Goal: Information Seeking & Learning: Learn about a topic

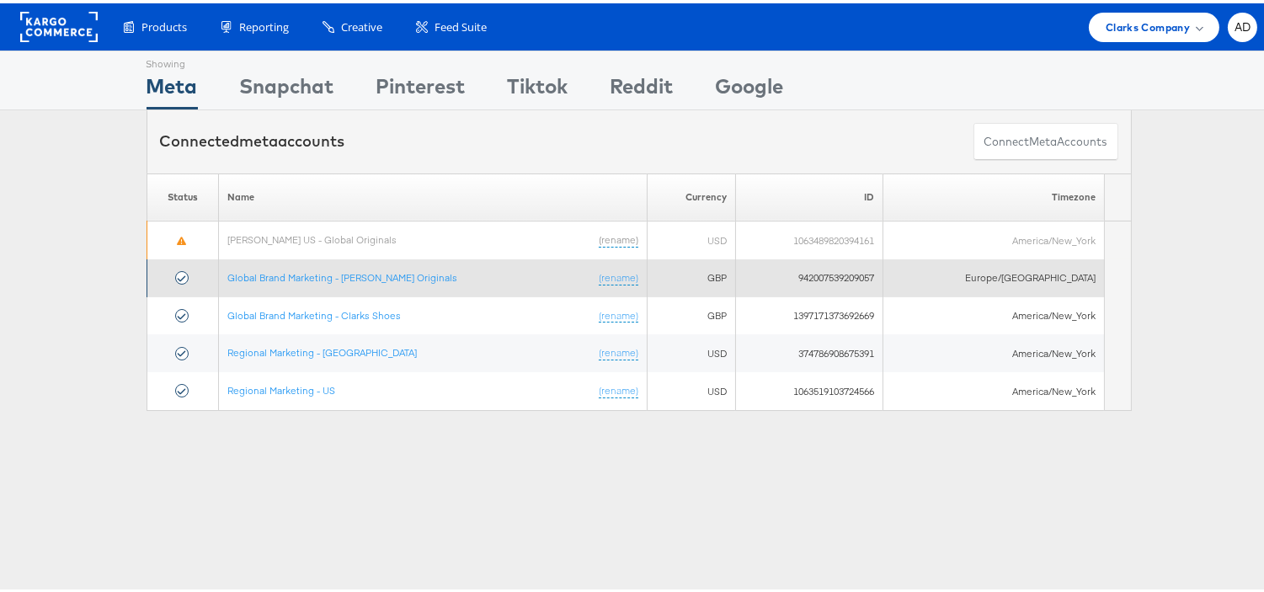
click at [375, 265] on td "Global Brand Marketing - Clarks Originals (rename)" at bounding box center [432, 275] width 429 height 38
click at [391, 273] on link "Global Brand Marketing - [PERSON_NAME] Originals" at bounding box center [342, 274] width 230 height 13
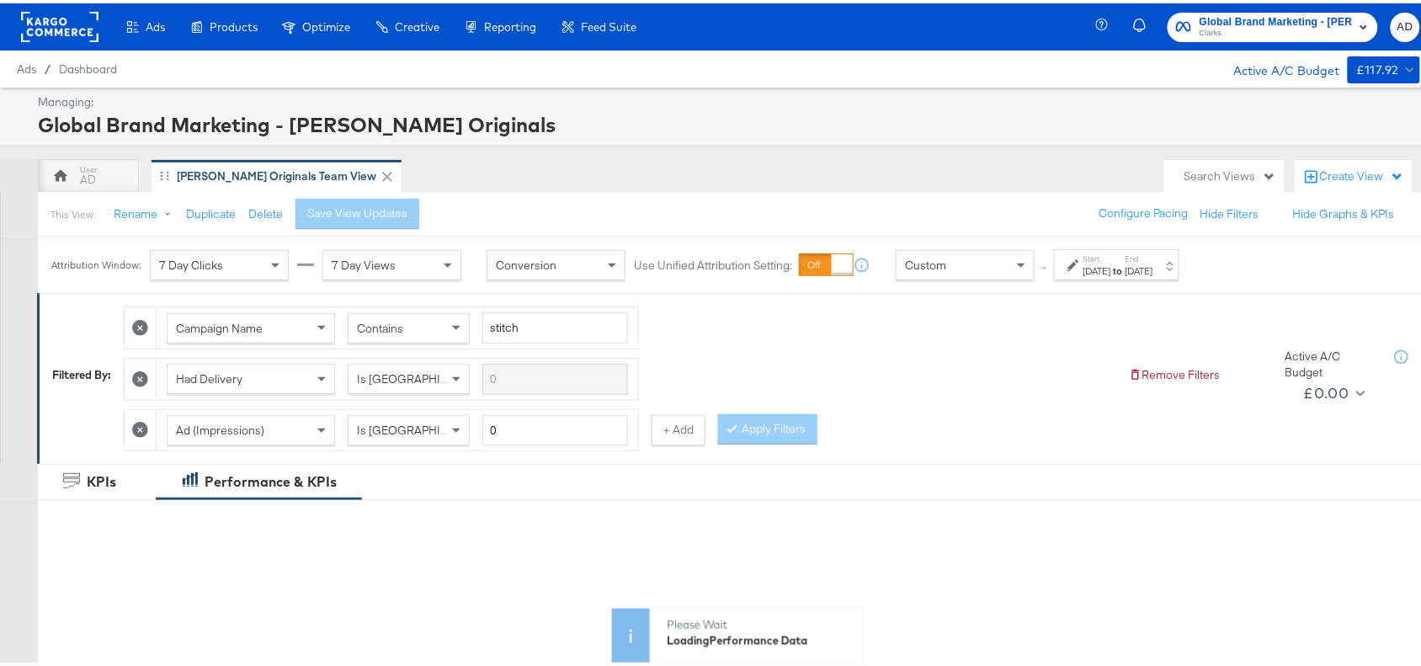
click at [1101, 268] on div "[DATE]" at bounding box center [1098, 267] width 28 height 13
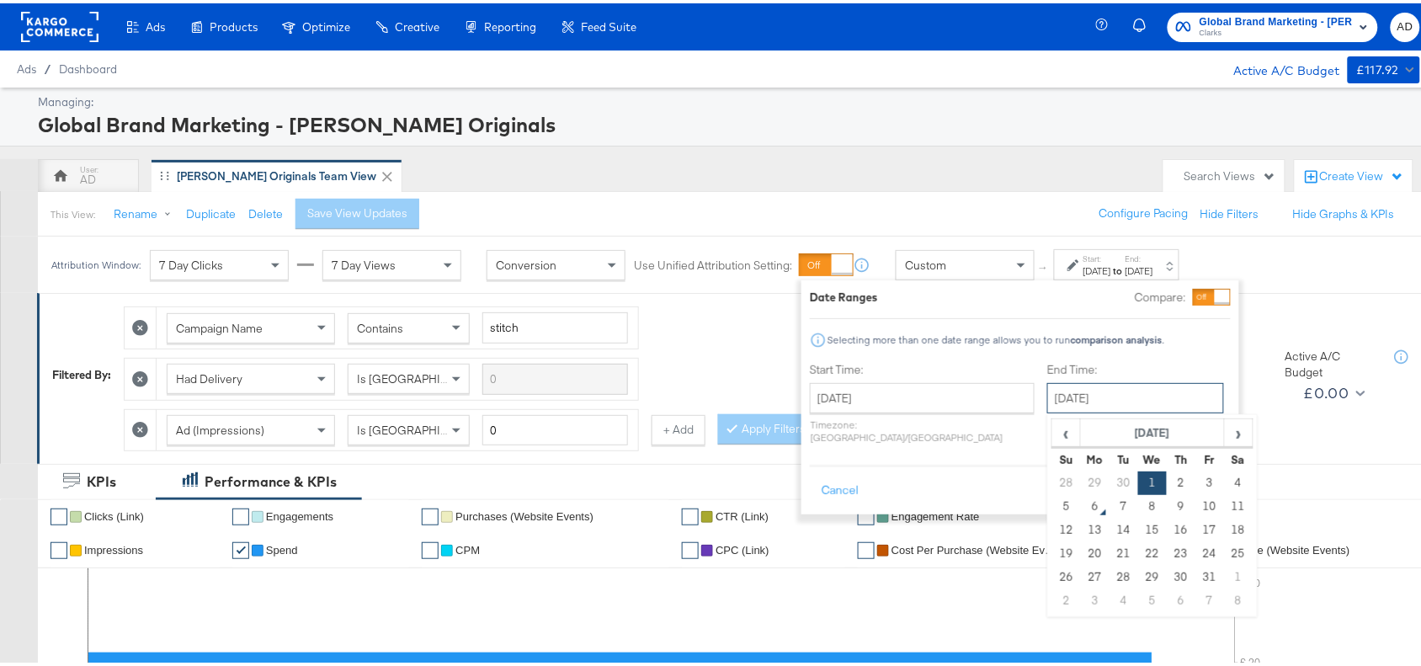
click at [1058, 393] on input "[DATE]" at bounding box center [1135, 395] width 177 height 30
click at [1052, 506] on td "5" at bounding box center [1066, 504] width 29 height 24
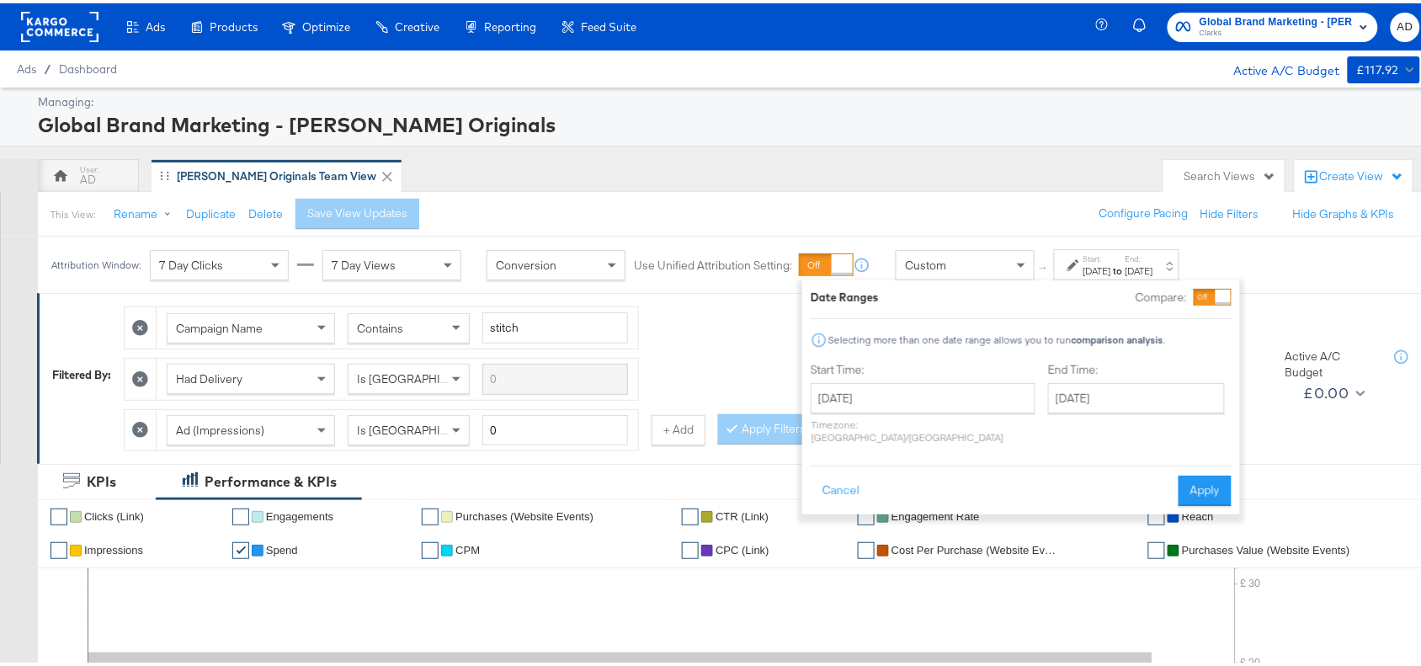
type input "[DATE]"
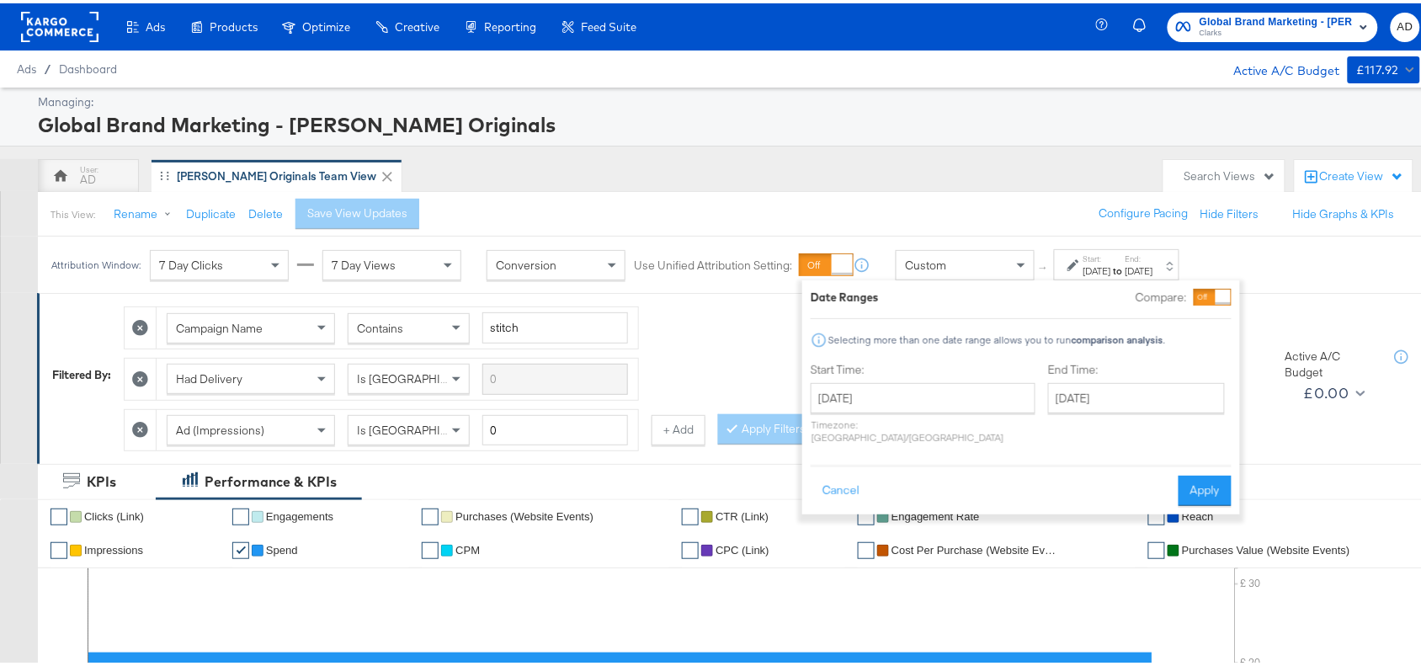
click at [1175, 482] on div "Cancel Apply" at bounding box center [1021, 481] width 421 height 41
click at [1198, 481] on button "Apply" at bounding box center [1205, 487] width 53 height 30
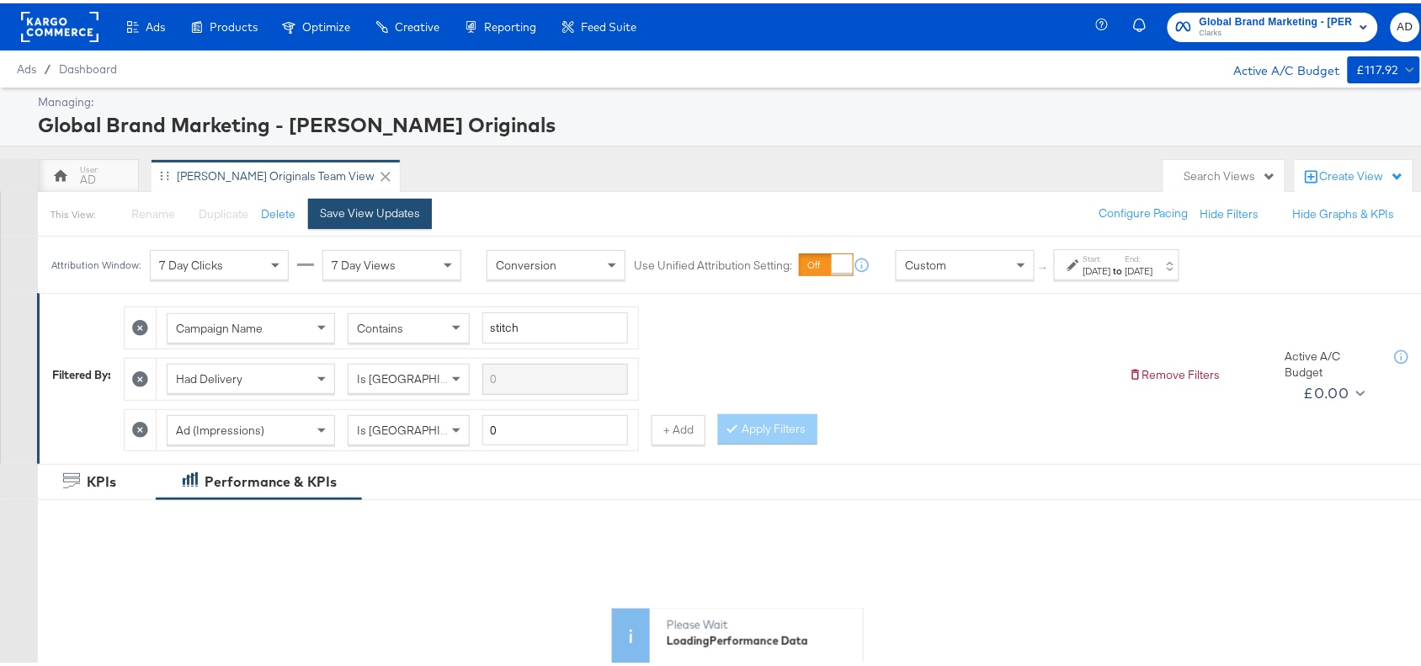
click at [392, 207] on div "Save View Updates" at bounding box center [370, 210] width 100 height 16
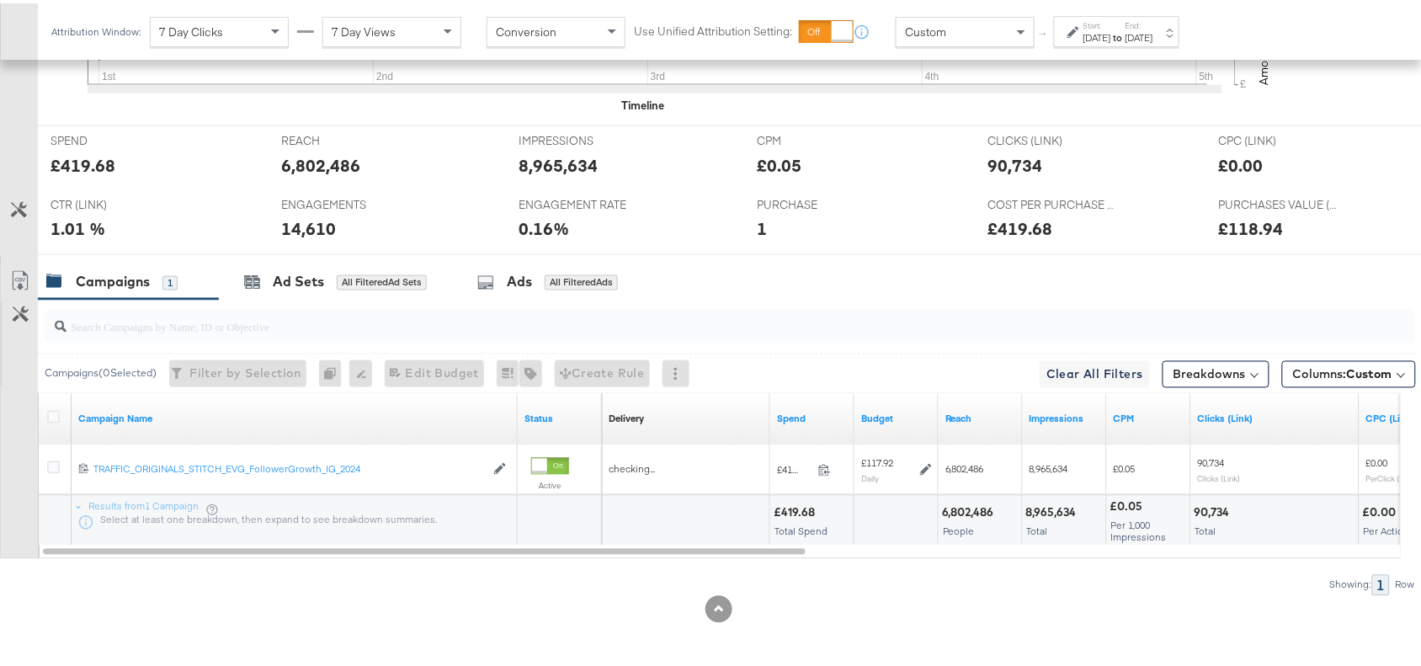
scroll to position [741, 0]
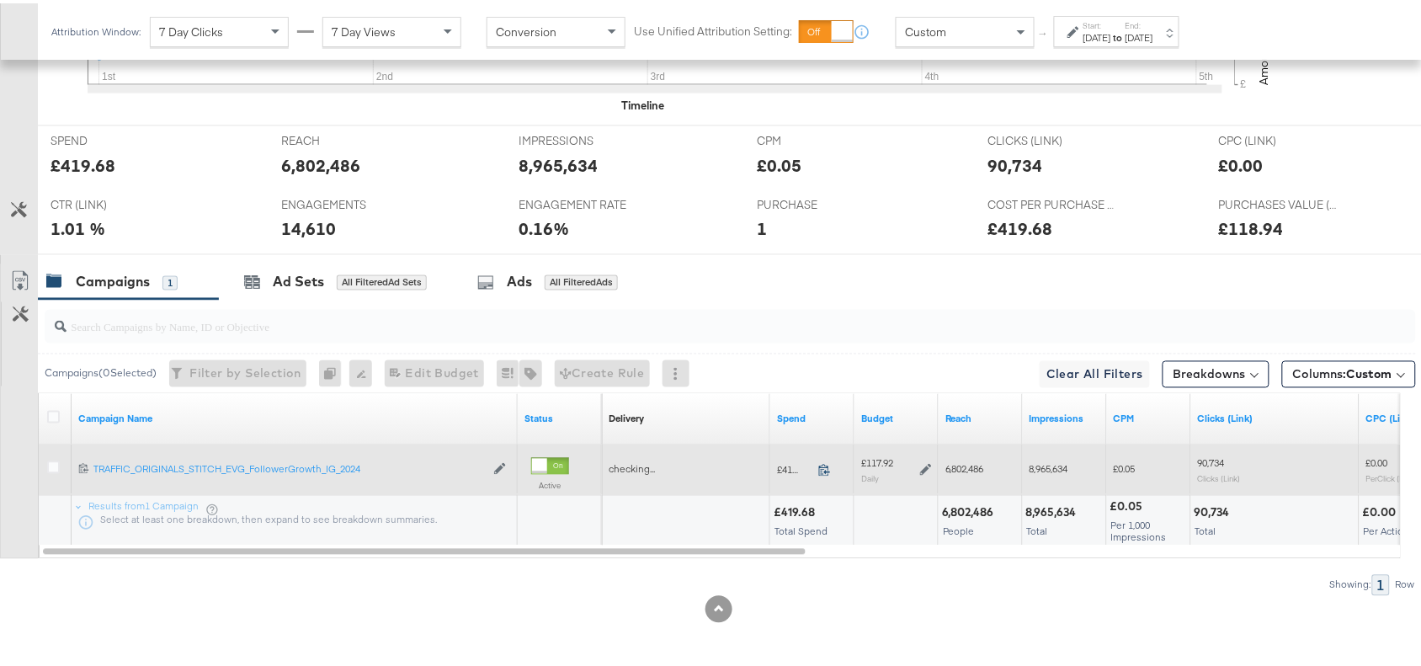
click at [823, 465] on icon at bounding box center [824, 467] width 13 height 13
click at [922, 467] on icon at bounding box center [926, 467] width 12 height 12
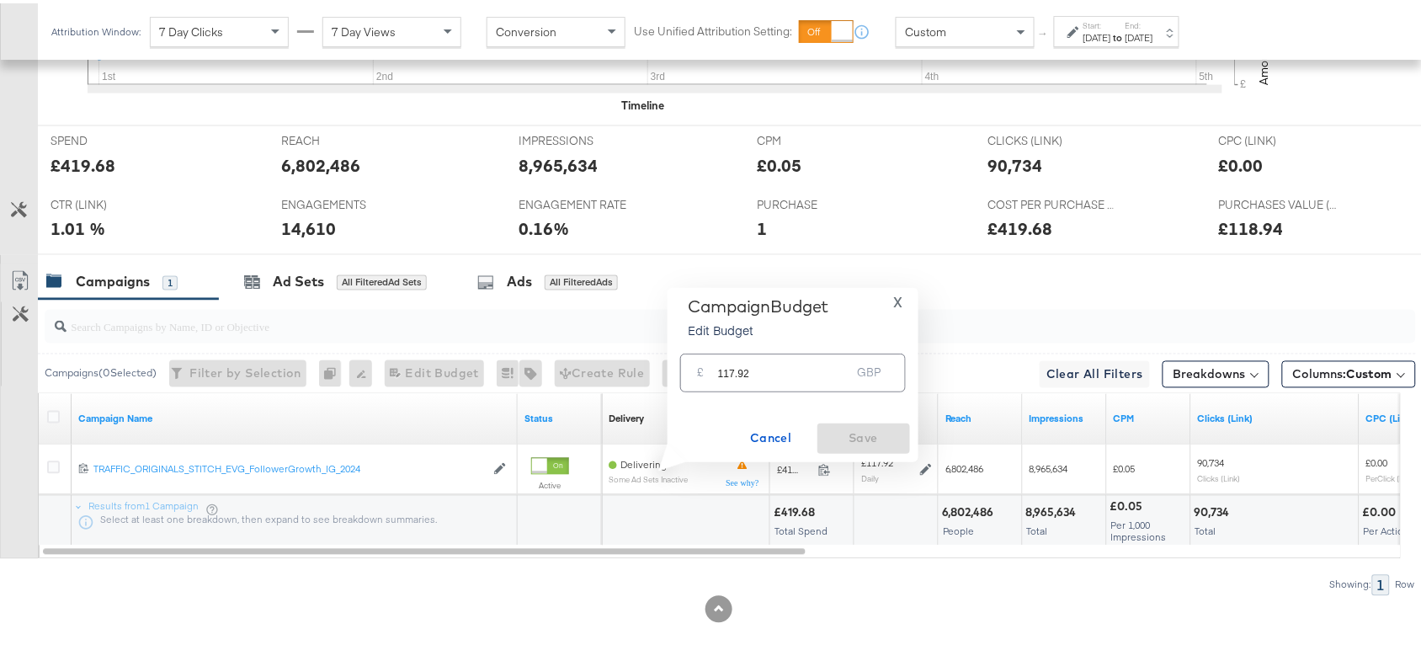
click at [766, 384] on div "£ 117.92 GBP" at bounding box center [793, 369] width 226 height 38
paste input "£118.47"
type input "117.92£118.47"
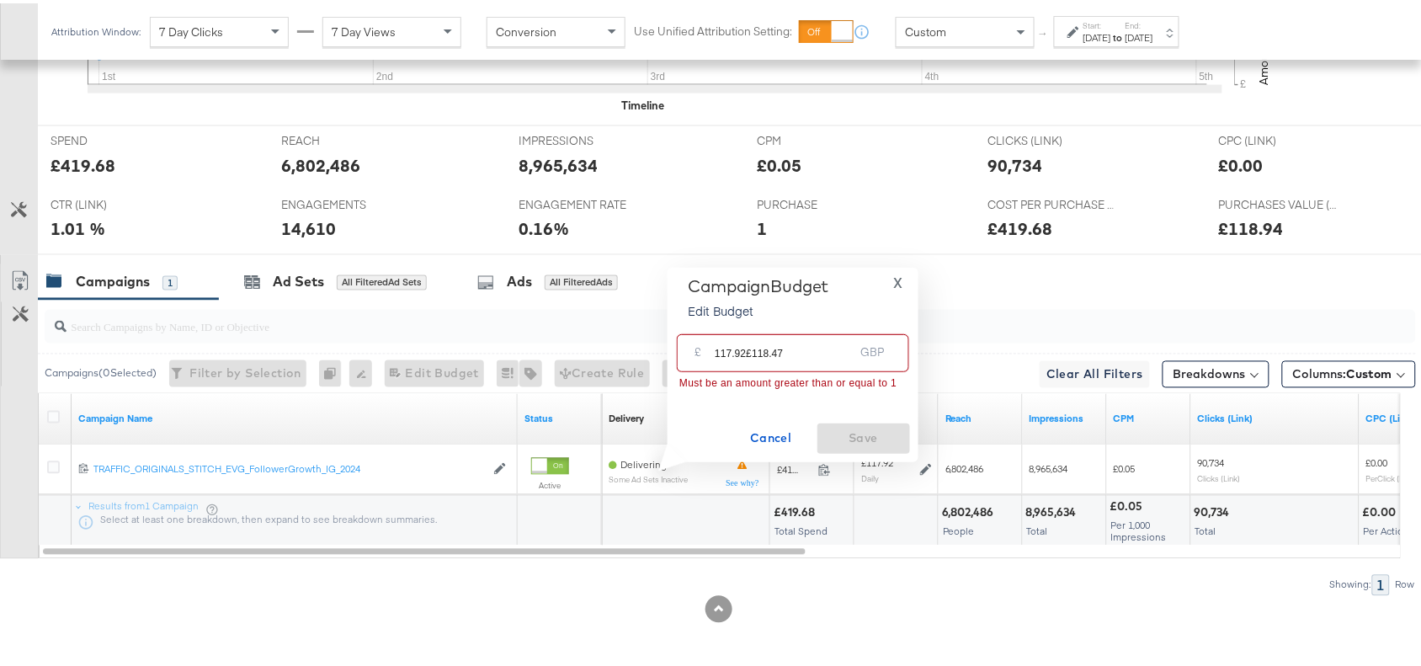
click at [808, 346] on input "117.92£118.47" at bounding box center [784, 343] width 139 height 36
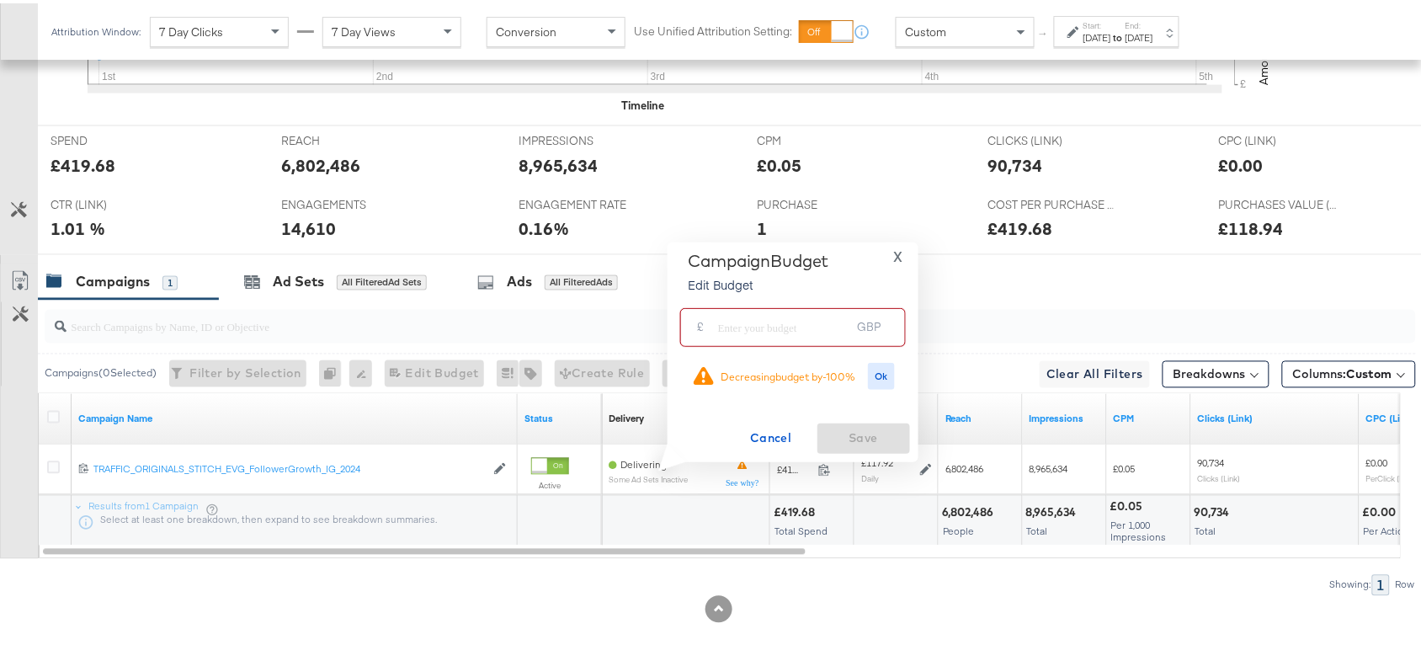
paste input "£118.47"
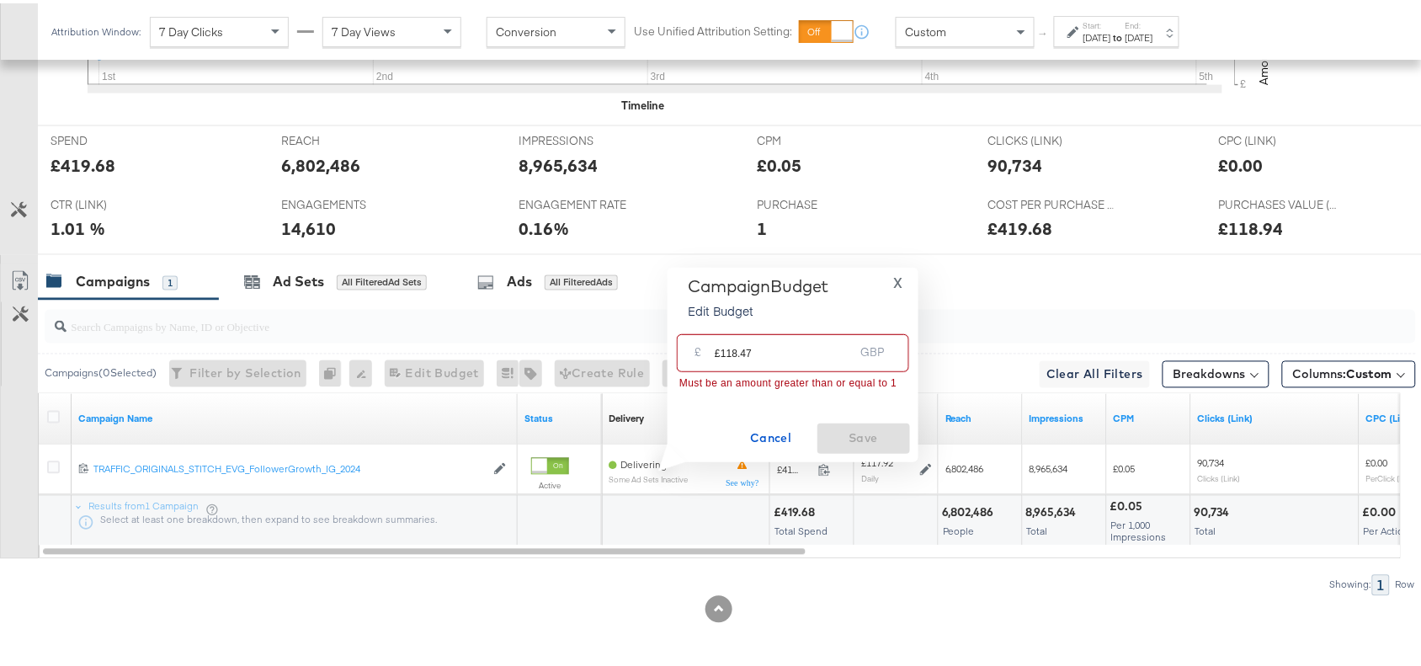
click at [721, 349] on input "£118.47" at bounding box center [784, 343] width 139 height 36
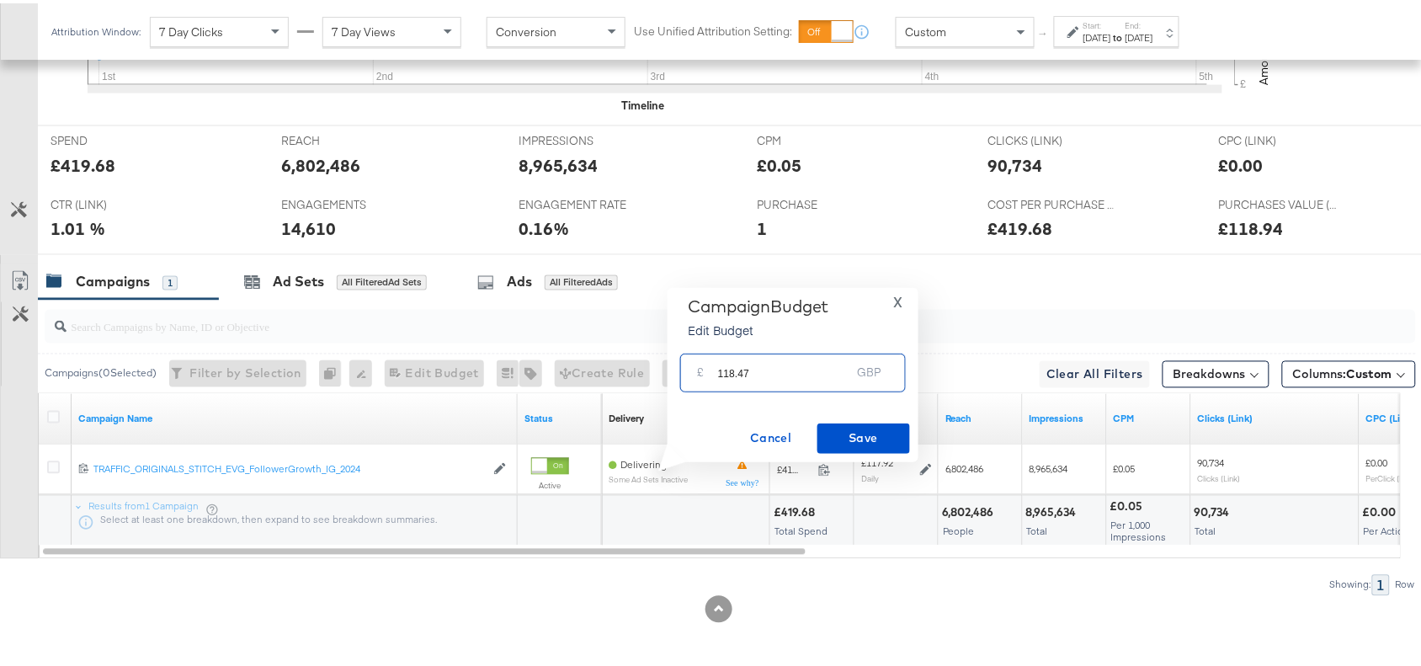
type input "118.47"
click at [1042, 292] on div "Campaigns 1 Ad Sets All Filtered Ad Sets Ads All Filtered Ads" at bounding box center [737, 279] width 1399 height 36
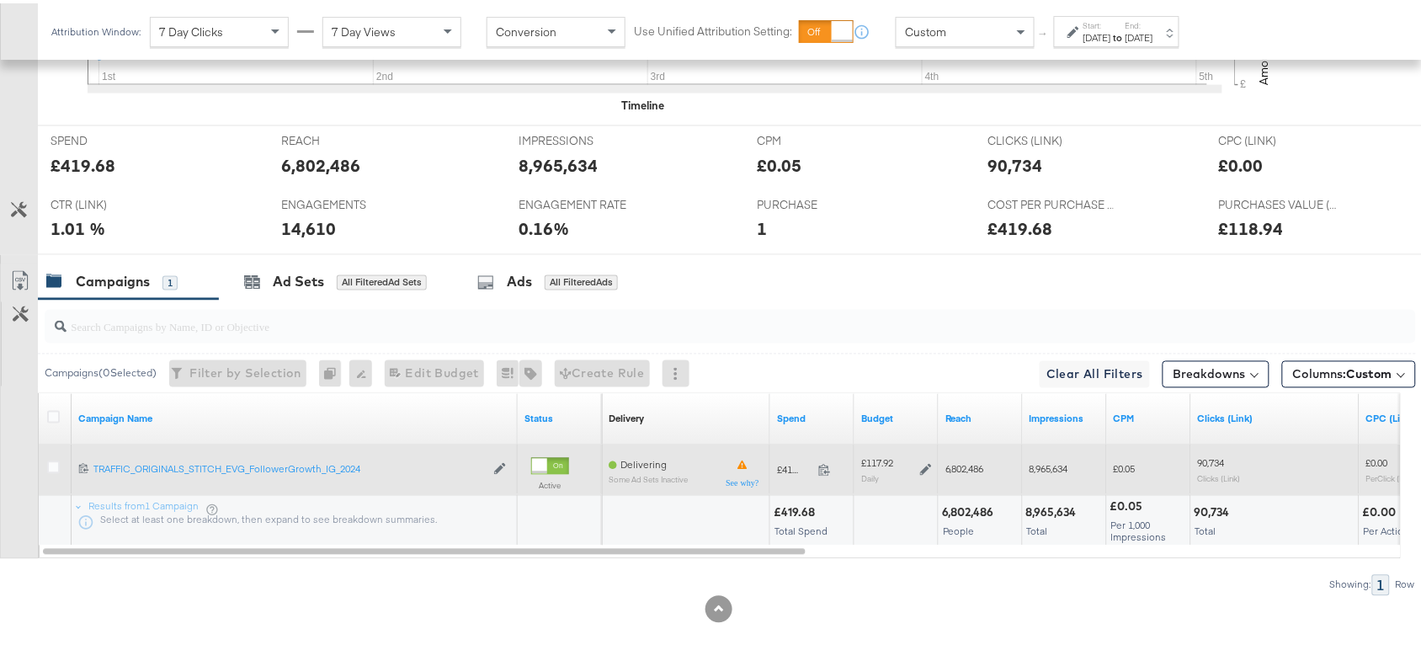
click at [930, 461] on icon at bounding box center [926, 467] width 12 height 12
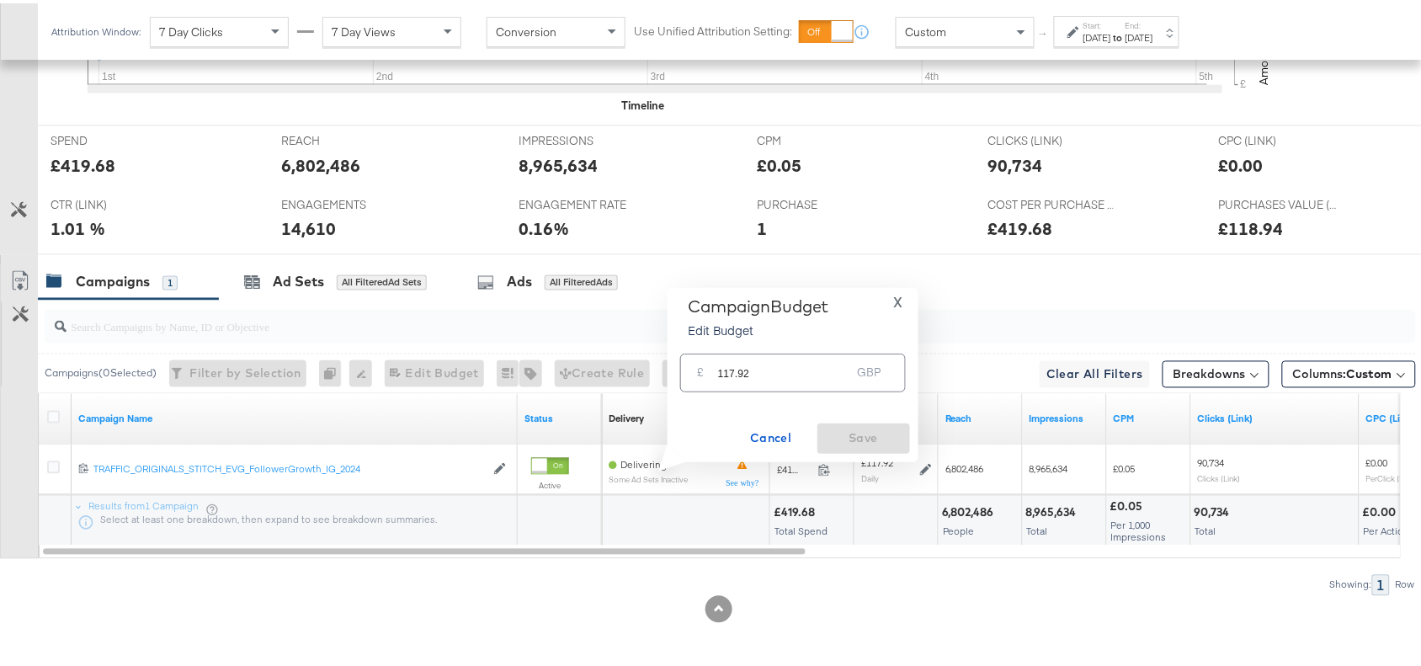
click at [779, 376] on input "117.92" at bounding box center [784, 362] width 133 height 36
paste input "£118.47"
click at [720, 349] on input "£118.47" at bounding box center [784, 343] width 139 height 36
type input "118.47"
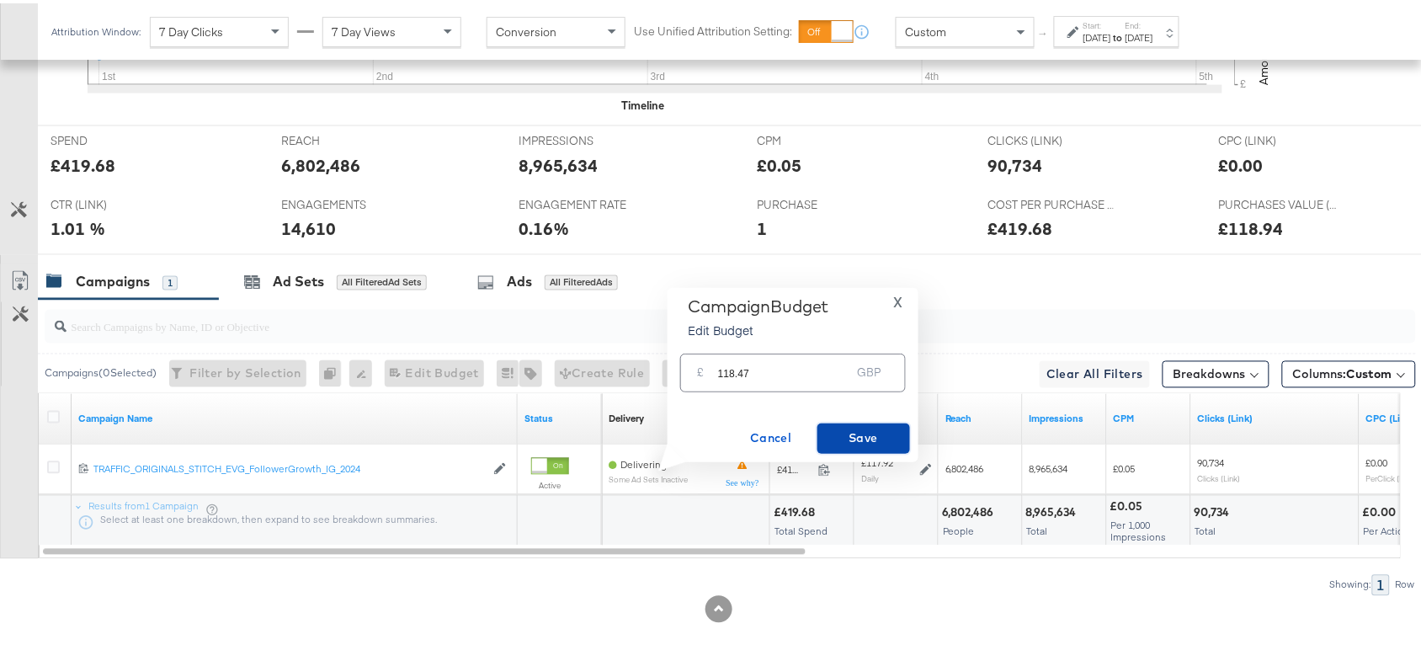
click at [853, 423] on button "Save" at bounding box center [864, 435] width 93 height 30
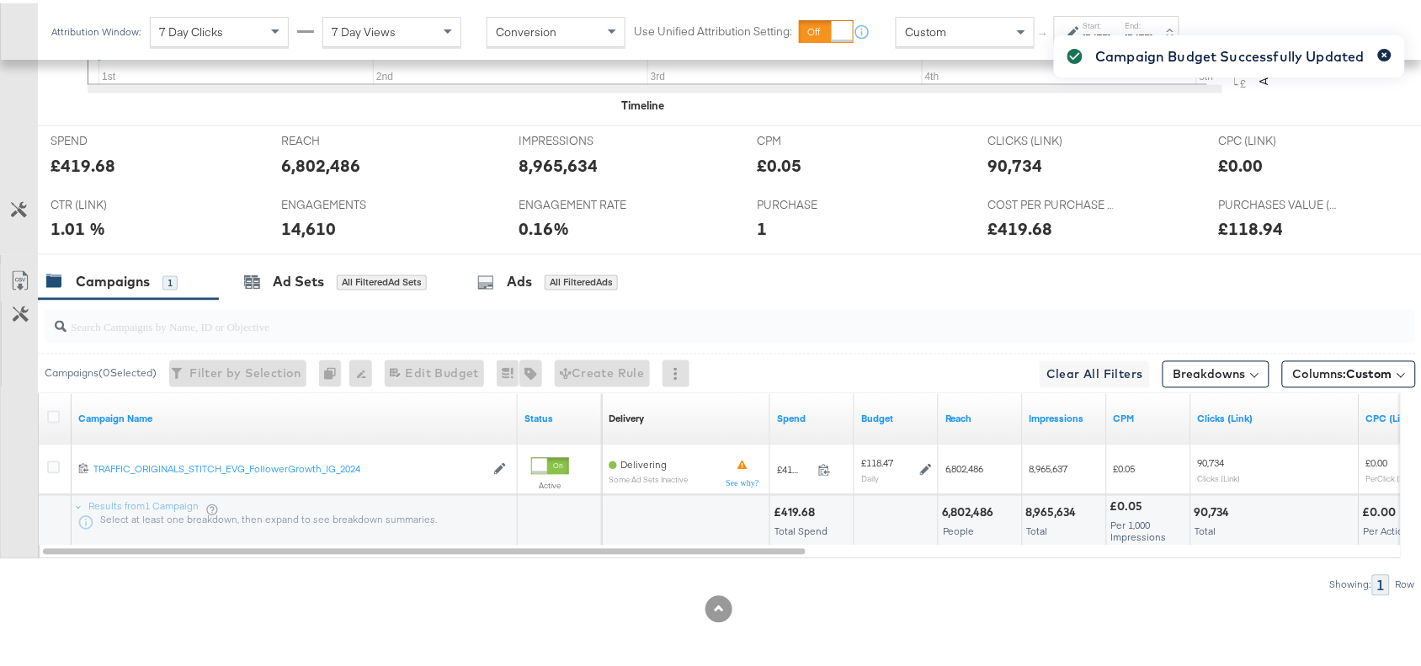
click at [1382, 49] on icon "button" at bounding box center [1385, 51] width 7 height 9
click at [910, 291] on div "Campaigns 1 Ad Sets All Filtered Ad Sets Ads All Filtered Ads" at bounding box center [737, 279] width 1399 height 36
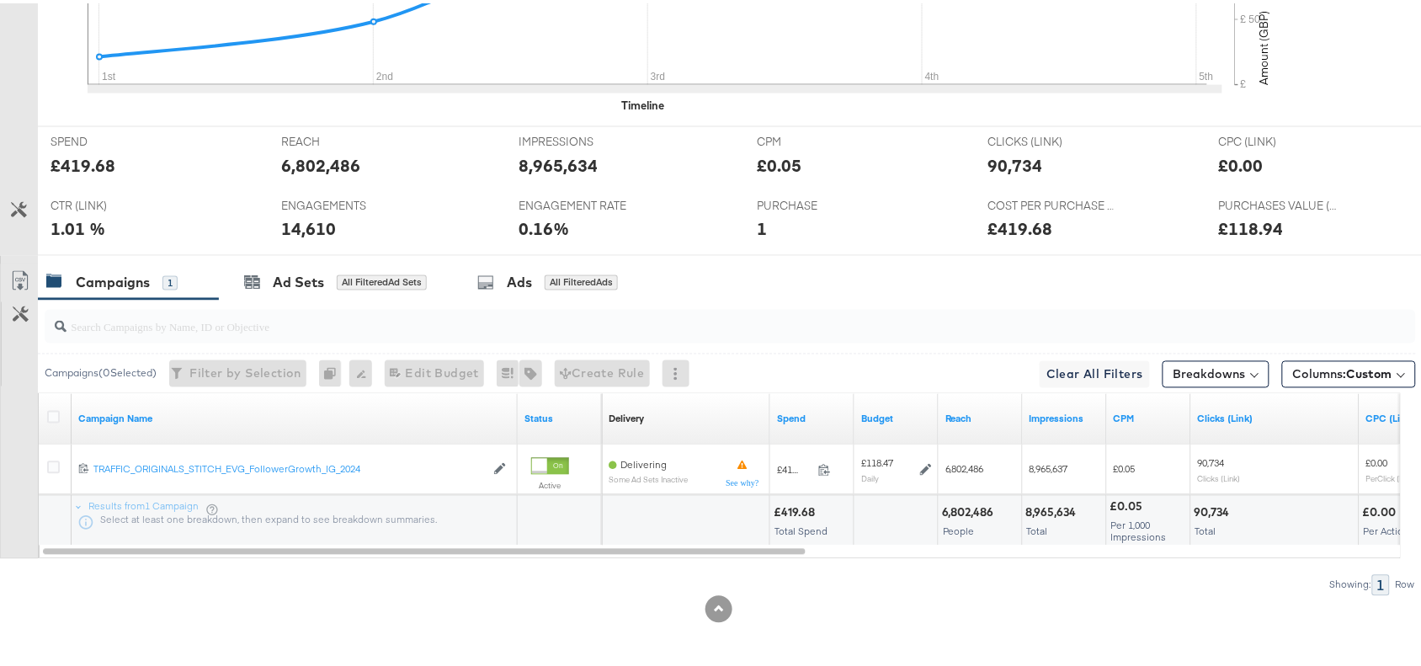
scroll to position [0, 0]
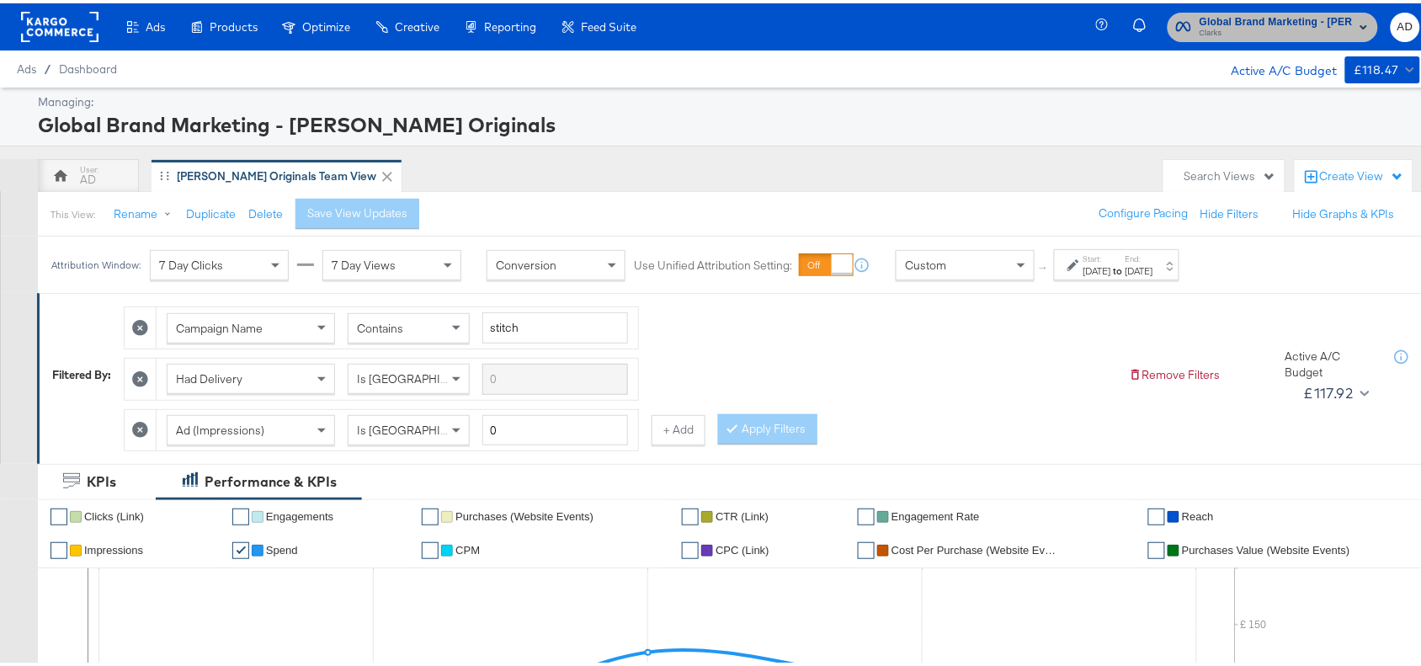
click at [1280, 19] on span "Global Brand Marketing - Clarks Originals" at bounding box center [1276, 19] width 153 height 18
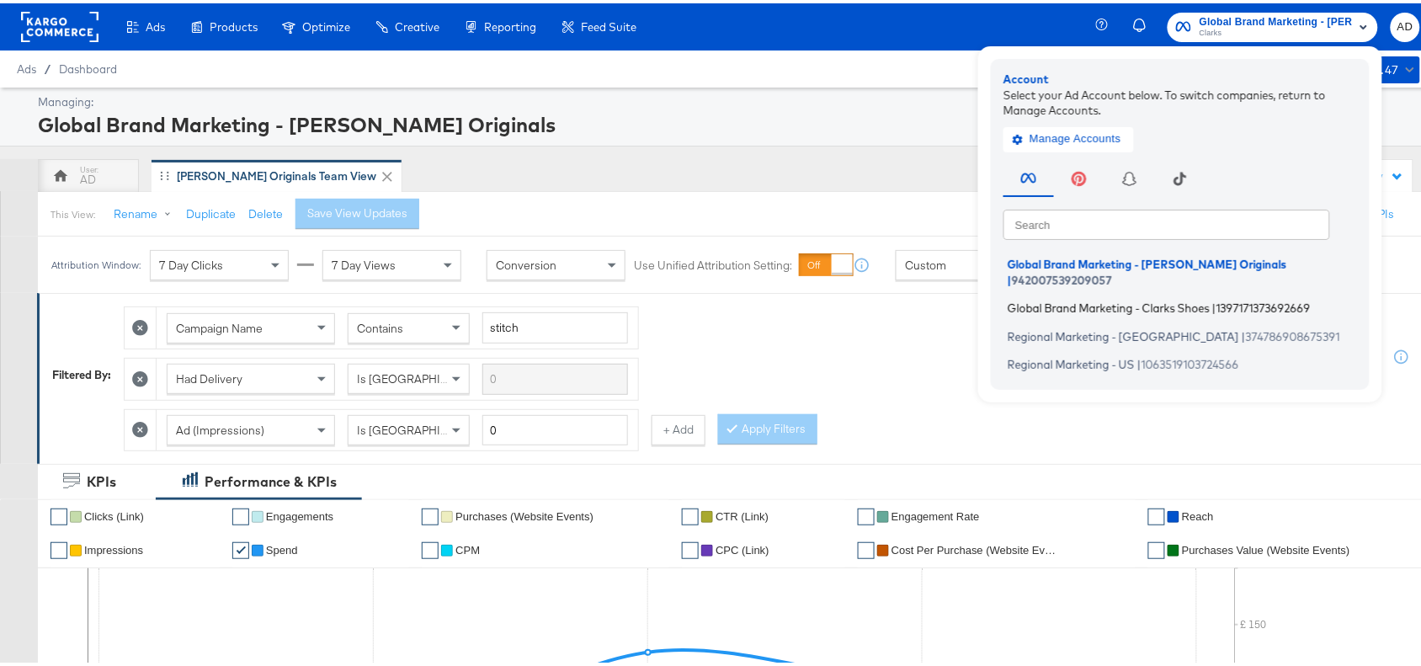
click at [1087, 298] on span "Global Brand Marketing - Clarks Shoes" at bounding box center [1109, 304] width 202 height 13
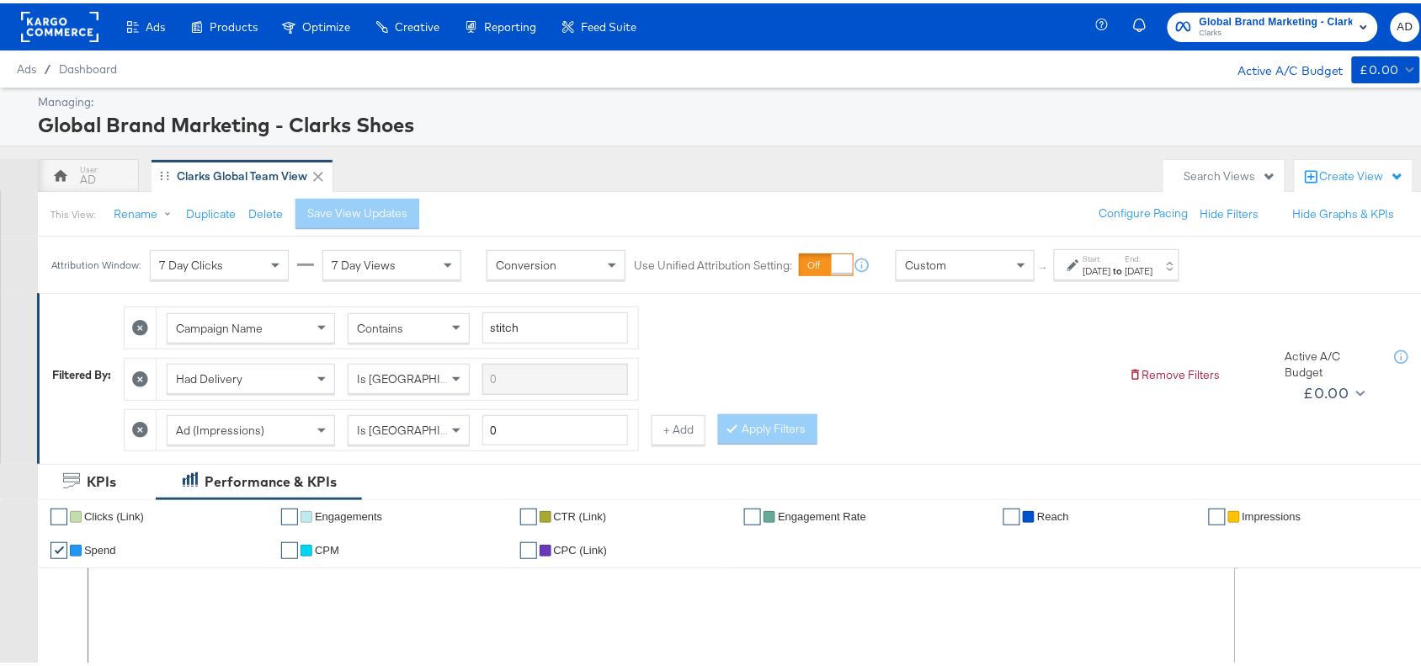
click at [1153, 264] on div "[DATE]" at bounding box center [1140, 267] width 28 height 13
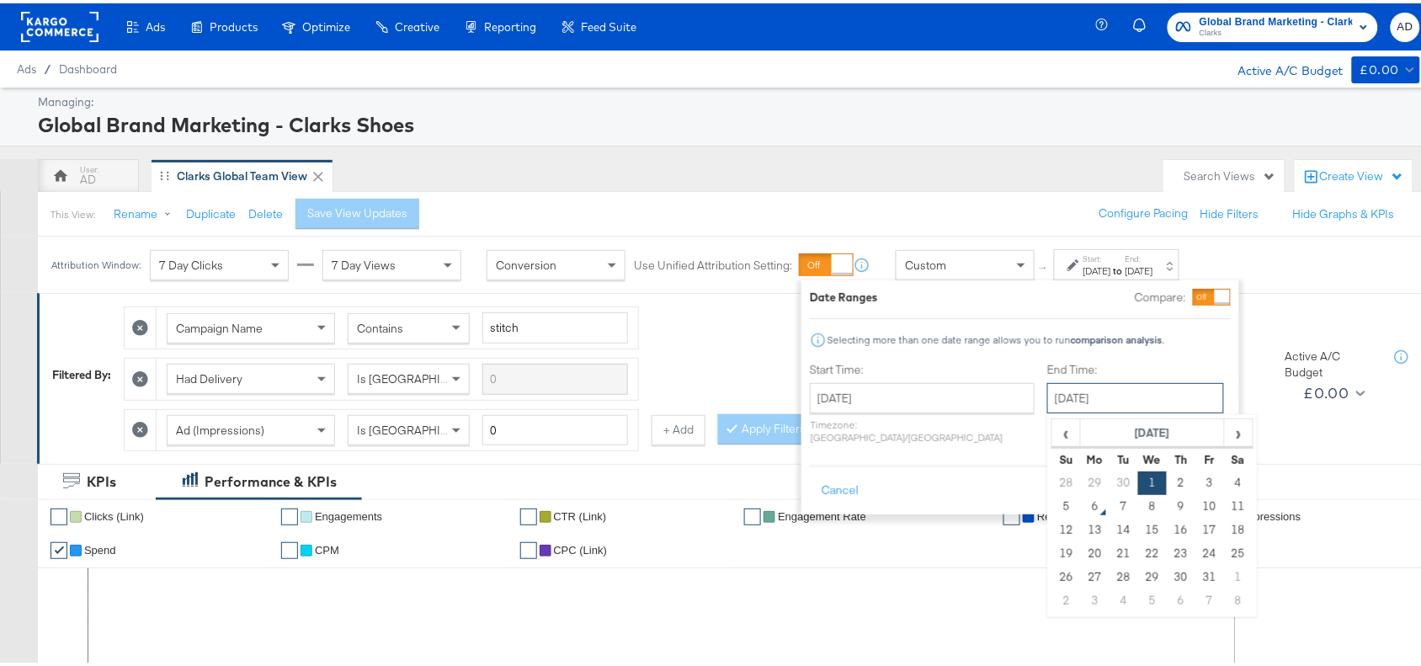
click at [1047, 384] on input "[DATE]" at bounding box center [1135, 395] width 177 height 30
click at [1052, 497] on td "5" at bounding box center [1066, 504] width 29 height 24
type input "[DATE]"
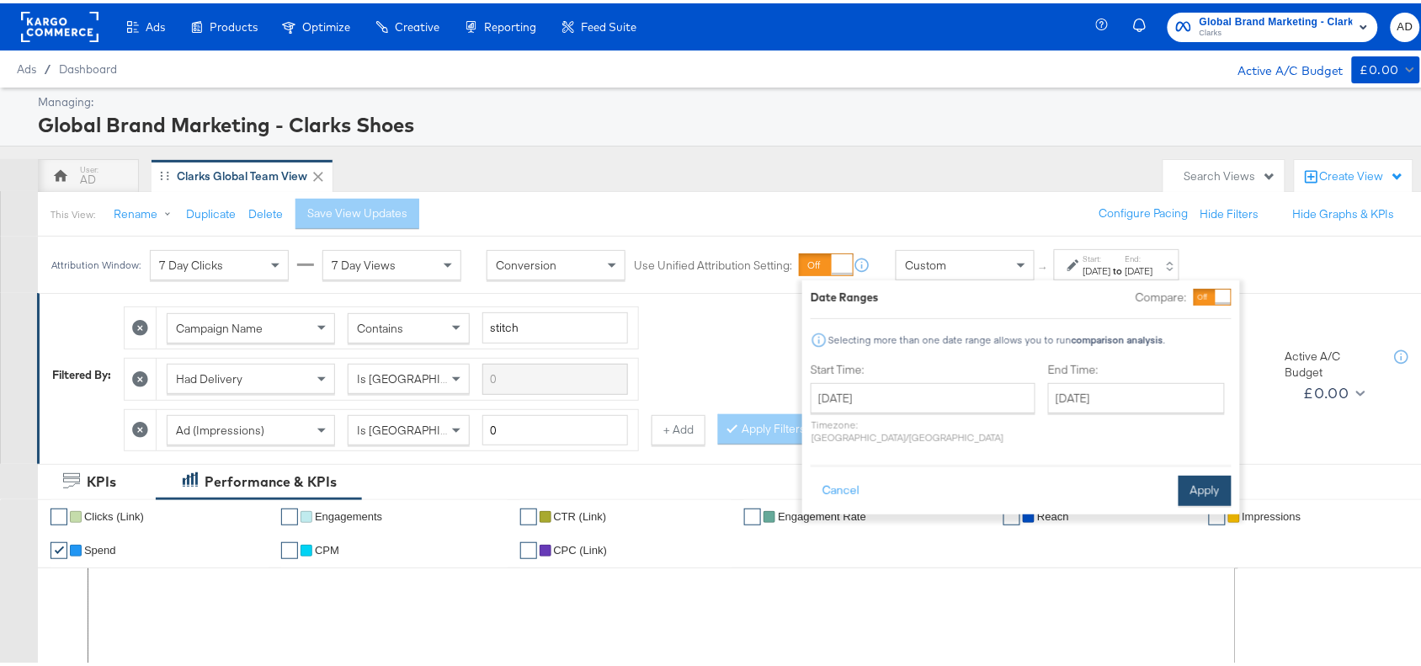
click at [1201, 472] on button "Apply" at bounding box center [1205, 487] width 53 height 30
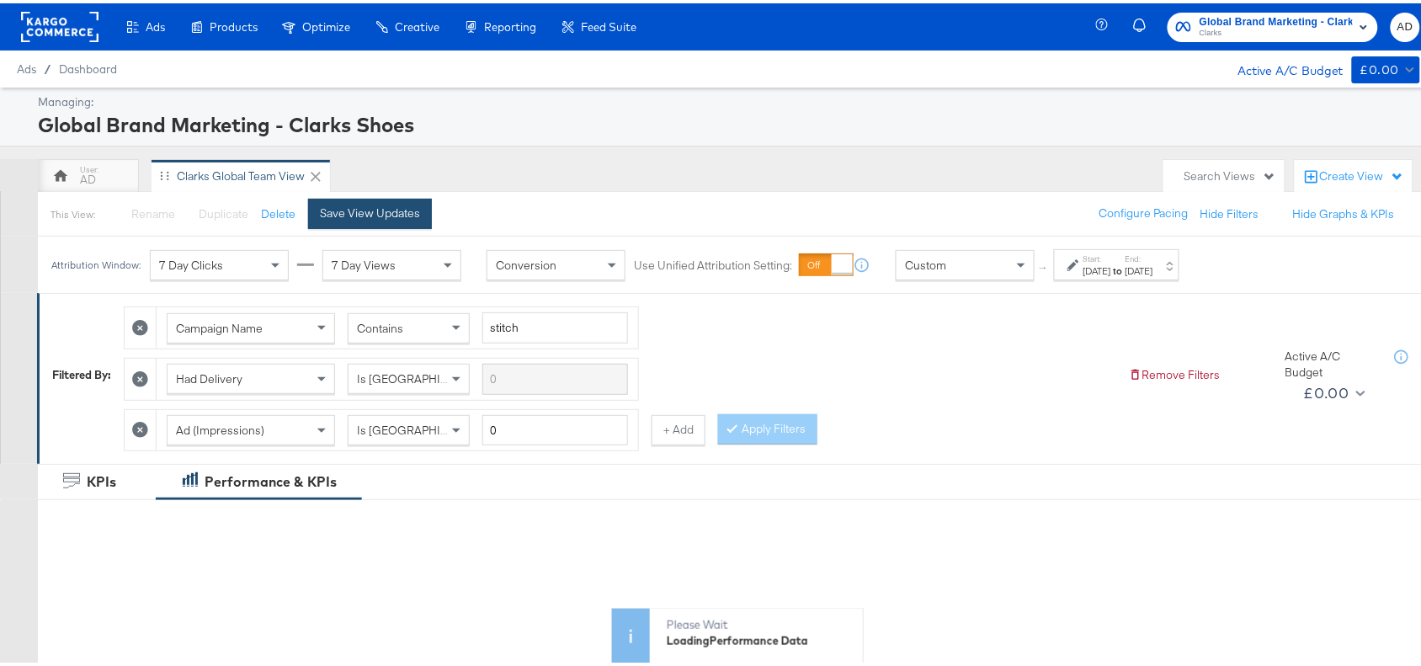
click at [421, 215] on button "Save View Updates" at bounding box center [370, 210] width 124 height 30
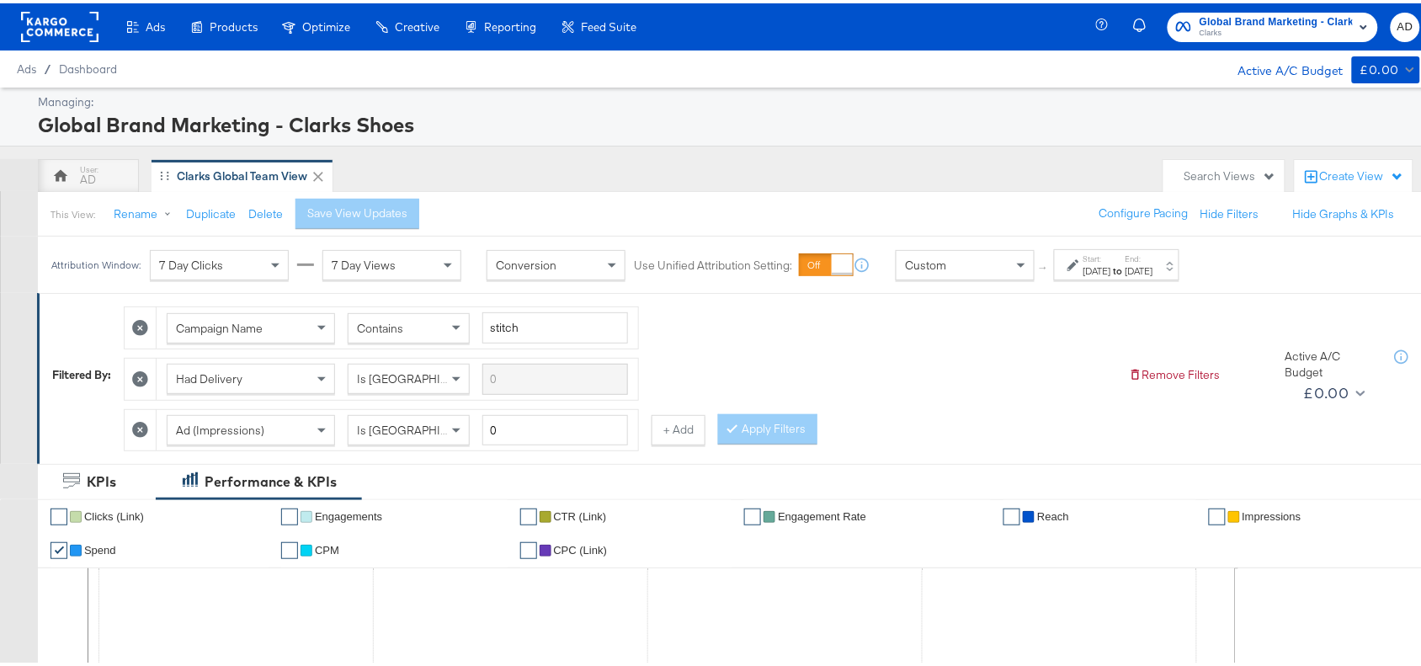
click at [1244, 39] on div "Global Brand Marketing - Clarks Shoes Clarks AD" at bounding box center [1269, 23] width 335 height 47
click at [1223, 34] on span "Clarks" at bounding box center [1276, 30] width 153 height 13
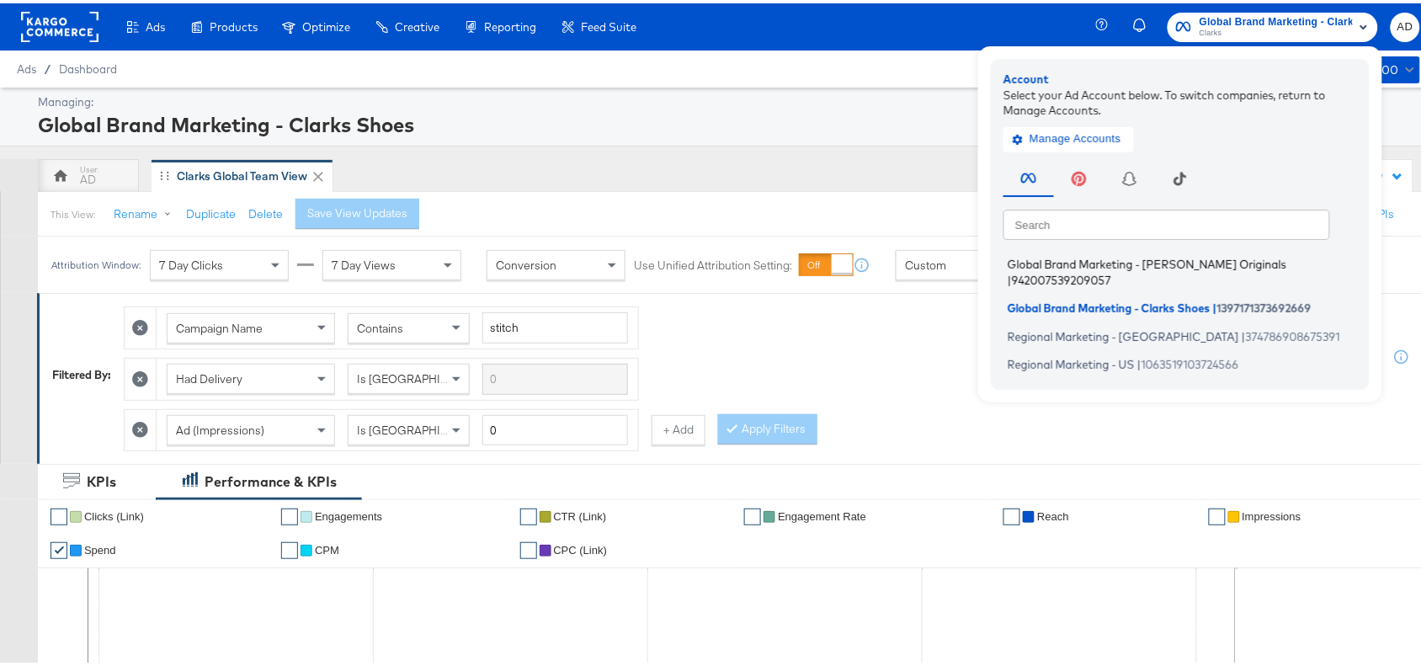
click at [1072, 264] on span "Global Brand Marketing - [PERSON_NAME] Originals" at bounding box center [1147, 260] width 279 height 13
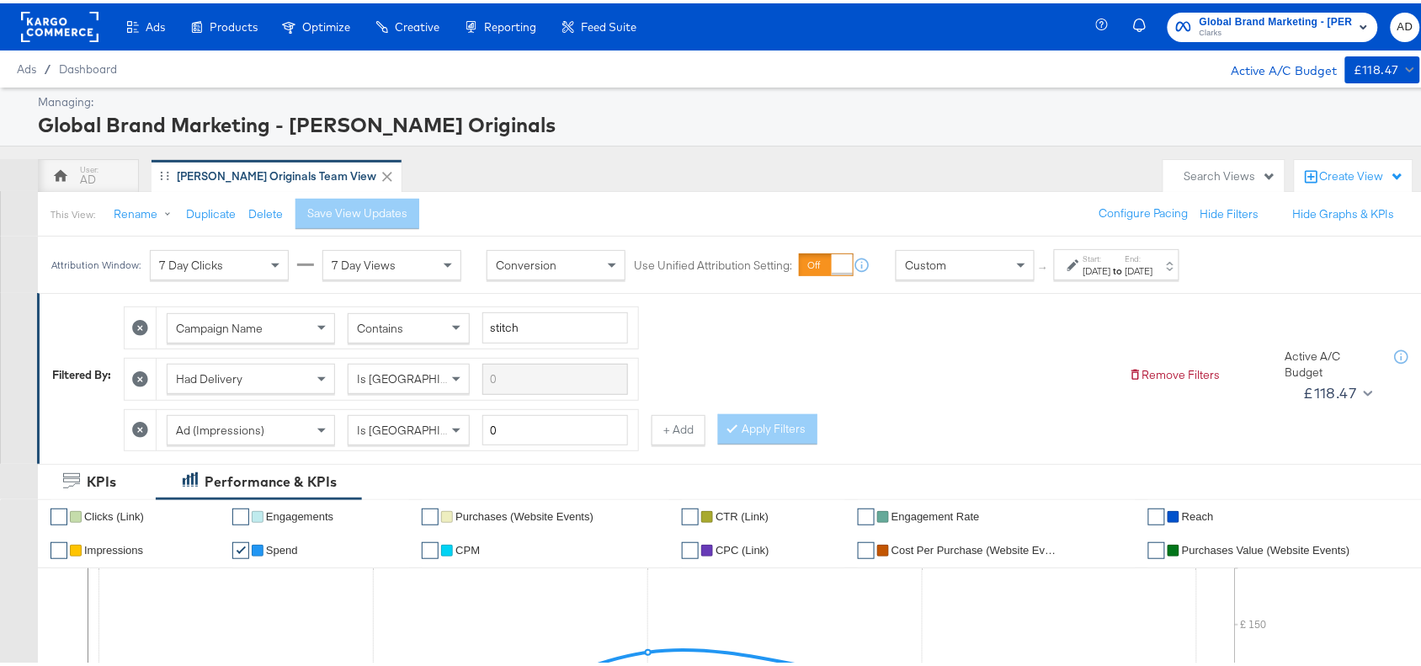
click at [1153, 274] on div "[DATE]" at bounding box center [1140, 267] width 28 height 13
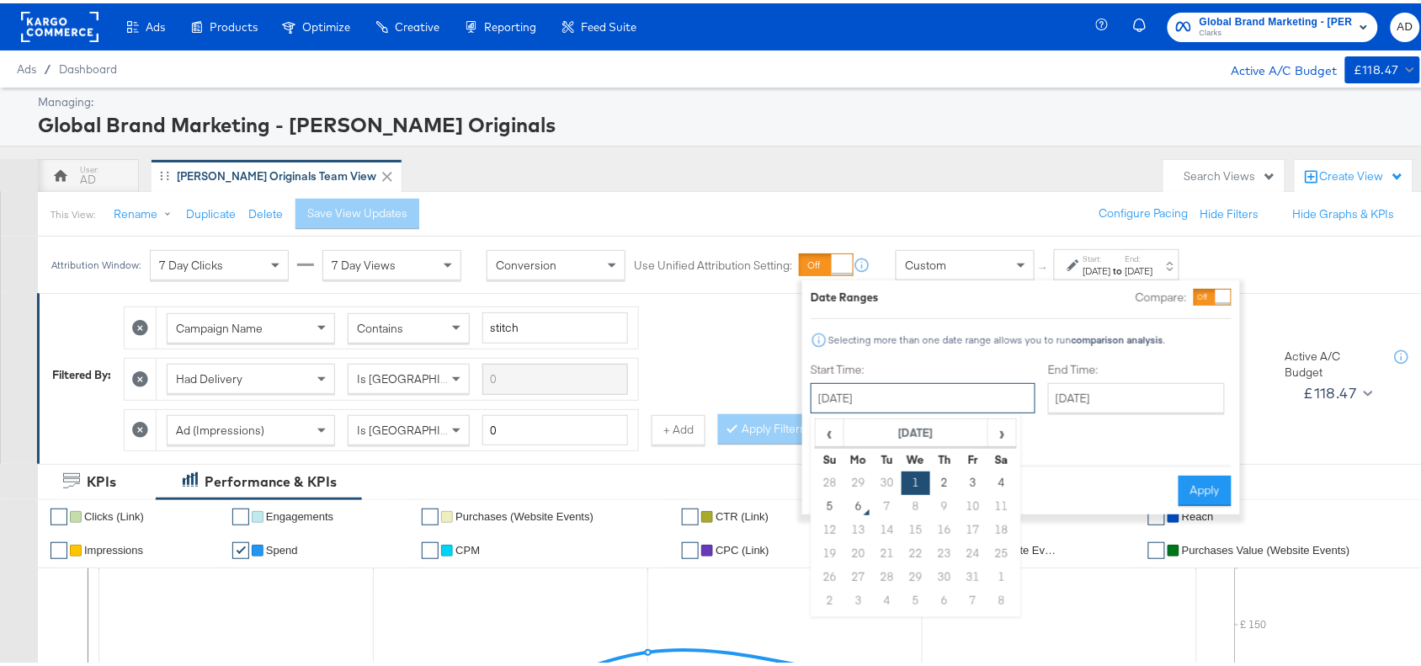
click at [932, 408] on input "[DATE]" at bounding box center [923, 395] width 225 height 30
click at [948, 477] on td "2" at bounding box center [944, 480] width 29 height 24
type input "[DATE]"
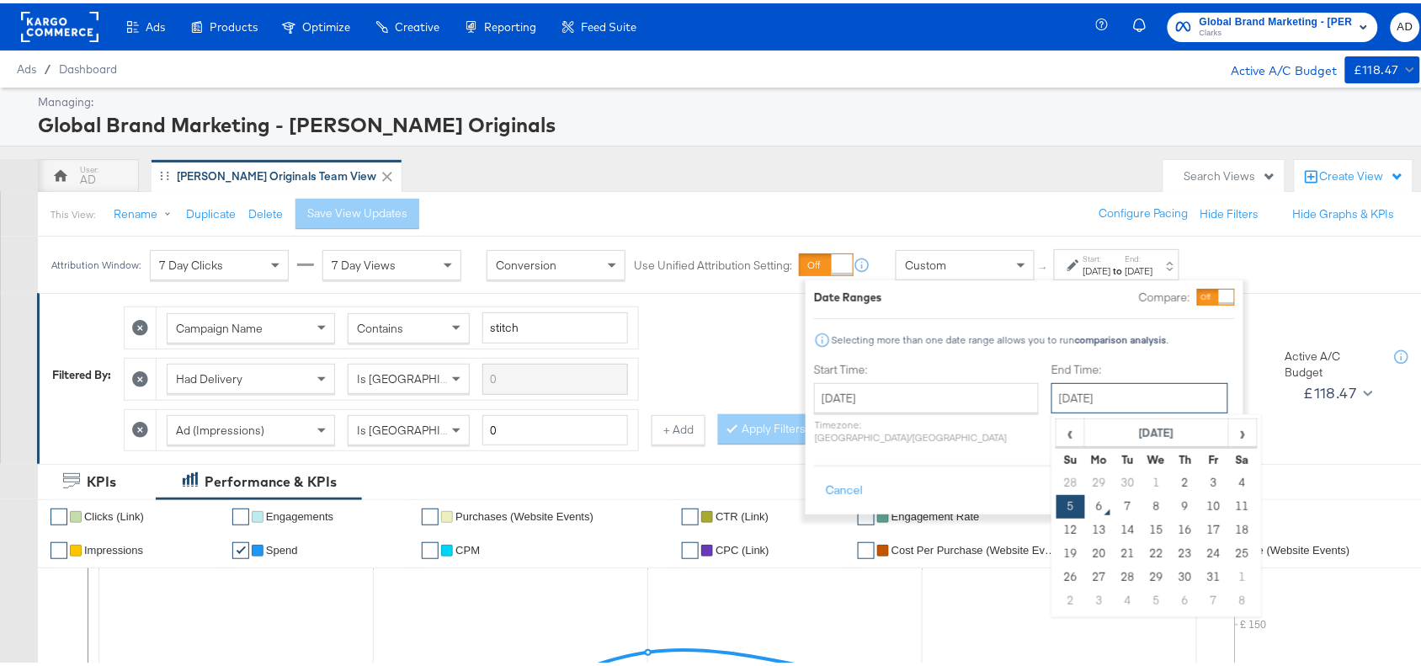
click at [1118, 397] on input "[DATE]" at bounding box center [1140, 395] width 177 height 30
click at [1171, 486] on td "2" at bounding box center [1185, 480] width 29 height 24
type input "October 2nd 2025"
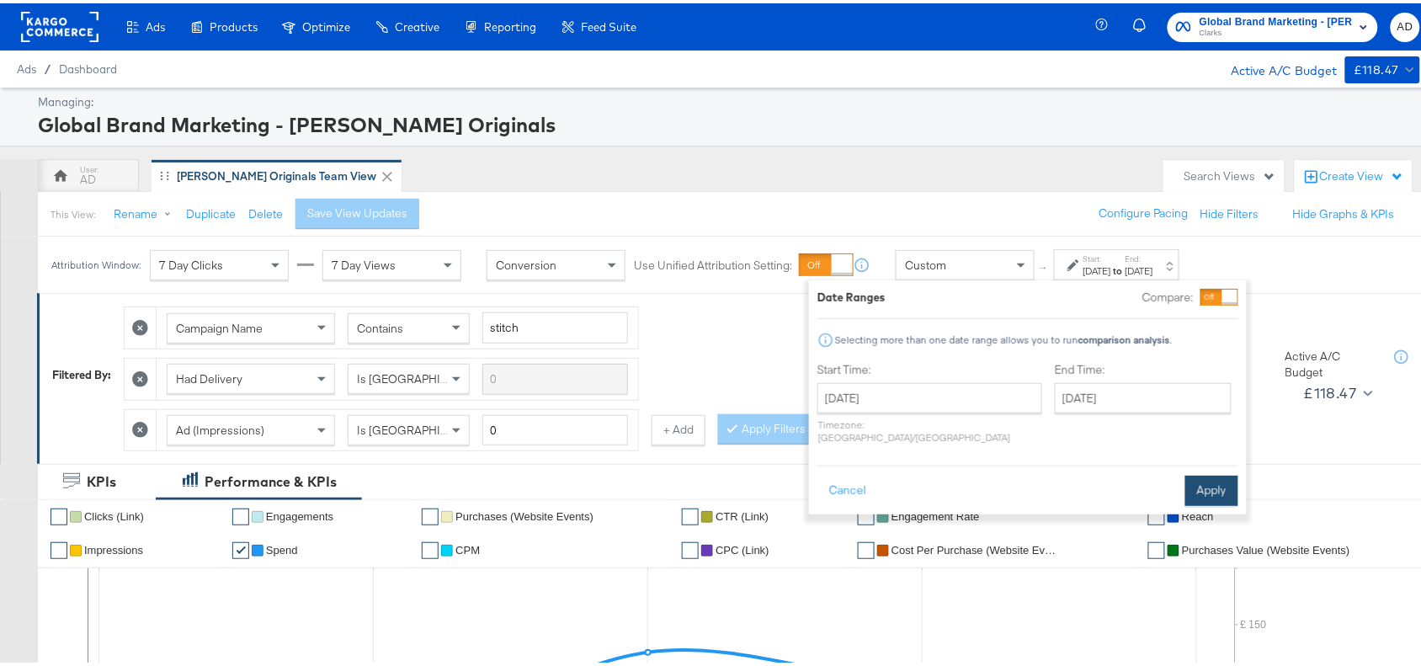
click at [1207, 472] on button "Apply" at bounding box center [1211, 487] width 53 height 30
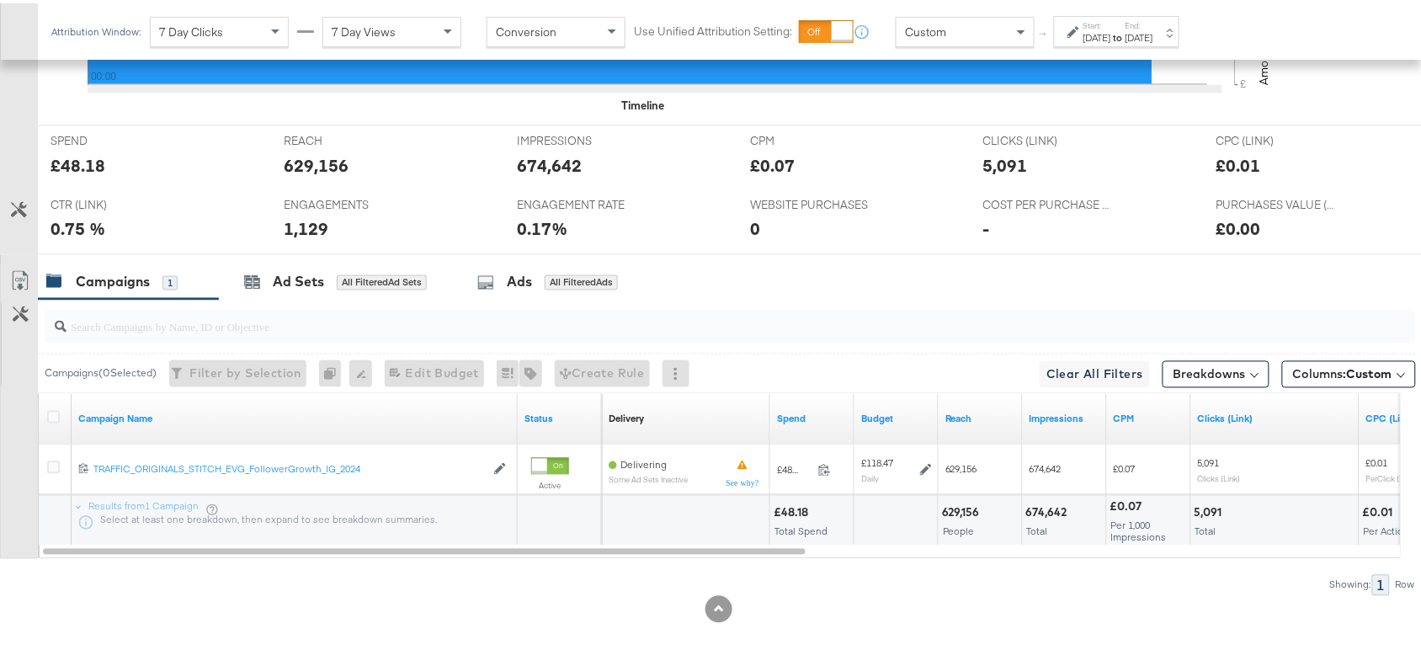
scroll to position [741, 0]
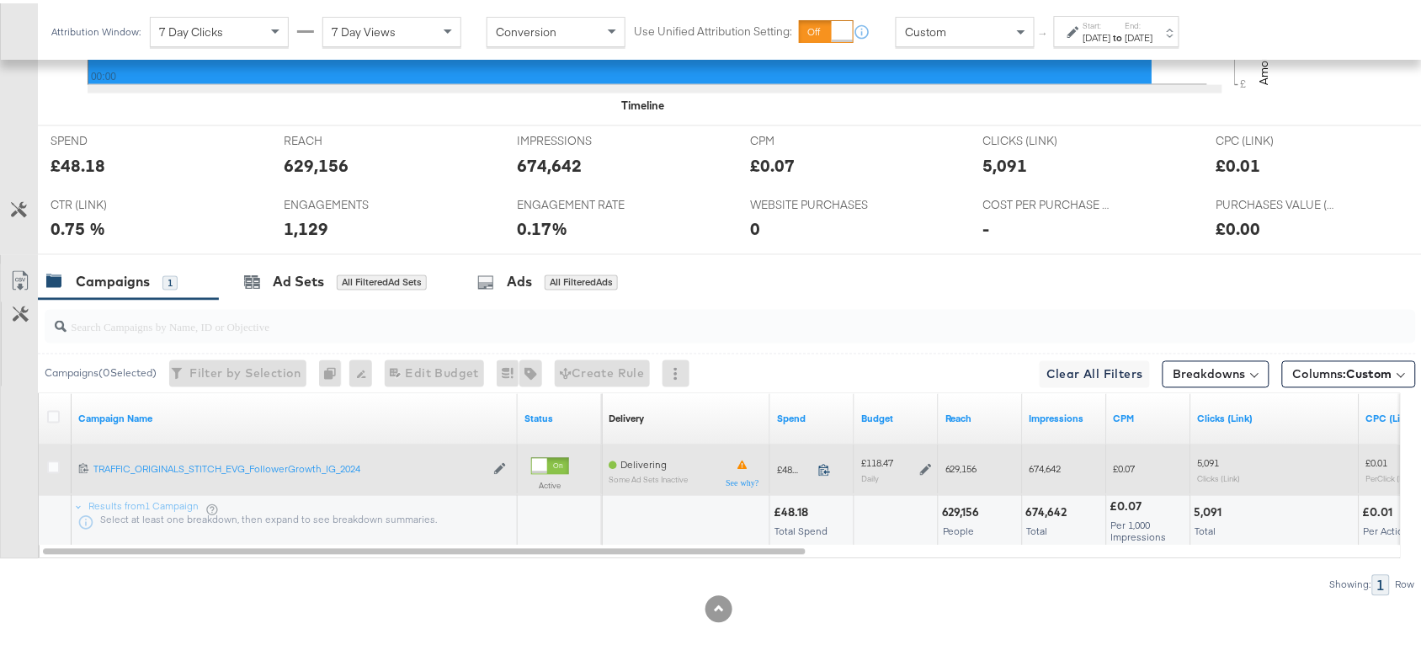
click at [823, 465] on icon at bounding box center [824, 467] width 13 height 13
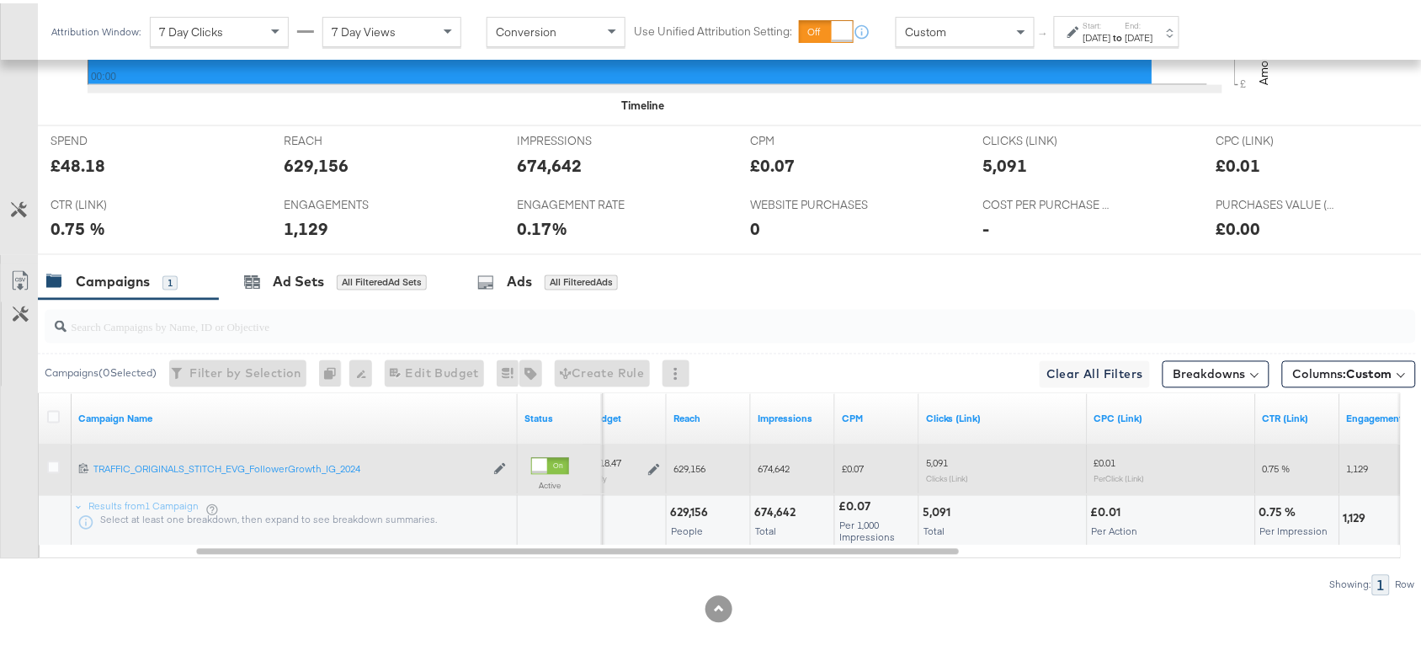
click at [781, 512] on div "674,642" at bounding box center [777, 510] width 46 height 16
copy div "674,642"
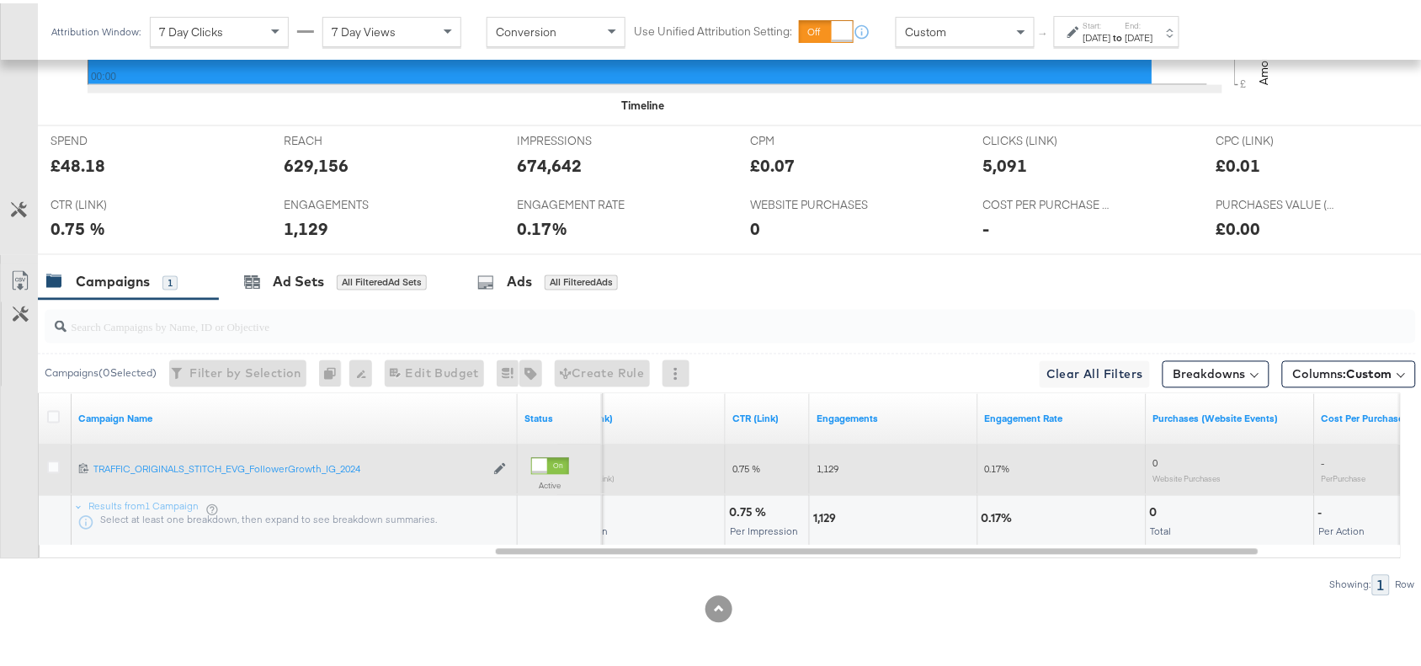
click at [1153, 21] on label "End:" at bounding box center [1140, 22] width 28 height 11
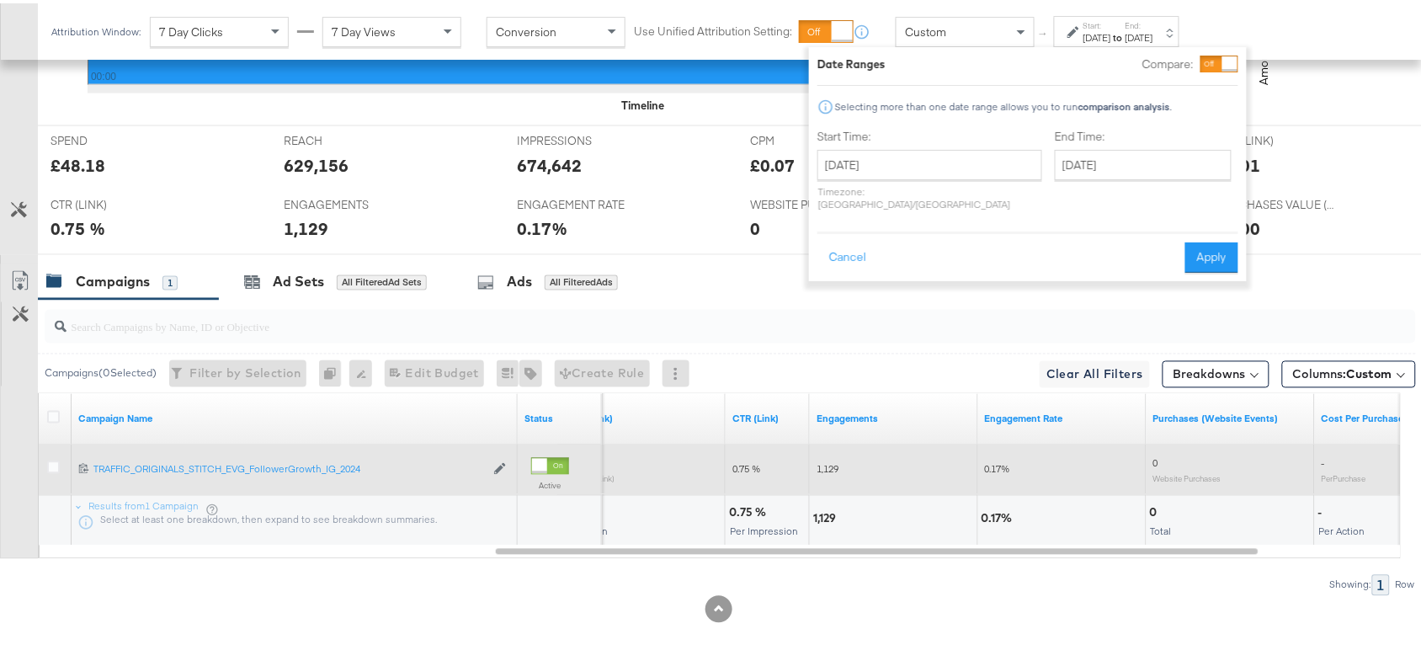
click at [914, 141] on div "Start Time: October 2nd 2025 ‹ October 2025 › Su Mo Tu We Th Fr Sa 28 29 30 1 2…" at bounding box center [930, 169] width 225 height 89
click at [943, 160] on input "October 2nd 2025" at bounding box center [930, 162] width 225 height 30
click at [975, 249] on td "3" at bounding box center [980, 247] width 29 height 24
type input "[DATE]"
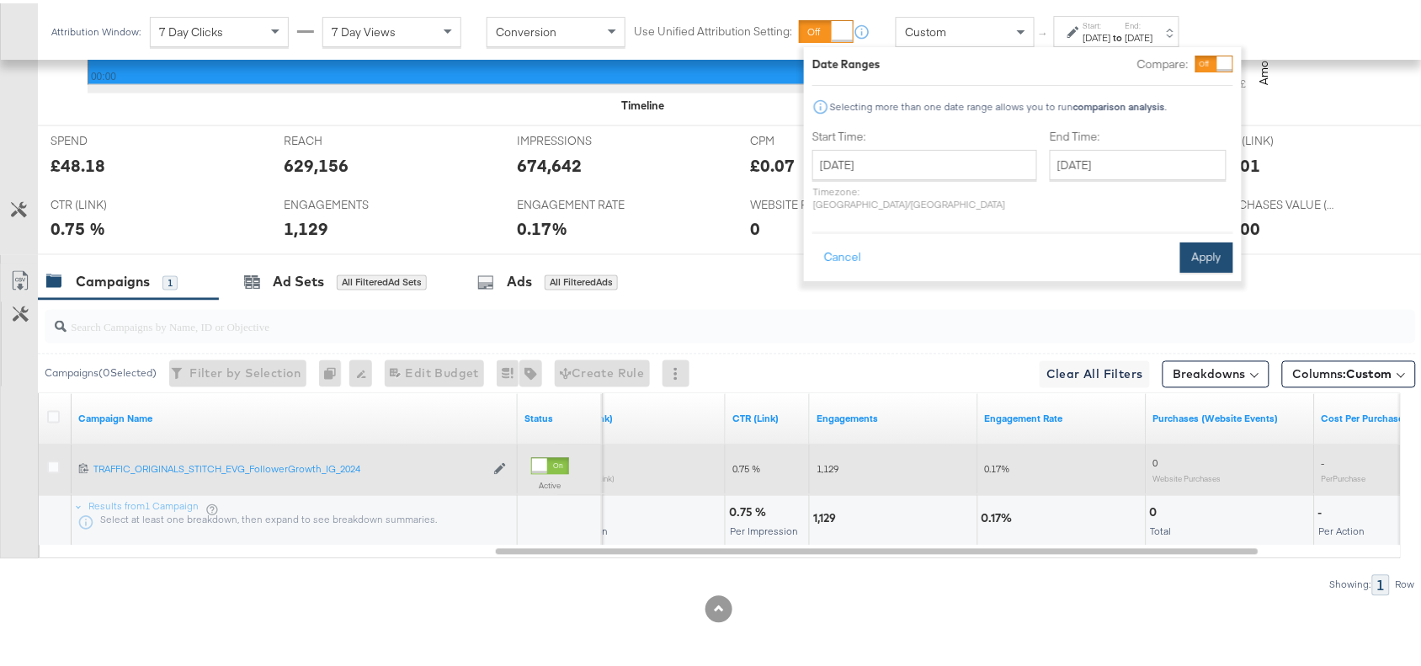
click at [1211, 245] on button "Apply" at bounding box center [1206, 254] width 53 height 30
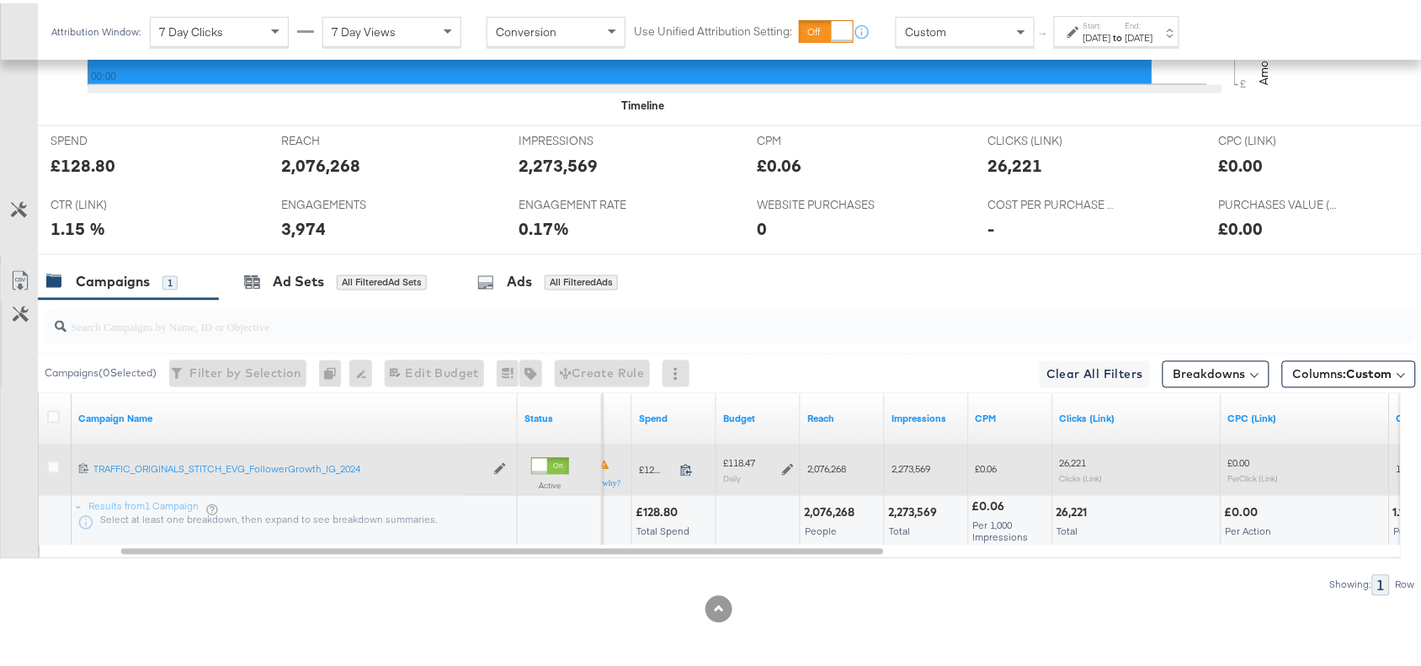
click at [684, 466] on icon at bounding box center [686, 467] width 13 height 13
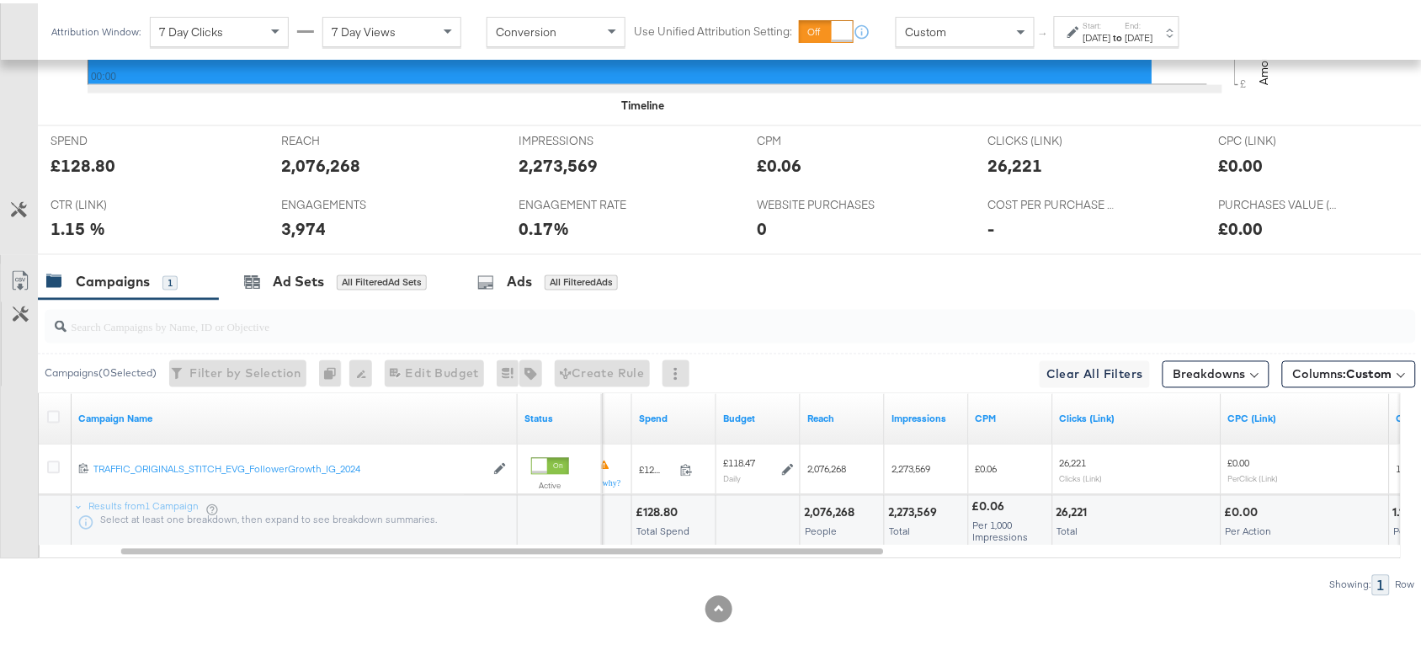
click at [826, 499] on div "2,076,268 People" at bounding box center [842, 518] width 83 height 51
copy div "2,076,268"
click at [826, 499] on div "2,076,268 People" at bounding box center [842, 518] width 83 height 51
click at [914, 509] on div "2,273,569" at bounding box center [915, 510] width 54 height 16
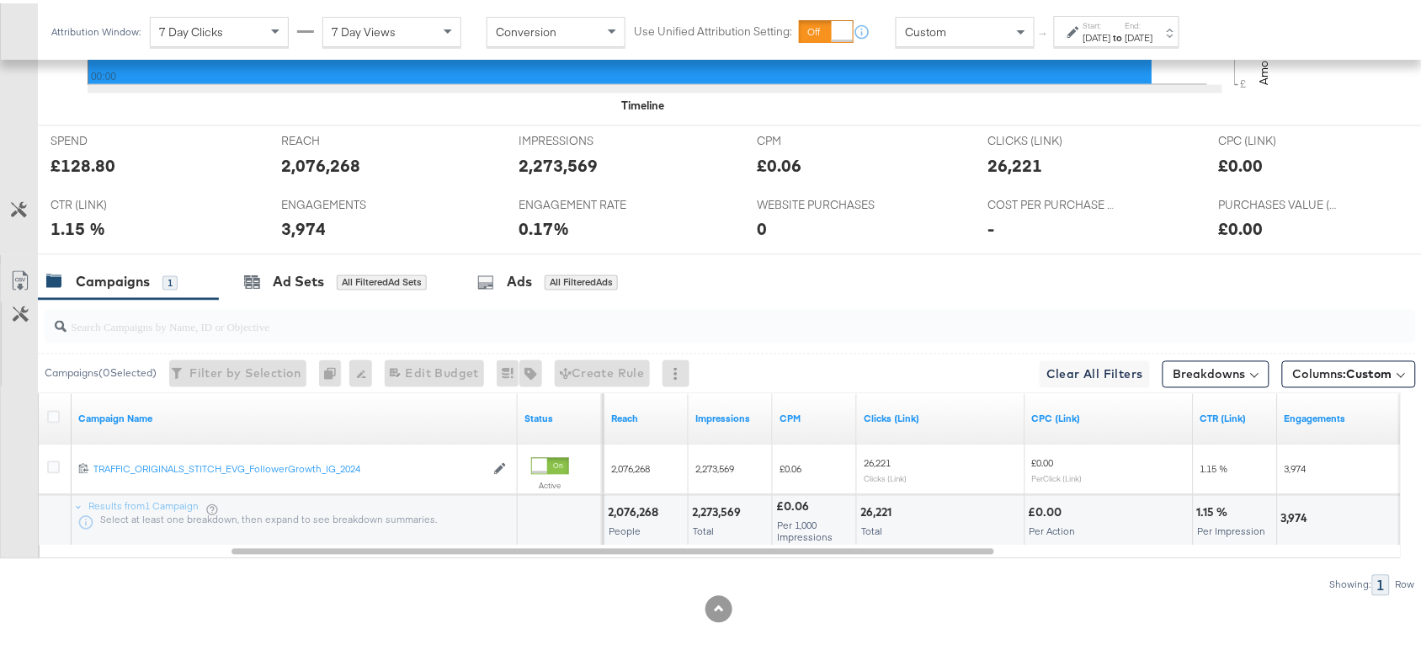
click at [877, 509] on div "26,221" at bounding box center [878, 510] width 36 height 16
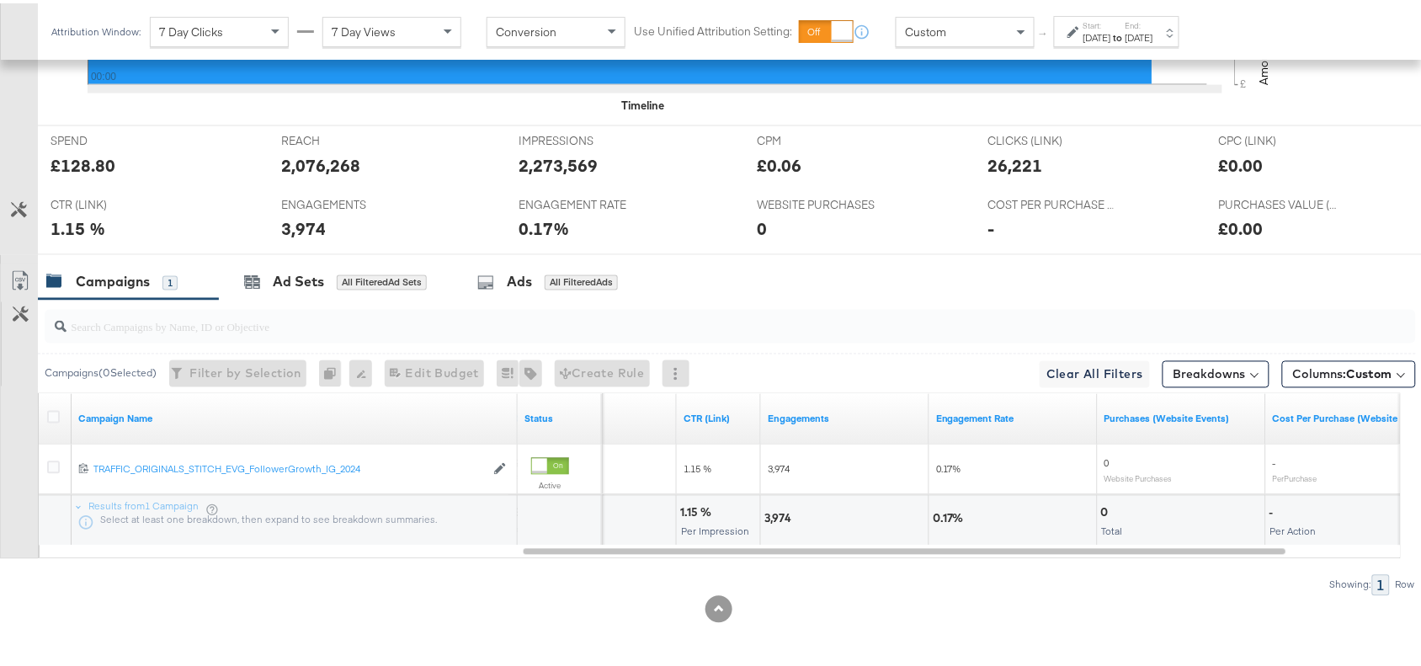
click at [777, 519] on div "3,974" at bounding box center [781, 516] width 32 height 16
copy div "3,974"
click at [777, 519] on div "3,974" at bounding box center [781, 516] width 32 height 16
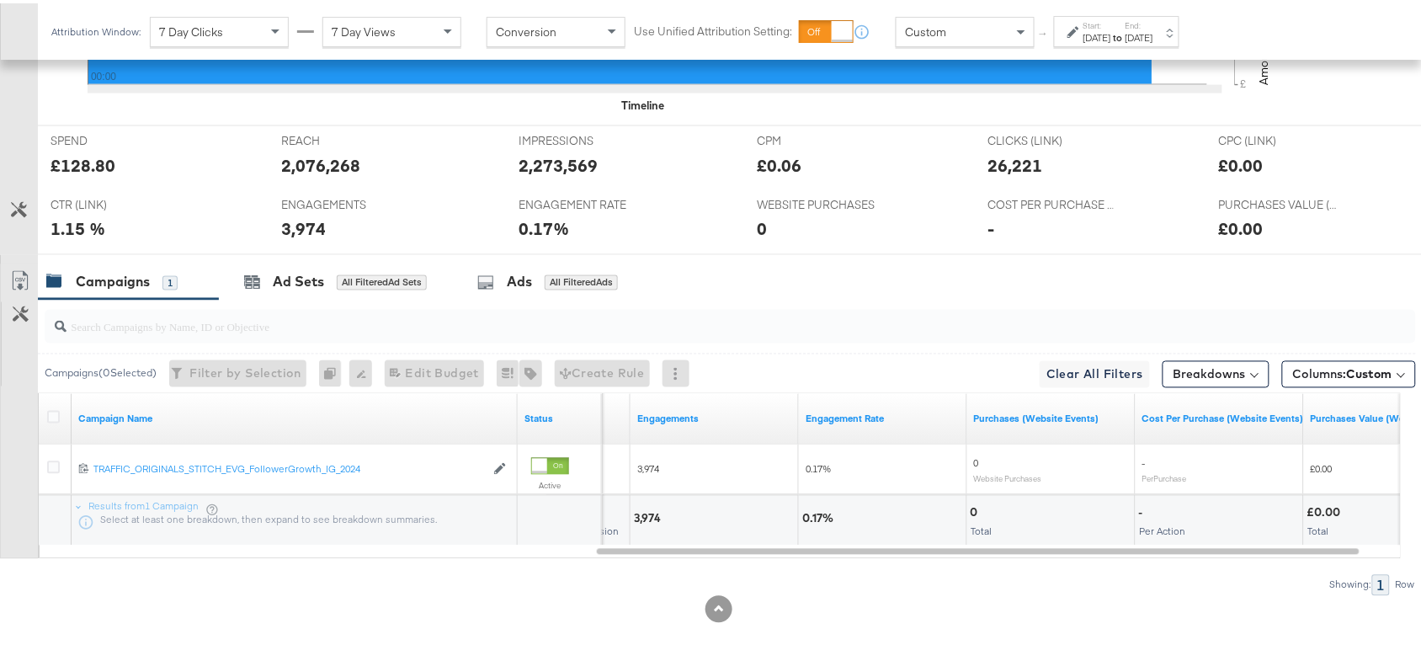
click at [969, 514] on div "0 Total" at bounding box center [1051, 518] width 168 height 51
copy div "0"
click at [969, 514] on div "0 Total" at bounding box center [1051, 518] width 168 height 51
click at [1111, 31] on div "Oct 3rd 2025" at bounding box center [1098, 34] width 28 height 13
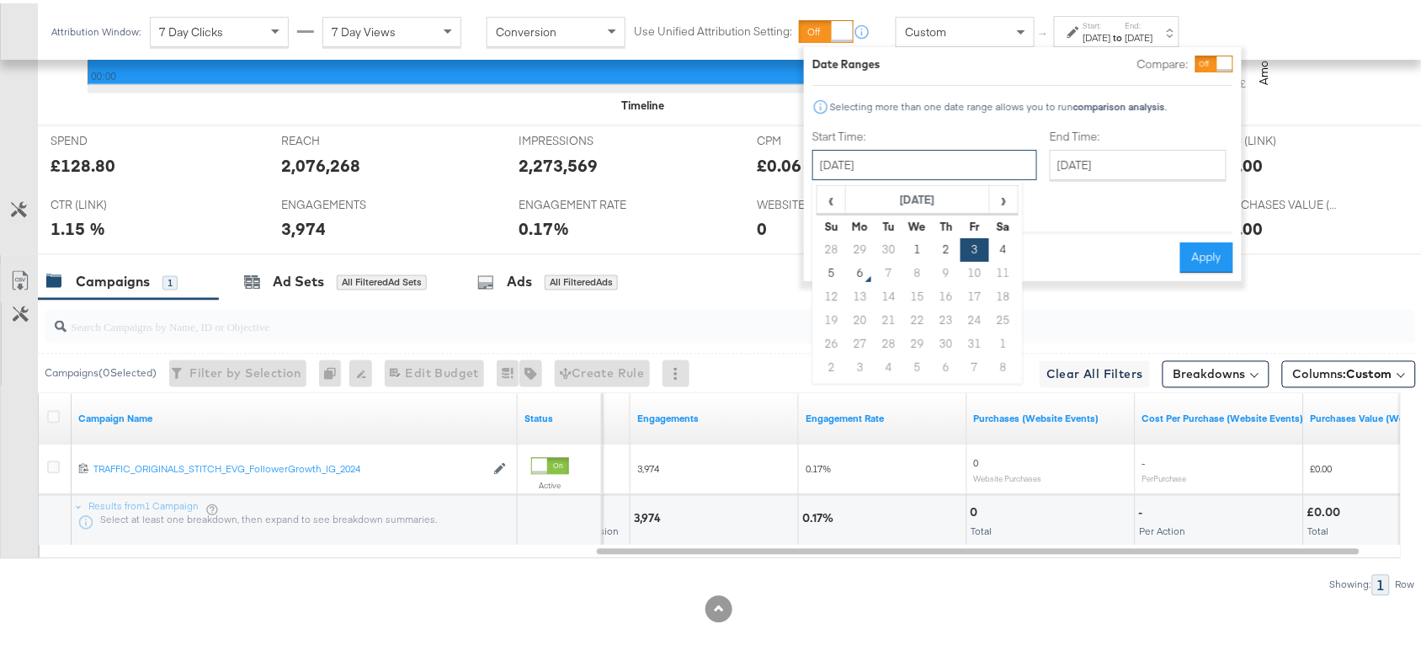
click at [930, 174] on input "October 3rd 2025" at bounding box center [924, 162] width 225 height 30
click at [1006, 254] on td "4" at bounding box center [1003, 247] width 29 height 24
type input "[DATE]"
click at [1211, 242] on button "Apply" at bounding box center [1206, 254] width 53 height 30
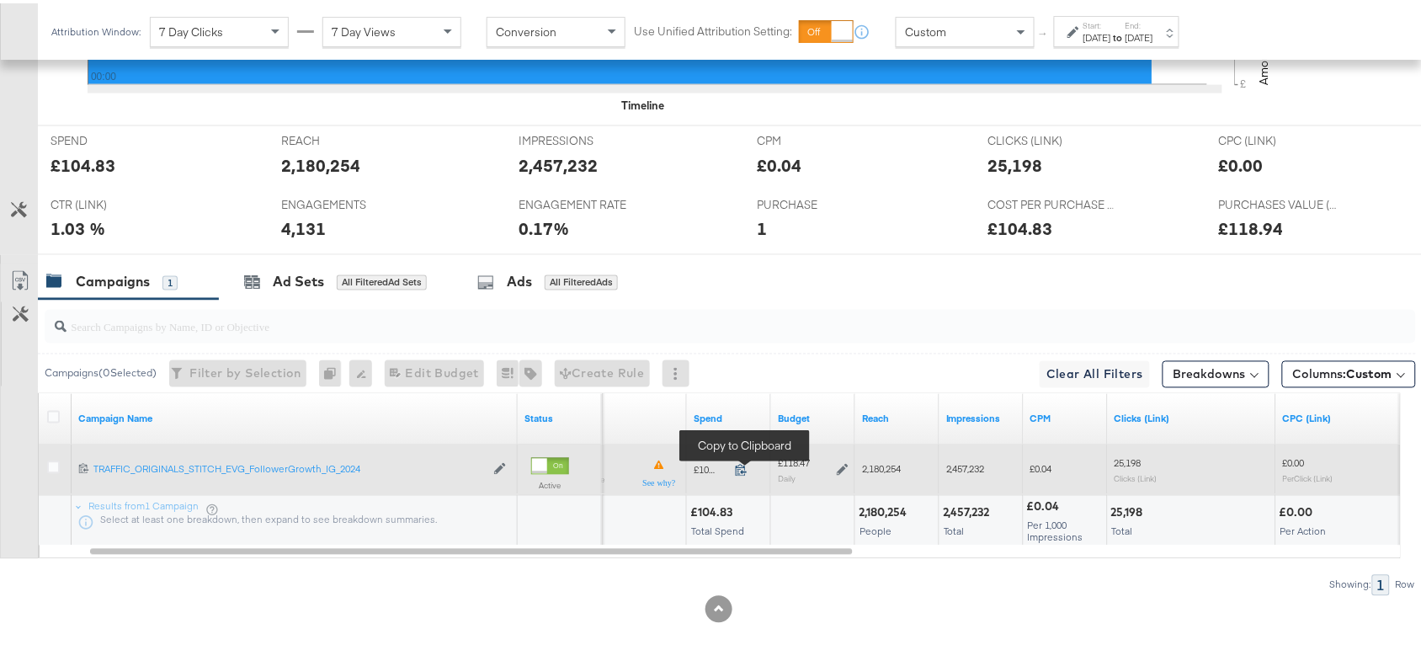
click at [743, 469] on icon at bounding box center [741, 467] width 11 height 12
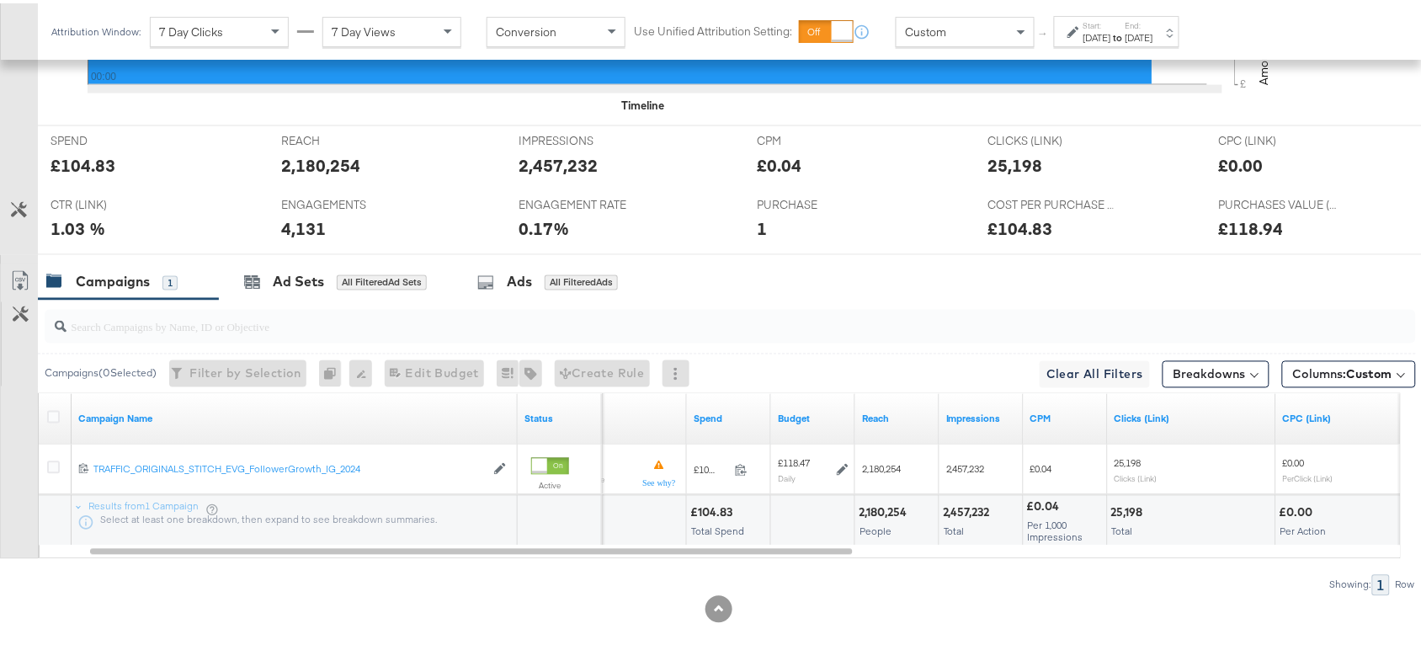
click at [873, 507] on div "2,180,254" at bounding box center [885, 510] width 53 height 16
copy div "2,180,254"
click at [873, 507] on div "2,180,254" at bounding box center [885, 510] width 53 height 16
click at [982, 509] on div "2,457,232" at bounding box center [969, 510] width 52 height 16
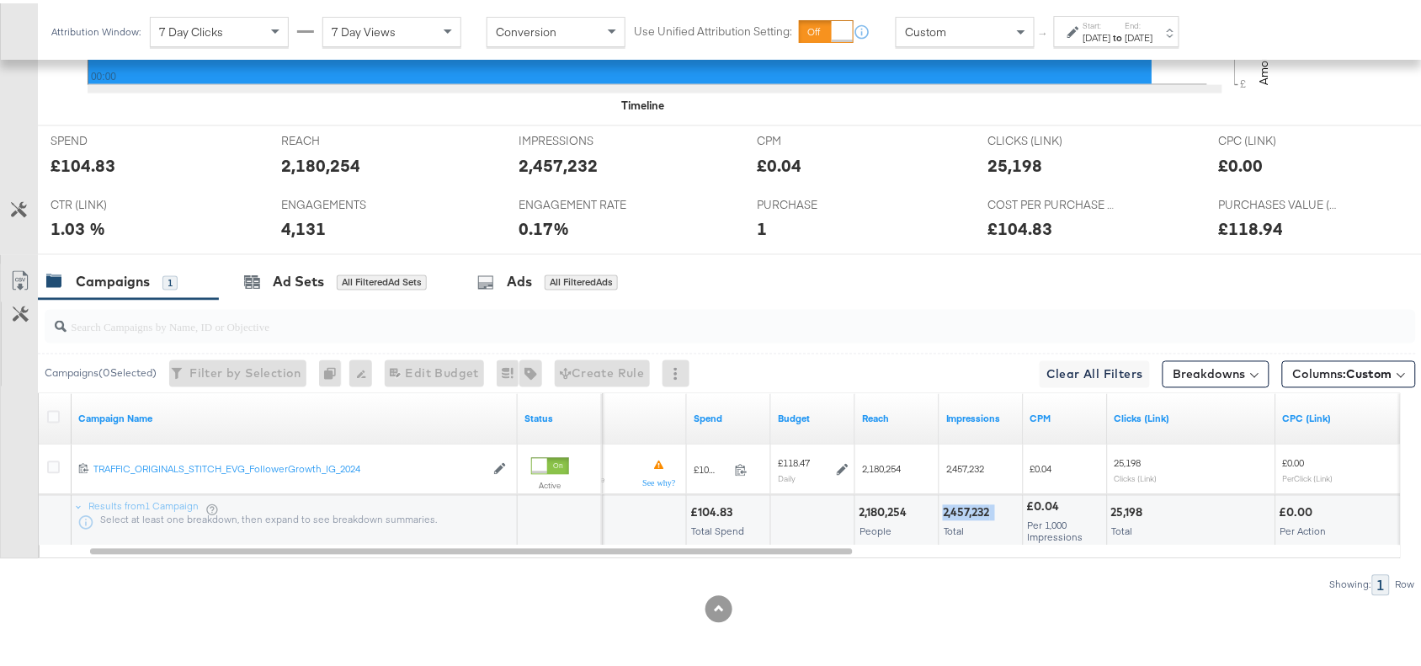
copy div "2,457,232"
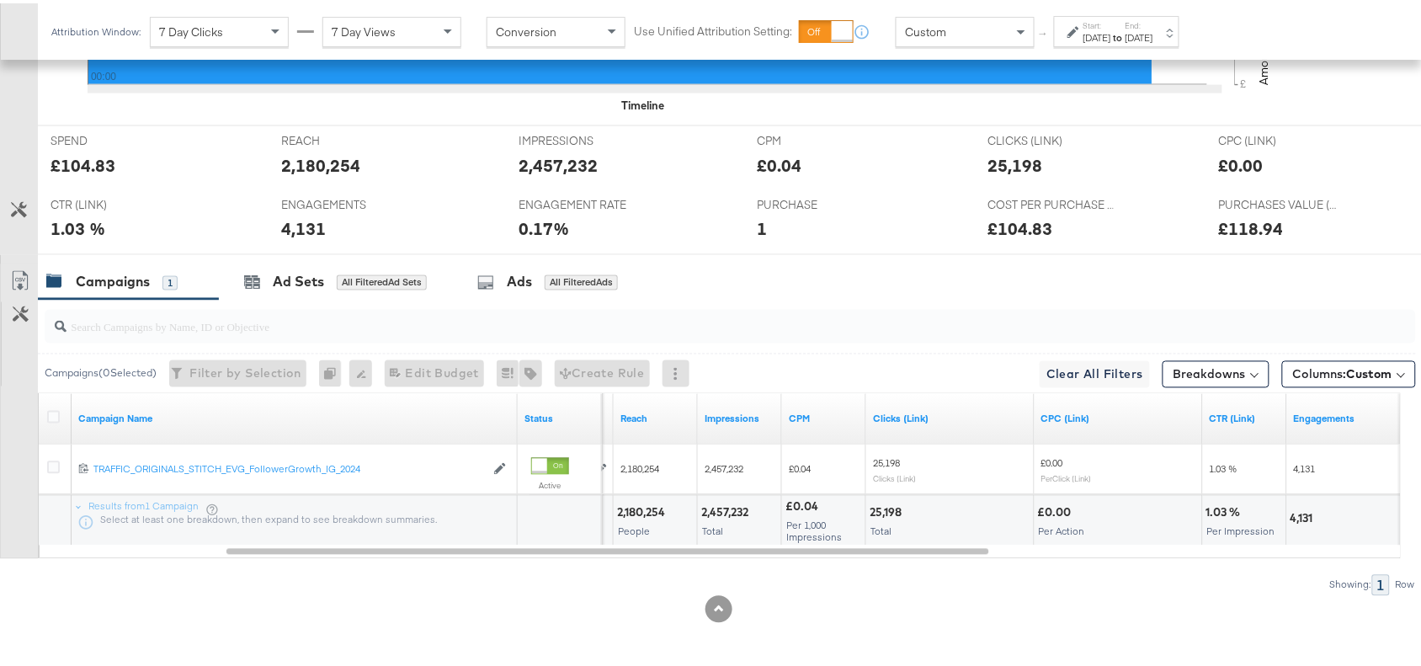
click at [888, 511] on div "25,198" at bounding box center [888, 510] width 37 height 16
copy div "25,198"
click at [888, 511] on div "25,198" at bounding box center [888, 510] width 37 height 16
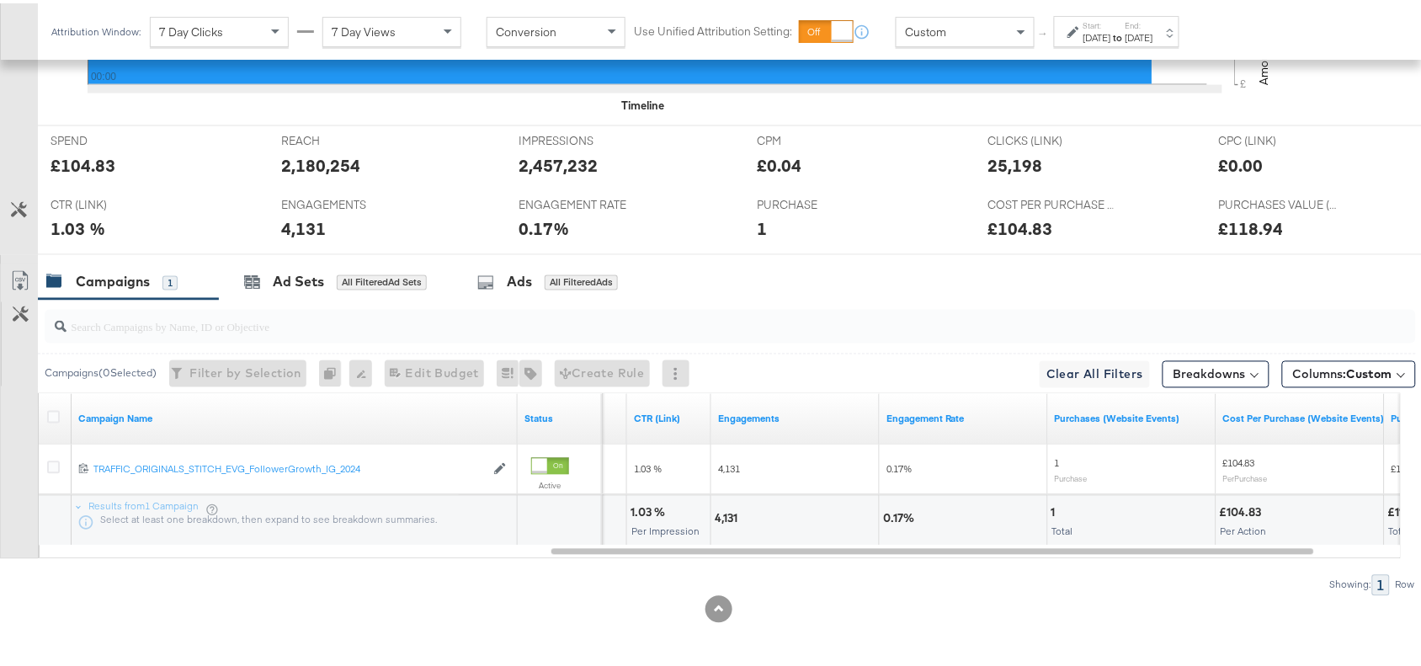
click at [722, 516] on div "4,131" at bounding box center [729, 516] width 28 height 16
click at [1052, 508] on div "1" at bounding box center [1056, 510] width 9 height 16
copy div "1"
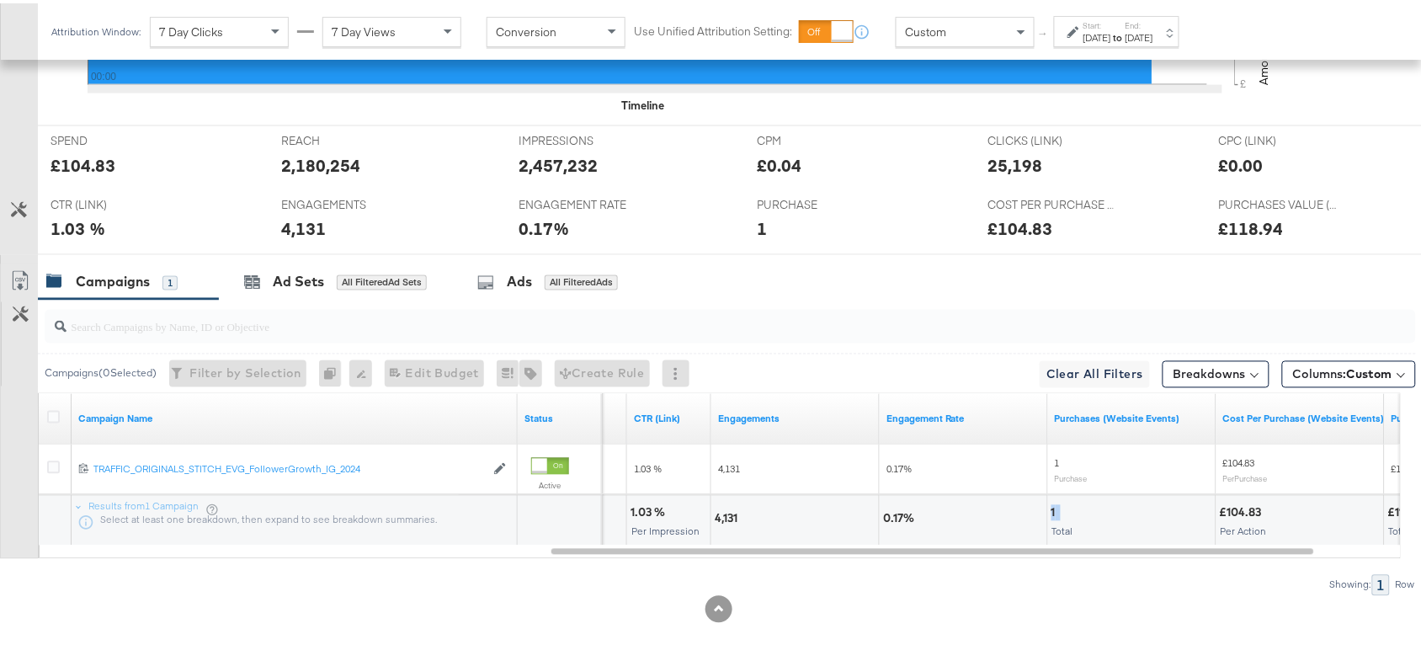
click at [1052, 508] on div "1" at bounding box center [1056, 510] width 9 height 16
click at [1111, 29] on div "[DATE]" at bounding box center [1098, 34] width 28 height 13
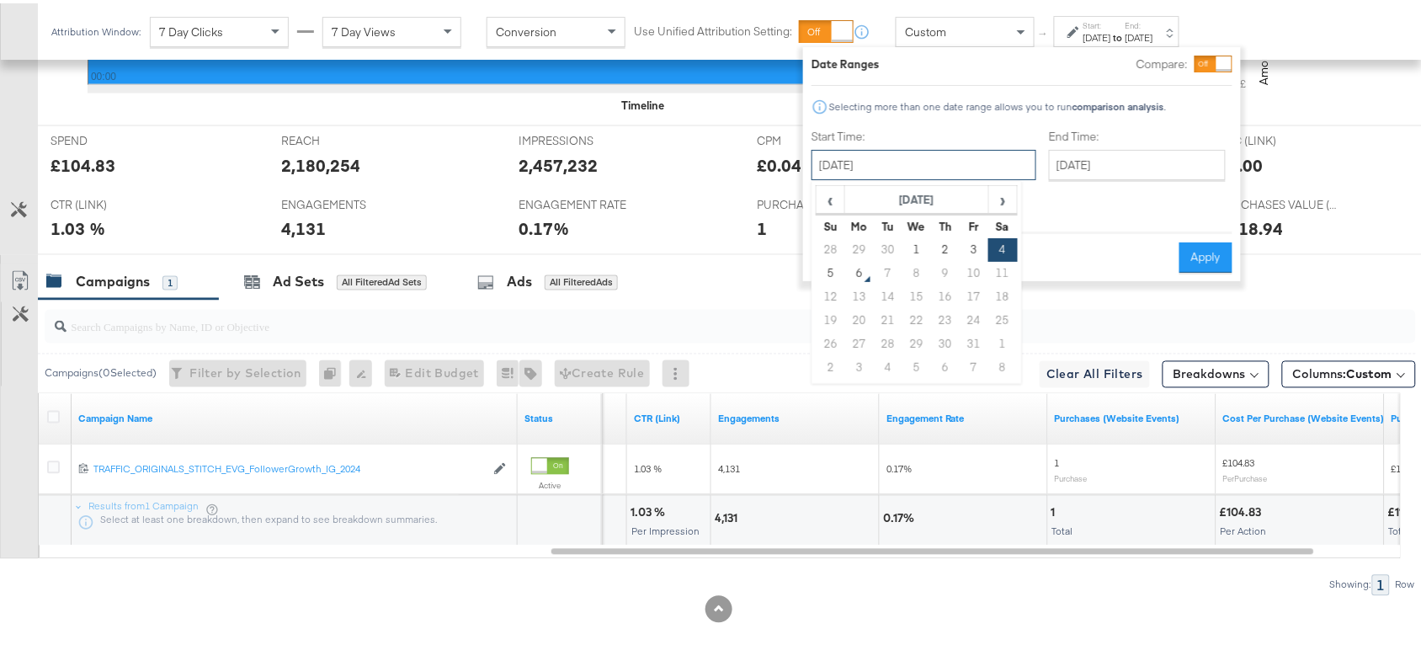
click at [950, 160] on input "[DATE]" at bounding box center [924, 162] width 225 height 30
click at [826, 276] on td "5" at bounding box center [831, 270] width 29 height 24
type input "October 5th 2025"
click at [1206, 239] on button "Apply" at bounding box center [1206, 254] width 53 height 30
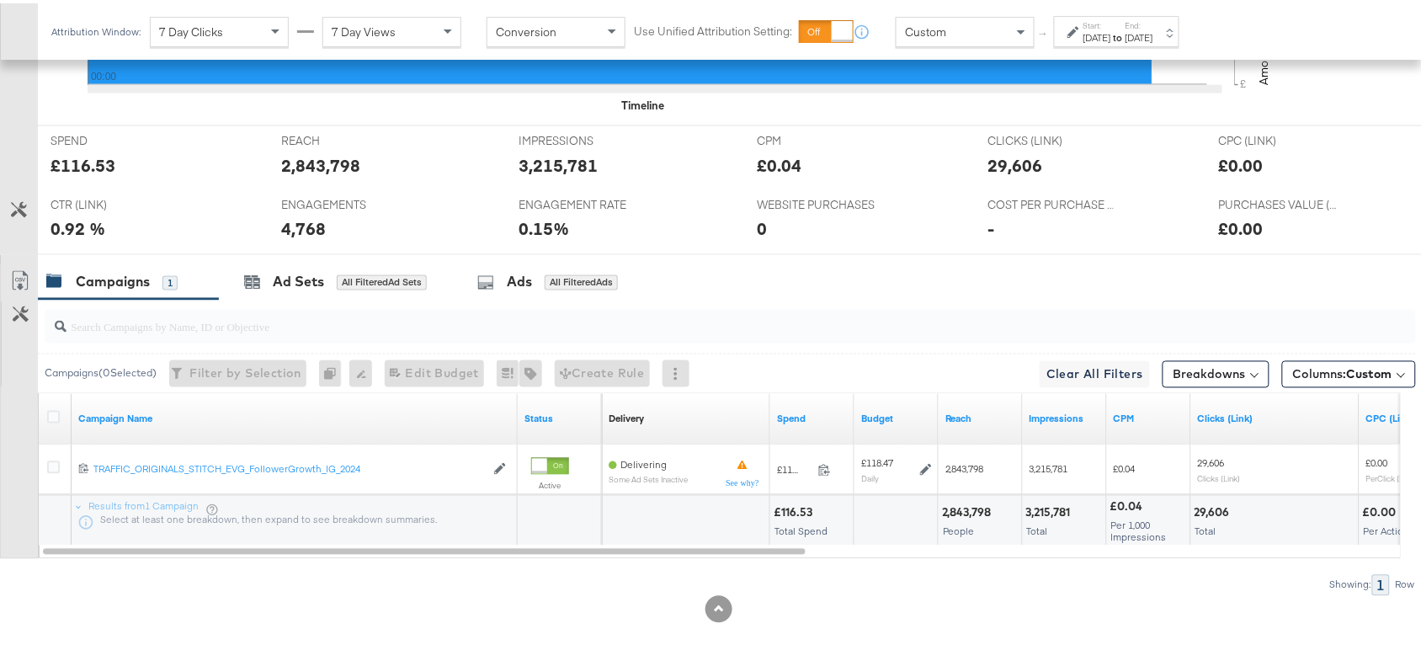
click at [793, 512] on div "£116.53" at bounding box center [796, 510] width 44 height 16
copy div "116.53"
click at [793, 512] on div "£116.53" at bounding box center [796, 510] width 44 height 16
click at [970, 510] on div "2,843,798" at bounding box center [969, 510] width 55 height 16
copy div "2,843,798"
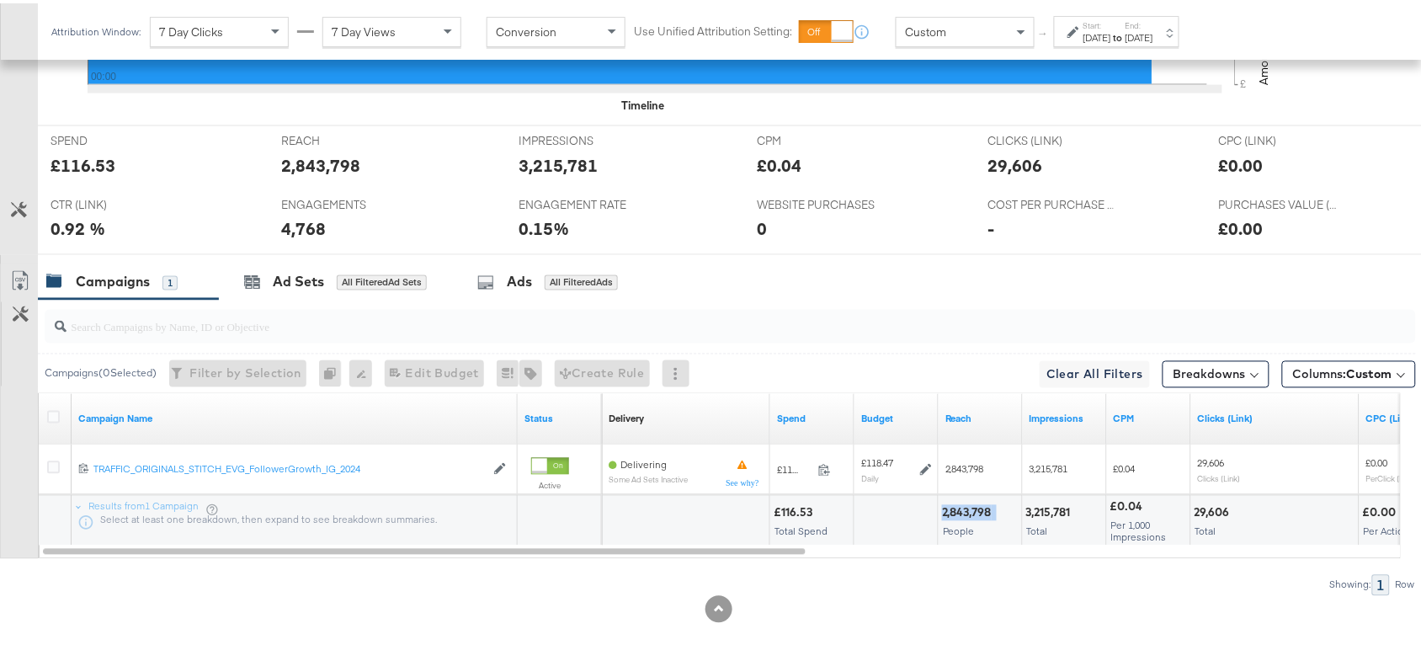
click at [970, 510] on div "2,843,798" at bounding box center [969, 510] width 55 height 16
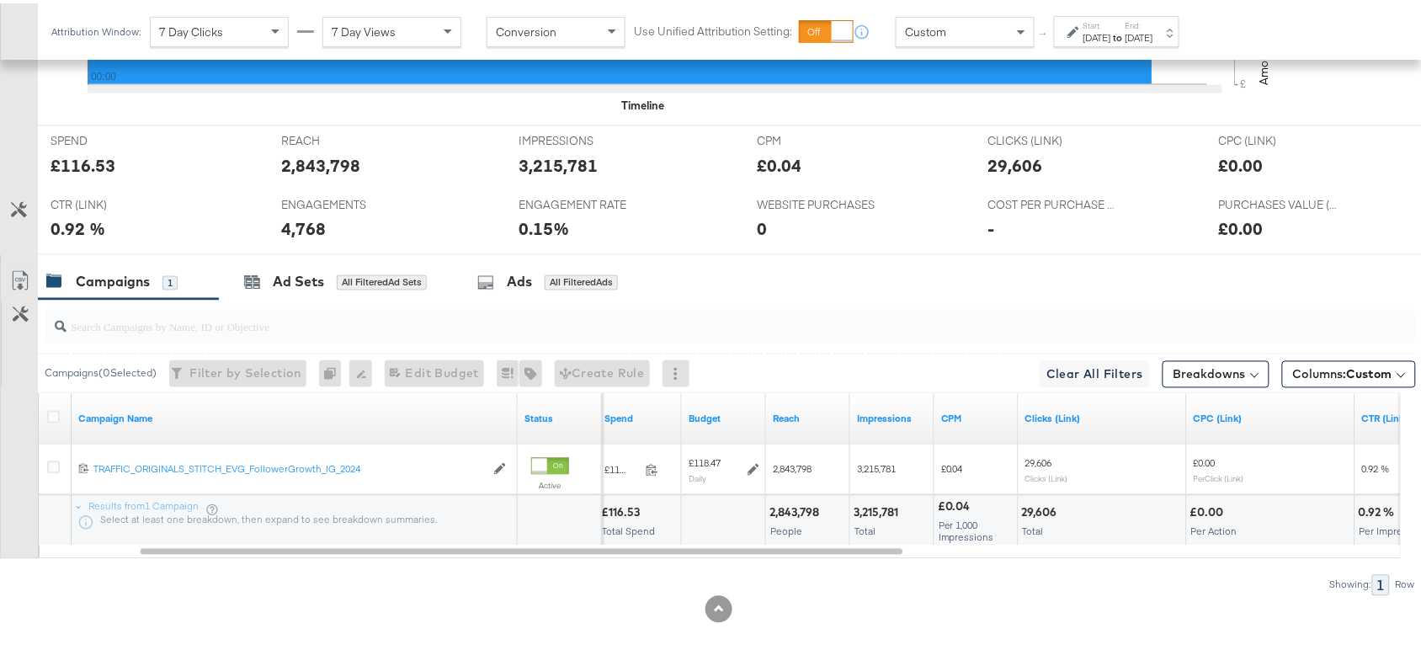
click at [891, 511] on div "3,215,781" at bounding box center [879, 510] width 50 height 16
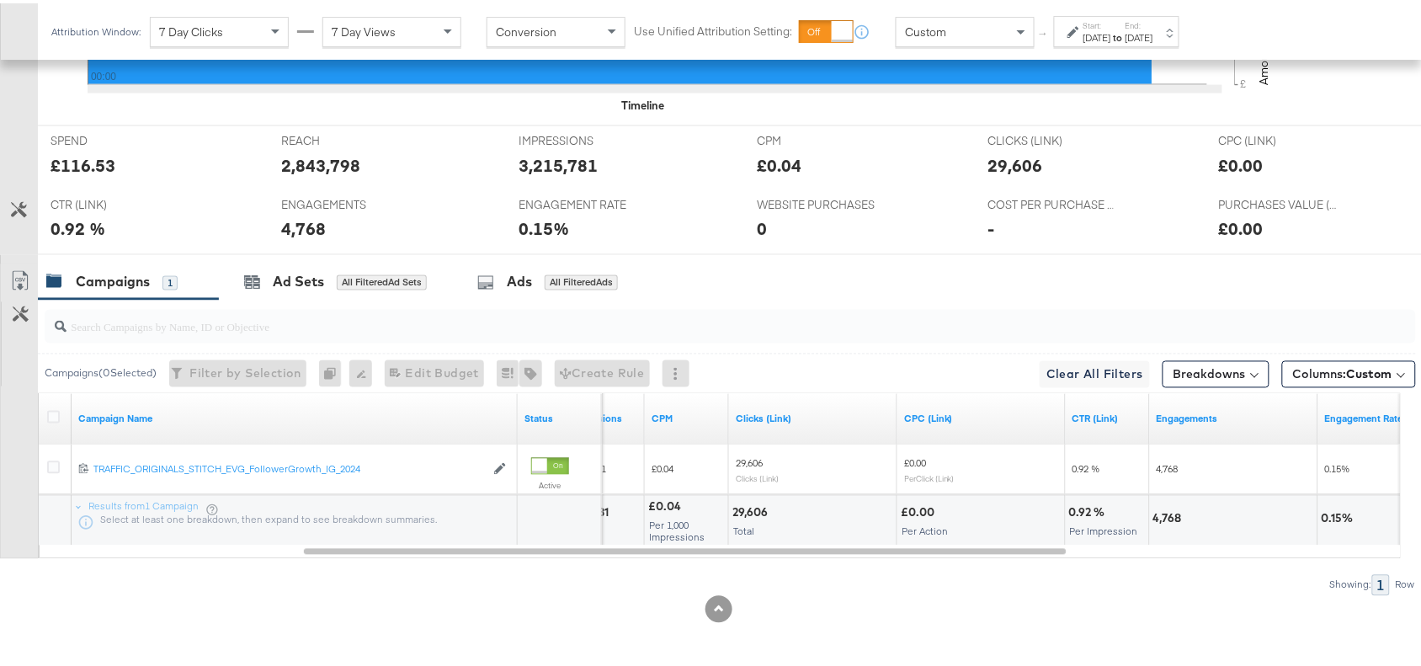
click at [754, 511] on div "29,606" at bounding box center [753, 510] width 40 height 16
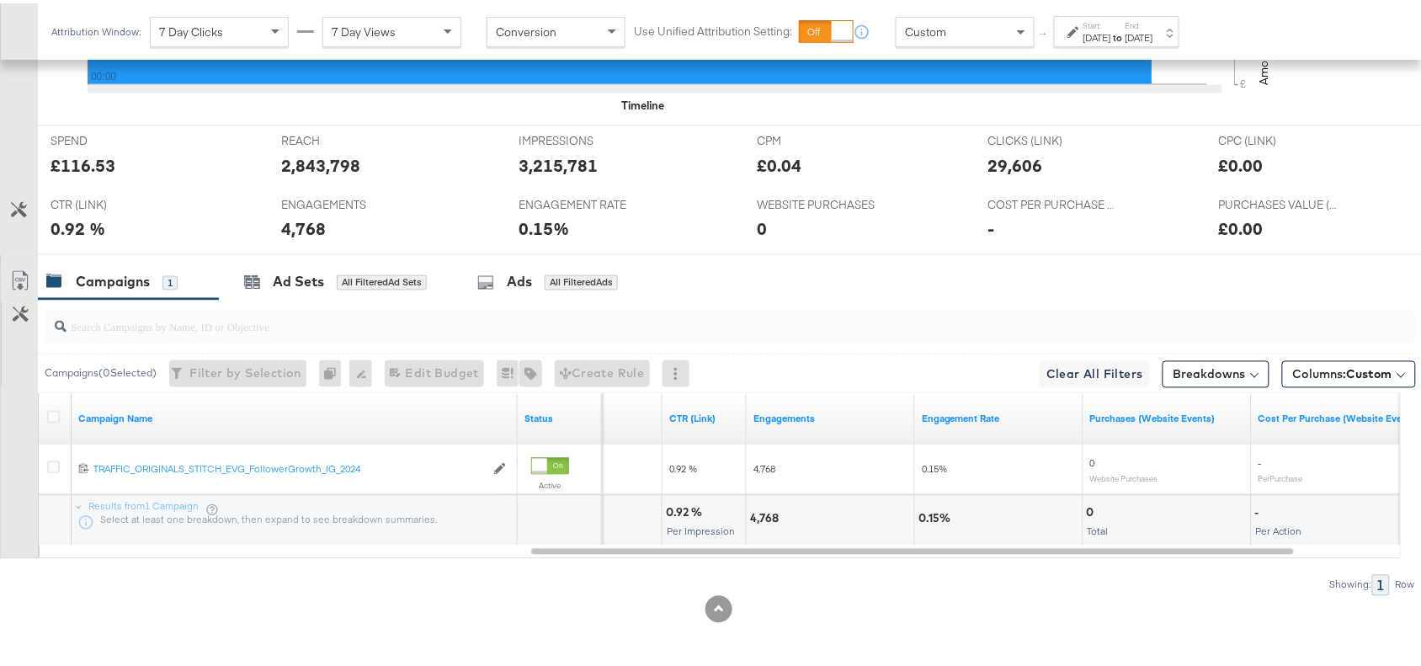
click at [748, 507] on div "4,768" at bounding box center [831, 518] width 168 height 51
click at [1084, 511] on div "0 Total" at bounding box center [1168, 518] width 168 height 51
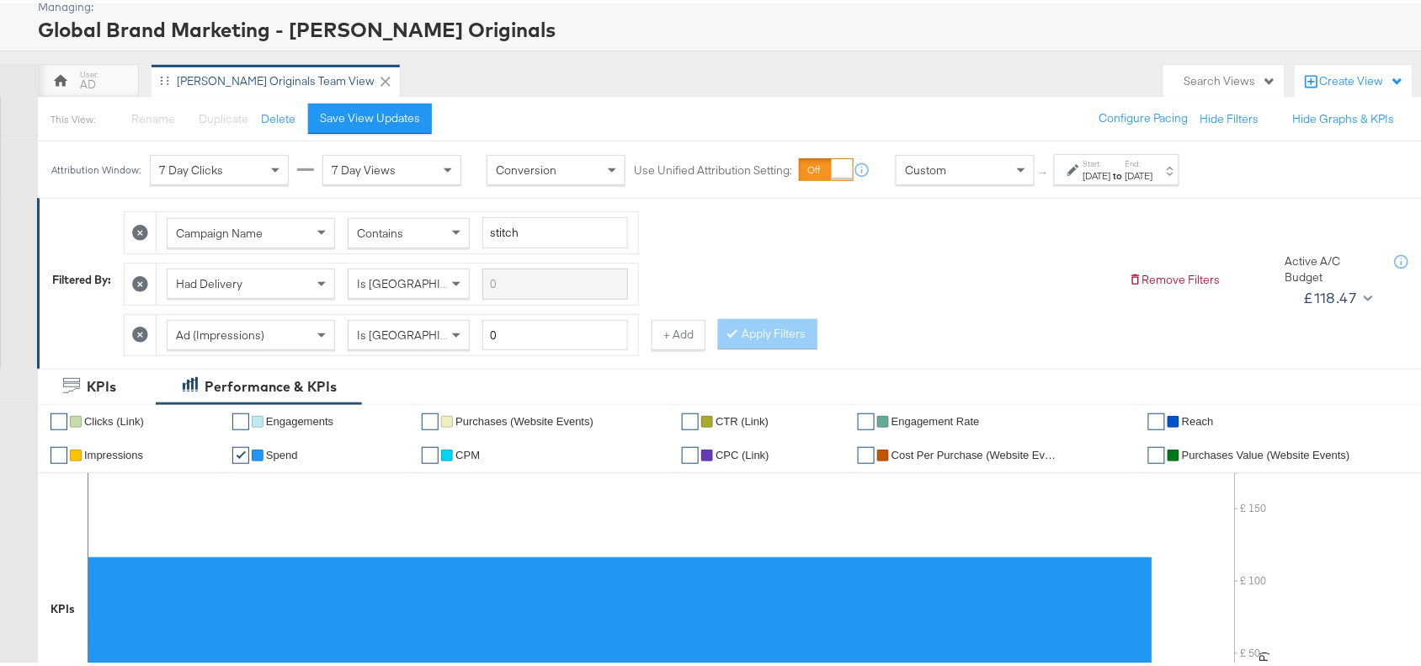
scroll to position [0, 0]
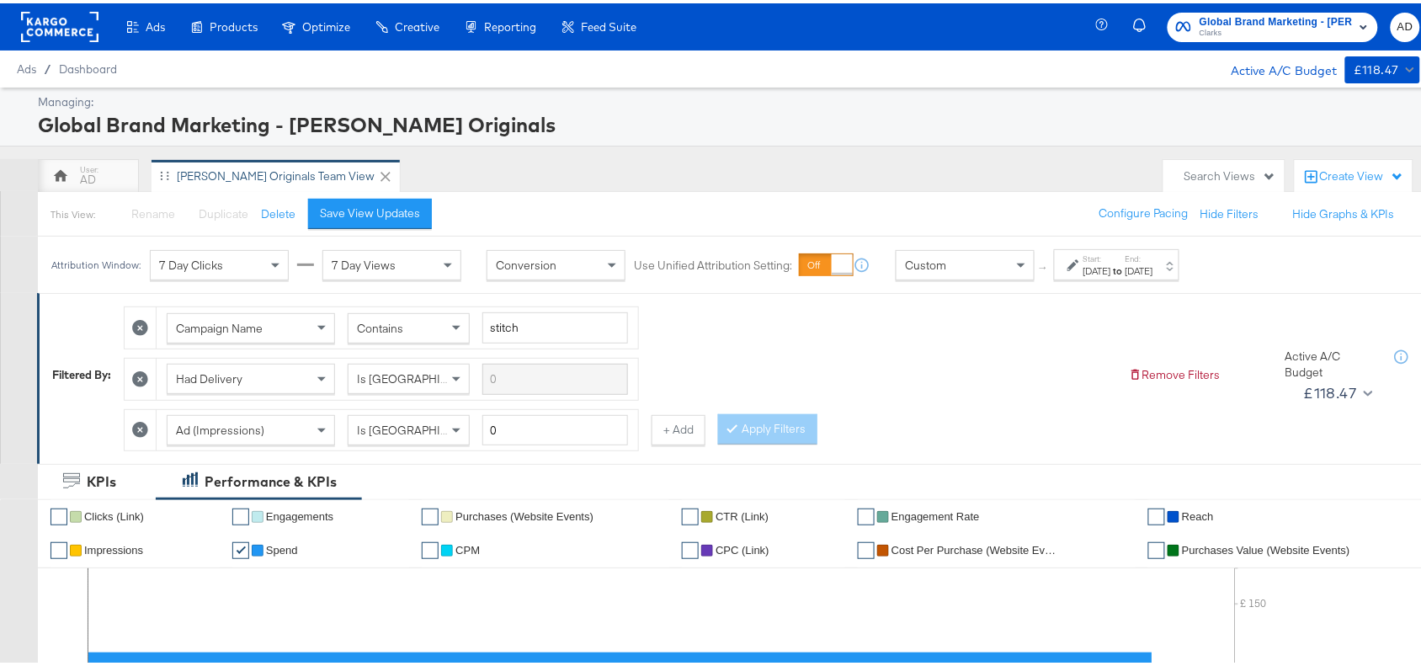
click at [1273, 31] on span "Clarks" at bounding box center [1276, 30] width 153 height 13
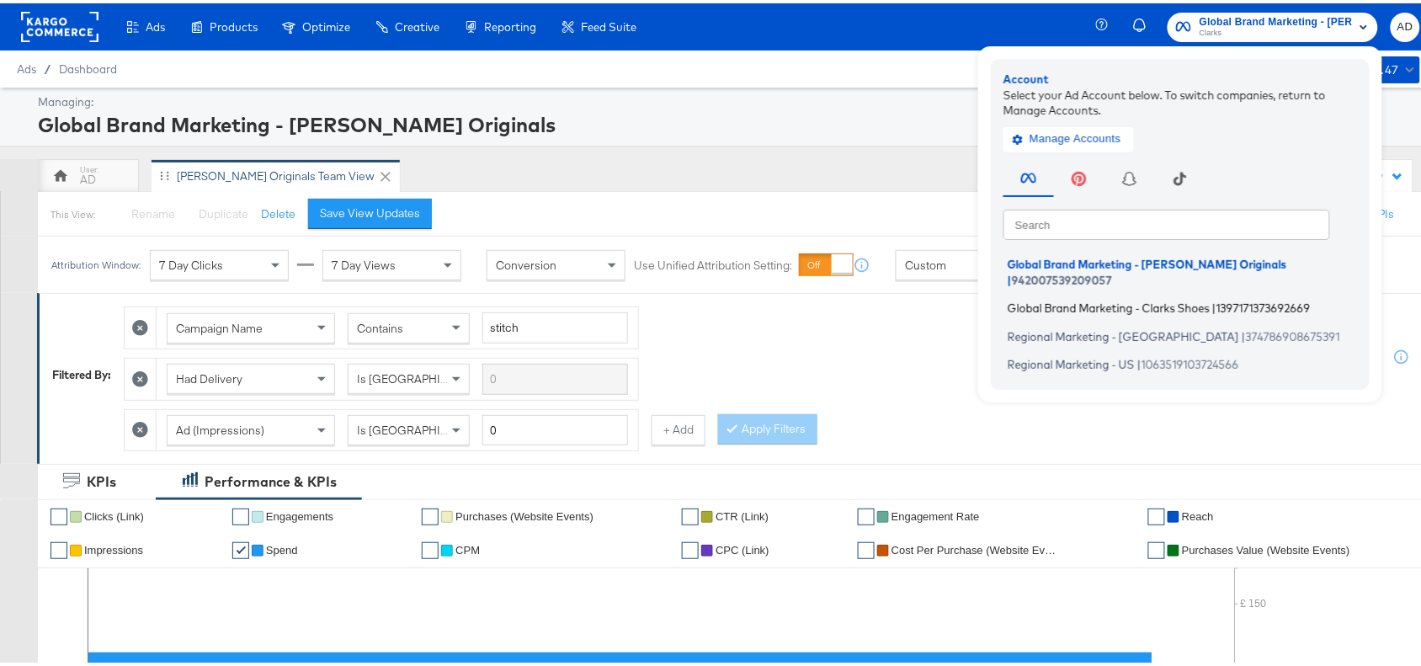
click at [1075, 298] on span "Global Brand Marketing - Clarks Shoes" at bounding box center [1109, 304] width 202 height 13
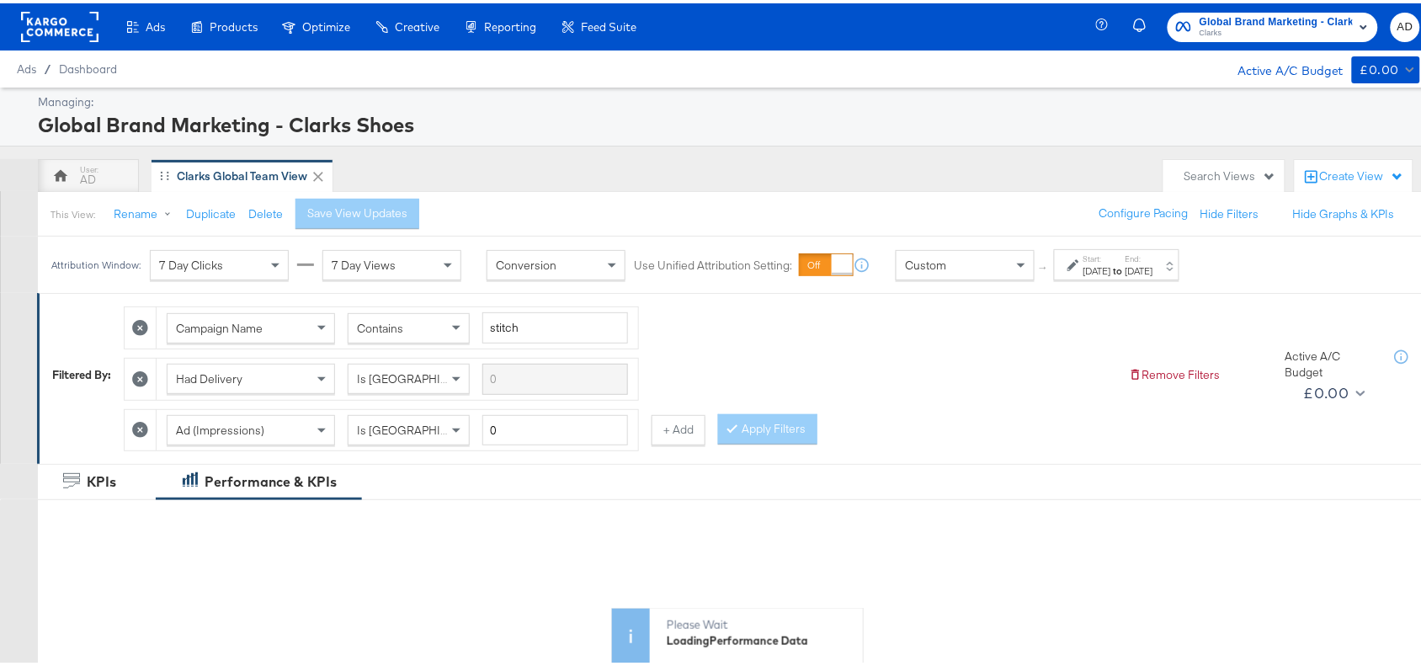
click at [1126, 262] on strong "to" at bounding box center [1118, 267] width 14 height 13
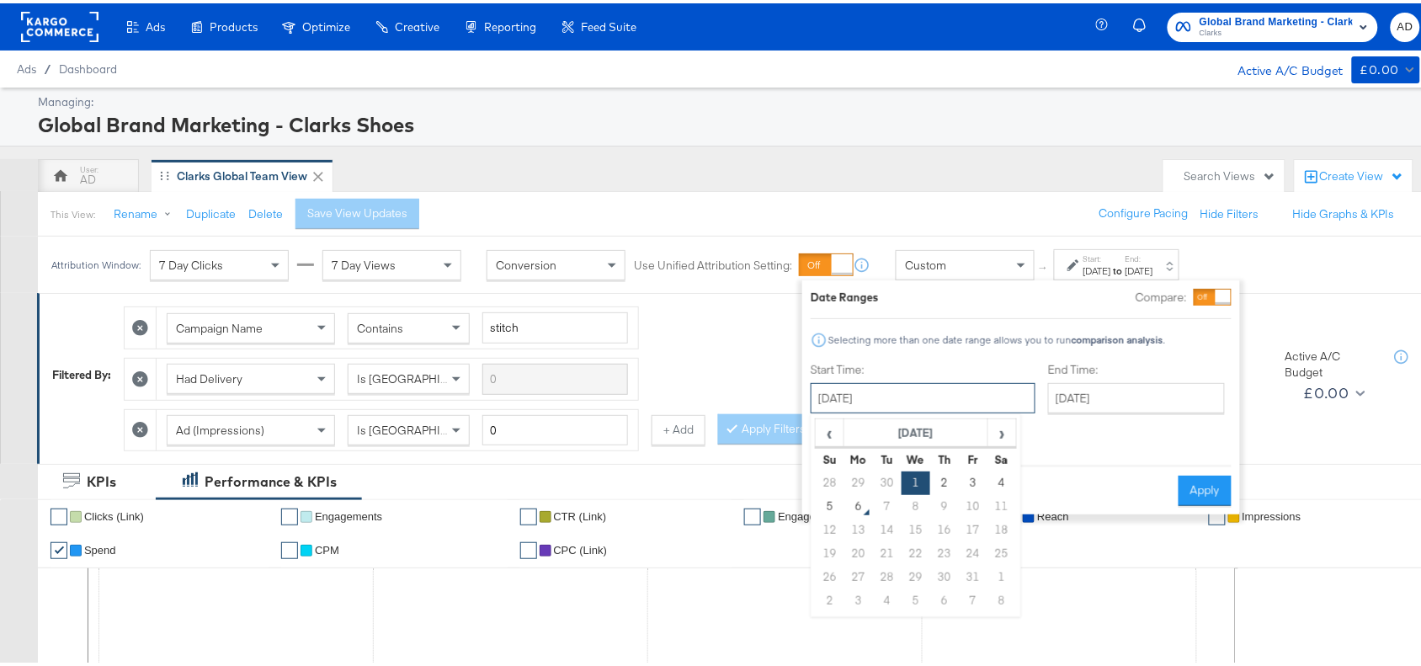
click at [910, 402] on input "[DATE]" at bounding box center [923, 395] width 225 height 30
click at [933, 484] on td "2" at bounding box center [944, 480] width 29 height 24
type input "[DATE]"
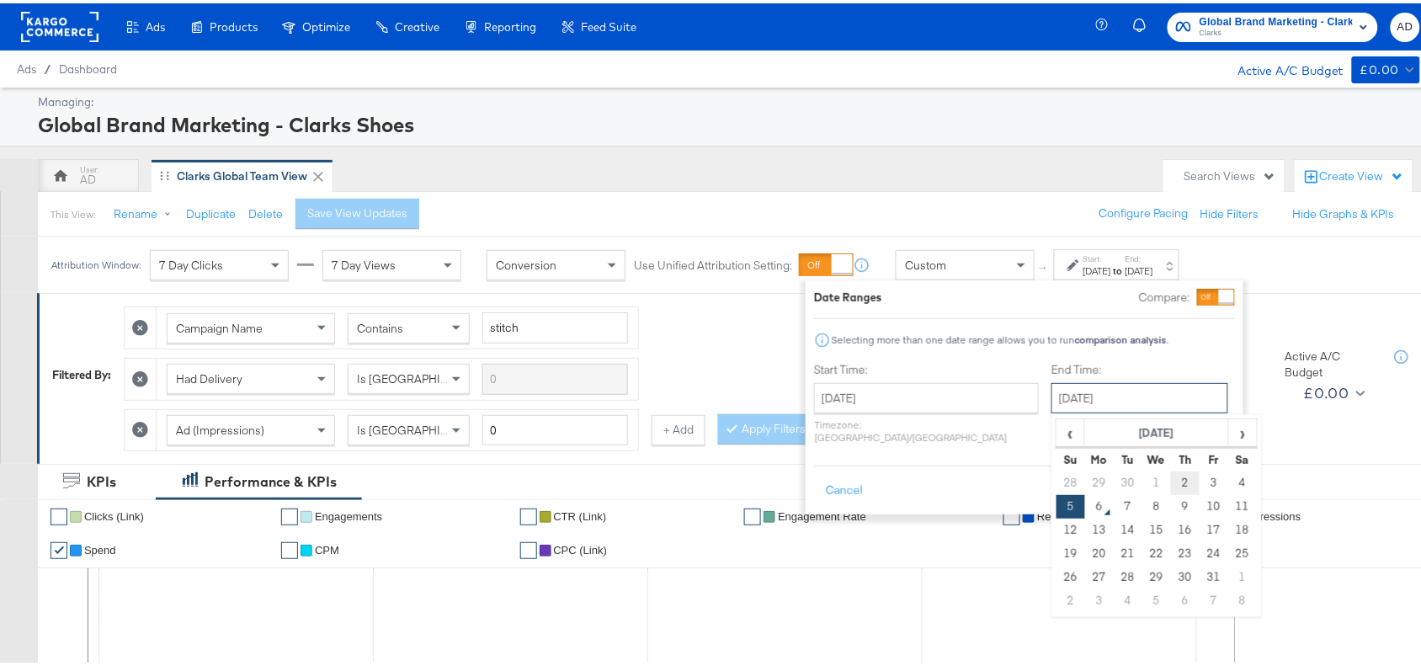
drag, startPoint x: 1110, startPoint y: 398, endPoint x: 1133, endPoint y: 472, distance: 77.0
click at [1133, 410] on div "[DATE] ‹ [DATE] › Su Mo Tu We Th Fr Sa 28 29 30 1 2 3 4 5 6 7 8 9 10 11 12 13 1…" at bounding box center [1140, 395] width 177 height 30
click at [1171, 472] on td "2" at bounding box center [1185, 480] width 29 height 24
type input "[DATE]"
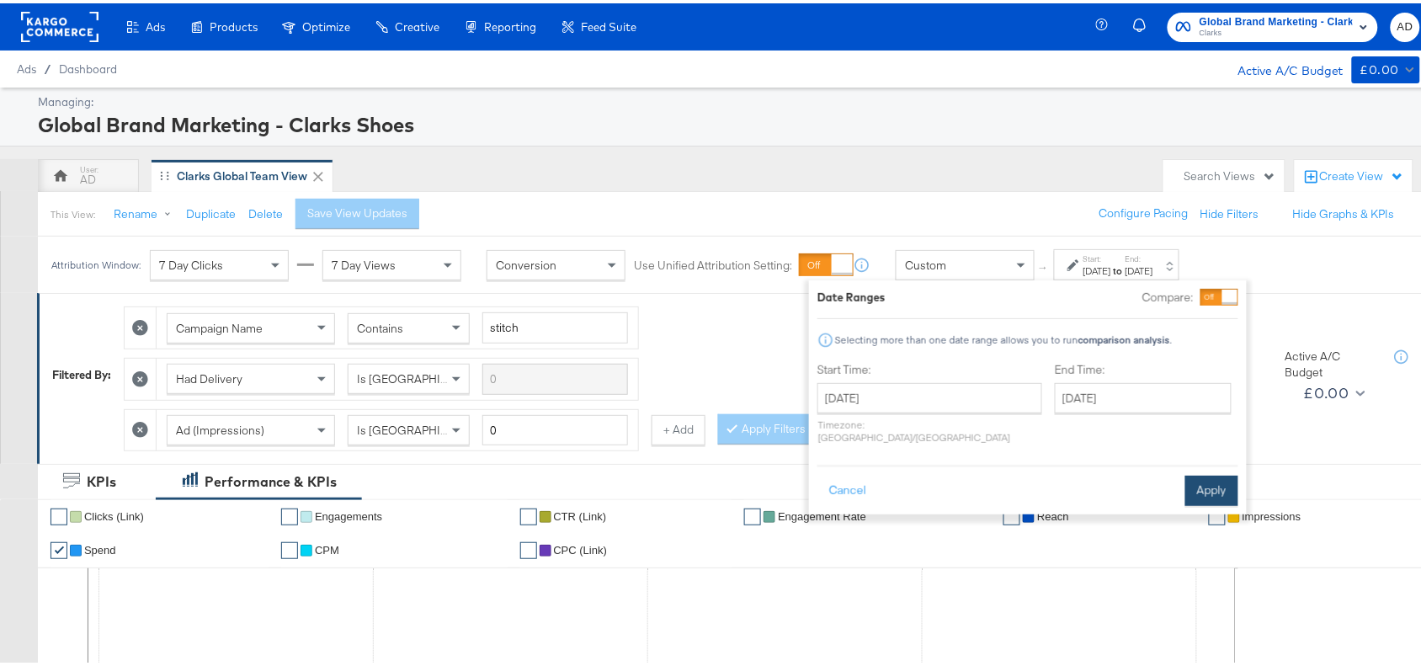
click at [1205, 472] on button "Apply" at bounding box center [1211, 487] width 53 height 30
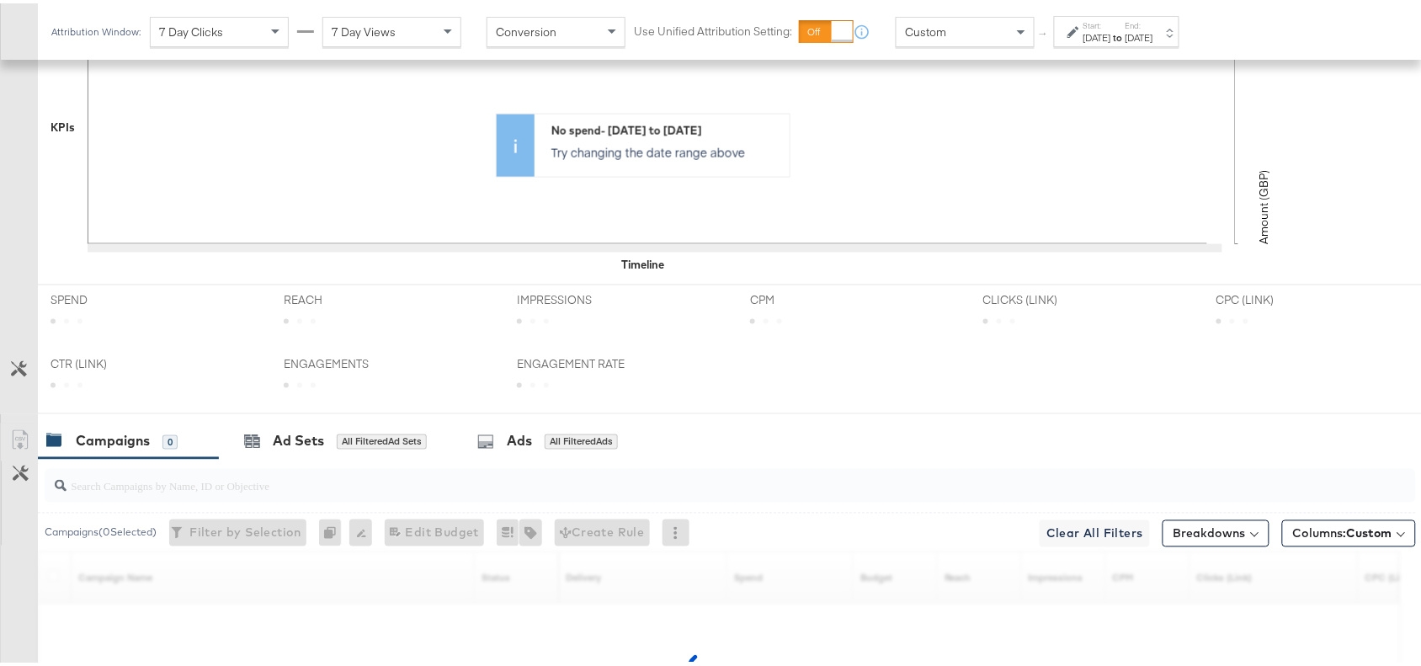
scroll to position [791, 0]
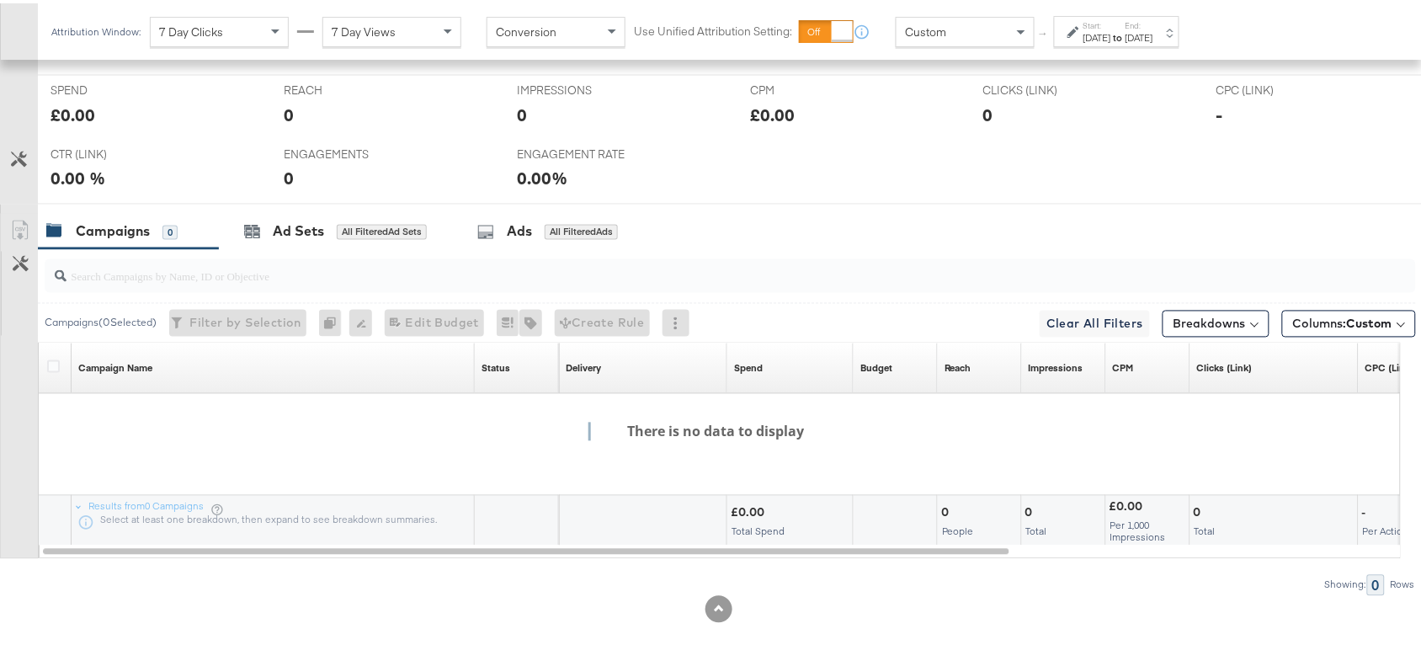
click at [1153, 28] on div "[DATE]" at bounding box center [1140, 34] width 28 height 13
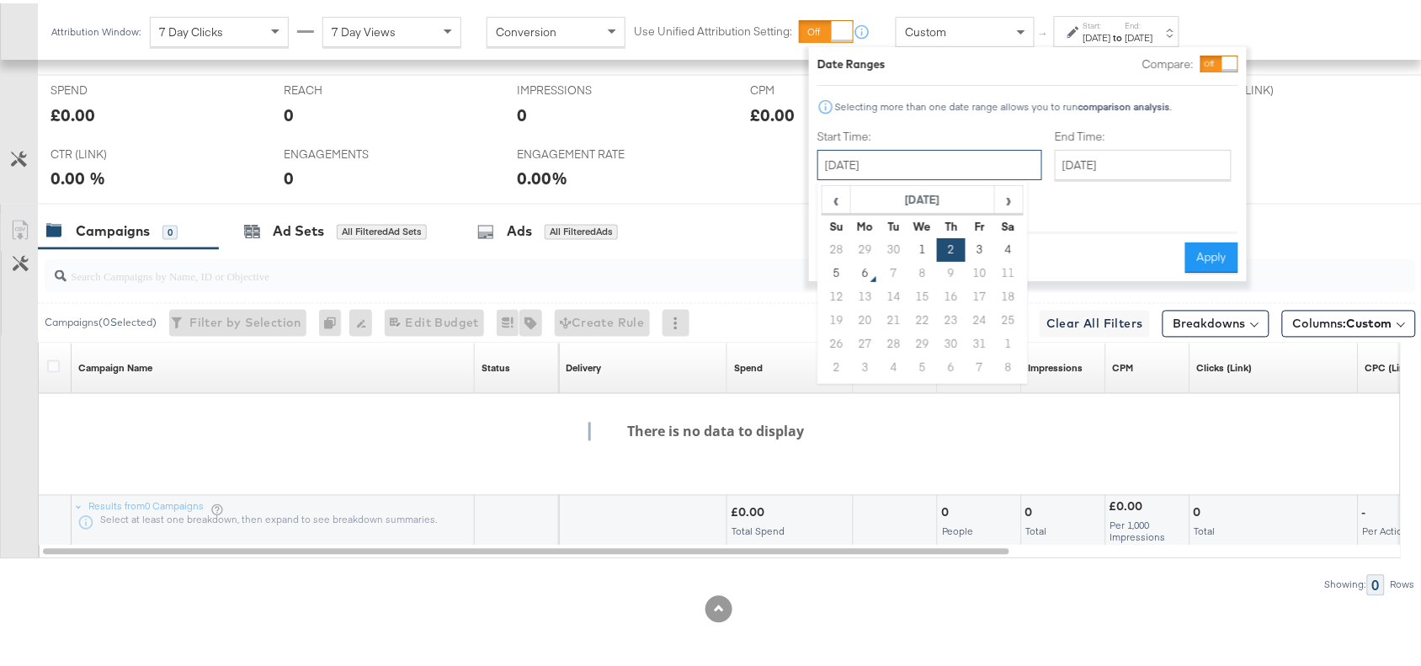
click at [950, 162] on input "October 2nd 2025" at bounding box center [930, 162] width 225 height 30
click at [840, 276] on td "5" at bounding box center [837, 270] width 29 height 24
type input "[DATE]"
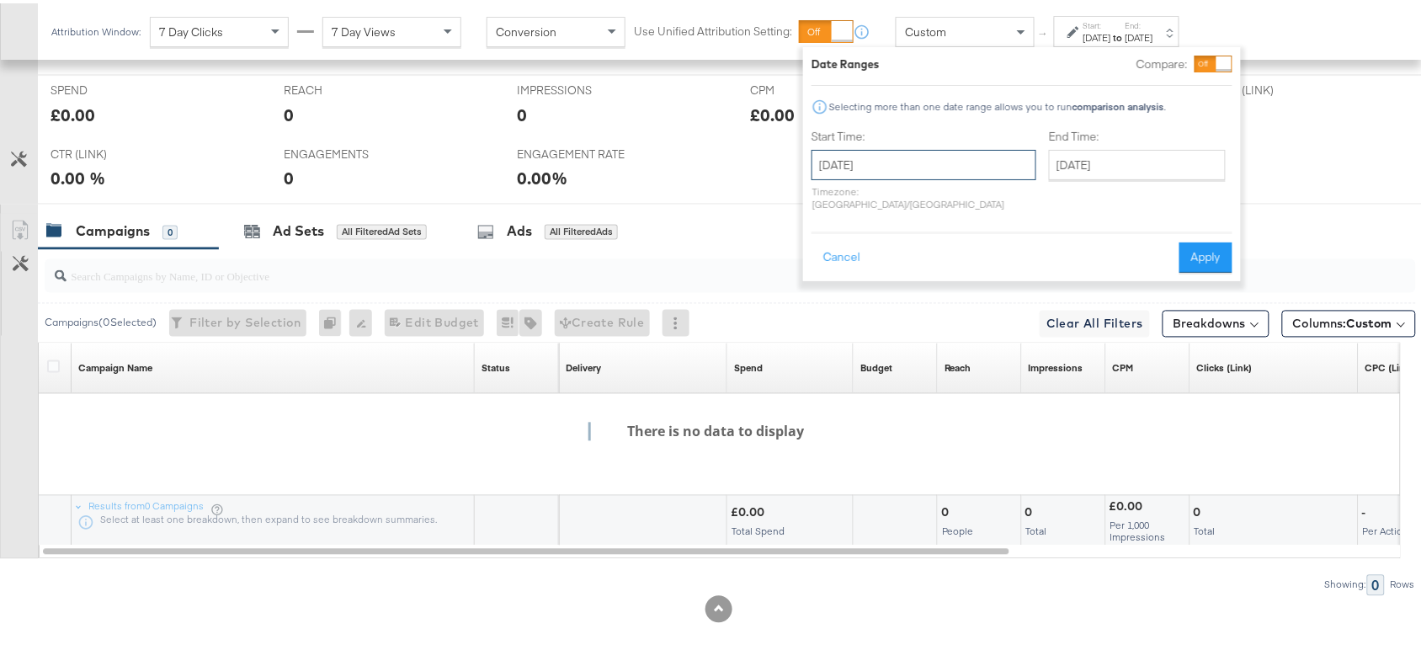
click at [933, 167] on input "[DATE]" at bounding box center [924, 162] width 225 height 30
click at [944, 247] on td "2" at bounding box center [945, 247] width 29 height 24
type input "October 2nd 2025"
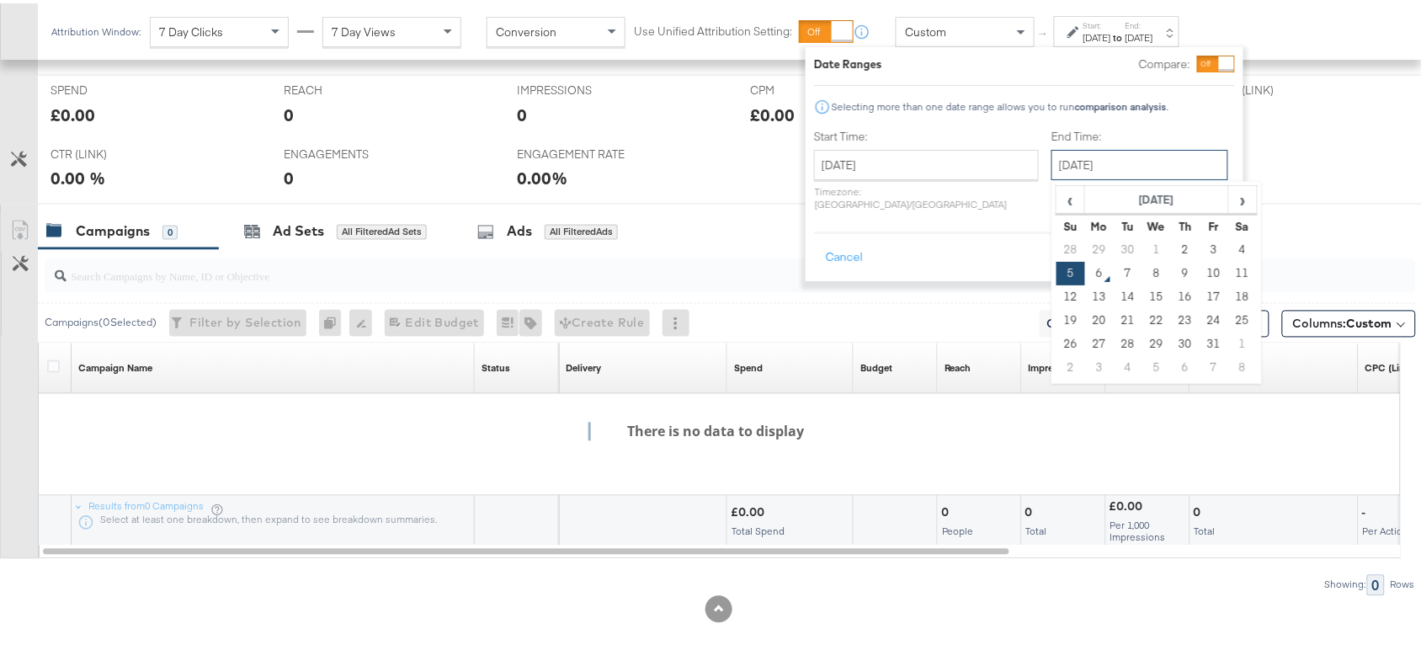
click at [1101, 157] on input "[DATE]" at bounding box center [1140, 162] width 177 height 30
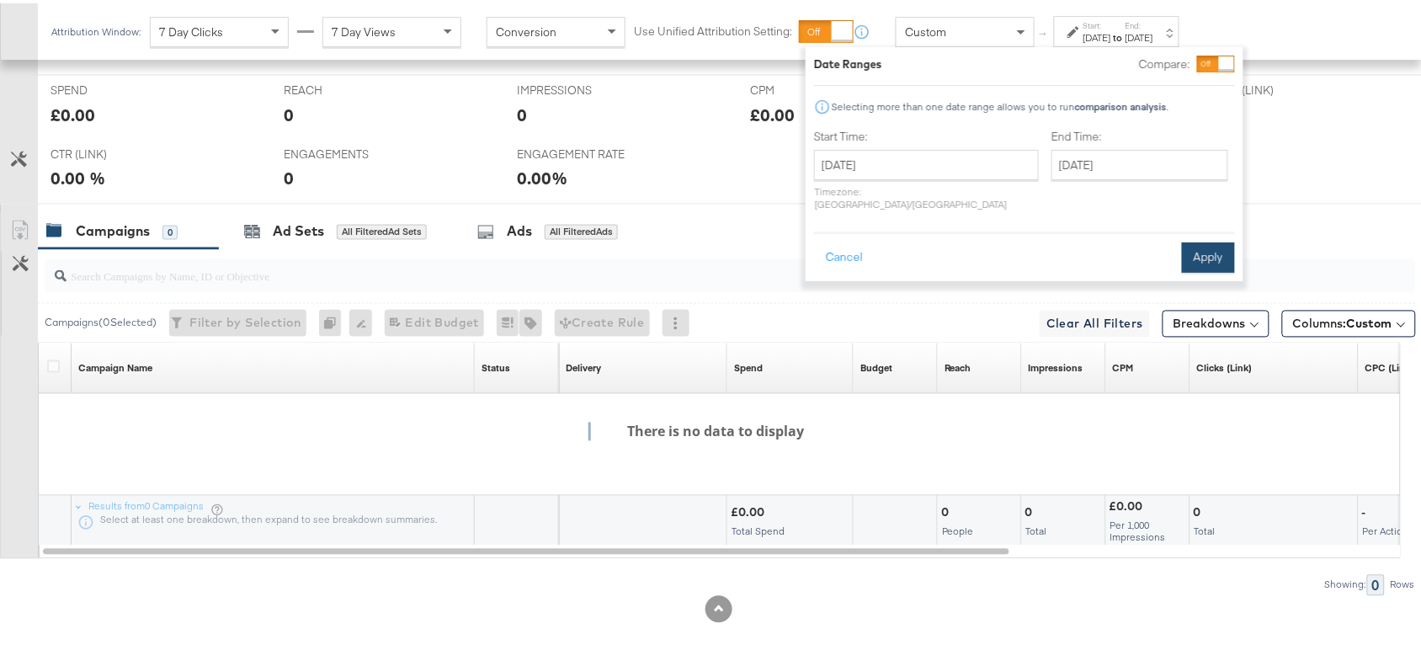
click at [1229, 239] on button "Apply" at bounding box center [1208, 254] width 53 height 30
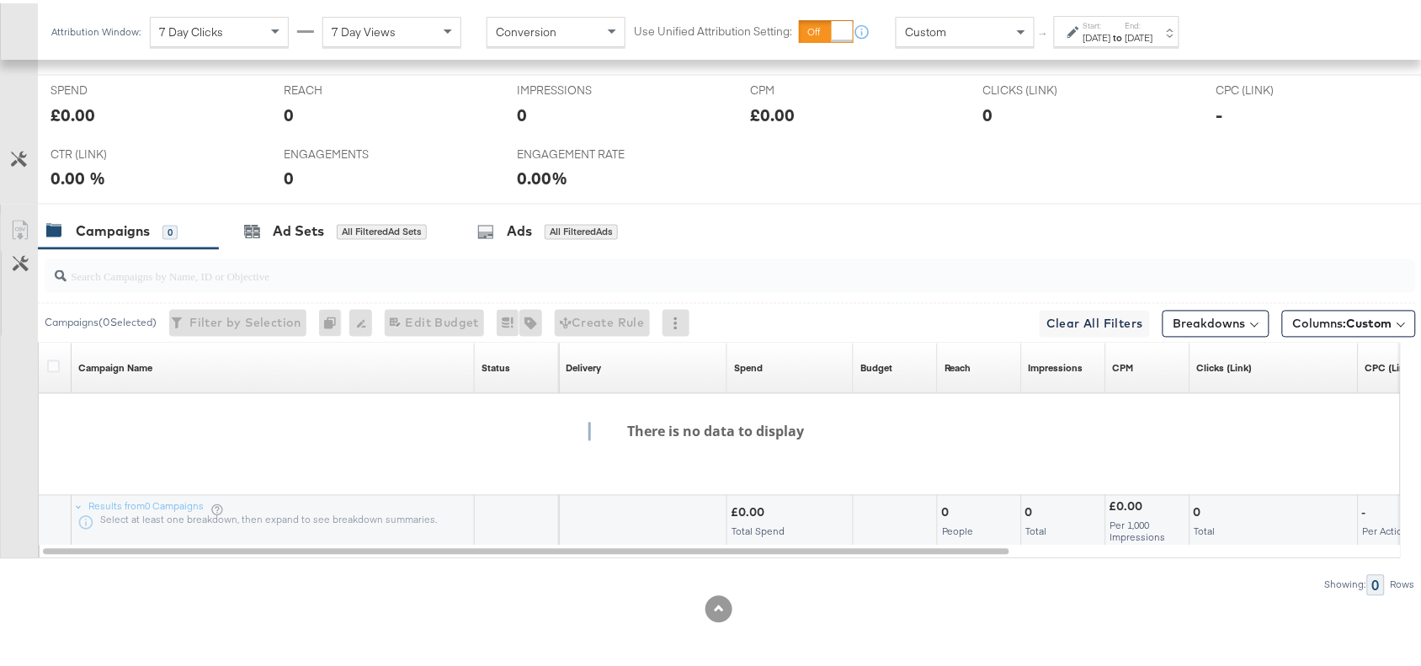
scroll to position [0, 0]
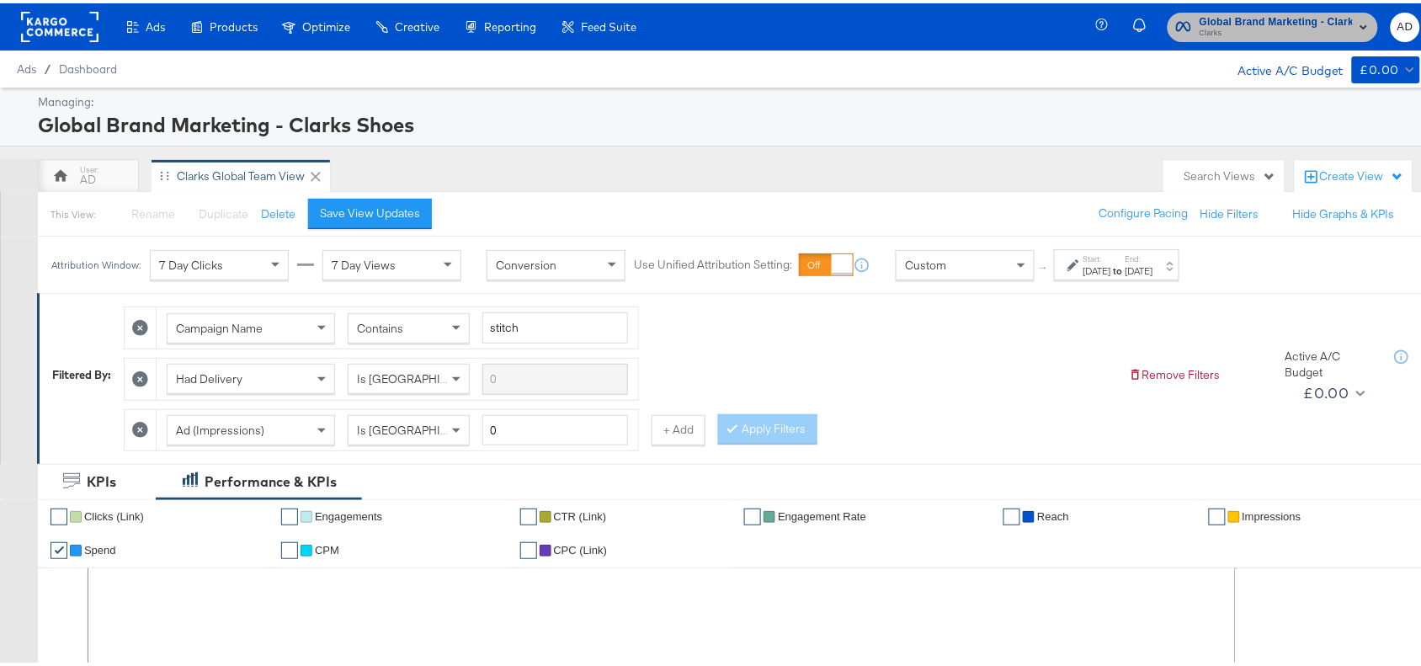
click at [1323, 32] on span "Clarks" at bounding box center [1276, 30] width 153 height 13
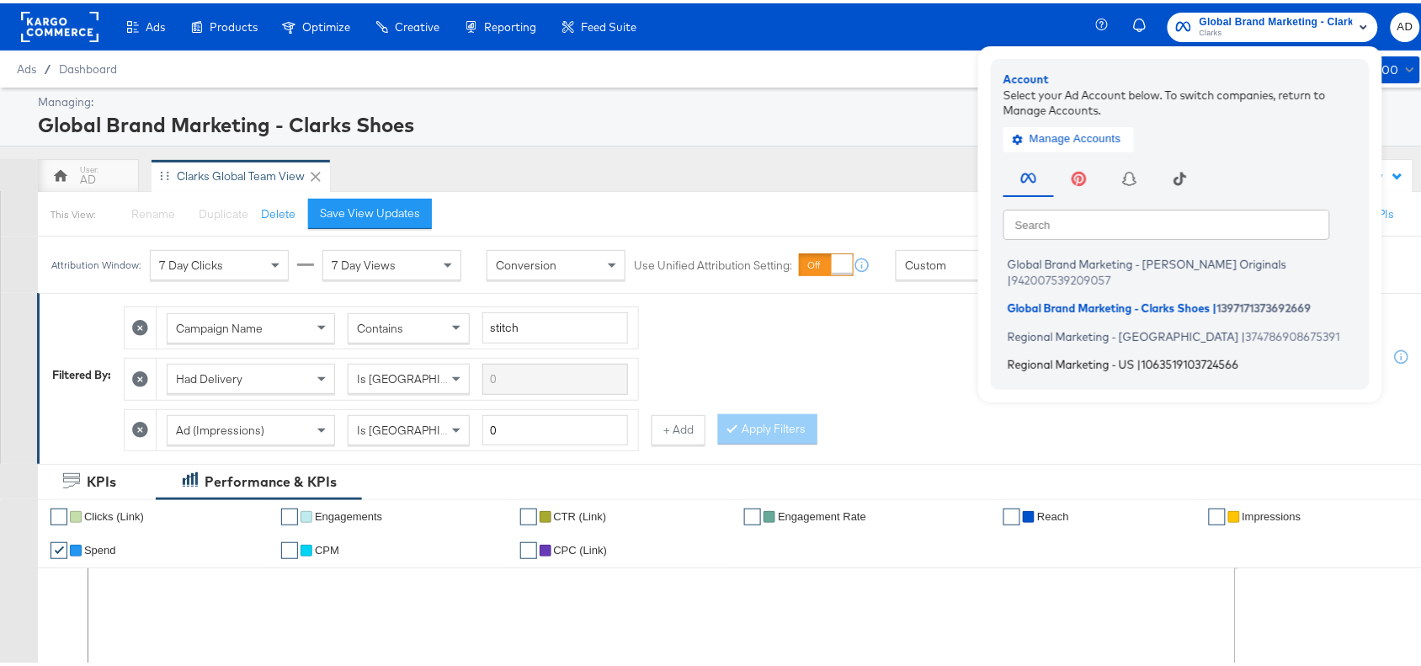
click at [1058, 352] on li "Regional Marketing - US | 1063519103724566" at bounding box center [1185, 361] width 362 height 24
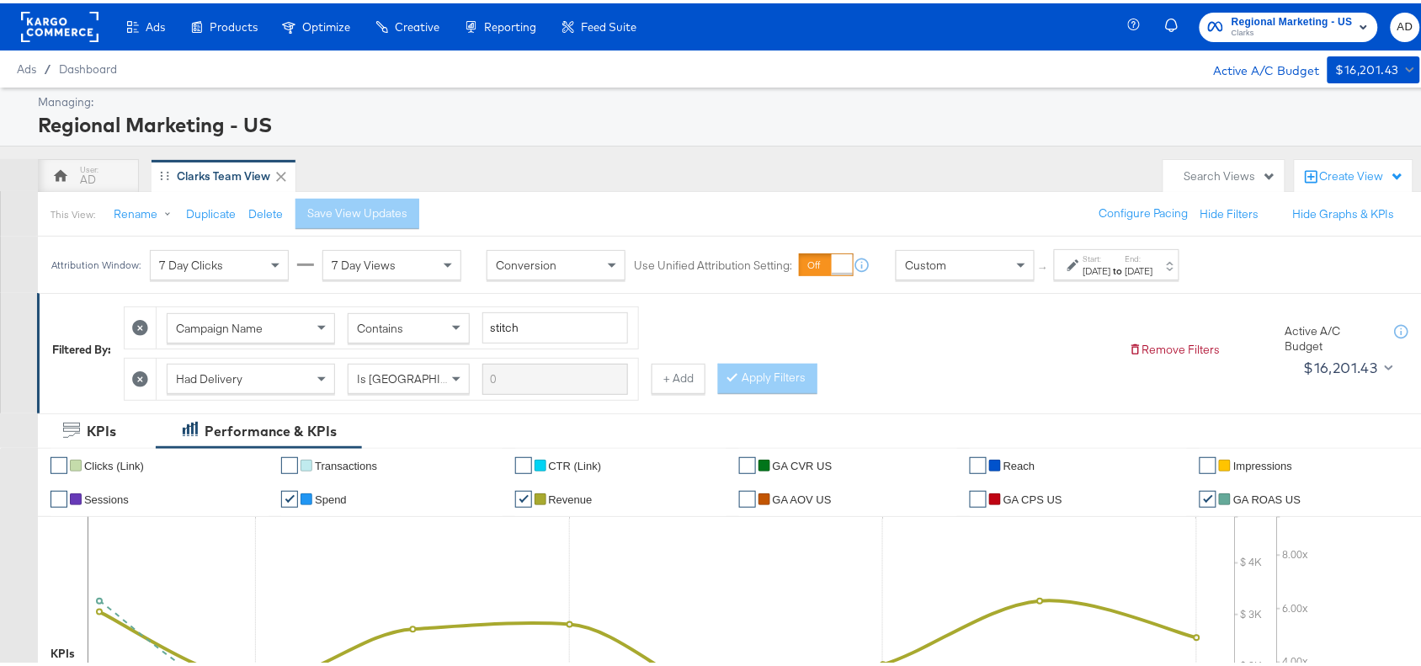
click at [1111, 268] on div "[DATE]" at bounding box center [1098, 267] width 28 height 13
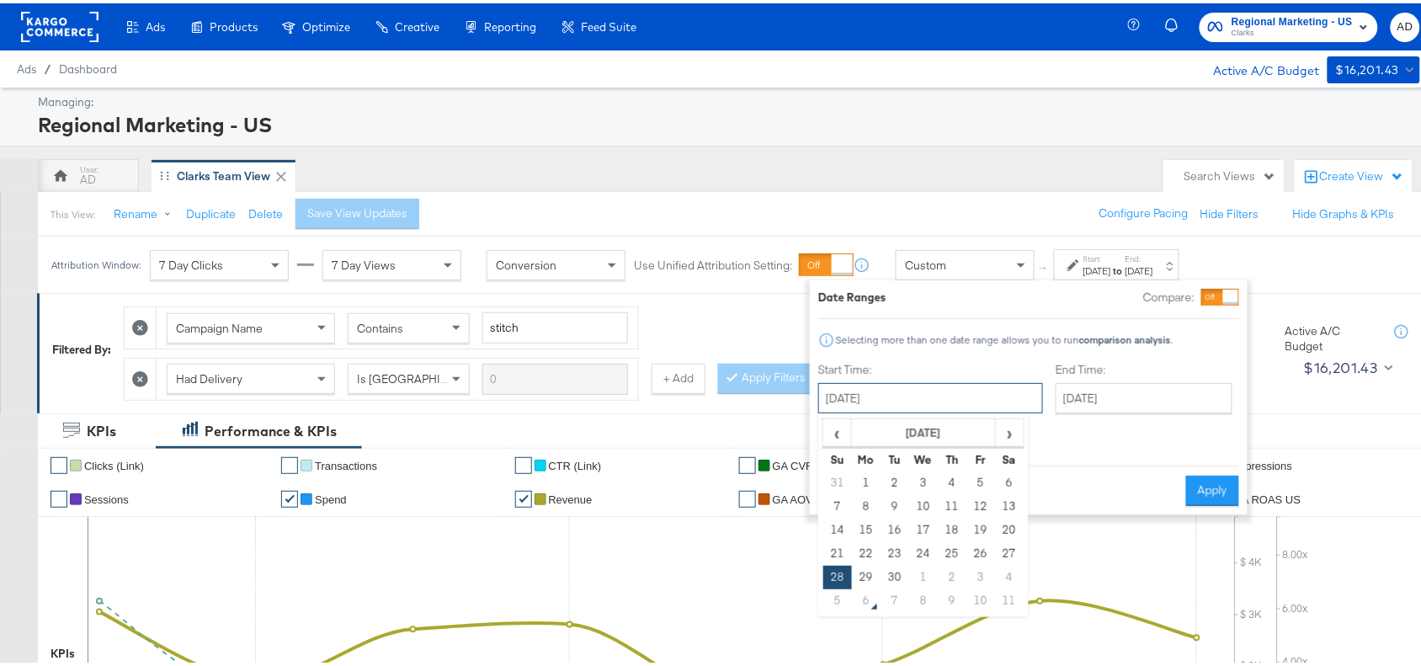
click at [947, 404] on input "[DATE]" at bounding box center [930, 395] width 225 height 30
click at [1009, 434] on span "›" at bounding box center [1010, 429] width 26 height 25
click at [969, 478] on td "3" at bounding box center [981, 480] width 29 height 24
type input "[DATE]"
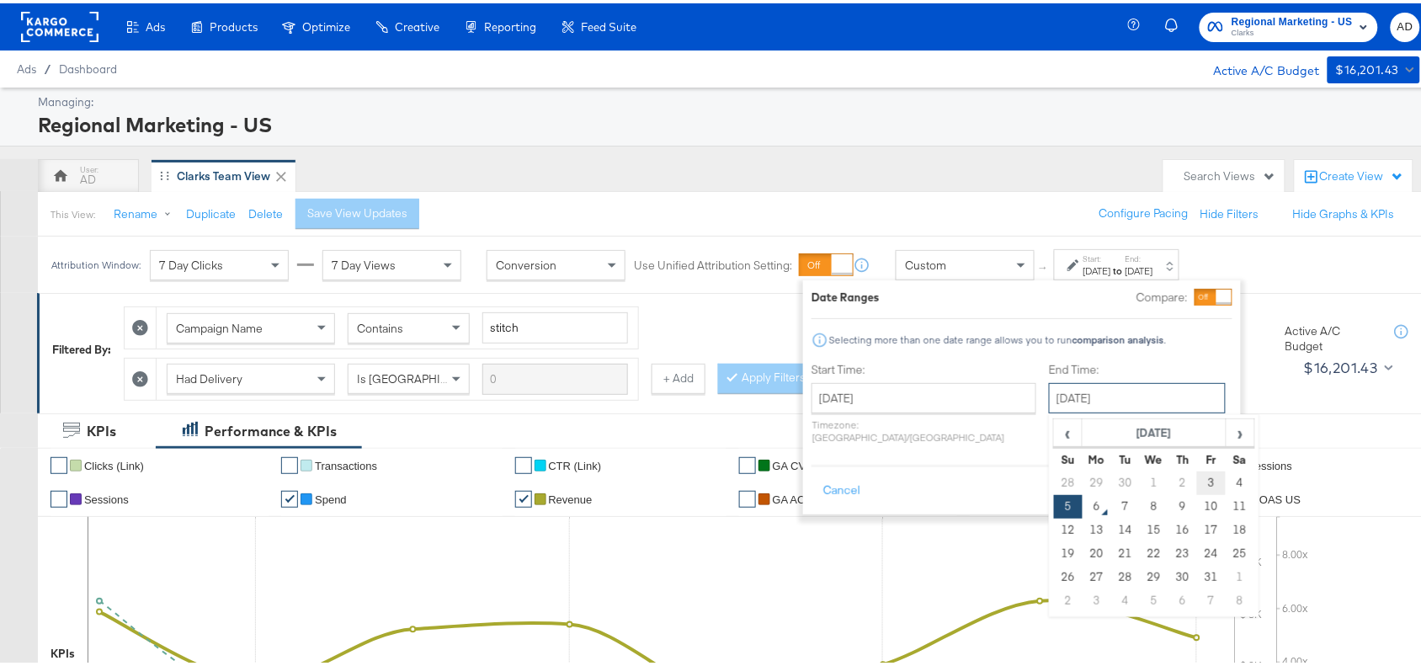
drag, startPoint x: 1156, startPoint y: 392, endPoint x: 1170, endPoint y: 488, distance: 97.0
click at [1170, 410] on div "October 5th 2025 ‹ October 2025 › Su Mo Tu We Th Fr Sa 28 29 30 1 2 3 4 5 6 7 8…" at bounding box center [1137, 395] width 177 height 30
click at [1197, 488] on td "3" at bounding box center [1211, 480] width 29 height 24
type input "[DATE]"
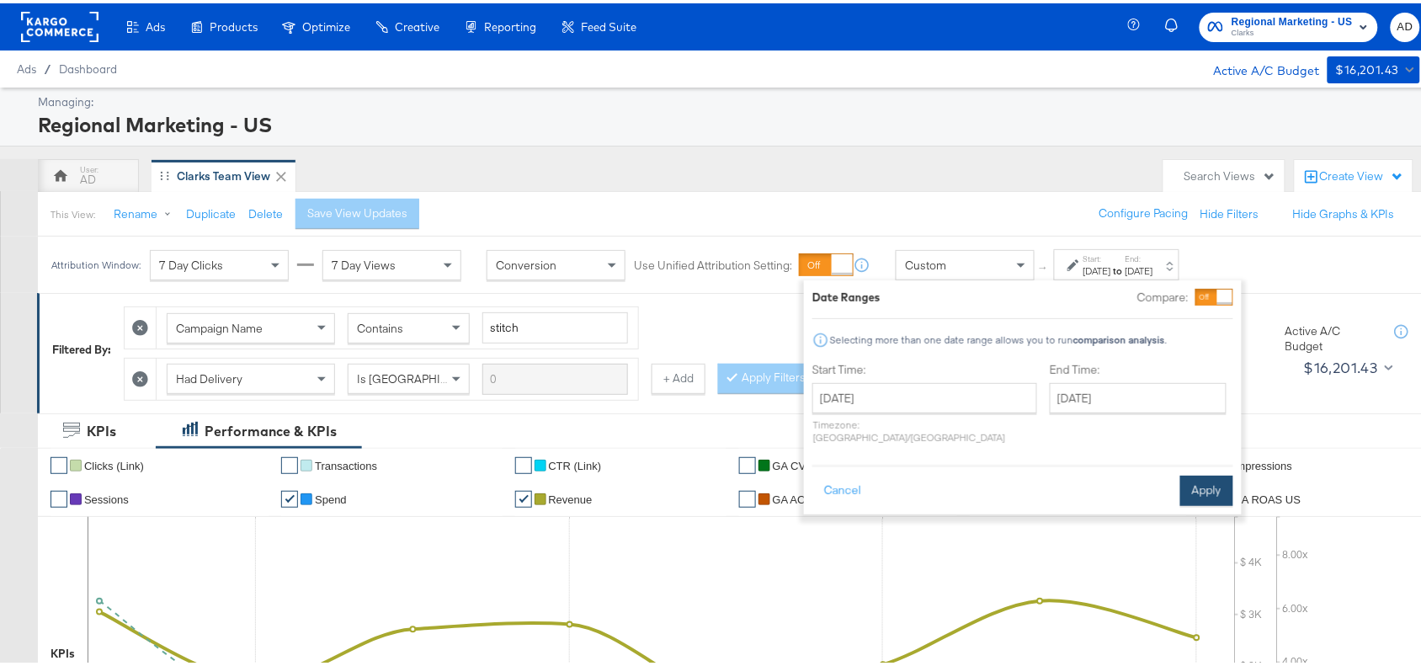
click at [1201, 478] on button "Apply" at bounding box center [1206, 487] width 53 height 30
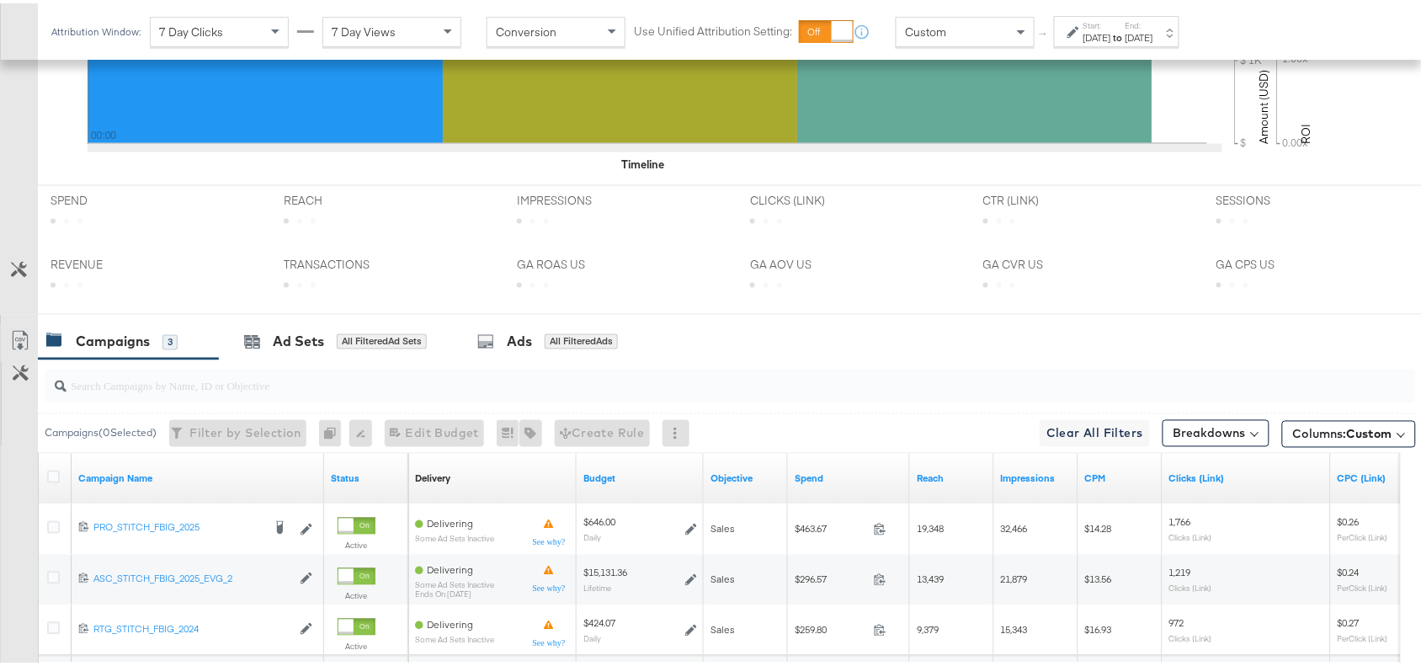
scroll to position [790, 0]
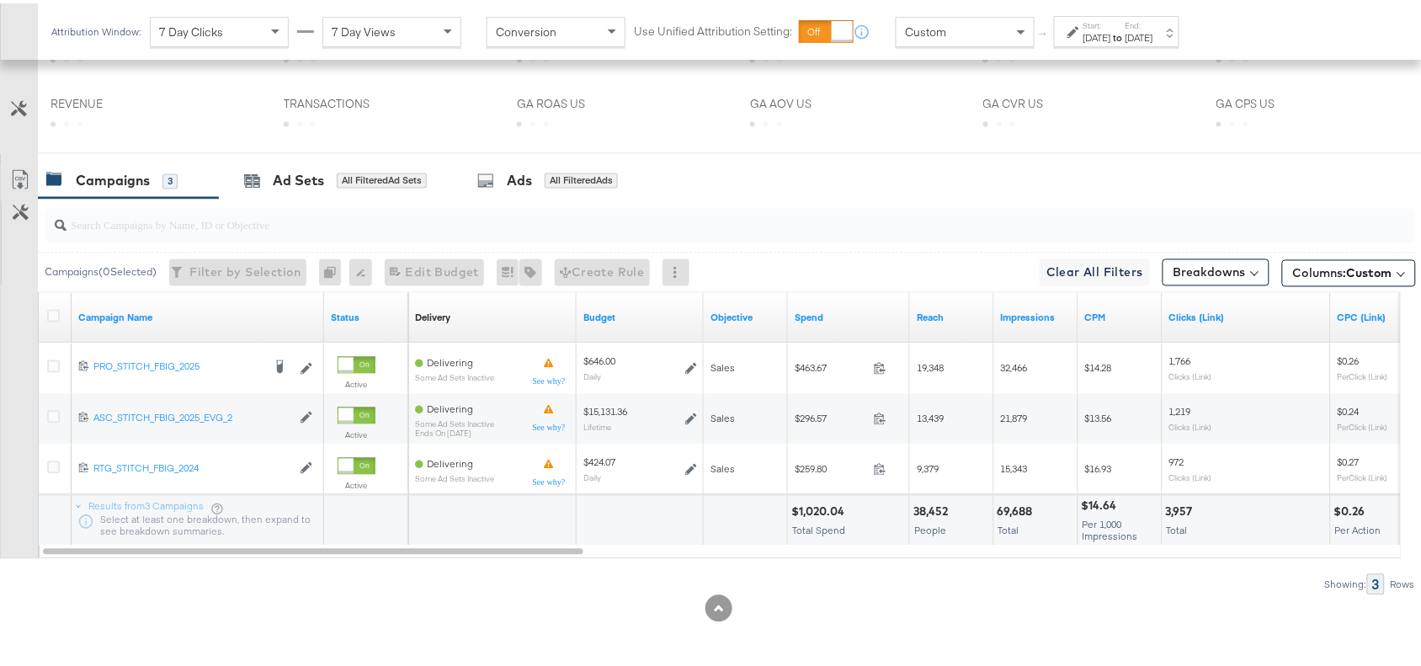
click at [830, 507] on div "$1,020.04" at bounding box center [820, 509] width 58 height 16
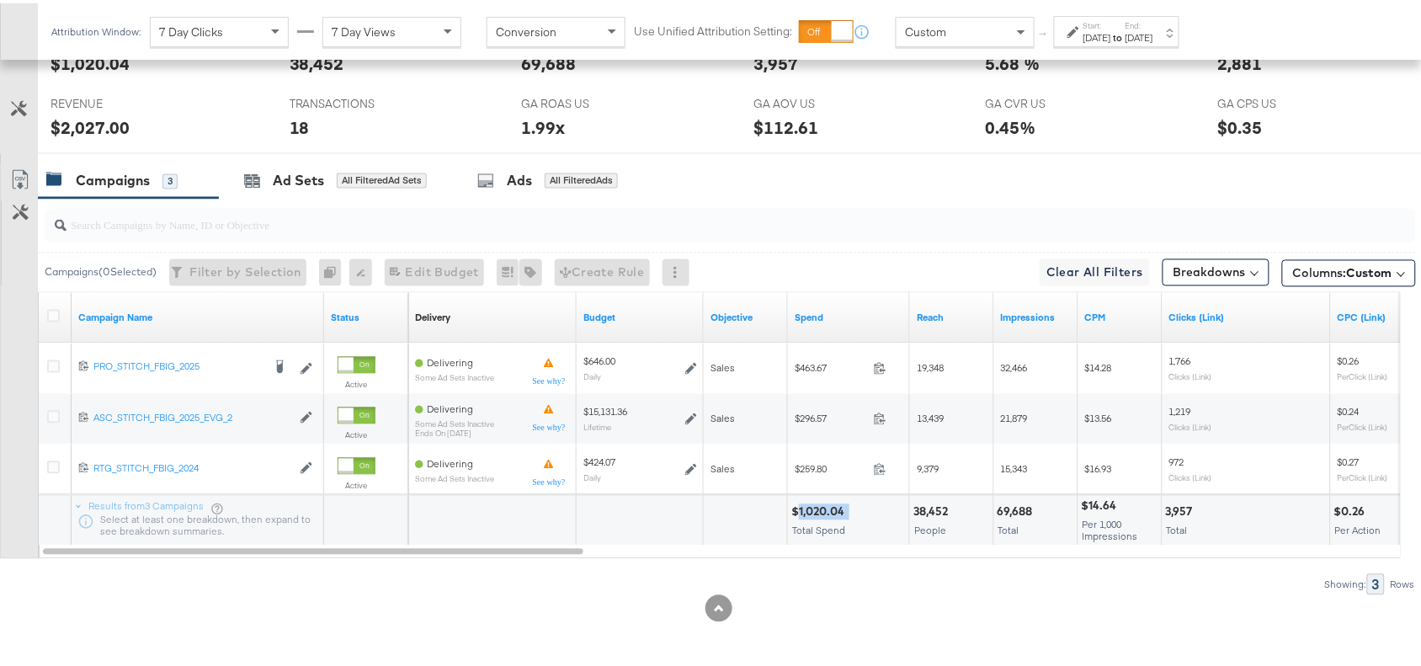
copy div "1,020.04"
click at [830, 507] on div "$1,020.04" at bounding box center [820, 509] width 58 height 16
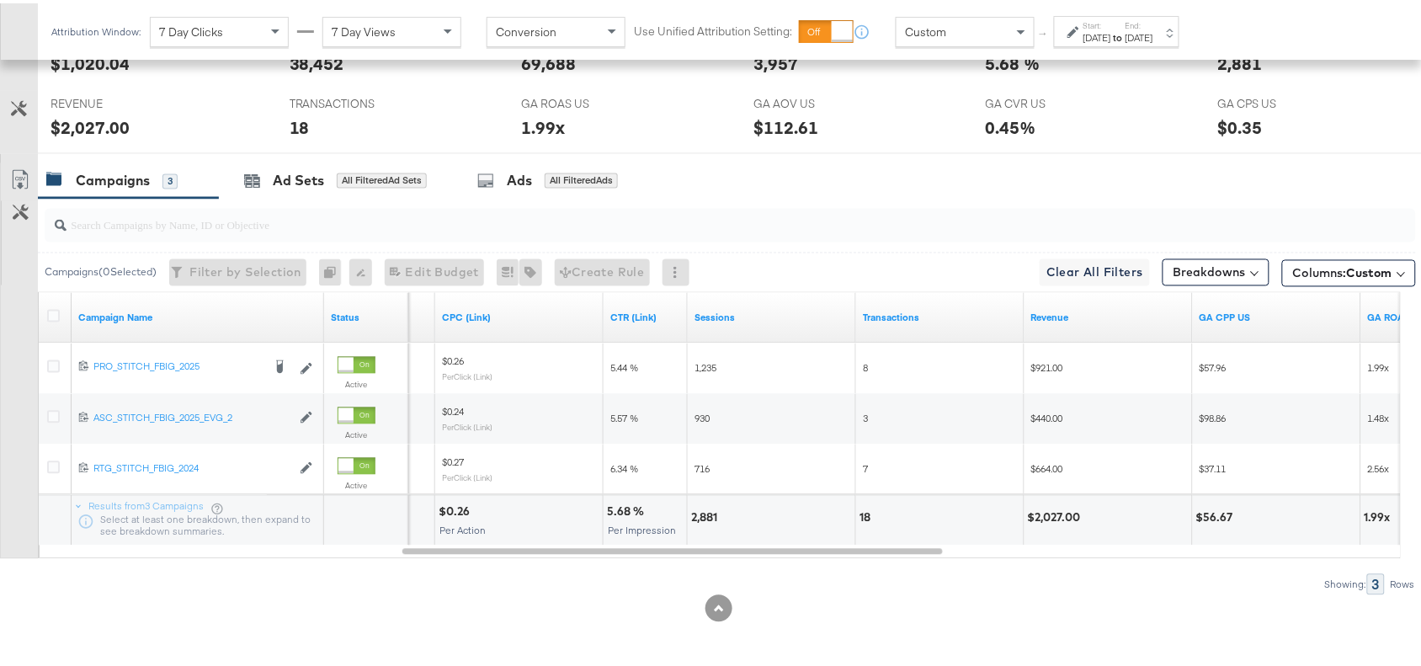
click at [1104, 28] on div "Oct 3rd 2025" at bounding box center [1098, 34] width 28 height 13
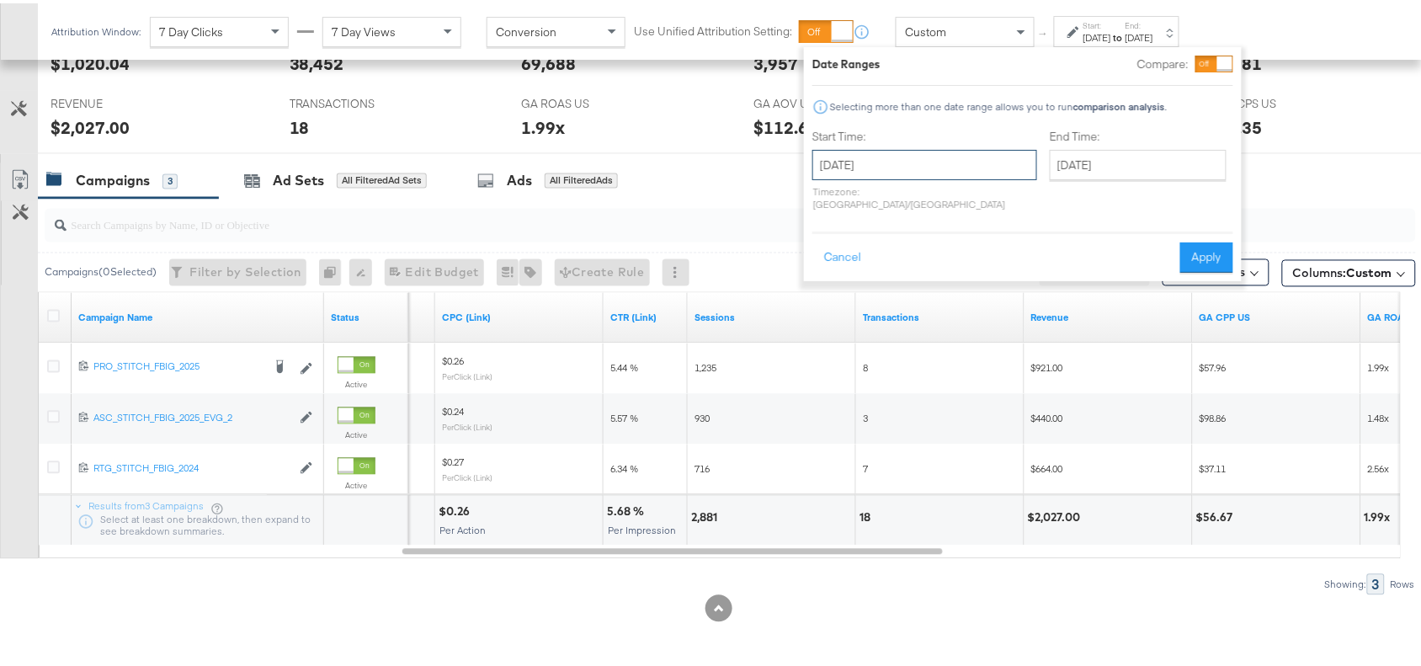
click at [916, 174] on input "October 3rd 2025" at bounding box center [924, 162] width 225 height 30
click at [999, 257] on td "4" at bounding box center [1003, 247] width 29 height 24
type input "October 4th 2025"
click at [1200, 248] on button "Apply" at bounding box center [1206, 254] width 53 height 30
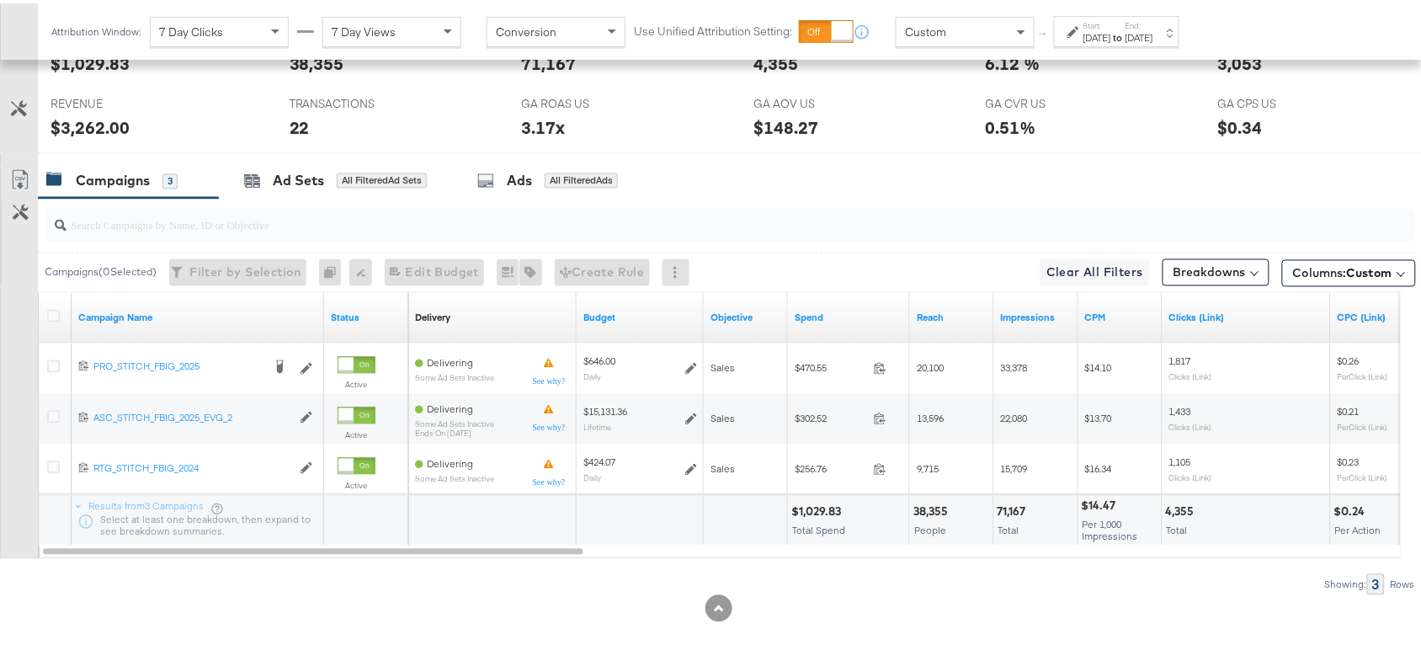
click at [802, 502] on div "$1,029.83" at bounding box center [818, 509] width 55 height 16
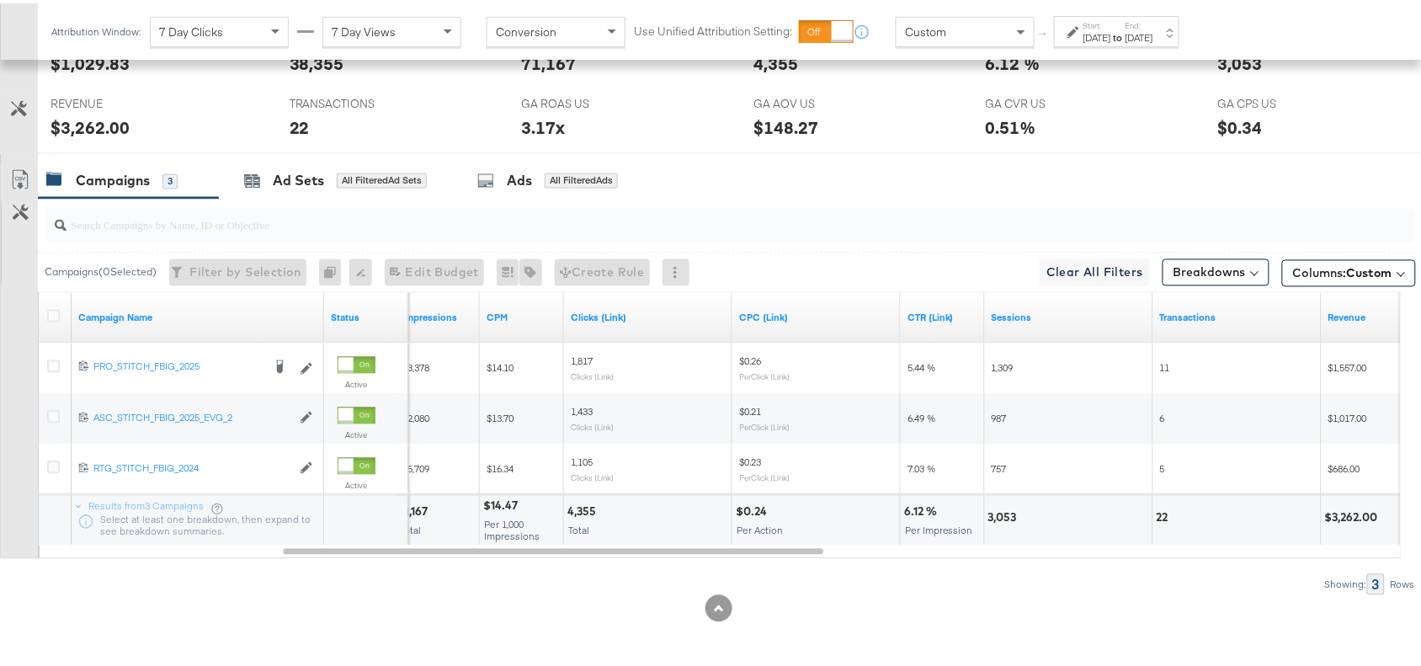
click at [1111, 34] on div "[DATE]" at bounding box center [1098, 34] width 28 height 13
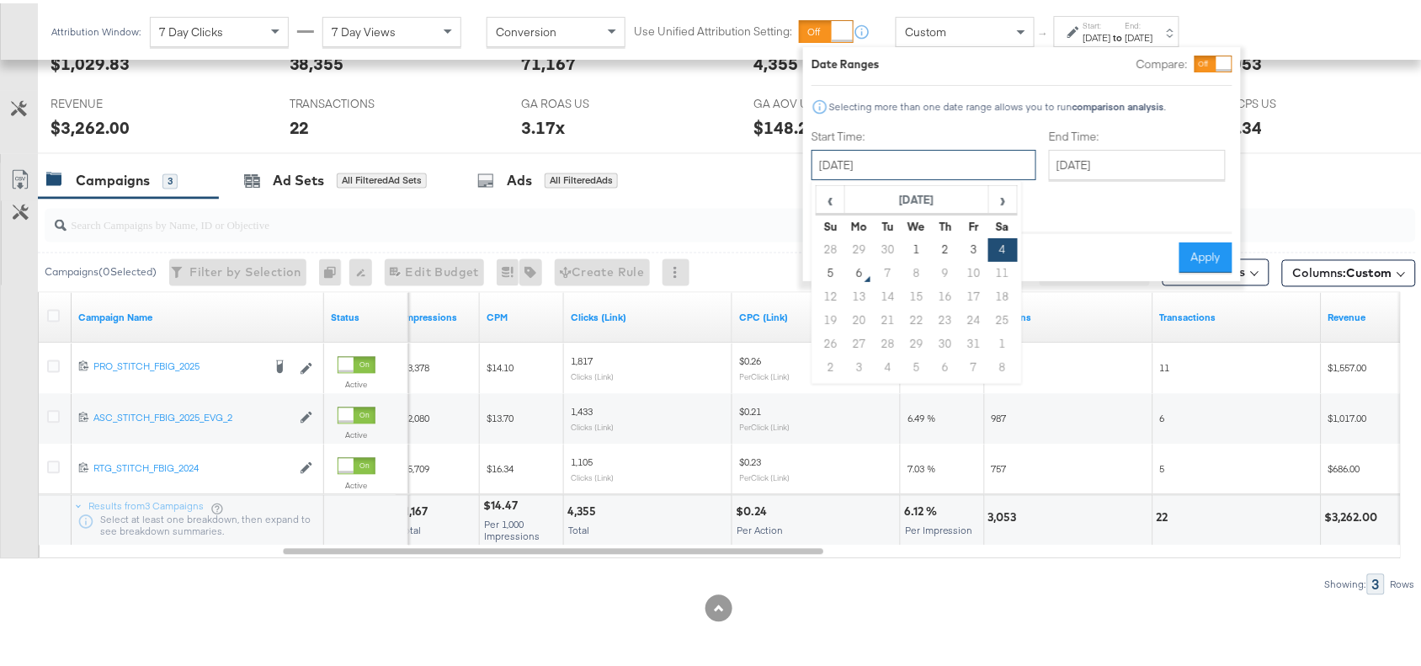
click at [897, 162] on input "[DATE]" at bounding box center [924, 162] width 225 height 30
click at [834, 275] on td "5" at bounding box center [831, 270] width 29 height 24
type input "[DATE]"
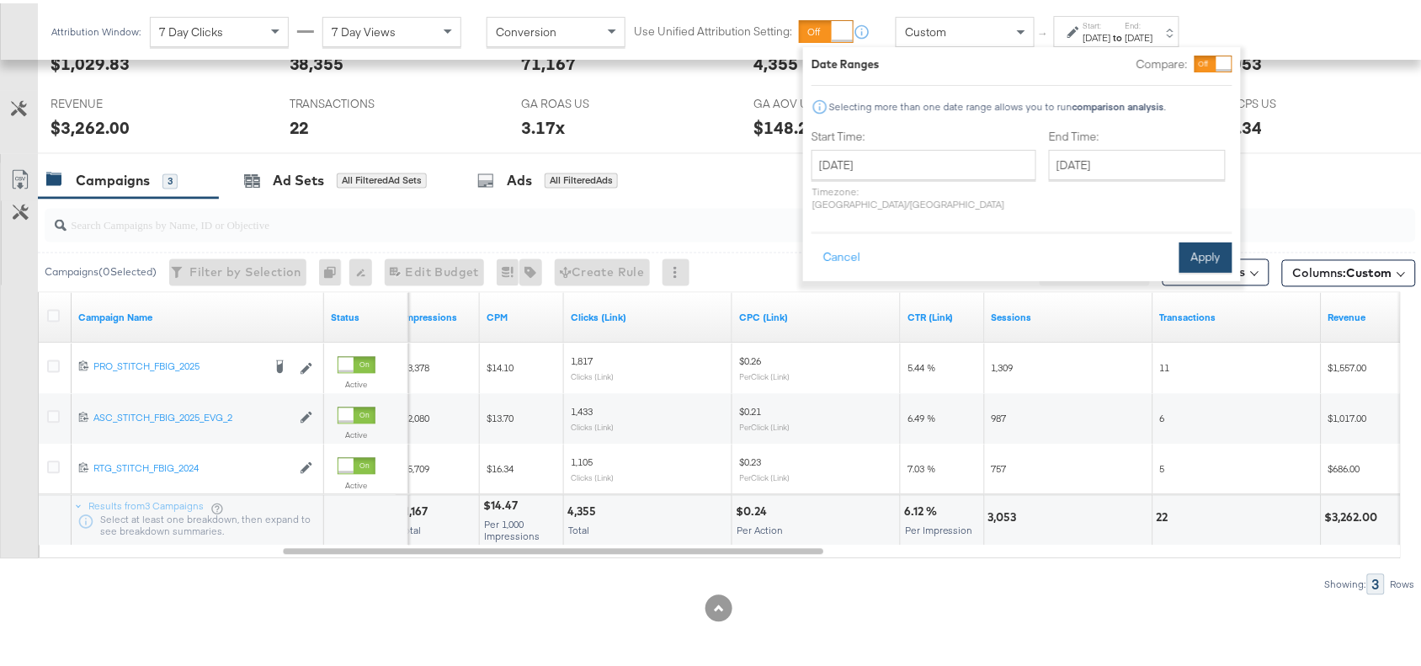
click at [1192, 248] on button "Apply" at bounding box center [1206, 254] width 53 height 30
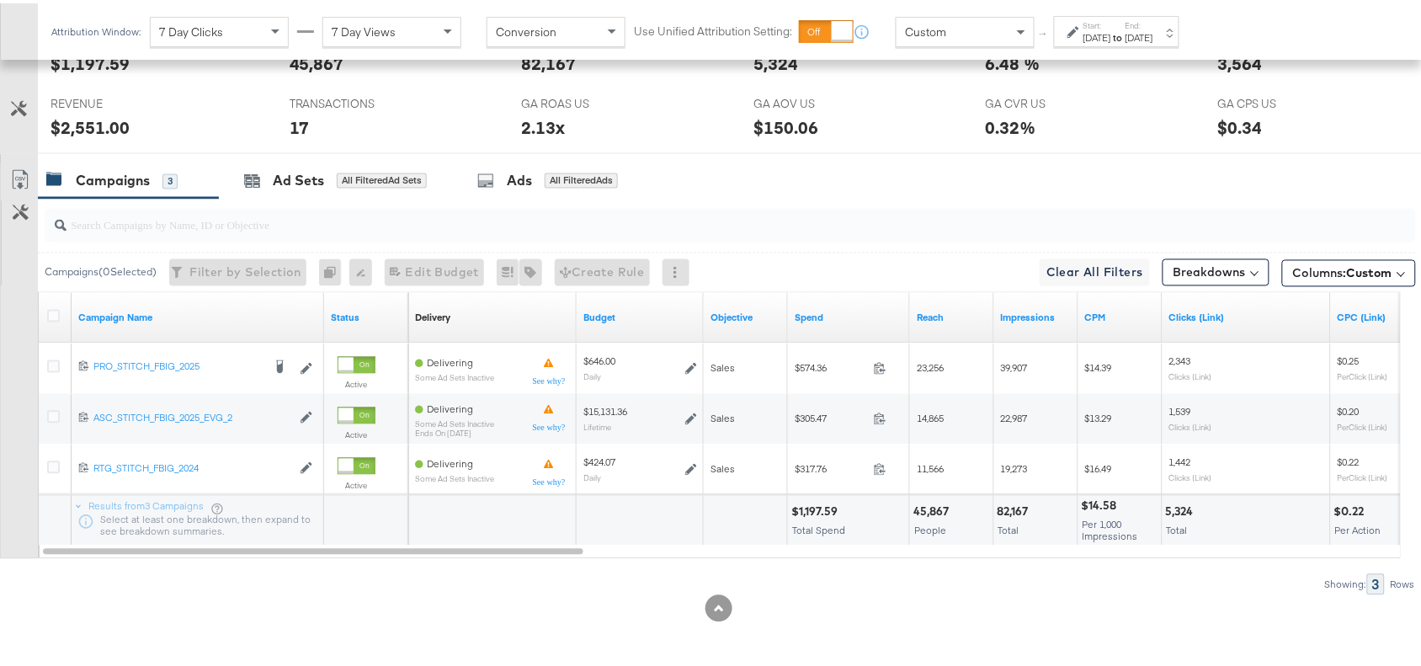
click at [808, 507] on div "$1,197.59" at bounding box center [816, 509] width 51 height 16
copy div "1,197.59"
click at [808, 507] on div "$1,197.59" at bounding box center [816, 509] width 51 height 16
click at [1009, 501] on div "82,167" at bounding box center [1016, 509] width 36 height 16
copy div "82,167"
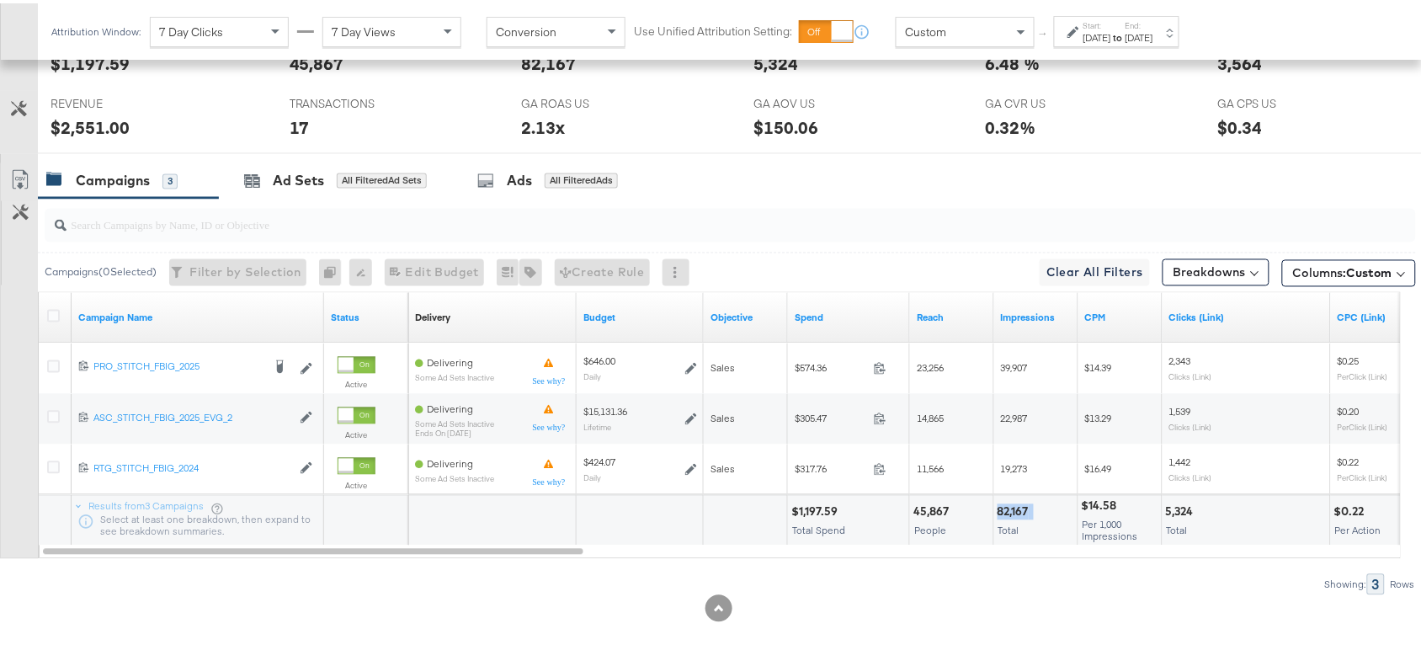
click at [1009, 501] on div "82,167" at bounding box center [1016, 509] width 36 height 16
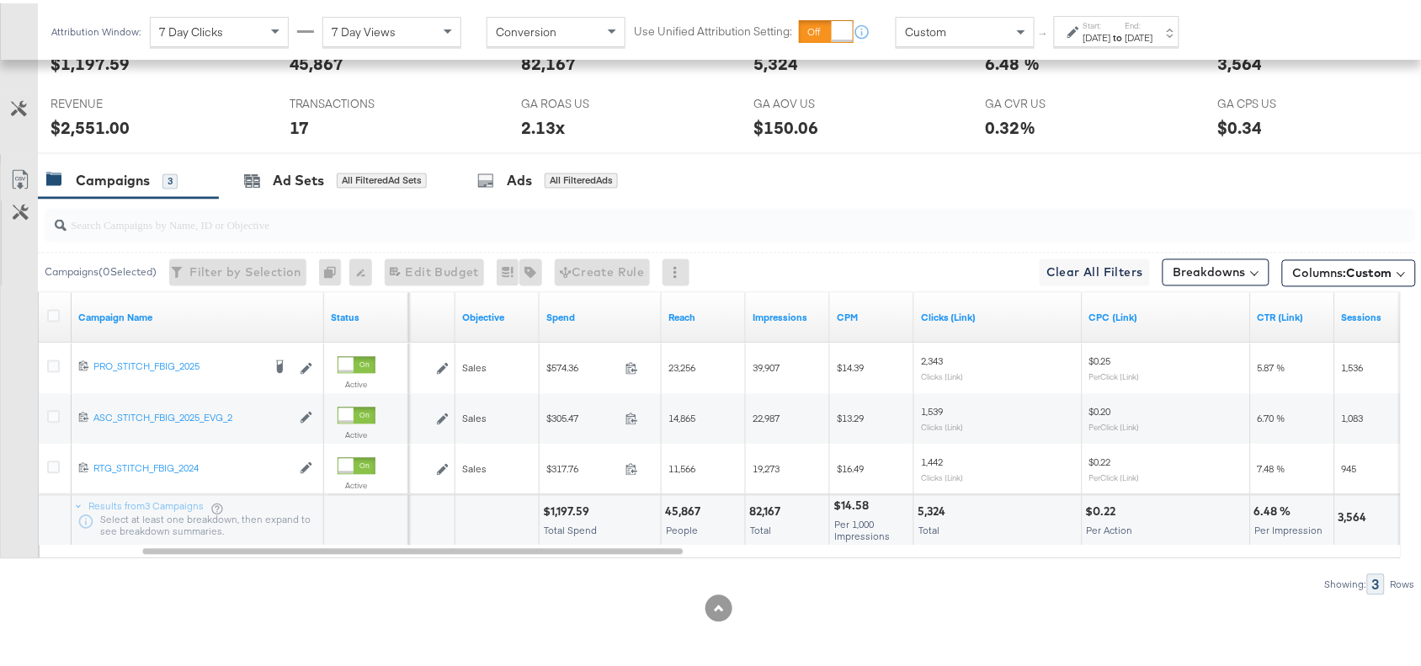
click at [933, 511] on div "5,324" at bounding box center [934, 509] width 33 height 16
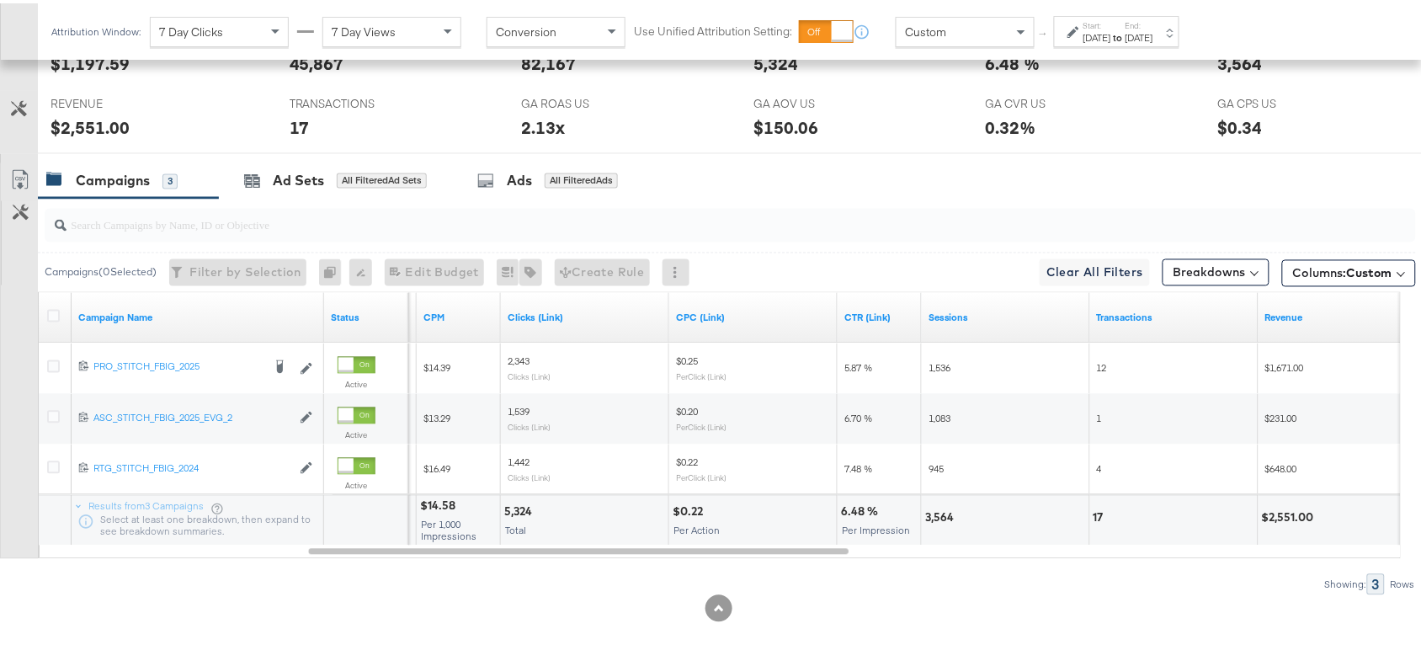
click at [923, 514] on div "3,564" at bounding box center [1006, 518] width 168 height 51
copy div "3,564"
click at [923, 514] on div "3,564" at bounding box center [1006, 518] width 168 height 51
click at [1096, 510] on div "17" at bounding box center [1101, 515] width 15 height 16
copy div "17"
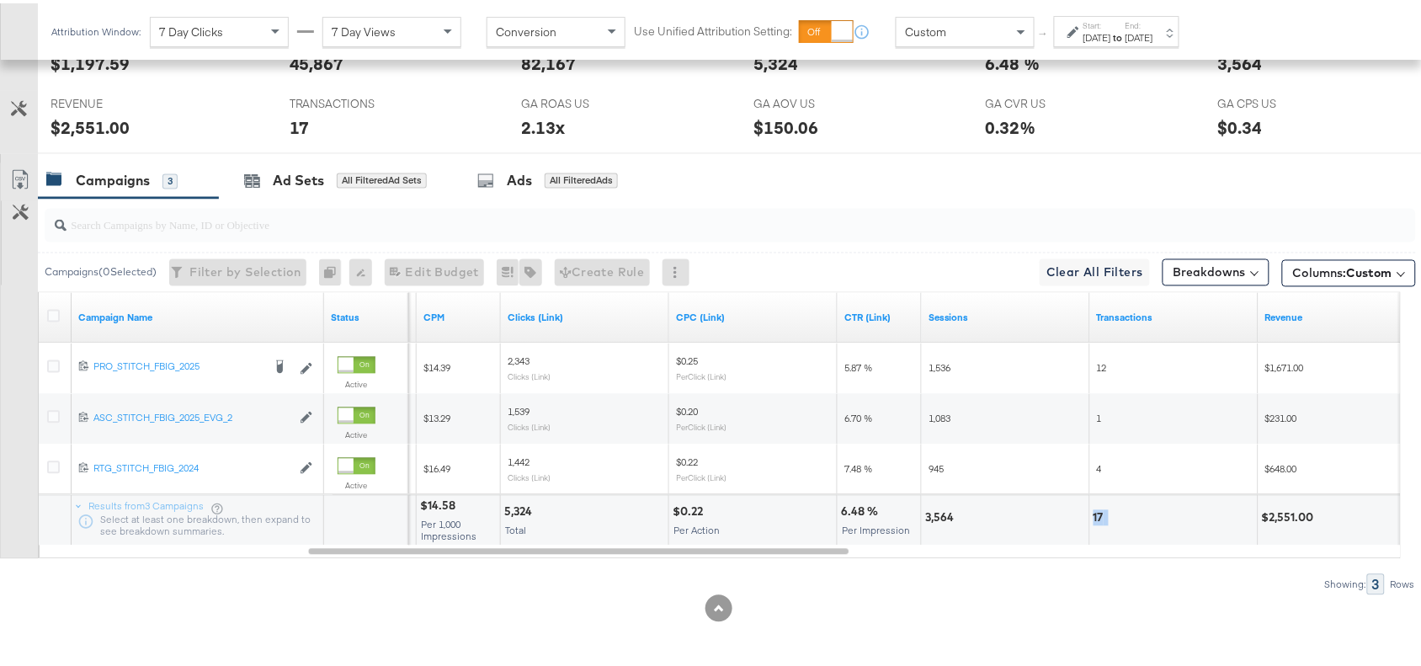
click at [1096, 510] on div "17" at bounding box center [1101, 515] width 15 height 16
click at [1290, 522] on div "$2,551.00" at bounding box center [1290, 515] width 57 height 16
copy div "2,551.00"
click at [1290, 522] on div "$2,551.00" at bounding box center [1290, 515] width 57 height 16
click at [1153, 22] on label "End:" at bounding box center [1140, 22] width 28 height 11
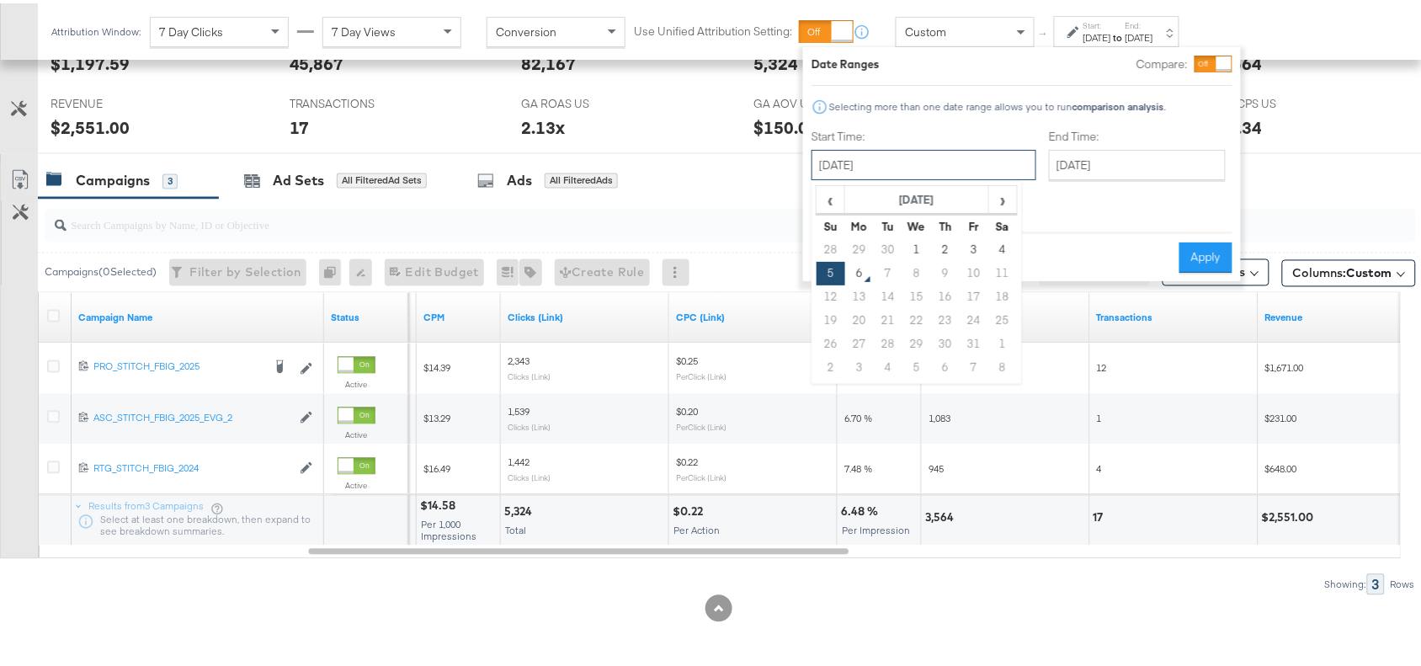
click at [931, 160] on input "[DATE]" at bounding box center [924, 162] width 225 height 30
click at [1299, 210] on div at bounding box center [731, 222] width 1372 height 34
click at [1335, 199] on div at bounding box center [727, 222] width 1378 height 54
click at [1310, 200] on div at bounding box center [727, 222] width 1378 height 54
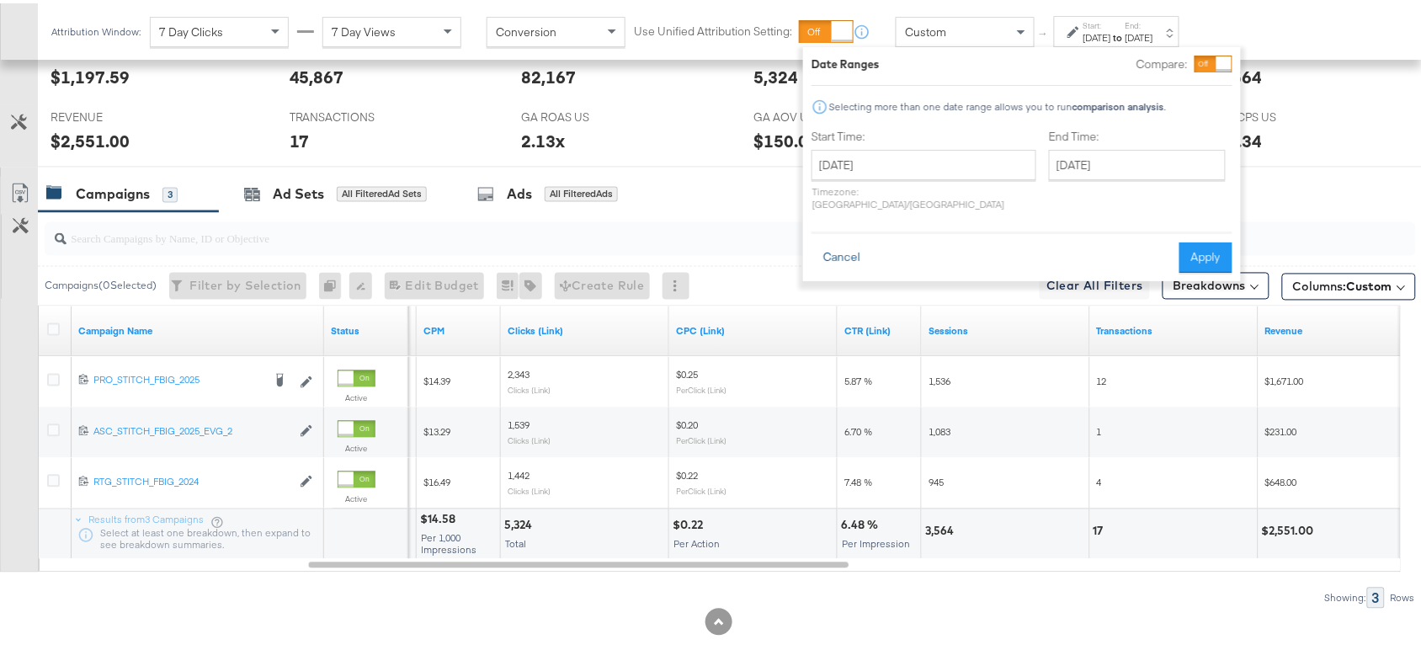
click at [839, 244] on button "Cancel" at bounding box center [842, 254] width 61 height 30
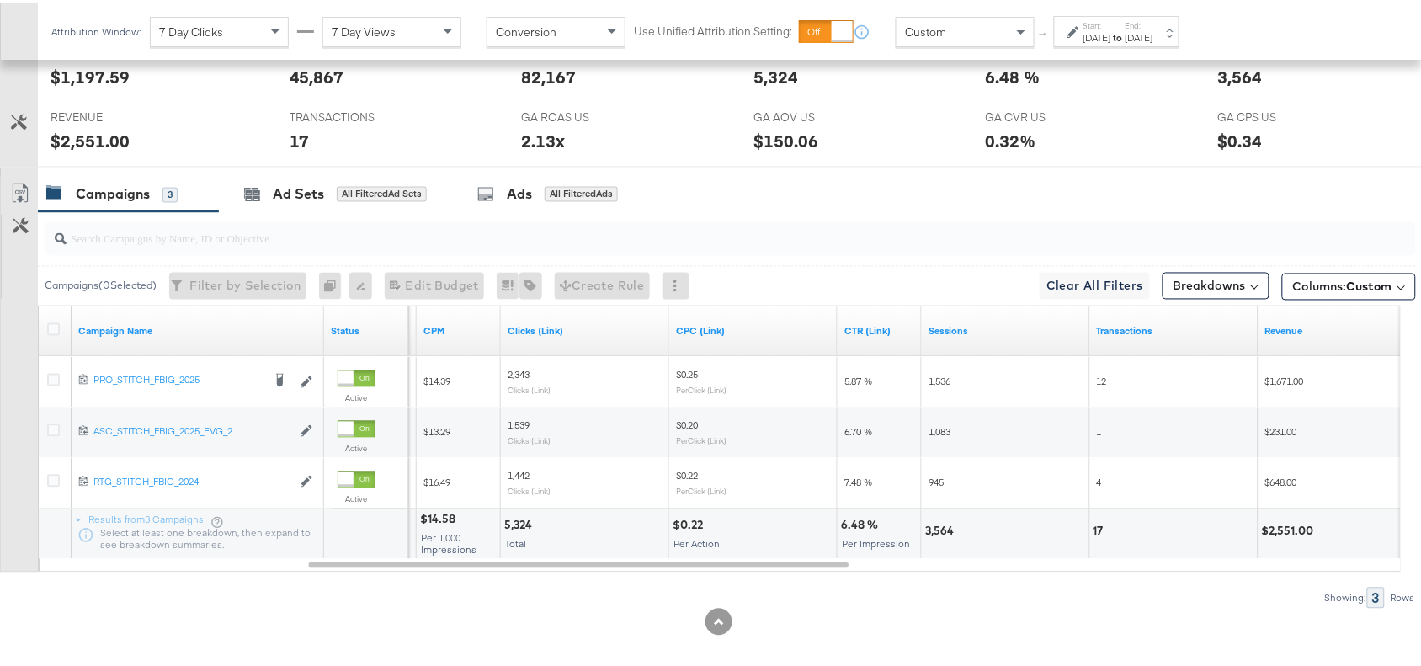
scroll to position [0, 0]
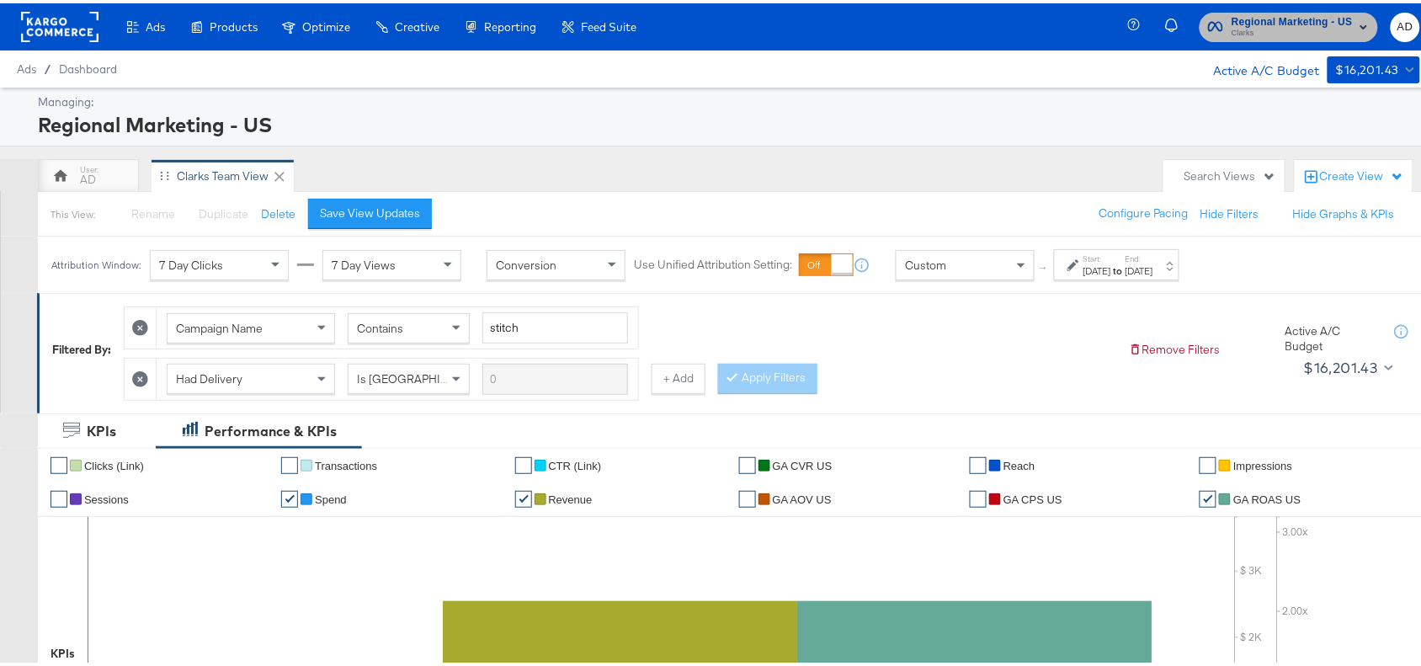
click at [1269, 26] on span "Clarks" at bounding box center [1292, 30] width 121 height 13
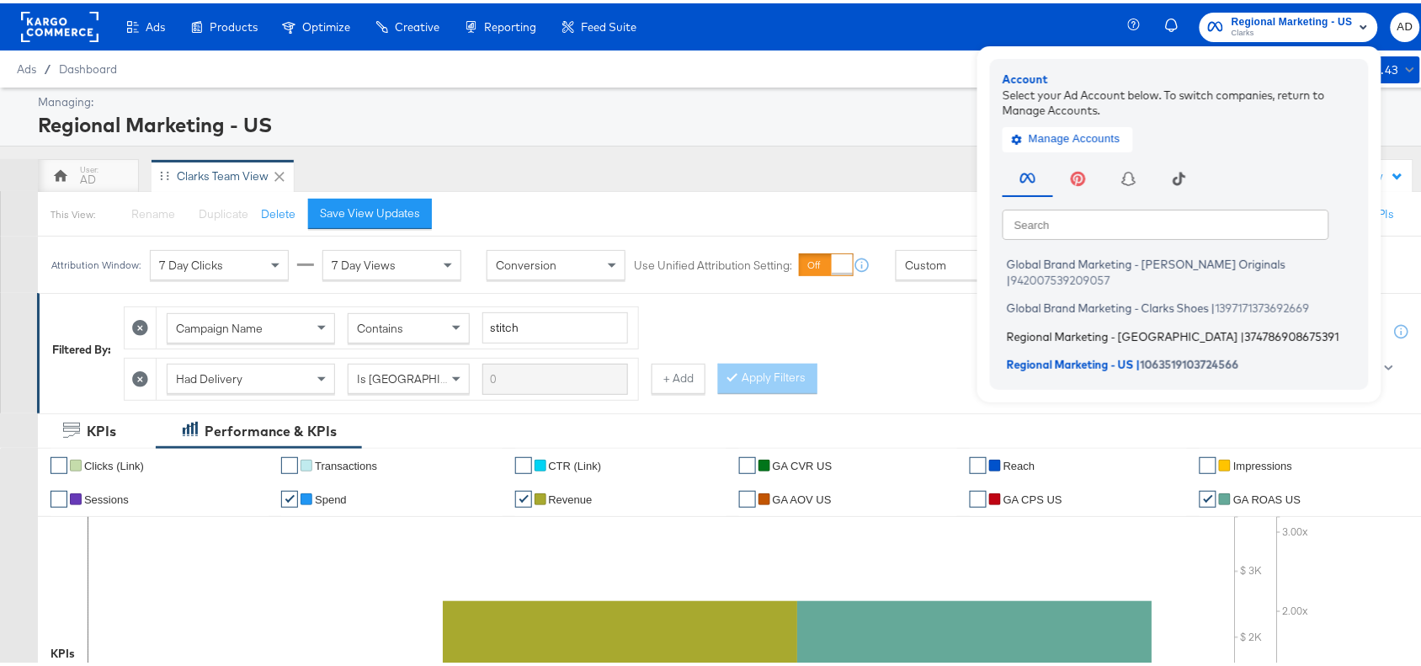
click at [1045, 326] on span "Regional Marketing - CA" at bounding box center [1123, 332] width 232 height 13
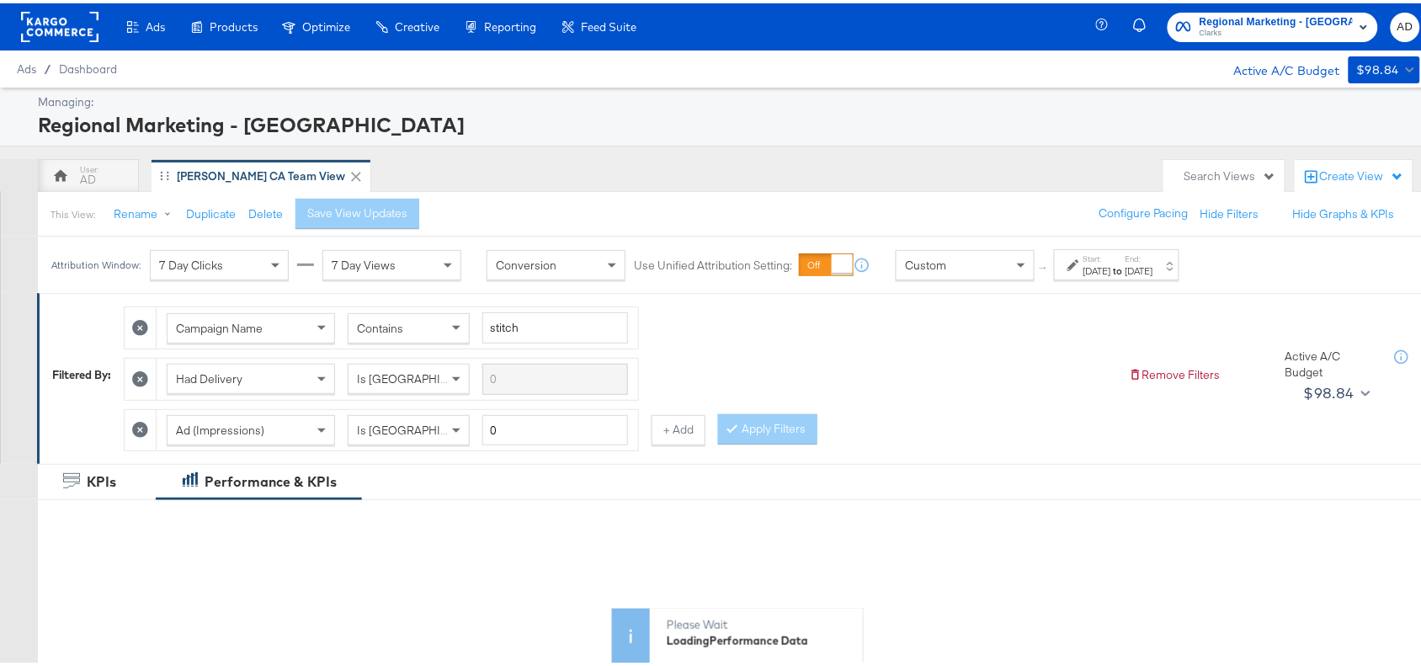
click at [1153, 274] on div "[DATE]" at bounding box center [1140, 267] width 28 height 13
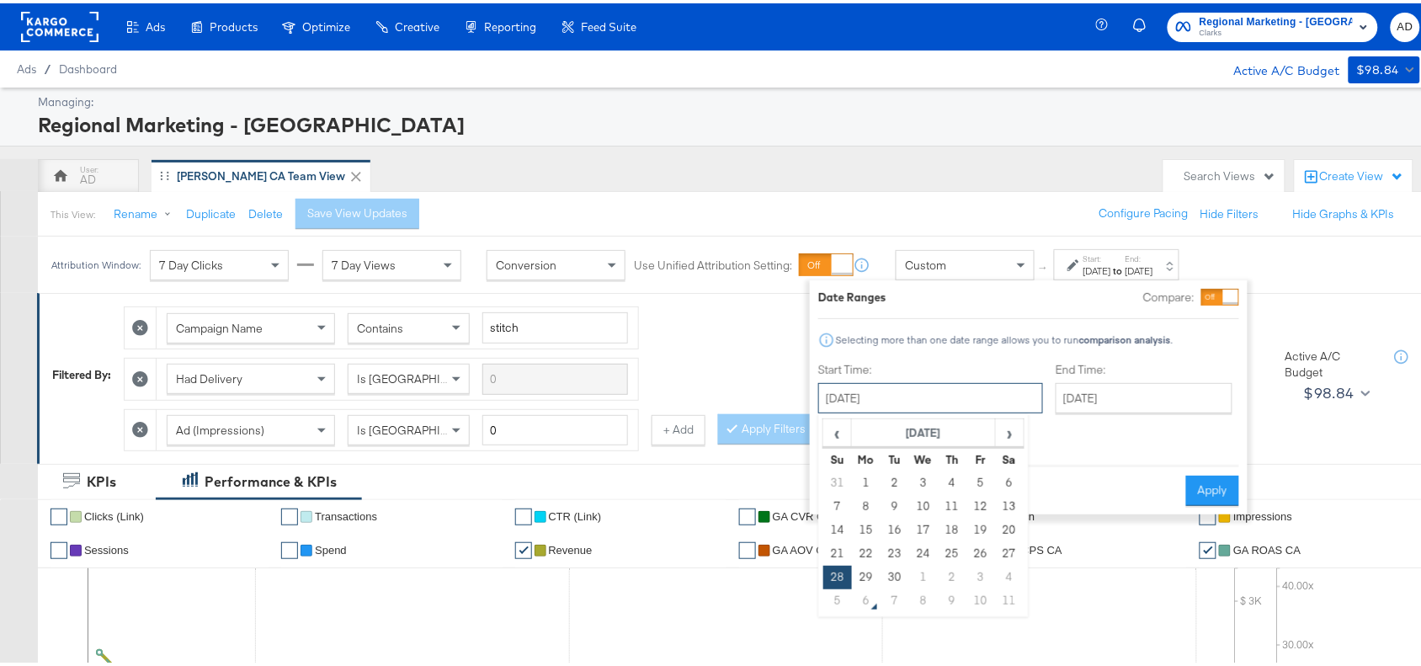
click at [935, 402] on input "[DATE]" at bounding box center [930, 395] width 225 height 30
click at [1003, 425] on span "›" at bounding box center [1010, 429] width 26 height 25
click at [1006, 481] on td "4" at bounding box center [1009, 480] width 29 height 24
type input "[DATE]"
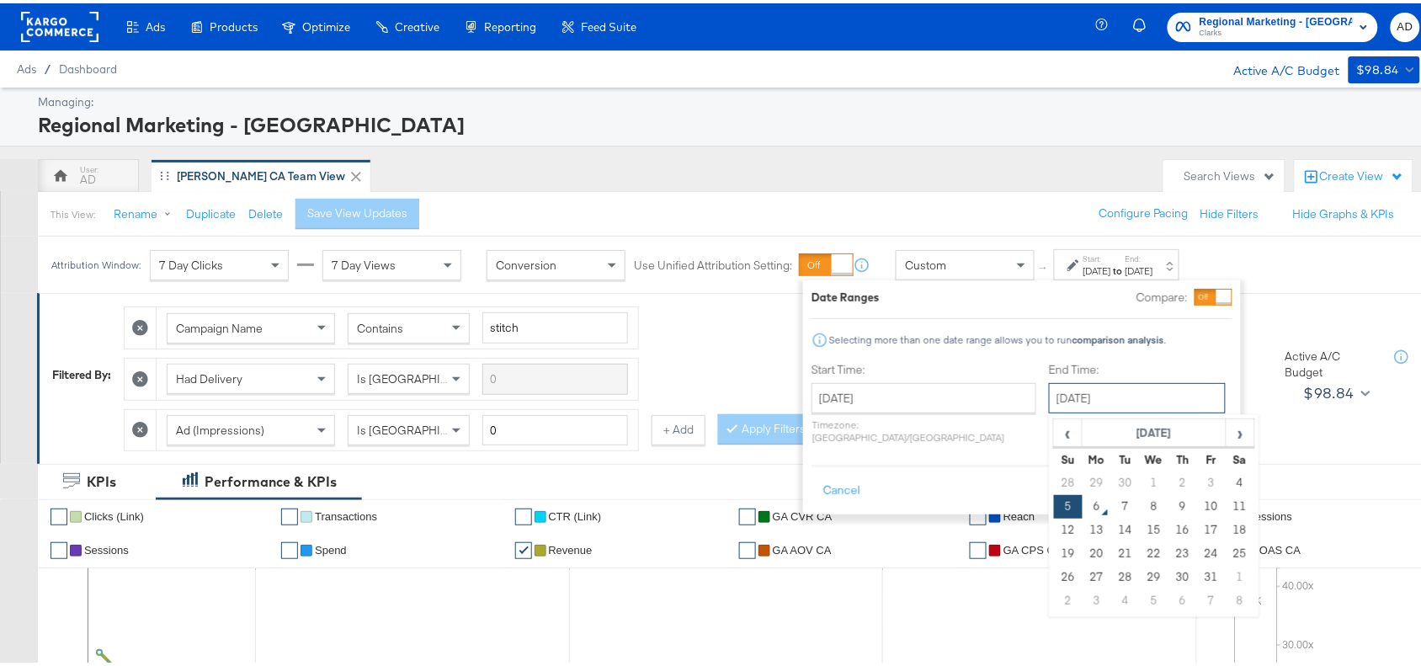
click at [1153, 397] on input "[DATE]" at bounding box center [1137, 395] width 177 height 30
click at [1226, 477] on td "4" at bounding box center [1240, 480] width 29 height 24
type input "[DATE]"
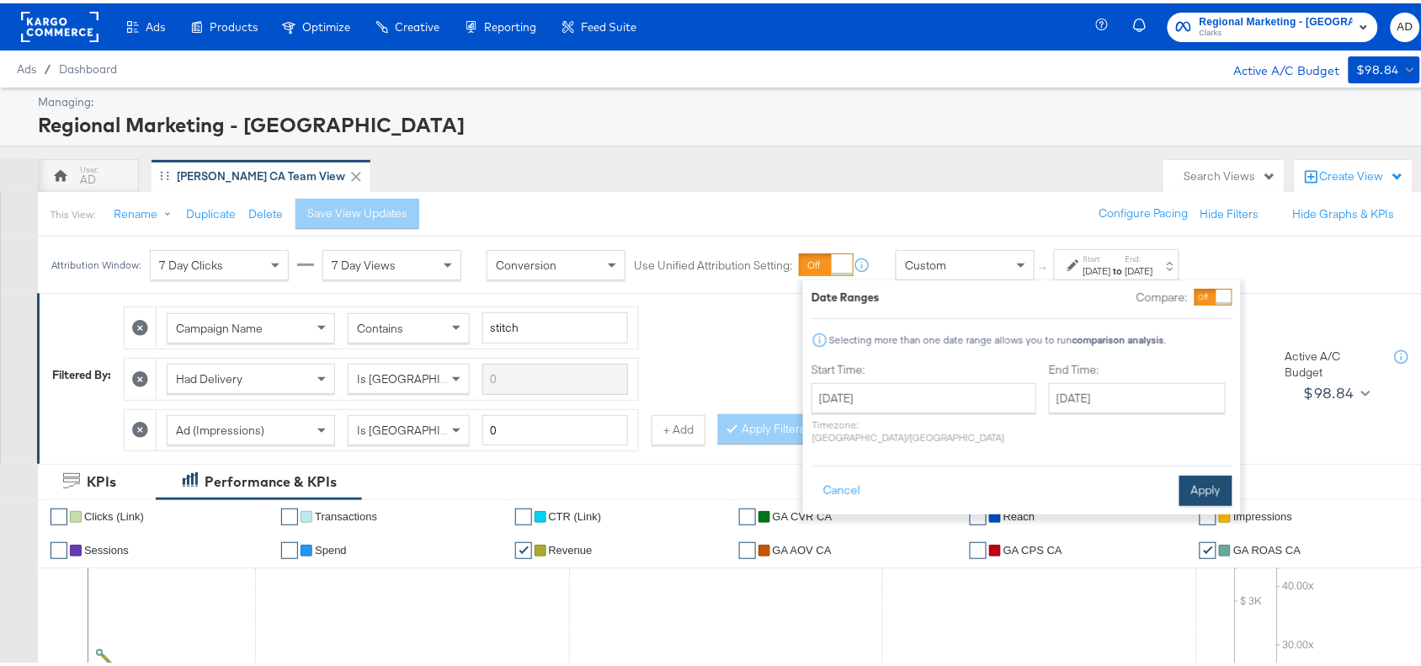
click at [1217, 477] on button "Apply" at bounding box center [1206, 487] width 53 height 30
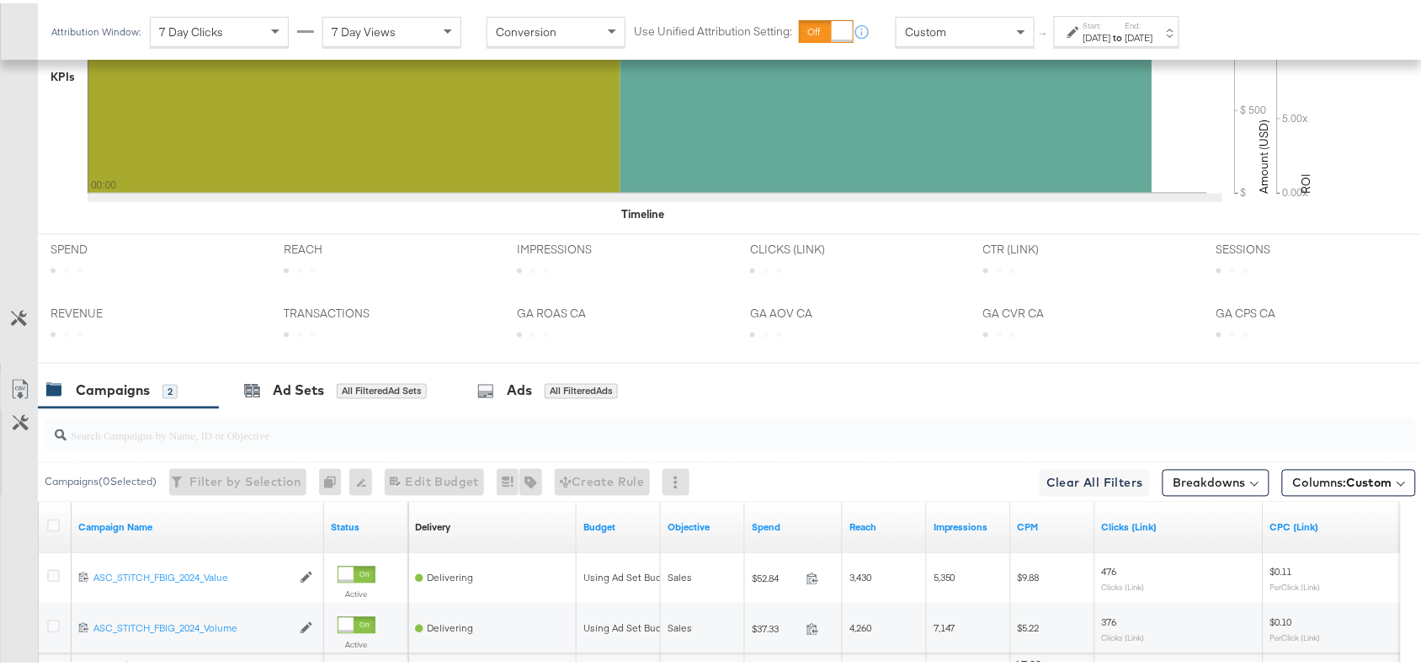
scroll to position [791, 0]
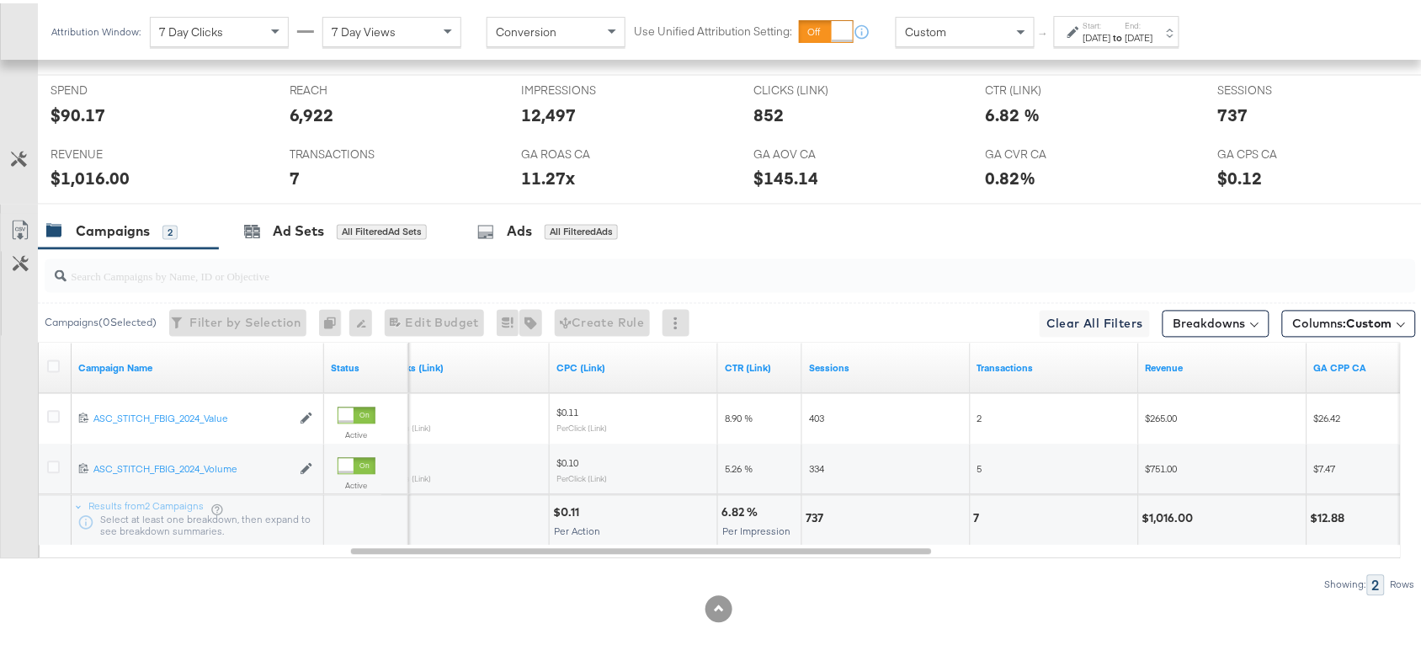
click at [1111, 40] on div "[DATE]" at bounding box center [1098, 34] width 28 height 13
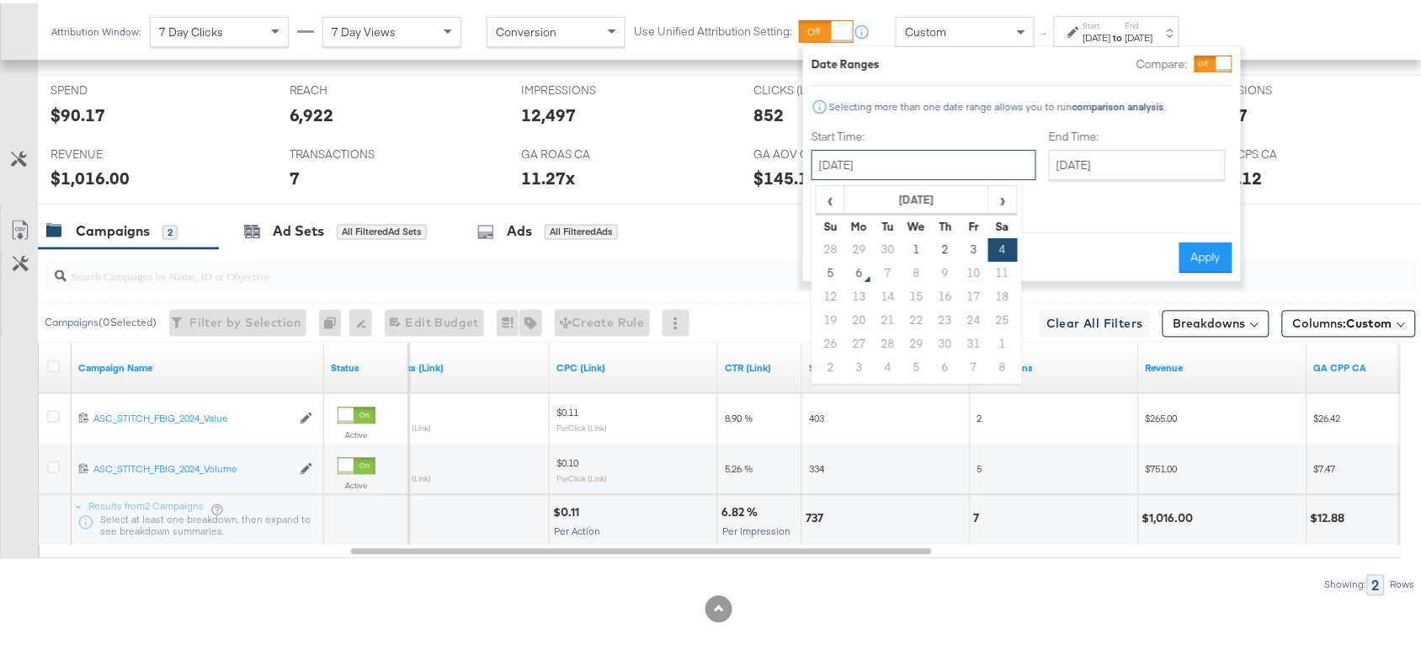
click at [945, 158] on input "[DATE]" at bounding box center [924, 162] width 225 height 30
click at [970, 249] on td "3" at bounding box center [974, 247] width 29 height 24
type input "[DATE]"
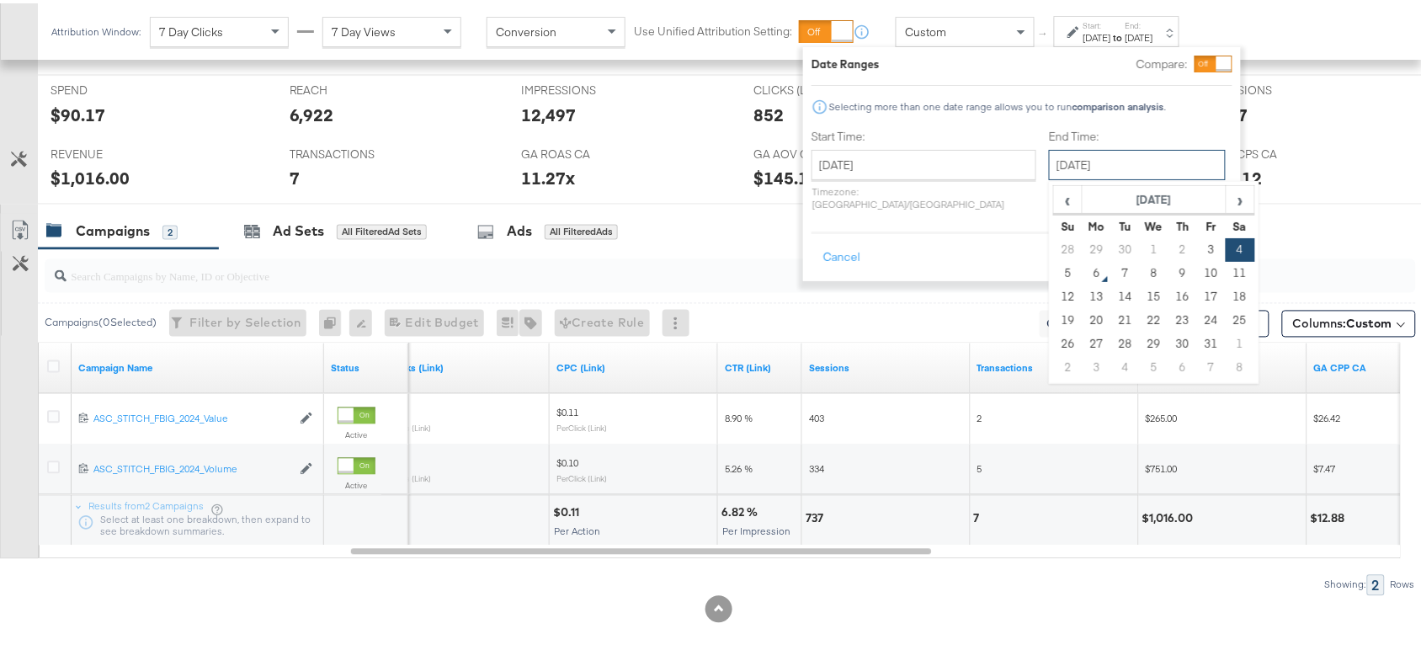
click at [1134, 150] on input "[DATE]" at bounding box center [1137, 162] width 177 height 30
click at [1197, 249] on td "3" at bounding box center [1211, 247] width 29 height 24
type input "[DATE]"
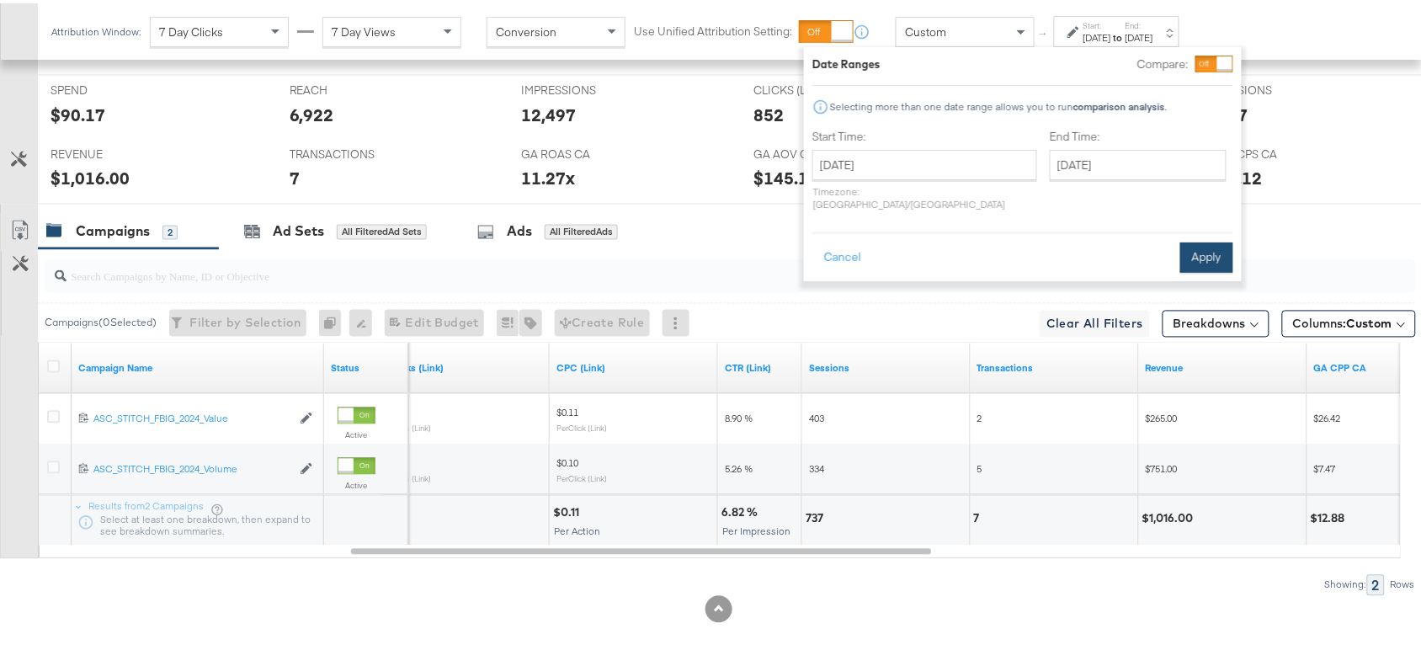
click at [1210, 239] on button "Apply" at bounding box center [1206, 254] width 53 height 30
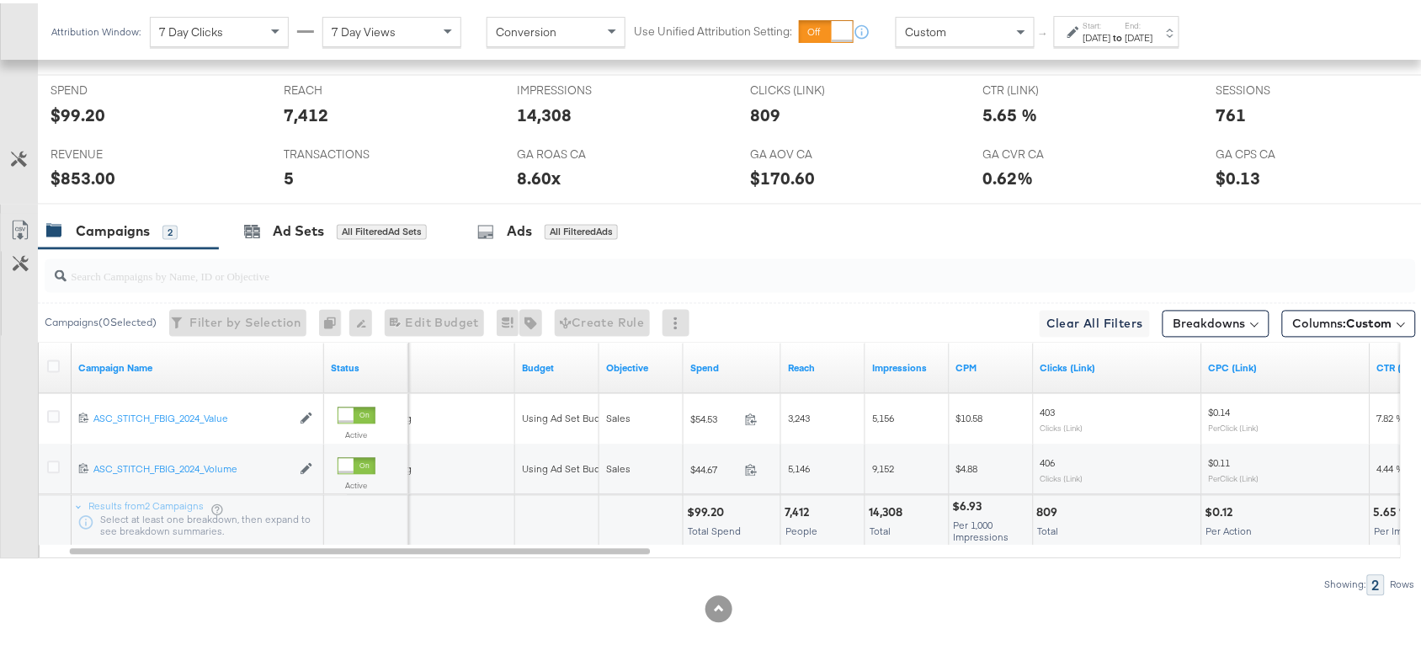
click at [1126, 29] on strong "to" at bounding box center [1118, 34] width 14 height 13
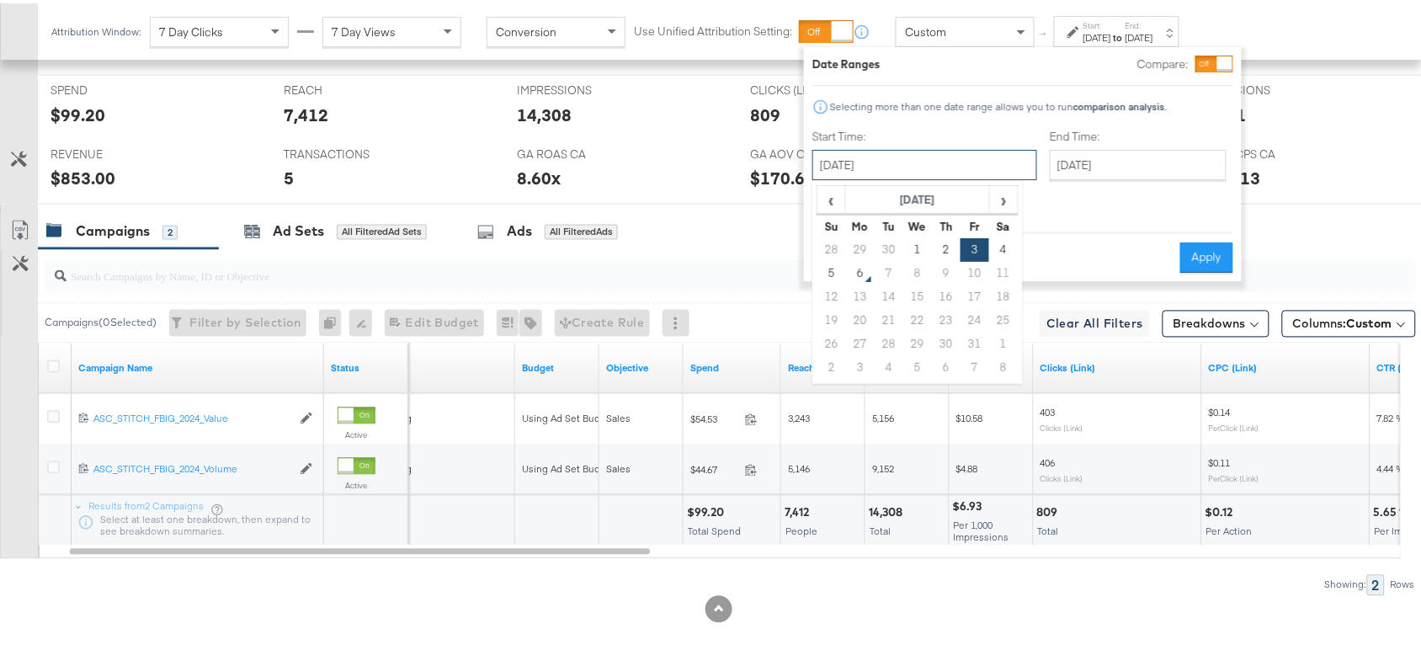
click at [940, 165] on input "October 3rd 2025" at bounding box center [924, 162] width 225 height 30
click at [827, 269] on td "5" at bounding box center [832, 270] width 29 height 24
type input "October 5th 2025"
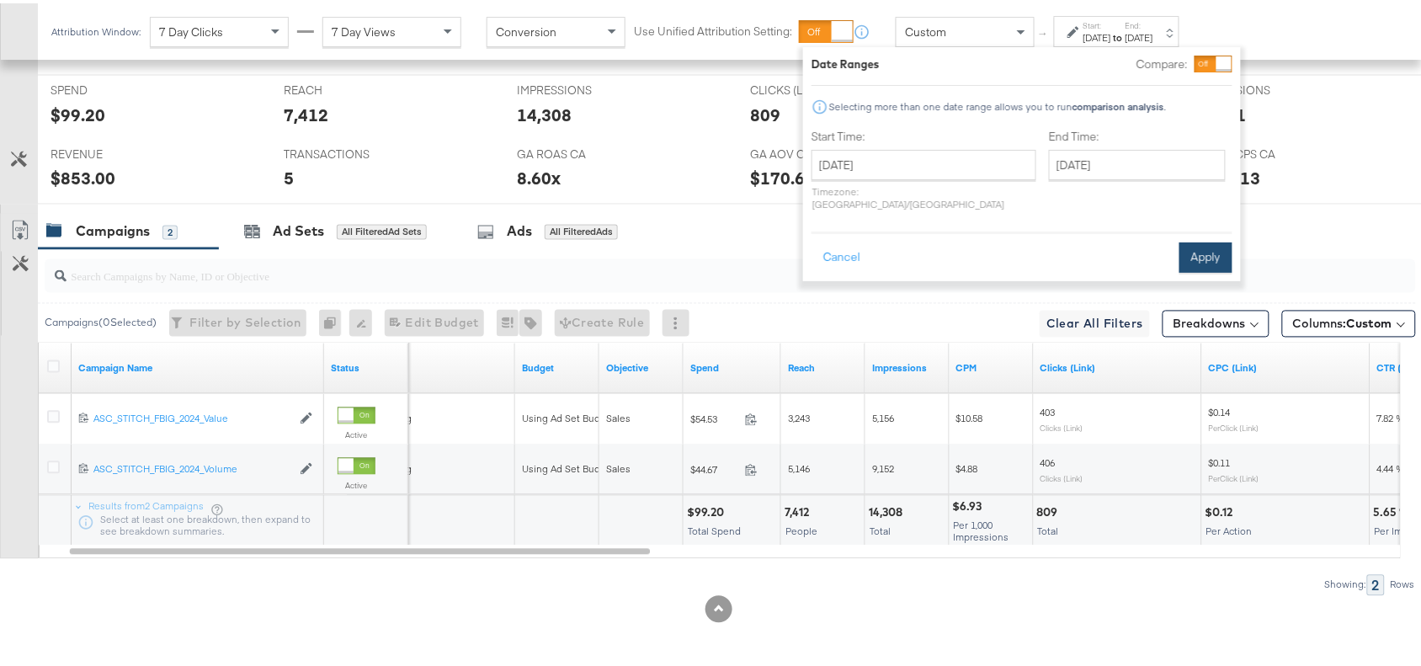
click at [1202, 239] on button "Apply" at bounding box center [1206, 254] width 53 height 30
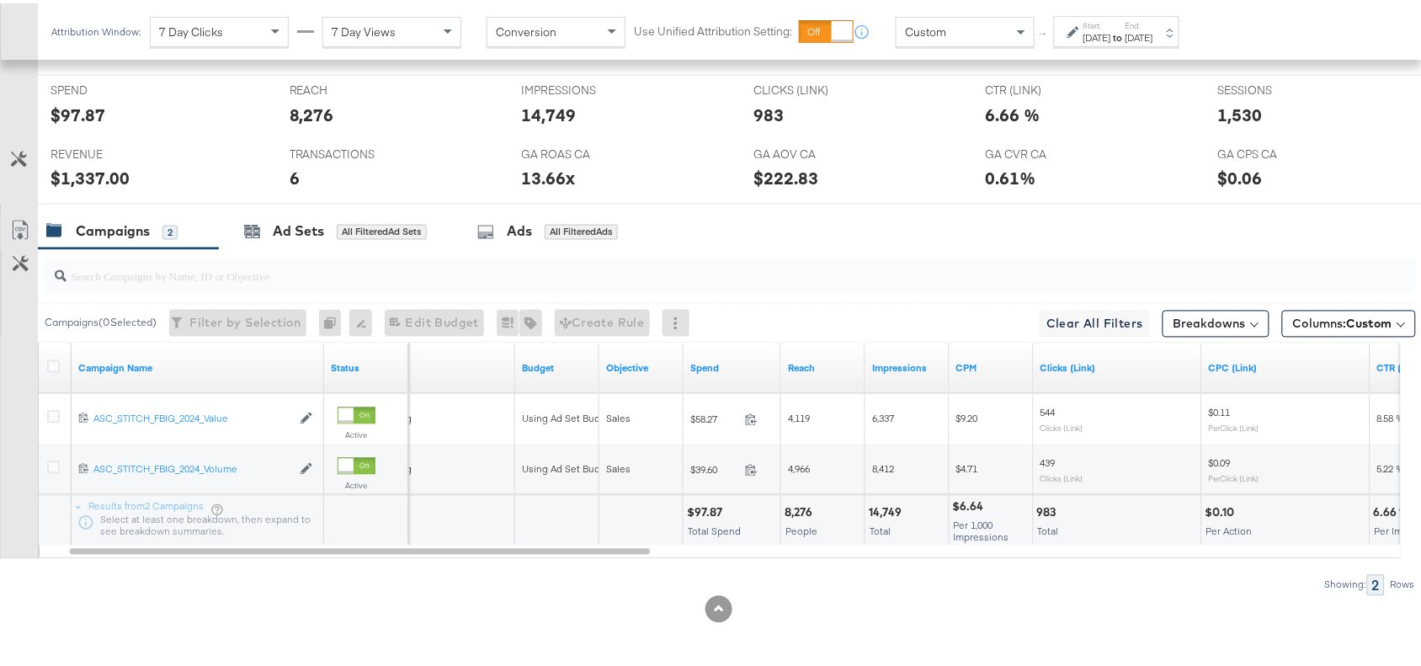
click at [699, 505] on div "$97.87" at bounding box center [707, 510] width 40 height 16
copy div "97.87"
click at [888, 507] on div "14,749" at bounding box center [888, 510] width 38 height 16
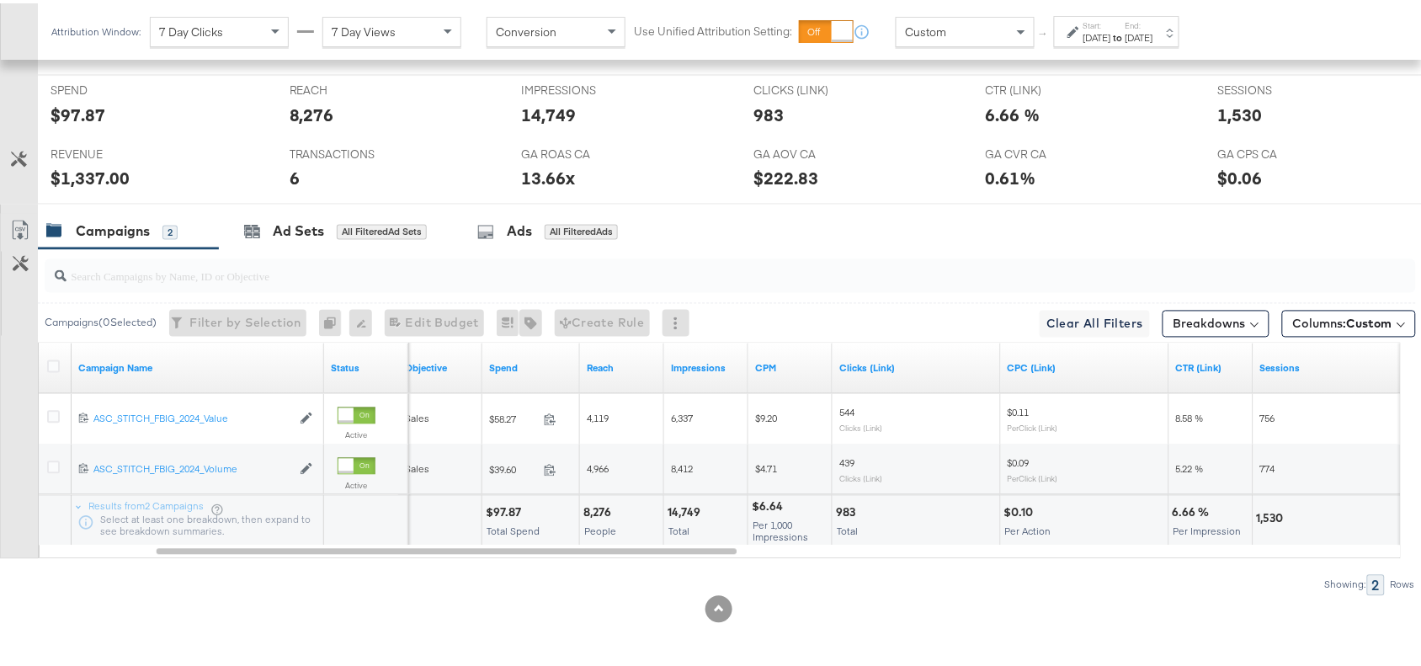
click at [840, 508] on div "983" at bounding box center [848, 510] width 24 height 16
copy div "983"
click at [840, 508] on div "983" at bounding box center [848, 510] width 24 height 16
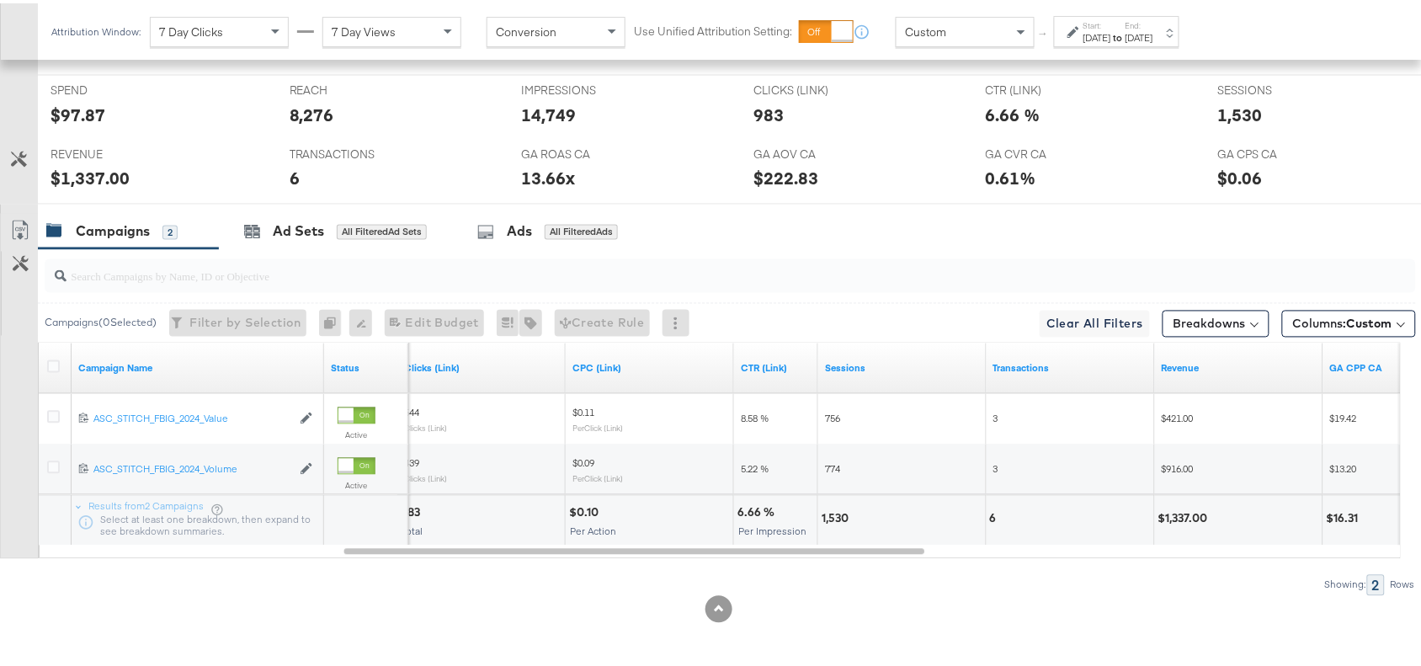
click at [829, 514] on div "1,530" at bounding box center [838, 516] width 32 height 16
copy div "1,530"
click at [829, 514] on div "1,530" at bounding box center [838, 516] width 32 height 16
click at [995, 510] on div "6" at bounding box center [996, 516] width 12 height 16
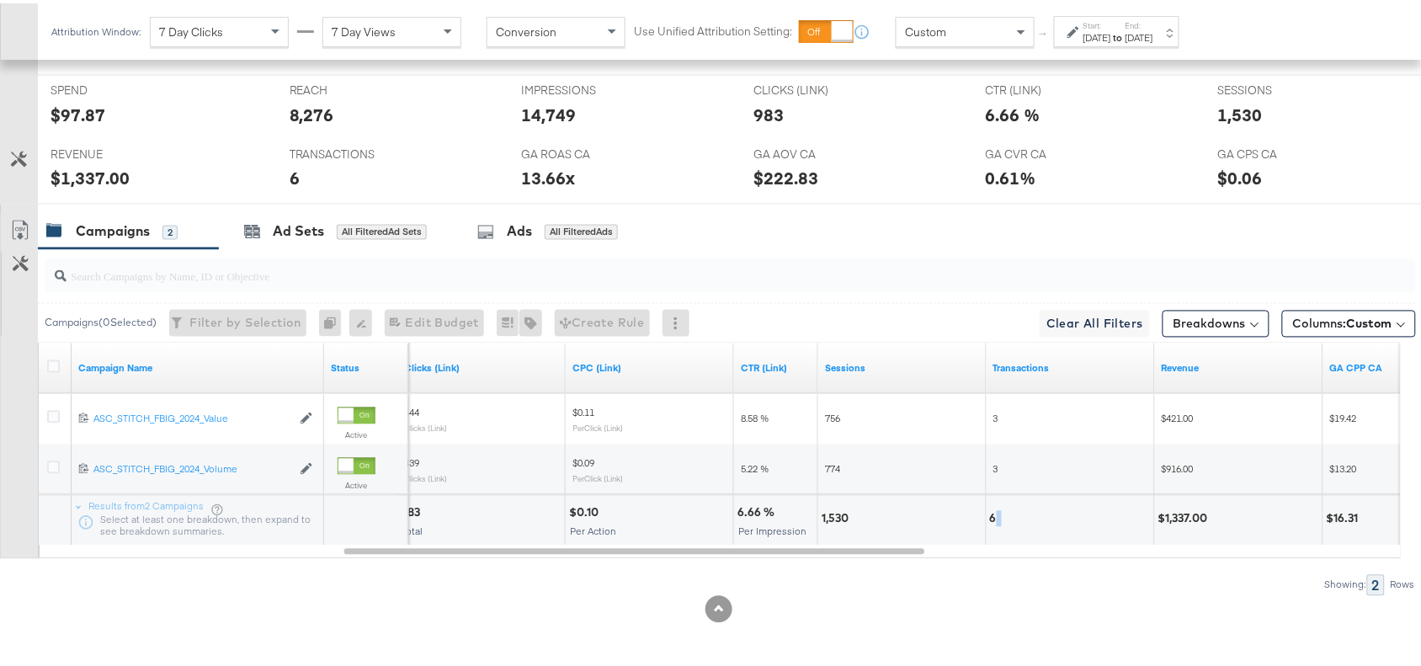
click at [995, 510] on div "6" at bounding box center [996, 516] width 12 height 16
click at [1190, 515] on div "$1,337.00" at bounding box center [1186, 516] width 55 height 16
copy div "1,337.00"
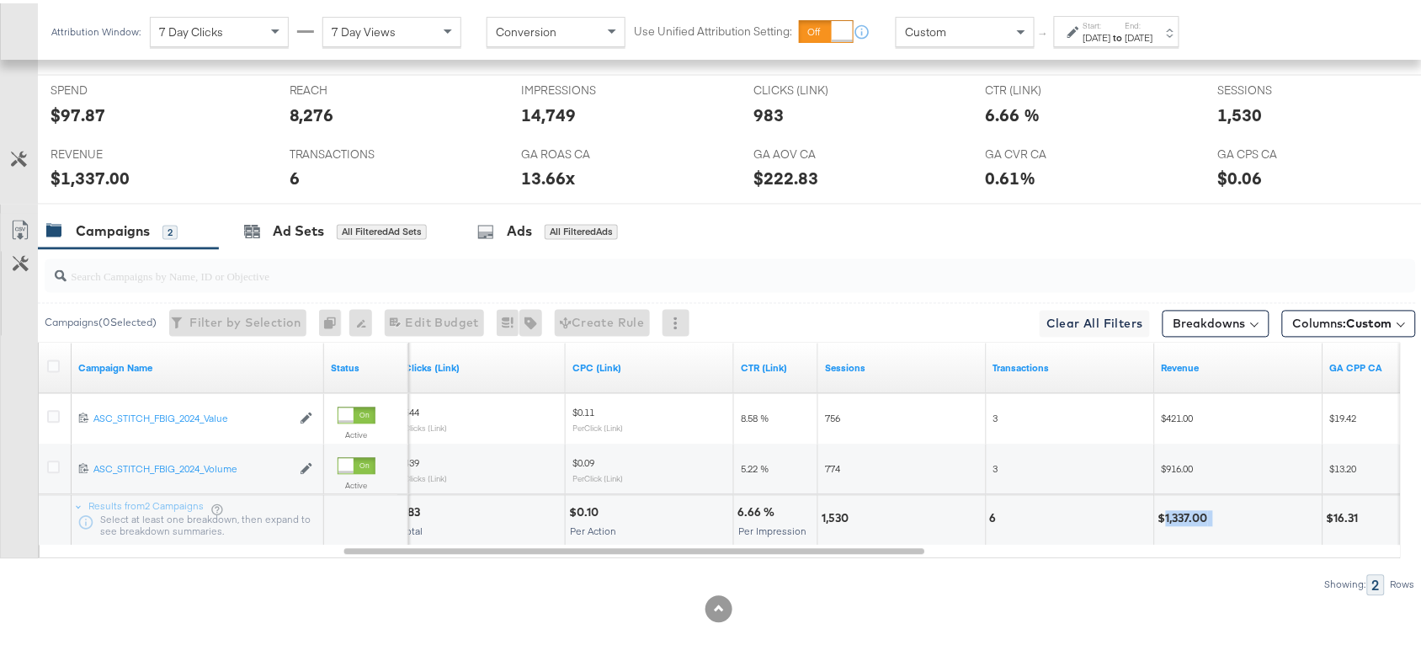
click at [1190, 515] on div "$1,337.00" at bounding box center [1186, 516] width 55 height 16
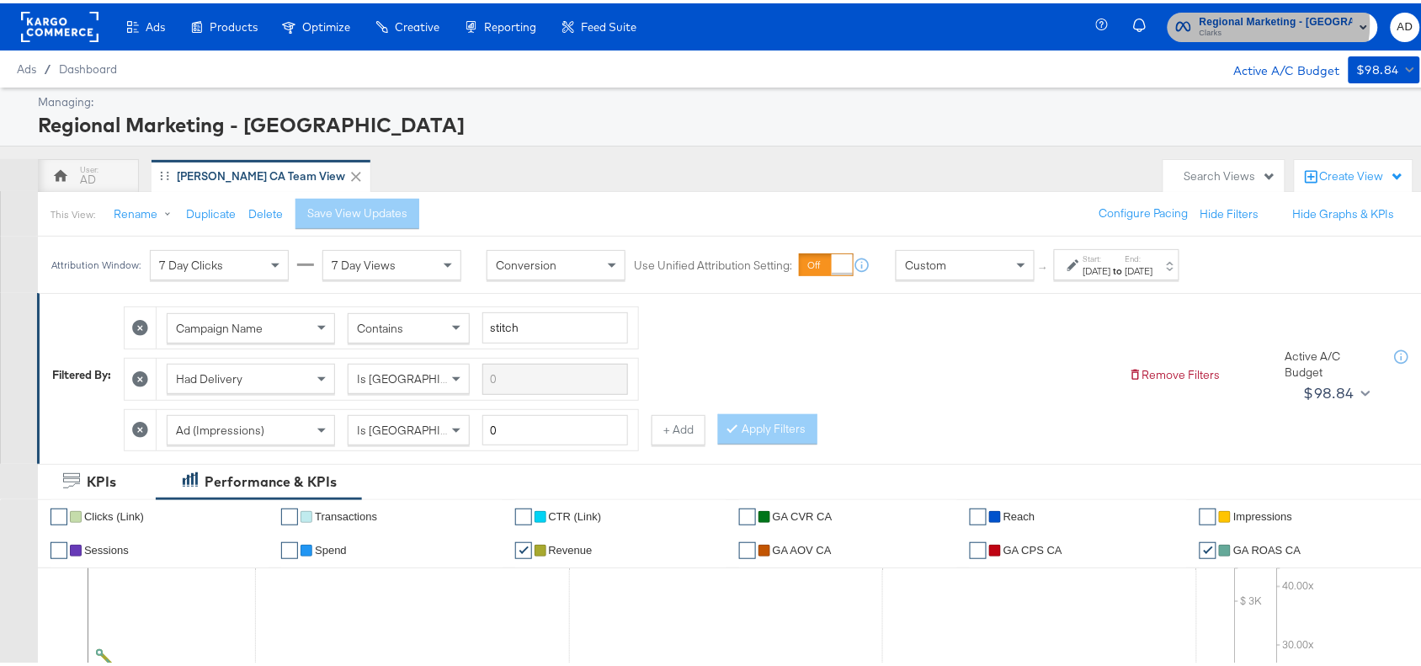
click at [1284, 21] on span "Regional Marketing - [GEOGRAPHIC_DATA]" at bounding box center [1276, 19] width 153 height 18
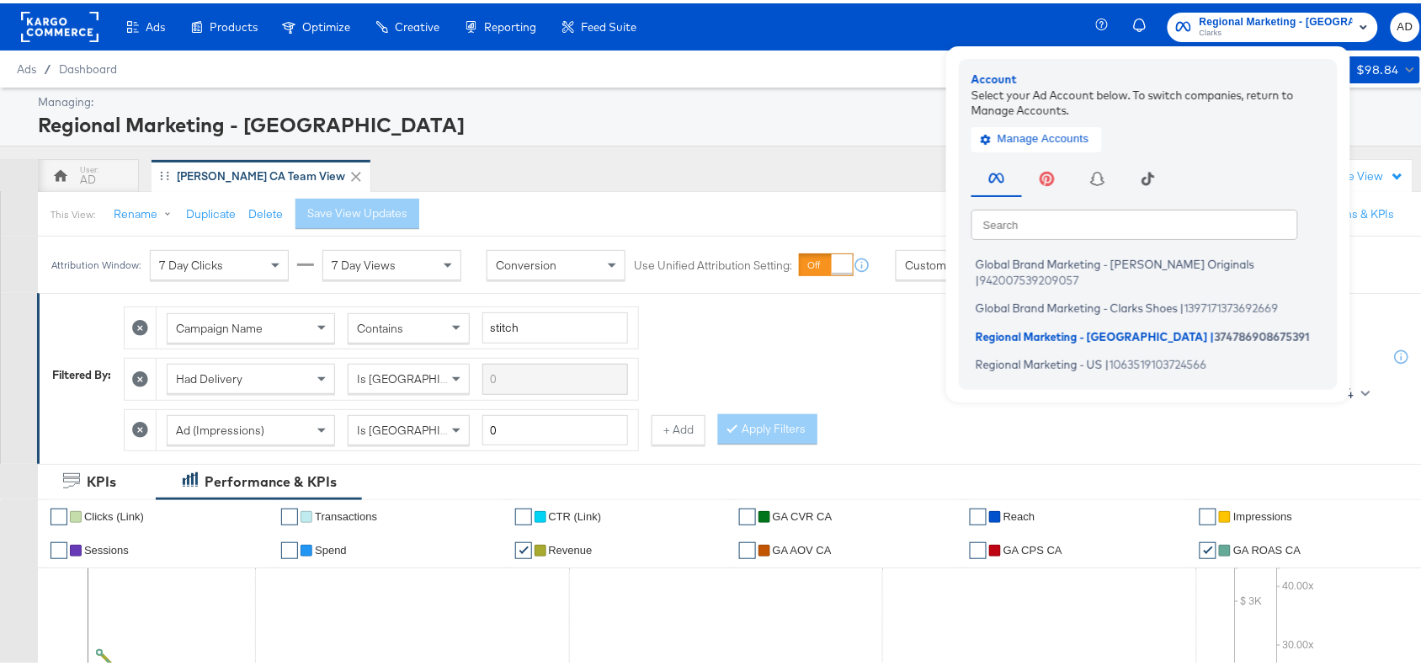
click at [61, 28] on rect at bounding box center [59, 23] width 77 height 30
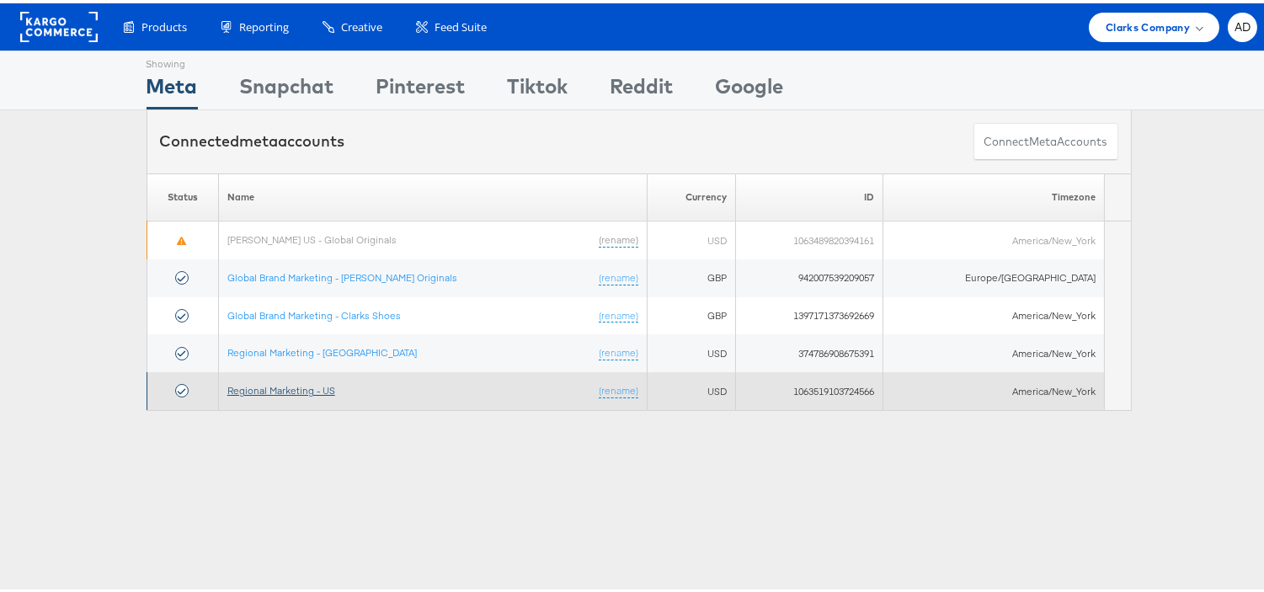
click at [267, 390] on link "Regional Marketing - US" at bounding box center [281, 387] width 108 height 13
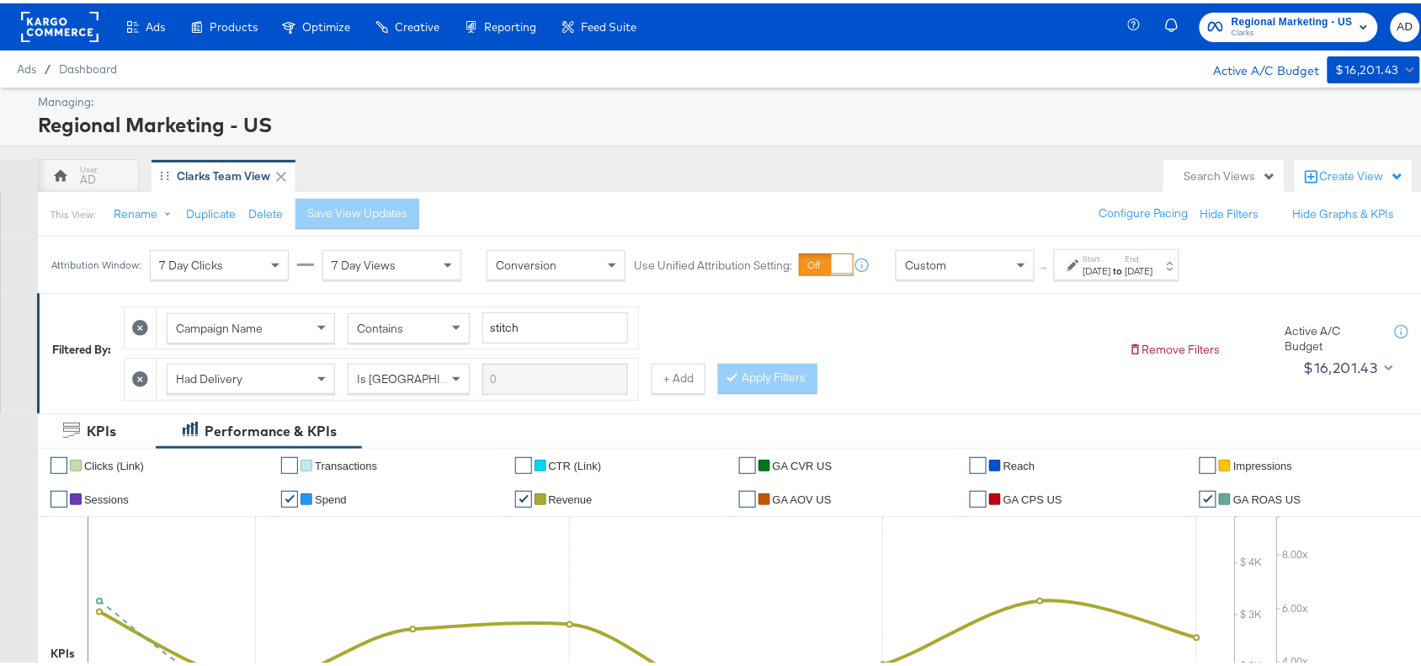
click at [1111, 264] on div "[DATE]" at bounding box center [1098, 267] width 28 height 13
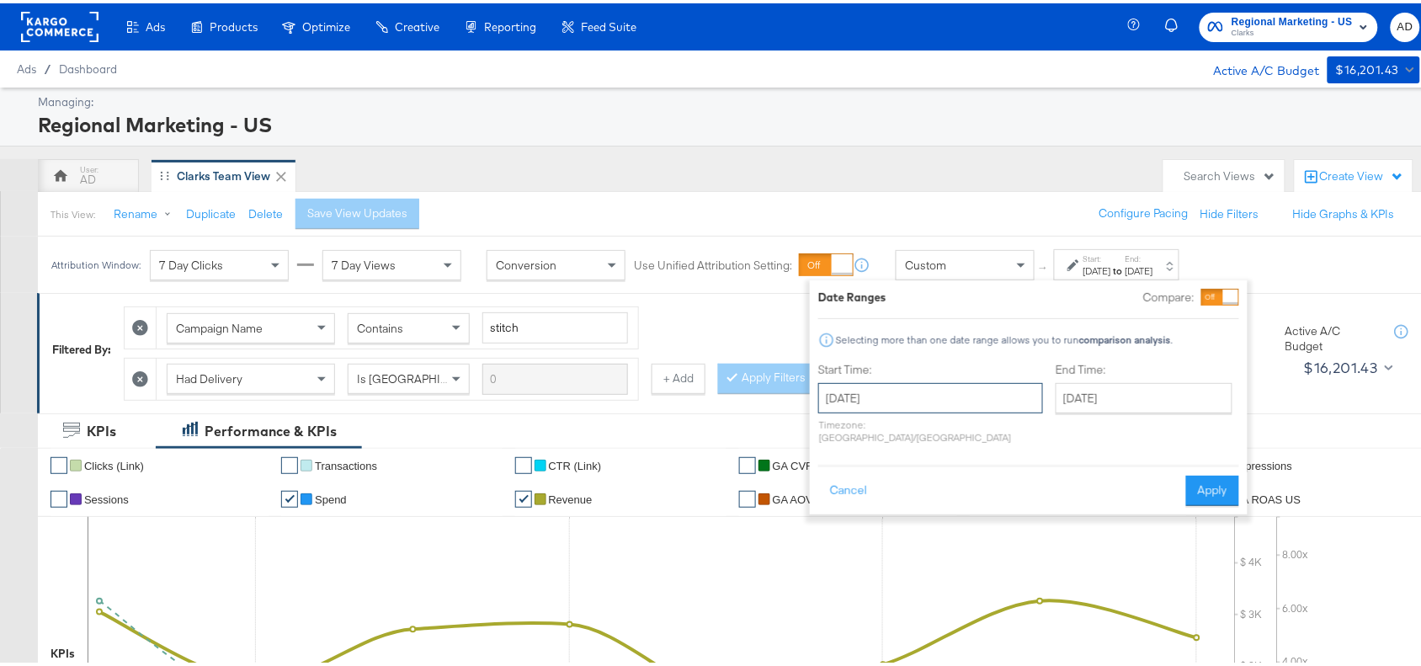
click at [914, 398] on input "[DATE]" at bounding box center [930, 395] width 225 height 30
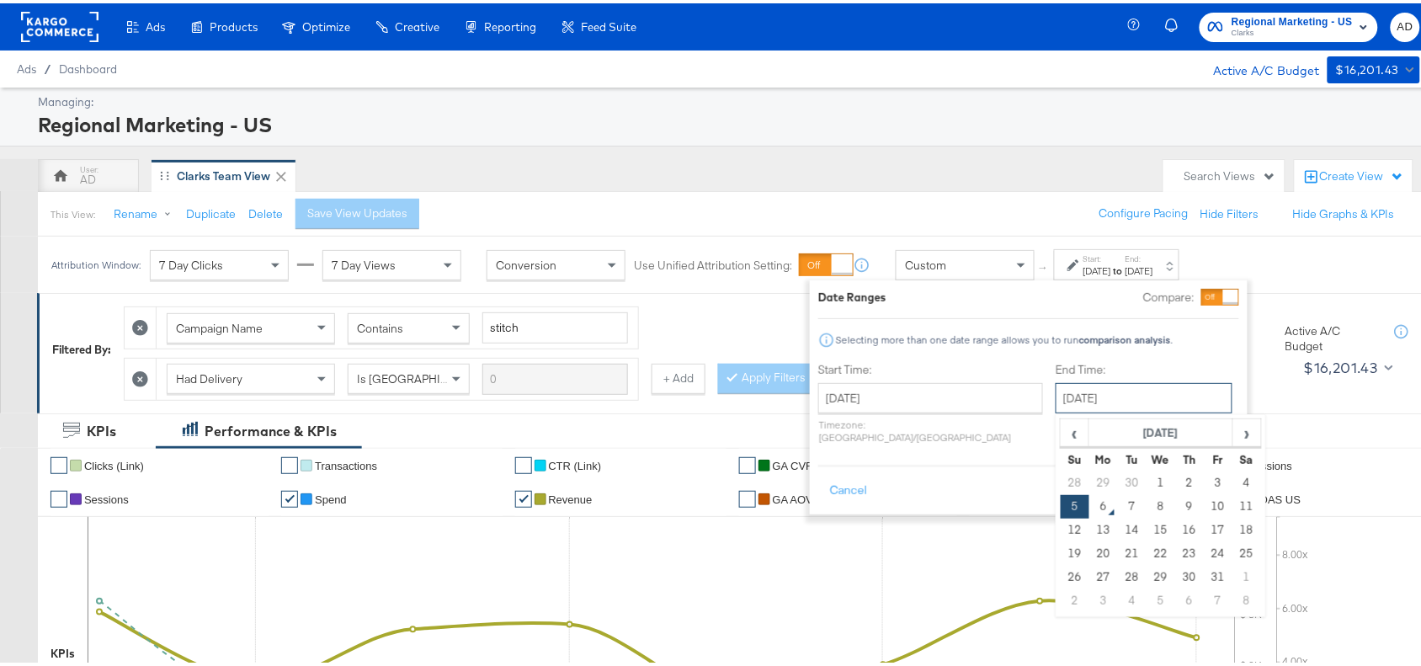
click at [1095, 409] on input "[DATE]" at bounding box center [1144, 395] width 177 height 30
click at [1233, 476] on td "4" at bounding box center [1247, 480] width 29 height 24
type input "[DATE]"
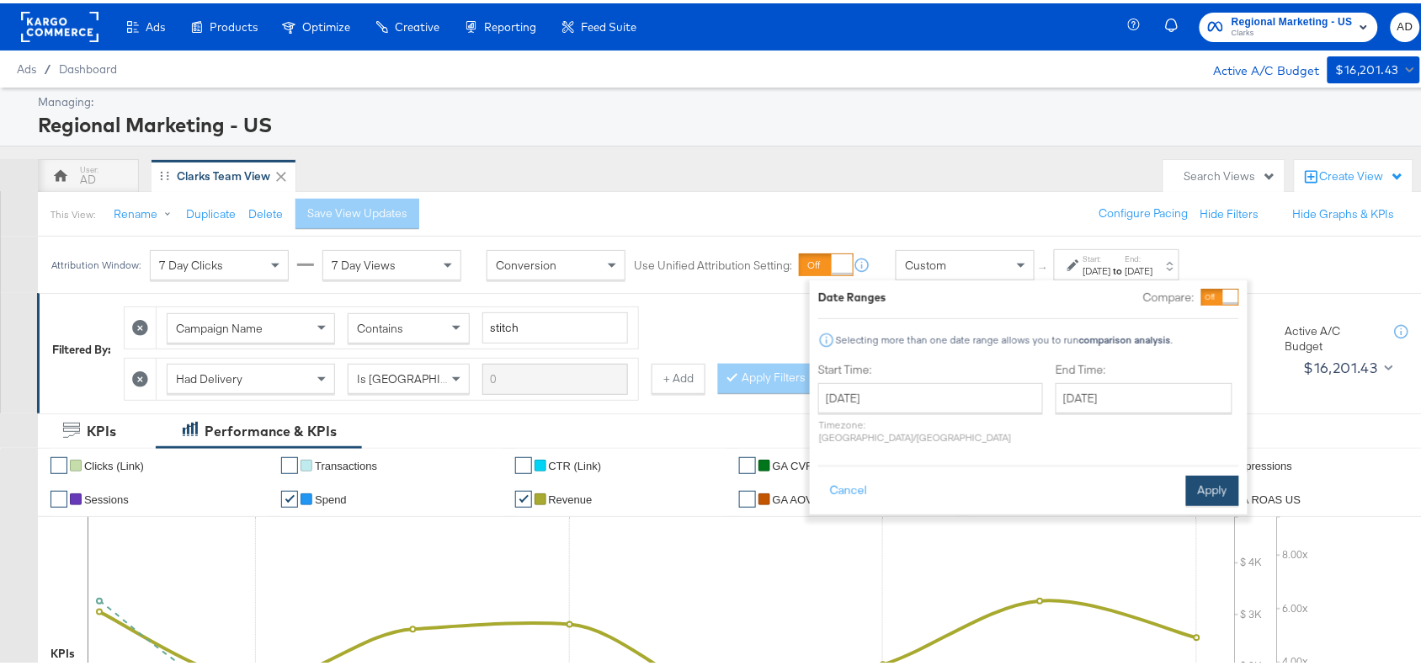
click at [1232, 477] on button "Apply" at bounding box center [1212, 487] width 53 height 30
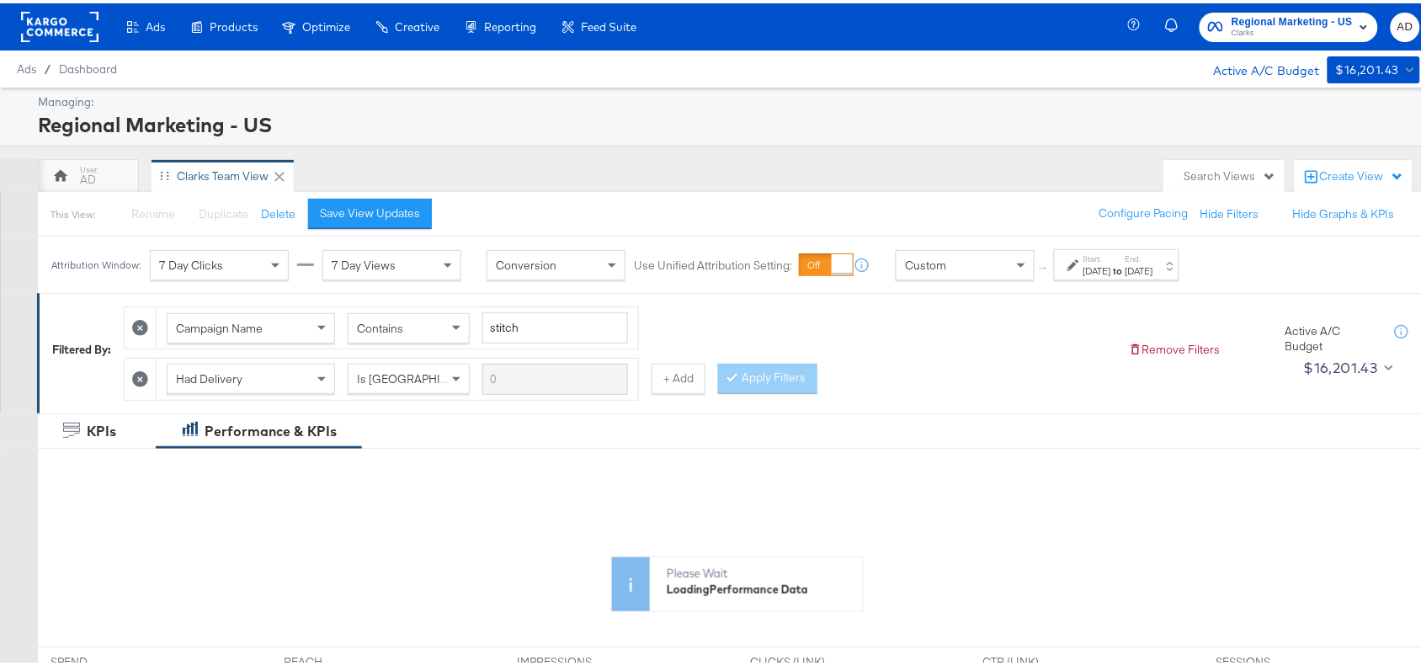
click at [1040, 338] on div "Campaign Name Contains stitch Had Delivery Is Greater Than + Add Apply Filters" at bounding box center [620, 346] width 992 height 102
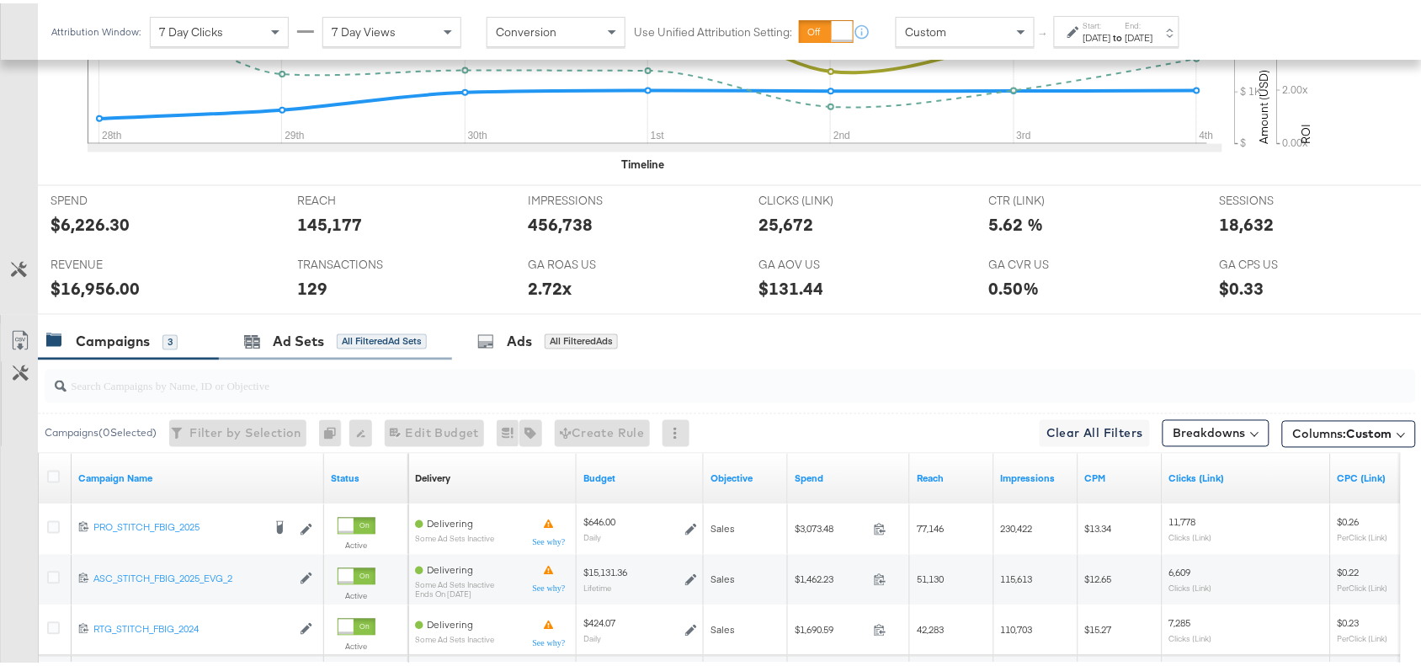
scroll to position [790, 0]
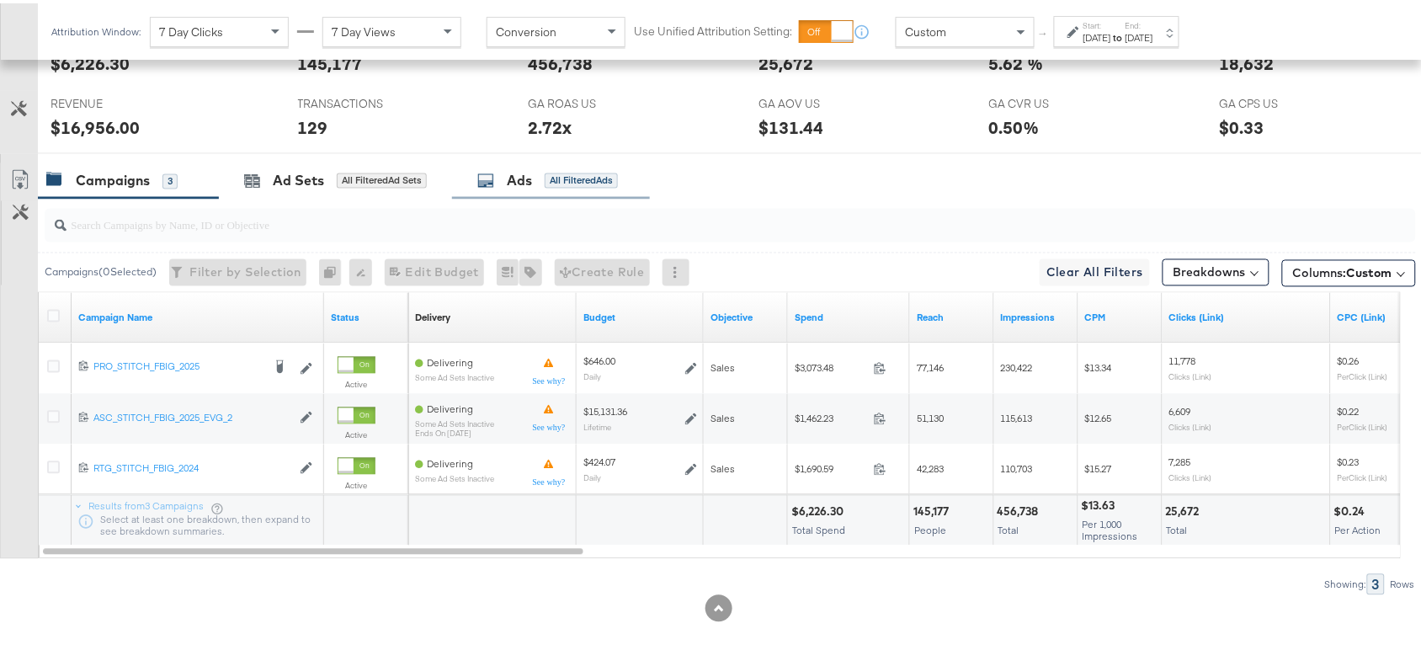
click at [514, 173] on div "Ads" at bounding box center [519, 177] width 25 height 19
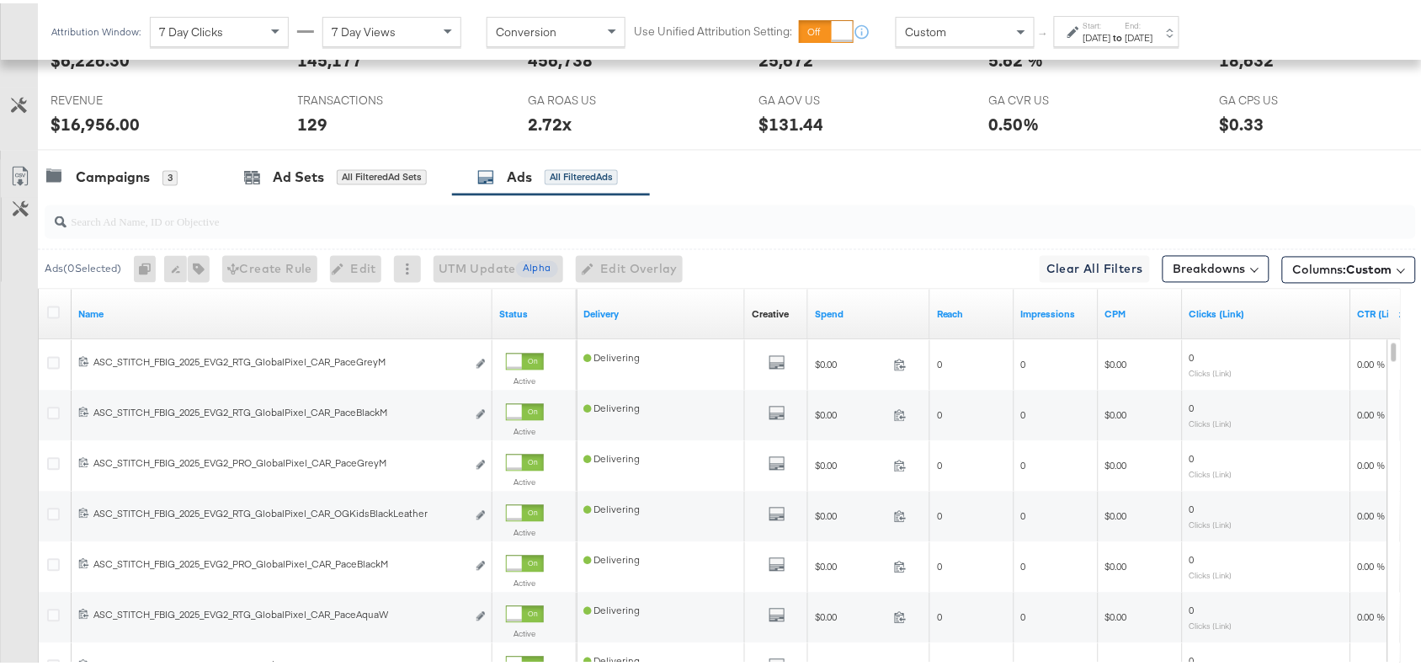
scroll to position [961, 0]
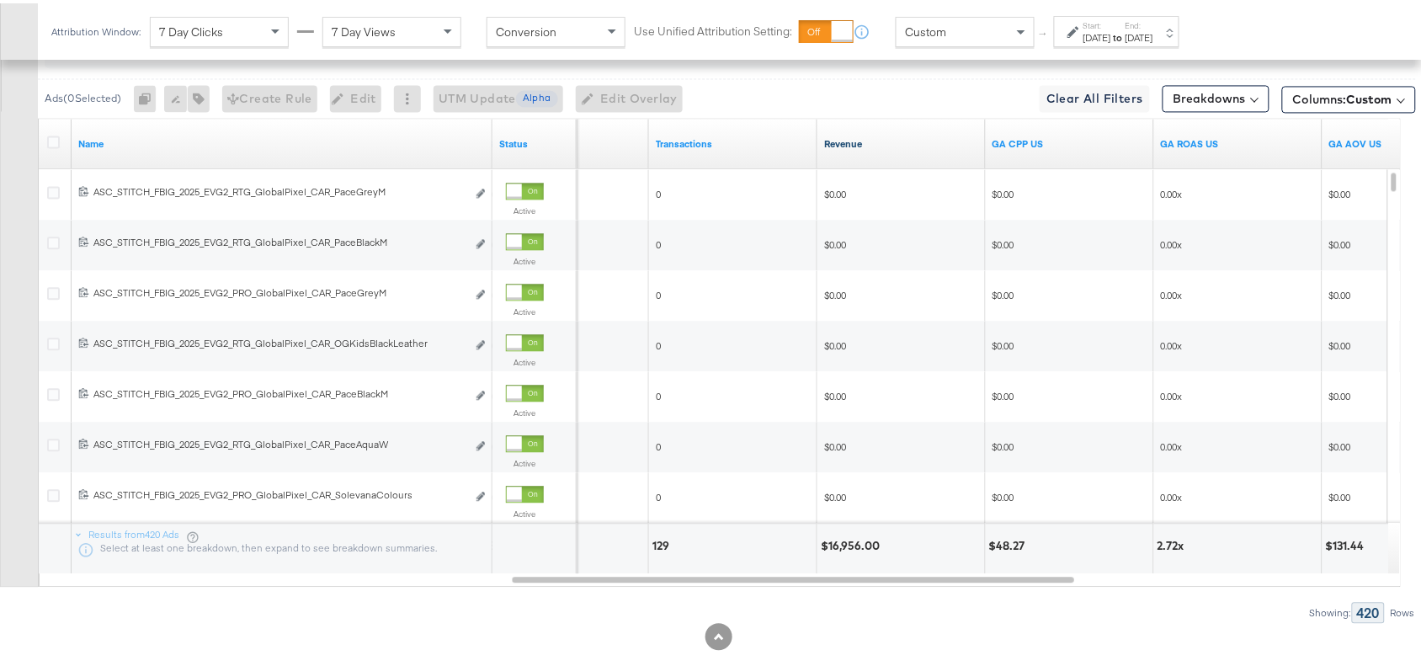
click at [866, 147] on link "Revenue" at bounding box center [901, 140] width 155 height 13
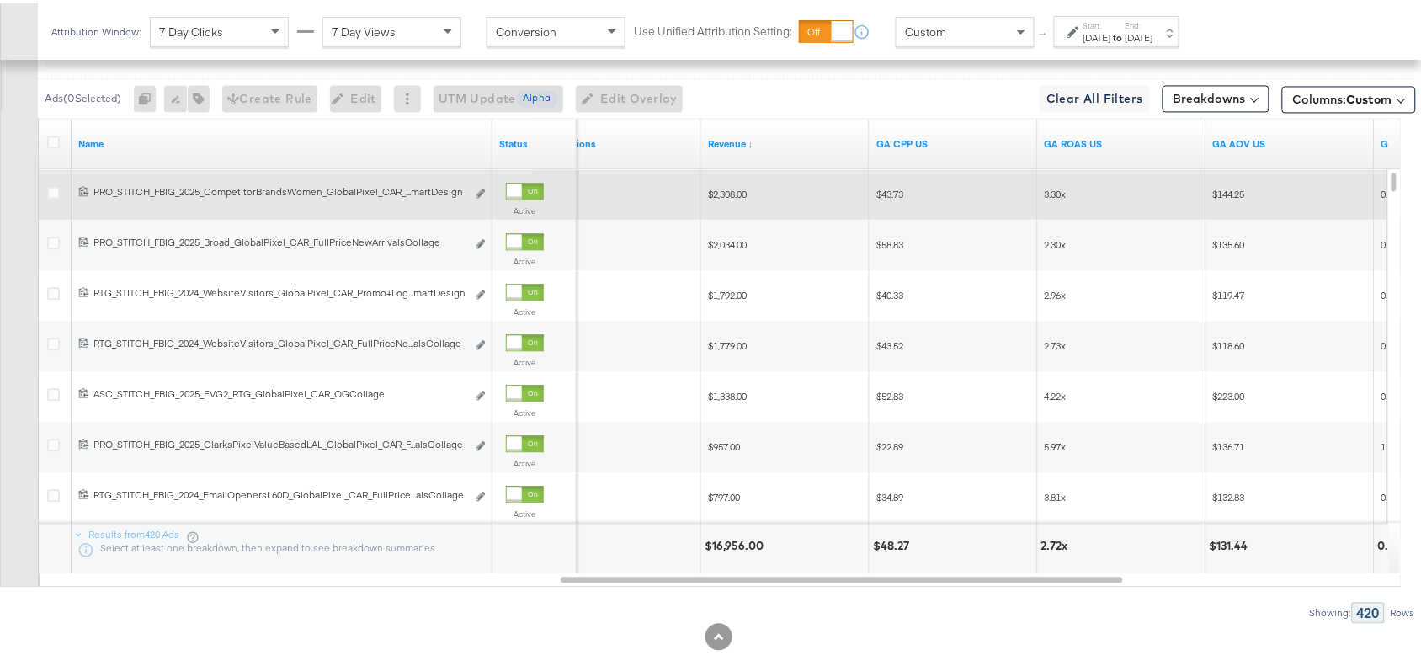
click at [733, 194] on span "$2,308.00" at bounding box center [727, 190] width 39 height 13
copy span "2,308.00"
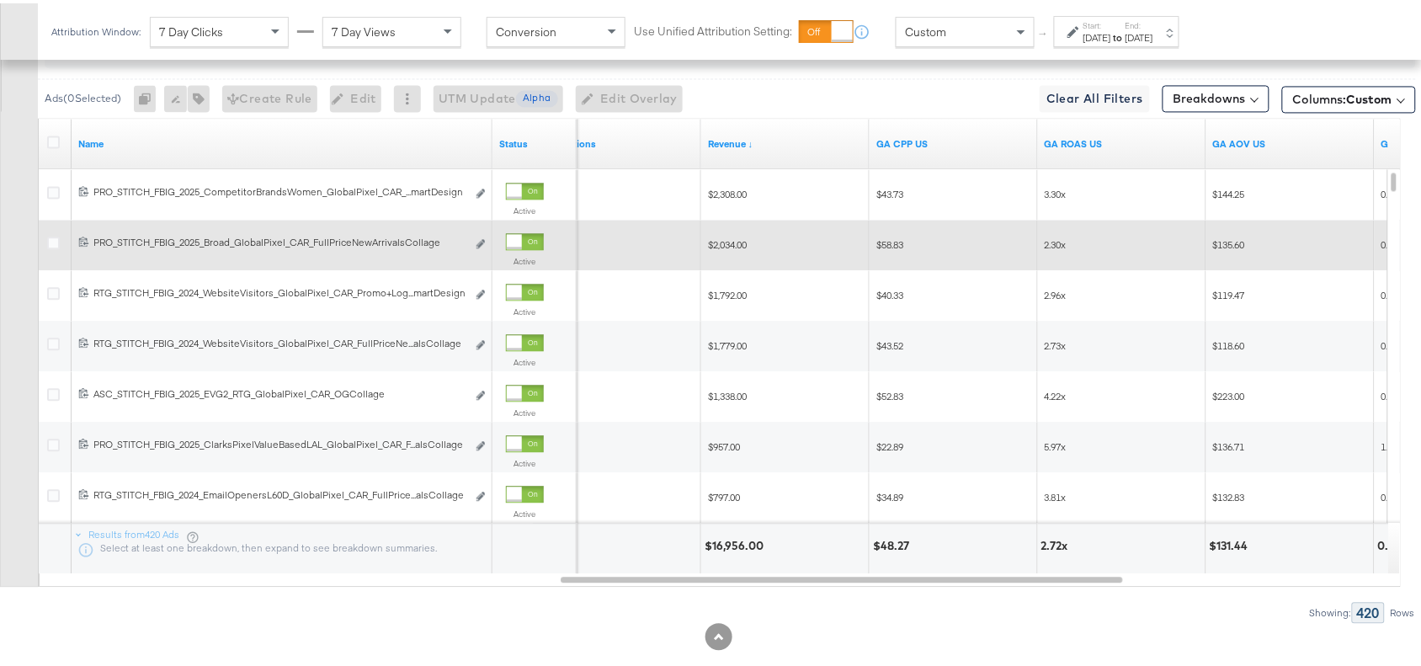
click at [720, 242] on span "$2,034.00" at bounding box center [727, 241] width 39 height 13
copy span "2,034.00"
click at [720, 242] on span "$2,034.00" at bounding box center [727, 241] width 39 height 13
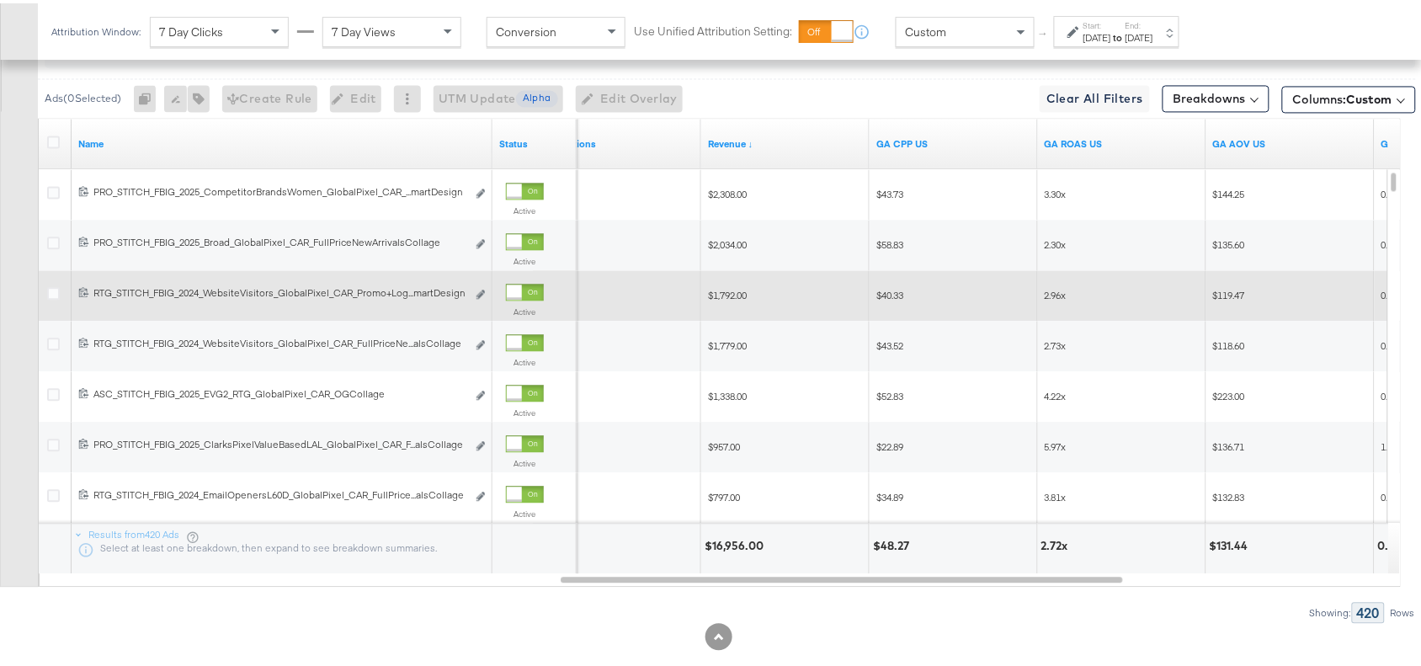
click at [729, 298] on span "$1,792.00" at bounding box center [727, 291] width 39 height 13
copy span "1,792.00"
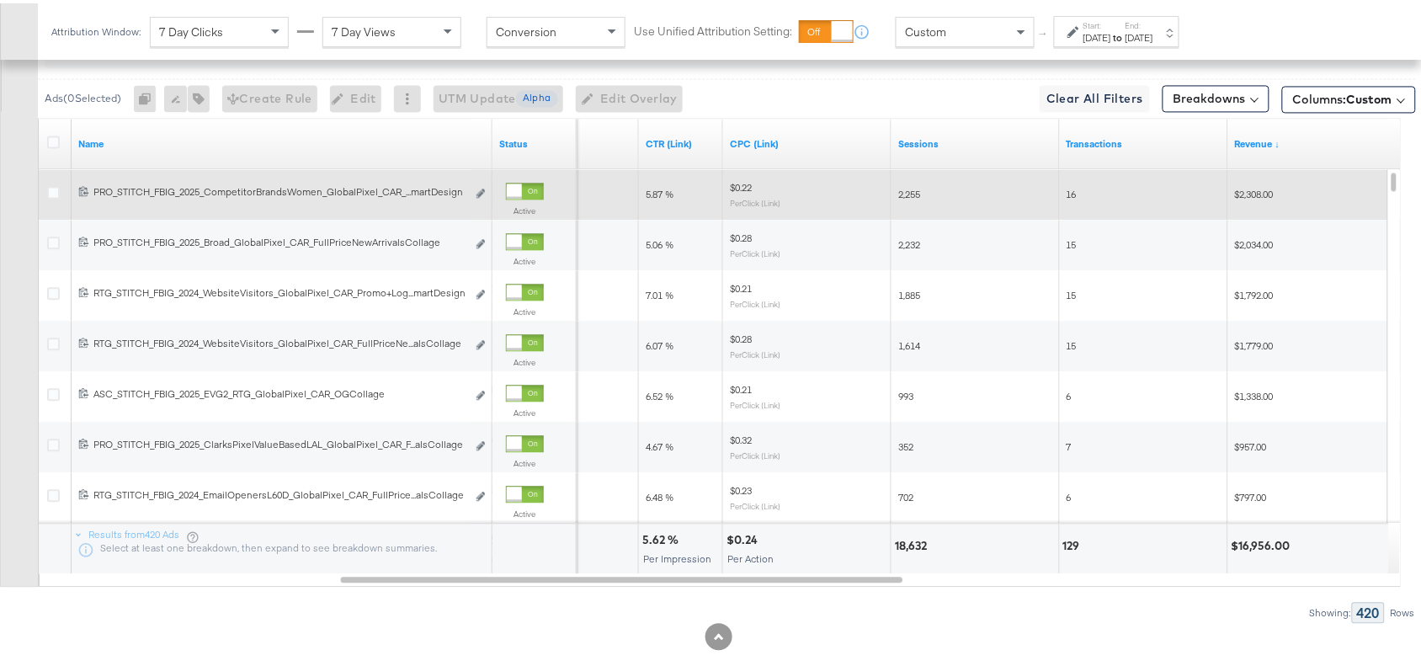
click at [653, 197] on span "5.87 %" at bounding box center [660, 190] width 28 height 13
copy span "5.87"
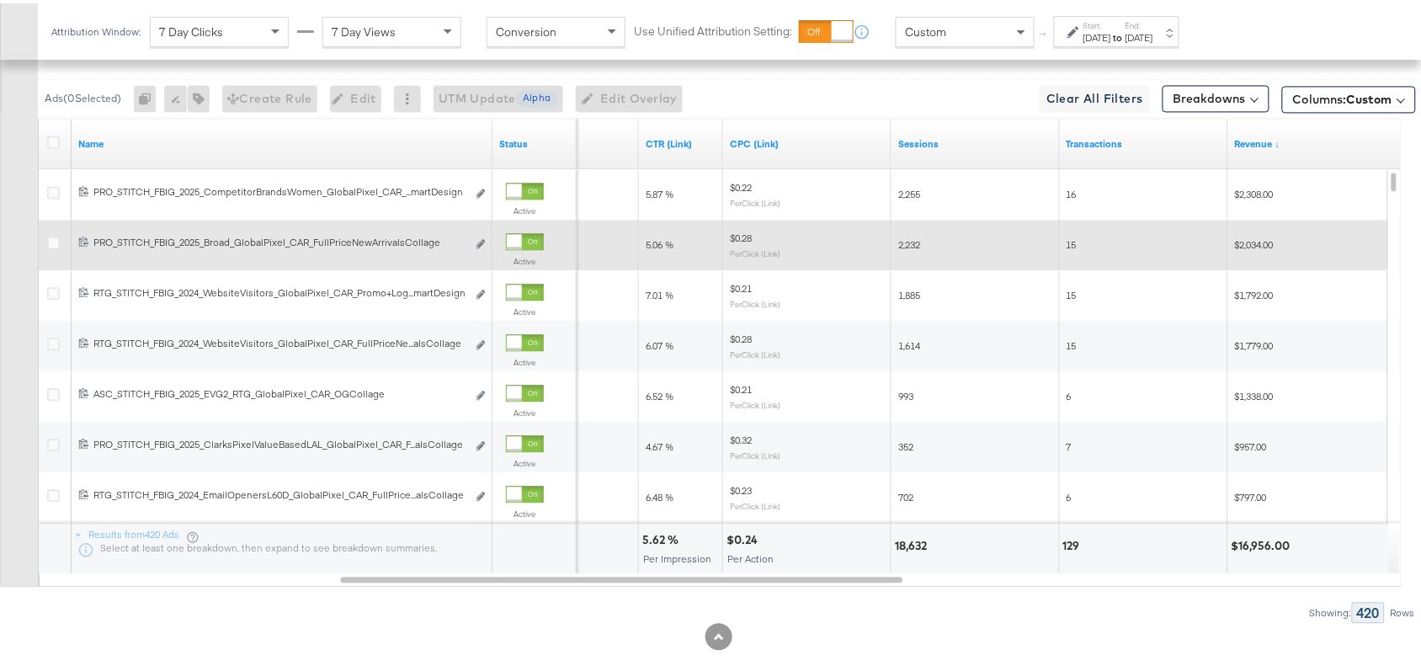
click at [657, 247] on span "5.06 %" at bounding box center [660, 241] width 28 height 13
copy span "5.06"
click at [657, 247] on span "5.06 %" at bounding box center [660, 241] width 28 height 13
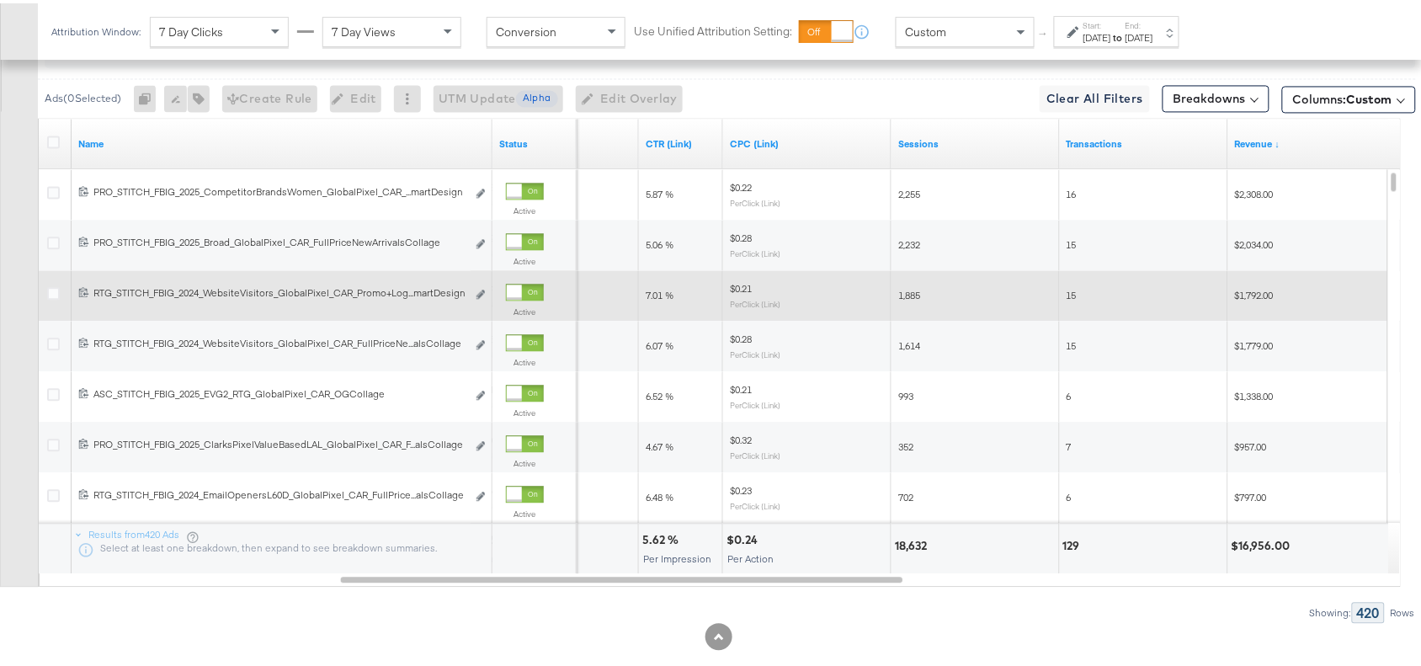
click at [647, 293] on span "7.01 %" at bounding box center [660, 291] width 28 height 13
copy span "7.01"
click at [647, 293] on span "7.01 %" at bounding box center [660, 291] width 28 height 13
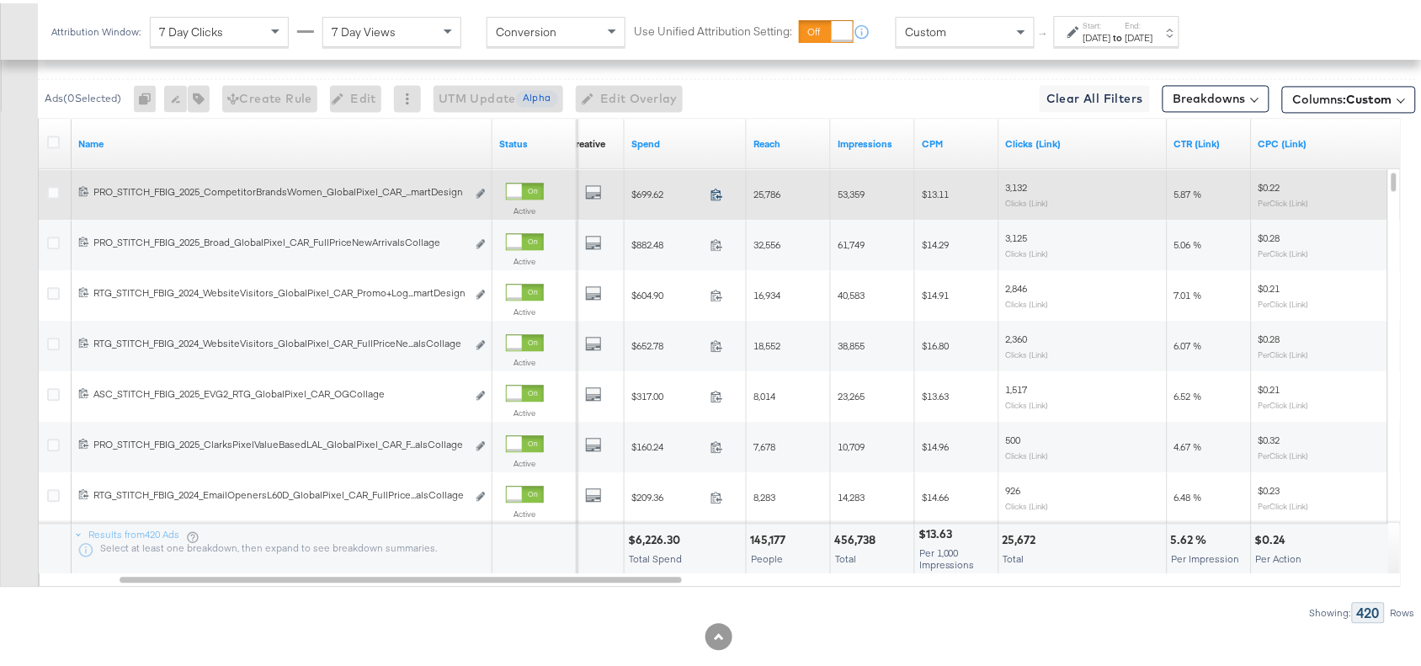
click at [718, 194] on icon at bounding box center [717, 190] width 13 height 13
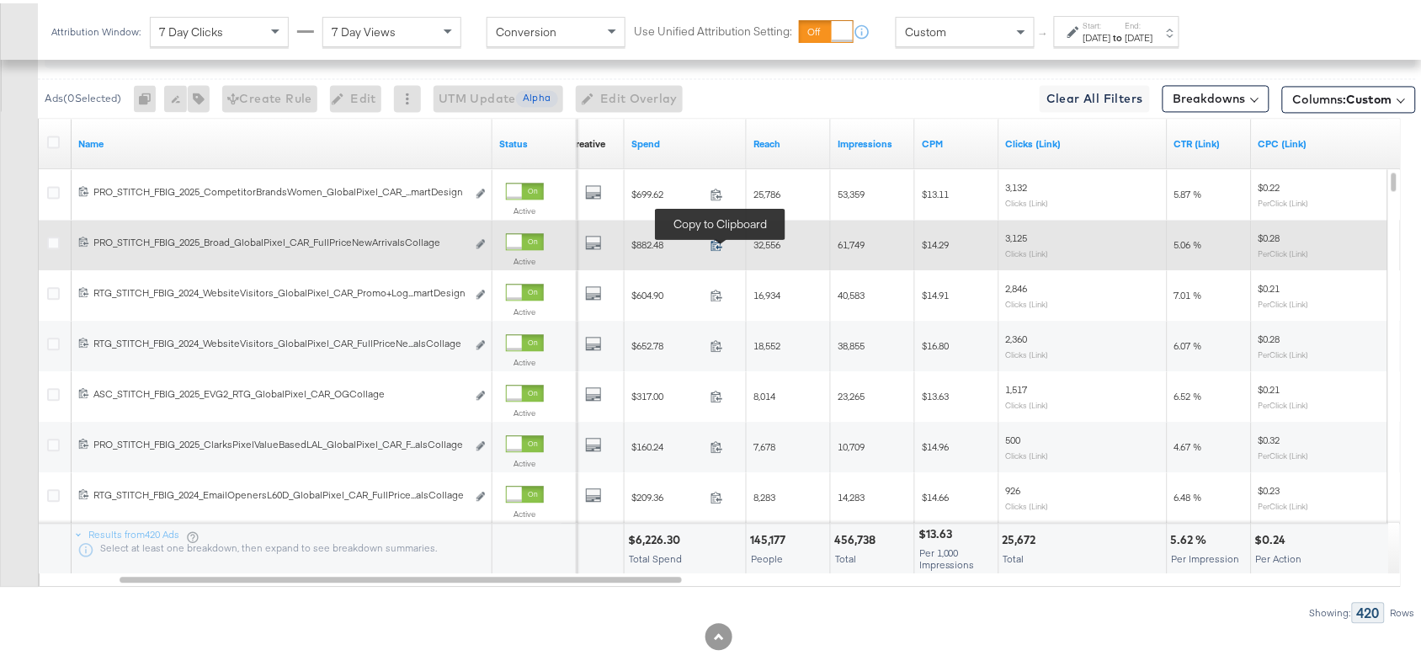
click at [711, 244] on icon at bounding box center [717, 241] width 13 height 13
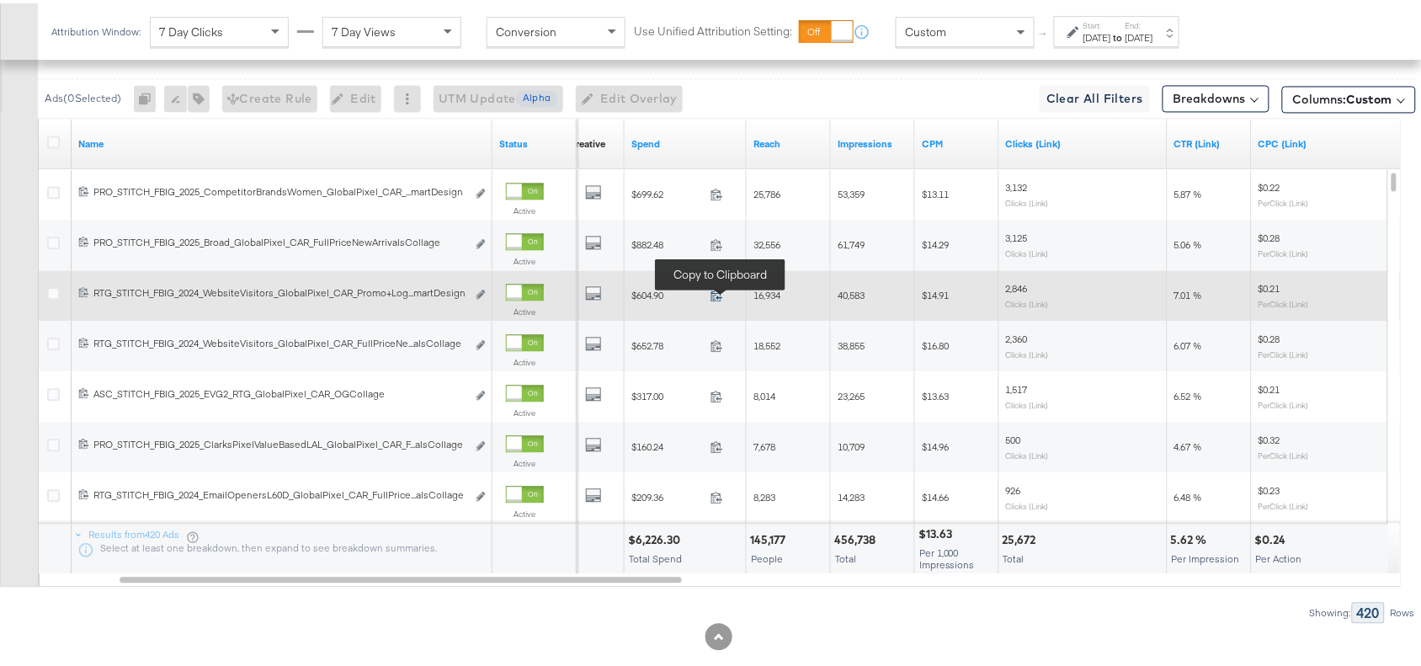
click at [717, 296] on icon at bounding box center [717, 291] width 13 height 13
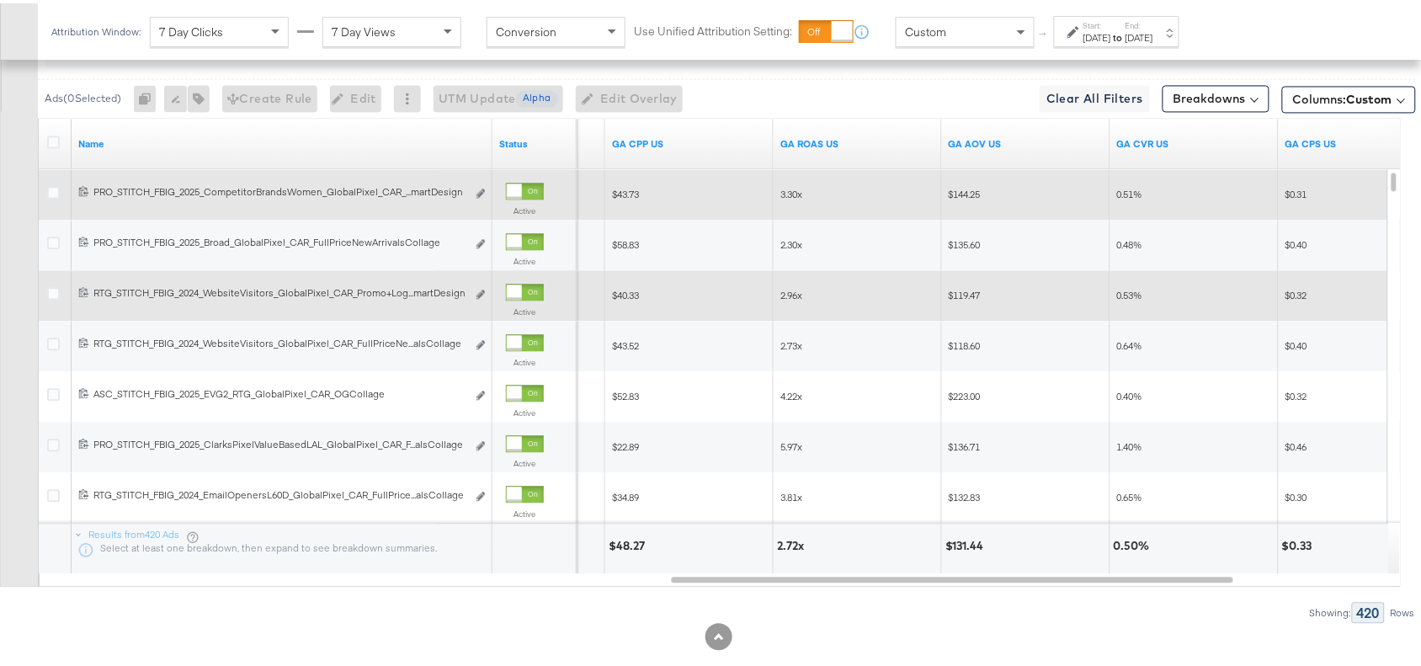
click at [785, 192] on span "3.30x" at bounding box center [792, 190] width 22 height 13
copy span "3.30"
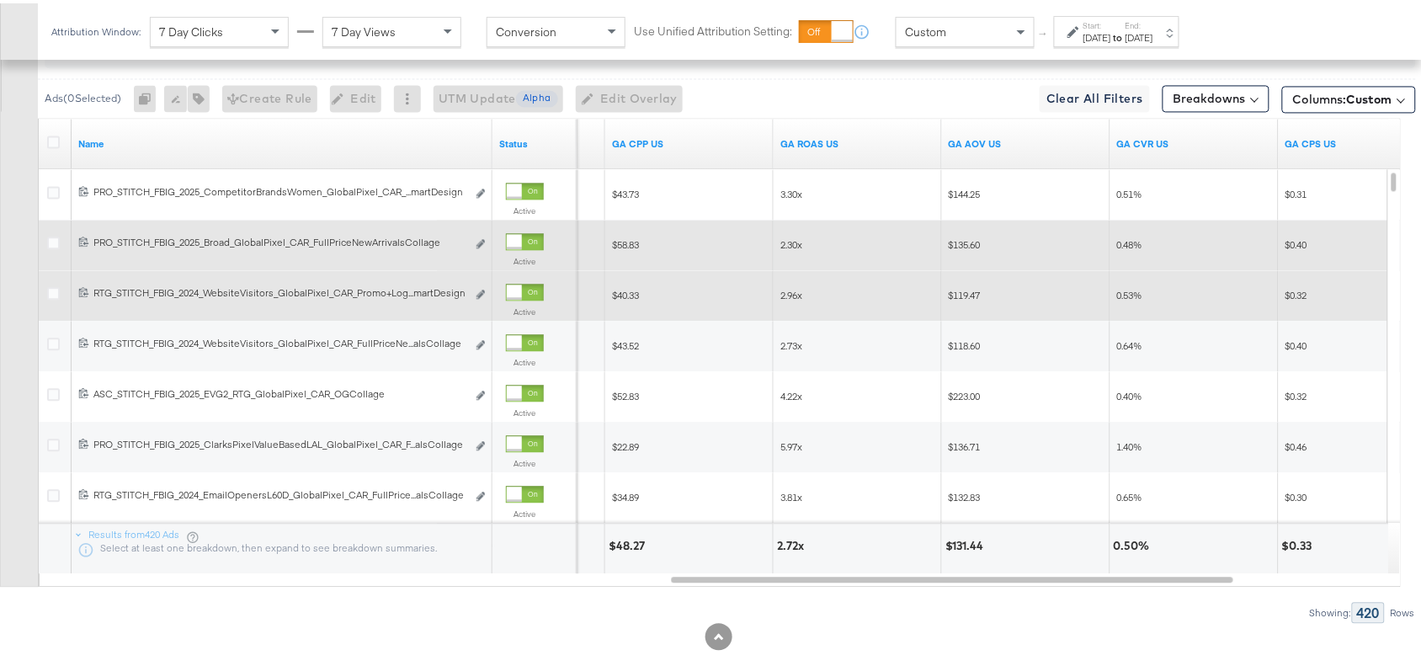
click at [786, 244] on span "2.30x" at bounding box center [792, 241] width 22 height 13
copy span "2.30"
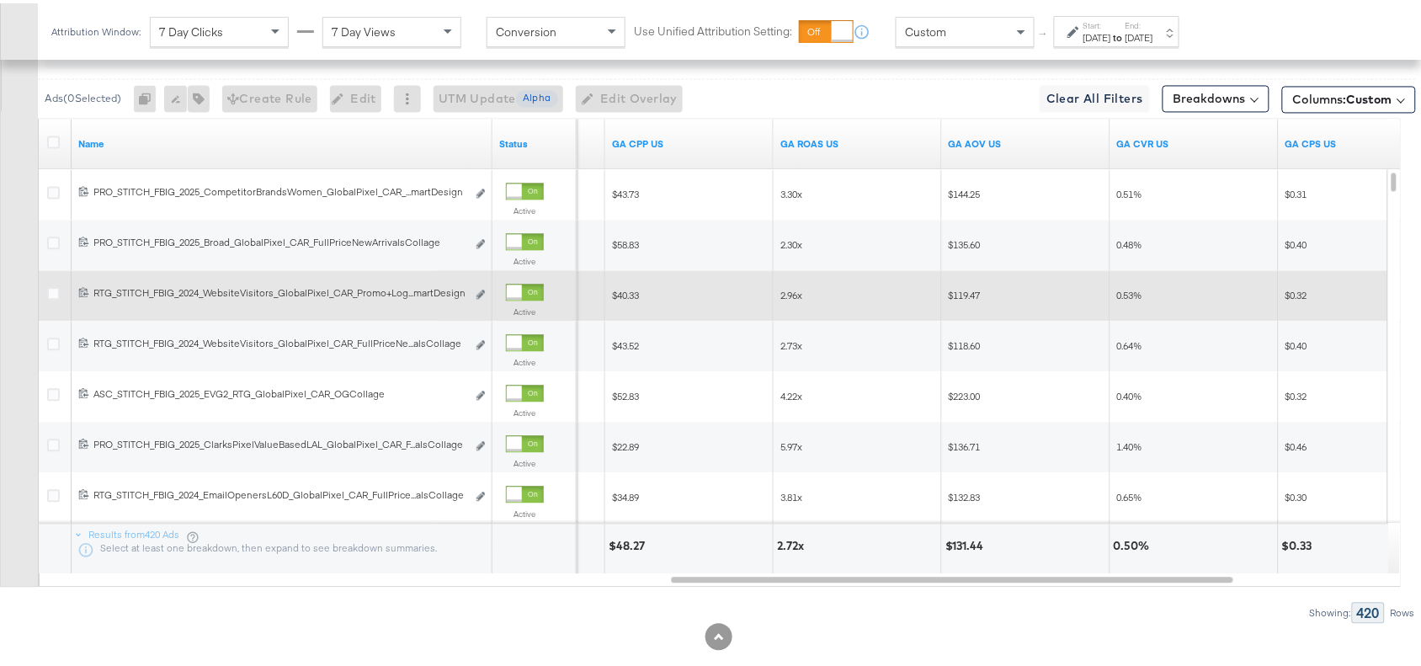
click at [788, 295] on span "2.96x" at bounding box center [792, 291] width 22 height 13
copy span "2.96"
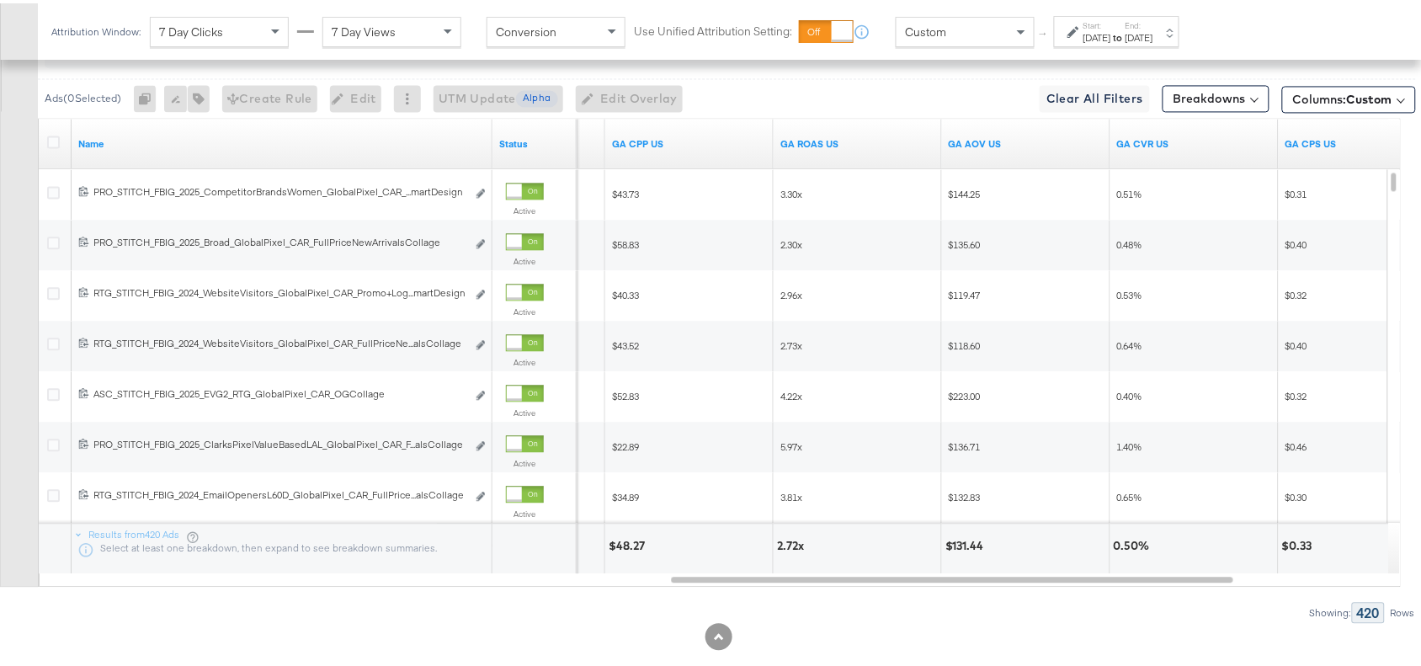
click at [999, 595] on div "Ads ( 0 Selected) 0 Rename 0 ads Tags for 0 campaigns Create Rule Edit 0 ads Ed…" at bounding box center [708, 320] width 1416 height 599
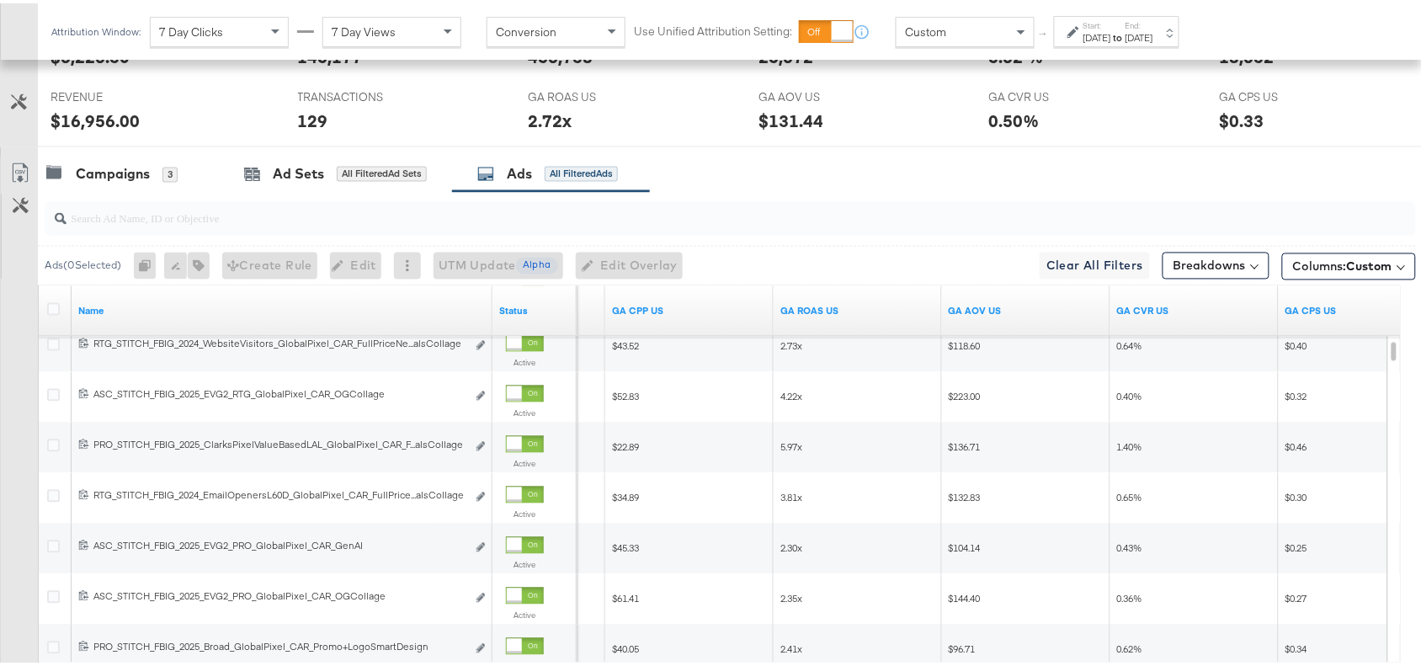
scroll to position [797, 0]
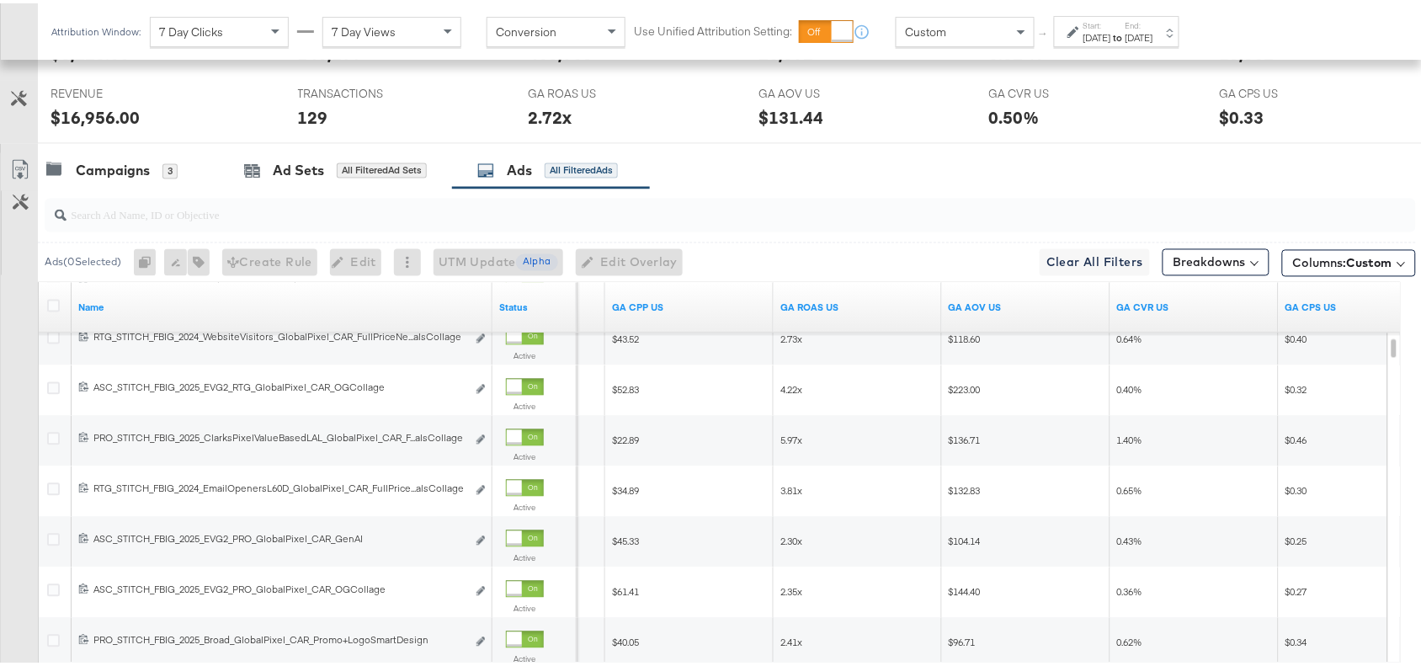
click at [922, 147] on div at bounding box center [718, 147] width 1437 height 13
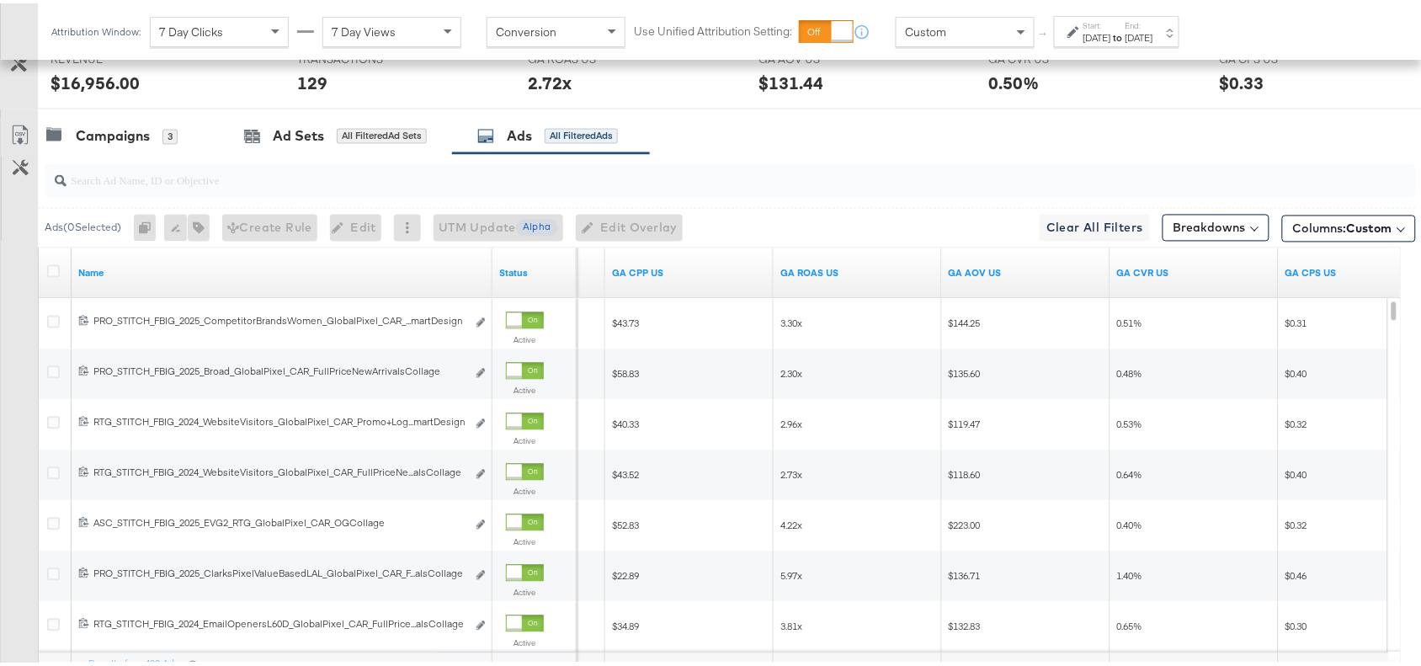
scroll to position [853, 0]
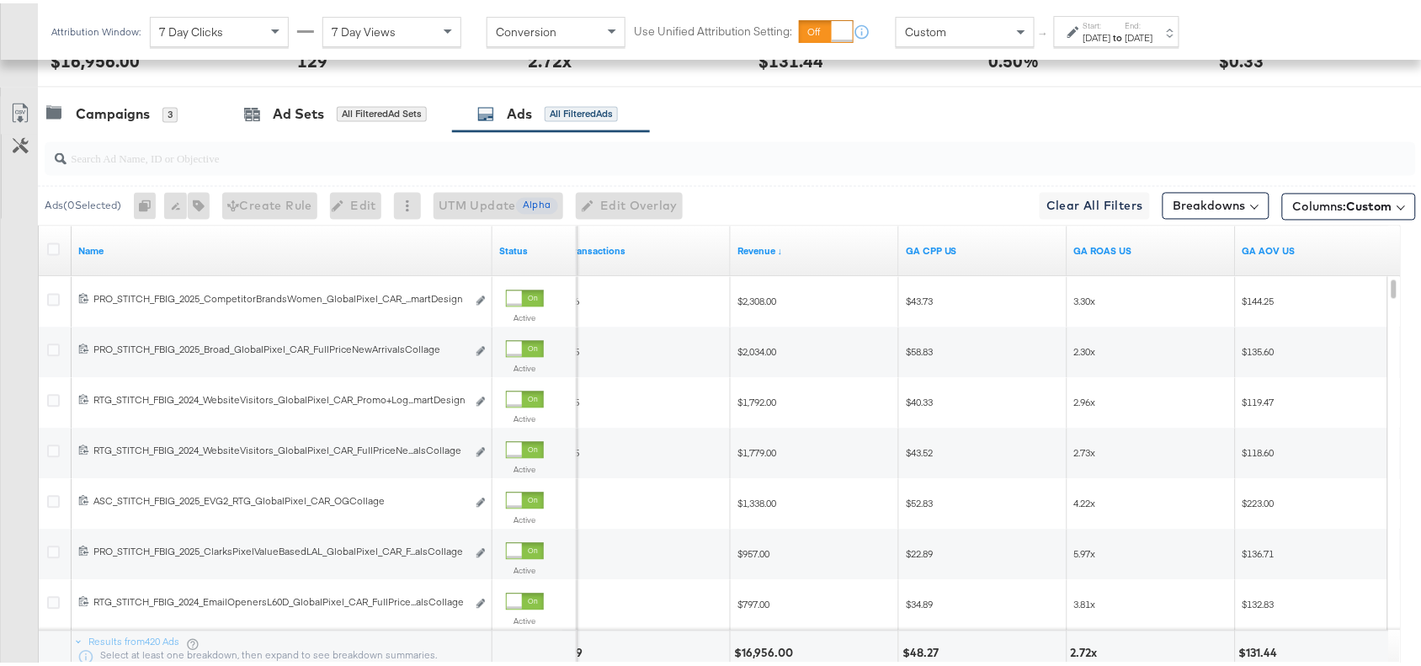
click at [216, 170] on div at bounding box center [731, 156] width 1372 height 34
paste input "Promo+logo Smart Design"
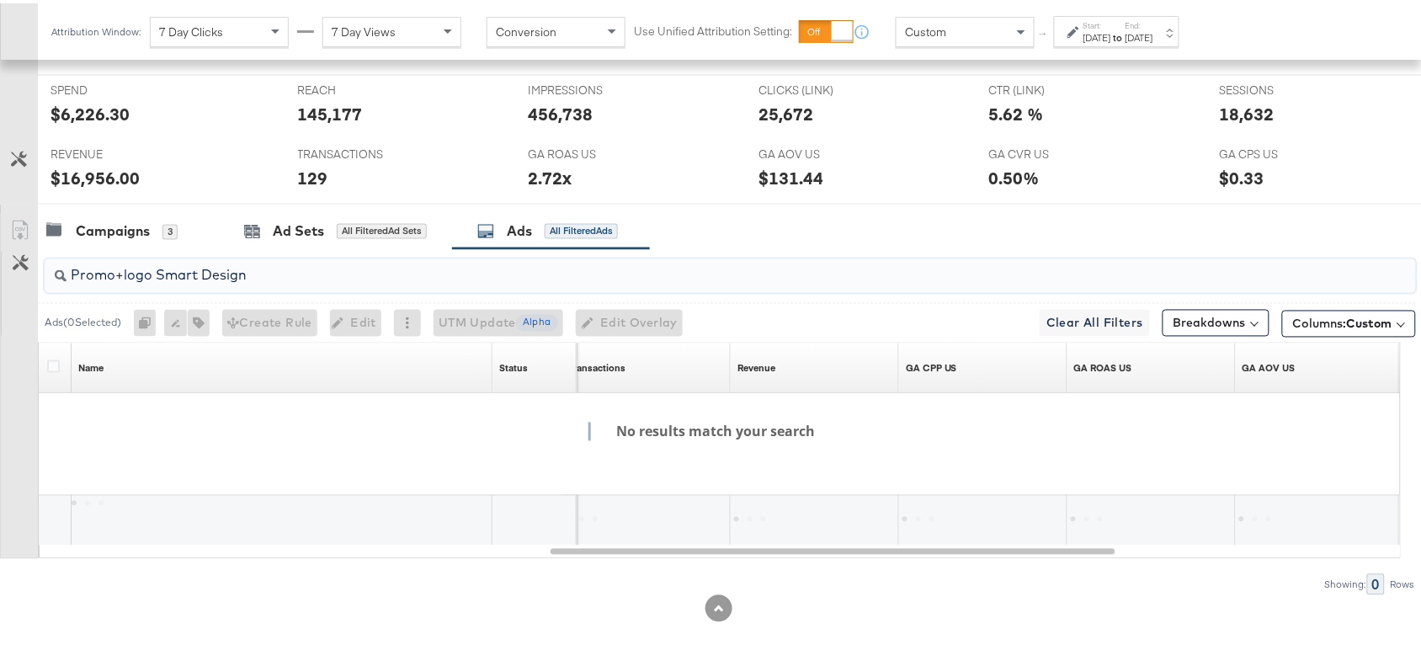
scroll to position [739, 0]
click at [154, 274] on input "Promo+logo Smart Design" at bounding box center [679, 265] width 1225 height 33
drag, startPoint x: 253, startPoint y: 275, endPoint x: 152, endPoint y: 276, distance: 101.0
click at [152, 276] on input "Promo+logoSmart Design" at bounding box center [679, 265] width 1225 height 33
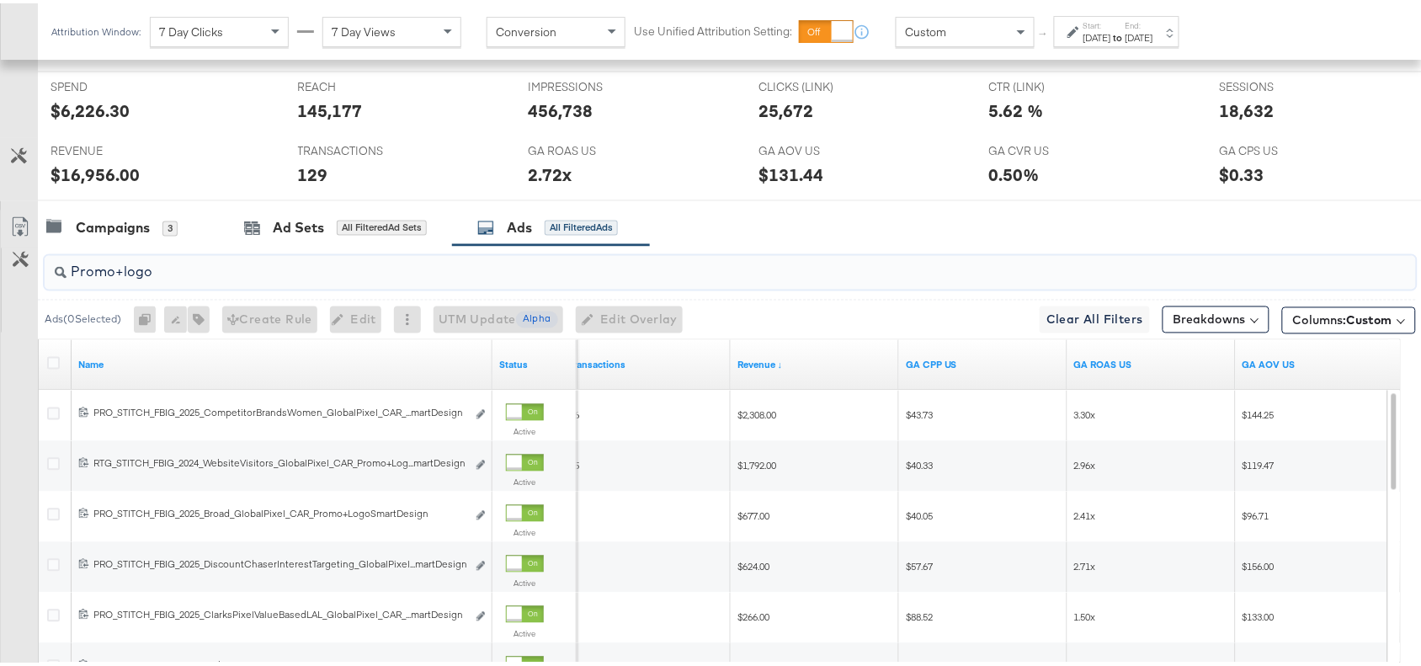
scroll to position [853, 0]
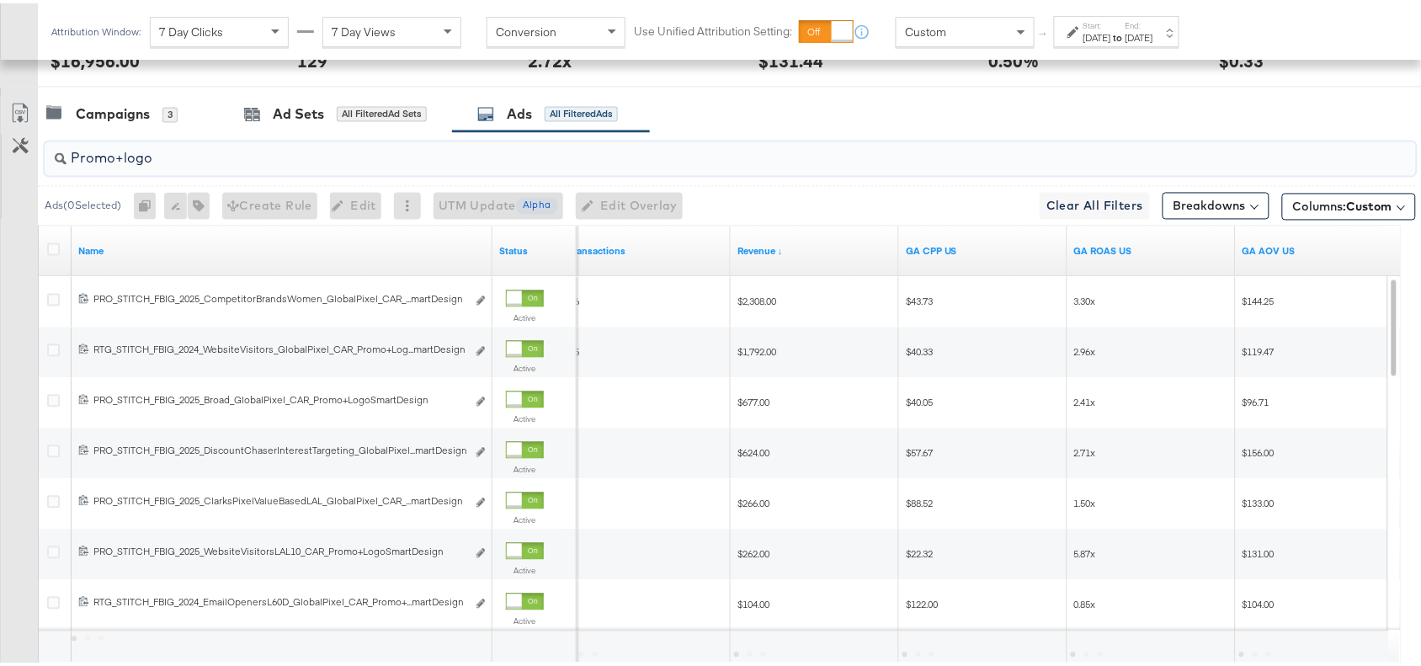
type input "Promo+logo"
click at [864, 122] on div "Campaigns 3 Ad Sets All Filtered Ad Sets Ads All Filtered Ads" at bounding box center [737, 111] width 1399 height 36
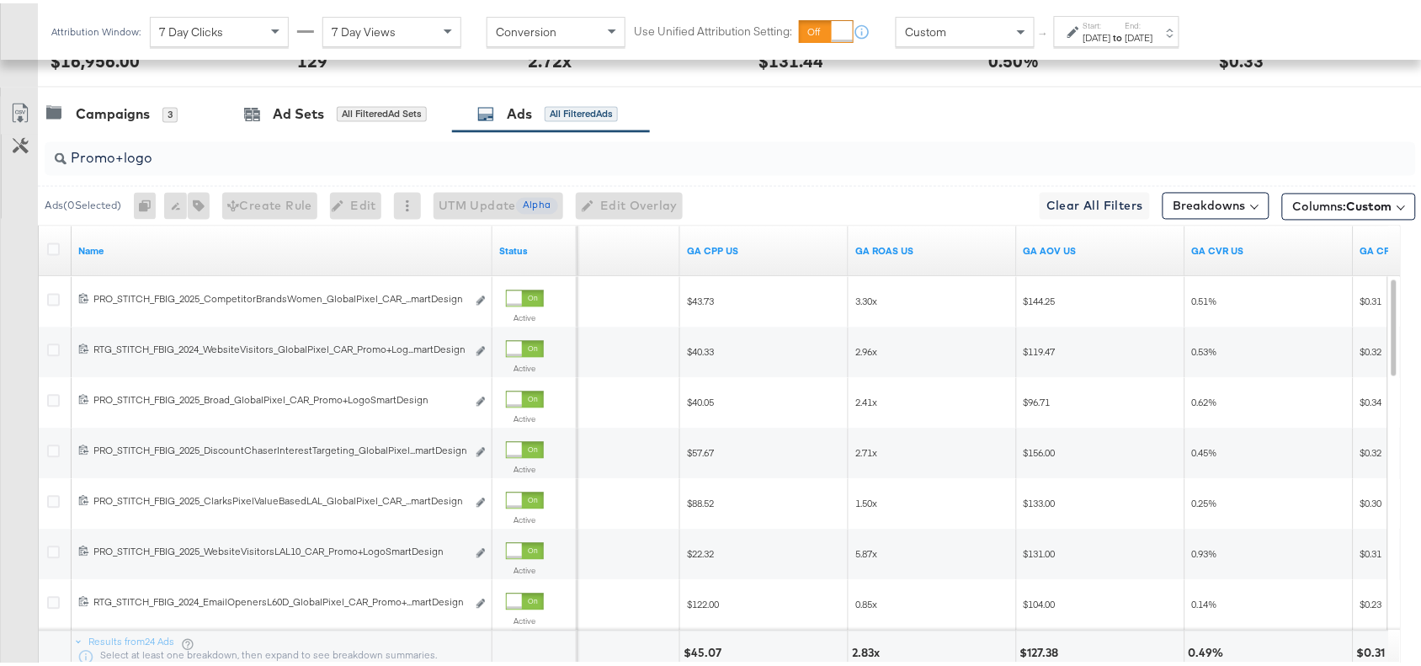
scroll to position [817, 0]
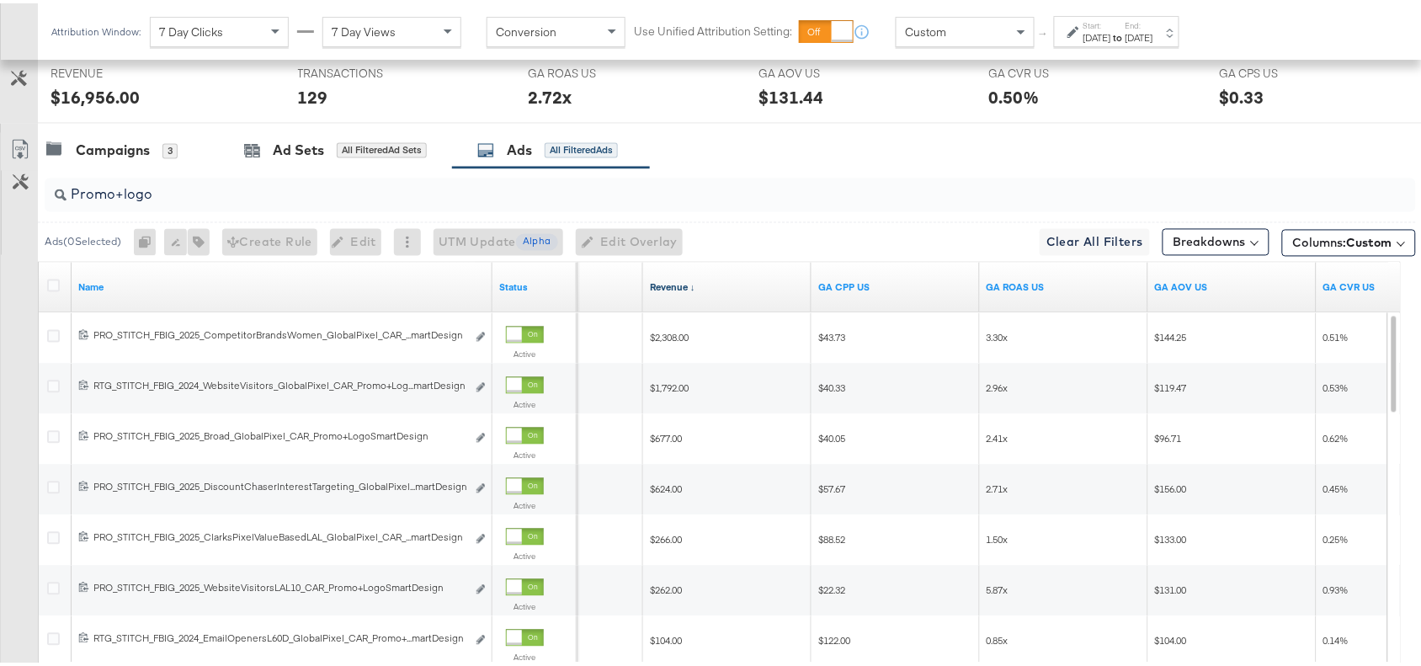
click at [706, 291] on link "Revenue ↓" at bounding box center [727, 284] width 155 height 13
click at [706, 291] on link "Revenue ↑" at bounding box center [727, 284] width 155 height 13
click at [706, 291] on link "Revenue ↓" at bounding box center [727, 284] width 155 height 13
click at [923, 150] on div "Campaigns 3 Ad Sets All Filtered Ad Sets Ads All Filtered Ads" at bounding box center [737, 148] width 1399 height 36
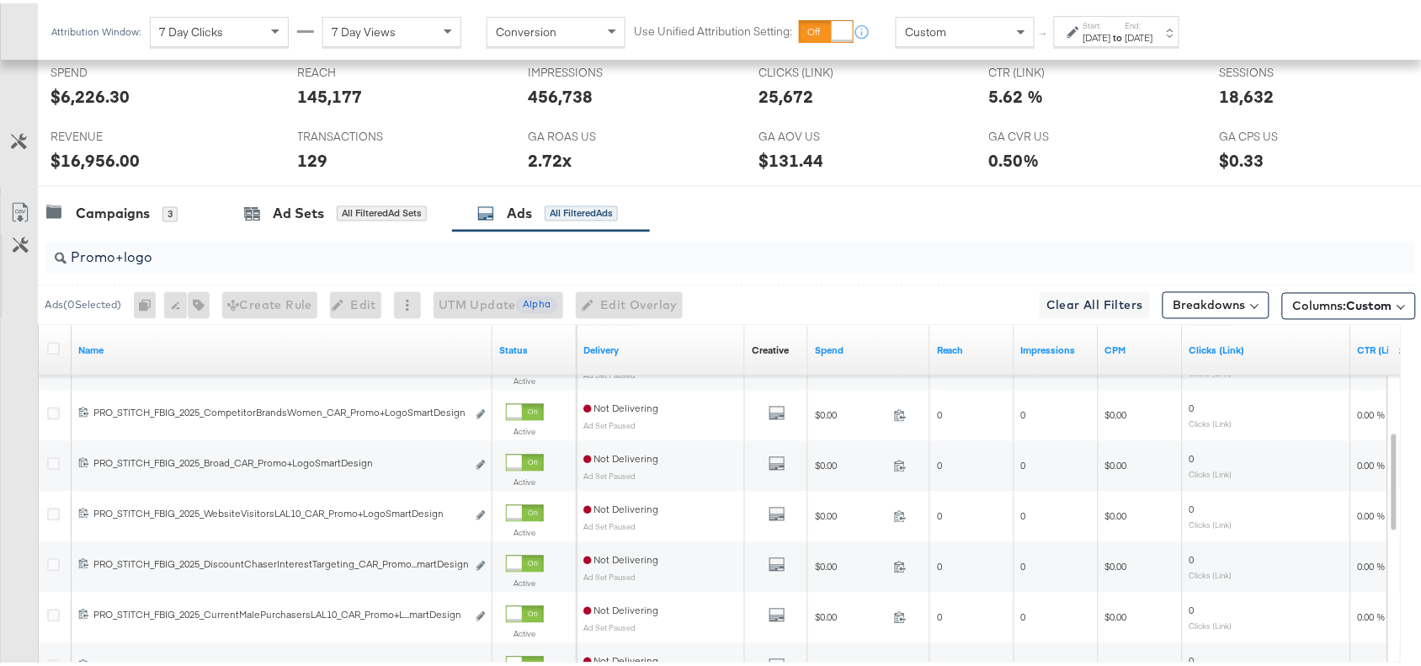
scroll to position [944, 0]
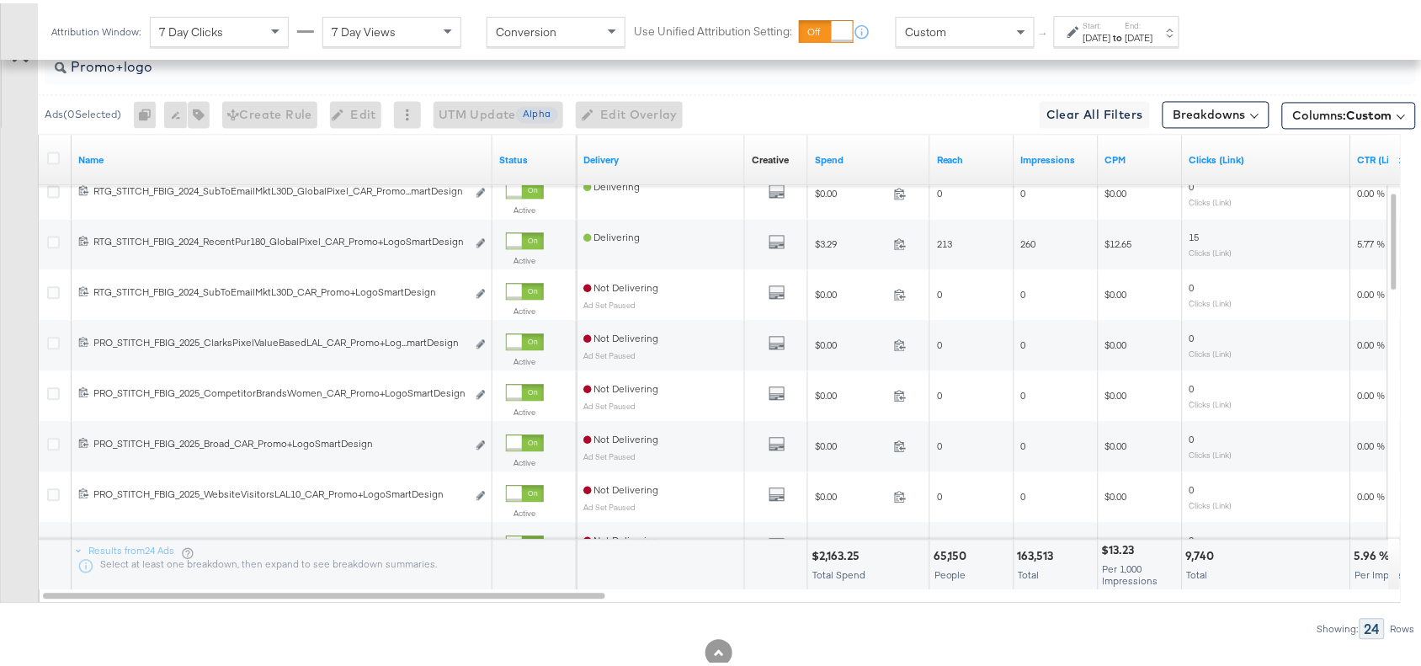
click at [200, 70] on input "Promo+logo" at bounding box center [679, 57] width 1225 height 33
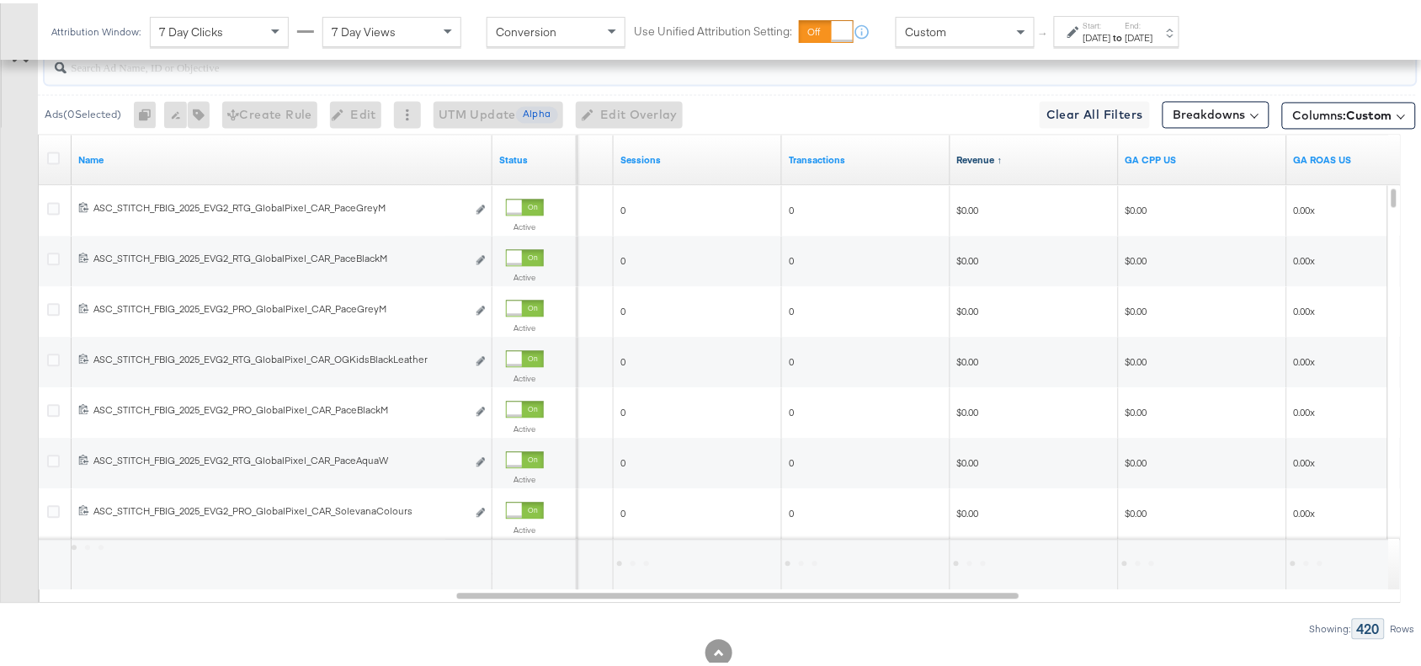
click at [1003, 158] on link "Revenue ↑" at bounding box center [1034, 157] width 155 height 13
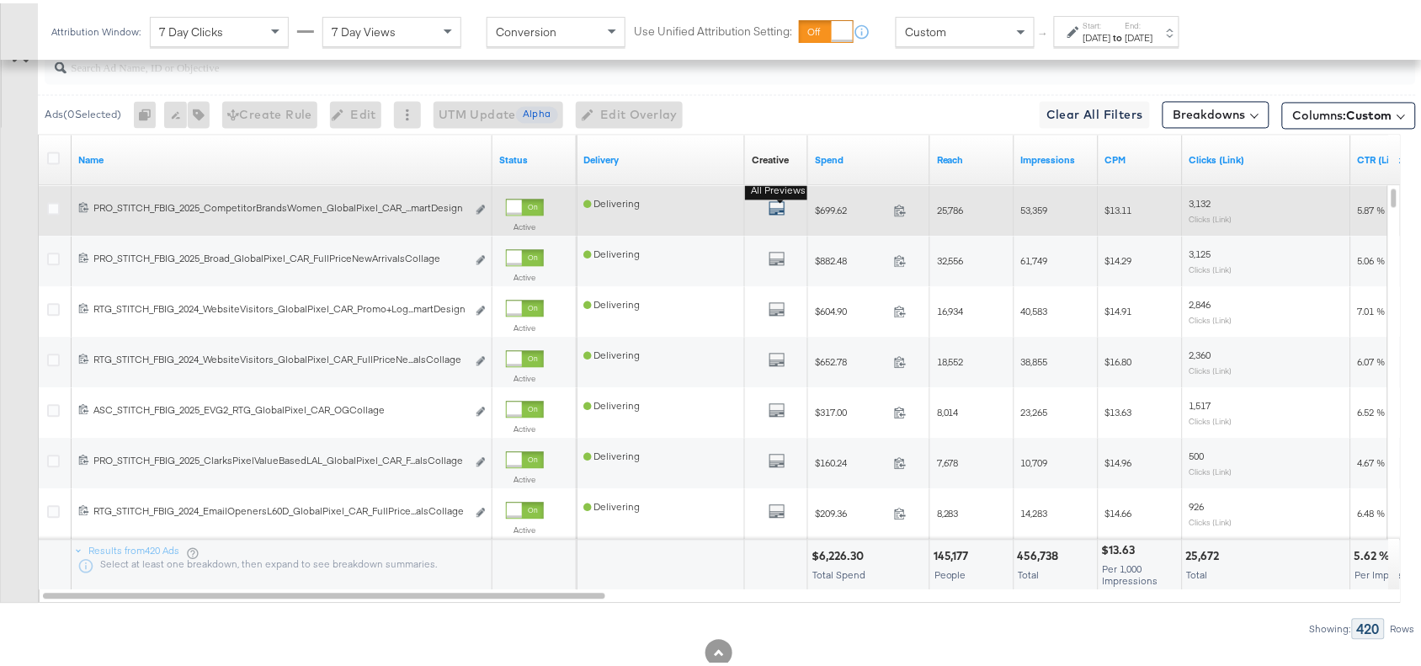
click at [781, 210] on icon "default" at bounding box center [777, 205] width 17 height 17
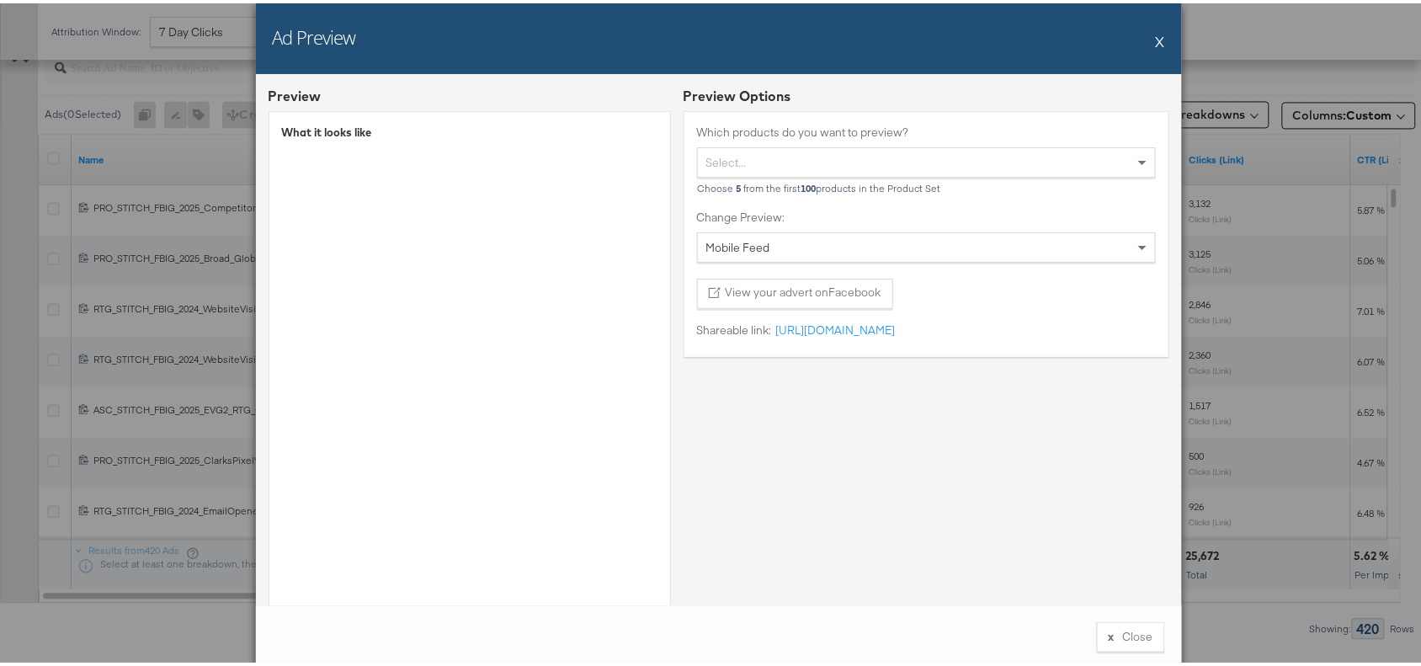
click at [1156, 42] on button "X" at bounding box center [1160, 38] width 9 height 34
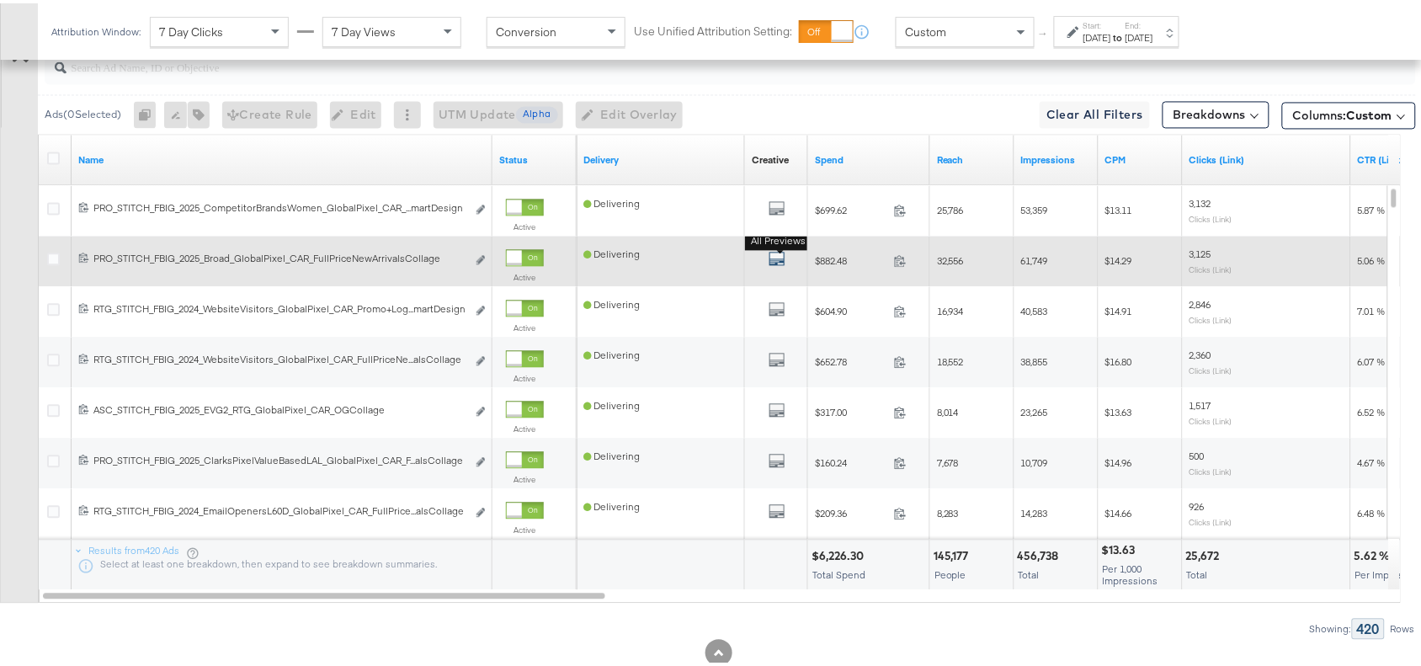
click at [779, 258] on icon "default" at bounding box center [777, 256] width 17 height 17
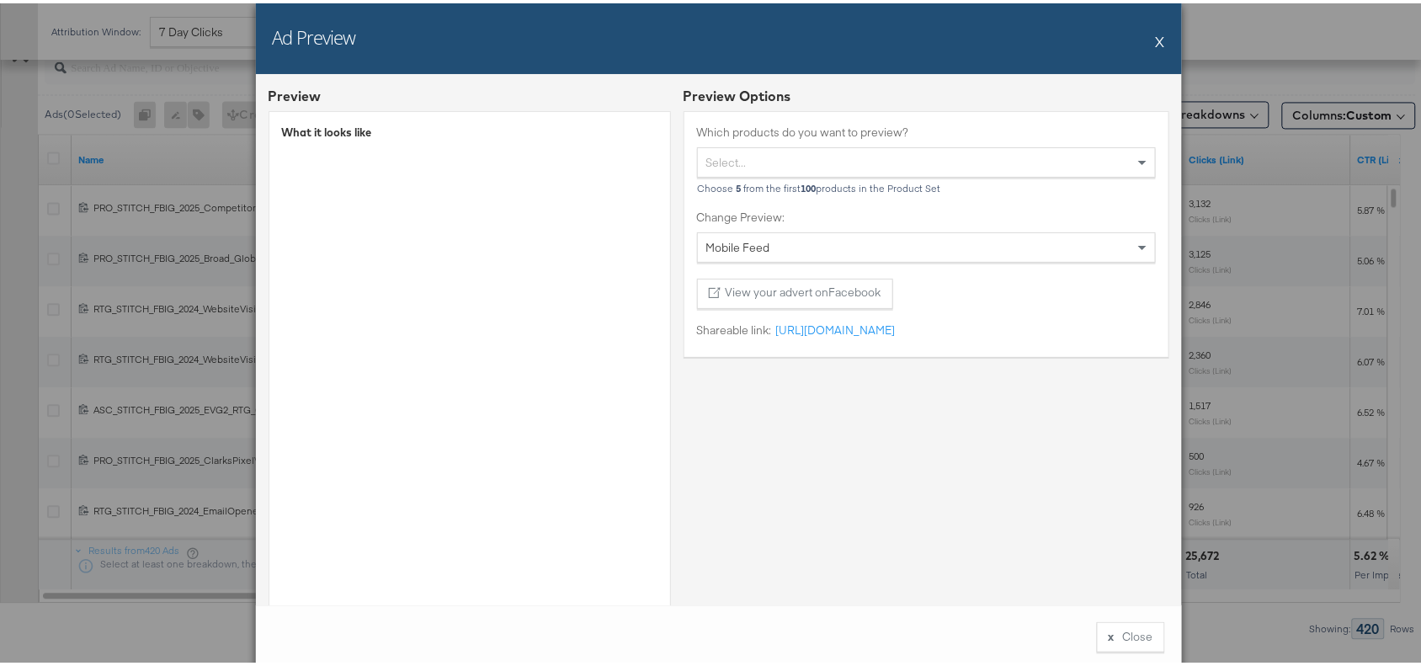
click at [1156, 30] on button "X" at bounding box center [1160, 38] width 9 height 34
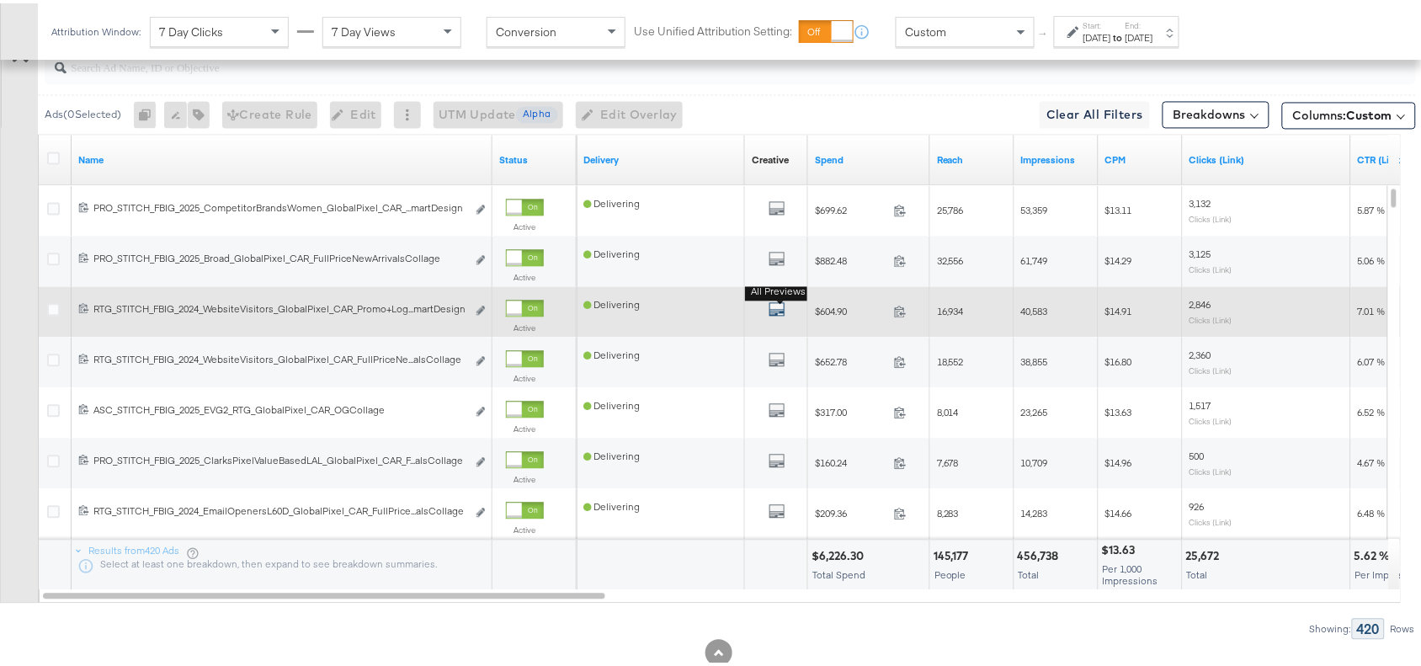
click at [779, 312] on icon "default" at bounding box center [777, 306] width 17 height 17
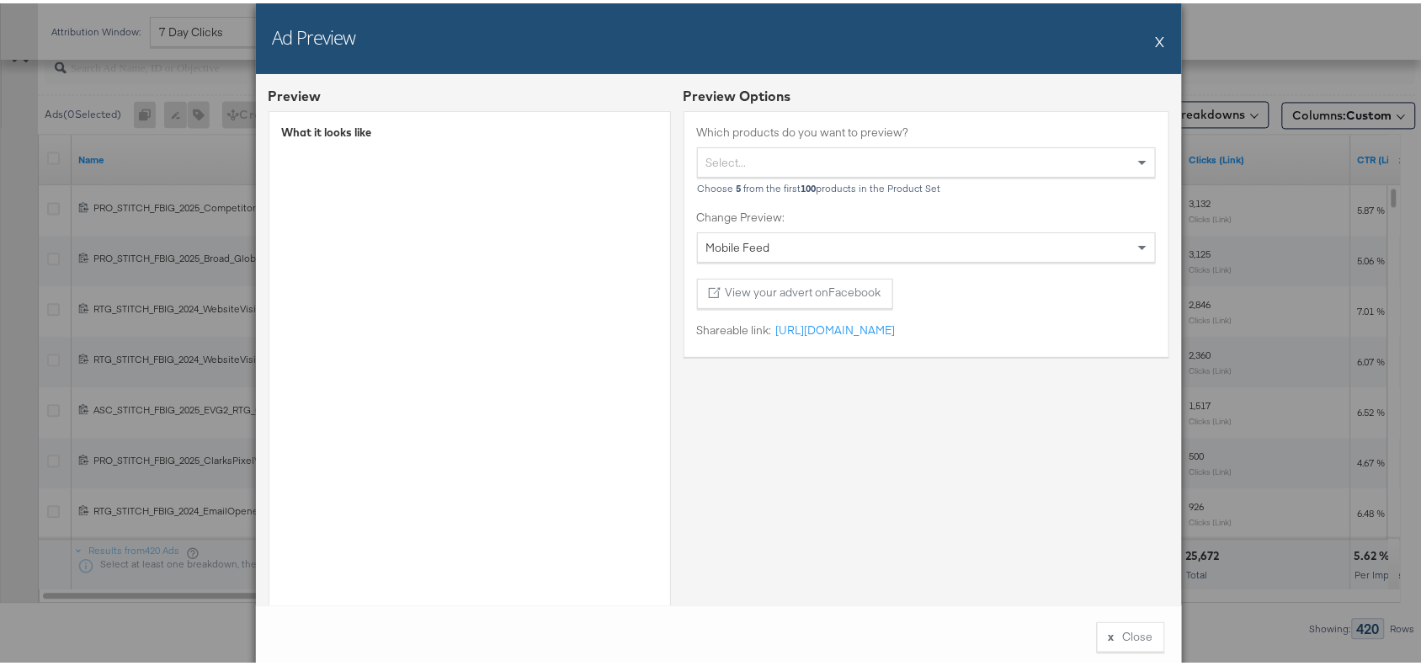
click at [1156, 43] on button "X" at bounding box center [1160, 38] width 9 height 34
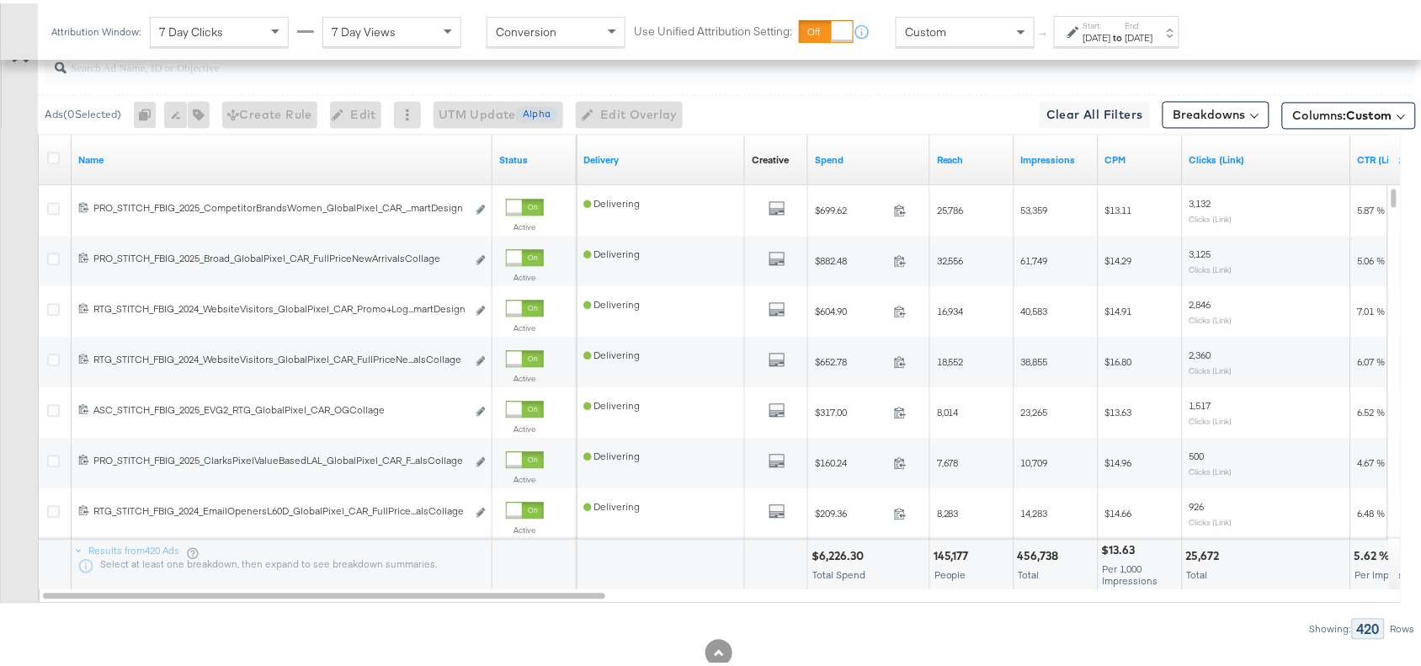
scroll to position [835, 0]
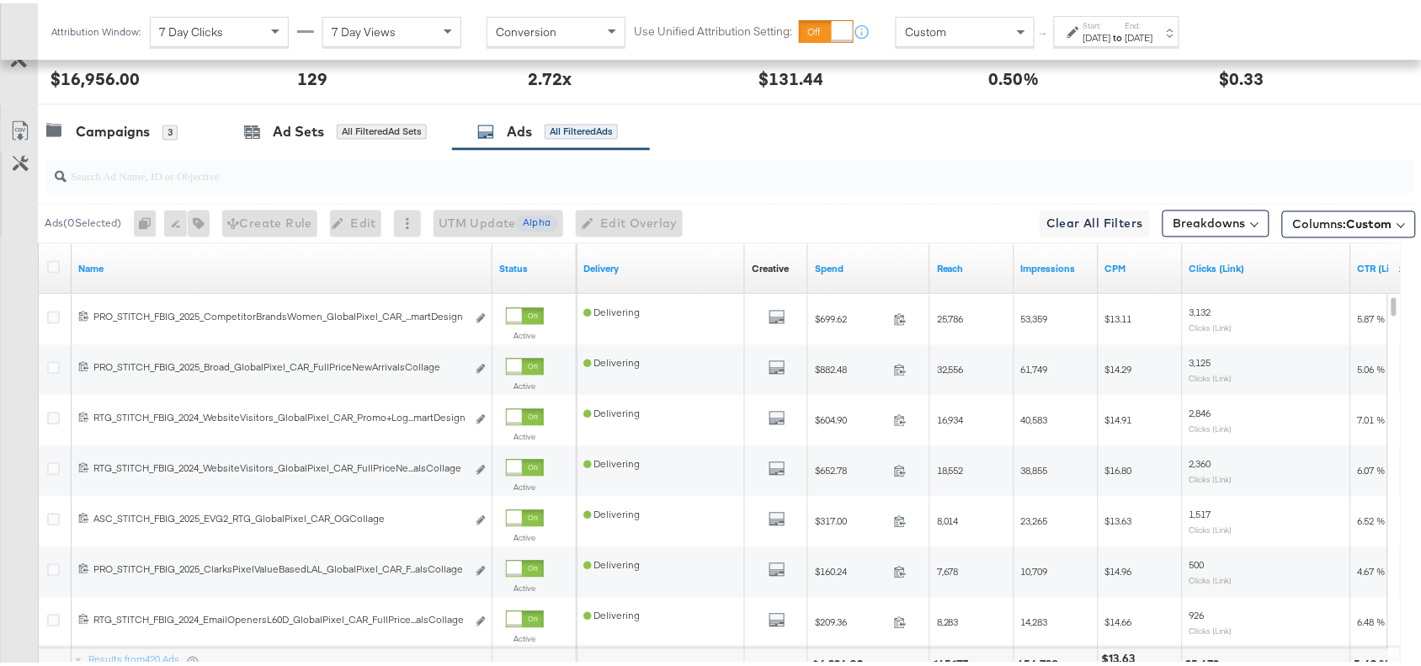
click at [128, 188] on div at bounding box center [731, 174] width 1372 height 34
paste input "Promo+logo Smart Design"
click at [953, 137] on div "Campaigns 3 Ad Sets All Filtered Ad Sets Ads All Filtered Ads" at bounding box center [737, 129] width 1399 height 36
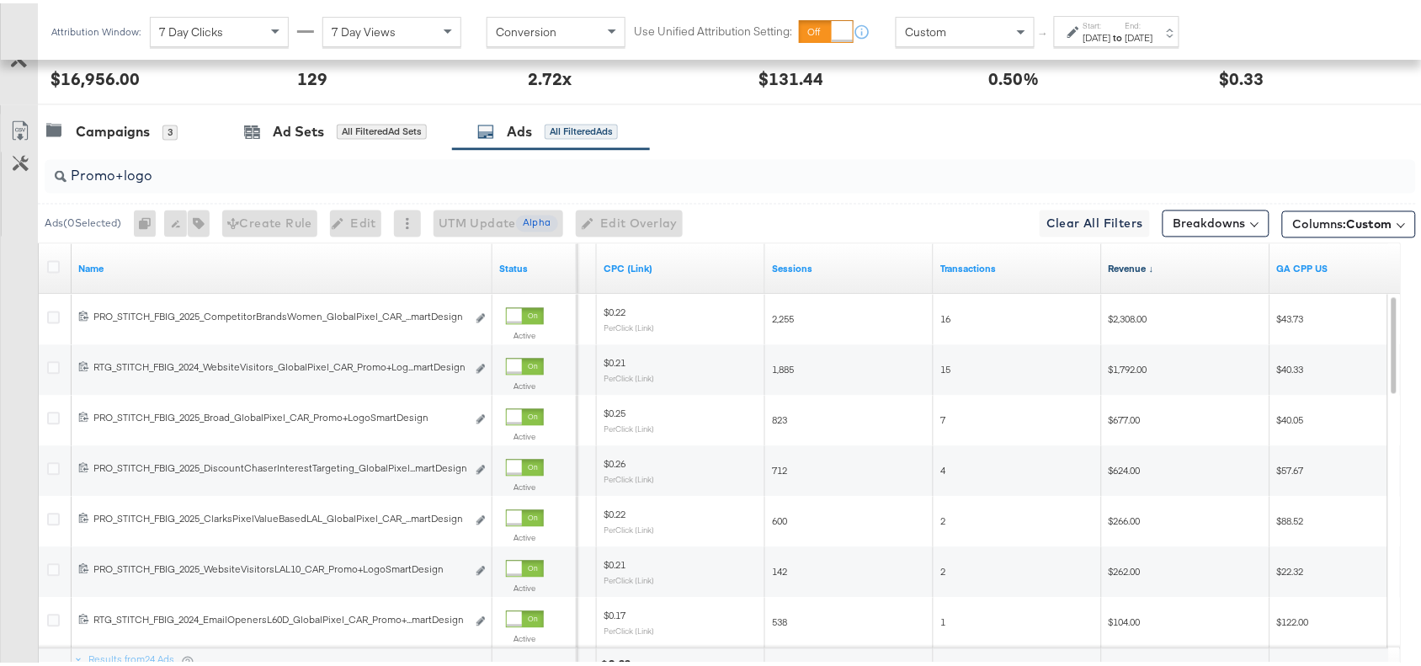
click at [1150, 271] on link "Revenue ↓" at bounding box center [1186, 265] width 155 height 13
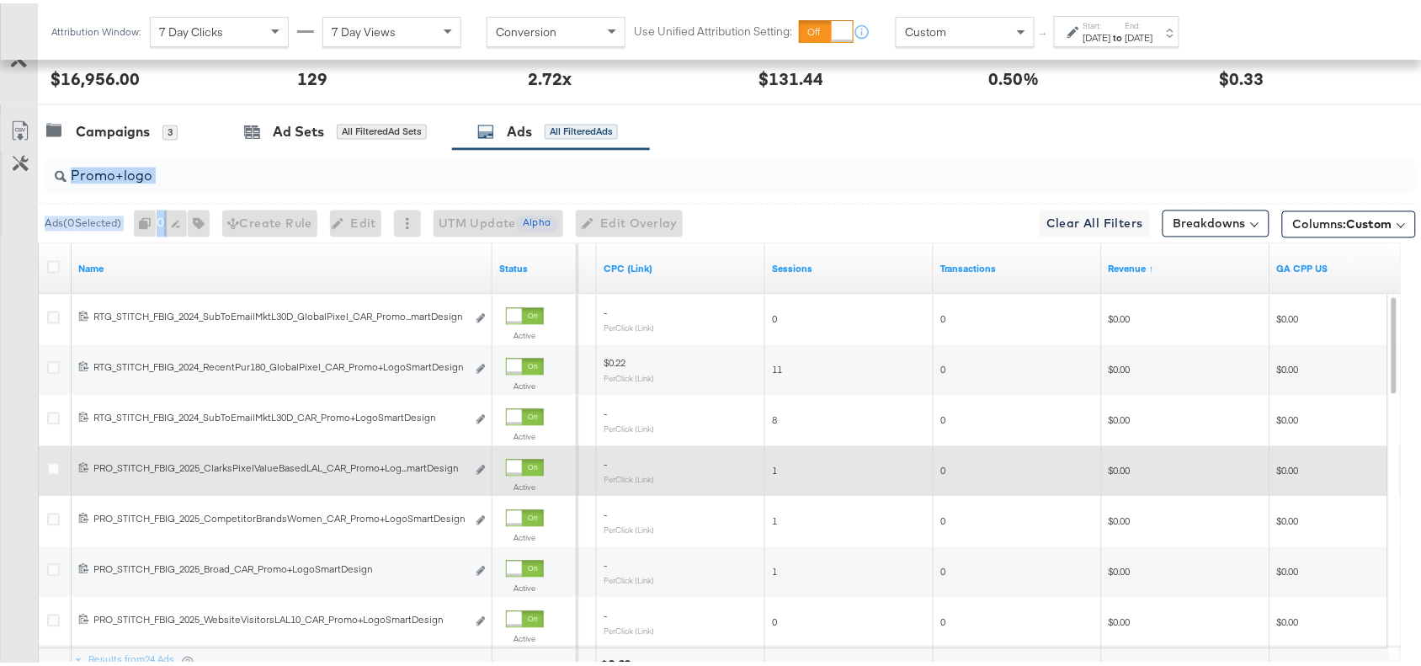
drag, startPoint x: 898, startPoint y: 145, endPoint x: 815, endPoint y: 474, distance: 339.4
click at [815, 474] on div "KPIs Performance & KPIs Customize KPIs ✔ Clicks (Link) ✔ Transactions ✔ CTR (Li…" at bounding box center [718, 197] width 1437 height 1244
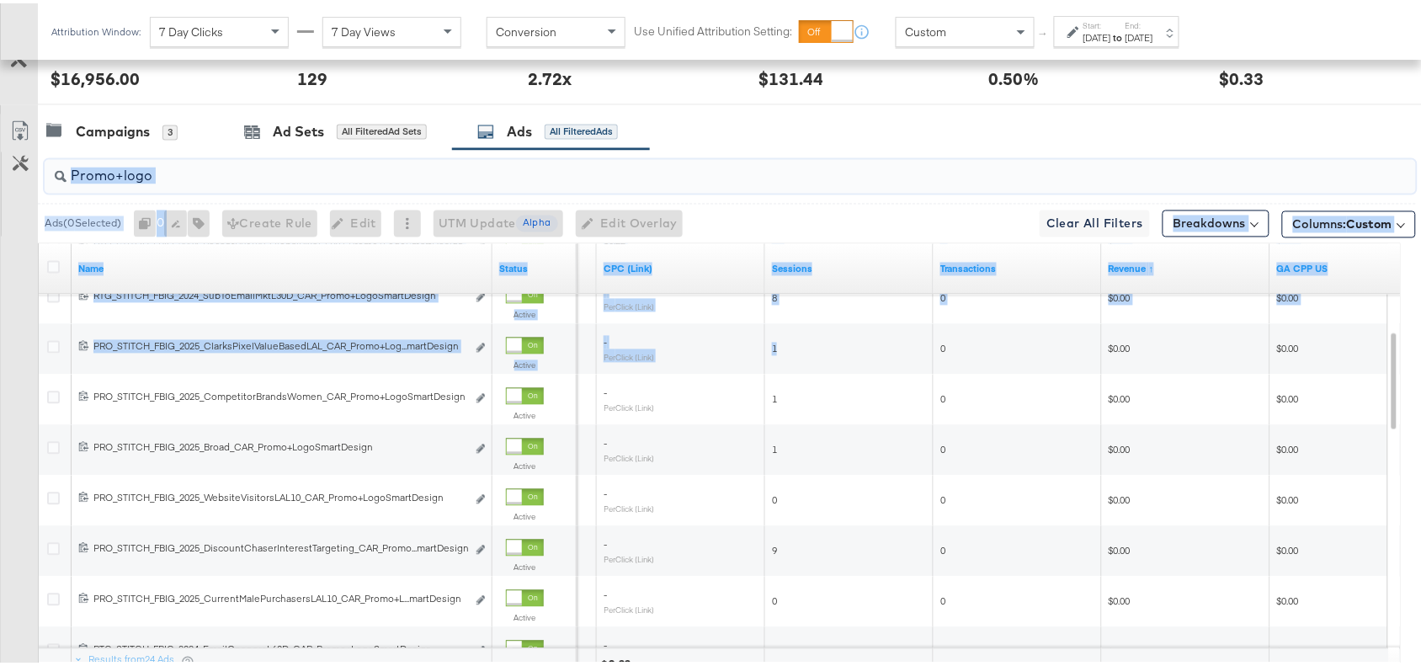
click at [972, 183] on input "Promo+logo" at bounding box center [679, 166] width 1225 height 33
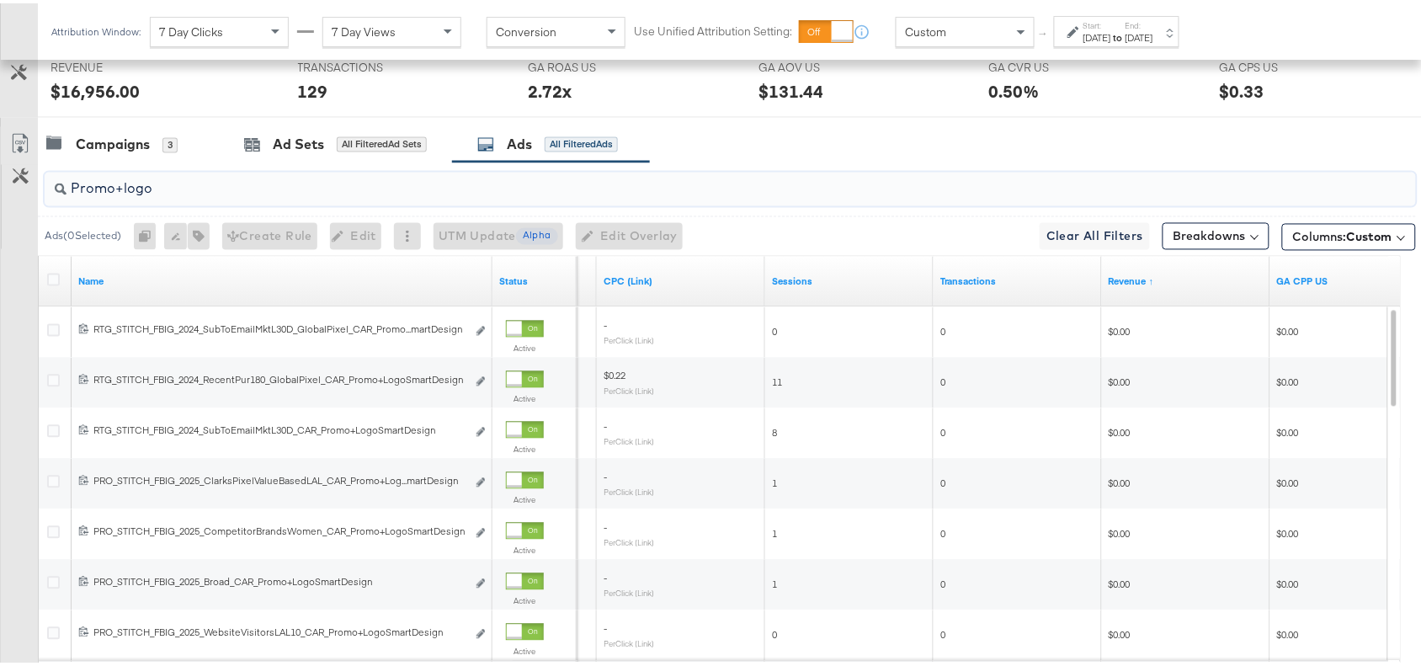
scroll to position [918, 0]
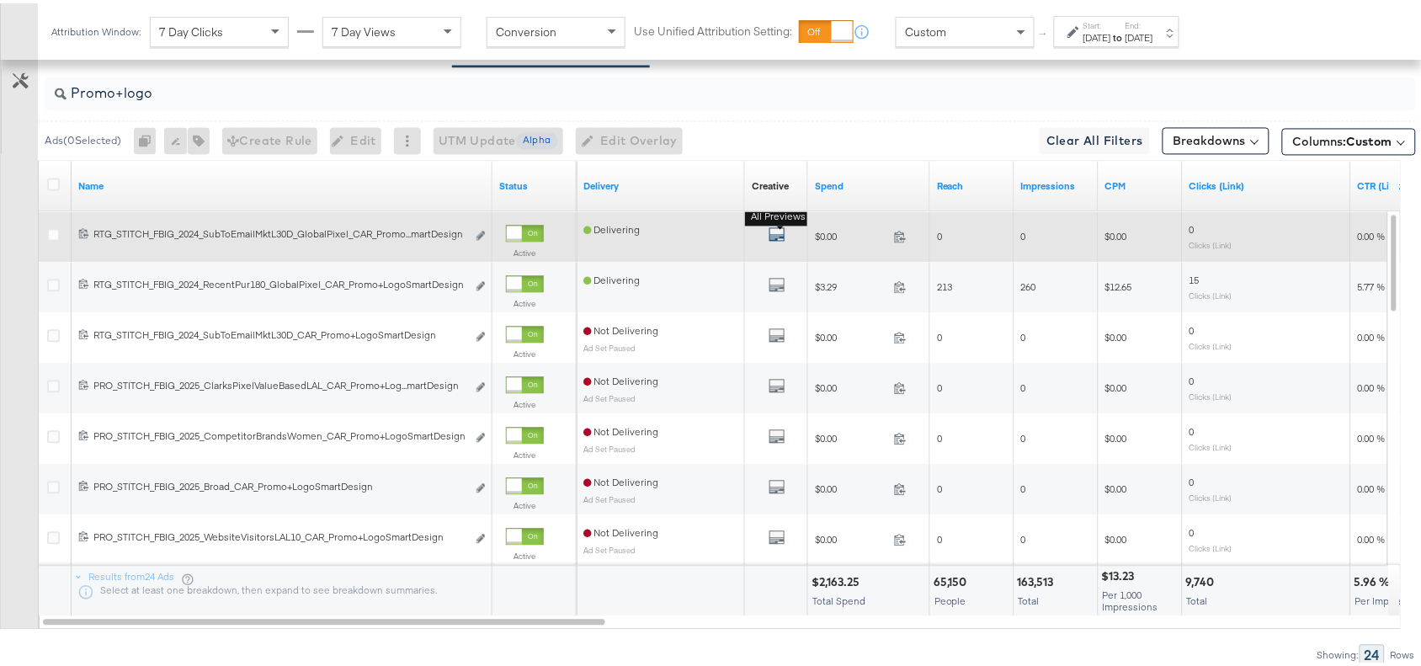
click at [769, 238] on icon "default" at bounding box center [777, 231] width 17 height 17
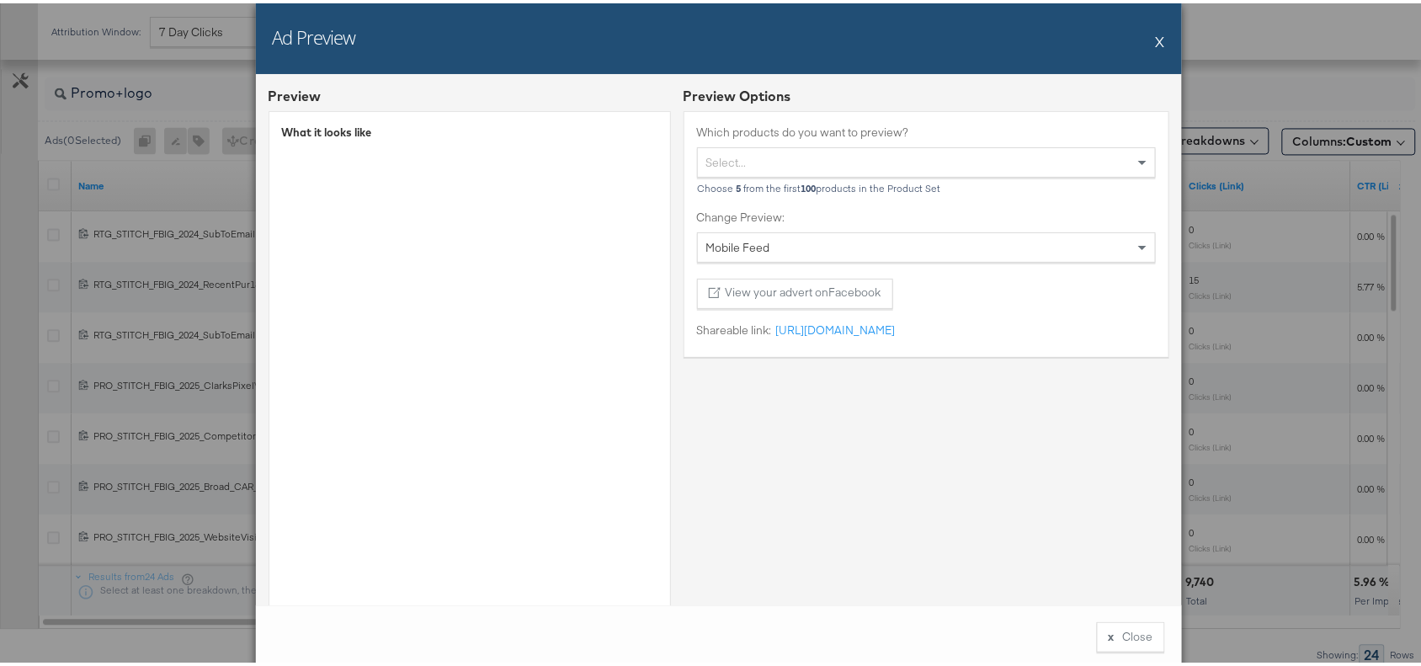
click at [1147, 39] on div "Ad Preview X" at bounding box center [719, 35] width 926 height 71
click at [1156, 38] on button "X" at bounding box center [1160, 38] width 9 height 34
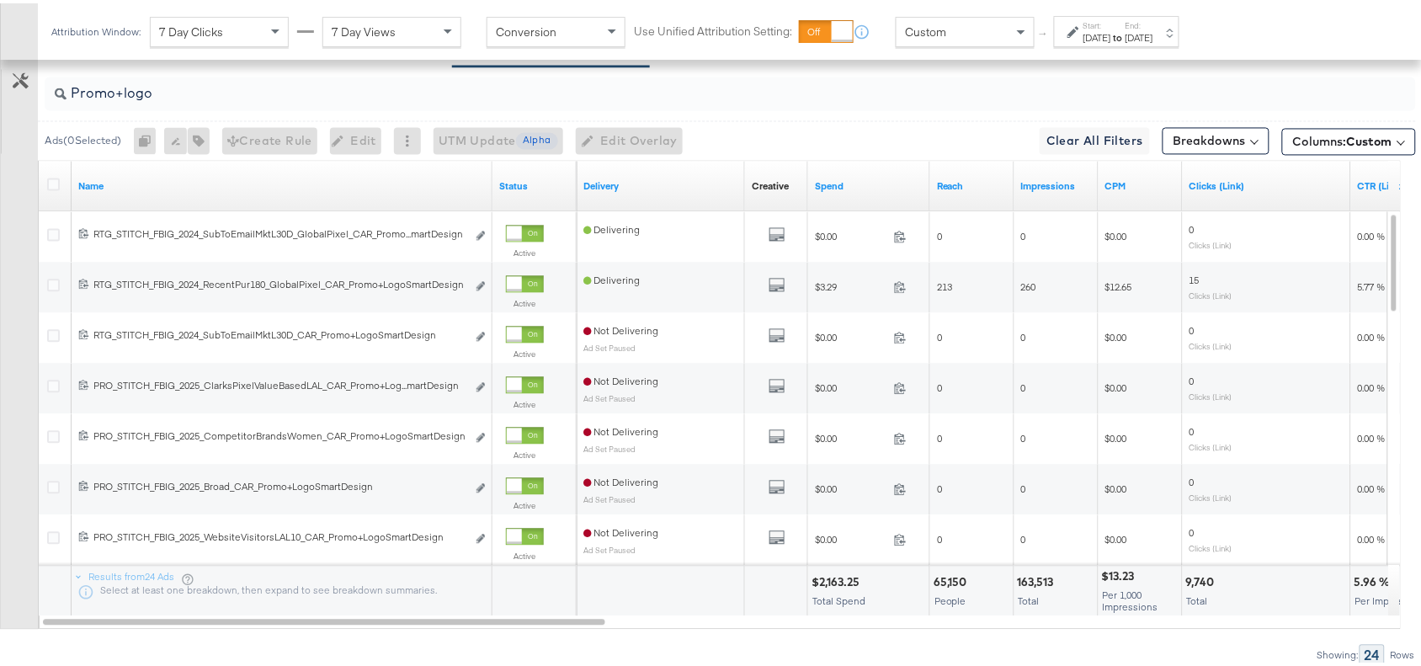
scroll to position [992, 0]
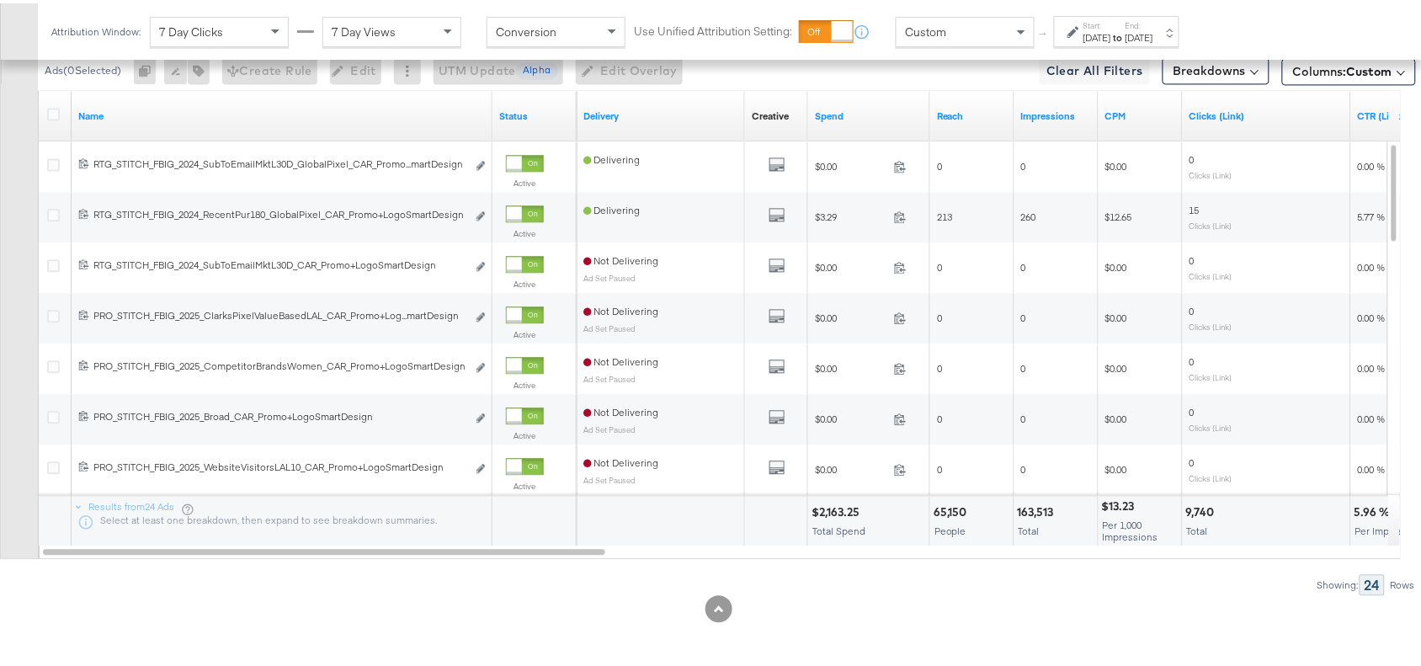
click at [843, 503] on div "$2,163.25" at bounding box center [838, 509] width 53 height 16
copy div "2,163.25"
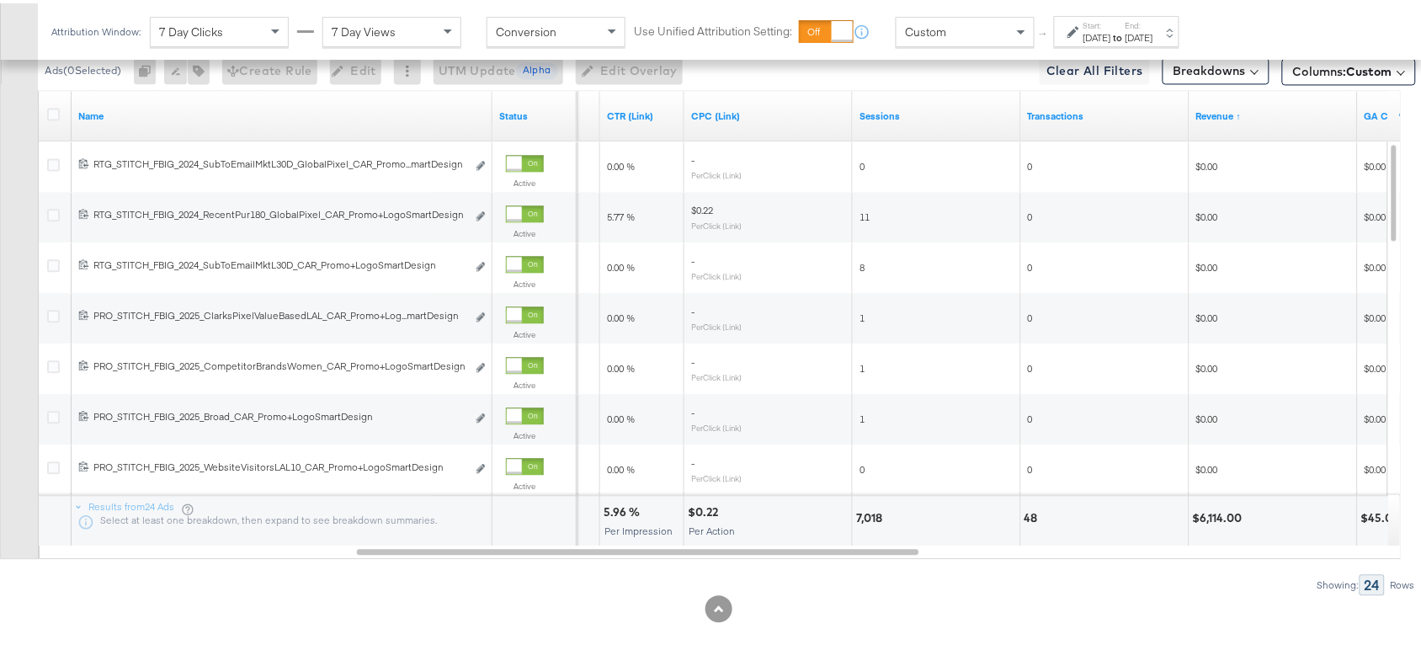
click at [615, 511] on div "5.96 %" at bounding box center [624, 509] width 41 height 16
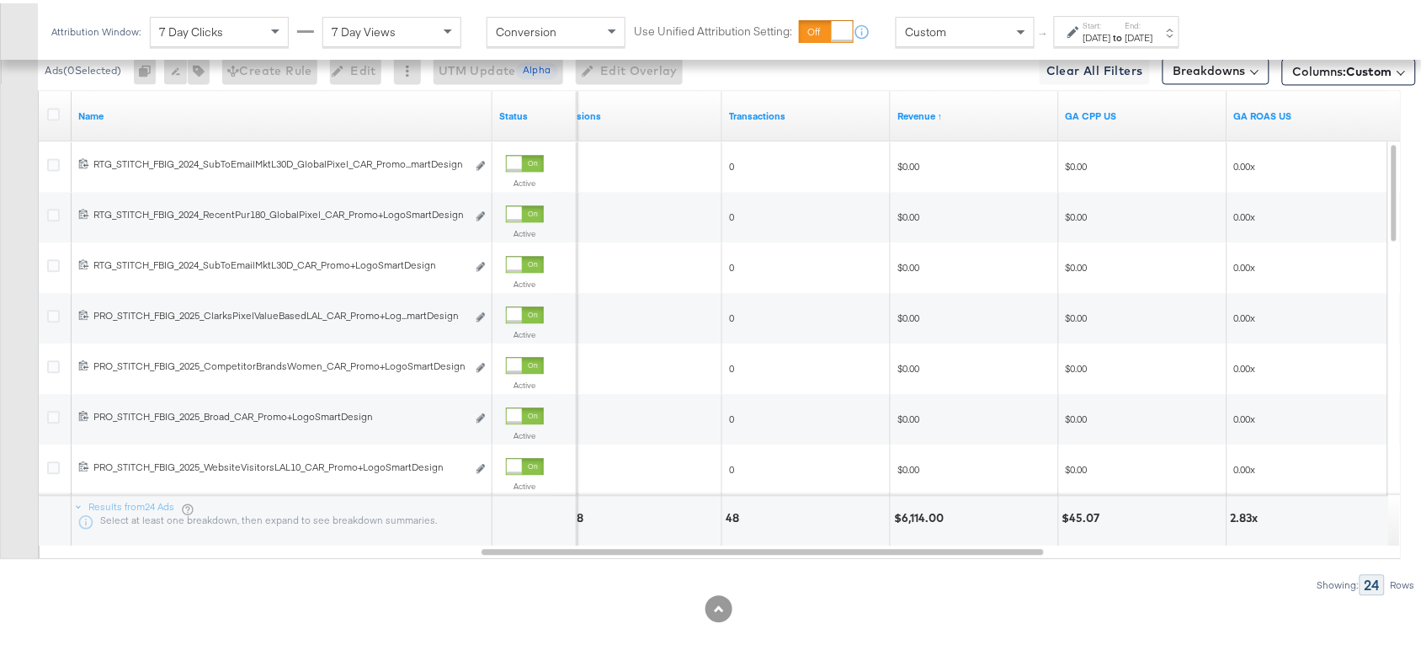
click at [907, 512] on div "$6,114.00" at bounding box center [921, 515] width 55 height 16
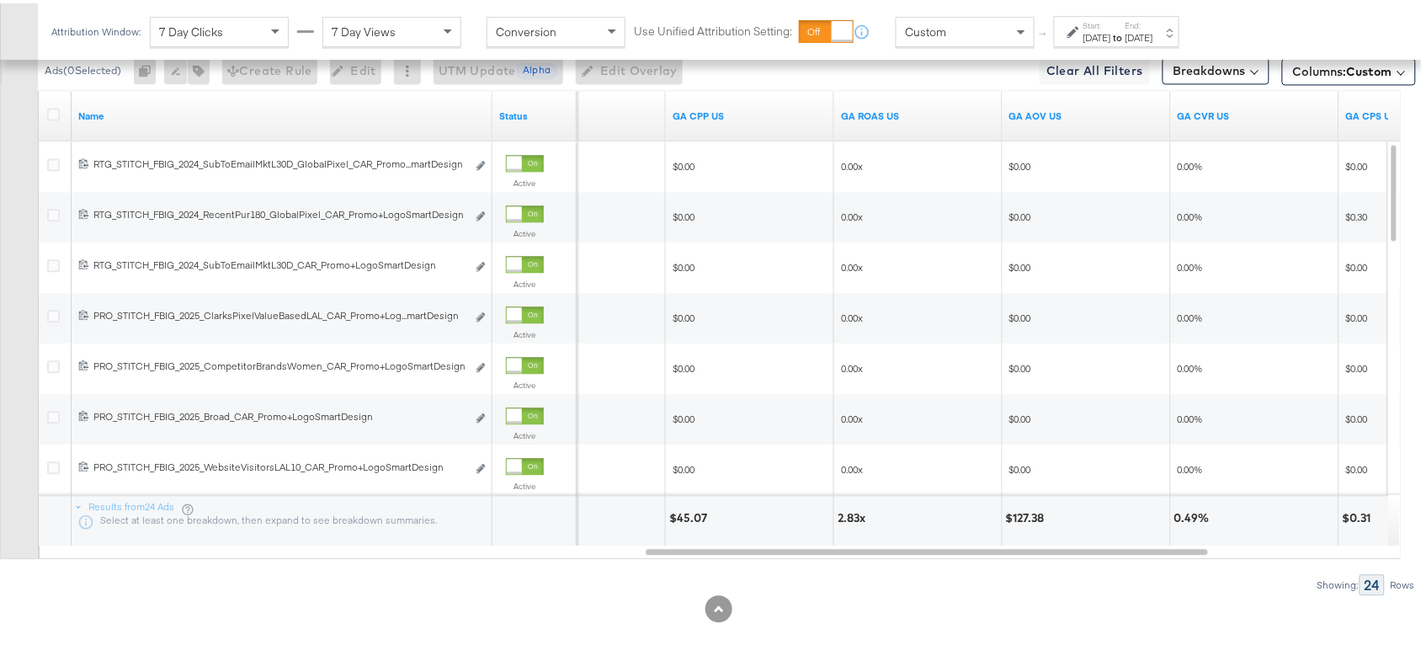
click at [844, 512] on div "2.83x" at bounding box center [854, 515] width 33 height 16
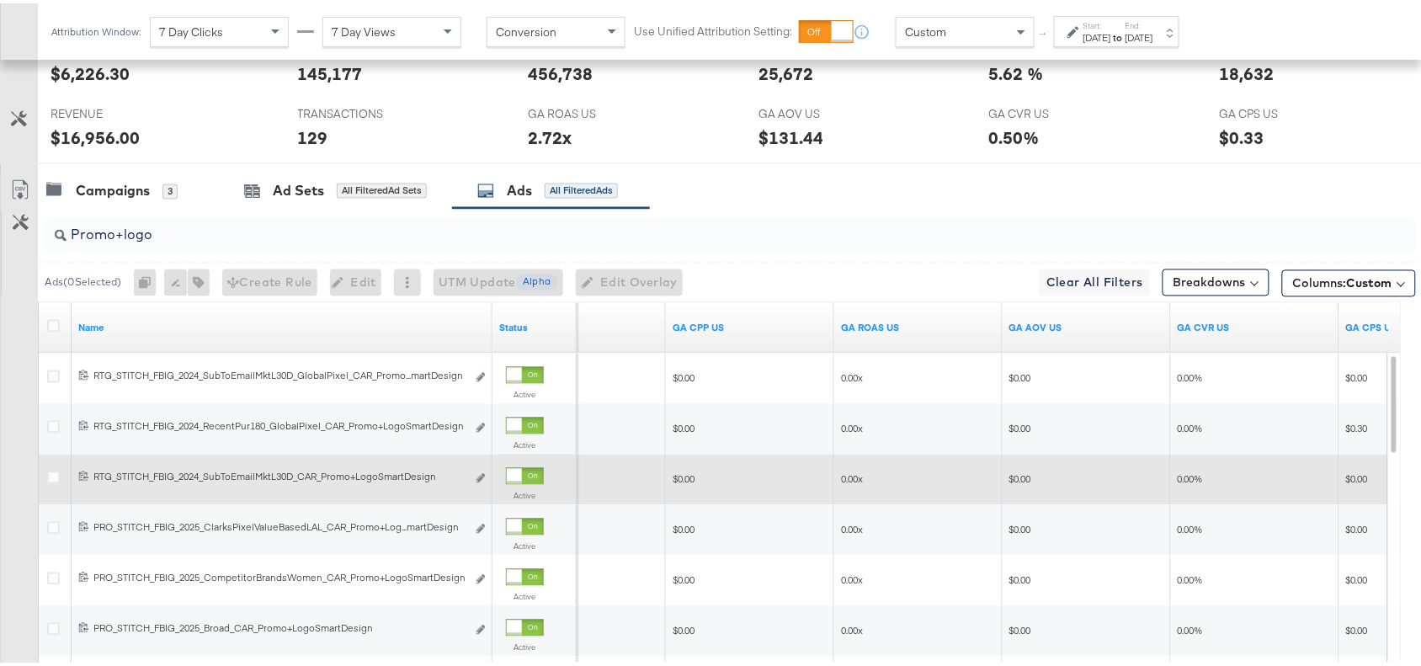
scroll to position [769, 0]
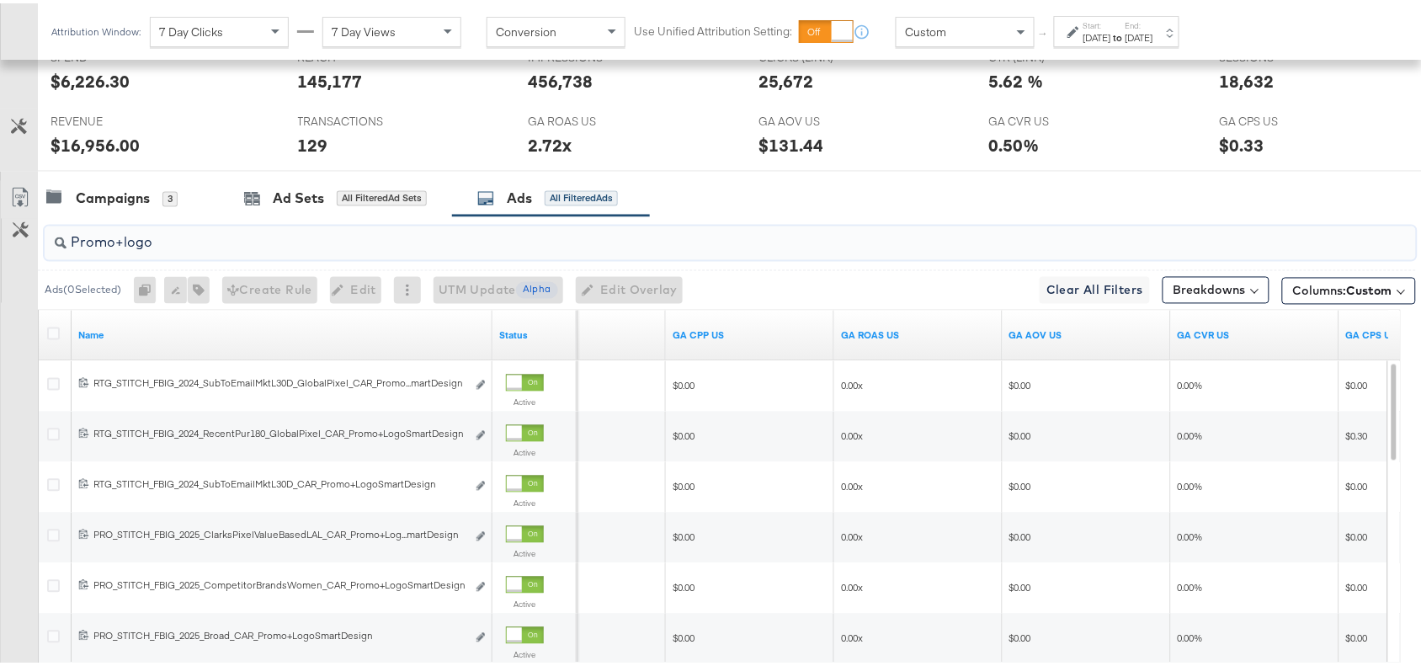
click at [166, 246] on input "Promo+logo" at bounding box center [679, 232] width 1225 height 33
paste input "Collage"
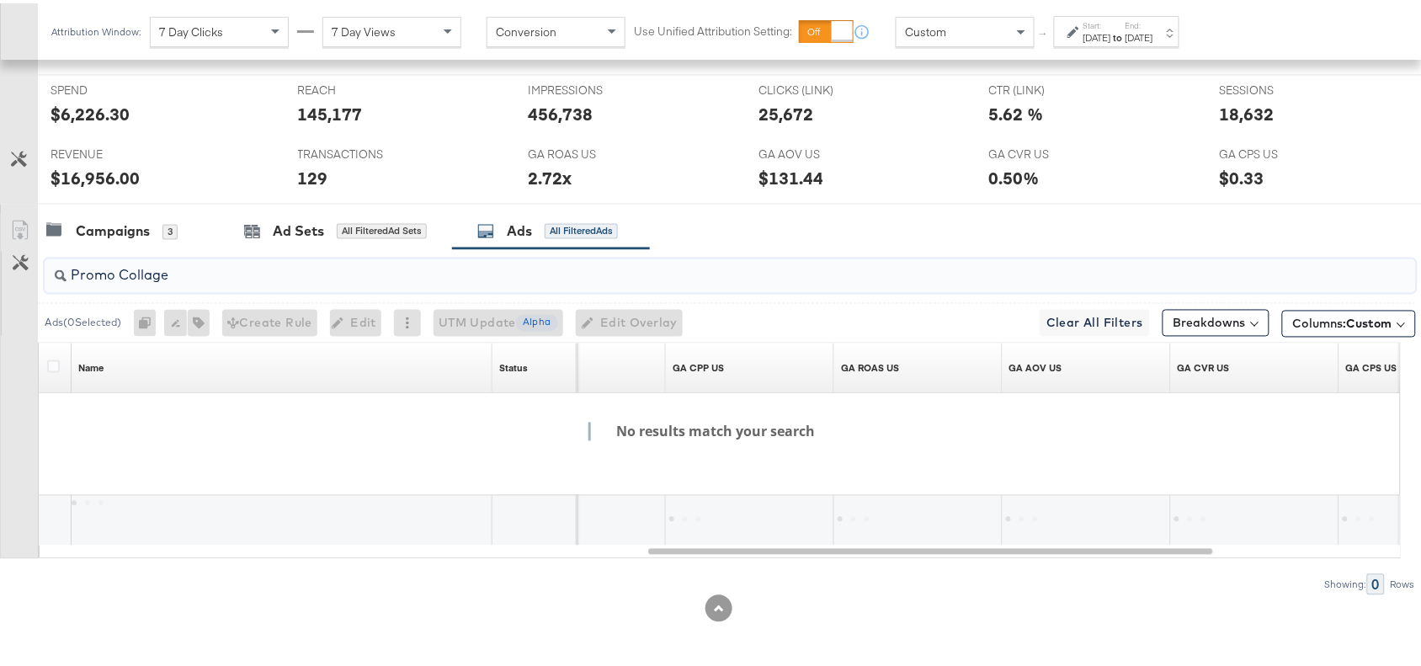
scroll to position [739, 0]
click at [119, 279] on input "Promo Collage" at bounding box center [679, 265] width 1225 height 33
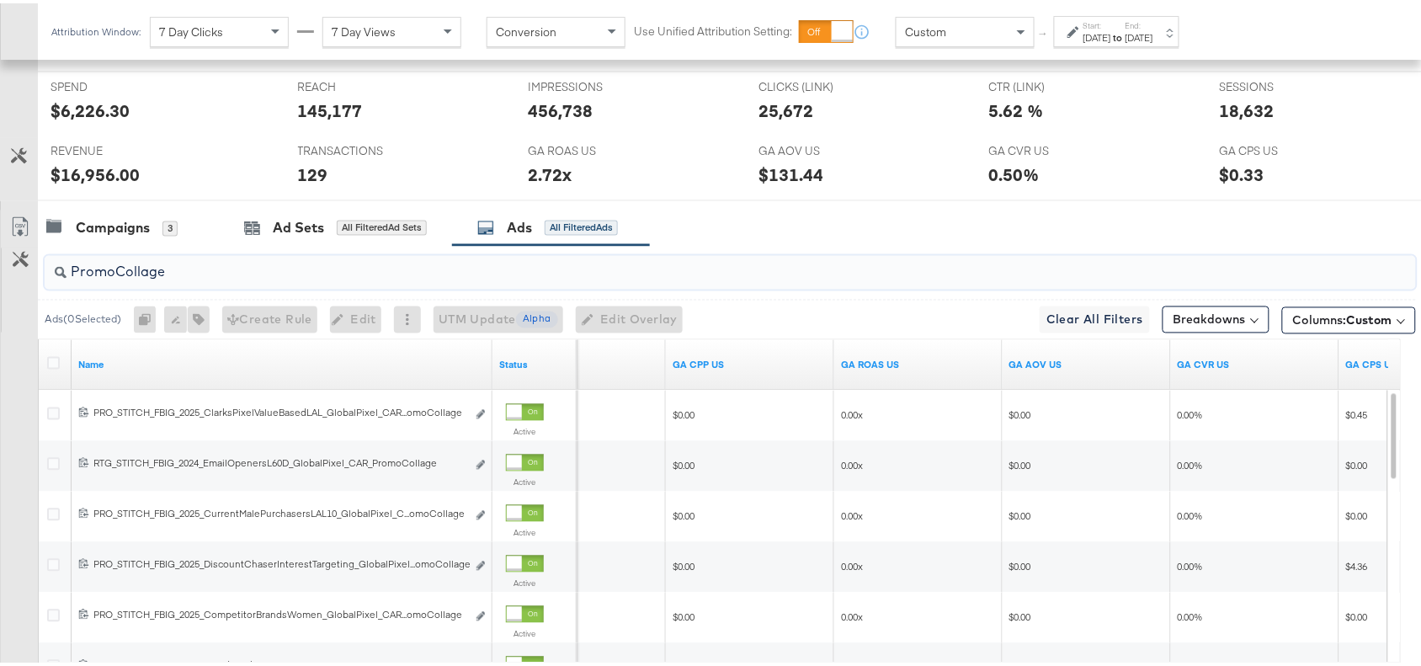
scroll to position [769, 0]
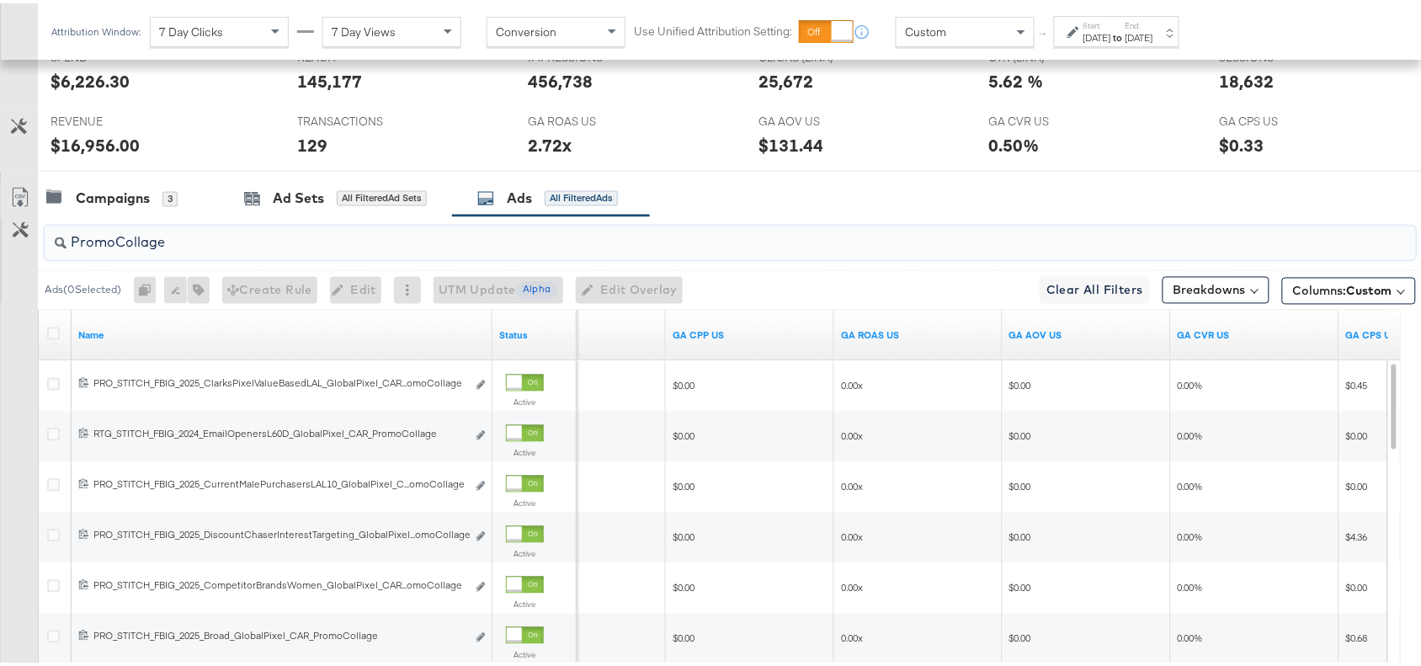
type input "PromoCollage"
click at [929, 174] on div at bounding box center [718, 174] width 1437 height 13
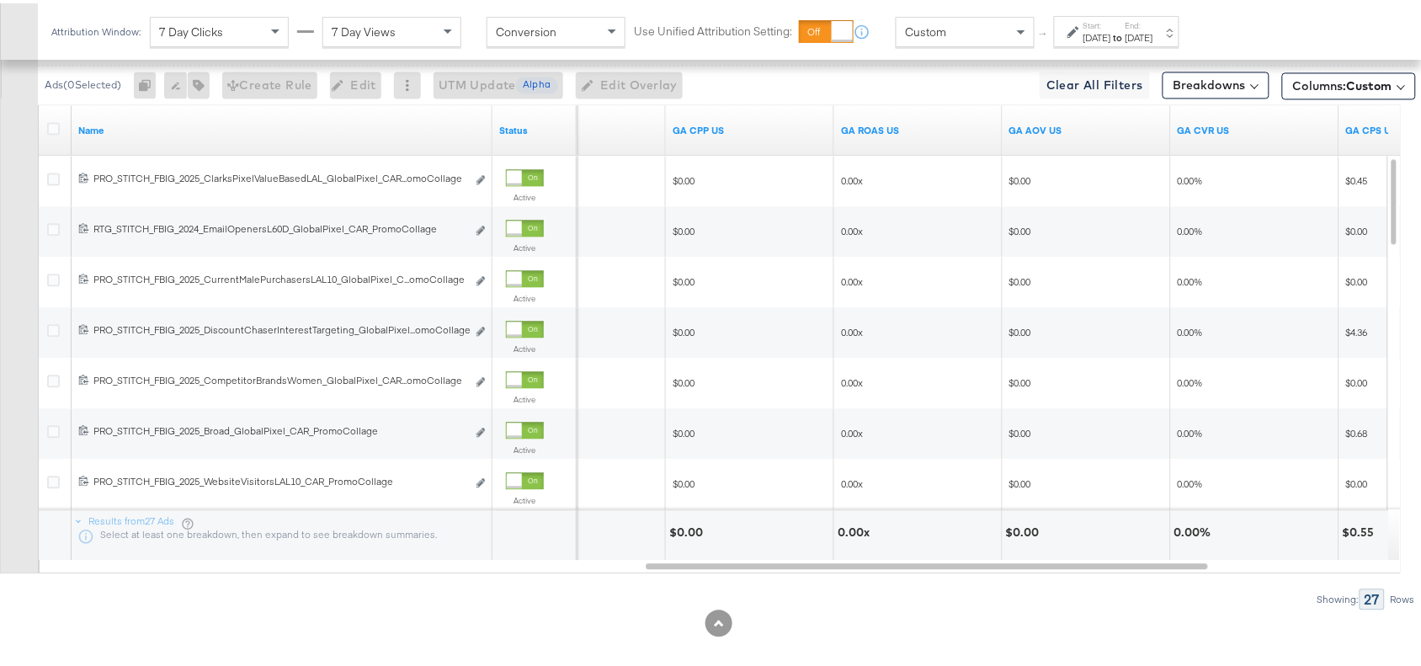
scroll to position [975, 0]
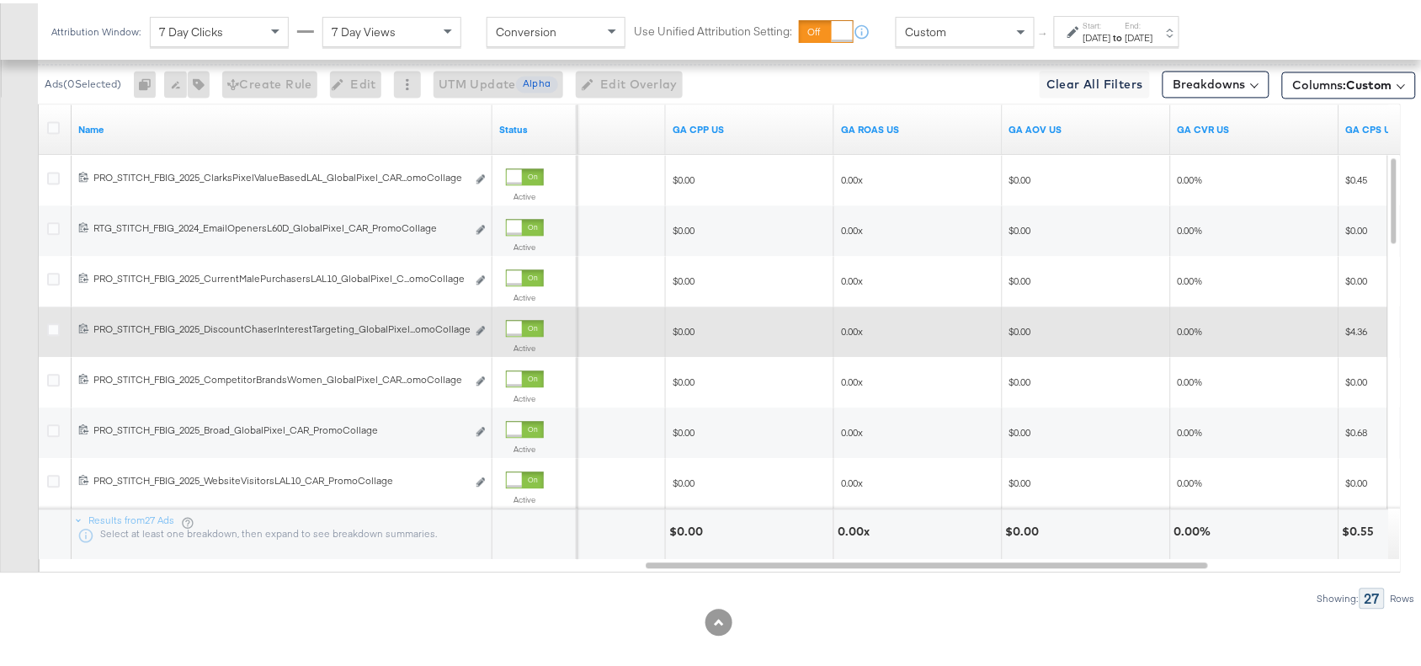
click at [911, 354] on div "0.00x" at bounding box center [918, 328] width 168 height 51
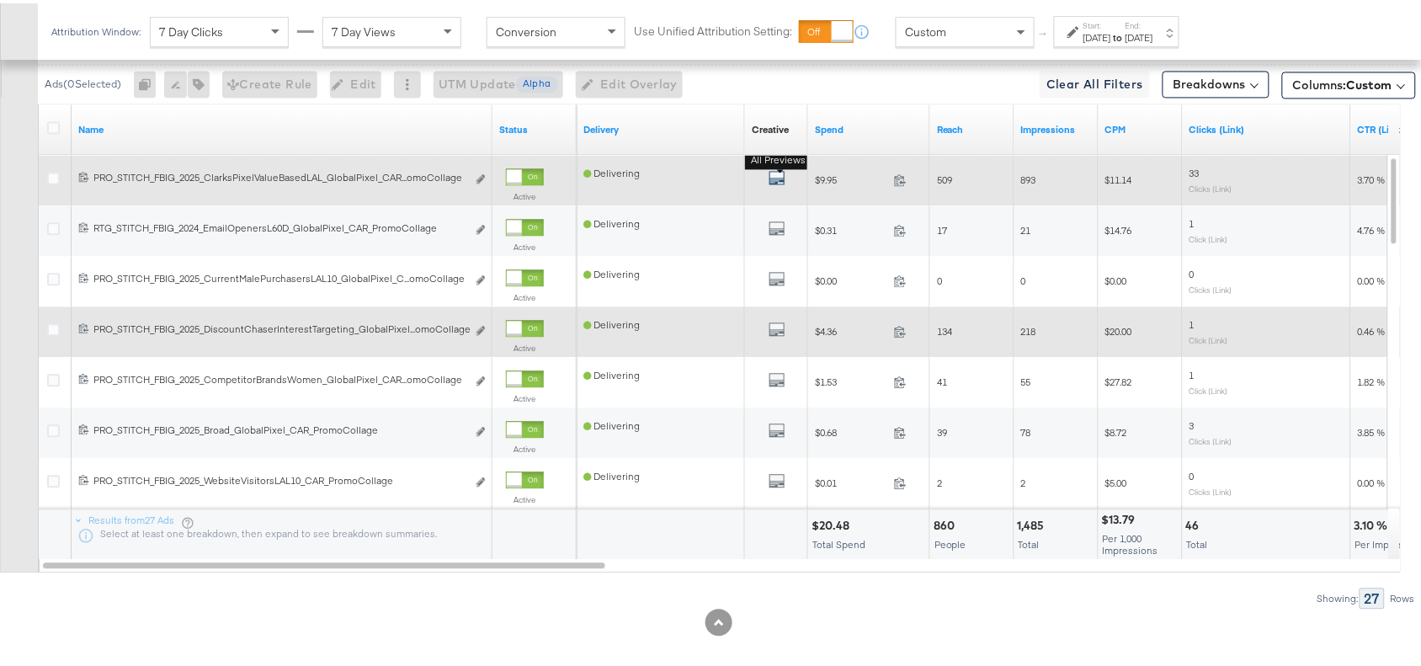
click at [779, 178] on icon "default" at bounding box center [777, 174] width 17 height 17
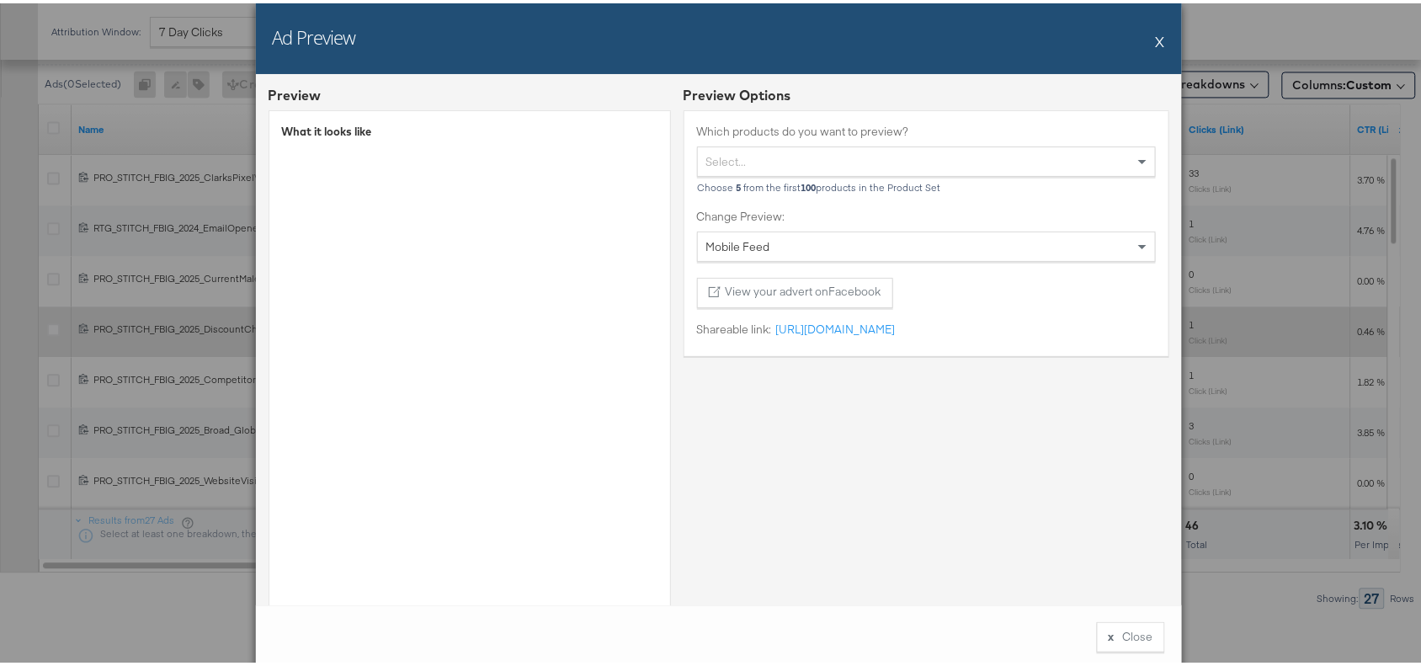
scroll to position [0, 0]
click at [1156, 39] on button "X" at bounding box center [1160, 38] width 9 height 34
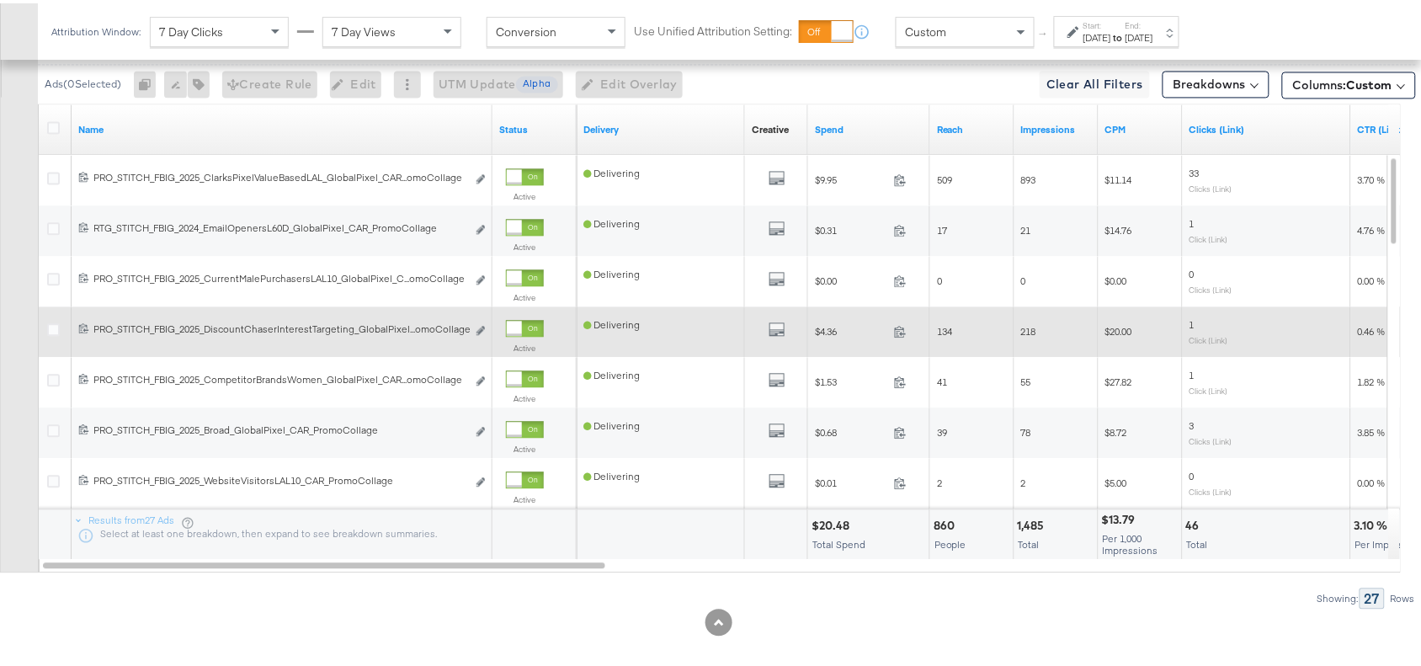
click at [830, 522] on div "$20.48" at bounding box center [833, 522] width 43 height 16
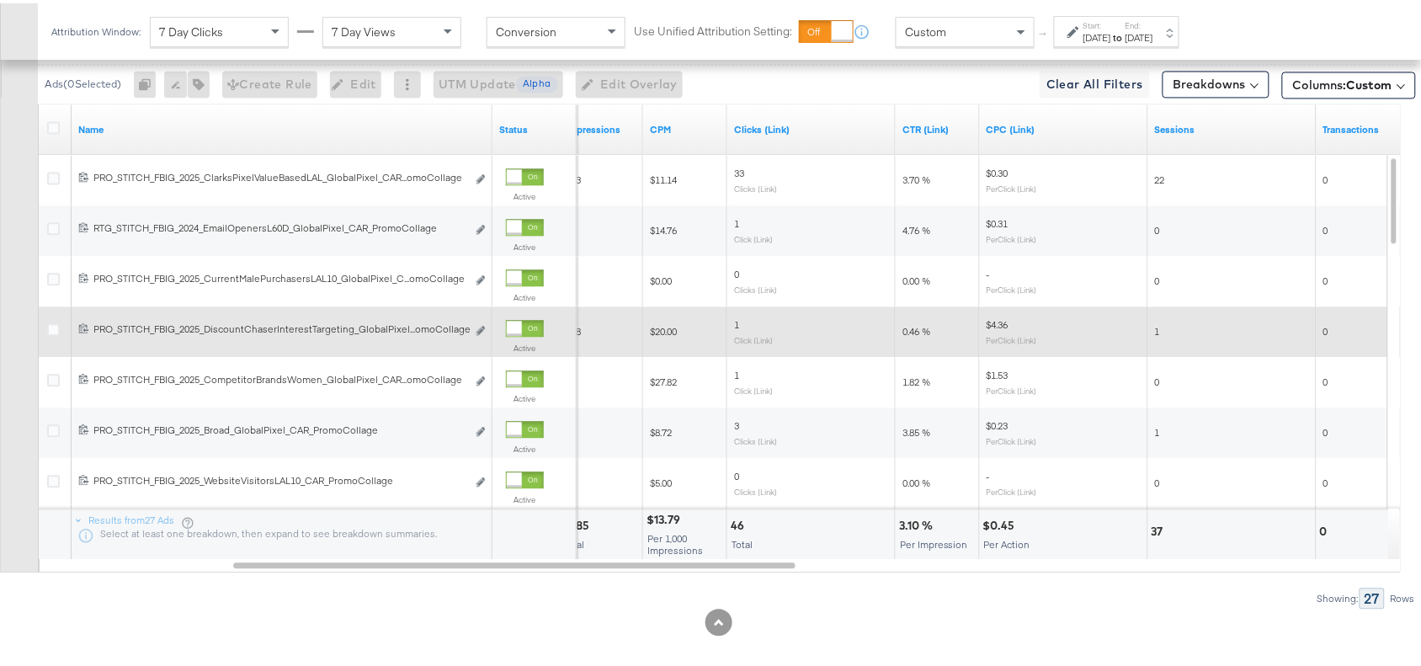
click at [905, 526] on div "3.10 %" at bounding box center [918, 522] width 39 height 16
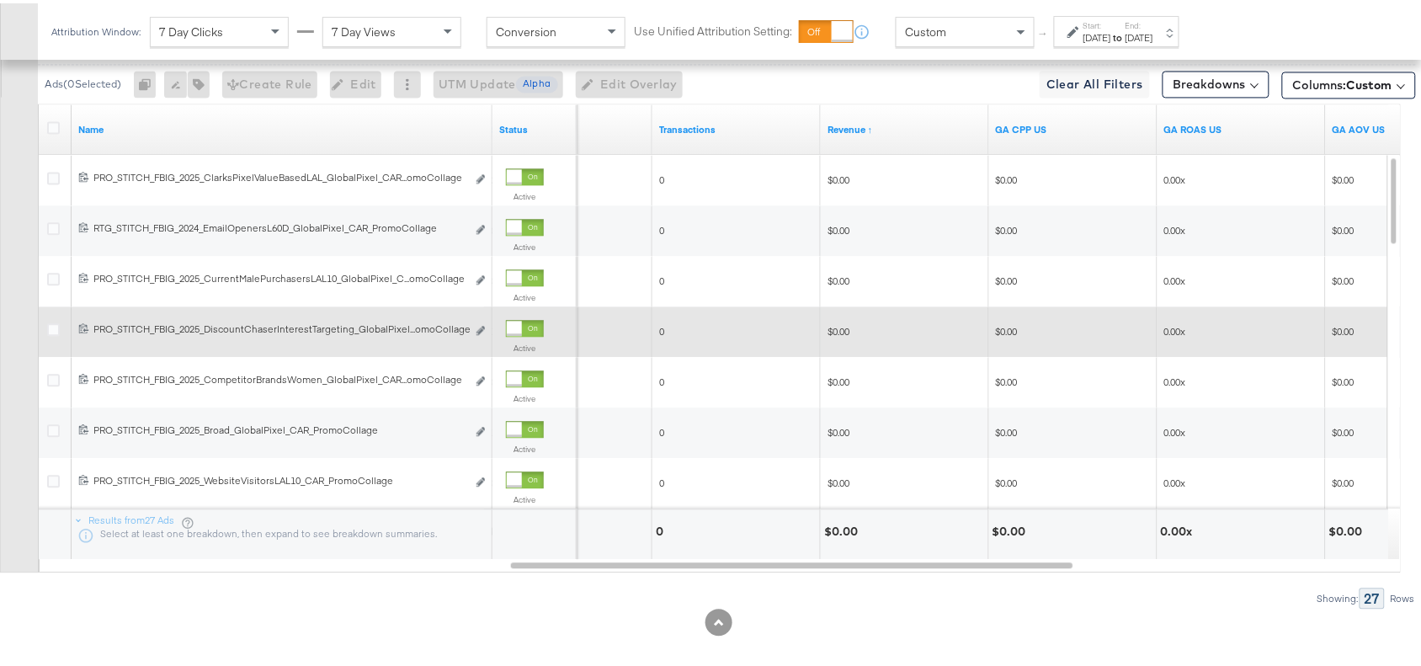
click at [838, 531] on div "$0.00" at bounding box center [843, 528] width 39 height 16
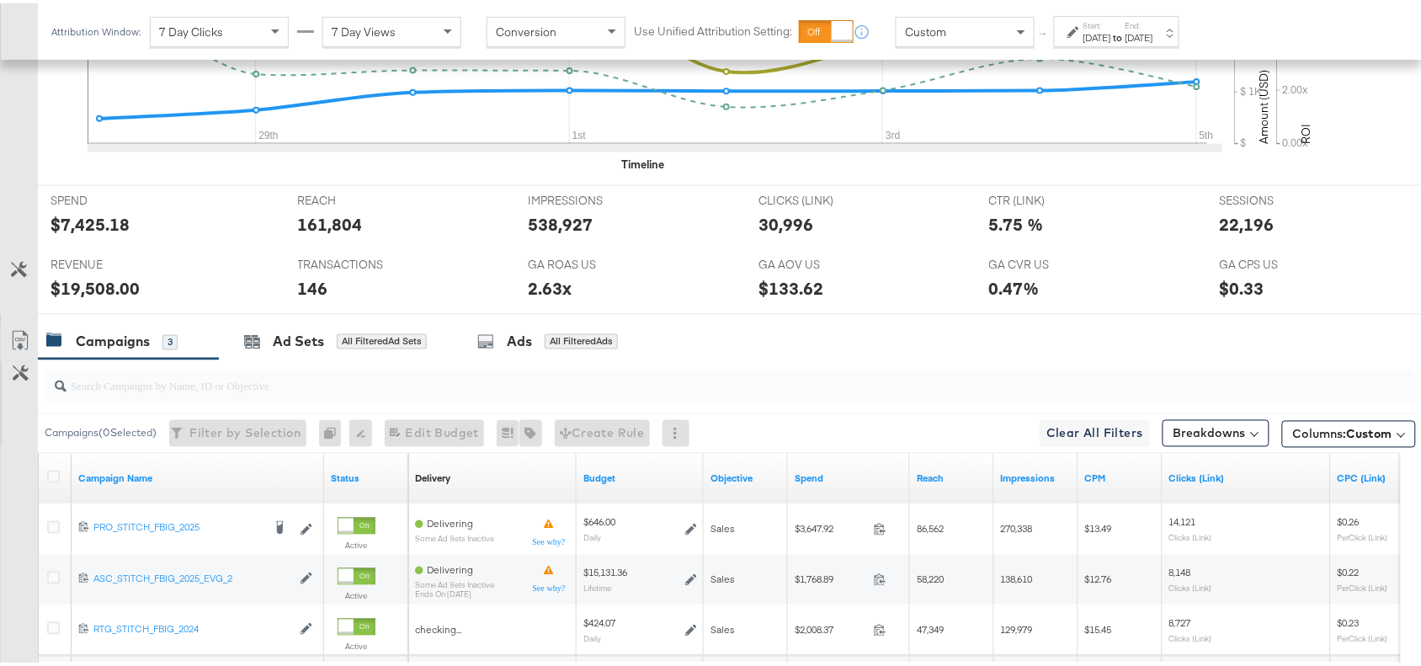
scroll to position [790, 0]
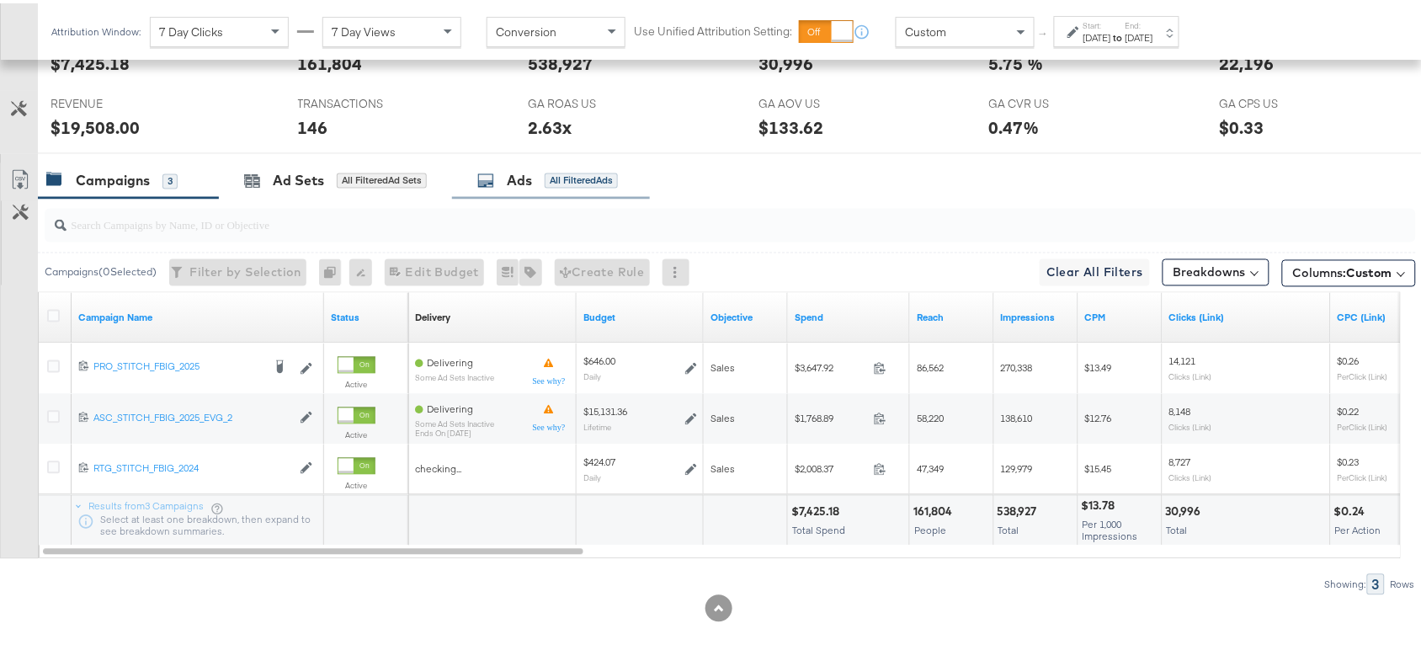
click at [511, 175] on div "Ads" at bounding box center [519, 177] width 25 height 19
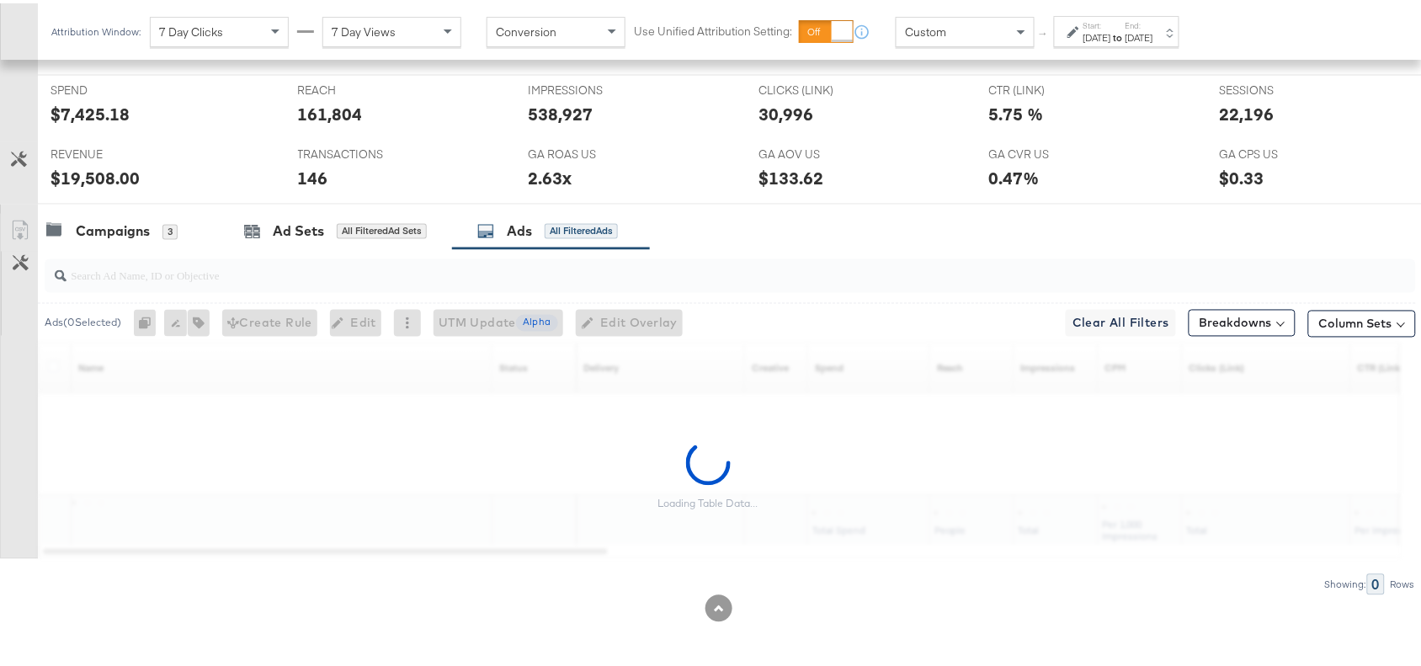
scroll to position [739, 0]
click at [140, 269] on input "search" at bounding box center [679, 265] width 1225 height 33
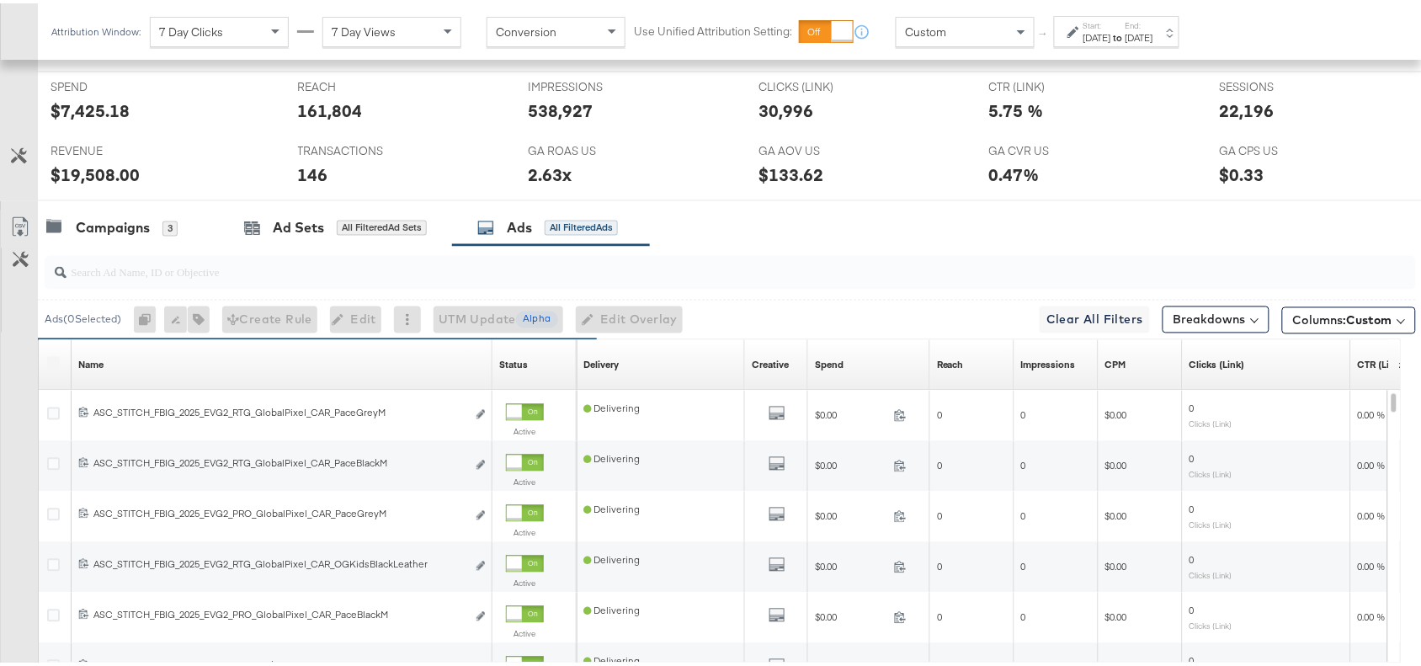
click at [1150, 24] on div "Start: [DATE] to End: [DATE]" at bounding box center [1119, 29] width 70 height 24
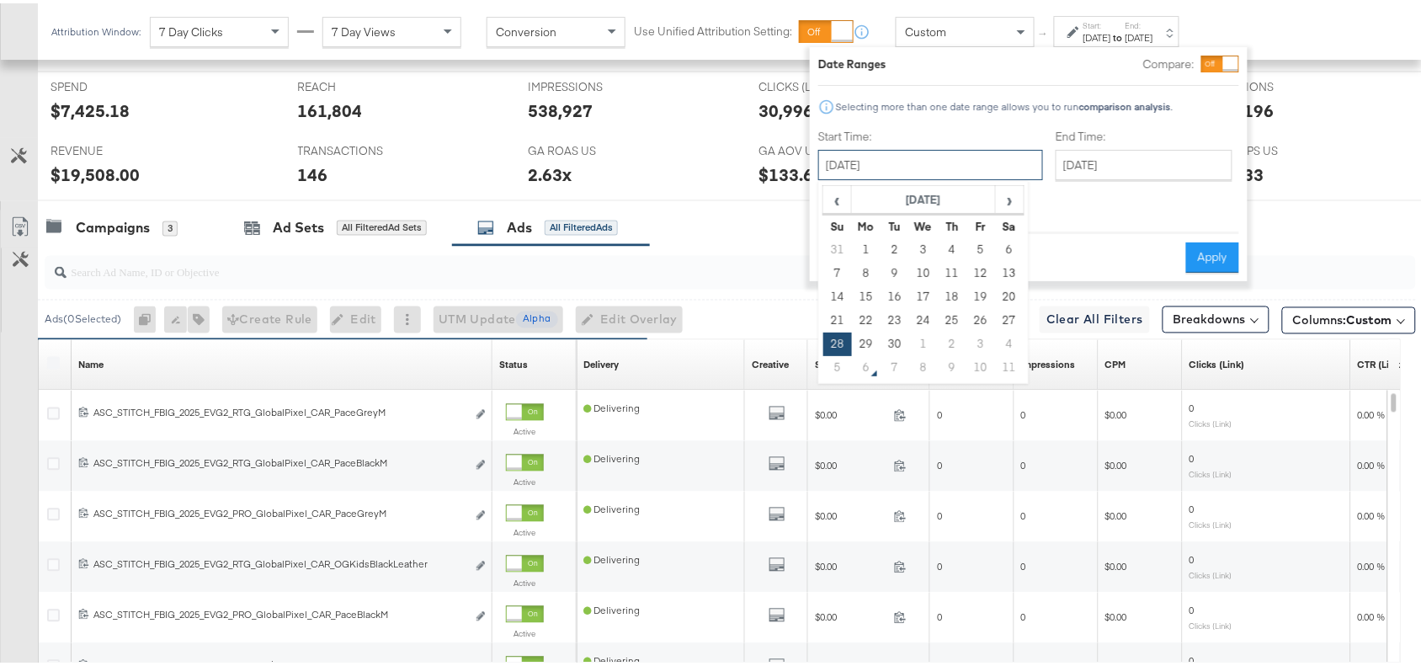
click at [962, 147] on input "[DATE]" at bounding box center [930, 162] width 225 height 30
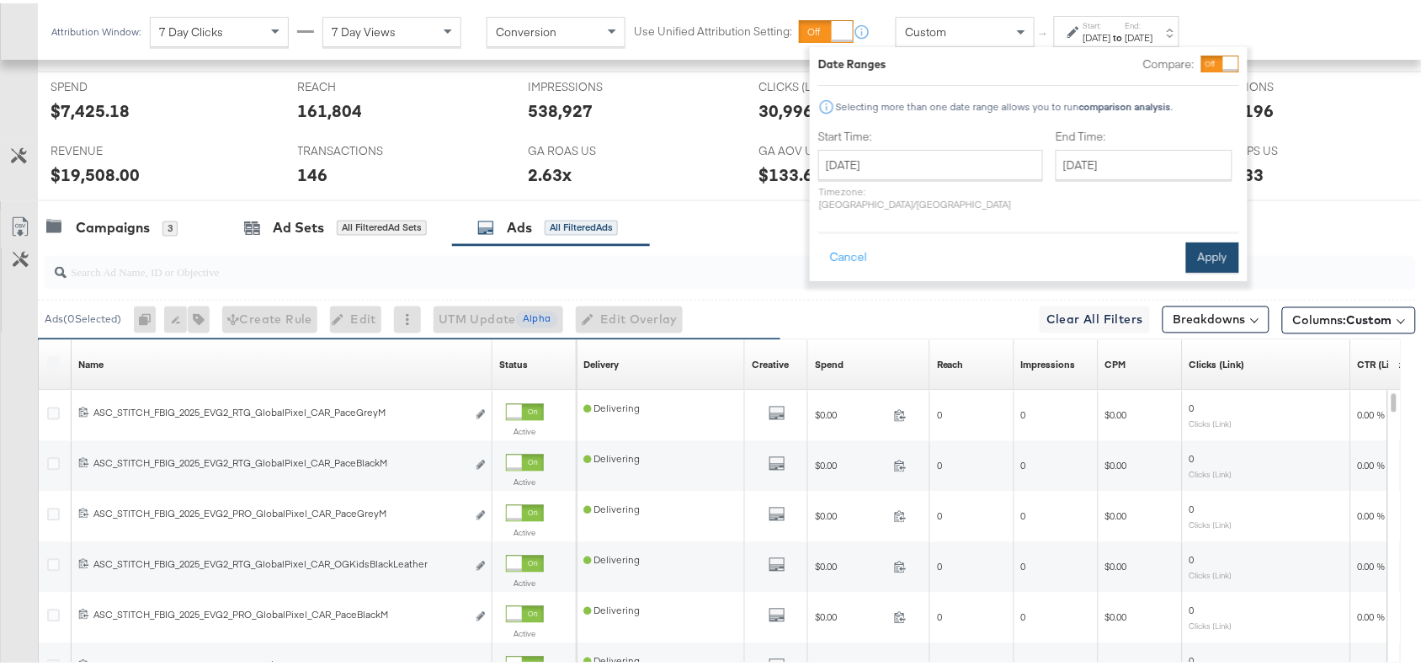
click at [1231, 250] on button "Apply" at bounding box center [1212, 254] width 53 height 30
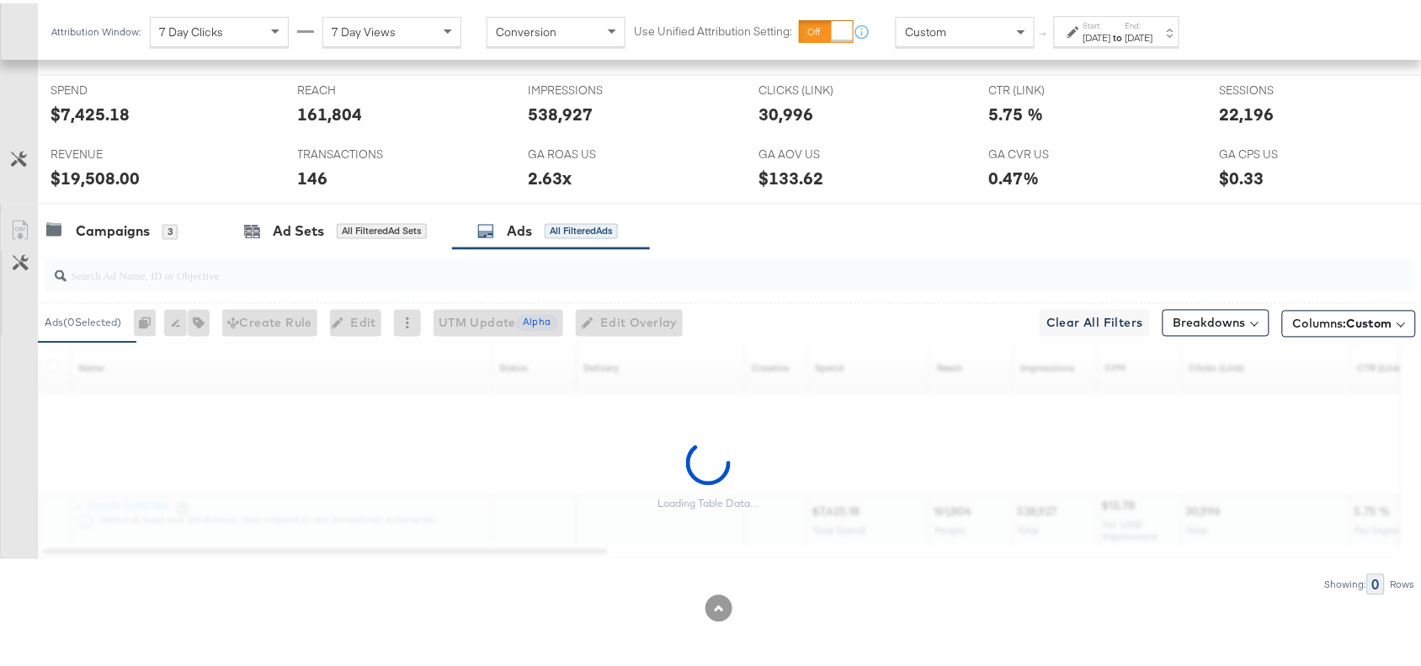
click at [1180, 35] on div "Start: [DATE] to End: [DATE]" at bounding box center [1116, 28] width 125 height 31
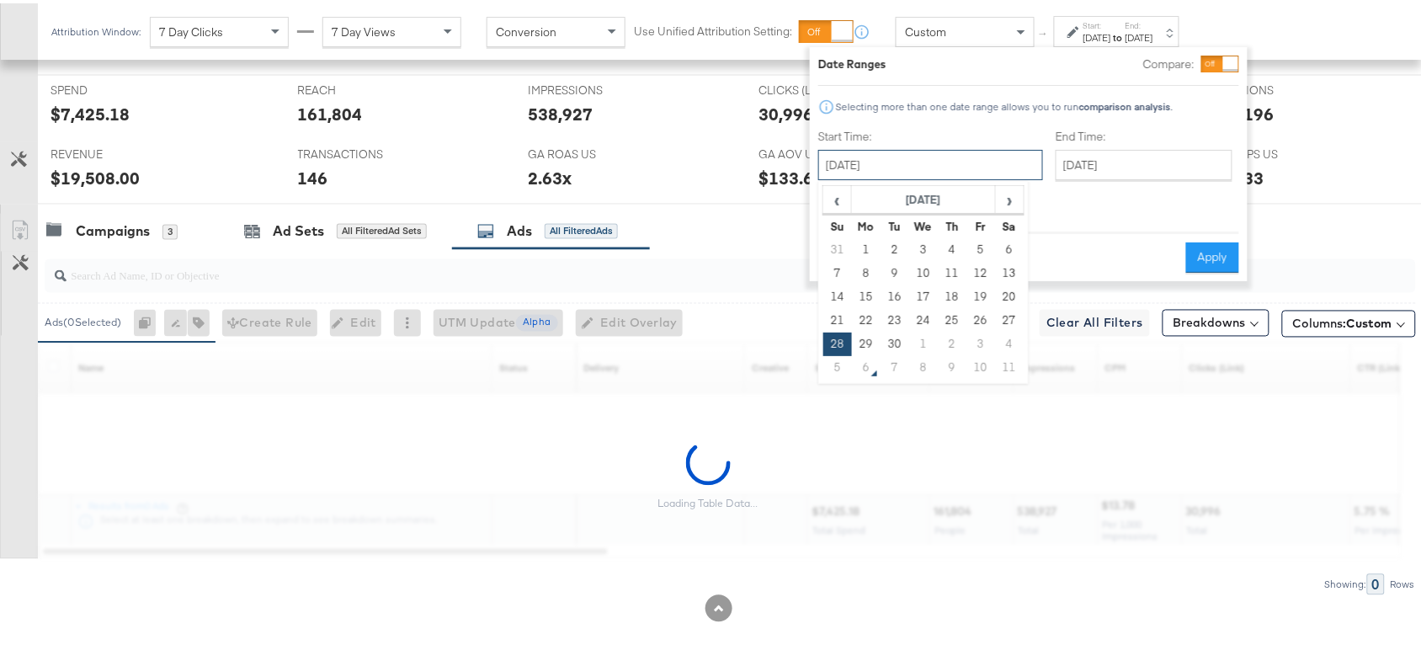
click at [948, 171] on input "[DATE]" at bounding box center [930, 162] width 225 height 30
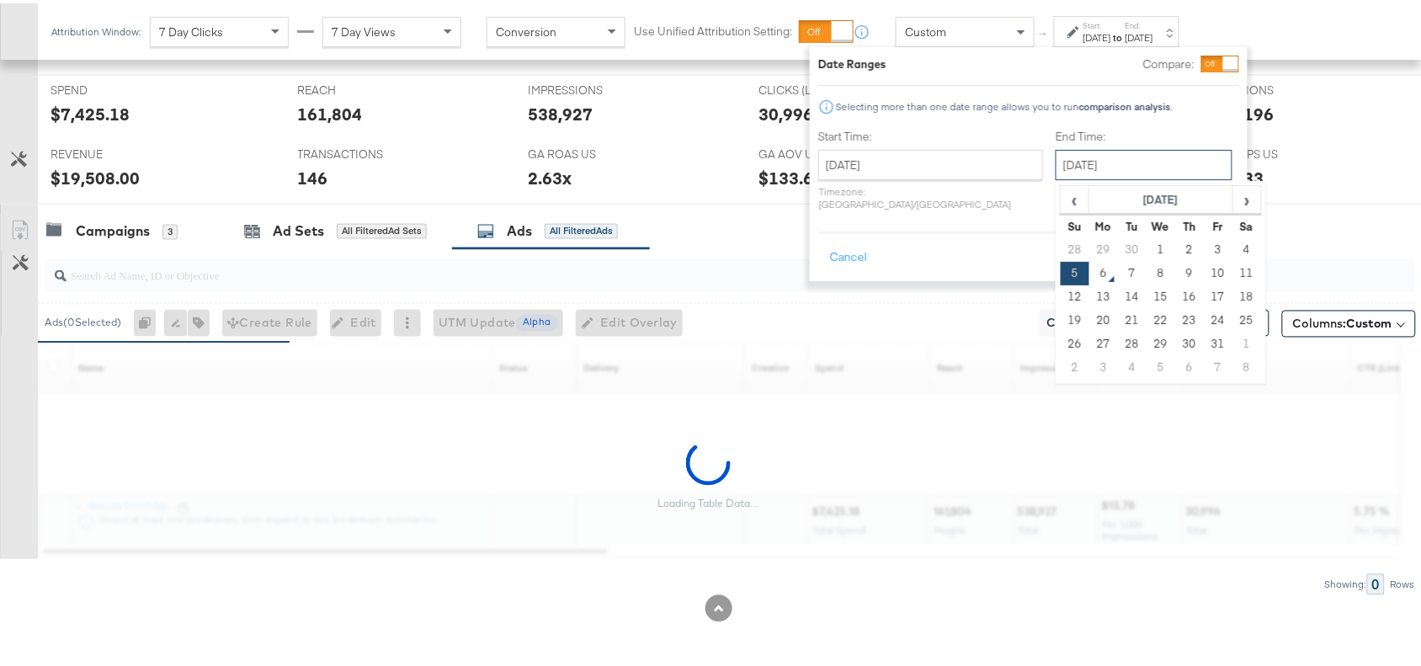
click at [1122, 158] on input "[DATE]" at bounding box center [1144, 162] width 177 height 30
click at [1233, 249] on td "4" at bounding box center [1247, 247] width 29 height 24
type input "[DATE]"
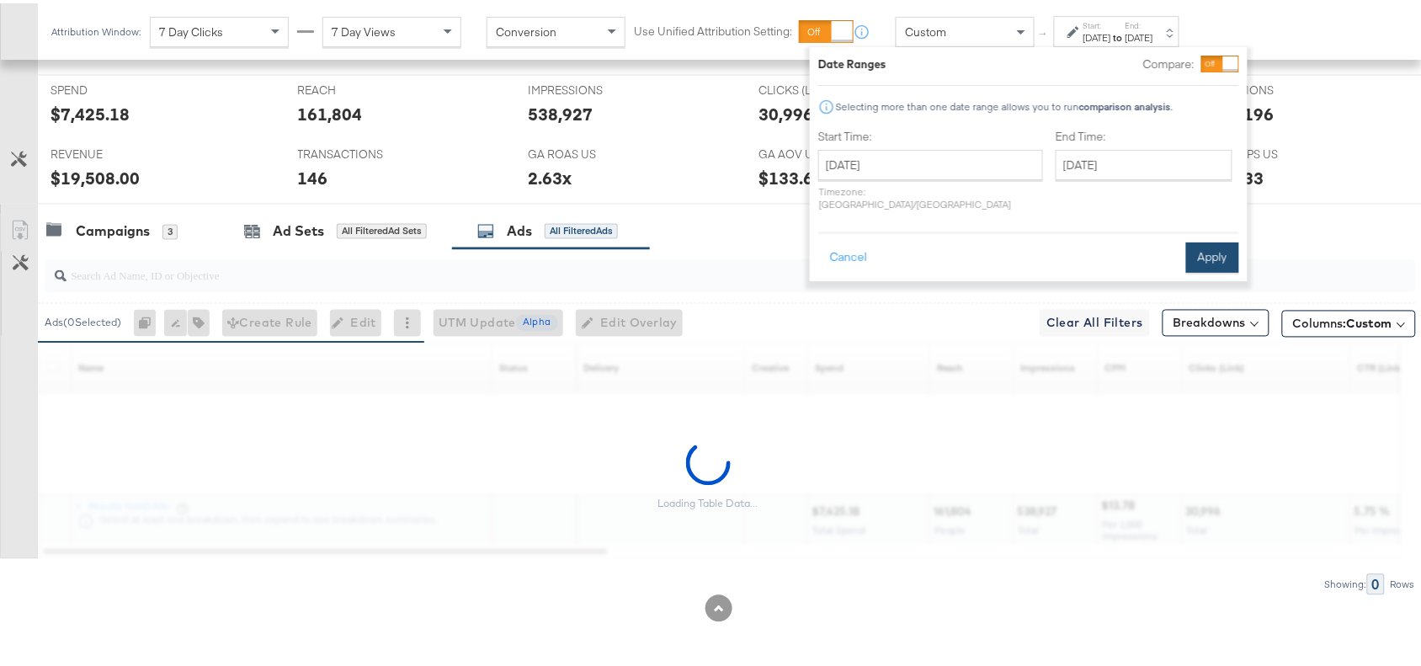
click at [1218, 239] on button "Apply" at bounding box center [1212, 254] width 53 height 30
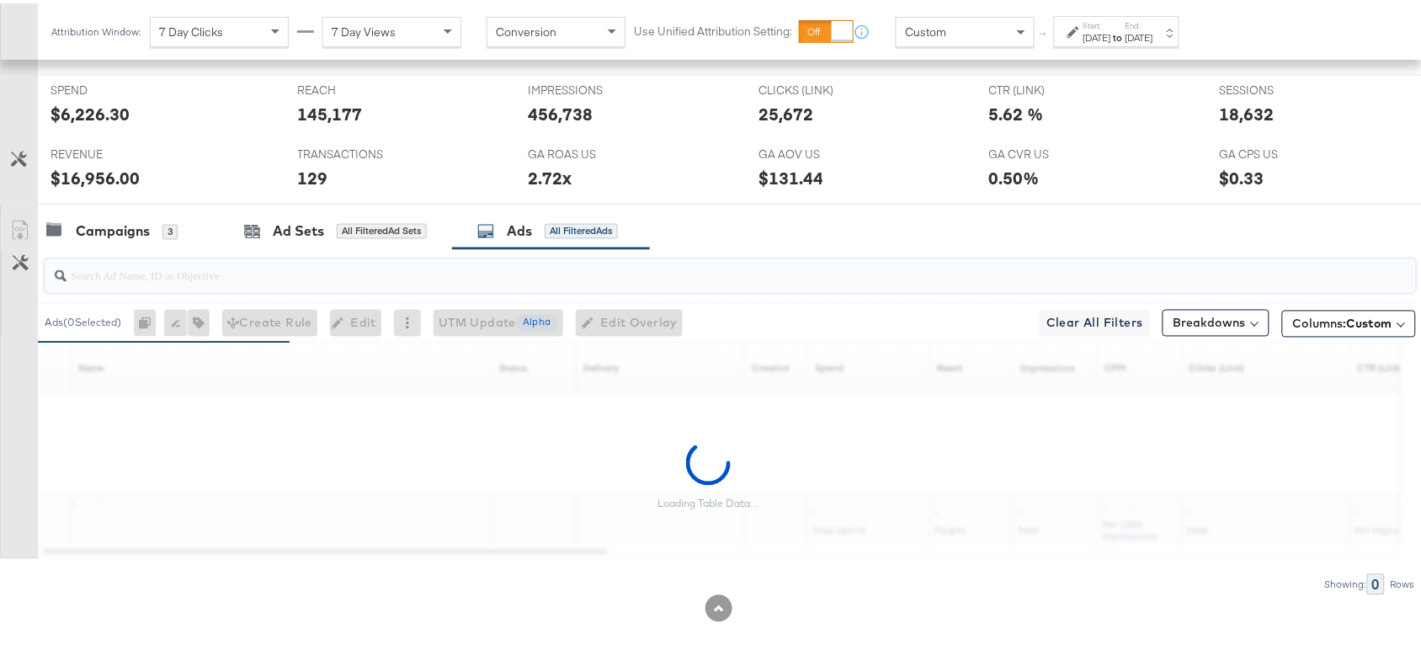
click at [108, 274] on input "search" at bounding box center [679, 265] width 1225 height 33
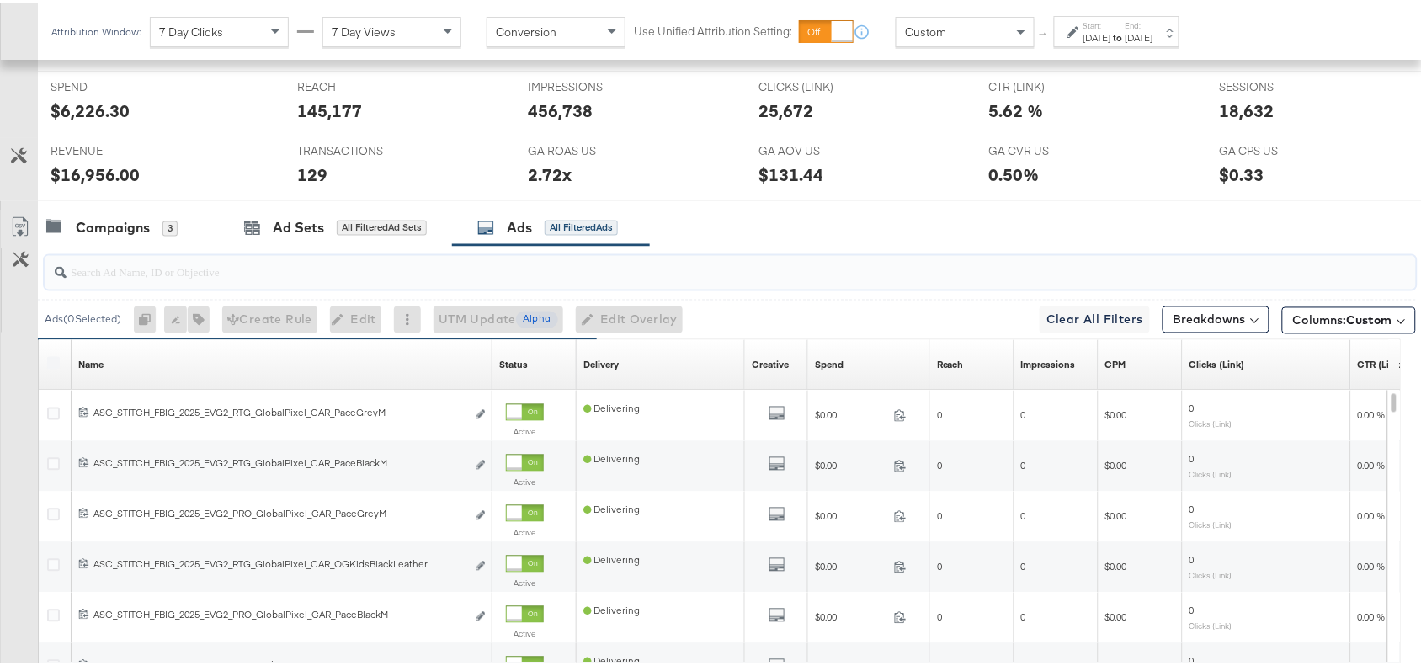
paste input "Promo Collage"
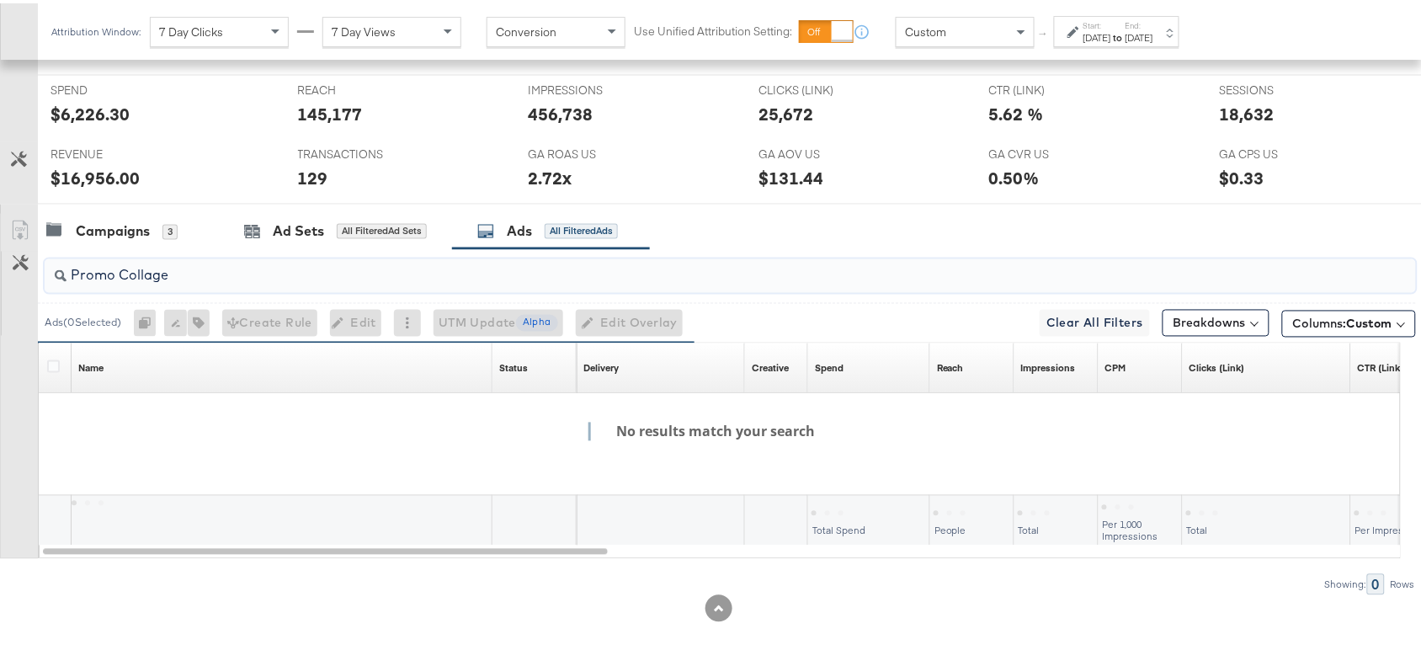
click at [124, 274] on input "Promo Collage" at bounding box center [679, 265] width 1225 height 33
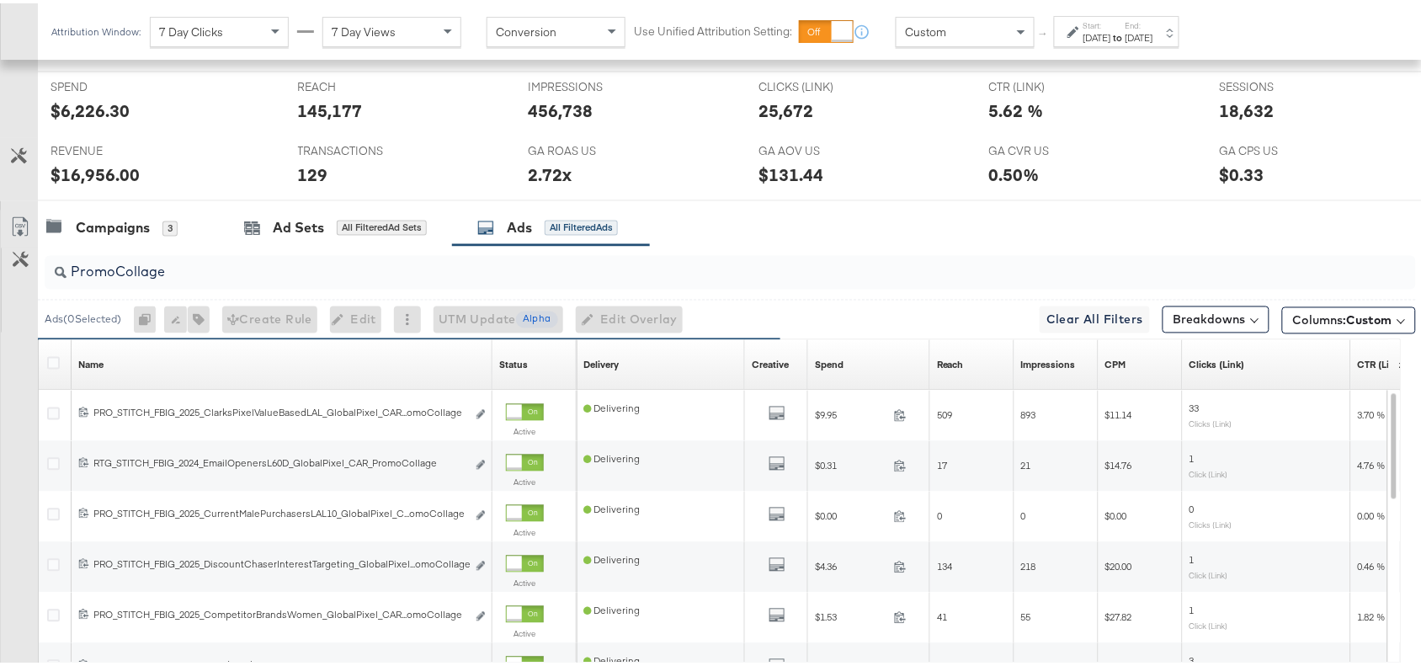
click at [924, 215] on div "Campaigns 3 Ad Sets All Filtered Ad Sets Ads All Filtered Ads" at bounding box center [737, 225] width 1399 height 36
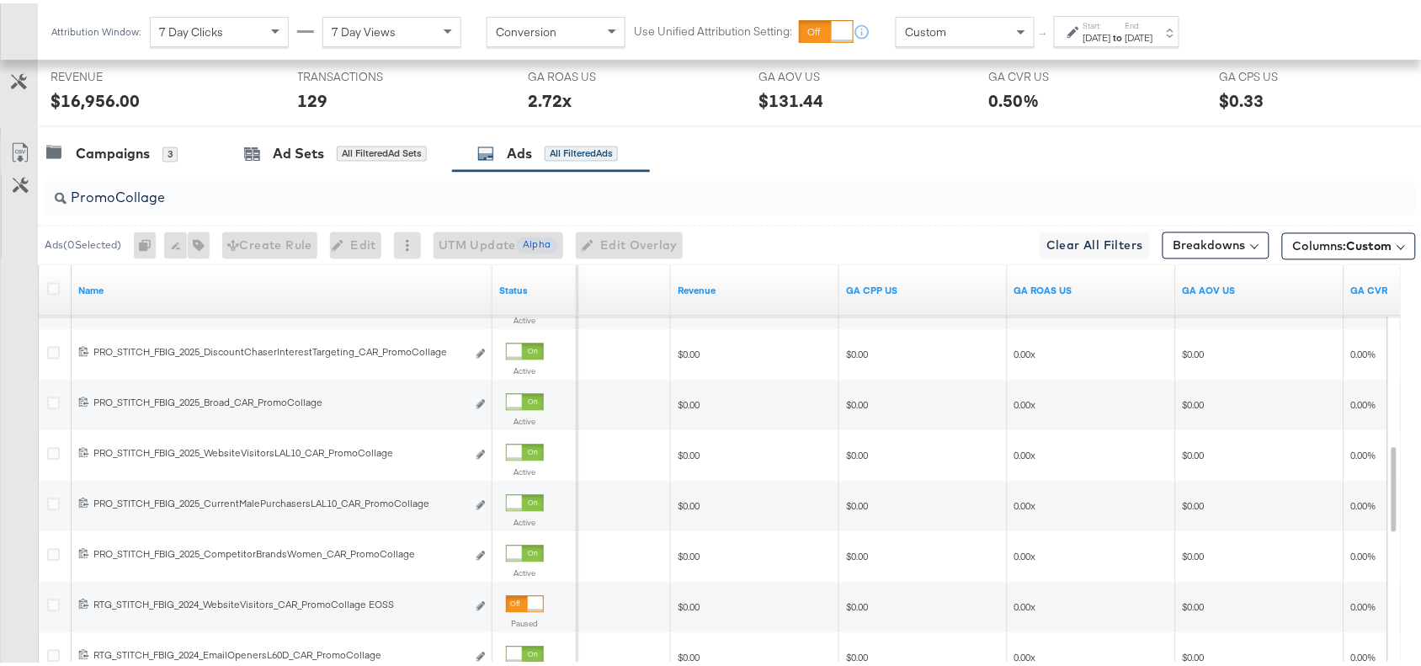
scroll to position [992, 0]
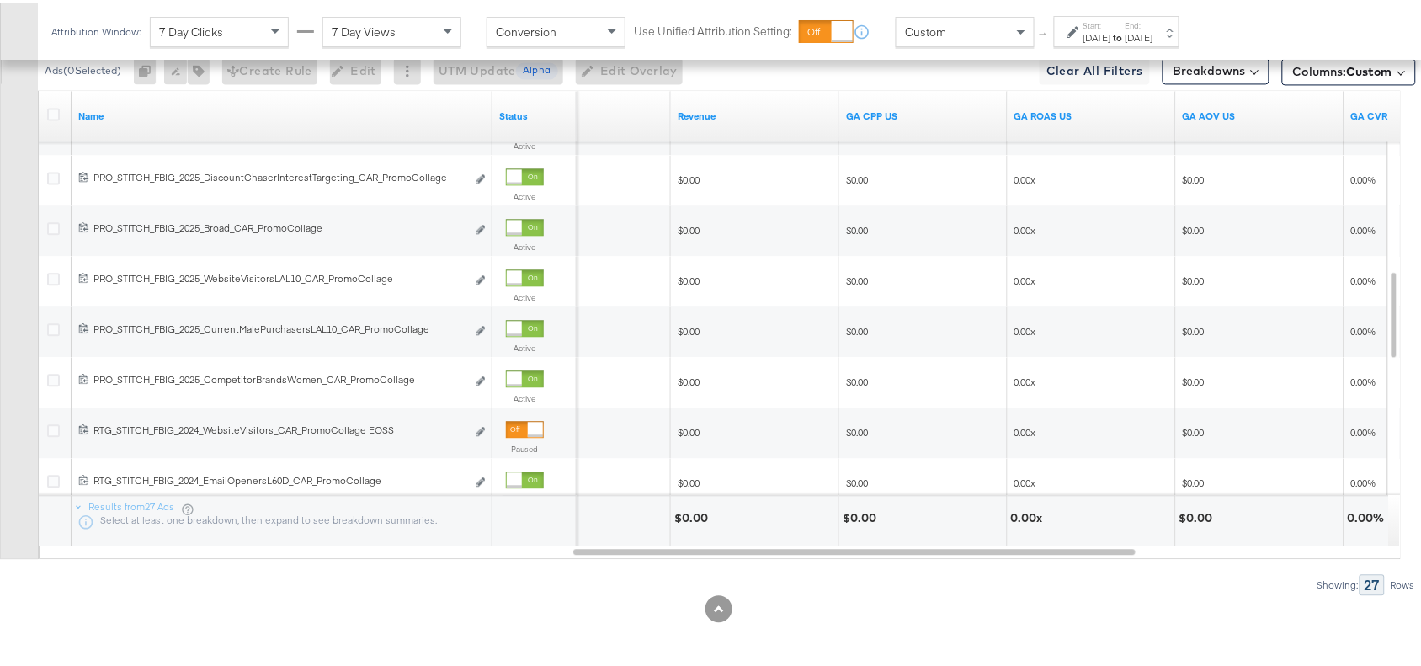
click at [695, 515] on div "$0.00" at bounding box center [693, 515] width 39 height 16
copy div "0.00"
click at [1016, 514] on div "0.00x" at bounding box center [1029, 515] width 37 height 16
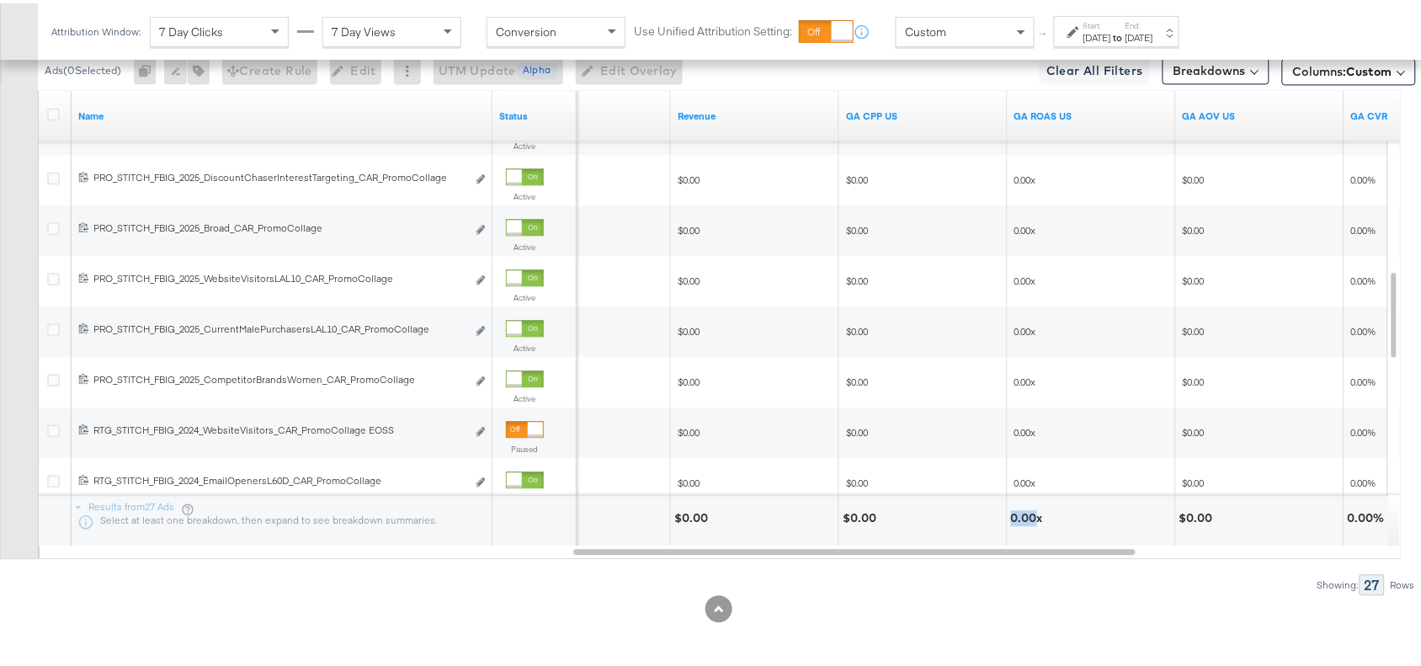
copy div "0.00"
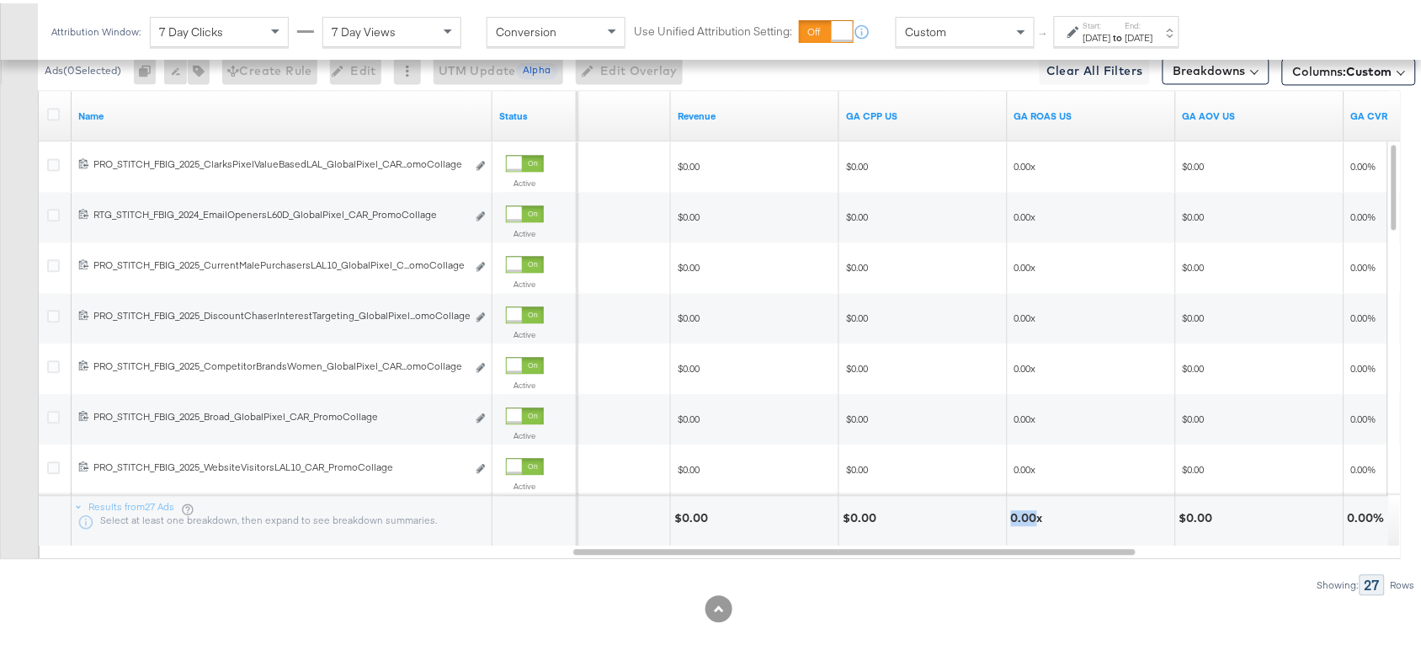
scroll to position [798, 0]
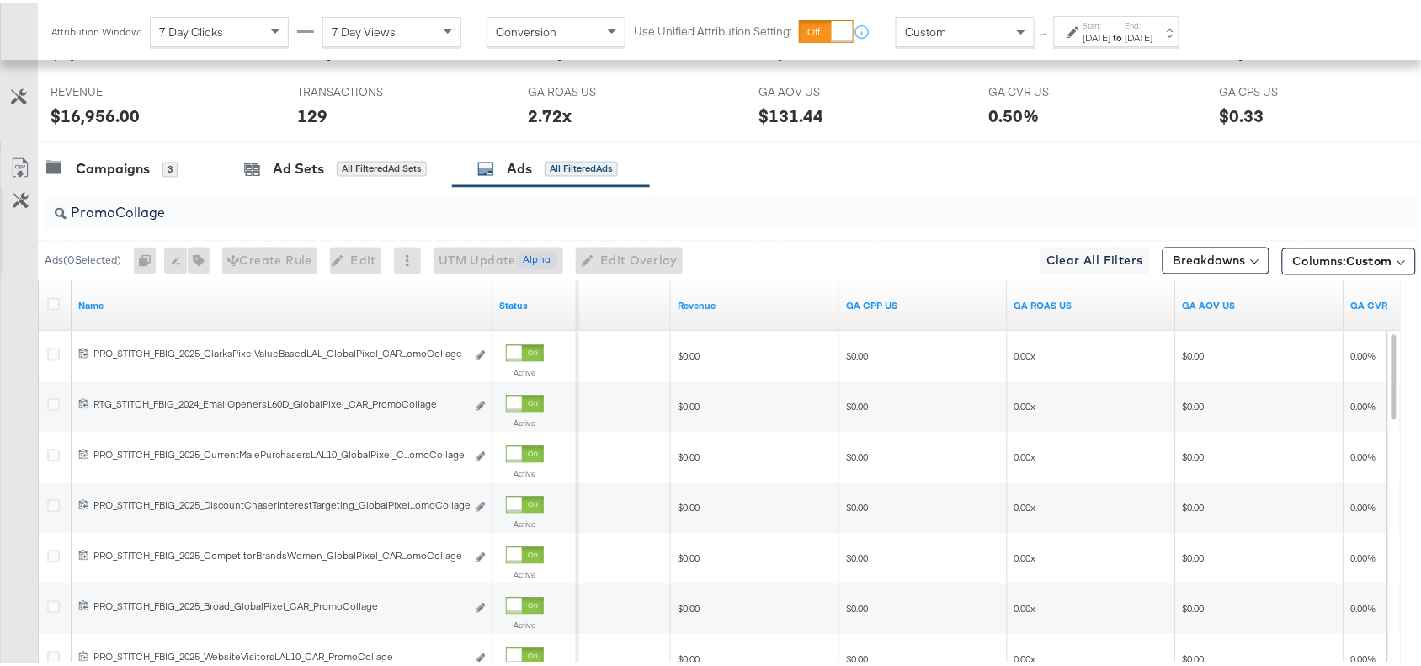
click at [204, 210] on input "PromoCollage" at bounding box center [679, 203] width 1225 height 33
paste input "Multi Im"
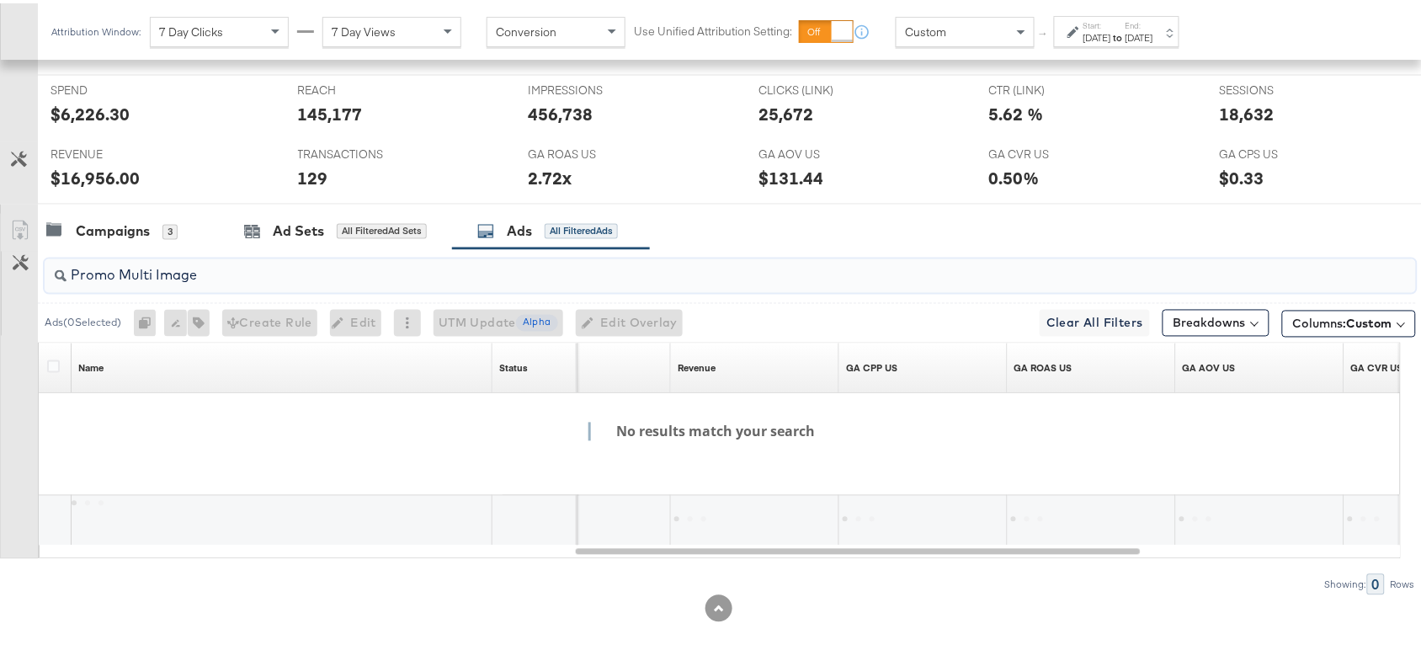
click at [120, 272] on input "Promo Multi Image" at bounding box center [679, 265] width 1225 height 33
click at [153, 274] on input "PromoMulti Image" at bounding box center [679, 265] width 1225 height 33
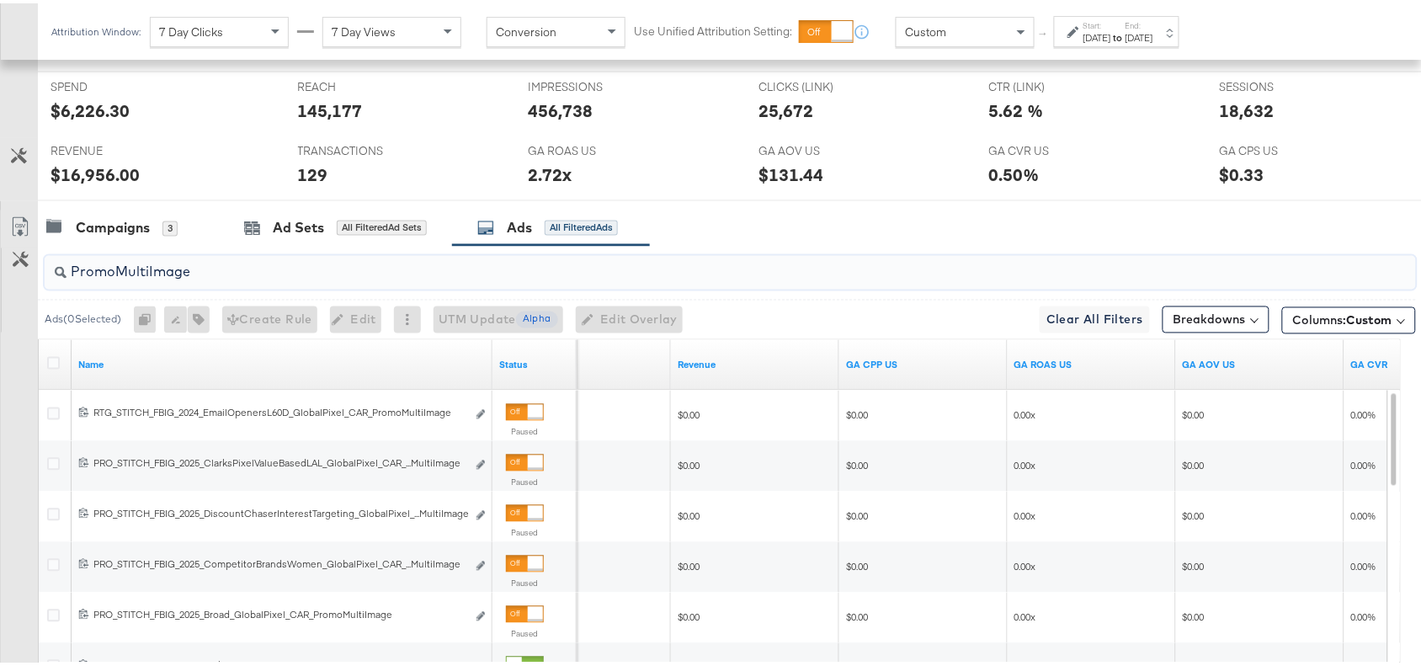
scroll to position [798, 0]
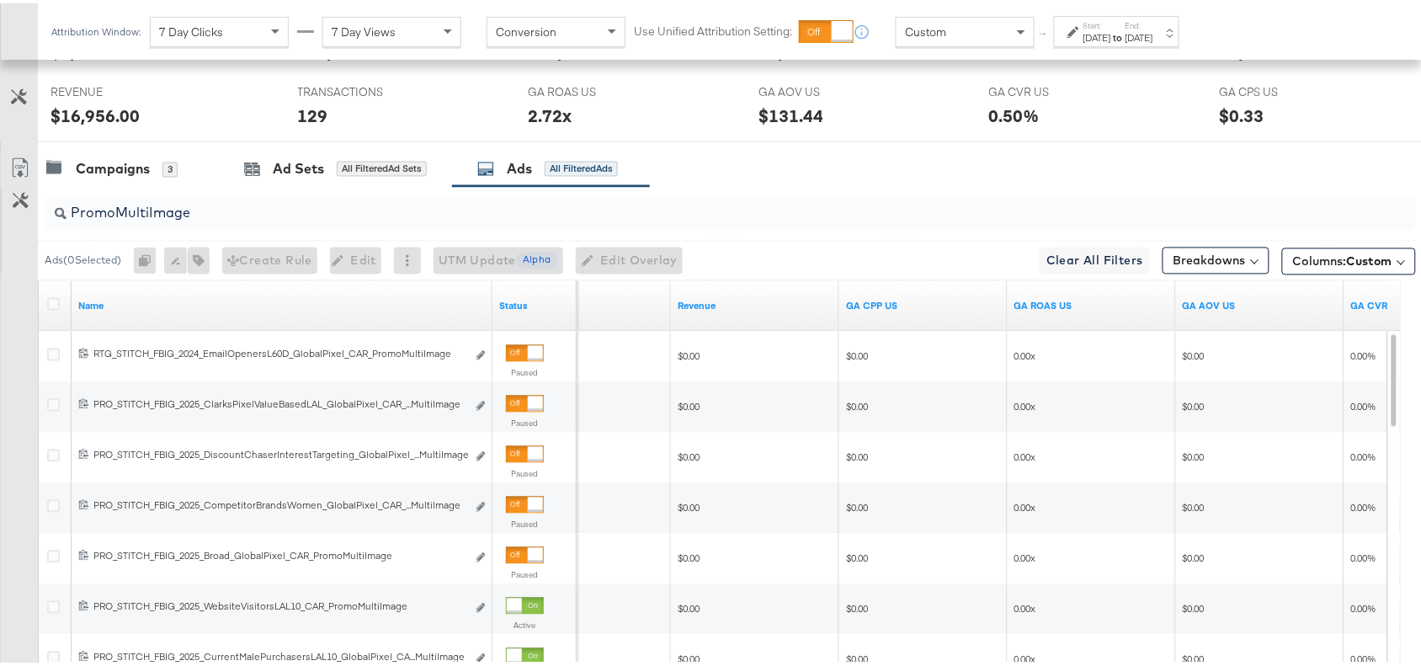
click at [823, 143] on div at bounding box center [718, 145] width 1437 height 13
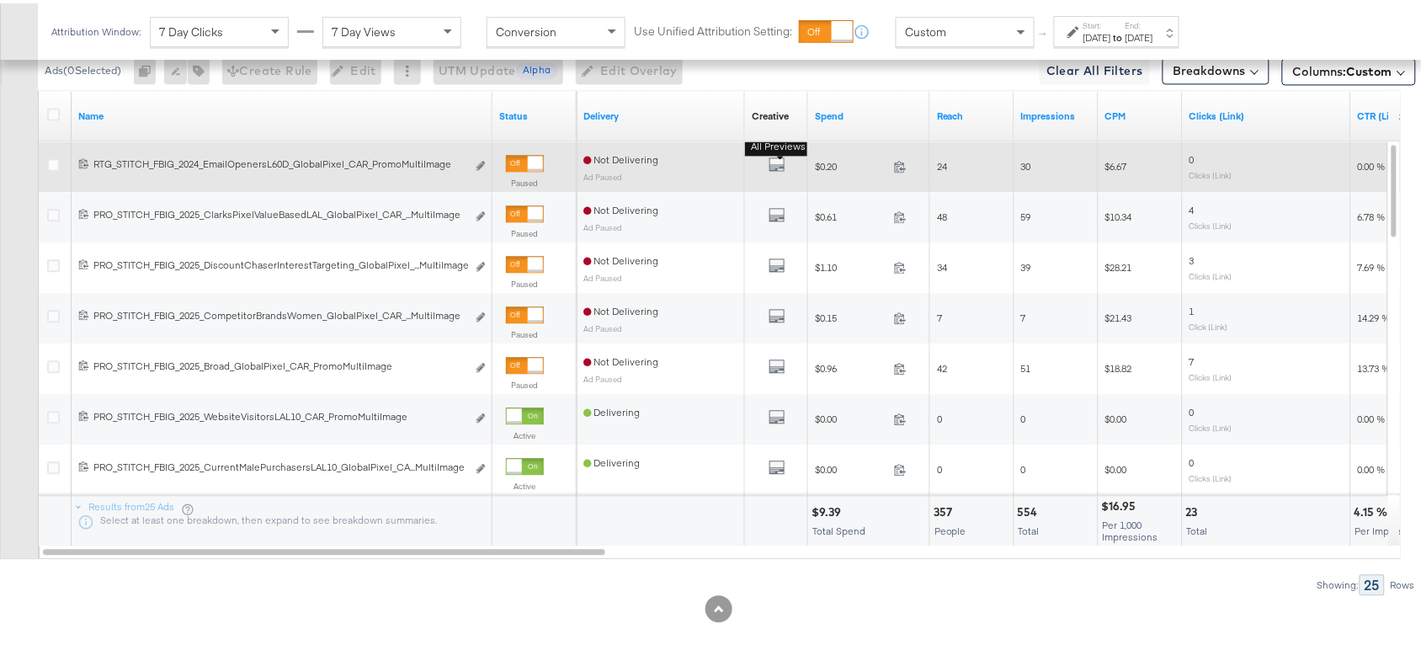
click at [776, 169] on button "All Previews" at bounding box center [777, 162] width 17 height 21
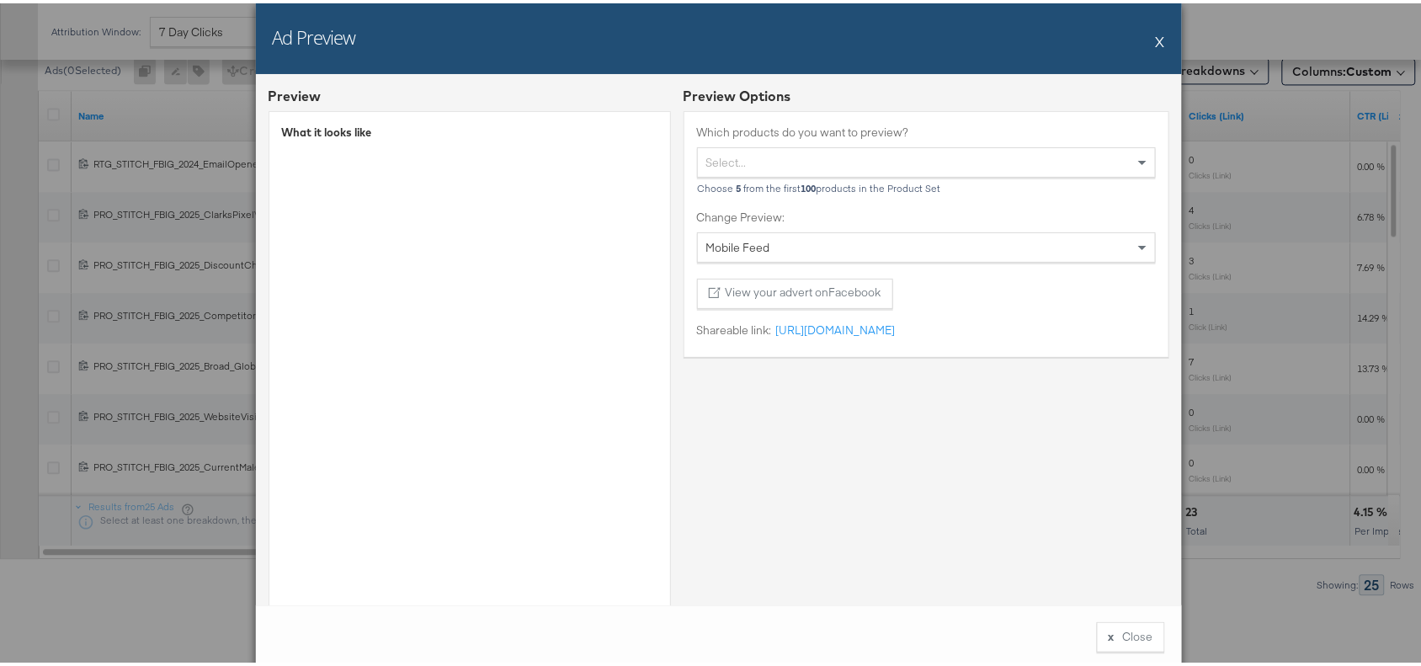
click at [818, 455] on div "Preview Options Which products do you want to preview? Select... Choose 5 from …" at bounding box center [927, 404] width 486 height 642
click at [1156, 42] on button "X" at bounding box center [1160, 38] width 9 height 34
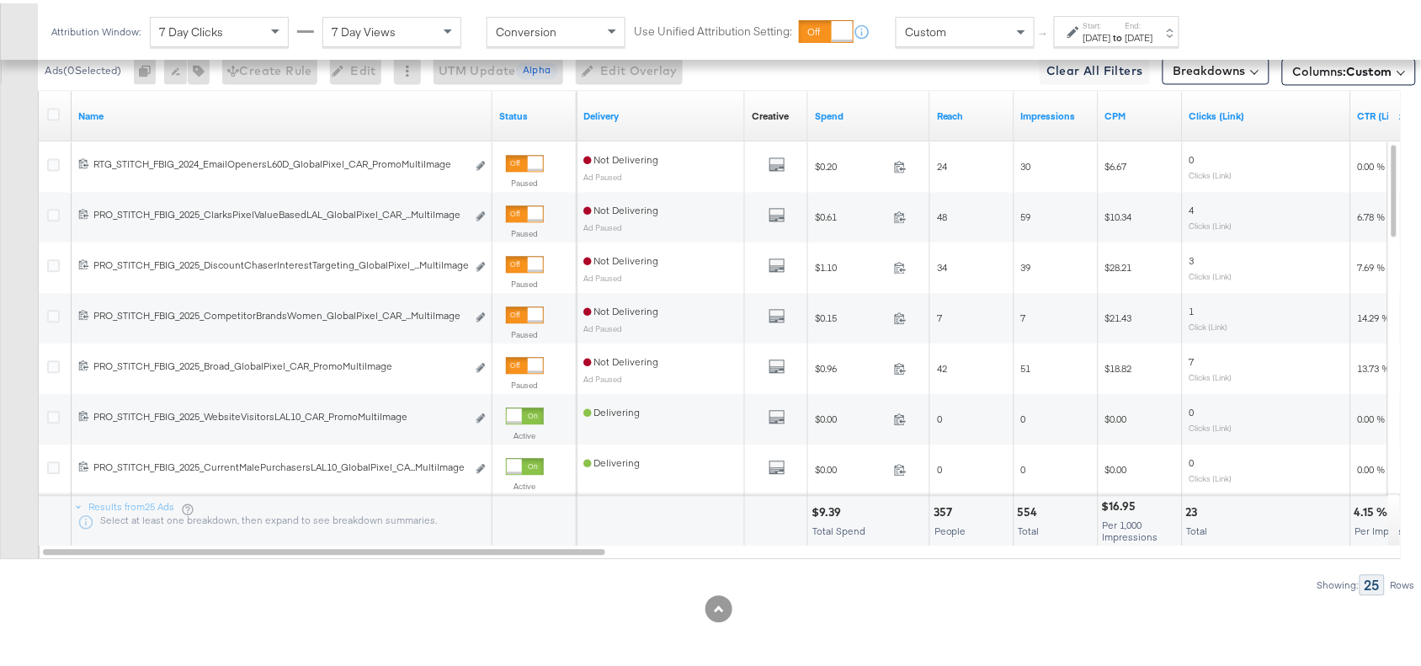
click at [823, 514] on div "$9.39" at bounding box center [829, 509] width 35 height 16
copy div "9.39"
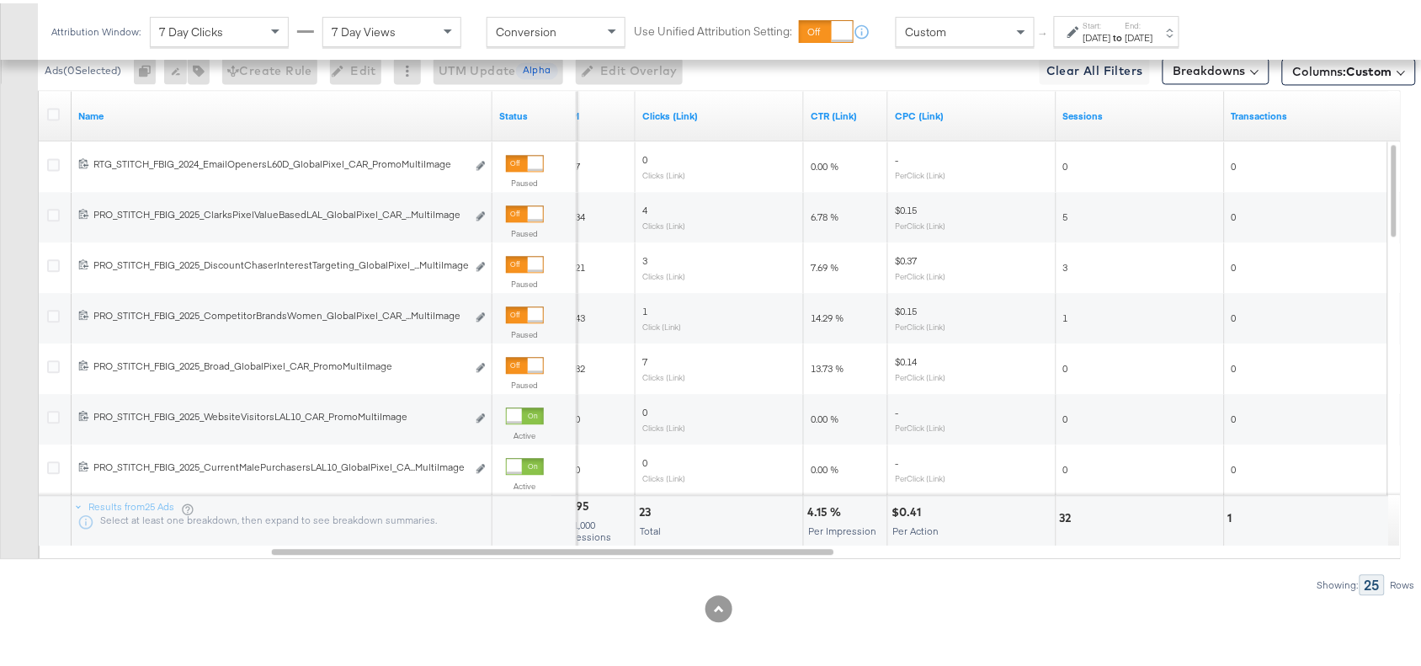
click at [815, 503] on div "4.15 %" at bounding box center [826, 509] width 39 height 16
copy div "4.15"
click at [815, 503] on div "4.15 %" at bounding box center [826, 509] width 39 height 16
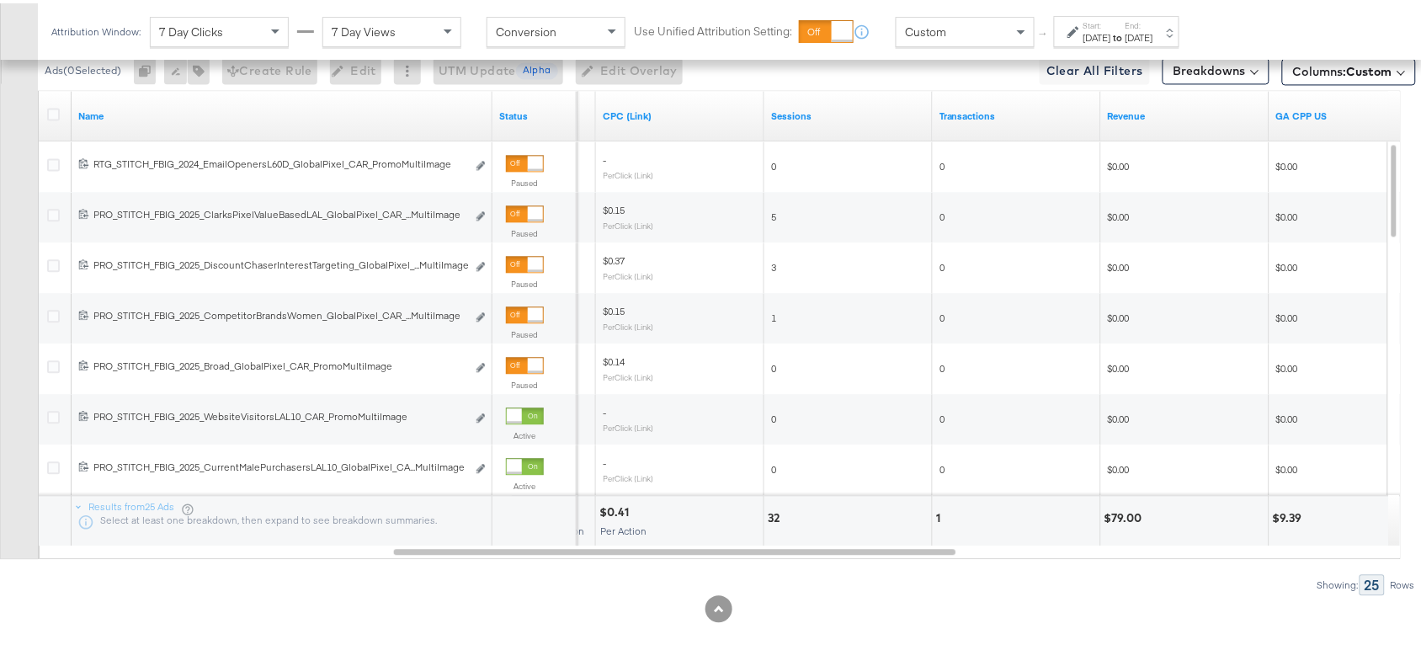
click at [1116, 514] on div "$79.00" at bounding box center [1126, 515] width 43 height 16
copy div "79.00"
click at [1116, 514] on div "$79.00" at bounding box center [1126, 515] width 43 height 16
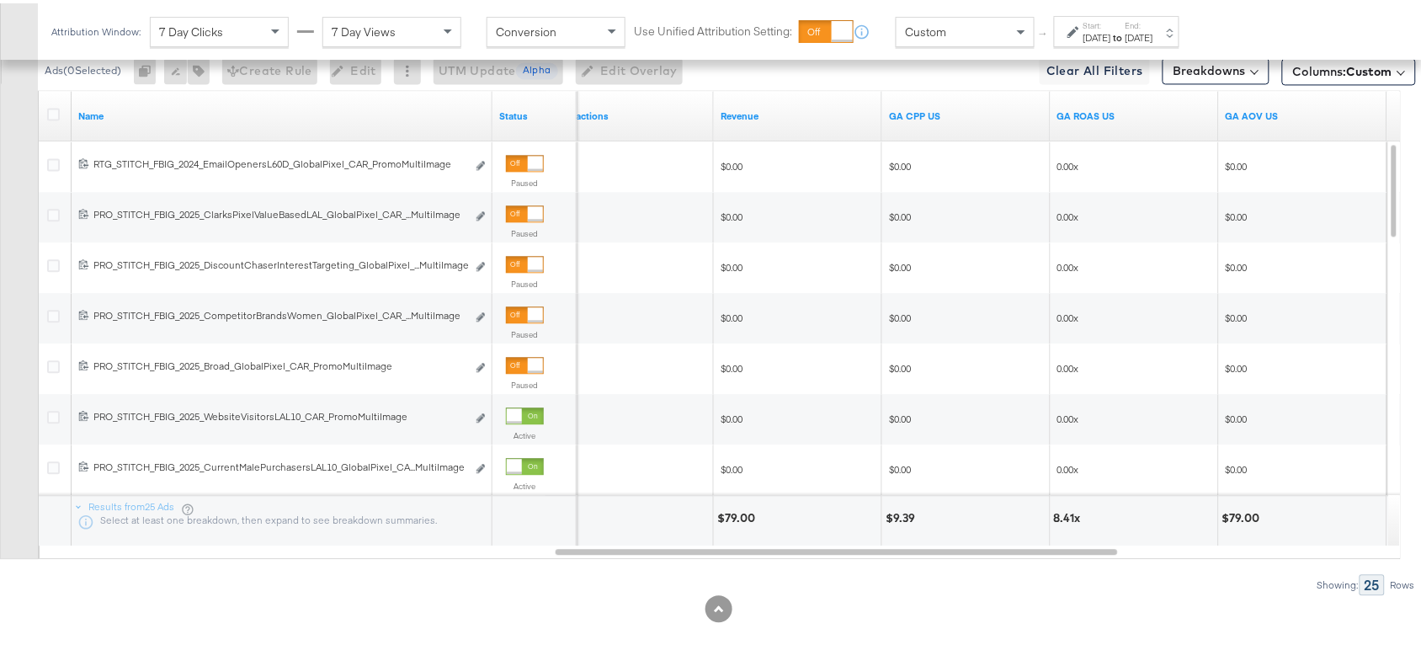
click at [1059, 518] on div "8.41x" at bounding box center [1070, 515] width 32 height 16
copy div "8.41"
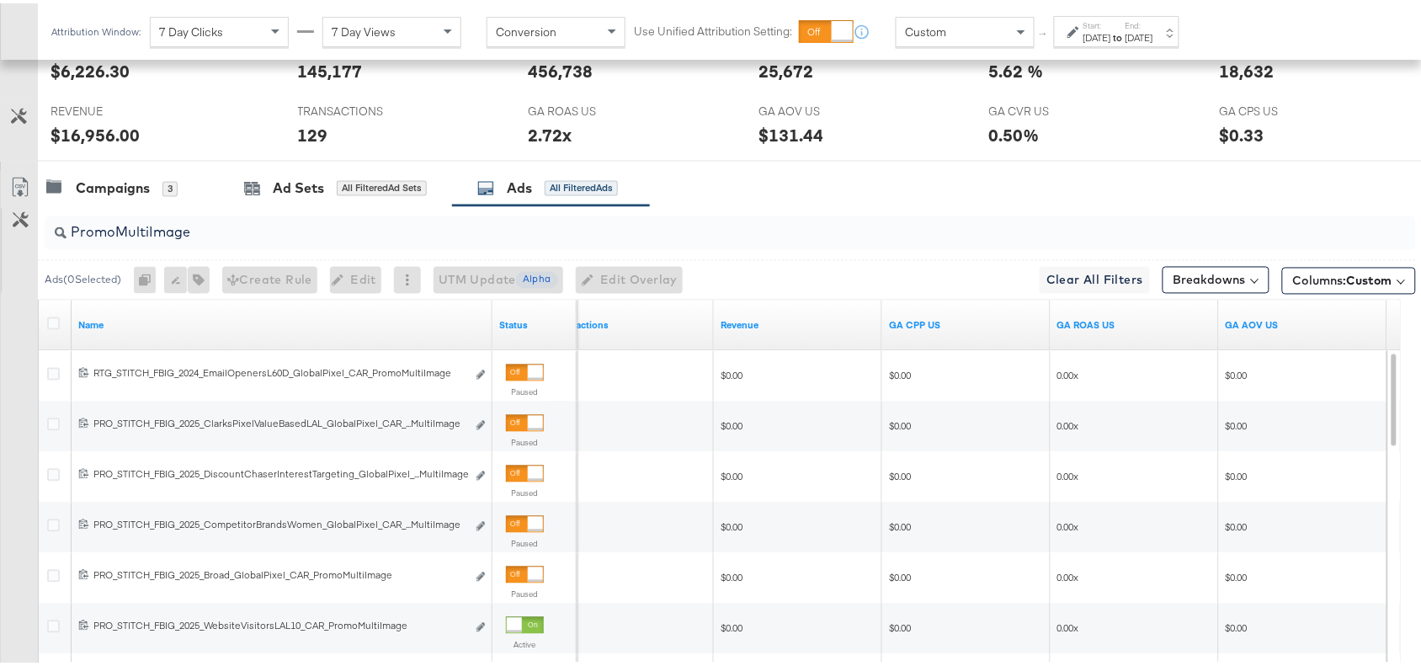
click at [208, 239] on input "PromoMultiImage" at bounding box center [679, 222] width 1225 height 33
paste input "Pric"
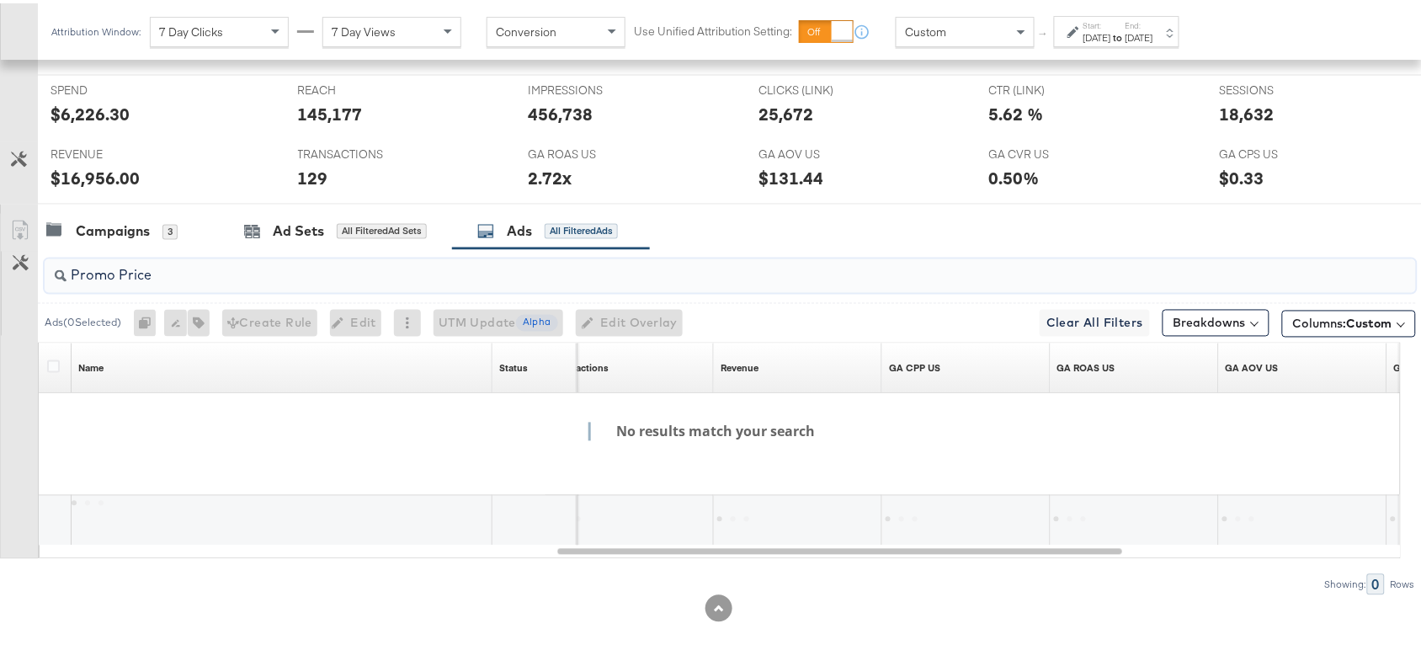
scroll to position [739, 0]
click at [118, 275] on input "Promo Price" at bounding box center [679, 265] width 1225 height 33
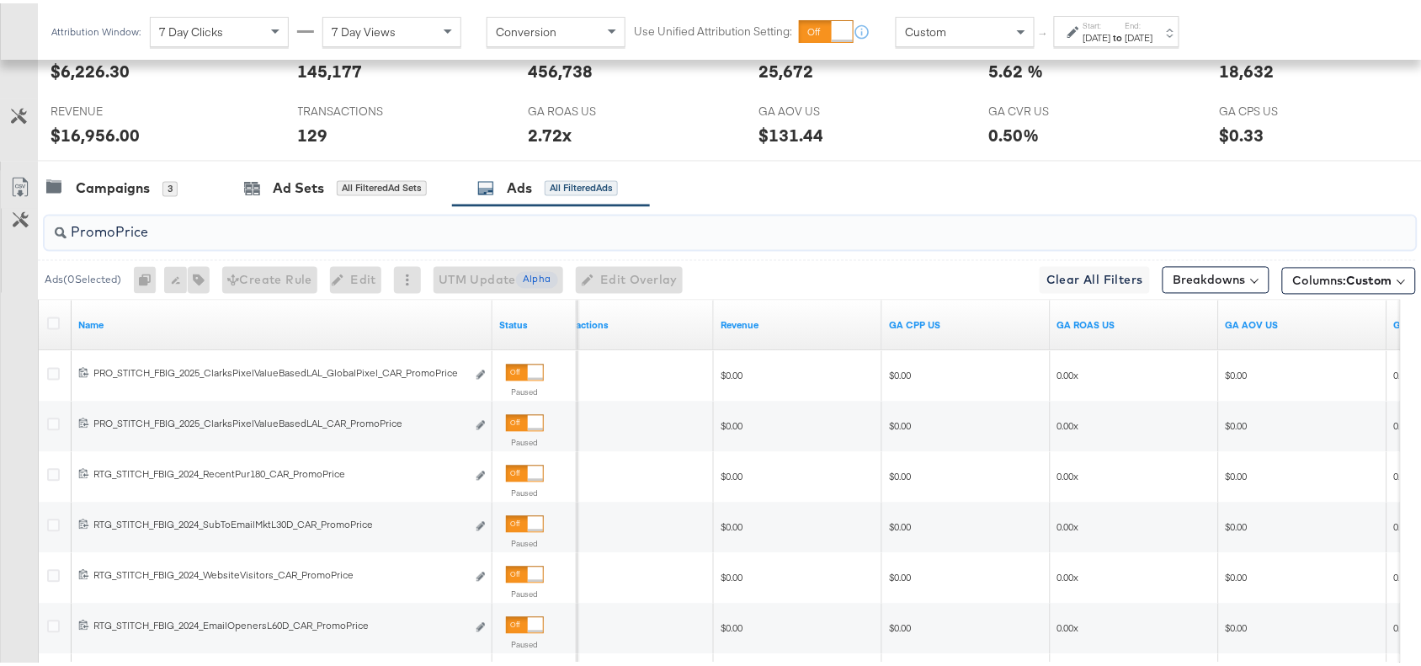
click at [1117, 217] on input "PromoPrice" at bounding box center [679, 222] width 1225 height 33
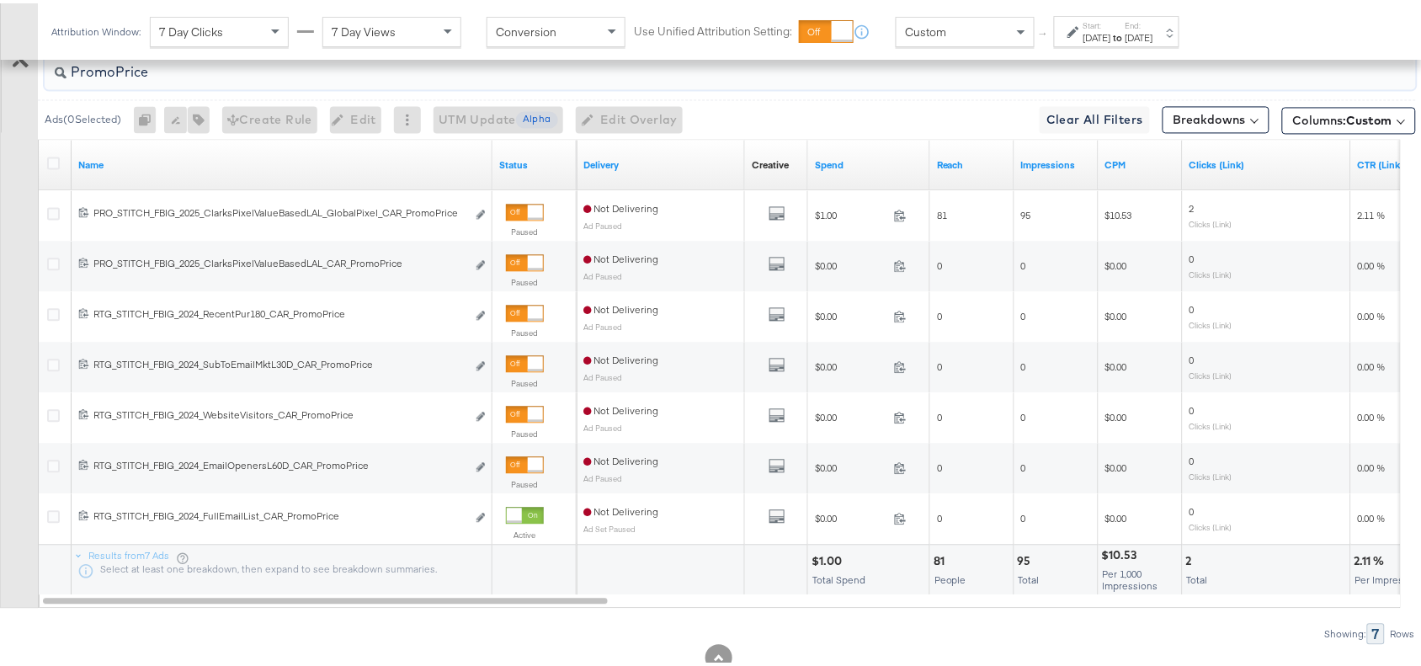
scroll to position [940, 0]
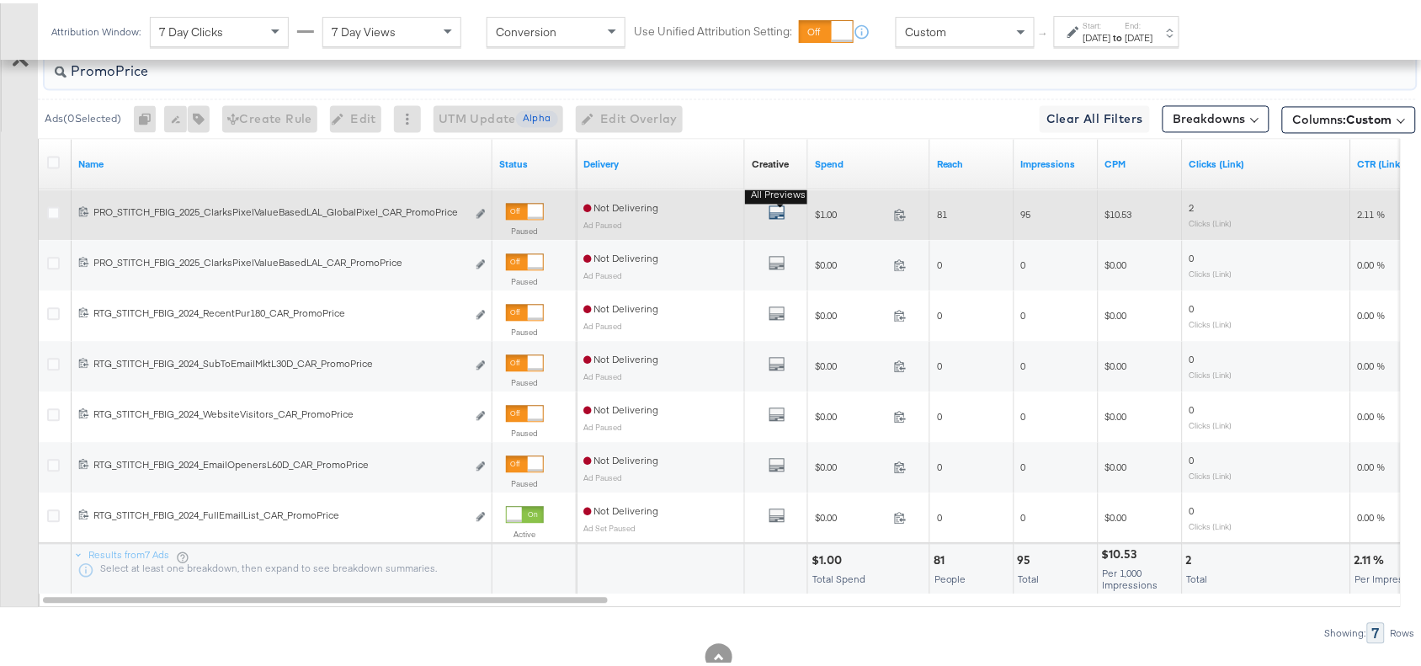
type input "PromoPrice"
click at [779, 218] on icon "default" at bounding box center [777, 209] width 17 height 17
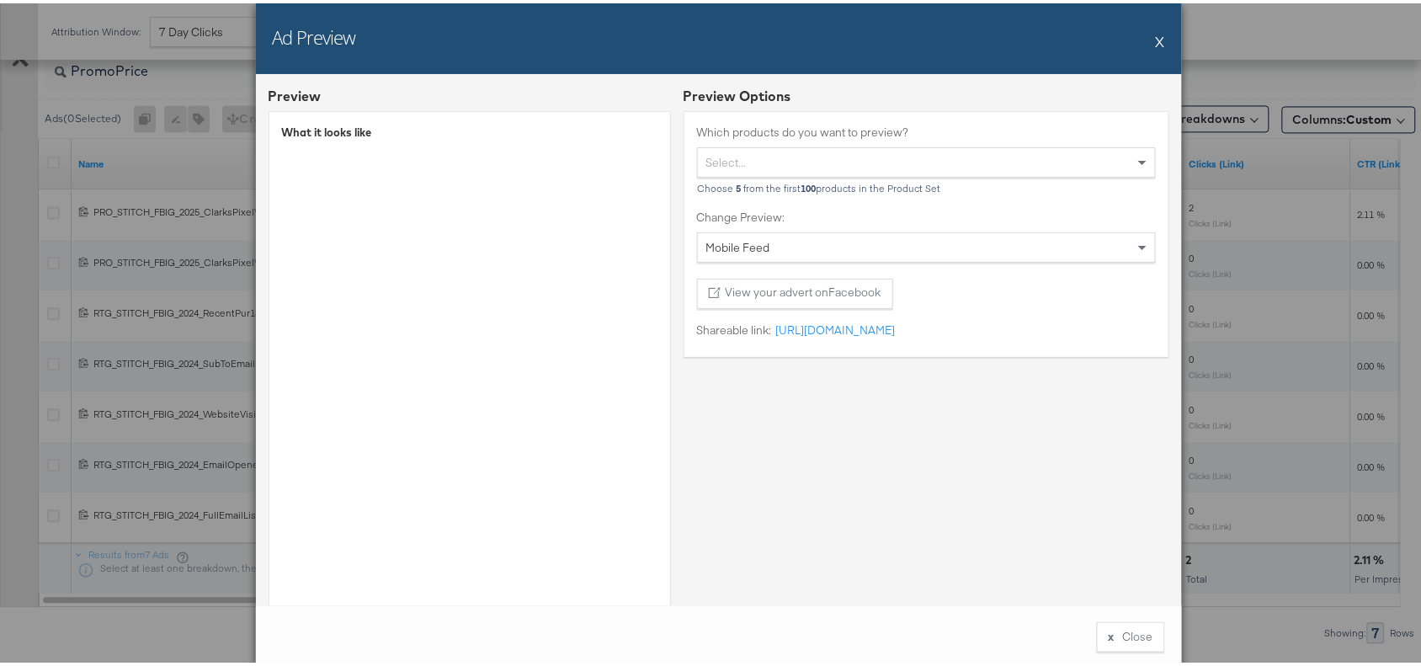
click at [1156, 38] on button "X" at bounding box center [1160, 38] width 9 height 34
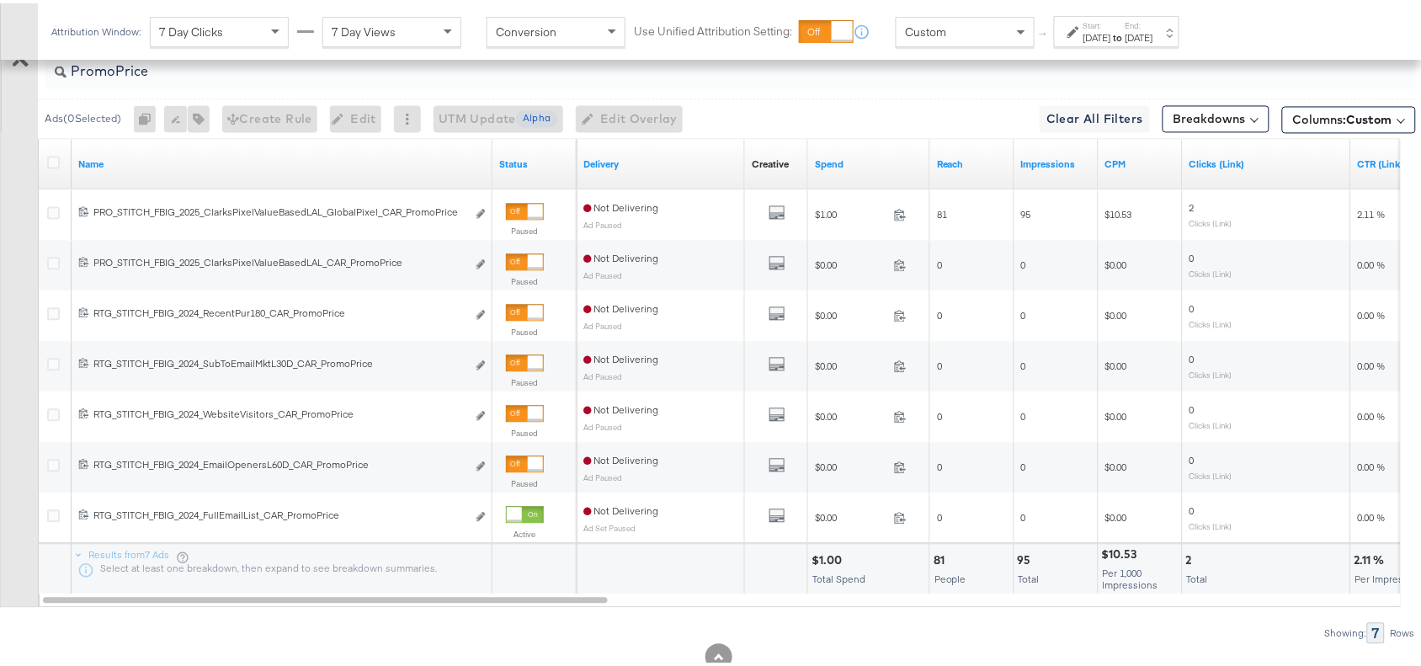
click at [830, 557] on div "$1.00" at bounding box center [829, 558] width 35 height 16
copy div "1.00"
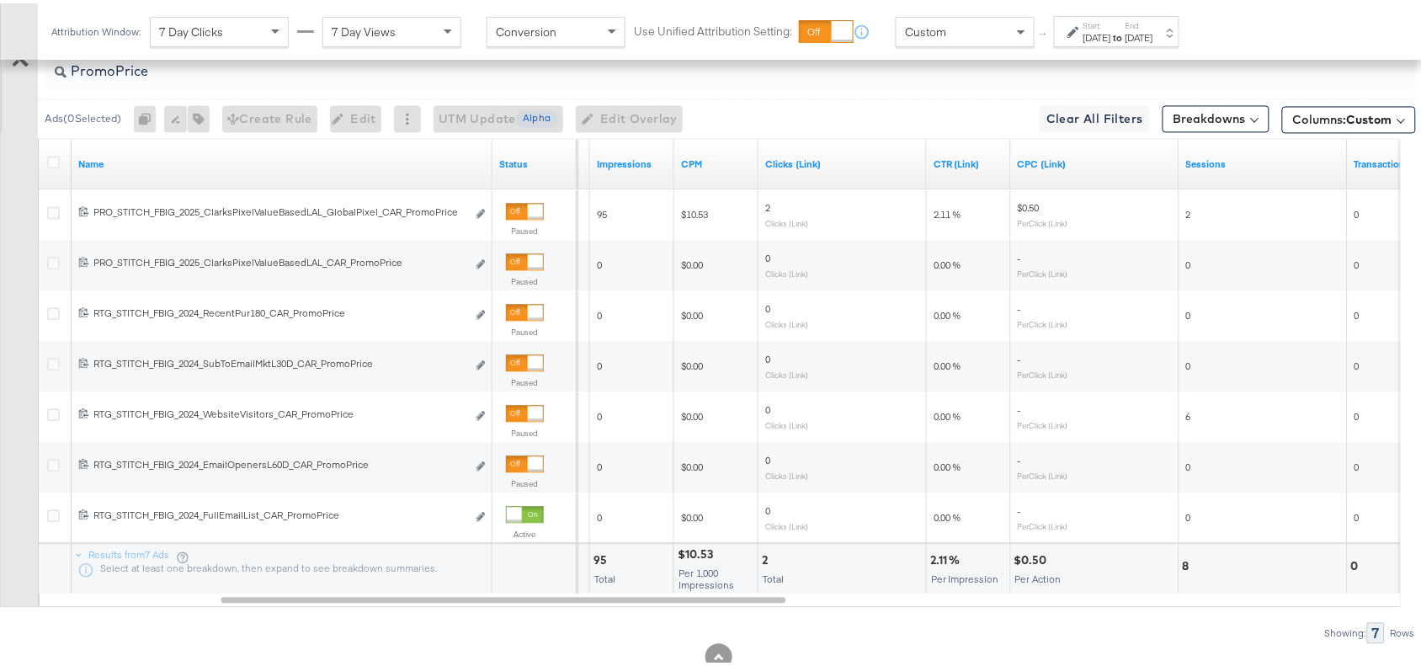
click at [935, 561] on div "2.11 %" at bounding box center [947, 558] width 35 height 16
copy div "2.11"
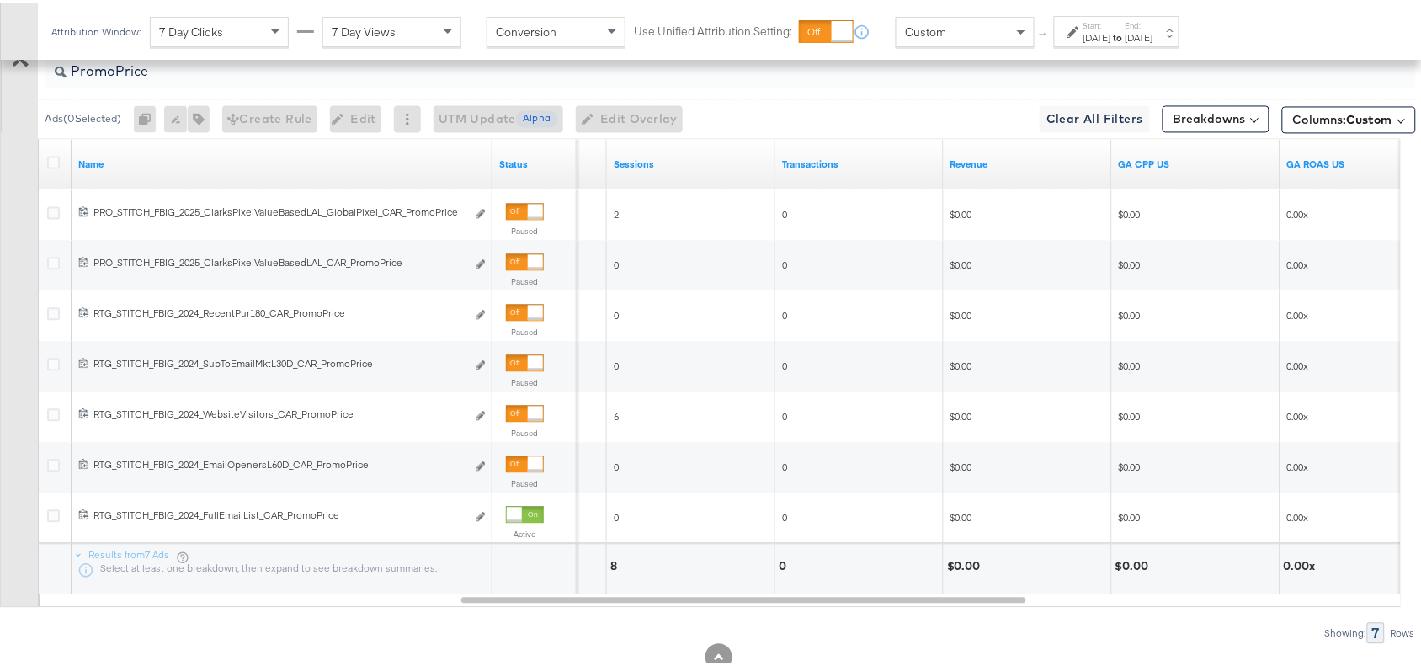
scroll to position [760, 0]
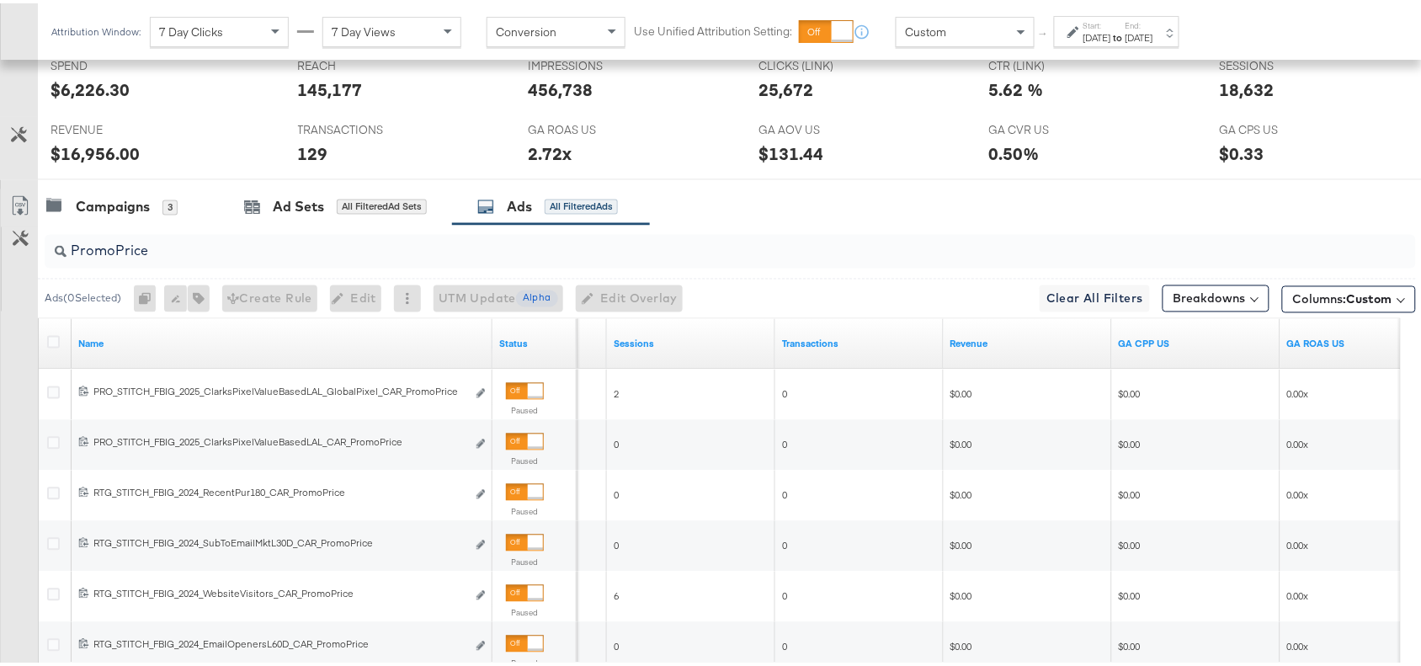
click at [173, 250] on input "PromoPrice" at bounding box center [679, 241] width 1225 height 33
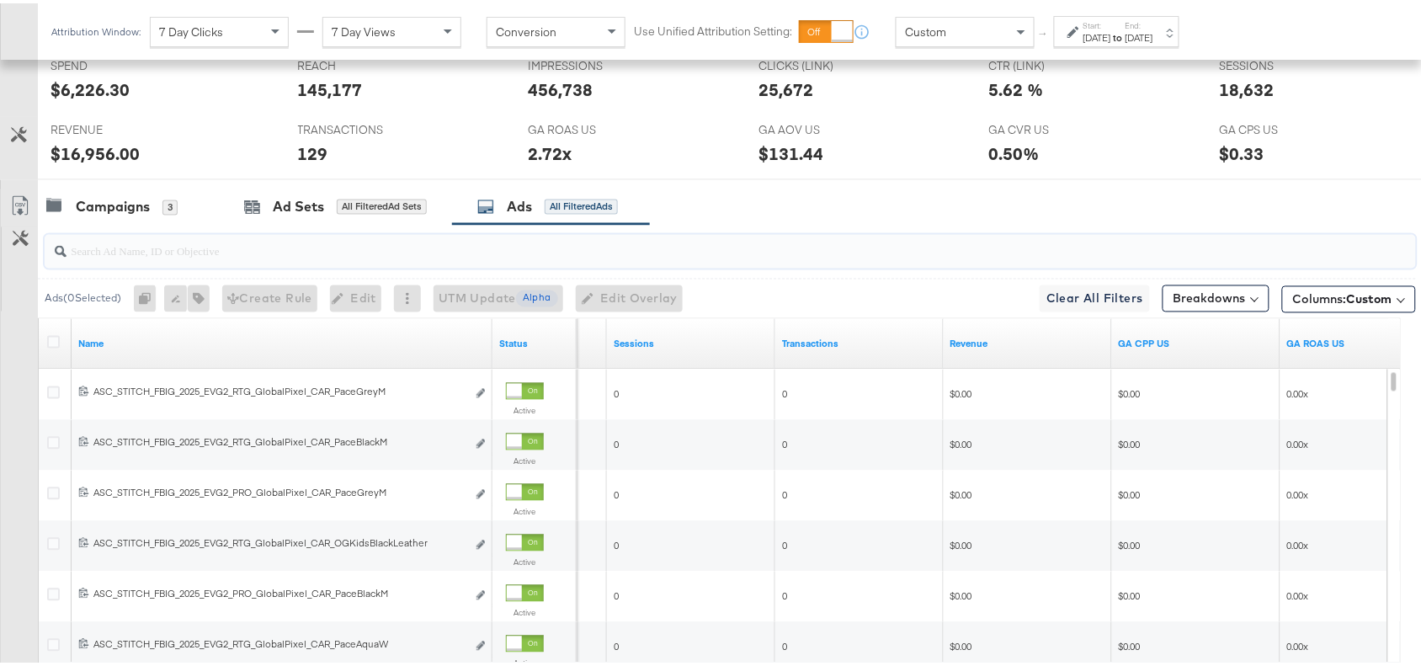
paste input "GenAI"
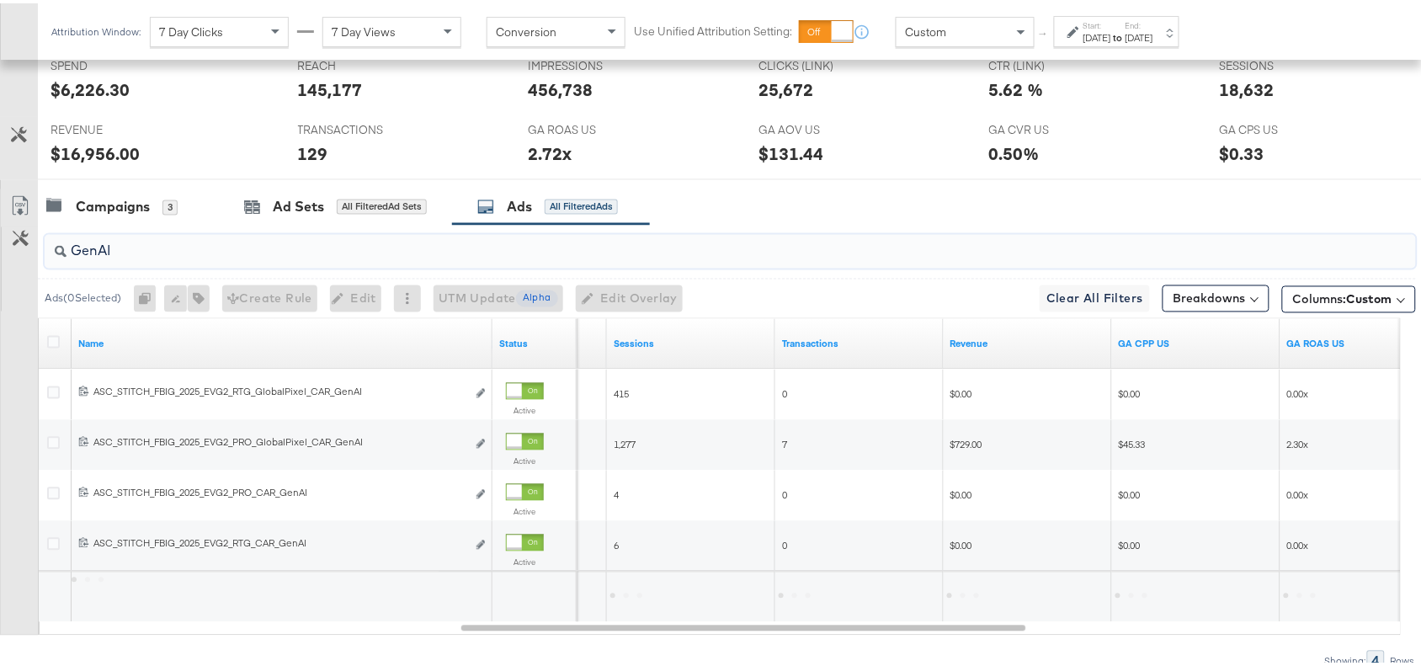
type input "GenAI"
click at [1028, 196] on div "Campaigns 3 Ad Sets All Filtered Ad Sets Ads All Filtered Ads" at bounding box center [737, 204] width 1399 height 36
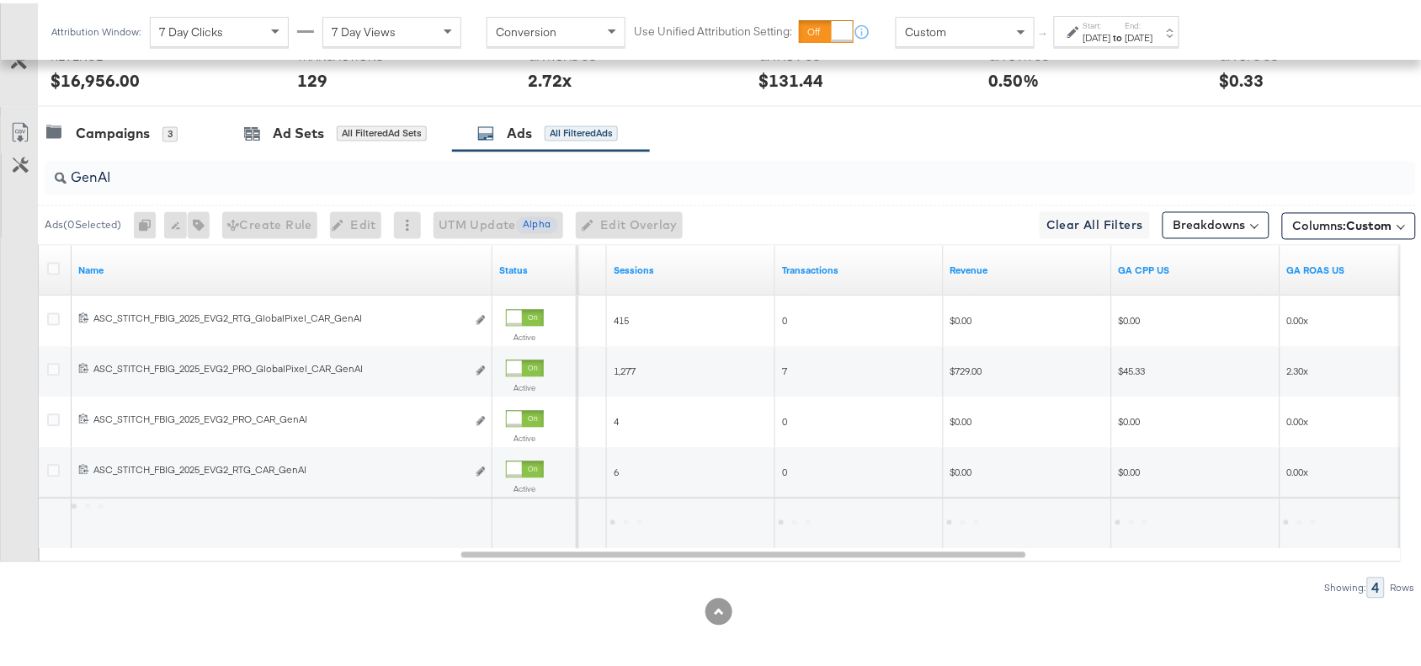
scroll to position [834, 0]
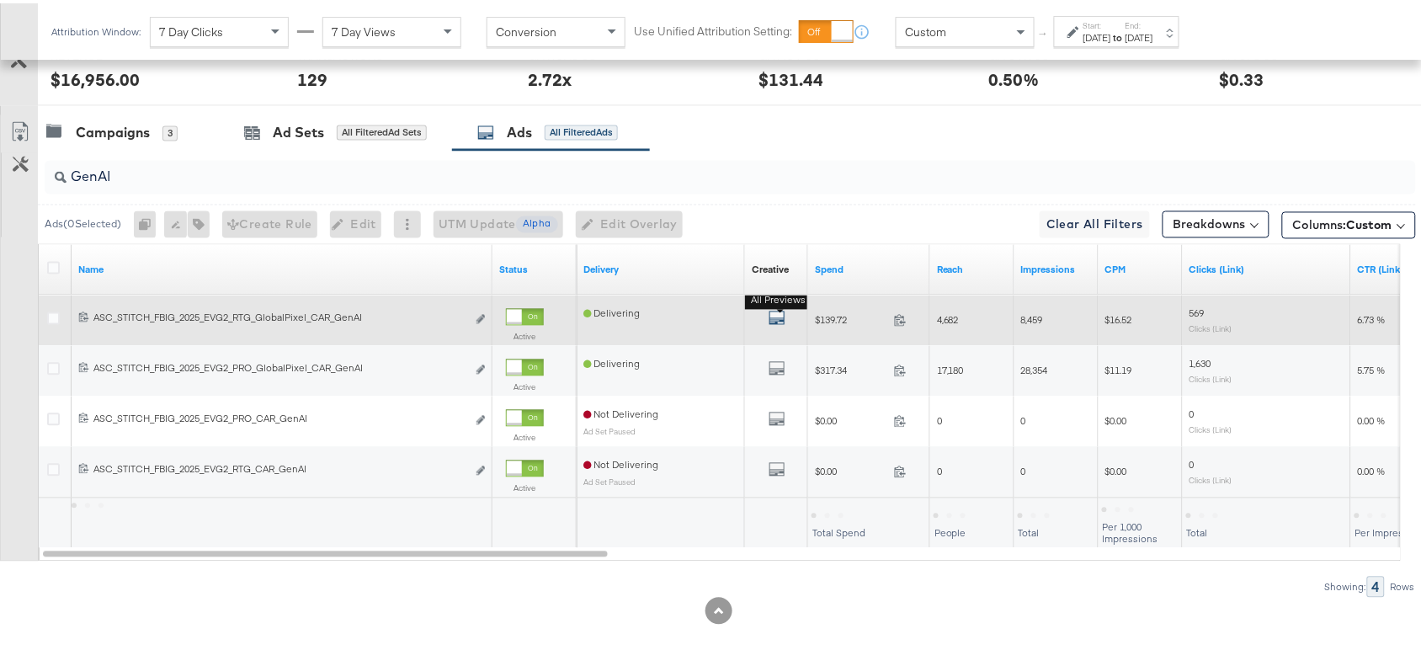
click at [780, 321] on icon "default" at bounding box center [777, 314] width 17 height 17
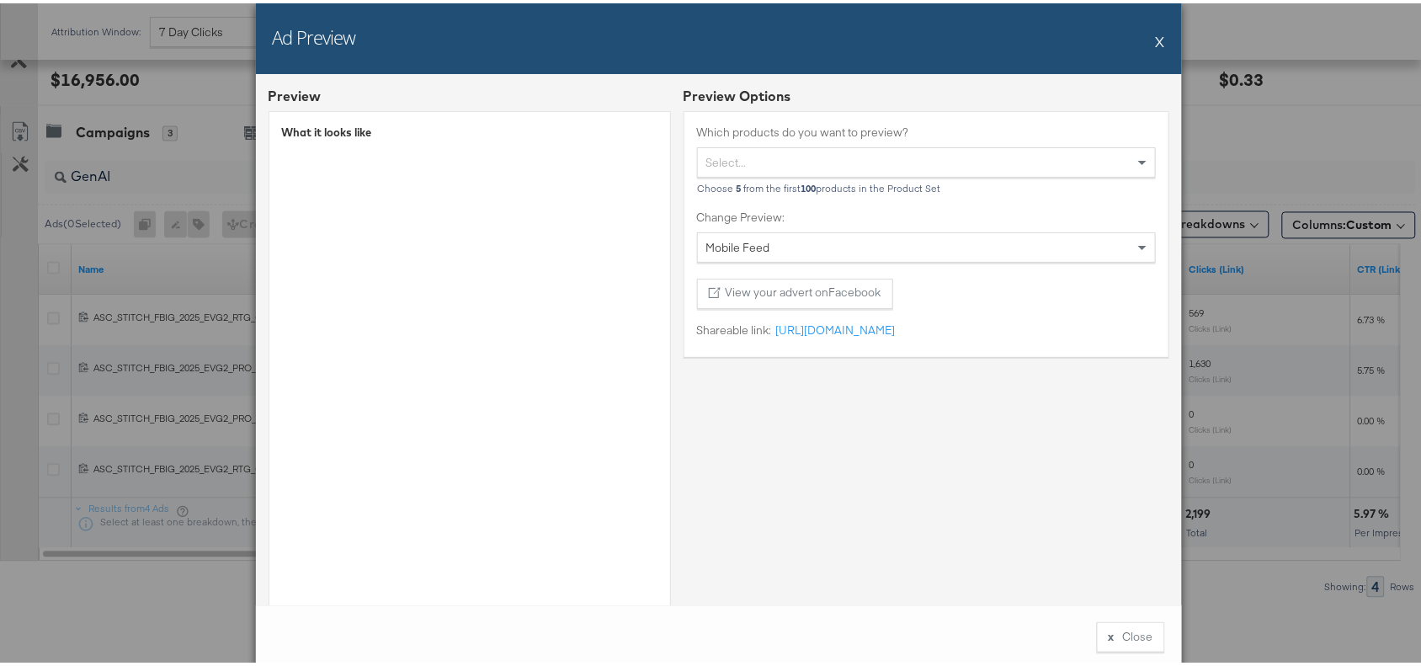
click at [819, 493] on div "Preview Options Which products do you want to preview? Select... Choose 5 from …" at bounding box center [927, 404] width 486 height 642
click at [1156, 35] on button "X" at bounding box center [1160, 38] width 9 height 34
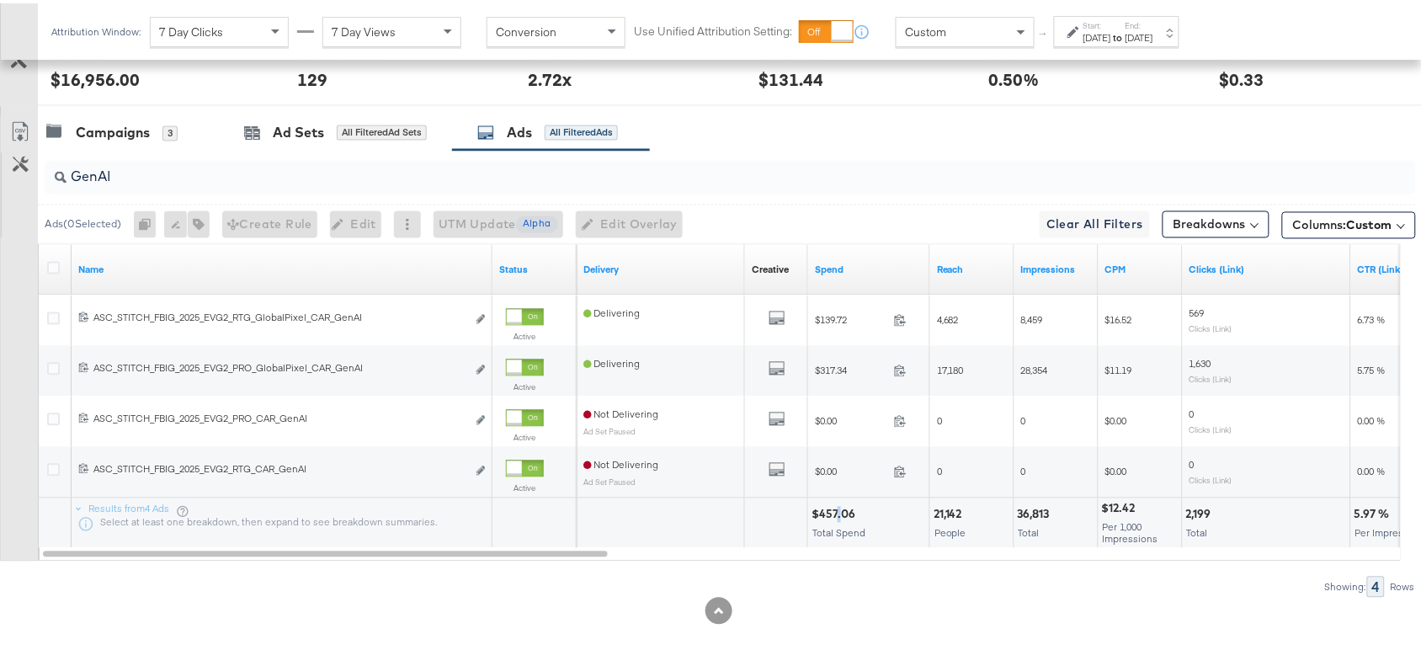
click at [840, 519] on div "$457.06 Total Spend" at bounding box center [868, 520] width 121 height 51
click at [840, 519] on div "$457.06" at bounding box center [836, 511] width 49 height 16
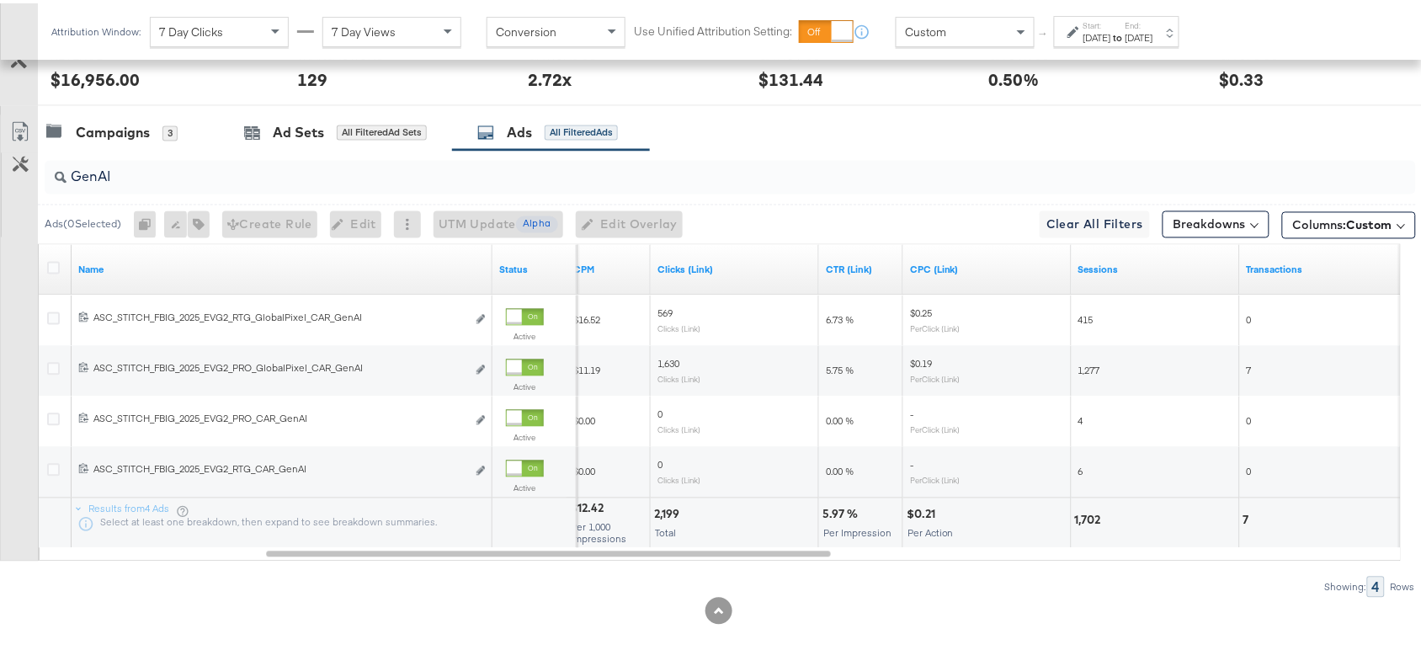
click at [830, 514] on div "5.97 %" at bounding box center [843, 511] width 40 height 16
copy div "5.97"
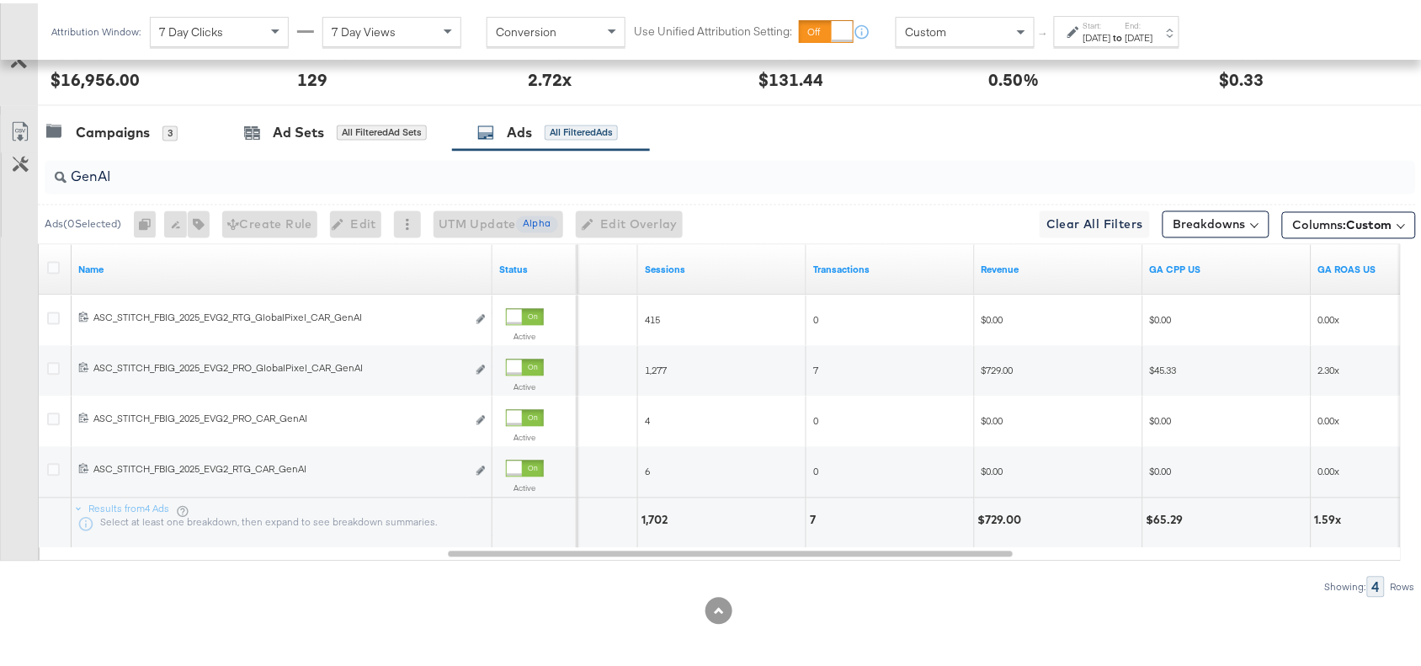
click at [995, 519] on div "$729.00" at bounding box center [1002, 517] width 49 height 16
copy div "729.00"
click at [995, 519] on div "$729.00" at bounding box center [1002, 517] width 49 height 16
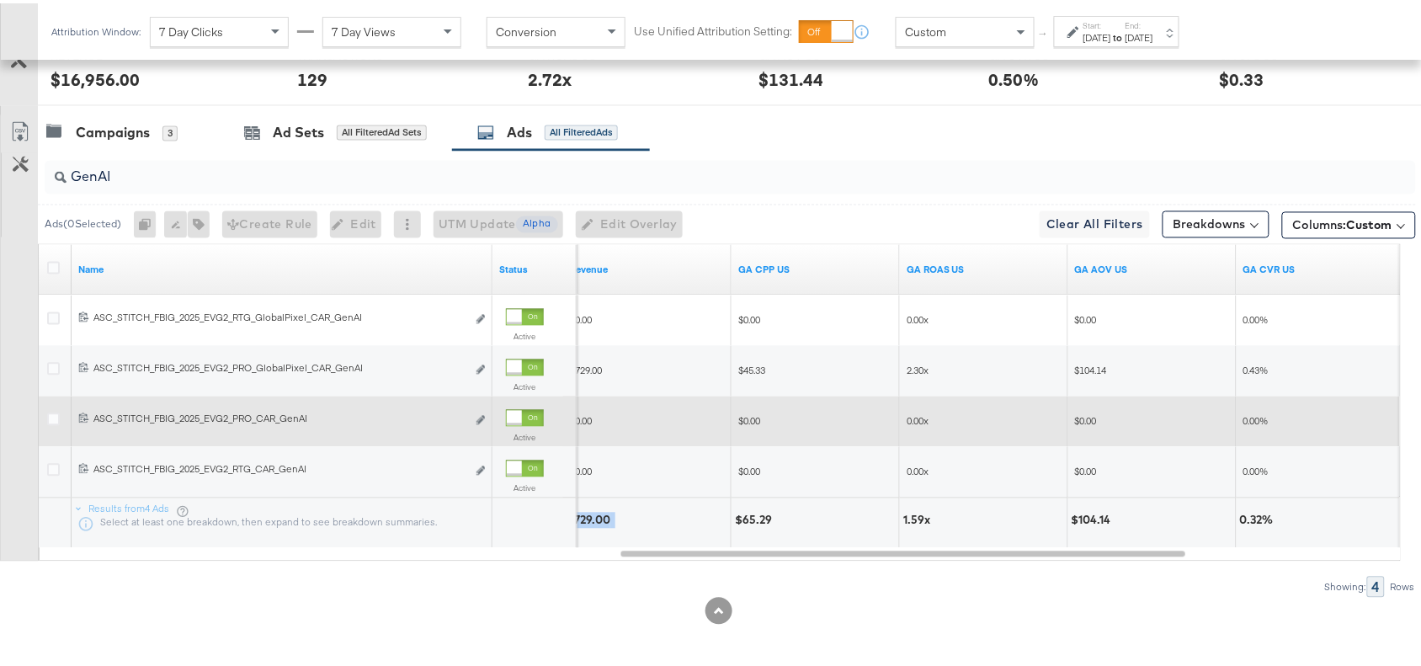
scroll to position [834, 0]
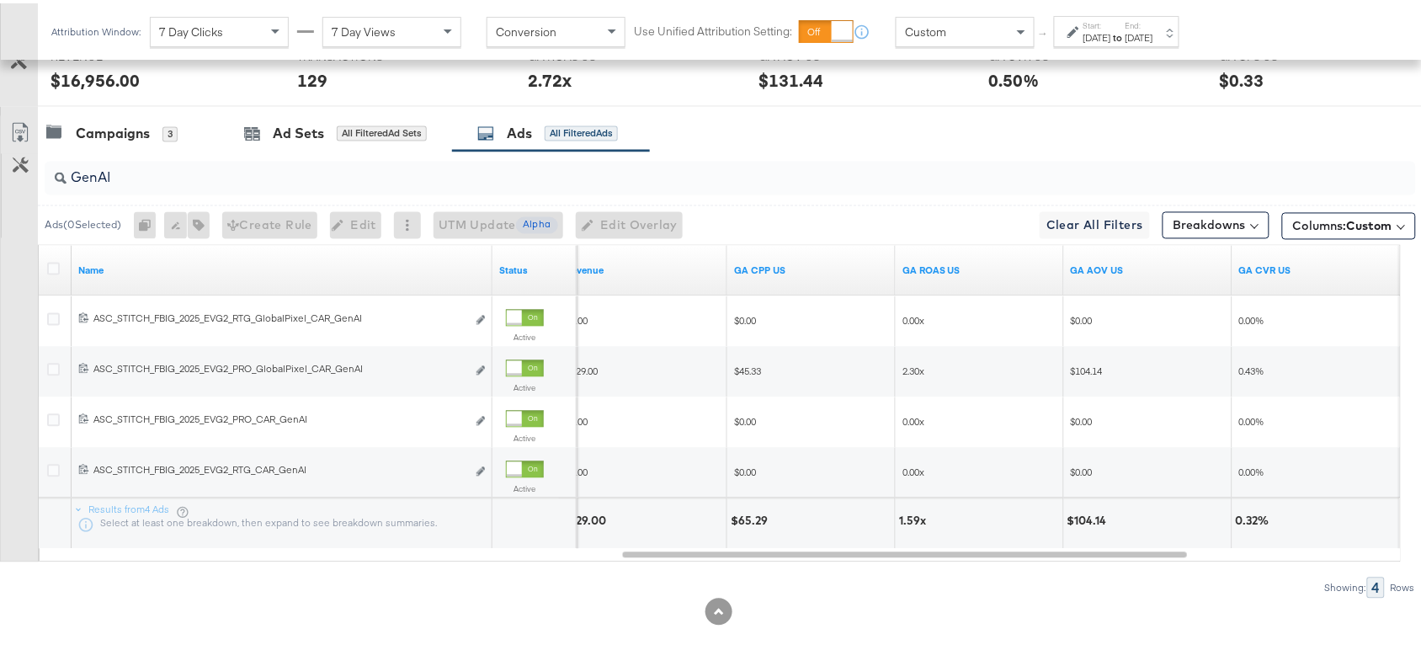
click at [903, 523] on div "1.59x" at bounding box center [915, 518] width 32 height 16
click at [173, 175] on input "GenAI" at bounding box center [679, 168] width 1225 height 33
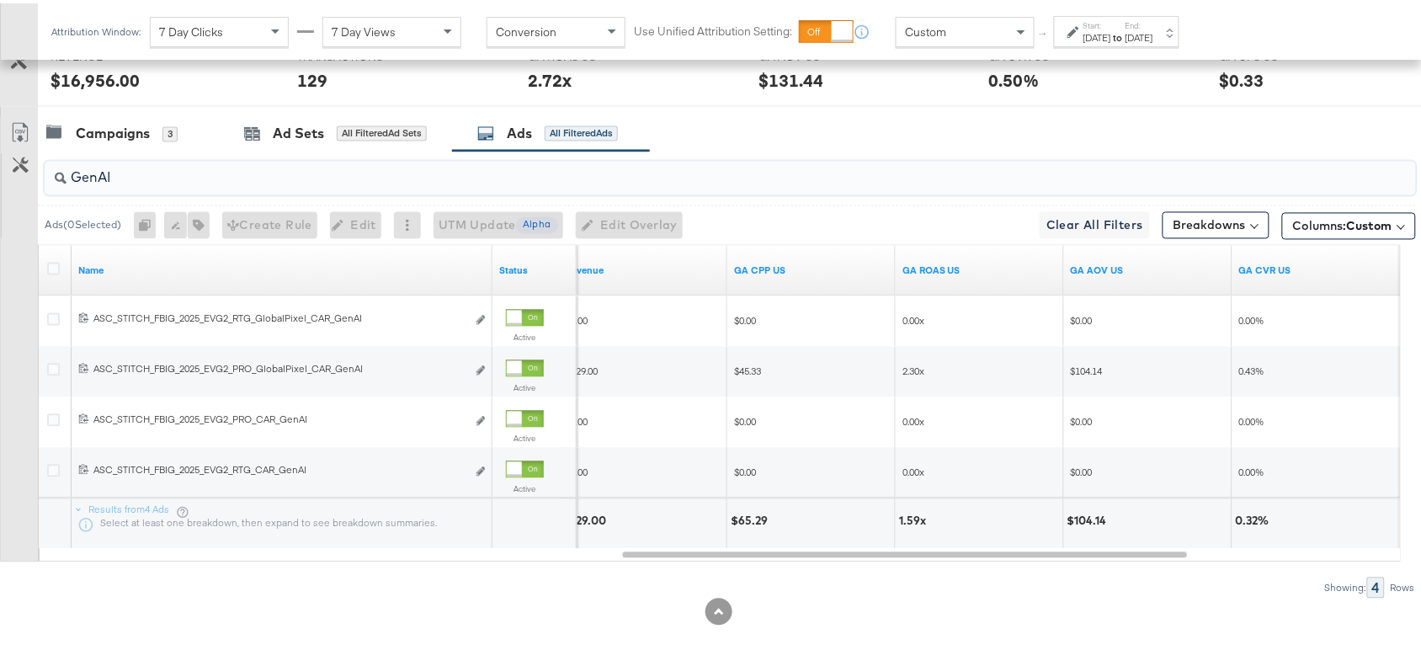
paste input "Logo"
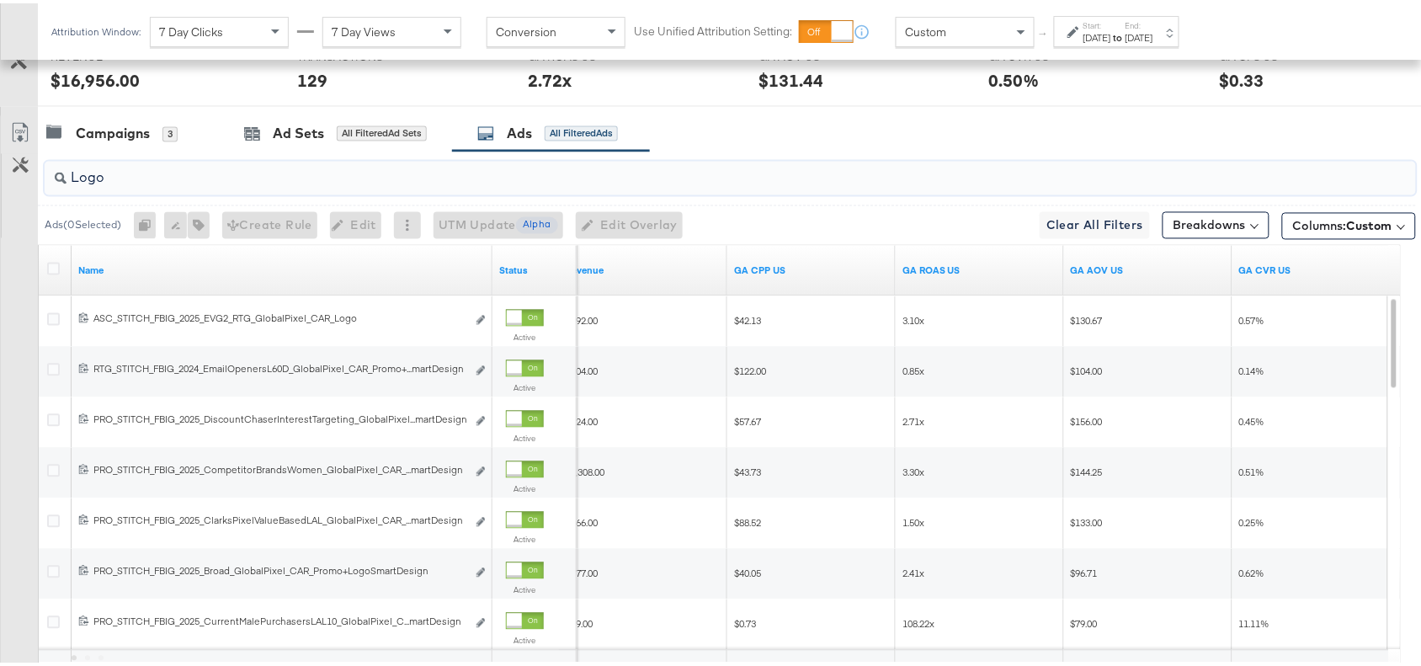
type input "Logo"
click at [899, 133] on div "Campaigns 3 Ad Sets All Filtered Ad Sets Ads All Filtered Ads" at bounding box center [737, 131] width 1399 height 36
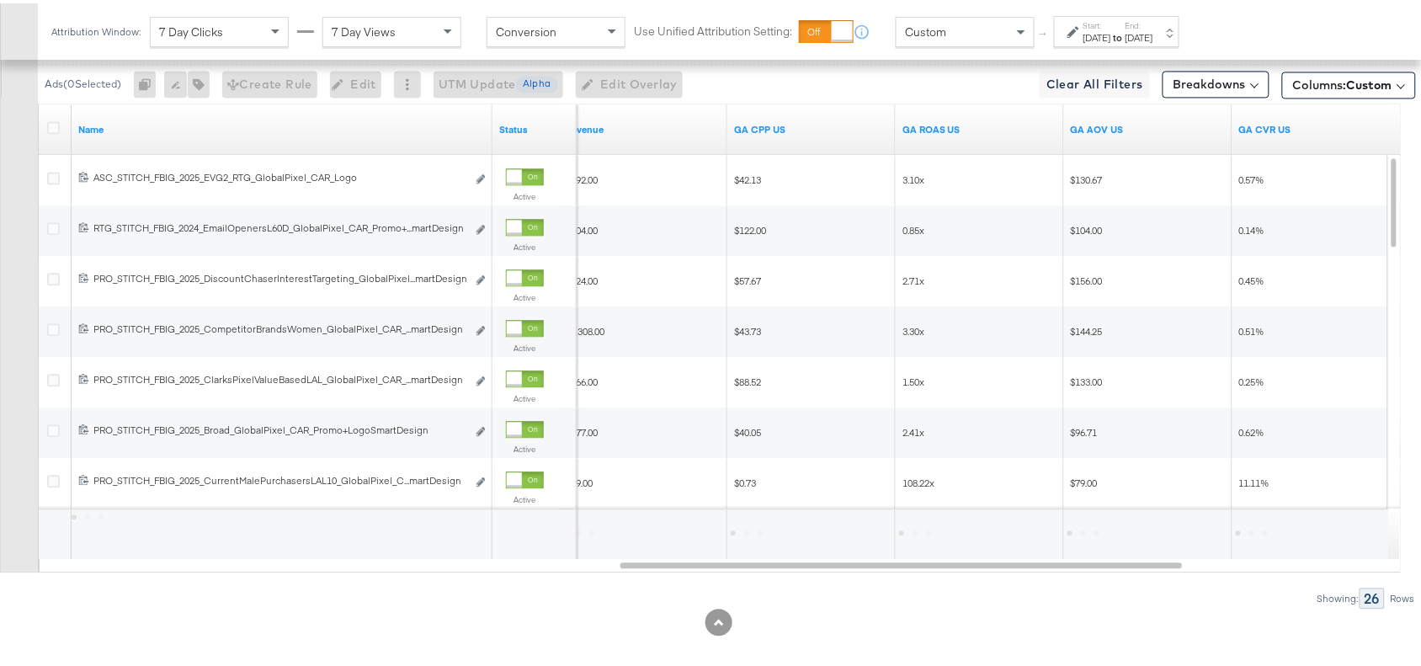
scroll to position [990, 0]
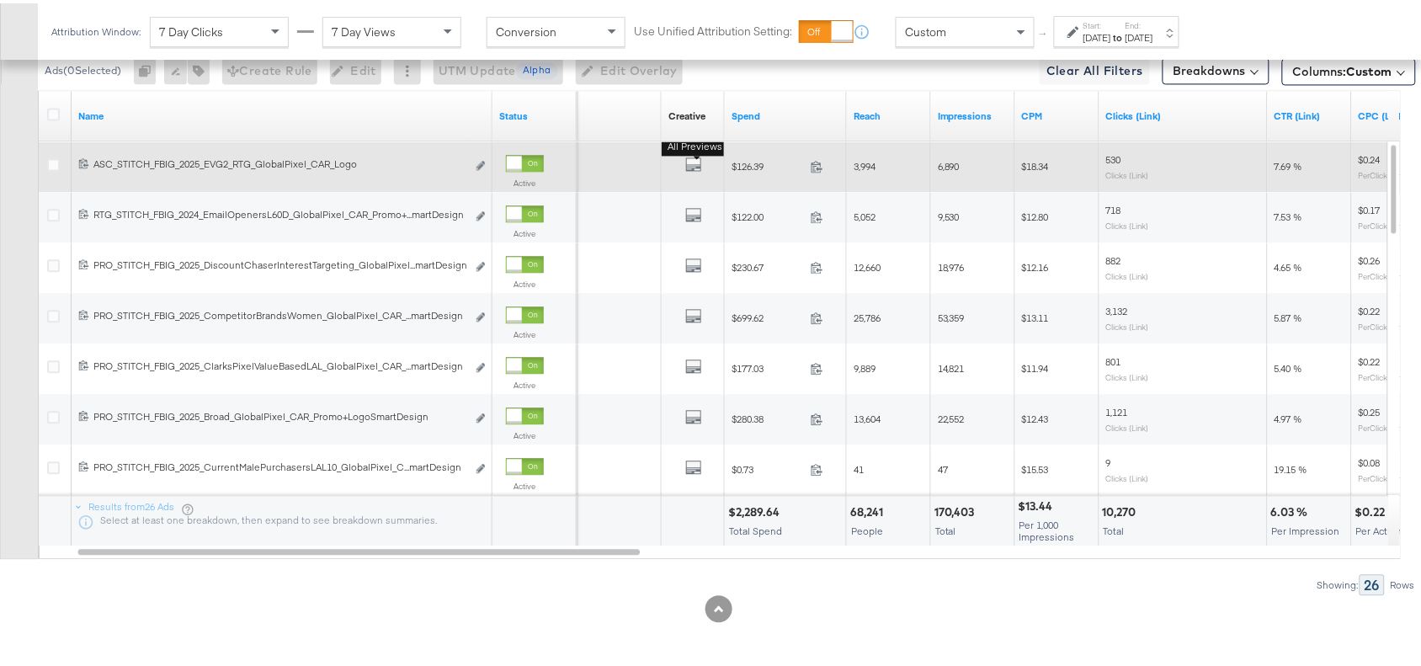
click at [693, 171] on button "All Previews" at bounding box center [693, 162] width 17 height 21
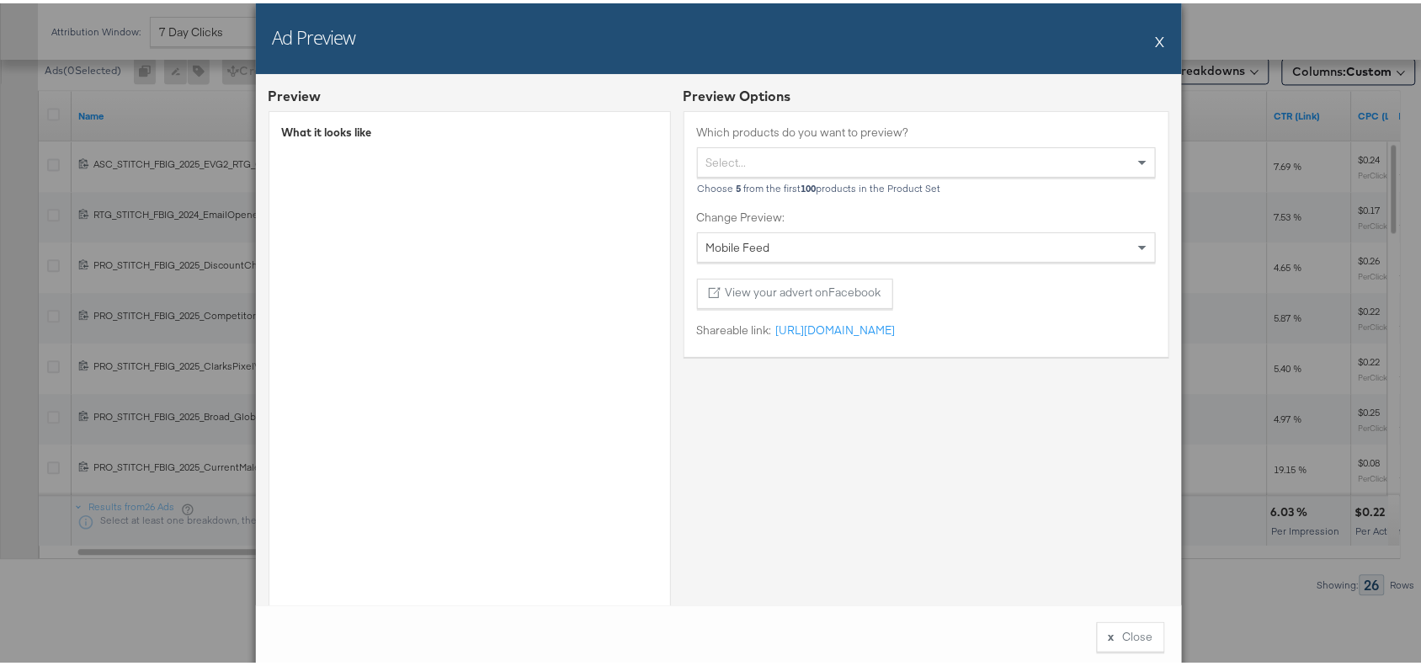
click at [1156, 43] on button "X" at bounding box center [1160, 38] width 9 height 34
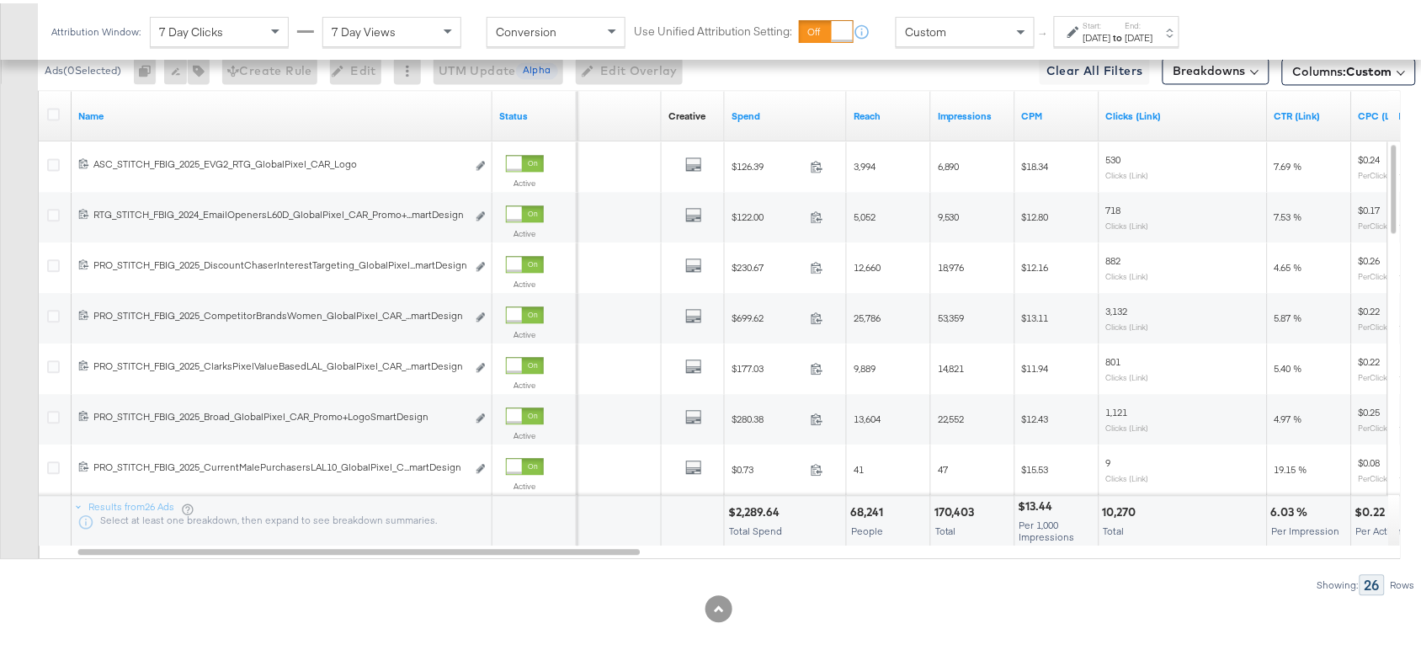
click at [758, 510] on div "$2,289.64" at bounding box center [756, 509] width 56 height 16
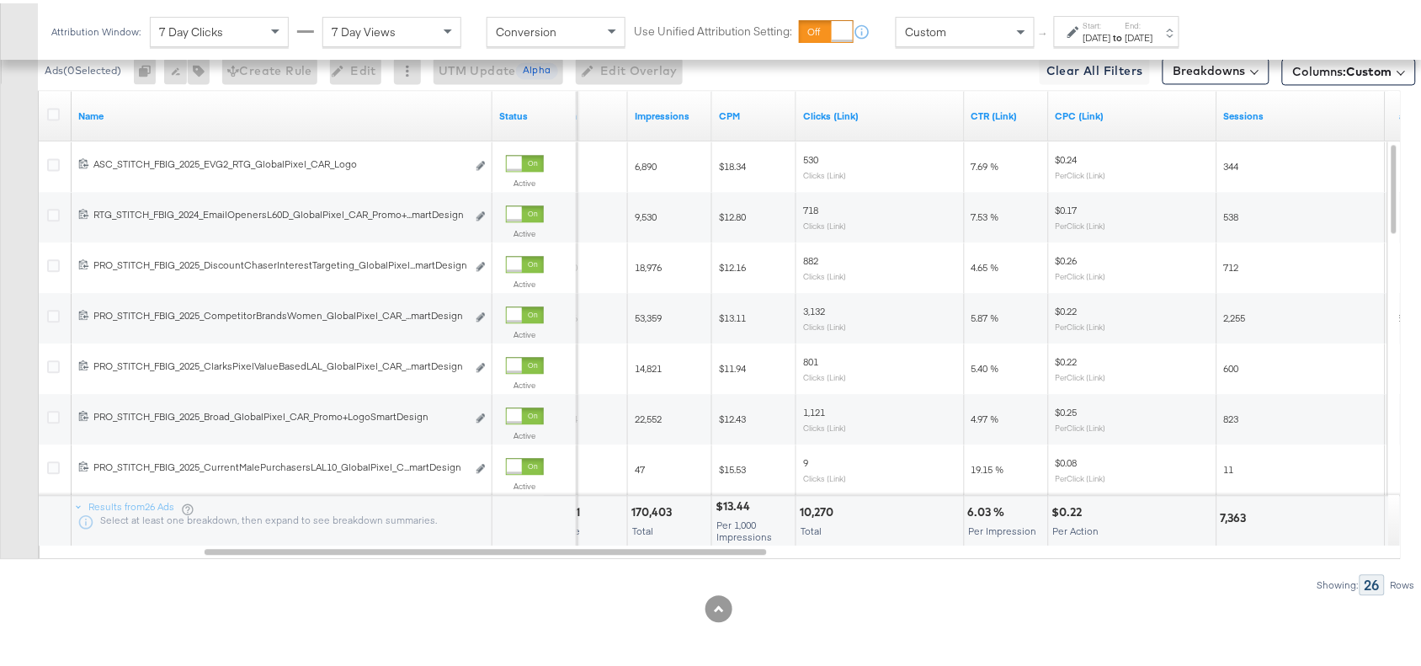
click at [970, 510] on div "6.03 %" at bounding box center [989, 509] width 42 height 16
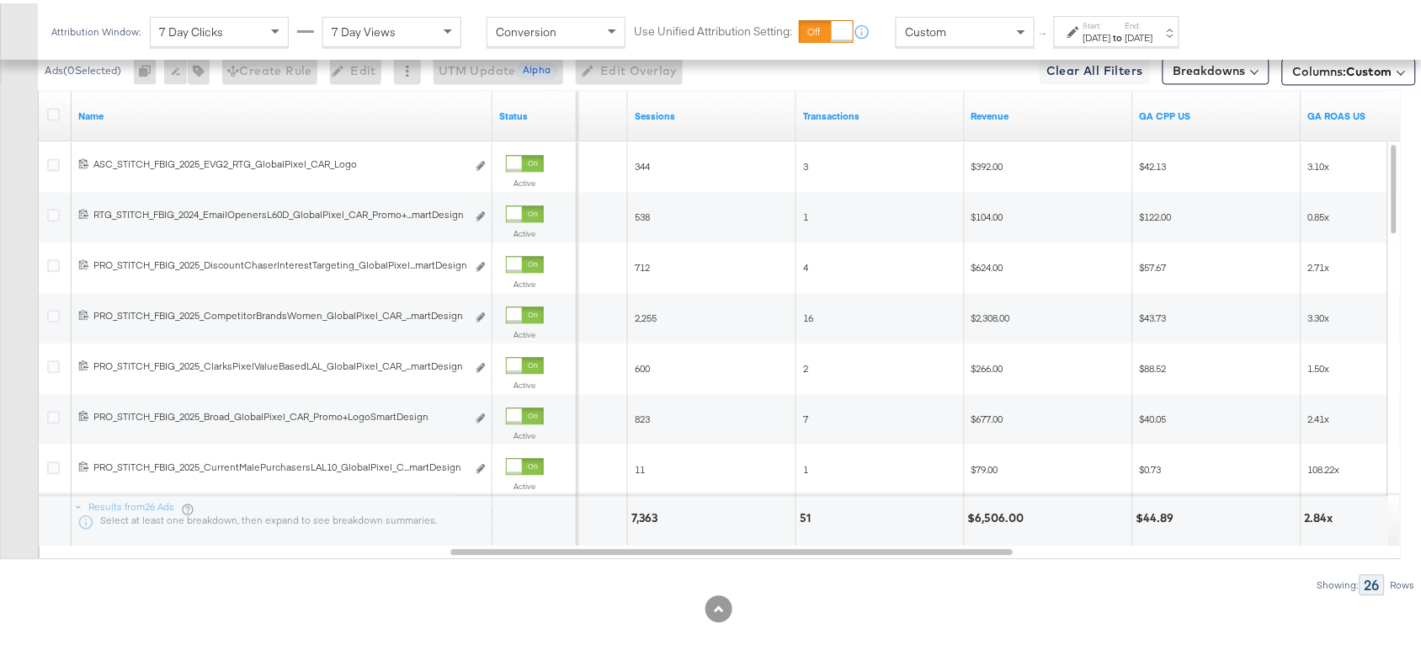
click at [1010, 509] on div "$6,506.00" at bounding box center [998, 515] width 61 height 16
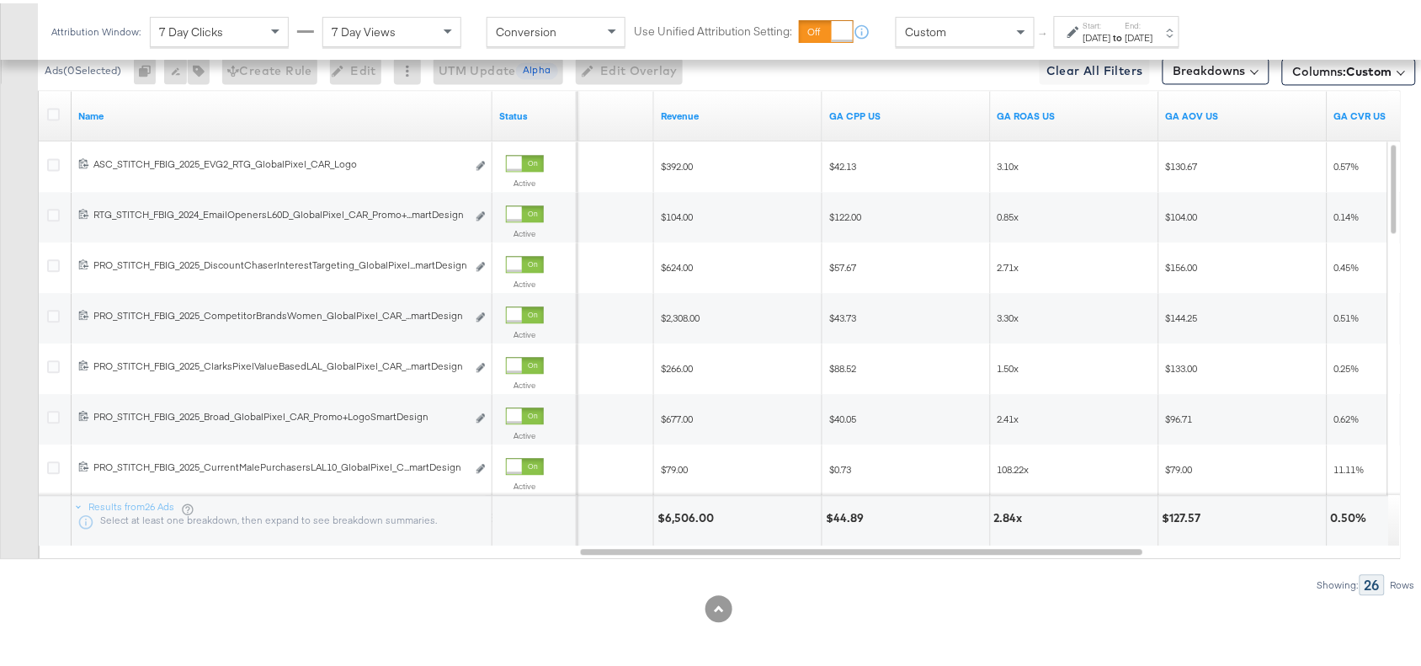
click at [1009, 515] on div "2.84x" at bounding box center [1011, 515] width 34 height 16
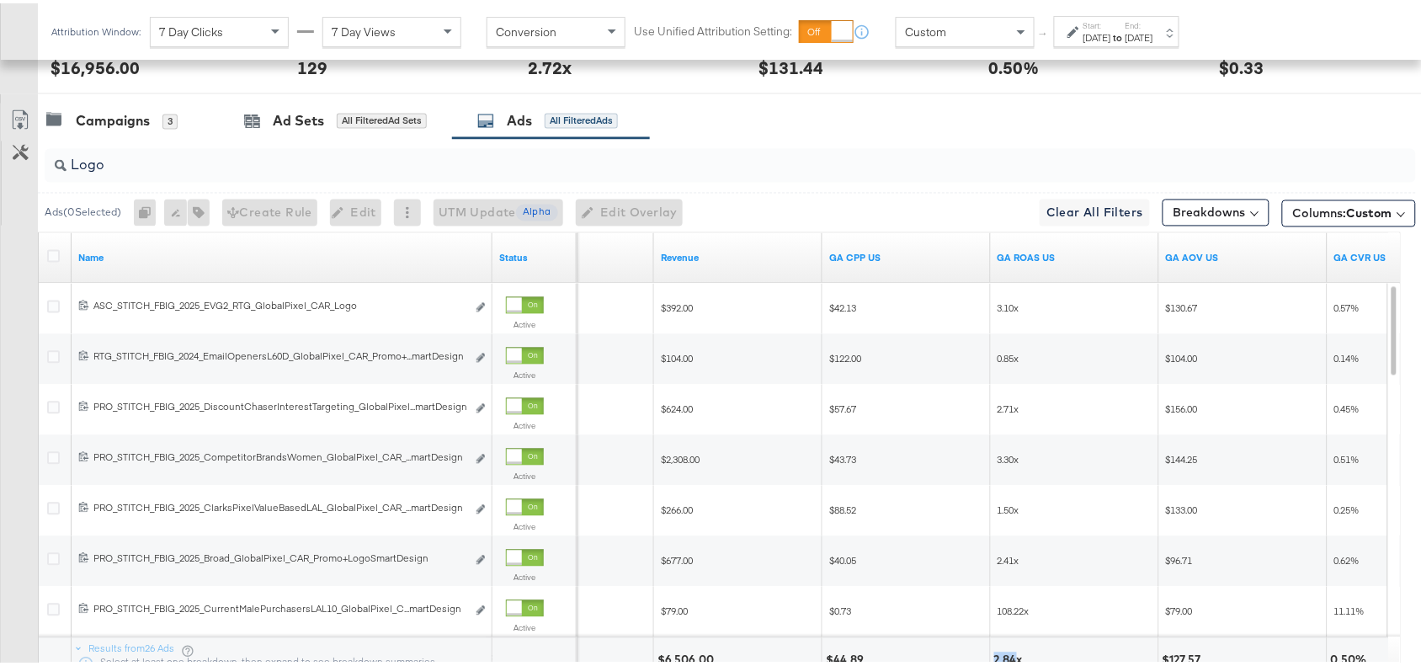
scroll to position [844, 0]
click at [118, 177] on div "Logo" at bounding box center [731, 164] width 1372 height 34
click at [133, 168] on input "Logo" at bounding box center [679, 157] width 1225 height 33
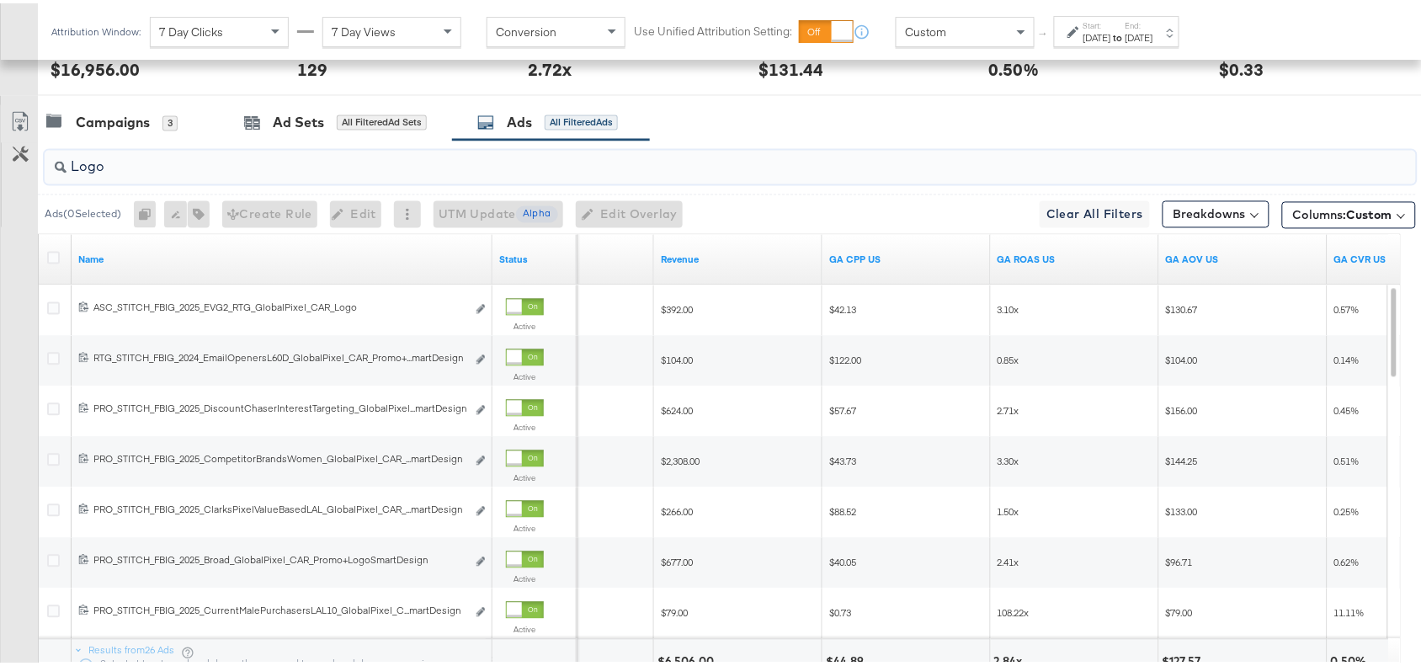
click at [133, 168] on input "Logo" at bounding box center [679, 157] width 1225 height 33
paste input "Full Price New Arrivals Collage"
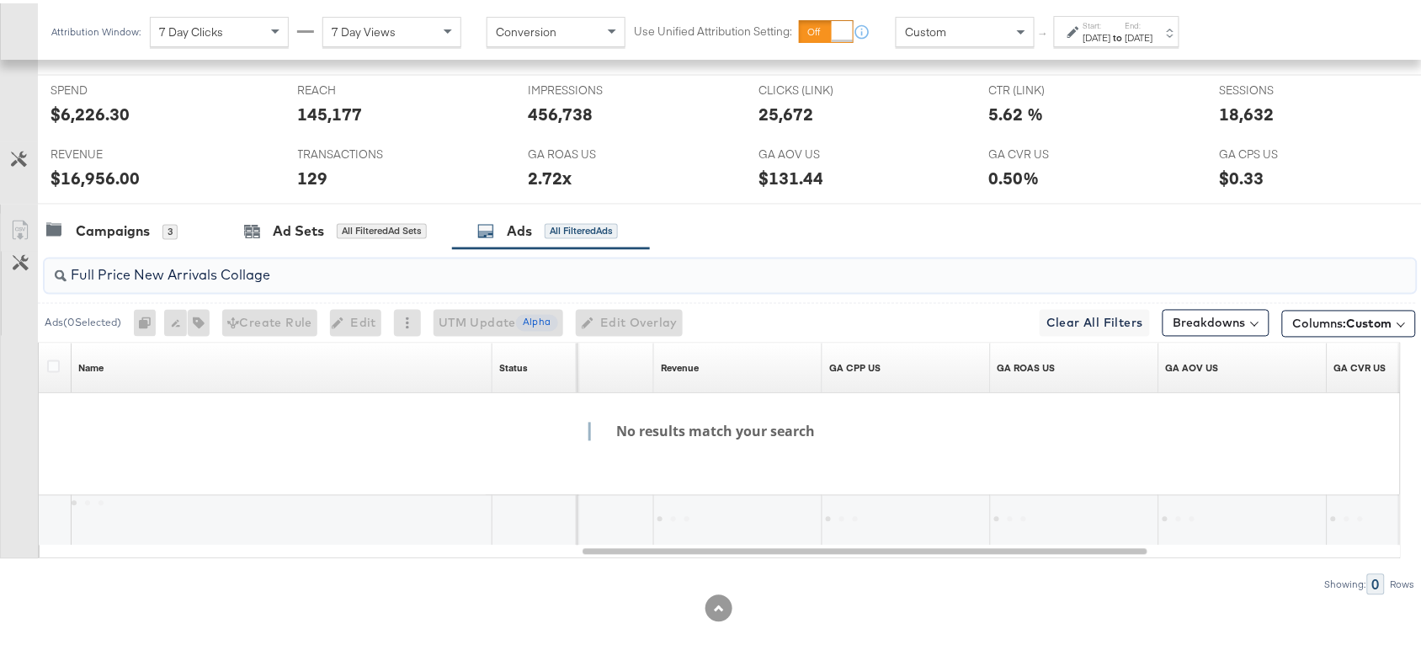
click at [99, 274] on input "Full Price New Arrivals Collage" at bounding box center [679, 265] width 1225 height 33
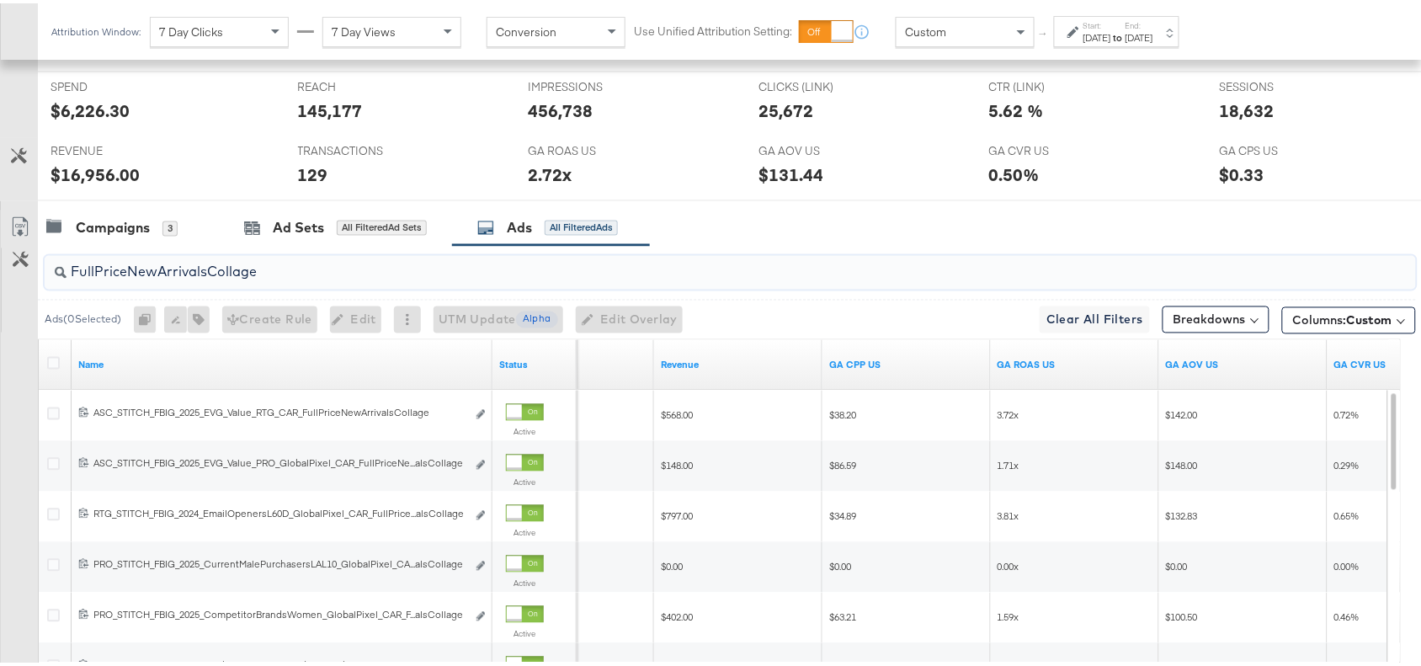
scroll to position [844, 0]
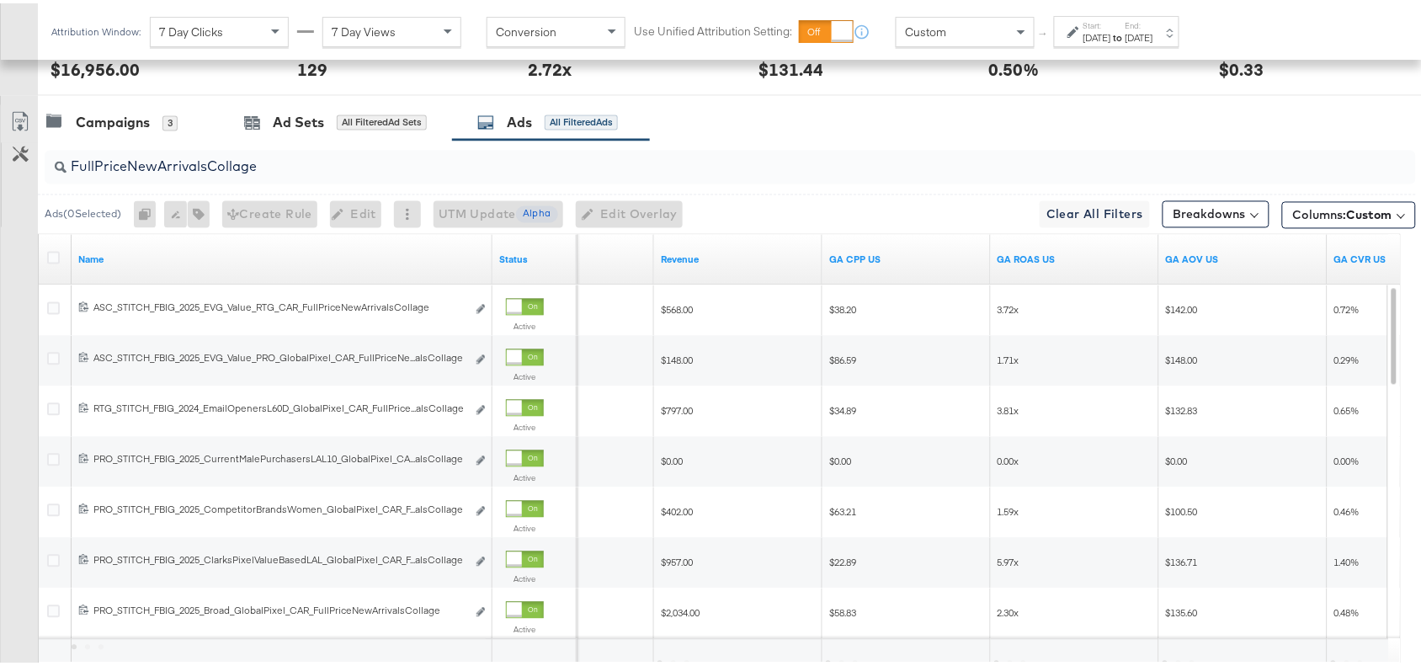
click at [878, 125] on div "Campaigns 3 Ad Sets All Filtered Ad Sets Ads All Filtered Ads" at bounding box center [737, 120] width 1399 height 36
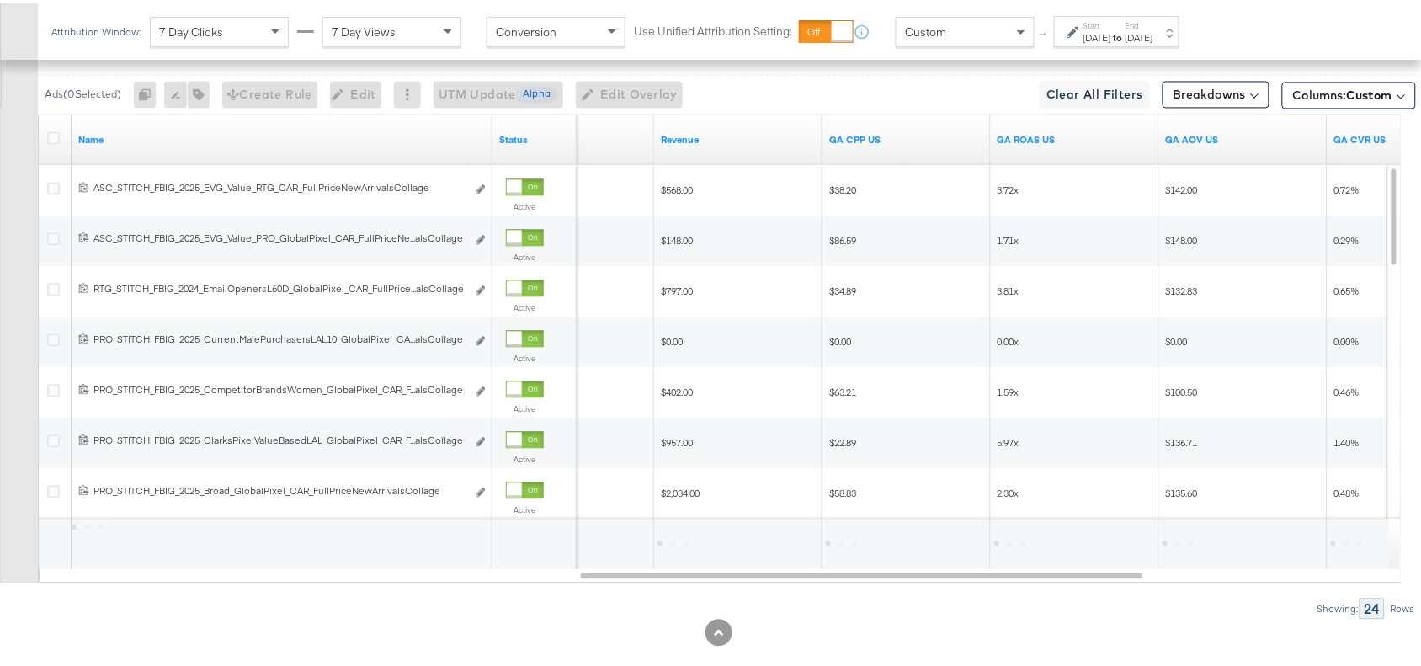
scroll to position [983, 0]
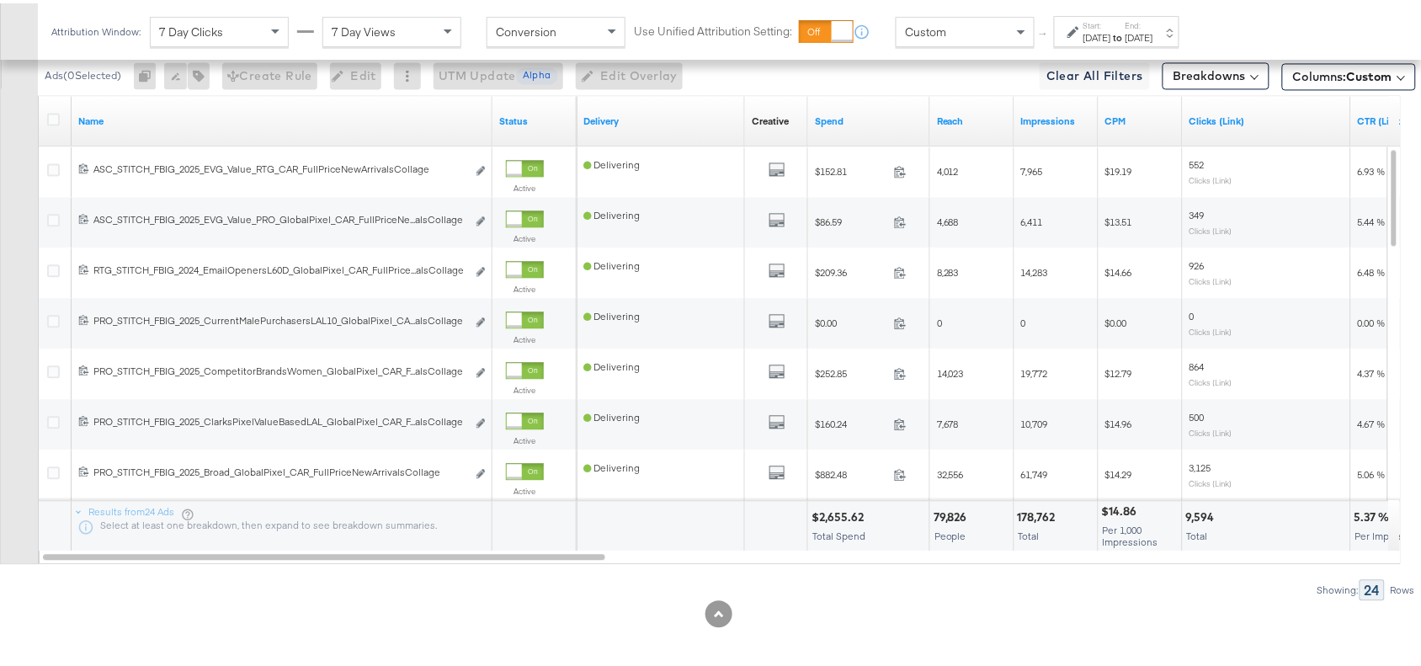
click at [840, 515] on div "$2,655.62" at bounding box center [840, 514] width 57 height 16
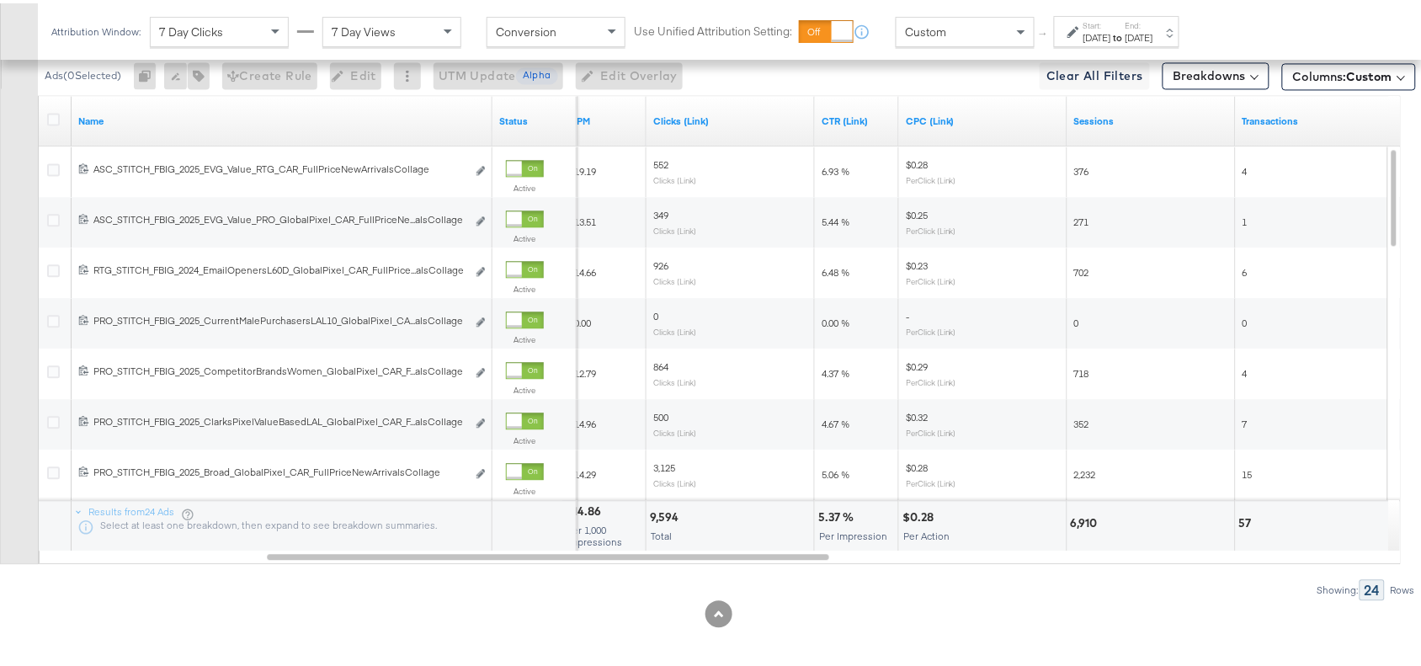
click at [826, 519] on div "5.37 %" at bounding box center [838, 514] width 40 height 16
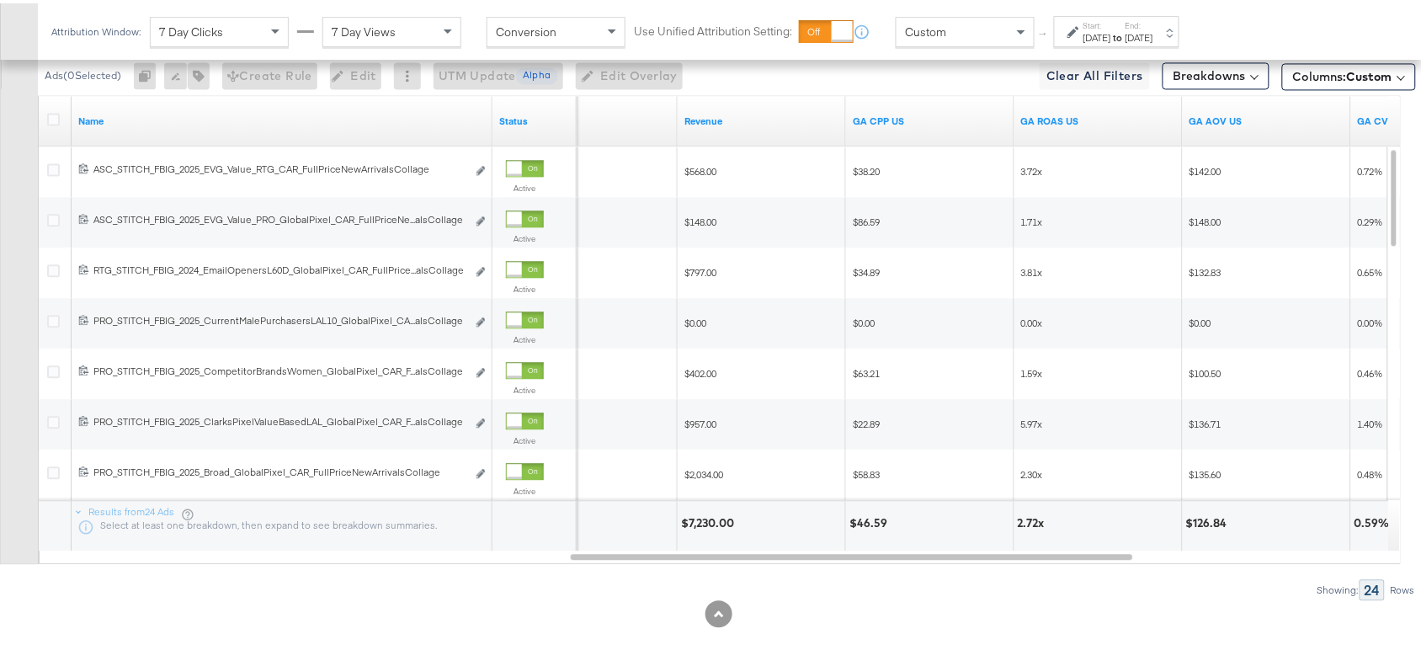
click at [699, 525] on div "$7,230.00" at bounding box center [710, 520] width 58 height 16
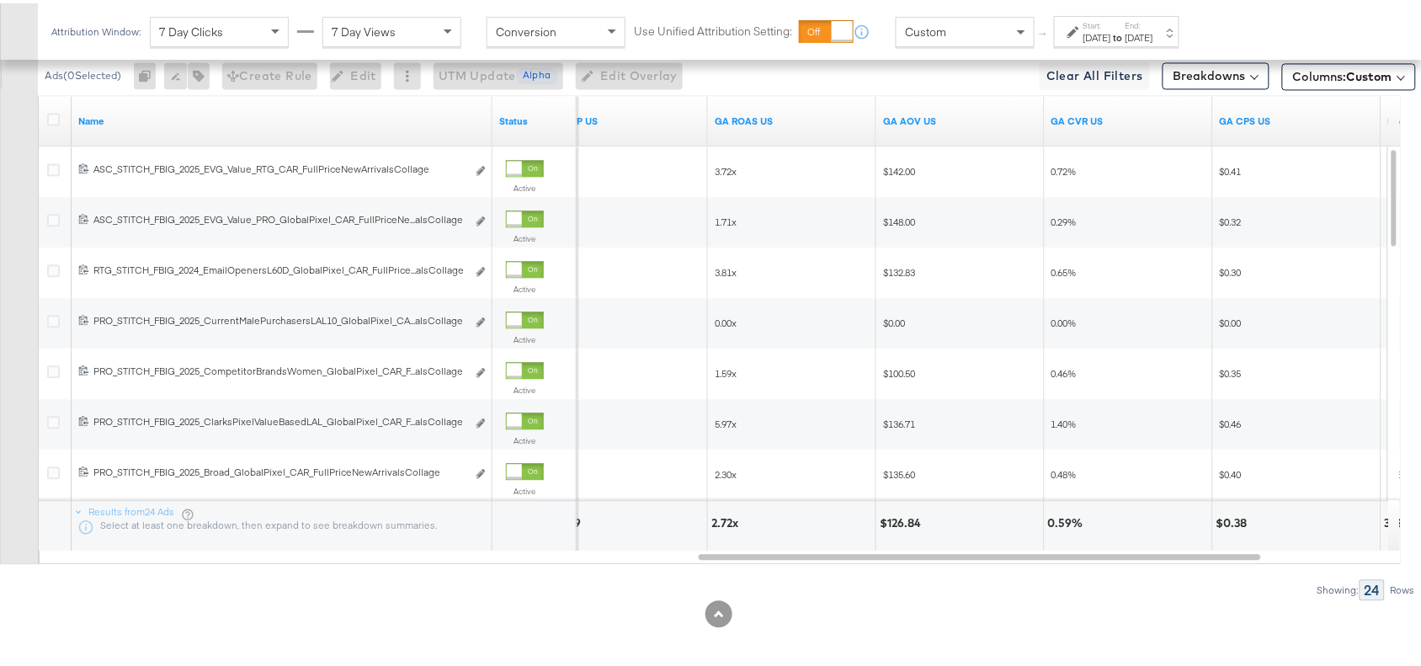
click at [716, 519] on div "2.72x" at bounding box center [727, 520] width 32 height 16
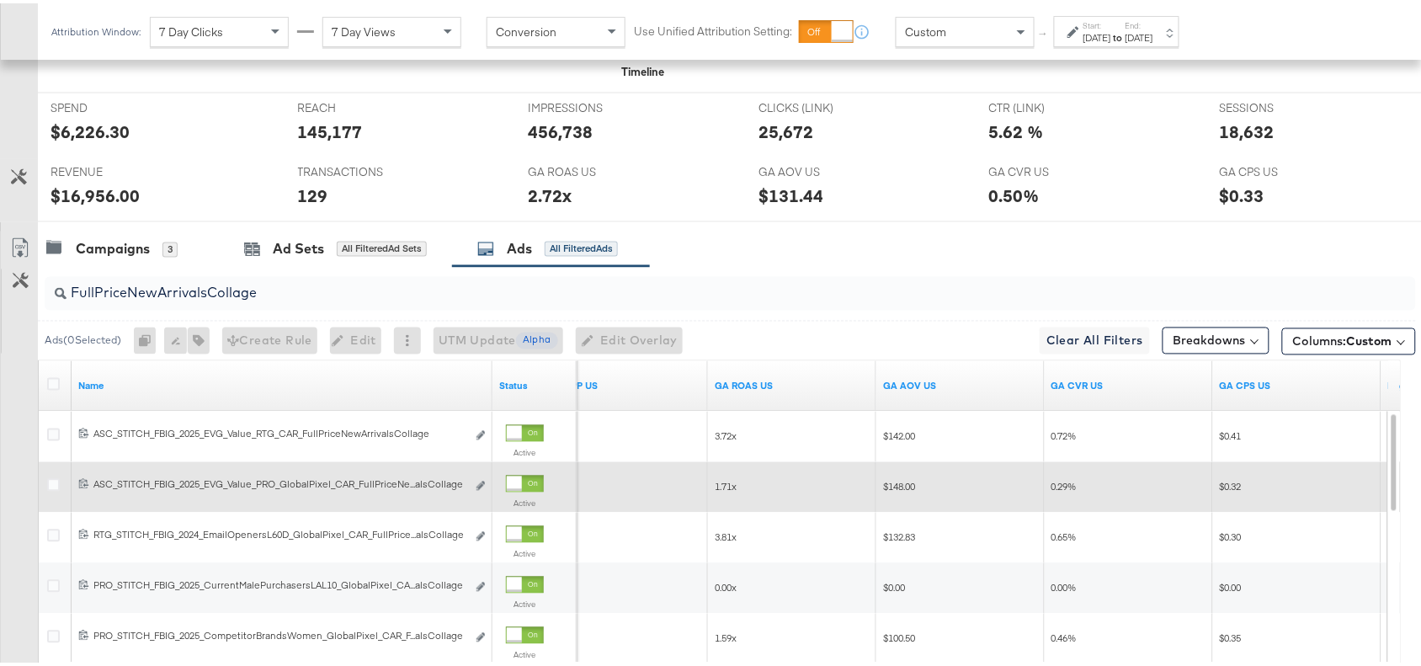
scroll to position [714, 0]
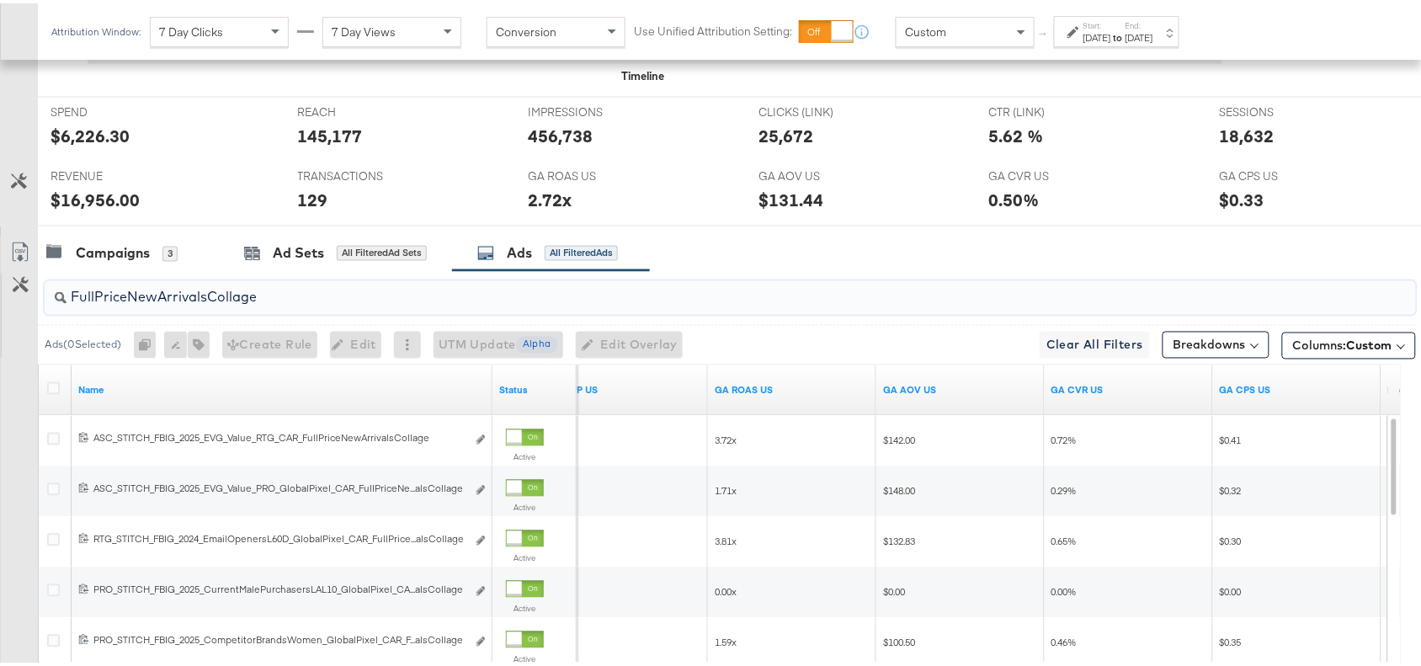
click at [282, 304] on input "FullPriceNewArrivalsCollage" at bounding box center [679, 287] width 1225 height 33
paste input "OG"
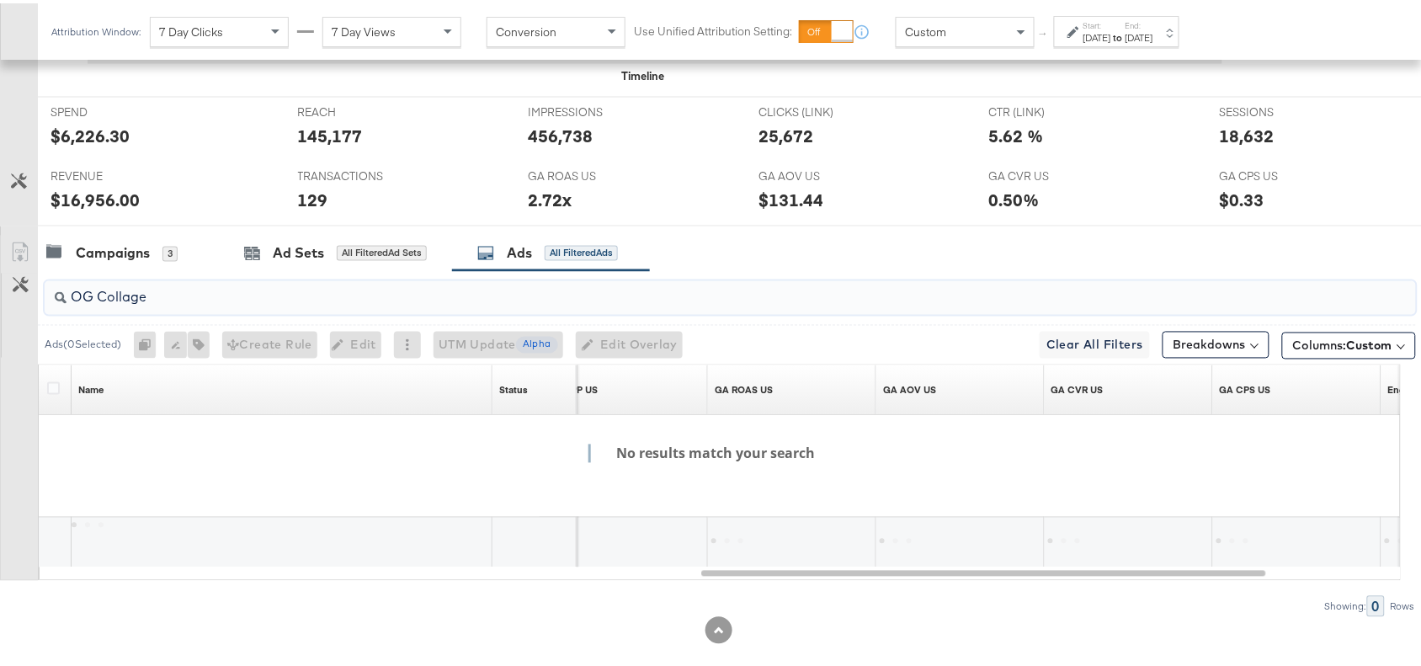
click at [97, 299] on input "OG Collage" at bounding box center [679, 287] width 1225 height 33
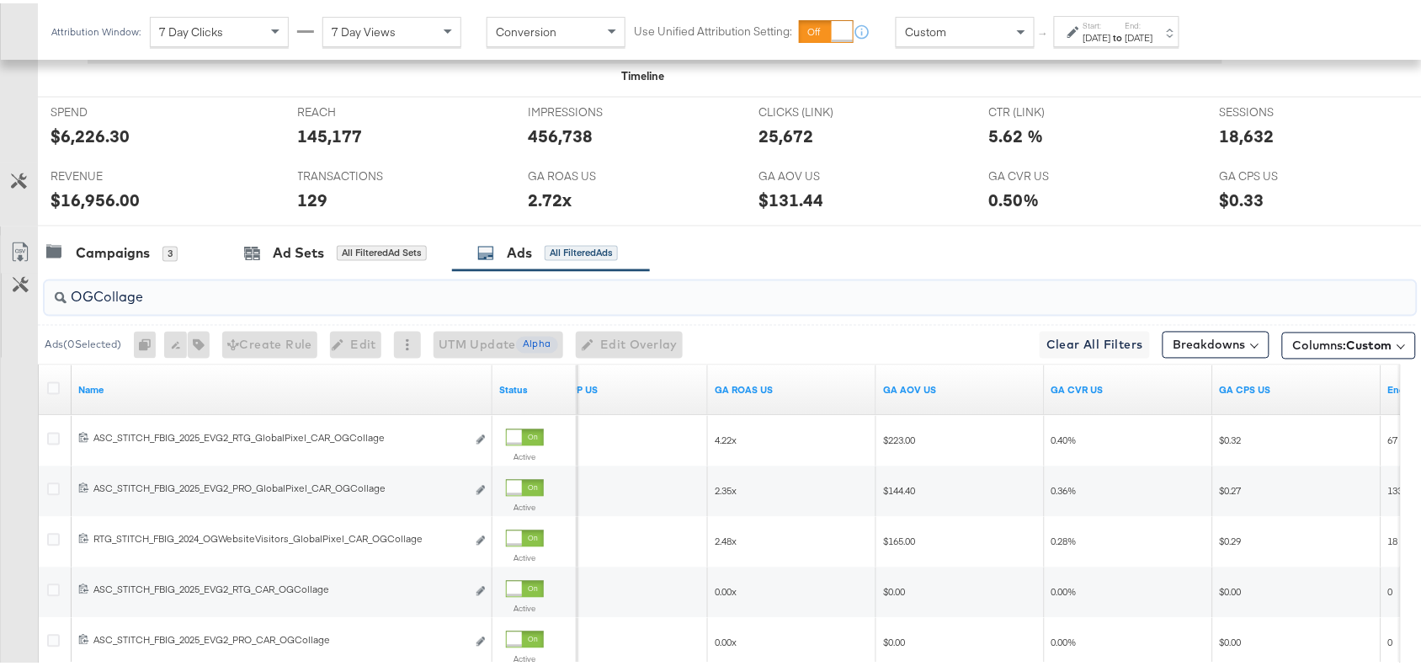
click at [909, 276] on input "OGCollage" at bounding box center [679, 287] width 1225 height 33
click at [1020, 245] on div "Campaigns 3 Ad Sets All Filtered Ad Sets Ads All Filtered Ads" at bounding box center [737, 250] width 1399 height 36
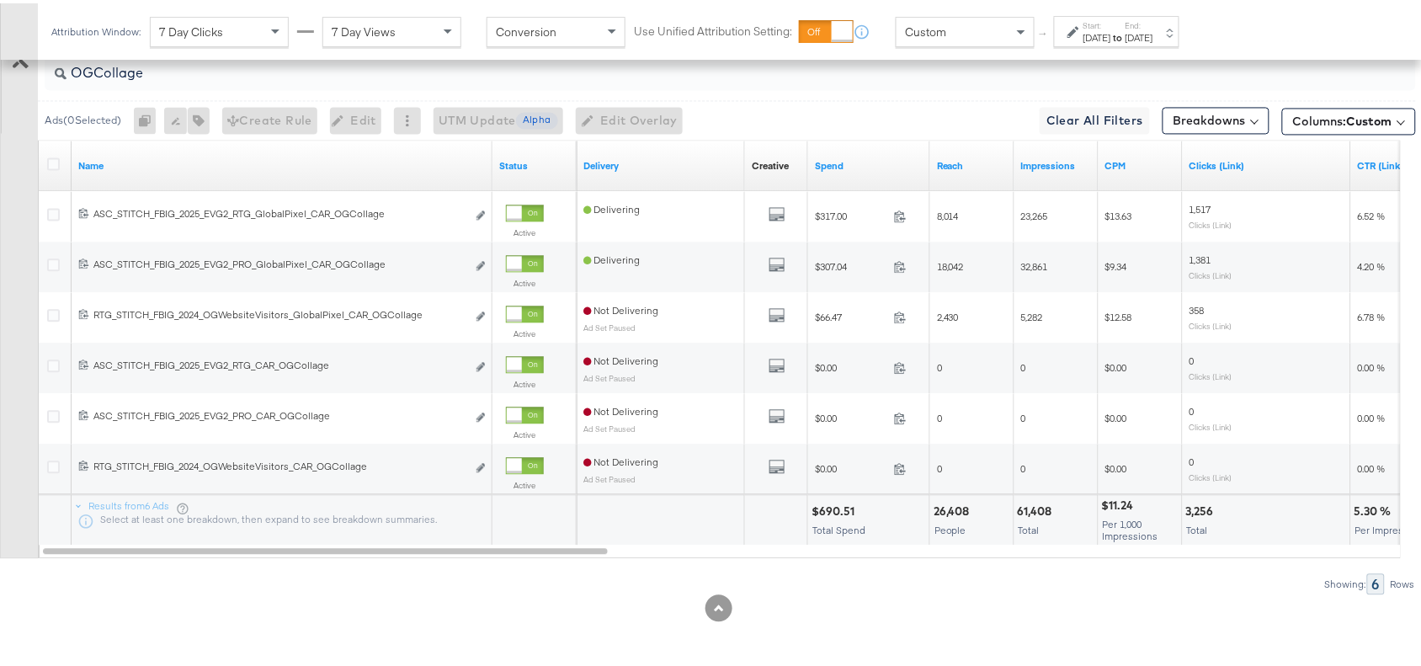
click at [829, 509] on div "$690.51" at bounding box center [836, 509] width 48 height 16
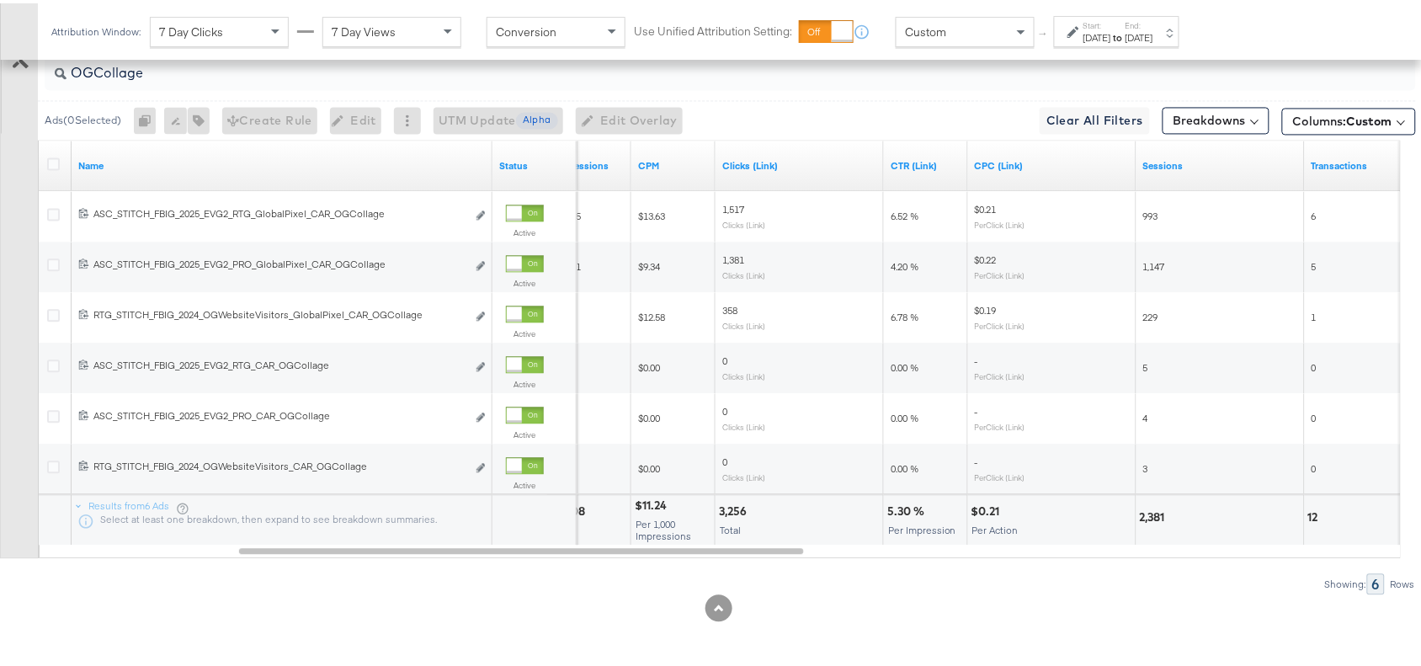
click at [899, 503] on div "5.30 %" at bounding box center [908, 509] width 42 height 16
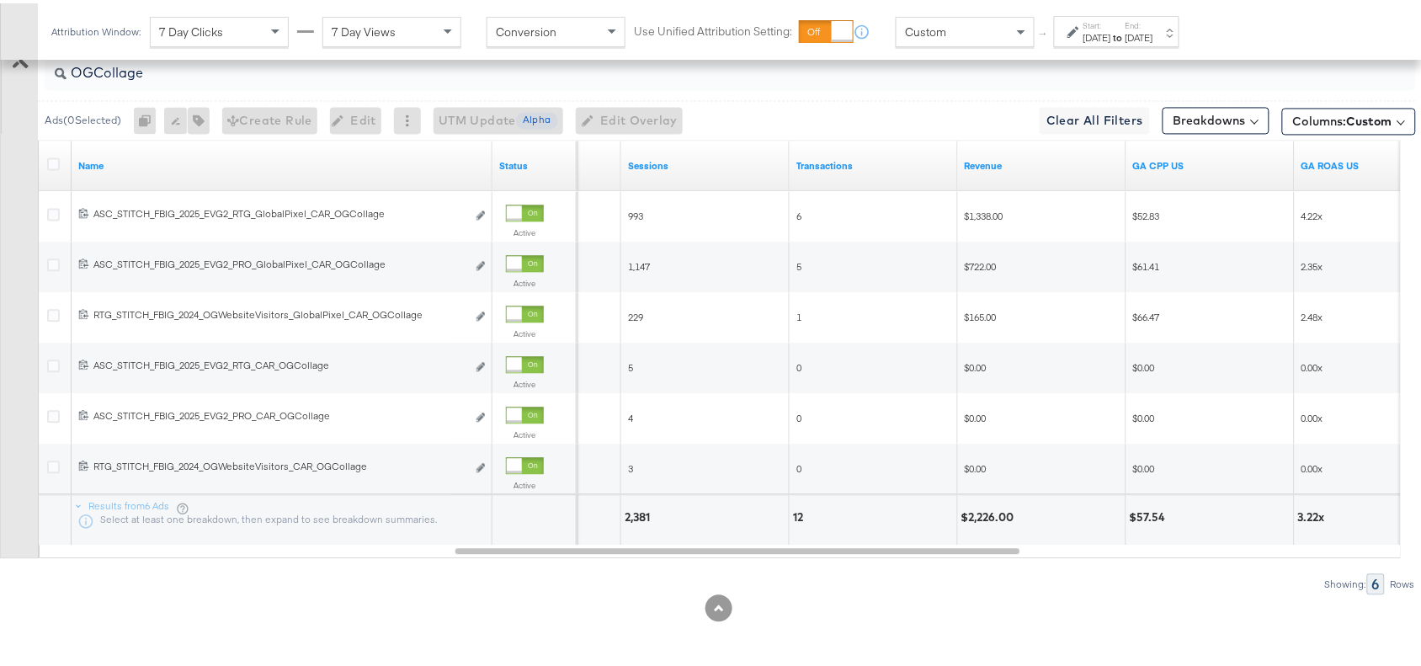
click at [975, 514] on div "$2,226.00" at bounding box center [991, 515] width 58 height 16
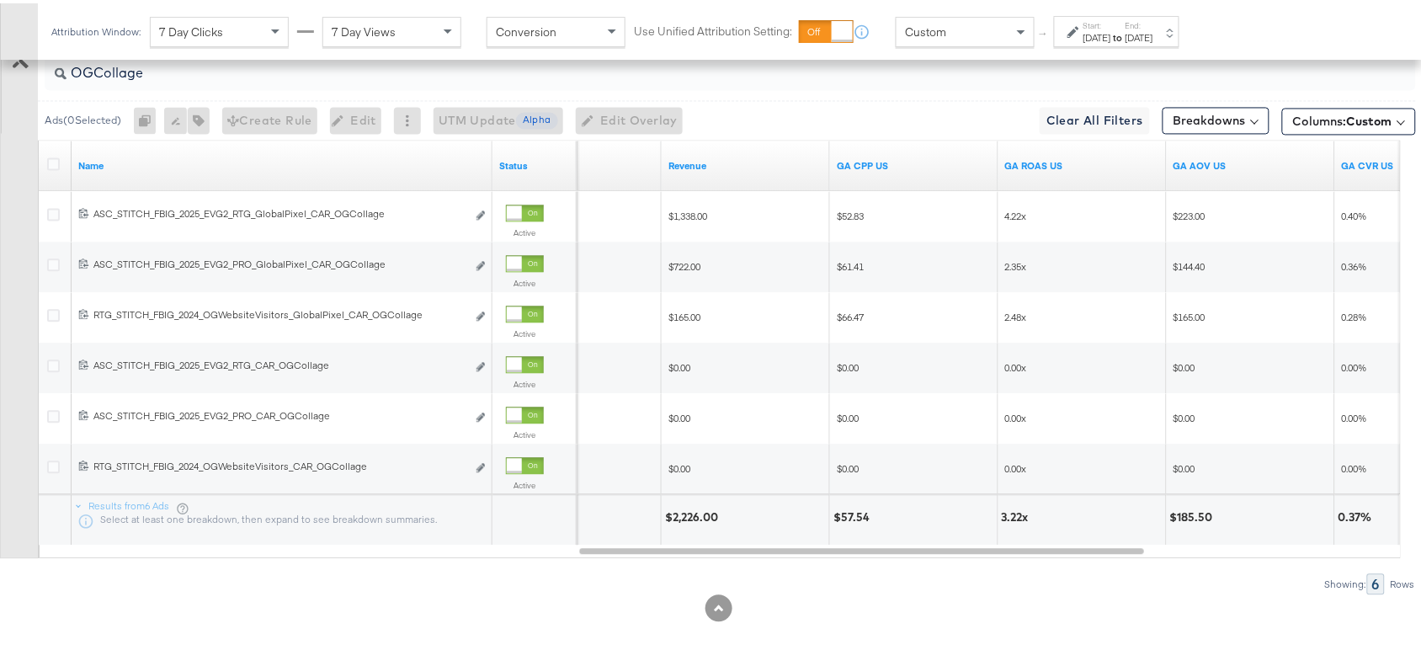
click at [1004, 509] on div "3.22x" at bounding box center [1018, 515] width 32 height 16
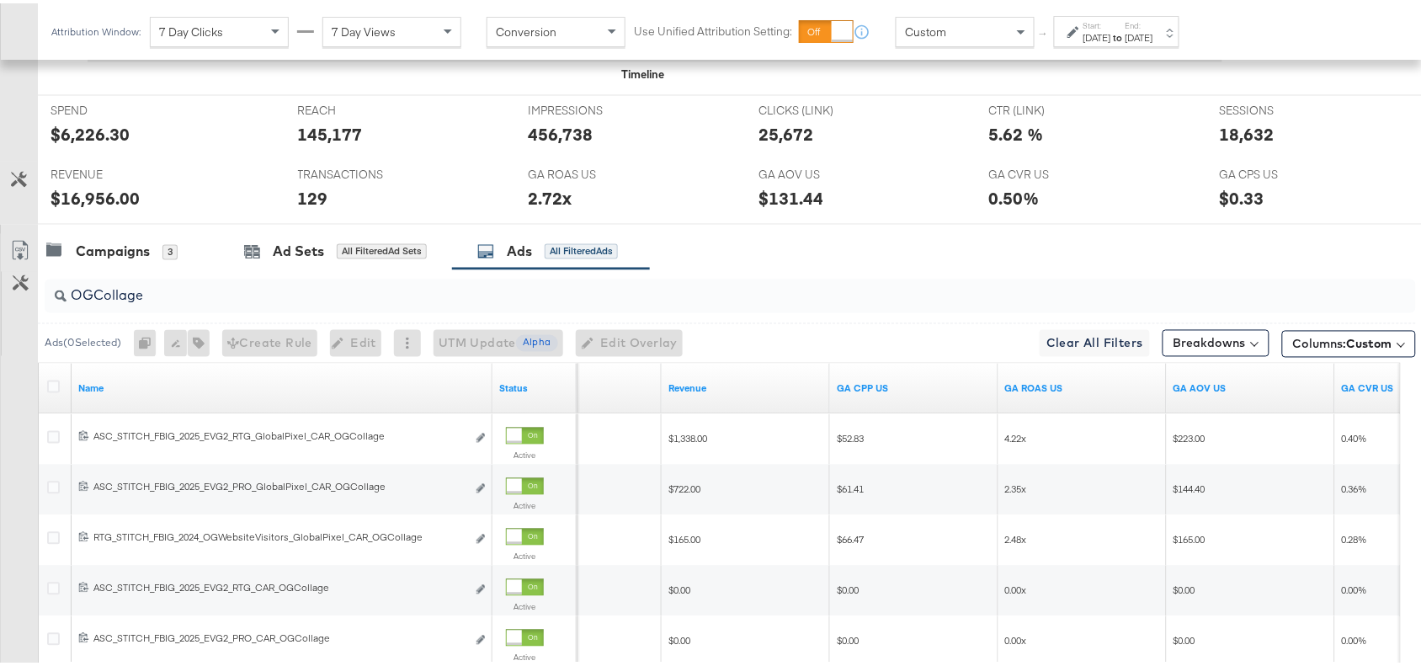
scroll to position [713, 0]
click at [164, 300] on input "OGCollage" at bounding box center [679, 288] width 1225 height 33
paste input "Premium"
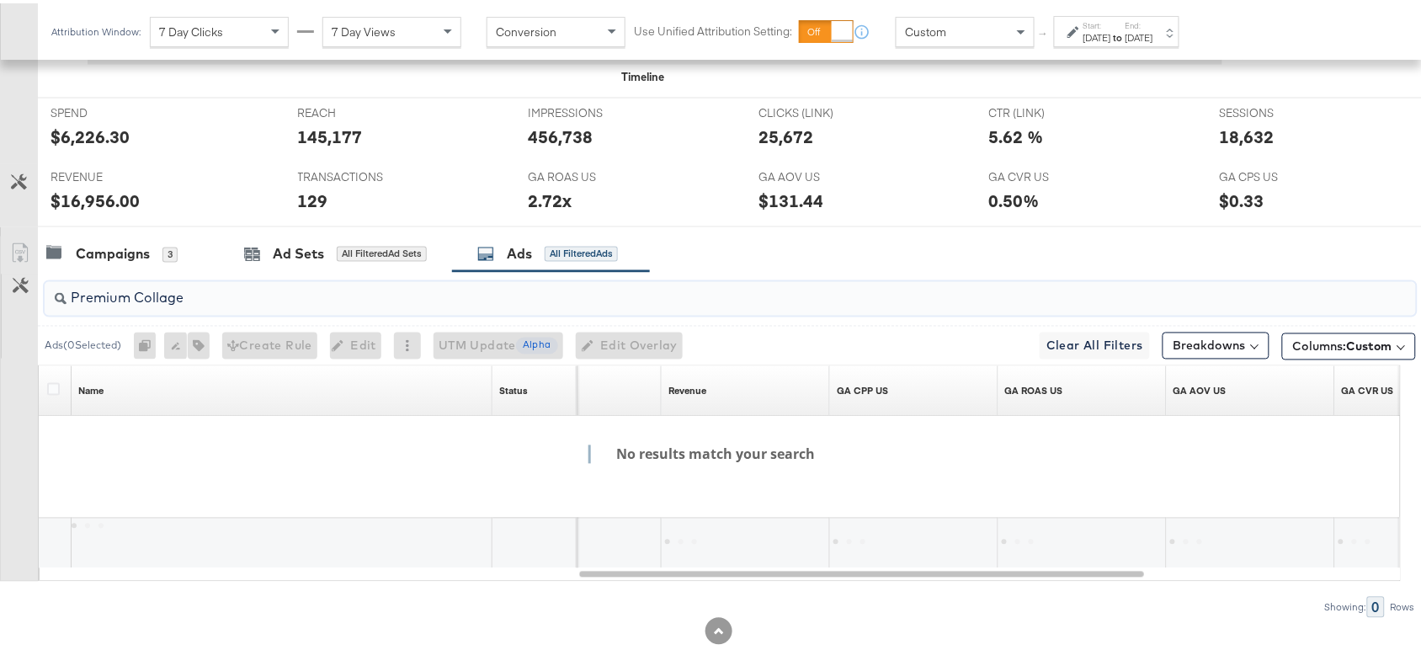
click at [136, 301] on input "Premium Collage" at bounding box center [679, 288] width 1225 height 33
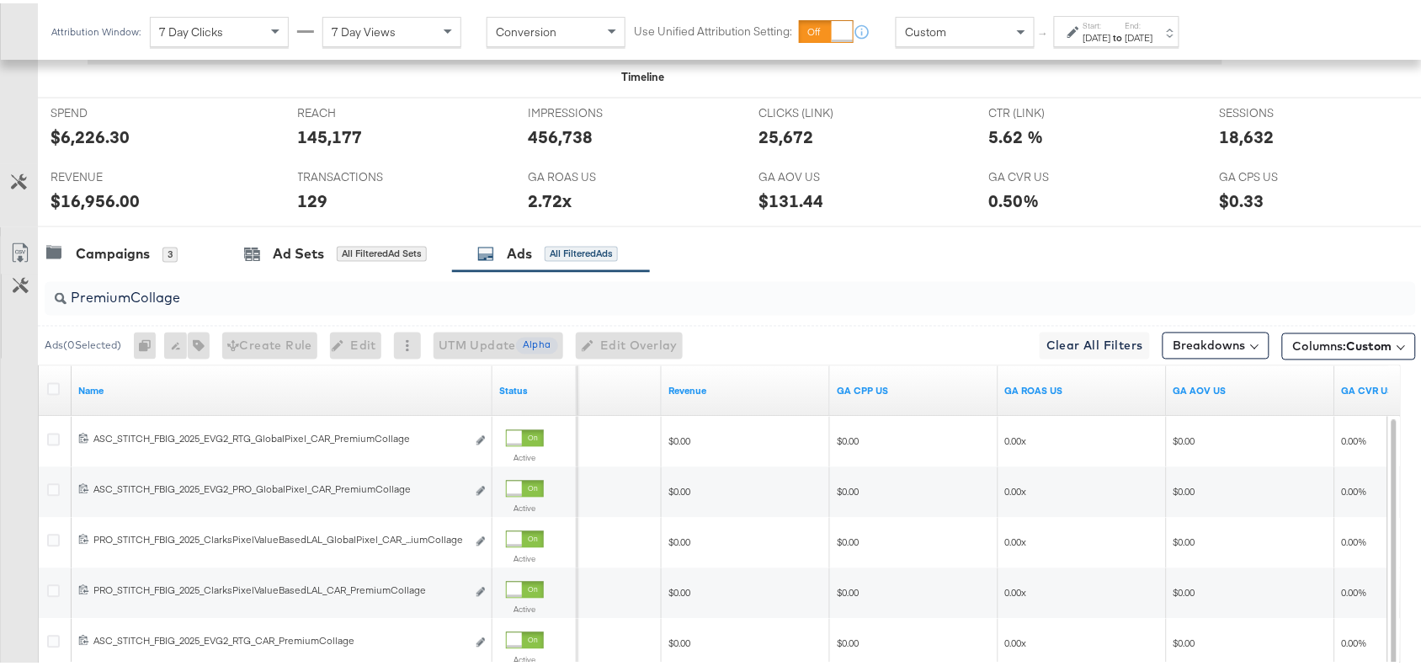
click at [894, 244] on div "Campaigns 3 Ad Sets All Filtered Ad Sets Ads All Filtered Ads" at bounding box center [737, 251] width 1399 height 36
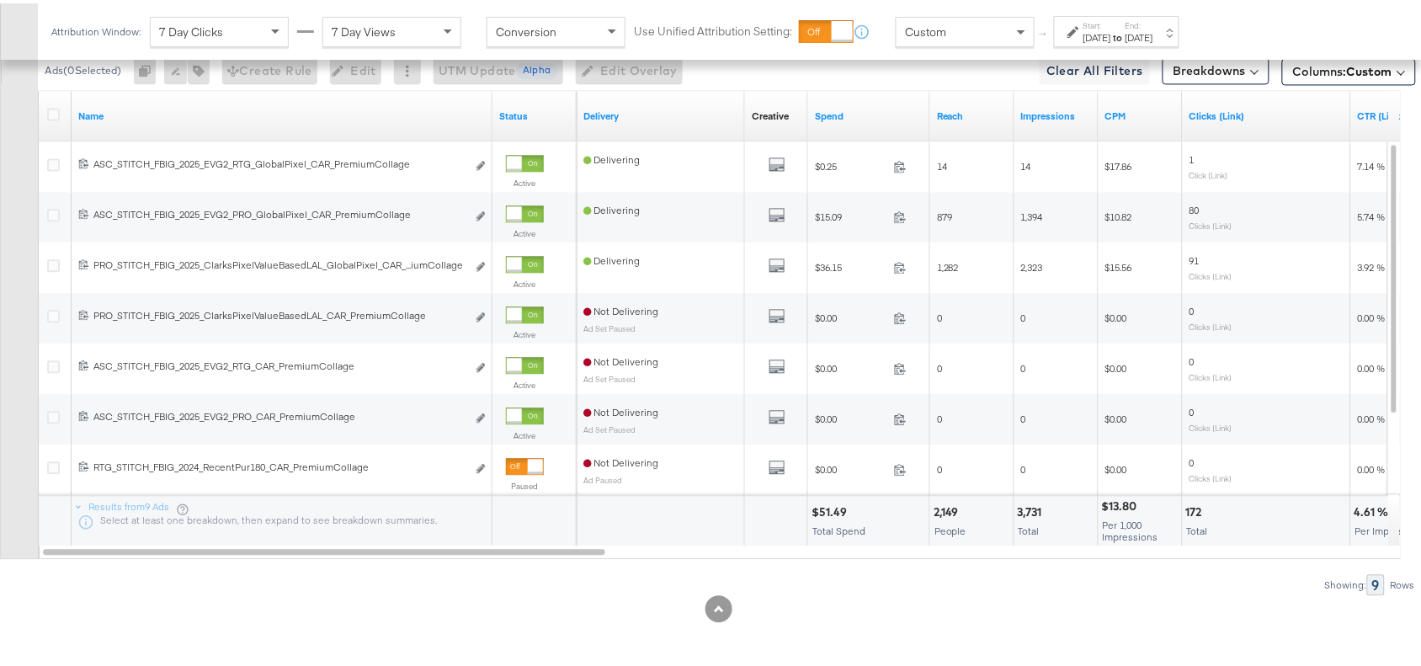
click at [834, 505] on div "$51.49" at bounding box center [832, 509] width 40 height 16
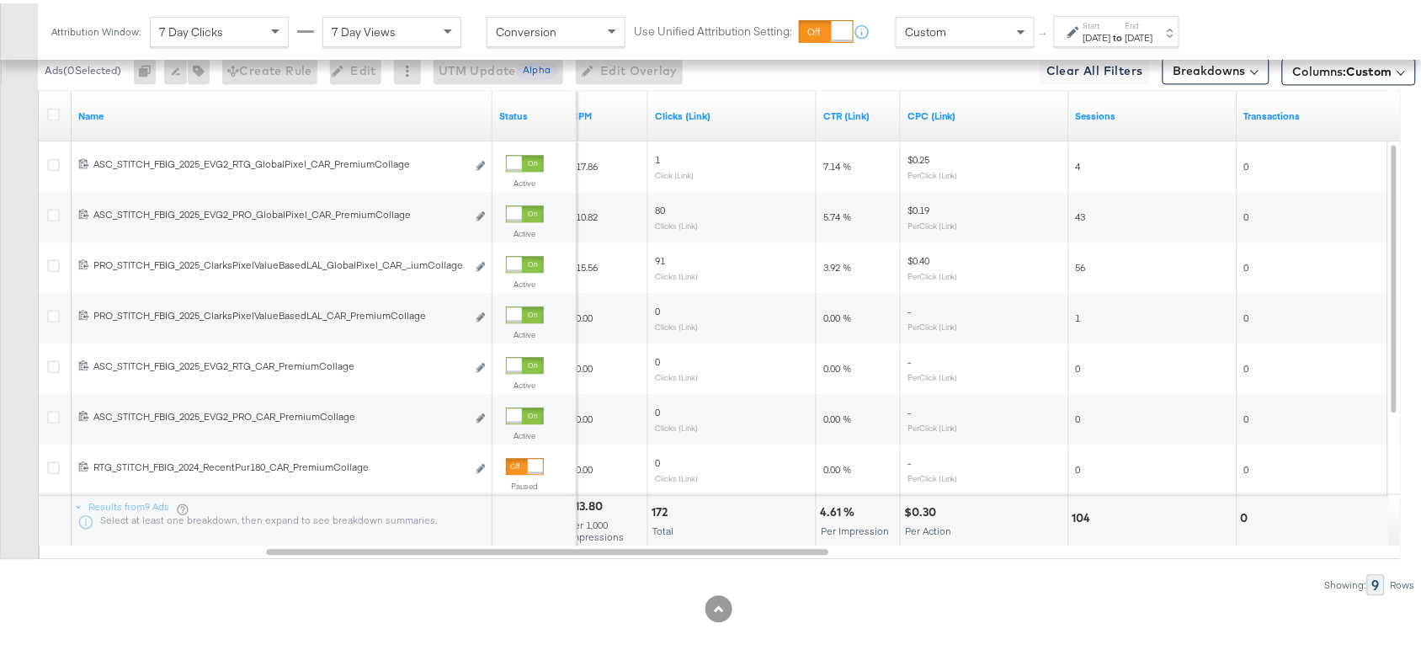
click at [828, 509] on div "4.61 %" at bounding box center [840, 509] width 40 height 16
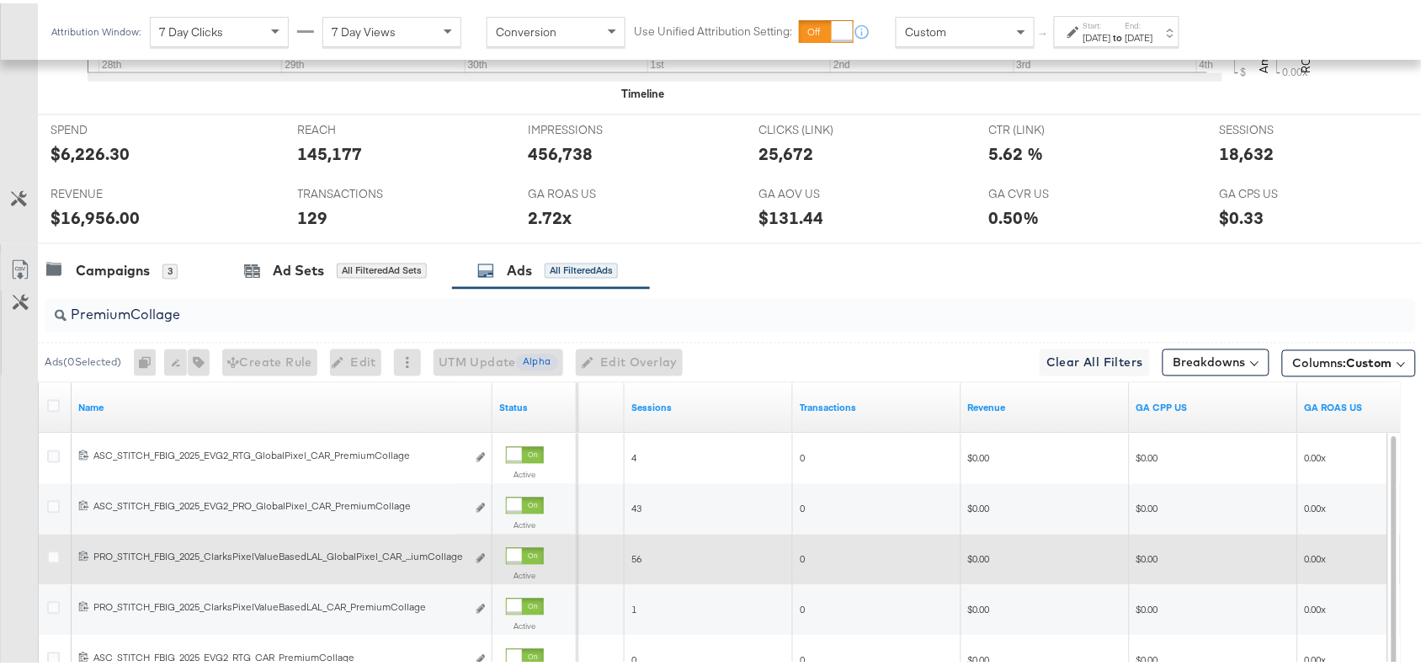
scroll to position [695, 0]
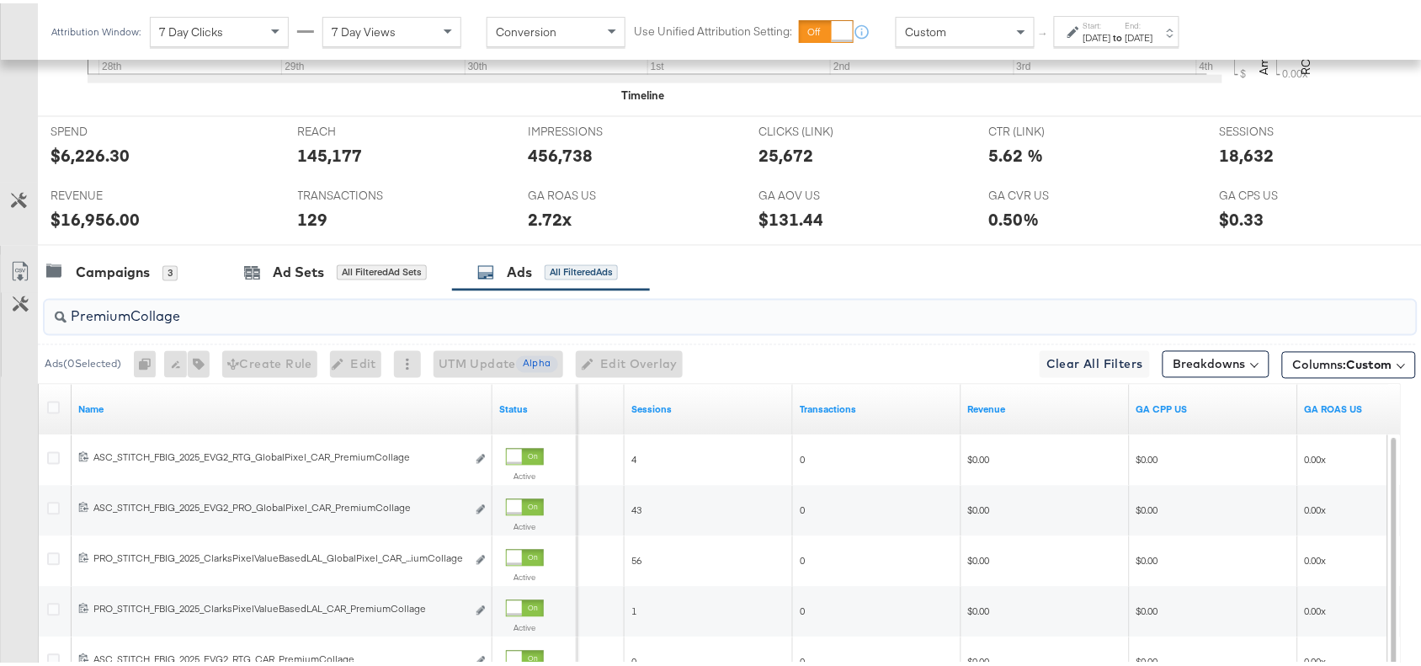
click at [183, 322] on input "PremiumCollage" at bounding box center [679, 306] width 1225 height 33
paste input "OG Kids Black Leather"
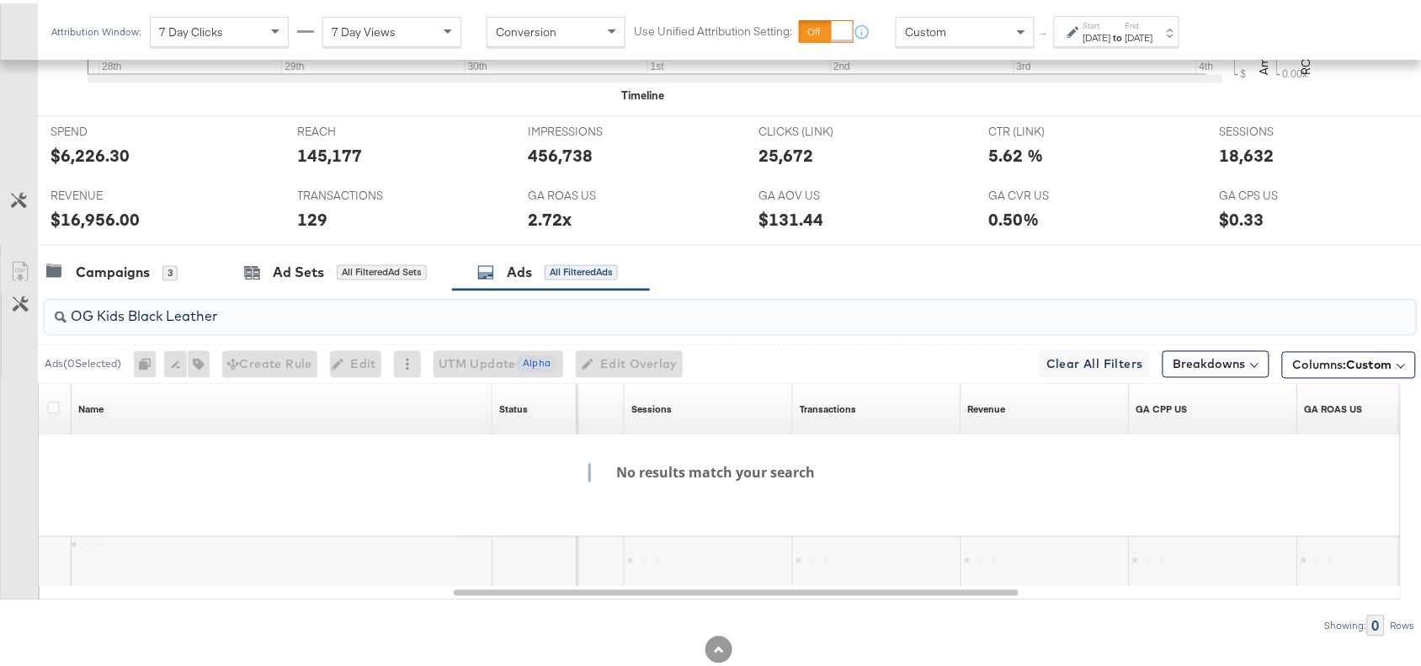
click at [101, 321] on input "OG Kids Black Leather" at bounding box center [679, 306] width 1225 height 33
click at [129, 318] on input "OGKids Black Leather" at bounding box center [679, 306] width 1225 height 33
click at [165, 320] on input "OGKidsBlack Leather" at bounding box center [679, 306] width 1225 height 33
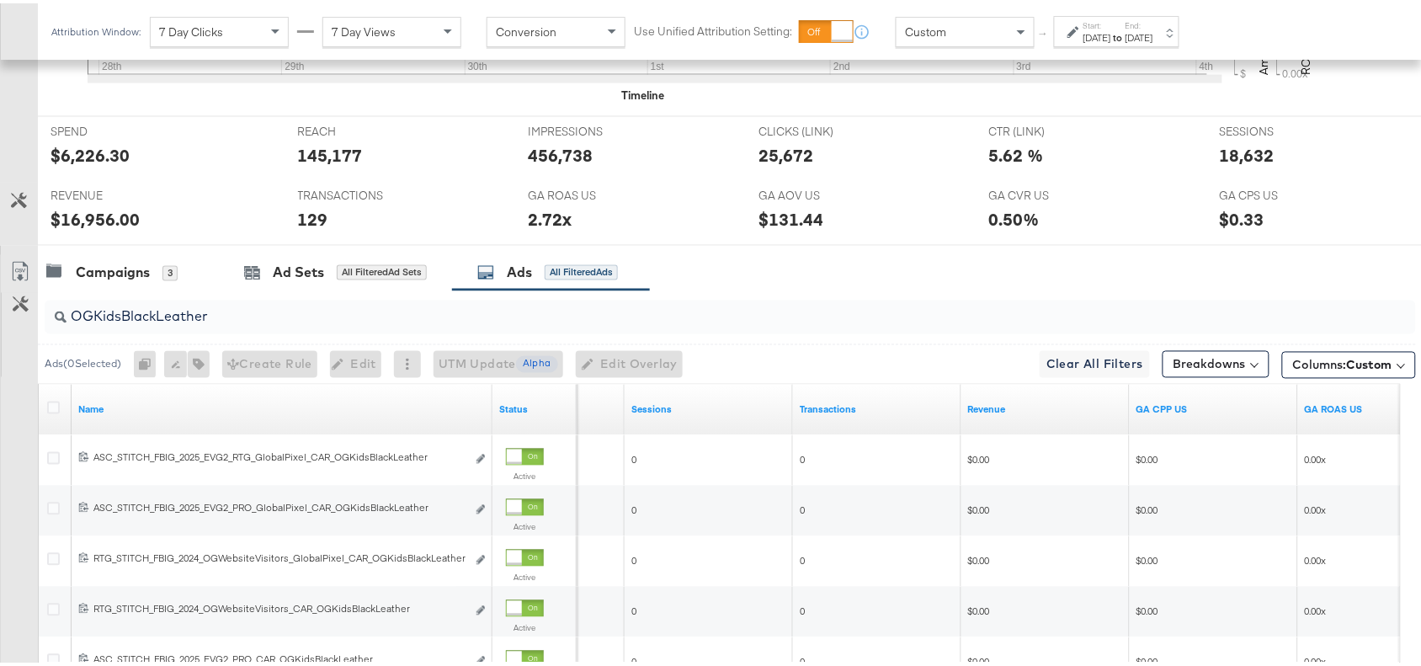
click at [834, 249] on div at bounding box center [718, 248] width 1437 height 13
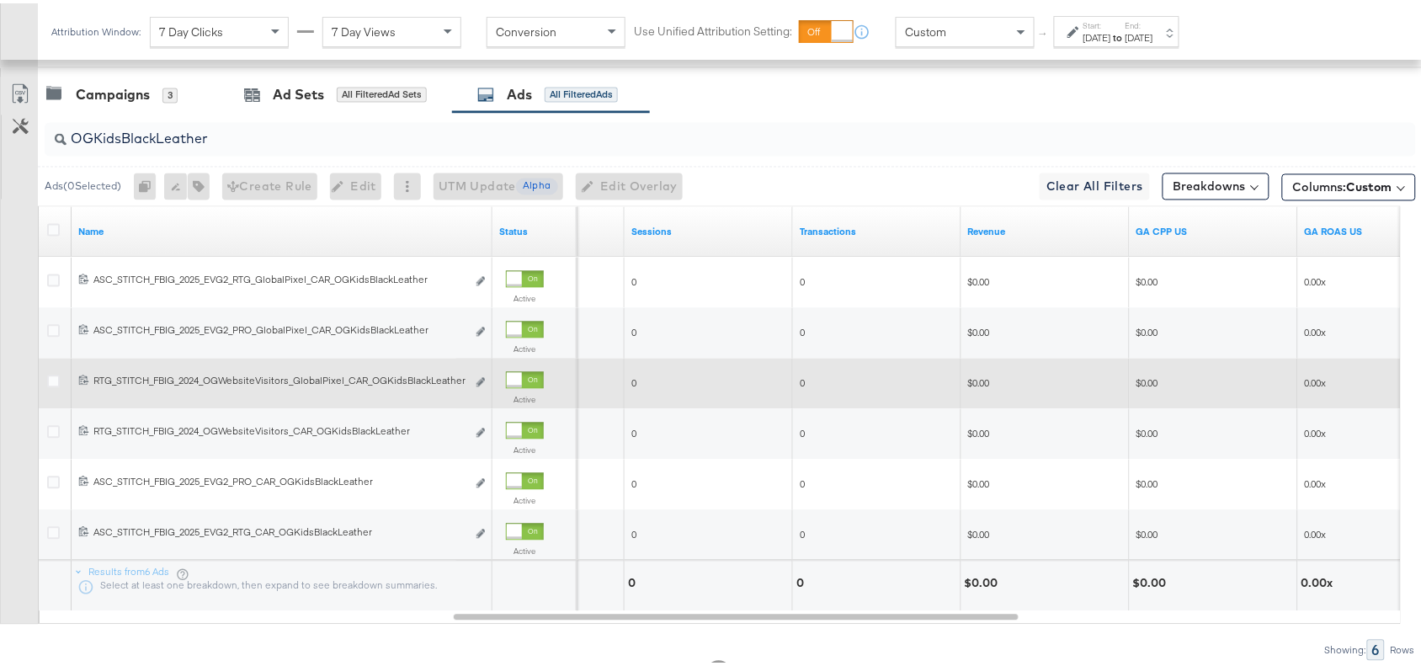
scroll to position [941, 0]
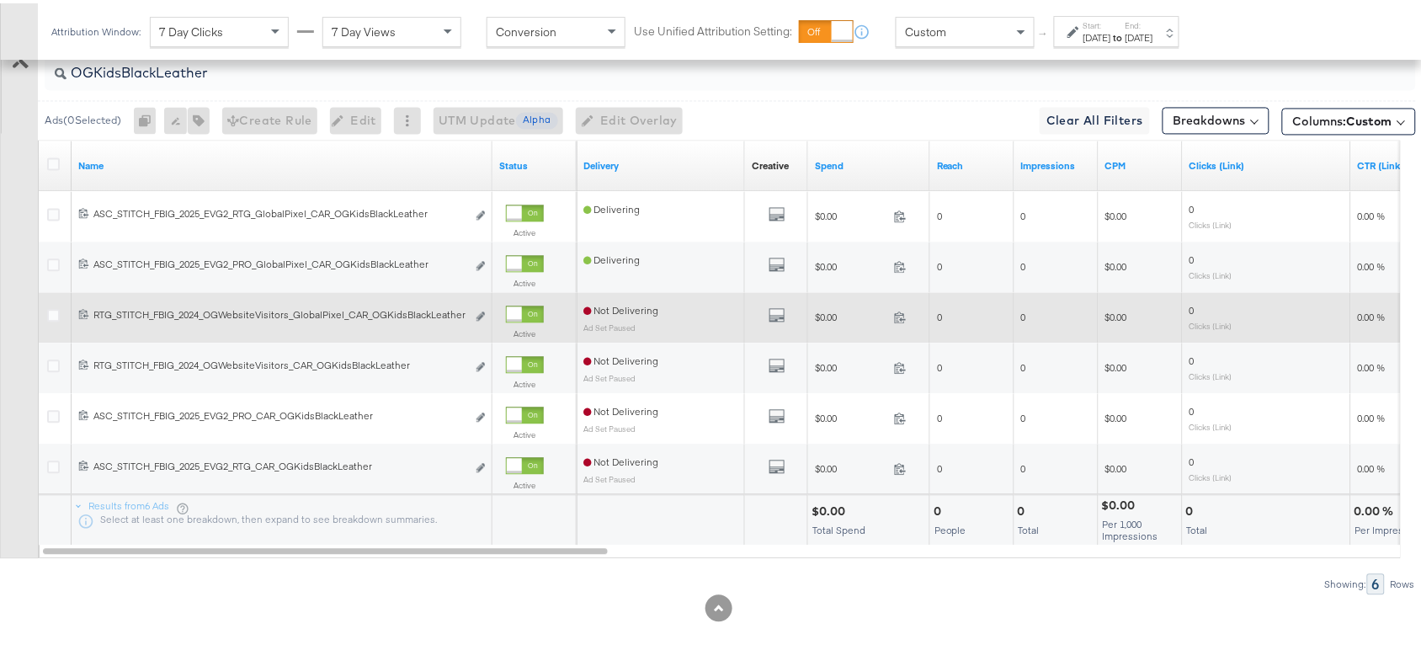
click at [823, 502] on div "$0.00" at bounding box center [831, 509] width 39 height 16
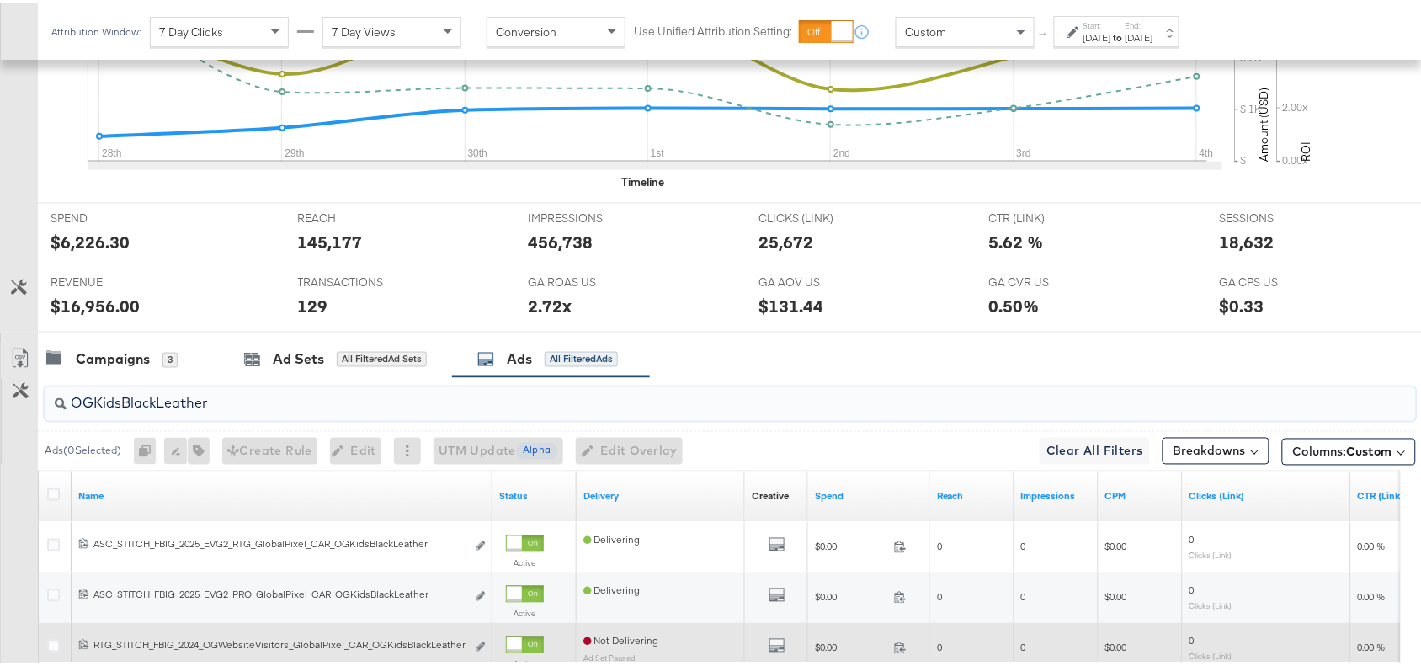
click at [246, 407] on input "OGKidsBlackLeather" at bounding box center [679, 393] width 1225 height 33
paste input "Solevana Colours"
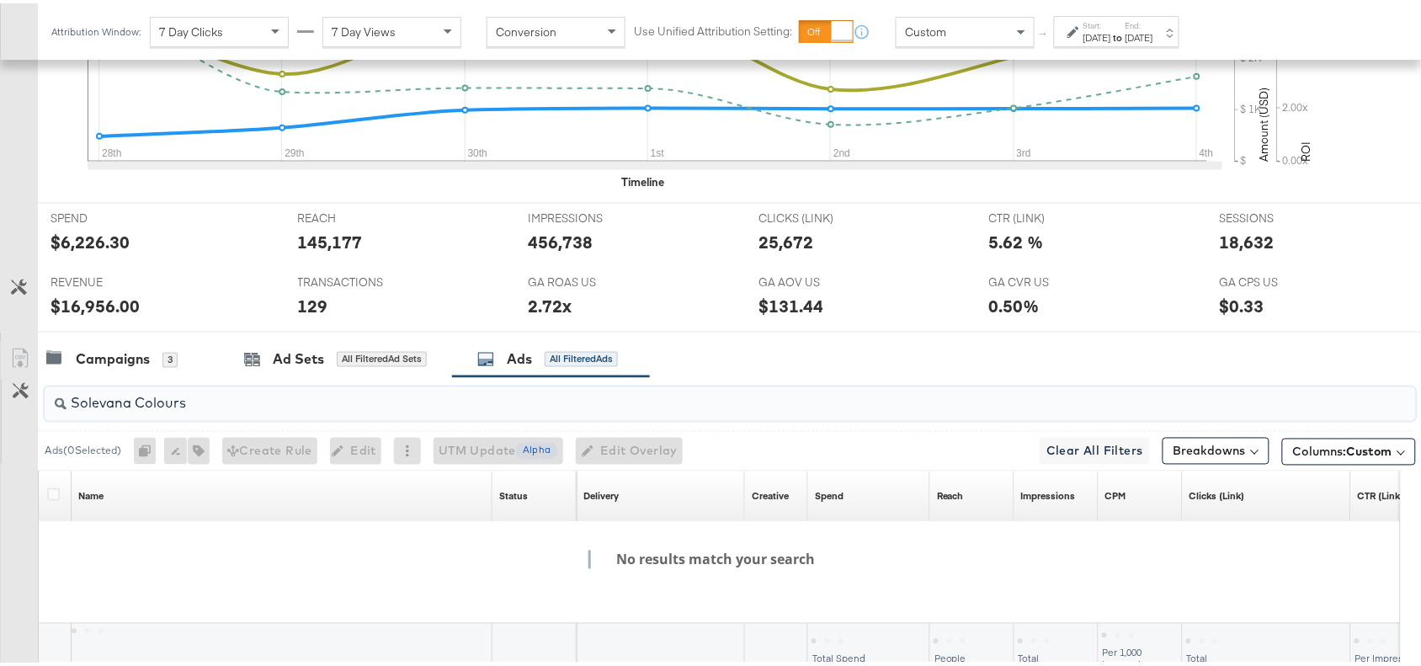
click at [132, 404] on input "Solevana Colours" at bounding box center [679, 393] width 1225 height 33
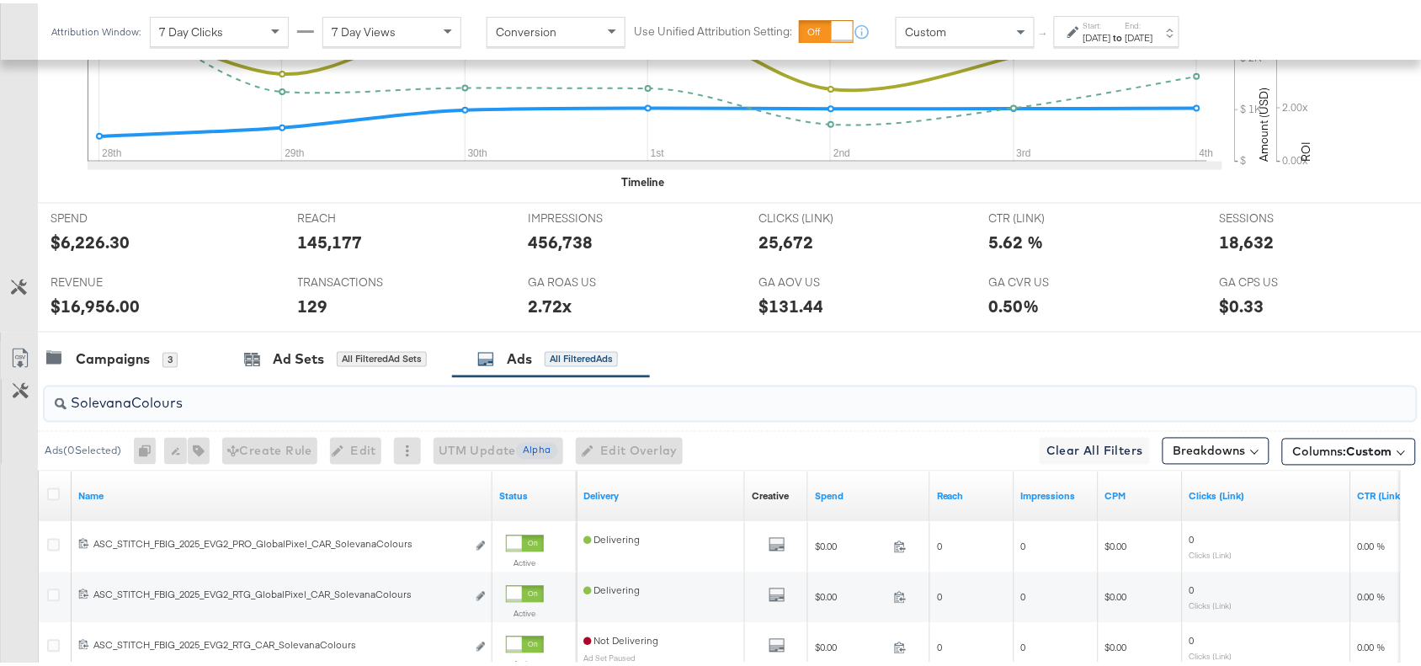
type input "SolevanaColours"
click at [871, 328] on div "GA AOV US GA AOV US $131.44" at bounding box center [861, 296] width 231 height 64
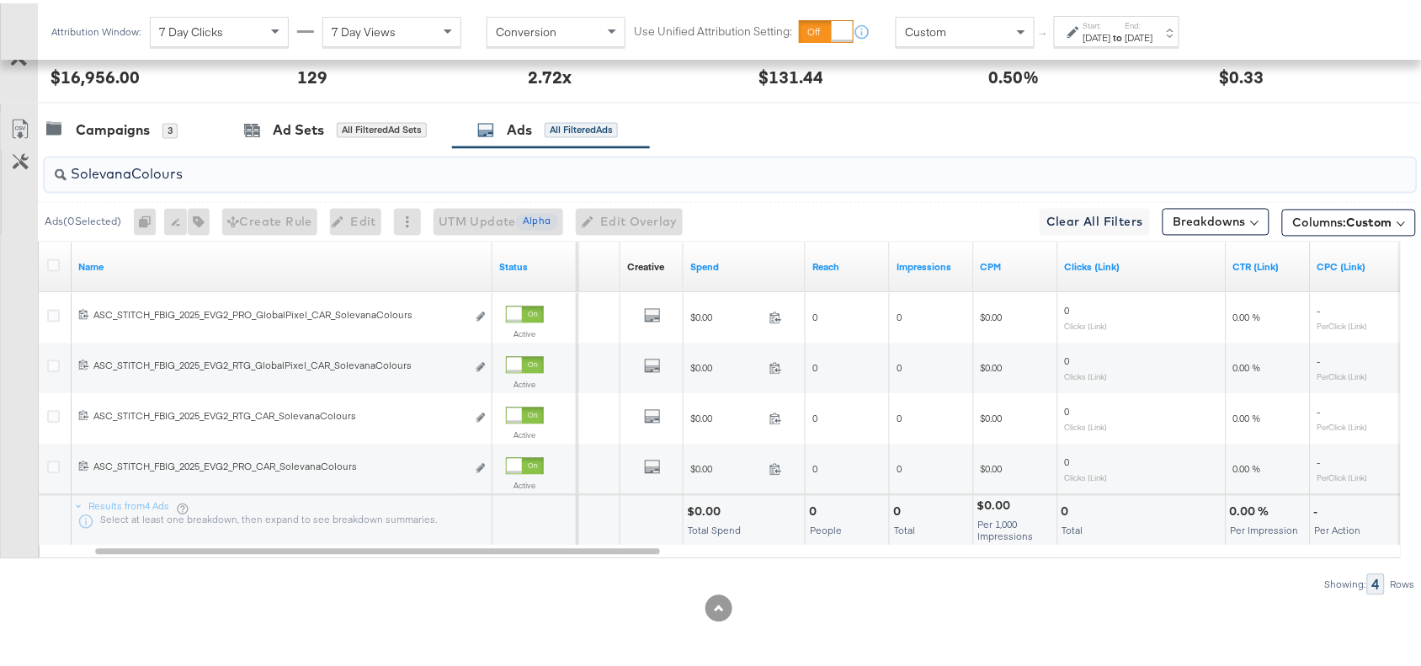
click at [238, 169] on input "SolevanaColours" at bounding box center [679, 164] width 1225 height 33
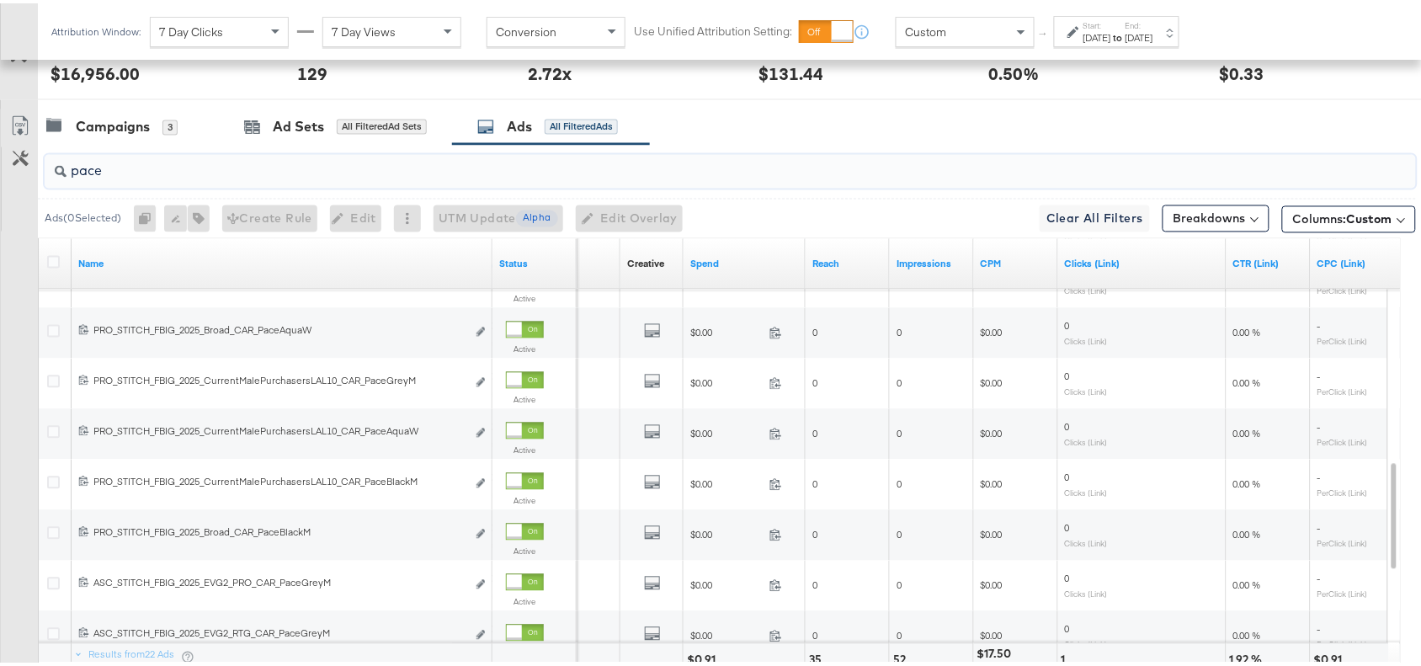
type input "pace"
click at [705, 657] on div "$0.91" at bounding box center [704, 657] width 34 height 16
click at [115, 165] on input "pace" at bounding box center [679, 161] width 1225 height 33
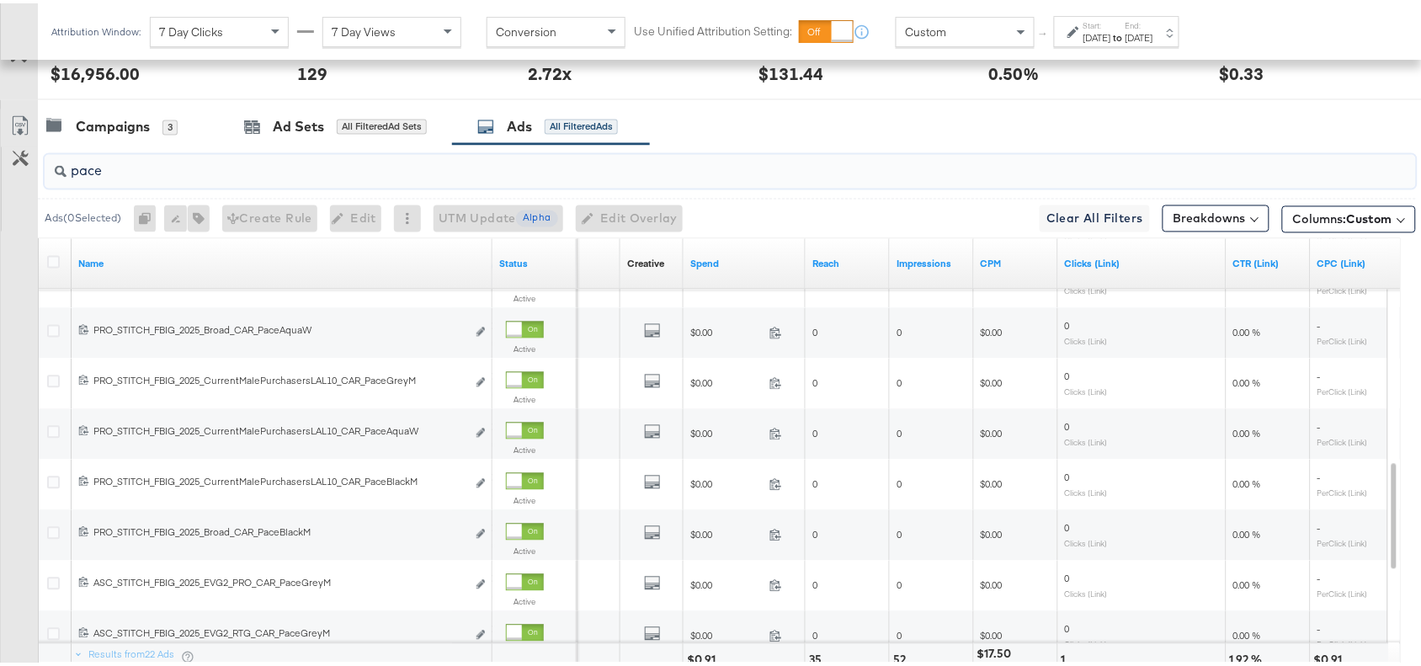
click at [115, 165] on input "pace" at bounding box center [679, 161] width 1225 height 33
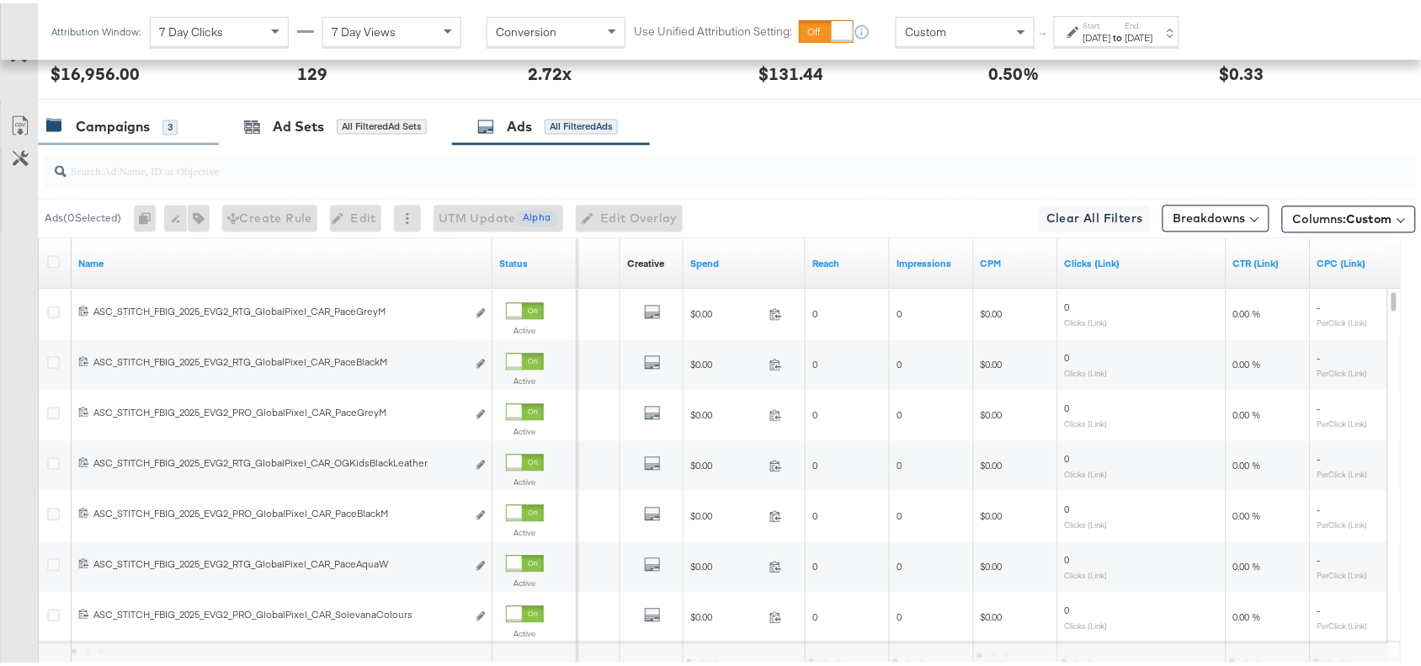
click at [120, 119] on div "Campaigns" at bounding box center [113, 124] width 74 height 19
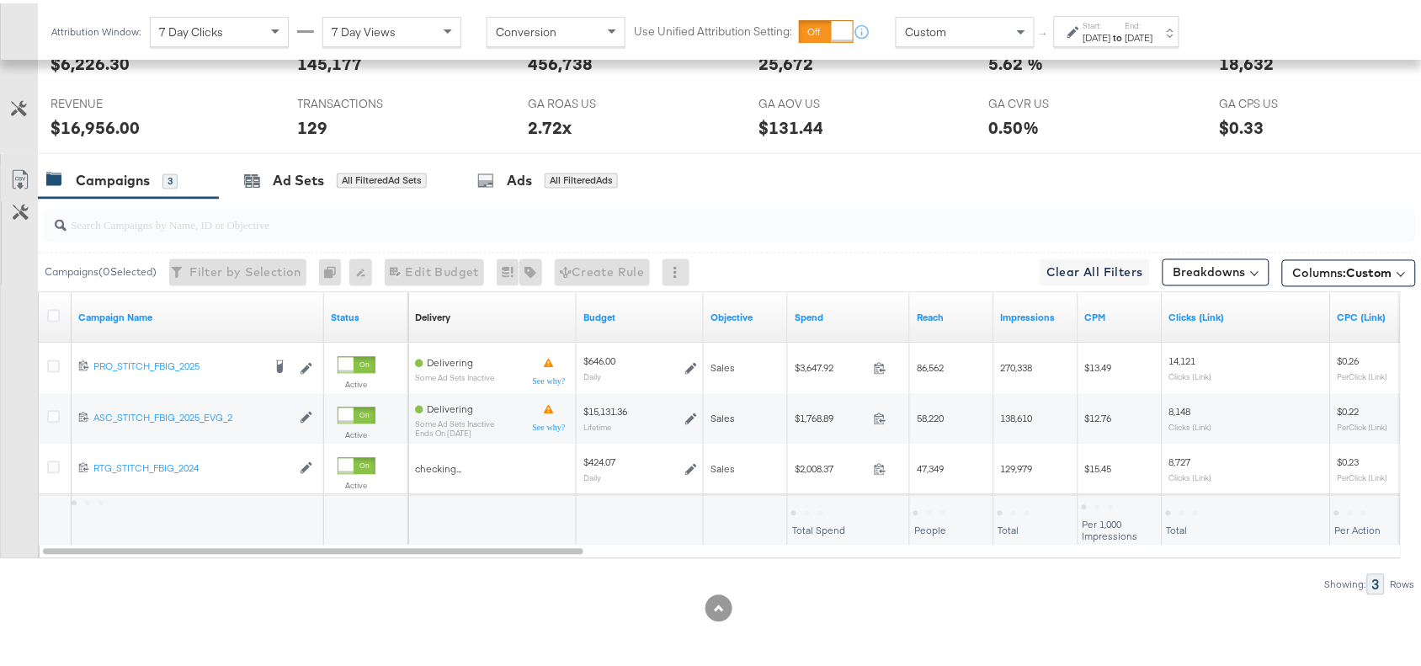
click at [951, 174] on div "Campaigns 3 Ad Sets All Filtered Ad Sets Ads All Filtered Ads" at bounding box center [737, 178] width 1399 height 36
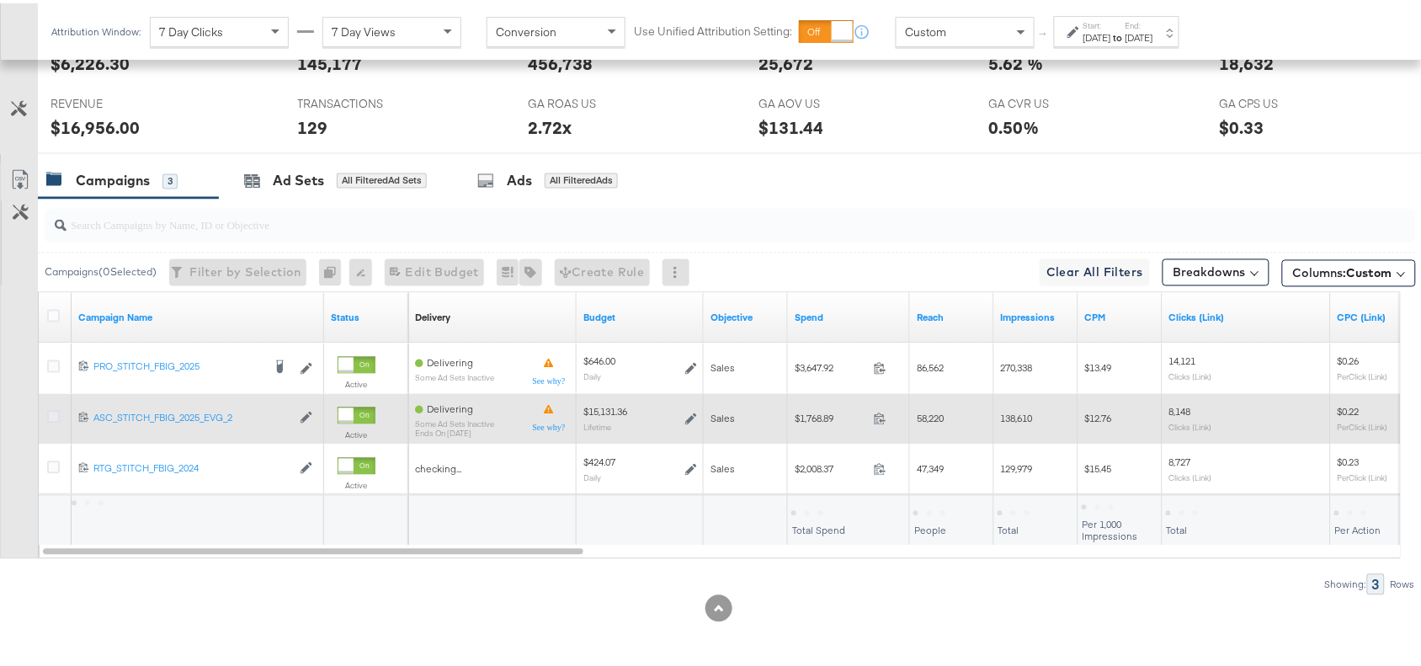
click at [49, 415] on icon at bounding box center [53, 414] width 13 height 13
click at [0, 0] on input "checkbox" at bounding box center [0, 0] width 0 height 0
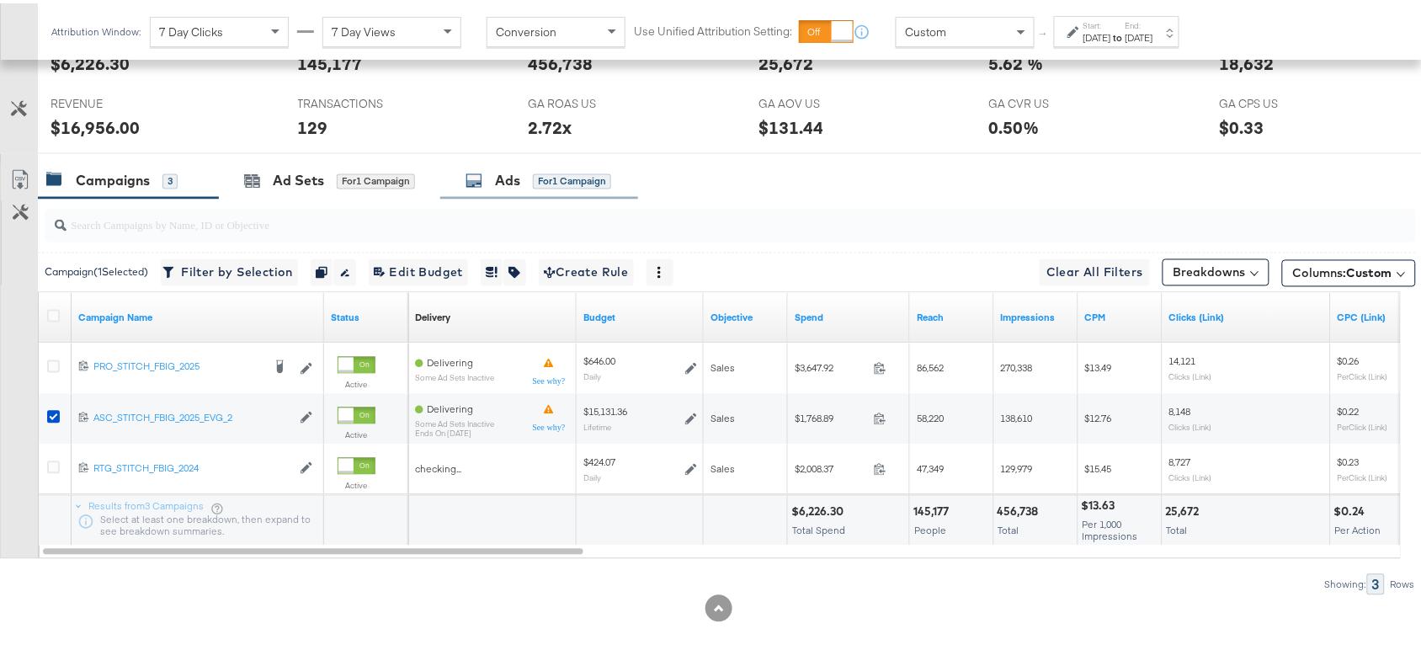
click at [497, 171] on div "Ads for 1 Campaign" at bounding box center [539, 177] width 146 height 19
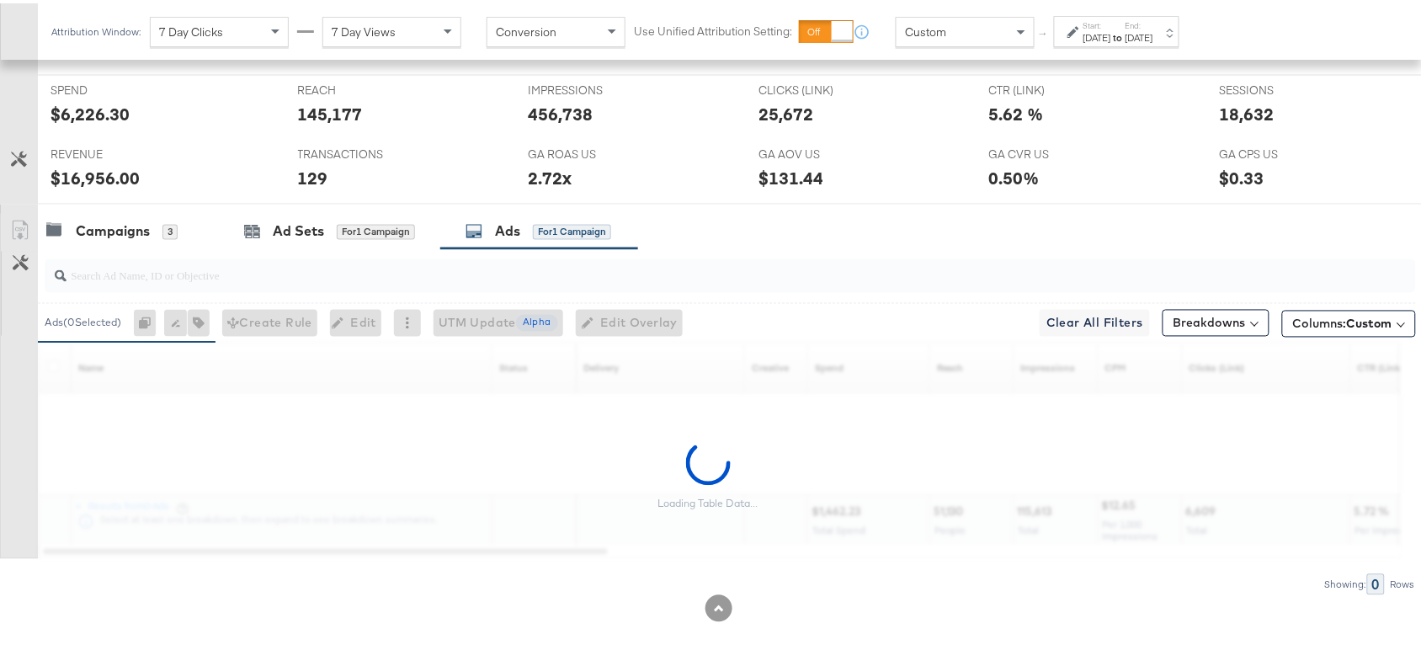
scroll to position [840, 0]
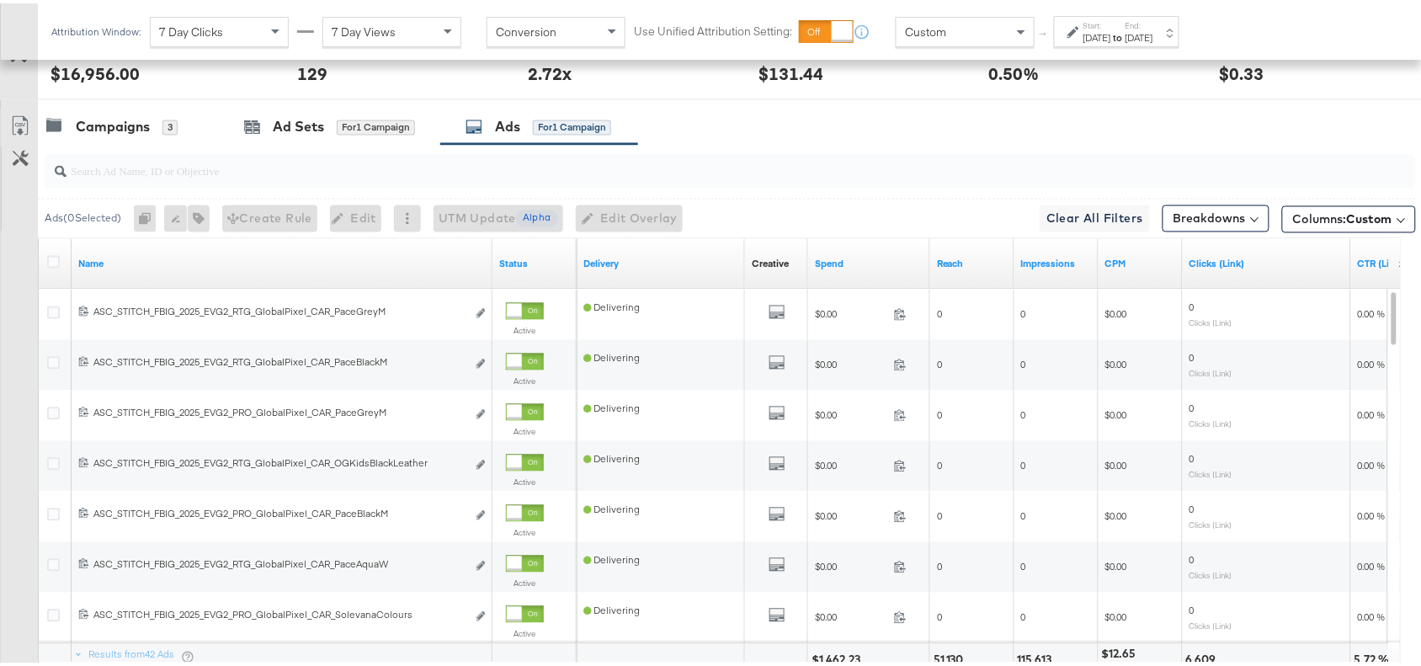
click at [1153, 32] on div "[DATE]" at bounding box center [1140, 34] width 28 height 13
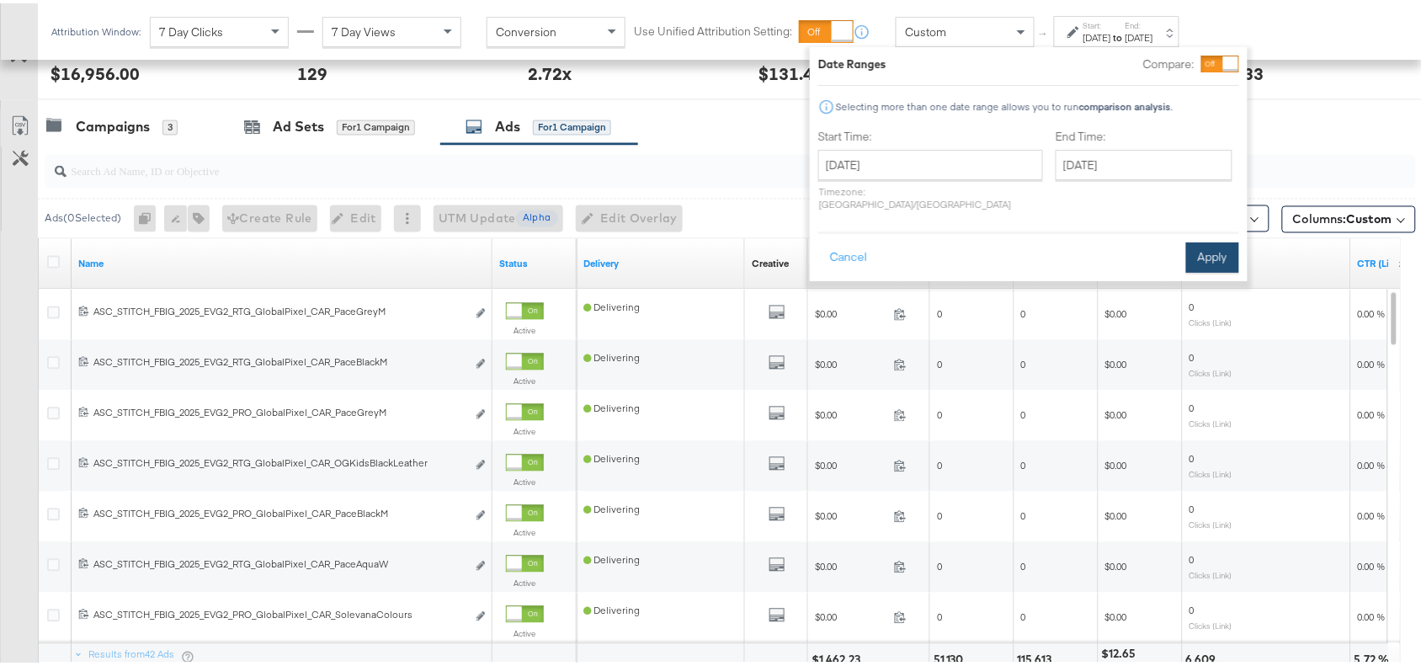
click at [1207, 239] on button "Apply" at bounding box center [1212, 254] width 53 height 30
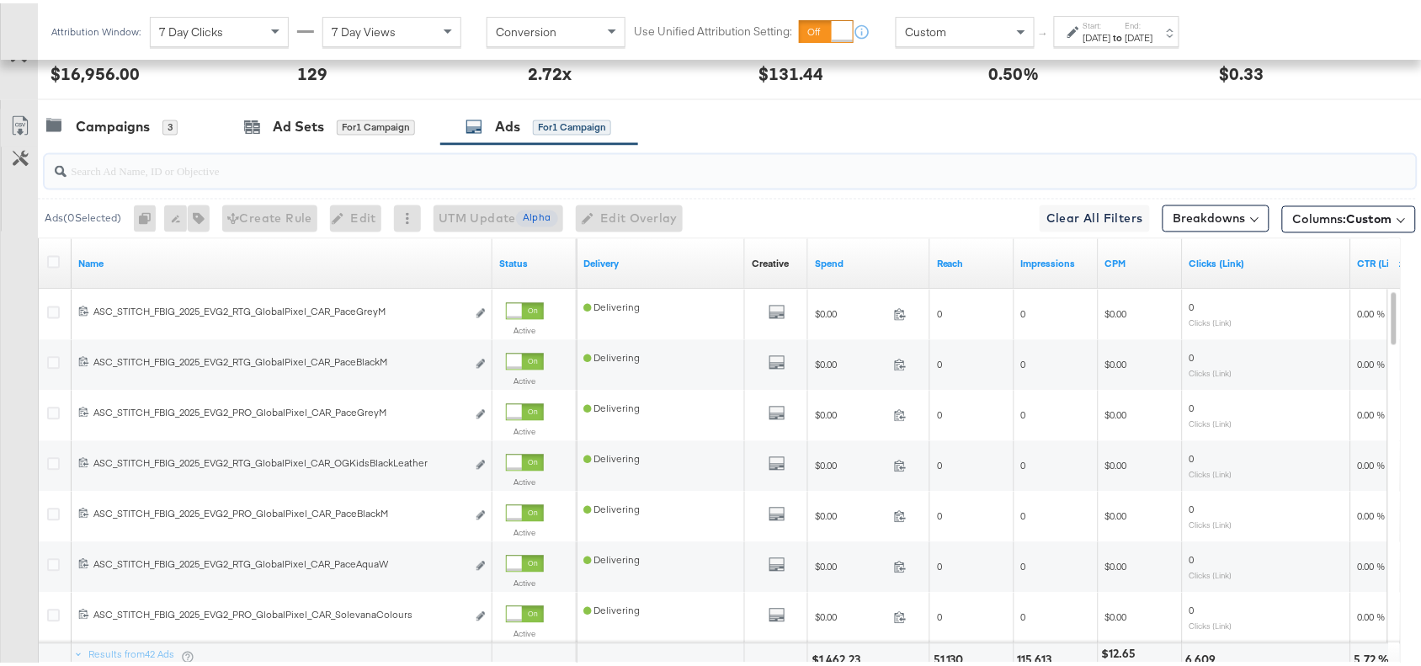
click at [115, 166] on input "search" at bounding box center [679, 161] width 1225 height 33
paste input "GenAI"
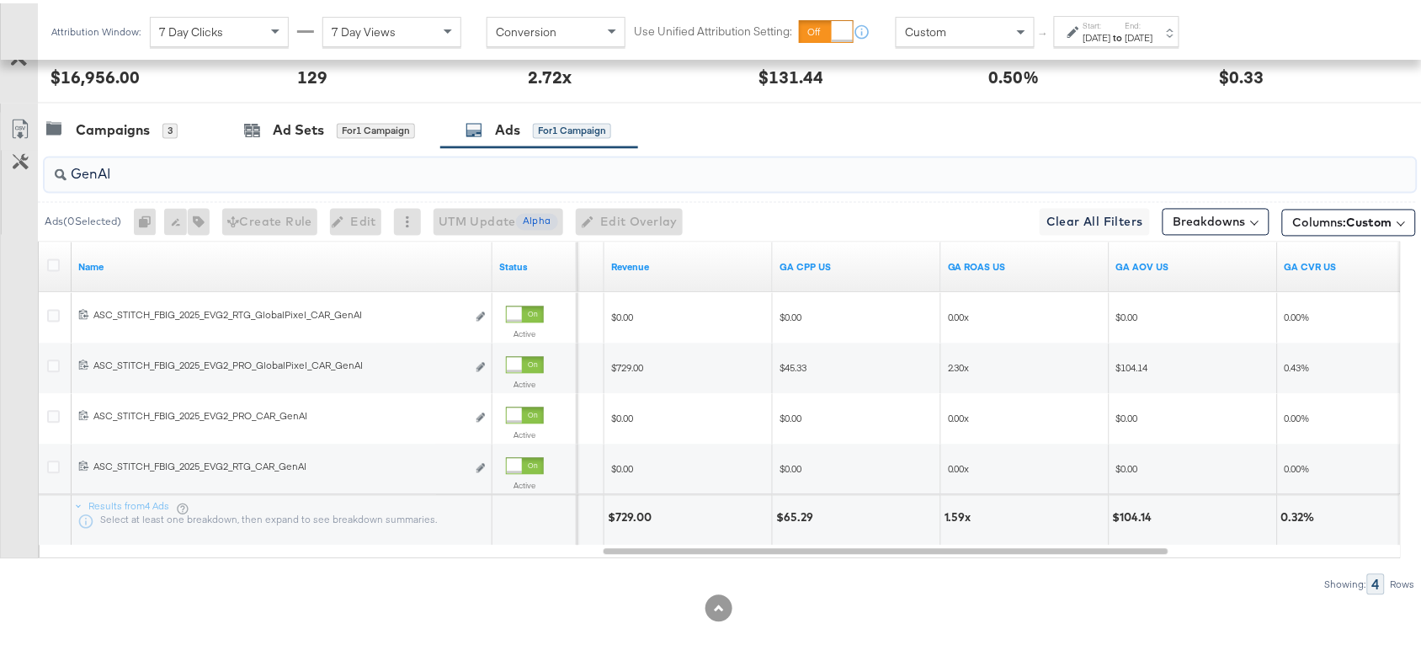
click at [143, 177] on input "GenAI" at bounding box center [679, 164] width 1225 height 33
paste input "Logo"
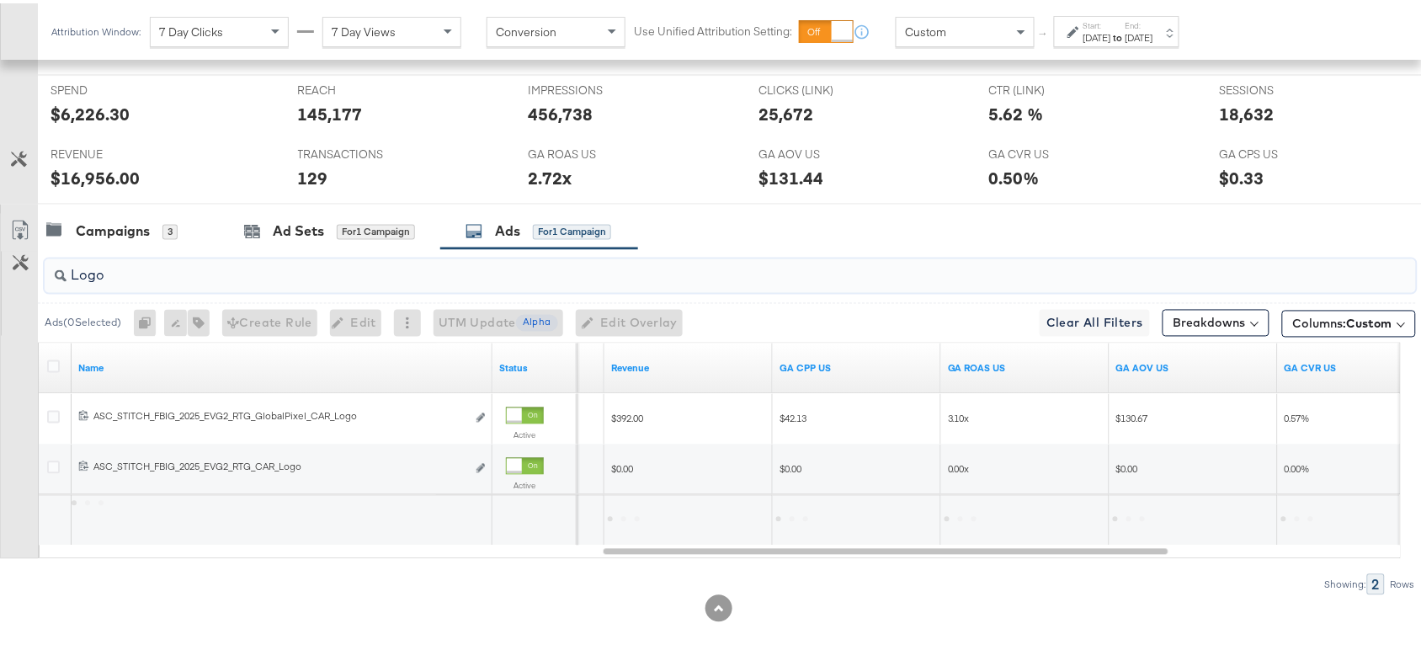
scroll to position [739, 0]
click at [995, 232] on div "Campaigns 3 Ad Sets for 1 Campaign Ads for 1 Campaign" at bounding box center [737, 228] width 1399 height 36
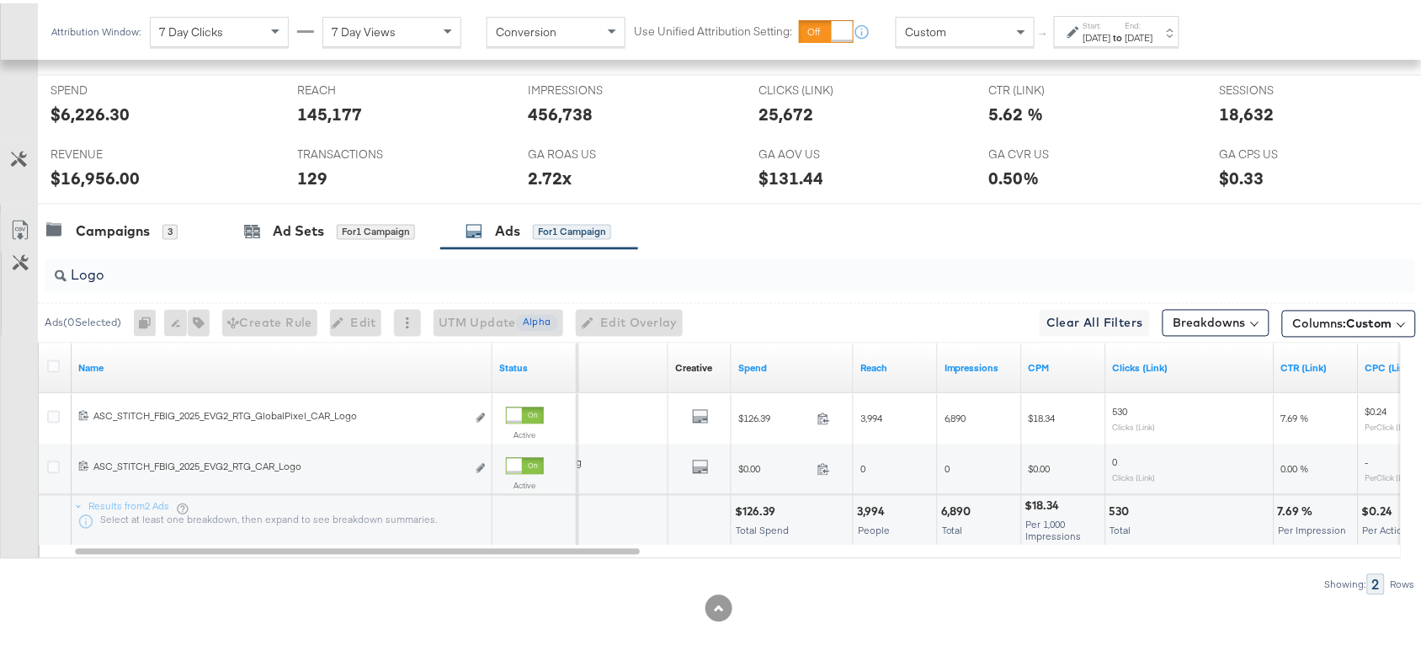
click at [758, 512] on div "$126.39" at bounding box center [757, 509] width 45 height 16
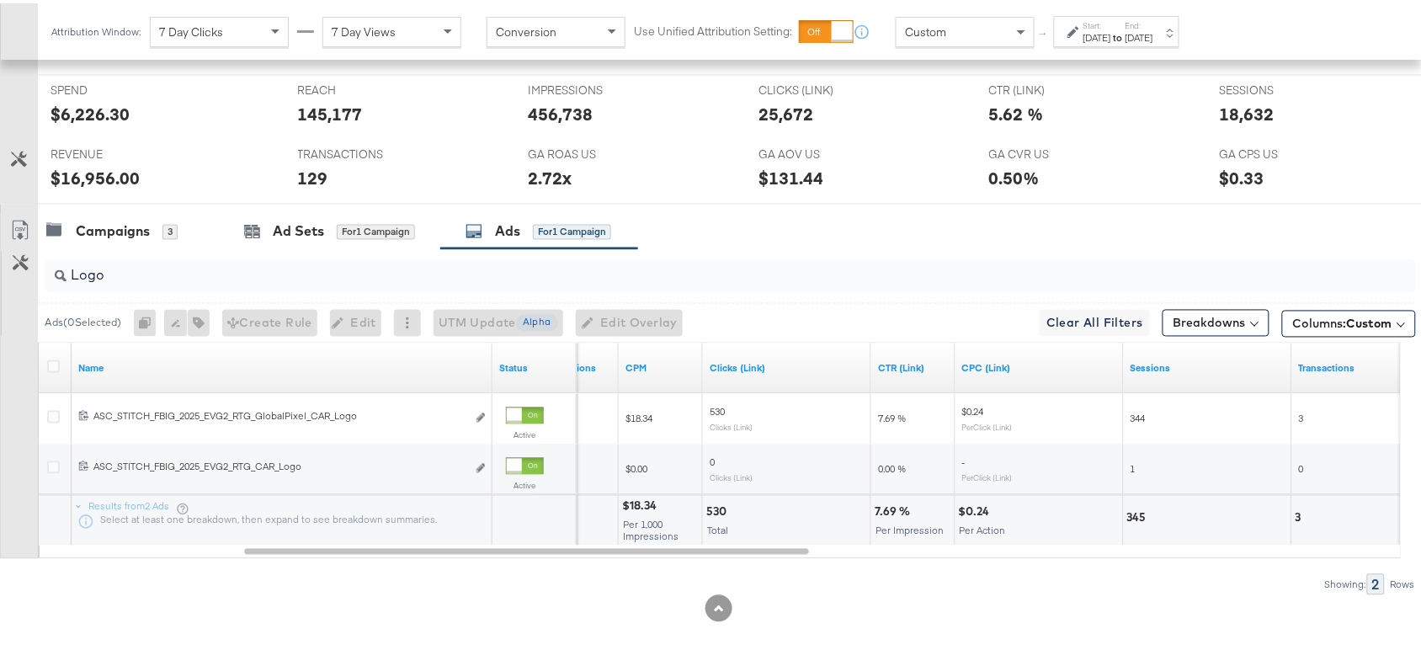
click at [882, 510] on div "7.69 %" at bounding box center [895, 509] width 40 height 16
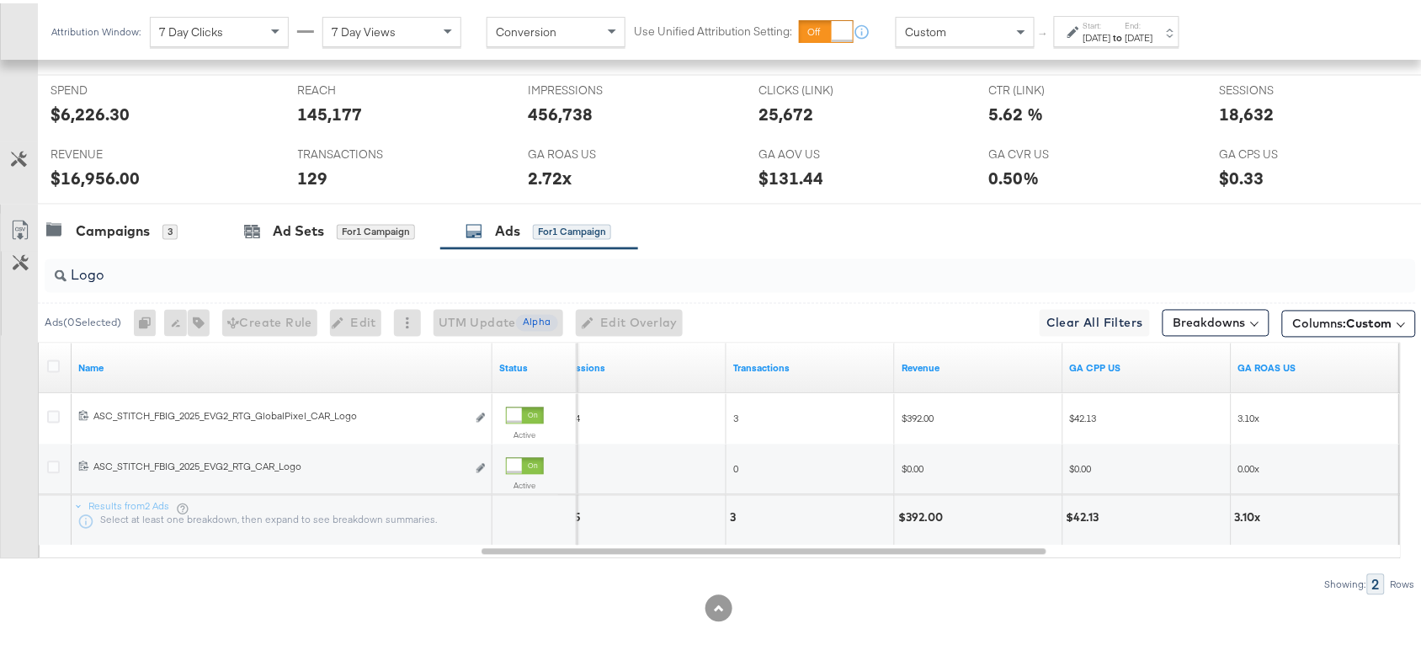
click at [916, 514] on div "$392.00" at bounding box center [923, 515] width 50 height 16
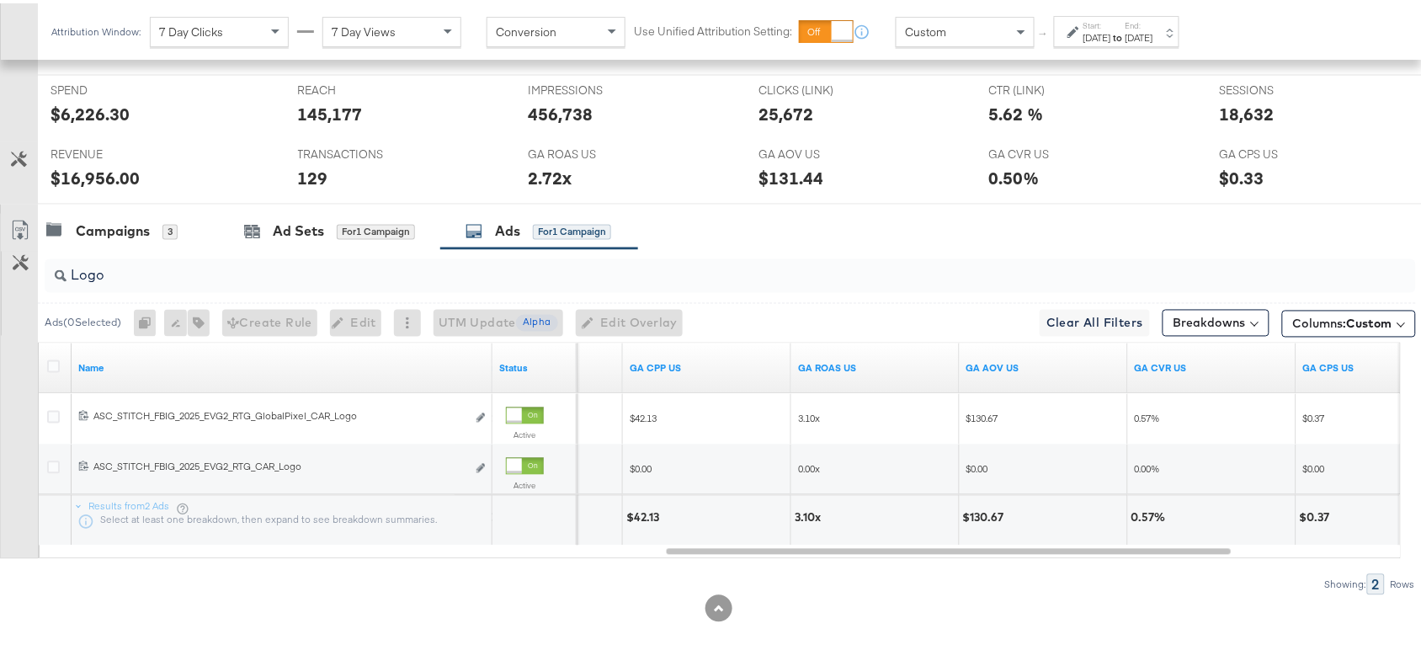
click at [801, 514] on div "3.10x" at bounding box center [810, 515] width 31 height 16
click at [178, 274] on input "Logo" at bounding box center [679, 265] width 1225 height 33
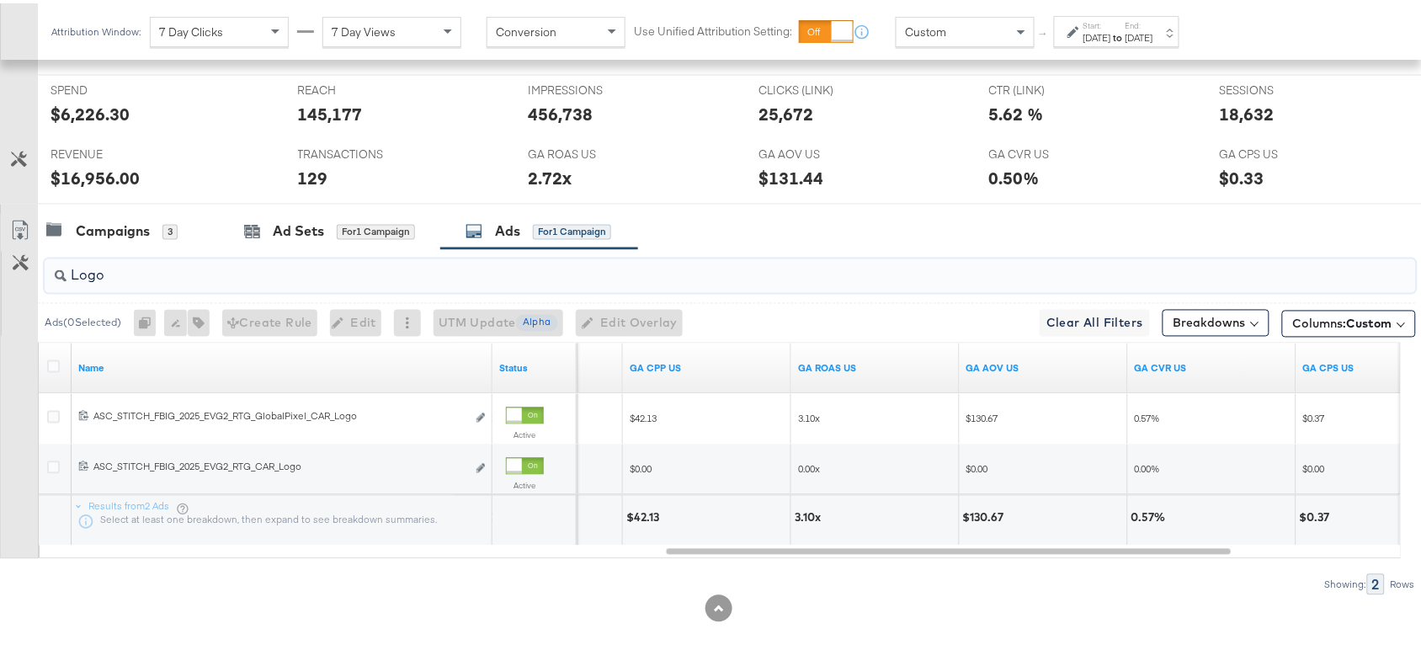
paste input "Full Price New Arrivals Collage"
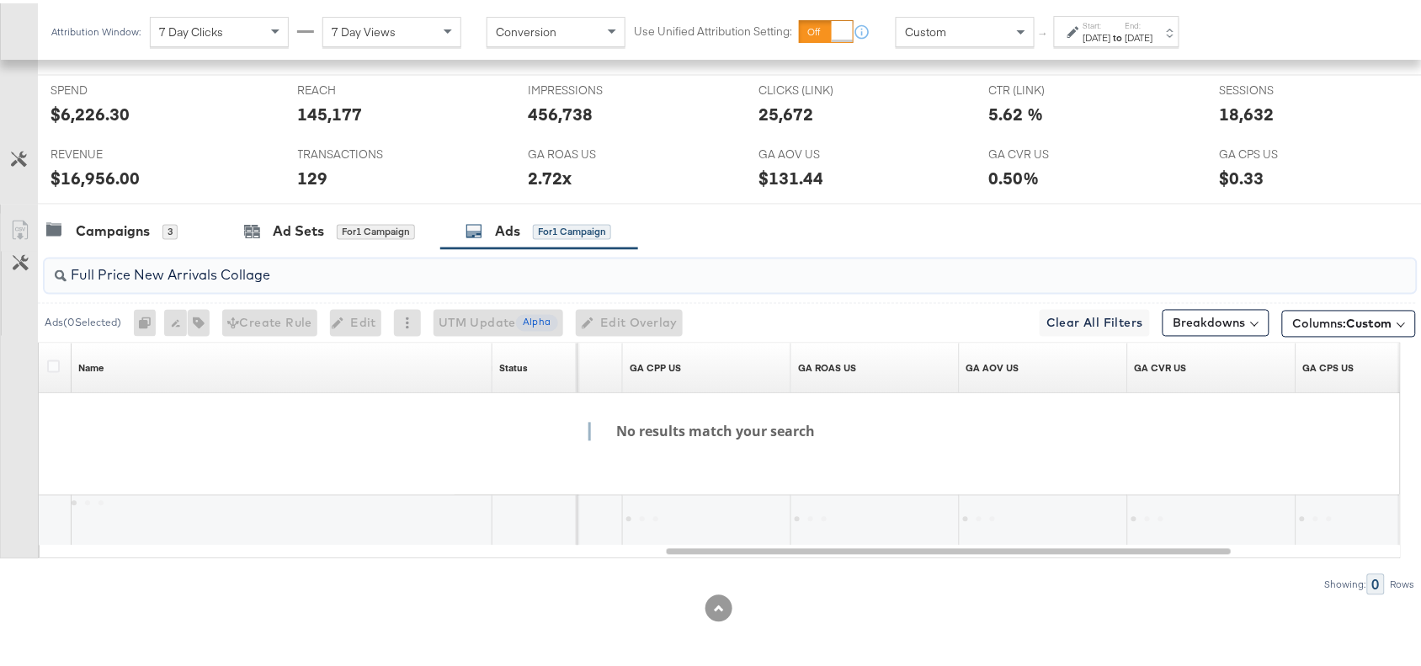
click at [99, 271] on input "Full Price New Arrivals Collage" at bounding box center [679, 265] width 1225 height 33
click at [132, 269] on input "FullPrice New Arrivals Collage" at bounding box center [679, 265] width 1225 height 33
click at [162, 274] on input "FullPriceNew Arrivals Collage" at bounding box center [679, 265] width 1225 height 33
click at [212, 274] on input "FullPriceNewArrivals Collage" at bounding box center [679, 265] width 1225 height 33
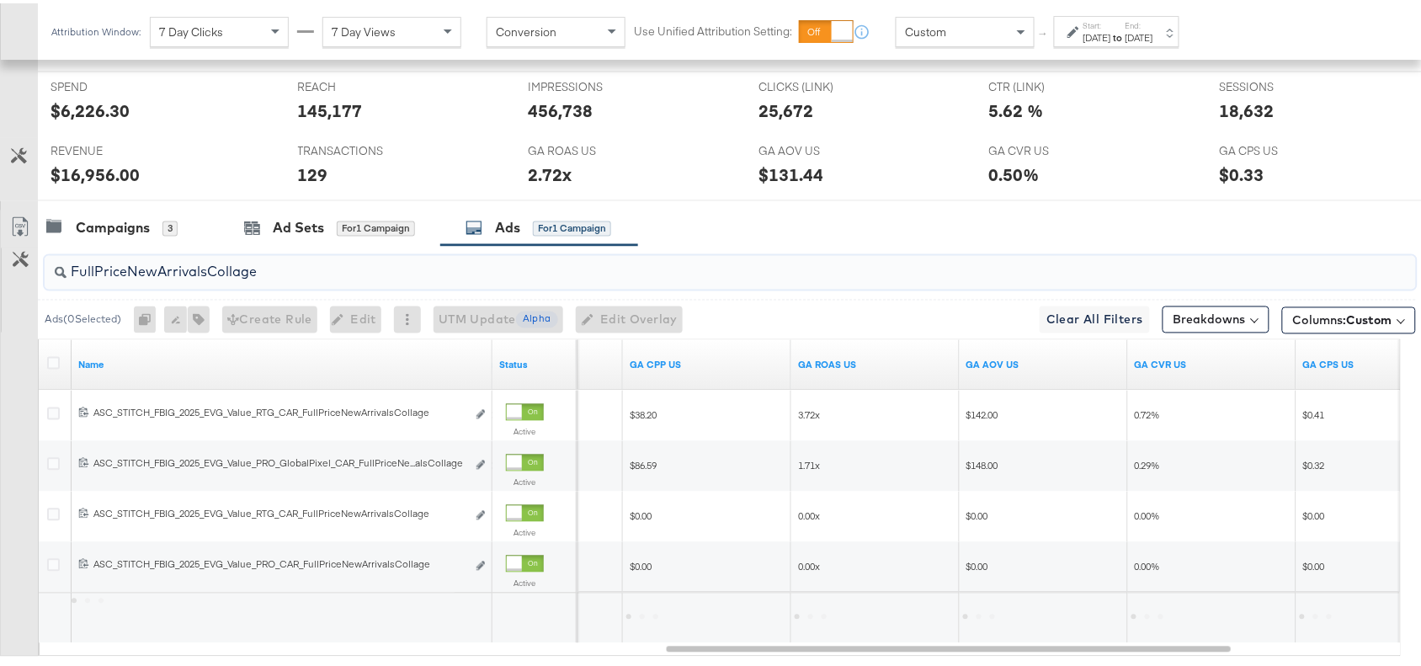
click at [850, 232] on div "Campaigns 3 Ad Sets for 1 Campaign Ads for 1 Campaign" at bounding box center [737, 225] width 1399 height 36
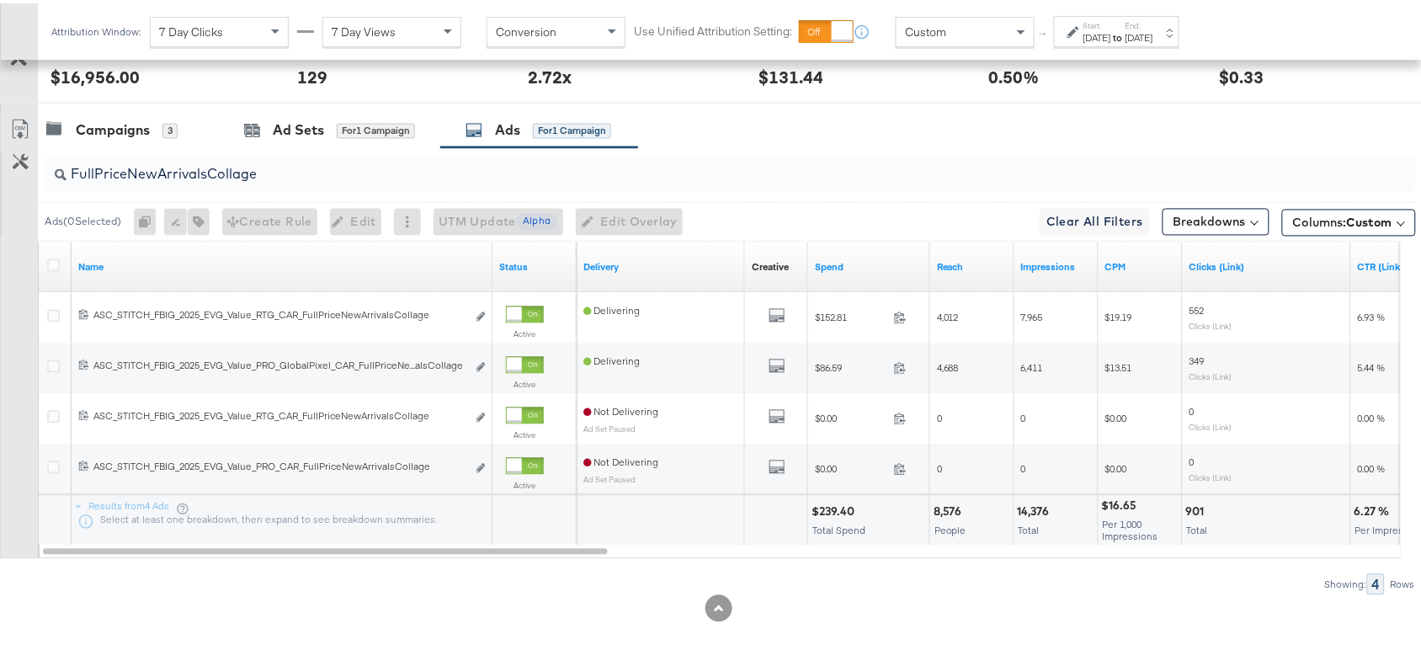
click at [834, 506] on div "$239.40" at bounding box center [836, 509] width 48 height 16
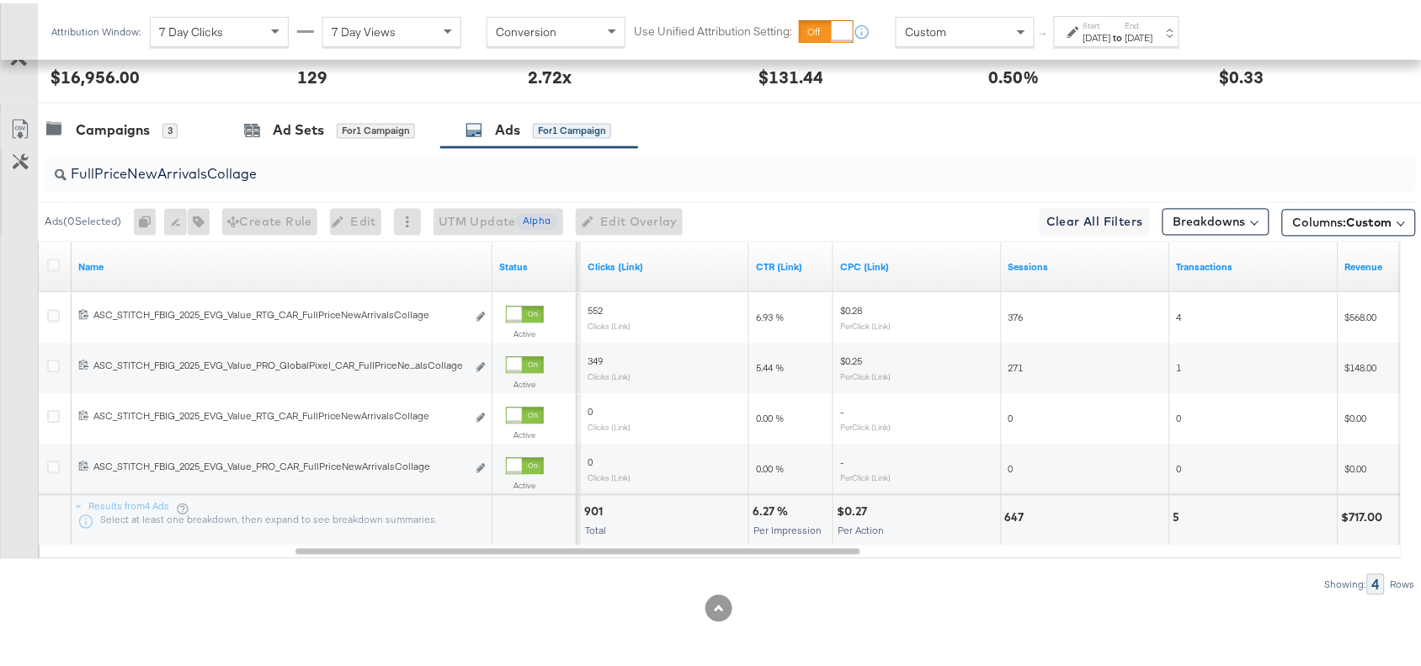
click at [763, 503] on div "6.27 %" at bounding box center [773, 509] width 40 height 16
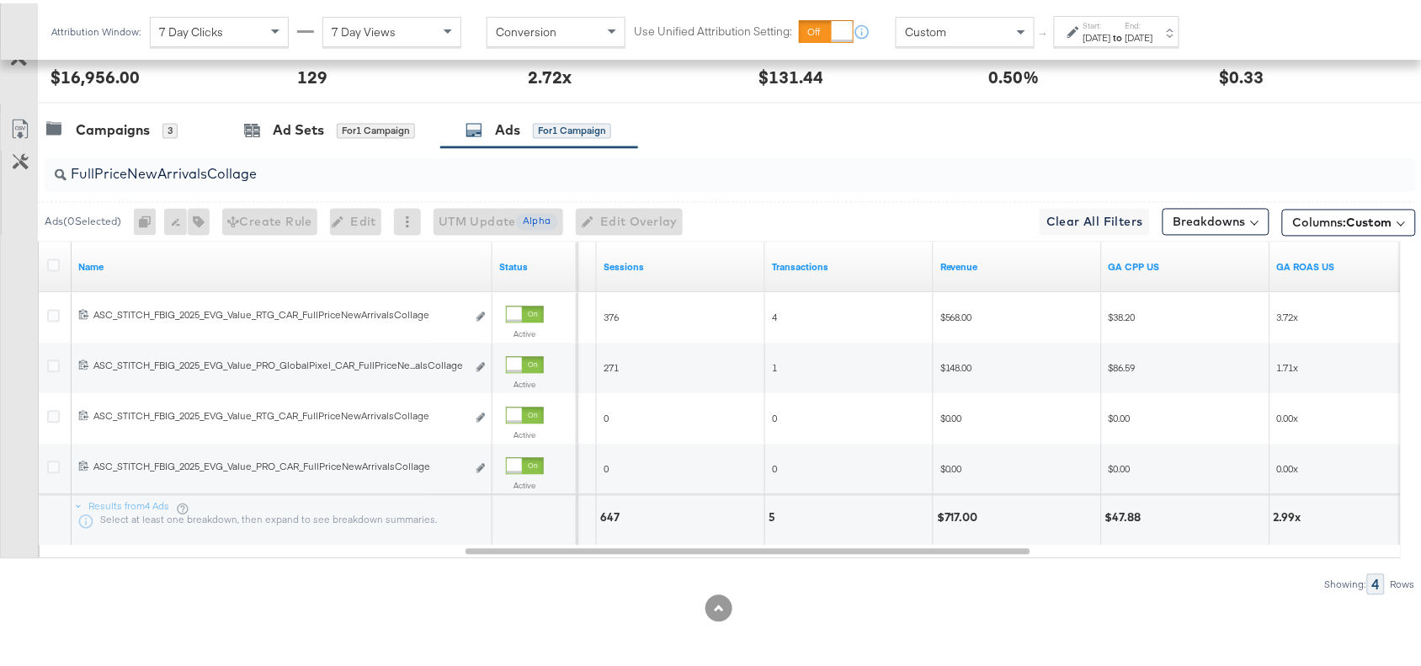
click at [954, 512] on div "$717.00" at bounding box center [960, 515] width 46 height 16
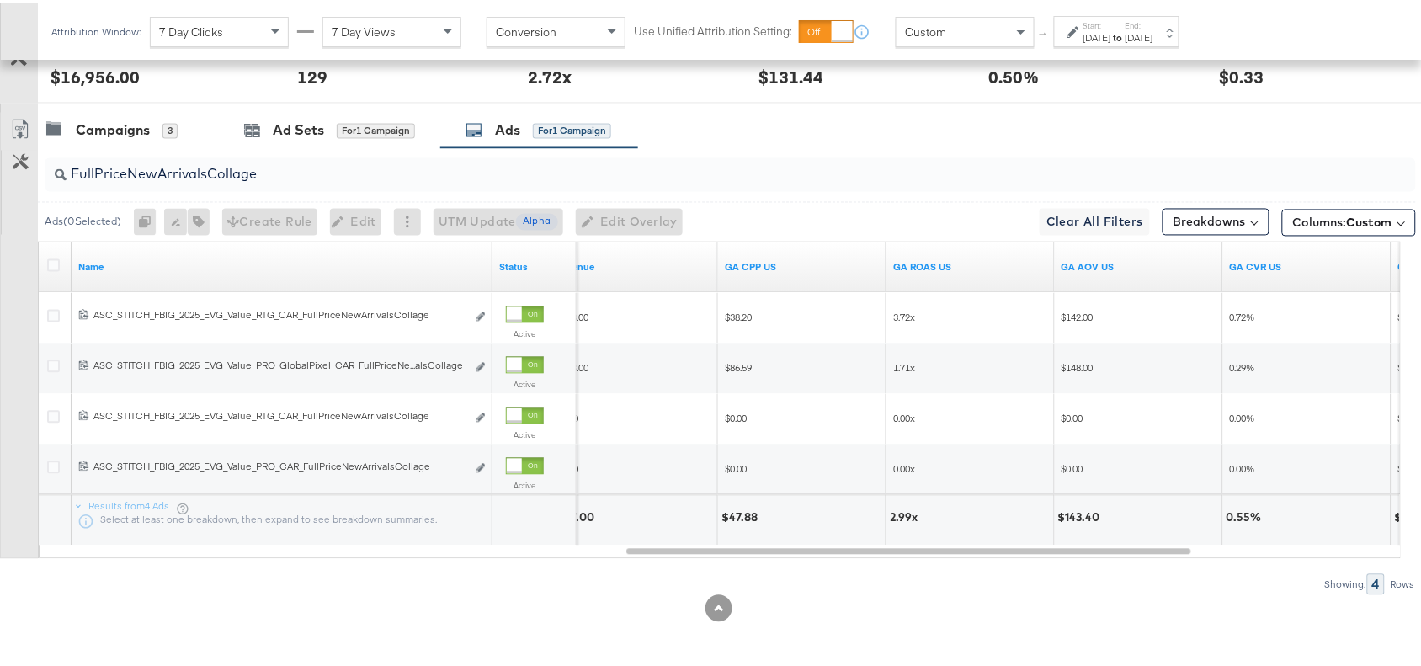
click at [902, 516] on div "2.99x" at bounding box center [906, 515] width 33 height 16
click at [284, 171] on input "FullPriceNewArrivalsCollage" at bounding box center [679, 164] width 1225 height 33
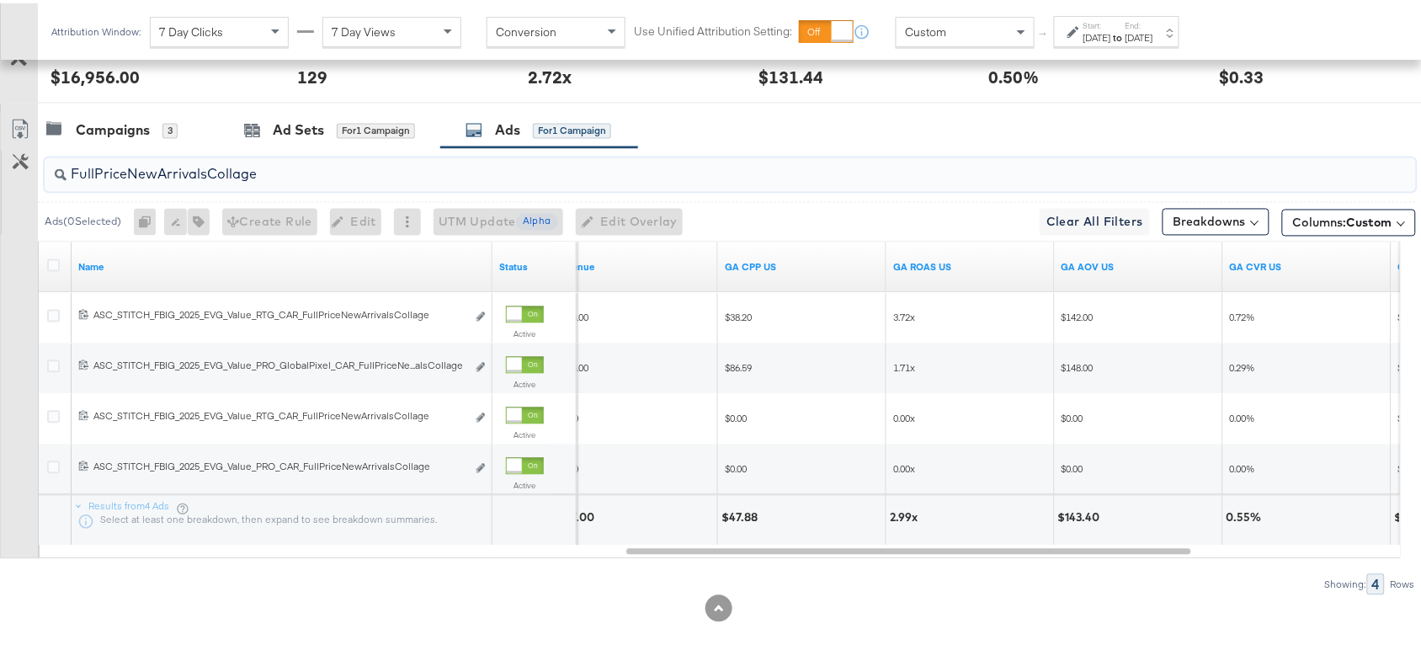
click at [284, 171] on input "FullPriceNewArrivalsCollage" at bounding box center [679, 164] width 1225 height 33
paste input "OG"
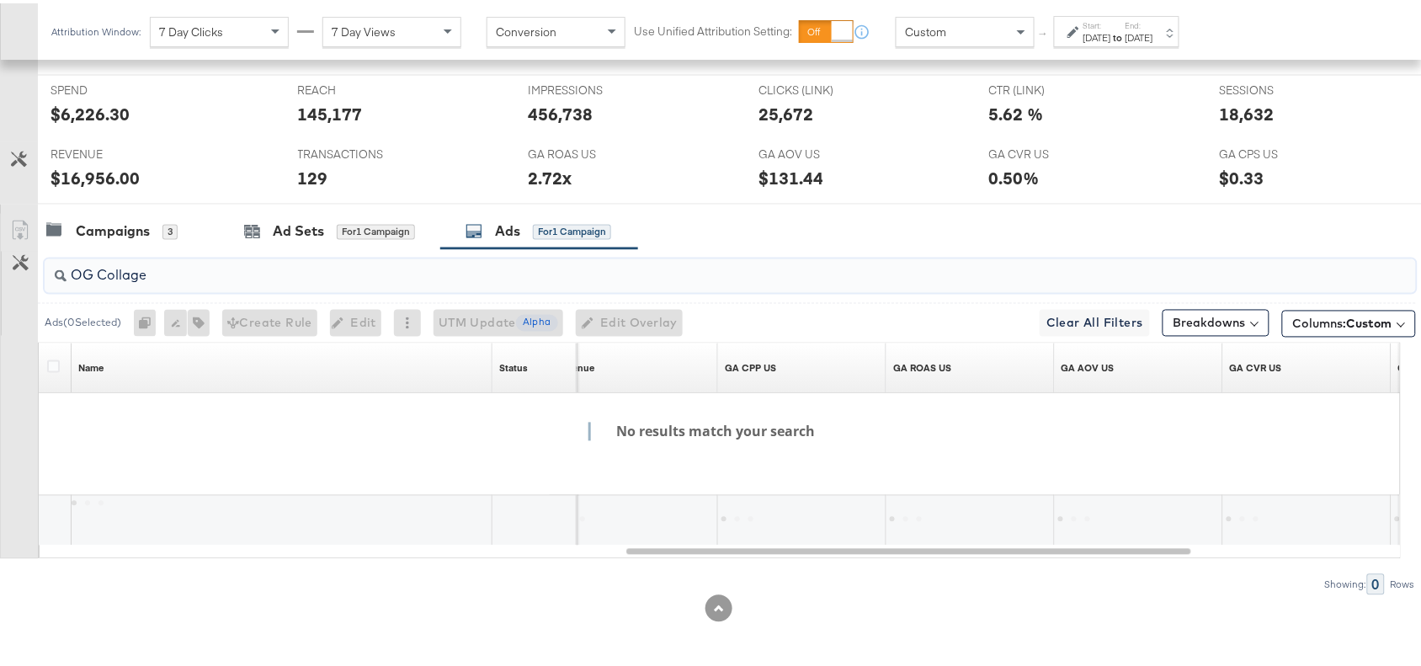
scroll to position [739, 0]
click at [99, 272] on input "OG Collage" at bounding box center [679, 265] width 1225 height 33
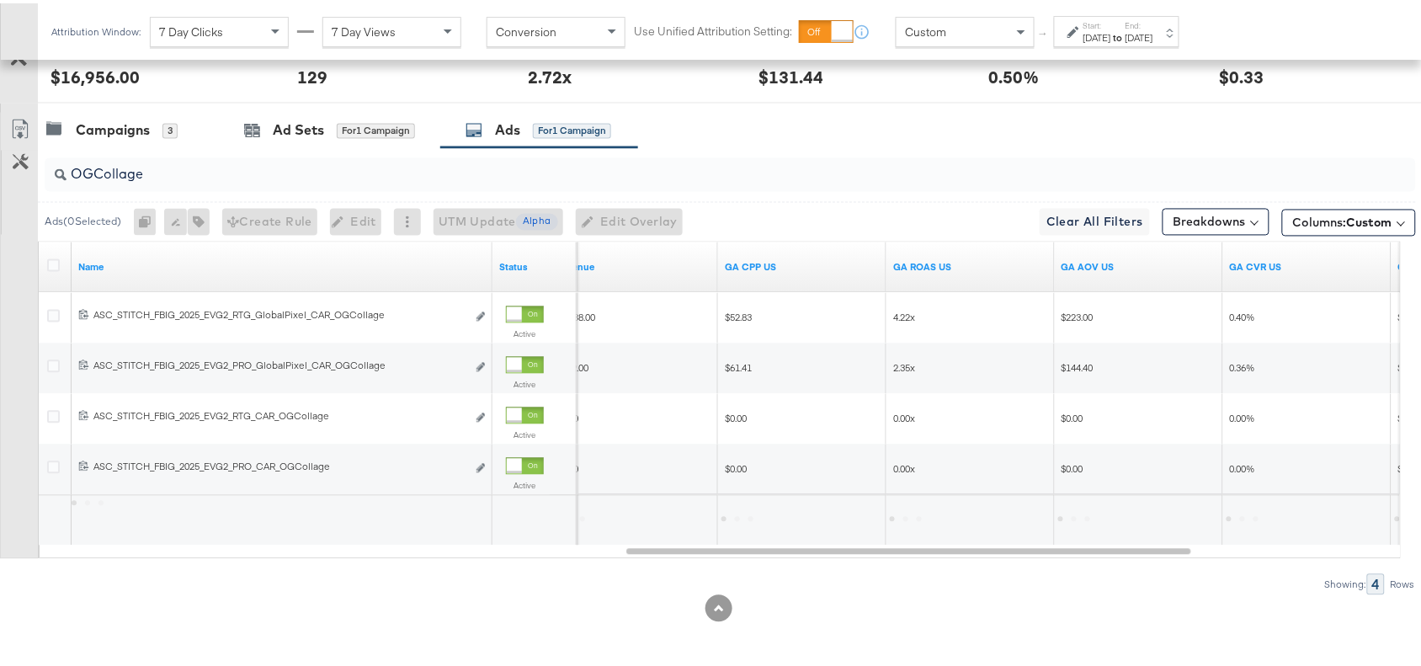
click at [962, 116] on div "Campaigns 3 Ad Sets for 1 Campaign Ads for 1 Campaign" at bounding box center [737, 127] width 1399 height 36
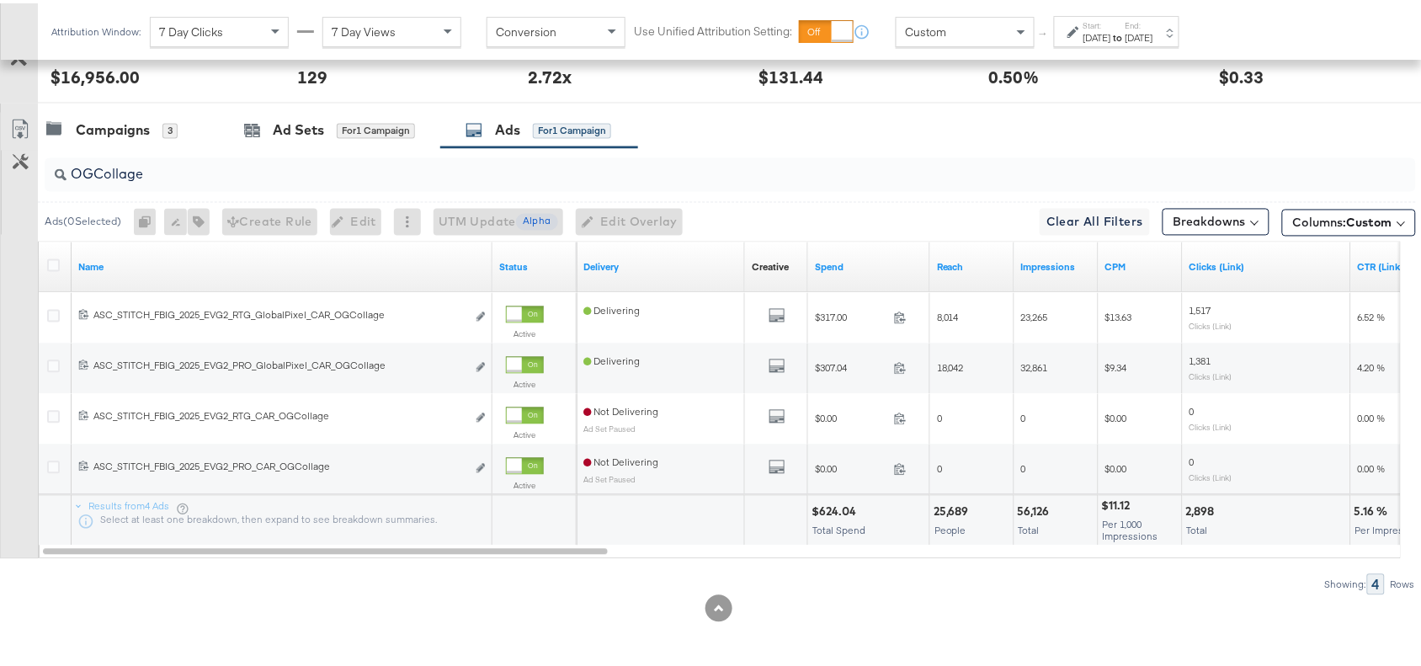
click at [832, 503] on div "$624.04" at bounding box center [837, 509] width 50 height 16
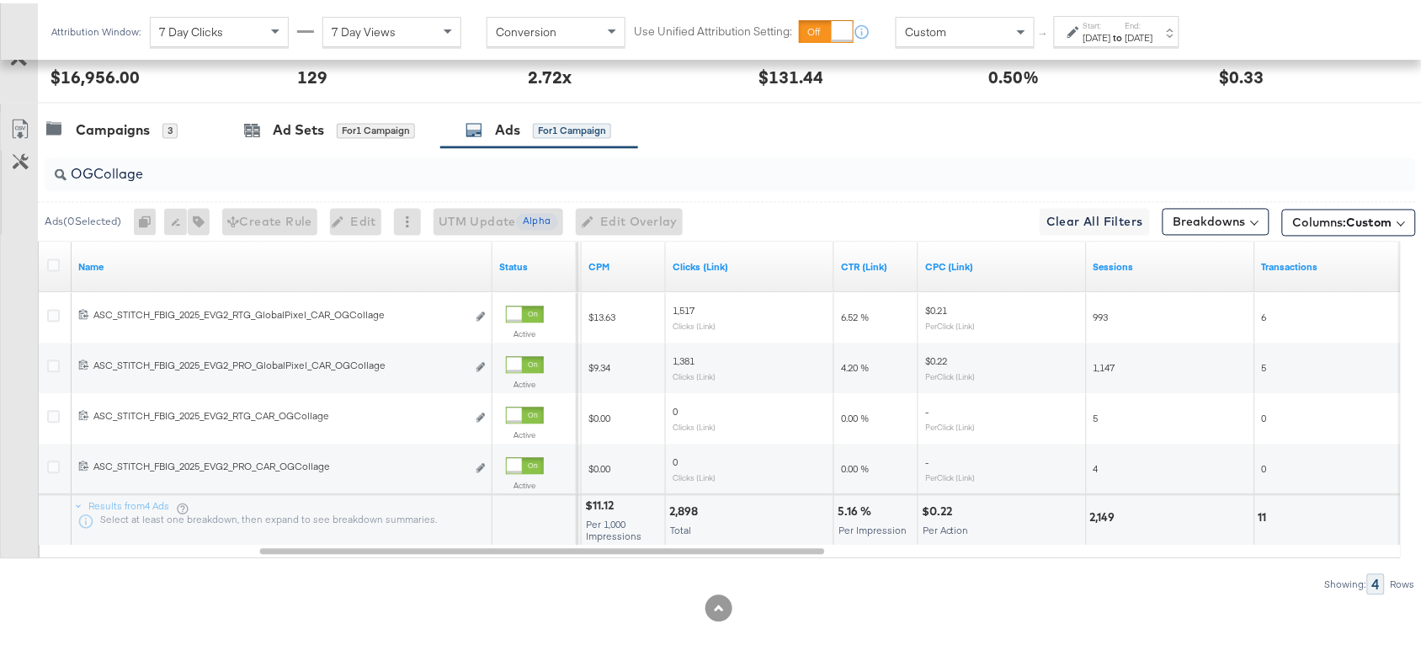
click at [848, 506] on div "5.16 %" at bounding box center [857, 509] width 39 height 16
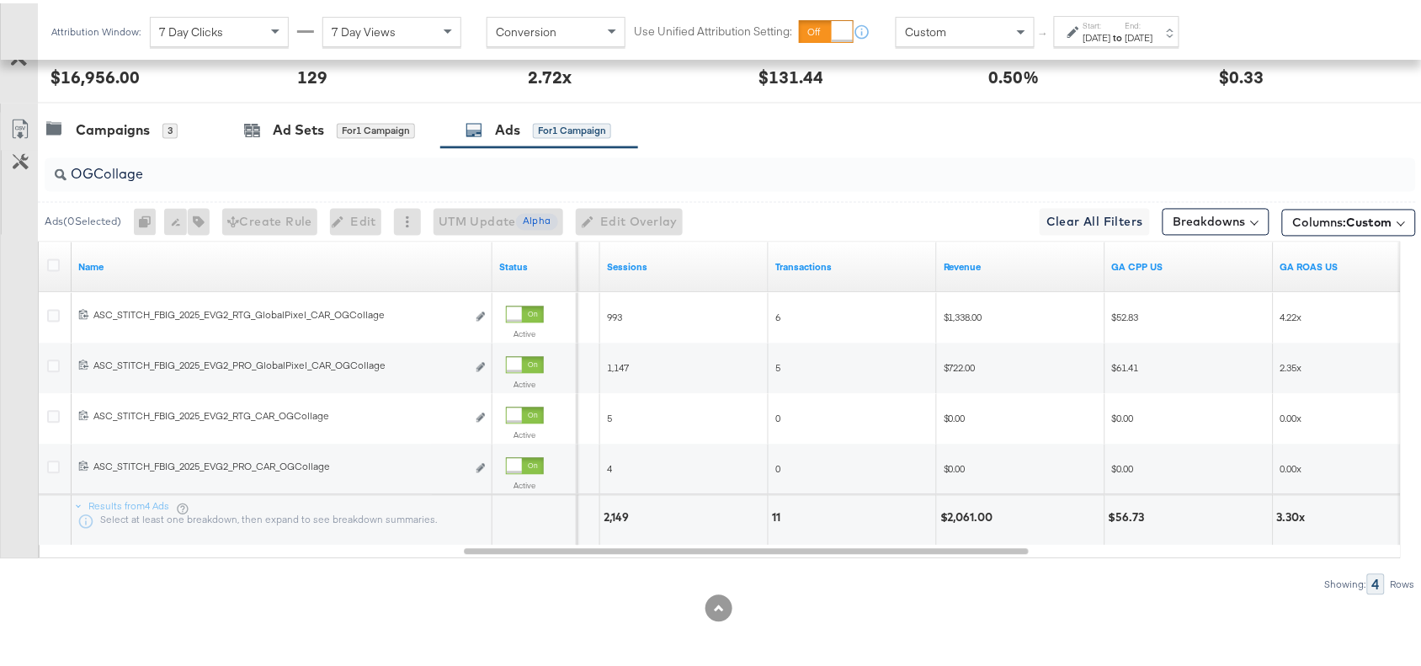
click at [957, 514] on div "$2,061.00" at bounding box center [969, 515] width 58 height 16
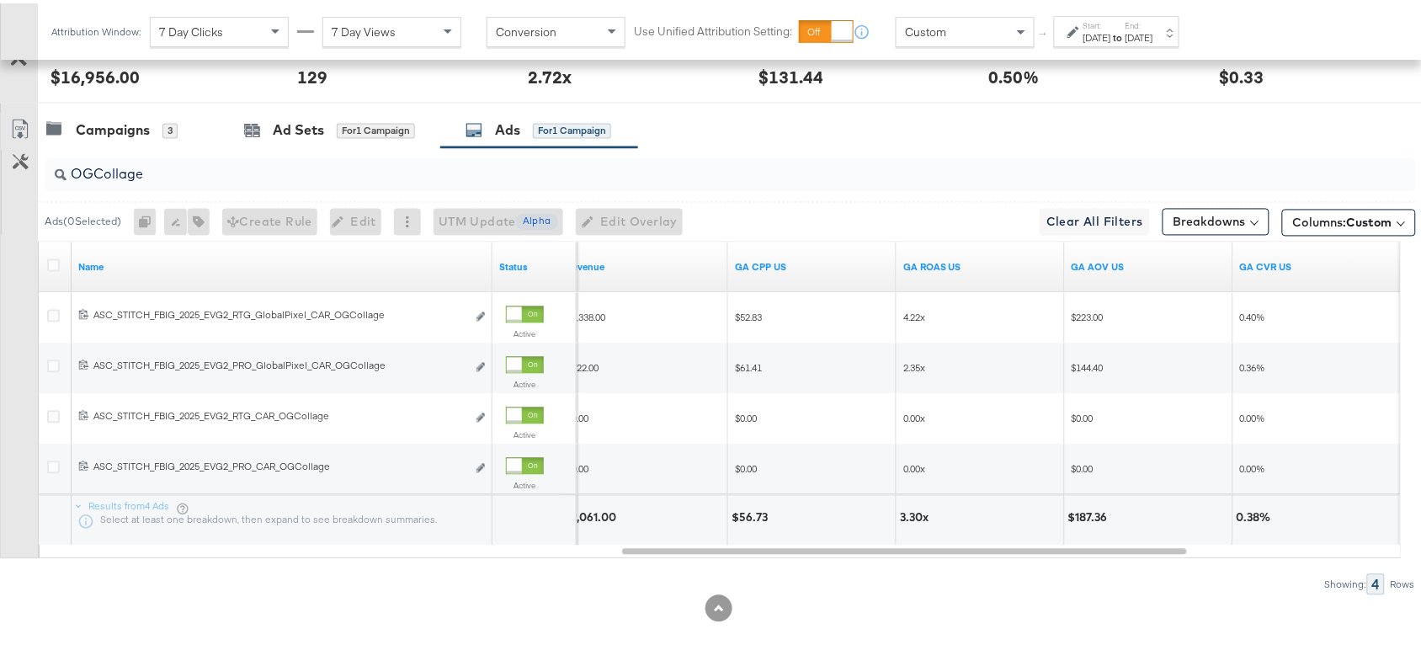
click at [908, 515] on div "3.30x" at bounding box center [917, 515] width 34 height 16
click at [178, 157] on input "OGCollage" at bounding box center [679, 164] width 1225 height 33
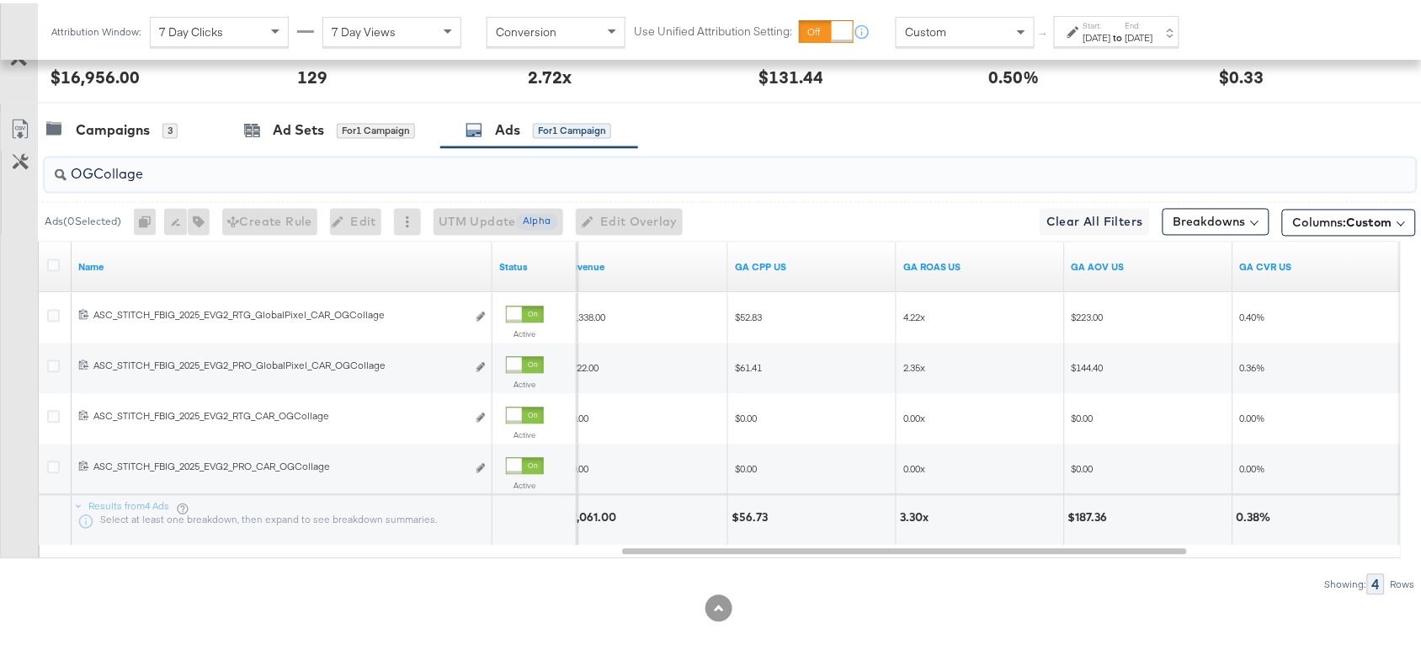
paste input "Premium"
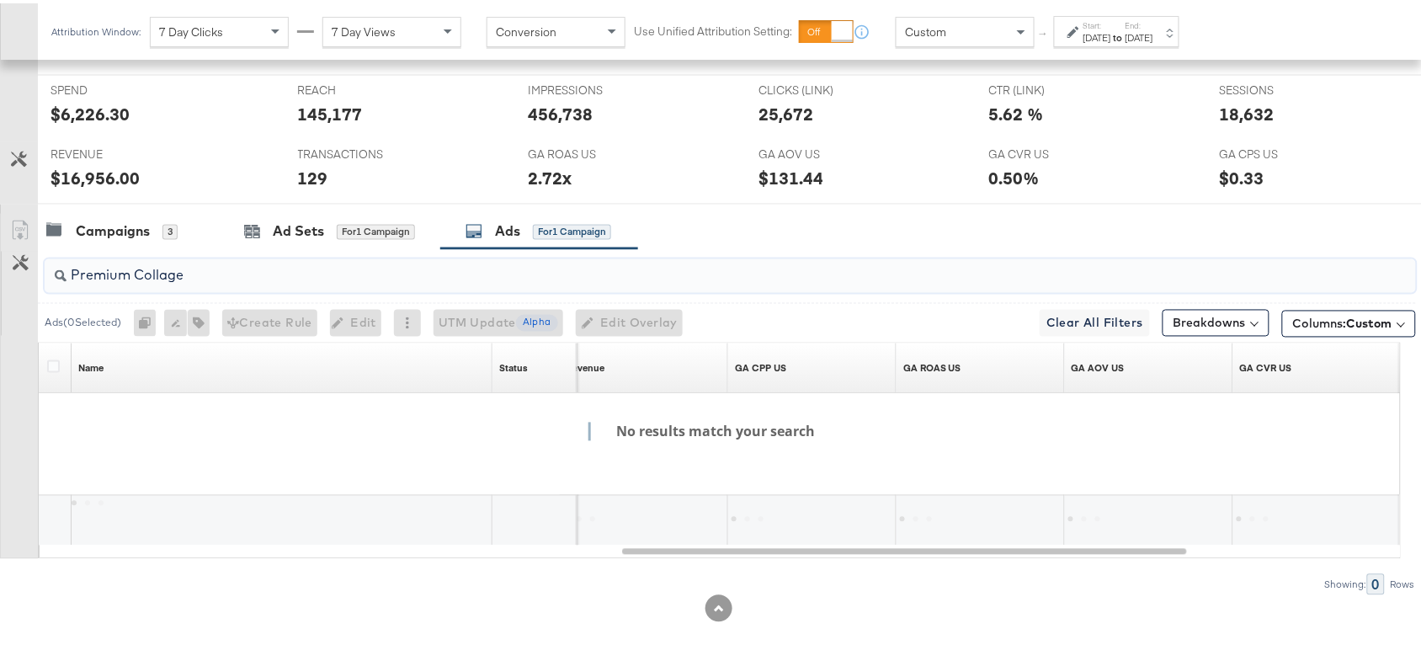
scroll to position [739, 0]
click at [141, 274] on input "Premium Collage" at bounding box center [679, 265] width 1225 height 33
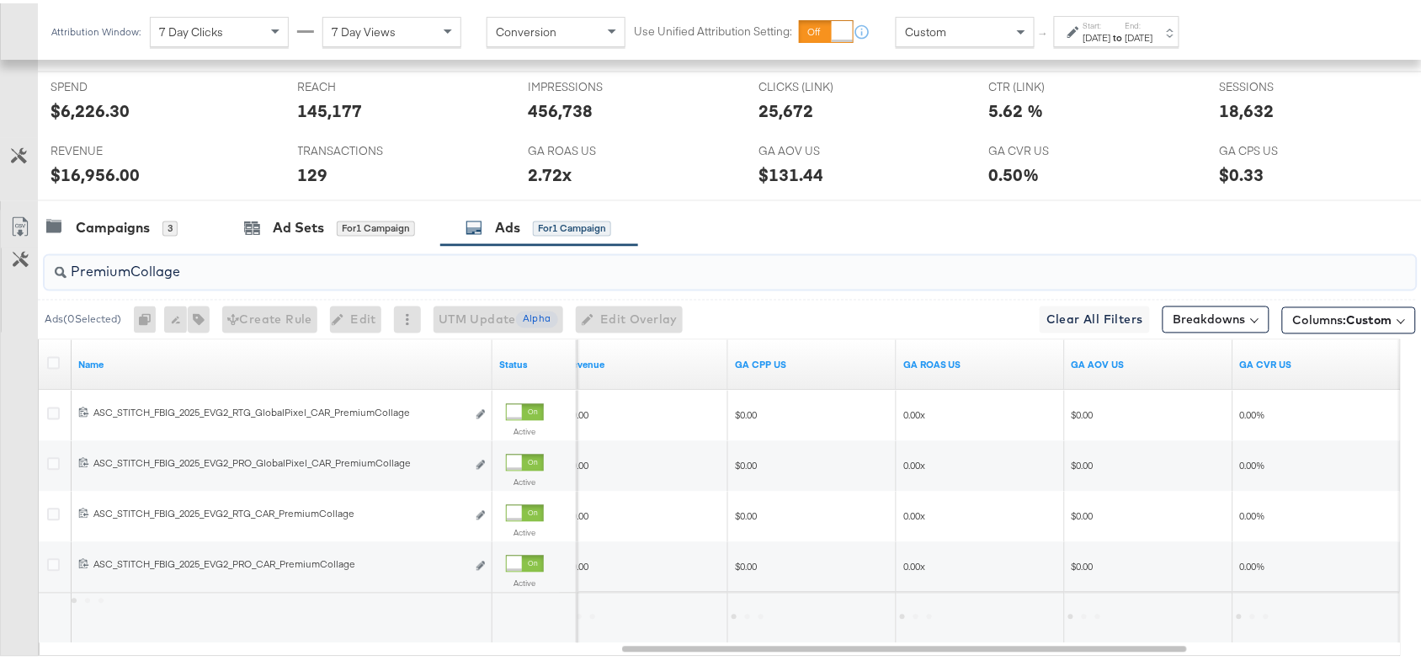
scroll to position [840, 0]
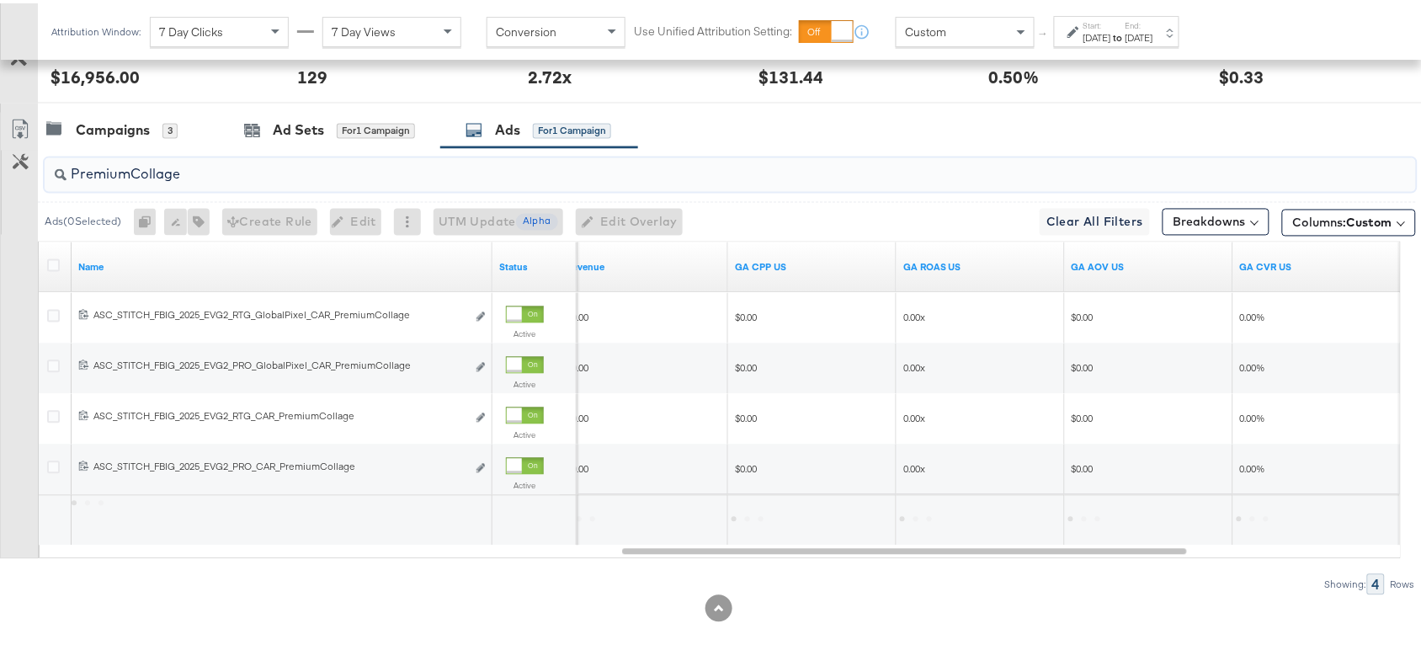
type input "PremiumCollage"
click at [898, 118] on div "Campaigns 3 Ad Sets for 1 Campaign Ads for 1 Campaign" at bounding box center [737, 127] width 1399 height 36
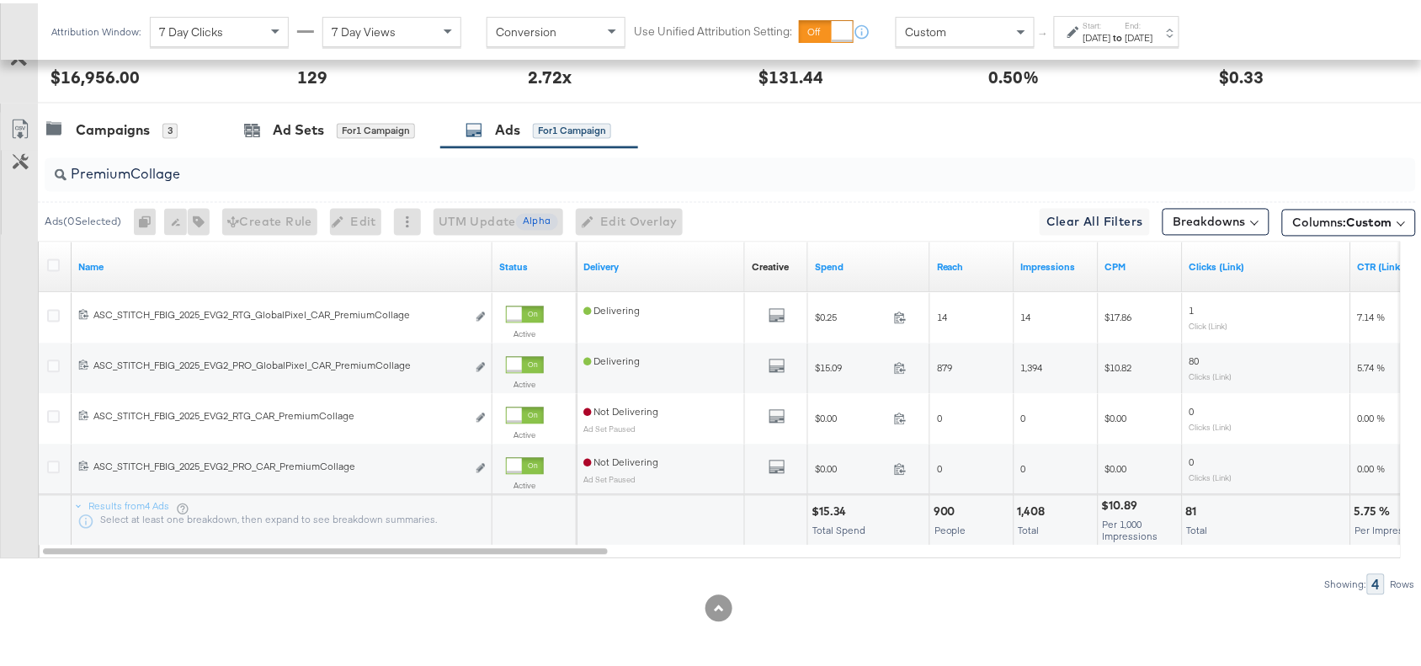
click at [823, 510] on div "$15.34" at bounding box center [832, 509] width 40 height 16
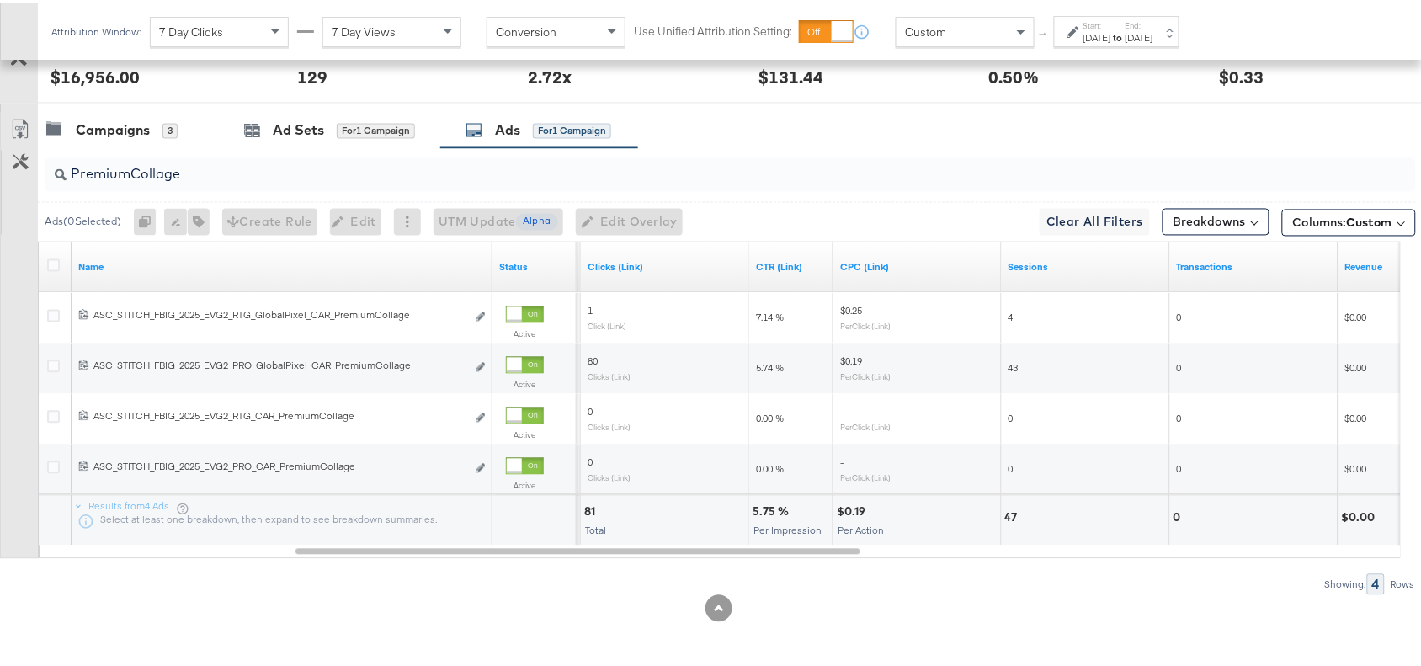
click at [764, 508] on div "5.75 %" at bounding box center [773, 509] width 41 height 16
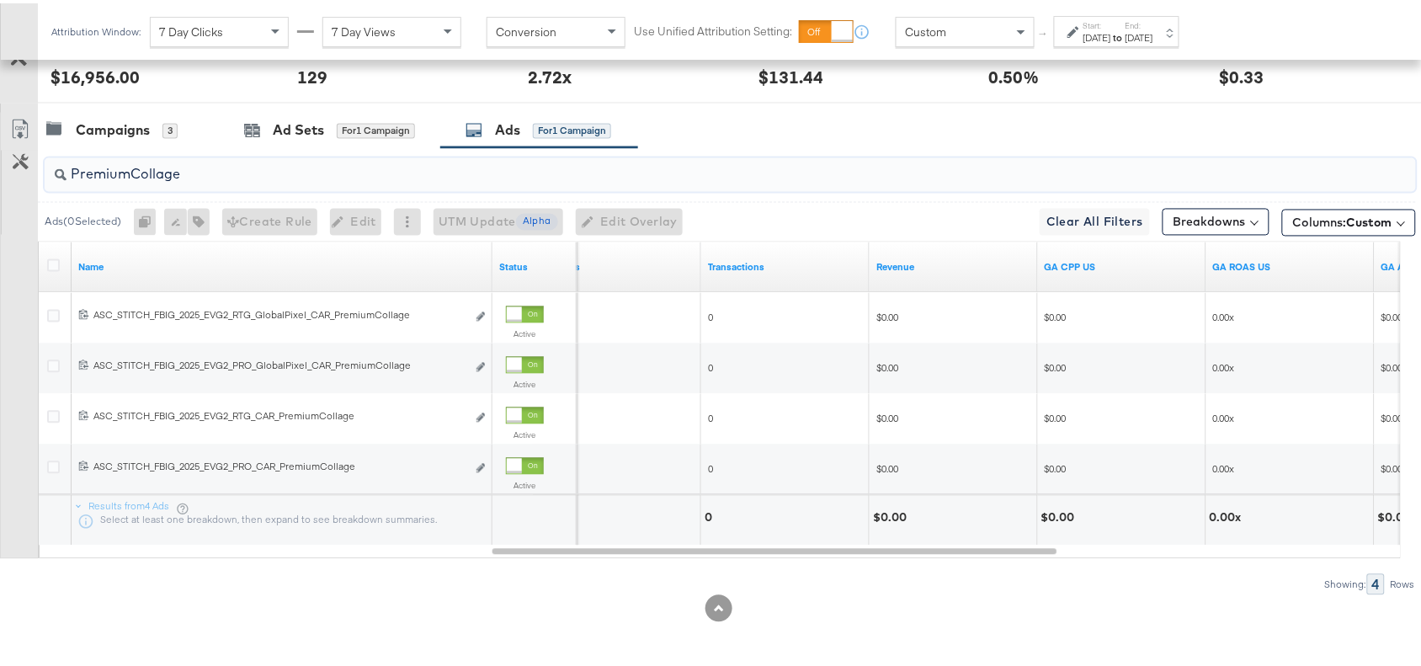
click at [179, 168] on input "PremiumCollage" at bounding box center [679, 164] width 1225 height 33
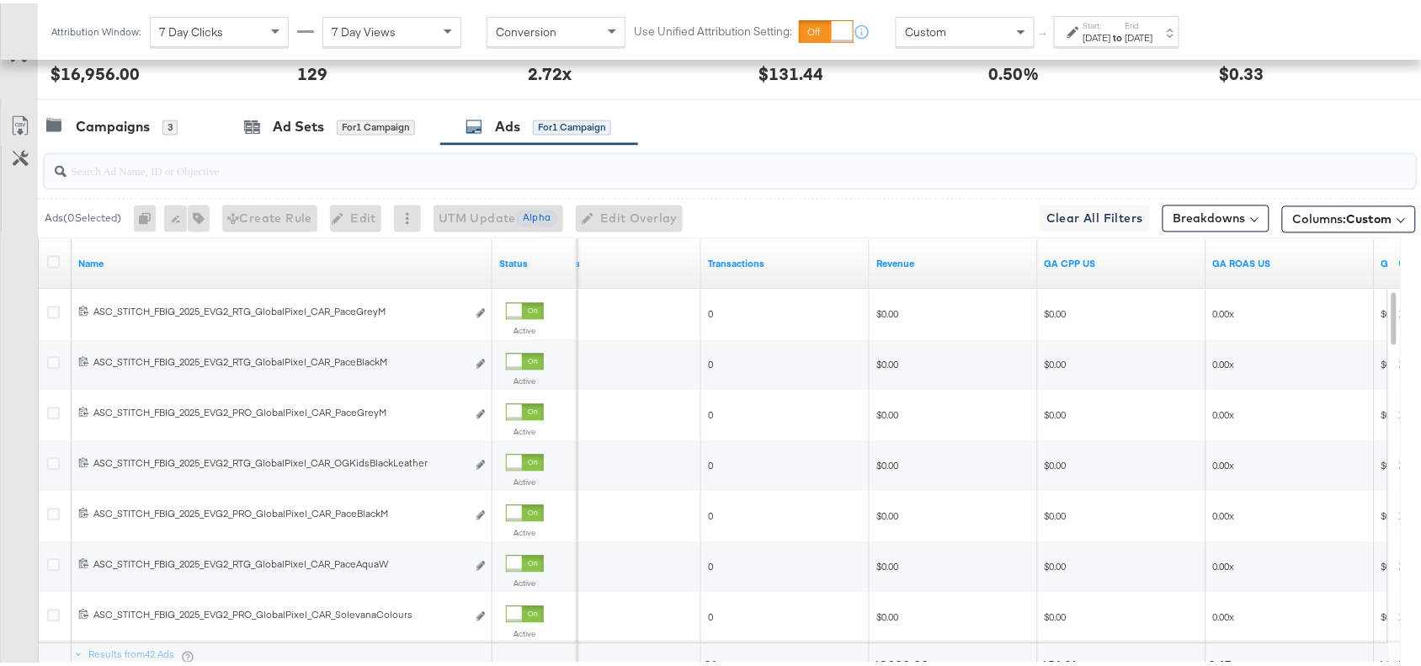
click at [89, 168] on input "search" at bounding box center [679, 161] width 1225 height 33
paste input "OG Kids Black Leather"
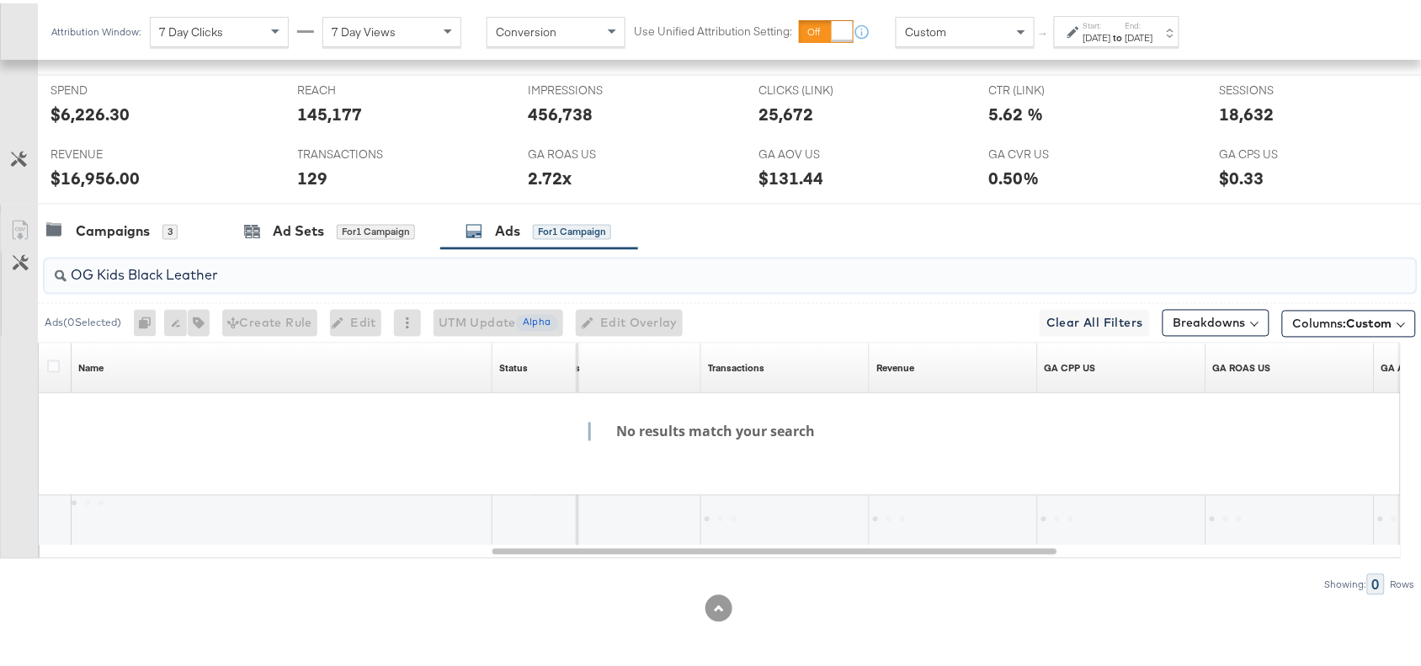
click at [95, 274] on input "OG Kids Black Leather" at bounding box center [679, 265] width 1225 height 33
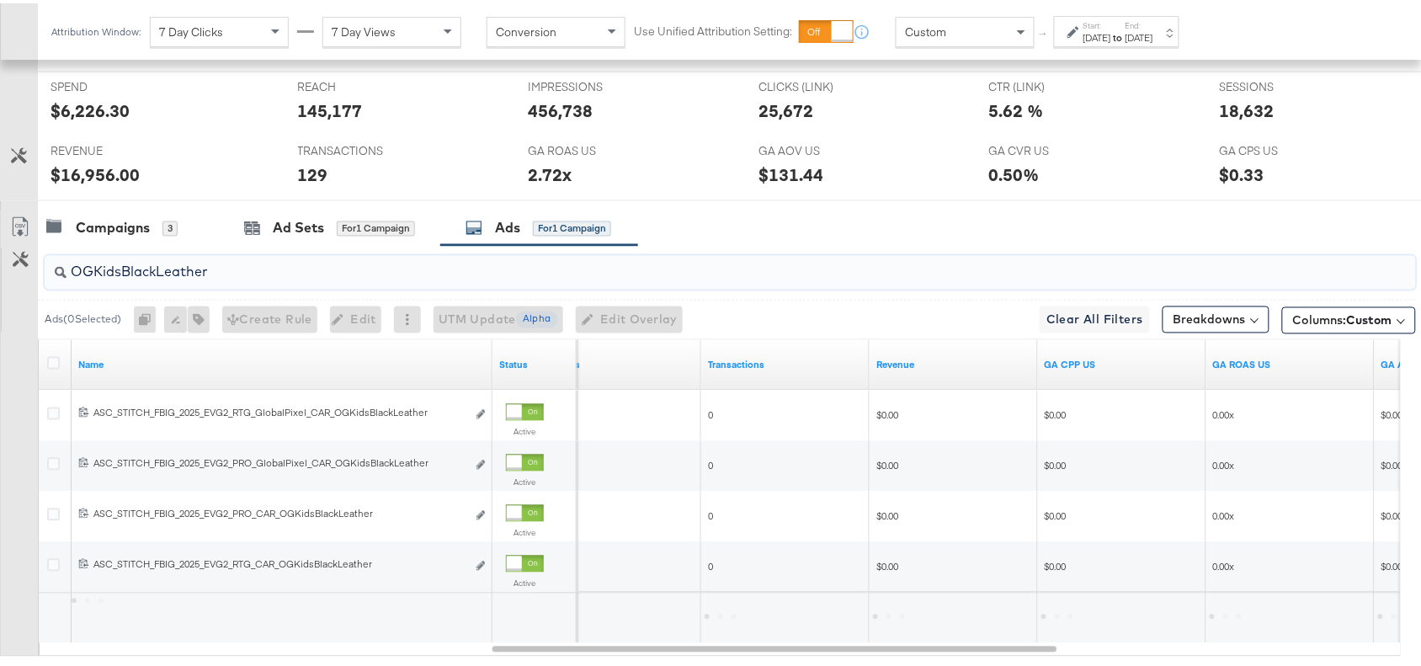
scroll to position [840, 0]
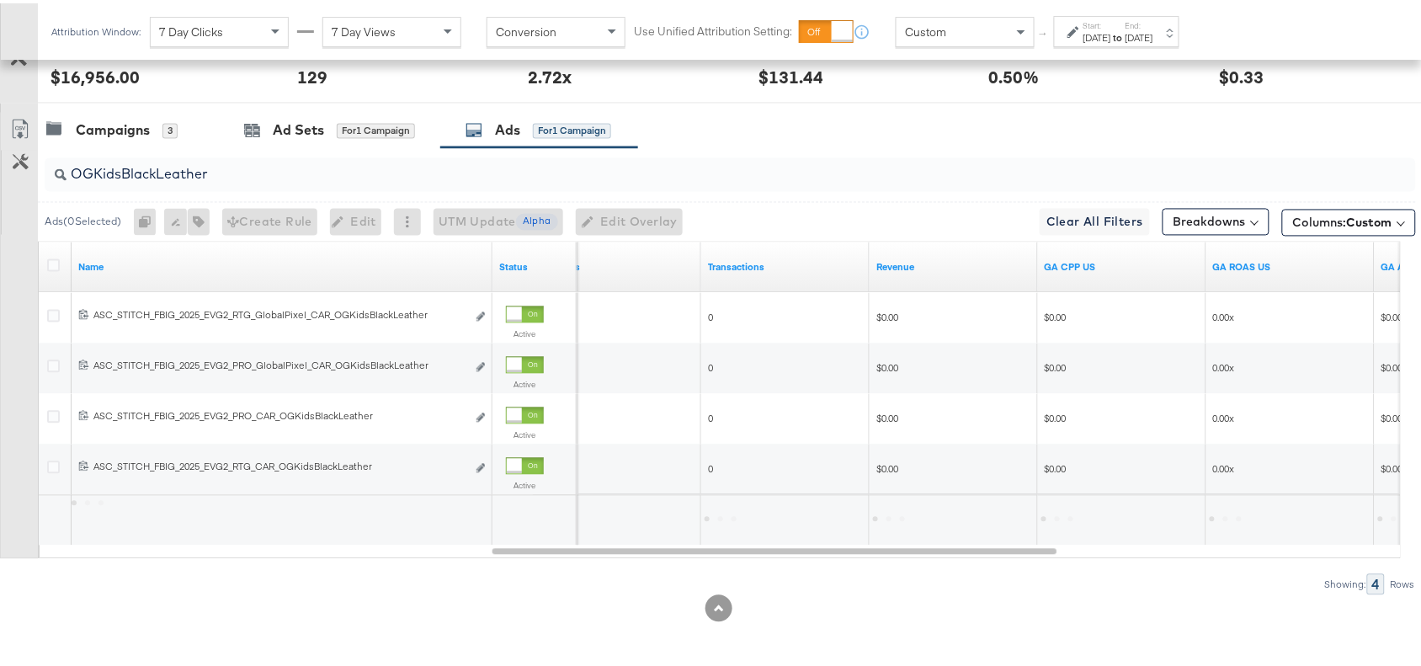
click at [868, 125] on div "Campaigns 3 Ad Sets for 1 Campaign Ads for 1 Campaign" at bounding box center [737, 127] width 1399 height 36
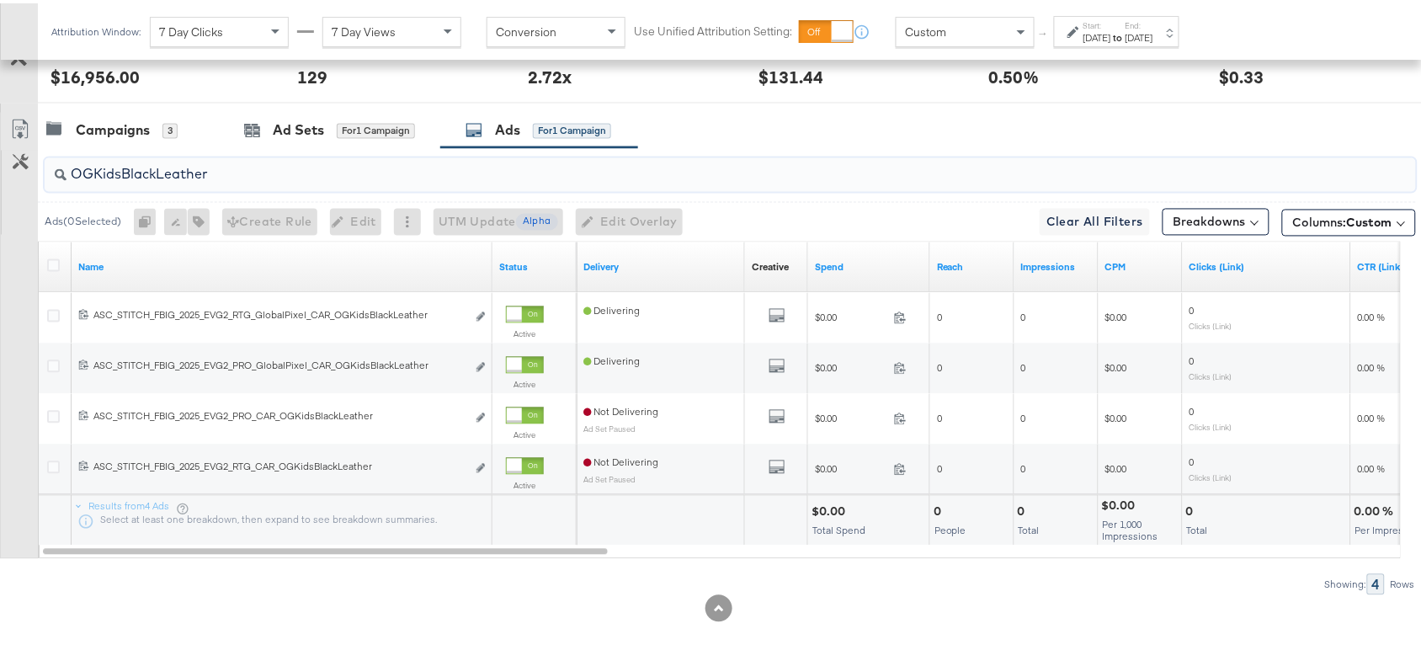
click at [237, 175] on input "OGKidsBlackLeather" at bounding box center [679, 164] width 1225 height 33
paste input "Solevana Colours"
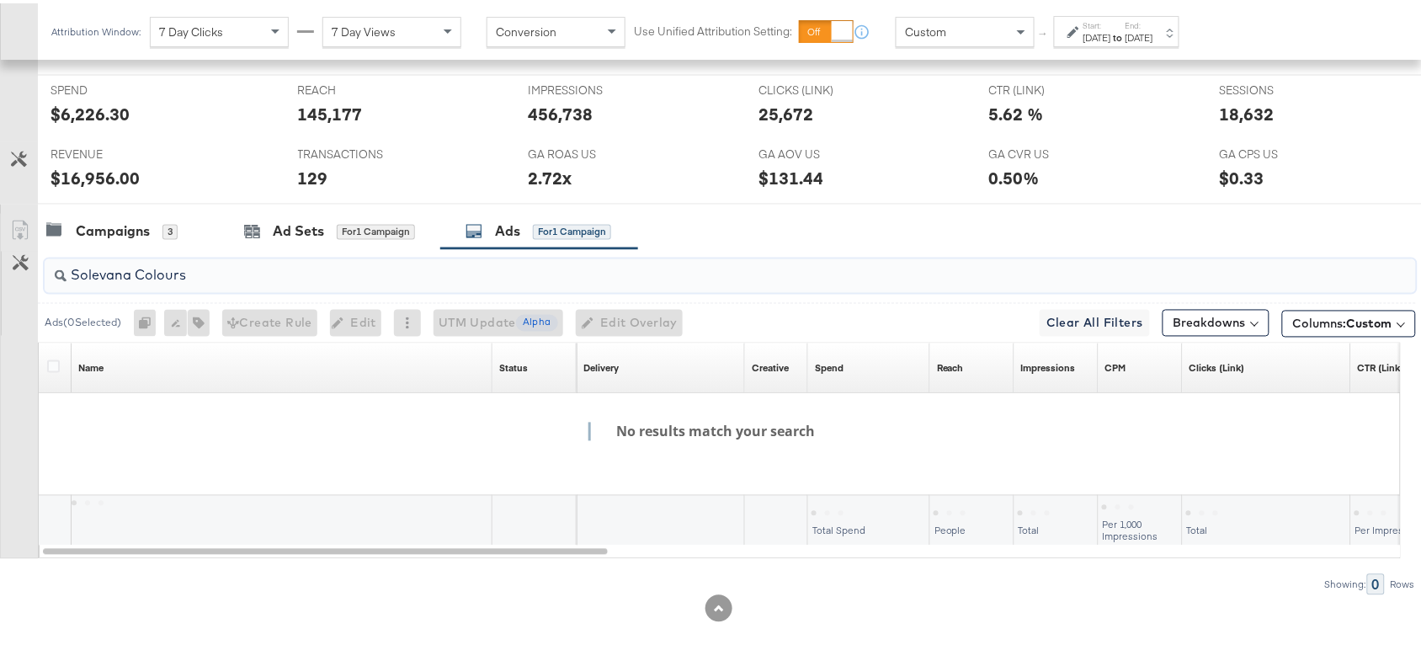
scroll to position [739, 0]
click at [139, 272] on input "Solevana Colours" at bounding box center [679, 265] width 1225 height 33
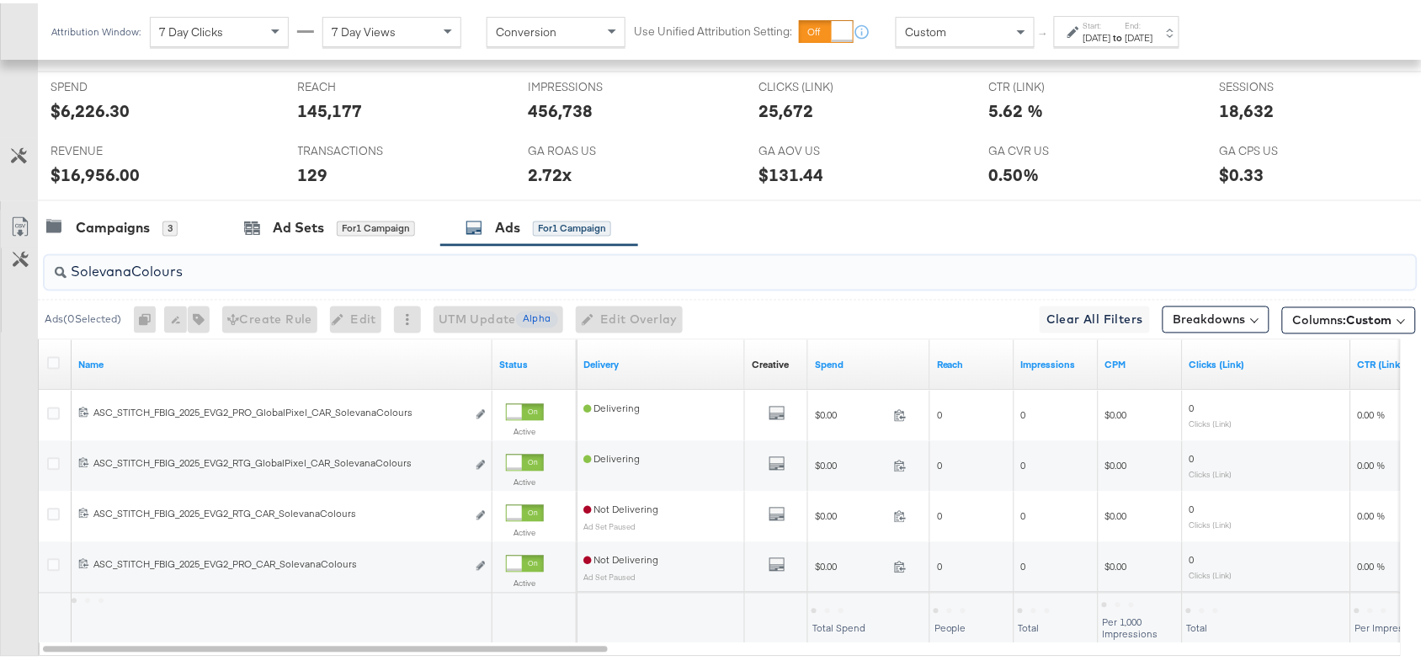
scroll to position [840, 0]
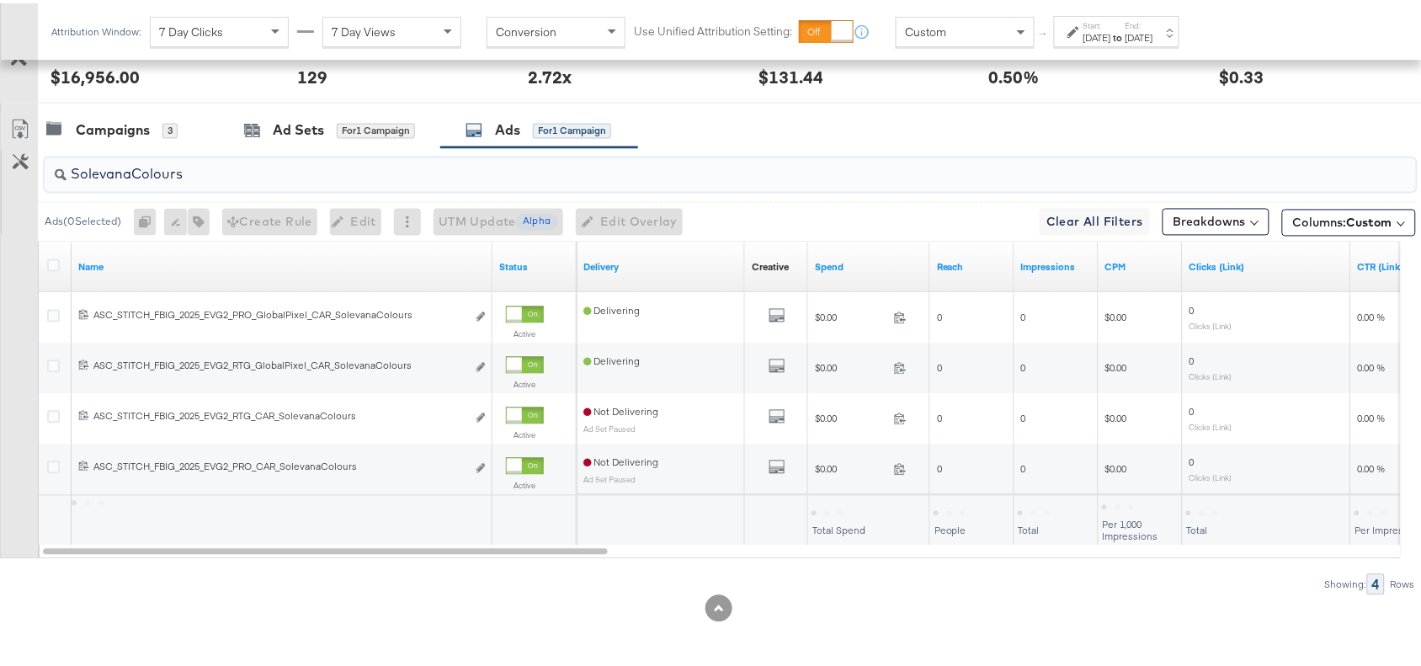
type input "SolevanaColours"
click at [907, 118] on div "Campaigns 3 Ad Sets for 1 Campaign Ads for 1 Campaign" at bounding box center [737, 127] width 1399 height 36
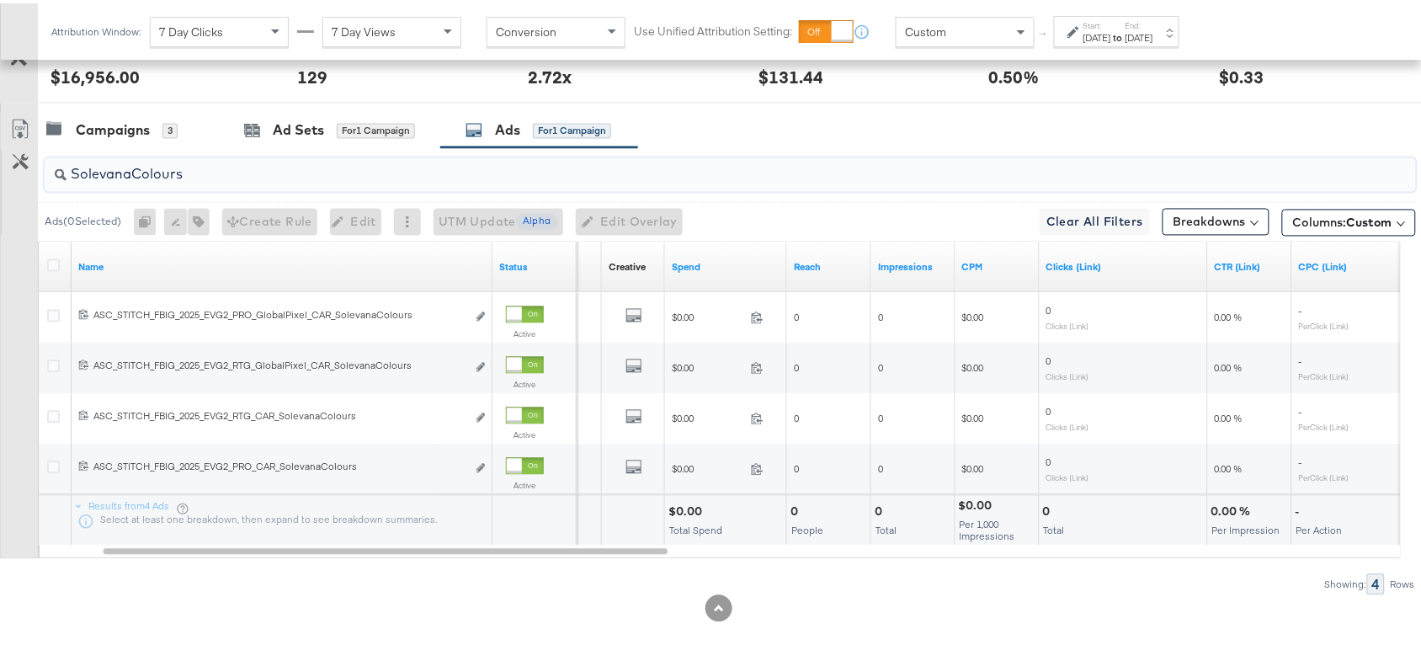
click at [202, 173] on input "SolevanaColours" at bounding box center [679, 164] width 1225 height 33
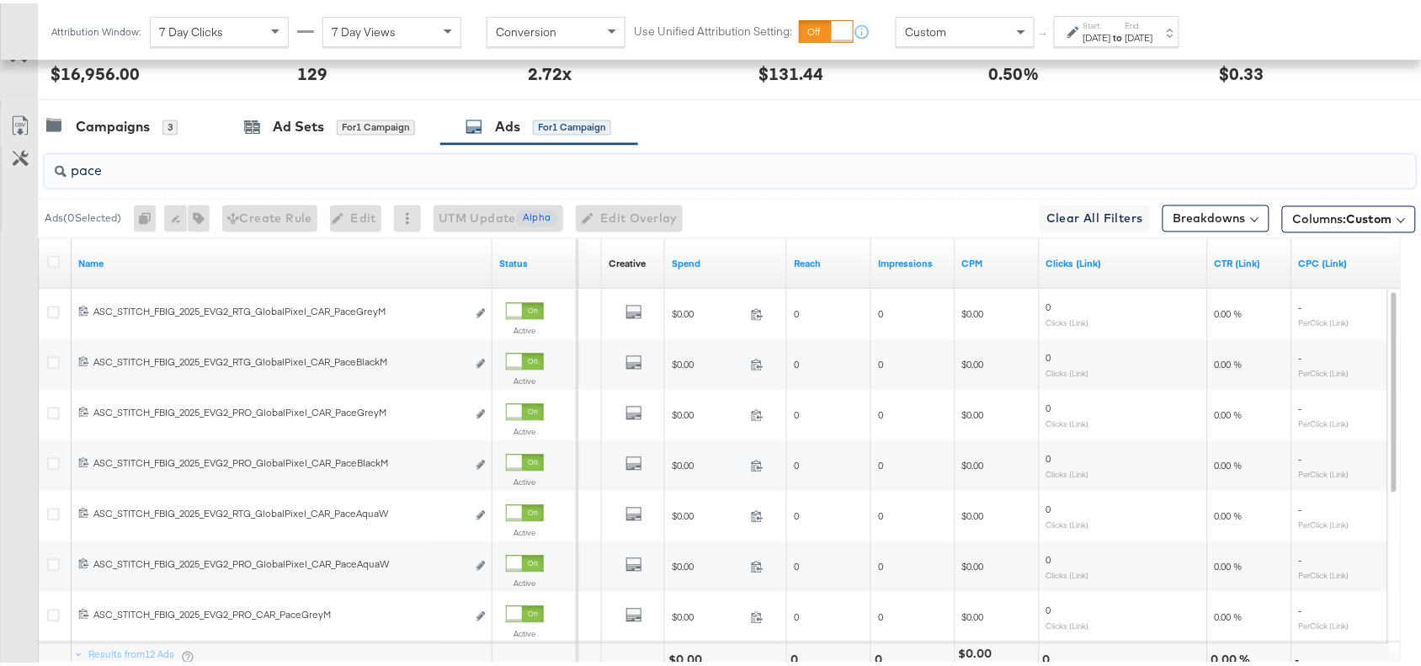
type input "pace"
click at [971, 129] on div "Campaigns 3 Ad Sets for 1 Campaign Ads for 1 Campaign" at bounding box center [737, 124] width 1399 height 36
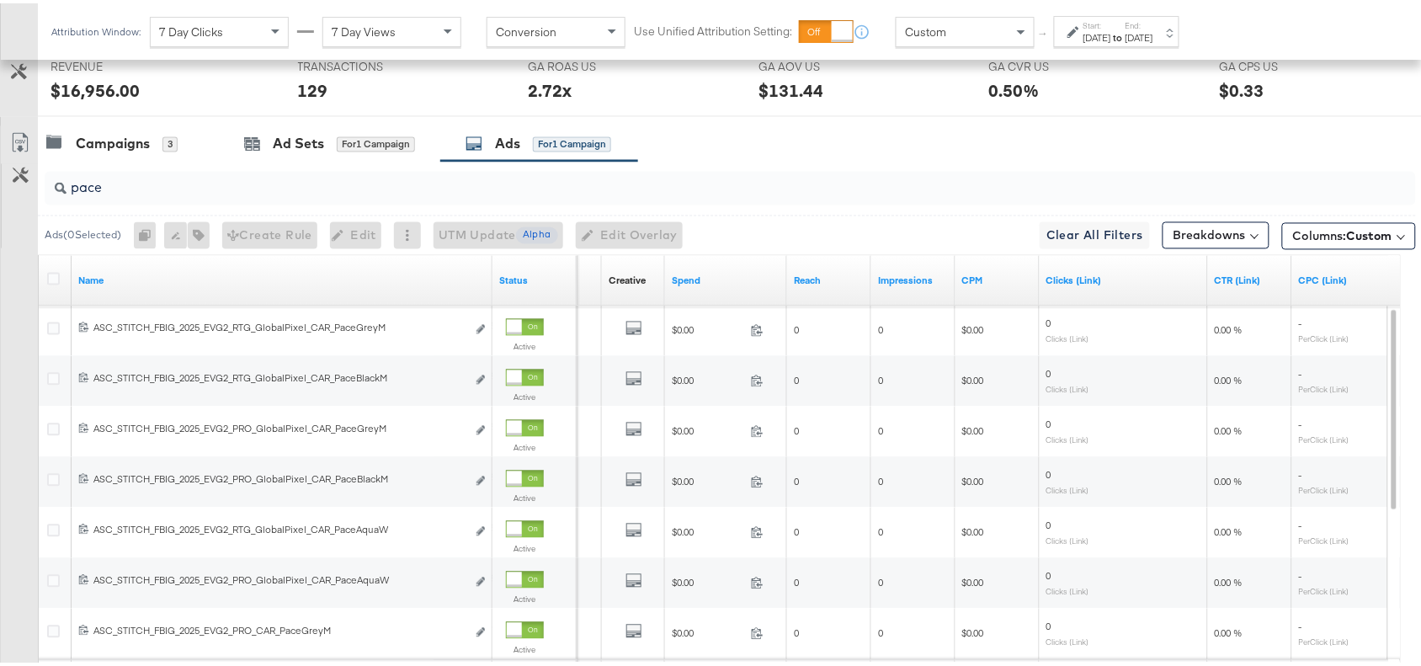
scroll to position [992, 0]
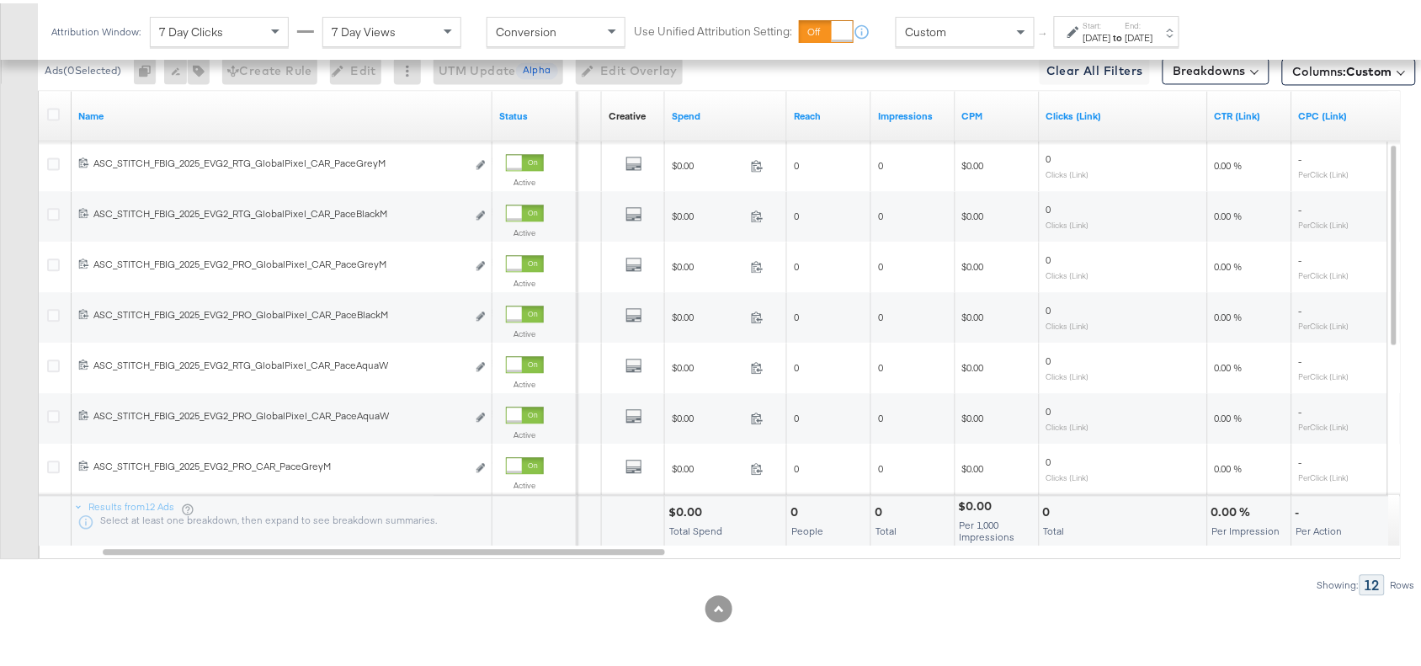
click at [683, 507] on div "$0.00" at bounding box center [688, 509] width 39 height 16
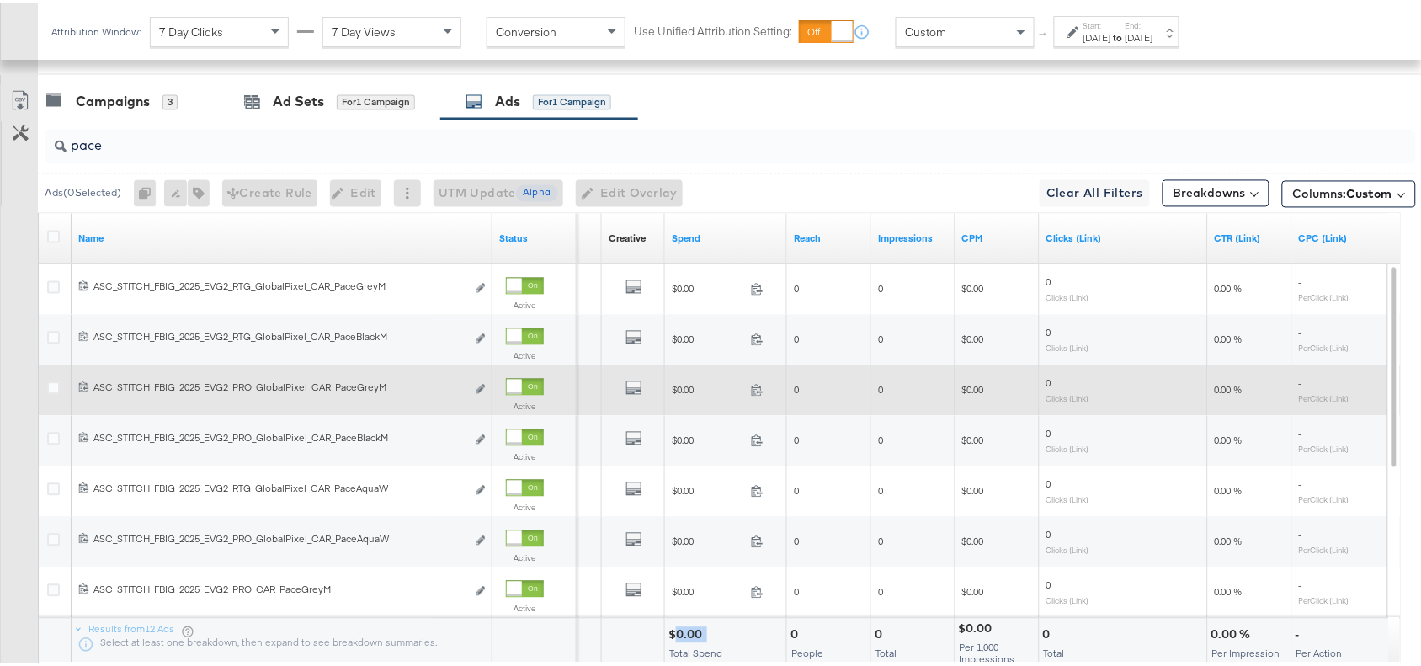
scroll to position [739, 0]
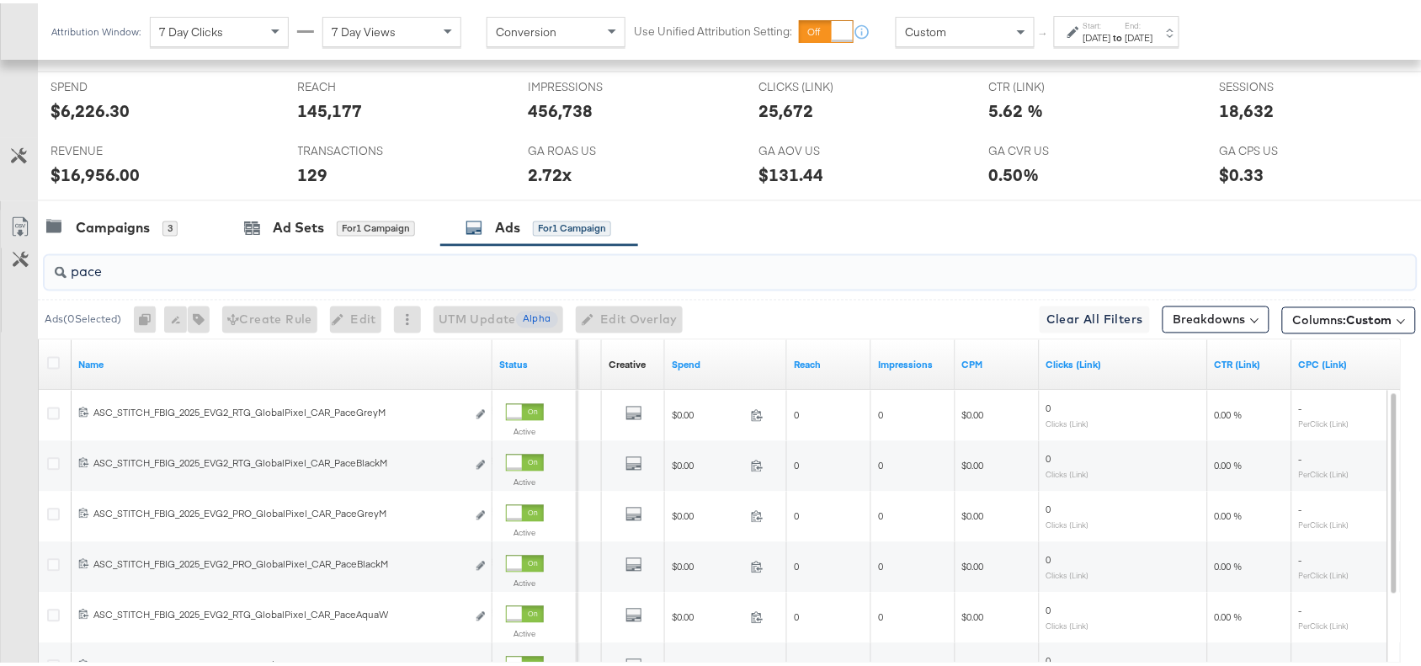
click at [153, 274] on input "pace" at bounding box center [679, 262] width 1225 height 33
click at [120, 228] on div "Campaigns" at bounding box center [113, 225] width 74 height 19
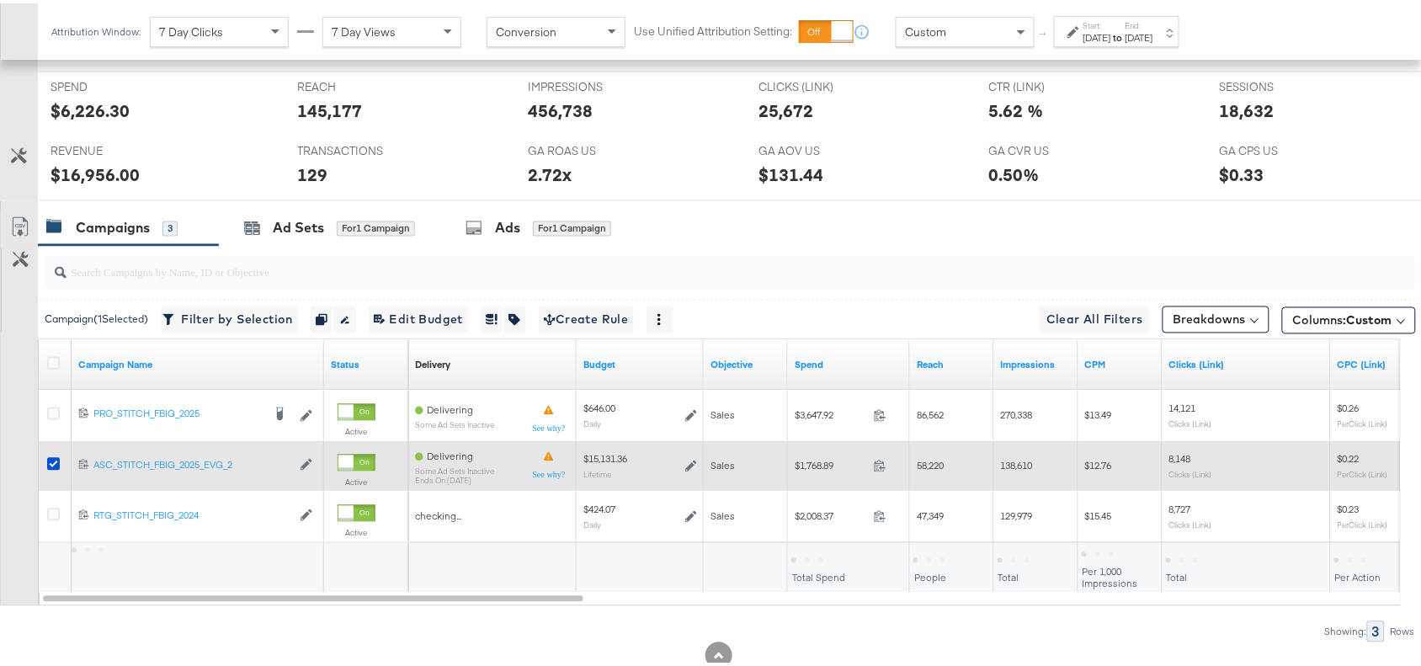
click at [52, 472] on div at bounding box center [56, 463] width 18 height 17
click at [52, 461] on icon at bounding box center [53, 461] width 13 height 13
click at [0, 0] on input "checkbox" at bounding box center [0, 0] width 0 height 0
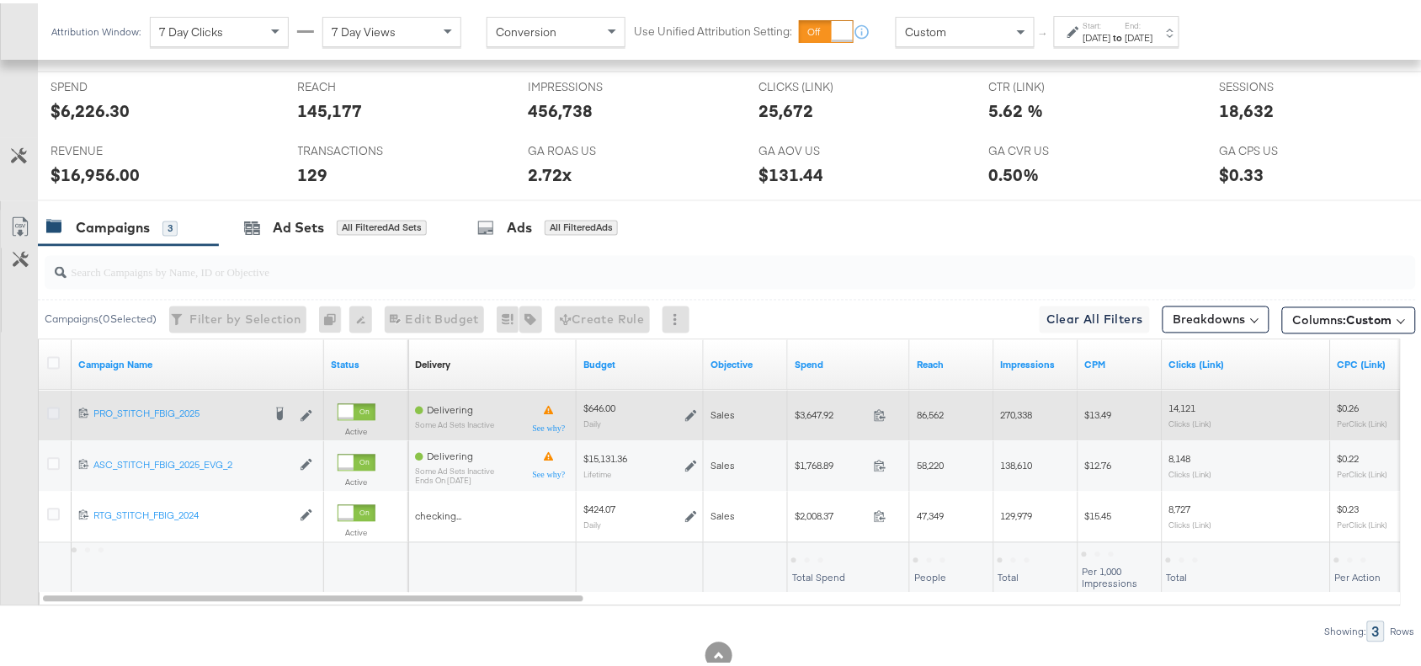
click at [51, 413] on icon at bounding box center [53, 410] width 13 height 13
click at [0, 0] on input "checkbox" at bounding box center [0, 0] width 0 height 0
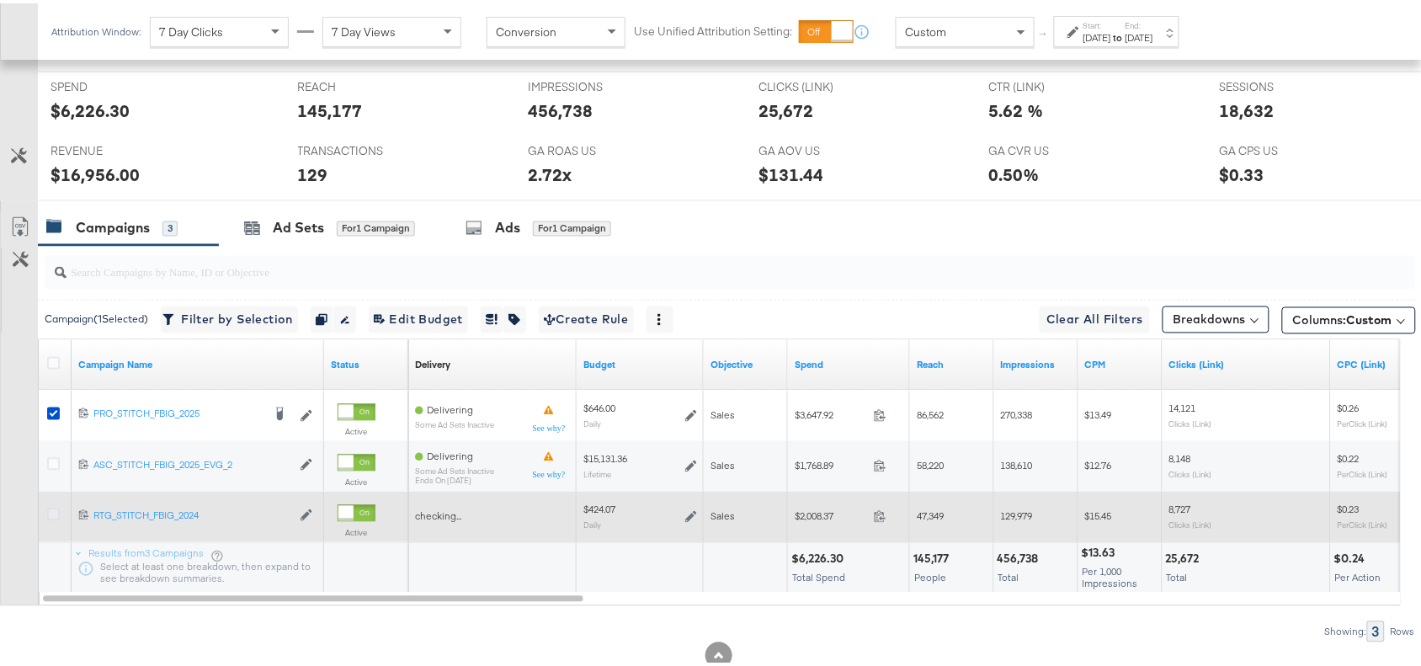
click at [51, 515] on icon at bounding box center [53, 511] width 13 height 13
click at [0, 0] on input "checkbox" at bounding box center [0, 0] width 0 height 0
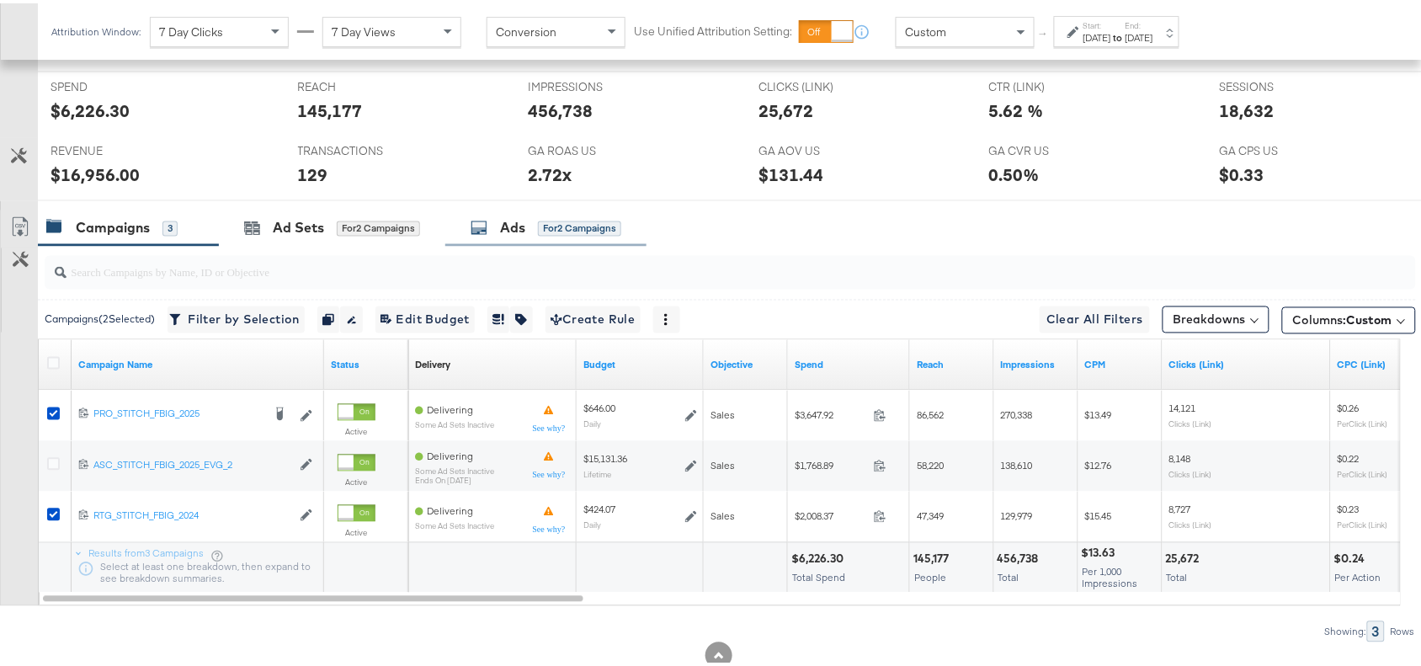
click at [505, 225] on div "Ads" at bounding box center [512, 225] width 25 height 19
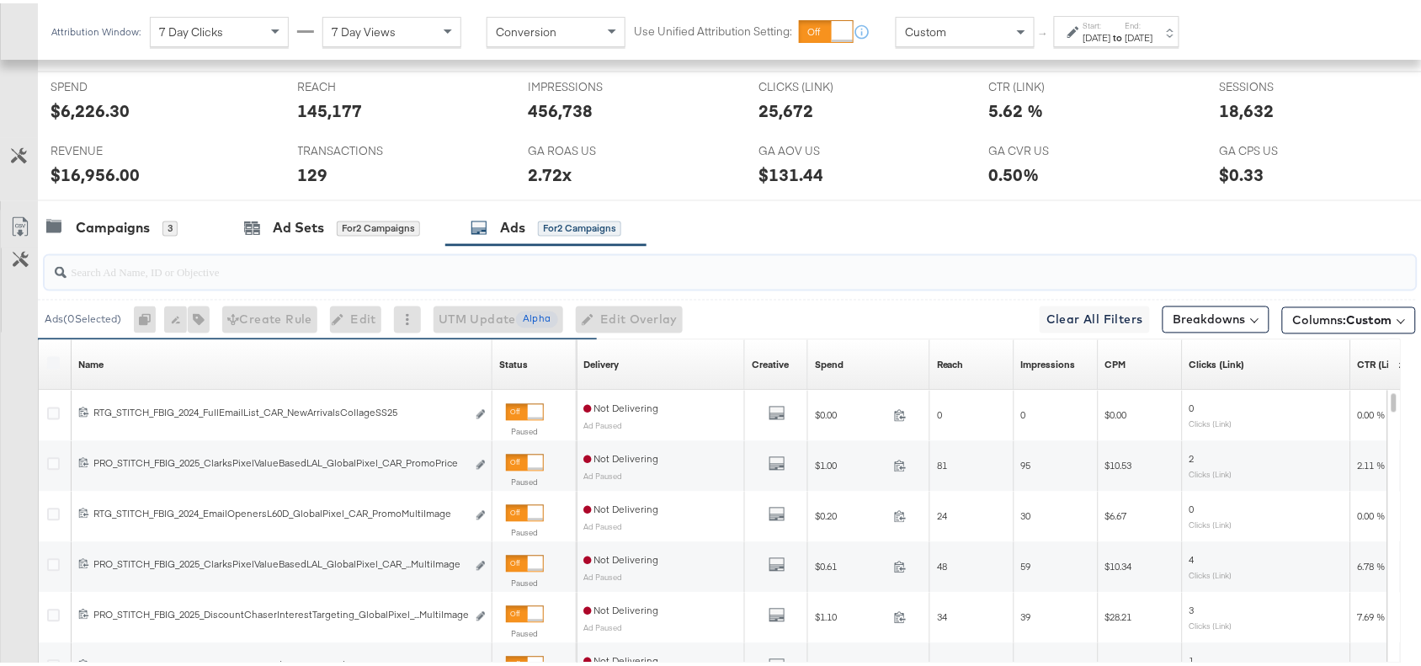
click at [141, 258] on input "search" at bounding box center [679, 262] width 1225 height 33
paste input "Solevana Colours"
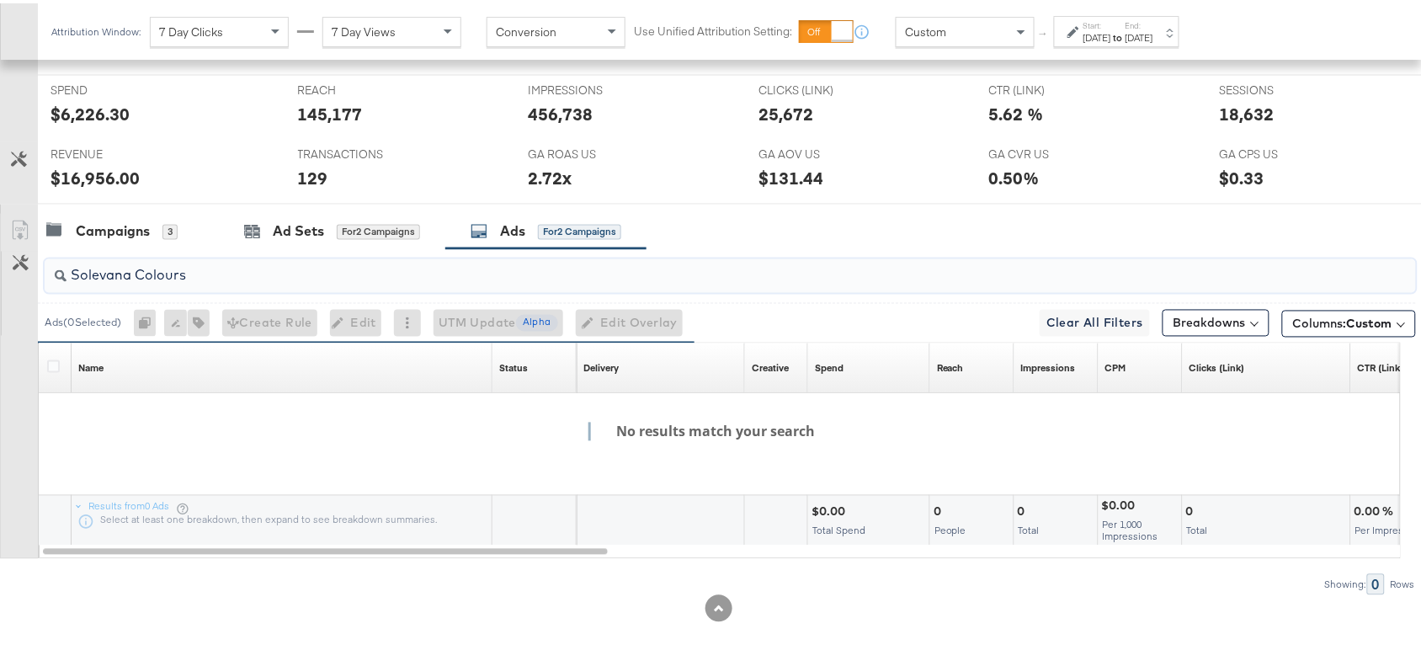
click at [141, 272] on input "Solevana Colours" at bounding box center [679, 265] width 1225 height 33
type input "SolevanaColours"
click at [968, 232] on div "Campaigns 3 Ad Sets for 2 Campaigns Ads for 2 Campaigns" at bounding box center [737, 228] width 1399 height 36
click at [195, 280] on input "SolevanaColours" at bounding box center [679, 265] width 1225 height 33
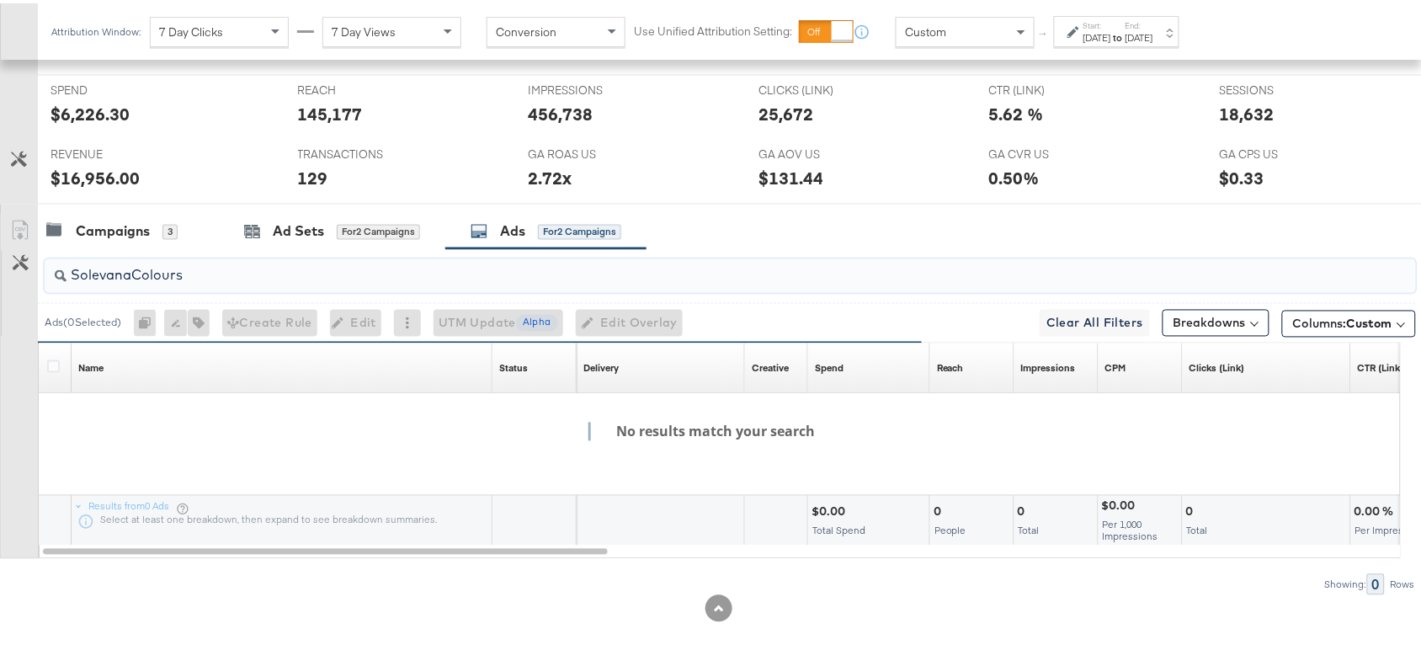
click at [195, 280] on input "SolevanaColours" at bounding box center [679, 265] width 1225 height 33
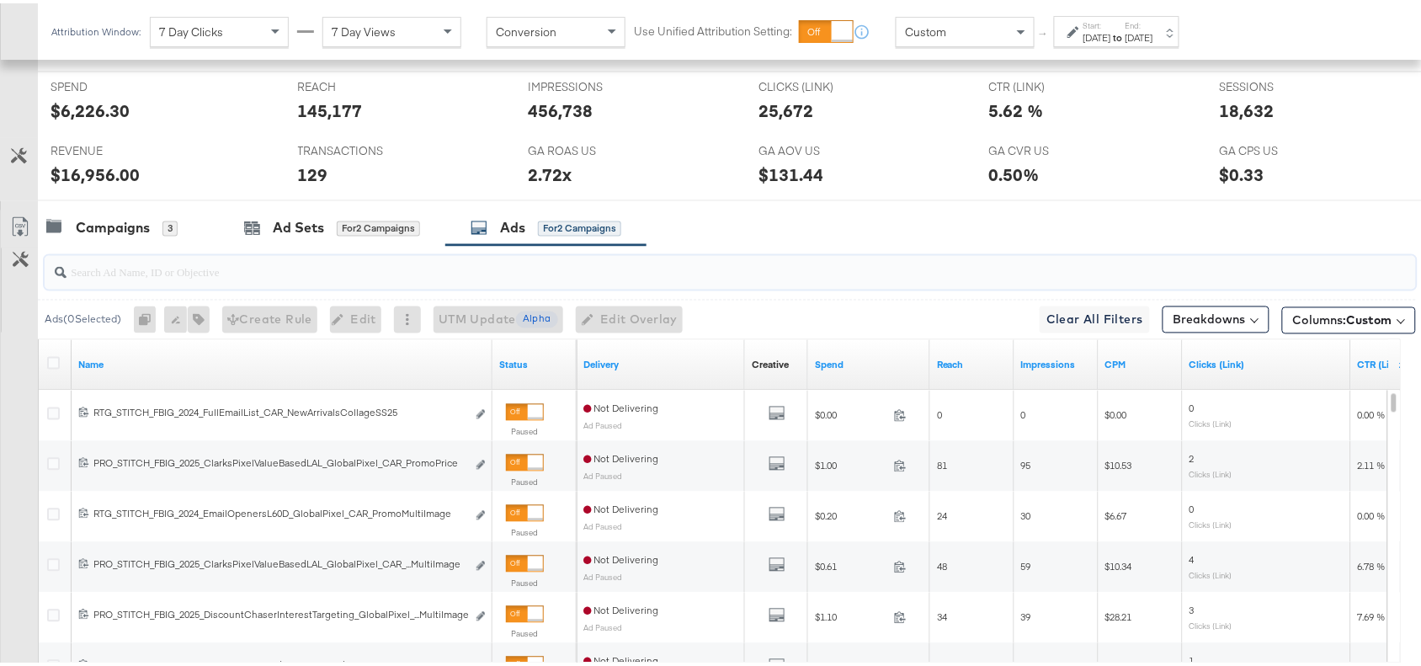
click at [195, 279] on input "search" at bounding box center [679, 262] width 1225 height 33
paste input "Solevana Colours"
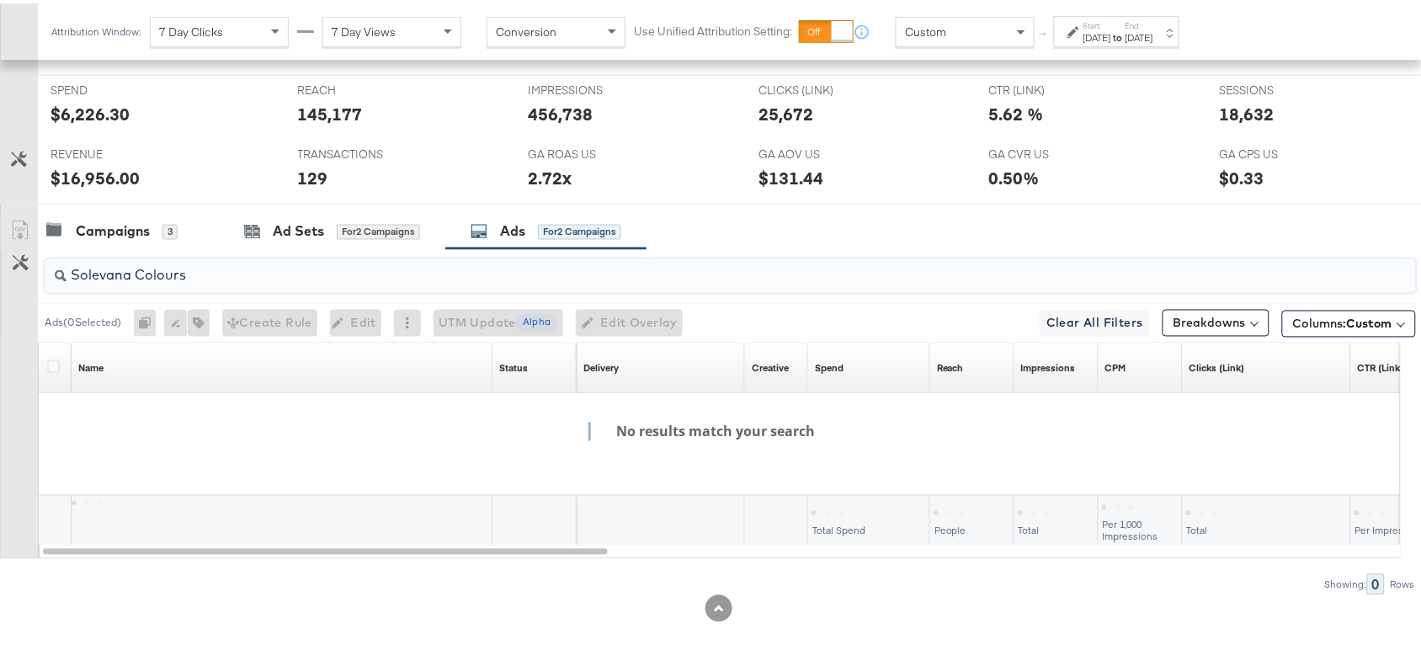
click at [133, 271] on input "Solevana Colours" at bounding box center [679, 265] width 1225 height 33
click at [898, 232] on div "Campaigns 3 Ad Sets for 2 Campaigns Ads for 2 Campaigns" at bounding box center [737, 228] width 1399 height 36
click at [216, 268] on input "SolevanaColours" at bounding box center [679, 265] width 1225 height 33
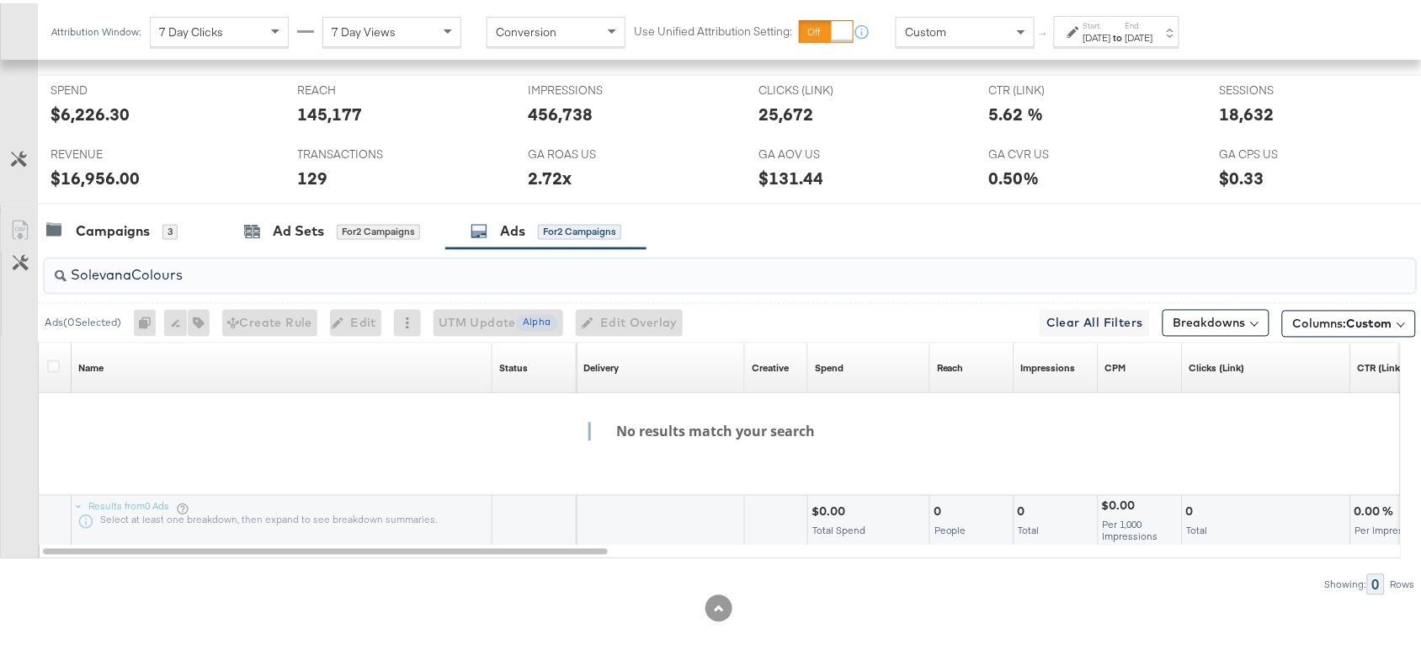
click at [216, 268] on input "SolevanaColours" at bounding box center [679, 265] width 1225 height 33
paste input "Premium Collage"
click at [133, 271] on input "Premium Collage" at bounding box center [679, 265] width 1225 height 33
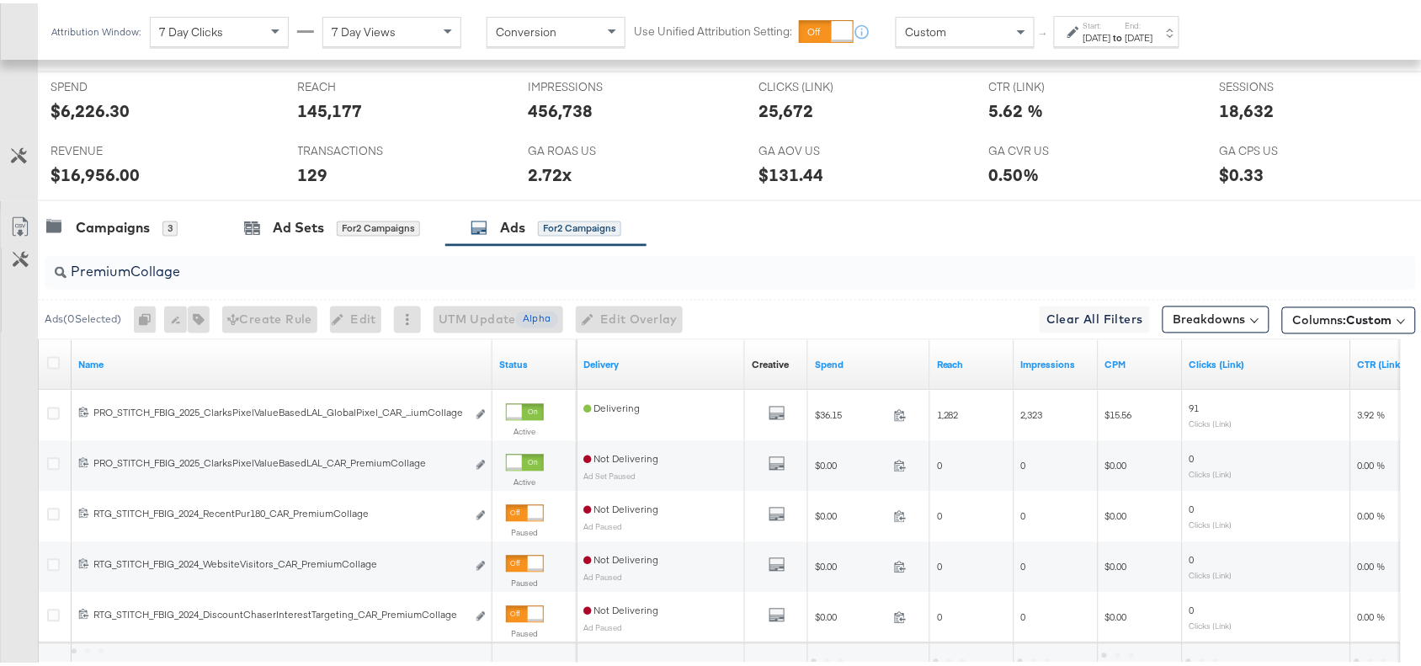
click at [960, 205] on div at bounding box center [718, 204] width 1437 height 13
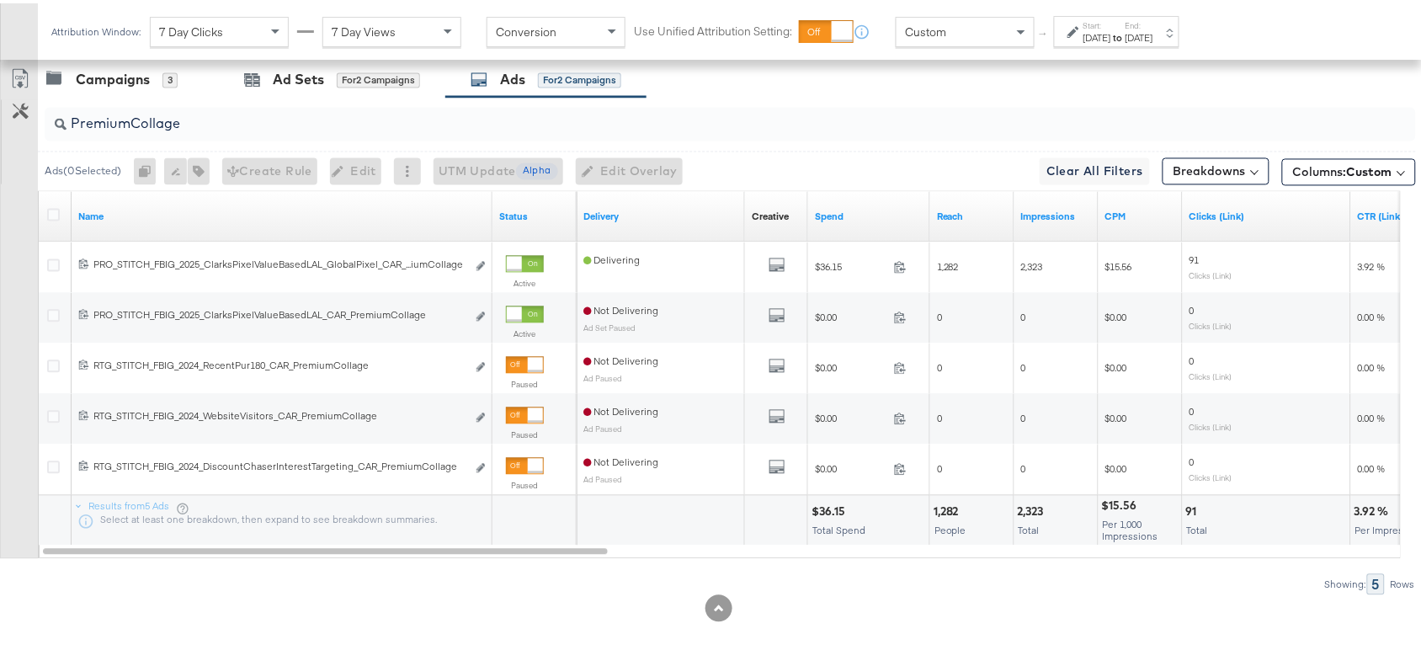
click at [829, 514] on div "$36.15" at bounding box center [831, 509] width 39 height 16
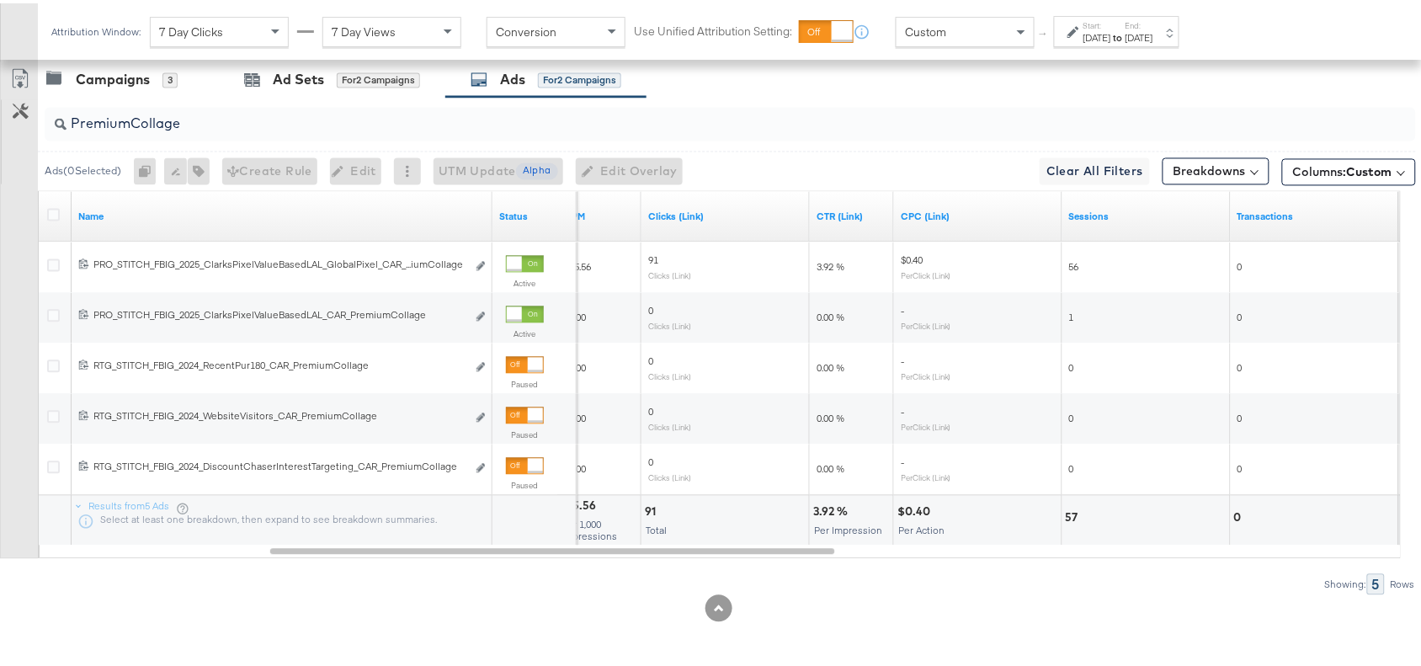
click at [823, 512] on div "3.92 %" at bounding box center [833, 509] width 40 height 16
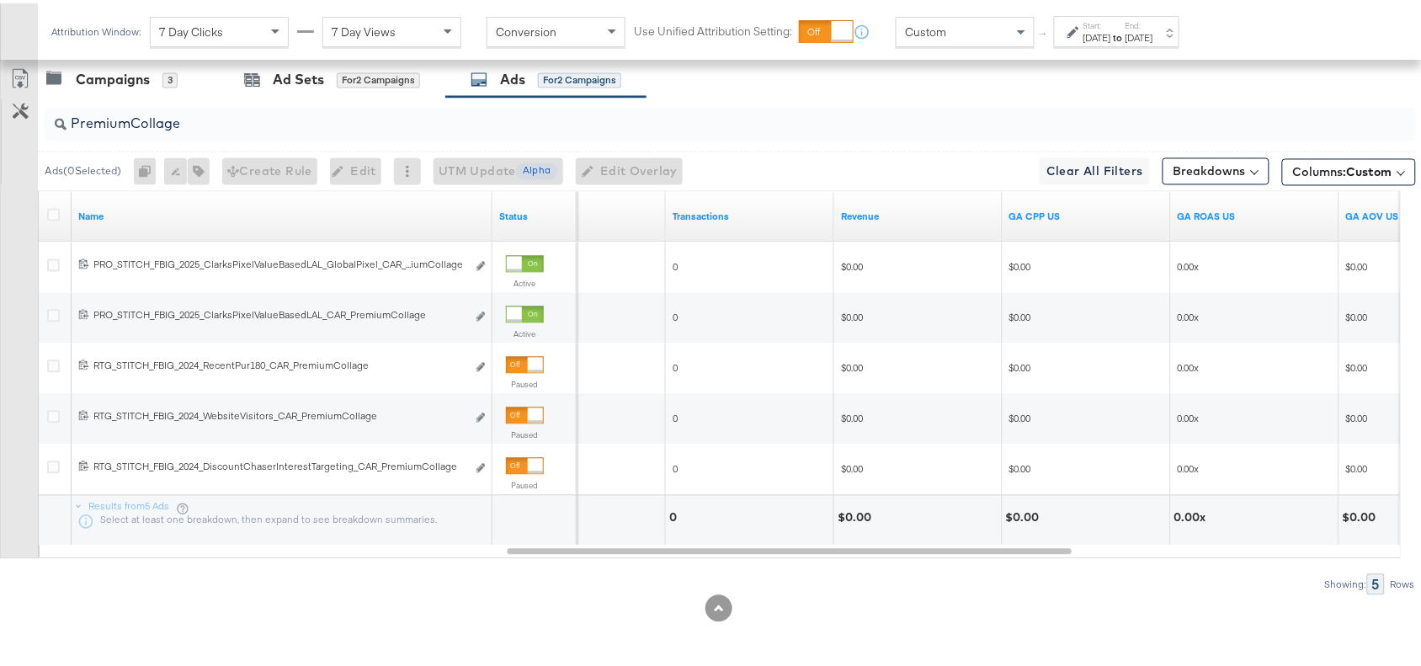
click at [863, 518] on div "$0.00" at bounding box center [857, 515] width 39 height 16
click at [210, 133] on div "PremiumCollage" at bounding box center [731, 121] width 1372 height 34
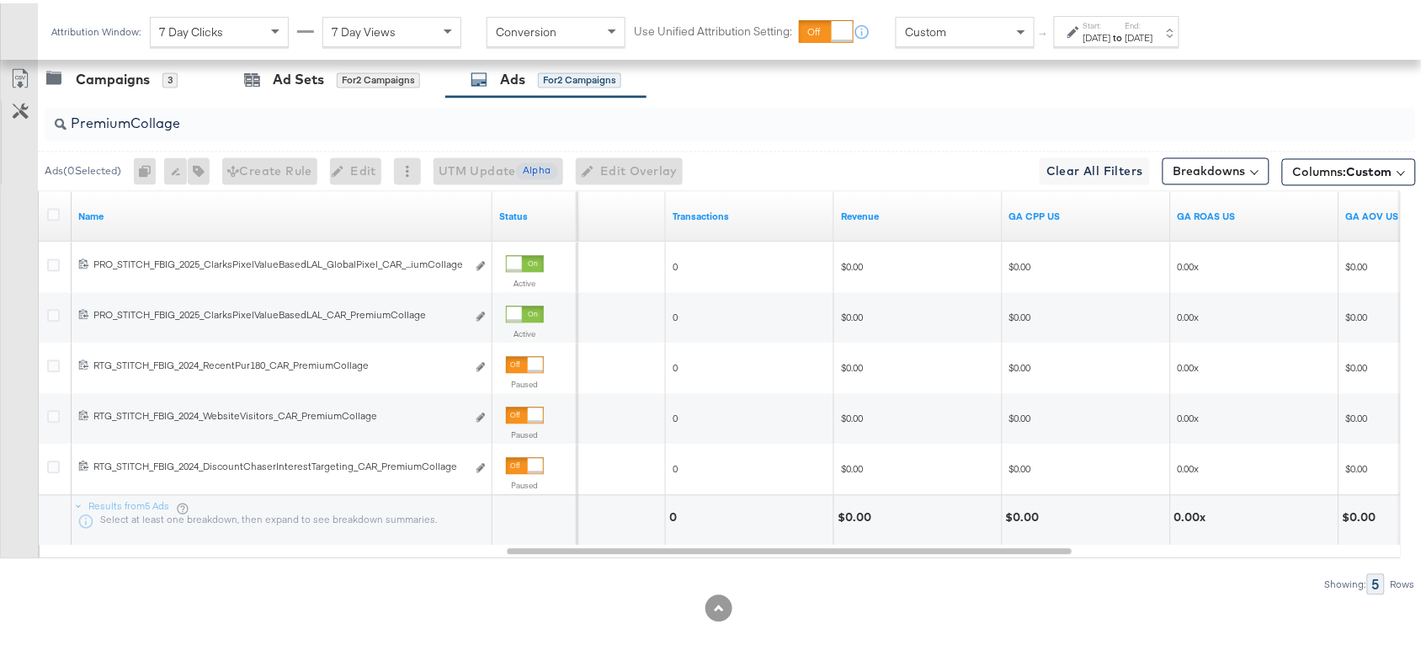
click at [210, 133] on div "PremiumCollage" at bounding box center [731, 121] width 1372 height 34
click at [253, 119] on input "PremiumCollage" at bounding box center [679, 114] width 1225 height 33
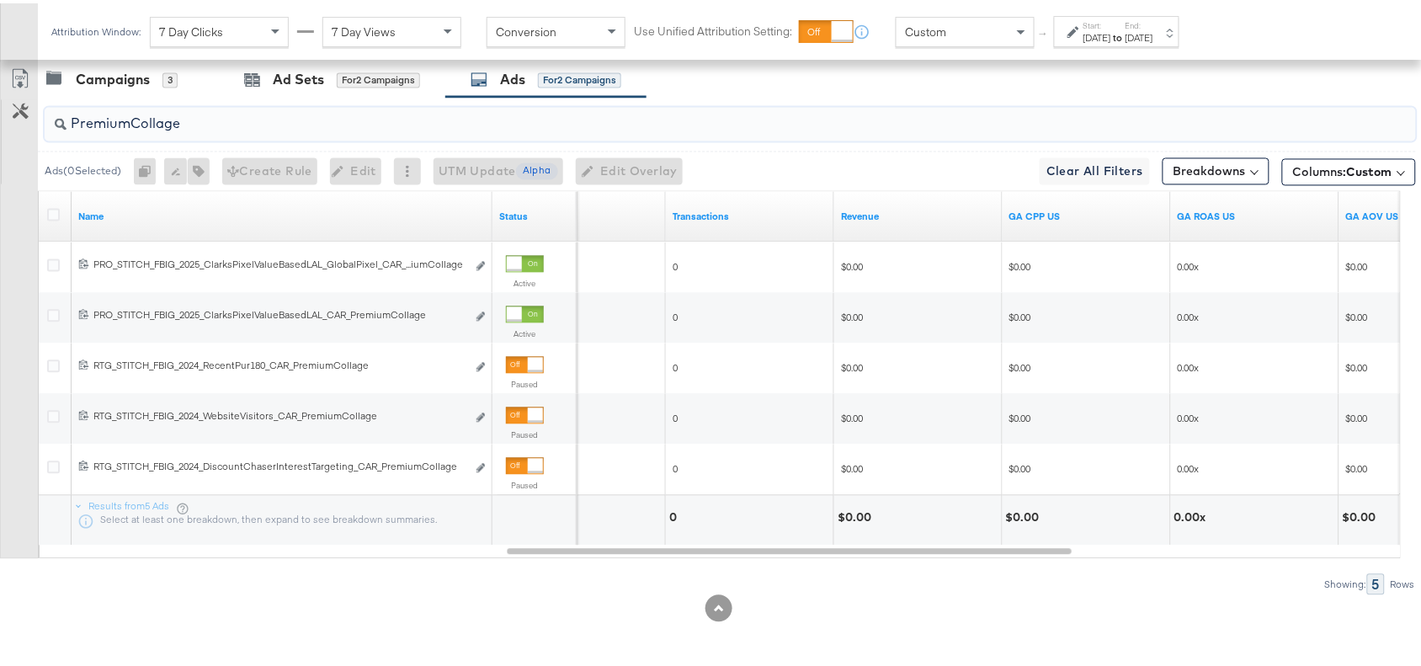
paste input "Full Price New Arrivals"
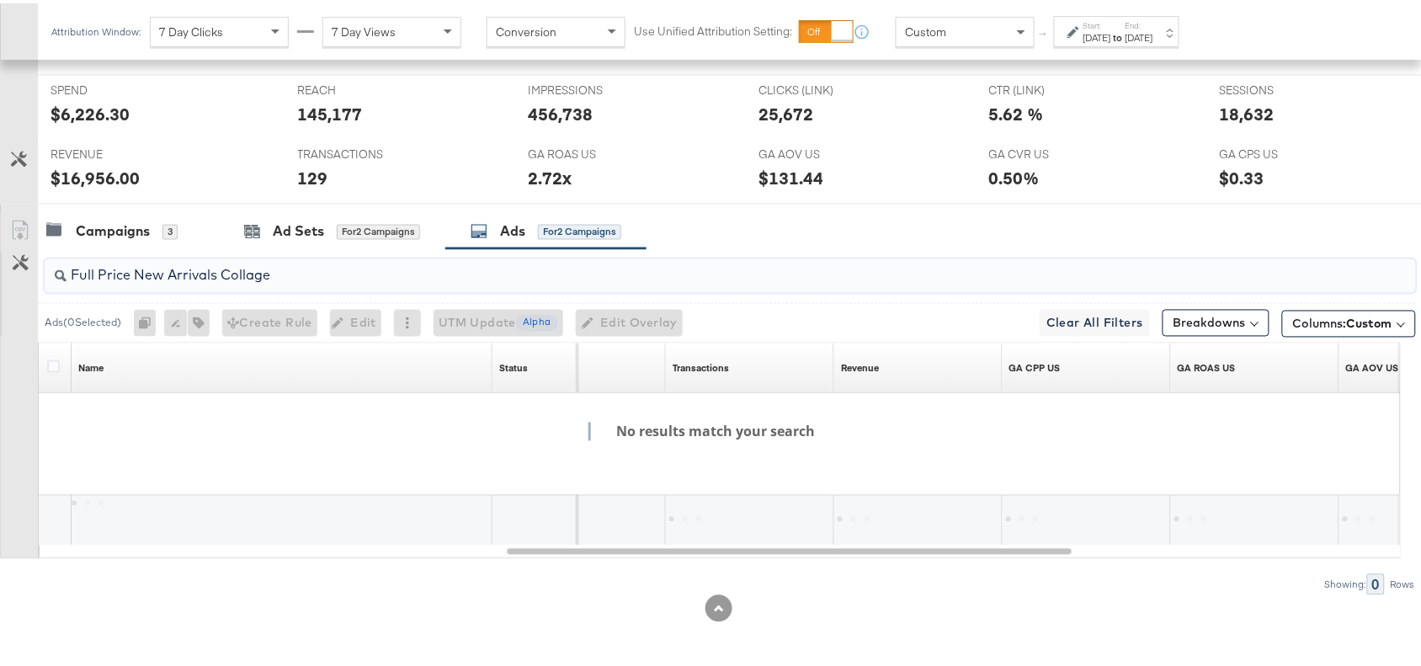
scroll to position [739, 0]
click at [99, 274] on input "Full Price New Arrivals Collage" at bounding box center [679, 265] width 1225 height 33
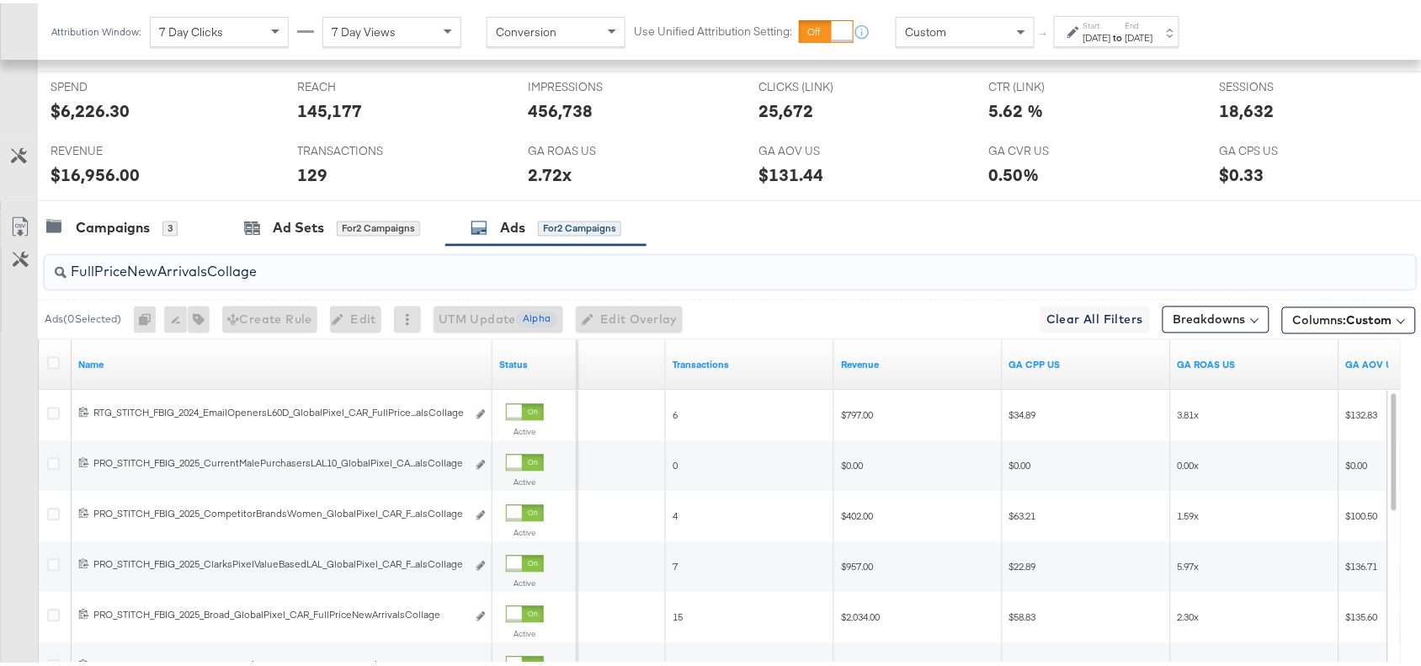
scroll to position [891, 0]
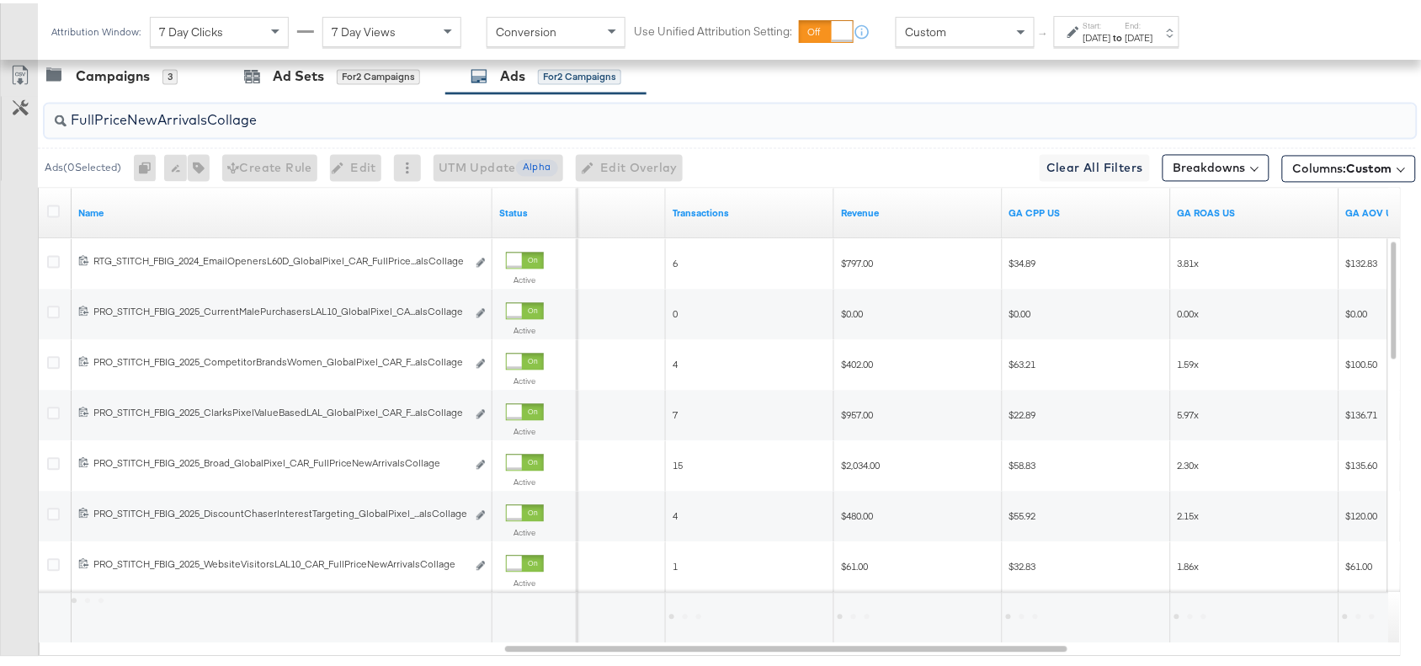
type input "FullPriceNewArrivalsCollage"
click at [914, 94] on div "FullPriceNewArrivalsCollage" at bounding box center [727, 118] width 1378 height 54
click at [956, 90] on div "Campaigns 3 Ad Sets for 2 Campaigns Ads for 2 Campaigns" at bounding box center [737, 74] width 1399 height 36
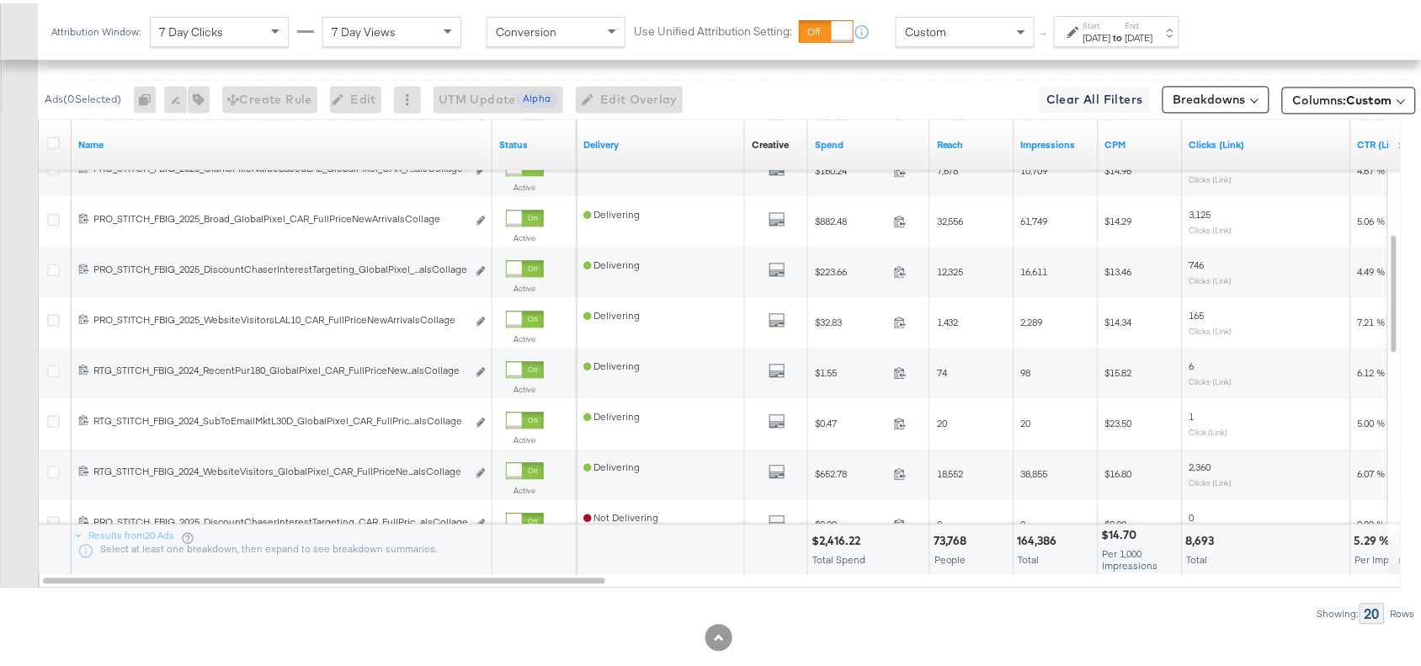
scroll to position [974, 0]
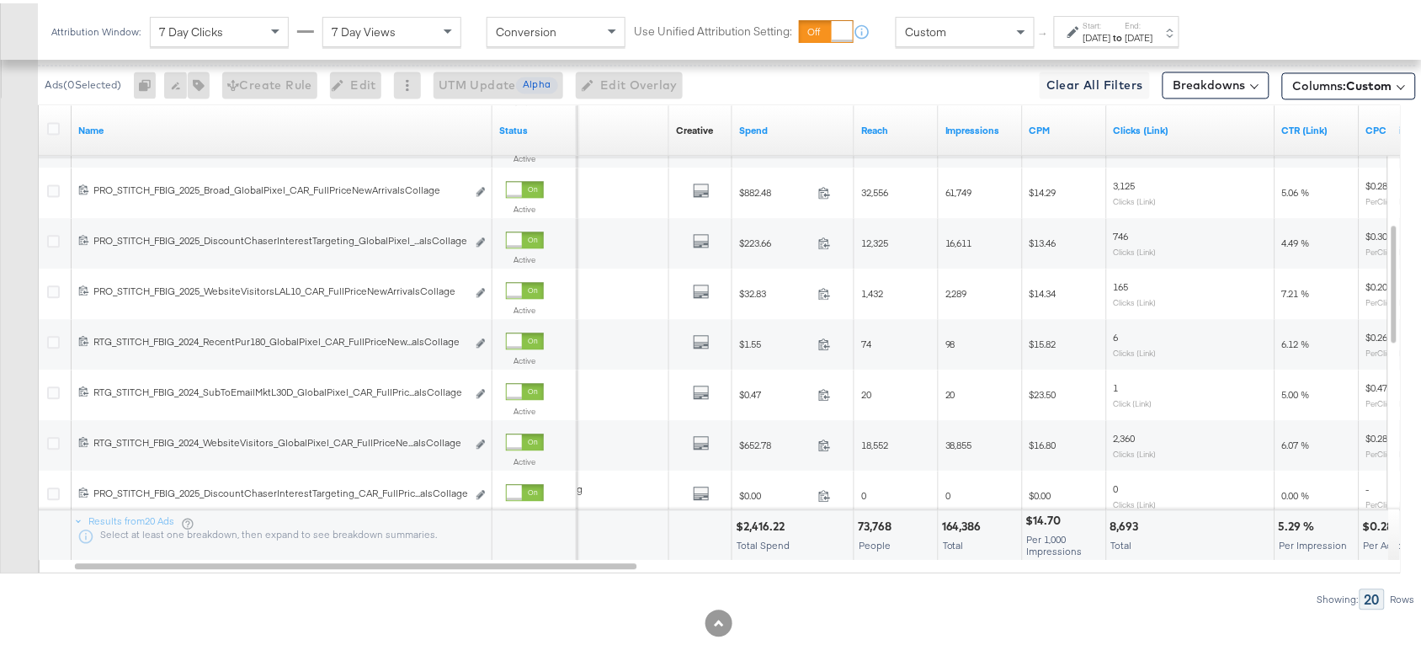
click at [762, 519] on div "$2,416.22" at bounding box center [763, 523] width 54 height 16
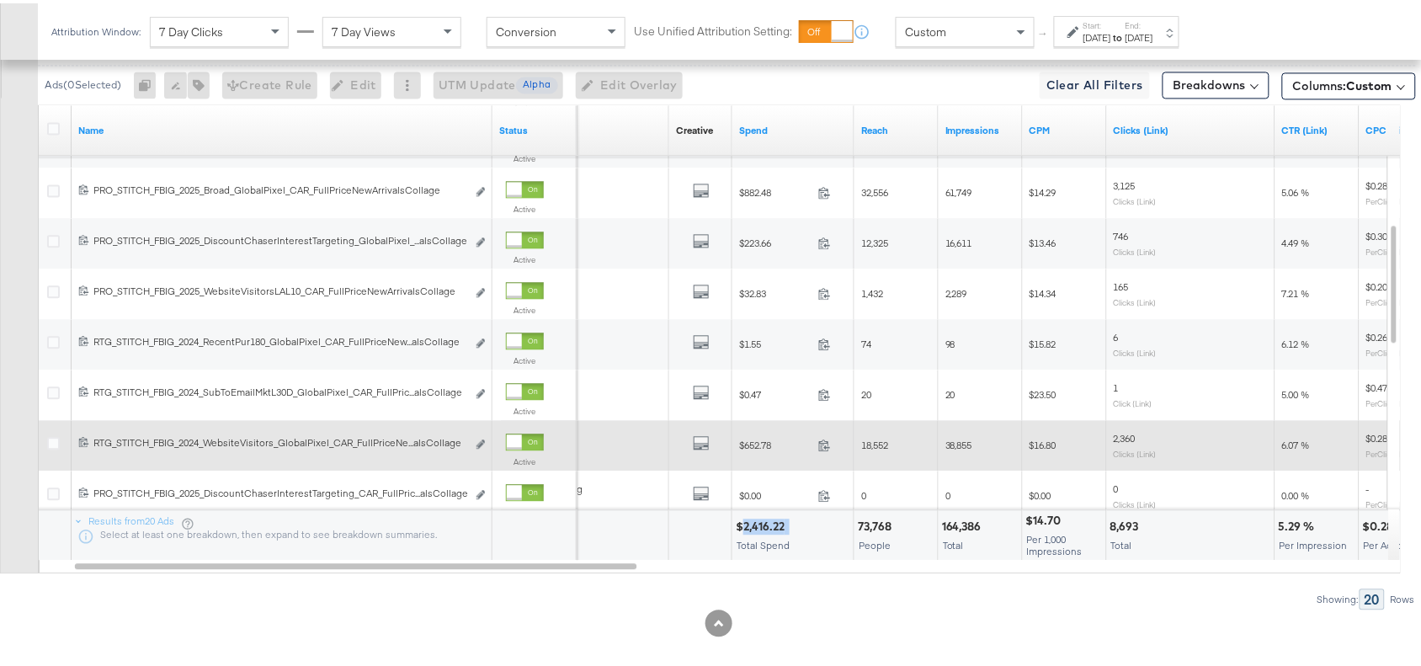
scroll to position [974, 0]
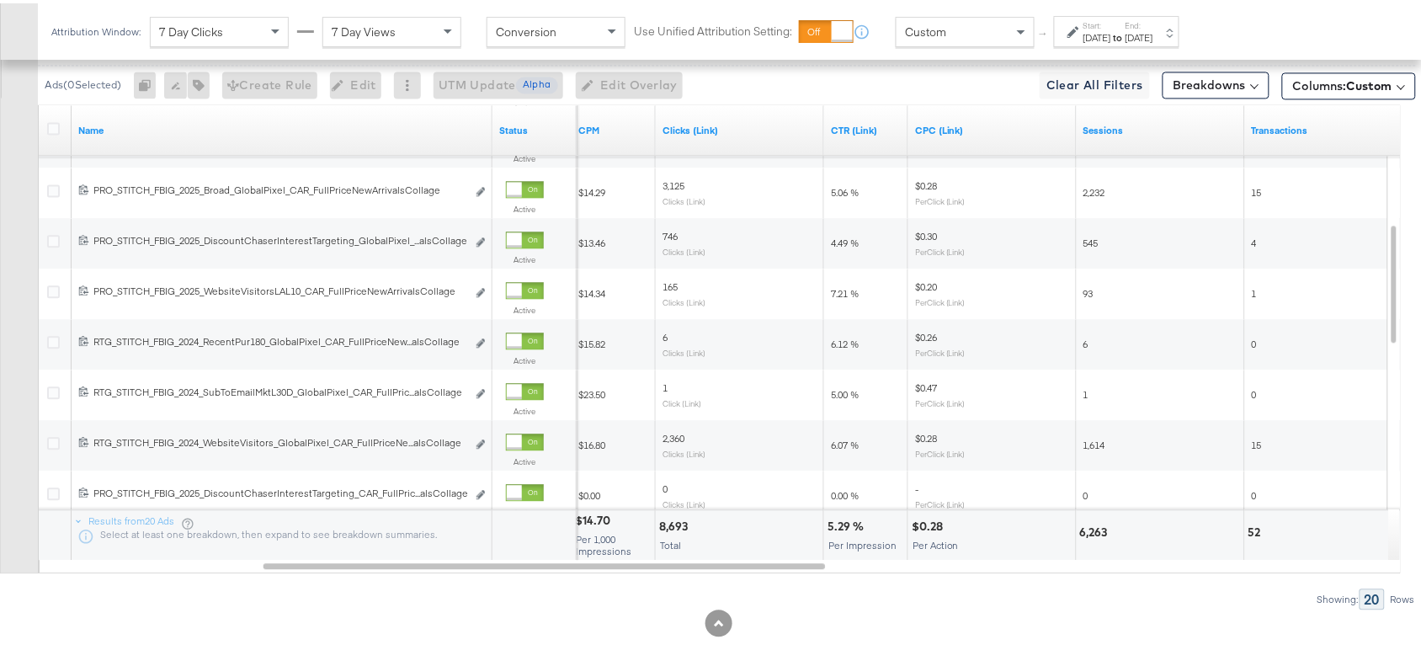
click at [839, 523] on div "5.29 %" at bounding box center [848, 523] width 41 height 16
copy div "5.29"
click at [839, 523] on div "5.29 %" at bounding box center [848, 523] width 41 height 16
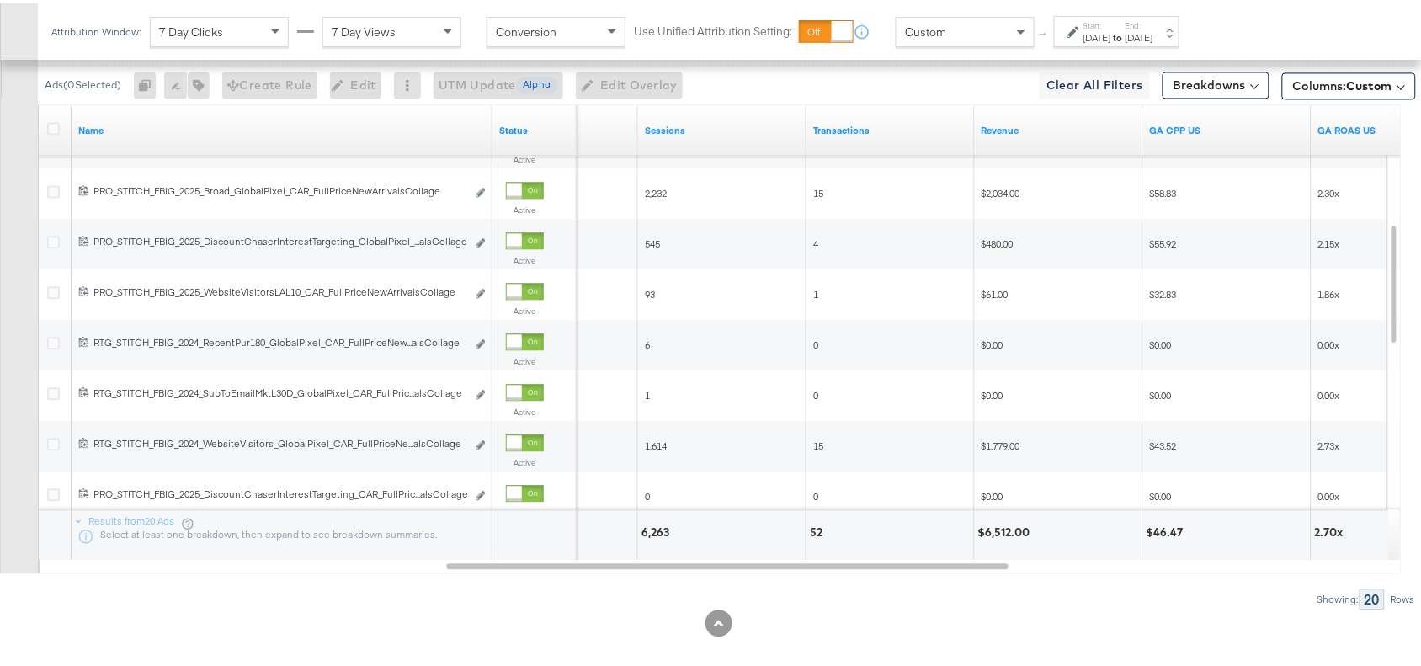
click at [996, 531] on div "$6,512.00" at bounding box center [1006, 529] width 57 height 16
copy div "6,512.00"
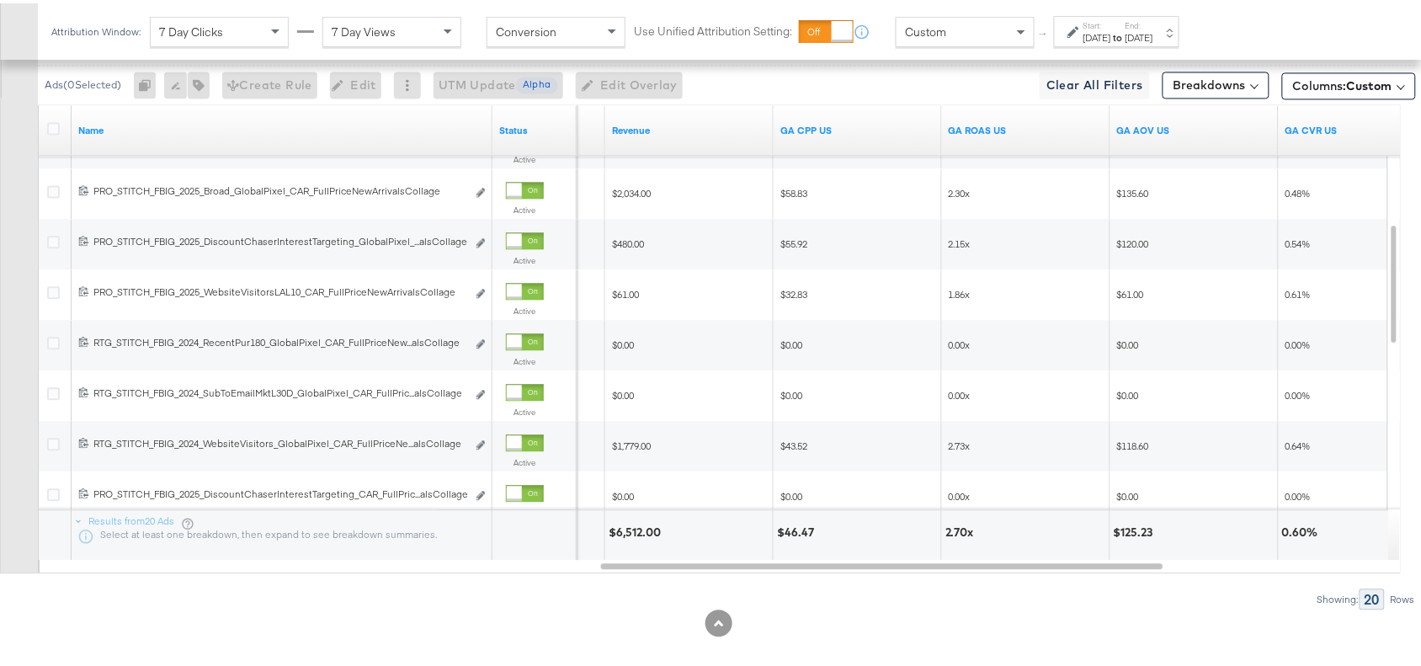
click at [956, 533] on div "2.70x" at bounding box center [963, 529] width 34 height 16
copy div "2.70"
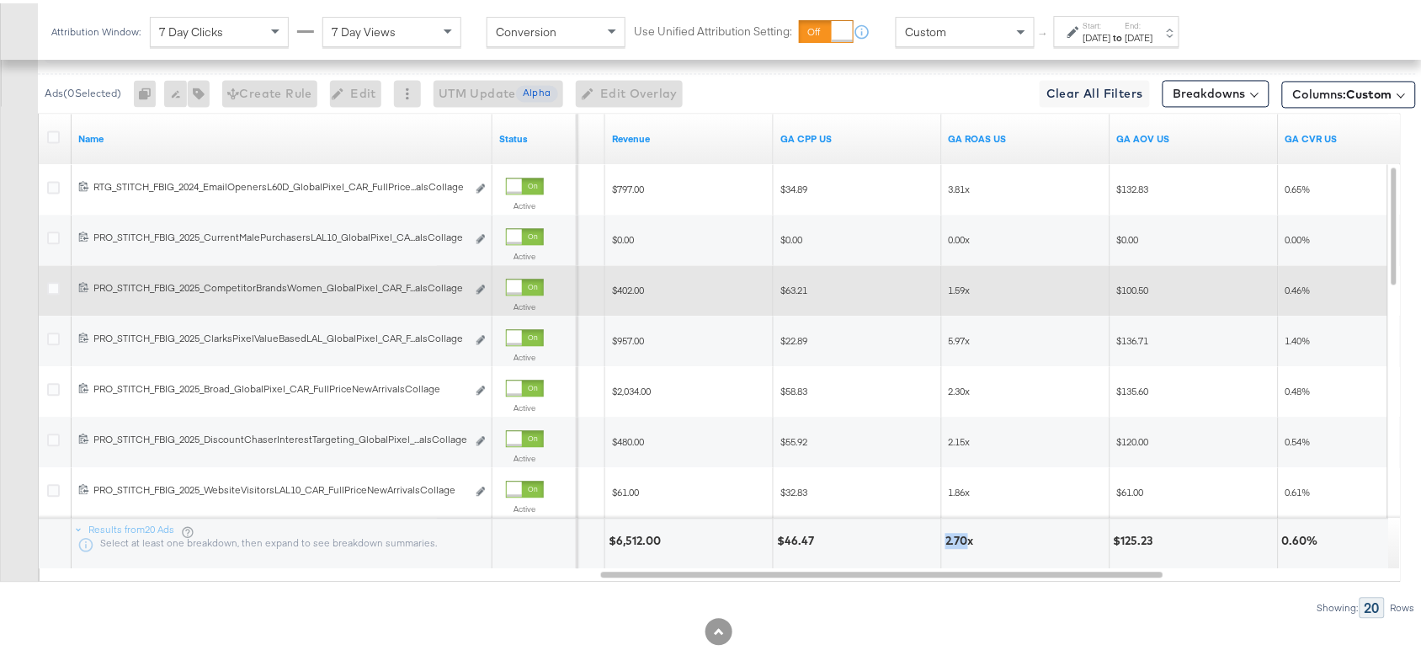
scroll to position [710, 0]
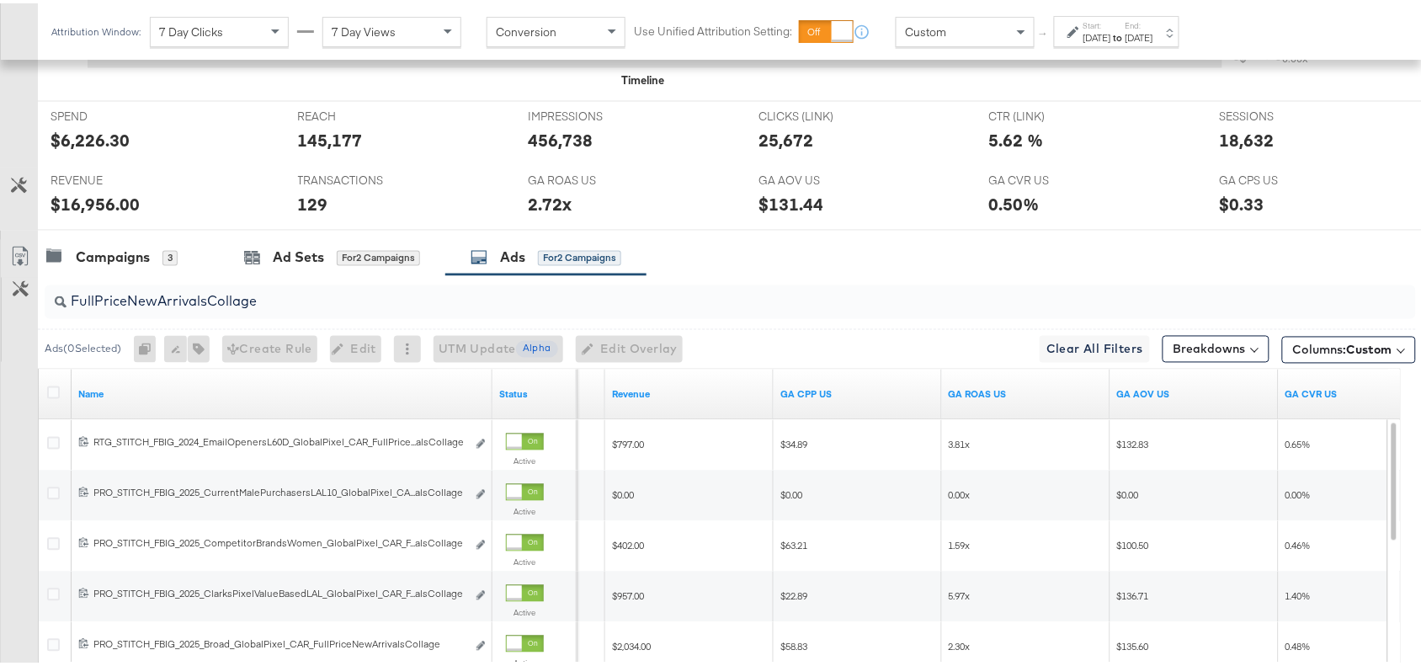
click at [288, 312] on div "FullPriceNewArrivalsCollage" at bounding box center [731, 299] width 1372 height 34
click at [343, 296] on input "FullPriceNewArrivalsCollage" at bounding box center [679, 291] width 1225 height 33
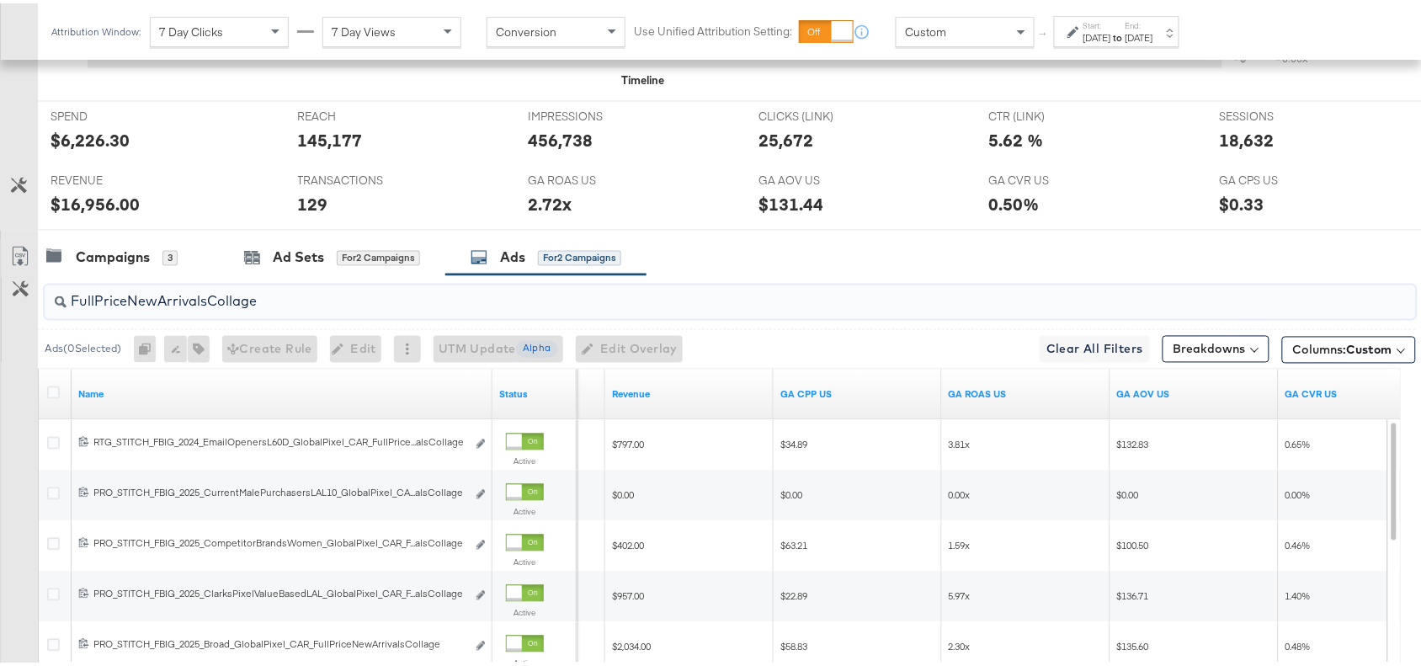
click at [343, 296] on input "FullPriceNewArrivalsCollage" at bounding box center [679, 291] width 1225 height 33
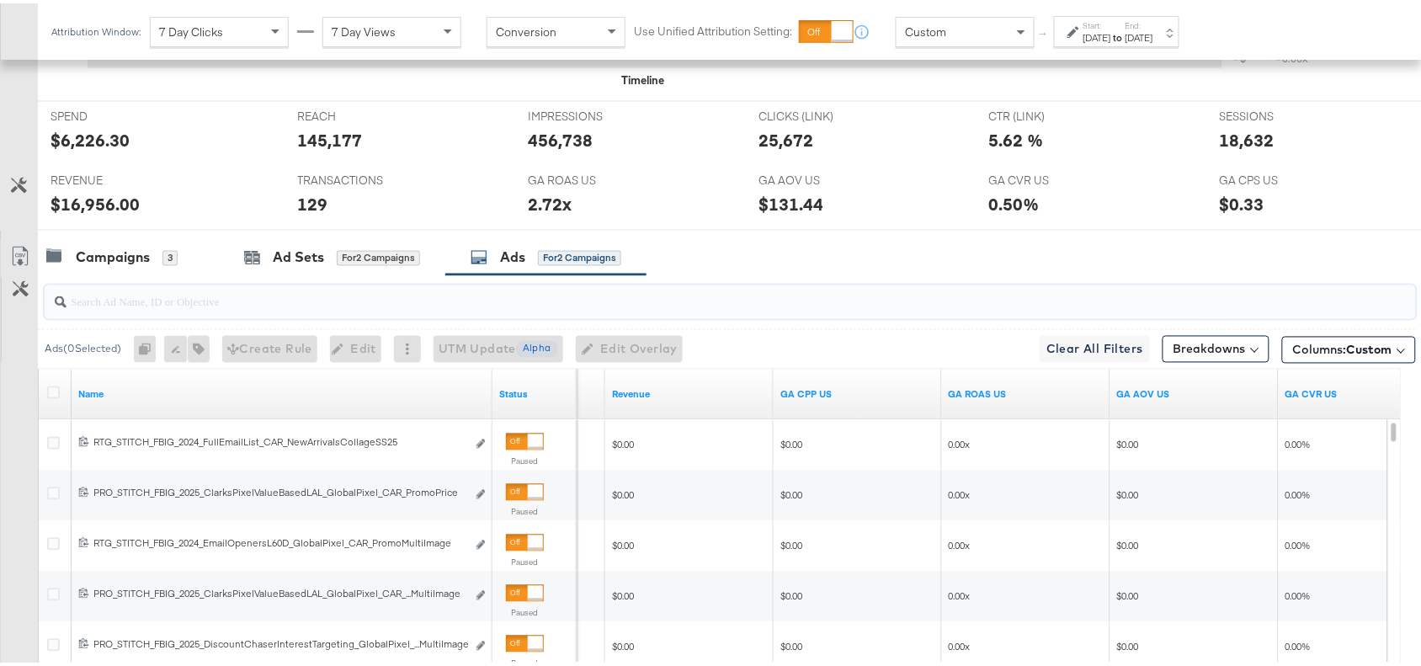
click at [187, 308] on input "search" at bounding box center [679, 291] width 1225 height 33
paste input "Essentials Collage"
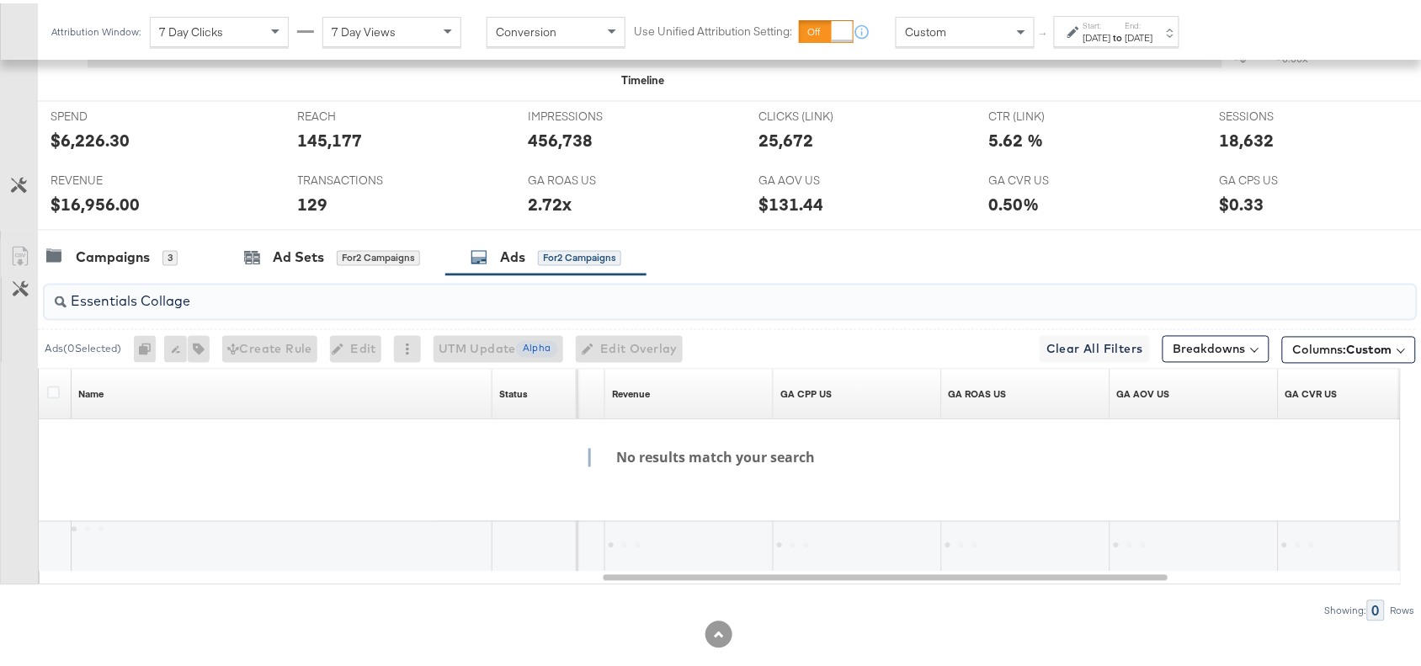
click at [143, 305] on input "Essentials Collage" at bounding box center [679, 291] width 1225 height 33
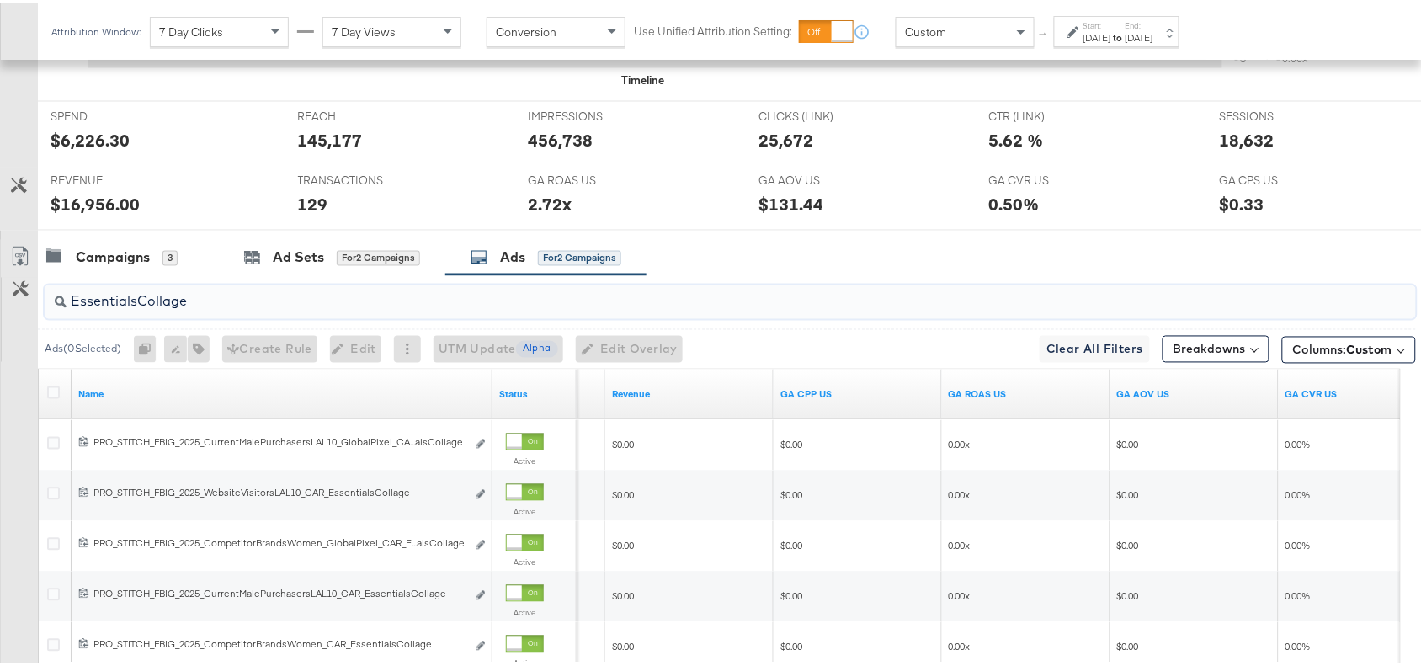
type input "EssentialsCollage"
click at [855, 234] on div at bounding box center [718, 233] width 1437 height 13
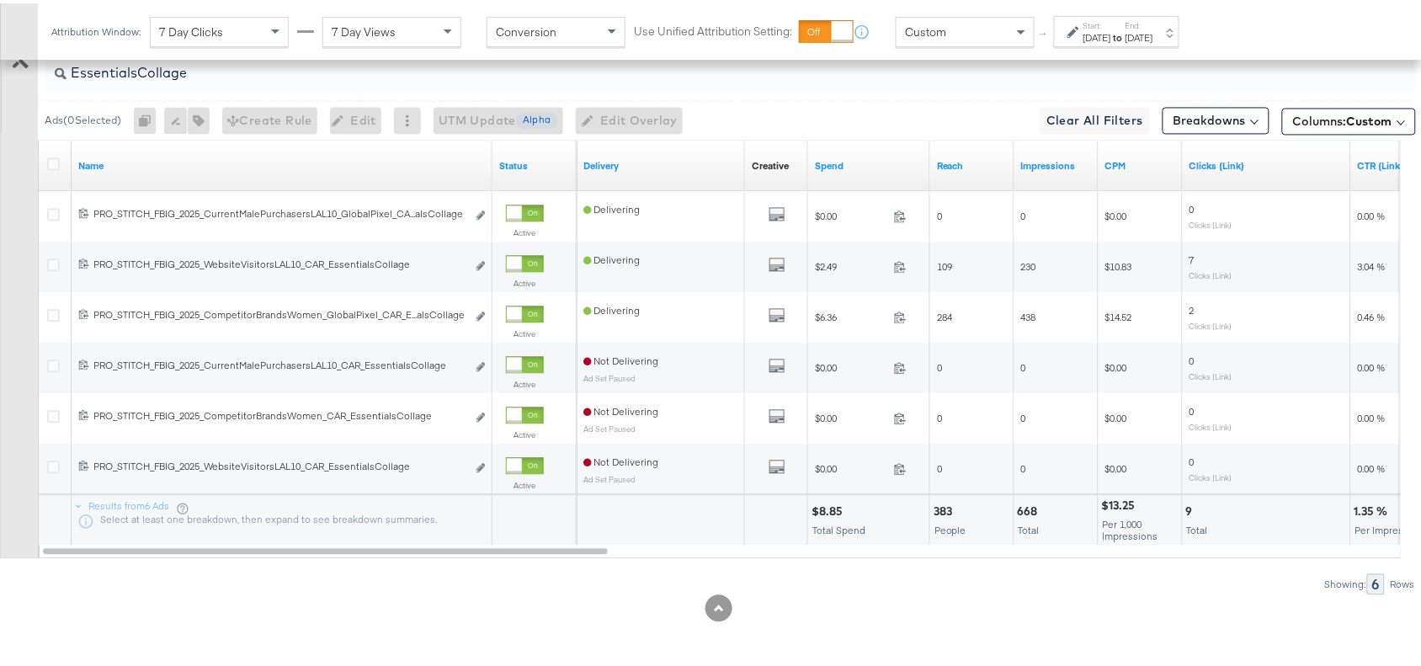
click at [832, 508] on div "$8.85" at bounding box center [830, 509] width 36 height 16
copy div "8.85"
click at [832, 508] on div "$8.85" at bounding box center [830, 509] width 36 height 16
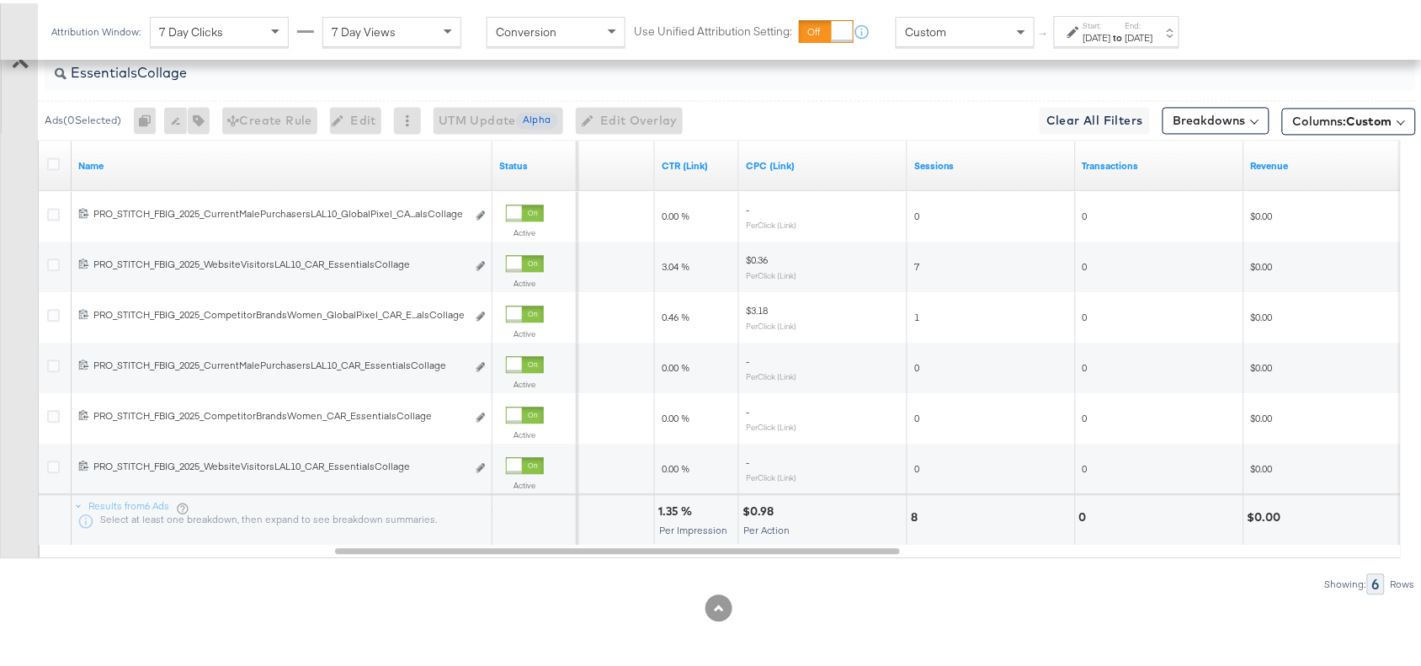
click at [663, 509] on div "1.35 %" at bounding box center [677, 509] width 39 height 16
copy div "1.35"
click at [663, 509] on div "1.35 %" at bounding box center [677, 509] width 39 height 16
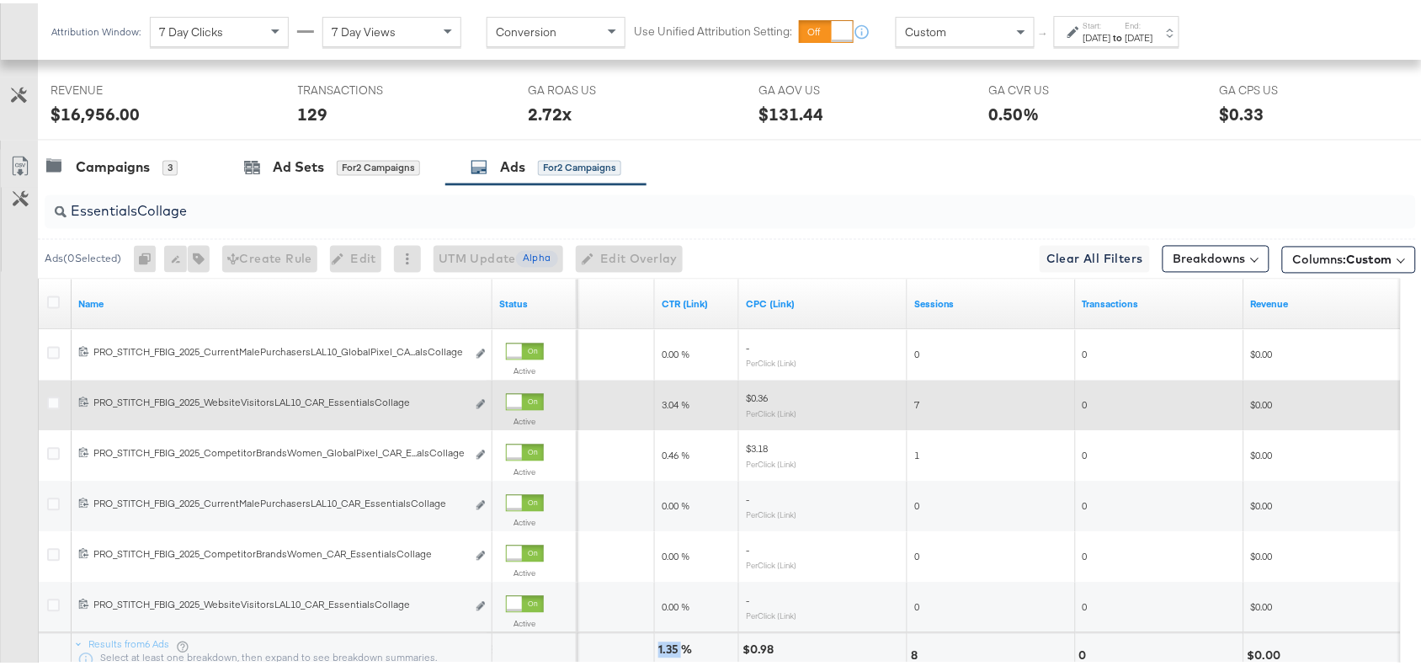
scroll to position [790, 0]
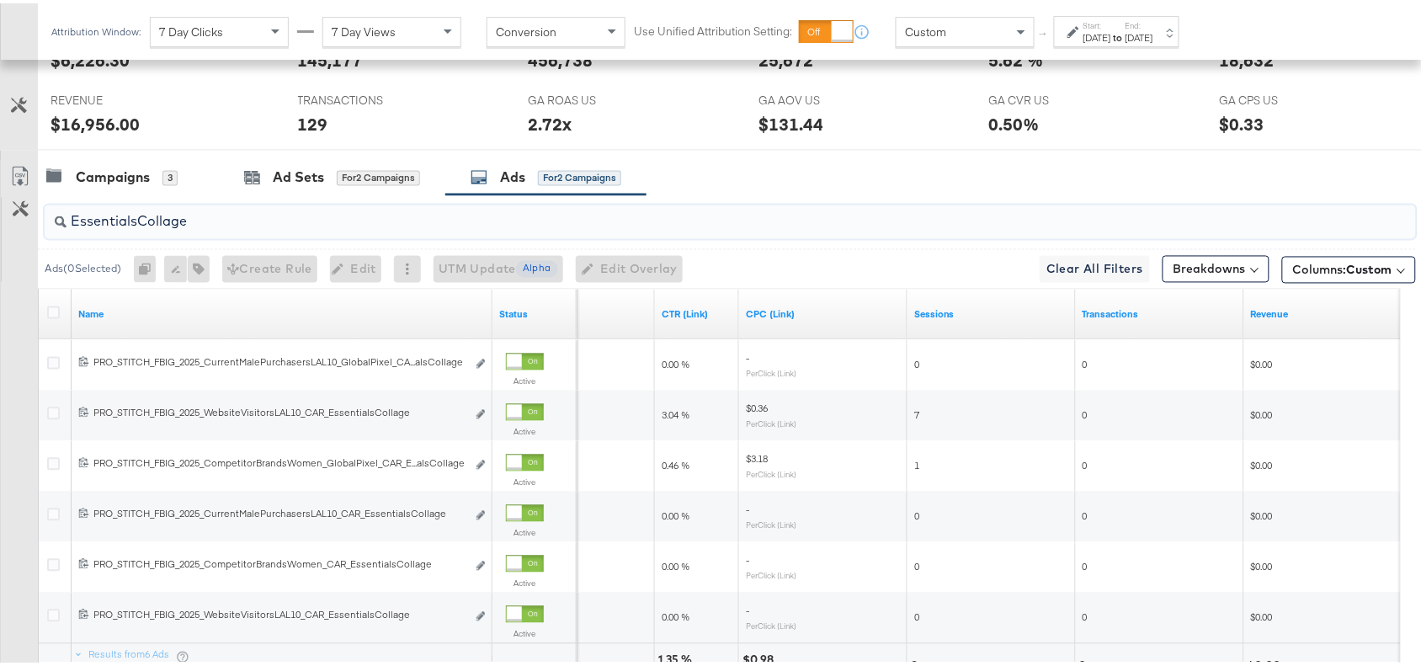
click at [208, 216] on input "EssentialsCollage" at bounding box center [679, 211] width 1225 height 33
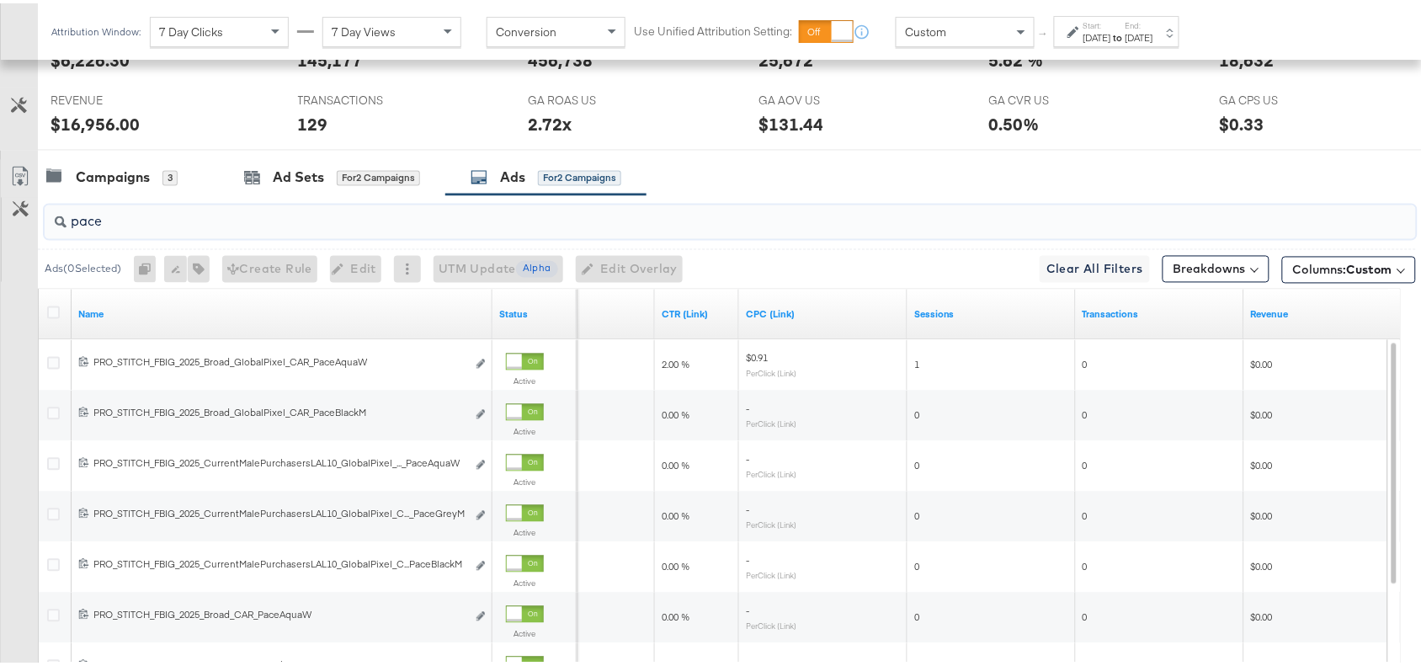
type input "pace"
click at [1028, 193] on div "Campaigns 3 Ad Sets for 2 Campaigns Ads for 2 Campaigns" at bounding box center [737, 175] width 1399 height 36
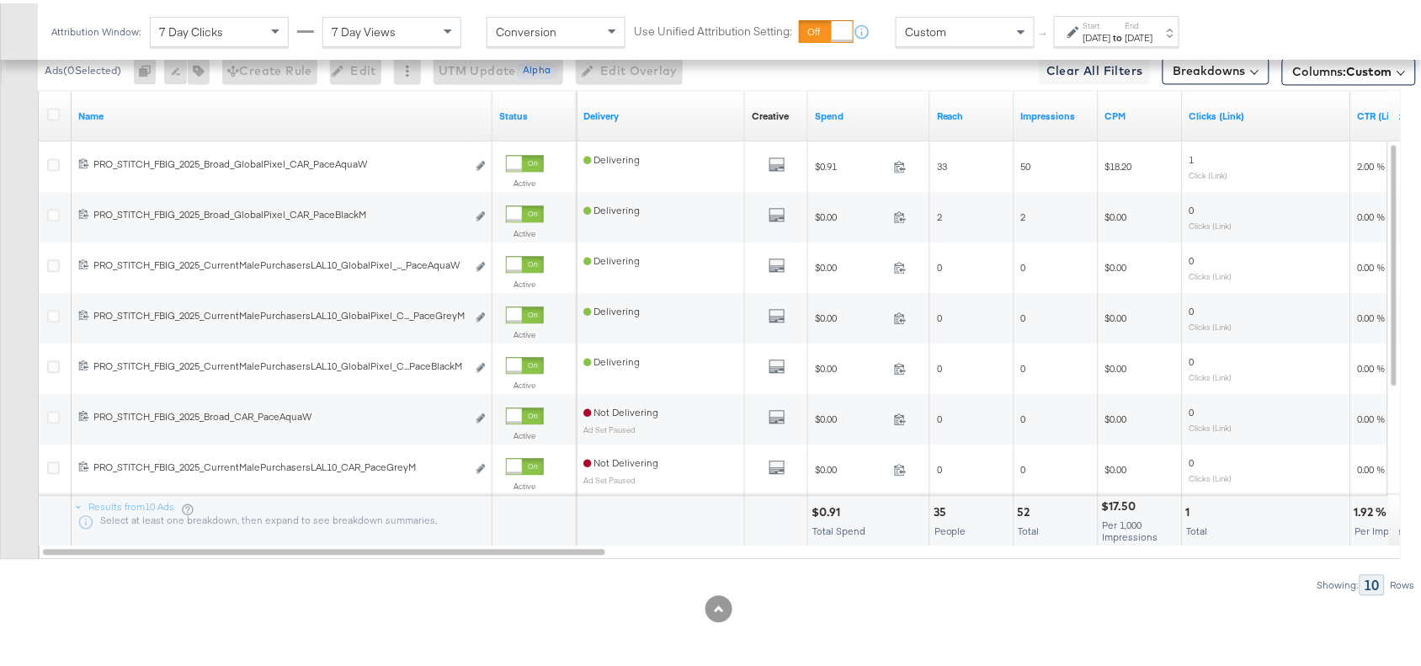
click at [822, 503] on div "$0.91" at bounding box center [829, 509] width 34 height 16
copy div "0.91"
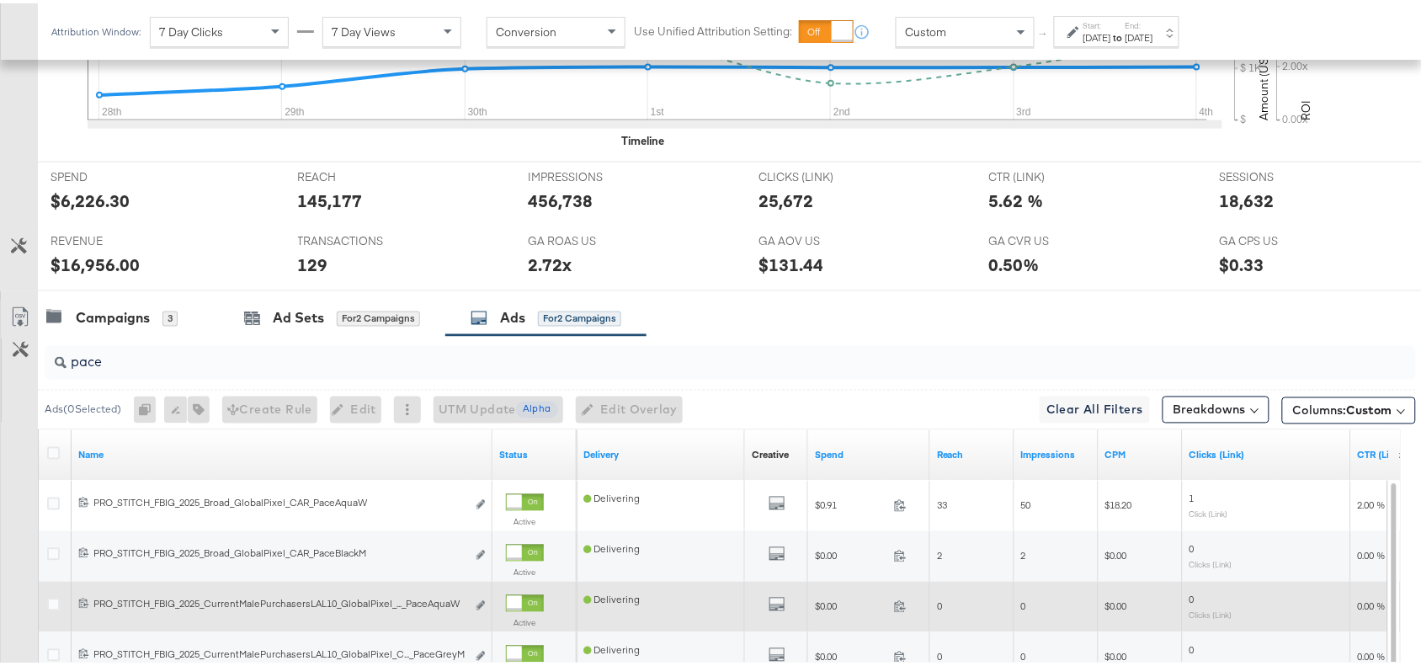
scroll to position [648, 0]
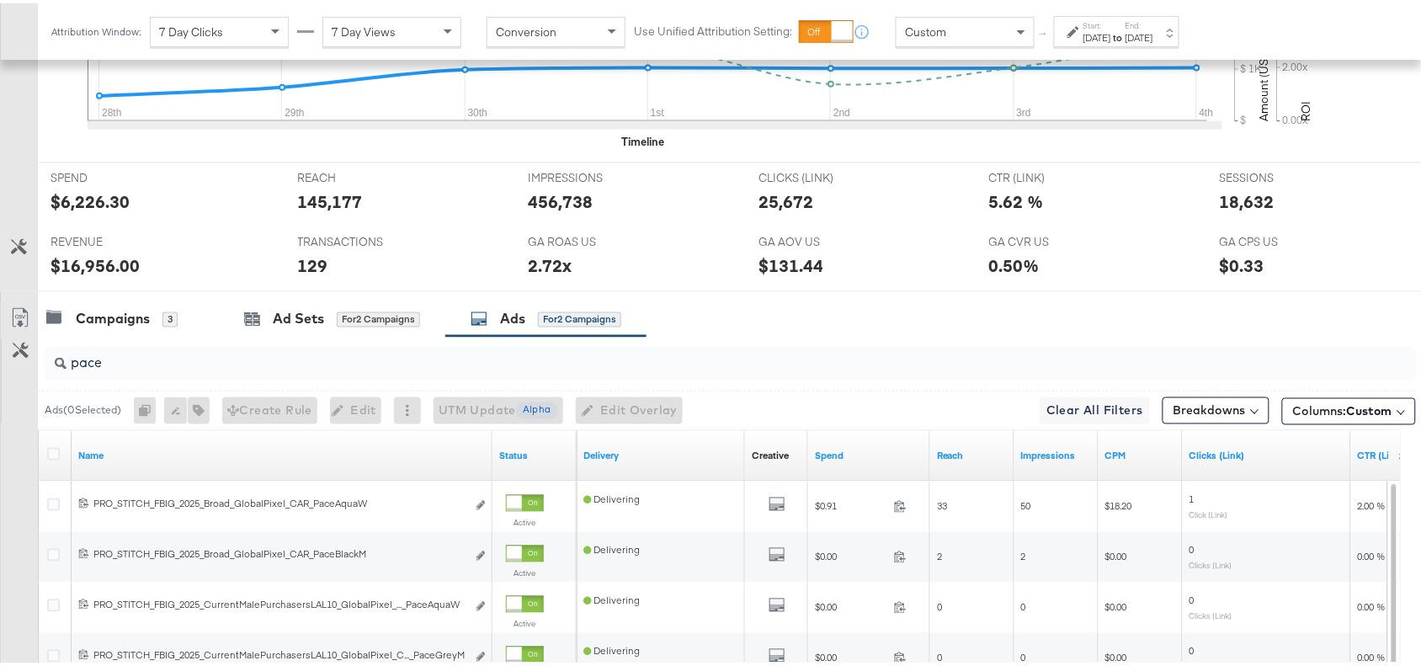
click at [164, 355] on input "pace" at bounding box center [679, 353] width 1225 height 33
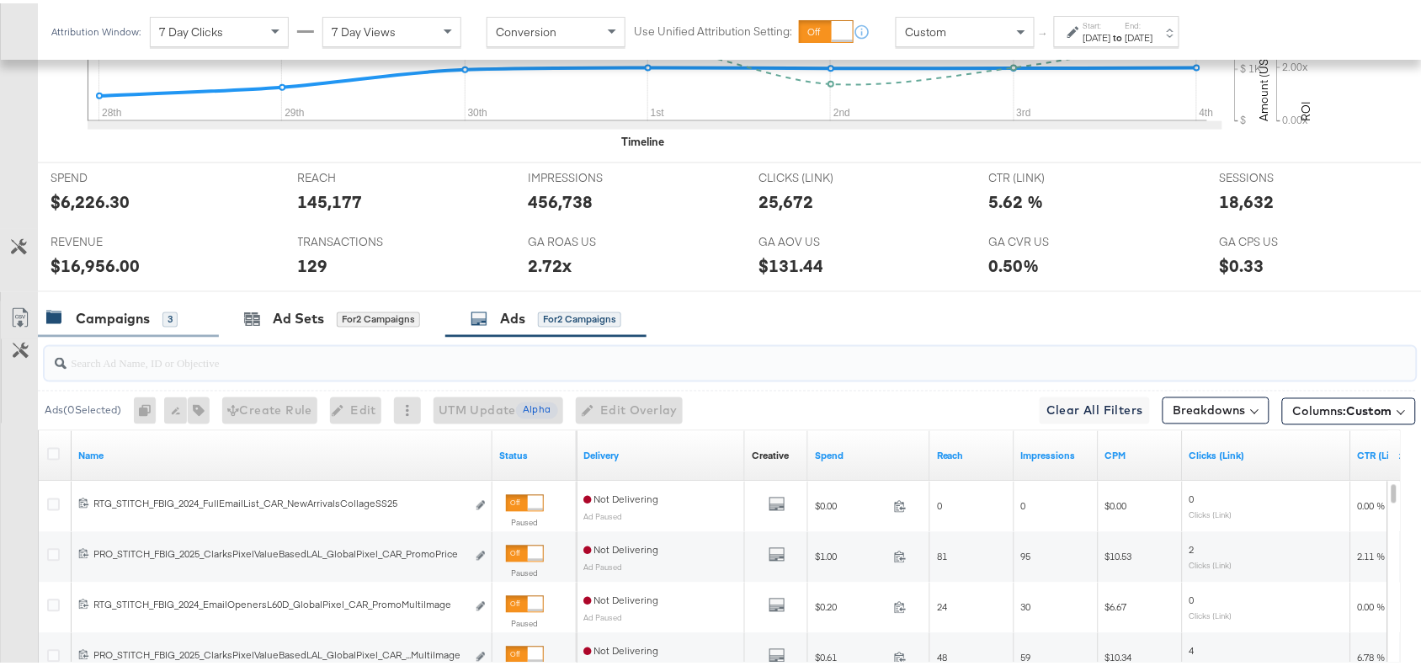
click at [110, 308] on div "Campaigns 3" at bounding box center [128, 316] width 181 height 36
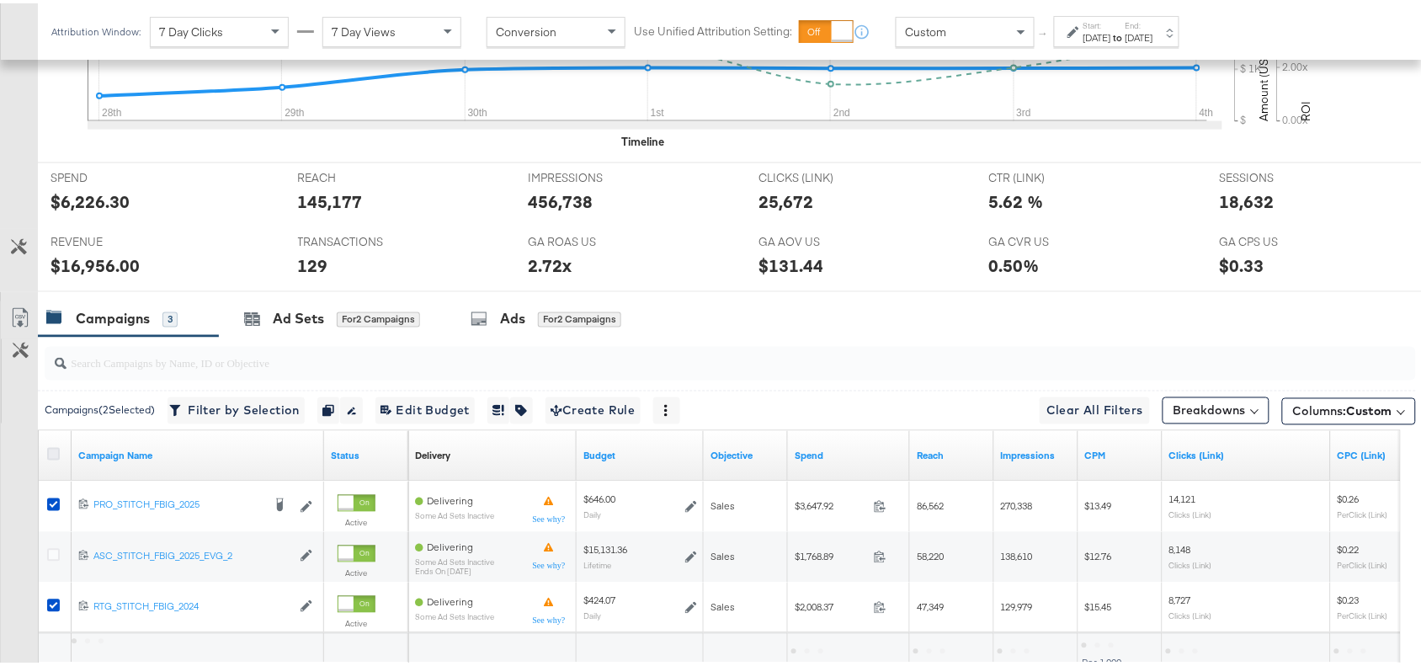
click at [52, 450] on icon at bounding box center [53, 451] width 13 height 13
click at [0, 0] on input "checkbox" at bounding box center [0, 0] width 0 height 0
click at [52, 450] on icon at bounding box center [53, 451] width 13 height 13
click at [0, 0] on input "checkbox" at bounding box center [0, 0] width 0 height 0
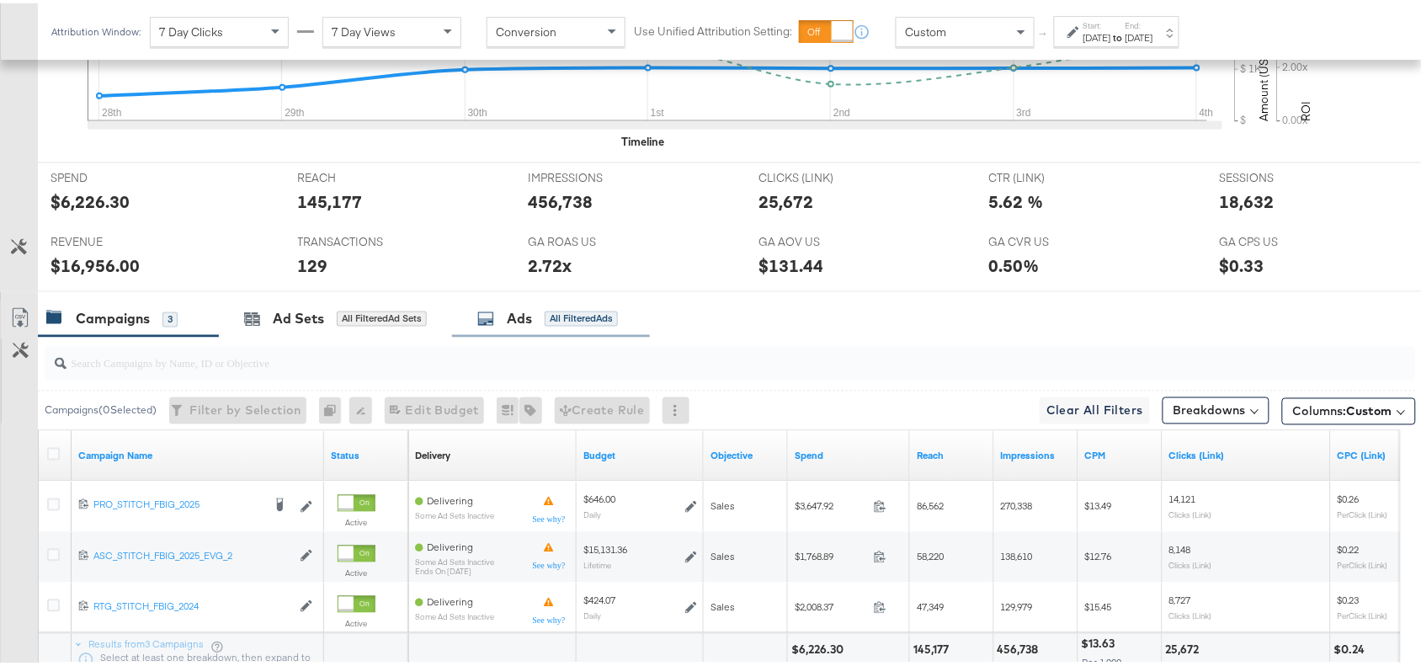
click at [519, 313] on div "Ads" at bounding box center [519, 315] width 25 height 19
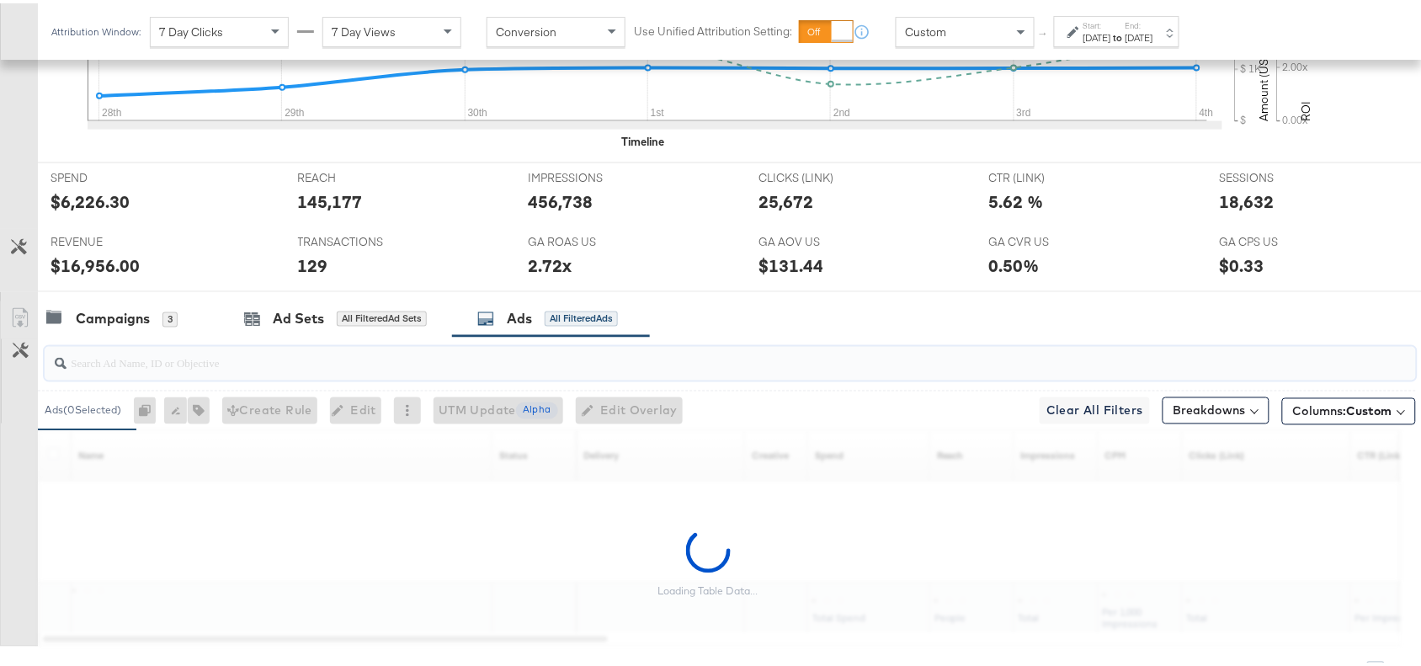
click at [189, 360] on input "search" at bounding box center [679, 353] width 1225 height 33
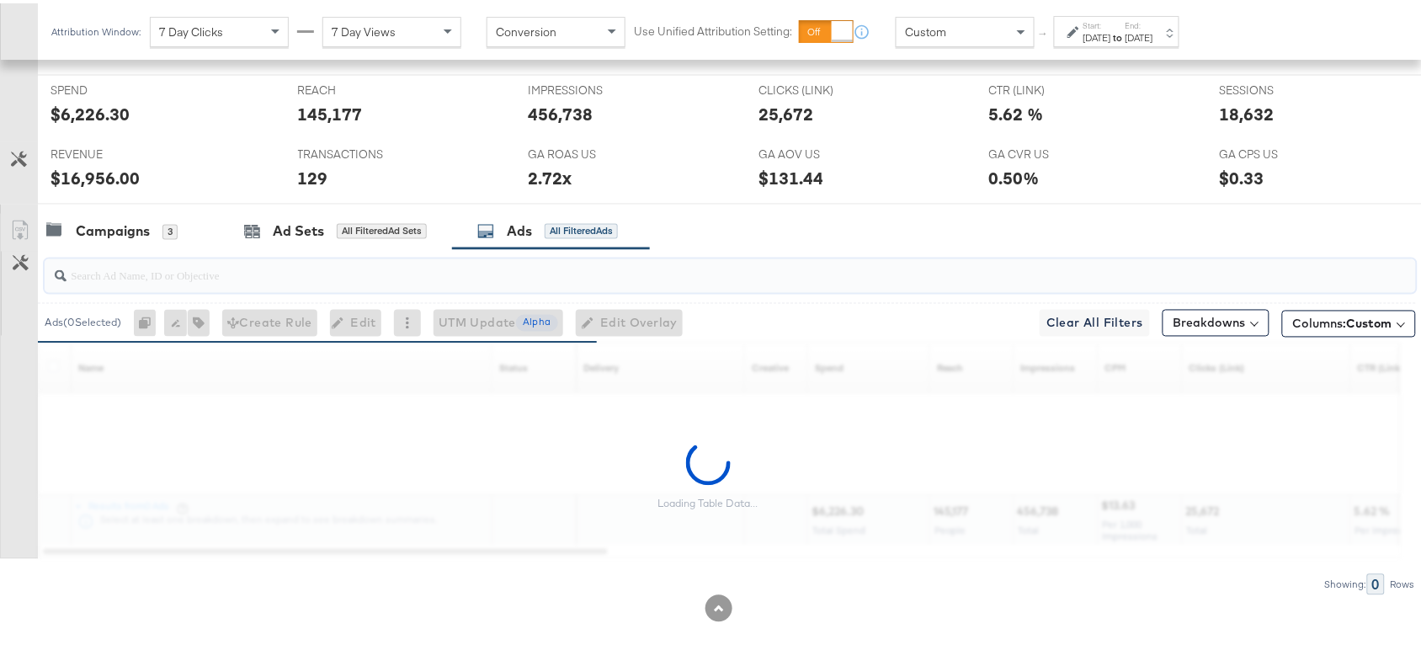
click at [76, 276] on input "search" at bounding box center [679, 265] width 1225 height 33
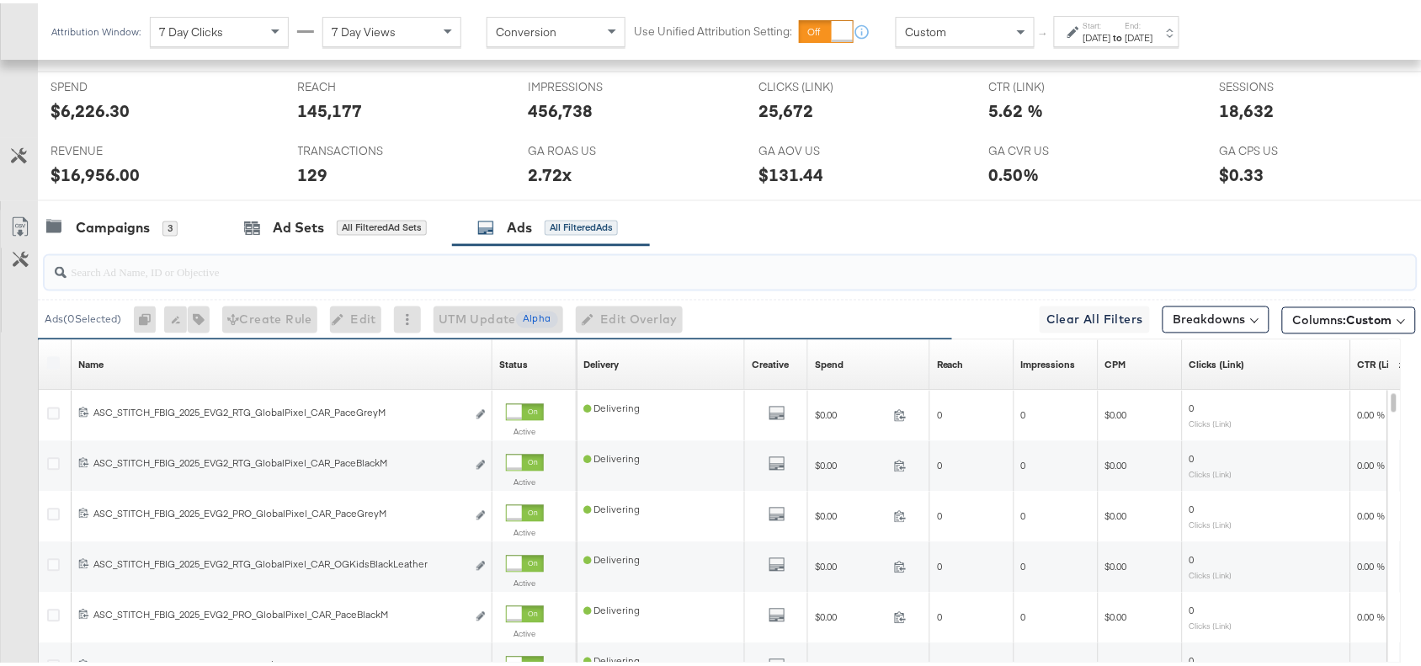
paste input "Everyday Value"
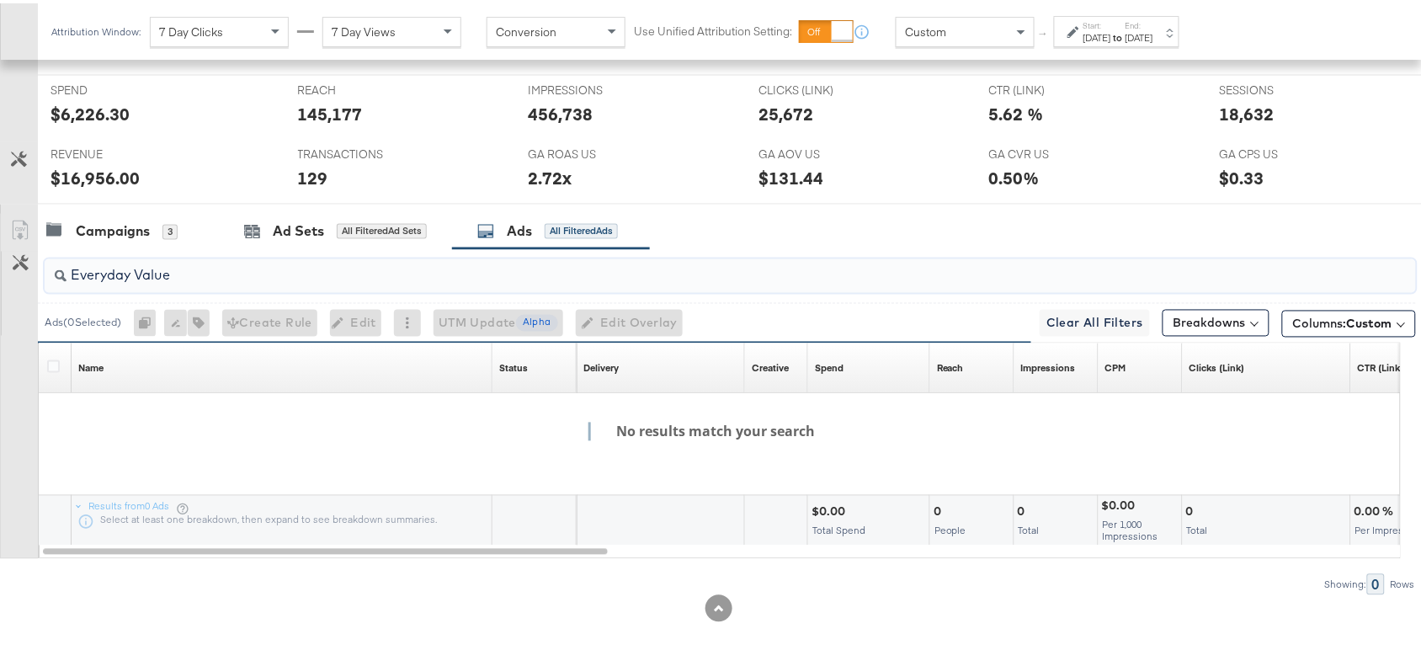
click at [140, 274] on input "Everyday Value" at bounding box center [679, 265] width 1225 height 33
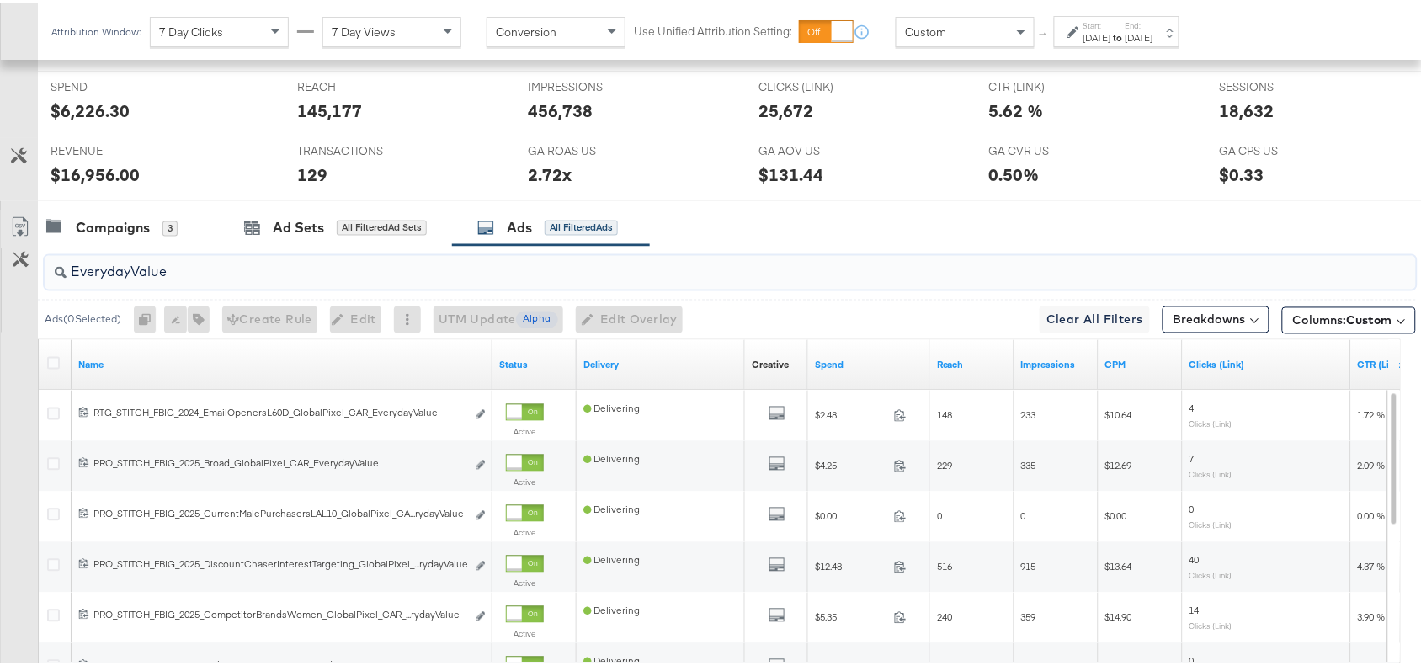
type input "EverydayValue"
click at [881, 224] on div "Campaigns 3 Ad Sets All Filtered Ad Sets Ads All Filtered Ads" at bounding box center [737, 225] width 1399 height 36
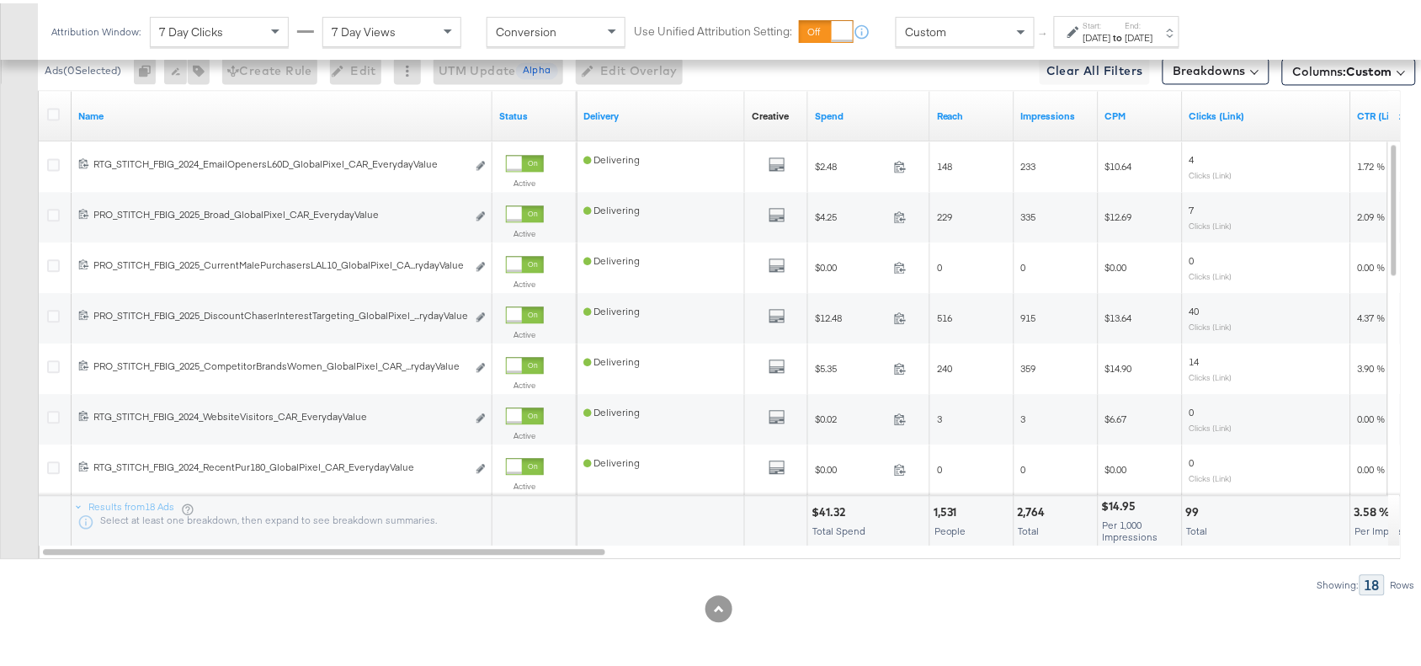
click at [828, 511] on div "$41.32" at bounding box center [831, 509] width 39 height 16
copy div "41.32"
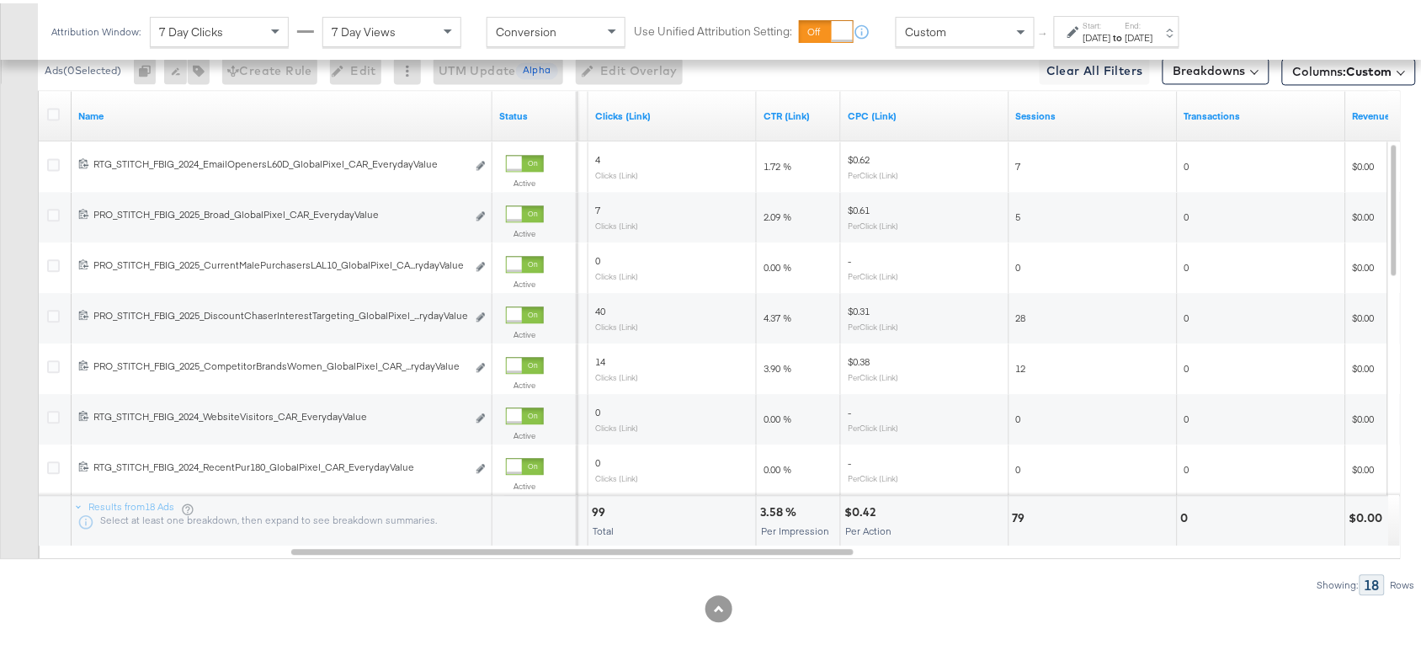
click at [766, 506] on div "3.58 %" at bounding box center [780, 509] width 41 height 16
copy div "3.58"
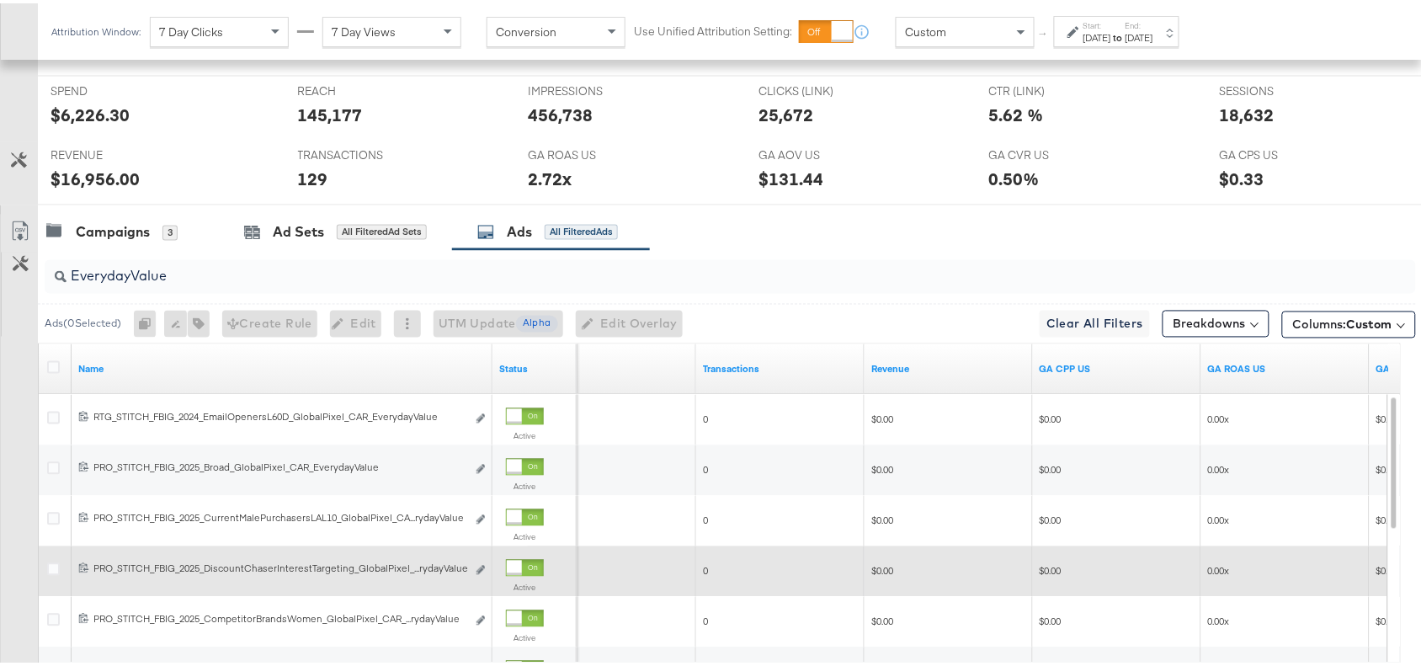
scroll to position [733, 0]
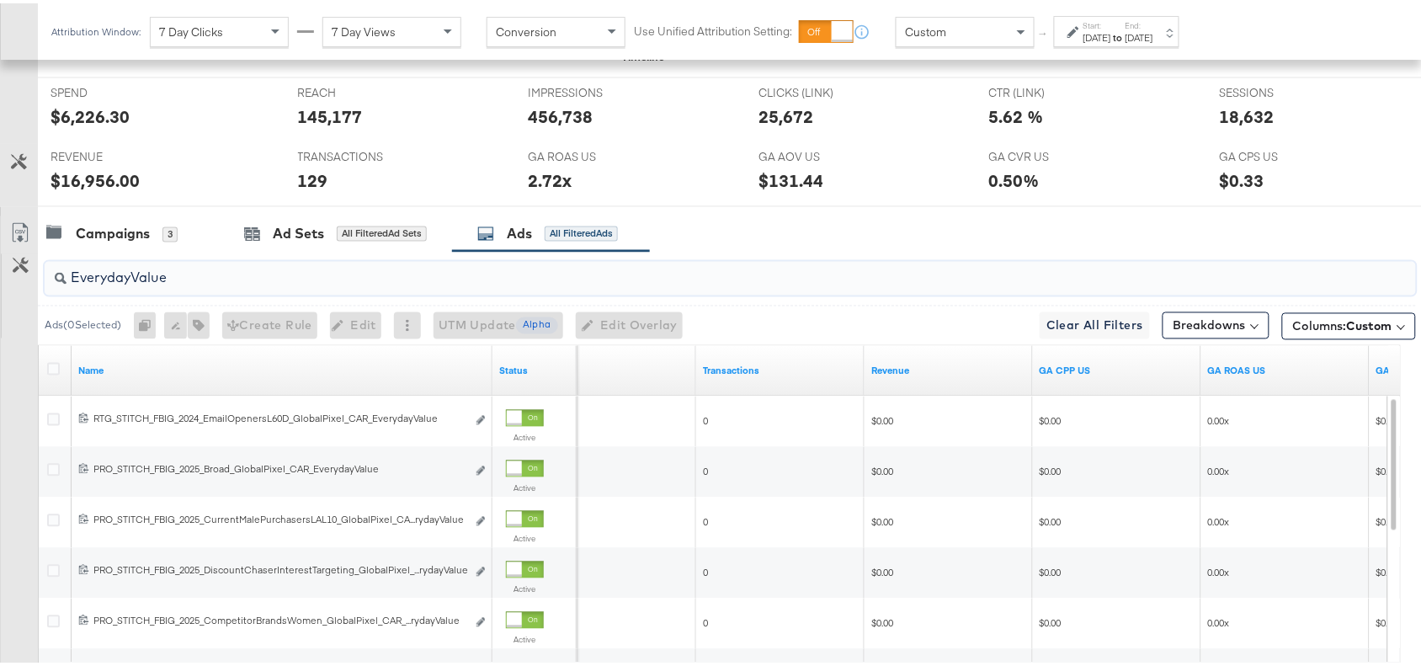
click at [215, 279] on input "EverydayValue" at bounding box center [679, 268] width 1225 height 33
click at [1032, 242] on div "Campaigns 3 Ad Sets All Filtered Ad Sets Ads All Filtered Ads" at bounding box center [737, 231] width 1399 height 36
click at [1126, 32] on strong "to" at bounding box center [1118, 34] width 14 height 13
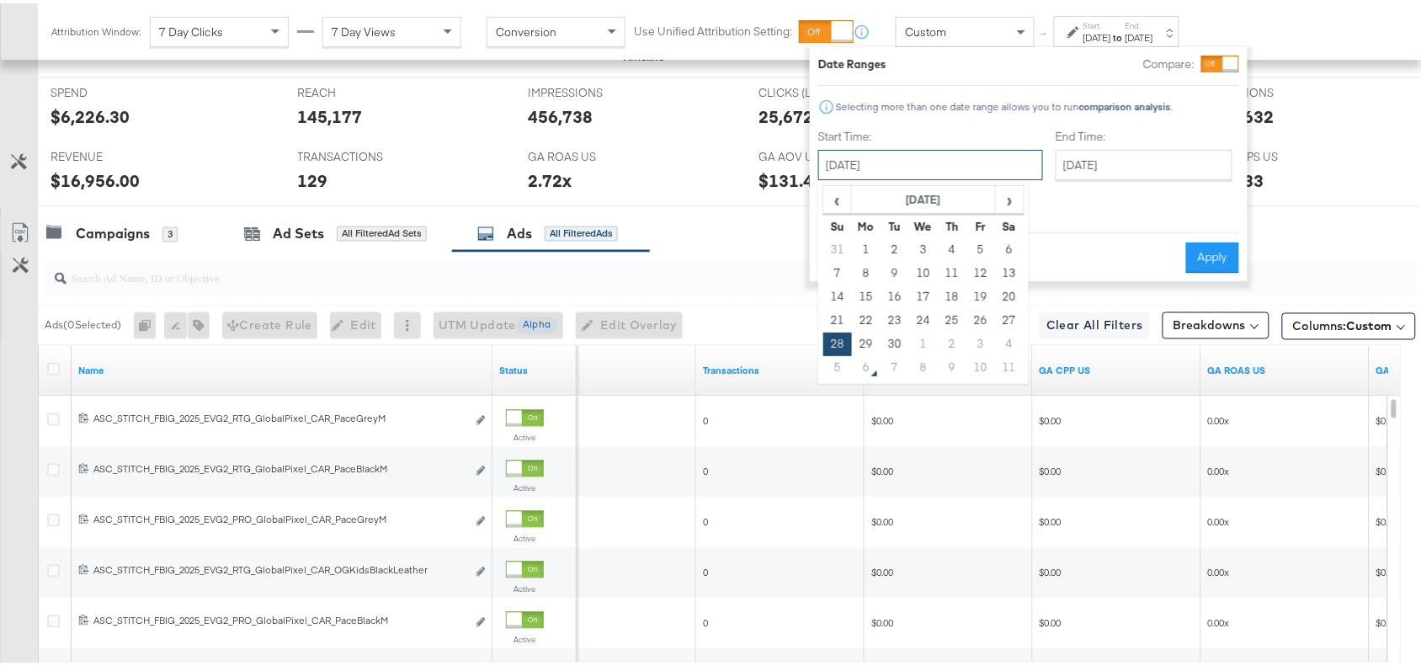
click at [960, 162] on input "[DATE]" at bounding box center [930, 162] width 225 height 30
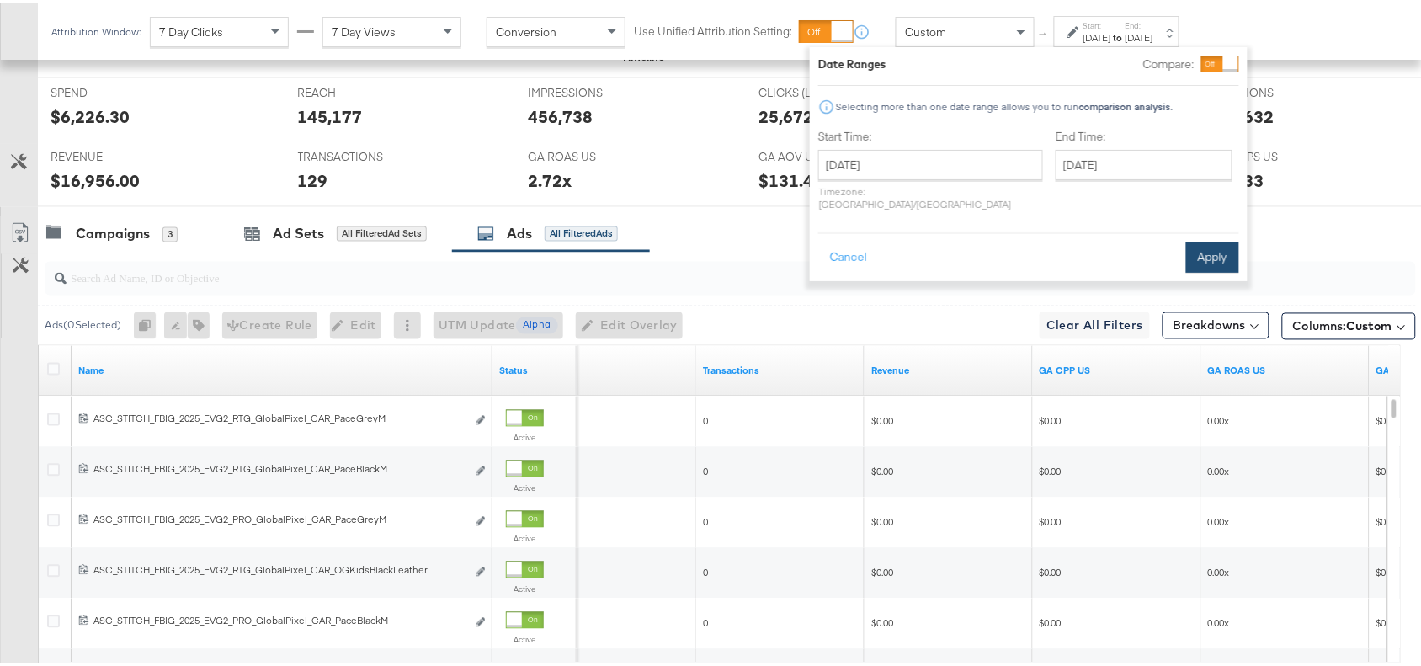
click at [1190, 239] on button "Apply" at bounding box center [1212, 254] width 53 height 30
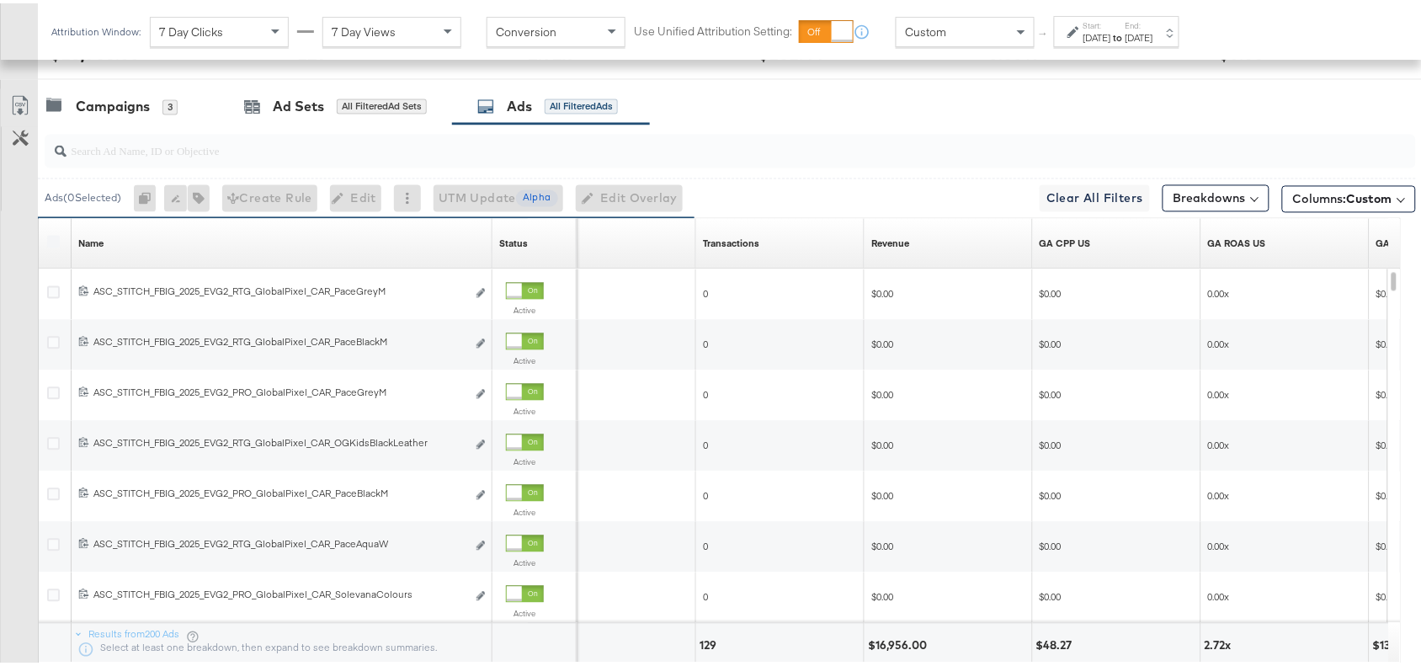
scroll to position [864, 0]
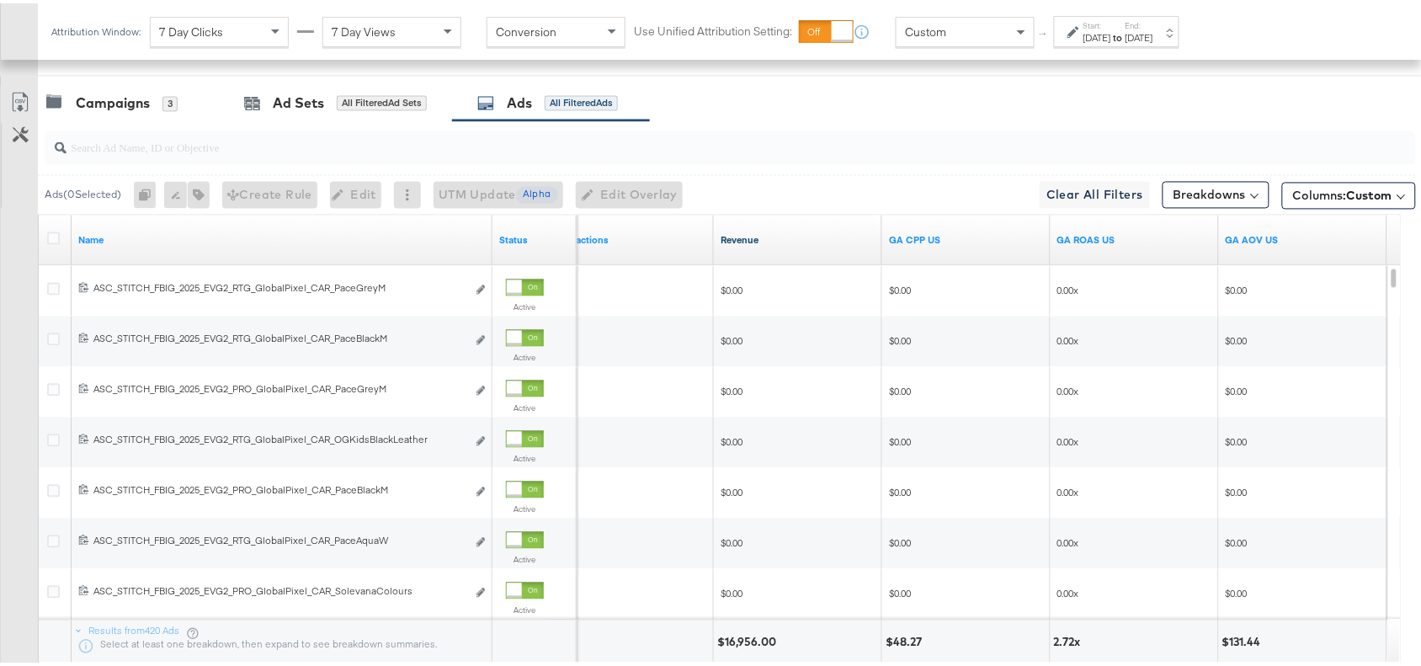
click at [762, 244] on link "Revenue" at bounding box center [798, 237] width 155 height 13
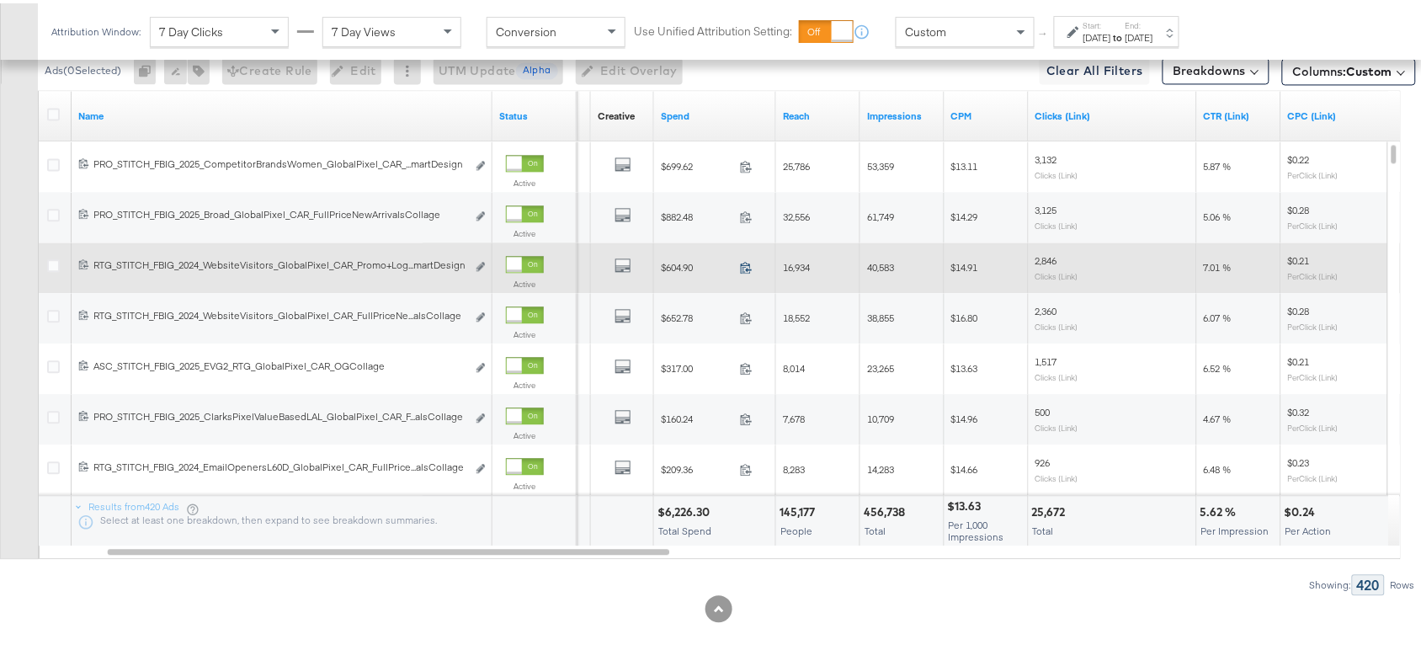
click at [749, 263] on icon at bounding box center [746, 264] width 13 height 13
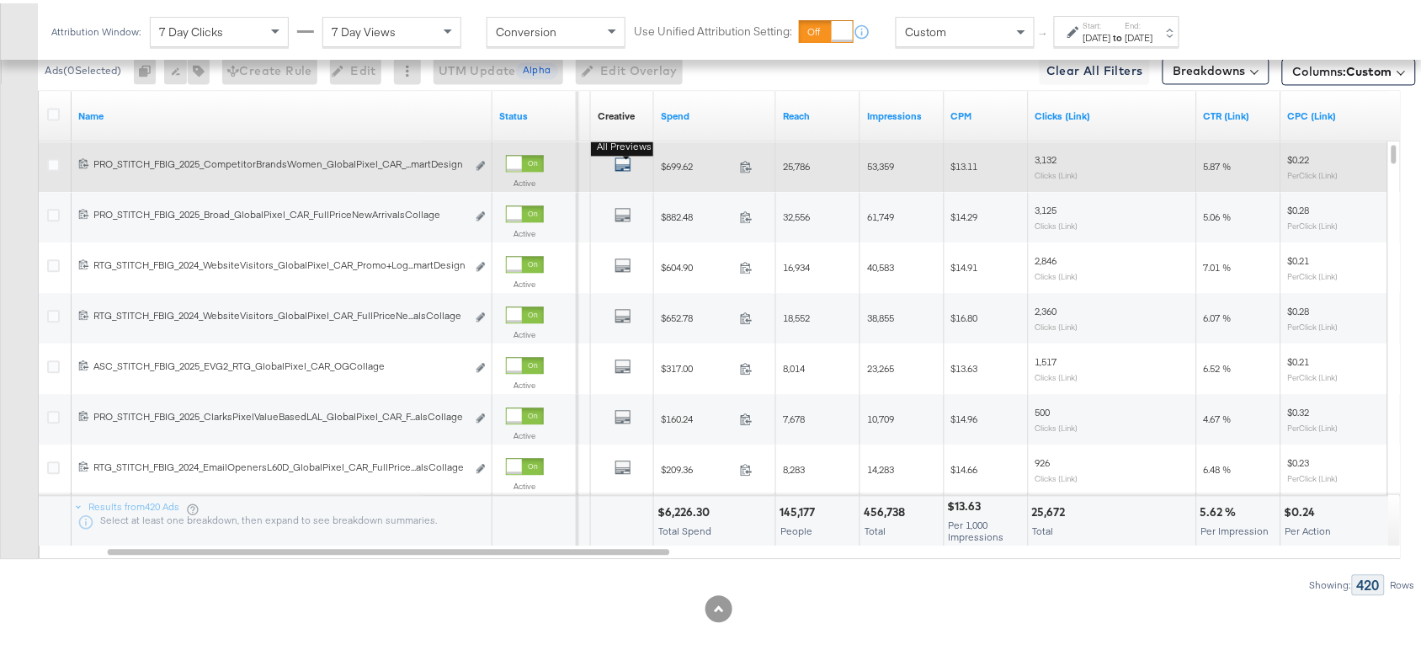
click at [624, 167] on icon "default" at bounding box center [623, 160] width 17 height 17
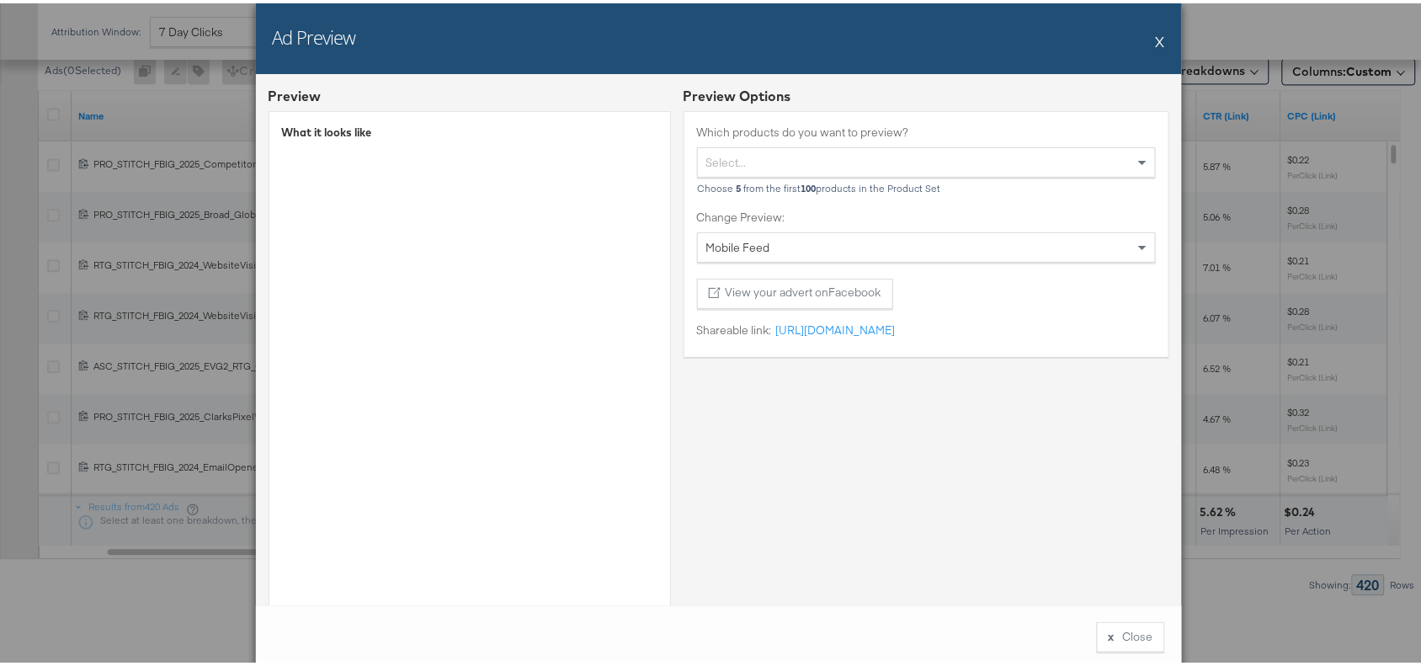
click at [1147, 43] on div "Ad Preview X" at bounding box center [719, 35] width 926 height 71
click at [1156, 36] on button "X" at bounding box center [1160, 38] width 9 height 34
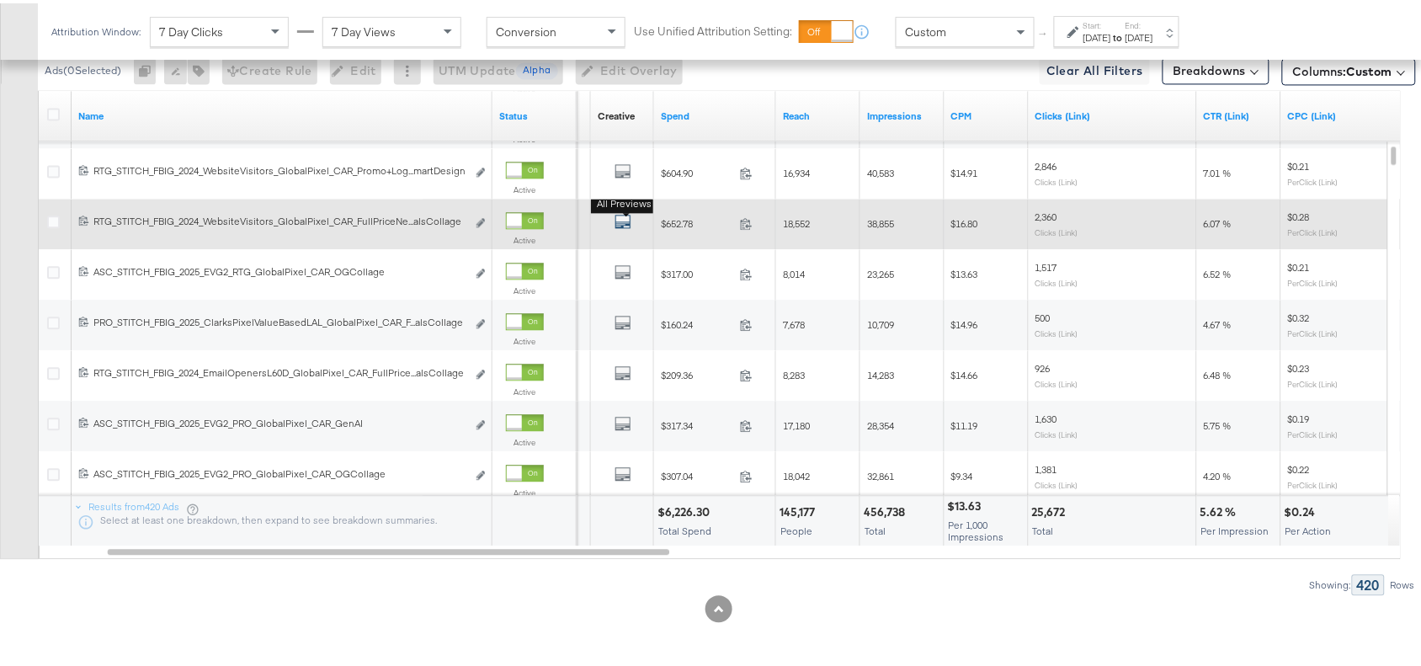
click at [623, 223] on icon "default" at bounding box center [623, 218] width 17 height 17
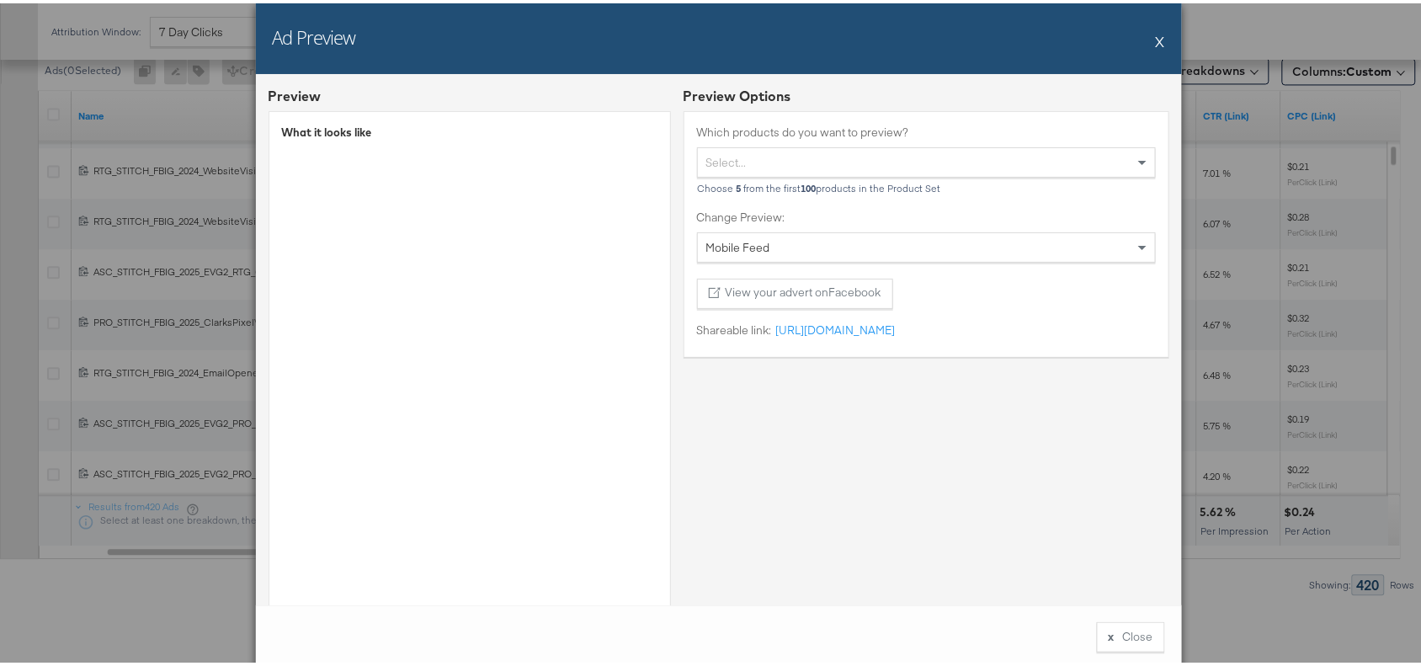
click at [1156, 34] on button "X" at bounding box center [1160, 38] width 9 height 34
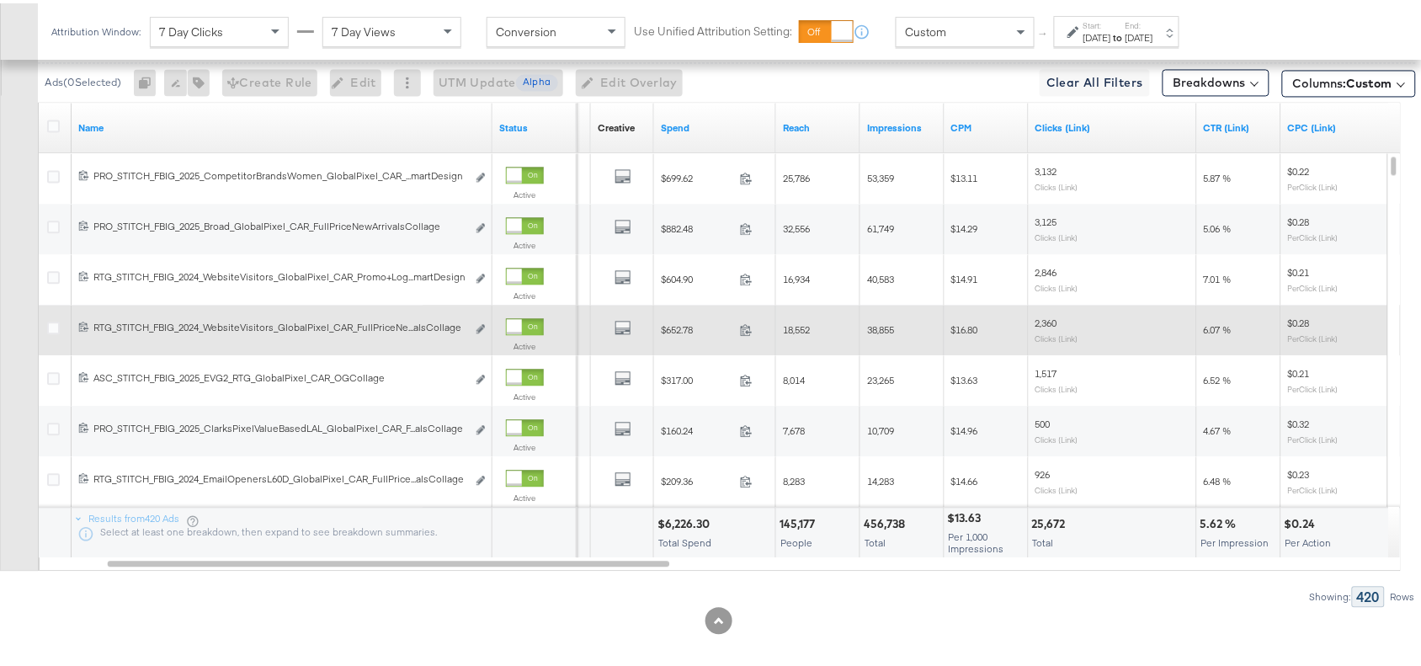
scroll to position [975, 0]
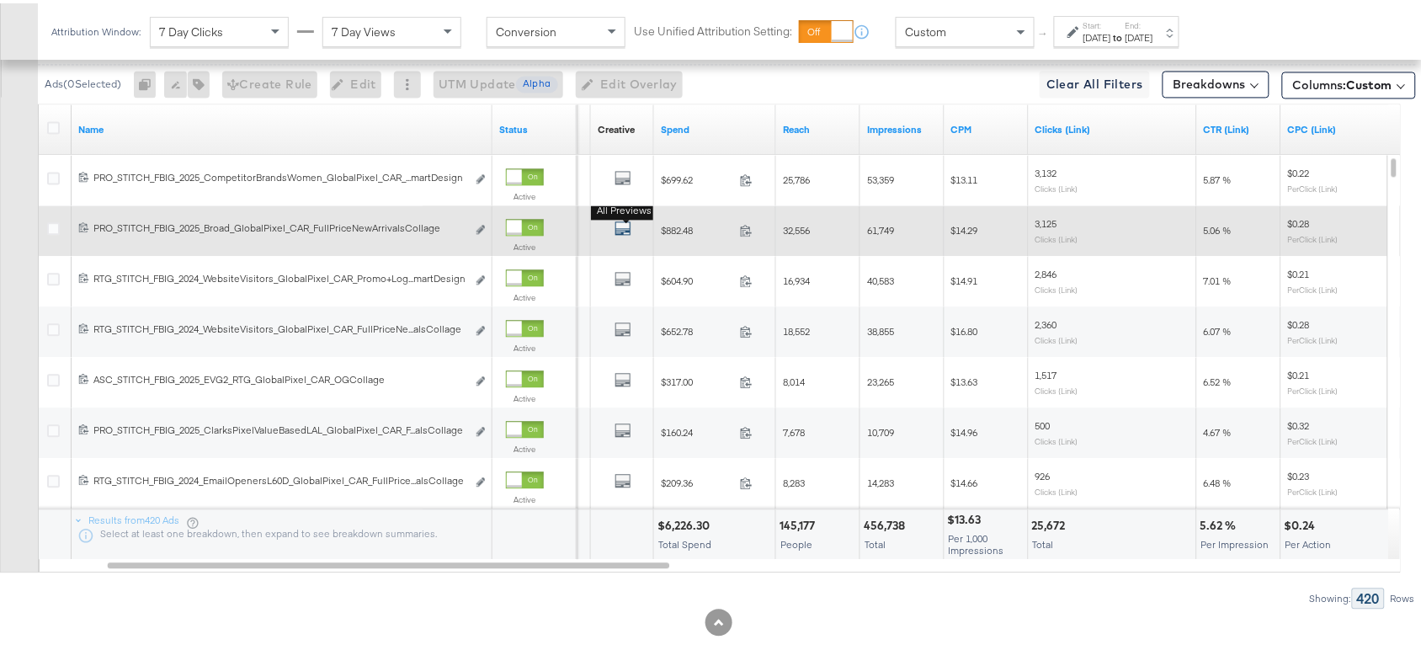
click at [619, 228] on icon "default" at bounding box center [623, 224] width 17 height 17
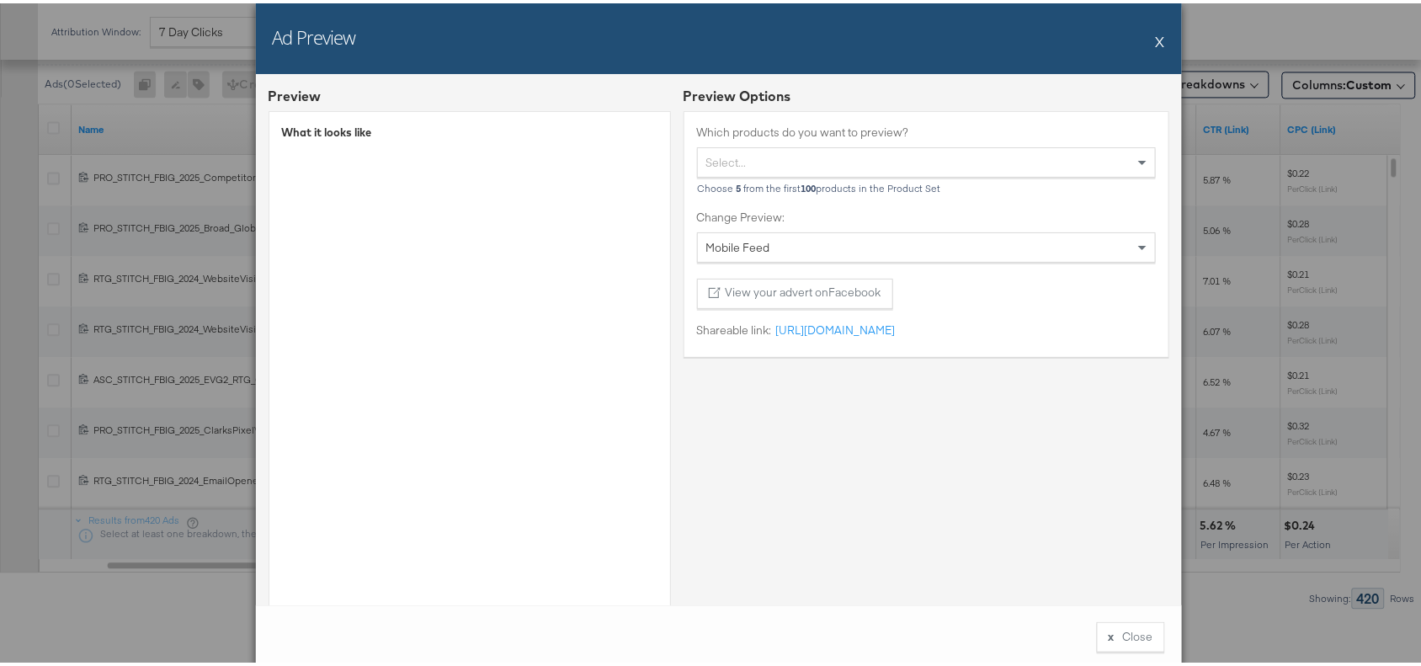
click at [1156, 40] on button "X" at bounding box center [1160, 38] width 9 height 34
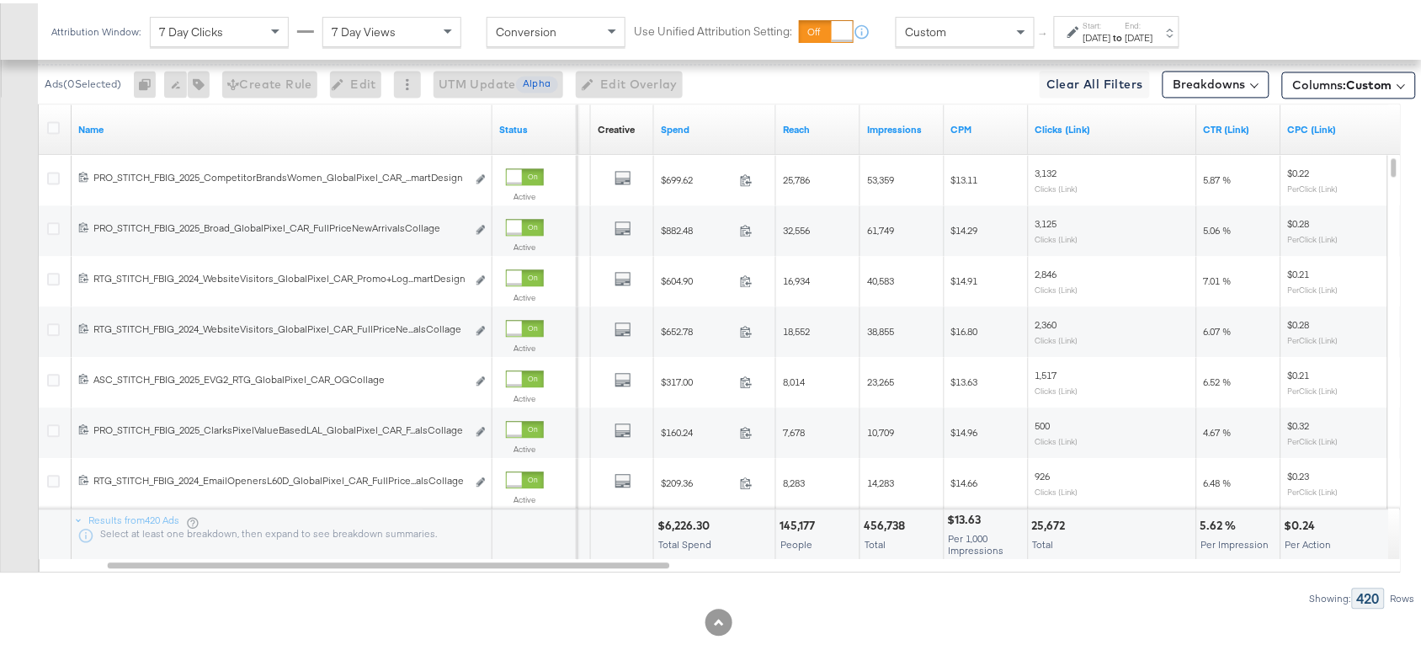
scroll to position [756, 0]
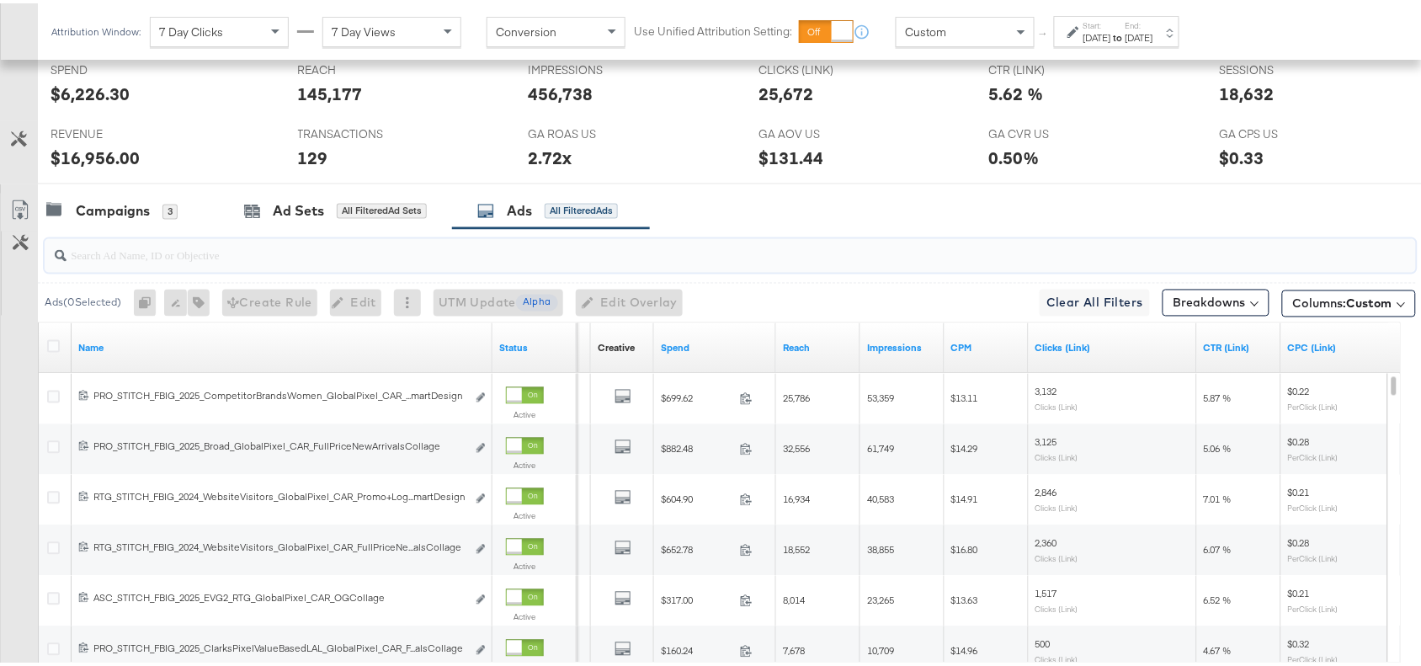
click at [171, 248] on input "search" at bounding box center [679, 245] width 1225 height 33
click at [825, 219] on div "Campaigns 3 Ad Sets All Filtered Ad Sets Ads All Filtered Ads" at bounding box center [737, 208] width 1399 height 36
drag, startPoint x: 825, startPoint y: 219, endPoint x: 704, endPoint y: 208, distance: 121.7
click at [704, 208] on div "Campaigns 3 Ad Sets All Filtered Ad Sets Ads All Filtered Ads" at bounding box center [737, 208] width 1399 height 36
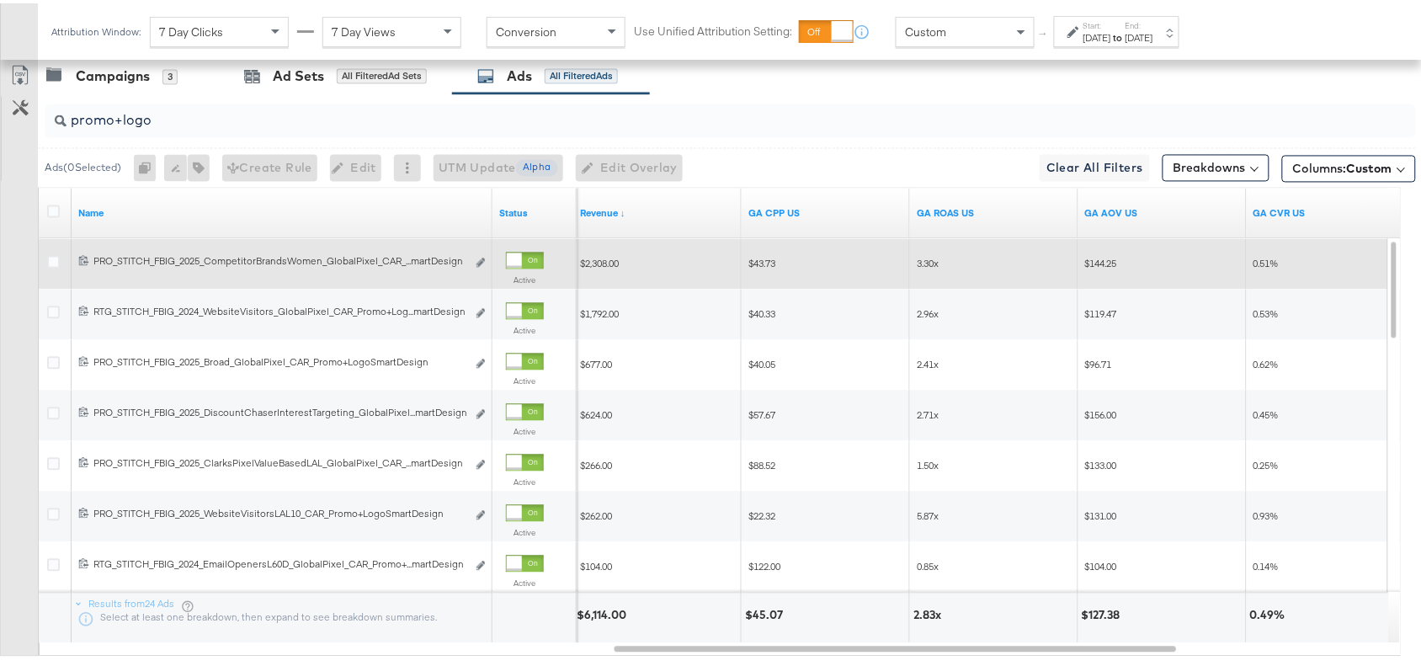
scroll to position [857, 0]
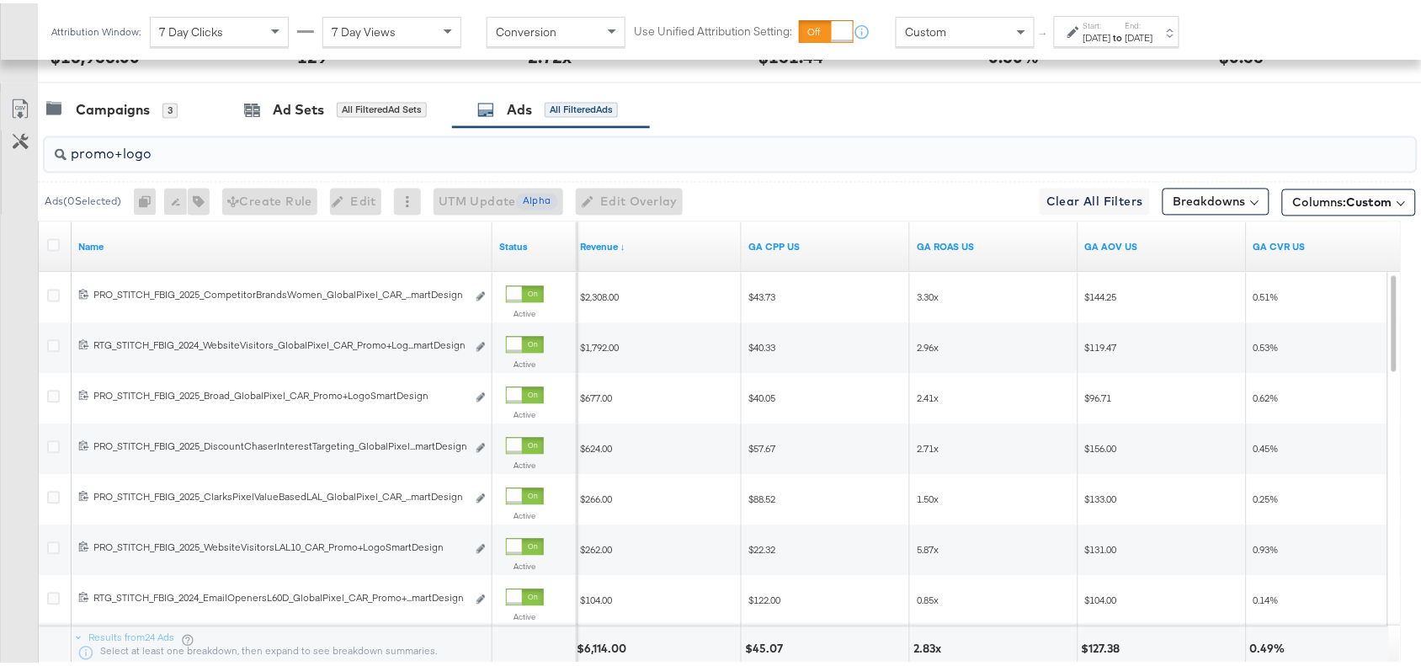
click at [184, 161] on input "promo+logo" at bounding box center [679, 144] width 1225 height 33
paste input "Promo Collage"
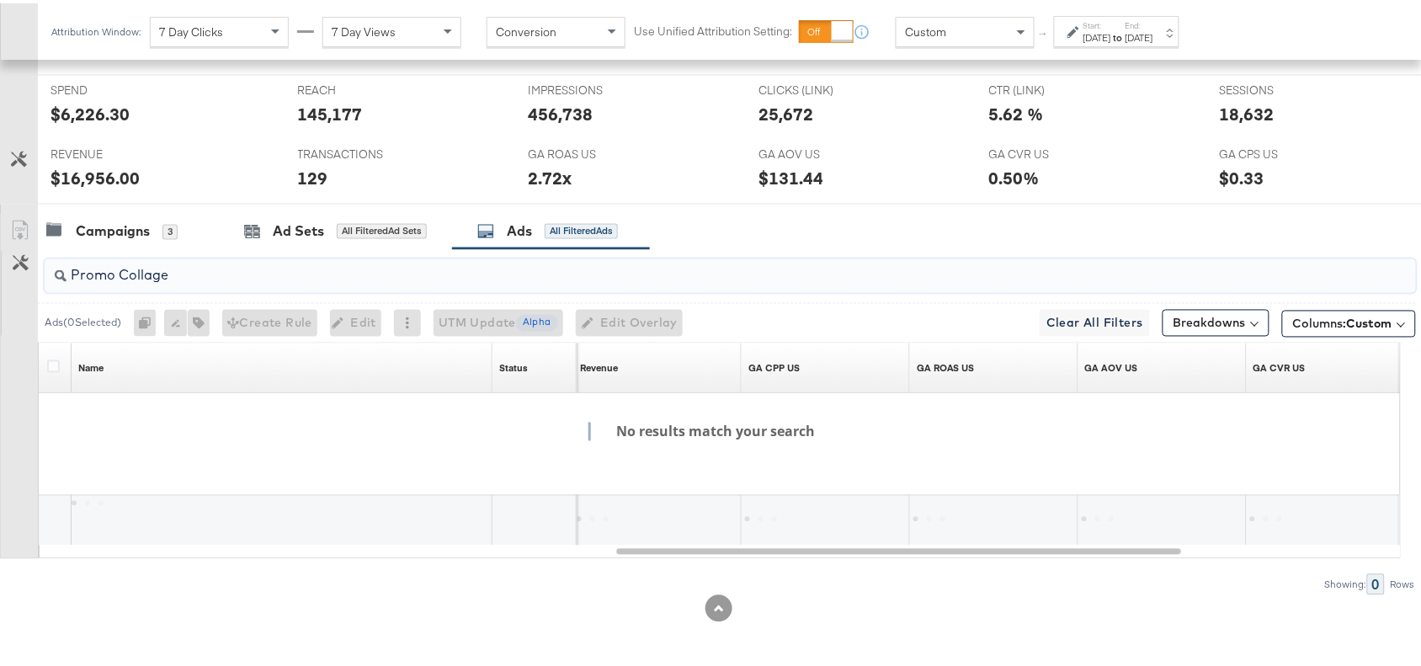
scroll to position [739, 0]
click at [116, 270] on input "Promo Collage" at bounding box center [679, 265] width 1225 height 33
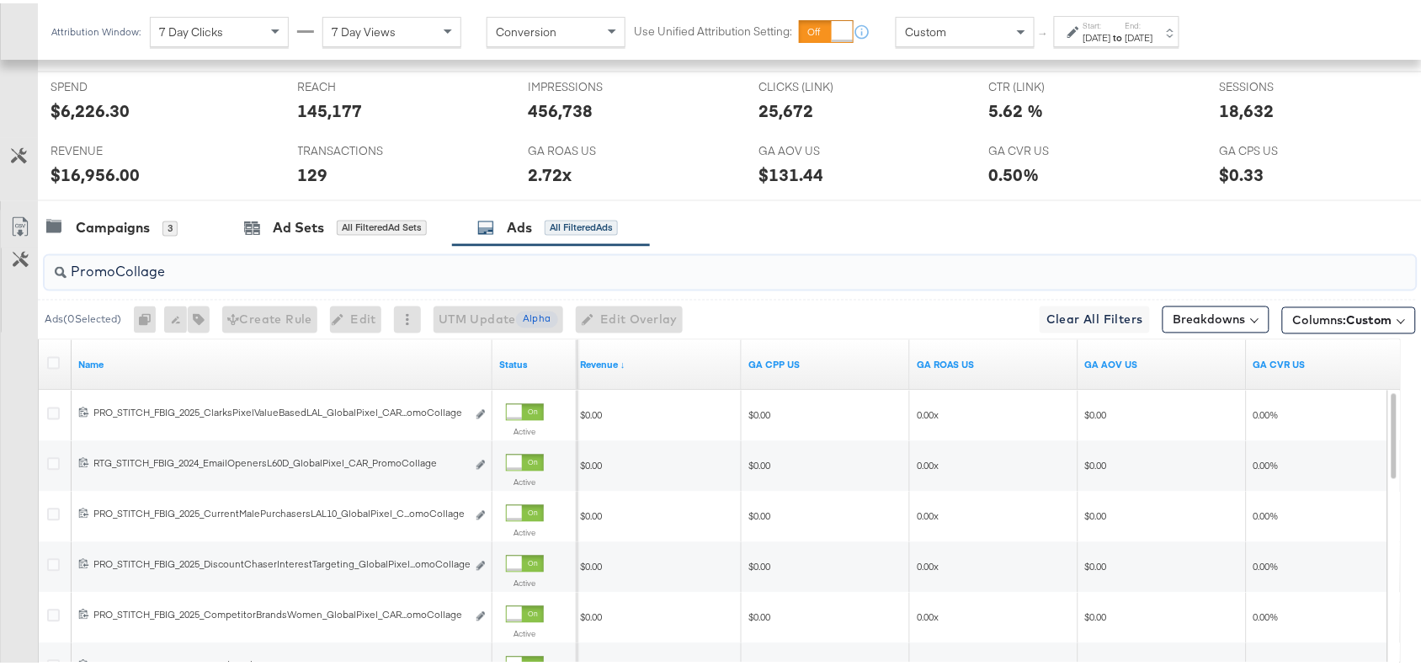
scroll to position [857, 0]
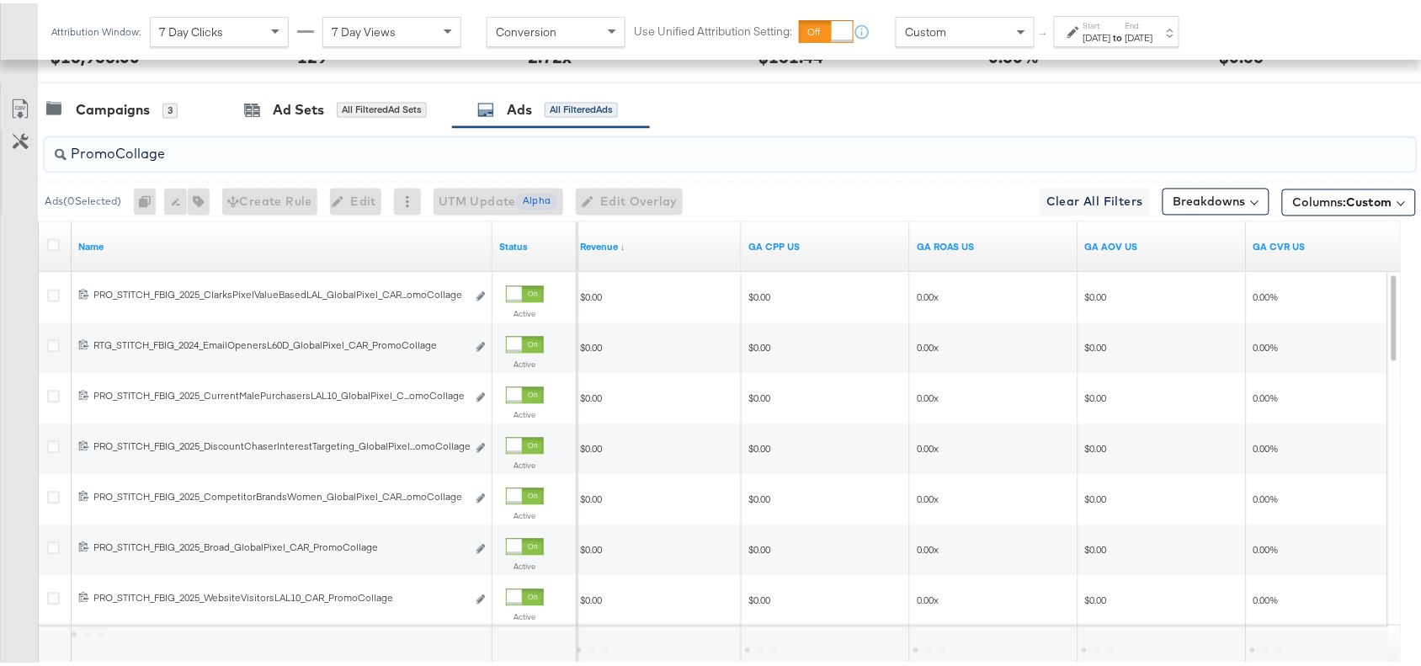
type input "PromoCollage"
click at [989, 103] on div "Campaigns 3 Ad Sets All Filtered Ad Sets Ads All Filtered Ads" at bounding box center [737, 107] width 1399 height 36
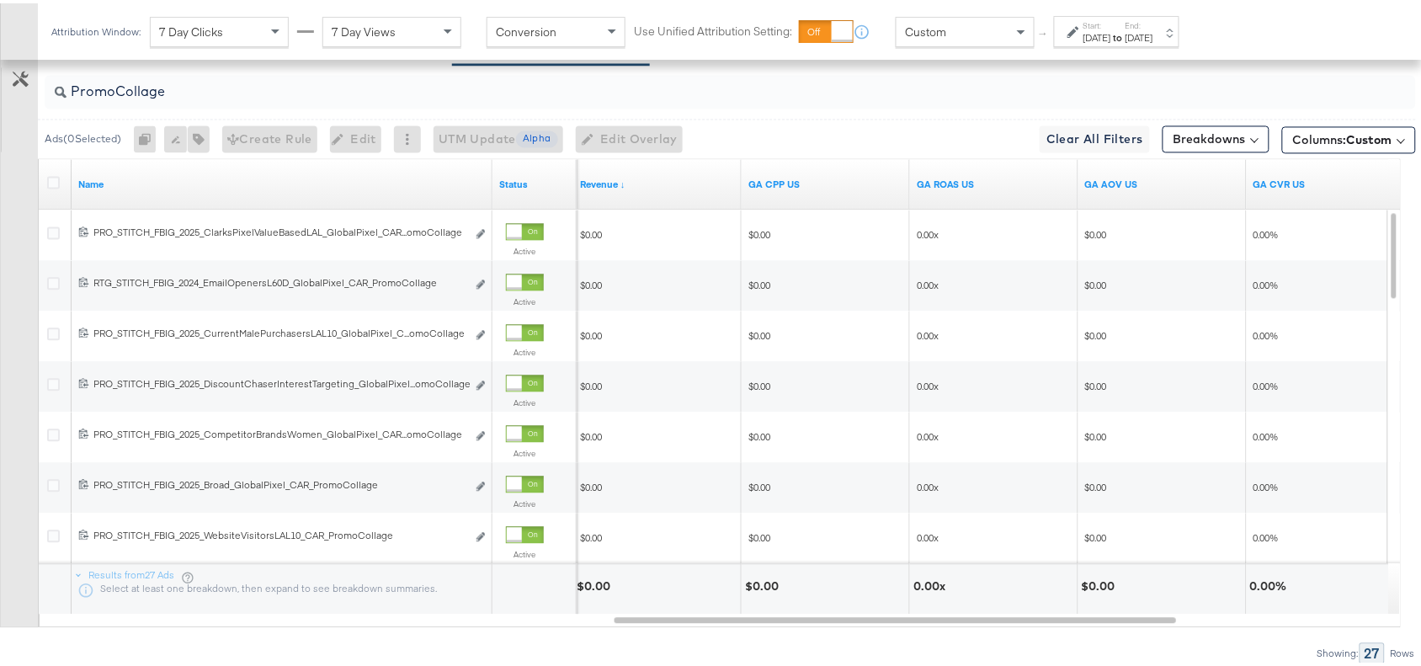
scroll to position [967, 0]
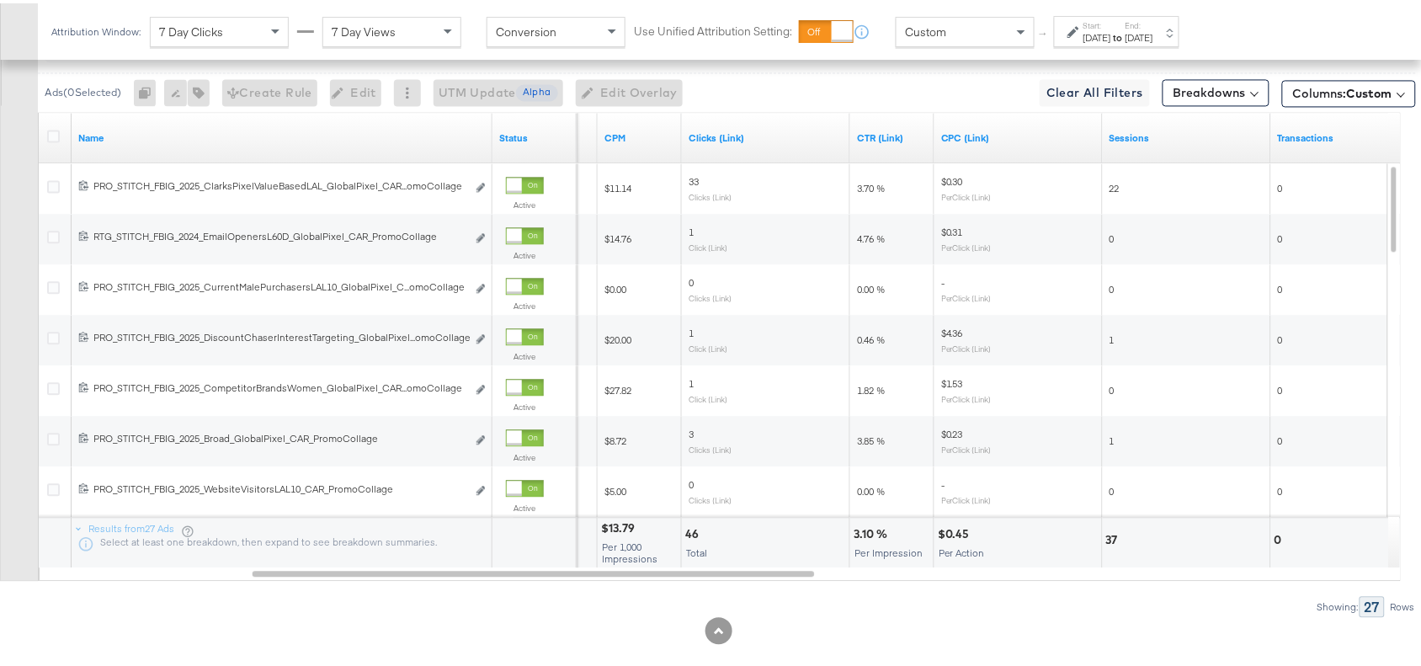
click at [855, 535] on div "3.10 %" at bounding box center [873, 531] width 39 height 16
copy div "3.10"
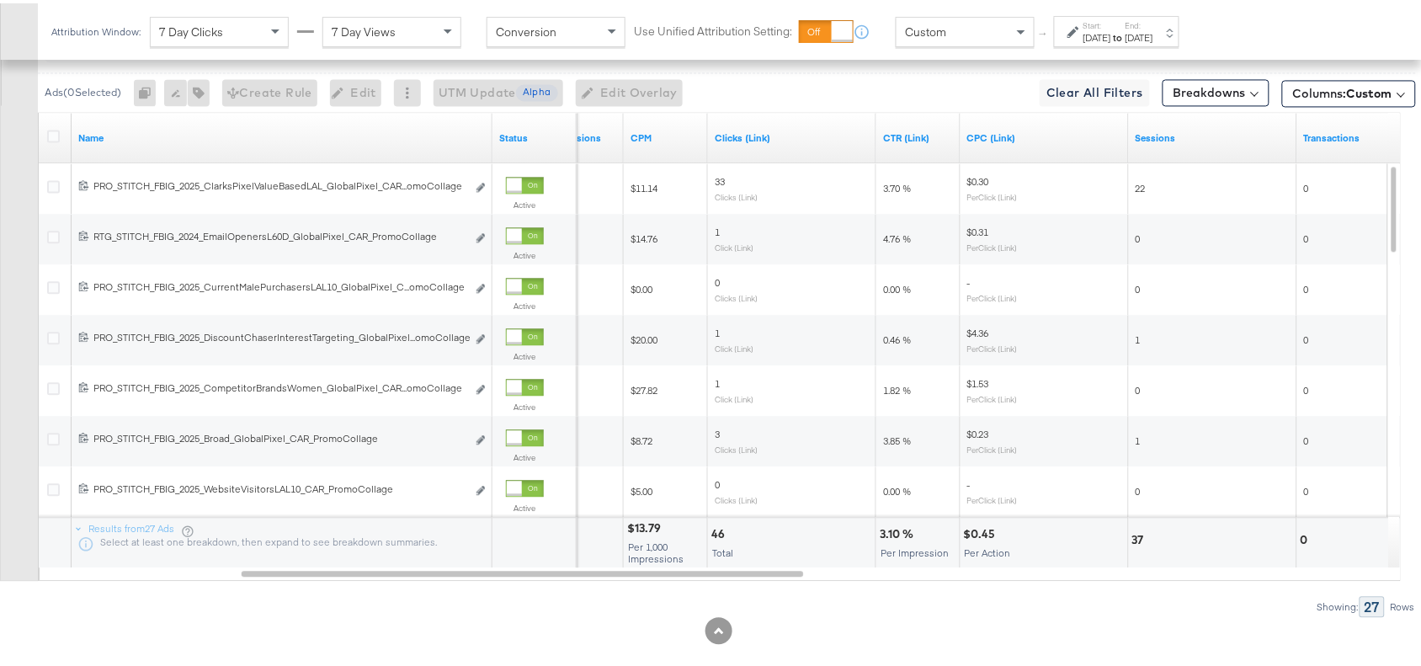
click at [995, 603] on div "Showing: 27 Rows" at bounding box center [708, 603] width 1416 height 21
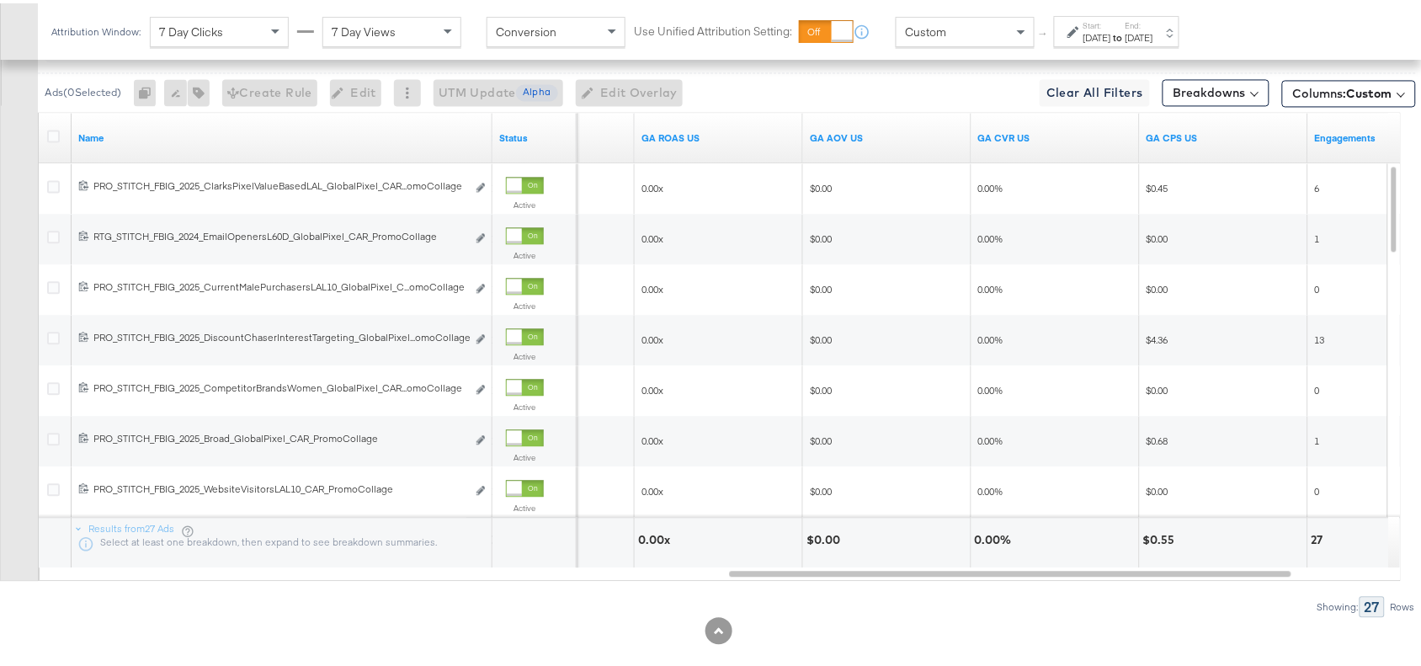
click at [648, 543] on div "0.00x" at bounding box center [656, 537] width 37 height 16
copy div "0.00"
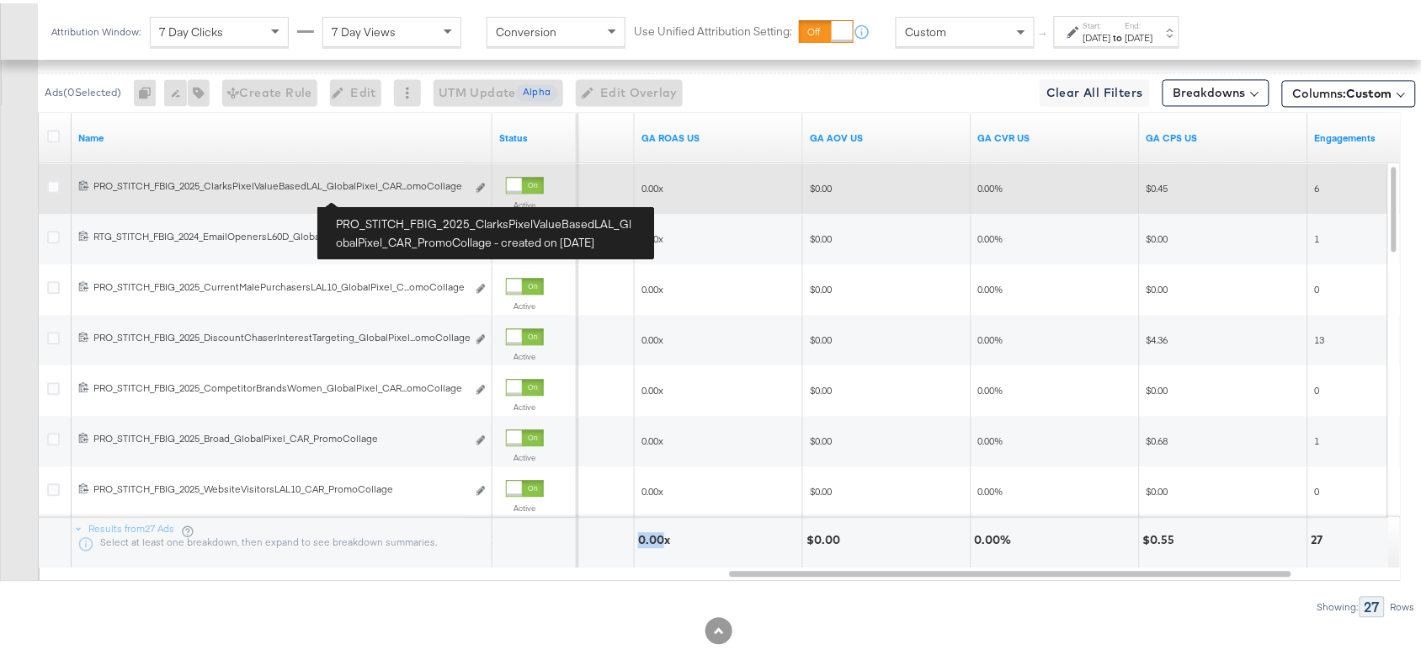
scroll to position [781, 0]
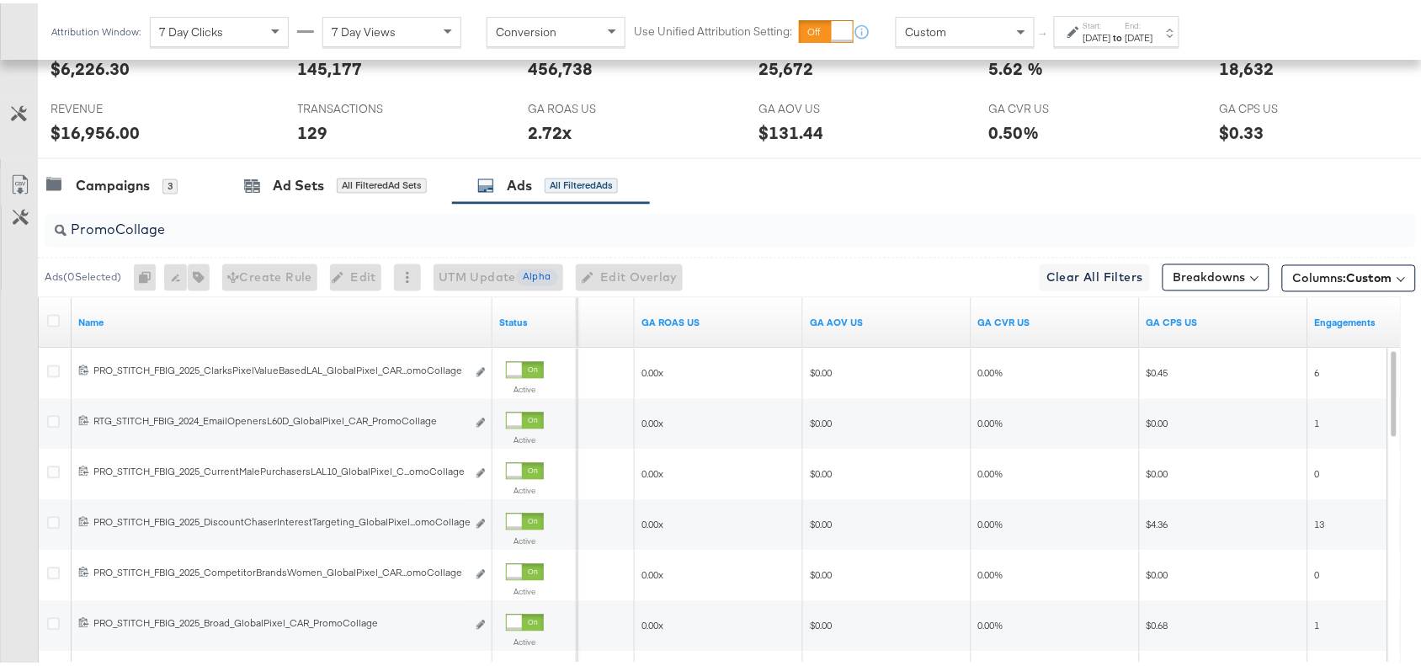
click at [247, 240] on div "PromoCollage" at bounding box center [731, 227] width 1372 height 34
click at [165, 237] on input "PromoCollage" at bounding box center [679, 220] width 1225 height 33
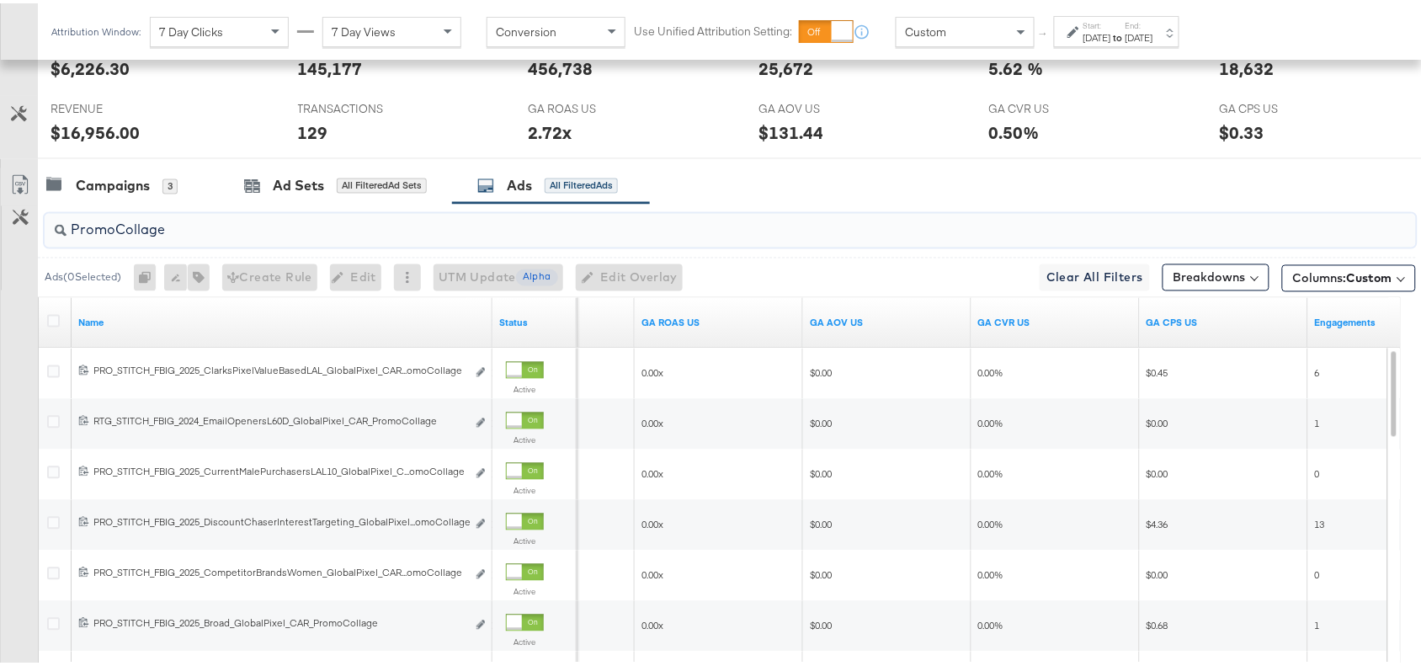
click at [165, 237] on input "PromoCollage" at bounding box center [679, 220] width 1225 height 33
click at [184, 237] on input "search" at bounding box center [679, 220] width 1225 height 33
paste input "Promo Collage"
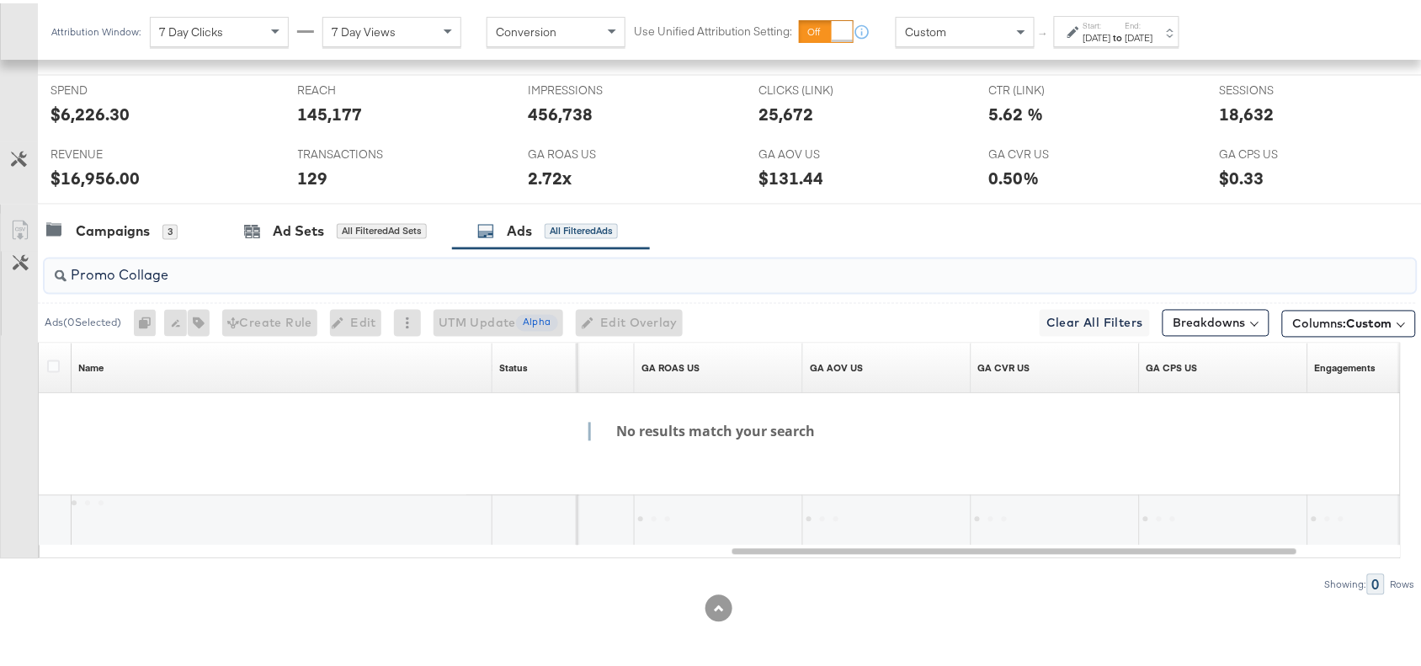
scroll to position [739, 0]
click at [118, 274] on input "Promo Collage" at bounding box center [679, 265] width 1225 height 33
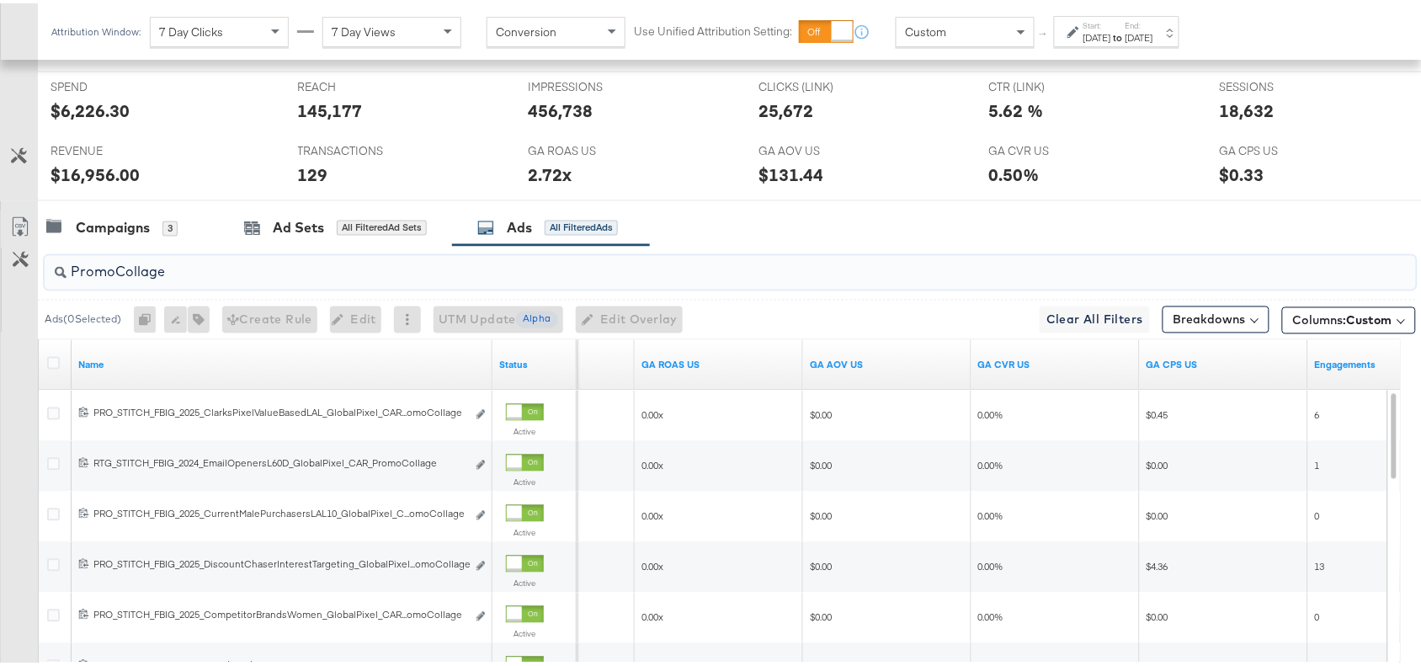
scroll to position [781, 0]
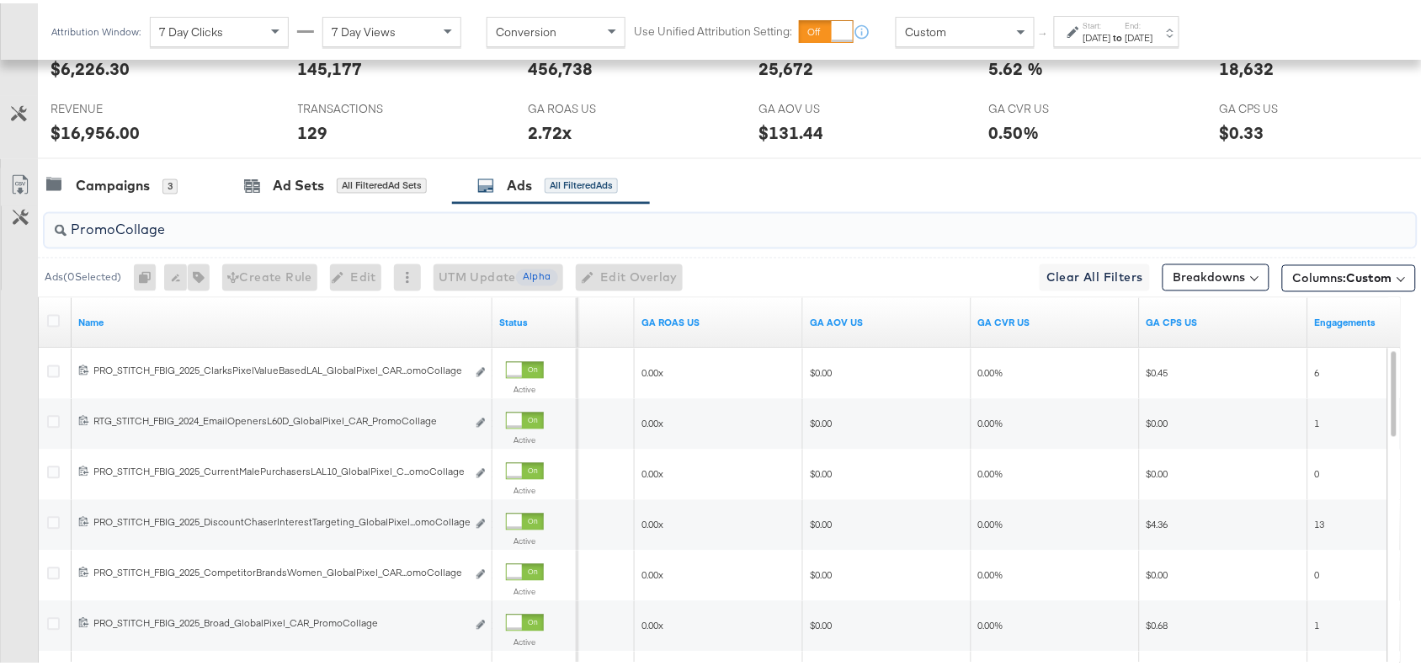
click at [965, 189] on div "Campaigns 3 Ad Sets All Filtered Ad Sets Ads All Filtered Ads" at bounding box center [737, 183] width 1399 height 36
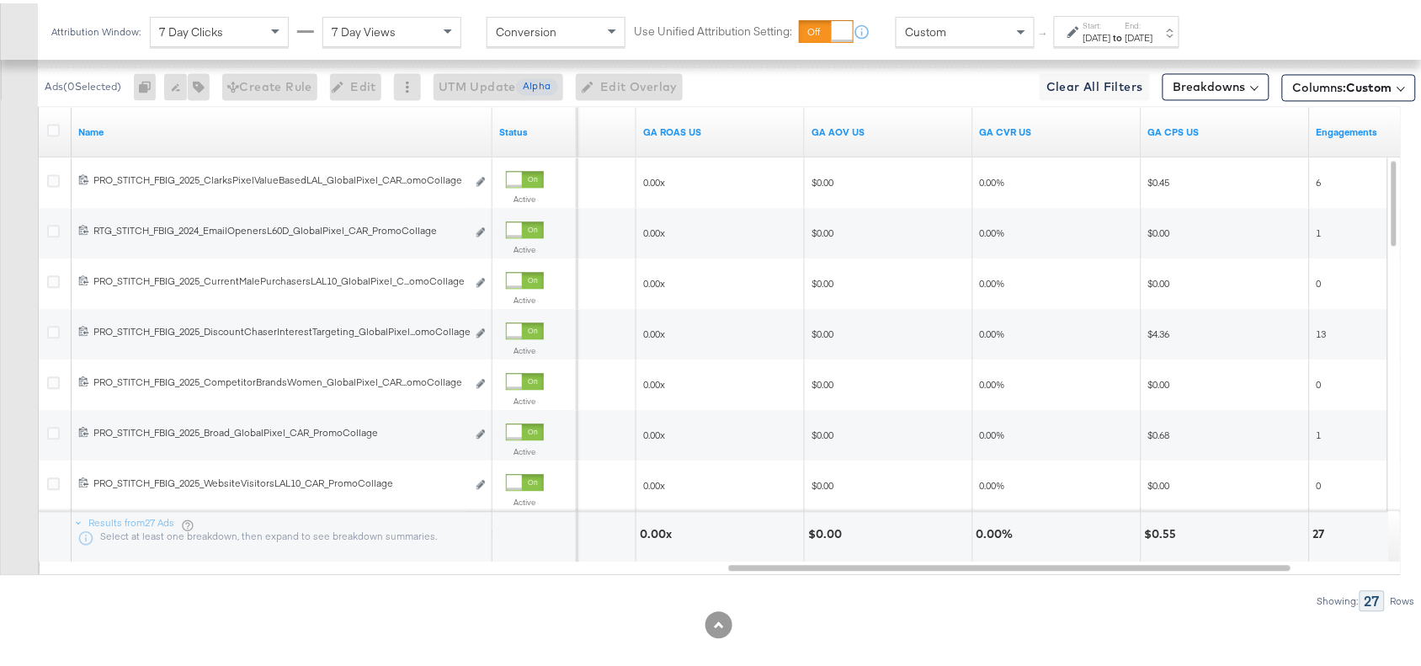
scroll to position [978, 0]
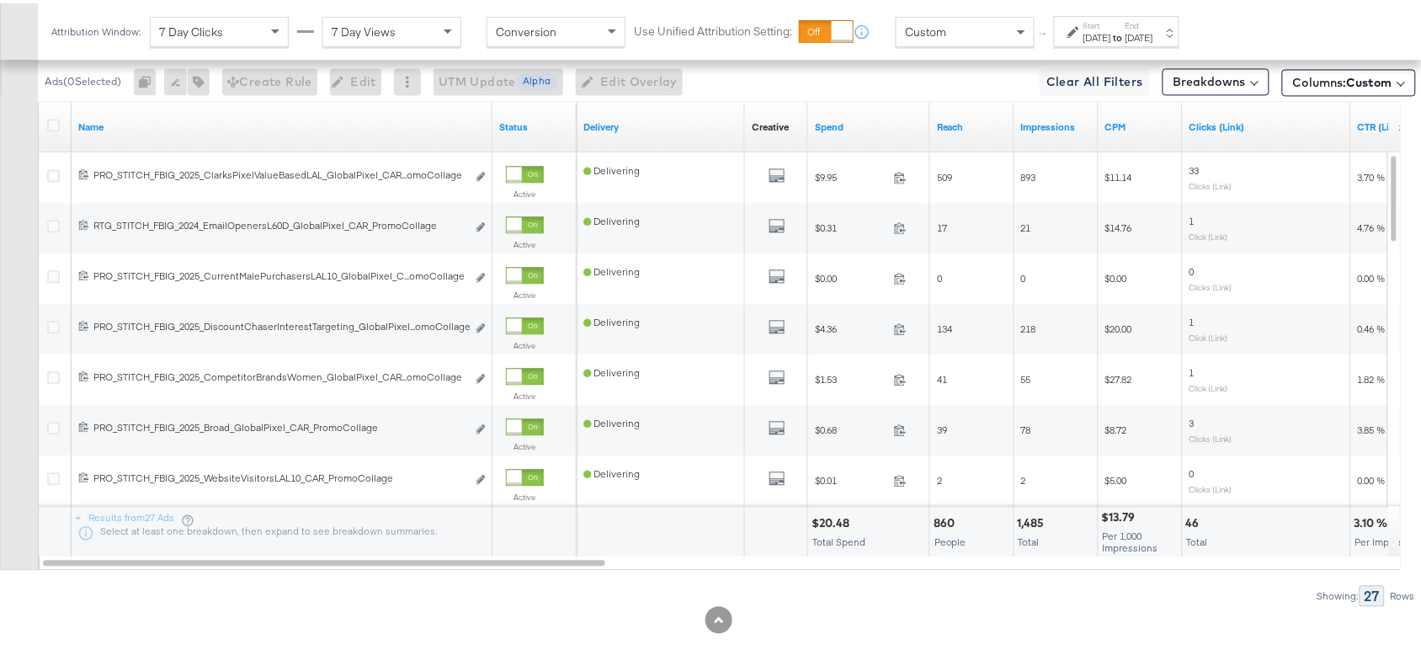
click at [936, 592] on div "Showing: 27 Rows" at bounding box center [708, 592] width 1416 height 21
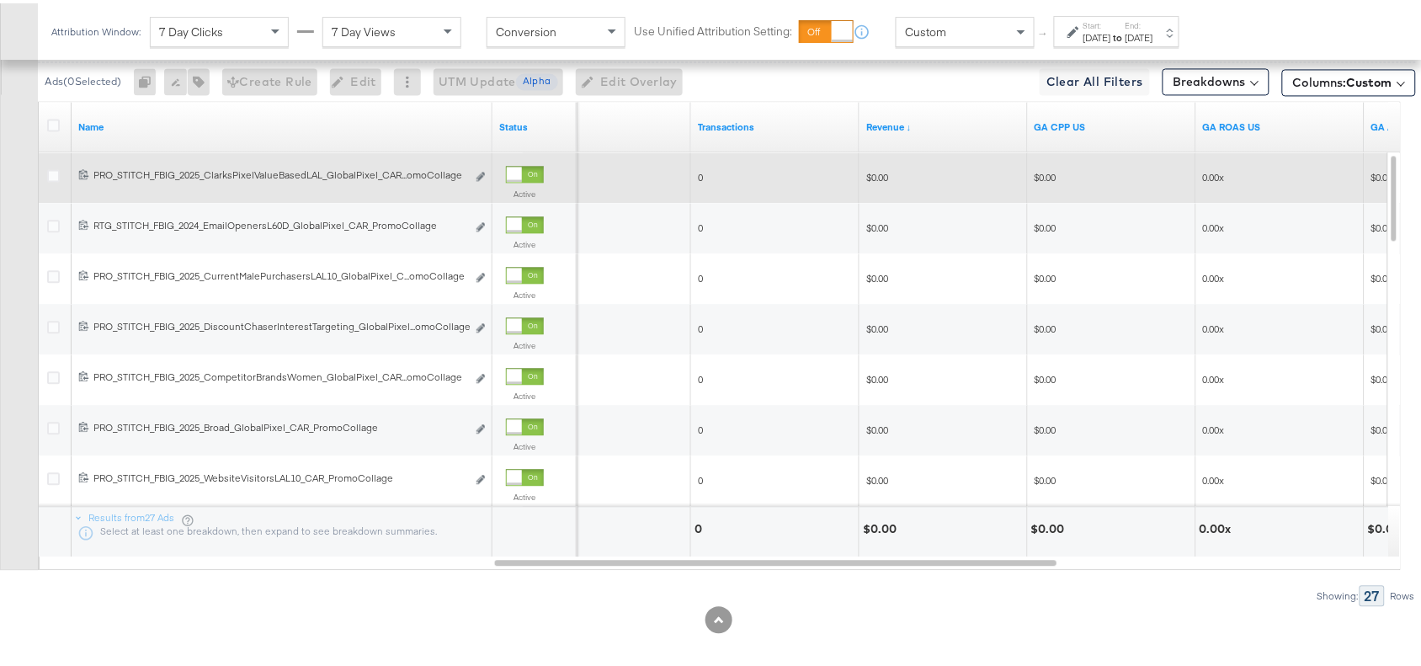
scroll to position [835, 0]
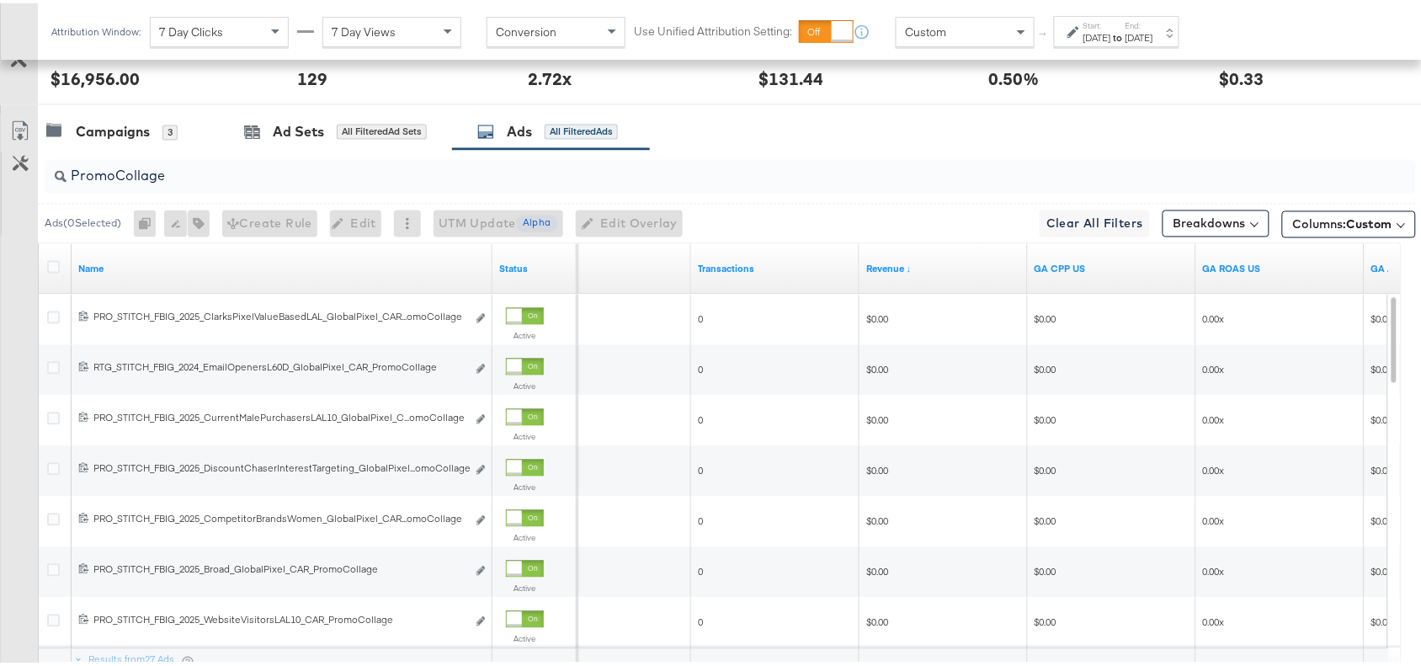
click at [196, 178] on input "PromoCollage" at bounding box center [679, 166] width 1225 height 33
paste input "Multi Im"
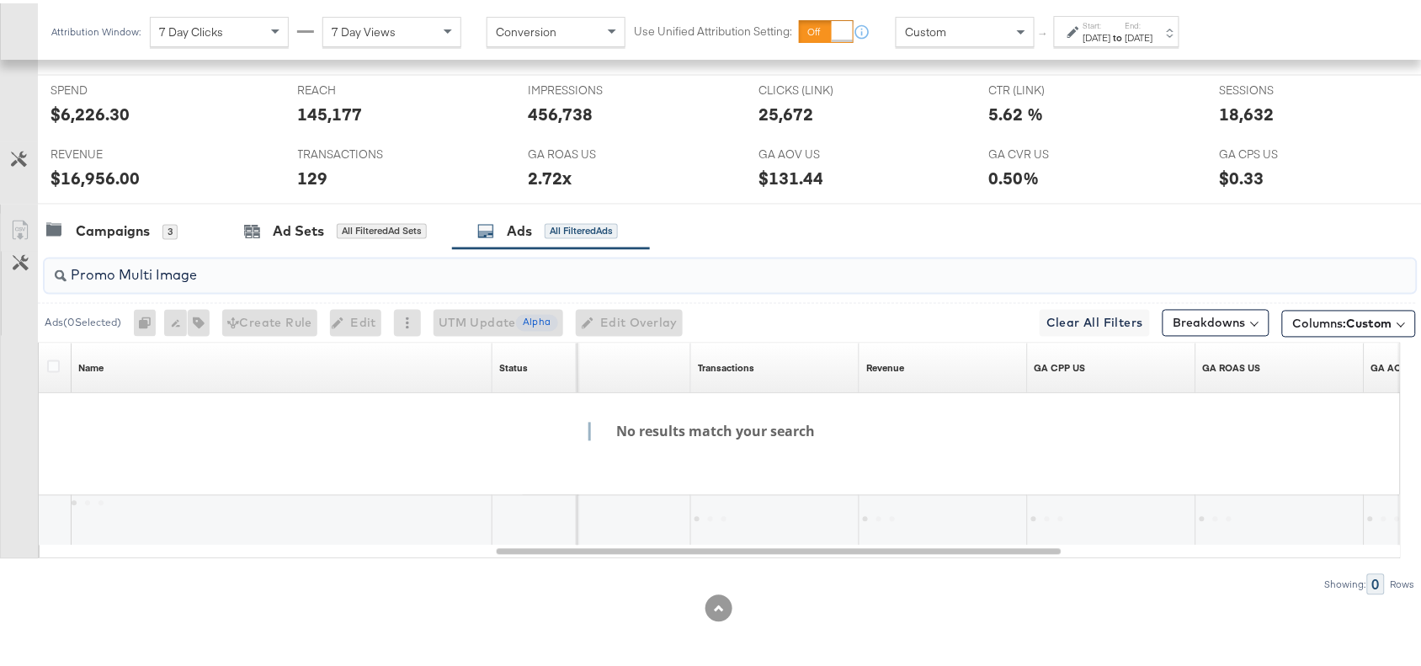
scroll to position [739, 0]
click at [118, 278] on input "Promo Multi Image" at bounding box center [679, 265] width 1225 height 33
click at [153, 274] on input "PromoMulti Image" at bounding box center [679, 265] width 1225 height 33
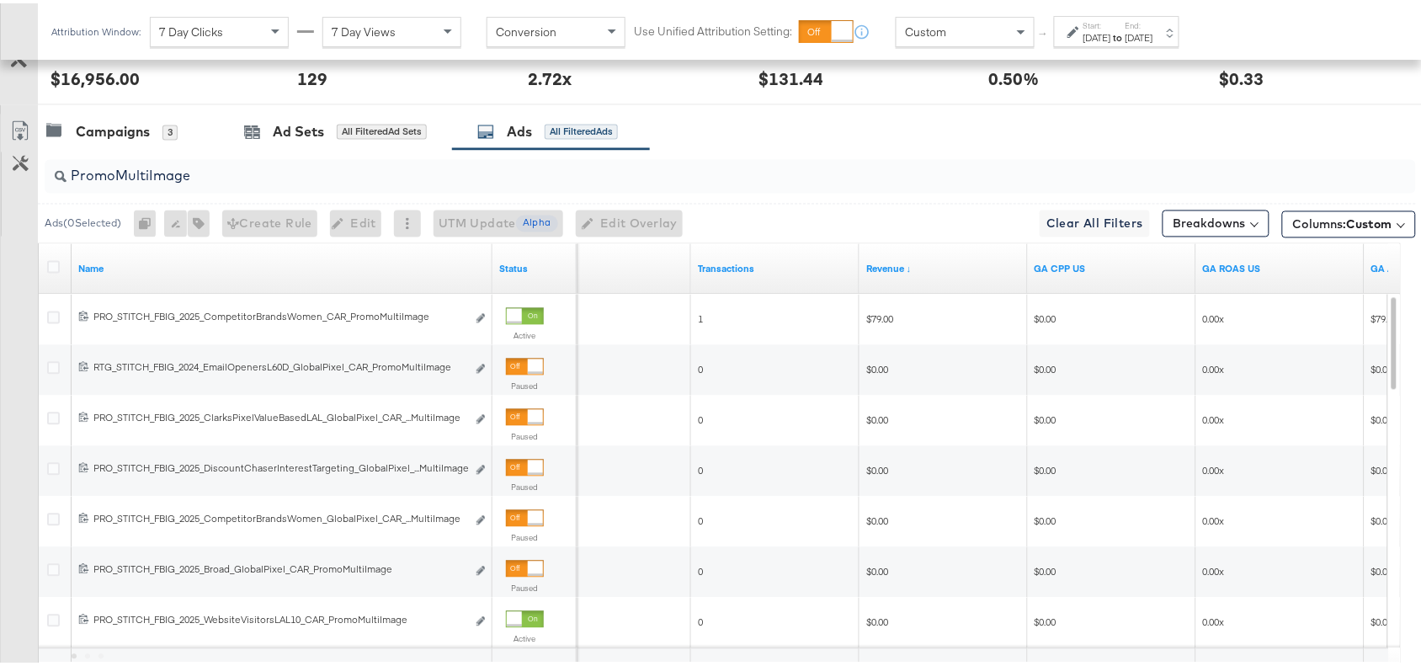
click at [844, 131] on div "Campaigns 3 Ad Sets All Filtered Ad Sets Ads All Filtered Ads" at bounding box center [737, 129] width 1399 height 36
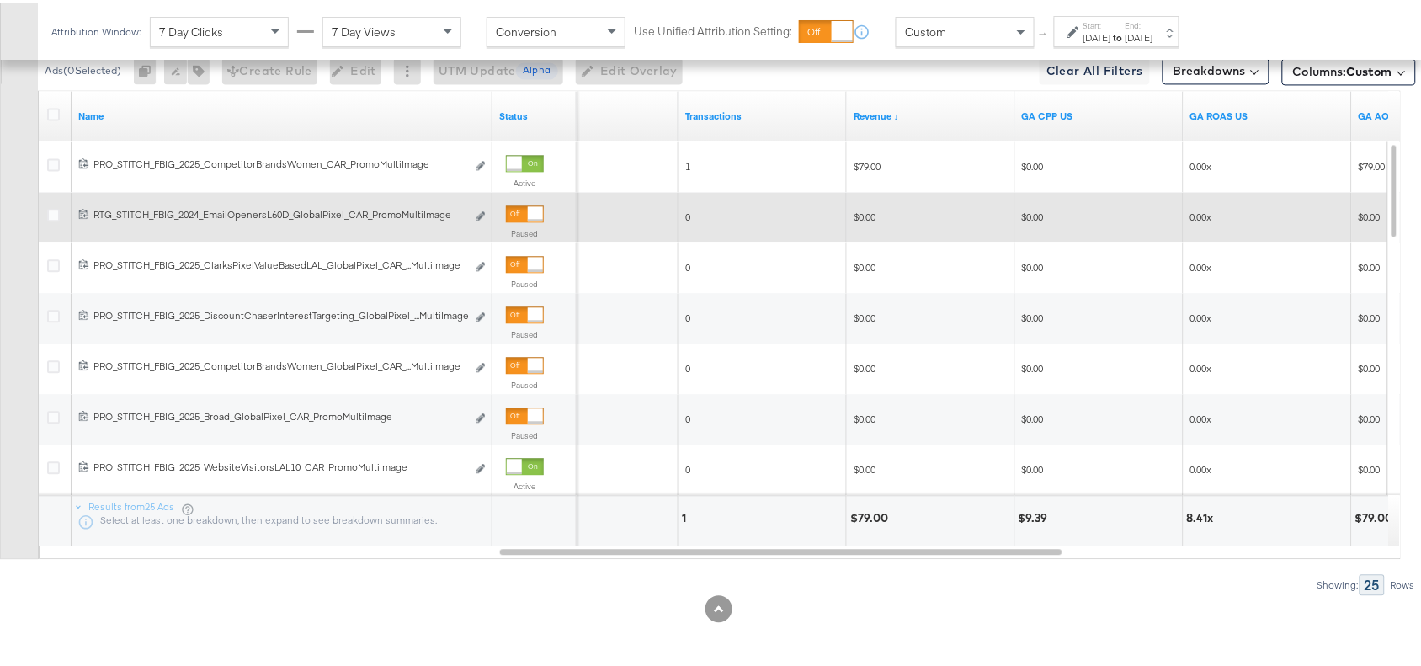
scroll to position [775, 0]
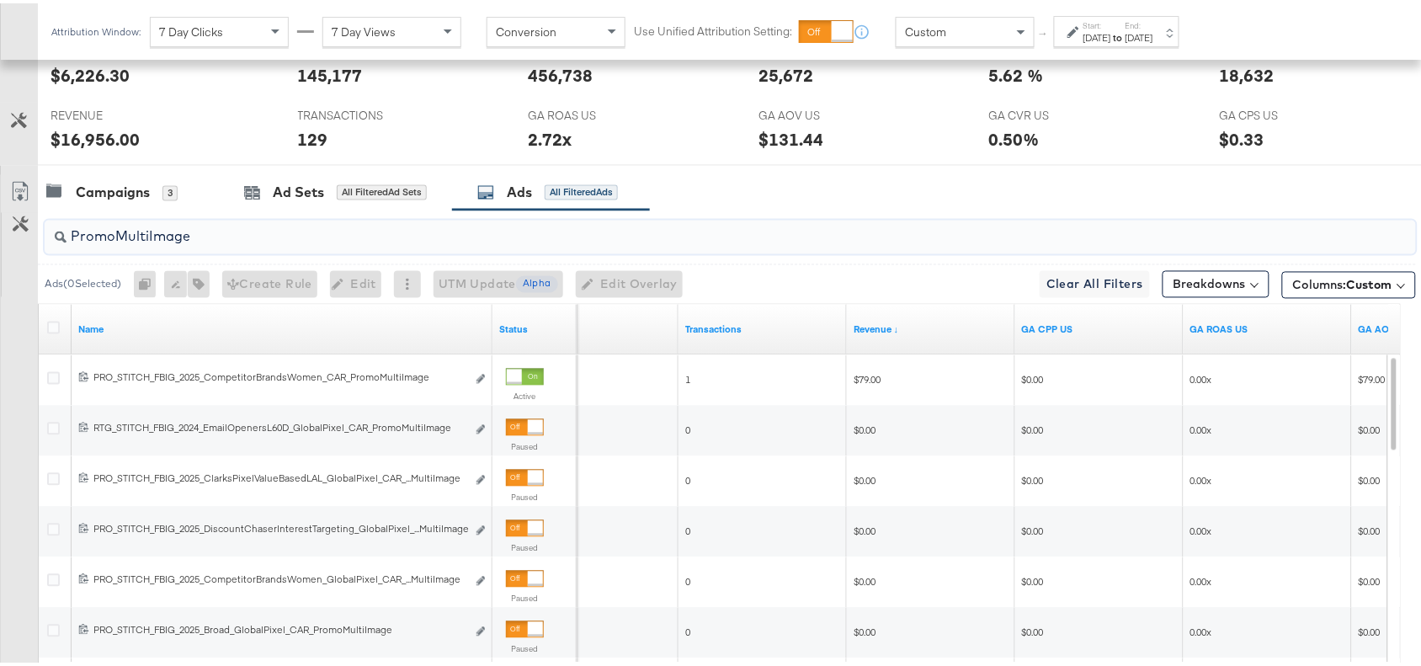
click at [213, 242] on input "PromoMultiImage" at bounding box center [679, 226] width 1225 height 33
paste input "Pric"
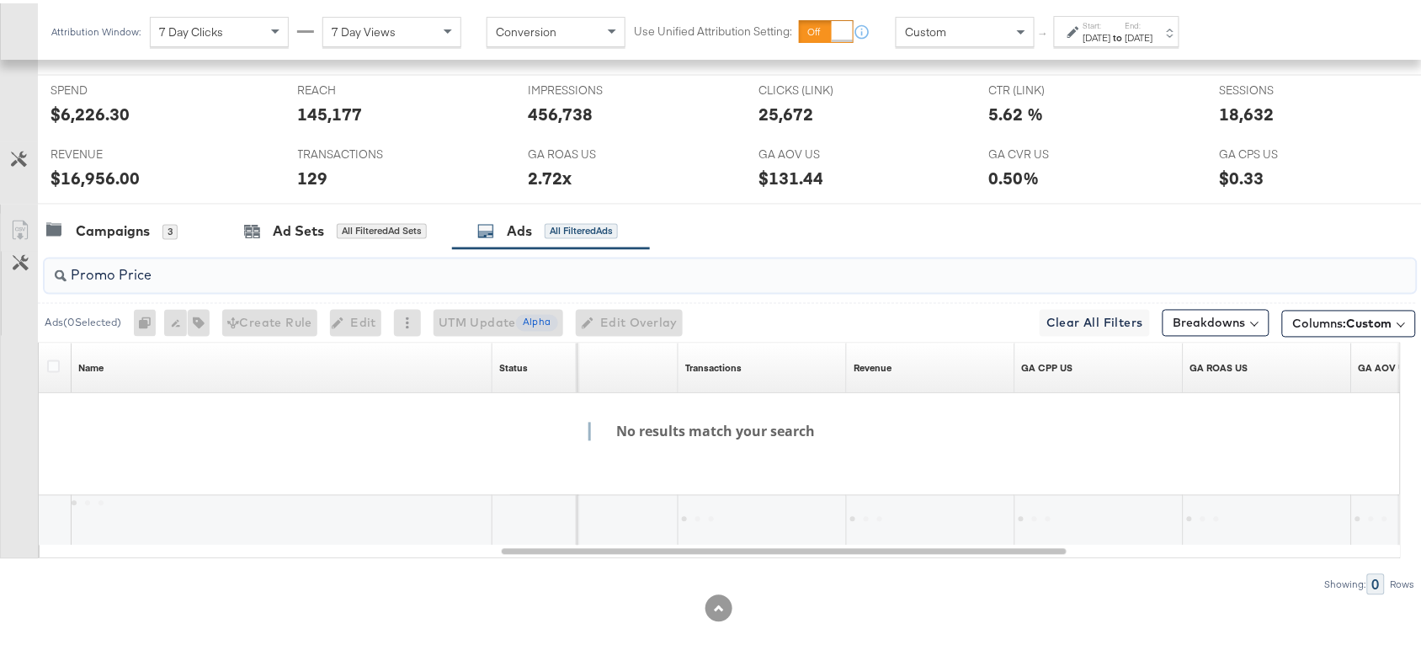
scroll to position [739, 0]
click at [119, 274] on input "Promo Price" at bounding box center [679, 265] width 1225 height 33
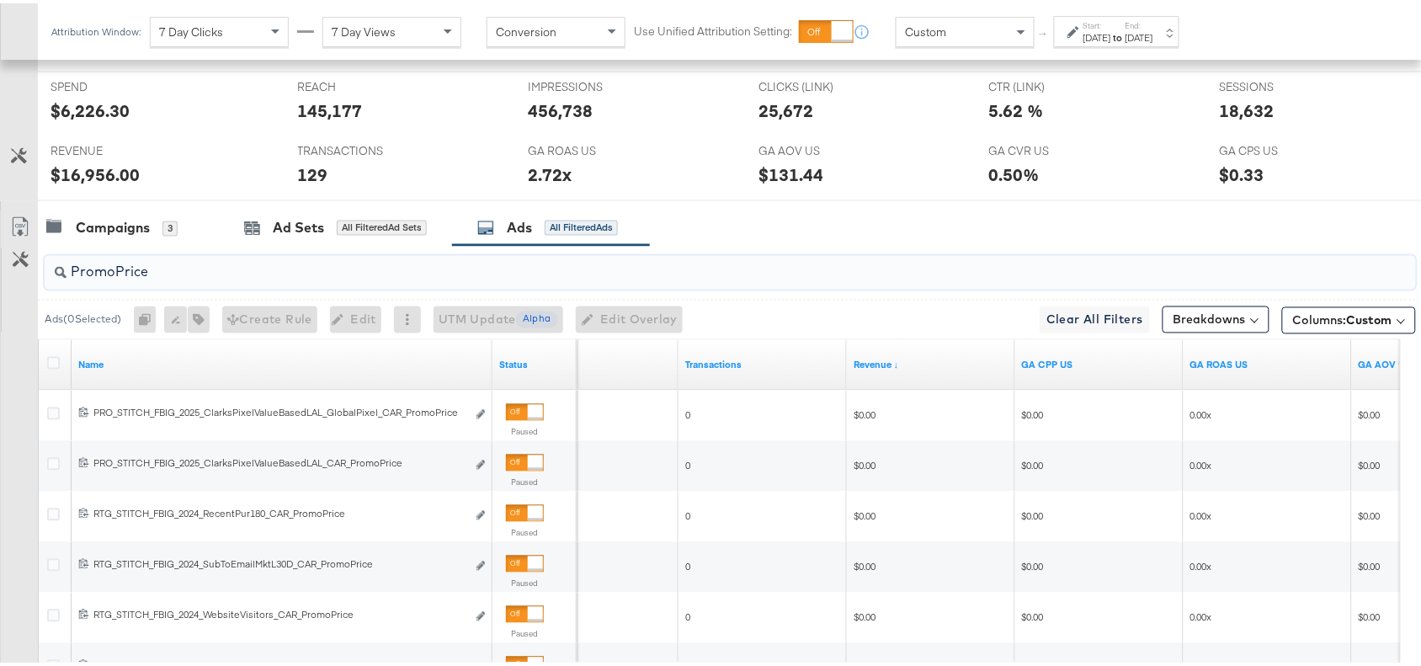
scroll to position [775, 0]
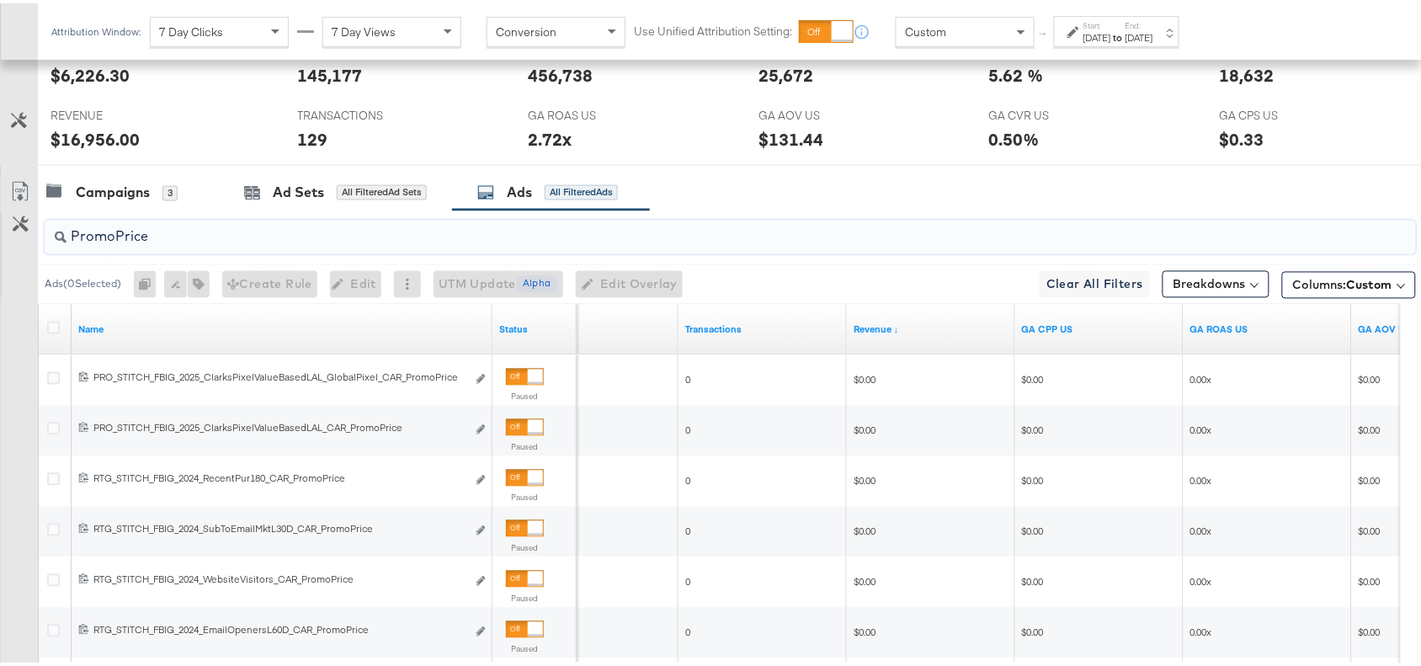
type input "PromoPrice"
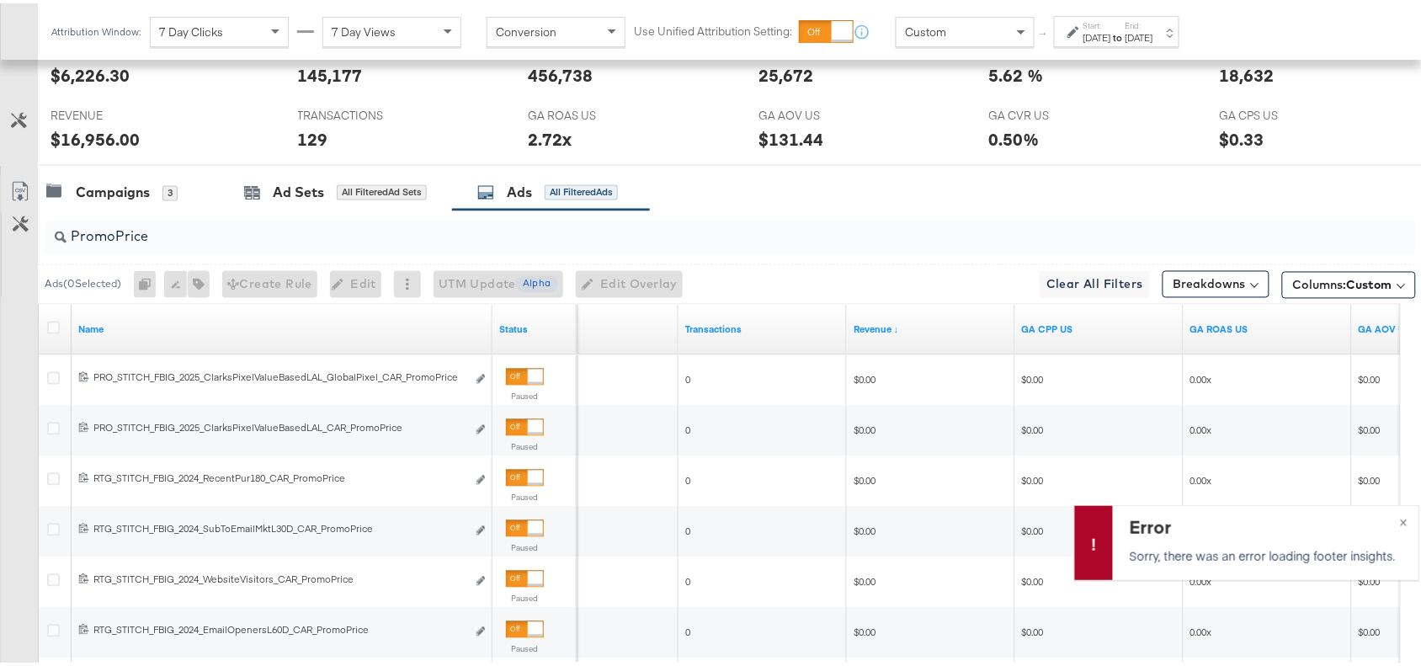
click at [1066, 178] on div "Campaigns 3 Ad Sets All Filtered Ad Sets Ads All Filtered Ads" at bounding box center [737, 190] width 1399 height 36
click at [1400, 523] on span "×" at bounding box center [1404, 517] width 8 height 19
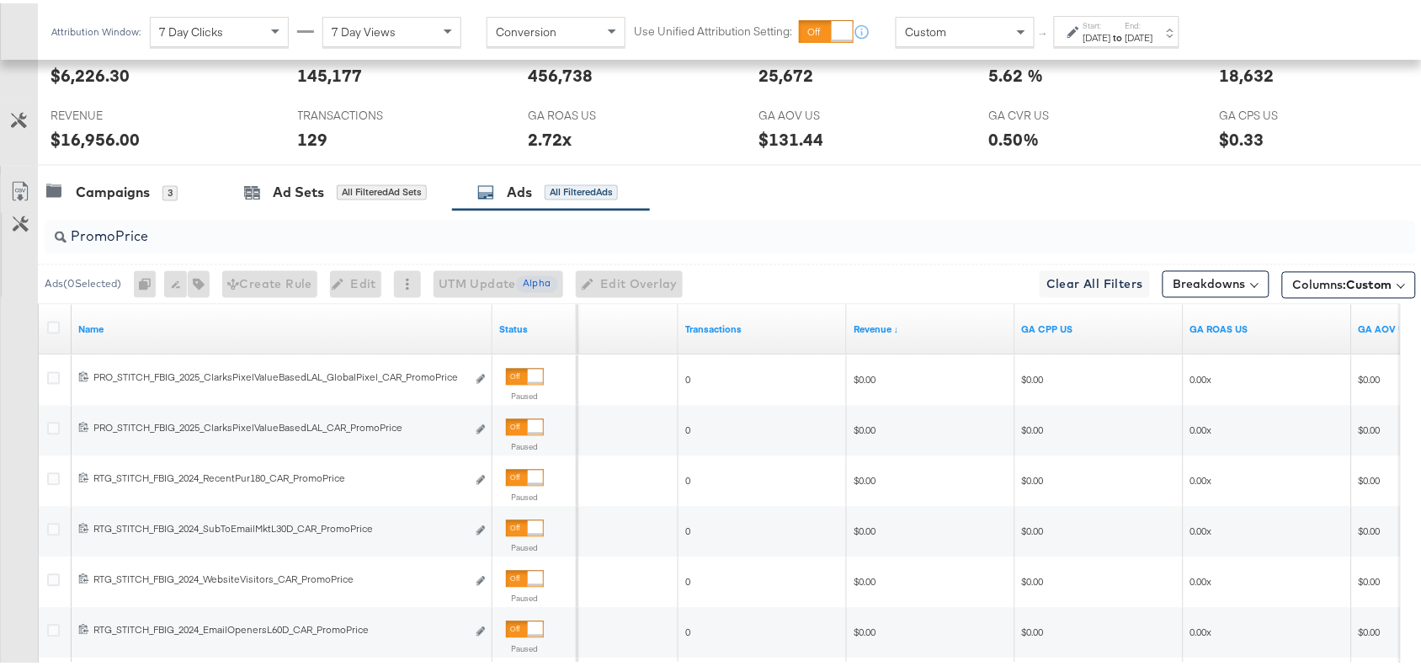
click at [855, 208] on div "Campaigns 3 Ad Sets All Filtered Ad Sets Ads All Filtered Ads" at bounding box center [737, 190] width 1399 height 36
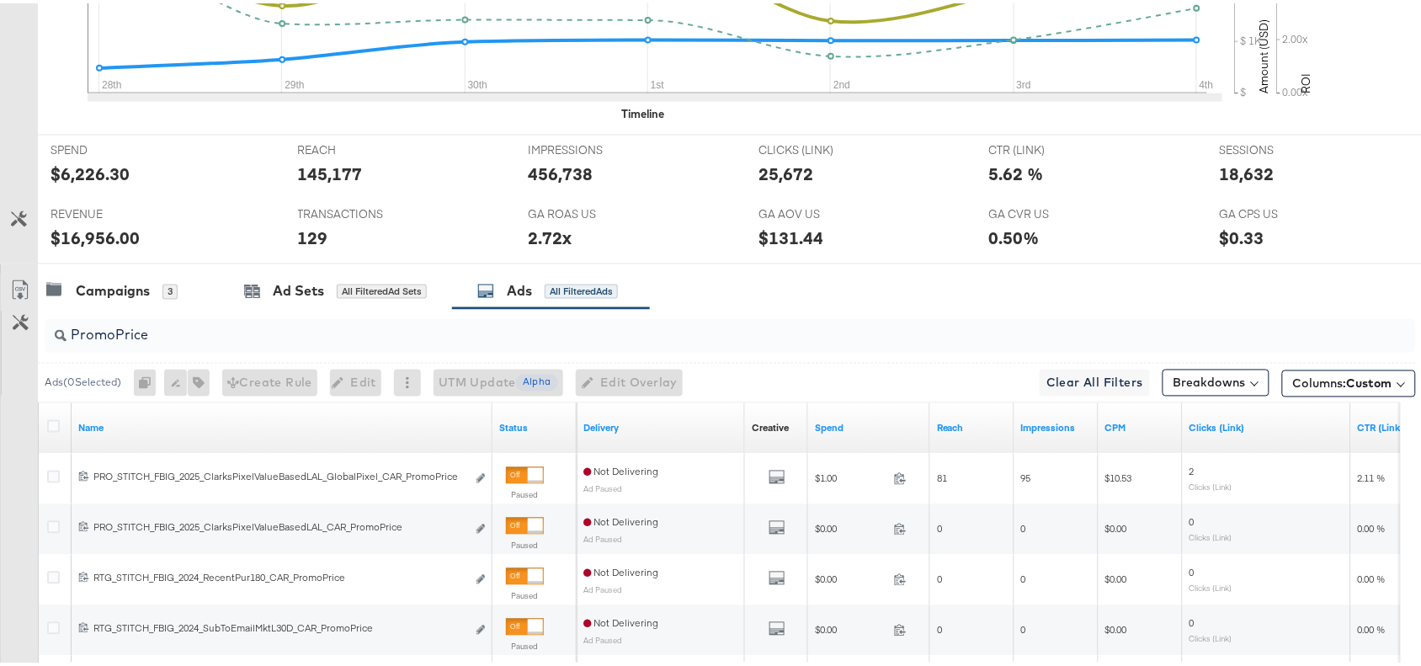
scroll to position [0, 0]
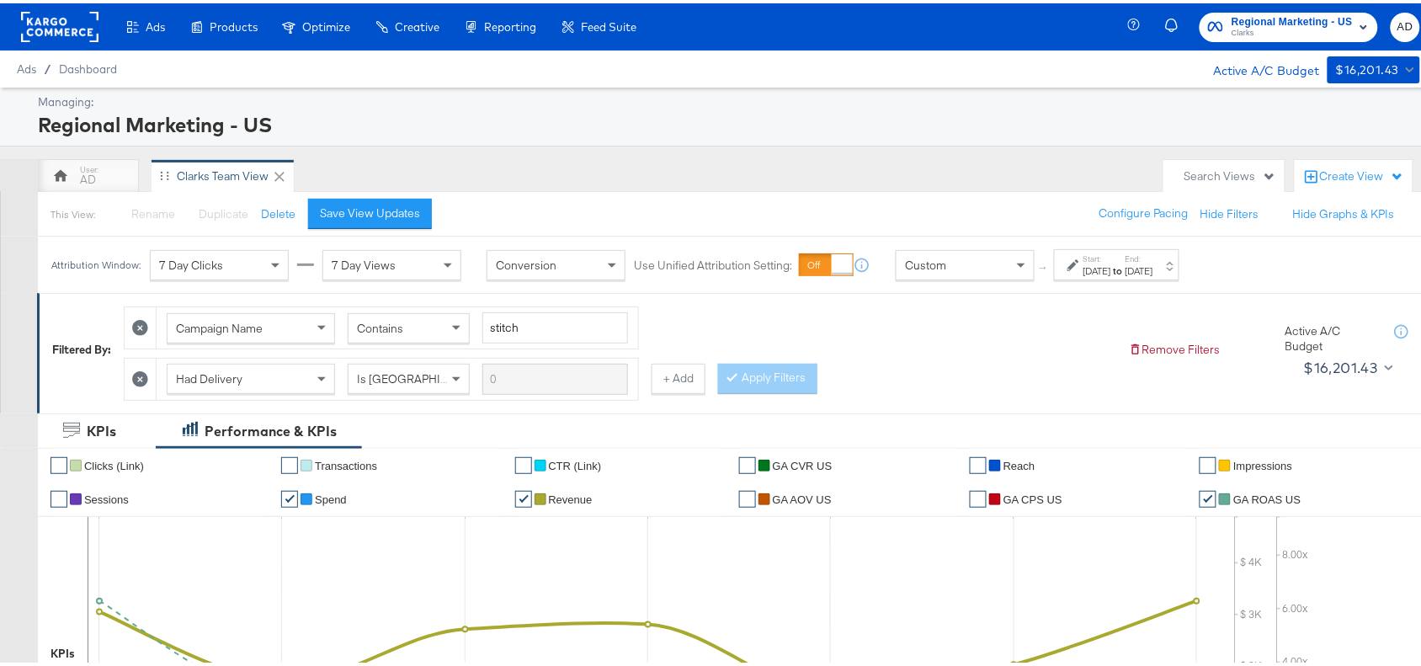
click at [60, 13] on rect at bounding box center [59, 23] width 77 height 30
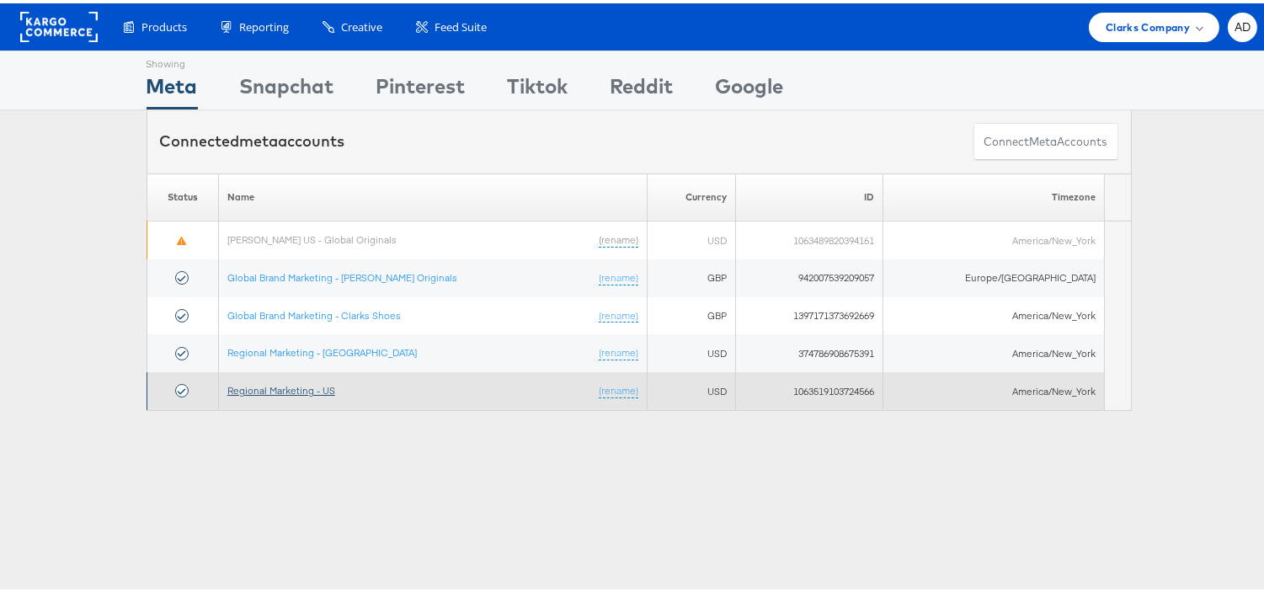
click at [316, 386] on link "Regional Marketing - US" at bounding box center [281, 387] width 108 height 13
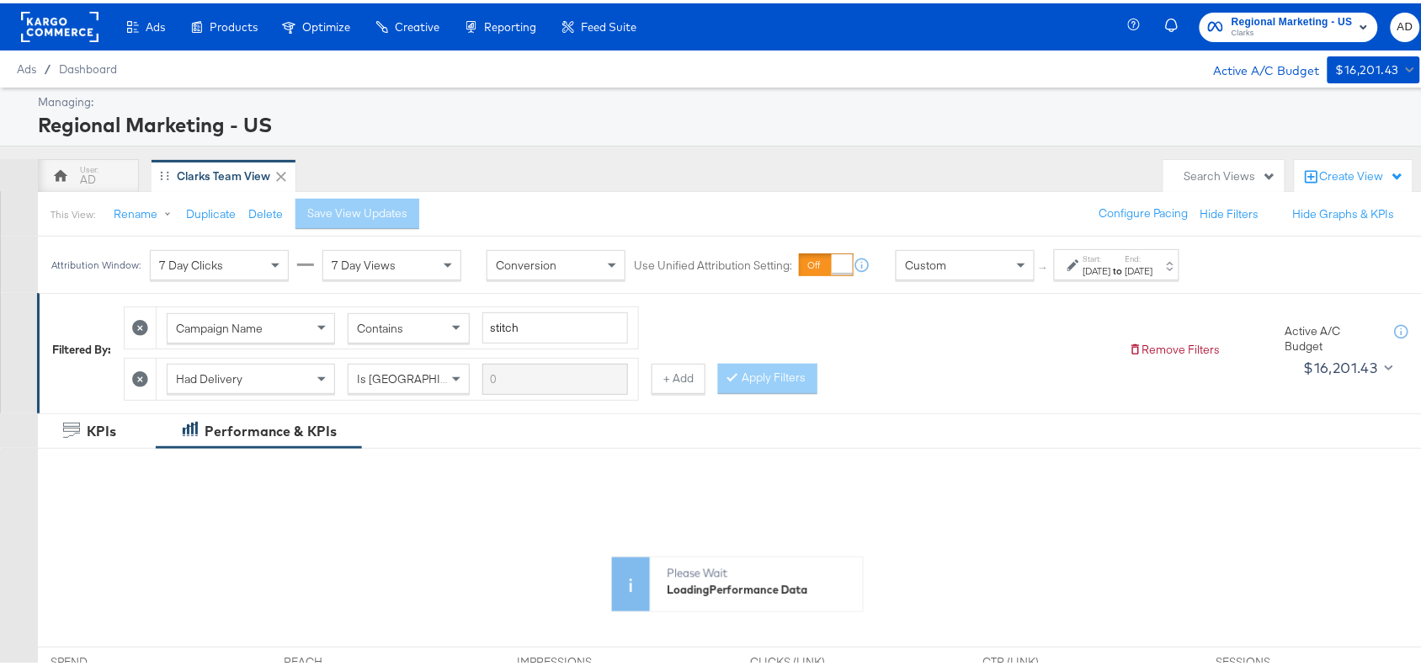
click at [1126, 274] on strong "to" at bounding box center [1118, 267] width 14 height 13
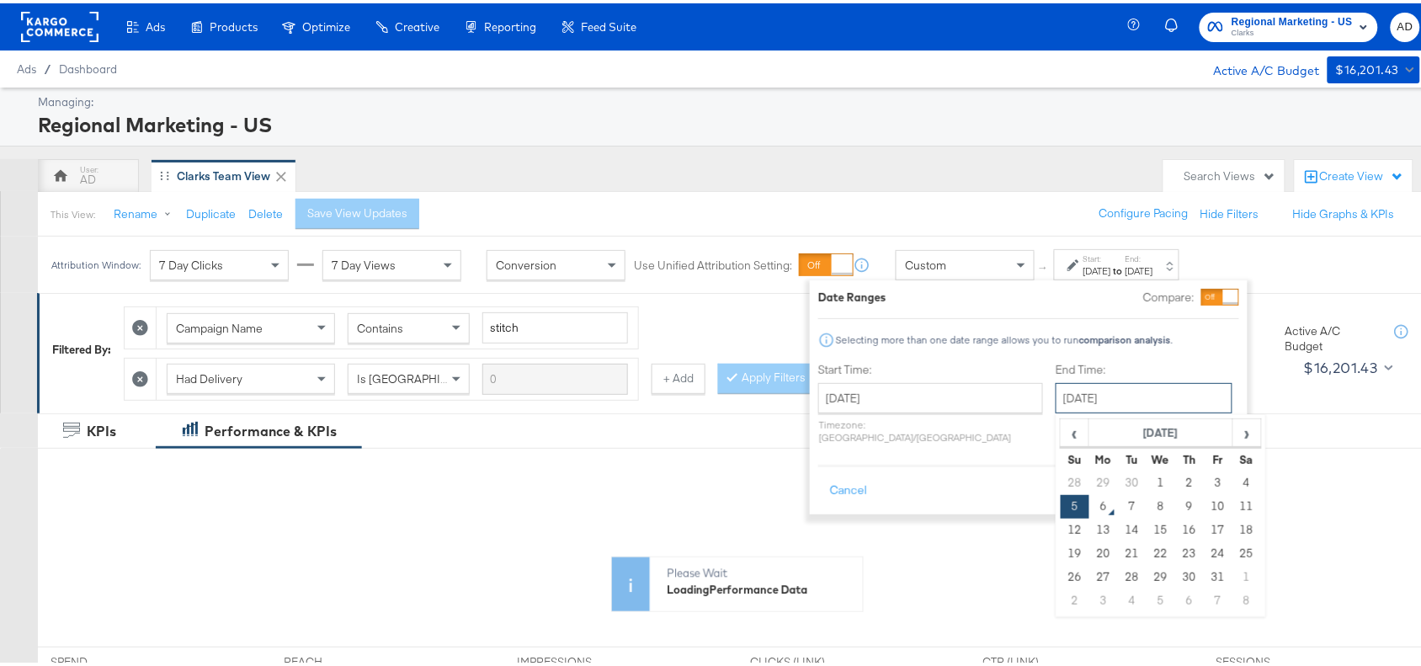
click at [1083, 390] on input "[DATE]" at bounding box center [1144, 395] width 177 height 30
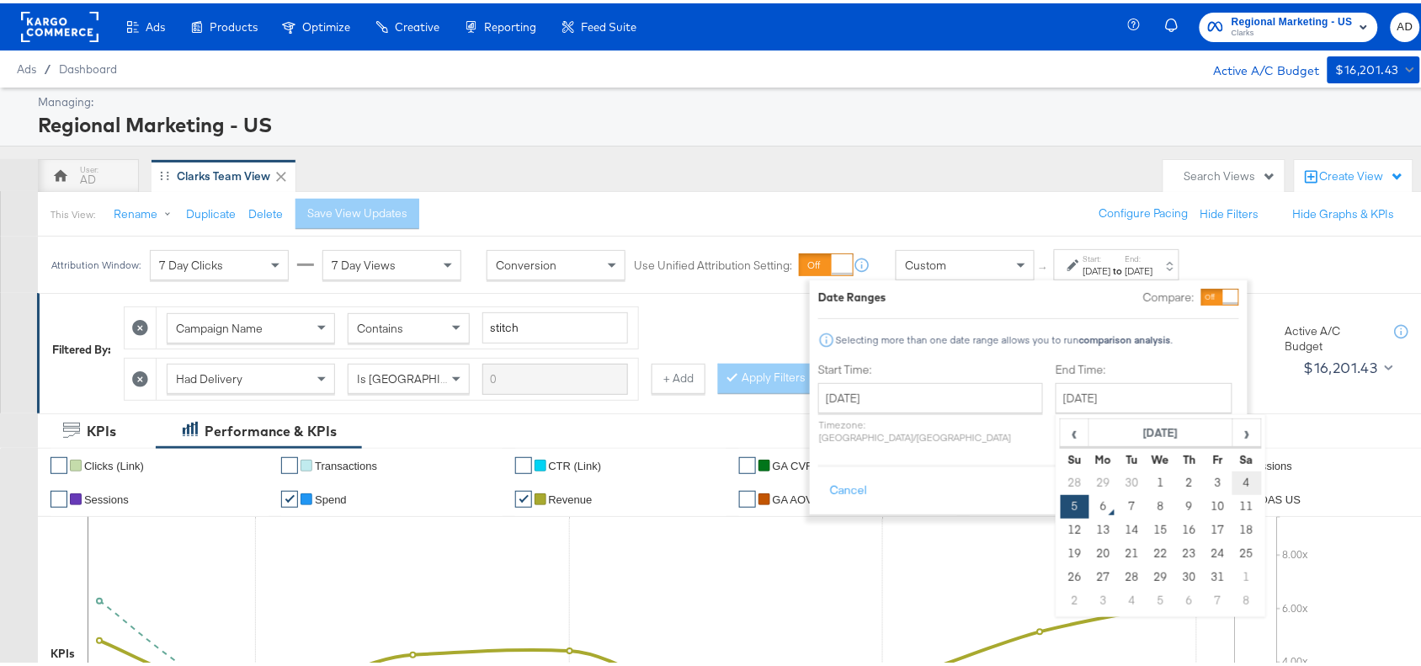
click at [1233, 474] on td "4" at bounding box center [1247, 480] width 29 height 24
type input "[DATE]"
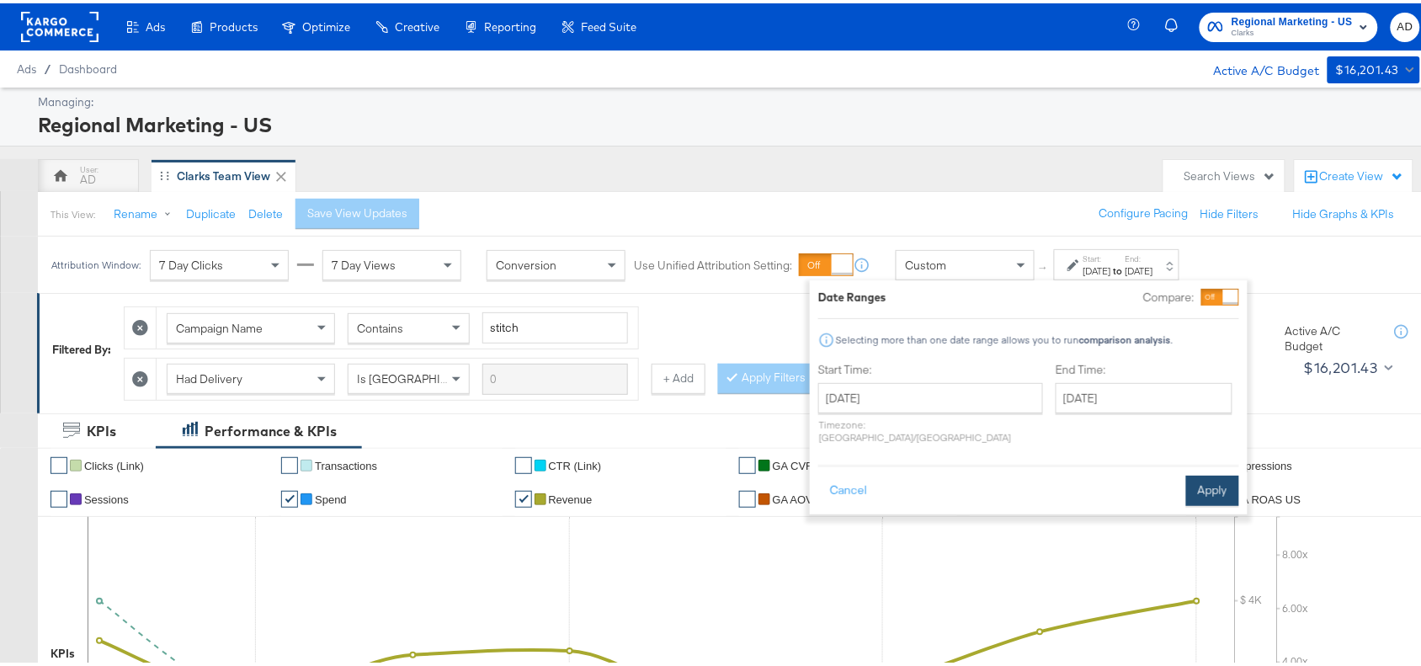
click at [1229, 472] on button "Apply" at bounding box center [1212, 487] width 53 height 30
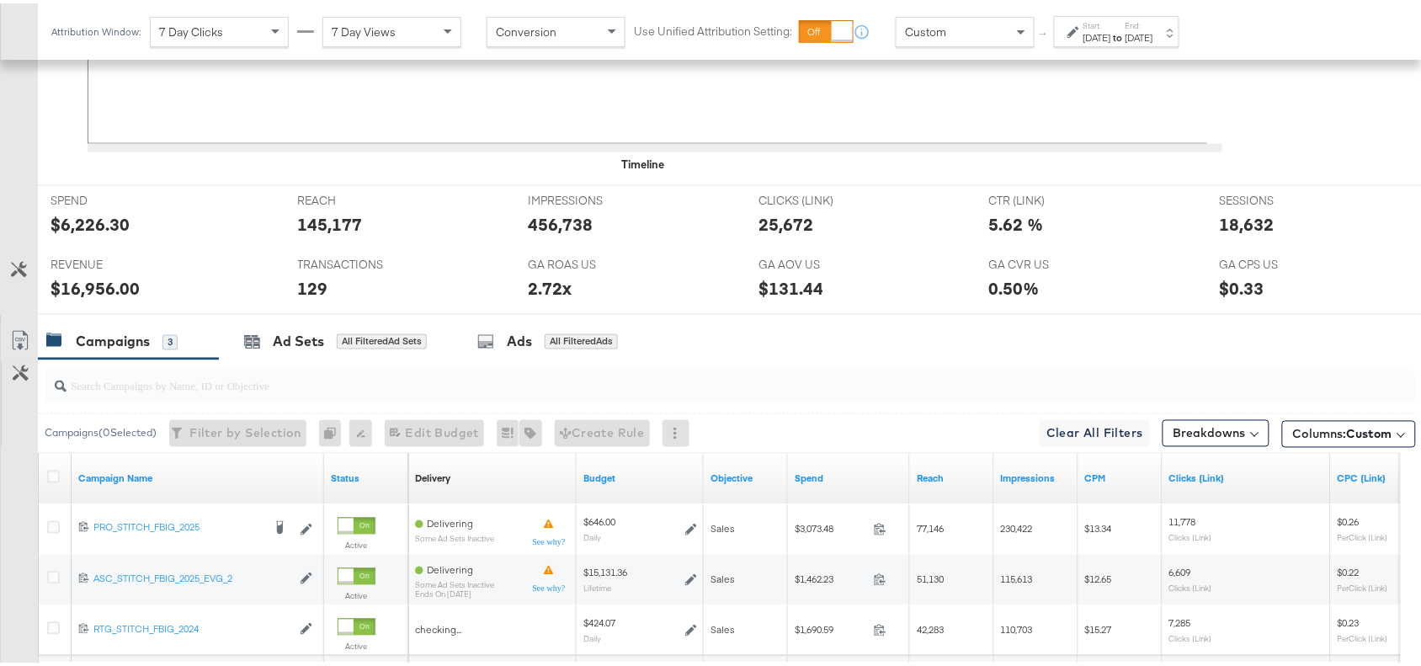
scroll to position [790, 0]
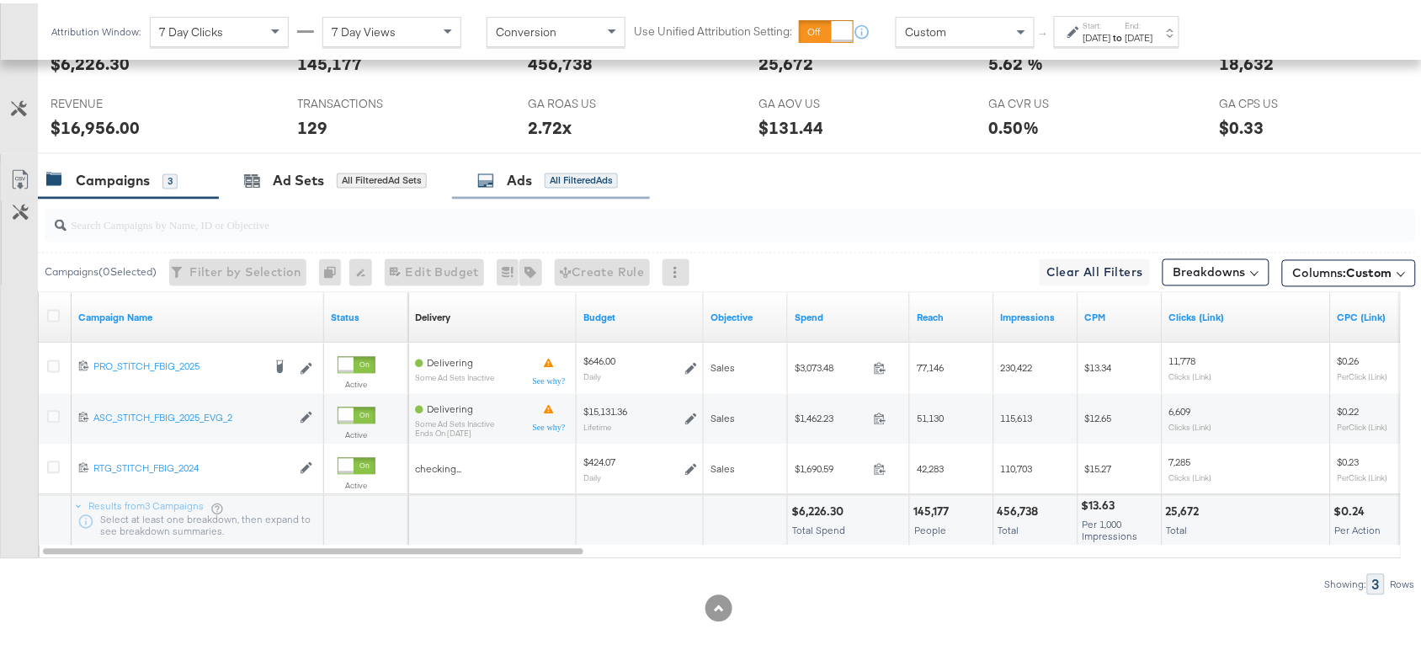
click at [528, 182] on div "Ads" at bounding box center [519, 177] width 25 height 19
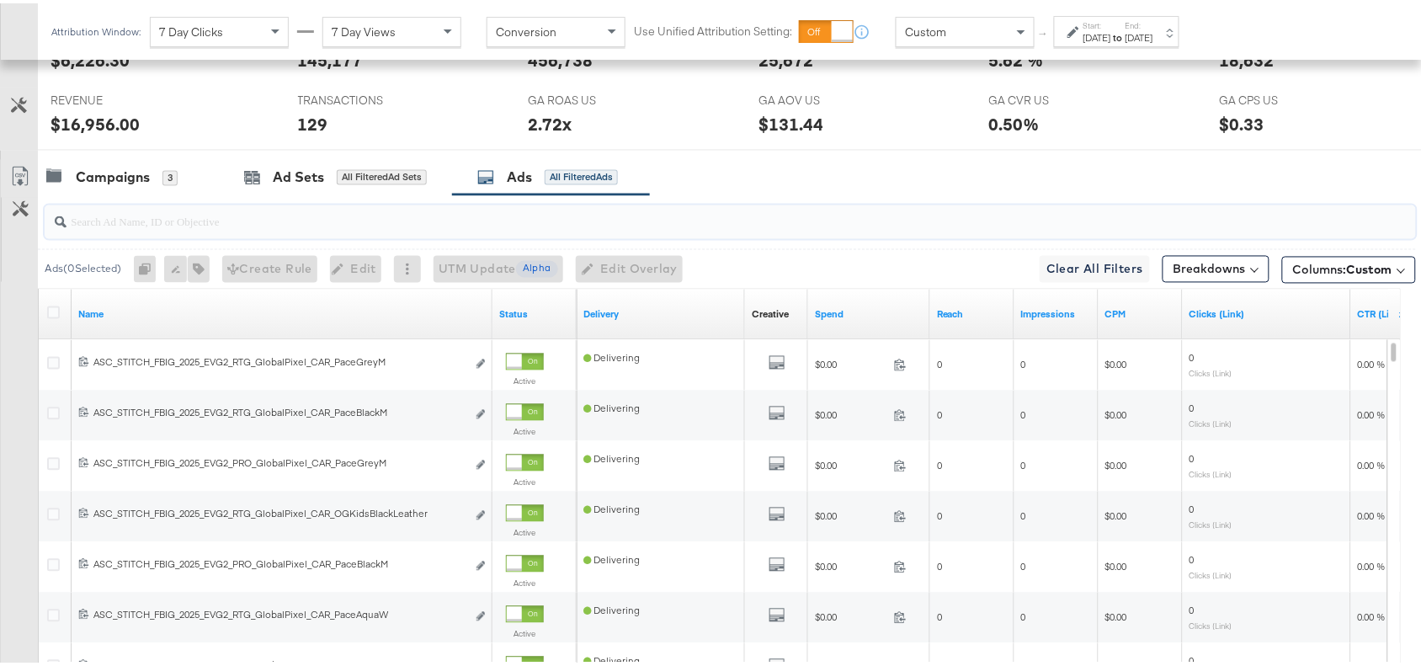
click at [886, 198] on input "search" at bounding box center [679, 211] width 1225 height 33
paste input "Promo Price"
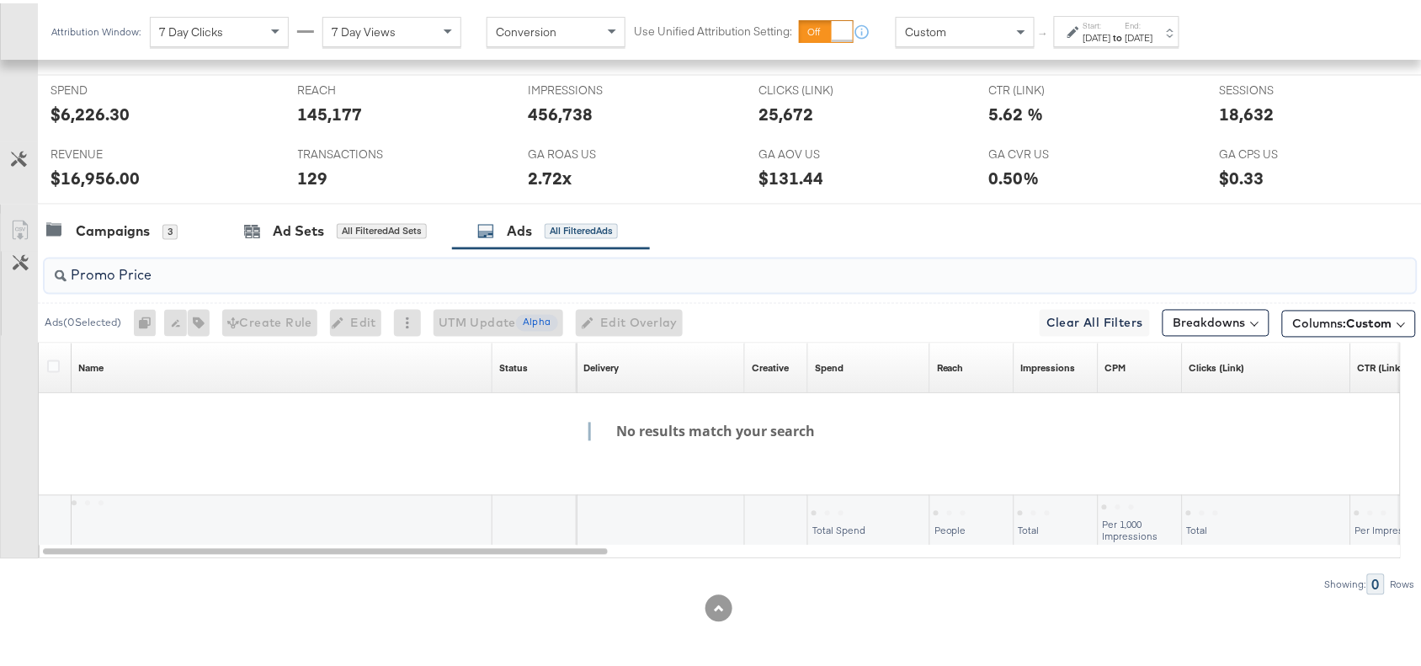
scroll to position [739, 0]
click at [119, 274] on input "Promo Price" at bounding box center [679, 265] width 1225 height 33
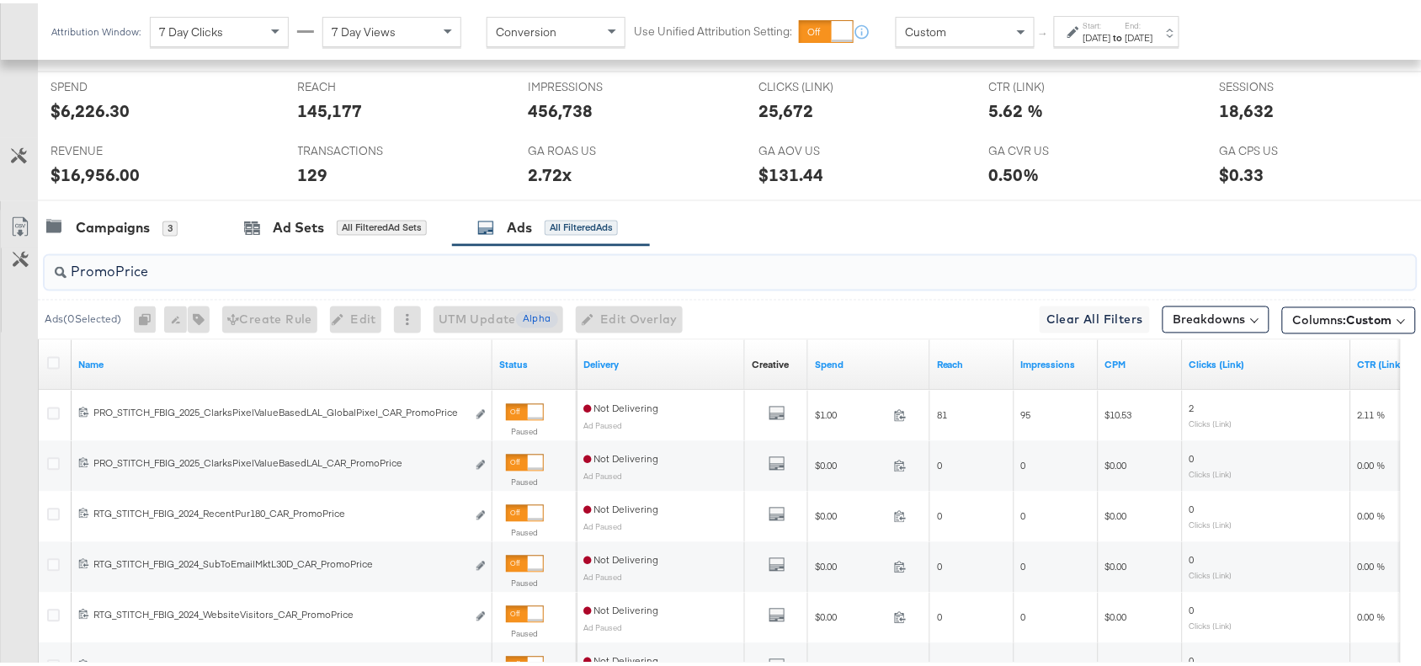
scroll to position [790, 0]
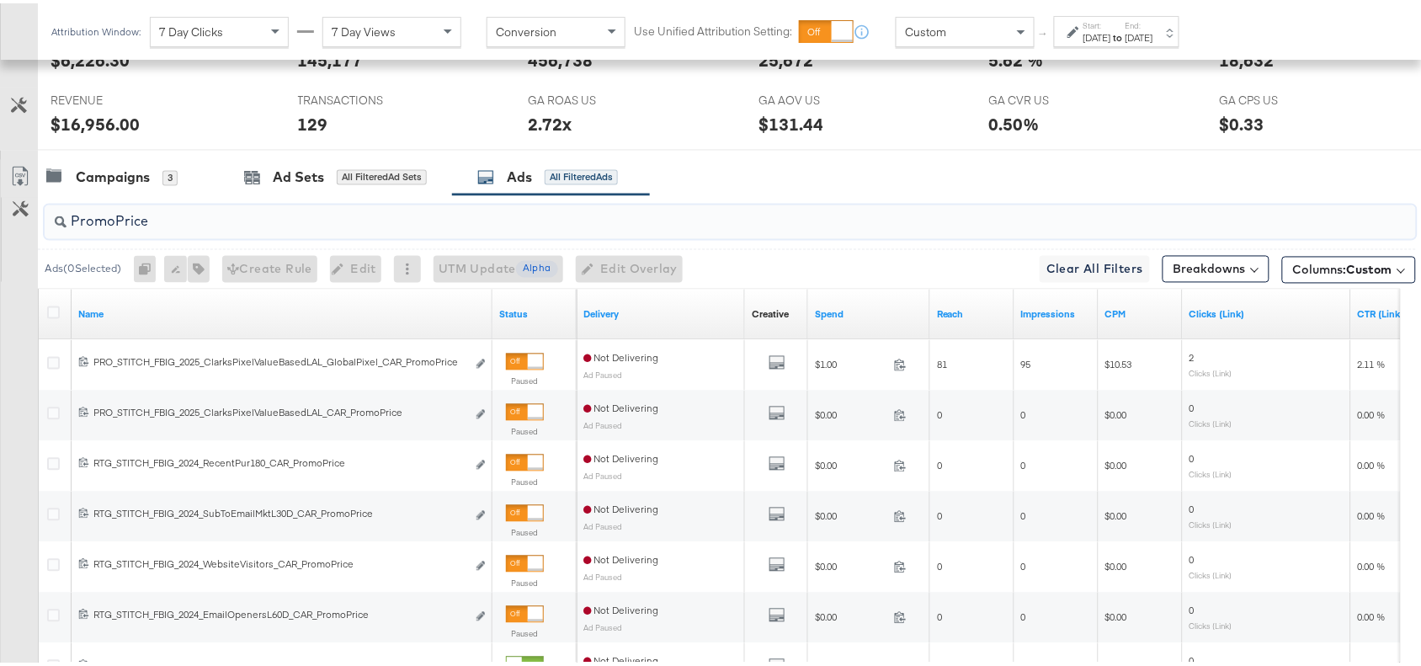
type input "PromoPrice"
click at [840, 166] on div "Campaigns 3 Ad Sets All Filtered Ad Sets Ads All Filtered Ads" at bounding box center [737, 175] width 1399 height 36
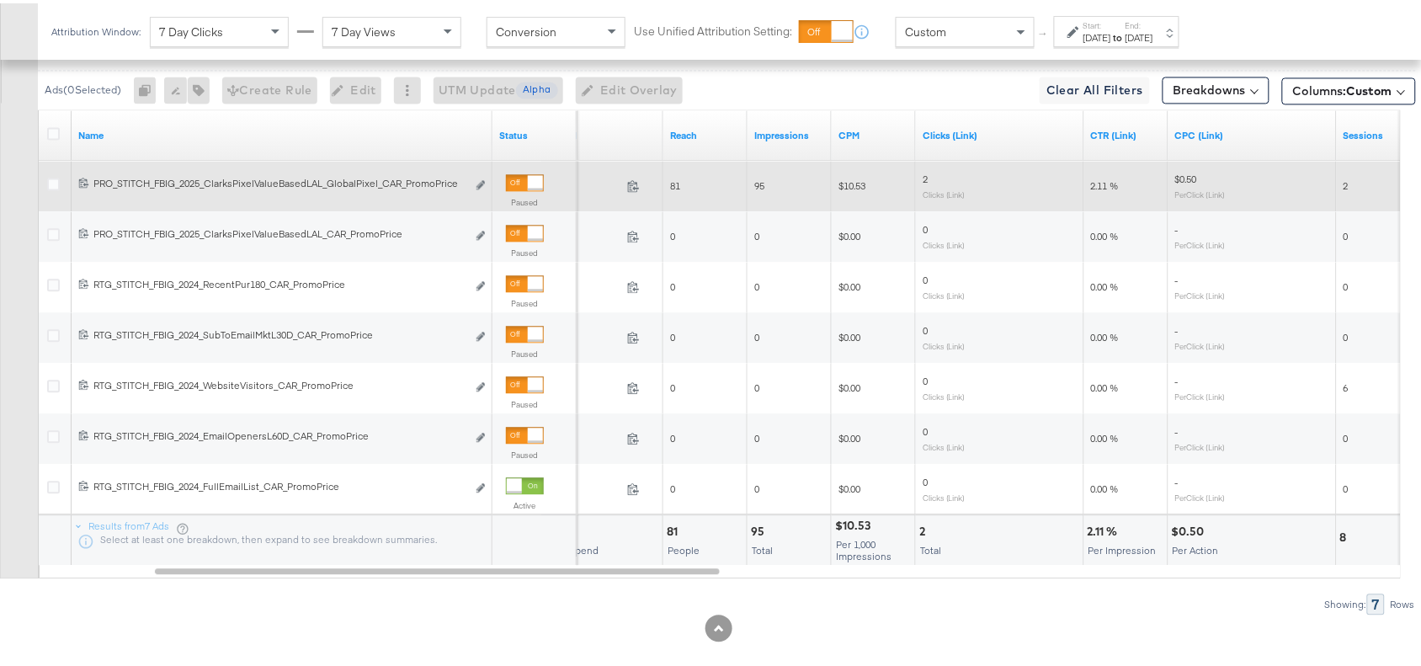
scroll to position [675, 0]
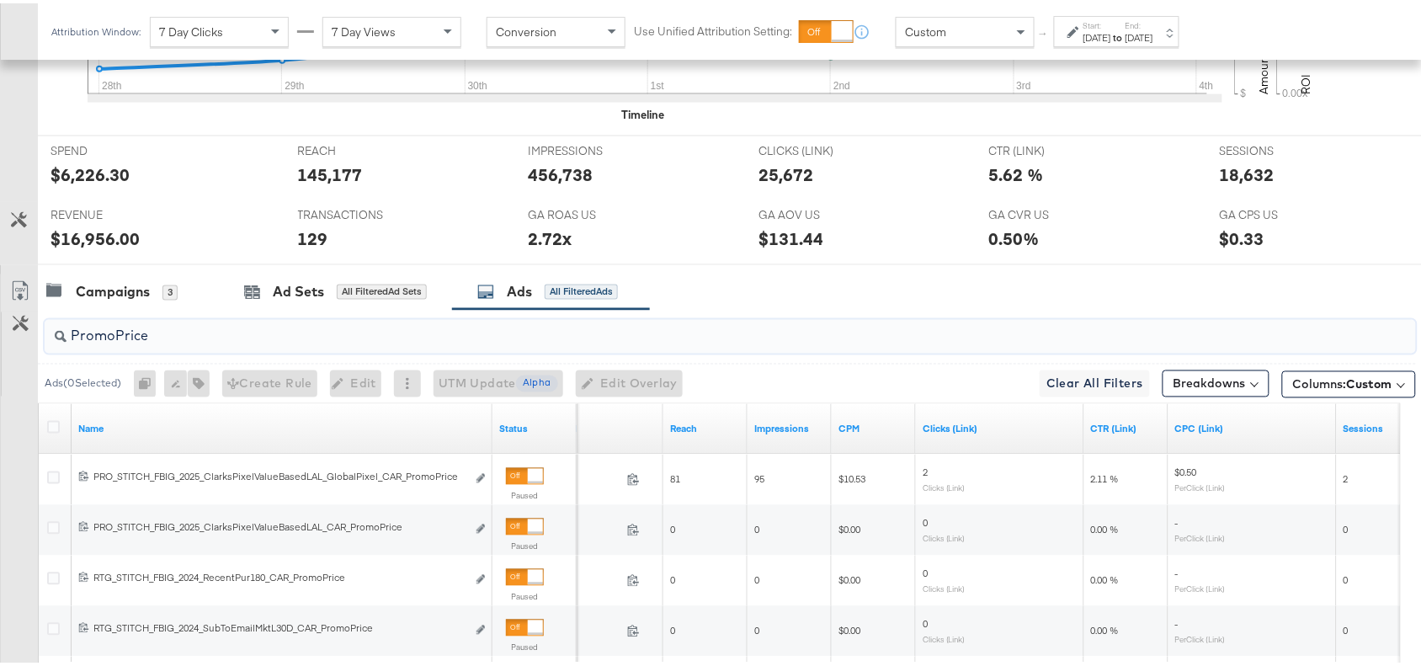
click at [177, 331] on input "PromoPrice" at bounding box center [679, 326] width 1225 height 33
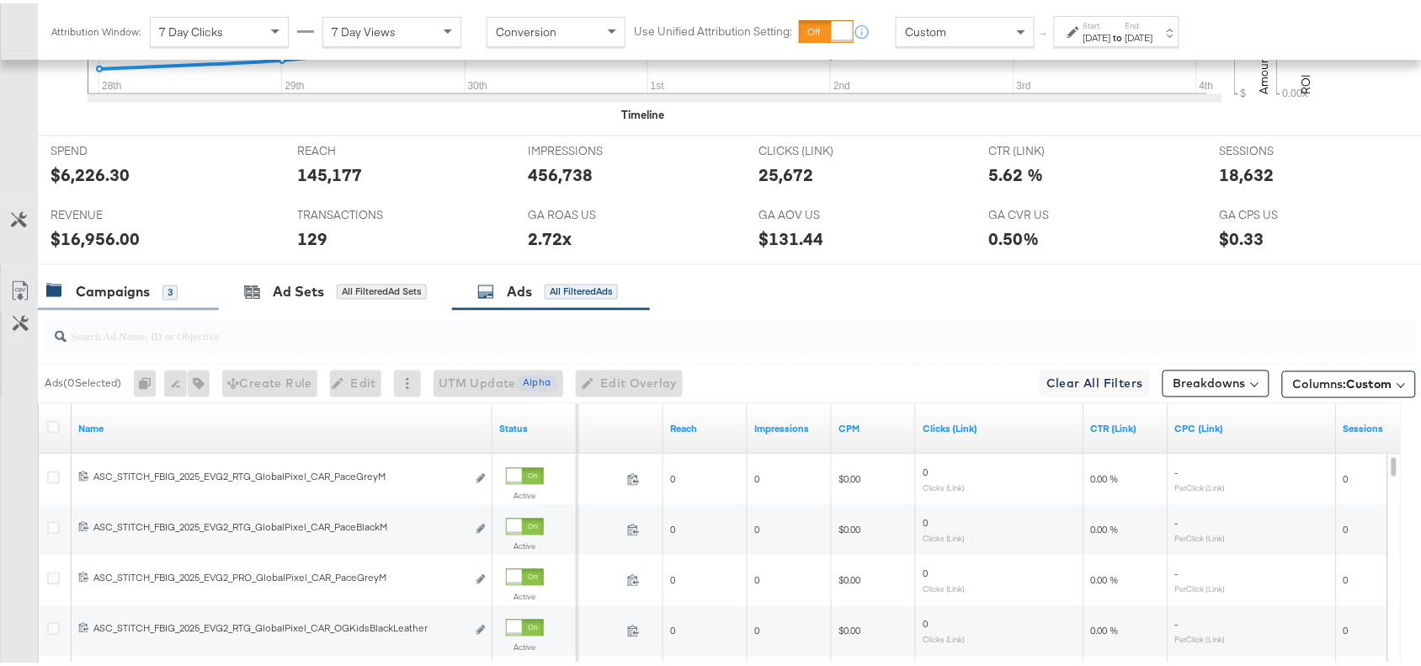
click at [122, 299] on div "Campaigns" at bounding box center [113, 289] width 74 height 19
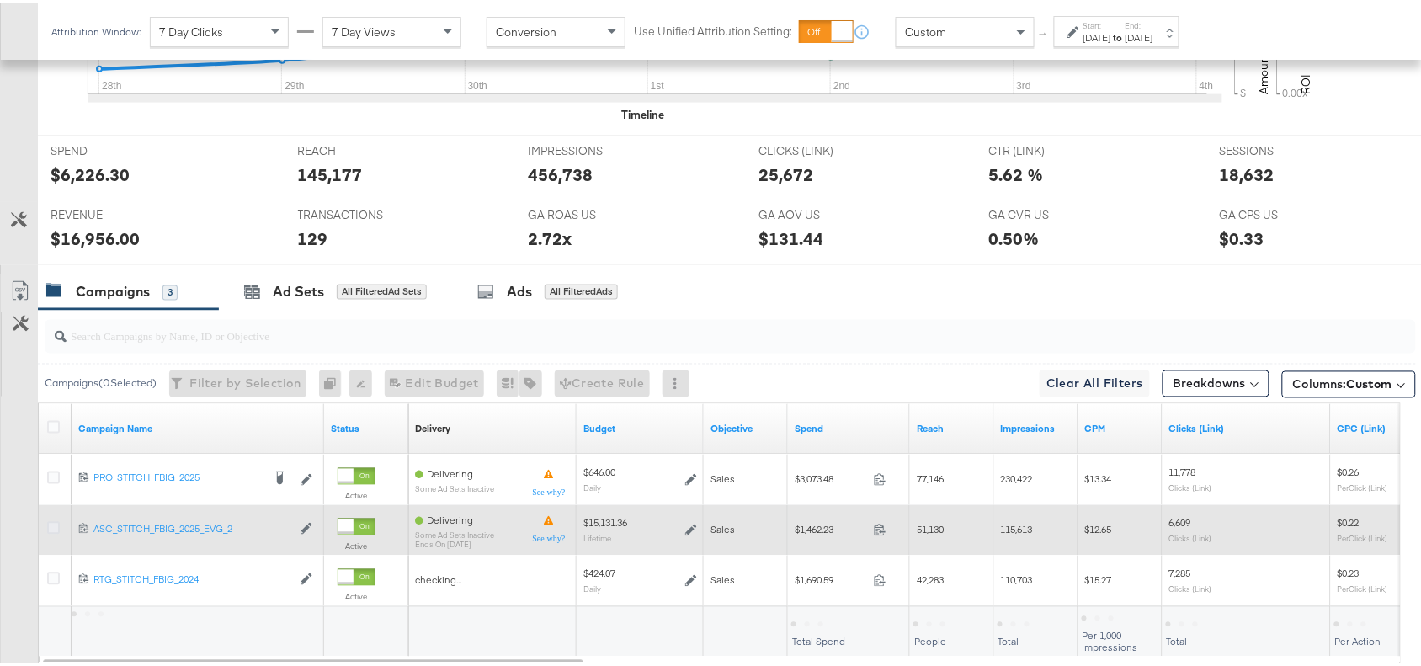
click at [48, 531] on icon at bounding box center [53, 525] width 13 height 13
click at [0, 0] on input "checkbox" at bounding box center [0, 0] width 0 height 0
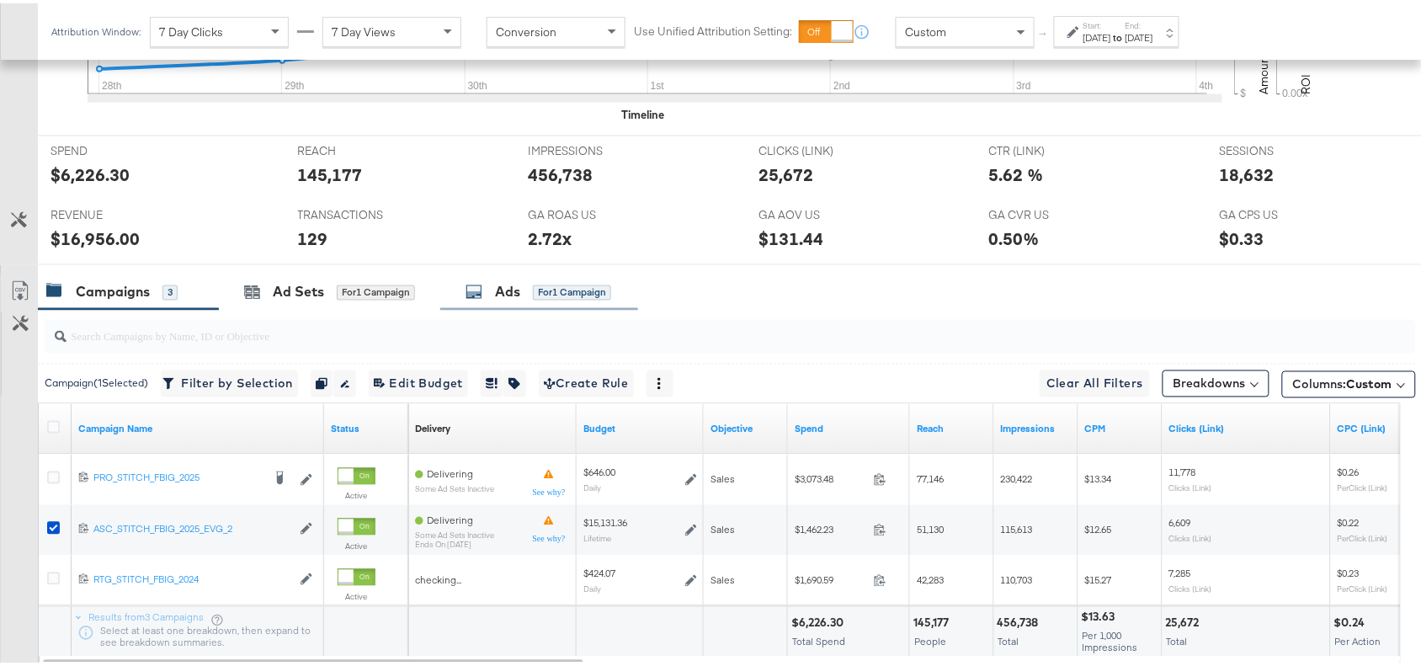
click at [499, 295] on div "Ads" at bounding box center [507, 289] width 25 height 19
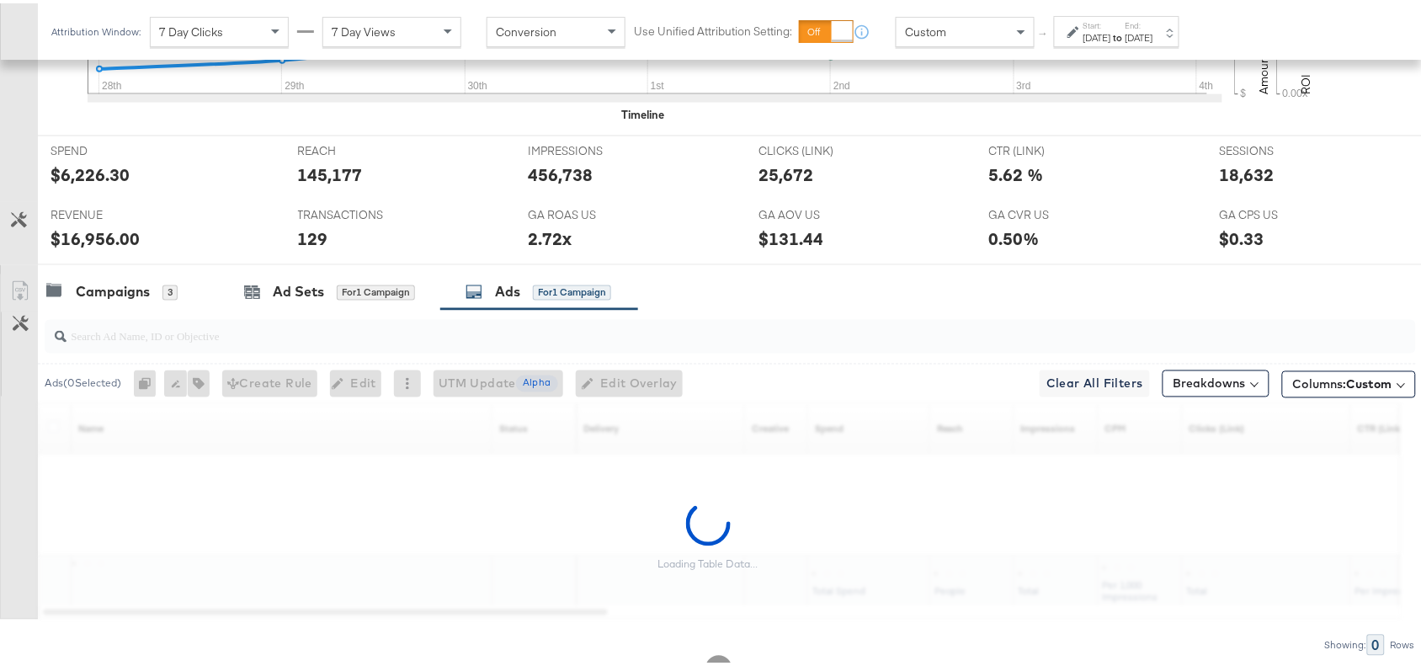
scroll to position [739, 0]
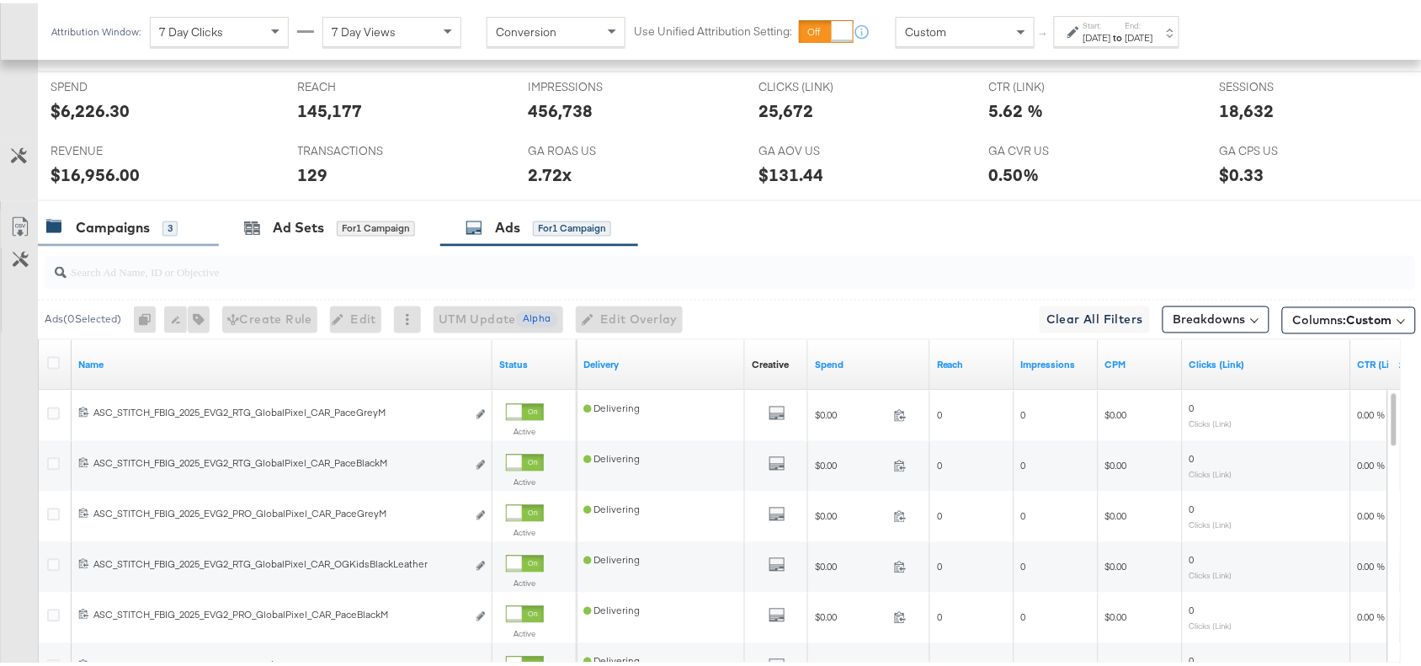
click at [107, 223] on div "Campaigns" at bounding box center [113, 225] width 74 height 19
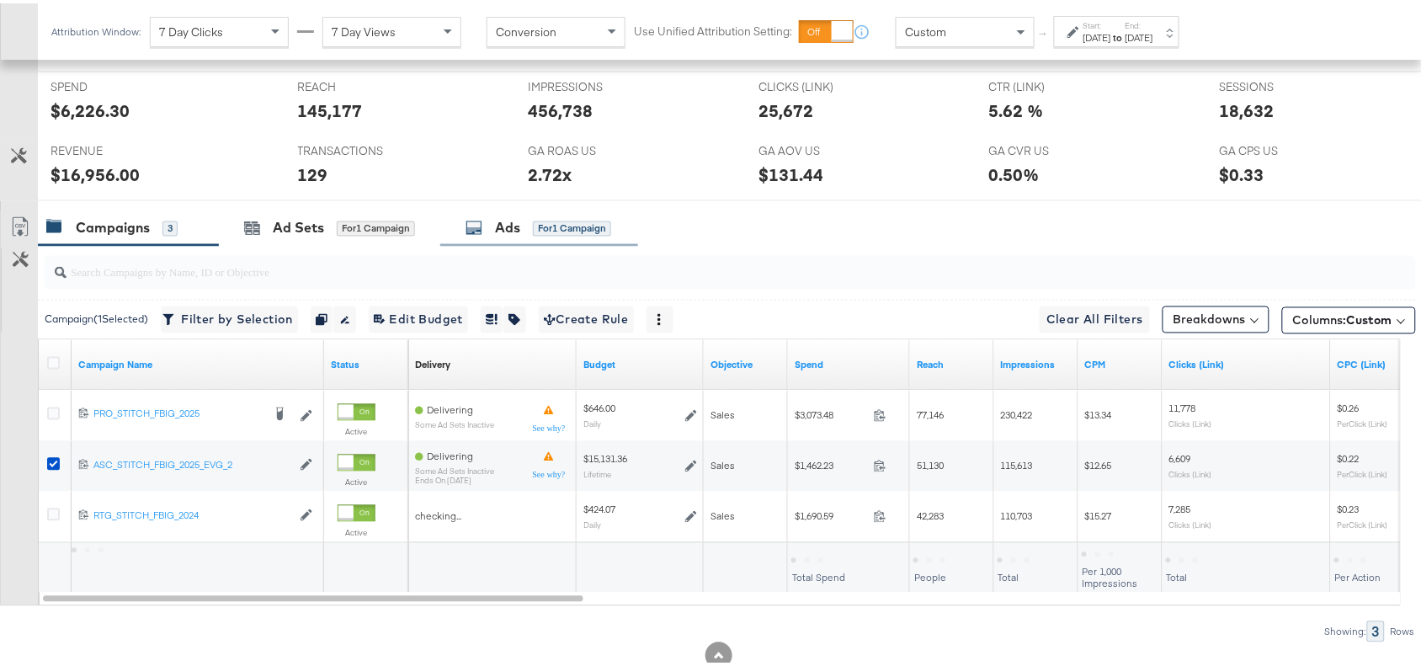
click at [494, 230] on div "Ads for 1 Campaign" at bounding box center [539, 225] width 146 height 19
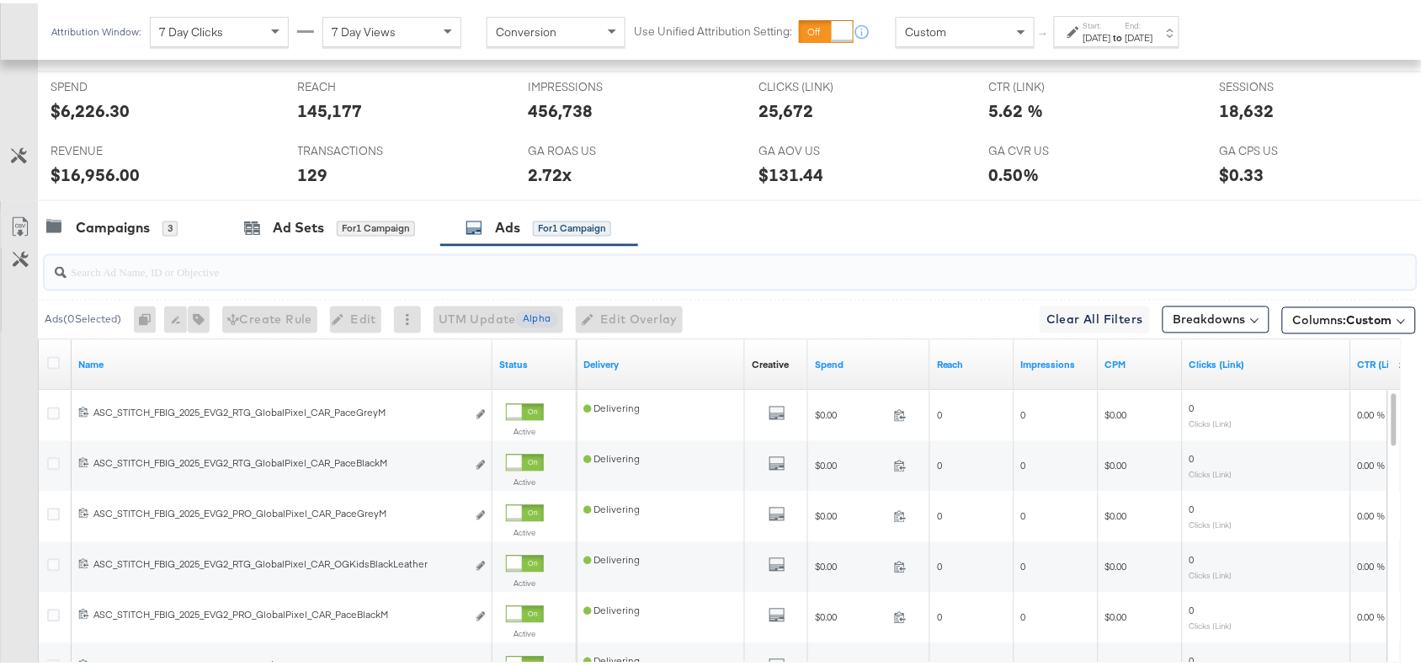
click at [91, 274] on input "search" at bounding box center [679, 262] width 1225 height 33
paste input "GenAI"
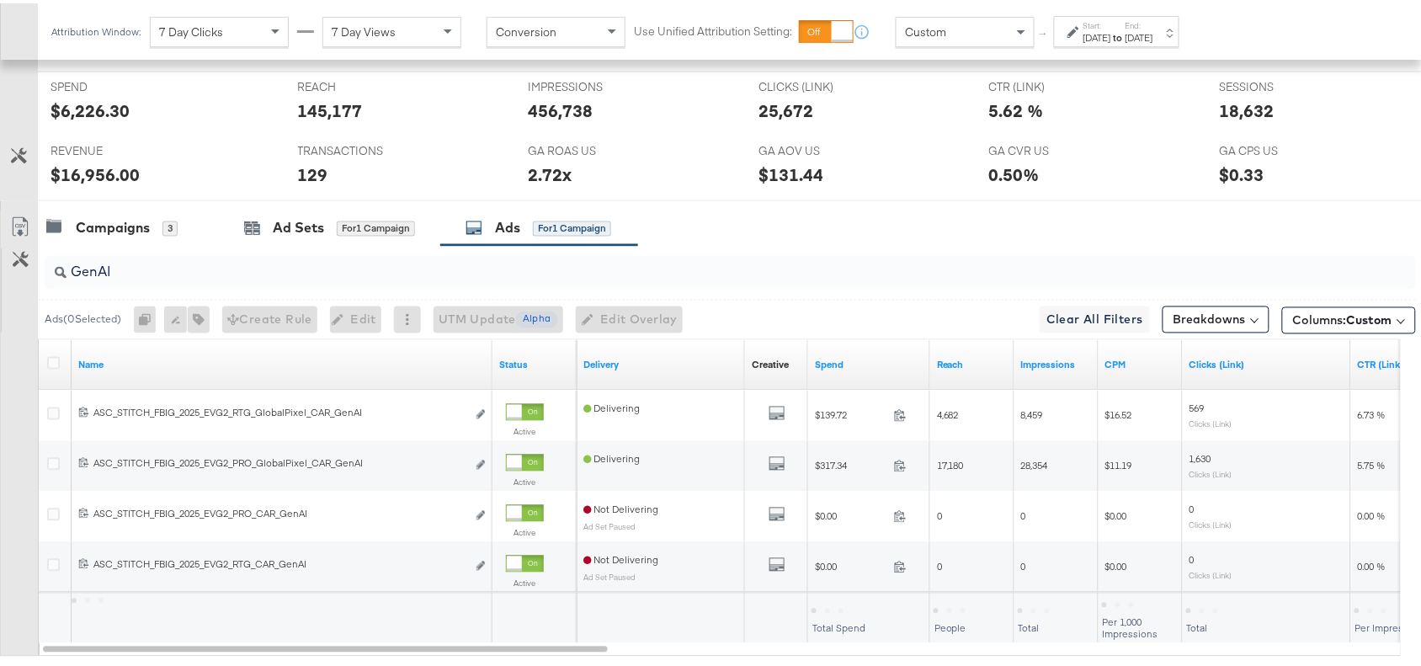
click at [996, 207] on div at bounding box center [718, 204] width 1437 height 13
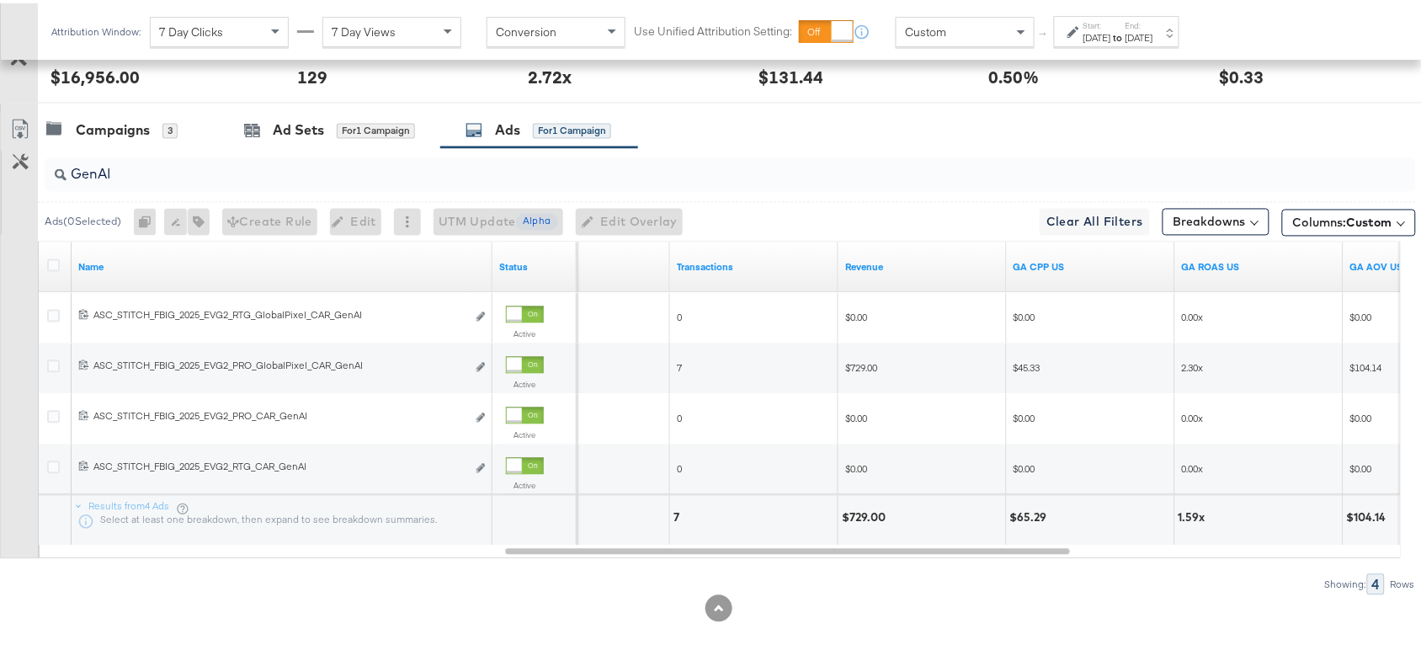
click at [136, 177] on input "GenAI" at bounding box center [679, 164] width 1225 height 33
paste input "Logo"
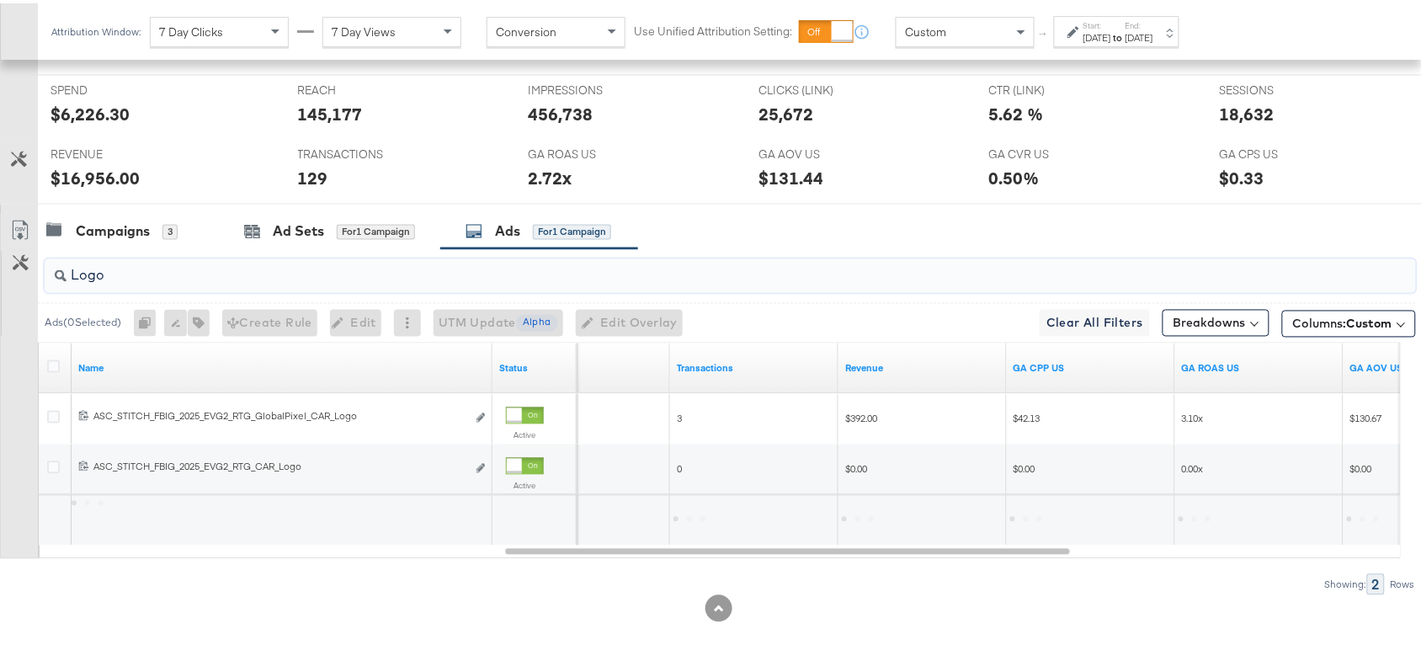
scroll to position [739, 0]
click at [1029, 234] on div "Campaigns 3 Ad Sets for 1 Campaign Ads for 1 Campaign" at bounding box center [737, 228] width 1399 height 36
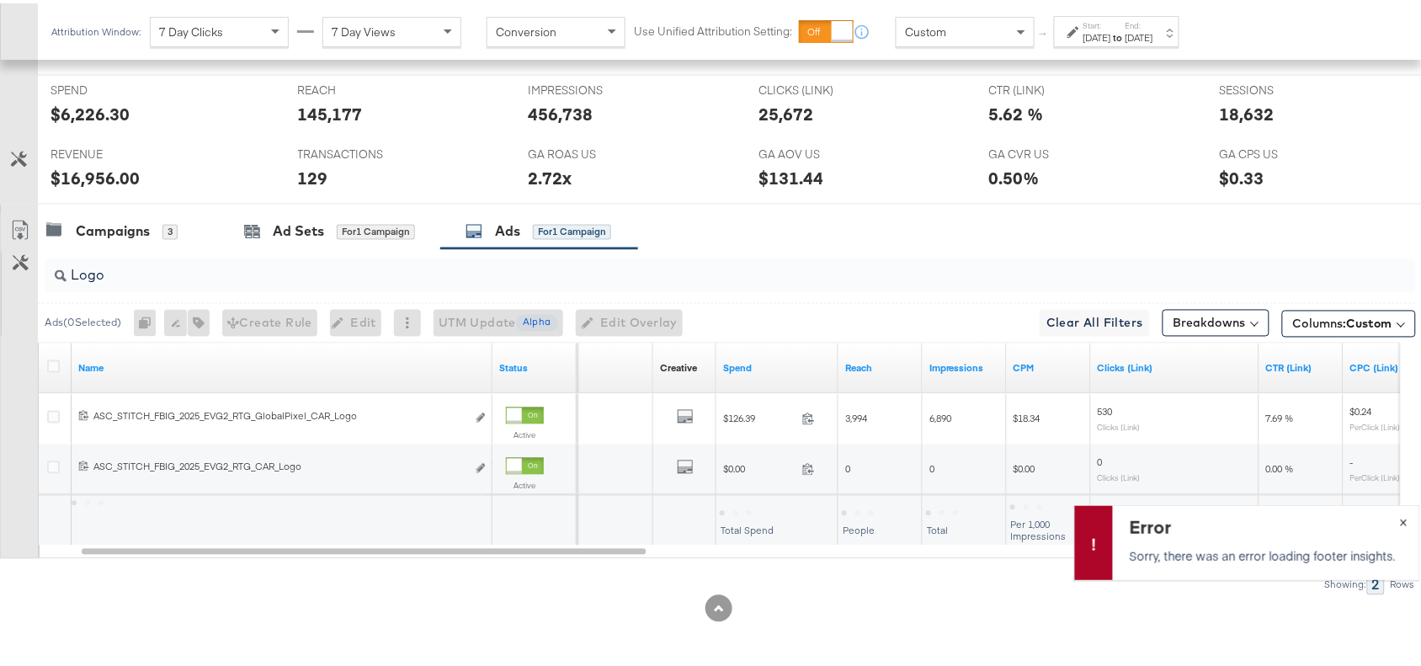
click at [1400, 524] on span "×" at bounding box center [1404, 517] width 8 height 19
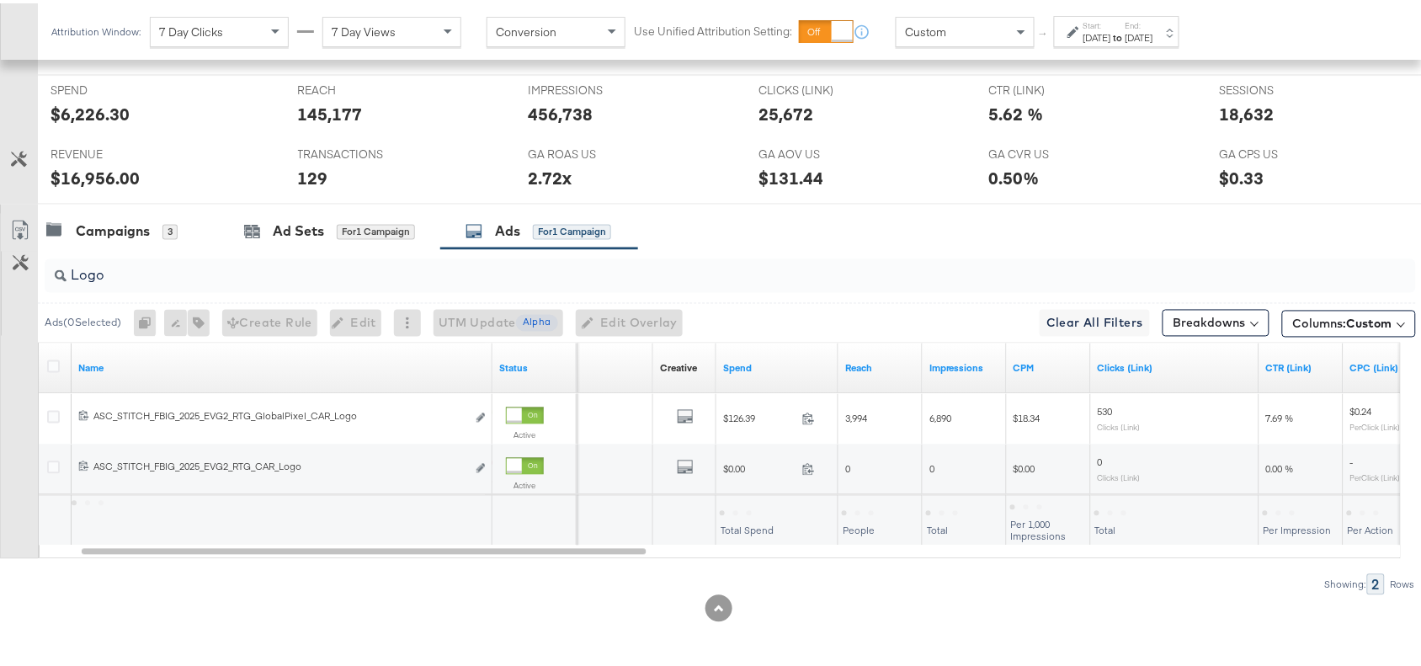
click at [1015, 208] on div at bounding box center [718, 207] width 1437 height 13
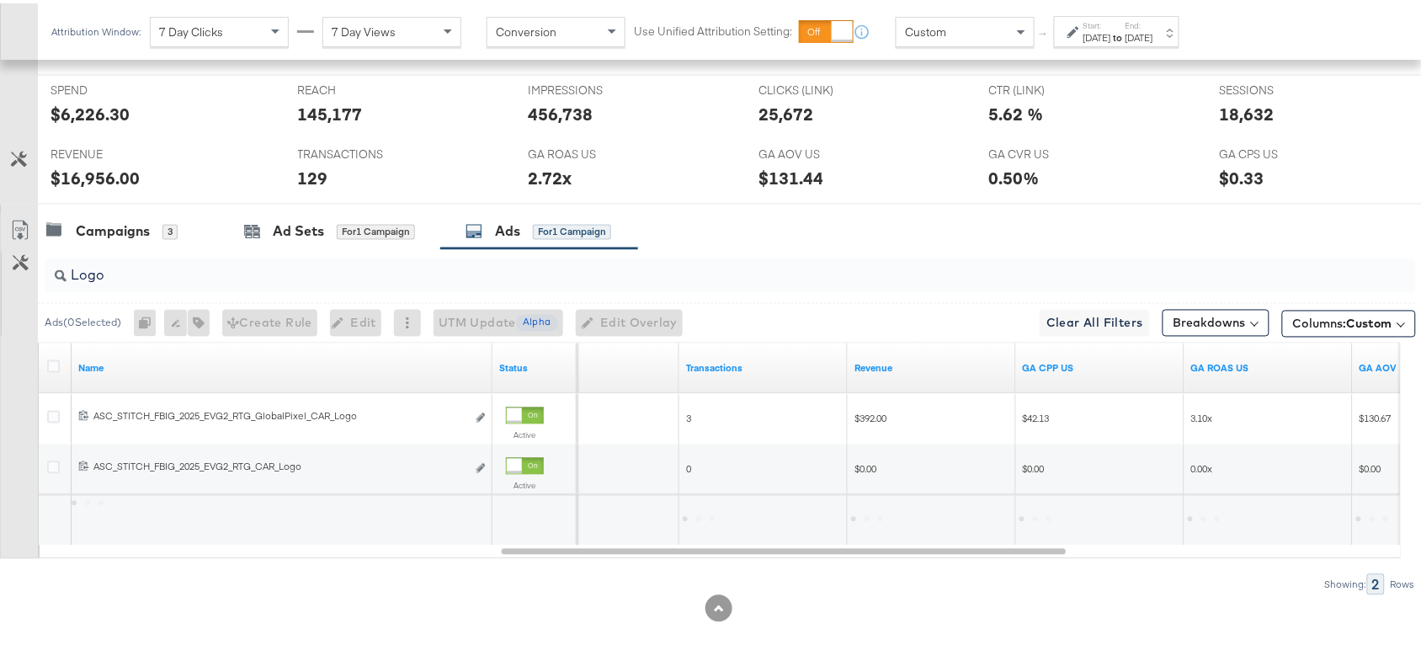
click at [143, 267] on input "Logo" at bounding box center [679, 265] width 1225 height 33
paste input "Full Price New Arrivals Collage"
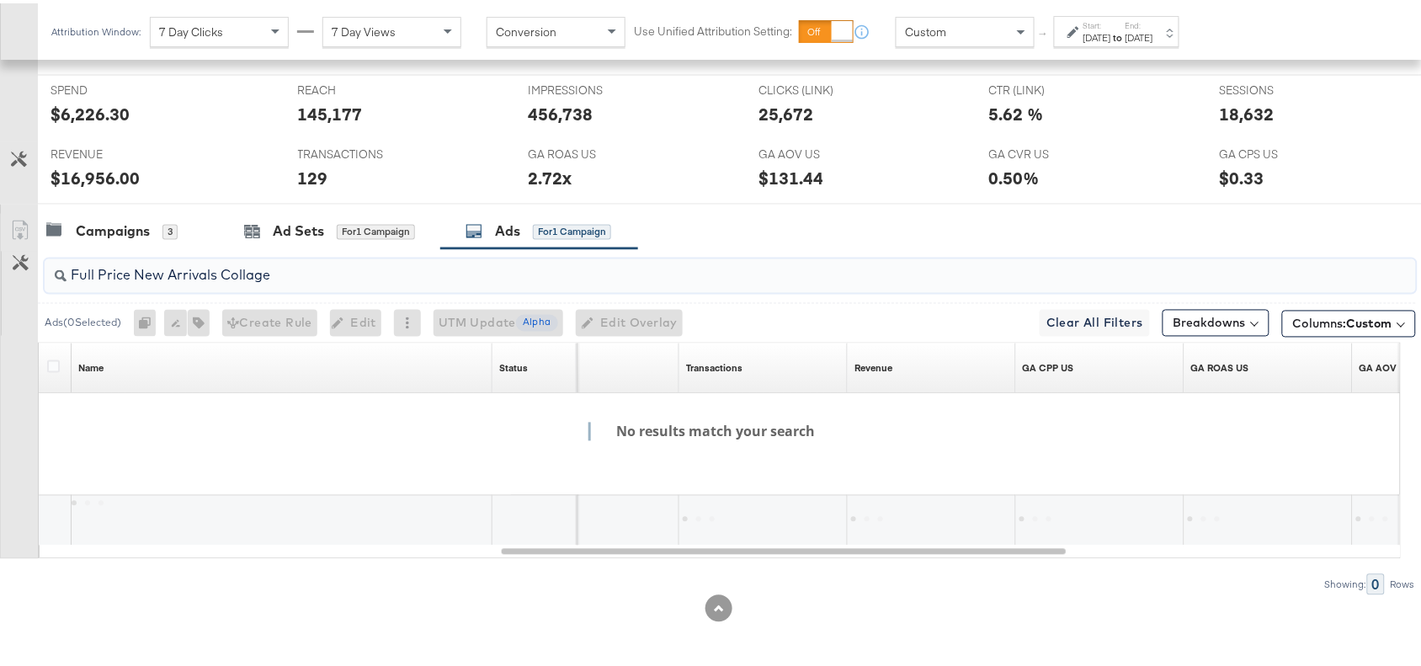
click at [99, 274] on input "Full Price New Arrivals Collage" at bounding box center [679, 265] width 1225 height 33
click at [131, 274] on input "FullPrice New Arrivals Collage" at bounding box center [679, 265] width 1225 height 33
click at [162, 272] on input "FullPriceNew Arrivals Collage" at bounding box center [679, 265] width 1225 height 33
click at [211, 269] on input "FullPriceNewArrivals Collage" at bounding box center [679, 265] width 1225 height 33
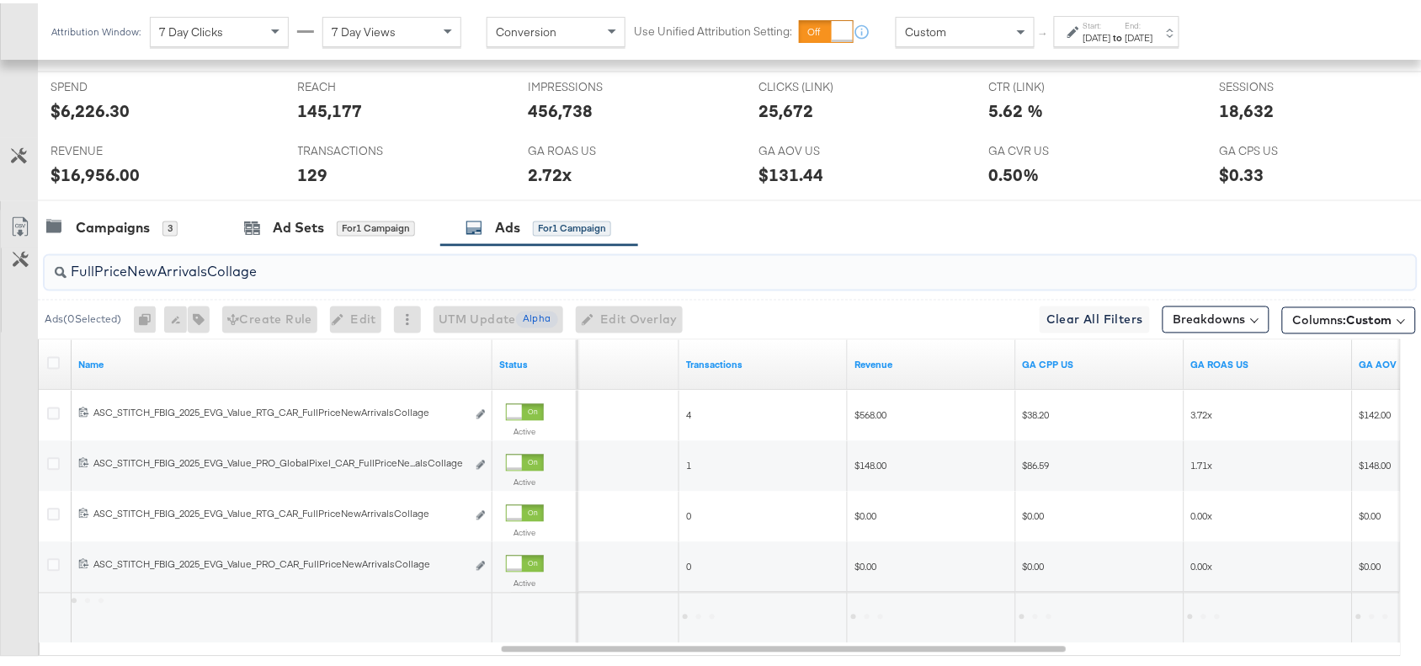
click at [806, 227] on div "Campaigns 3 Ad Sets for 1 Campaign Ads for 1 Campaign" at bounding box center [737, 225] width 1399 height 36
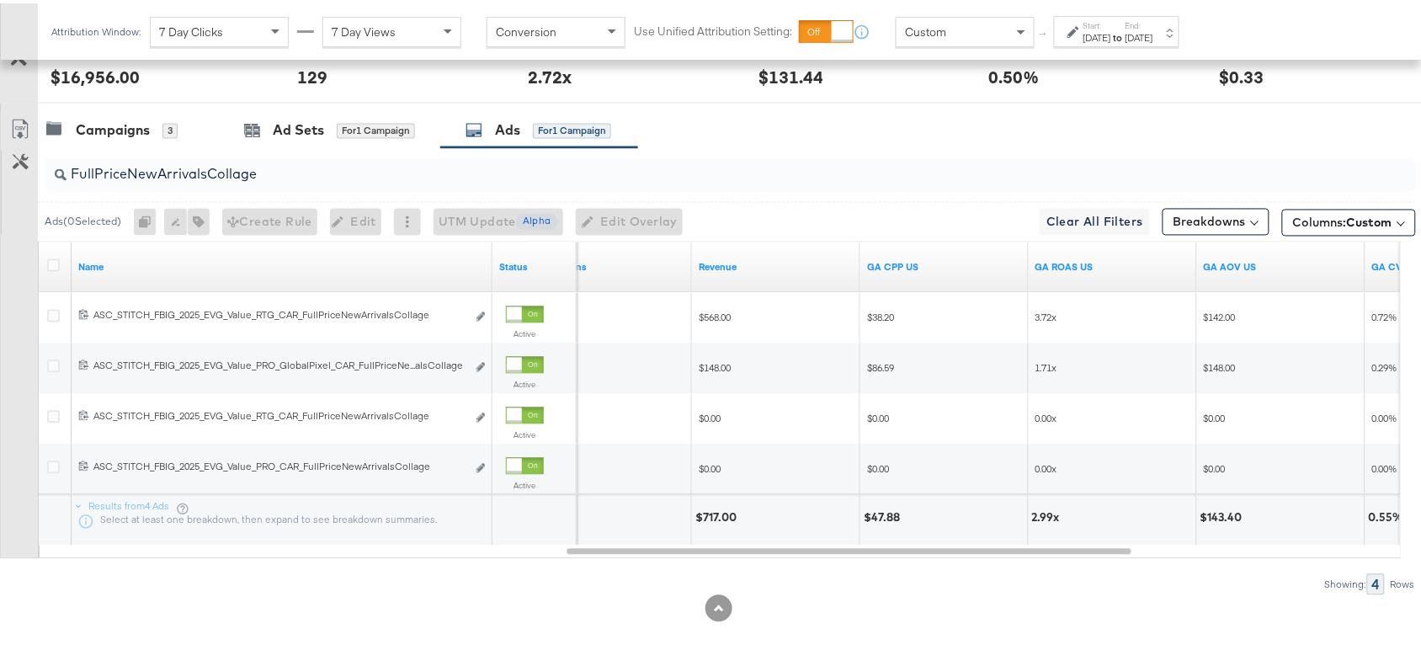
click at [286, 182] on div "FullPriceNewArrivalsCollage" at bounding box center [731, 172] width 1372 height 34
click at [327, 173] on input "FullPriceNewArrivalsCollage" at bounding box center [679, 164] width 1225 height 33
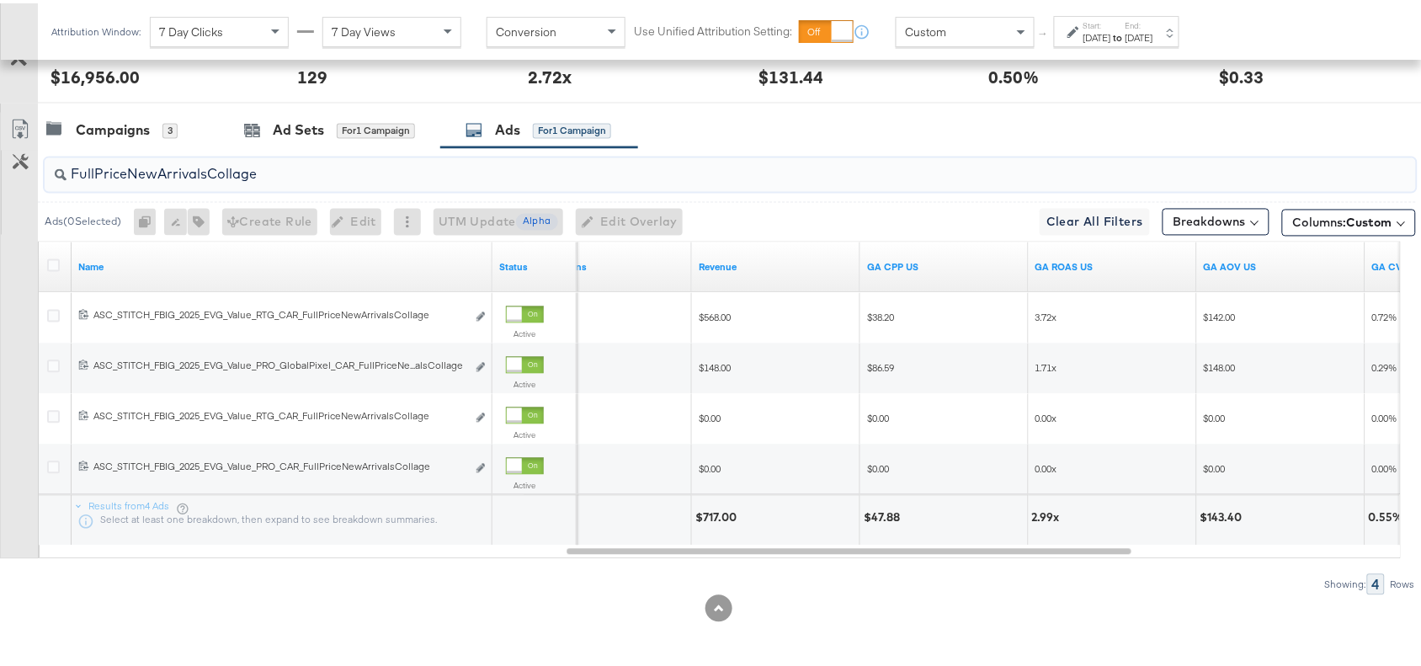
click at [327, 173] on input "FullPriceNewArrivalsCollage" at bounding box center [679, 164] width 1225 height 33
paste input "OG"
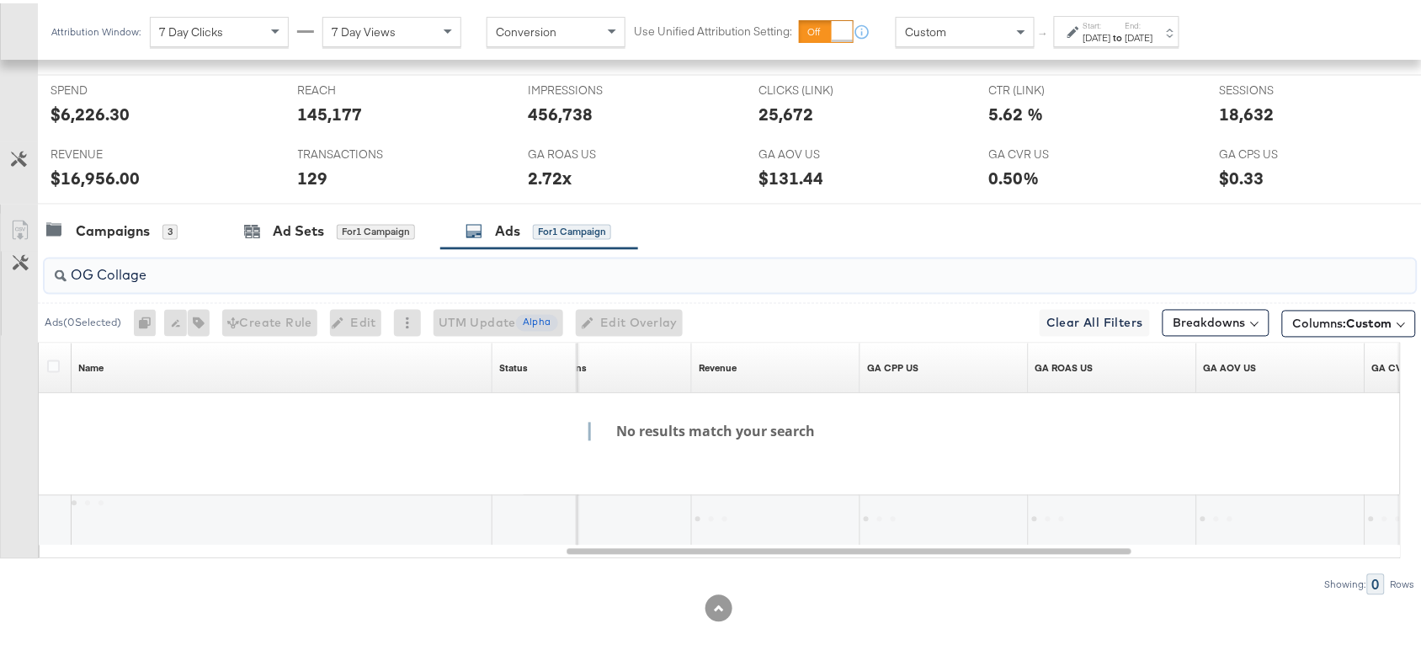
click at [101, 274] on input "OG Collage" at bounding box center [679, 265] width 1225 height 33
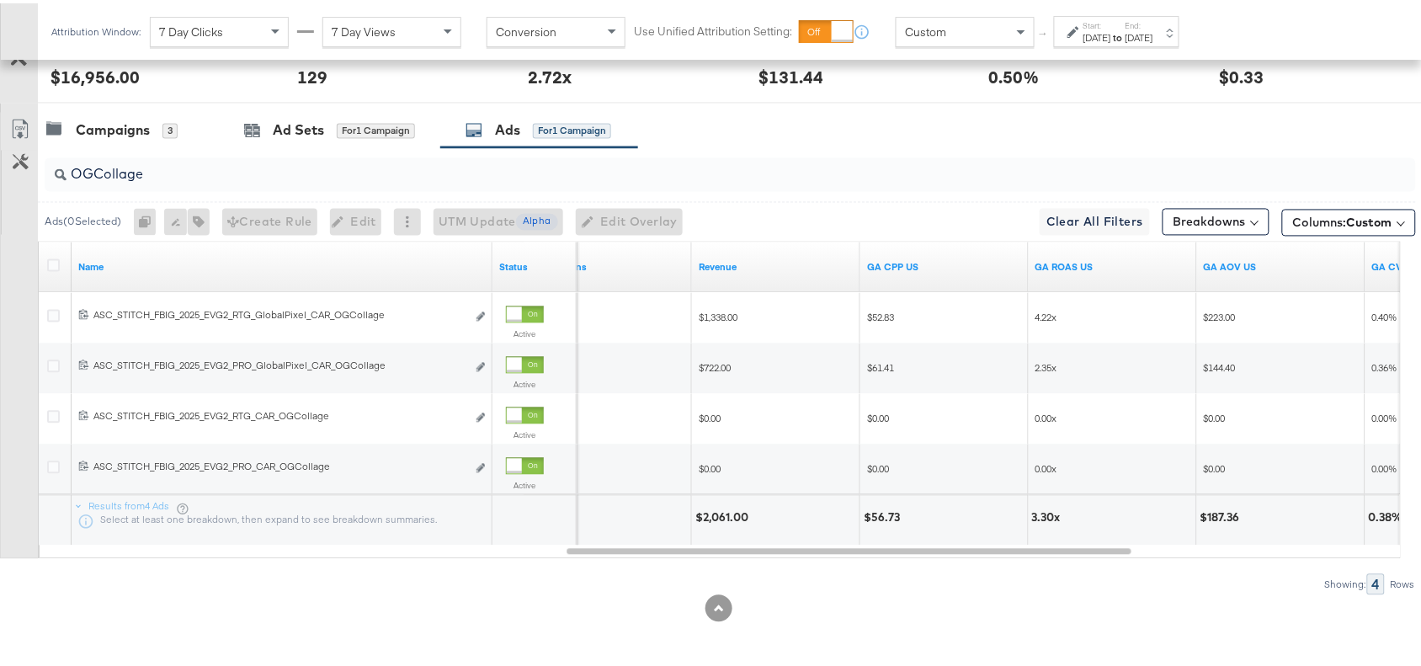
click at [978, 120] on div "Campaigns 3 Ad Sets for 1 Campaign Ads for 1 Campaign" at bounding box center [737, 127] width 1399 height 36
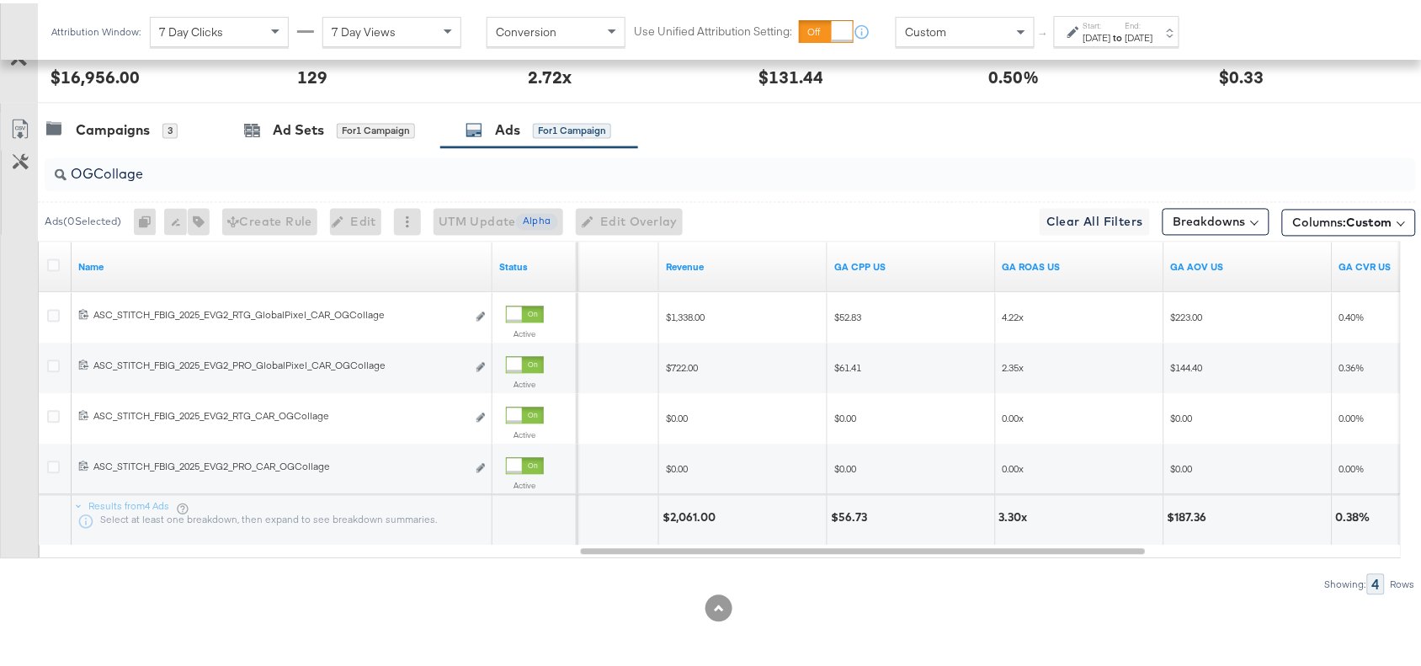
click at [166, 170] on input "OGCollage" at bounding box center [679, 164] width 1225 height 33
paste input "Premium"
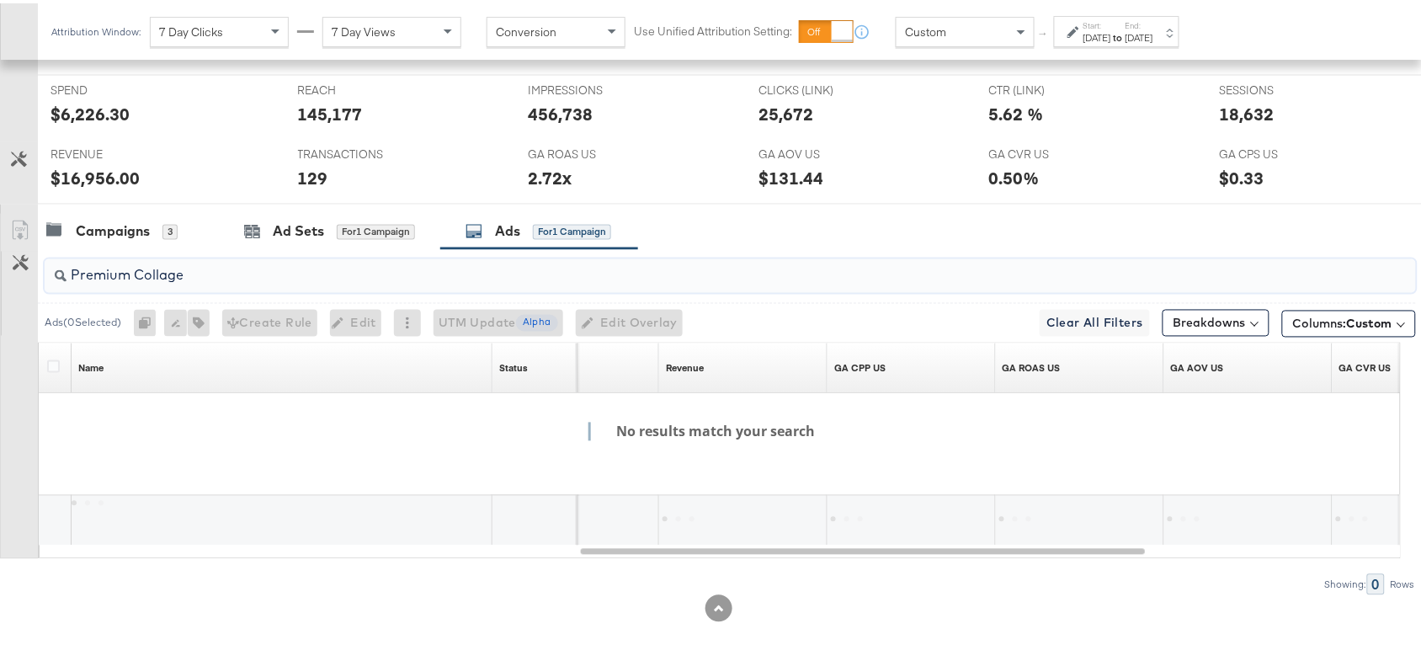
scroll to position [739, 0]
click at [136, 269] on input "Premium Collage" at bounding box center [679, 265] width 1225 height 33
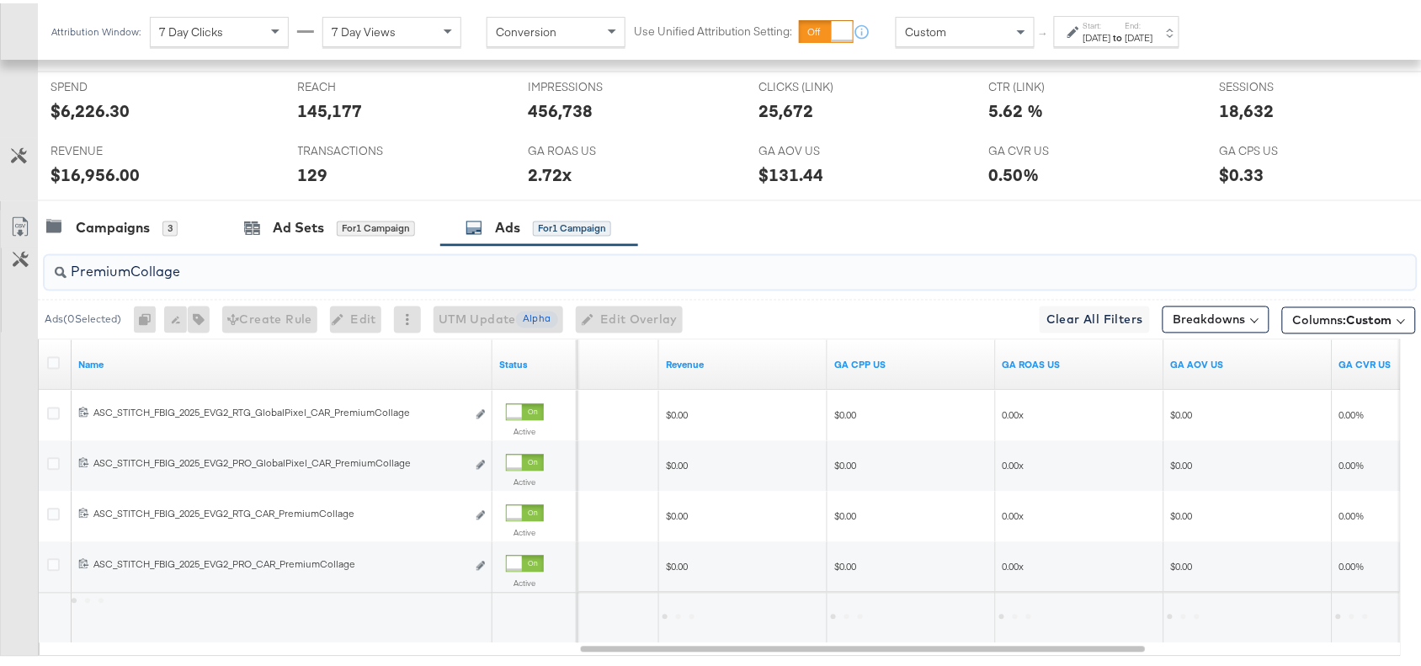
scroll to position [840, 0]
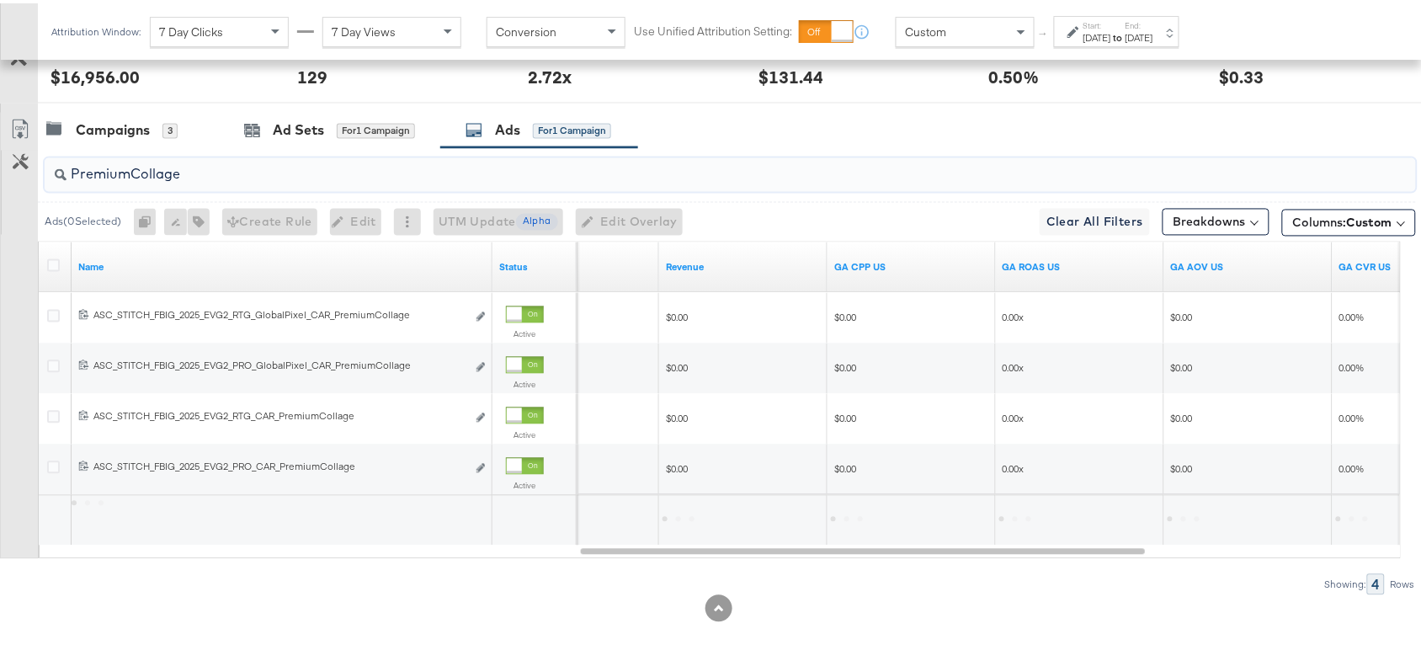
type input "PremiumCollage"
click at [834, 131] on div "Campaigns 3 Ad Sets for 1 Campaign Ads for 1 Campaign" at bounding box center [737, 127] width 1399 height 36
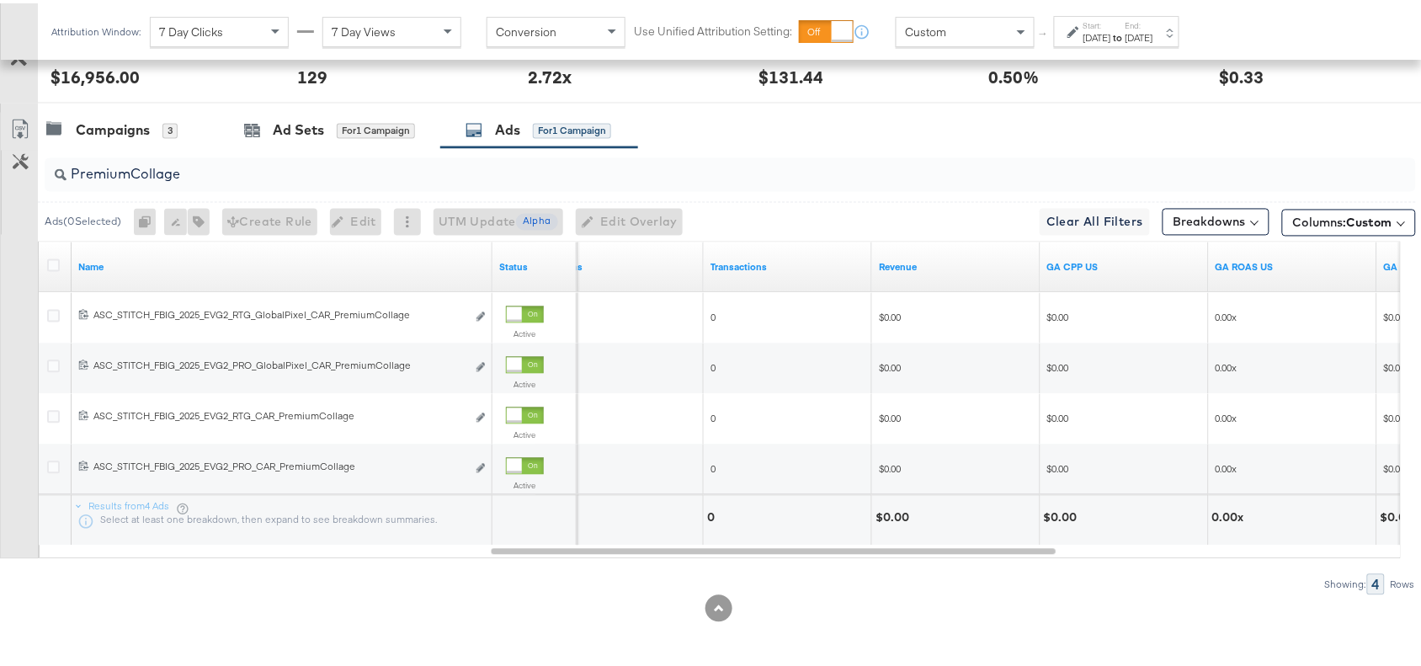
click at [215, 169] on input "PremiumCollage" at bounding box center [679, 164] width 1225 height 33
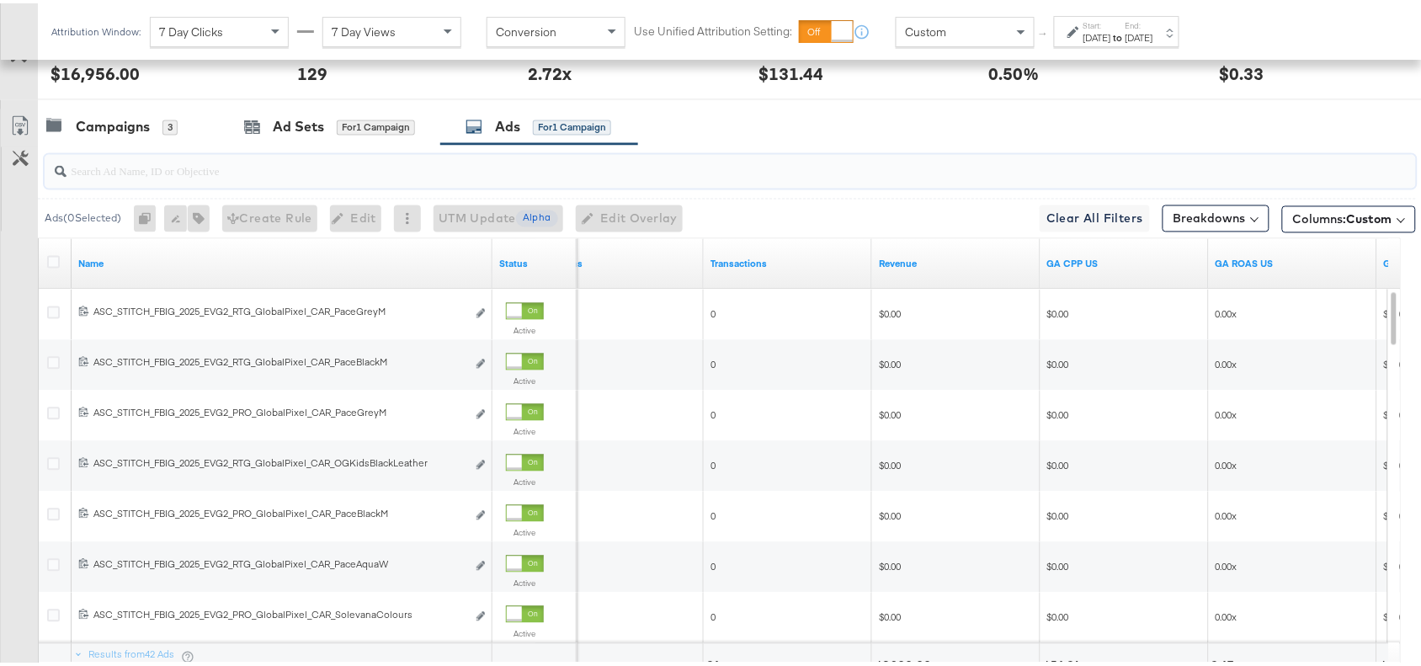
paste input "OG Kids Black Leather"
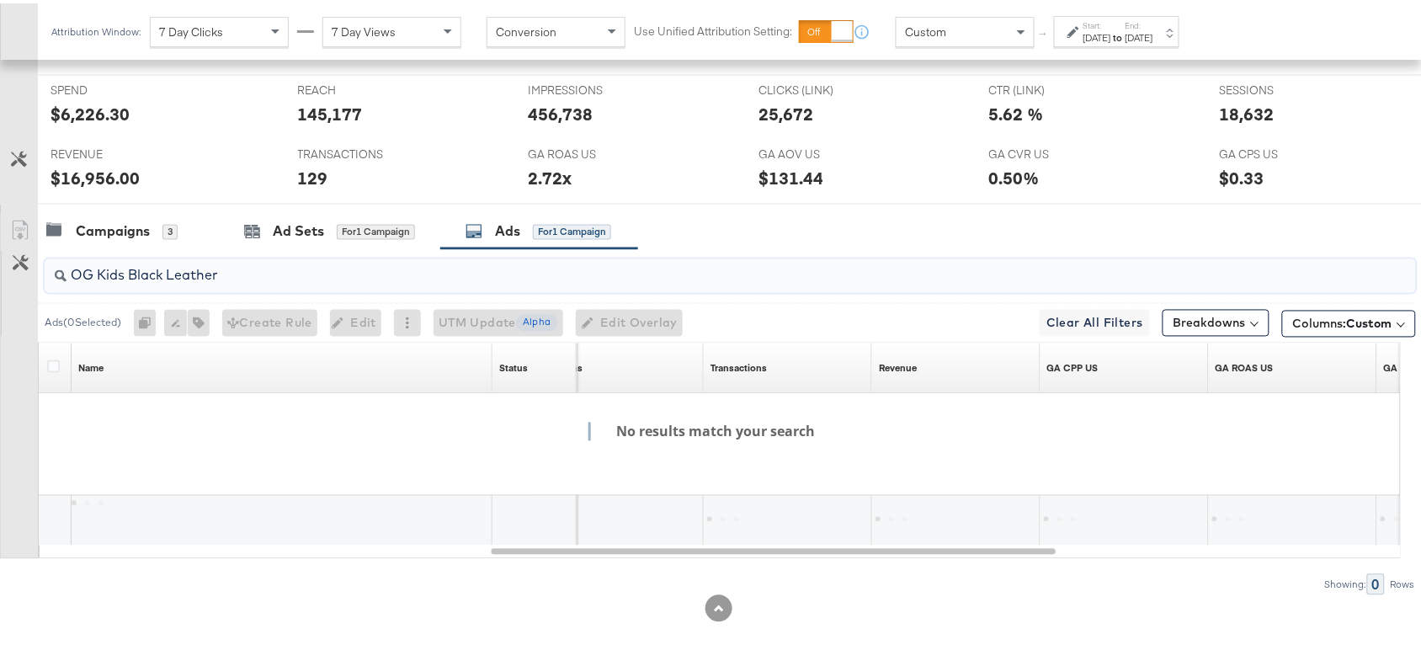
scroll to position [739, 0]
click at [95, 274] on input "OG Kids Black Leather" at bounding box center [679, 265] width 1225 height 33
click at [129, 275] on input "OGKids Black Leather" at bounding box center [679, 265] width 1225 height 33
click at [161, 275] on input "OGKidsBlack Leather" at bounding box center [679, 265] width 1225 height 33
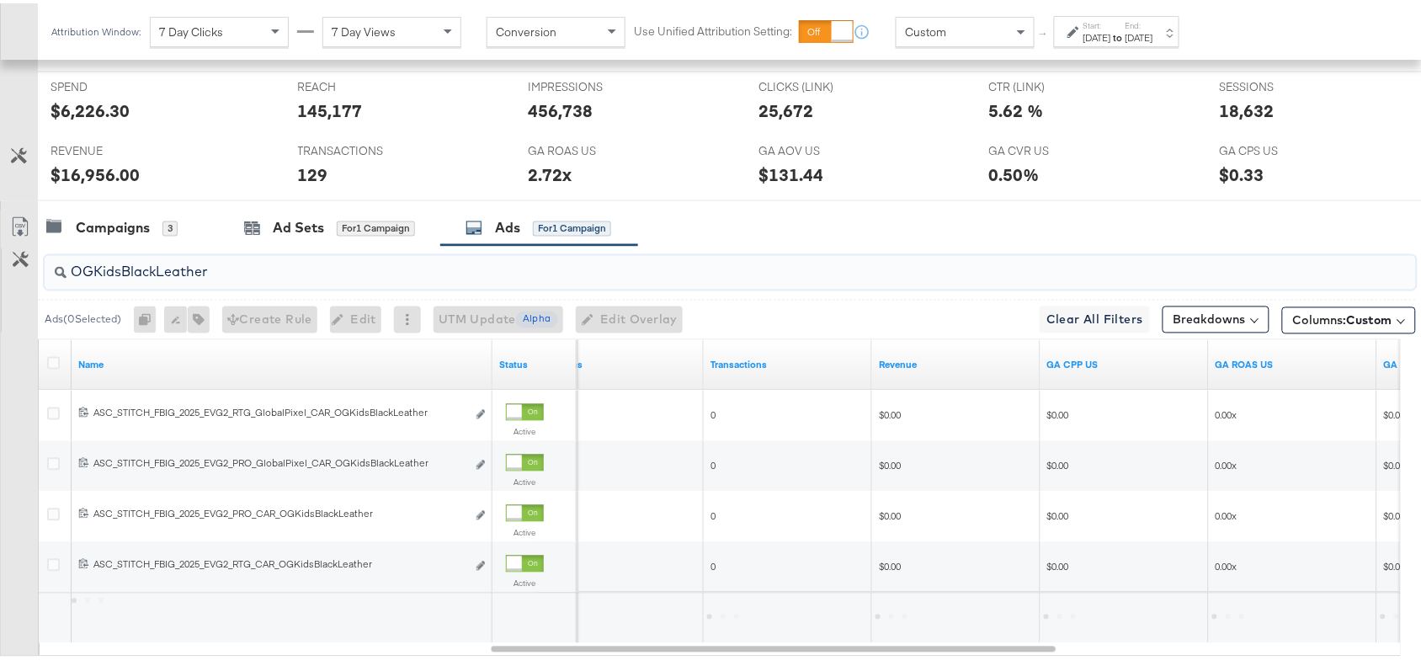
scroll to position [840, 0]
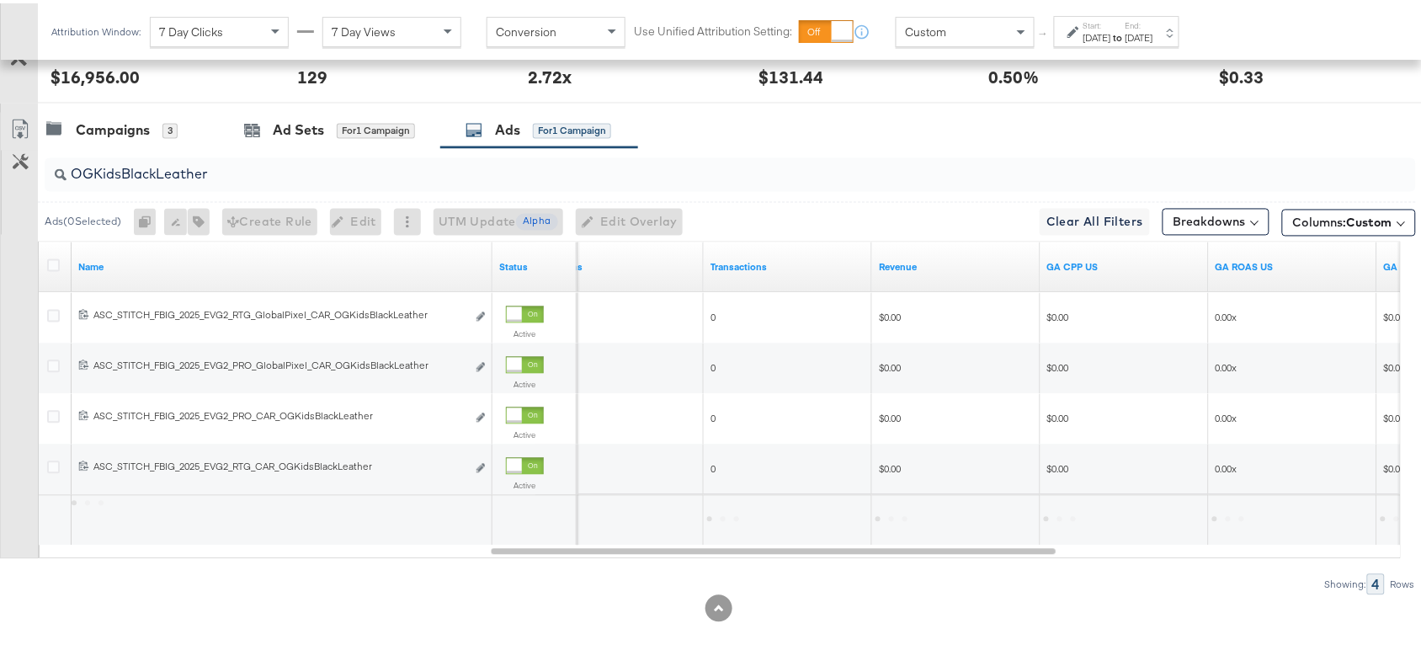
click at [759, 120] on div "Campaigns 3 Ad Sets for 1 Campaign Ads for 1 Campaign" at bounding box center [737, 127] width 1399 height 36
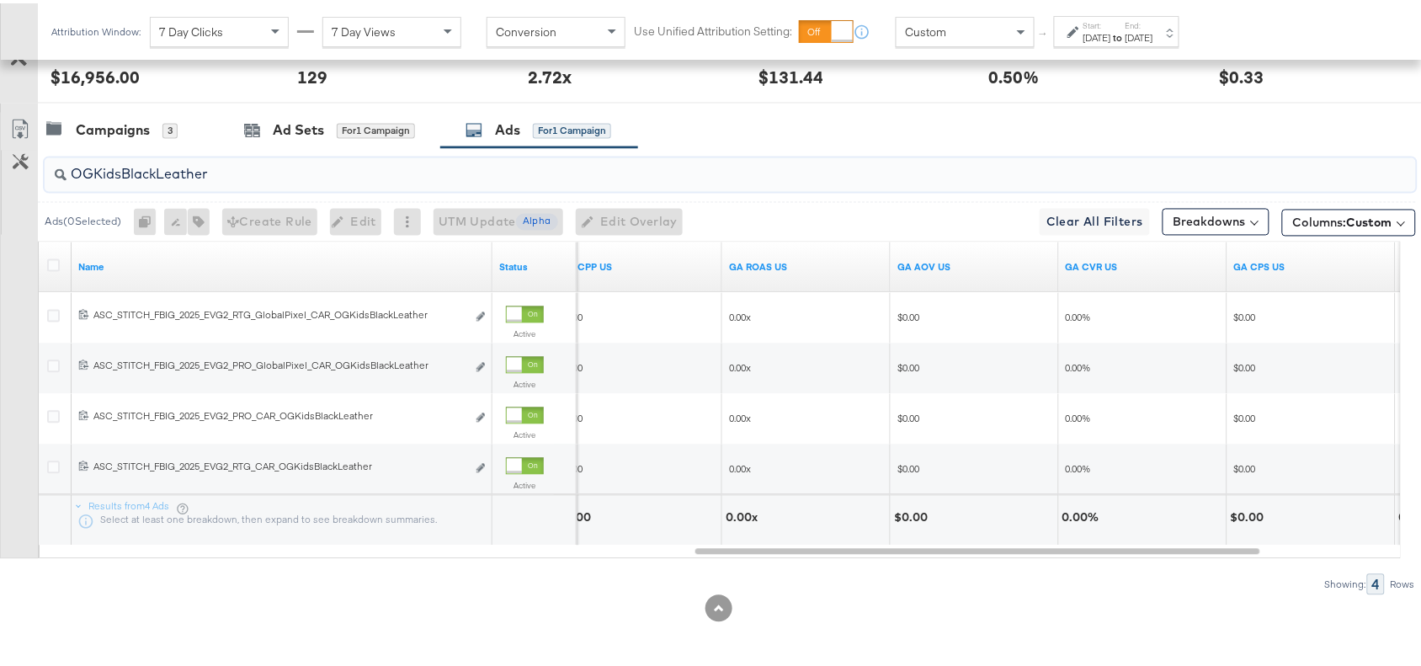
click at [233, 173] on input "OGKidsBlackLeather" at bounding box center [679, 164] width 1225 height 33
paste input "Solevana Colours"
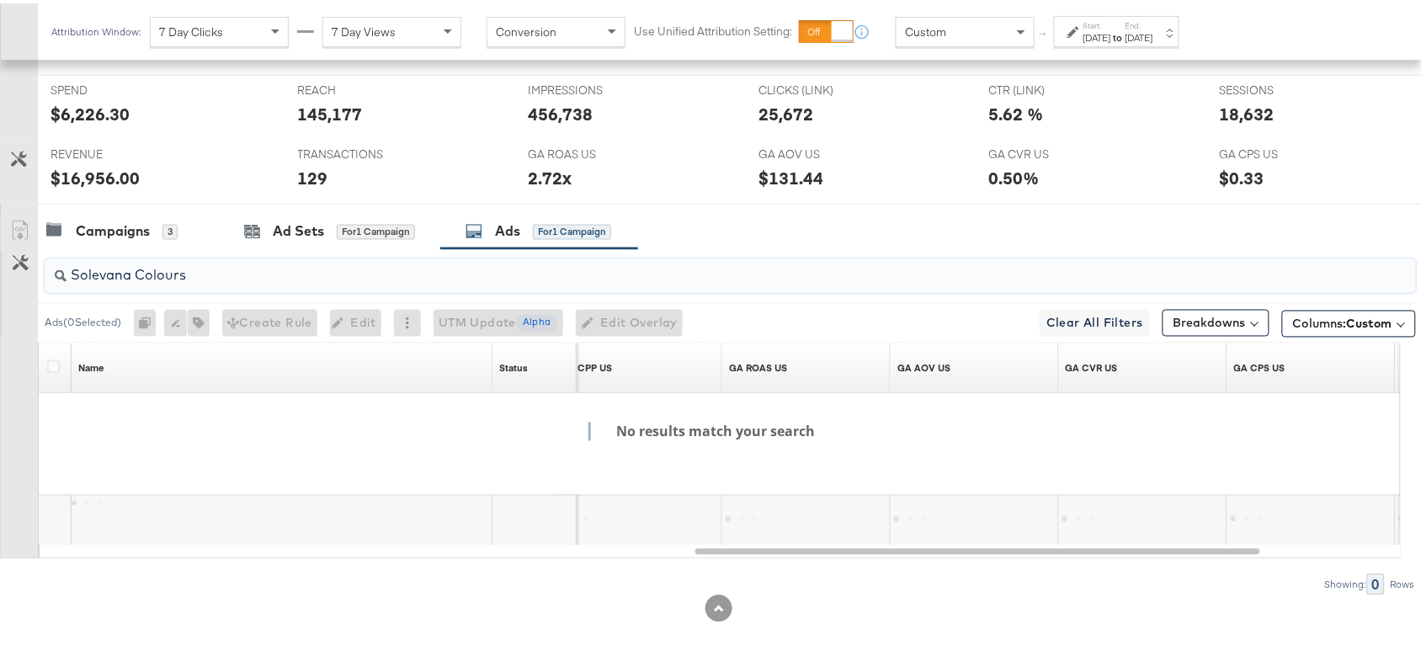
scroll to position [739, 0]
click at [133, 269] on input "Solevana Colours" at bounding box center [679, 265] width 1225 height 33
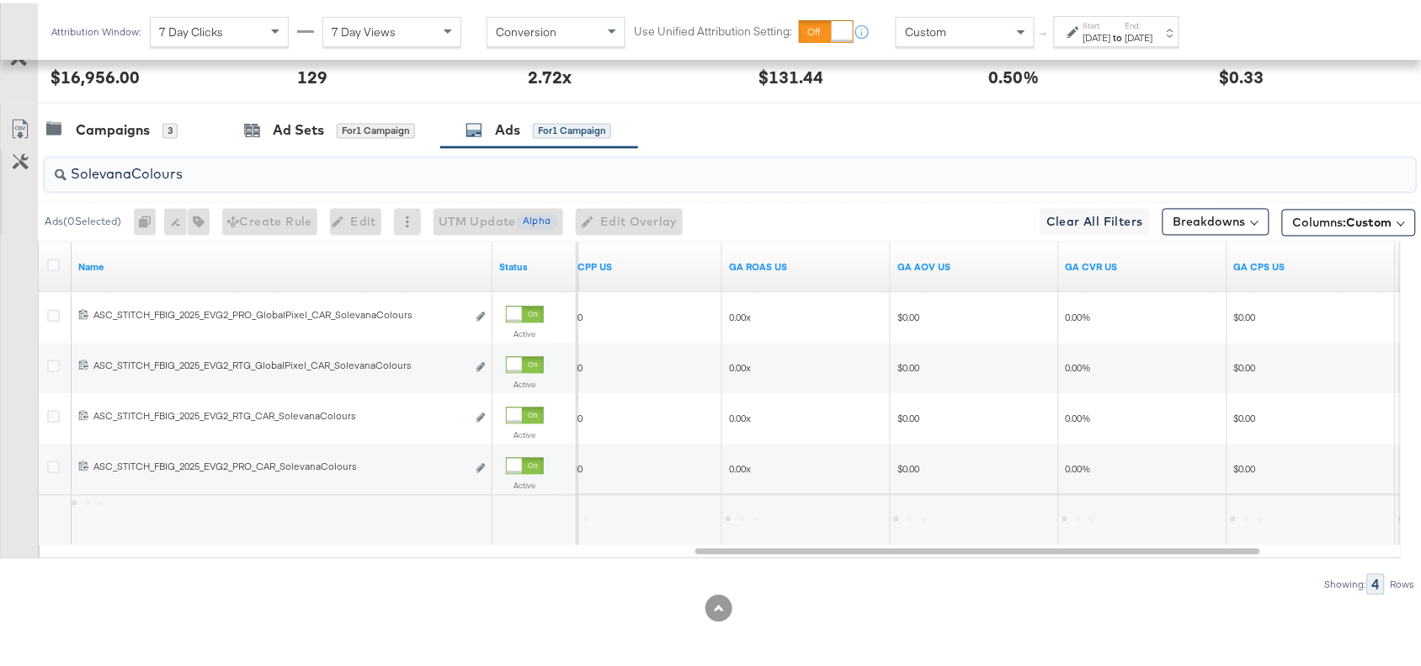
type input "SolevanaColours"
click at [990, 126] on div "Campaigns 3 Ad Sets for 1 Campaign Ads for 1 Campaign" at bounding box center [737, 127] width 1399 height 36
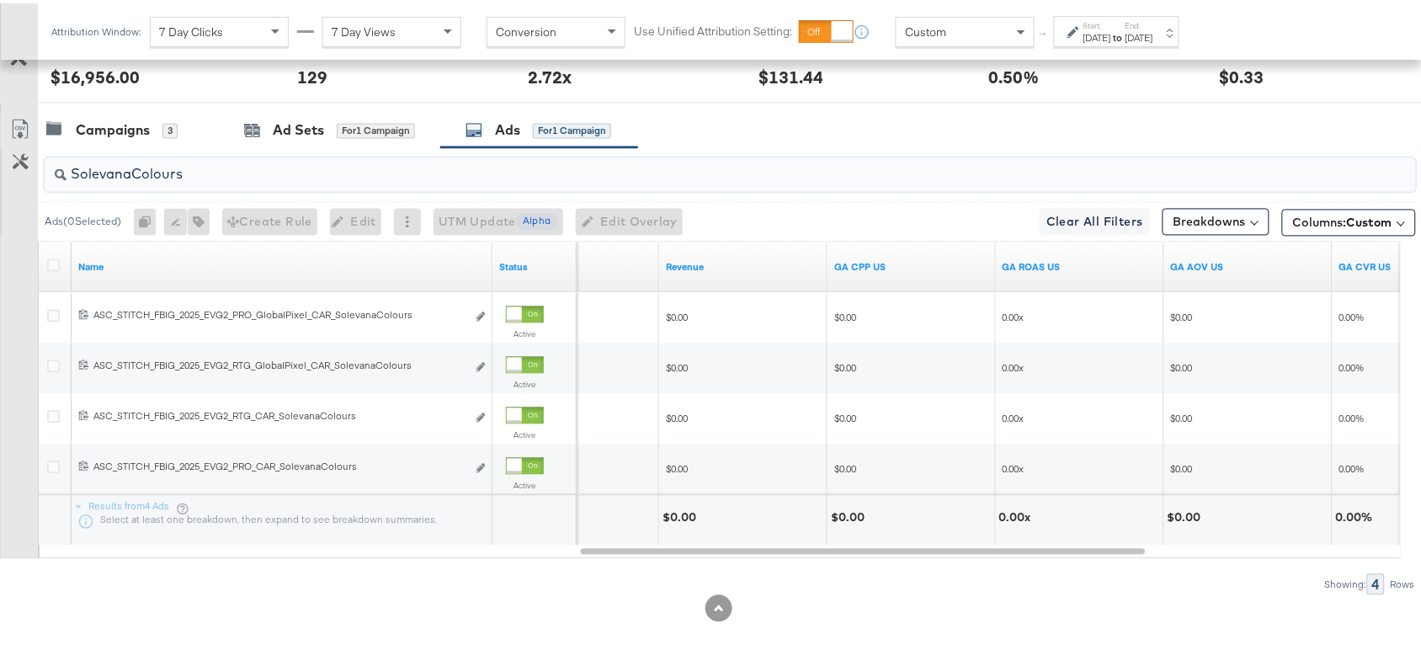
click at [232, 167] on input "SolevanaColours" at bounding box center [679, 164] width 1225 height 33
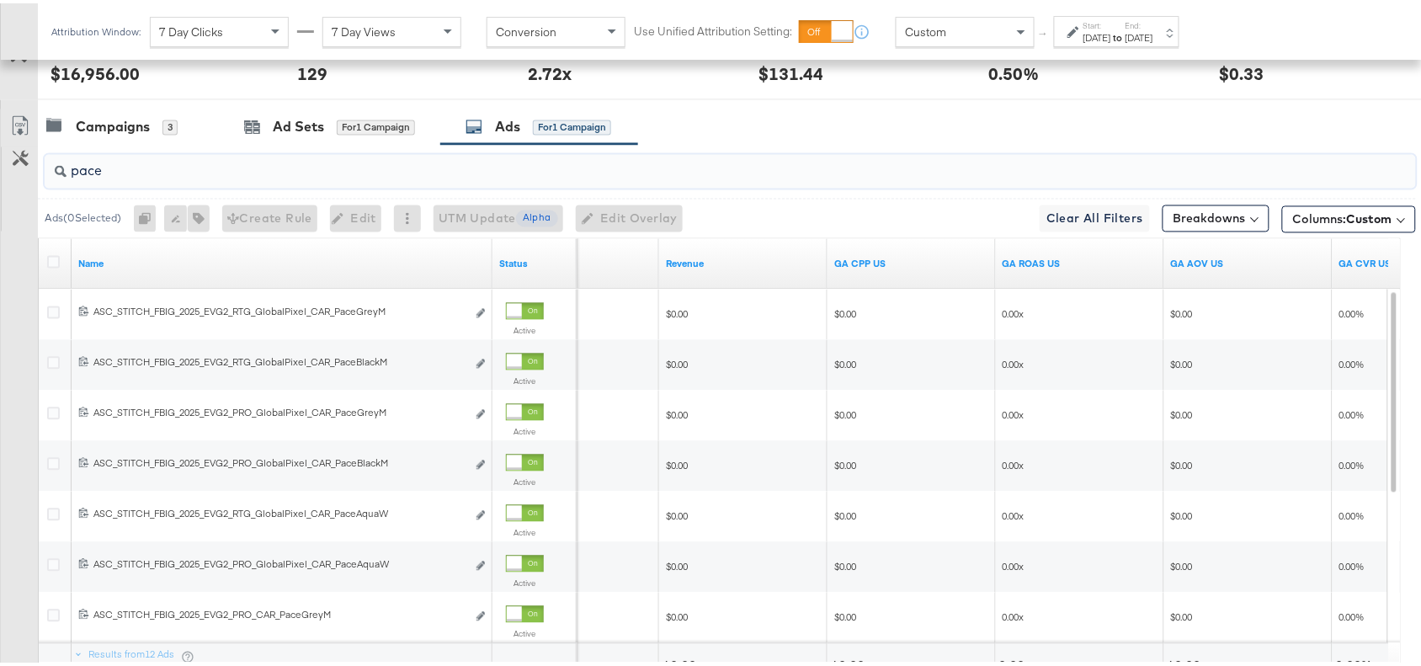
click at [924, 147] on input "pace" at bounding box center [679, 161] width 1225 height 33
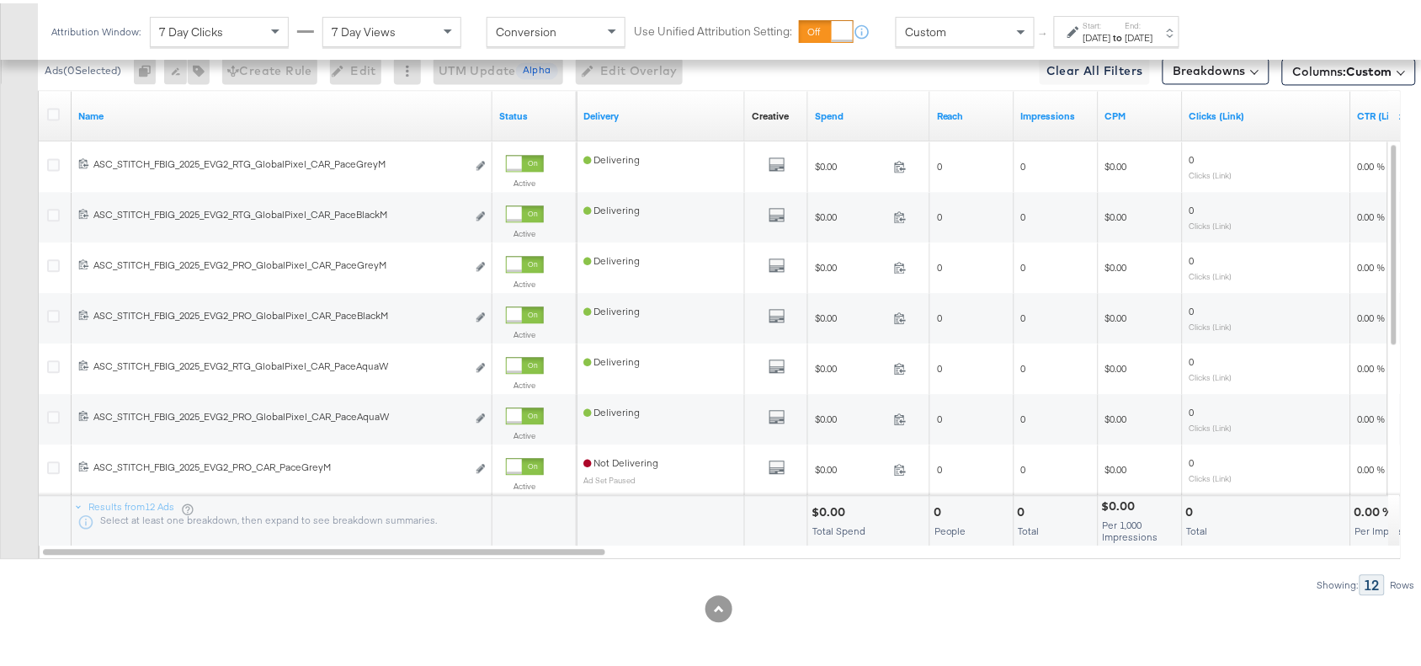
type input "pace"
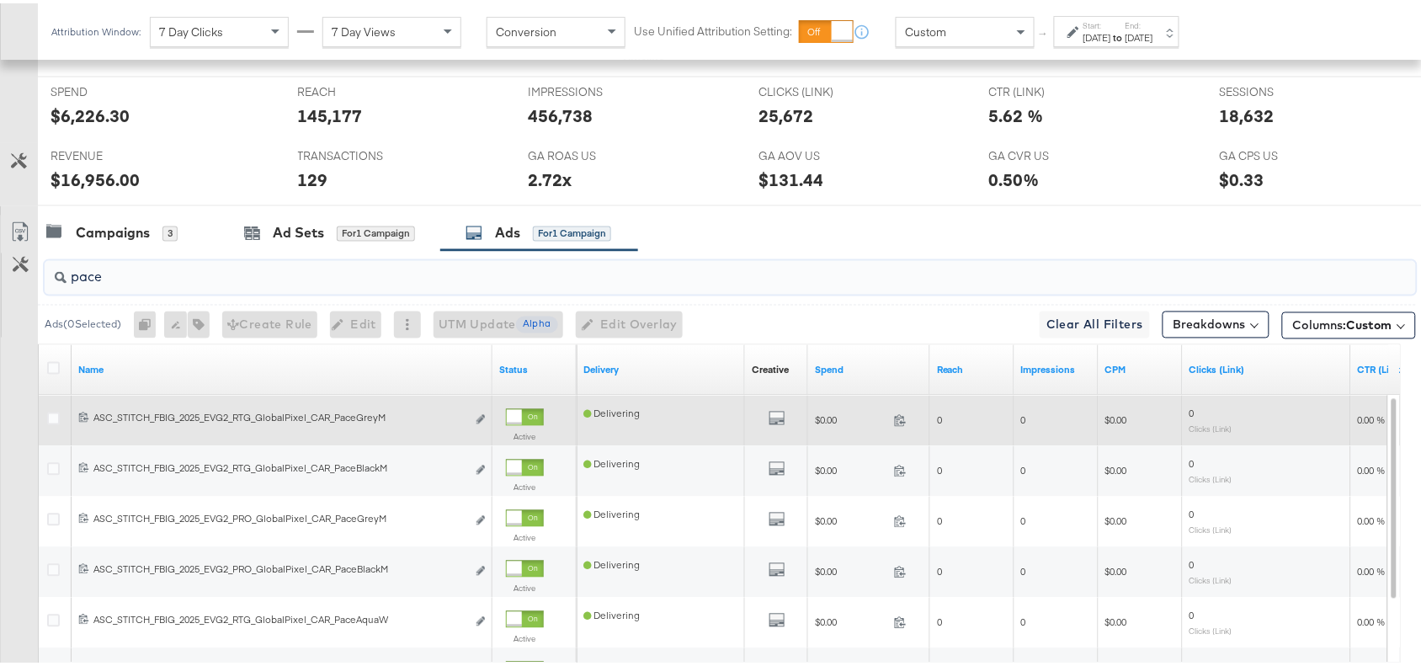
scroll to position [733, 0]
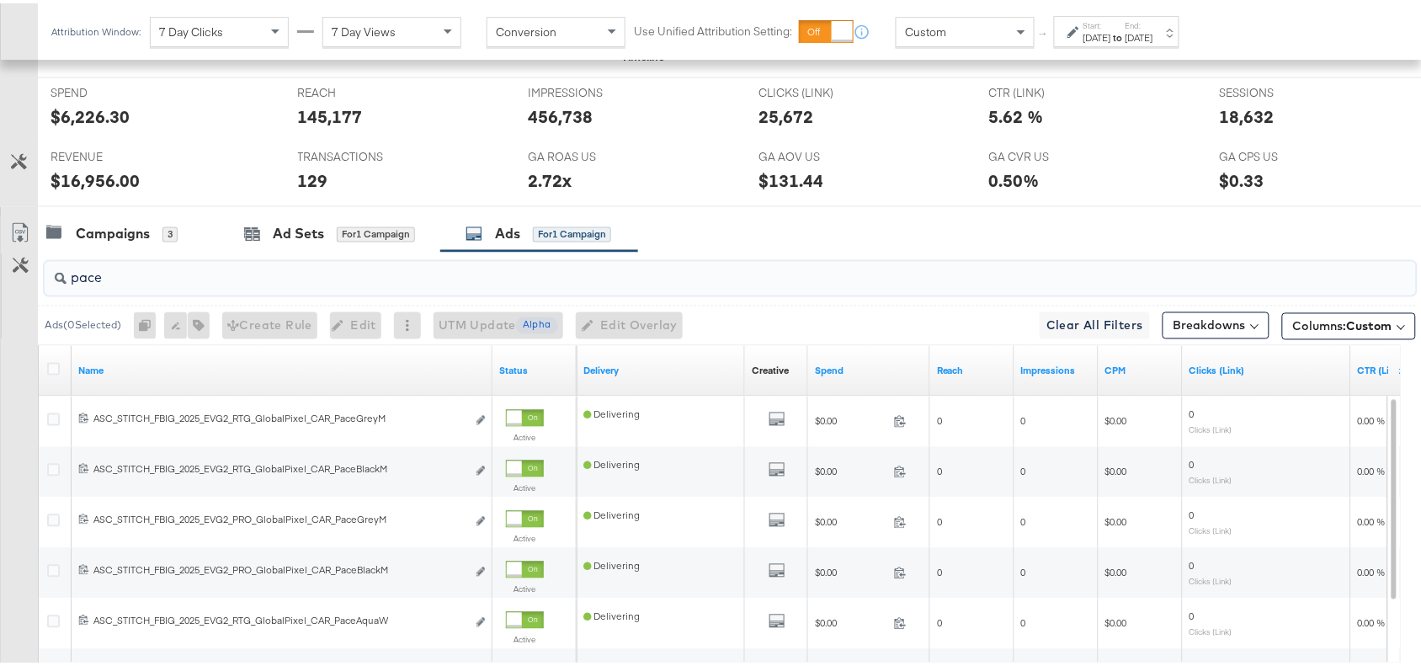
click at [124, 285] on input "pace" at bounding box center [679, 268] width 1225 height 33
click at [114, 221] on div "Campaigns 3" at bounding box center [128, 231] width 181 height 36
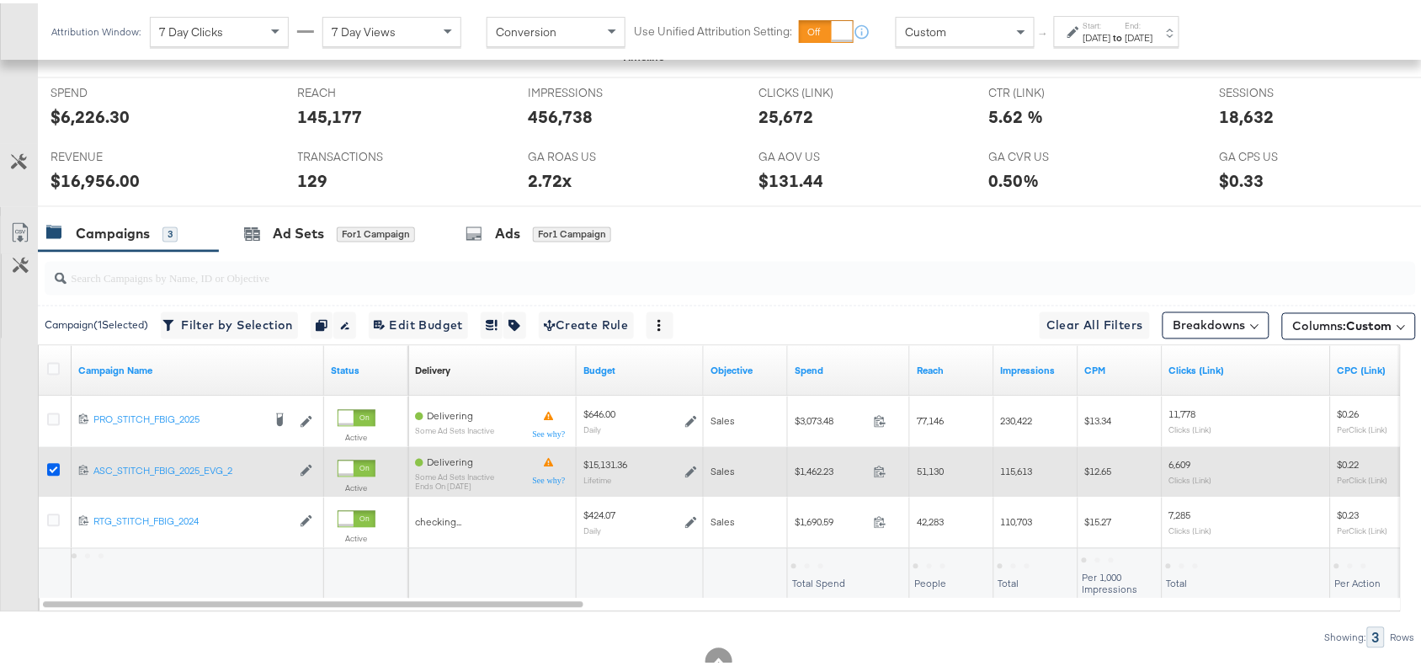
click at [56, 472] on icon at bounding box center [53, 467] width 13 height 13
click at [0, 0] on input "checkbox" at bounding box center [0, 0] width 0 height 0
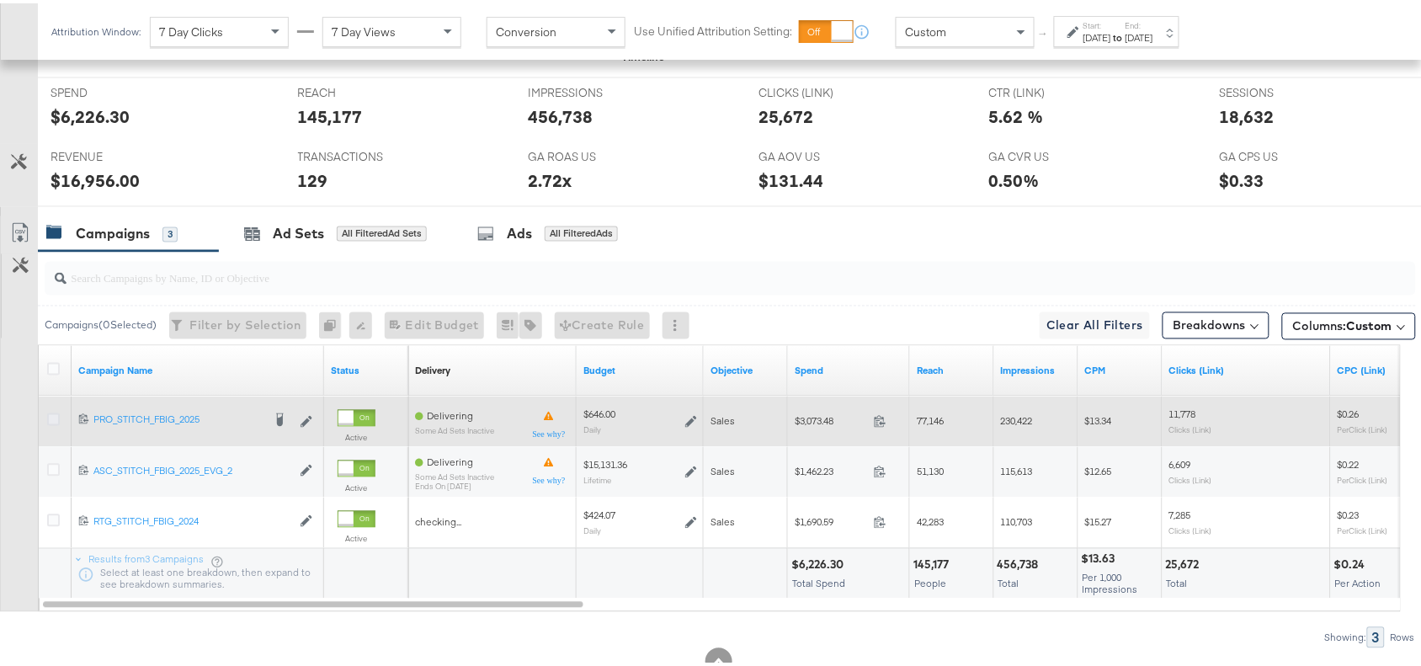
click at [56, 421] on icon at bounding box center [53, 416] width 13 height 13
click at [0, 0] on input "checkbox" at bounding box center [0, 0] width 0 height 0
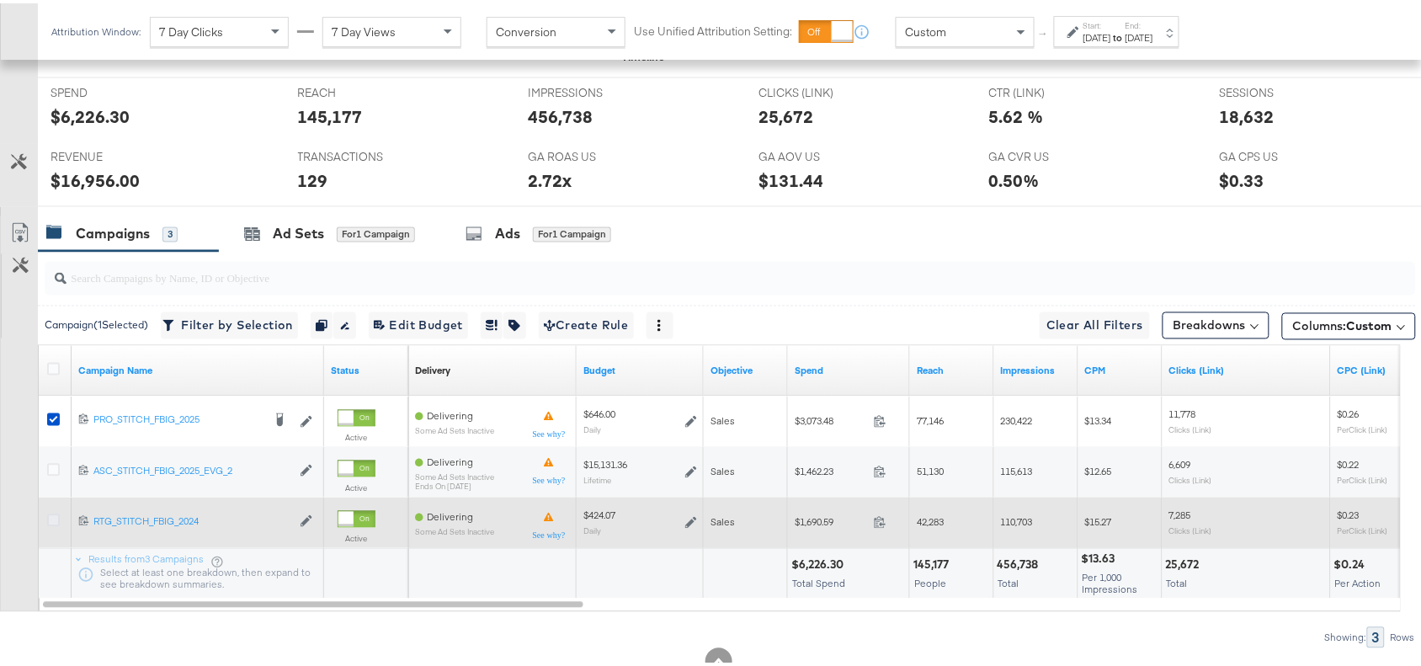
click at [48, 519] on icon at bounding box center [53, 517] width 13 height 13
click at [0, 0] on input "checkbox" at bounding box center [0, 0] width 0 height 0
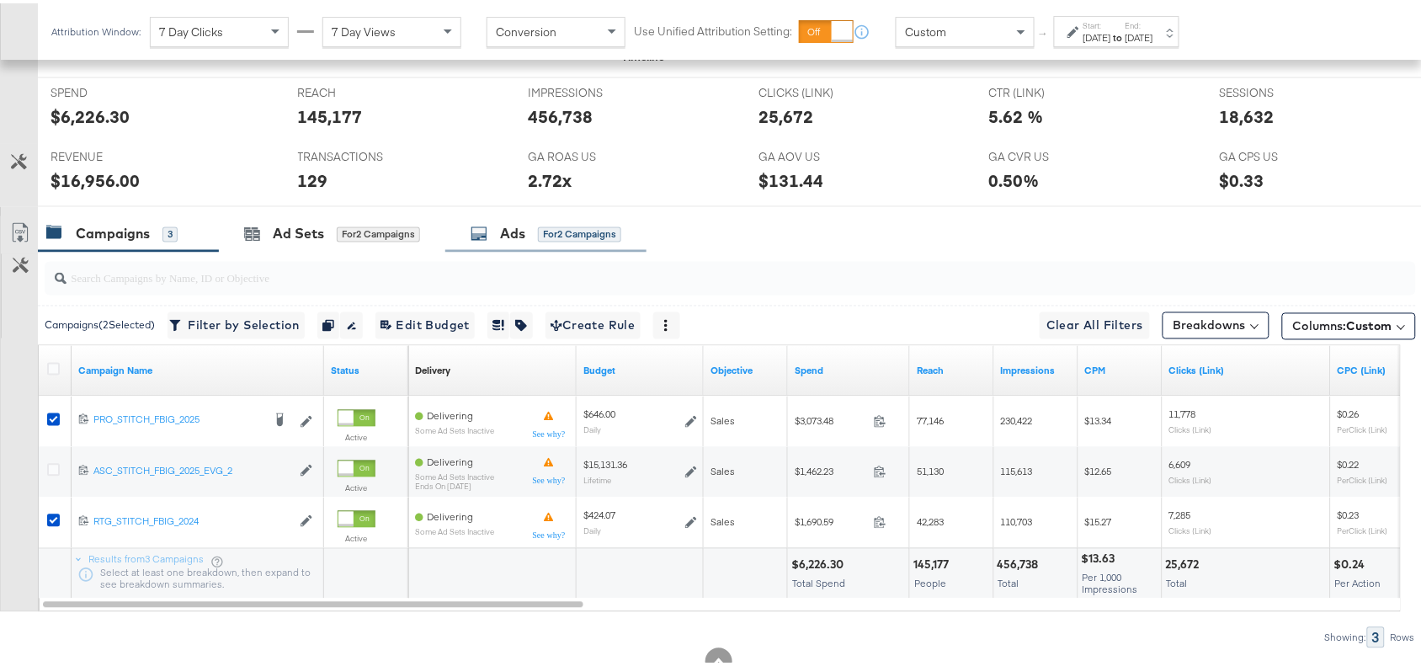
click at [512, 229] on div "Ads" at bounding box center [512, 230] width 25 height 19
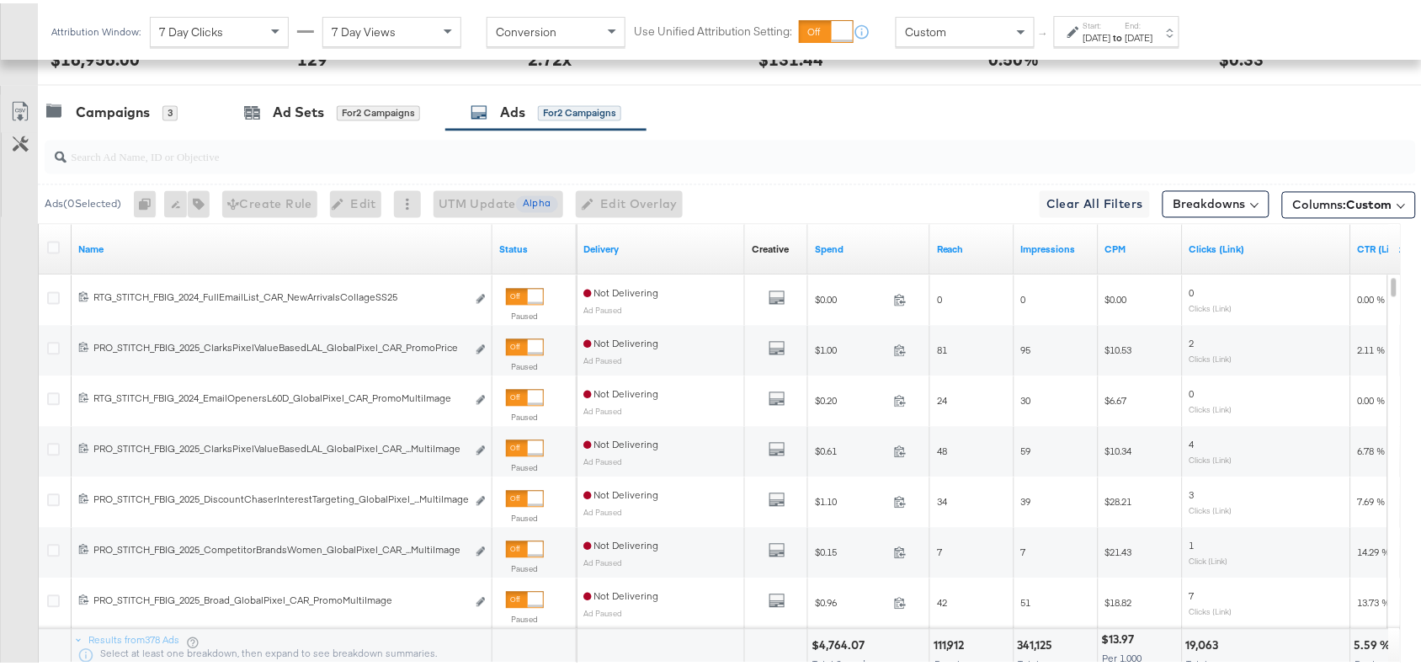
scroll to position [856, 0]
click at [88, 154] on input "search" at bounding box center [679, 145] width 1225 height 33
click at [1069, 124] on div "Campaigns 3 Ad Sets for 2 Campaigns Ads for 2 Campaigns" at bounding box center [737, 108] width 1399 height 36
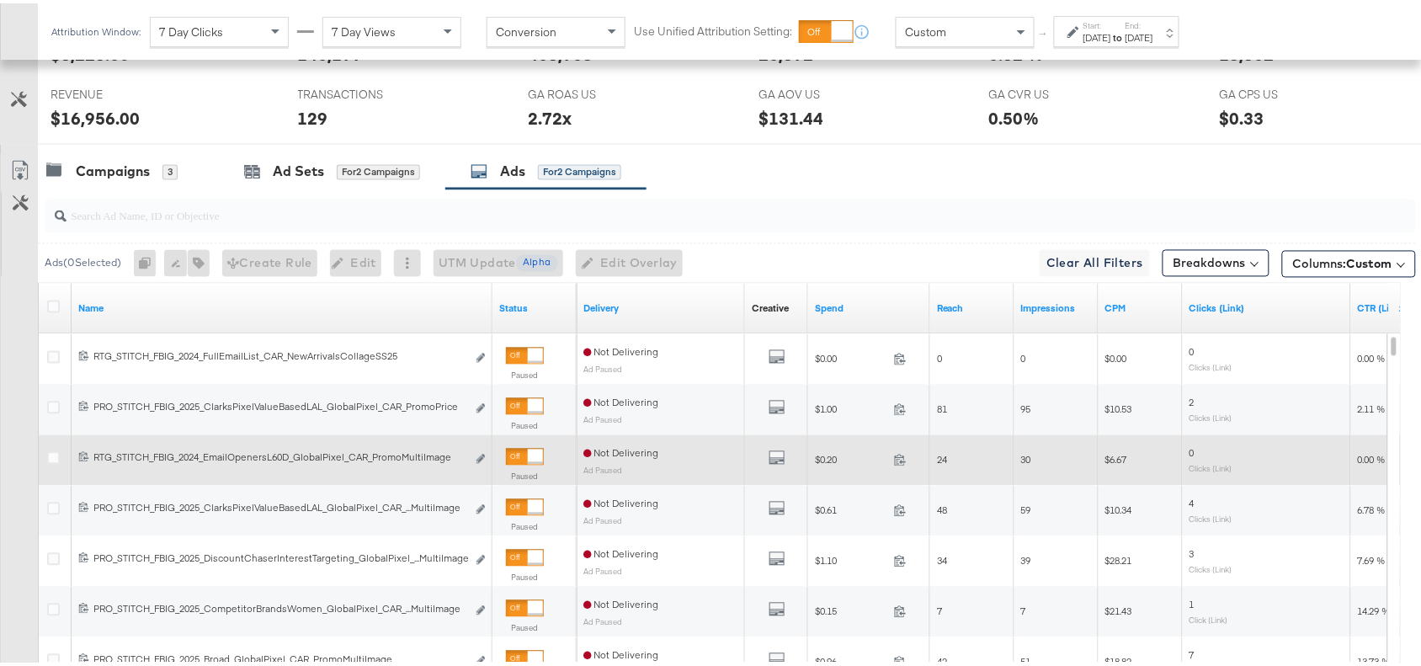
scroll to position [794, 0]
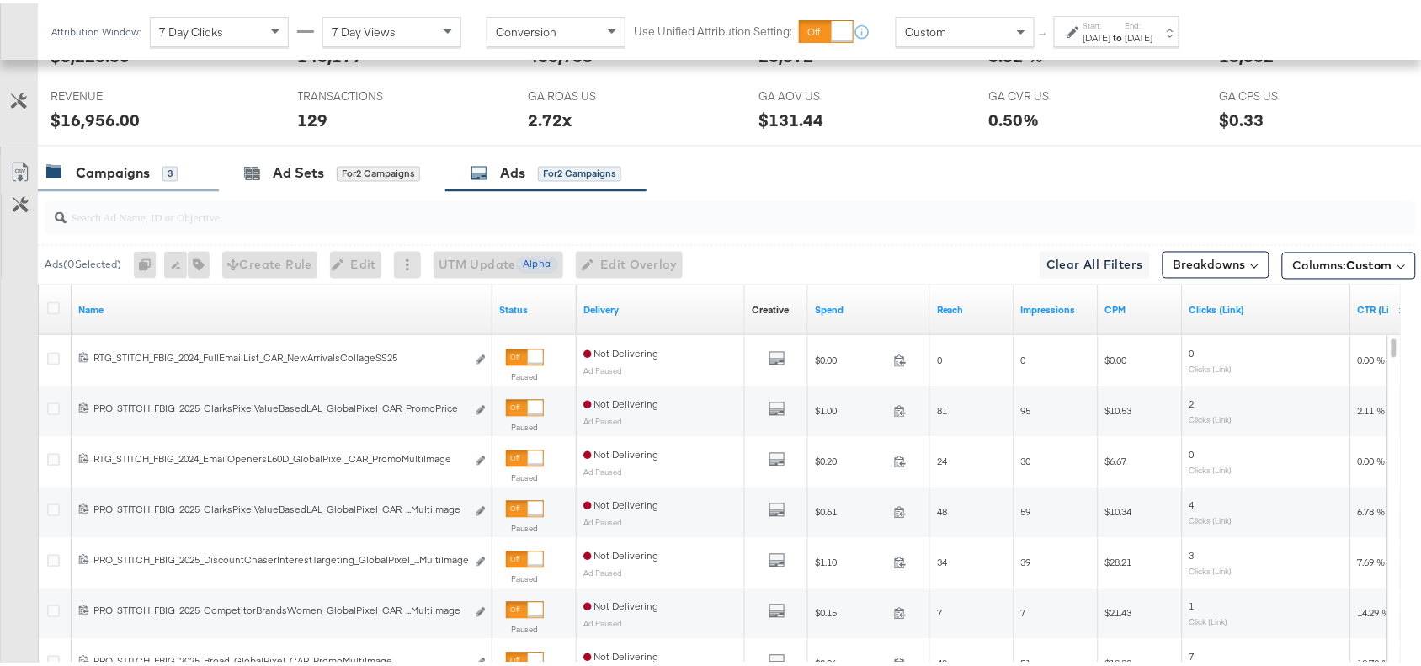
click at [124, 173] on div "Campaigns" at bounding box center [113, 170] width 74 height 19
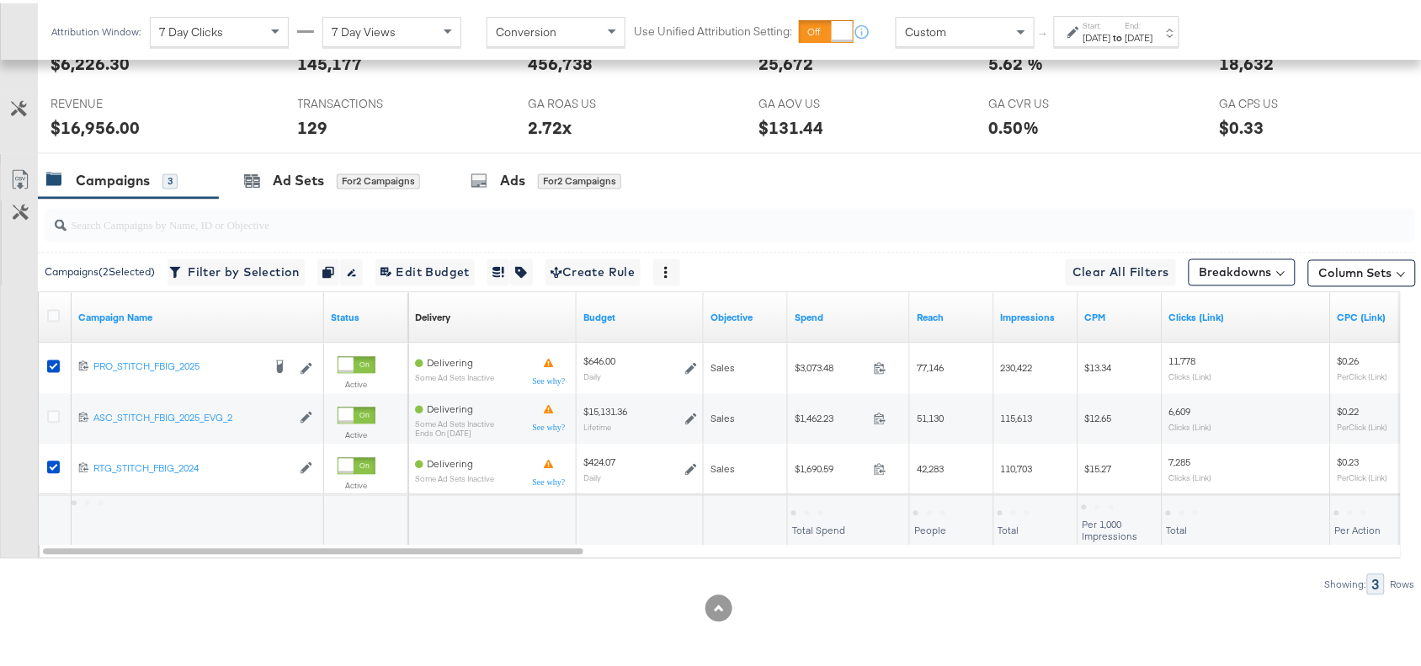
scroll to position [790, 0]
click at [498, 184] on div "Ads for 2 Campaigns" at bounding box center [546, 177] width 151 height 19
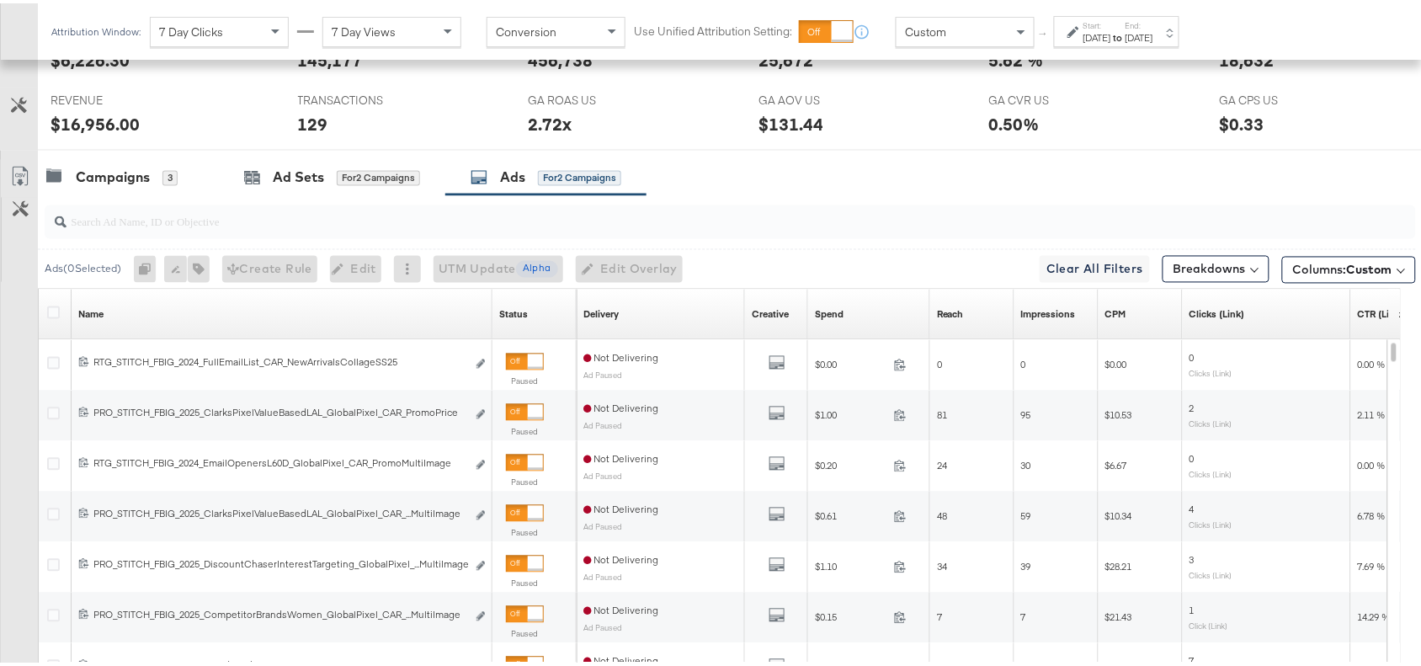
scroll to position [794, 0]
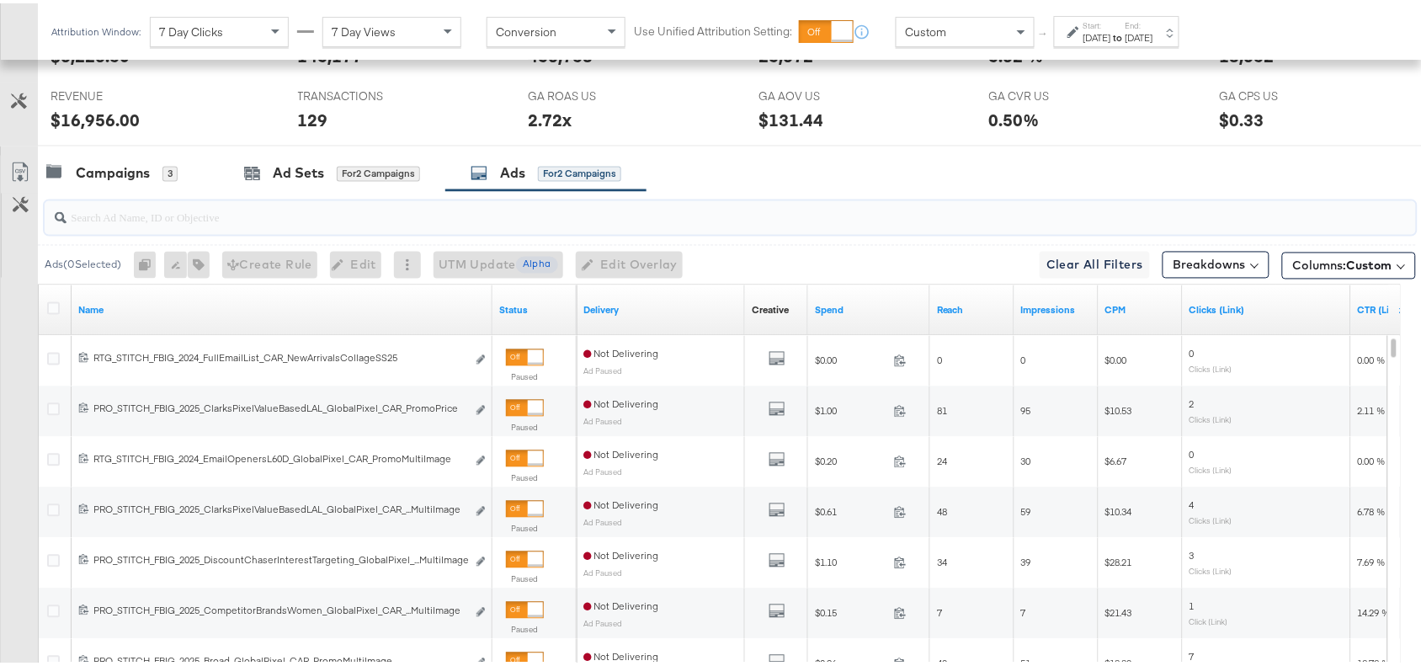
click at [106, 219] on input "search" at bounding box center [679, 207] width 1225 height 33
paste input "Solevana Colours"
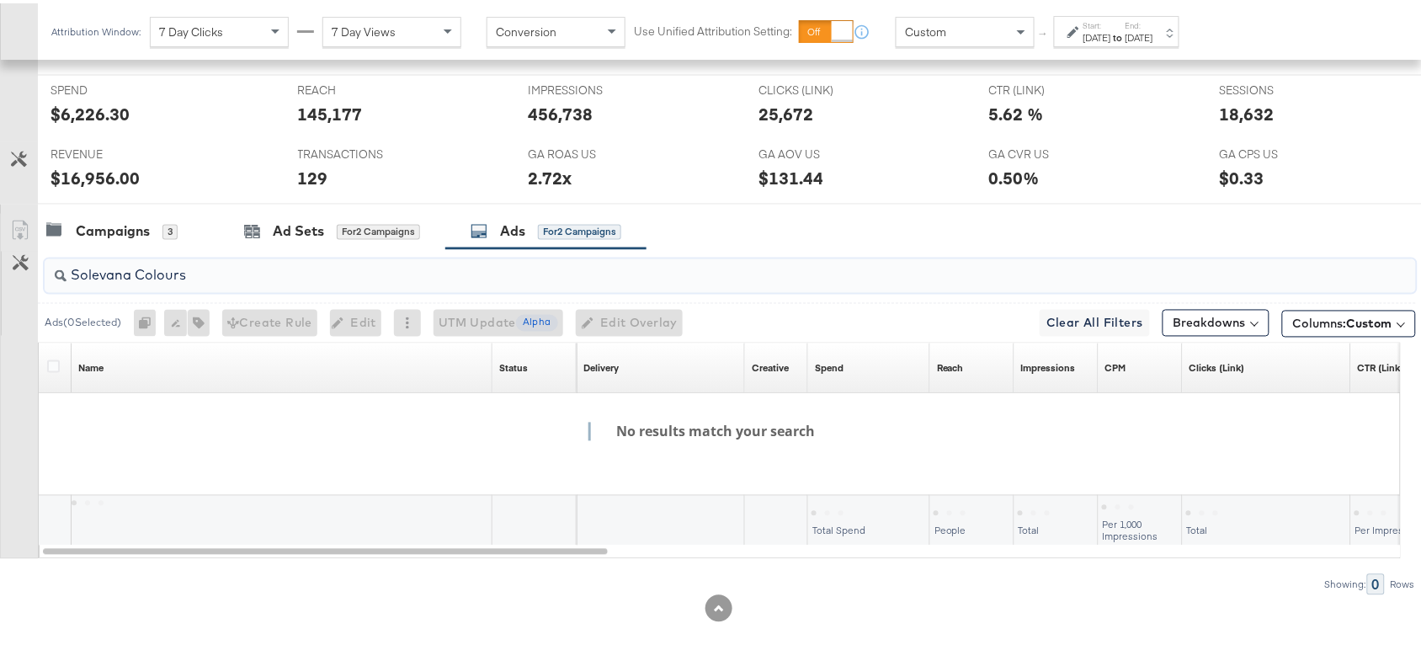
scroll to position [739, 0]
click at [137, 276] on input "Solevana Colours" at bounding box center [679, 265] width 1225 height 33
click at [1023, 228] on div "Campaigns 3 Ad Sets for 2 Campaigns Ads for 2 Campaigns" at bounding box center [737, 228] width 1399 height 36
click at [211, 279] on input "SolevanaColours" at bounding box center [679, 265] width 1225 height 33
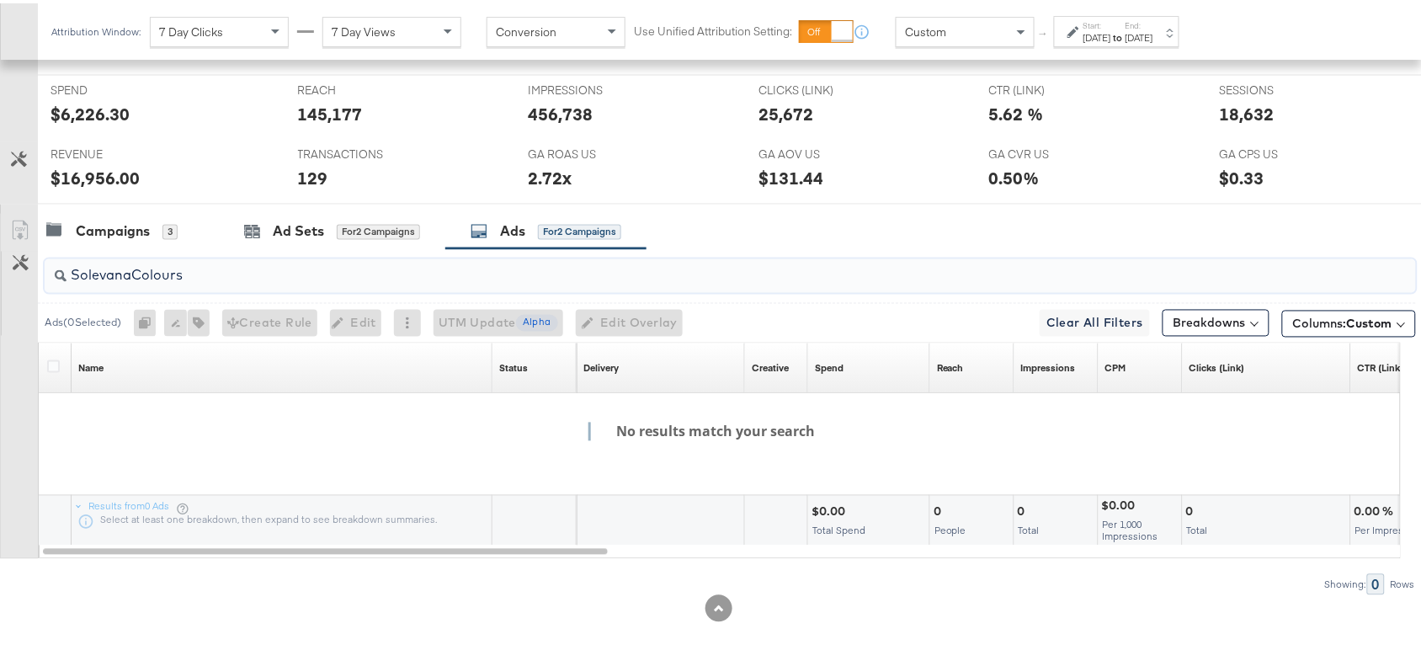
click at [211, 279] on input "SolevanaColours" at bounding box center [679, 265] width 1225 height 33
paste input "Premium Collage"
click at [133, 278] on input "Premium Collage" at bounding box center [679, 265] width 1225 height 33
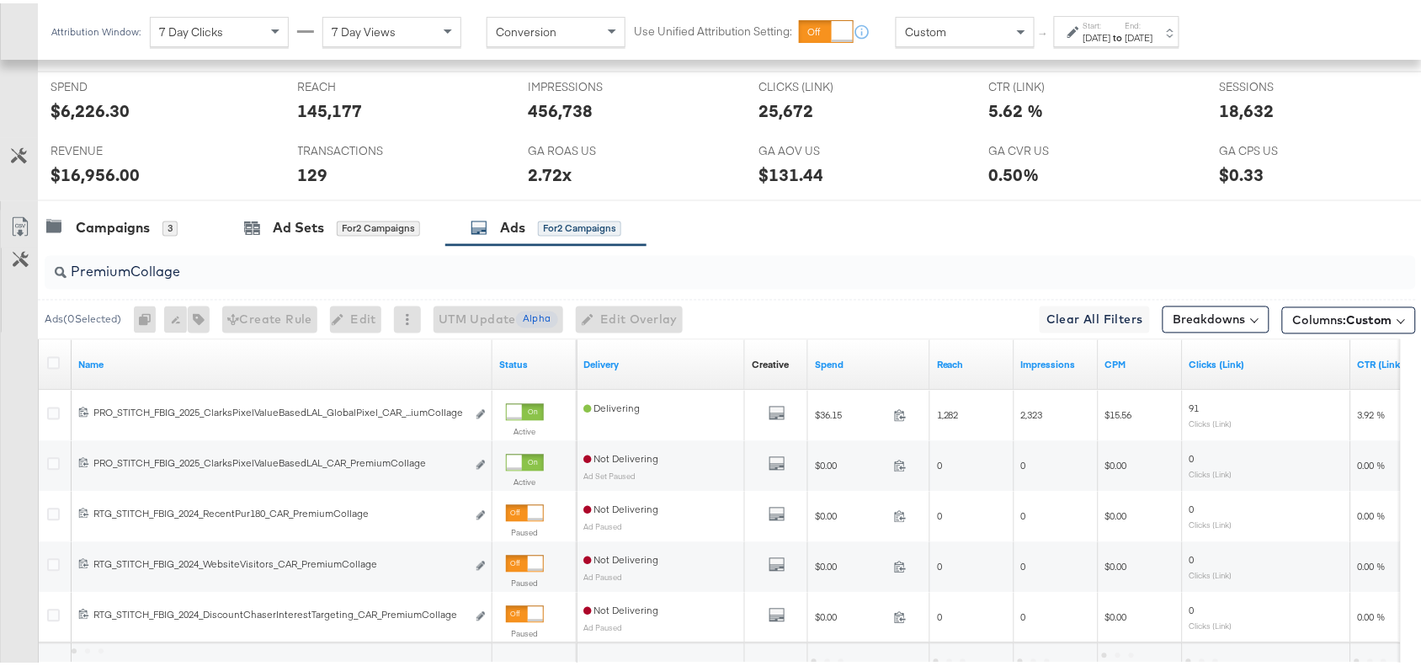
click at [962, 212] on div "Campaigns 3 Ad Sets for 2 Campaigns Ads for 2 Campaigns" at bounding box center [737, 225] width 1399 height 36
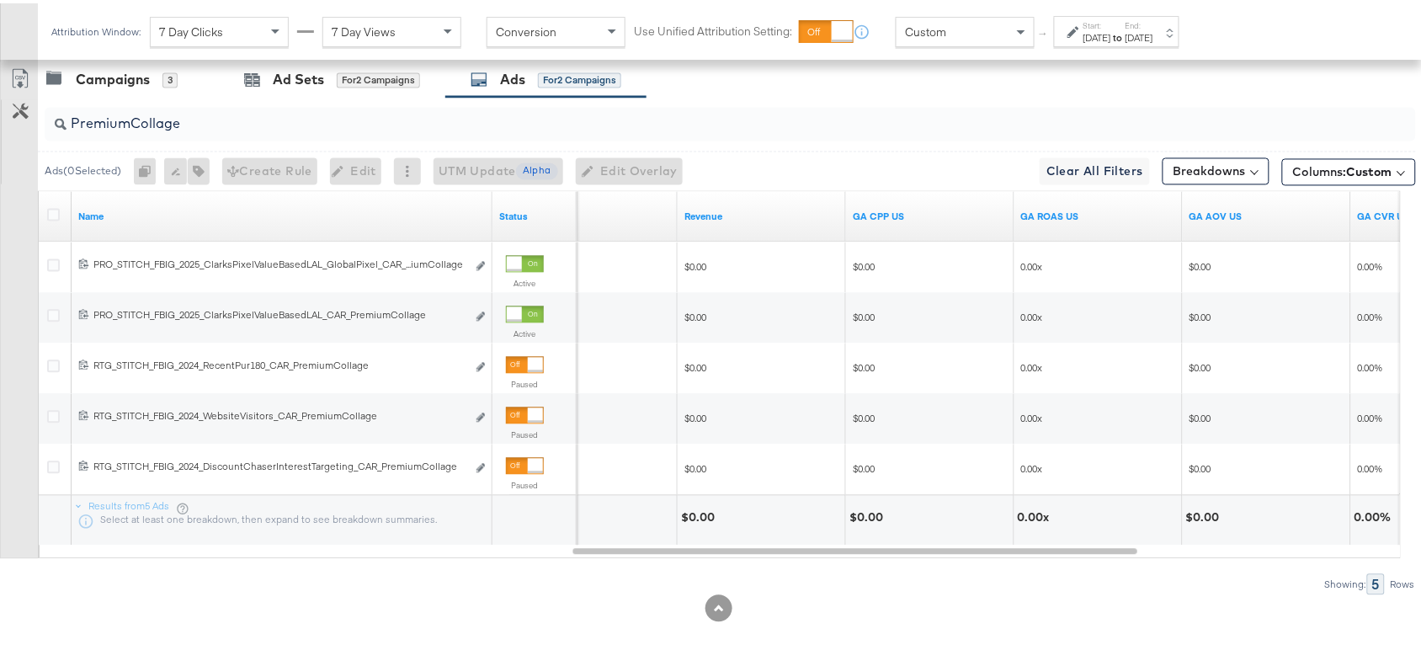
click at [210, 128] on input "PremiumCollage" at bounding box center [679, 114] width 1225 height 33
paste input "Full Price New Arrivals"
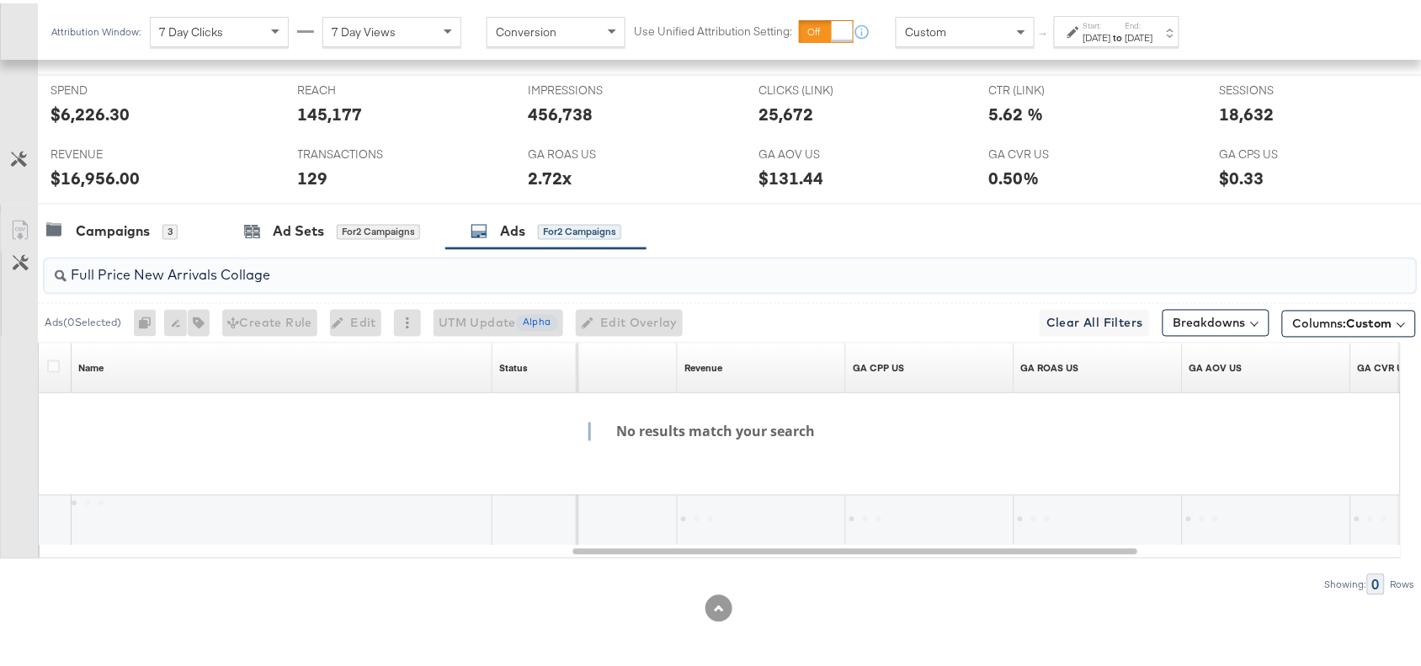
scroll to position [739, 0]
click at [98, 279] on input "Full Price New Arrivals Collage" at bounding box center [679, 265] width 1225 height 33
click at [131, 272] on input "FullPrice New Arrivals Collage" at bounding box center [679, 265] width 1225 height 33
click at [164, 274] on input "FullPriceNew Arrivals Collage" at bounding box center [679, 265] width 1225 height 33
click at [213, 276] on input "FullPriceNewArrivals Collage" at bounding box center [679, 265] width 1225 height 33
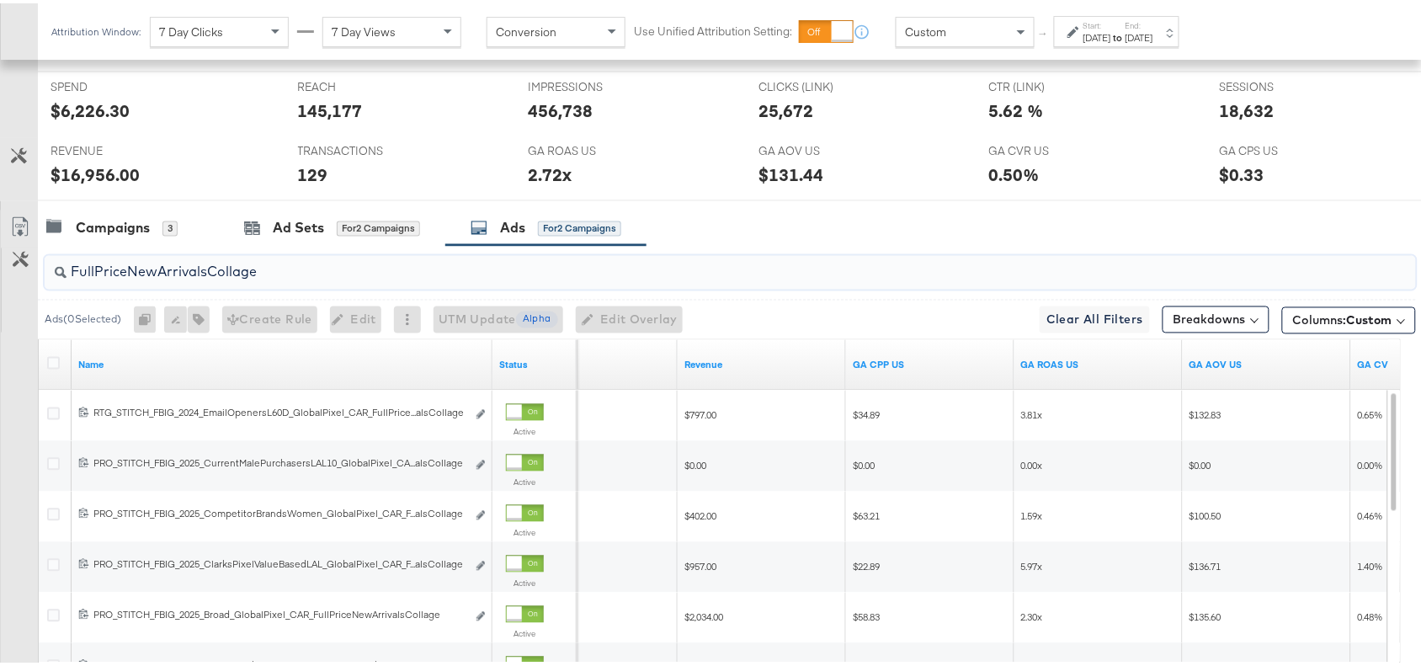
scroll to position [891, 0]
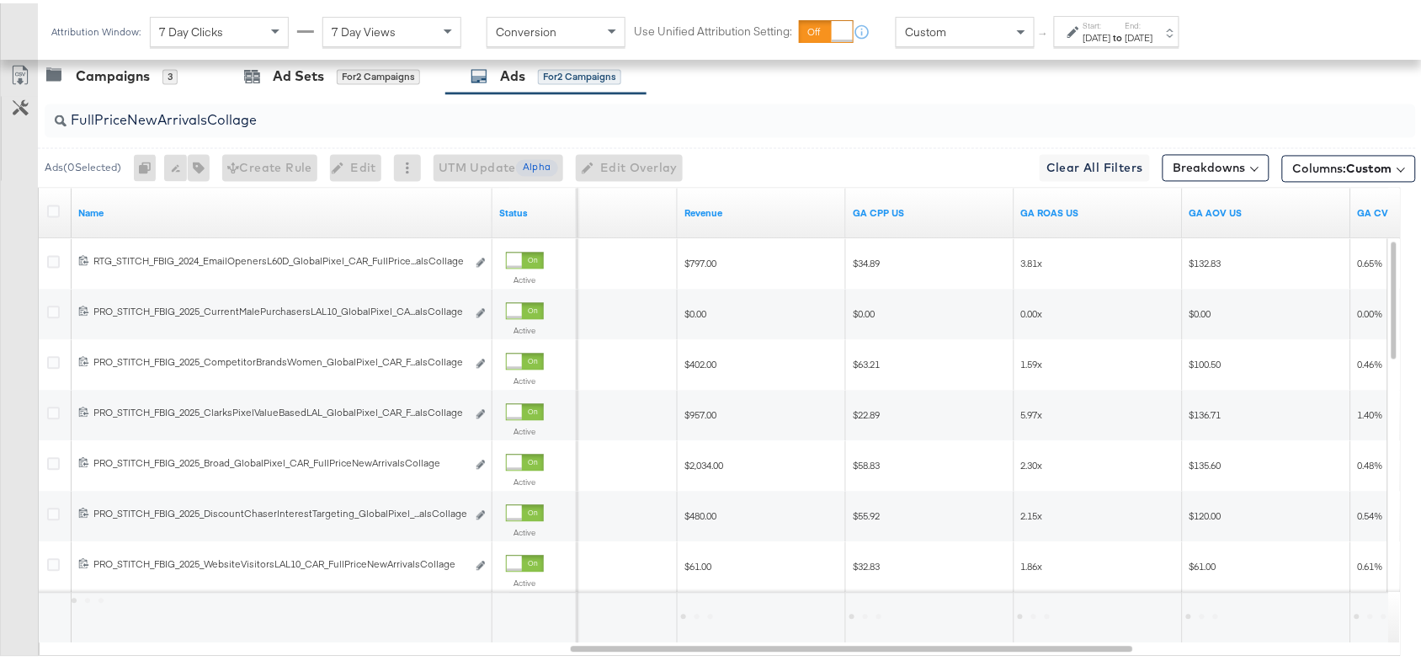
click at [853, 76] on div "Campaigns 3 Ad Sets for 2 Campaigns Ads for 2 Campaigns" at bounding box center [737, 74] width 1399 height 36
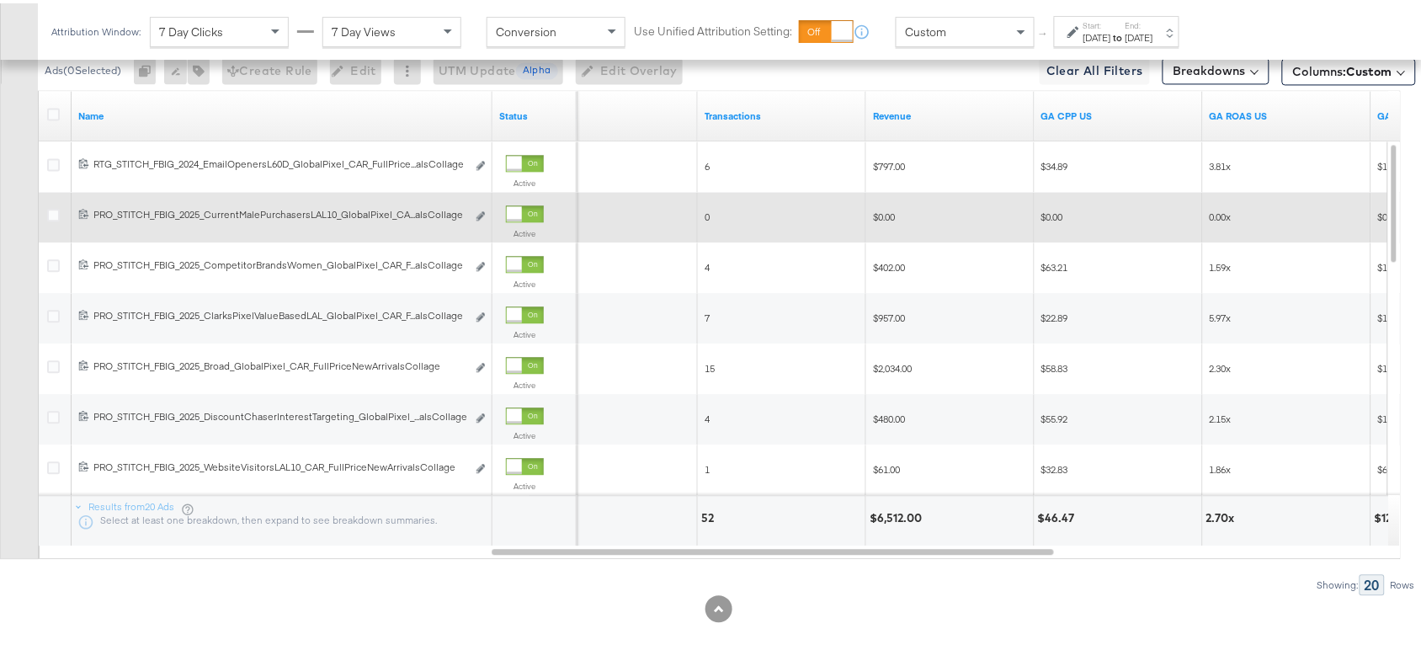
scroll to position [608, 0]
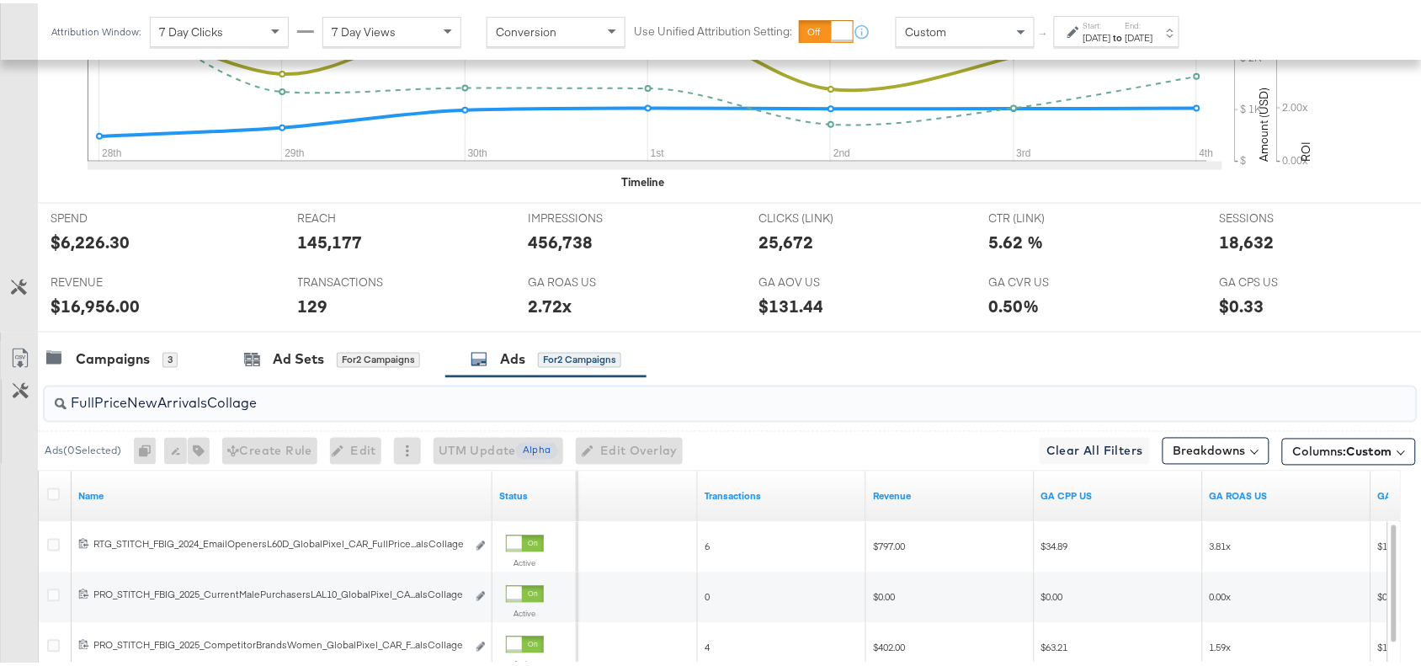
click at [274, 410] on input "FullPriceNewArrivalsCollage" at bounding box center [679, 393] width 1225 height 33
paste input "Essentials"
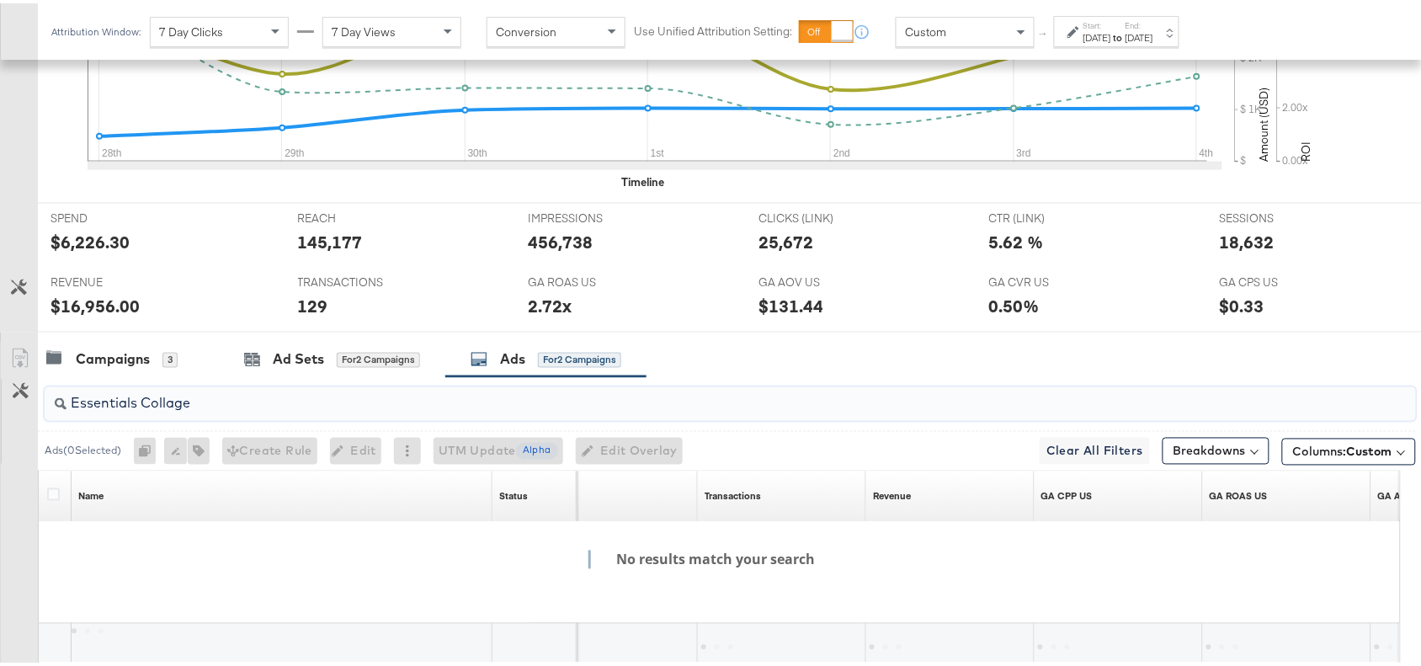
click at [141, 405] on input "Essentials Collage" at bounding box center [679, 393] width 1225 height 33
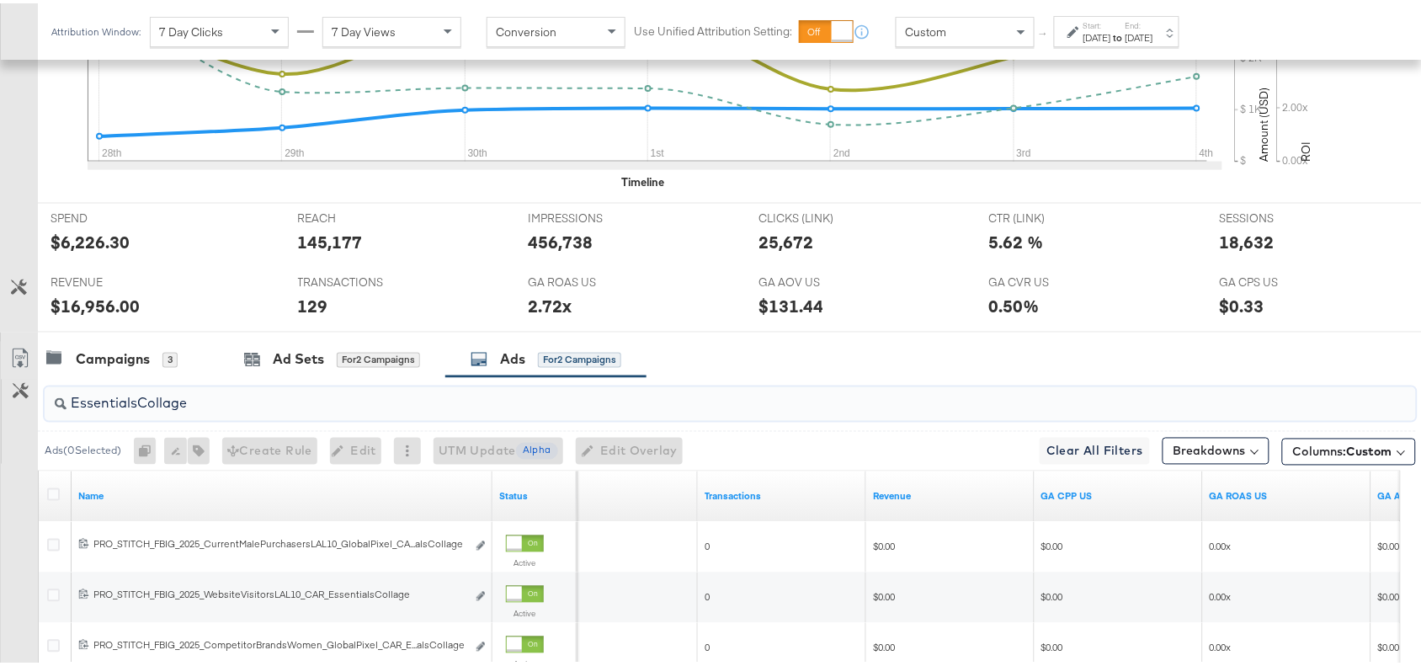
type input "EssentialsCollage"
click at [950, 328] on div "GA AOV US GA AOV US $131.44" at bounding box center [861, 296] width 231 height 64
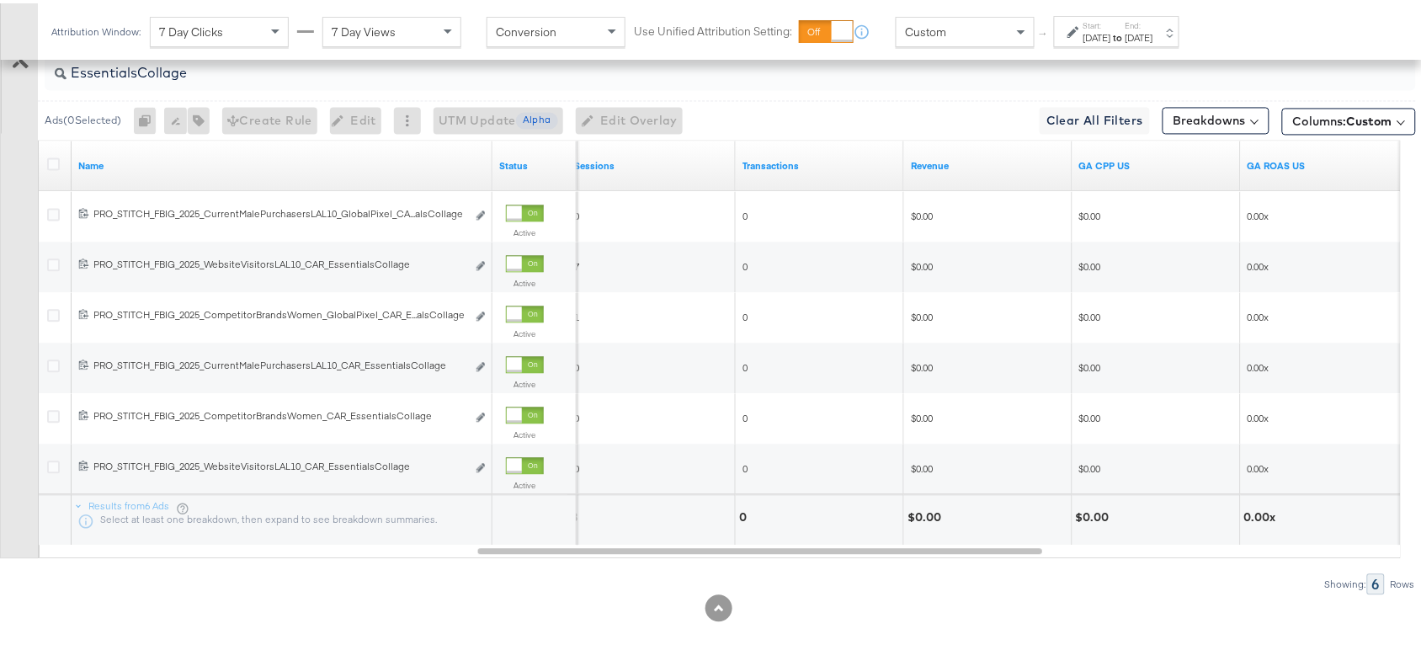
scroll to position [796, 0]
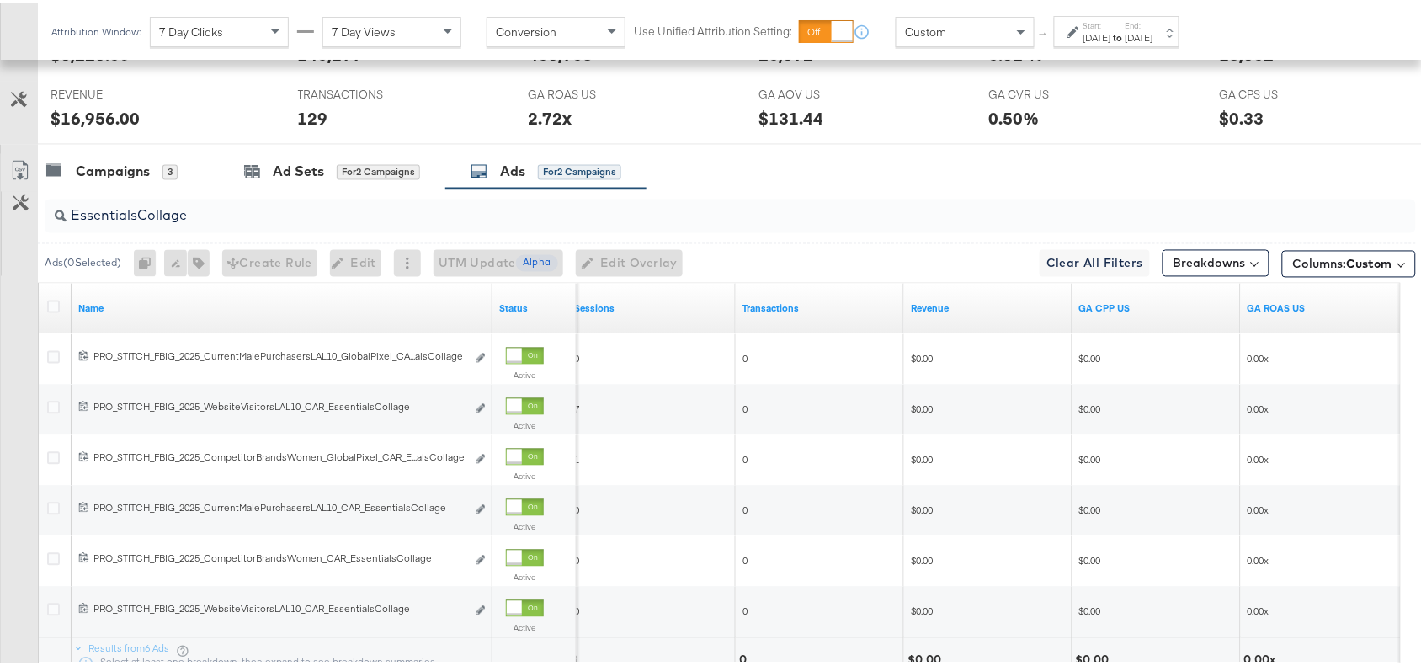
click at [212, 230] on div "EssentialsCollage" at bounding box center [731, 213] width 1372 height 34
click at [242, 221] on input "EssentialsCollage" at bounding box center [679, 205] width 1225 height 33
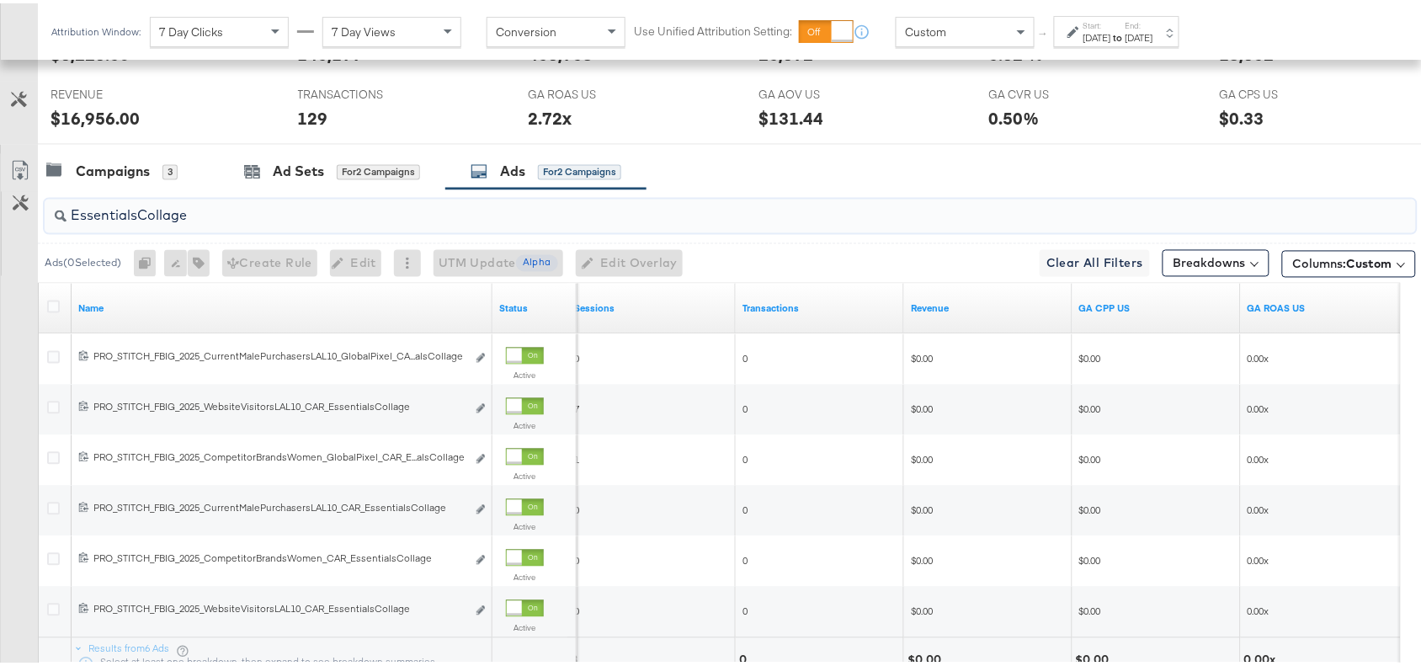
click at [242, 221] on input "EssentialsCollage" at bounding box center [679, 205] width 1225 height 33
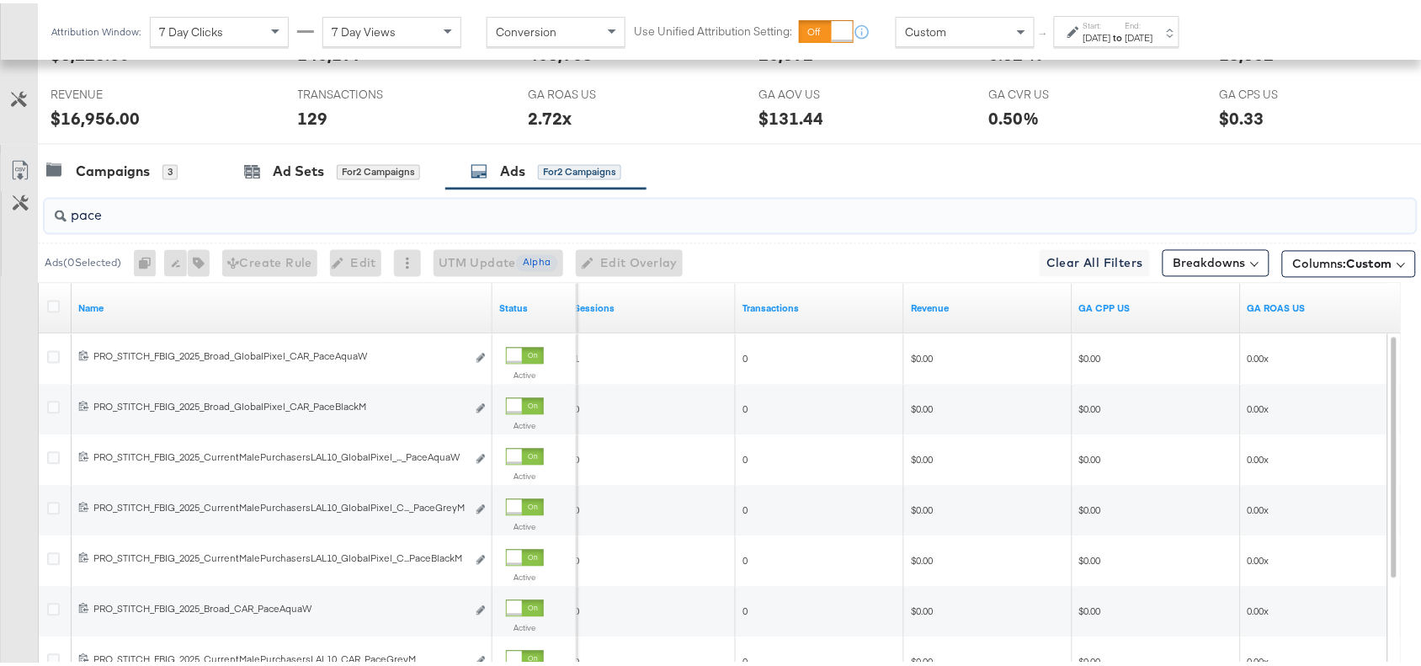
type input "pace"
click at [1004, 153] on div "Campaigns 3 Ad Sets for 2 Campaigns Ads for 2 Campaigns" at bounding box center [737, 169] width 1399 height 36
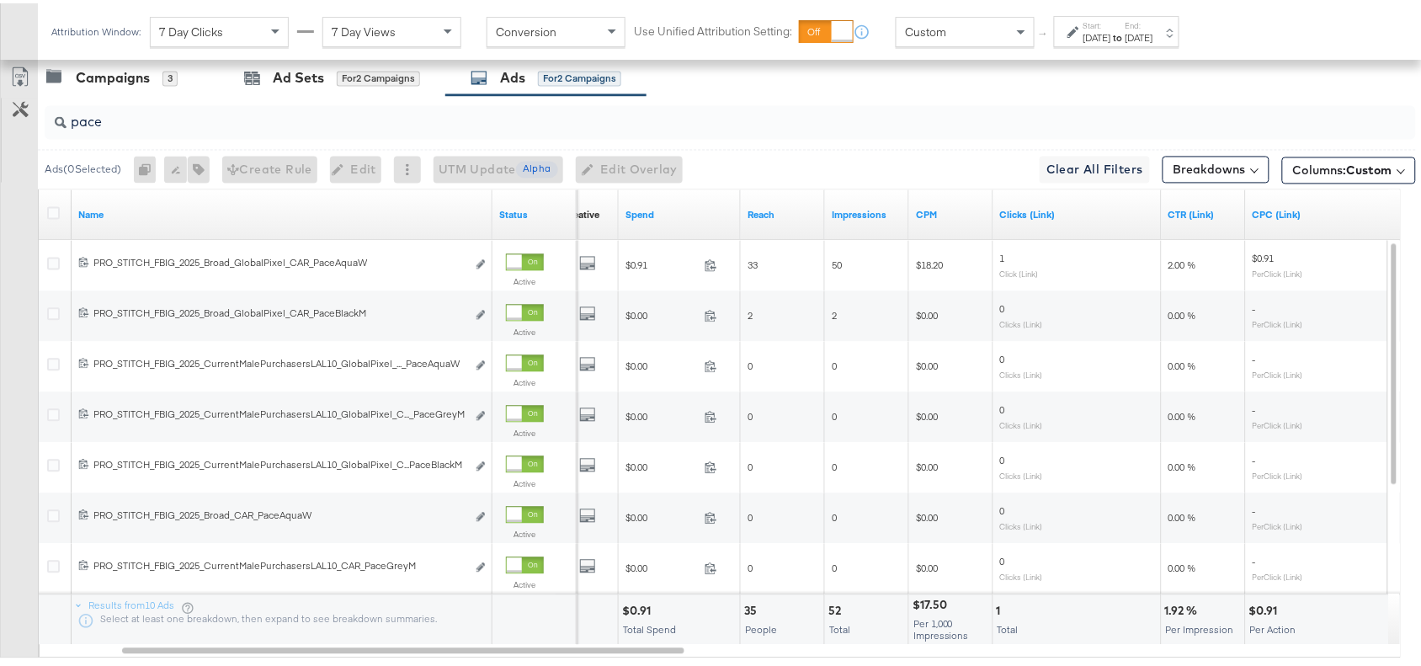
scroll to position [865, 0]
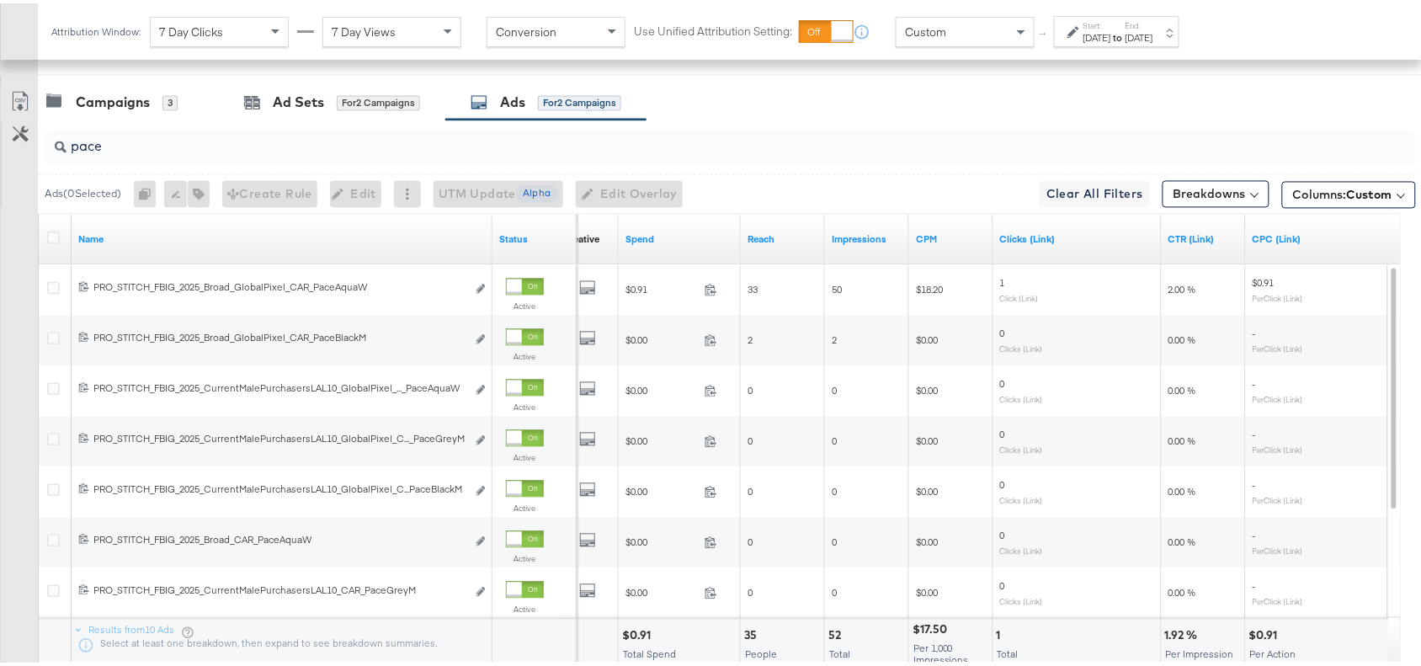
click at [145, 145] on input "pace" at bounding box center [679, 136] width 1225 height 33
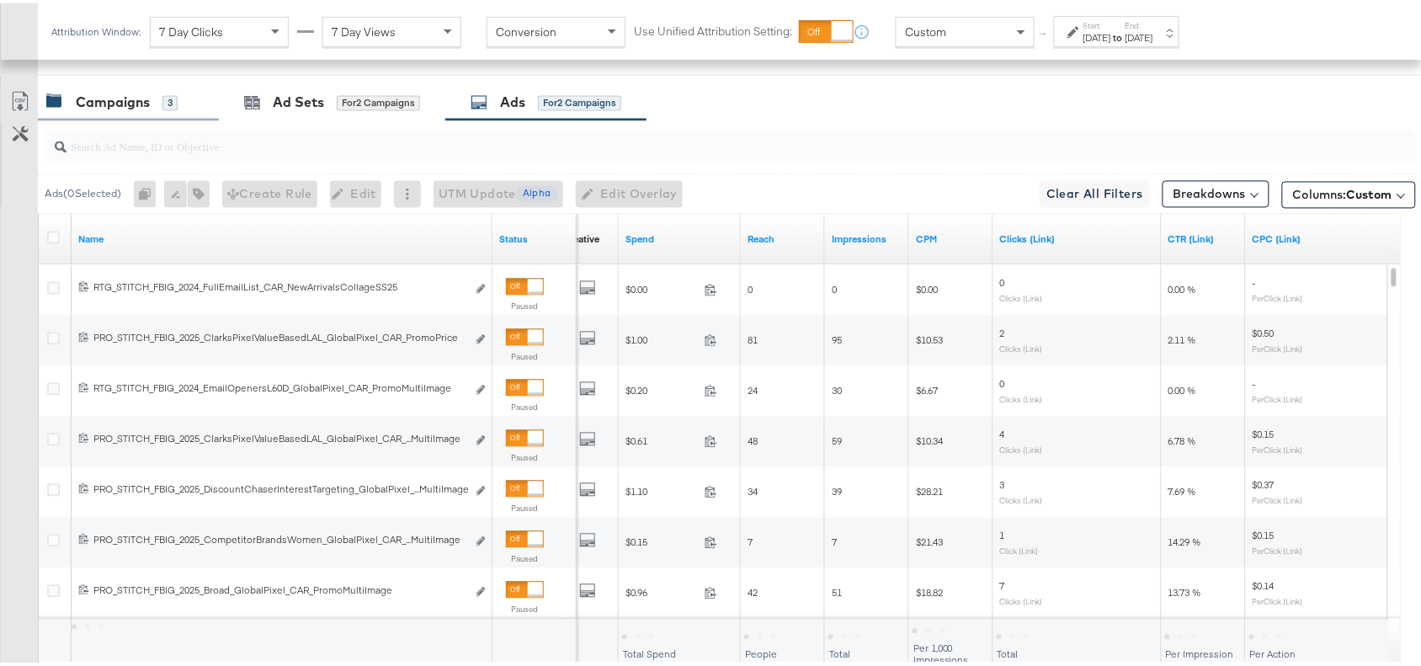
click at [108, 98] on div "Campaigns" at bounding box center [113, 99] width 74 height 19
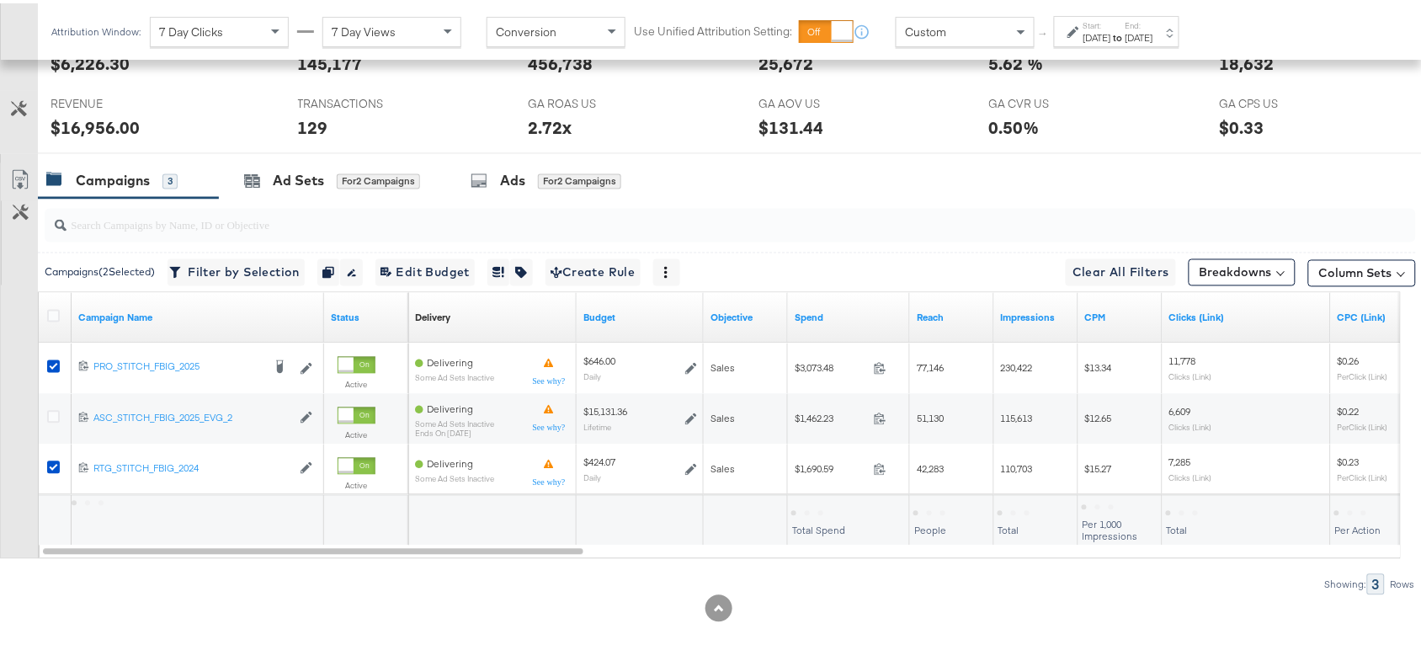
scroll to position [790, 0]
click at [51, 314] on icon at bounding box center [53, 312] width 13 height 13
click at [0, 0] on input "checkbox" at bounding box center [0, 0] width 0 height 0
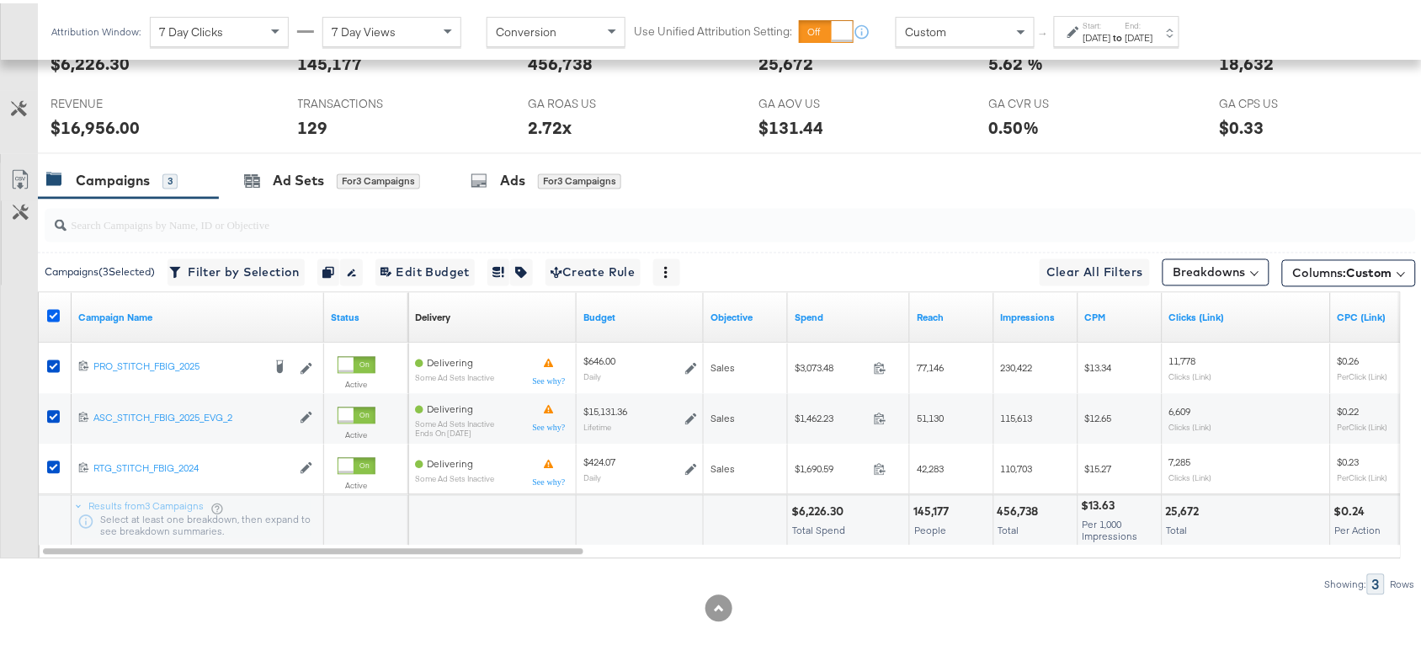
click at [51, 314] on icon at bounding box center [53, 312] width 13 height 13
click at [0, 0] on input "checkbox" at bounding box center [0, 0] width 0 height 0
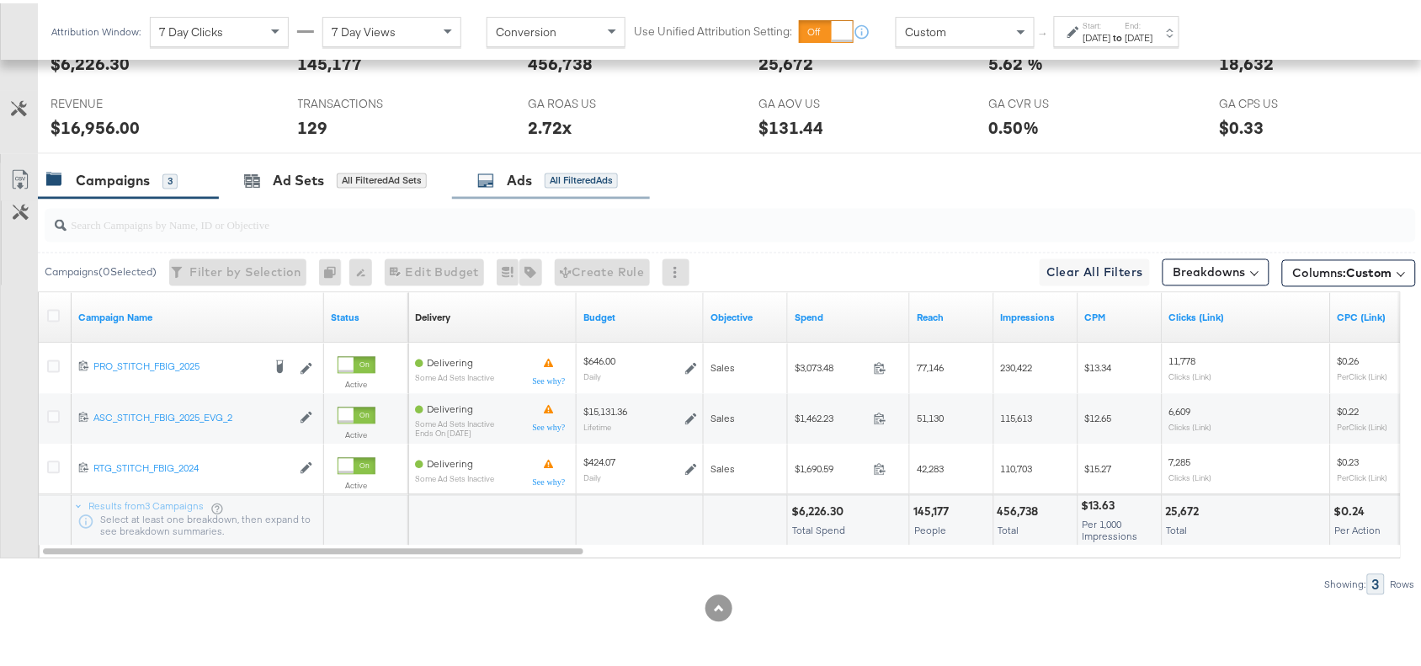
click at [505, 171] on div "Ads All Filtered Ads" at bounding box center [547, 177] width 141 height 19
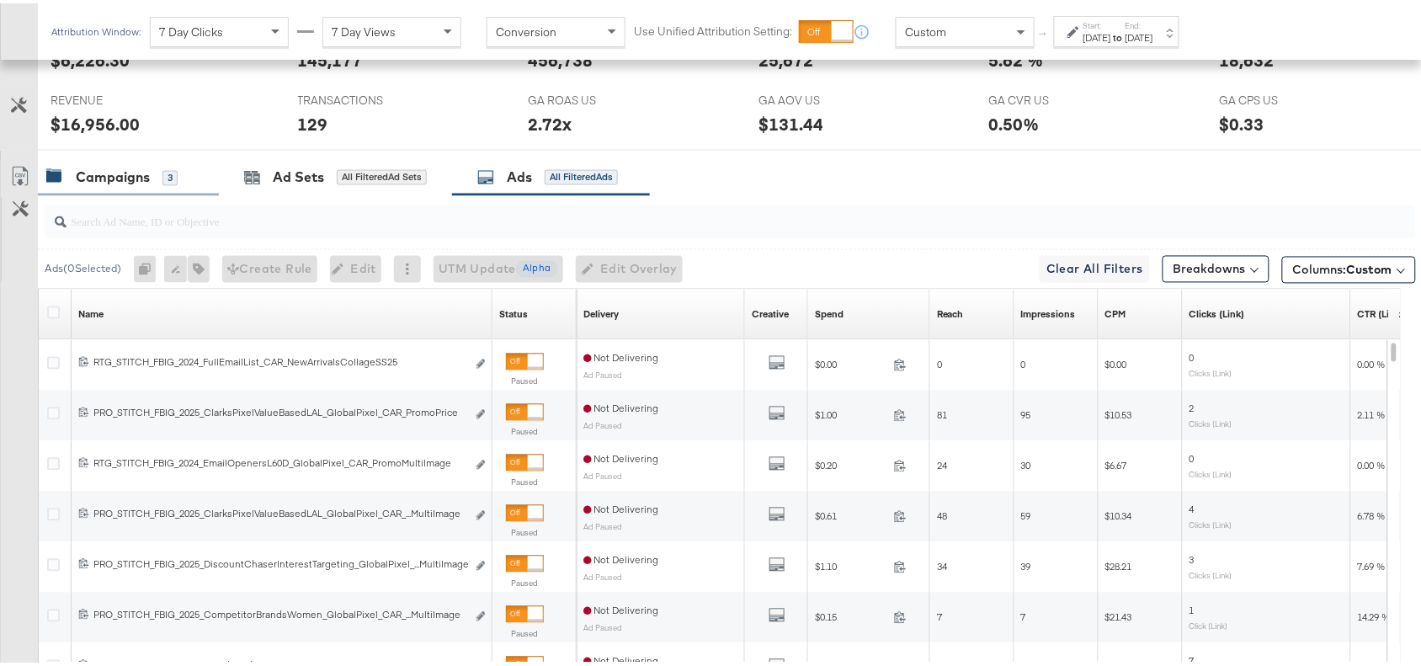
scroll to position [739, 0]
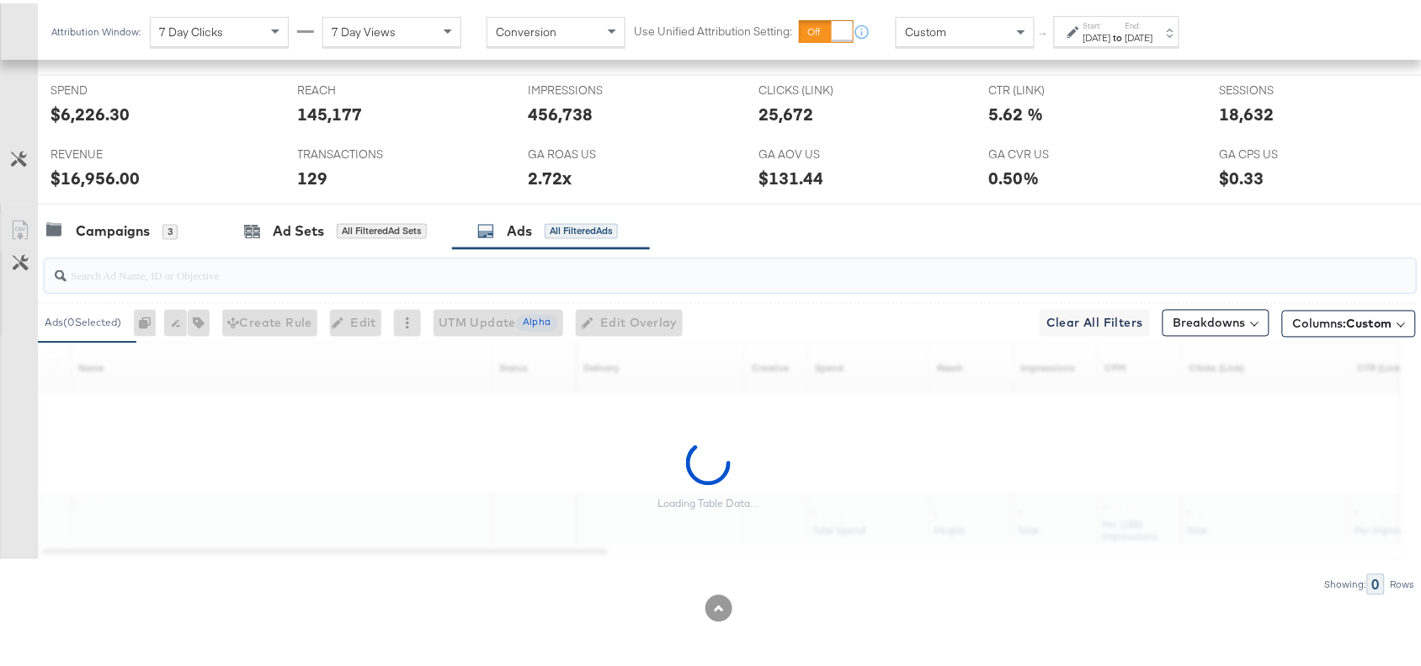
click at [132, 280] on input "search" at bounding box center [679, 265] width 1225 height 33
click at [868, 224] on div "Campaigns 3 Ad Sets All Filtered Ad Sets Ads All Filtered Ads" at bounding box center [737, 228] width 1399 height 36
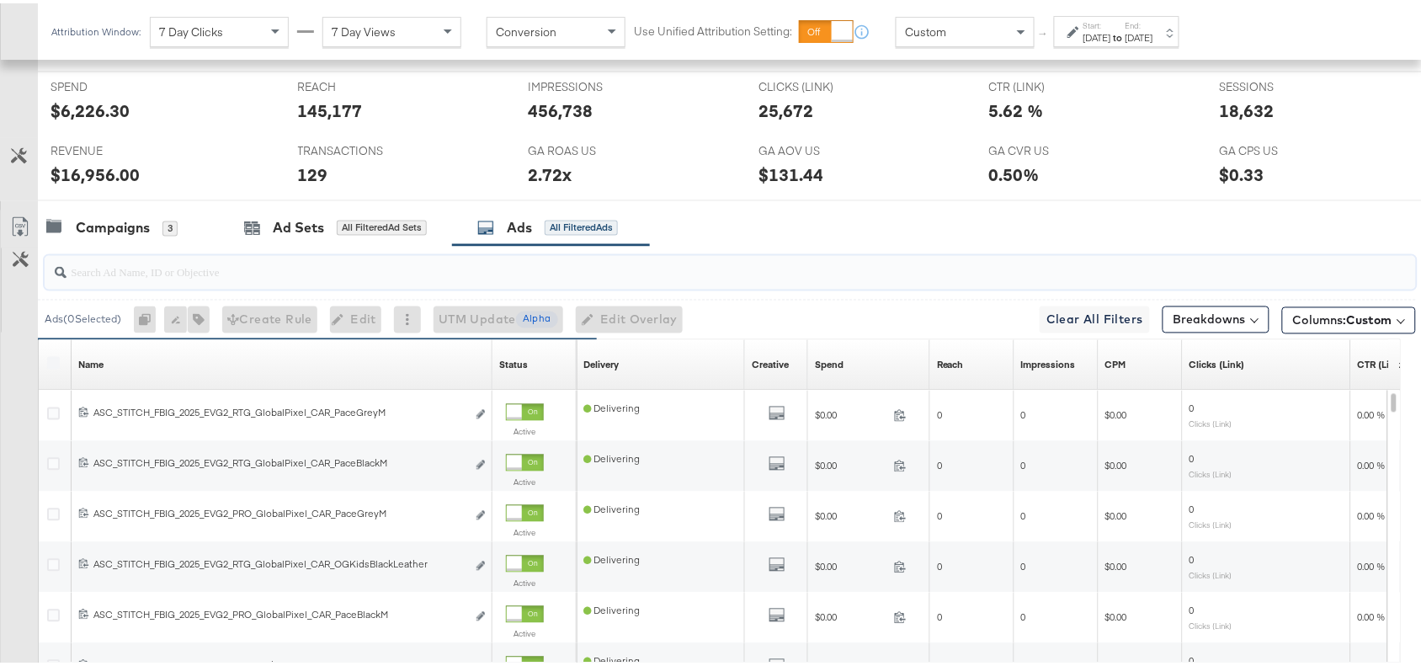
click at [83, 279] on input "search" at bounding box center [679, 262] width 1225 height 33
paste input "Everyday Value"
type input "Everyday Value"
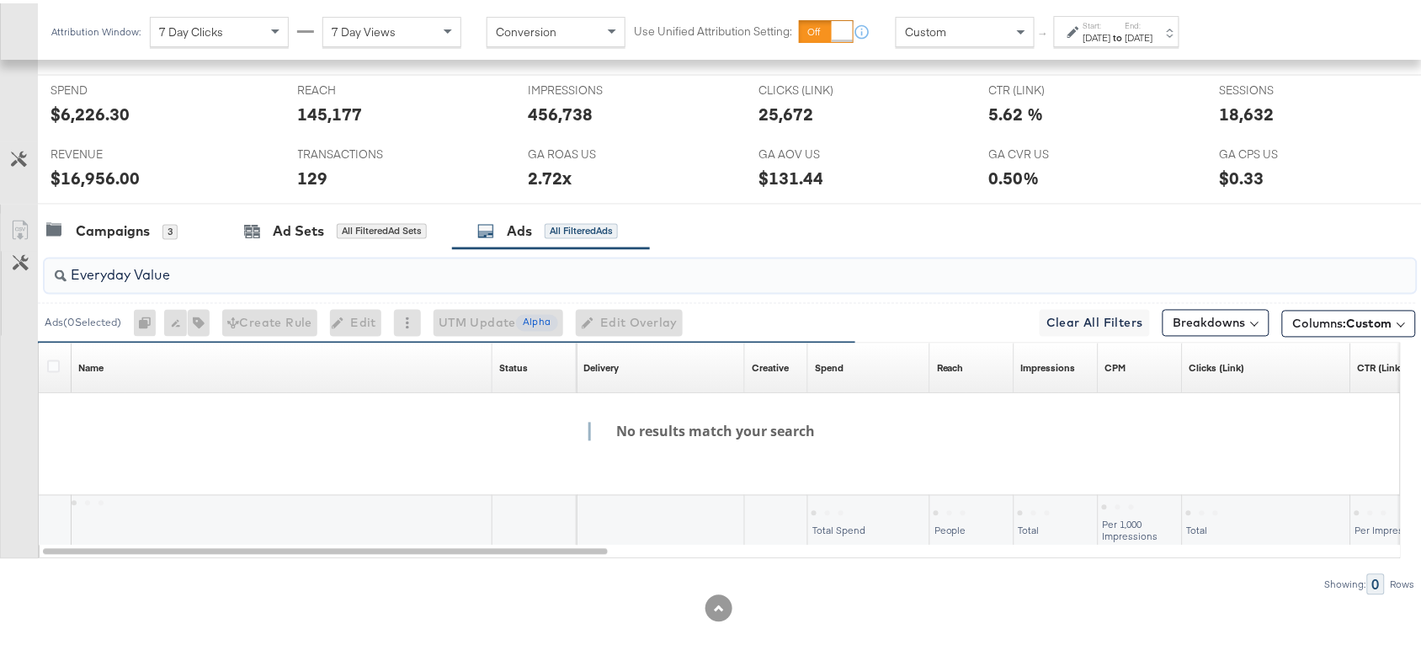
click at [195, 270] on input "Everyday Value" at bounding box center [679, 265] width 1225 height 33
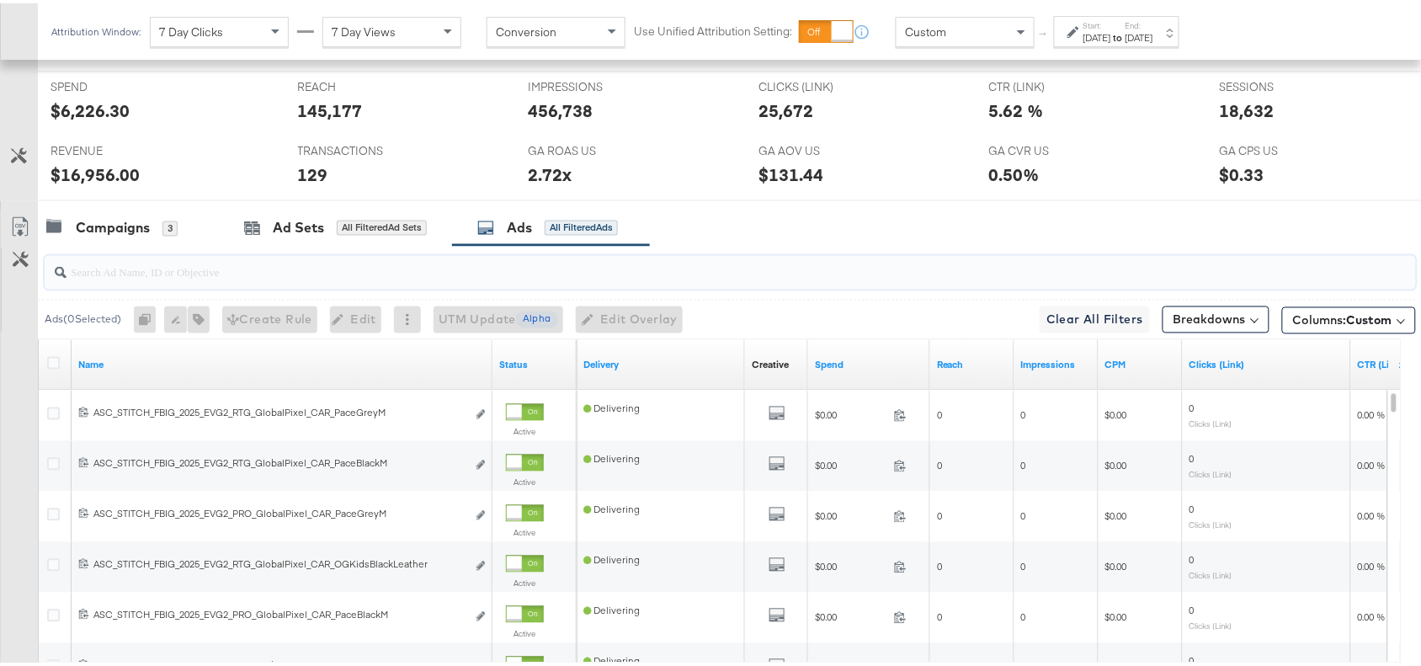
click at [195, 270] on input "search" at bounding box center [679, 262] width 1225 height 33
paste input "Everyday Value"
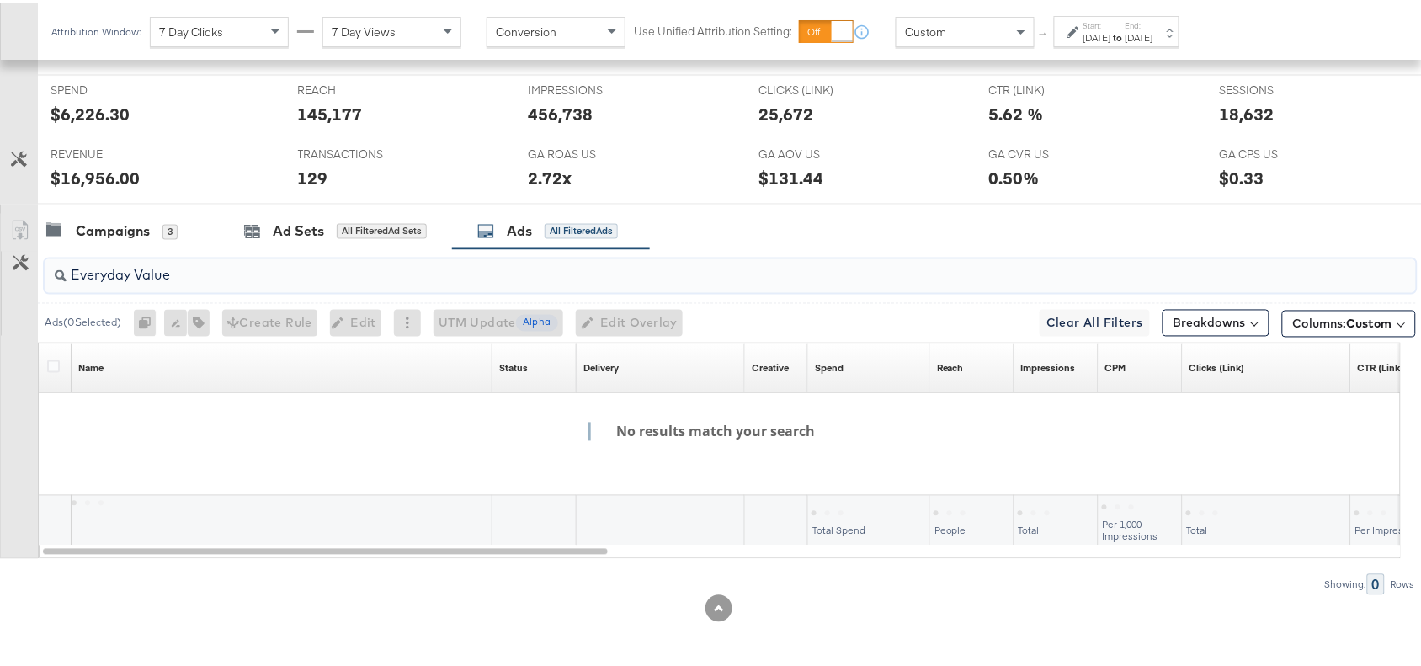
click at [137, 272] on input "Everyday Value" at bounding box center [679, 265] width 1225 height 33
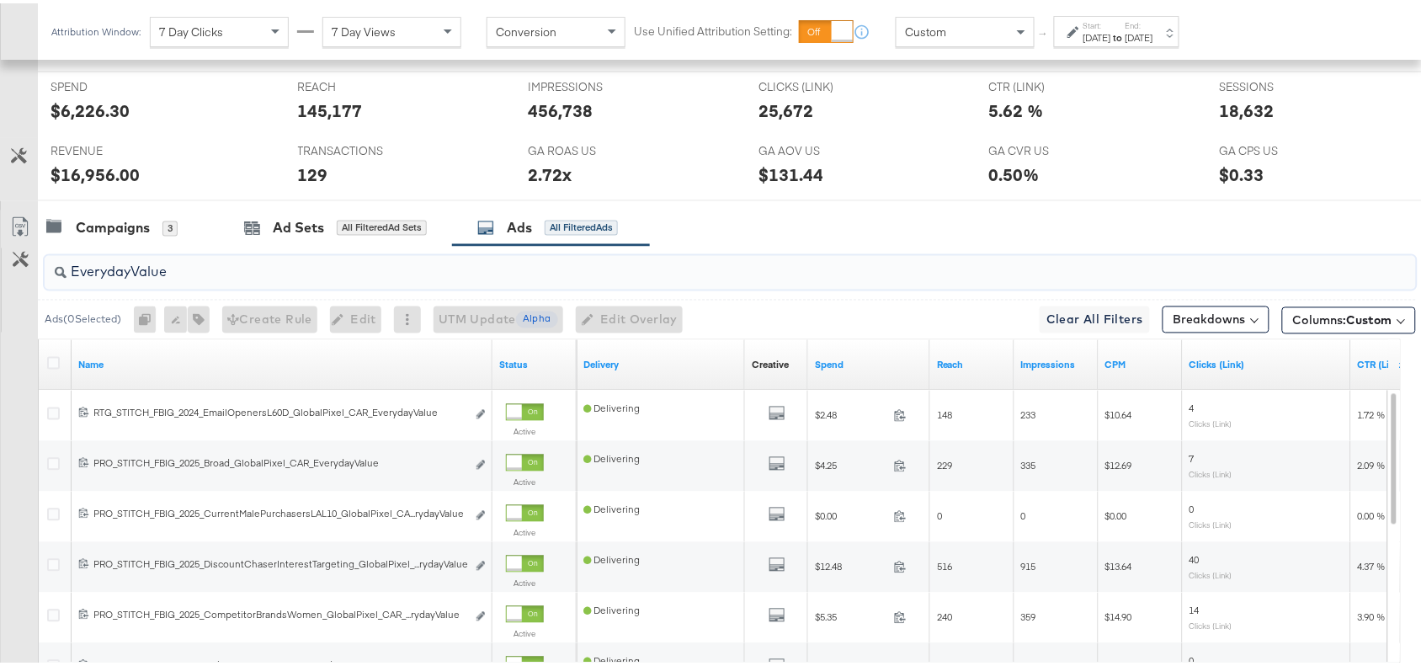
type input "EverydayValue"
click at [809, 198] on div "SPEND SPEND $6,226.30 REACH REACH 145,177 IMPRESSIONS IMPRESSIONS 456,738 CLICK…" at bounding box center [737, 133] width 1399 height 130
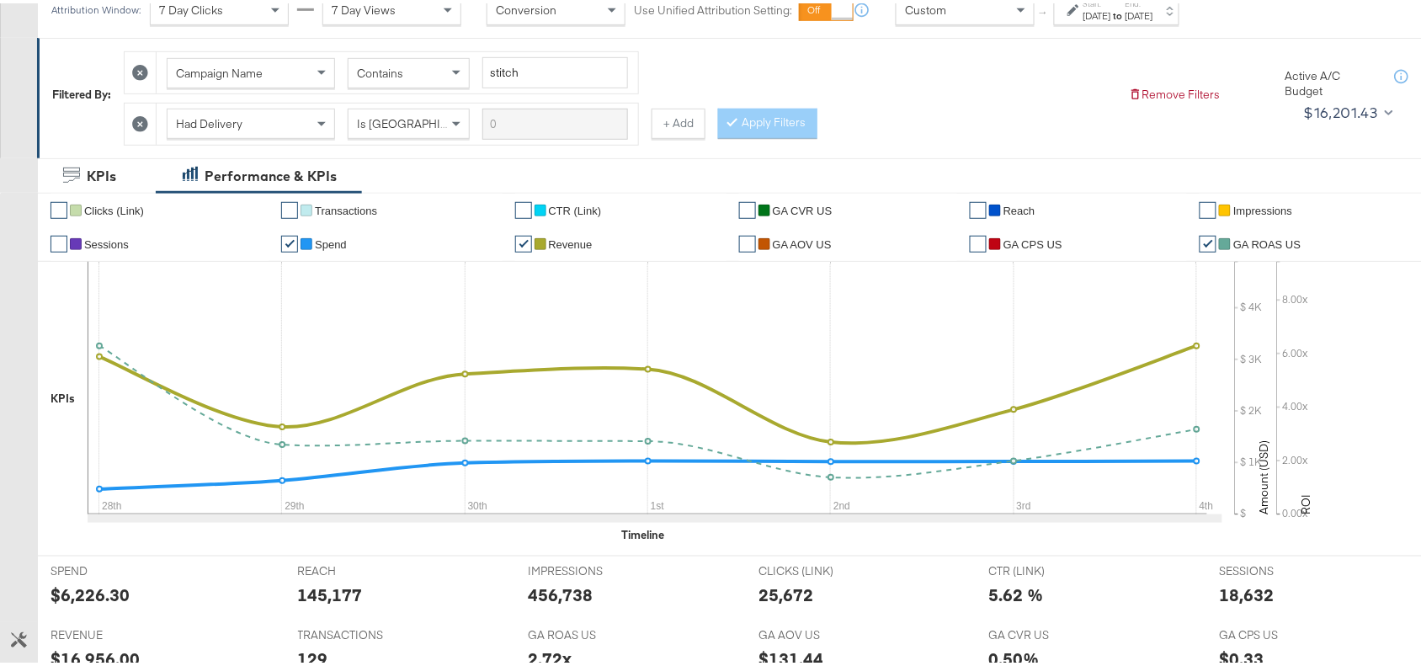
scroll to position [0, 0]
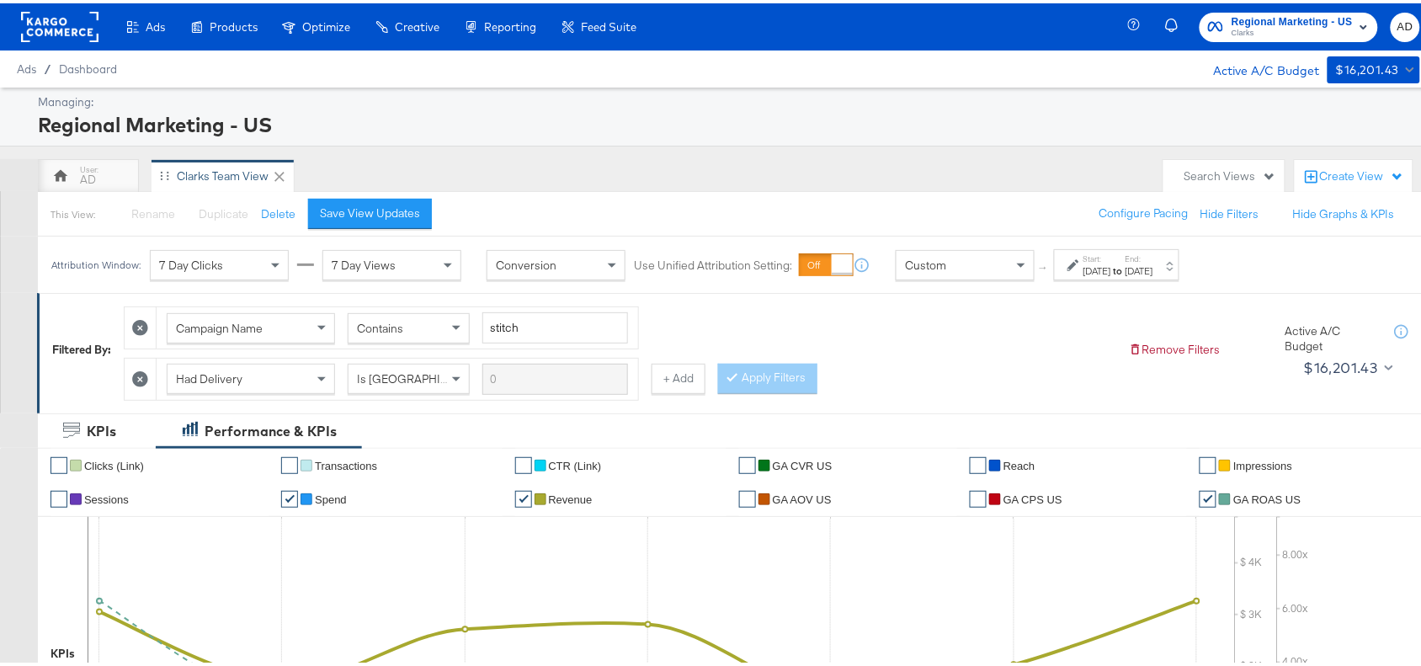
click at [1260, 24] on span "Clarks" at bounding box center [1292, 30] width 121 height 13
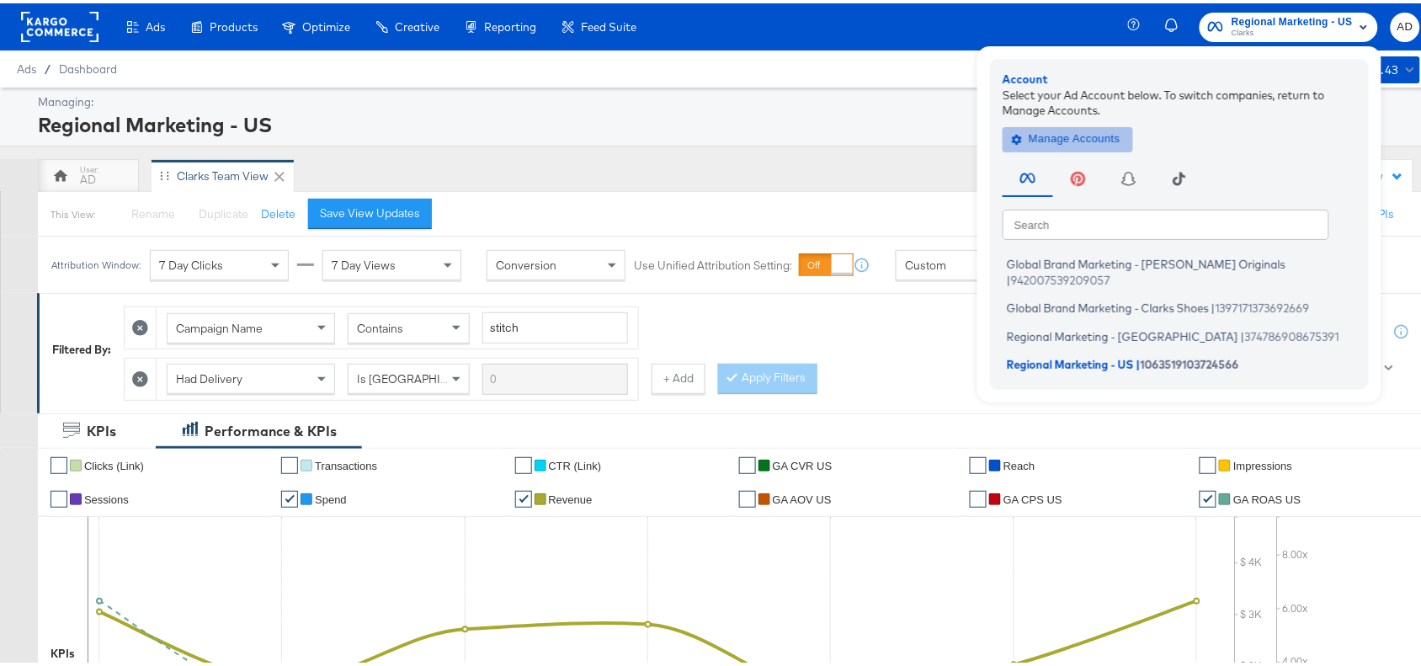
click at [1026, 137] on span "Manage Accounts" at bounding box center [1067, 135] width 105 height 19
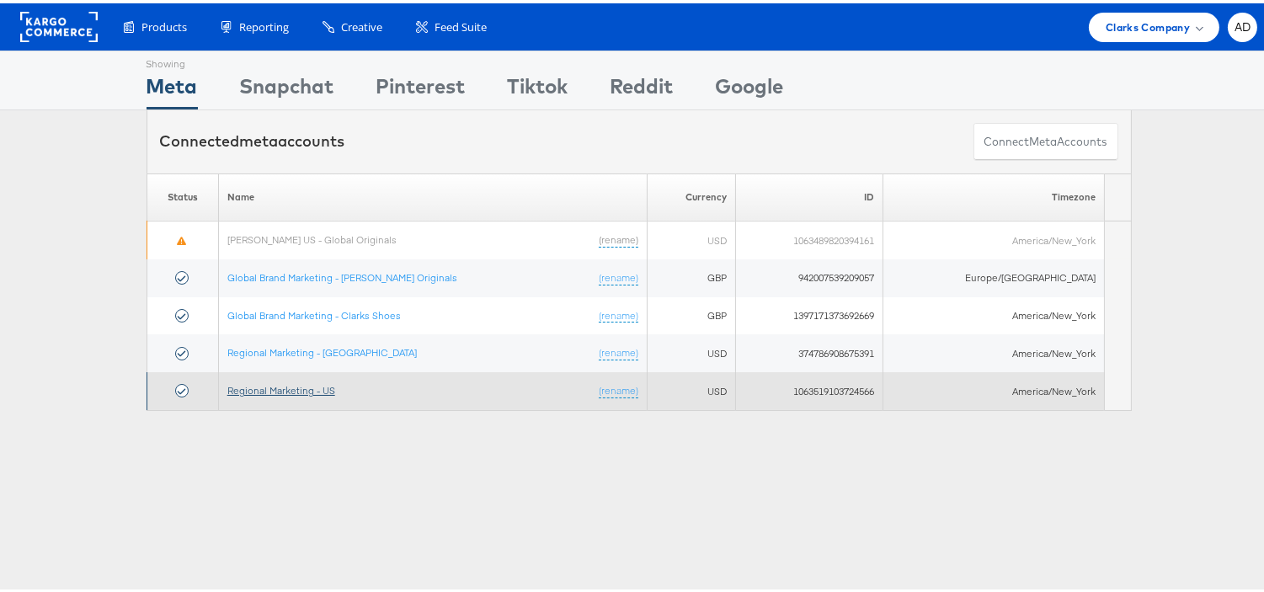
click at [296, 392] on link "Regional Marketing - US" at bounding box center [281, 387] width 108 height 13
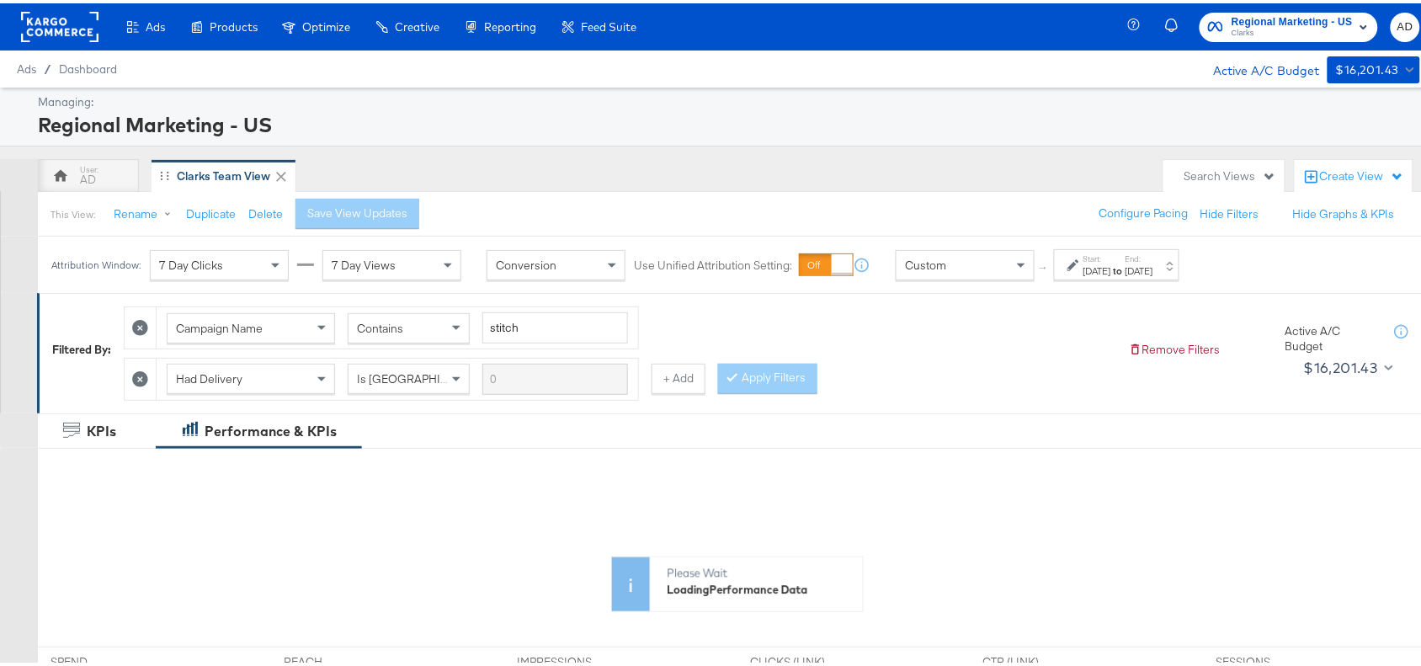
drag, startPoint x: 1293, startPoint y: 2, endPoint x: 1305, endPoint y: 30, distance: 31.0
click at [1305, 30] on div "Regional Marketing - US Clarks AD" at bounding box center [1285, 23] width 303 height 47
click at [1305, 30] on span "Clarks" at bounding box center [1292, 30] width 121 height 13
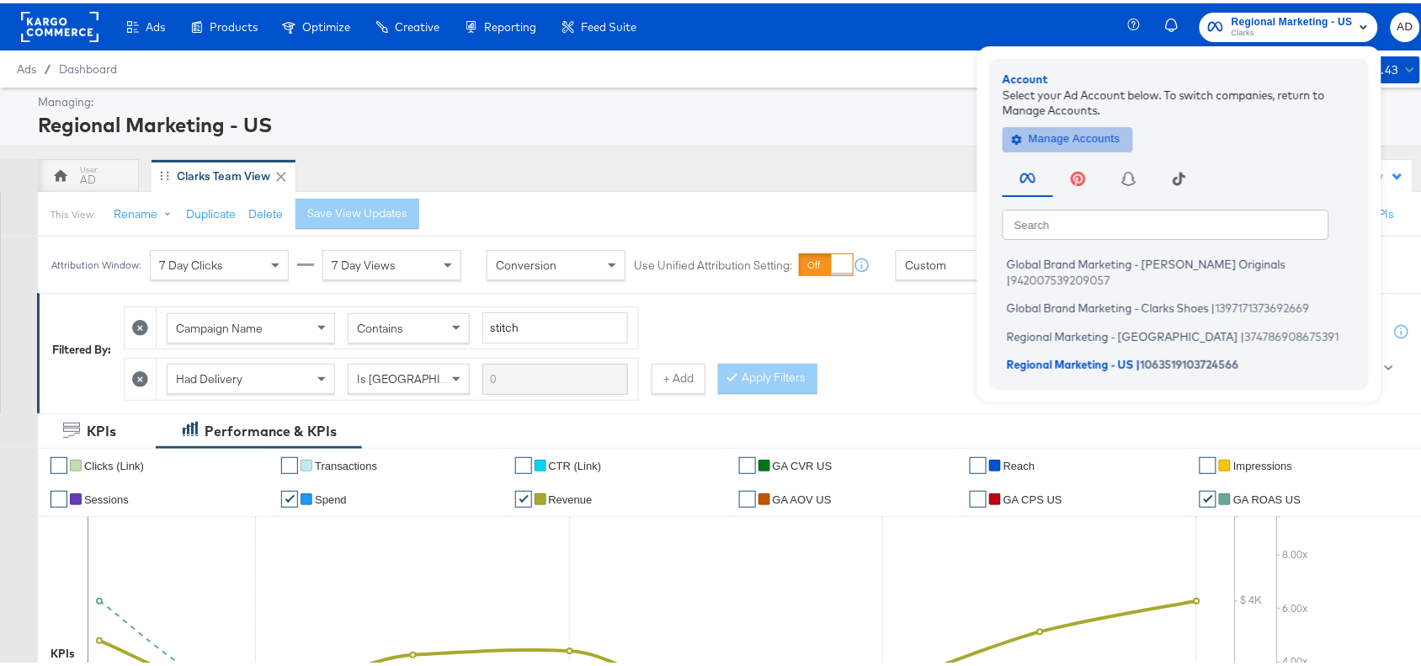
click at [1080, 137] on span "Manage Accounts" at bounding box center [1067, 135] width 105 height 19
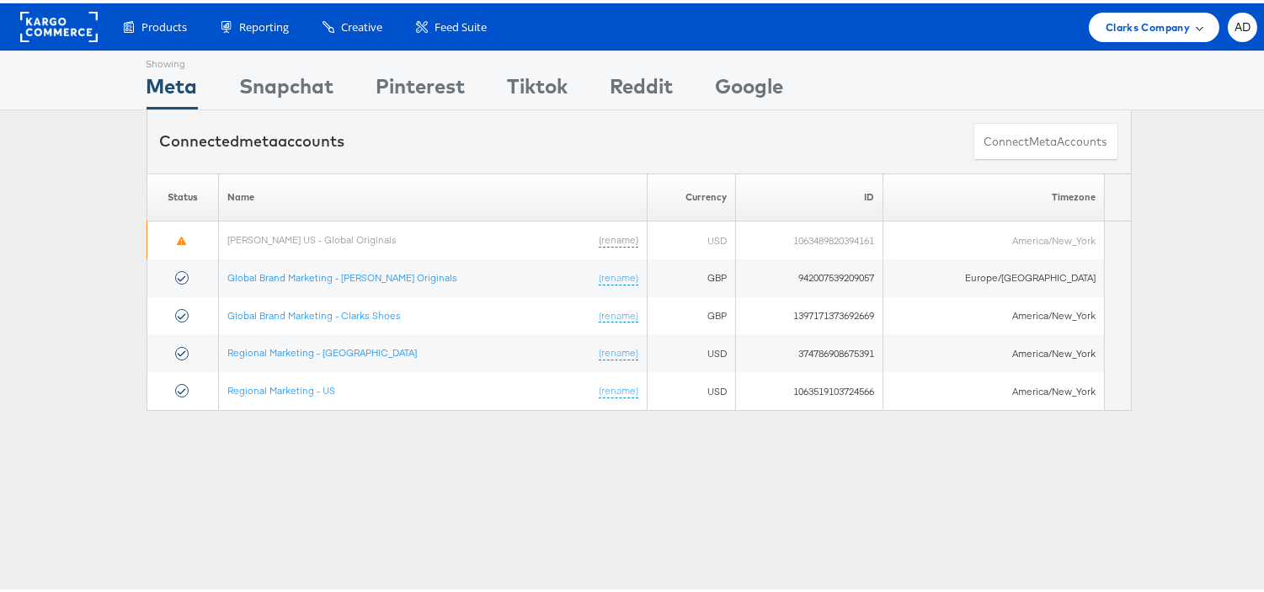
click at [1141, 23] on span "Clarks Company" at bounding box center [1148, 24] width 84 height 18
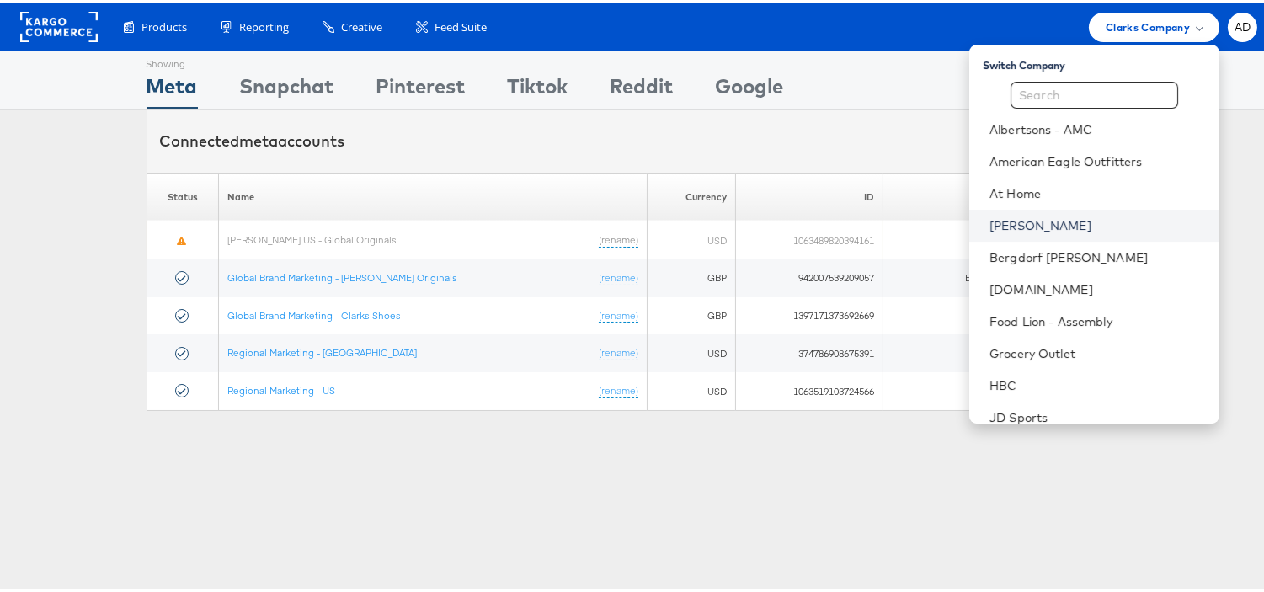
click at [989, 219] on link "[PERSON_NAME]" at bounding box center [1097, 222] width 216 height 17
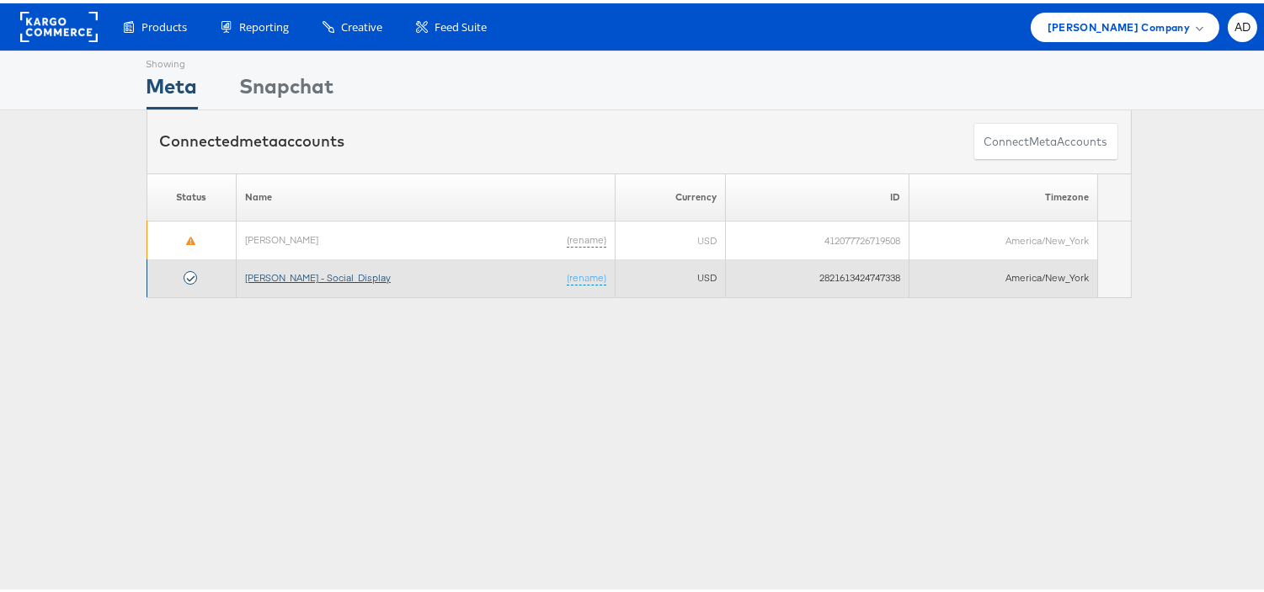
click at [291, 276] on link "[PERSON_NAME] - Social_Display" at bounding box center [318, 274] width 146 height 13
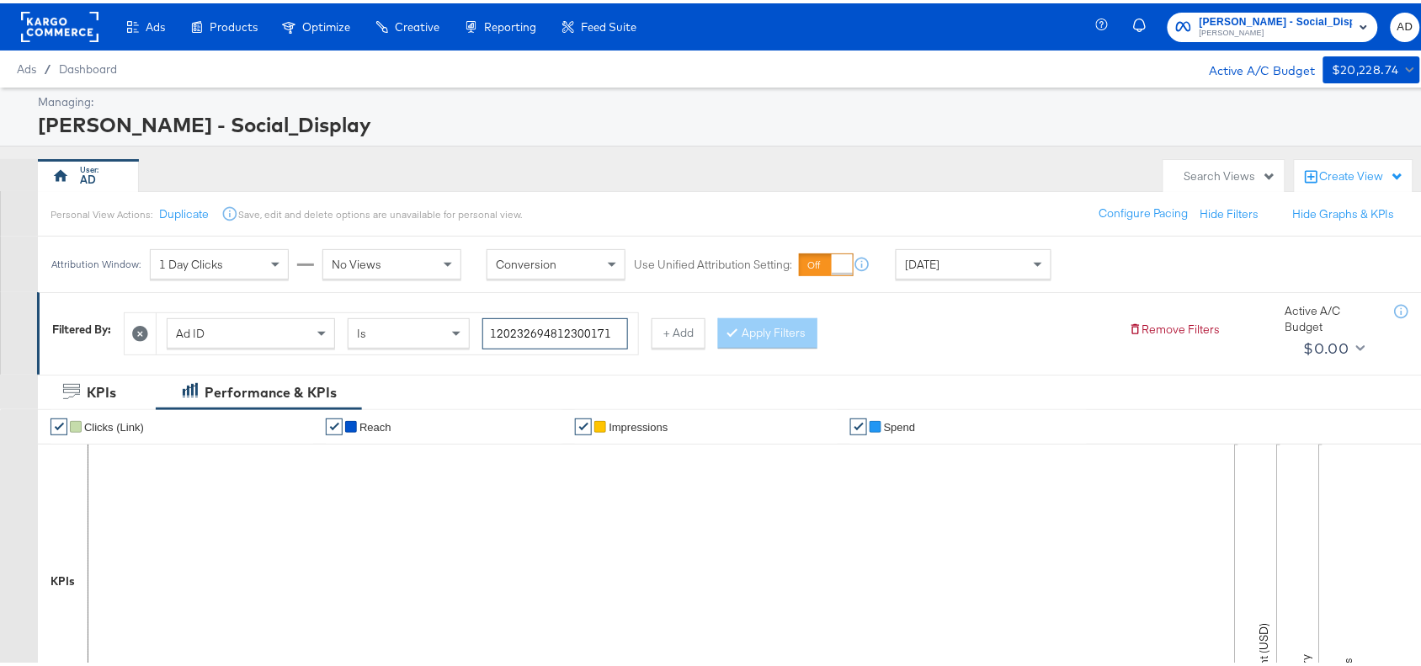
click at [621, 330] on input "120232694812300171" at bounding box center [555, 330] width 146 height 31
paste input "140230419"
type input "120231402304190171"
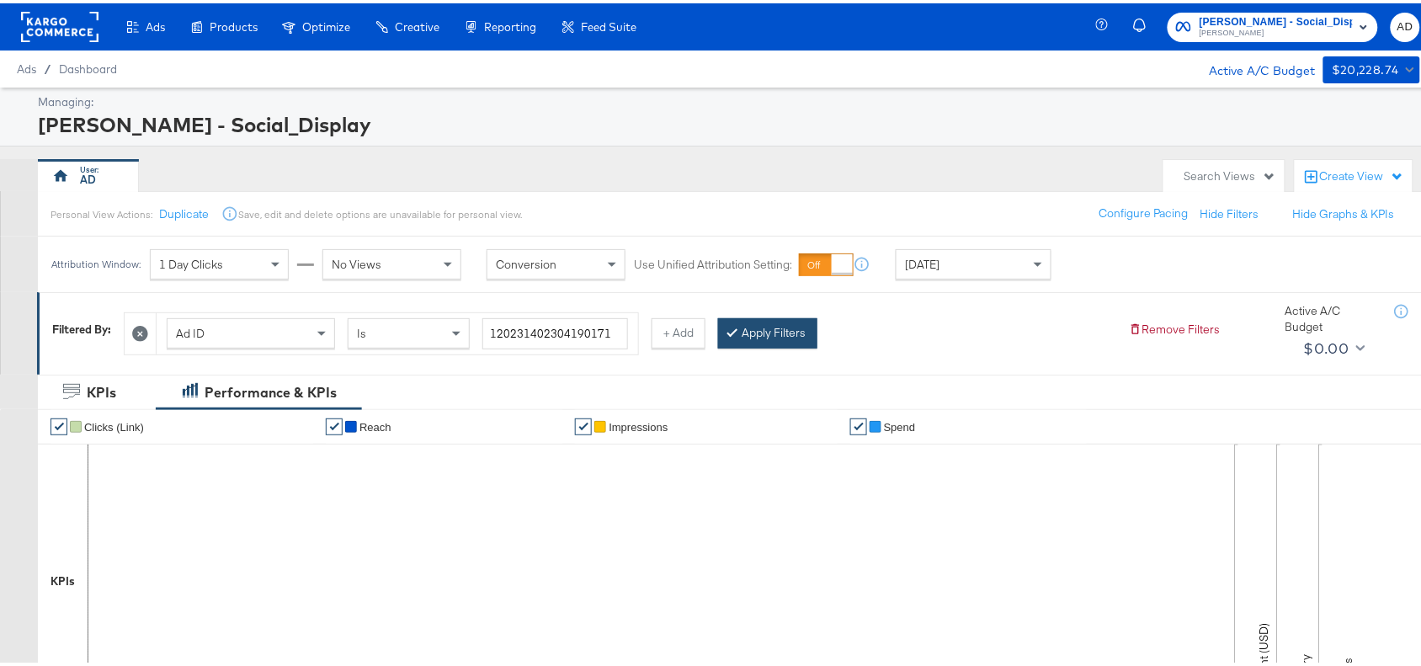
click at [762, 330] on button "Apply Filters" at bounding box center [767, 330] width 99 height 30
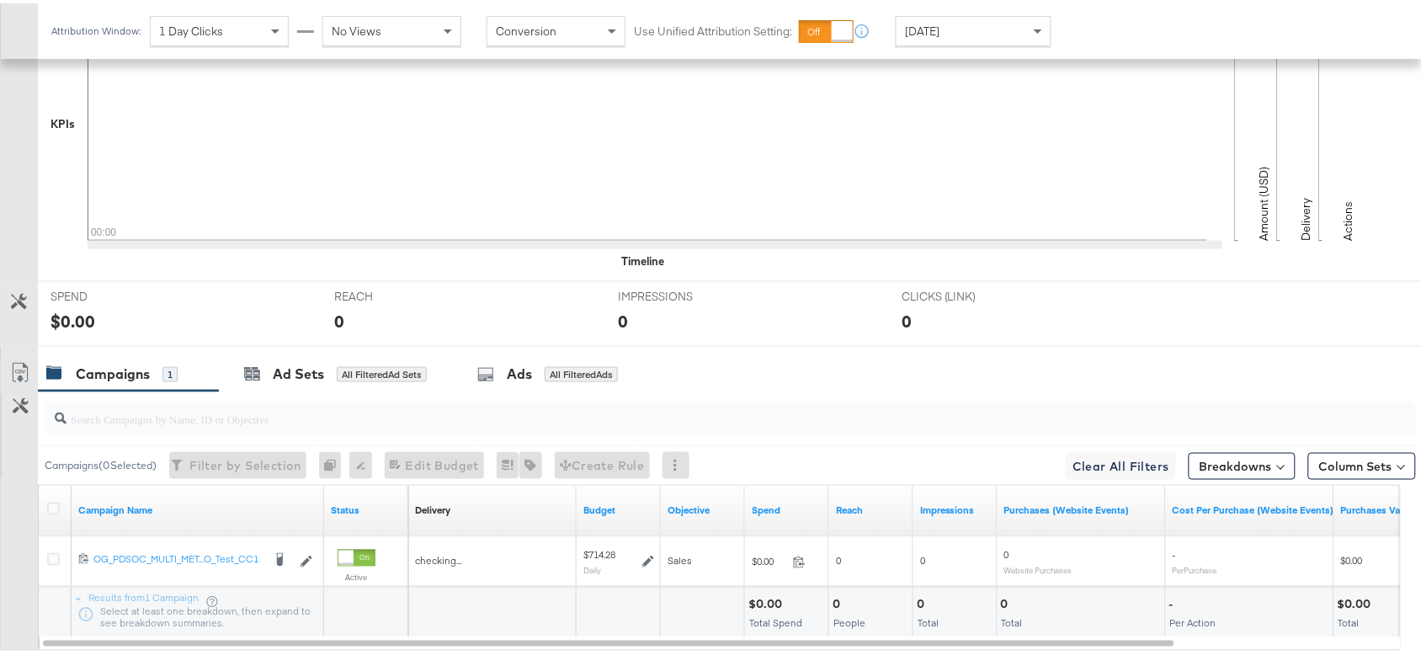
scroll to position [551, 0]
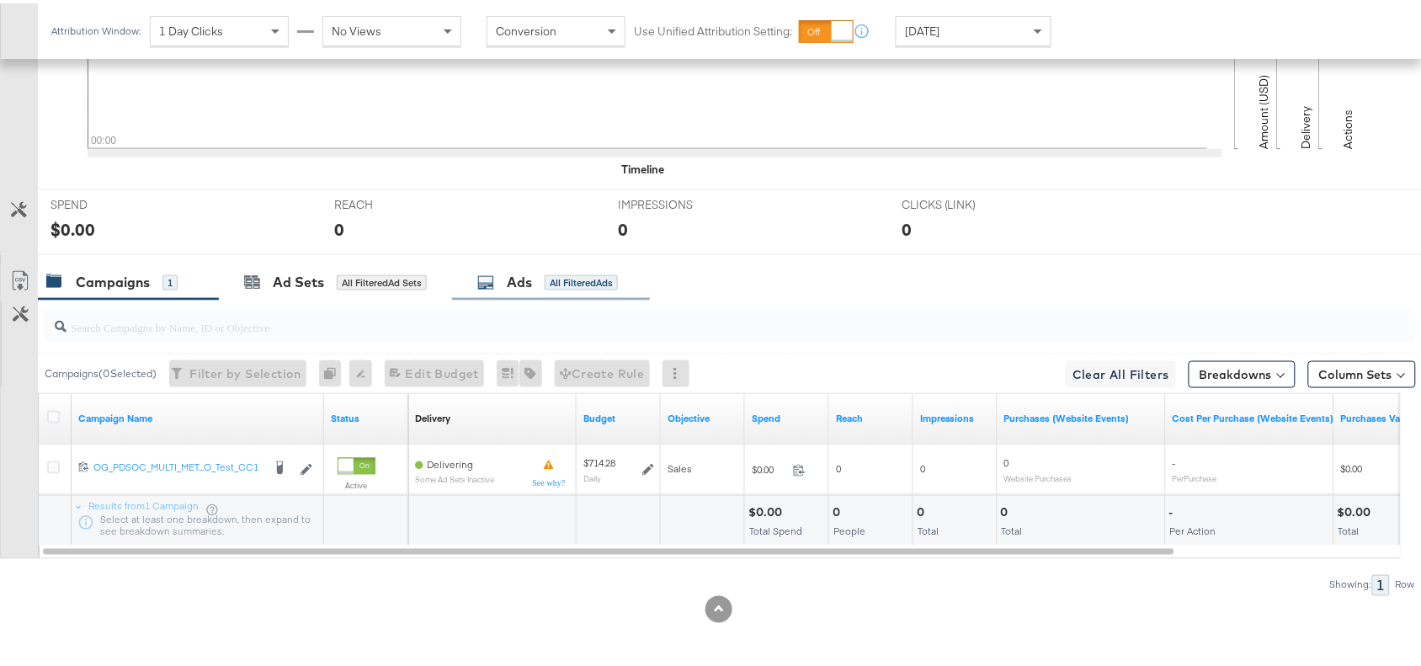
click at [508, 278] on div "Ads All Filtered Ads" at bounding box center [547, 278] width 141 height 19
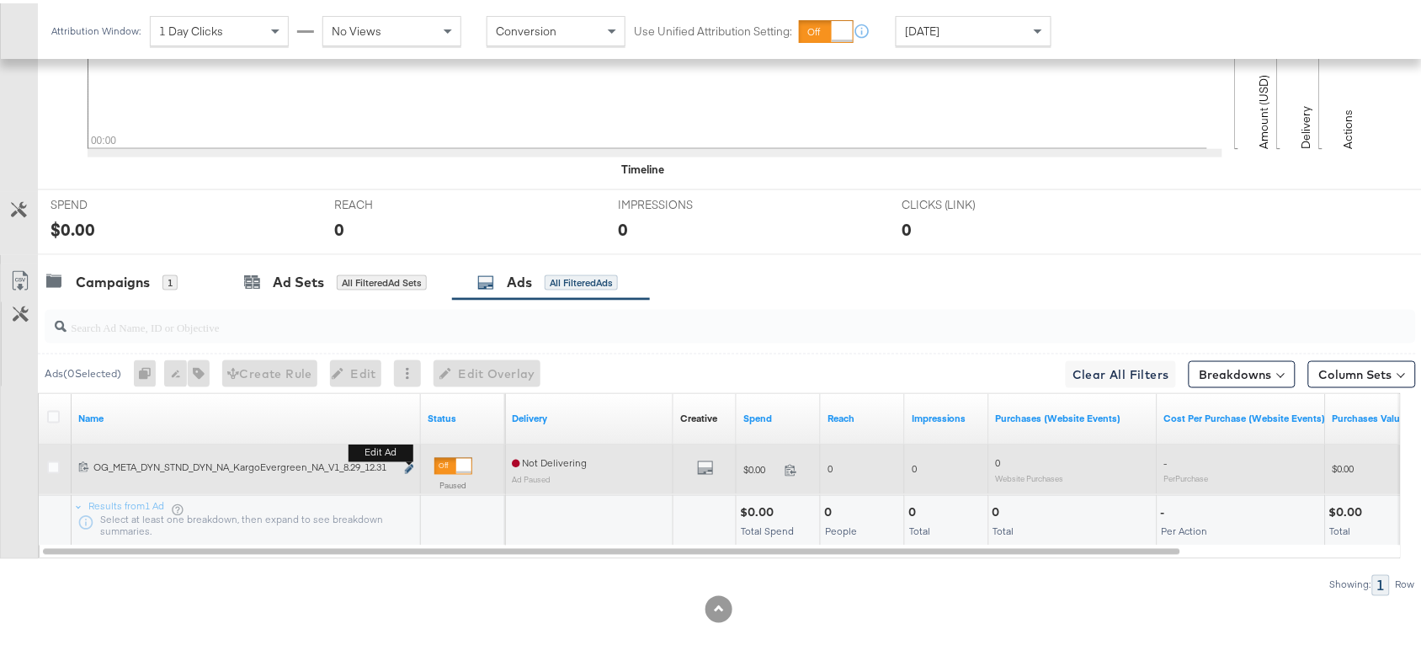
click at [408, 466] on icon "link" at bounding box center [409, 465] width 8 height 9
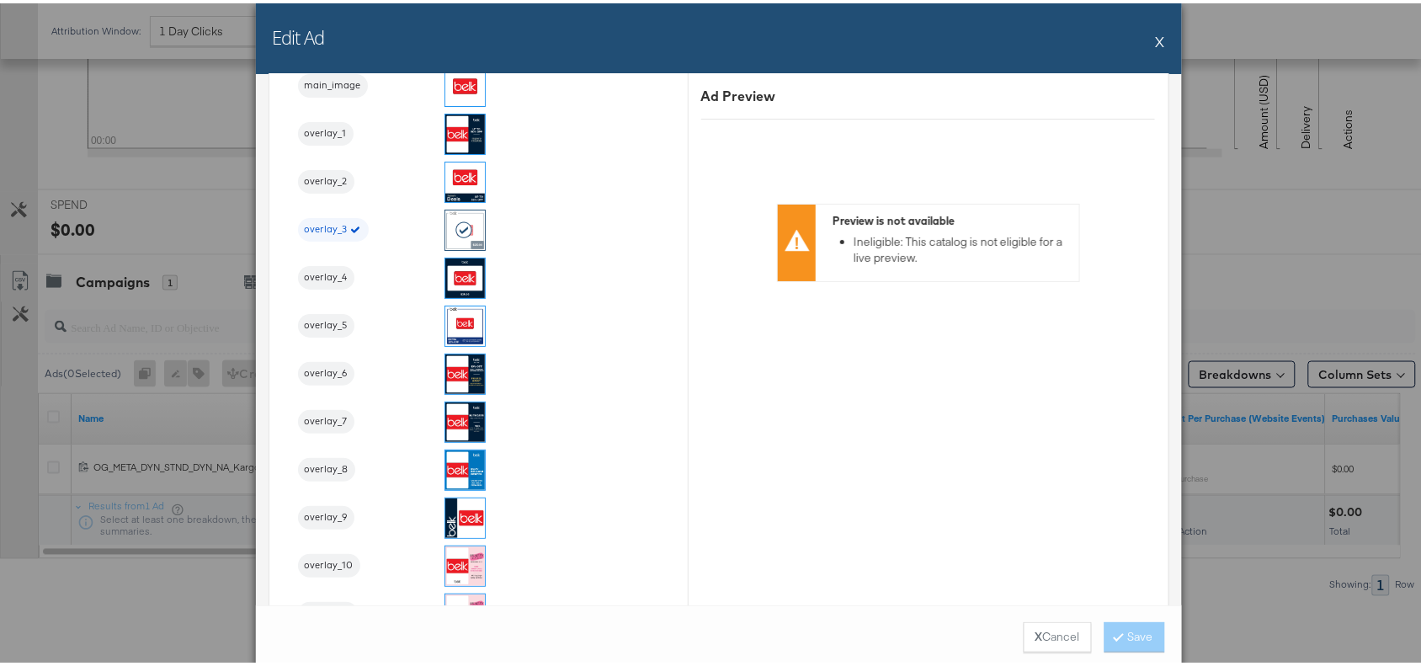
scroll to position [1862, 0]
click at [1156, 34] on button "X" at bounding box center [1160, 38] width 9 height 34
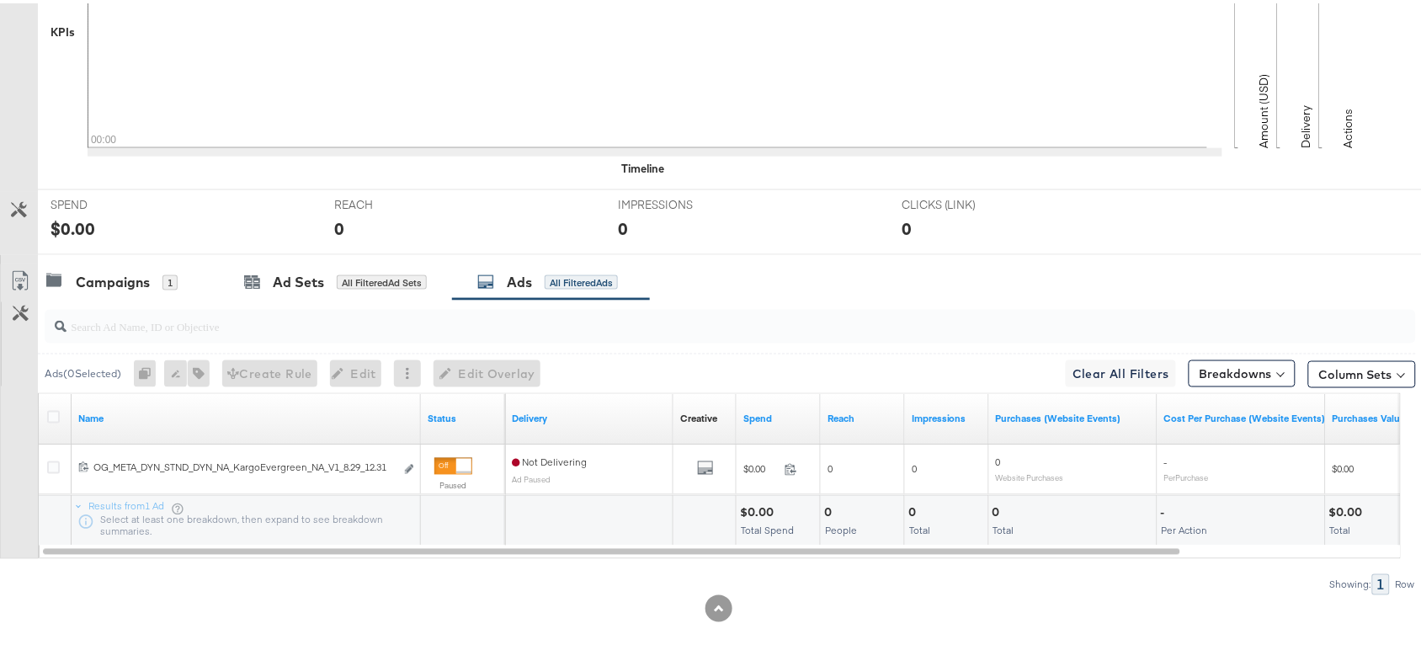
scroll to position [0, 0]
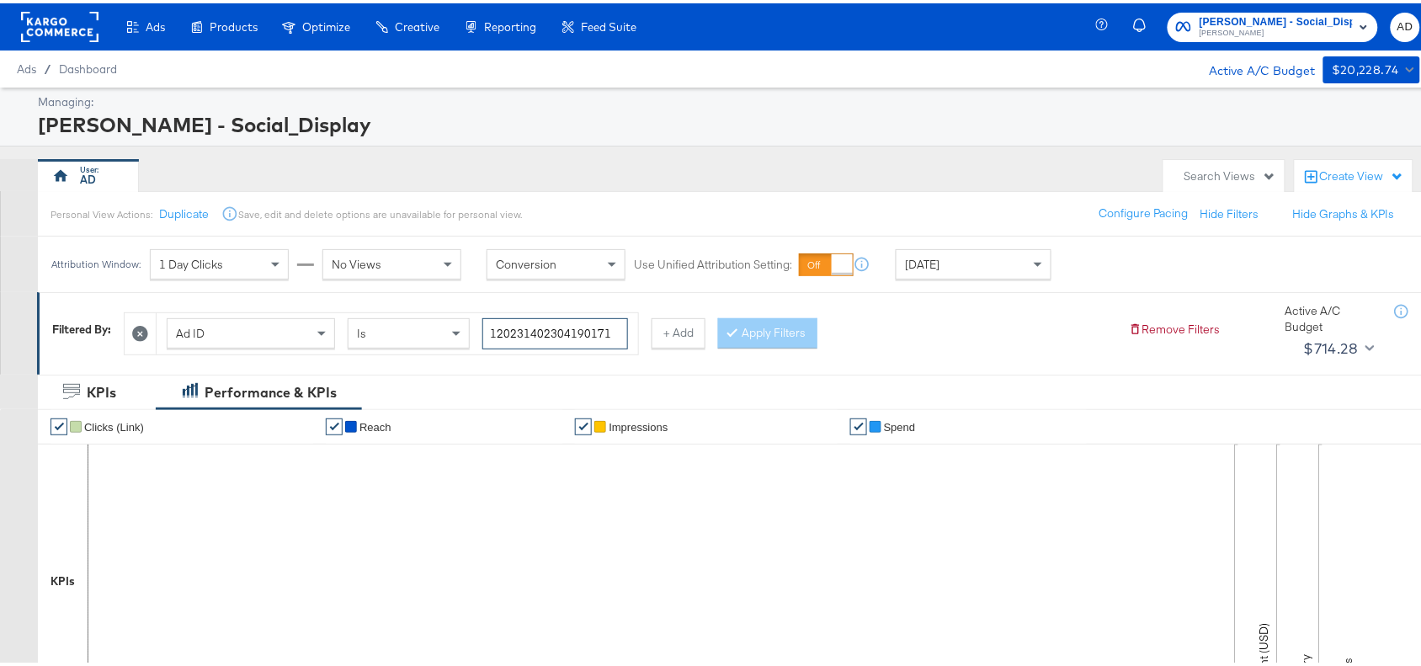
click at [612, 333] on input "120231402304190171" at bounding box center [555, 330] width 146 height 31
paste input "6"
click at [773, 325] on button "Apply Filters" at bounding box center [767, 330] width 99 height 30
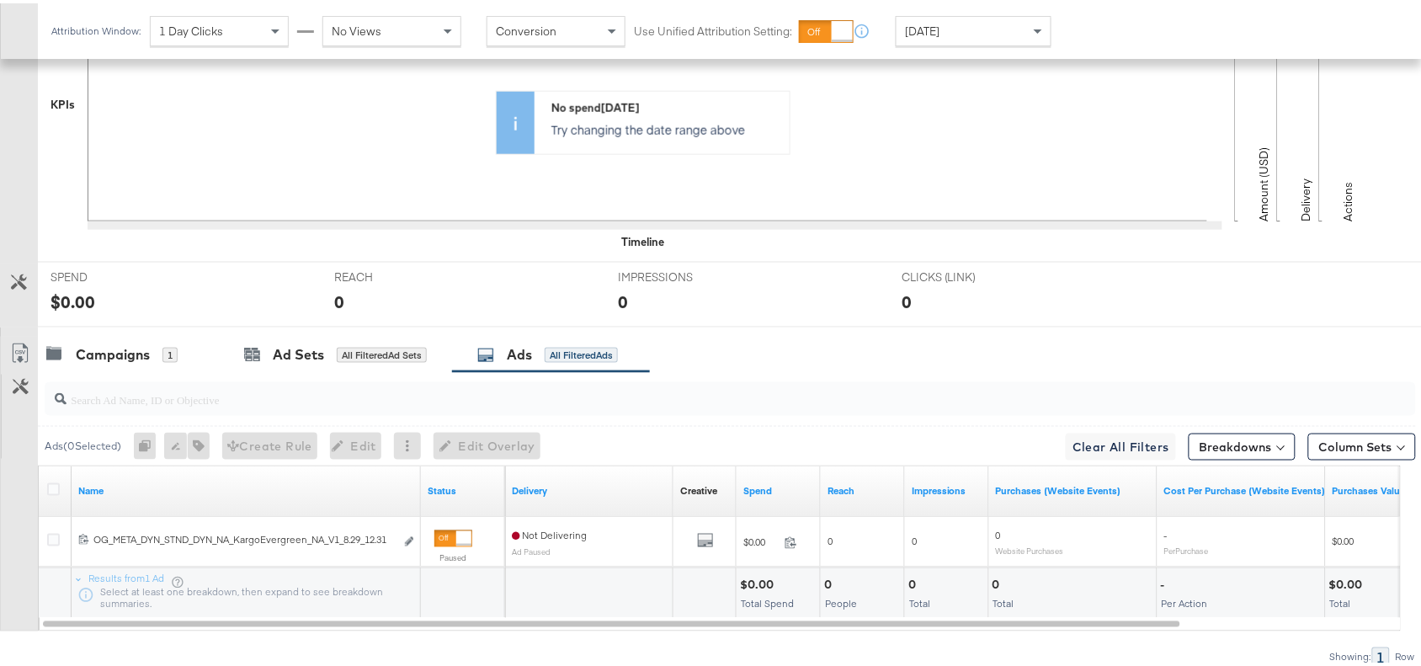
scroll to position [551, 0]
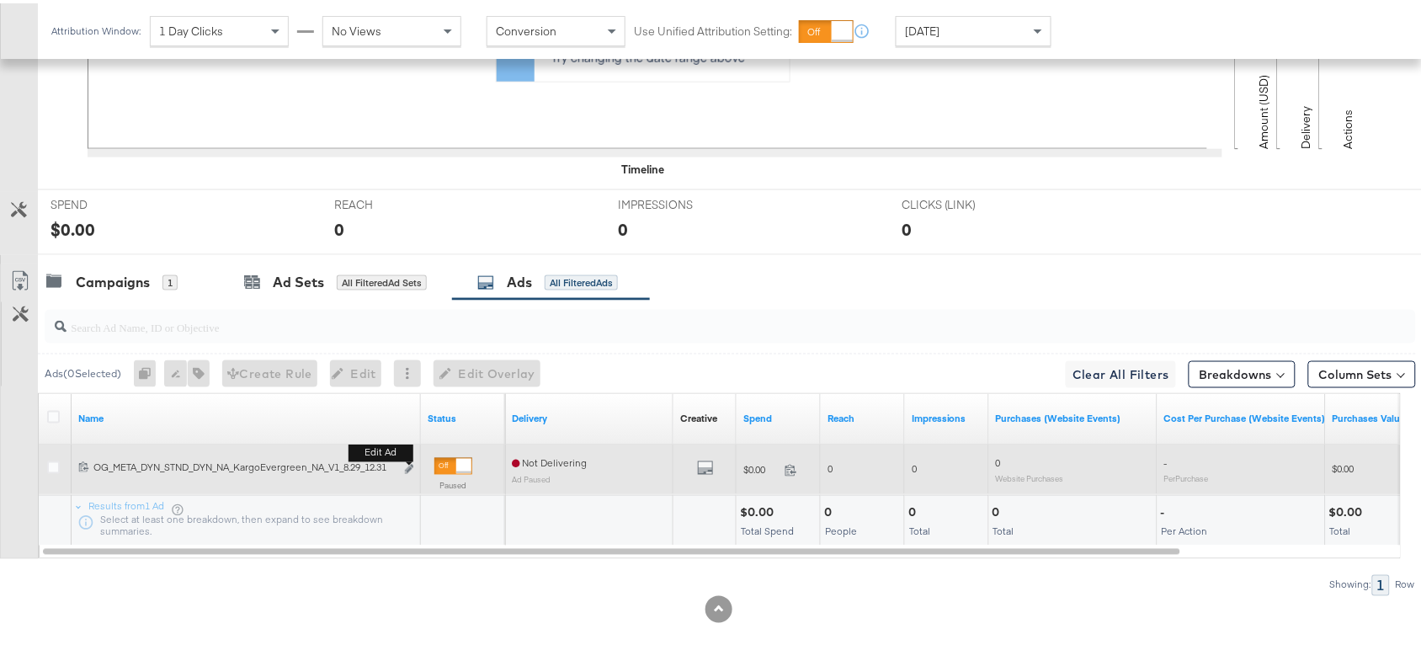
click at [408, 472] on button "Edit ad" at bounding box center [409, 467] width 10 height 18
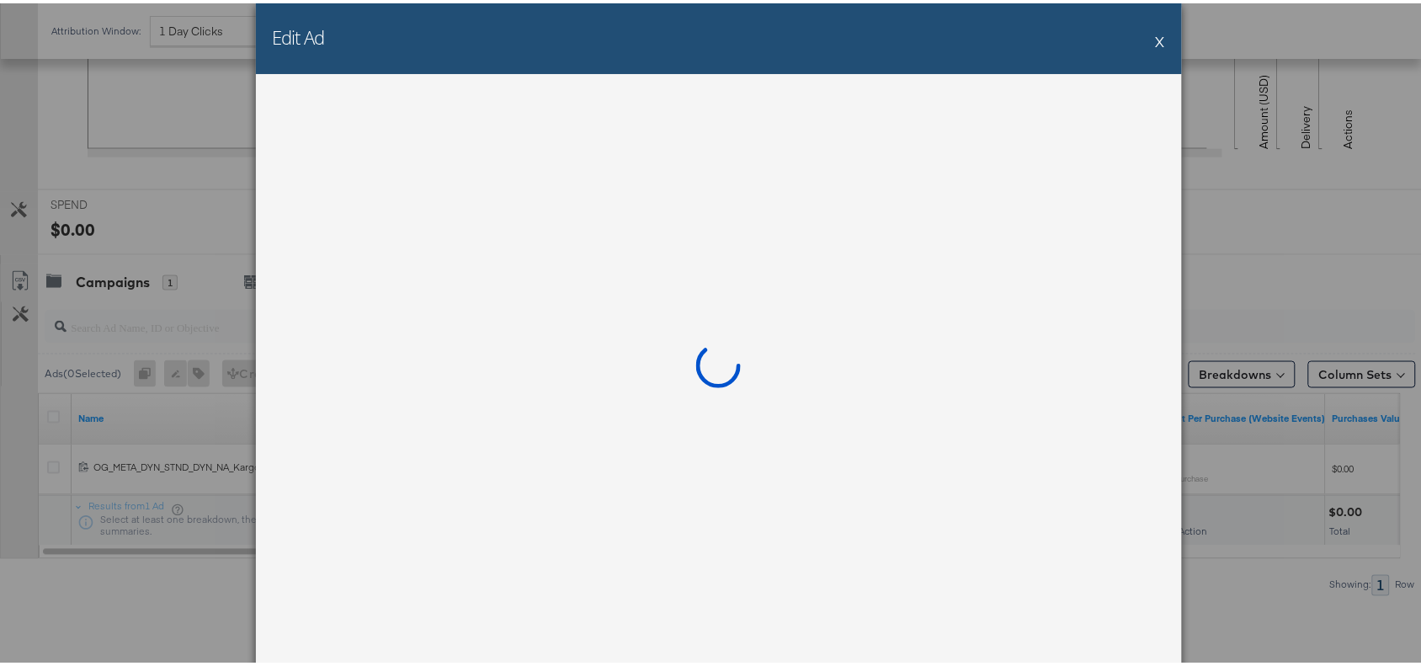
click at [406, 466] on div at bounding box center [719, 368] width 926 height 595
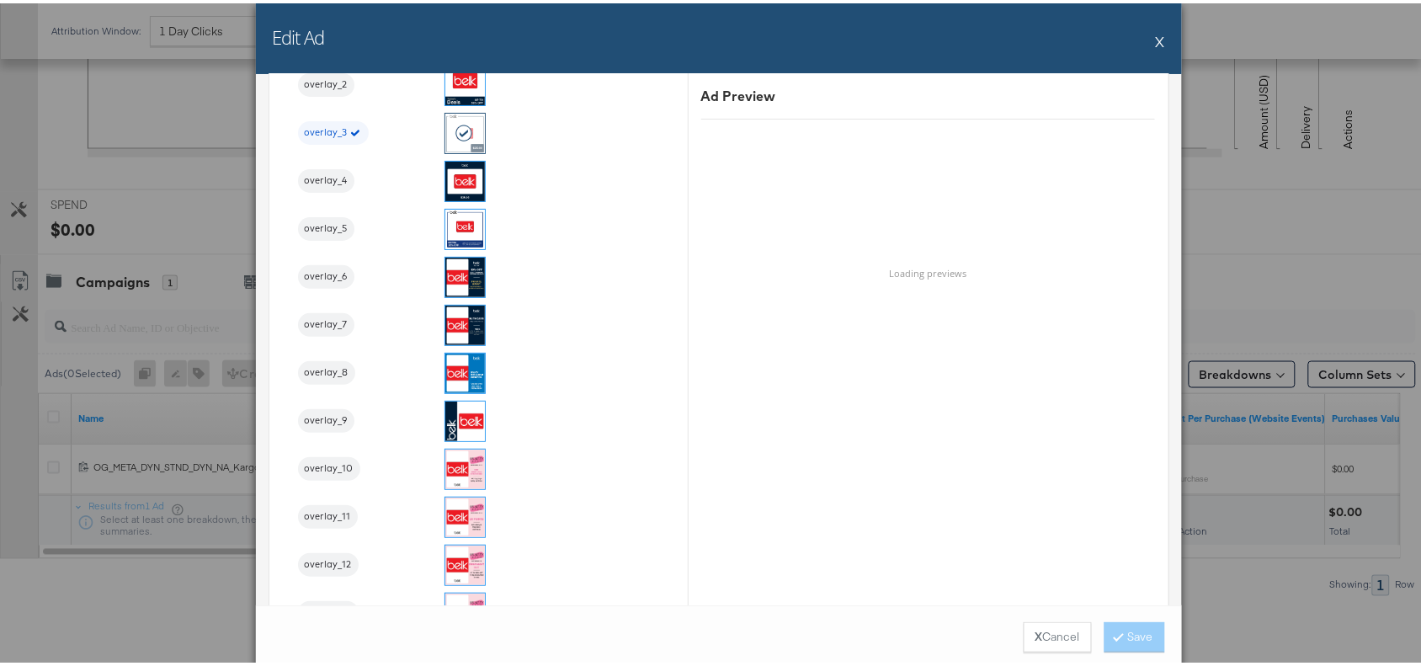
scroll to position [1920, 0]
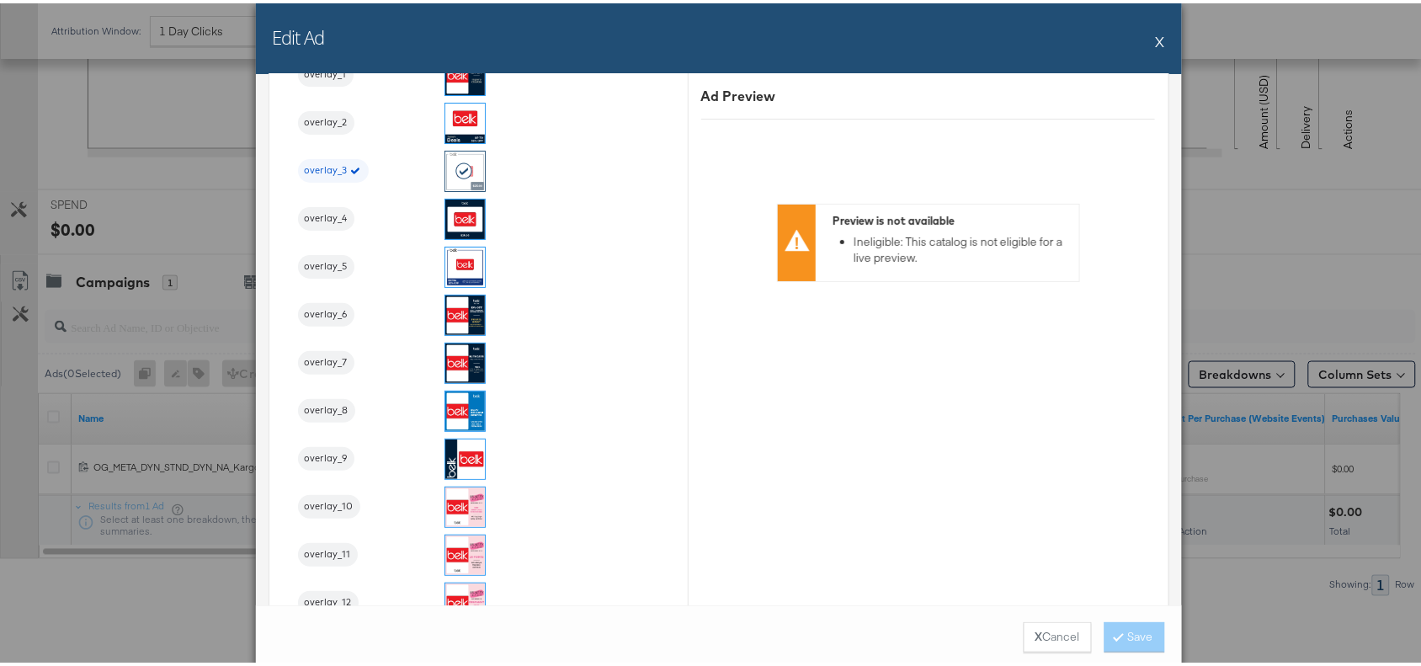
click at [1156, 25] on button "X" at bounding box center [1160, 38] width 9 height 34
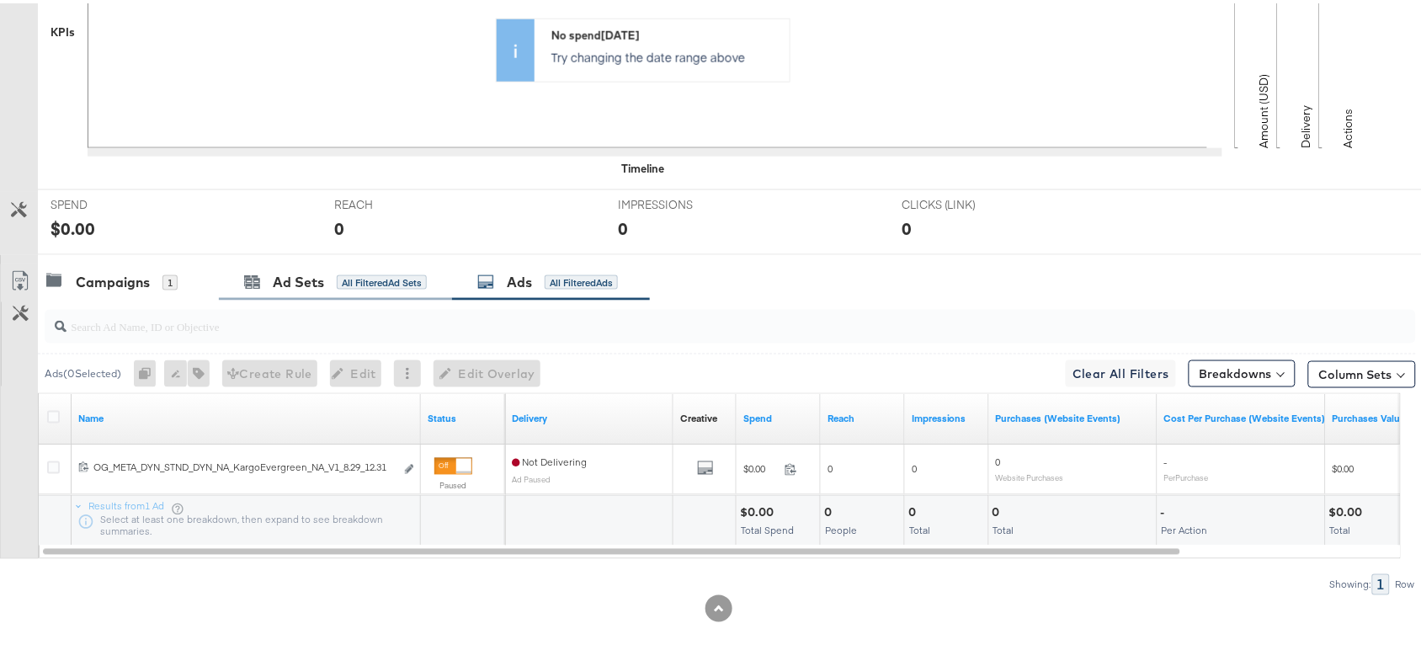
scroll to position [0, 0]
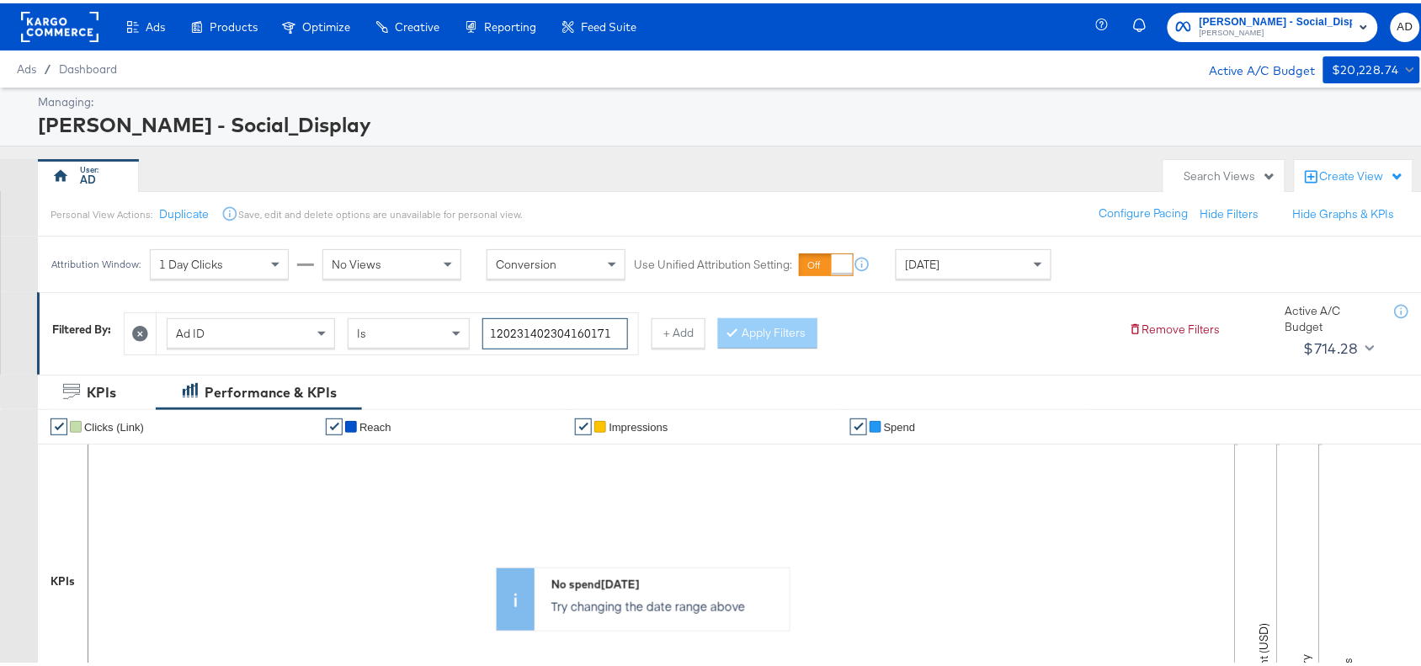
click at [617, 331] on input "120231402304160171" at bounding box center [555, 330] width 146 height 31
paste input "461622"
type input "120231404616220171"
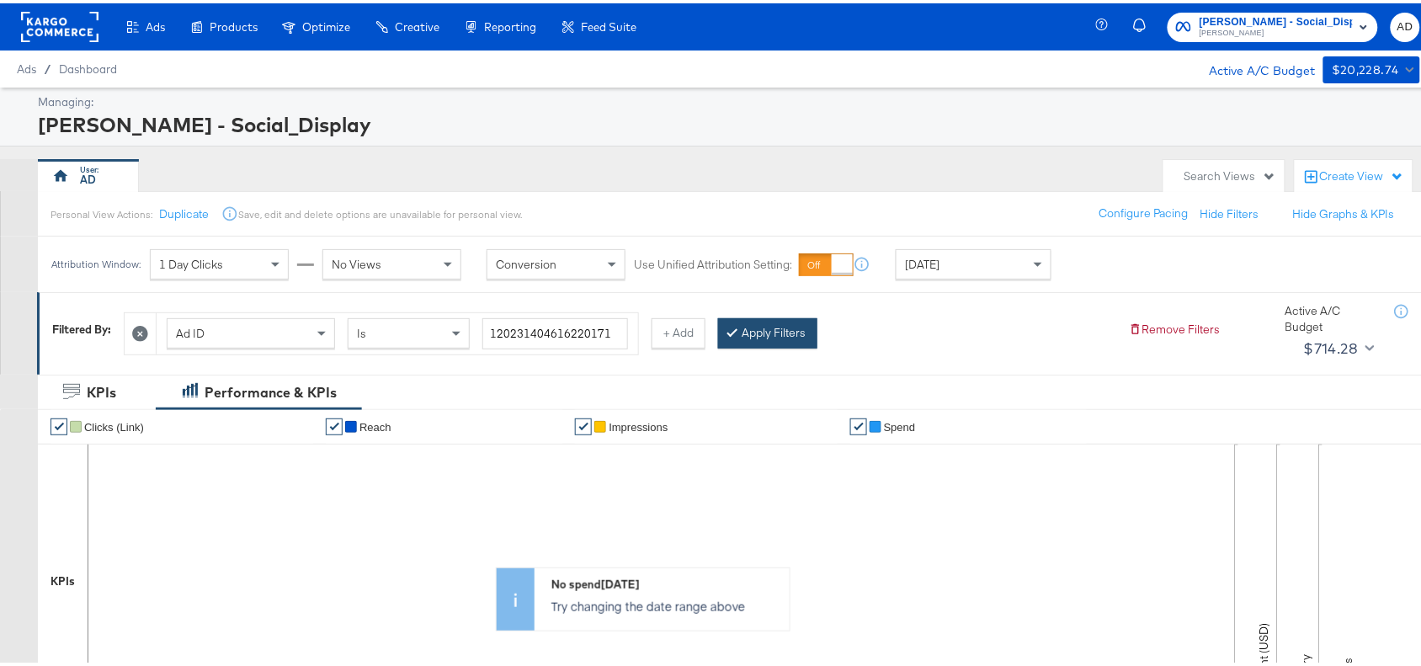
click at [784, 337] on button "Apply Filters" at bounding box center [767, 330] width 99 height 30
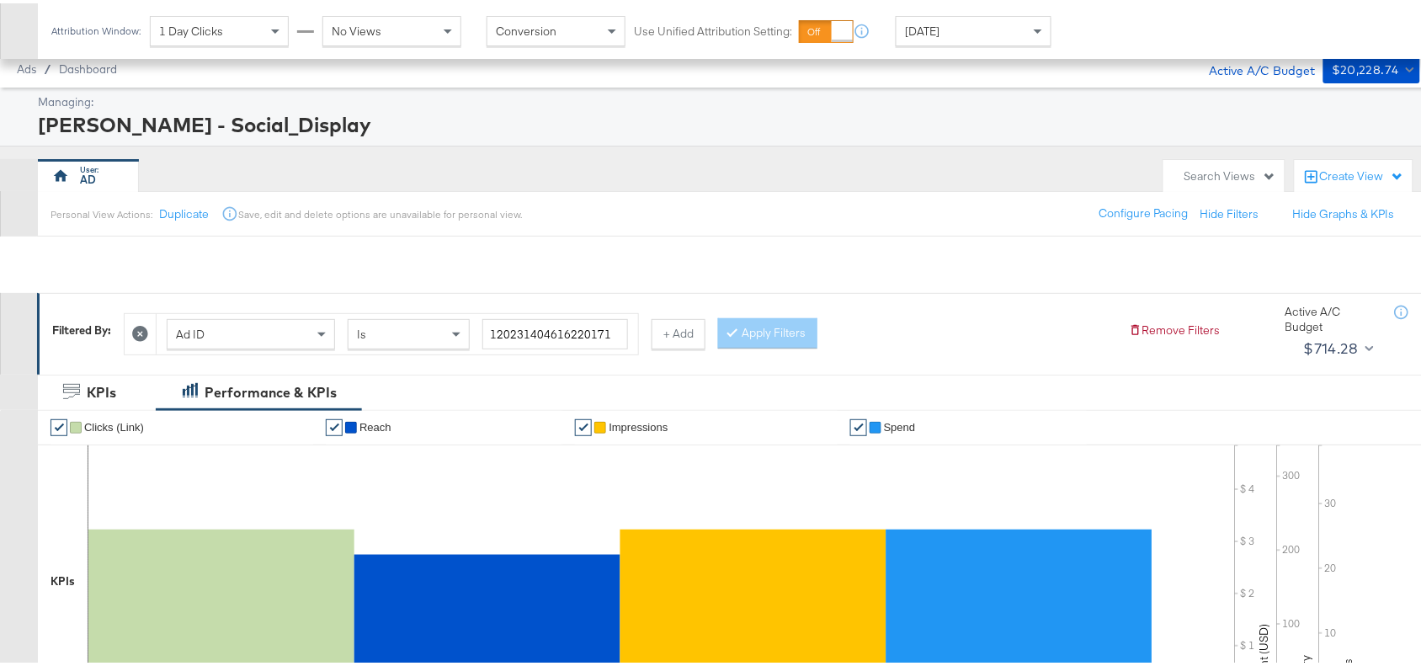
scroll to position [551, 0]
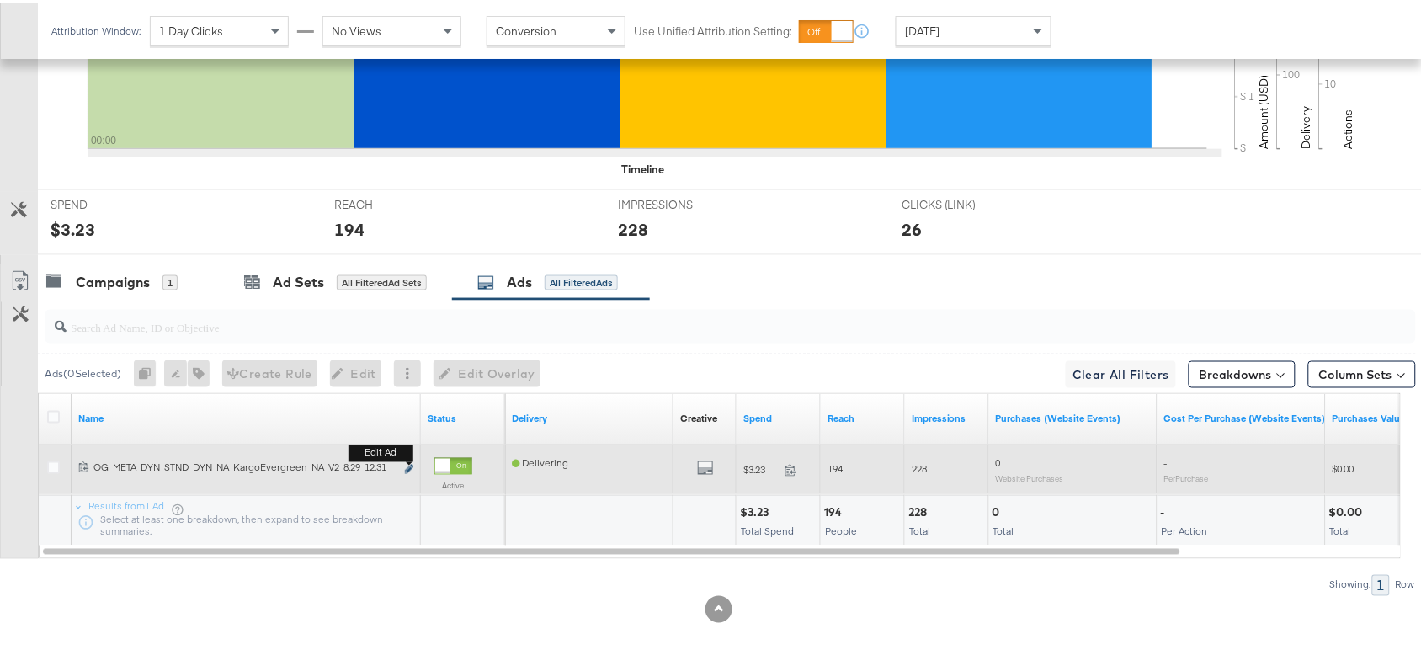
click at [404, 465] on button "Edit ad" at bounding box center [409, 467] width 10 height 18
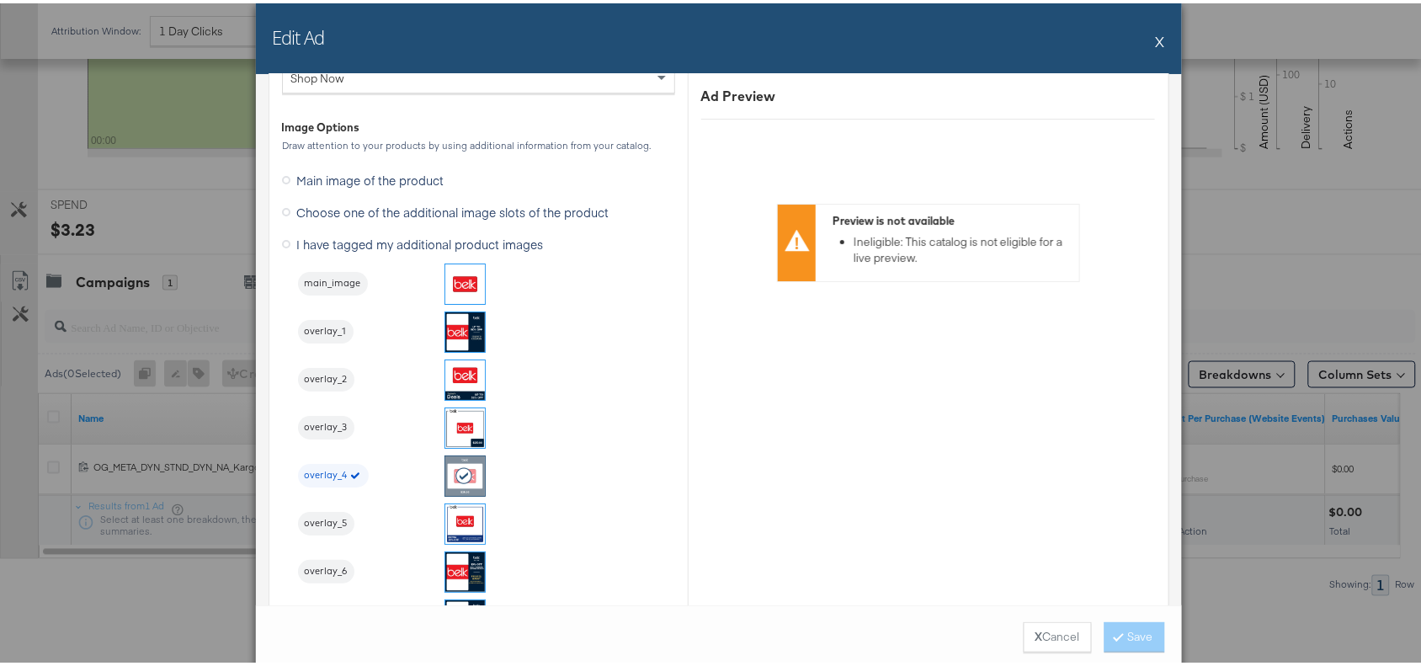
scroll to position [1664, 0]
click at [1156, 40] on button "X" at bounding box center [1160, 38] width 9 height 34
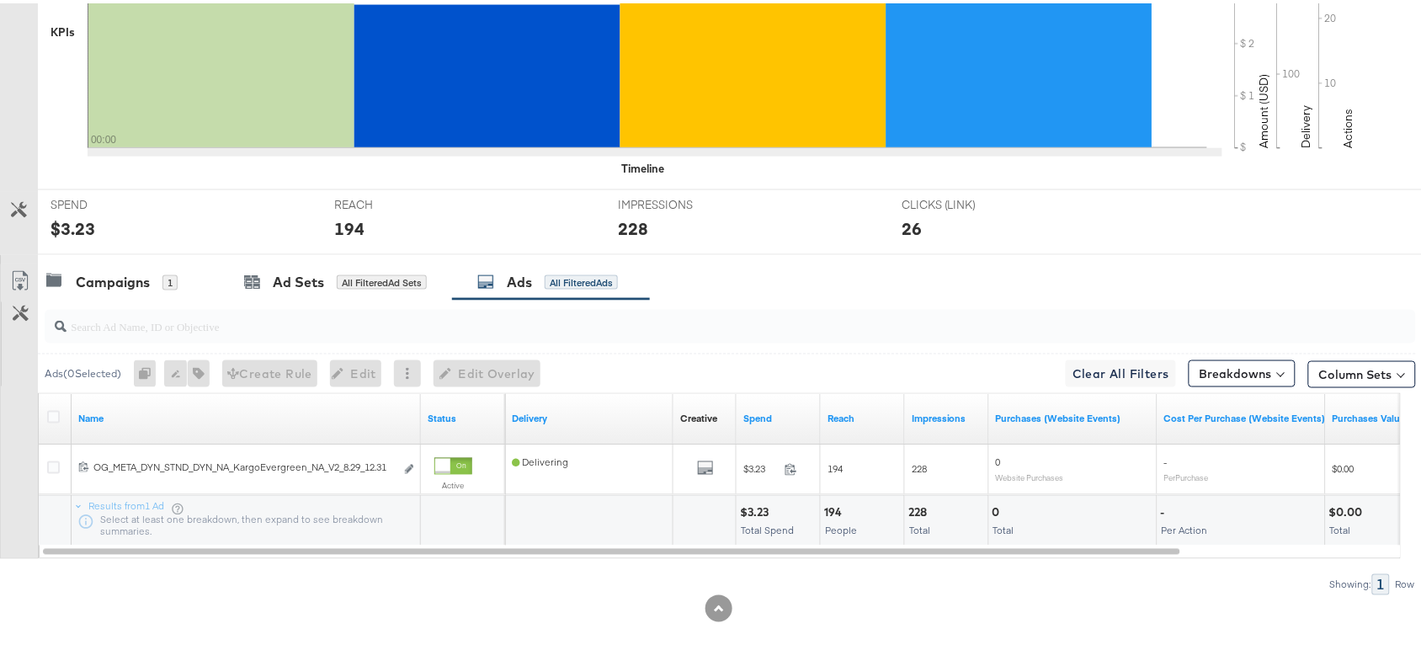
scroll to position [0, 0]
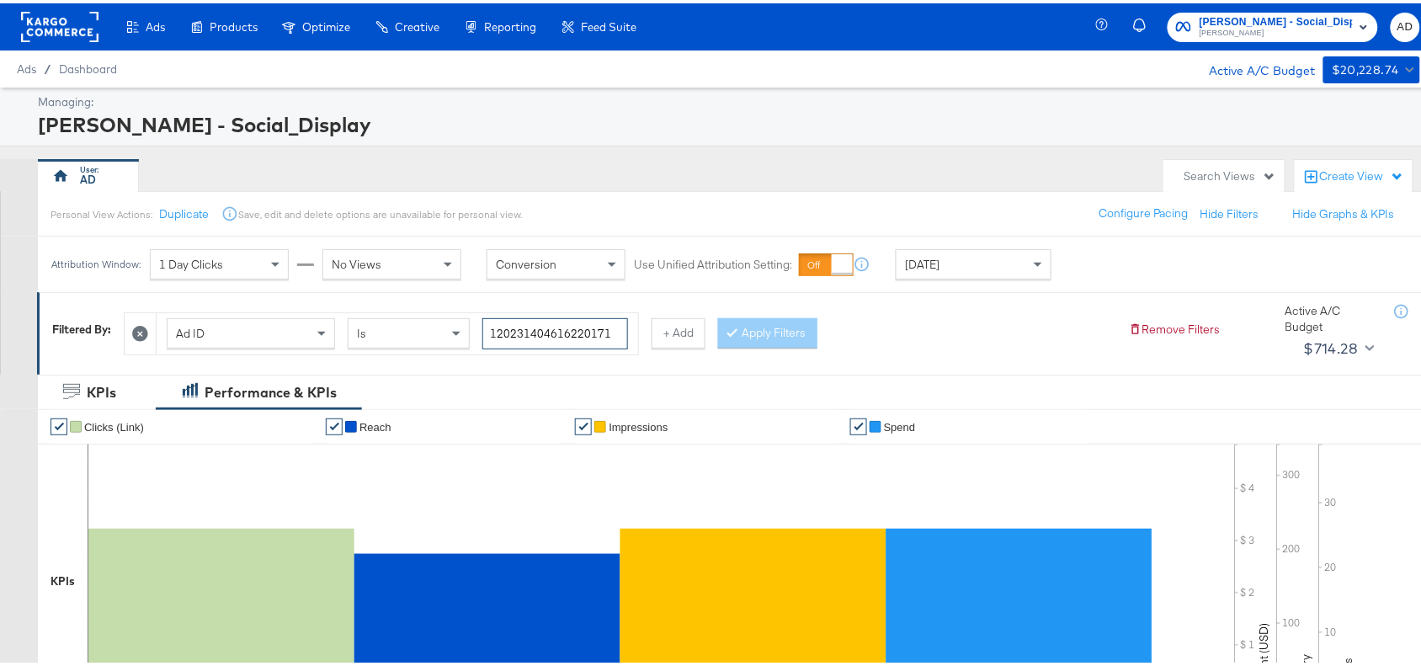
click at [626, 327] on input "120231404616220171" at bounding box center [555, 330] width 146 height 31
paste input "0"
type input "120231404616200171"
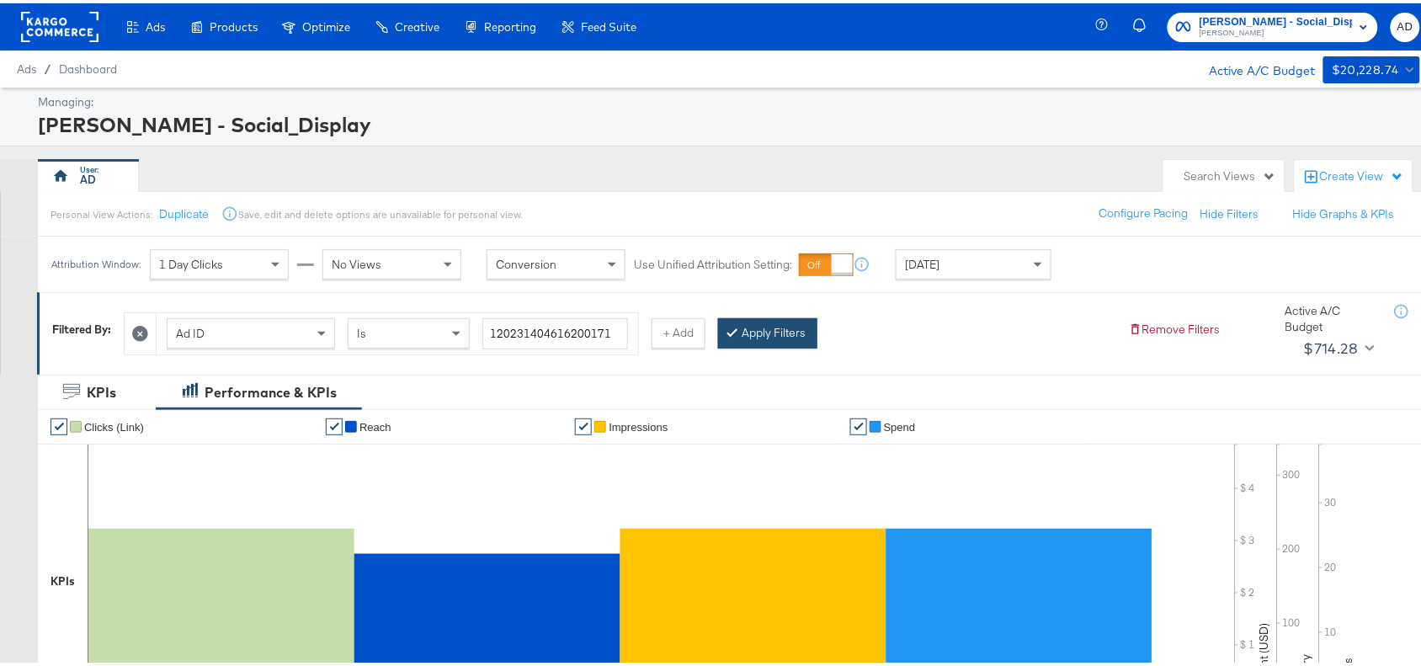
click at [769, 329] on button "Apply Filters" at bounding box center [767, 330] width 99 height 30
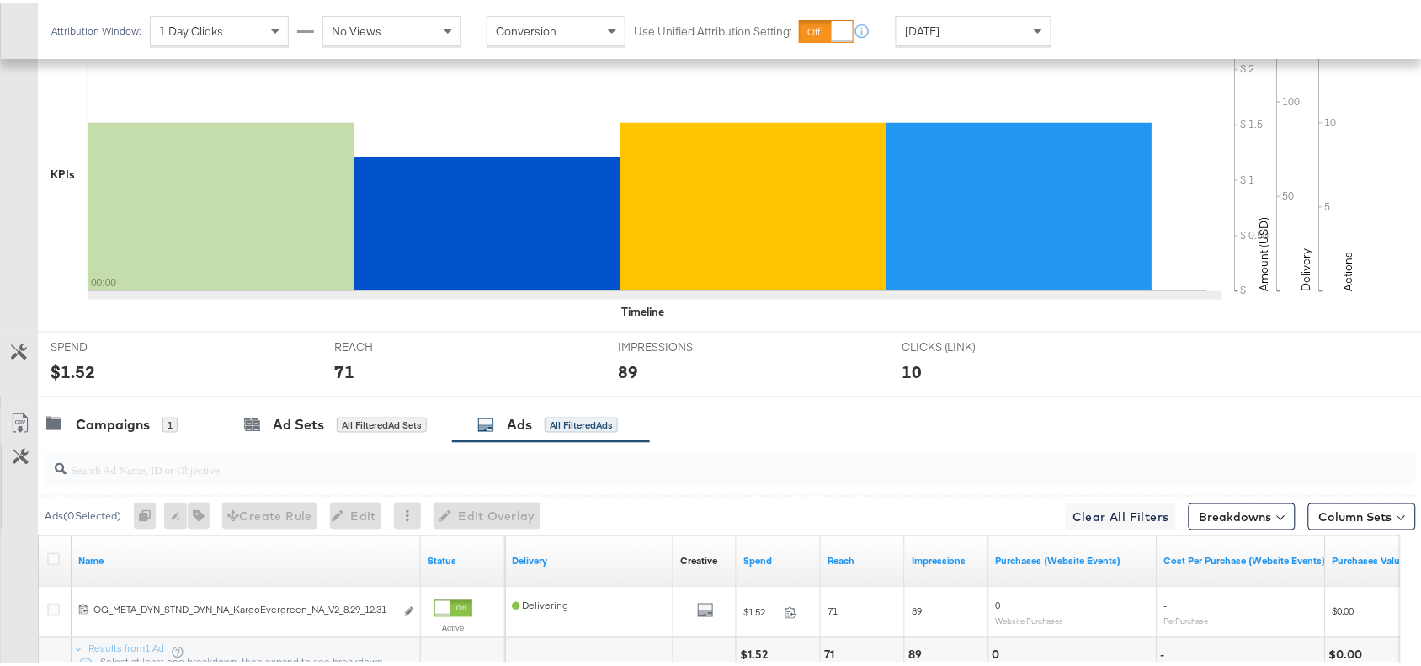
scroll to position [551, 0]
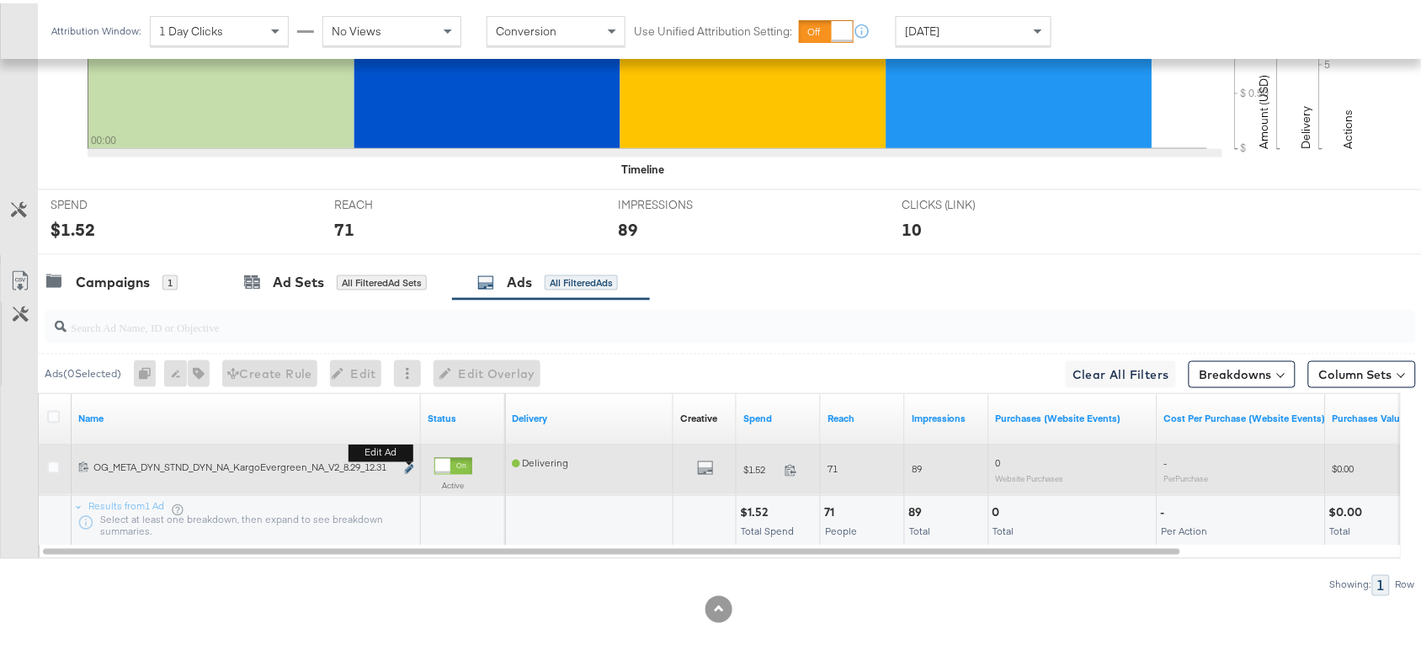
click at [408, 465] on icon "link" at bounding box center [409, 465] width 8 height 9
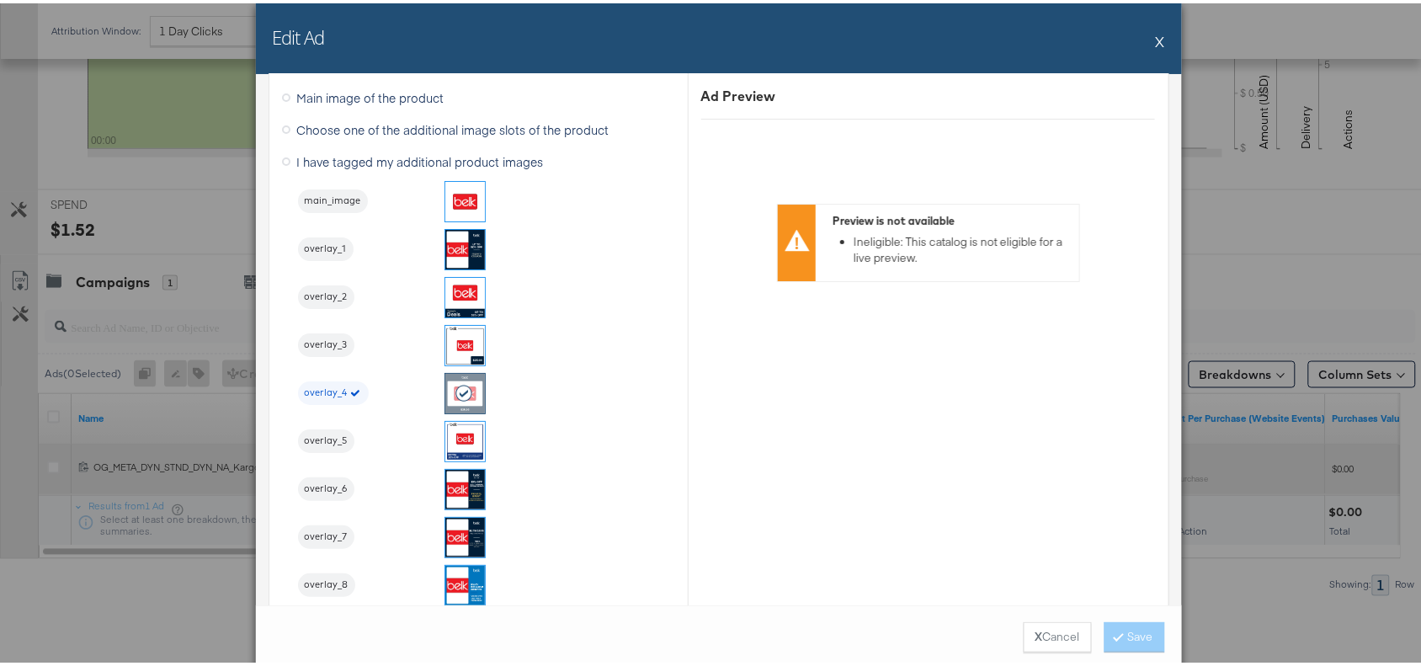
scroll to position [1747, 0]
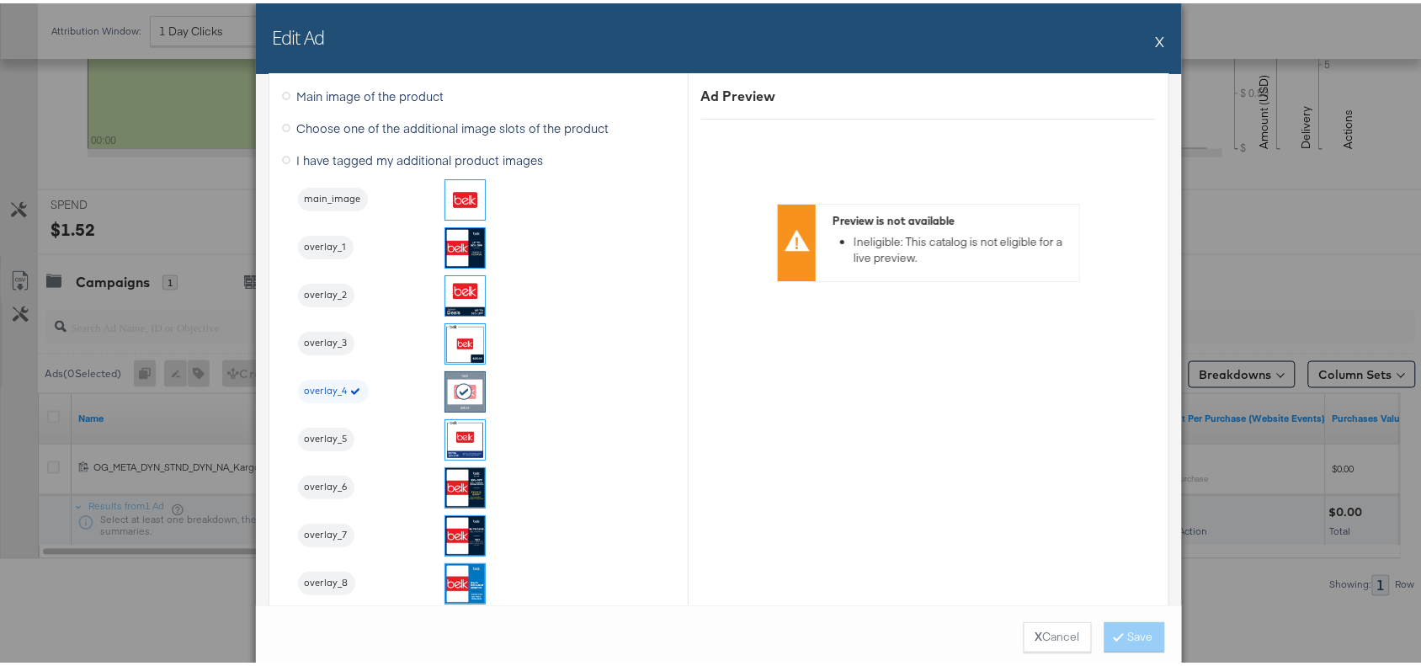
click at [1156, 35] on button "X" at bounding box center [1160, 38] width 9 height 34
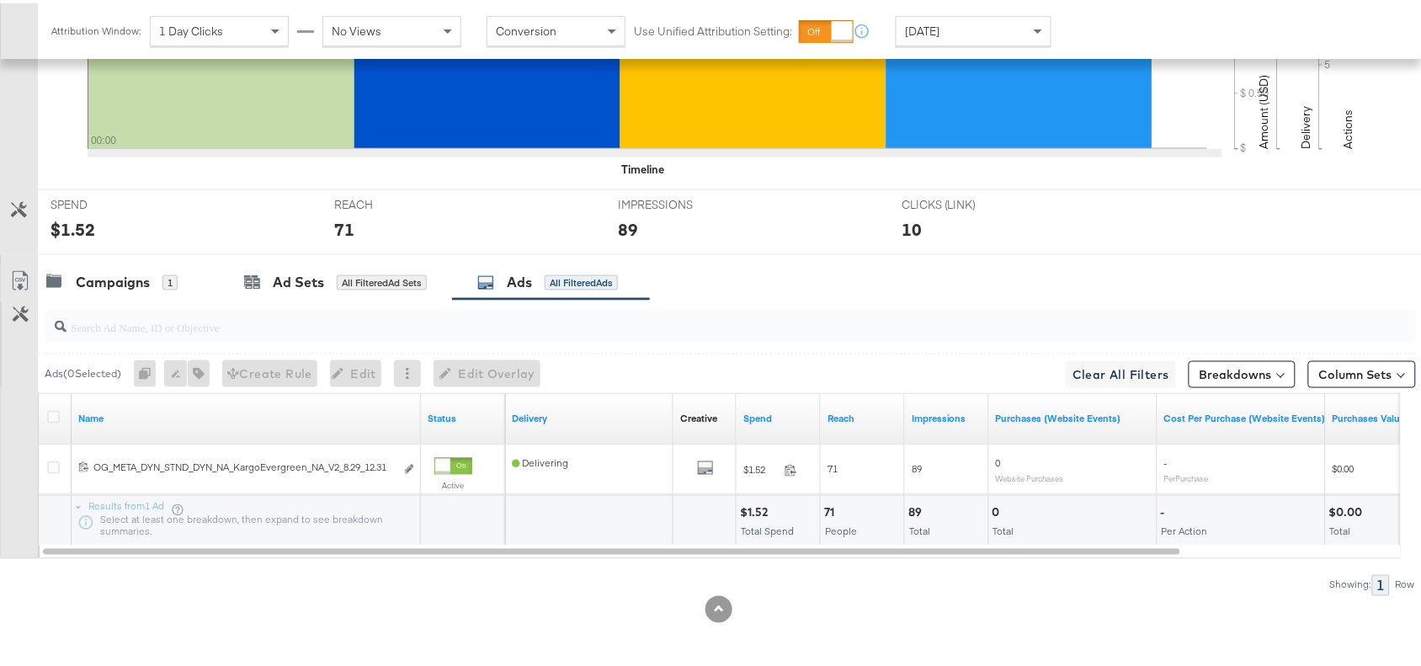
scroll to position [0, 0]
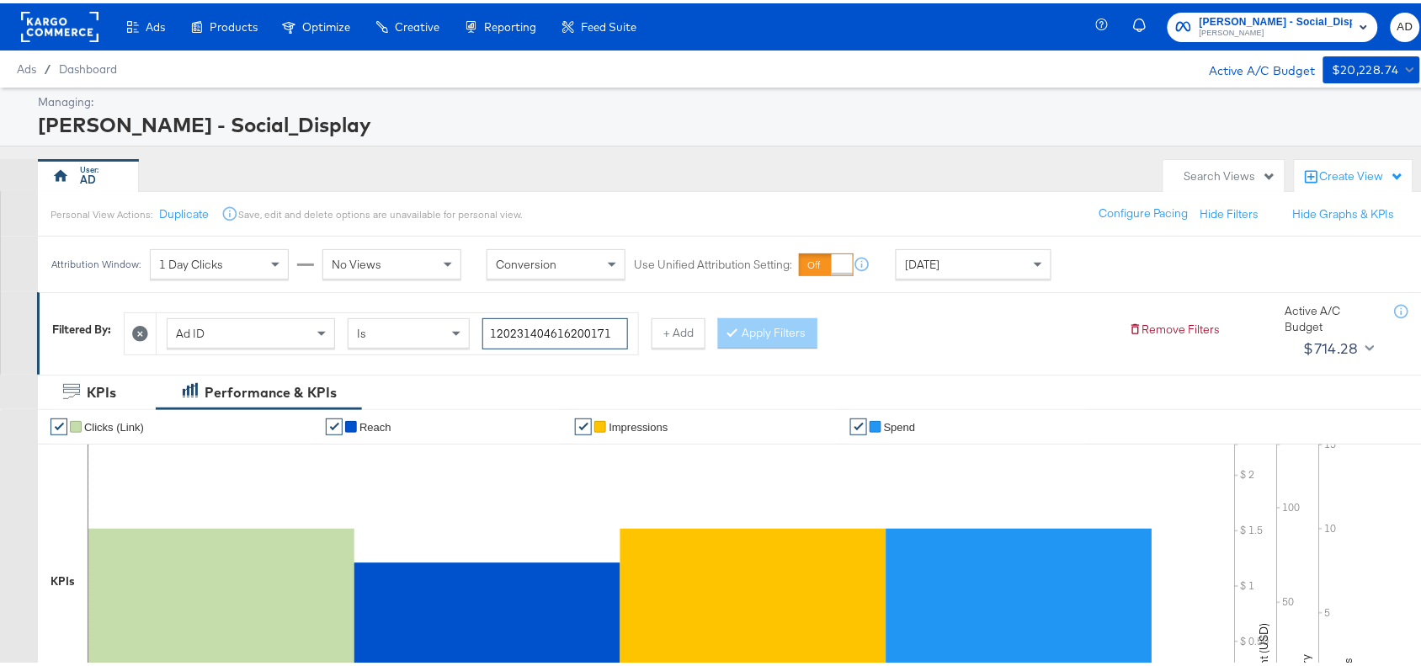
click at [610, 329] on input "120231404616200171" at bounding box center [555, 330] width 146 height 31
paste input "60453057"
type input "120231604530570171"
click at [805, 322] on button "Apply Filters" at bounding box center [767, 330] width 99 height 30
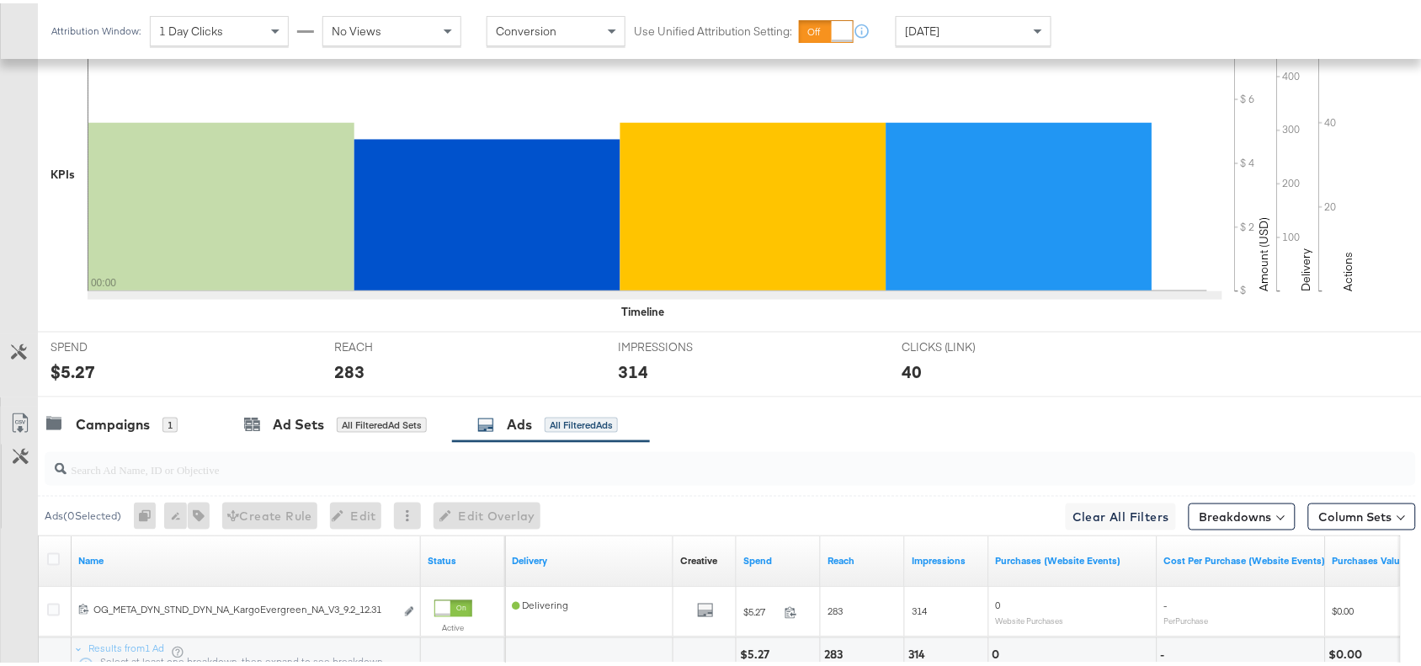
scroll to position [551, 0]
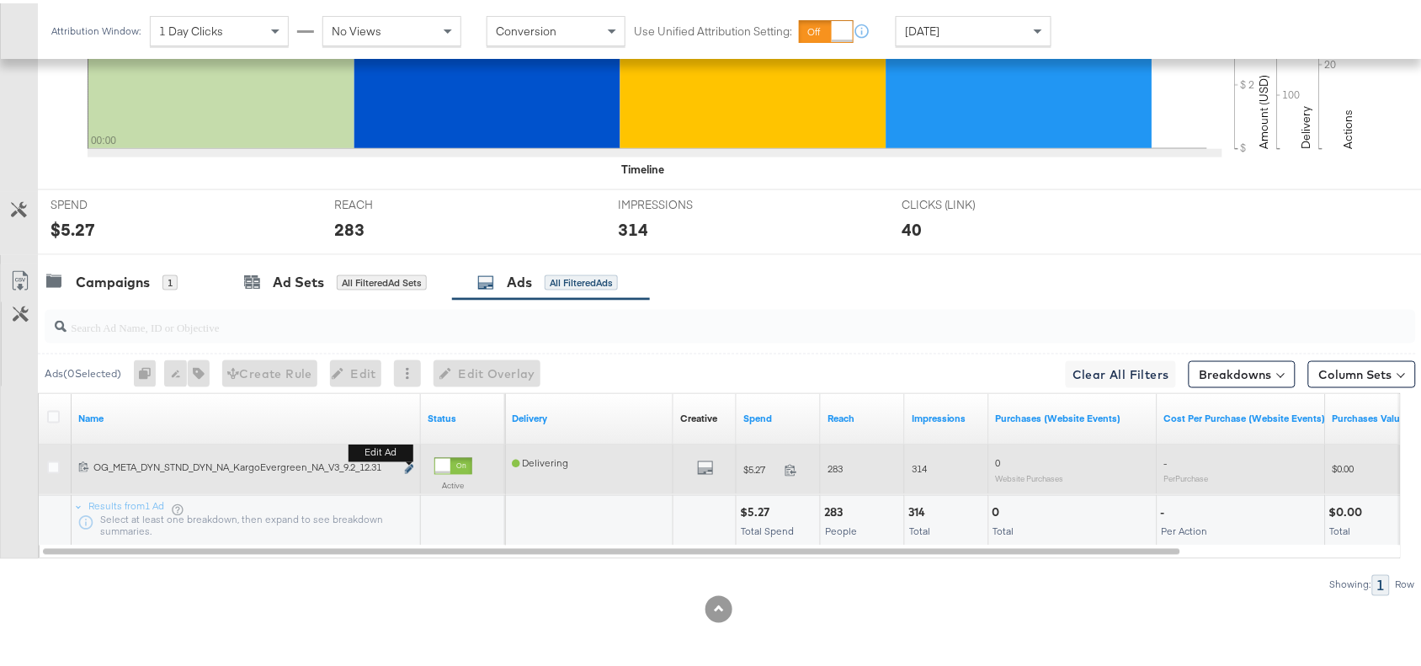
click at [406, 464] on icon "link" at bounding box center [409, 465] width 8 height 9
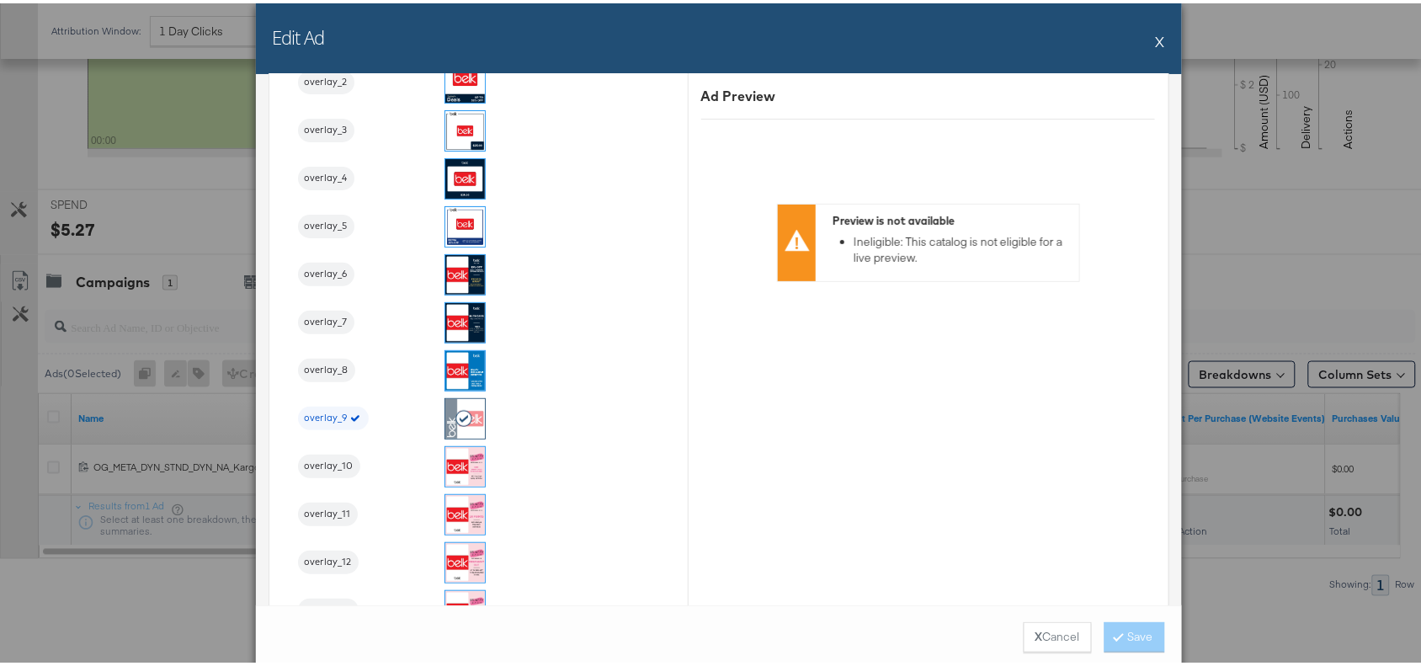
scroll to position [1963, 0]
click at [1156, 40] on button "X" at bounding box center [1160, 38] width 9 height 34
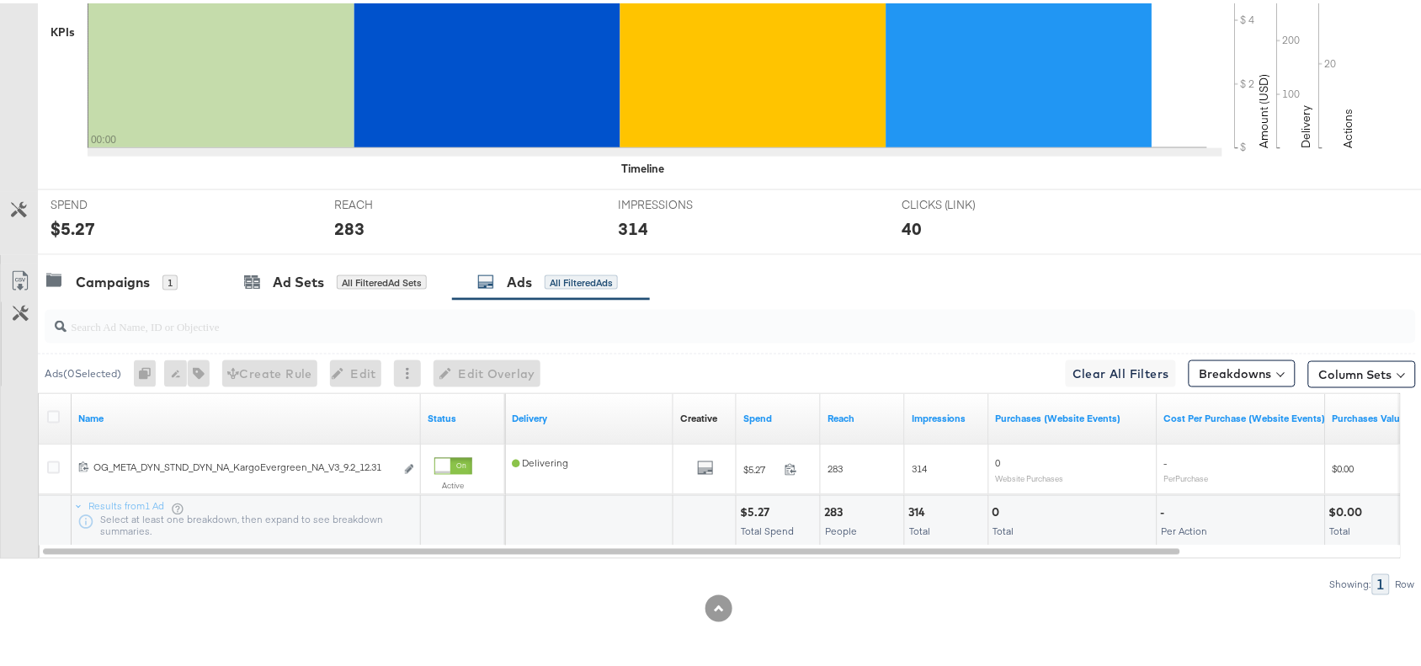
scroll to position [0, 0]
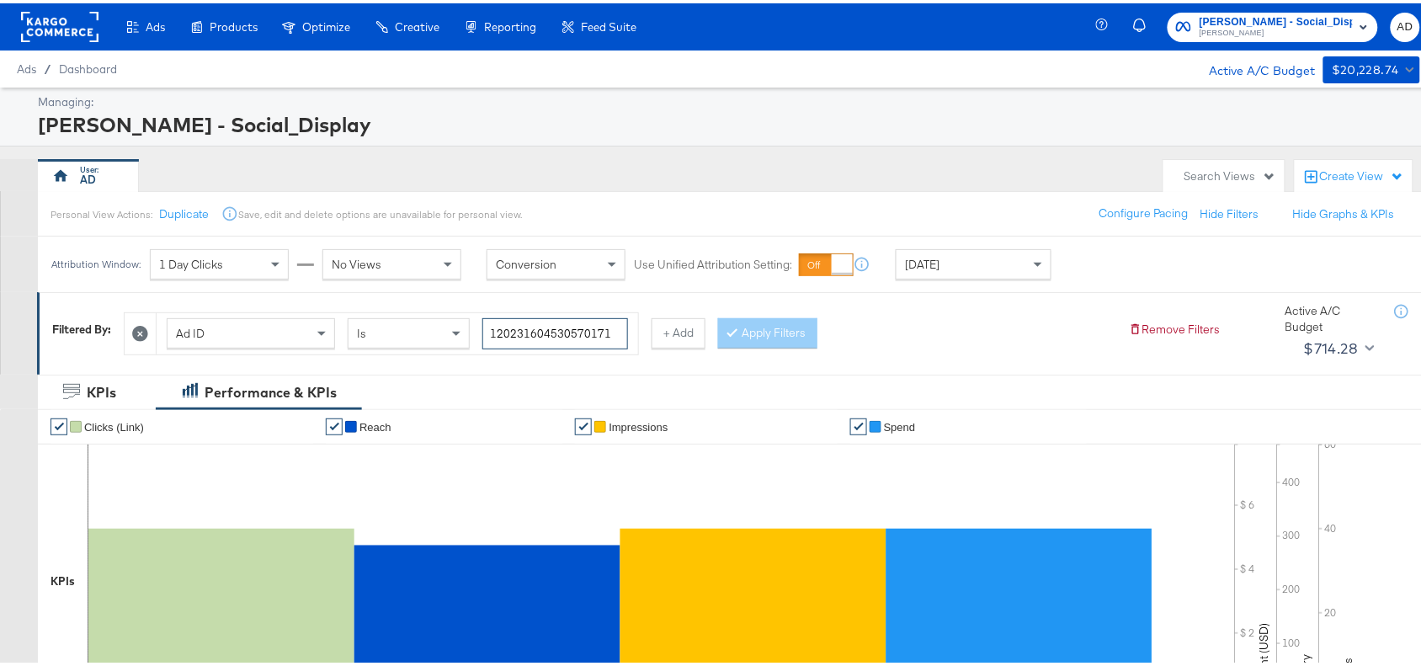
click at [626, 333] on input "120231604530570171" at bounding box center [555, 330] width 146 height 31
paste input "4"
type input "120231604530540171"
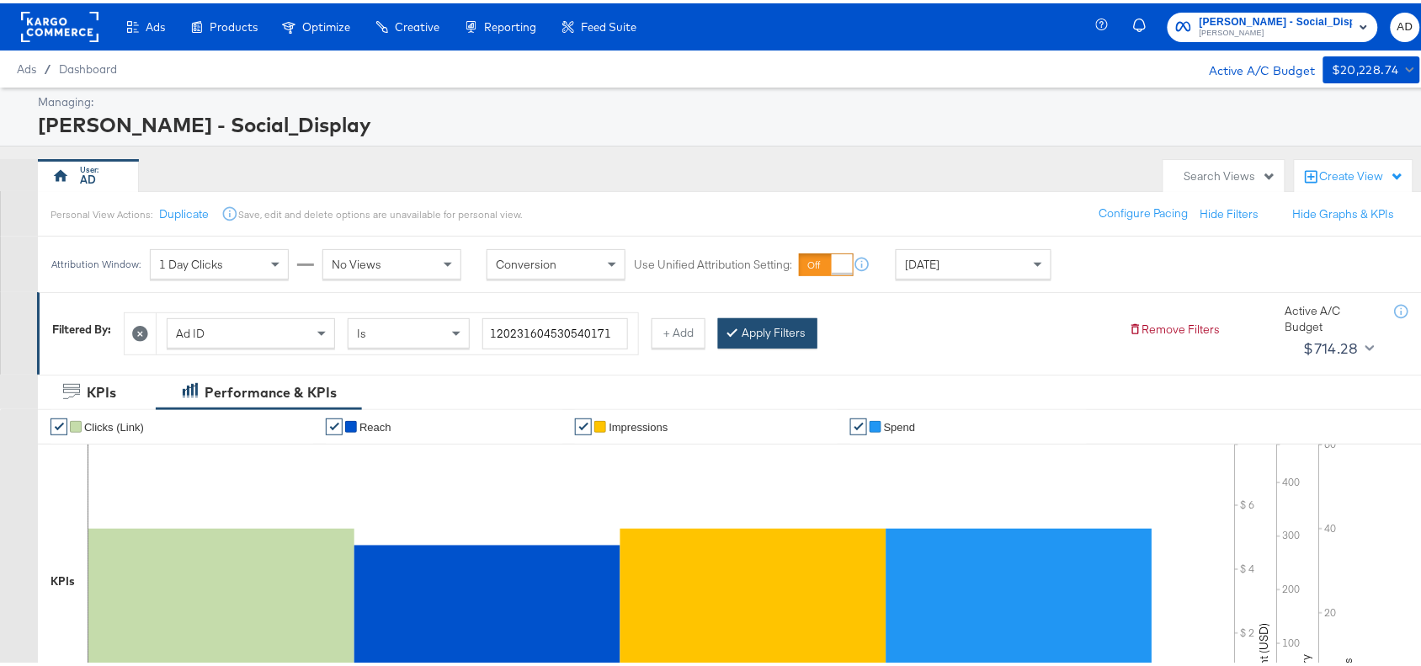
click at [758, 333] on button "Apply Filters" at bounding box center [767, 330] width 99 height 30
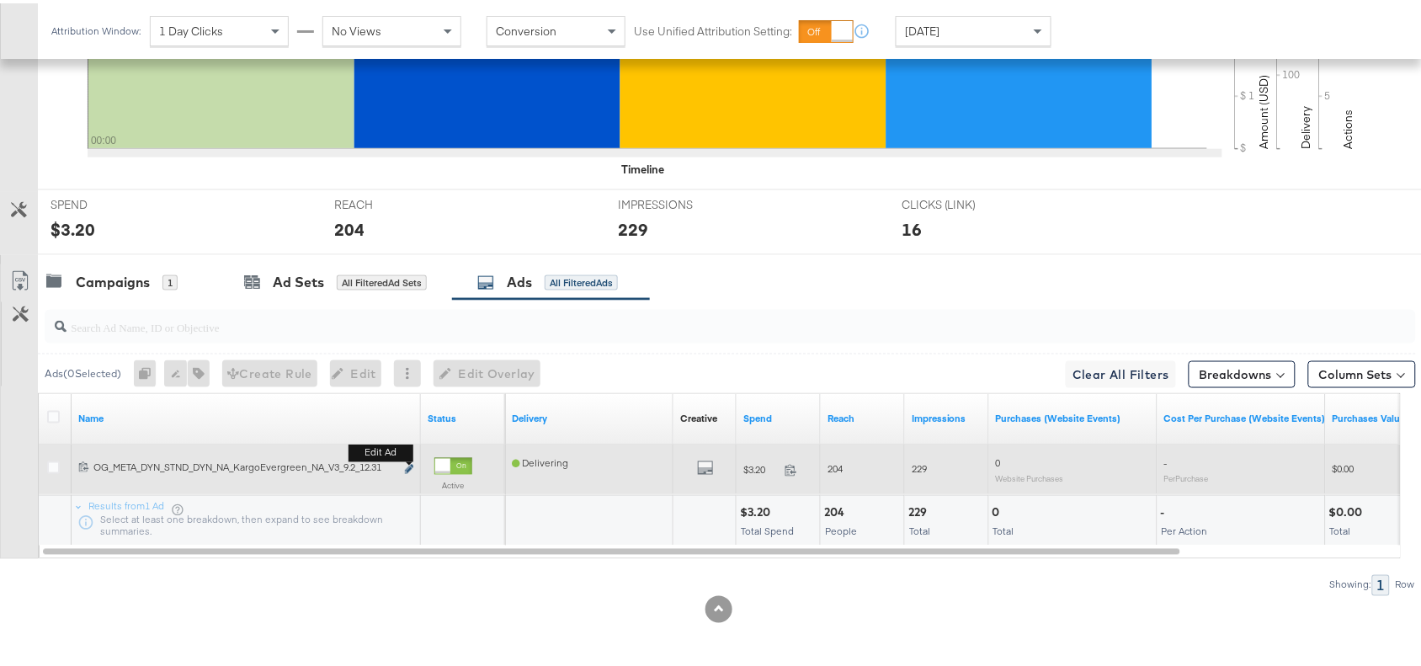
click at [408, 464] on icon "link" at bounding box center [409, 465] width 8 height 9
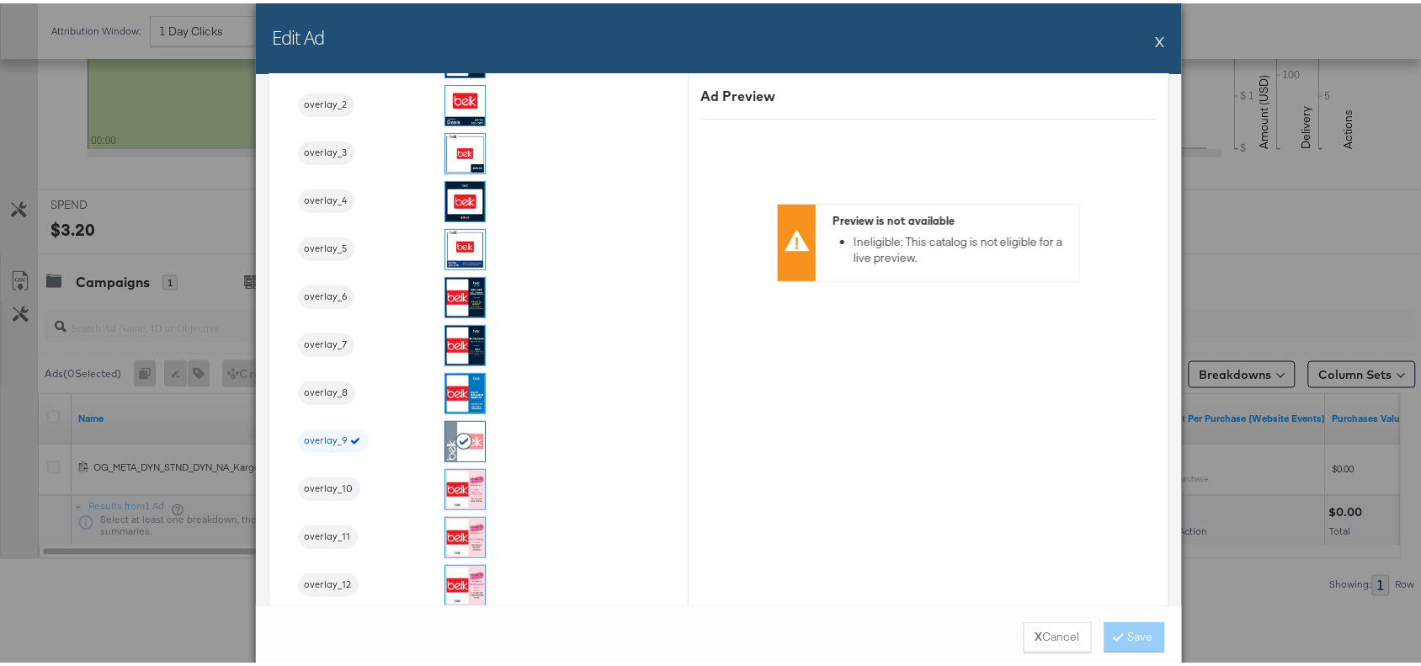
scroll to position [1939, 0]
click at [1156, 29] on button "X" at bounding box center [1160, 38] width 9 height 34
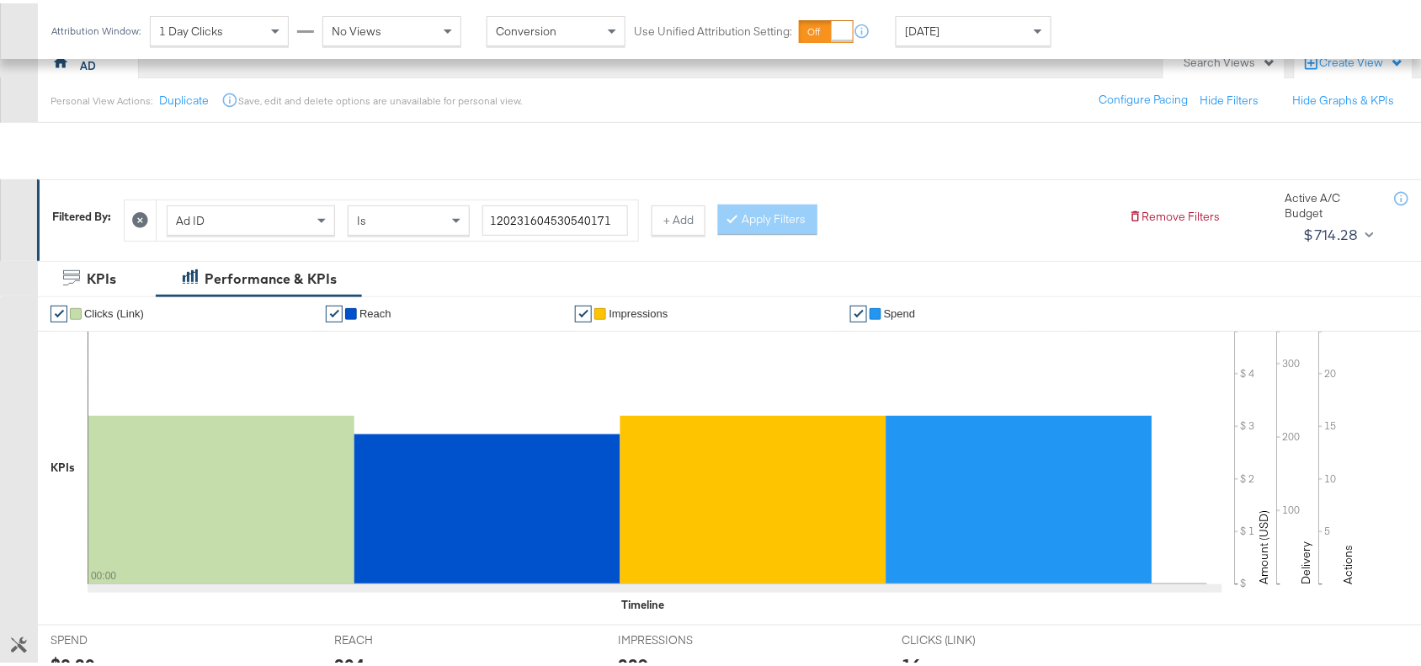
scroll to position [0, 0]
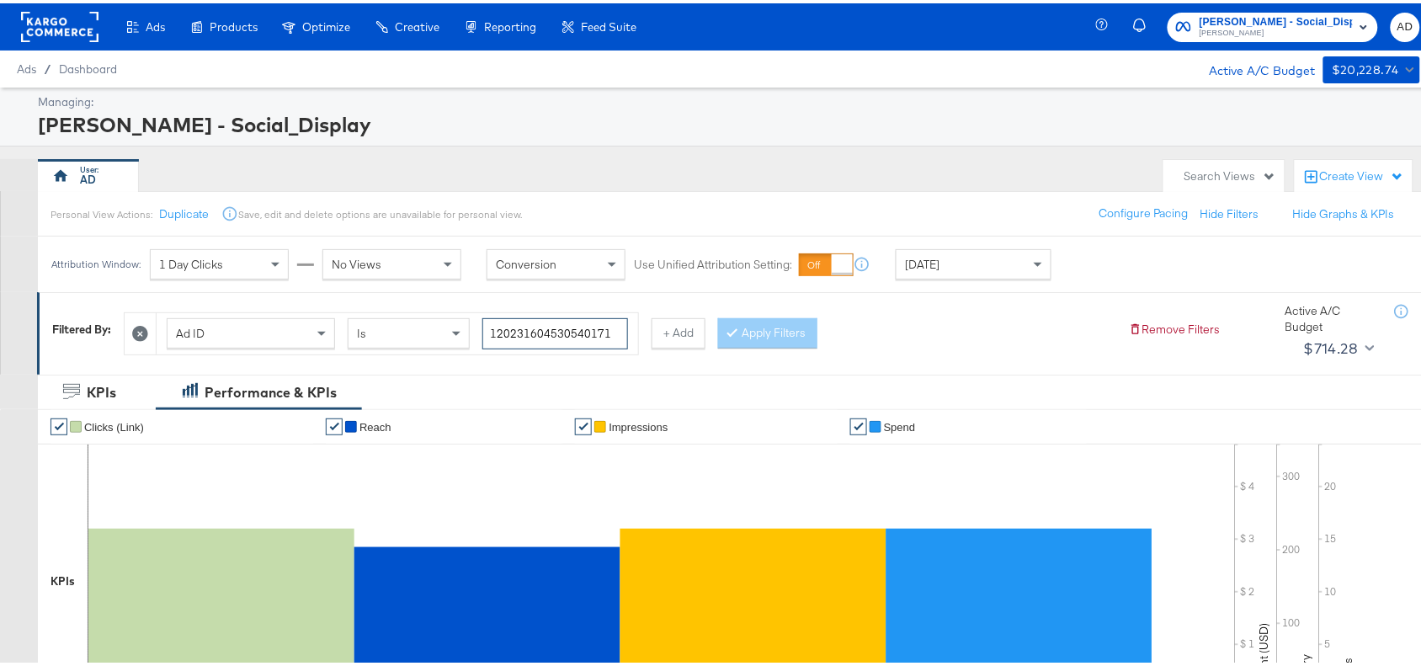
click at [616, 338] on input "120231604530540171" at bounding box center [555, 330] width 146 height 31
paste input "43463476"
type input "120231434634760171"
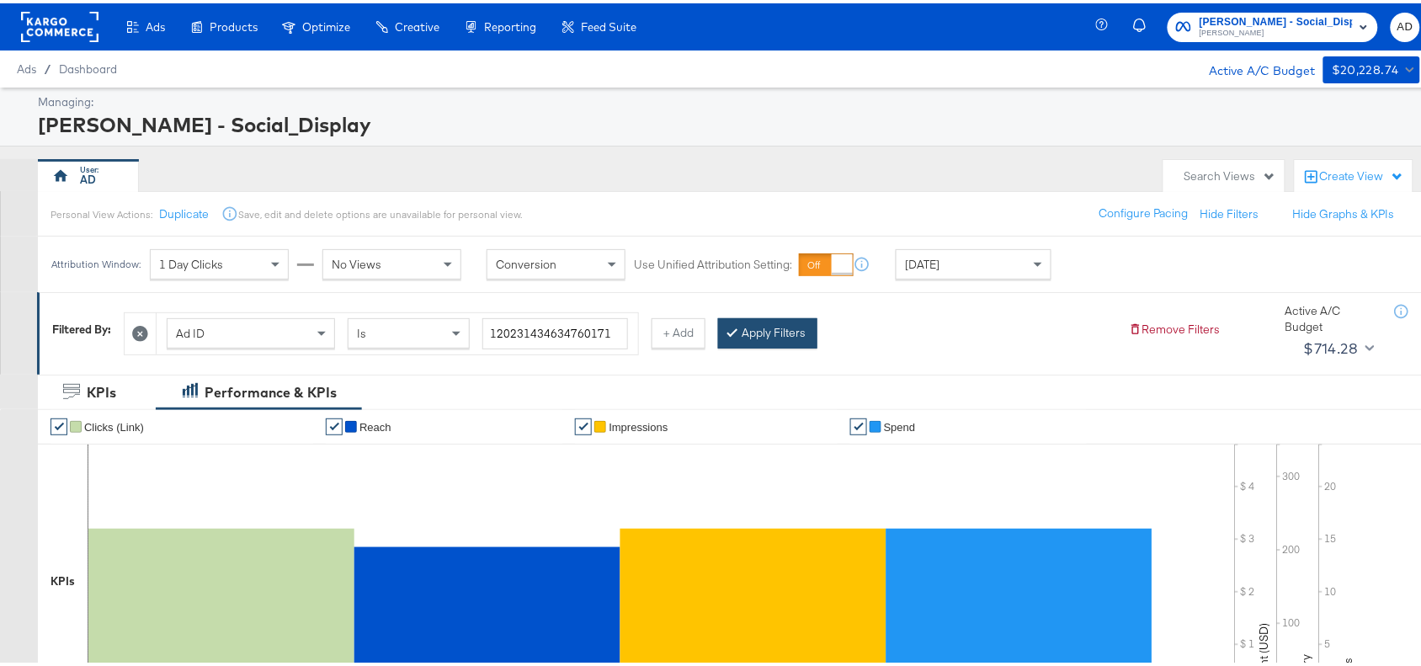
click at [760, 328] on button "Apply Filters" at bounding box center [767, 330] width 99 height 30
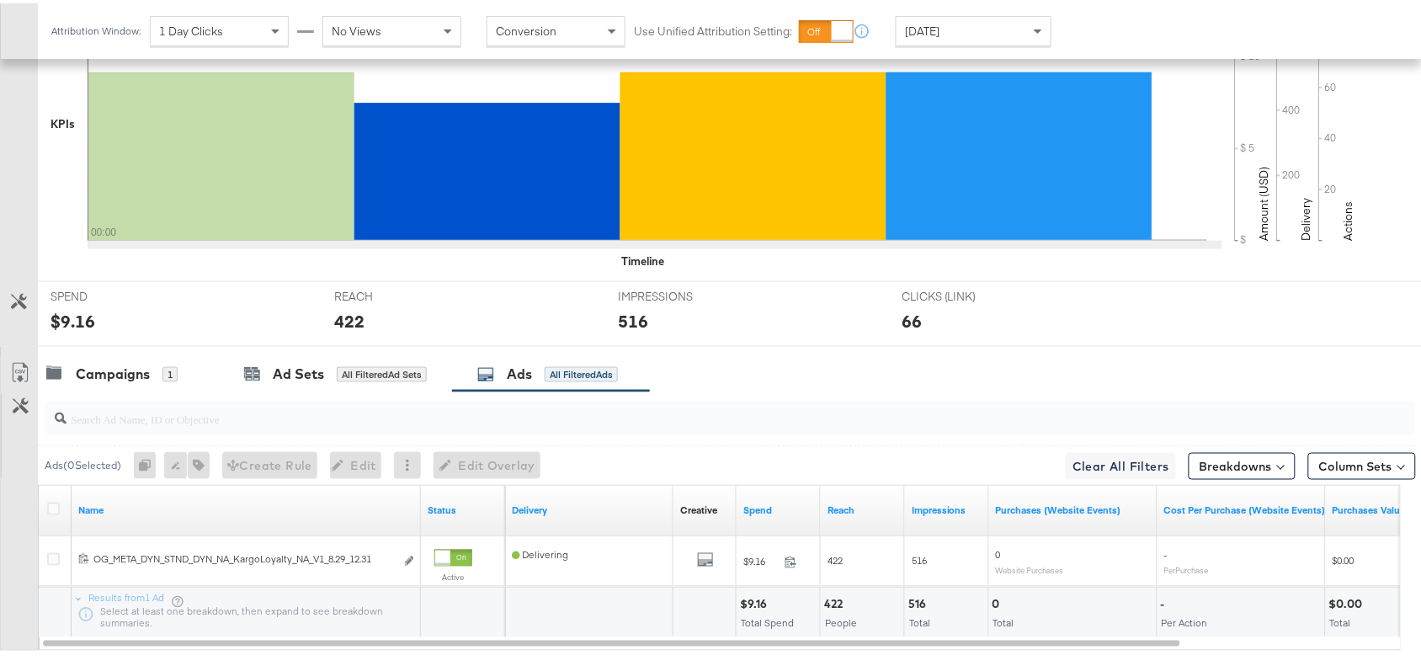
scroll to position [551, 0]
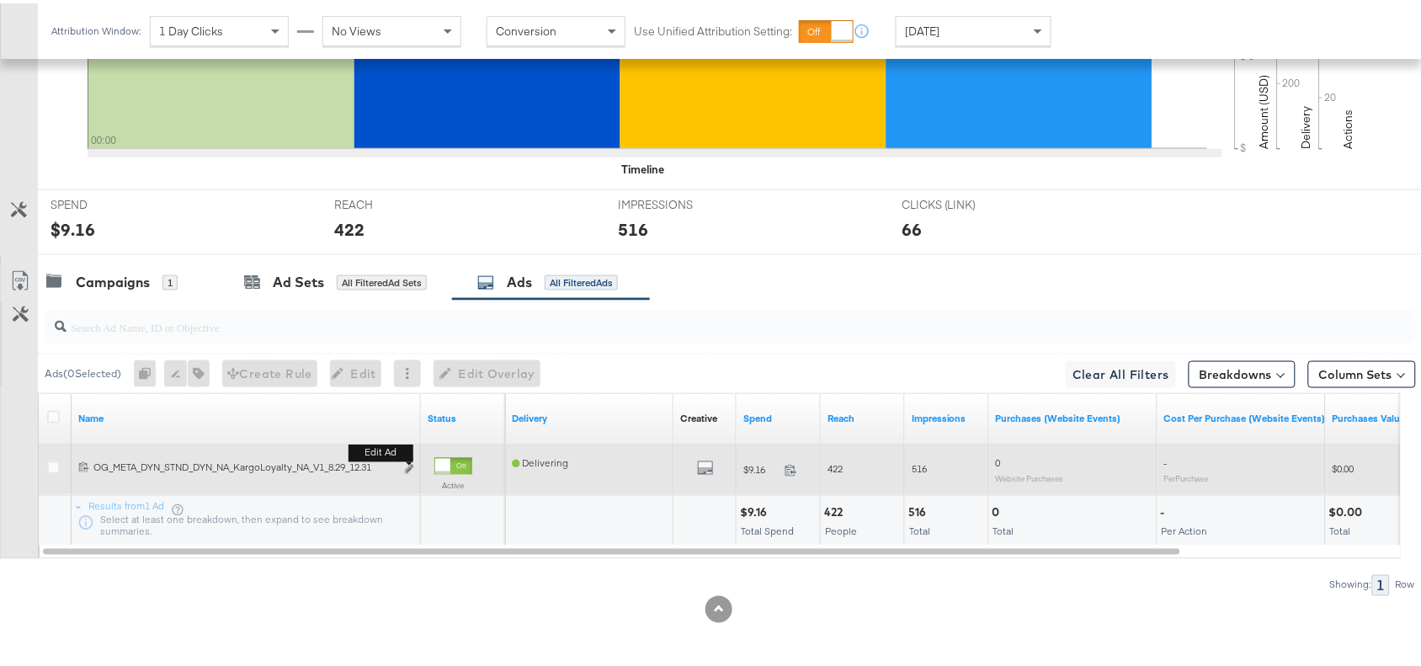
click at [409, 472] on button "Edit ad" at bounding box center [409, 467] width 10 height 18
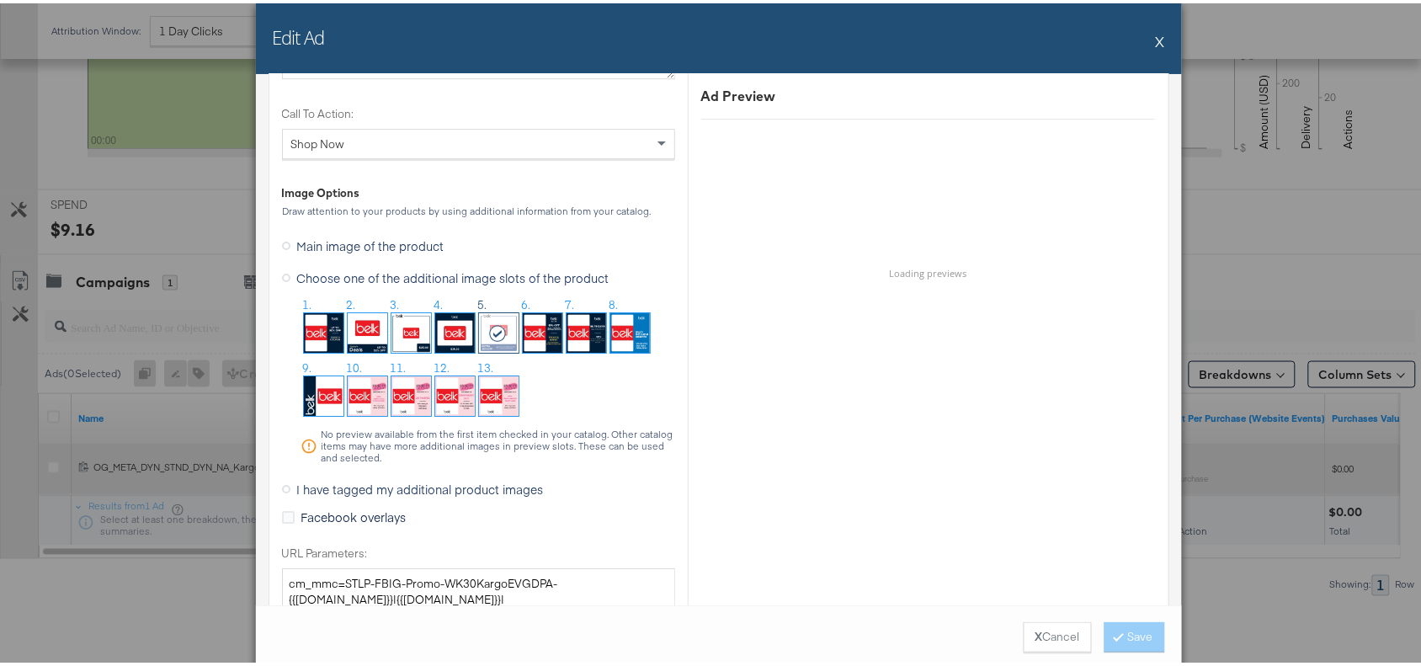
scroll to position [1598, 0]
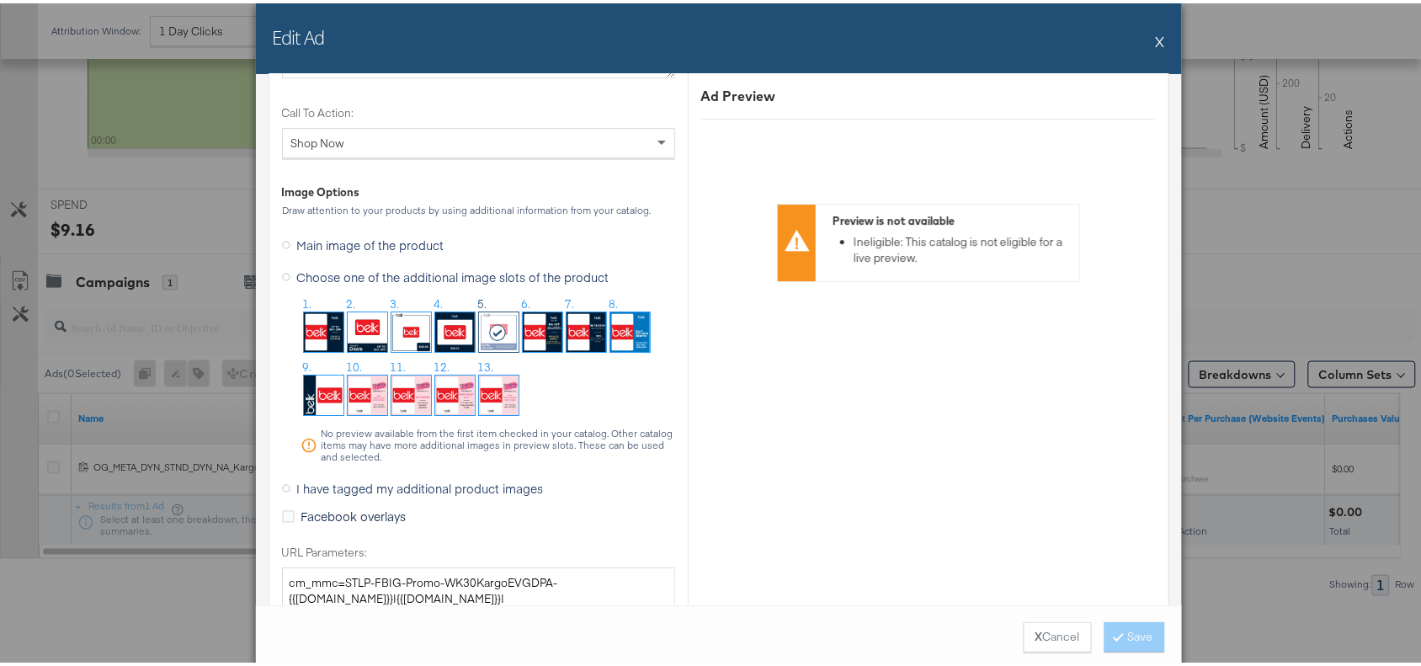
click at [1156, 35] on button "X" at bounding box center [1160, 38] width 9 height 34
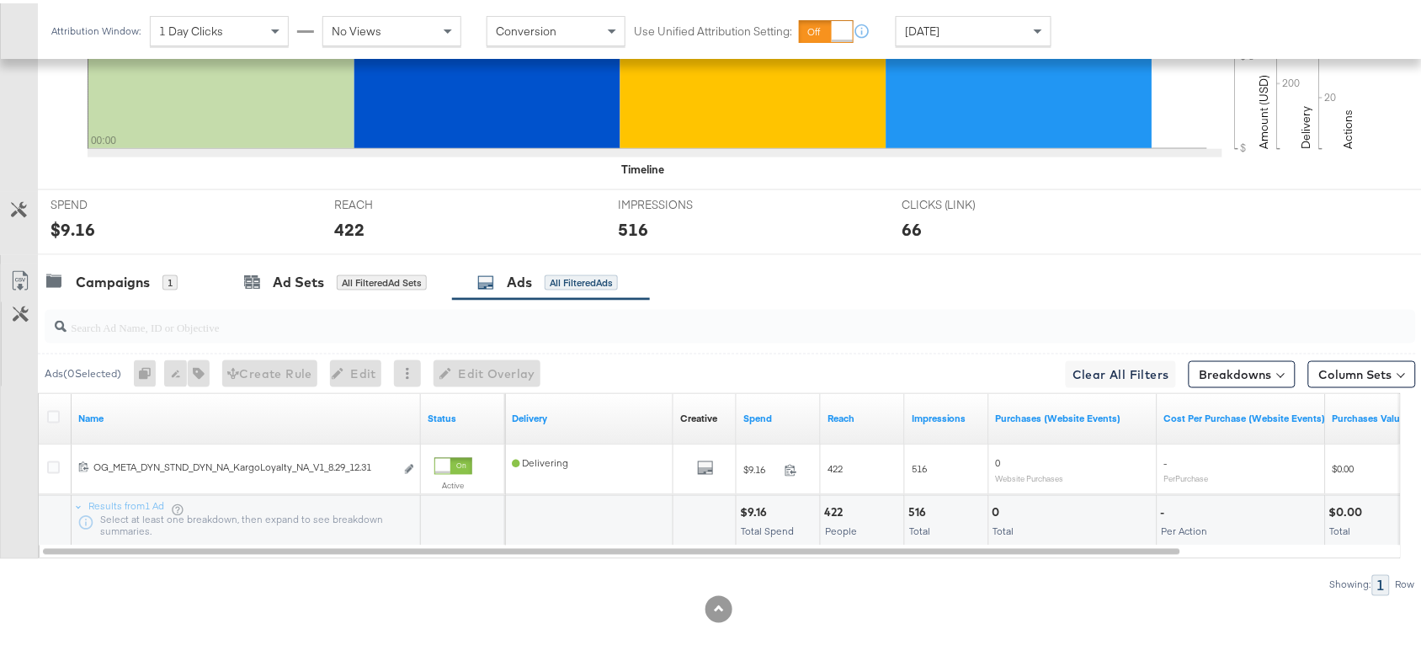
scroll to position [0, 0]
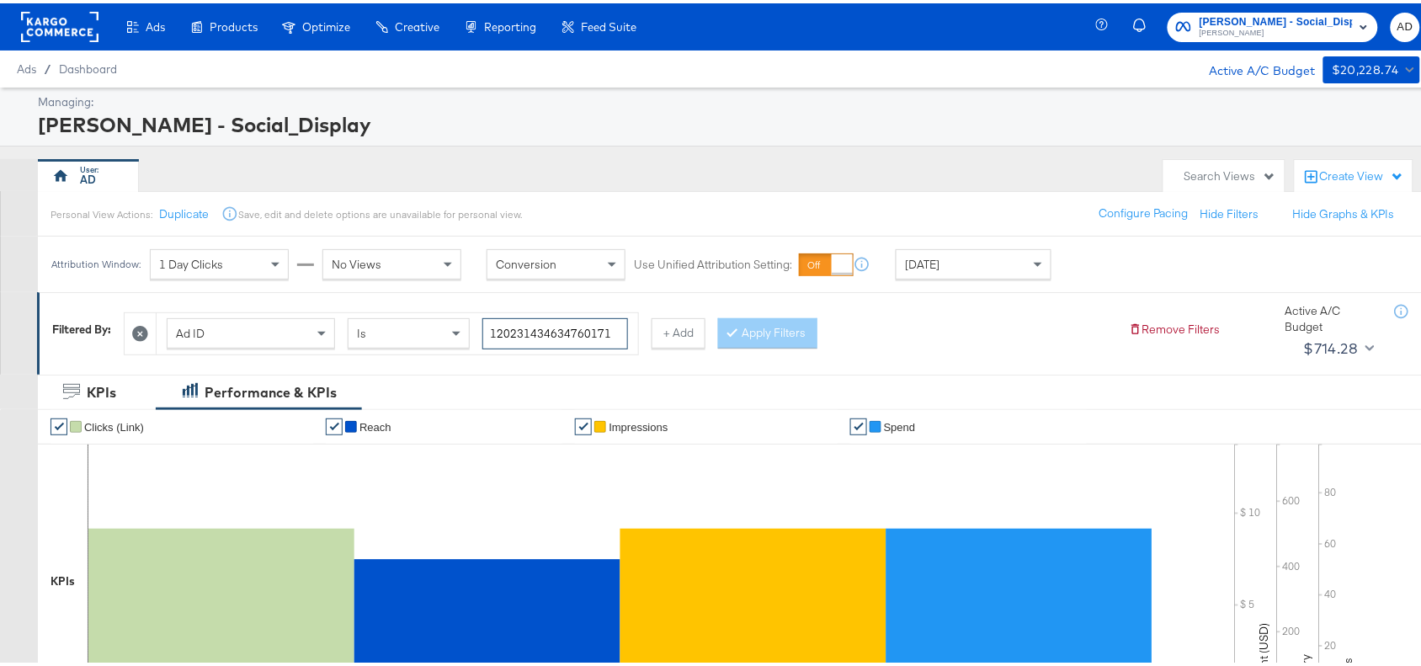
click at [613, 342] on input "120231434634760171" at bounding box center [555, 330] width 146 height 31
paste input "0466415"
type input "120231404664150171"
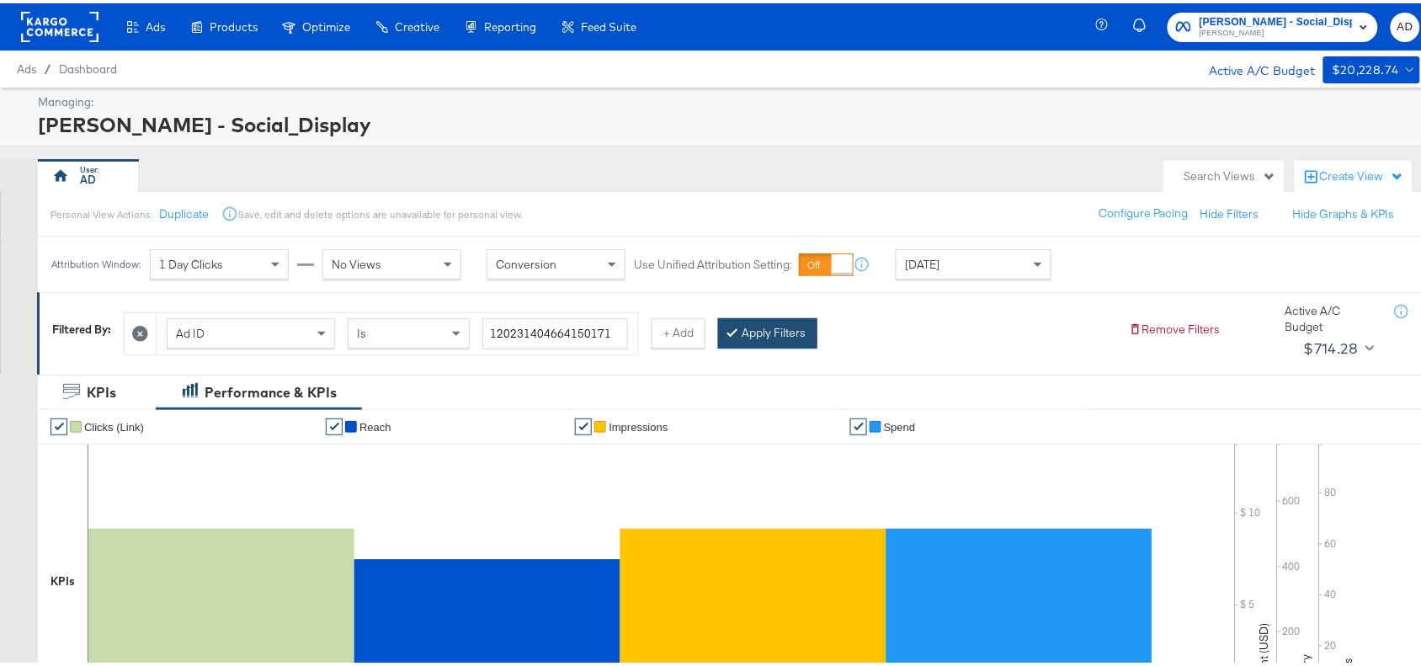
click at [754, 333] on button "Apply Filters" at bounding box center [767, 330] width 99 height 30
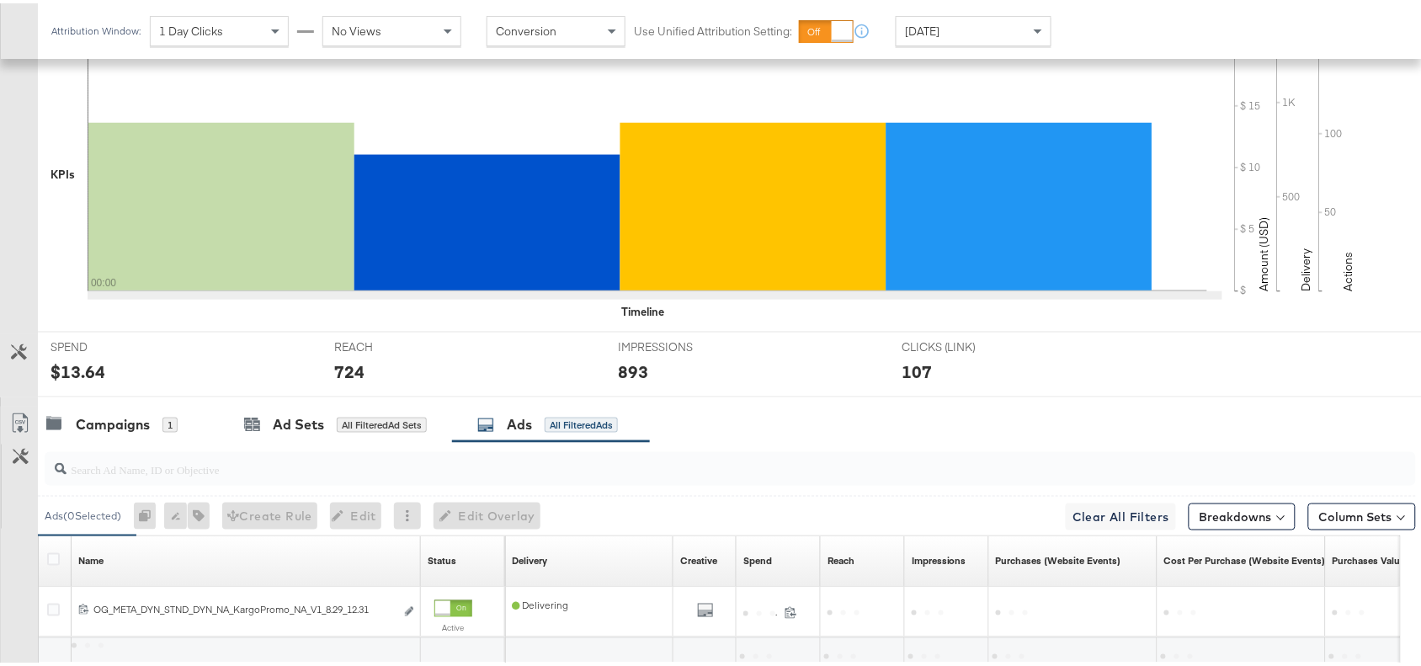
scroll to position [551, 0]
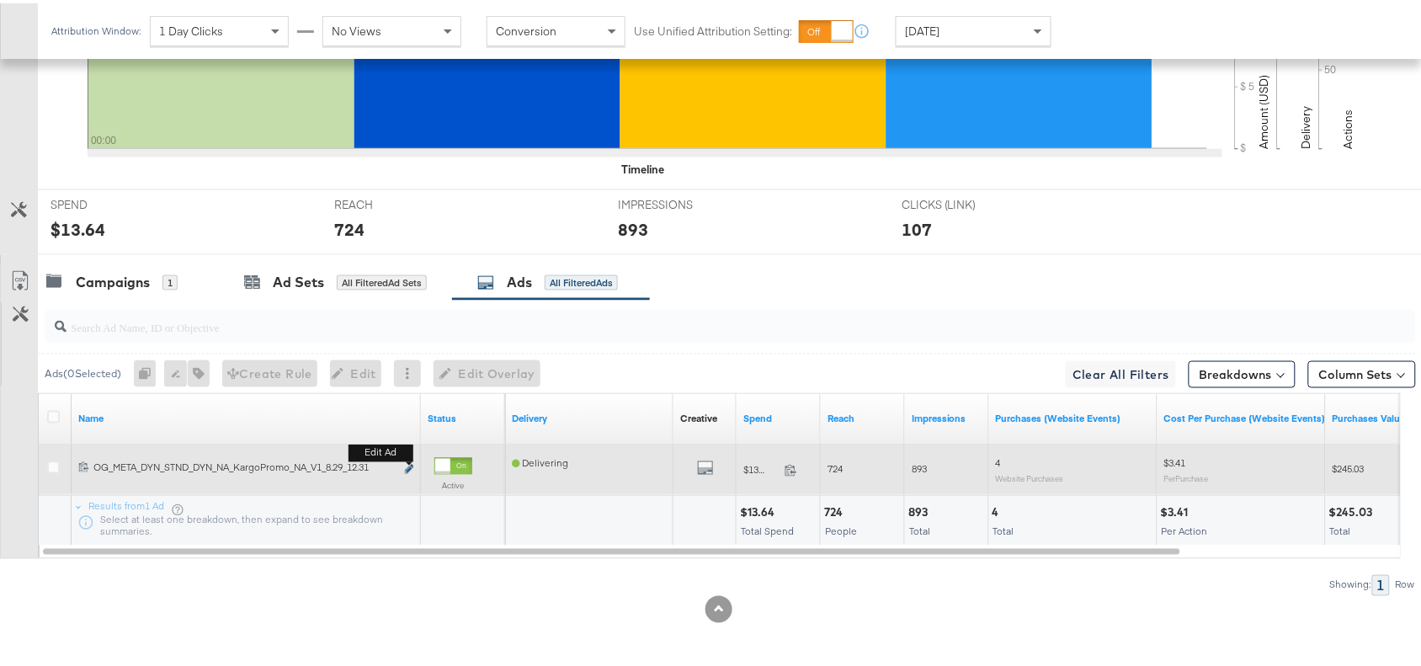
click at [407, 464] on icon "link" at bounding box center [409, 465] width 8 height 9
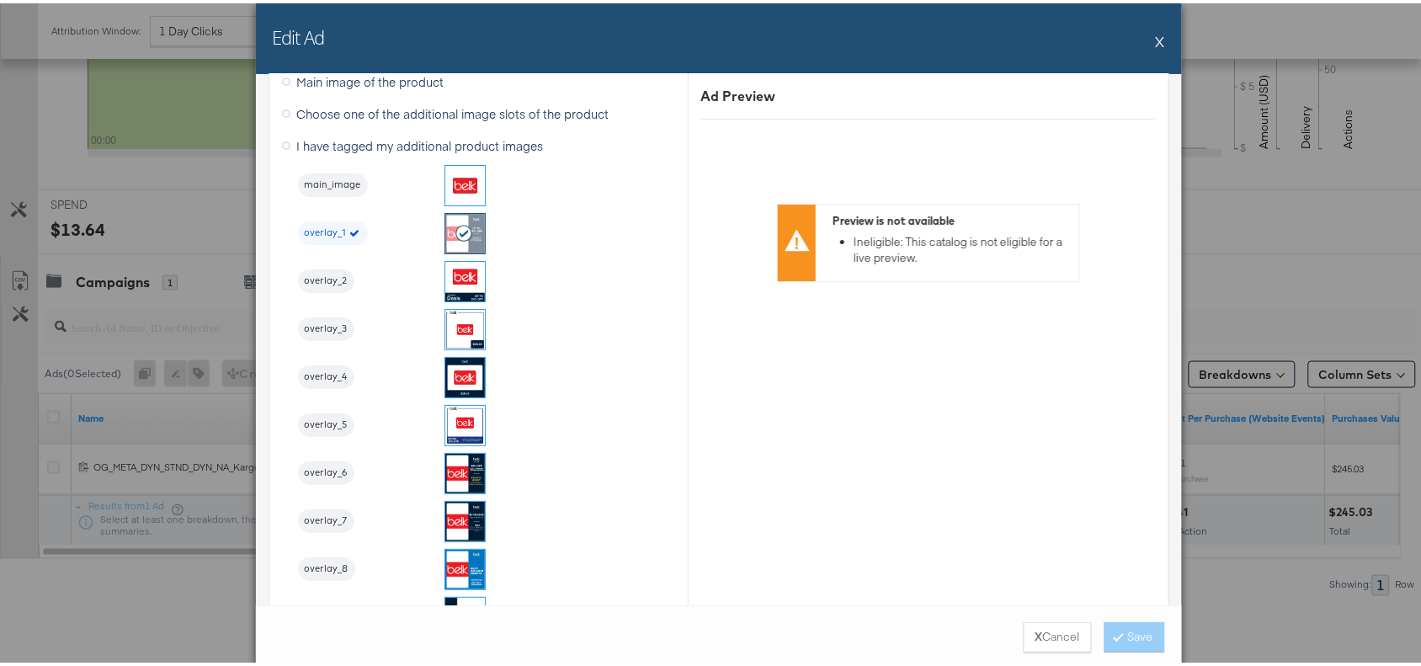
scroll to position [1762, 0]
click at [1156, 36] on button "X" at bounding box center [1160, 38] width 9 height 34
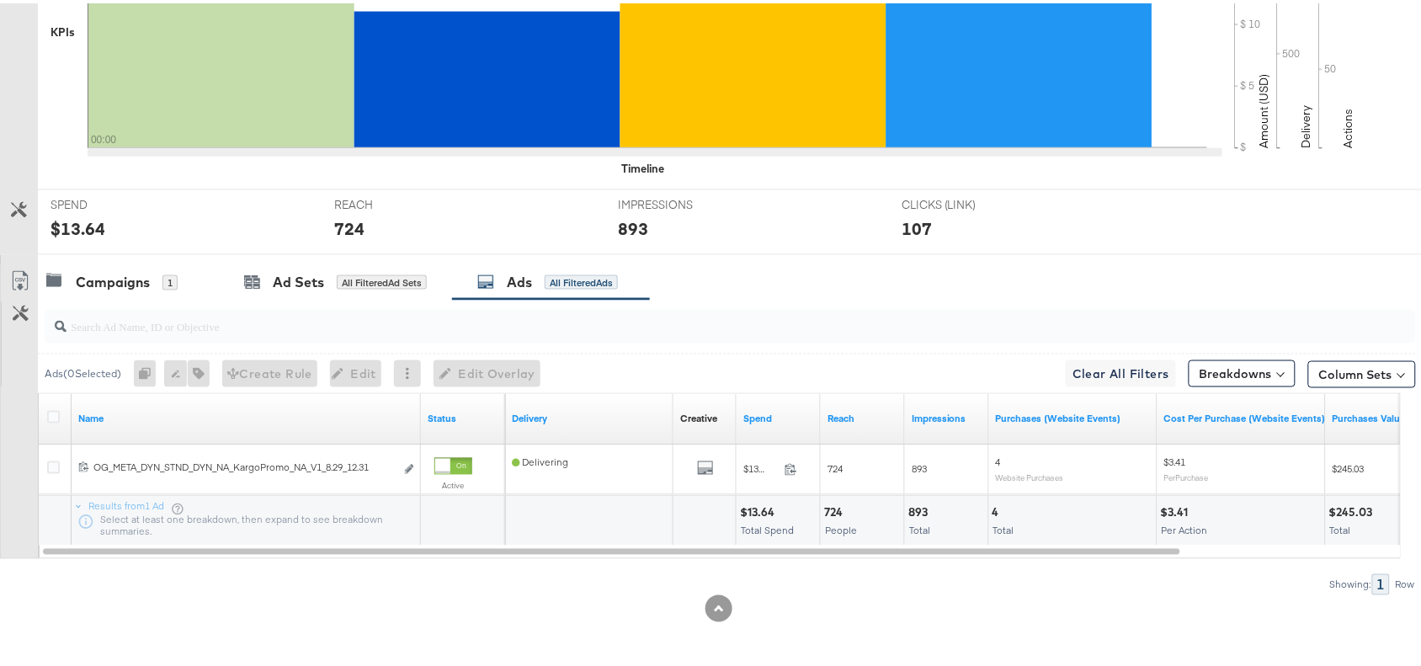
scroll to position [0, 0]
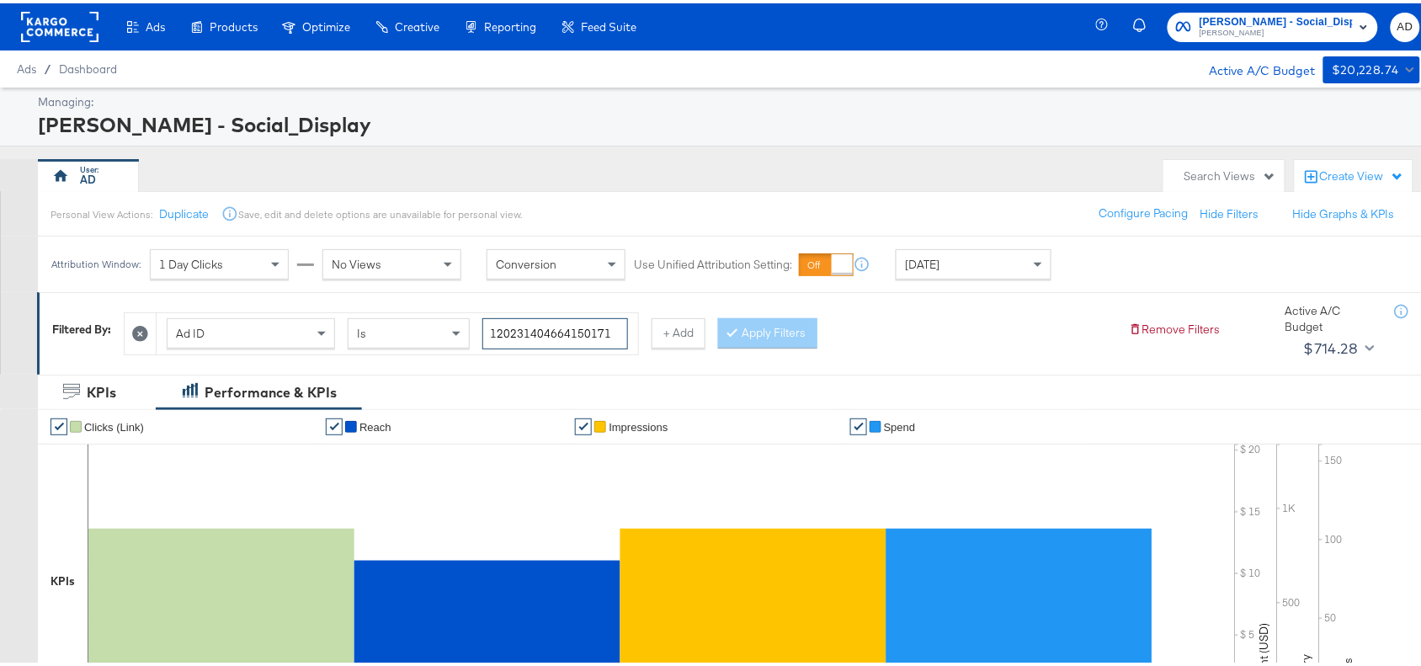
click at [615, 338] on input "120231404664150171" at bounding box center [555, 330] width 146 height 31
paste input "8"
click at [763, 338] on button "Apply Filters" at bounding box center [767, 330] width 99 height 30
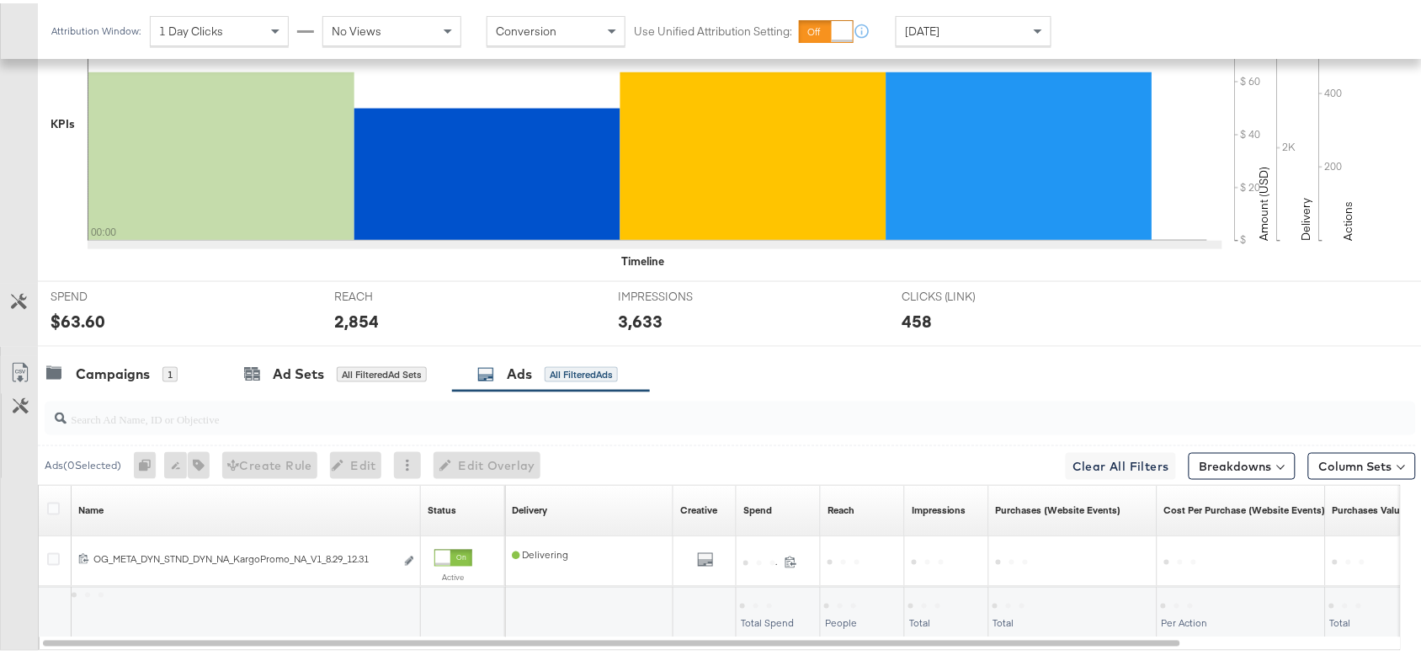
scroll to position [551, 0]
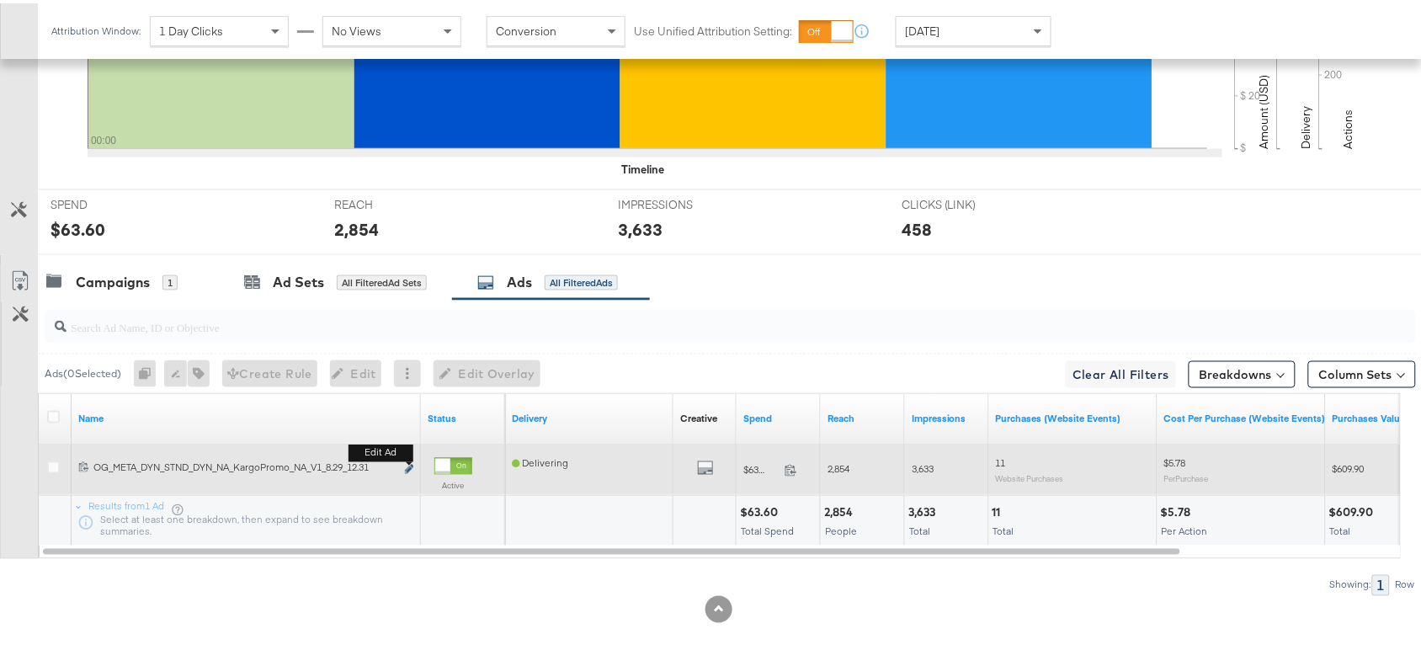
click at [409, 461] on button "Edit ad" at bounding box center [409, 467] width 10 height 18
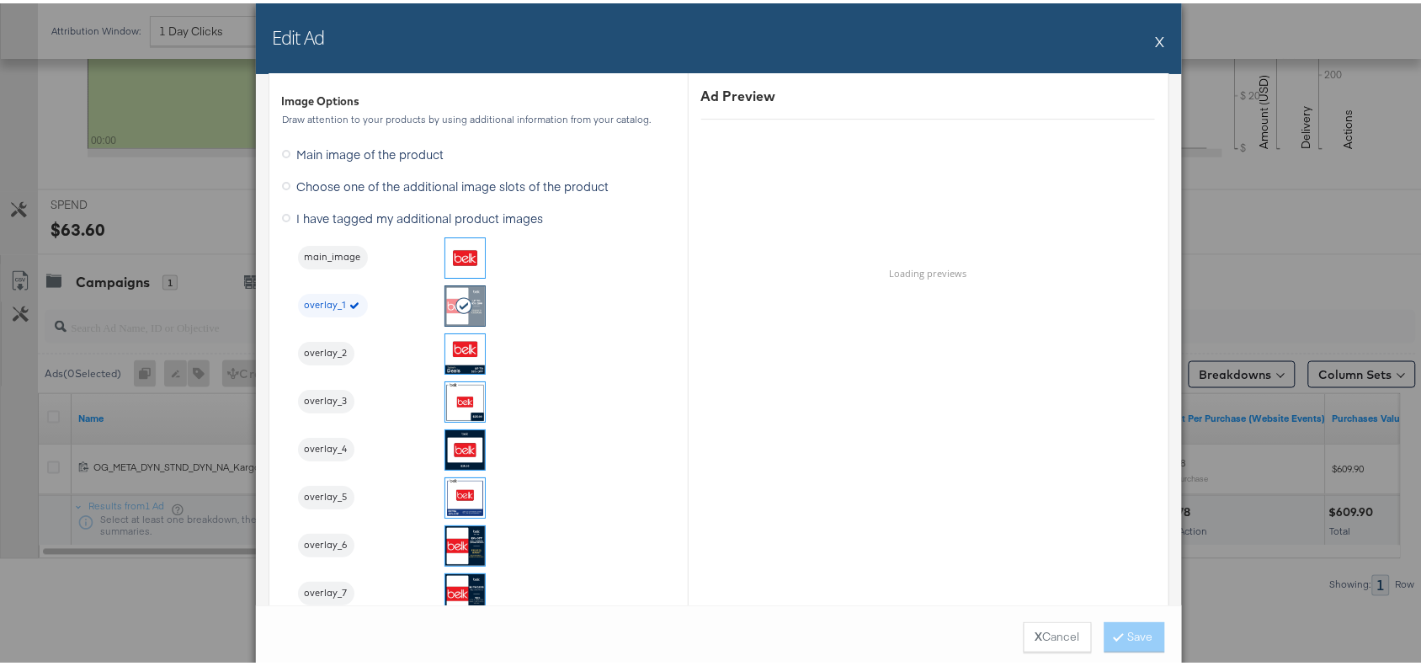
scroll to position [1690, 0]
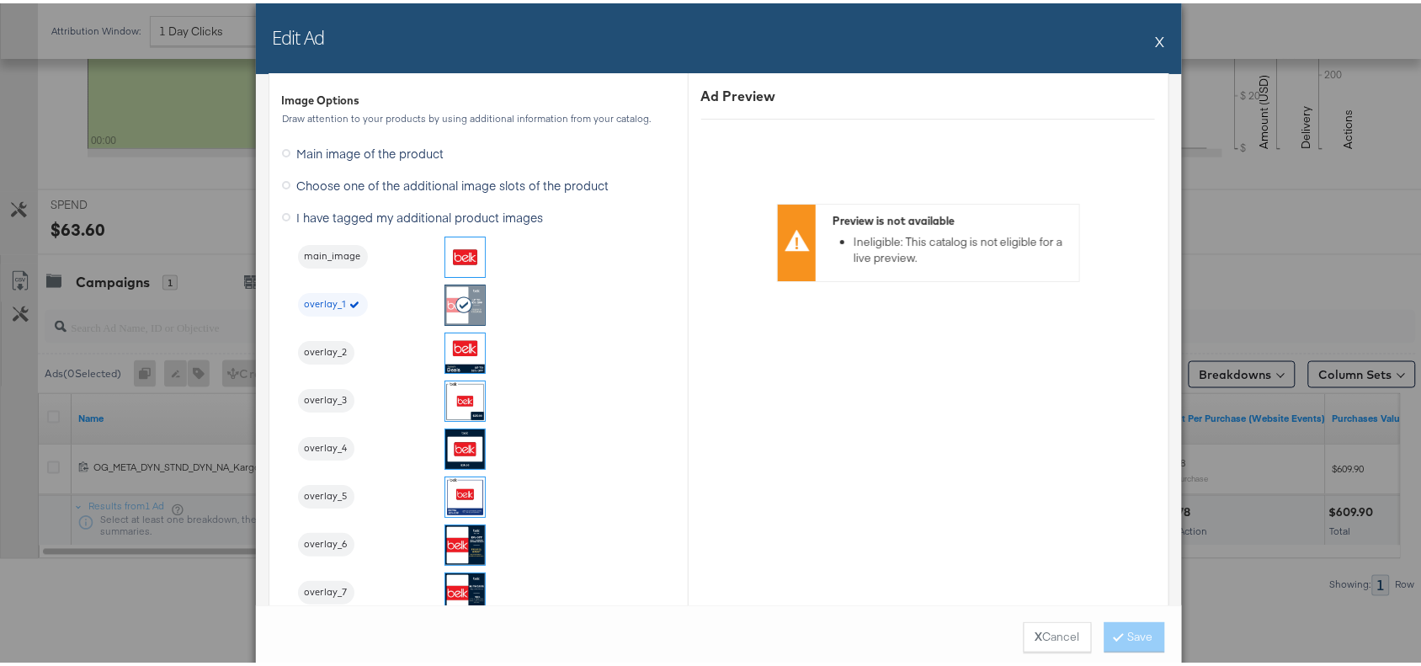
click at [1159, 38] on div "Edit Ad X" at bounding box center [719, 35] width 926 height 71
click at [1156, 38] on button "X" at bounding box center [1160, 38] width 9 height 34
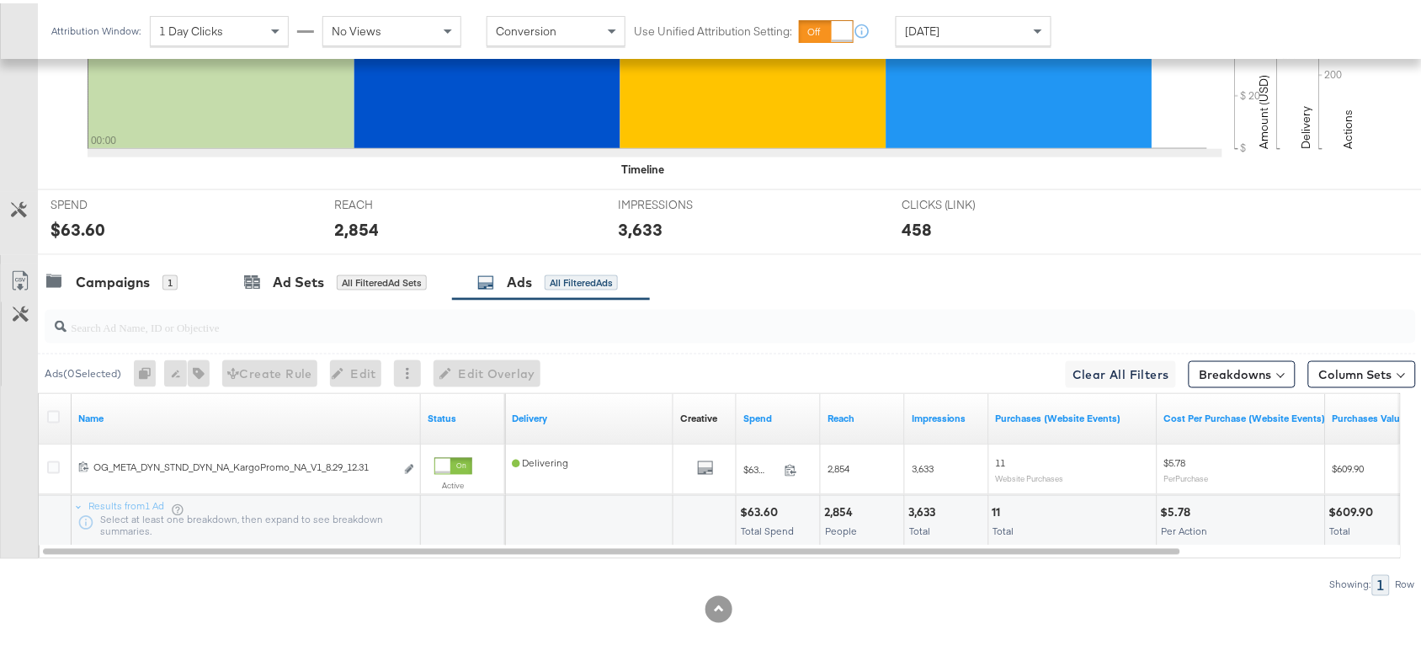
scroll to position [0, 0]
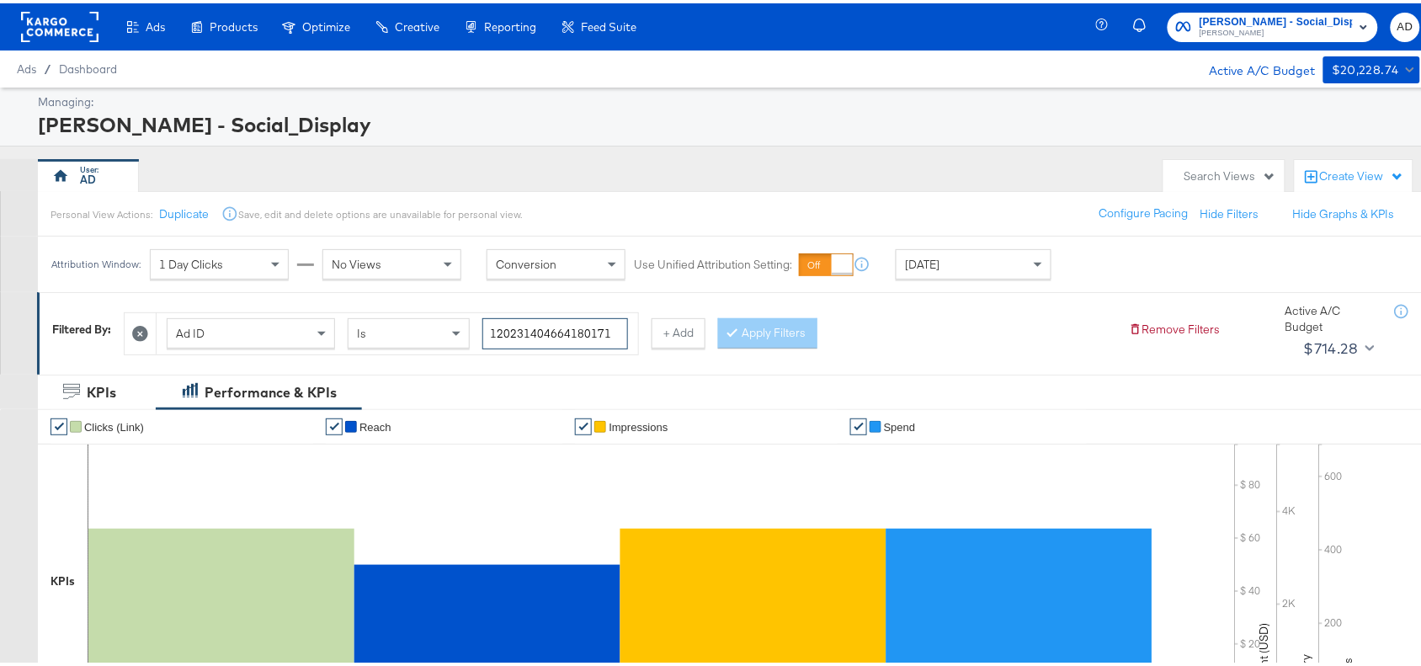
click at [616, 327] on input "120231404664180171" at bounding box center [555, 330] width 146 height 31
paste input "70611"
type input "120231404706110171"
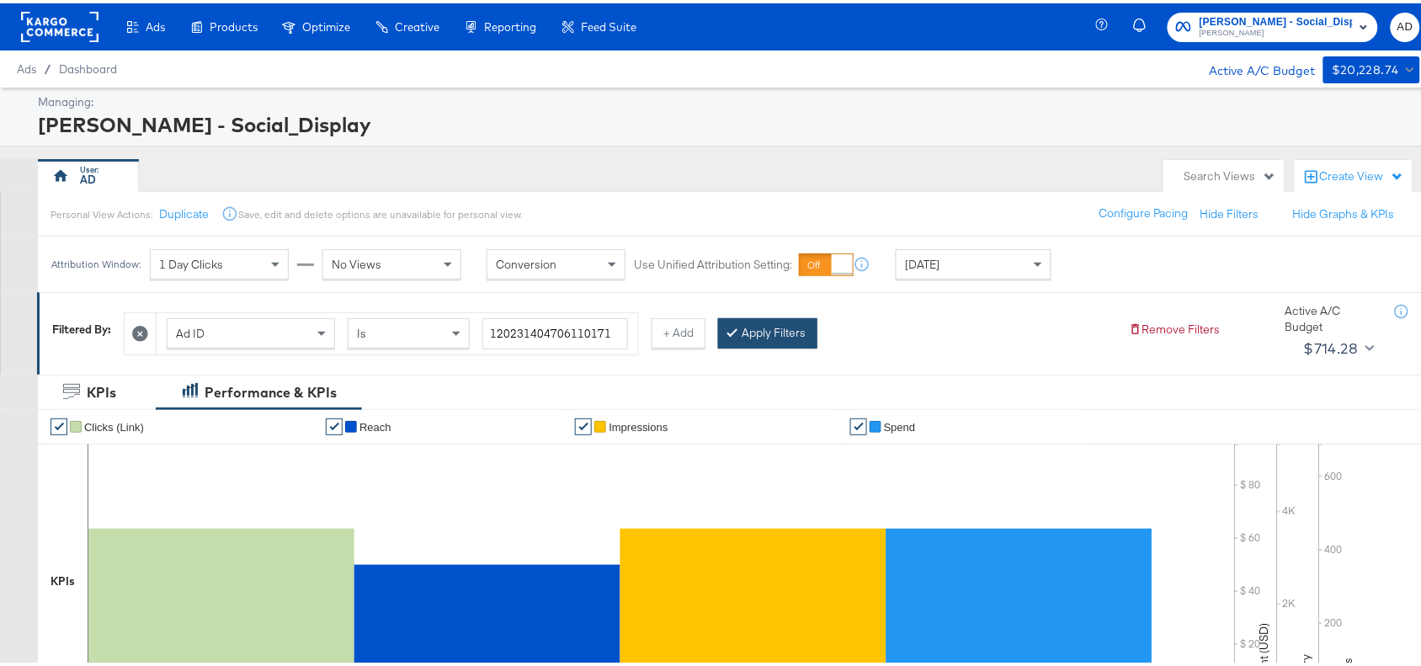
click at [775, 327] on button "Apply Filters" at bounding box center [767, 330] width 99 height 30
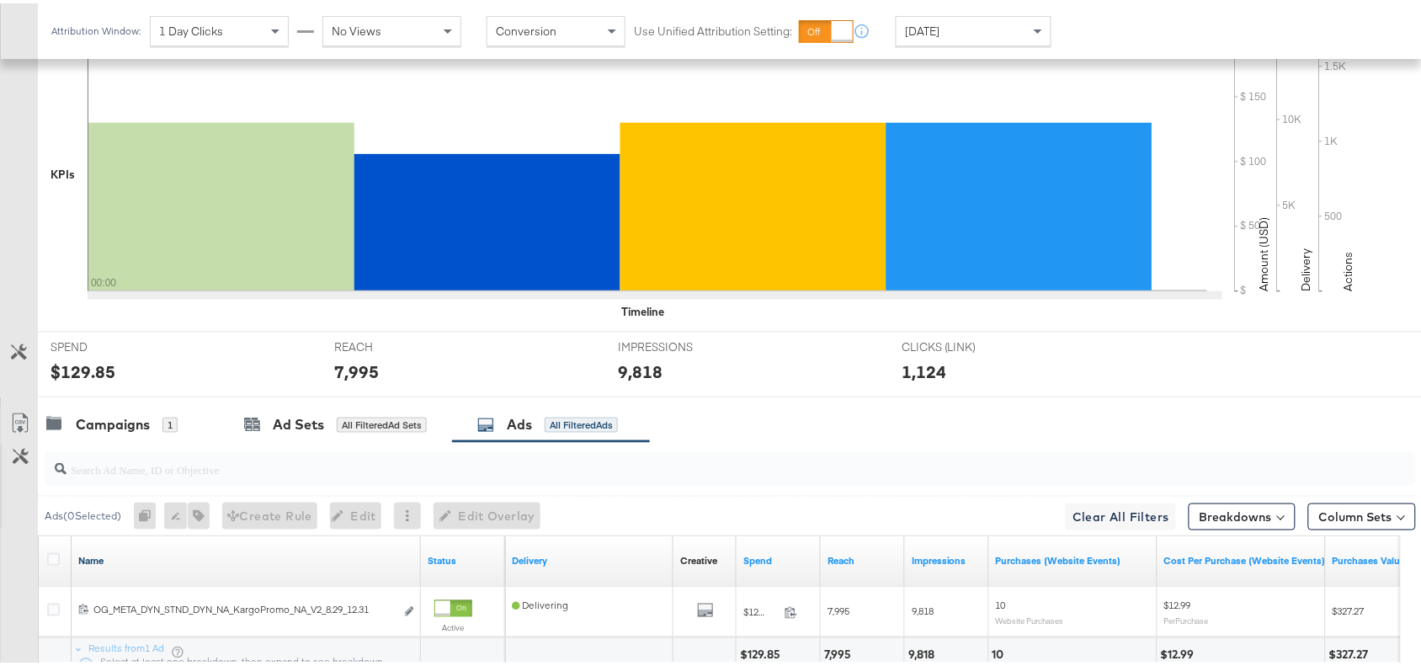
scroll to position [551, 0]
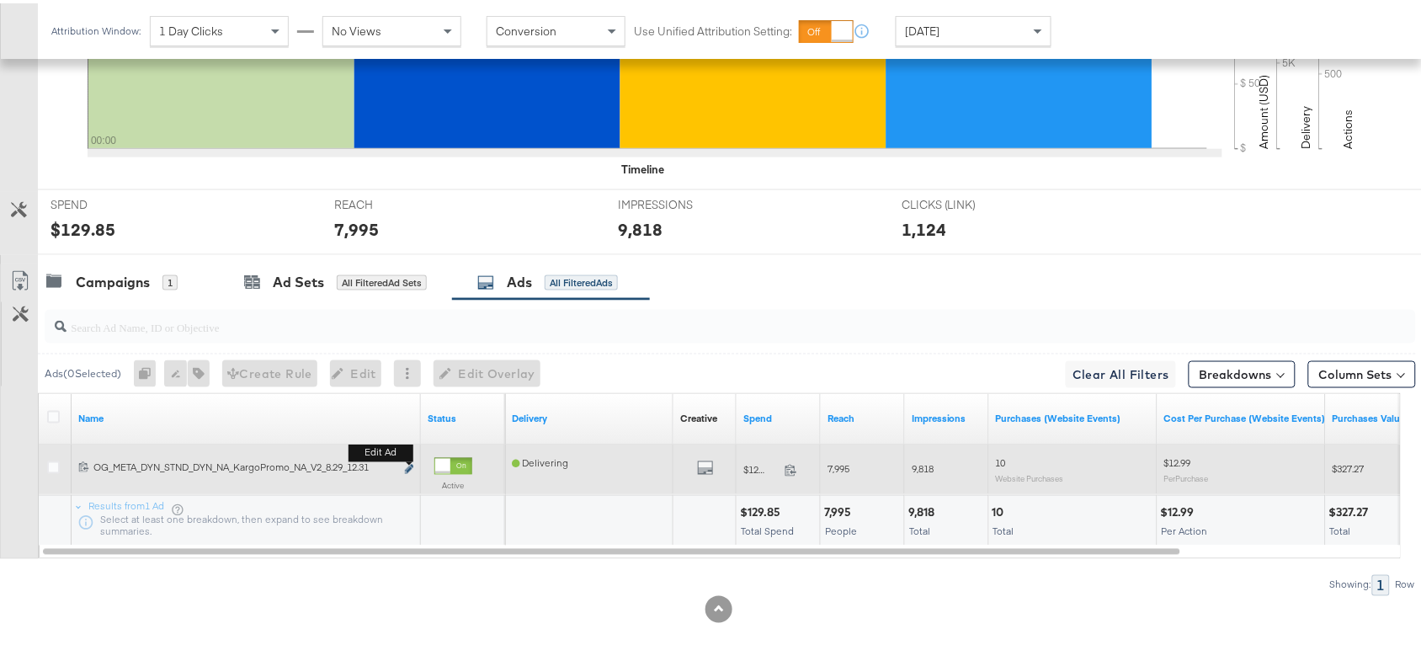
click at [405, 464] on icon "link" at bounding box center [409, 465] width 8 height 9
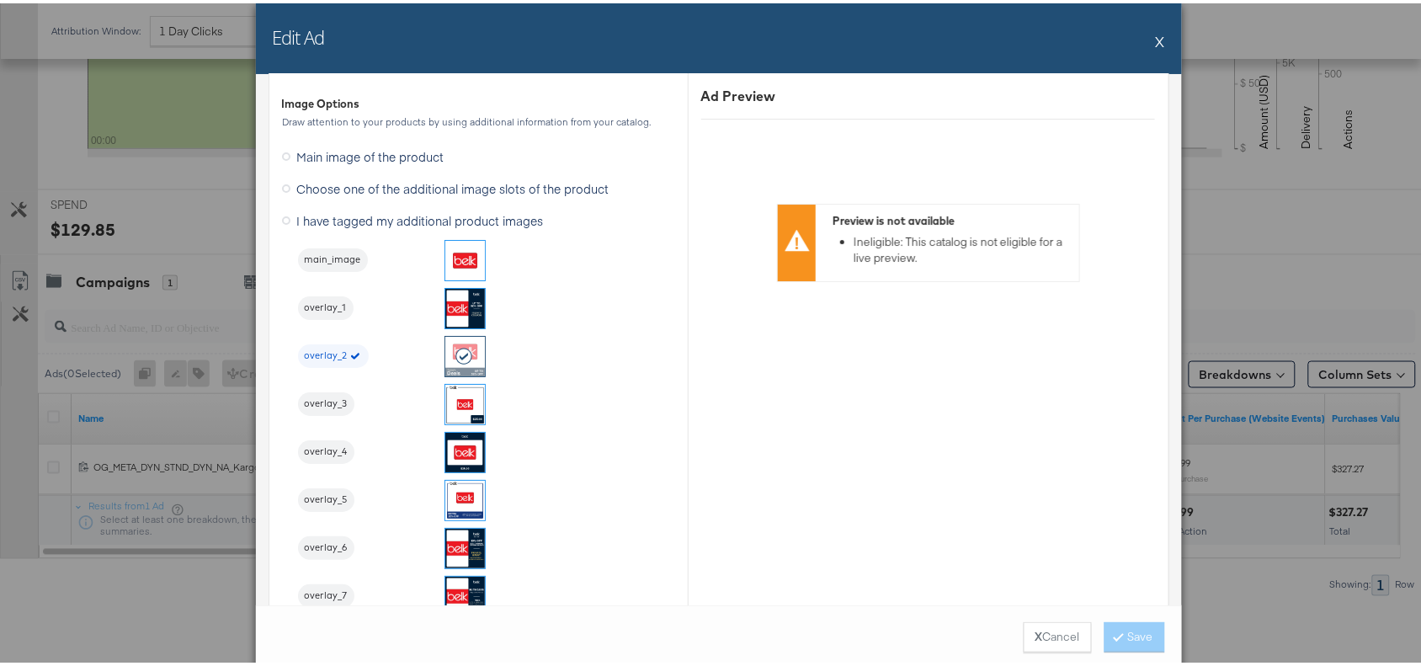
scroll to position [1768, 0]
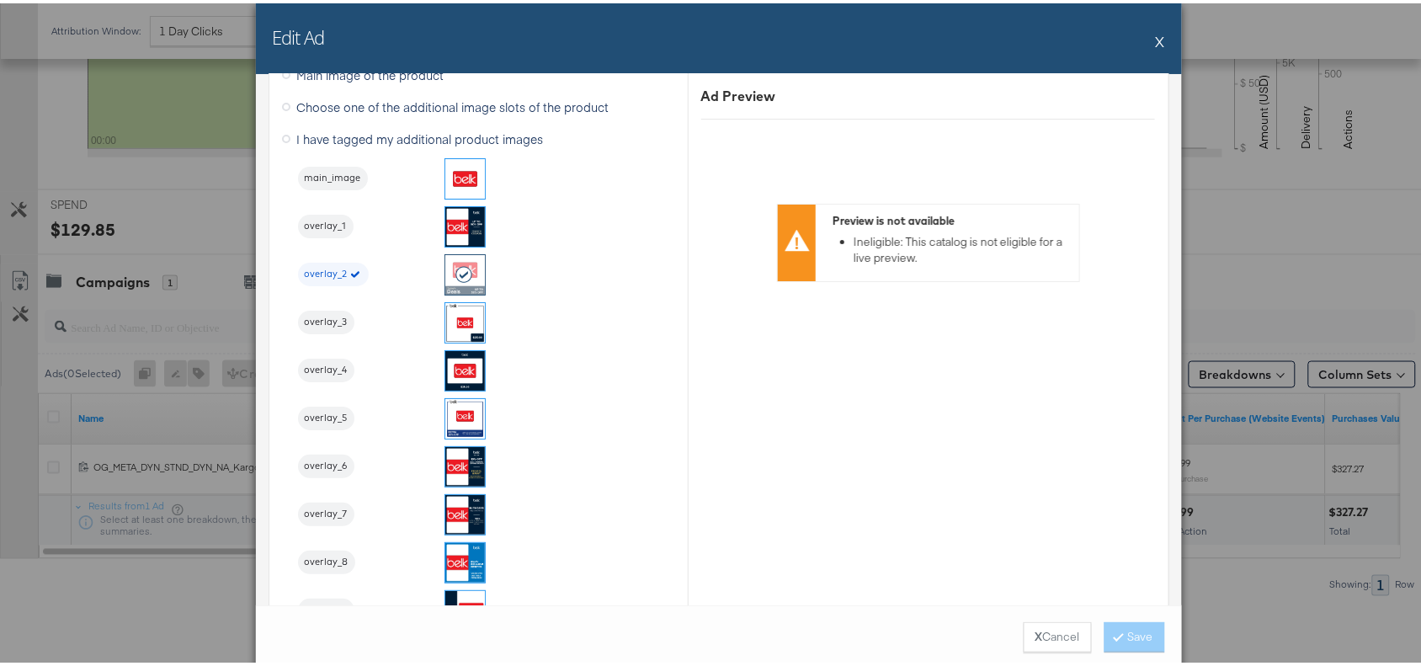
click at [1156, 31] on button "X" at bounding box center [1160, 38] width 9 height 34
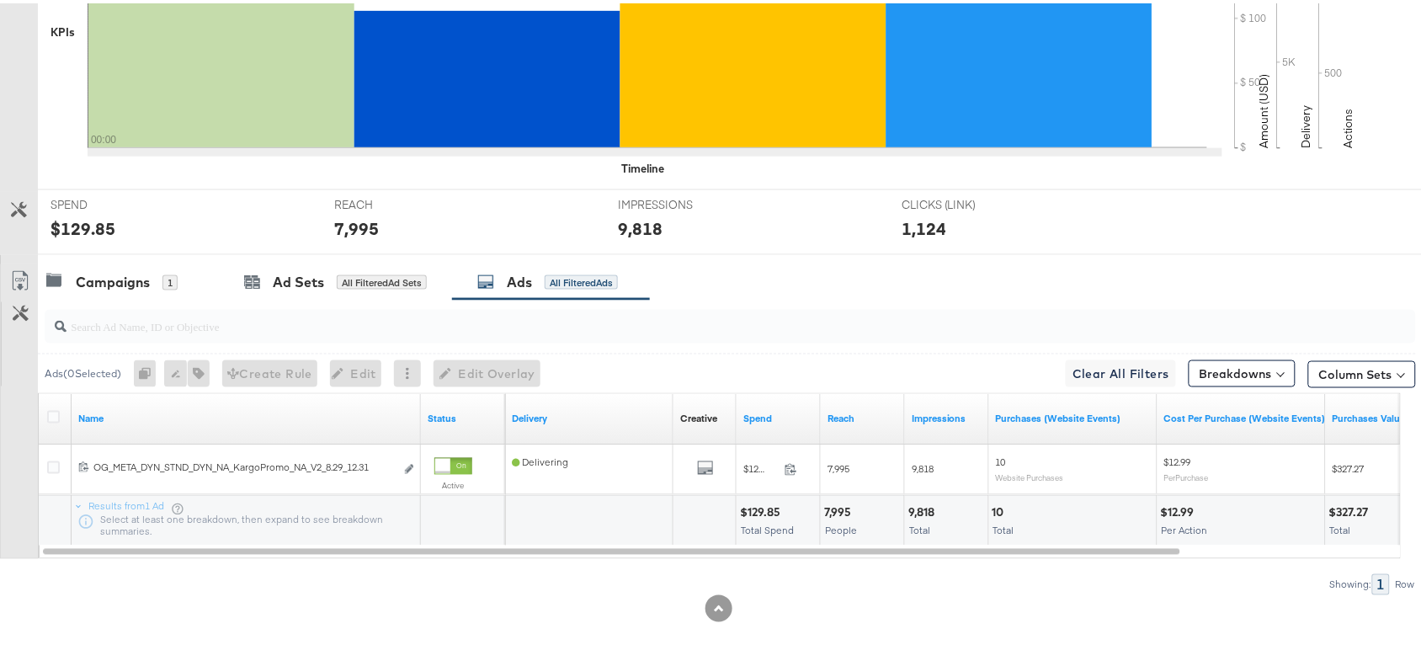
scroll to position [0, 0]
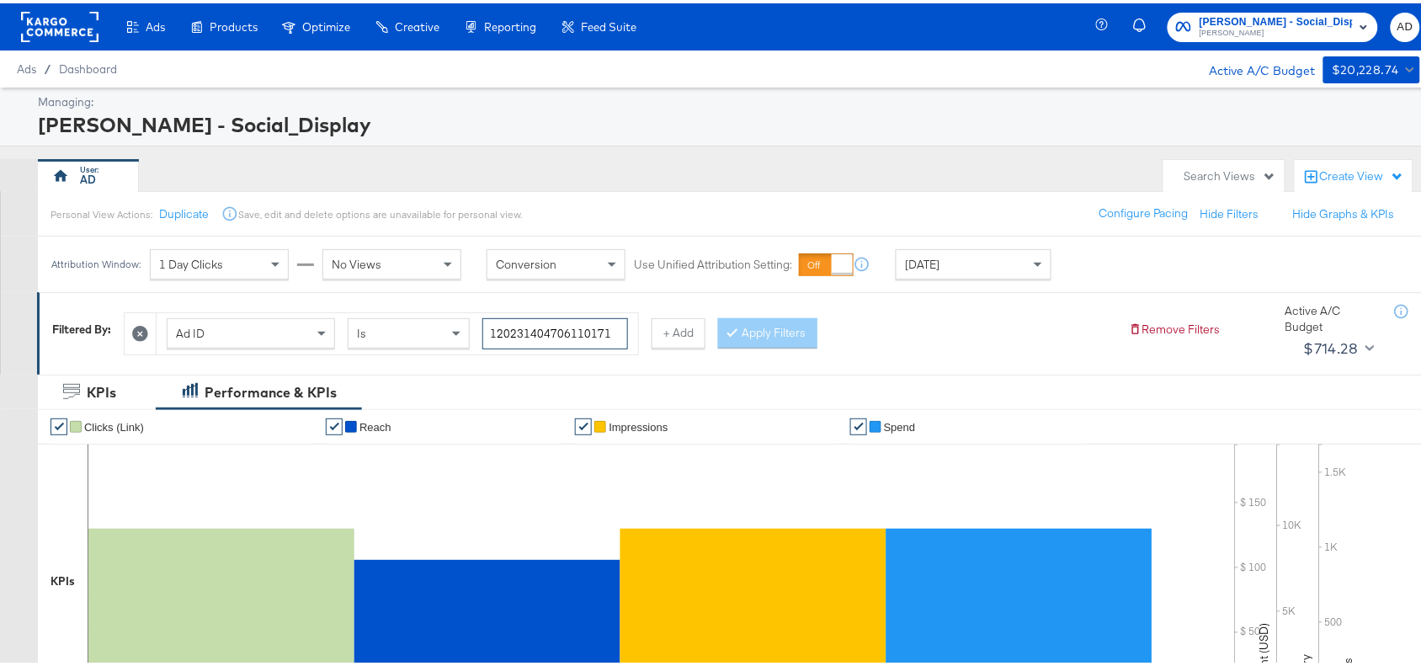
click at [623, 326] on input "120231404706110171" at bounding box center [555, 330] width 146 height 31
paste input "09"
type input "120231404706090171"
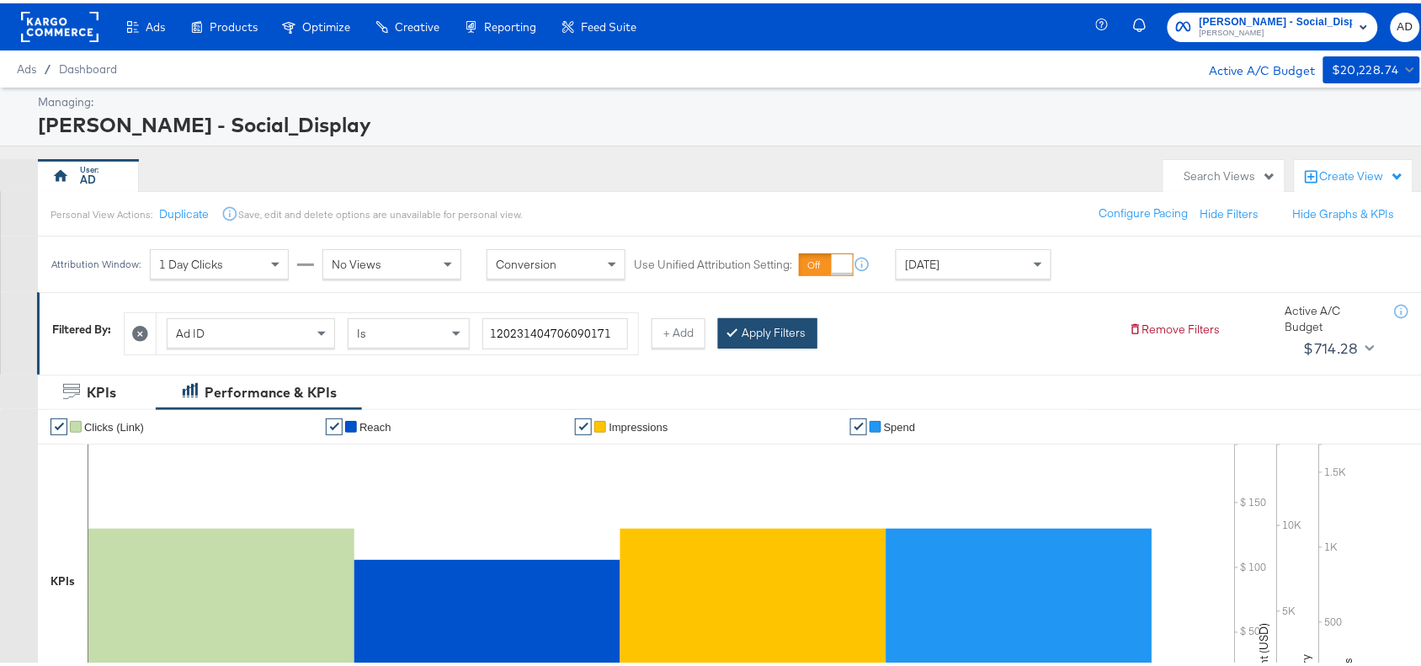
click at [800, 320] on button "Apply Filters" at bounding box center [767, 330] width 99 height 30
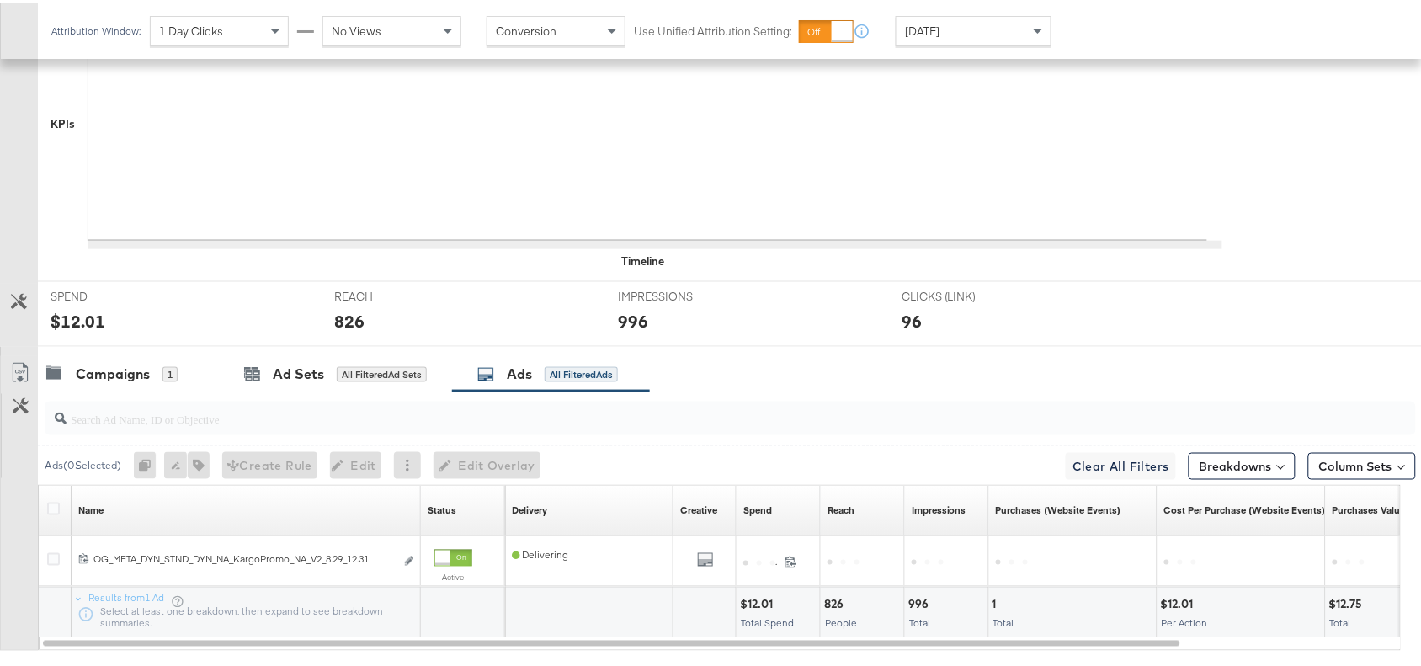
scroll to position [551, 0]
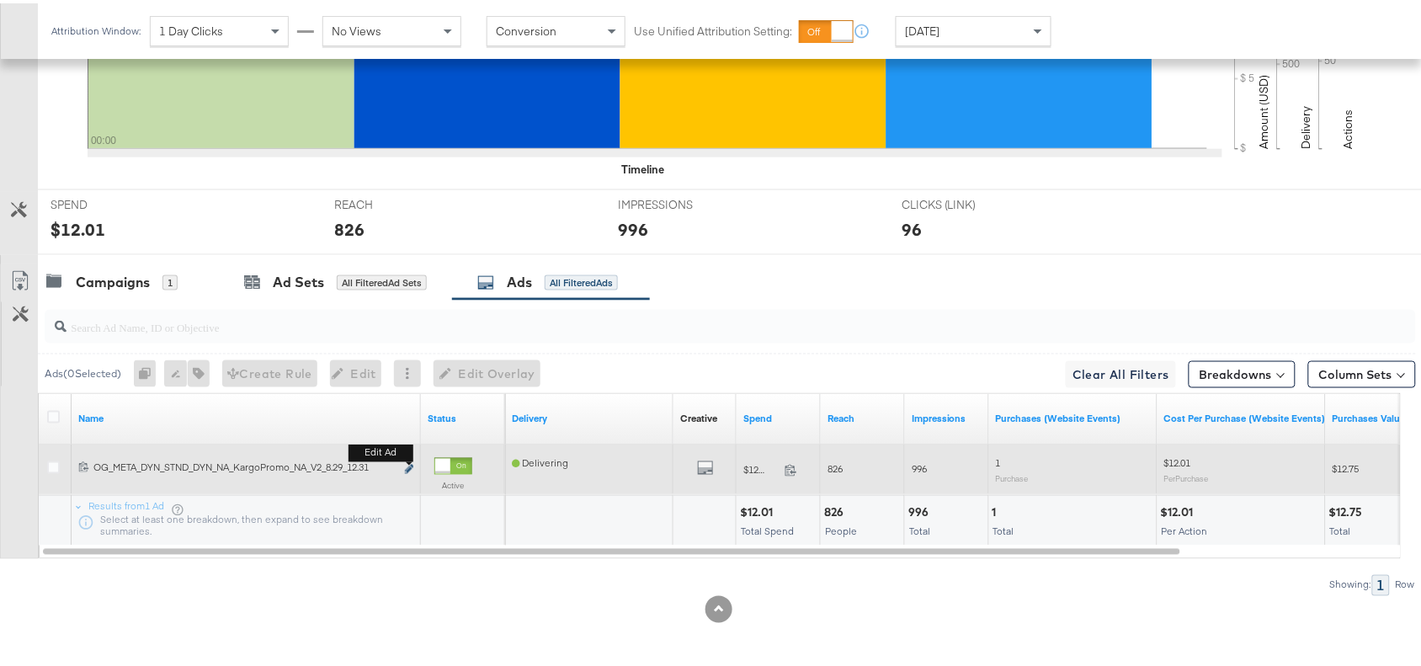
click at [408, 463] on icon "link" at bounding box center [409, 465] width 8 height 9
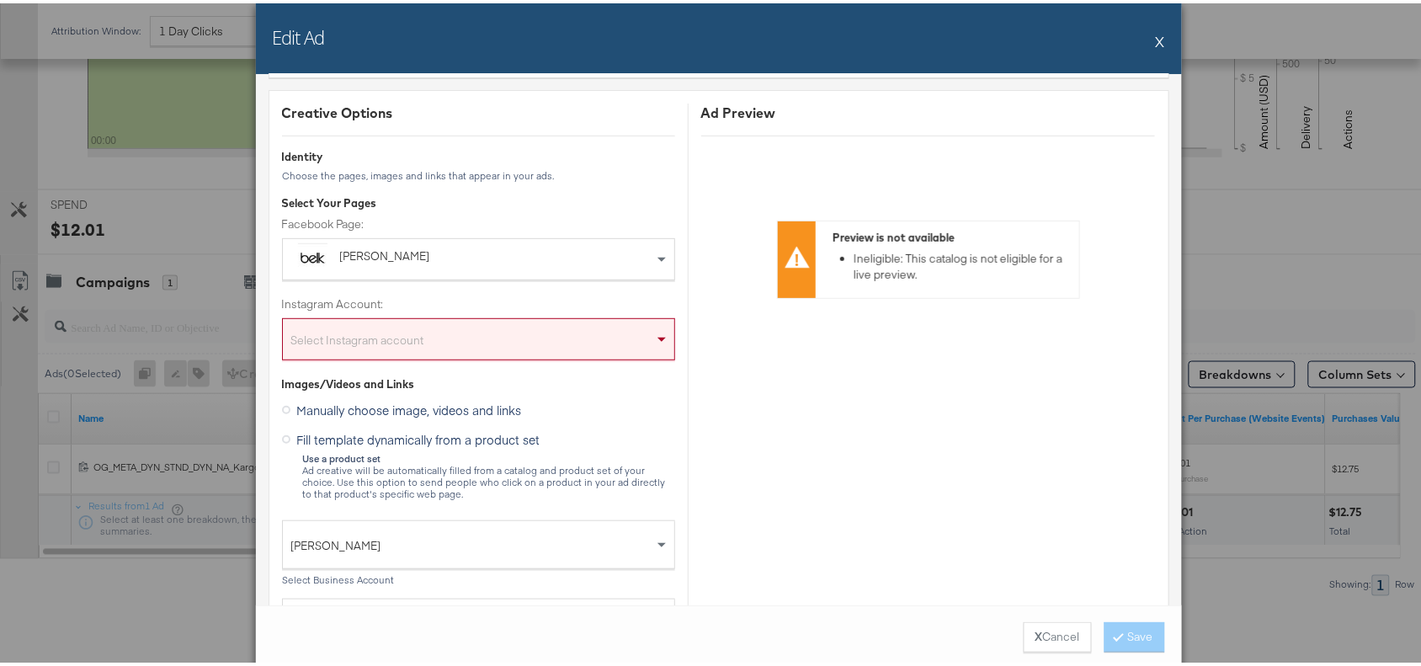
scroll to position [3, 0]
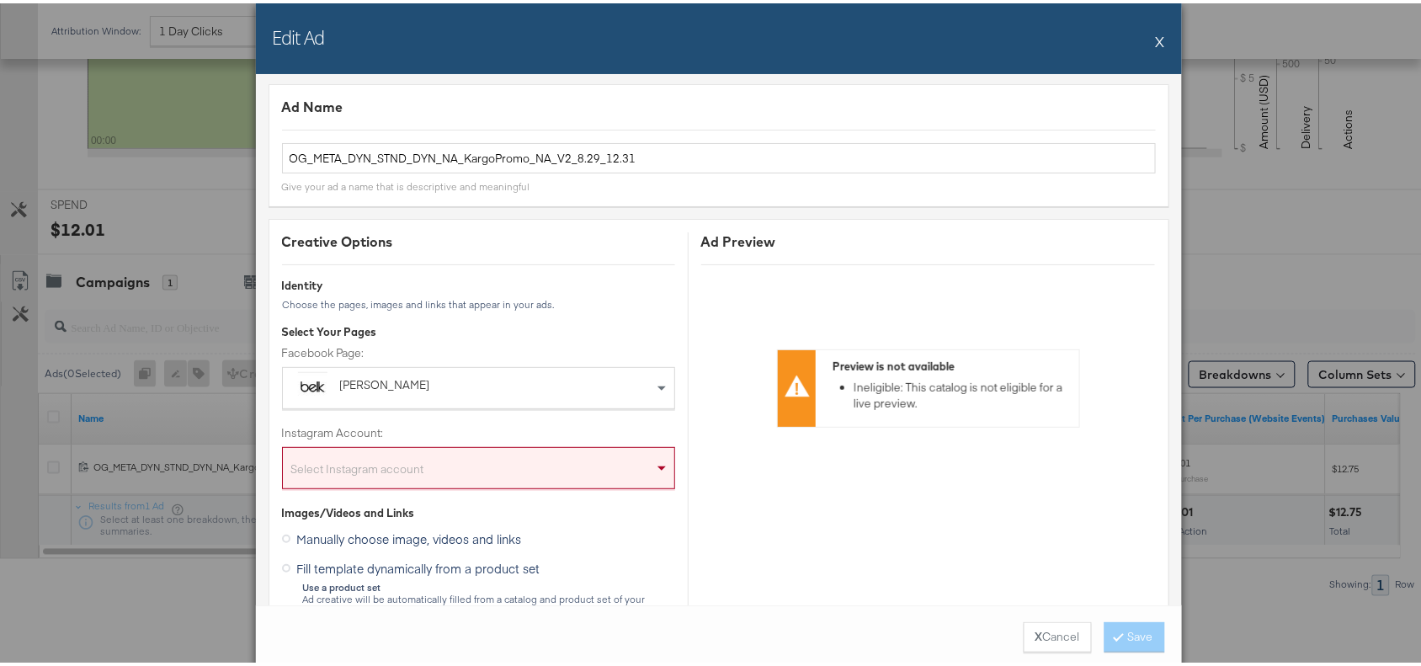
click at [1156, 40] on button "X" at bounding box center [1160, 38] width 9 height 34
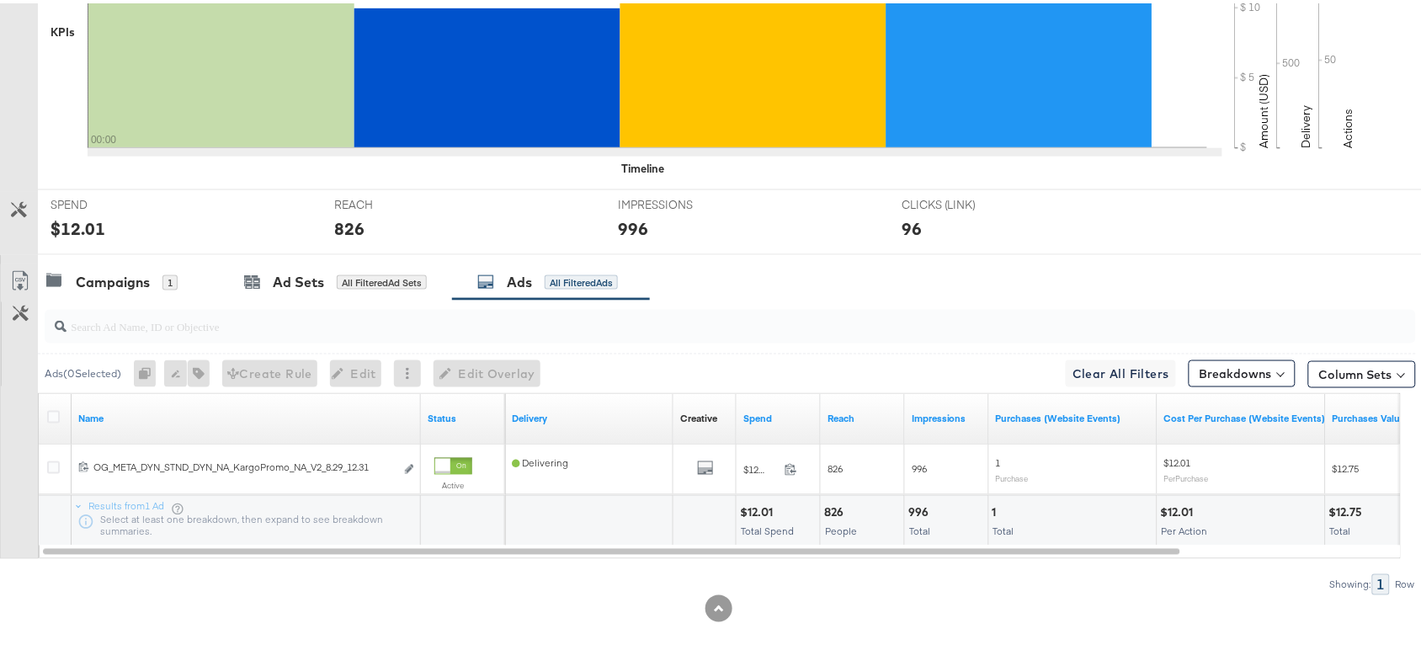
scroll to position [0, 0]
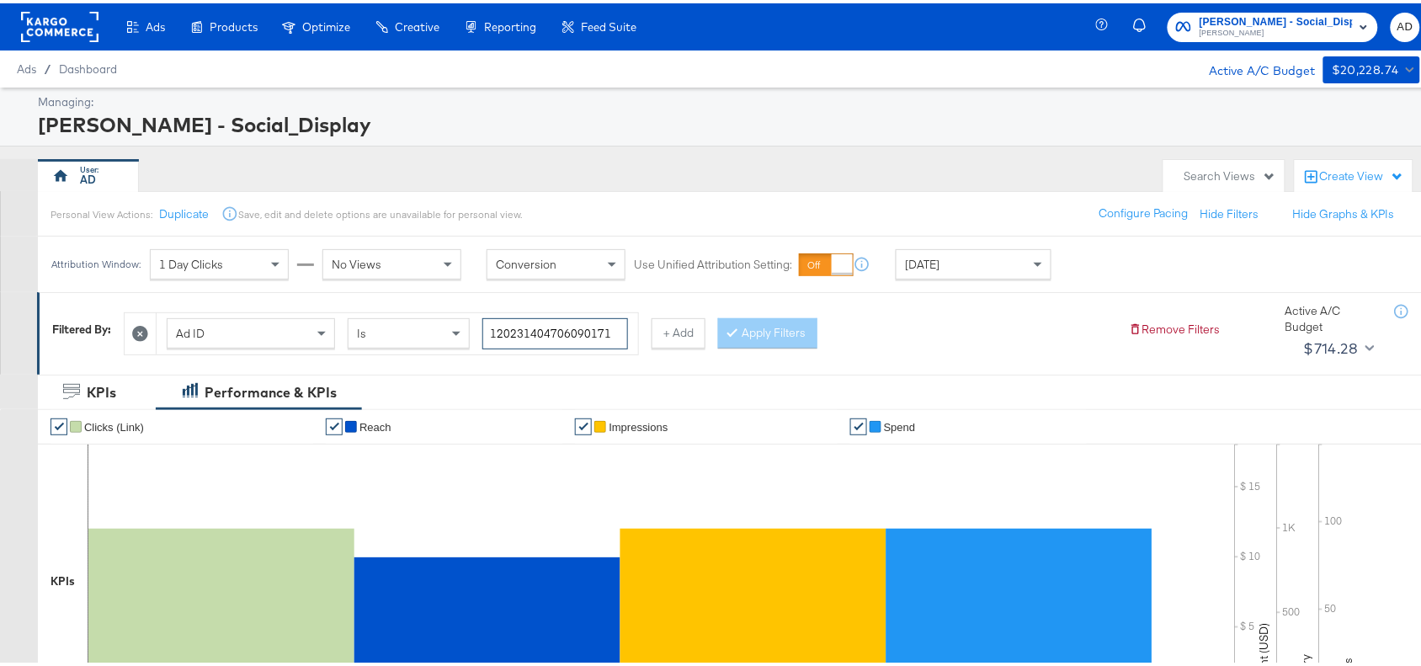
click at [620, 330] on input "120231404706090171" at bounding box center [555, 330] width 146 height 31
paste input "294314675"
click at [779, 324] on button "Apply Filters" at bounding box center [767, 330] width 99 height 30
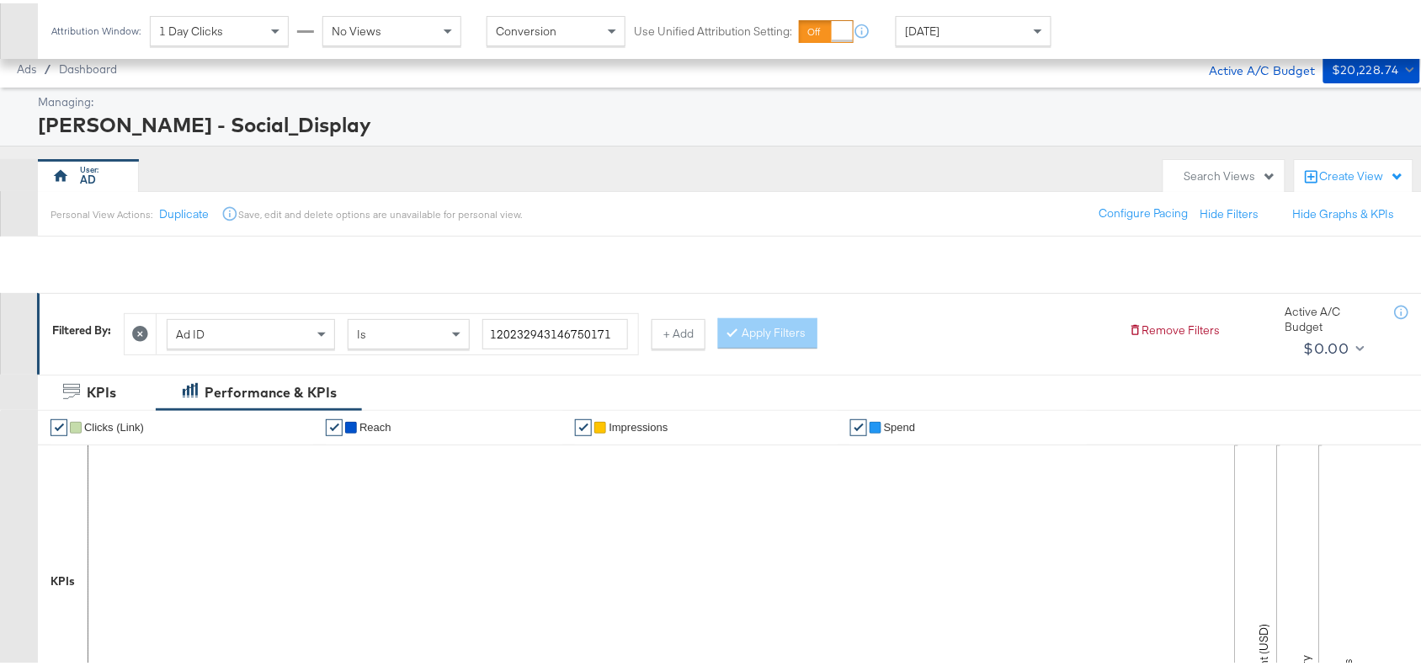
scroll to position [551, 0]
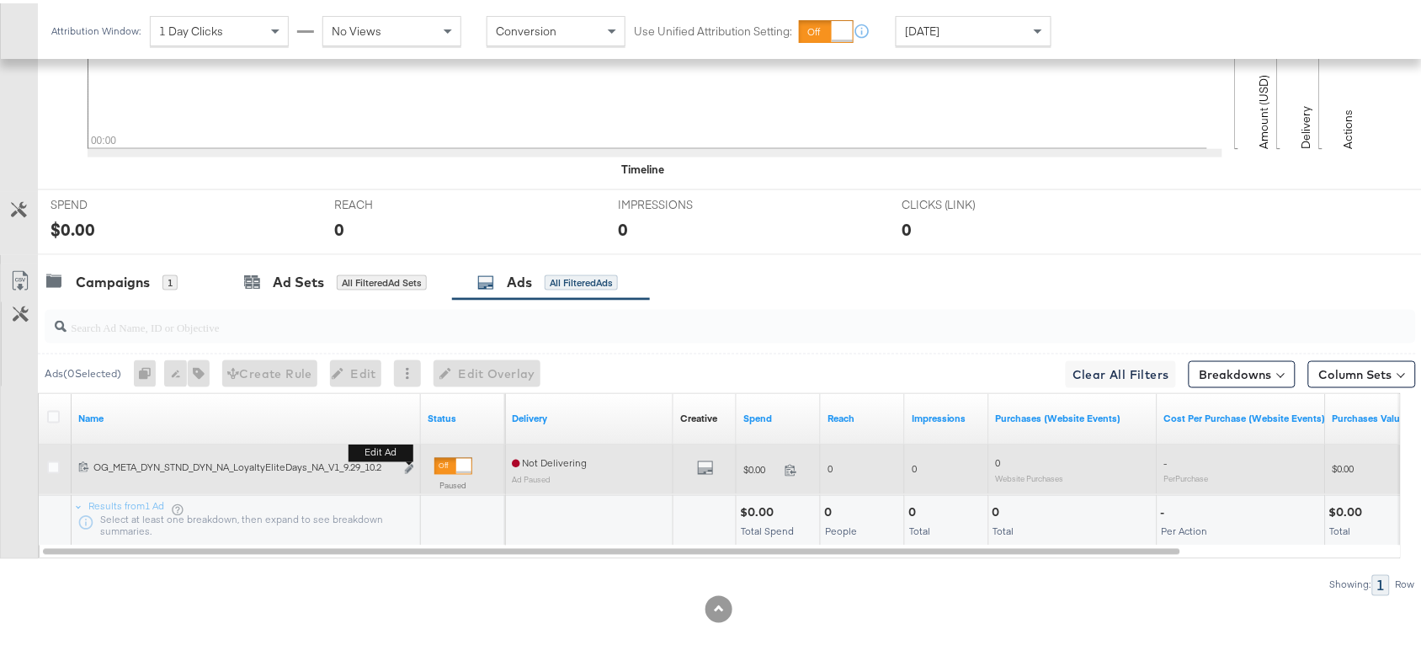
click at [410, 472] on button "Edit ad" at bounding box center [409, 467] width 10 height 18
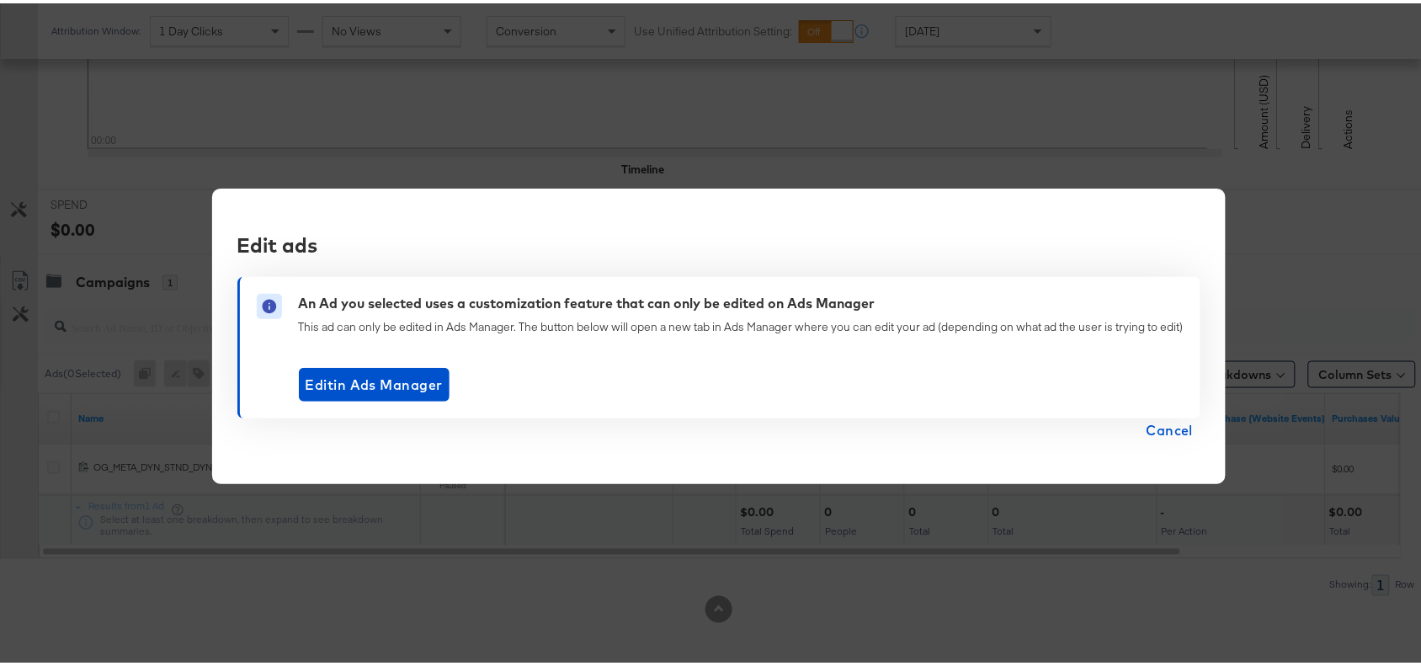
click at [1160, 429] on span "Cancel" at bounding box center [1170, 427] width 47 height 24
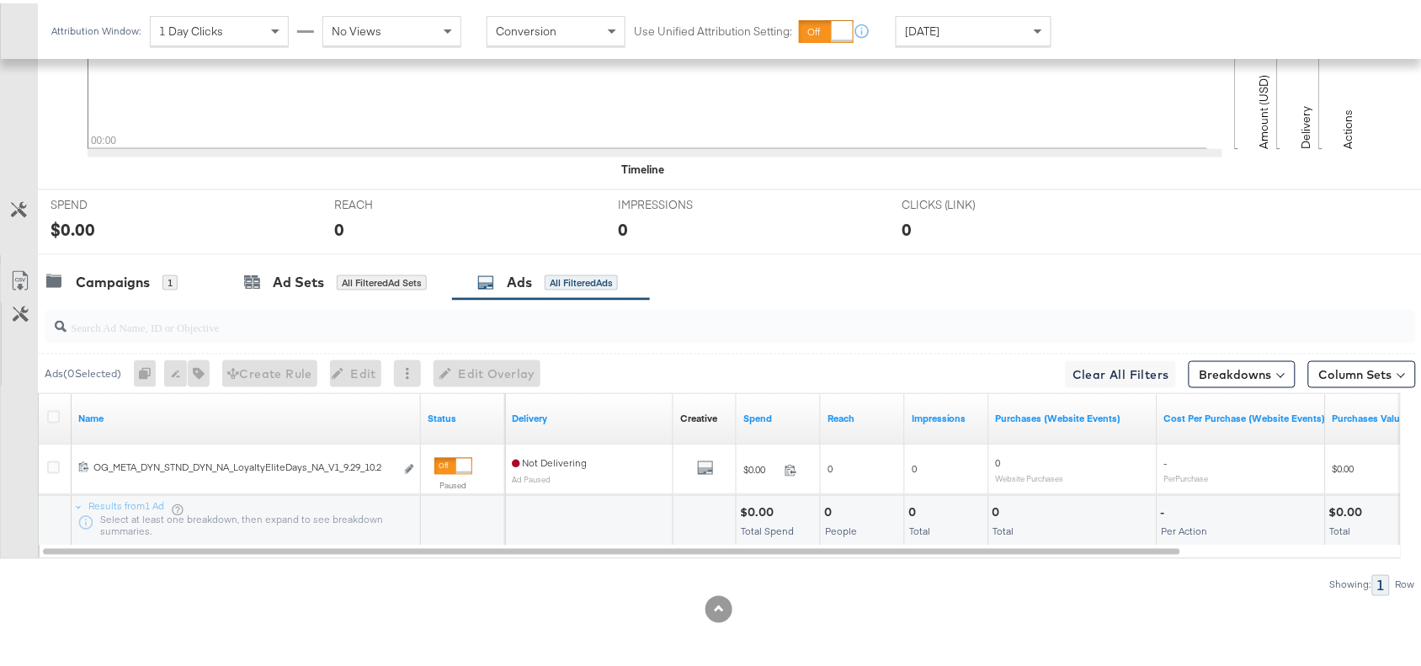
scroll to position [0, 0]
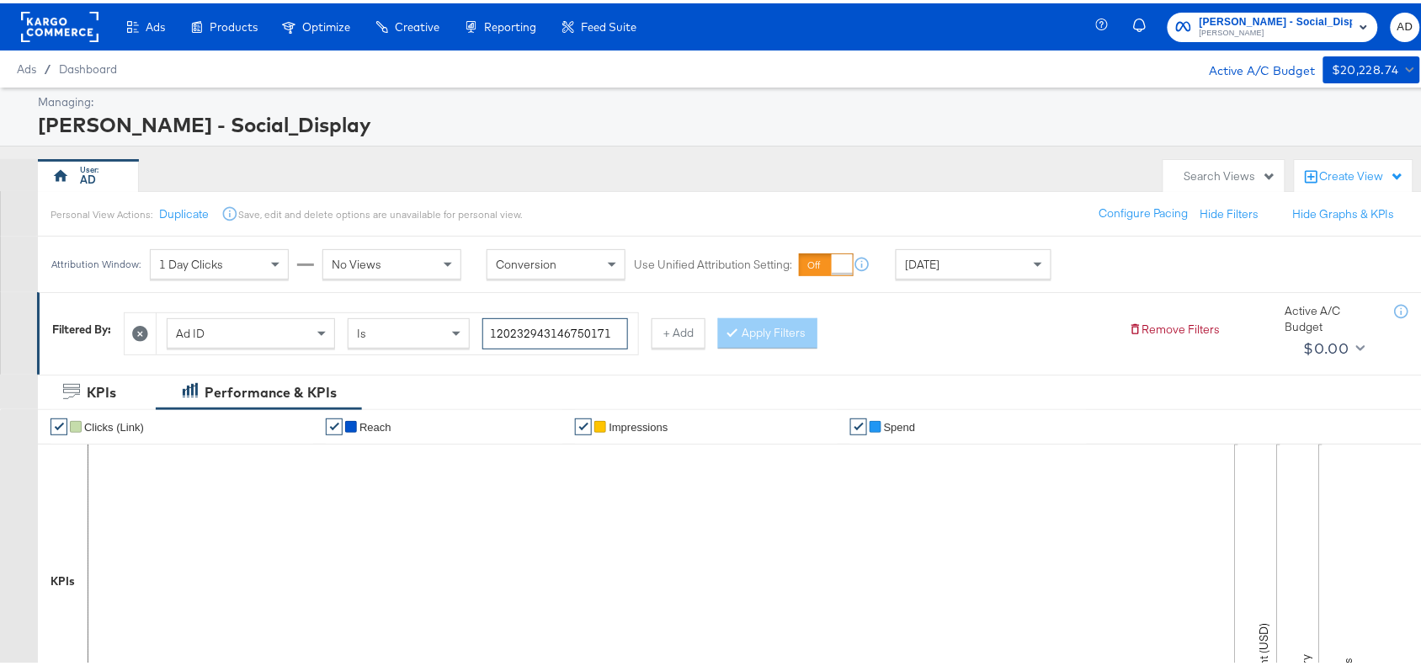
click at [621, 334] on input "120232943146750171" at bounding box center [555, 330] width 146 height 31
paste input "69481230"
click at [776, 330] on button "Apply Filters" at bounding box center [767, 330] width 99 height 30
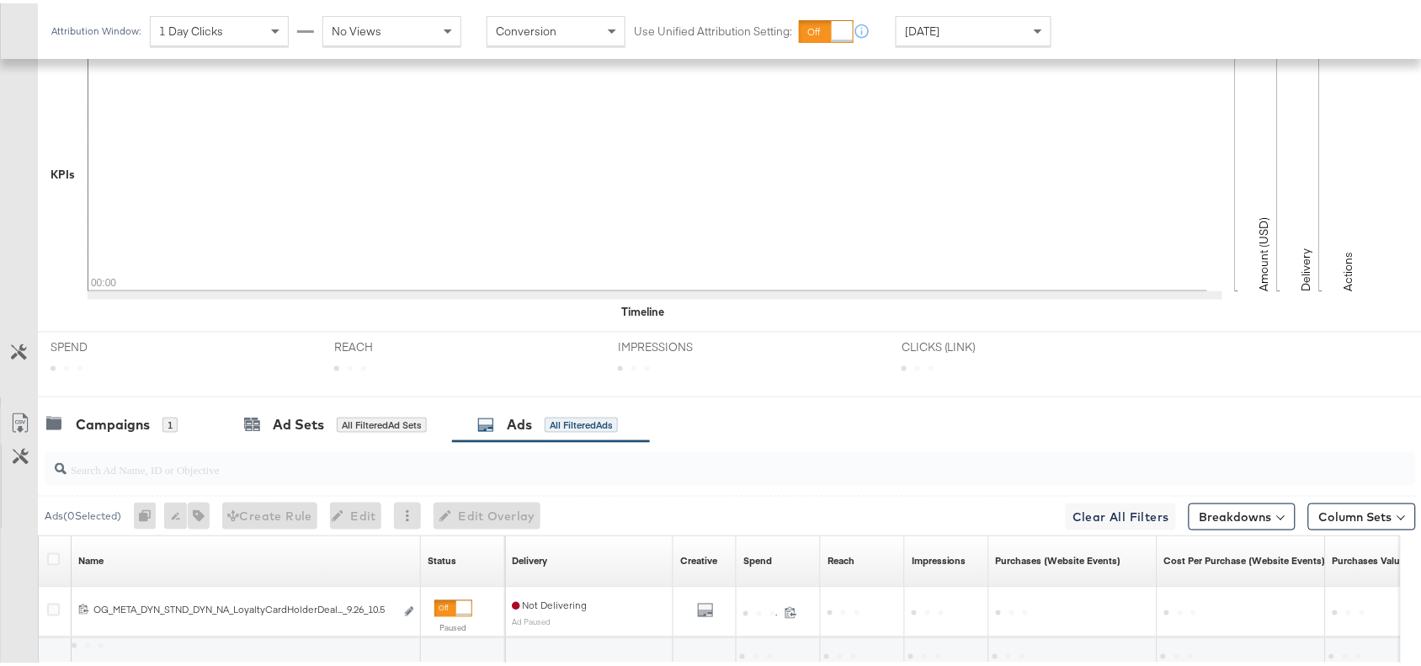
scroll to position [551, 0]
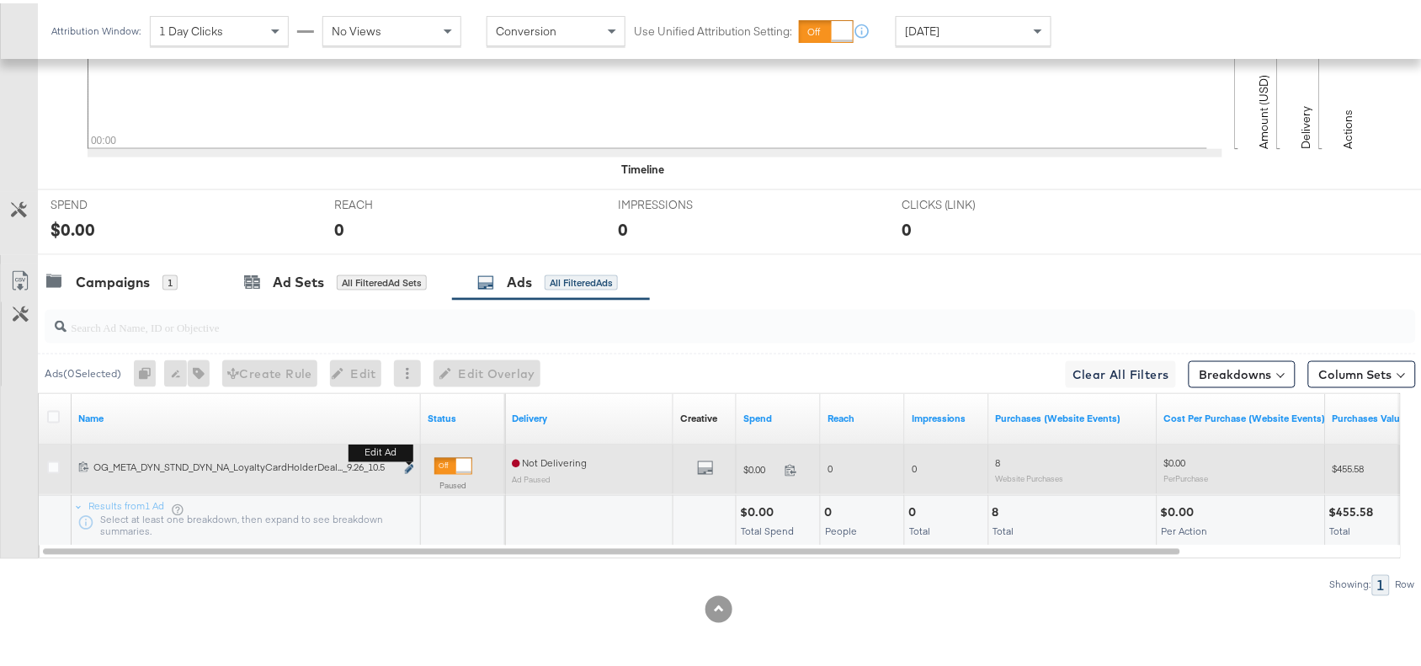
click at [404, 464] on button "Edit ad" at bounding box center [409, 467] width 10 height 18
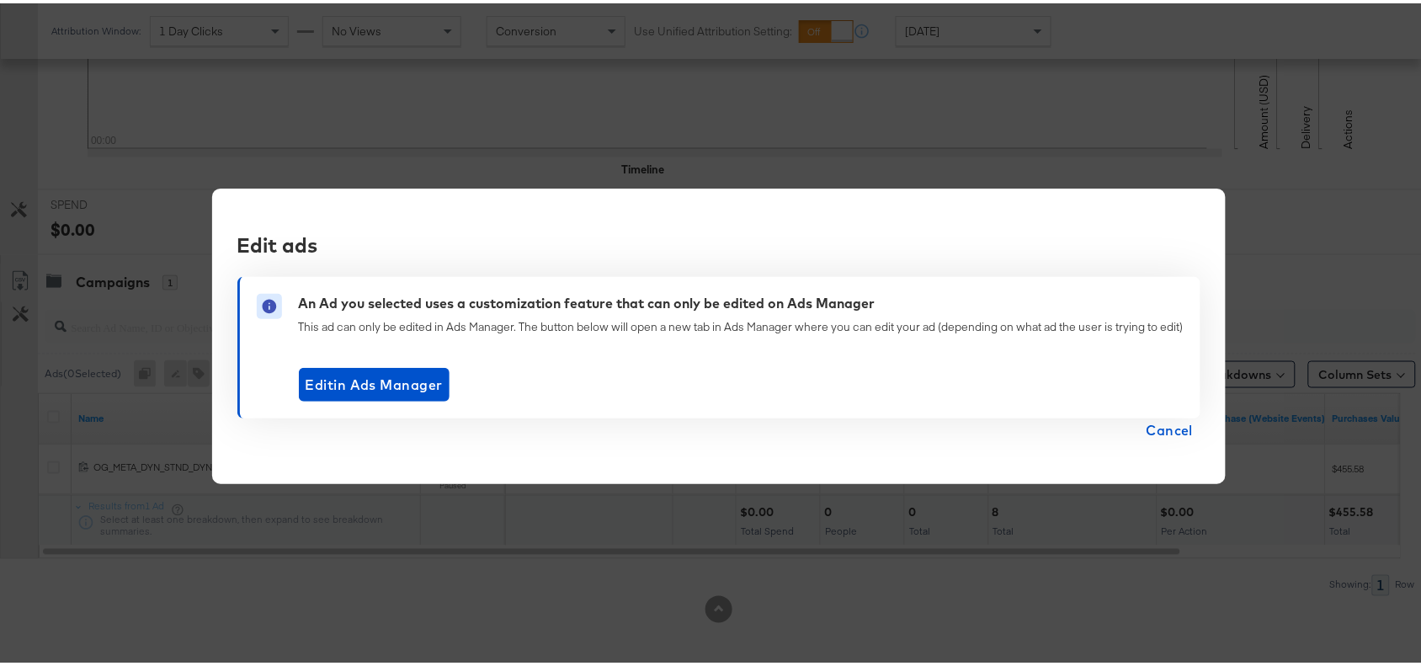
click at [1171, 427] on span "Cancel" at bounding box center [1170, 427] width 47 height 24
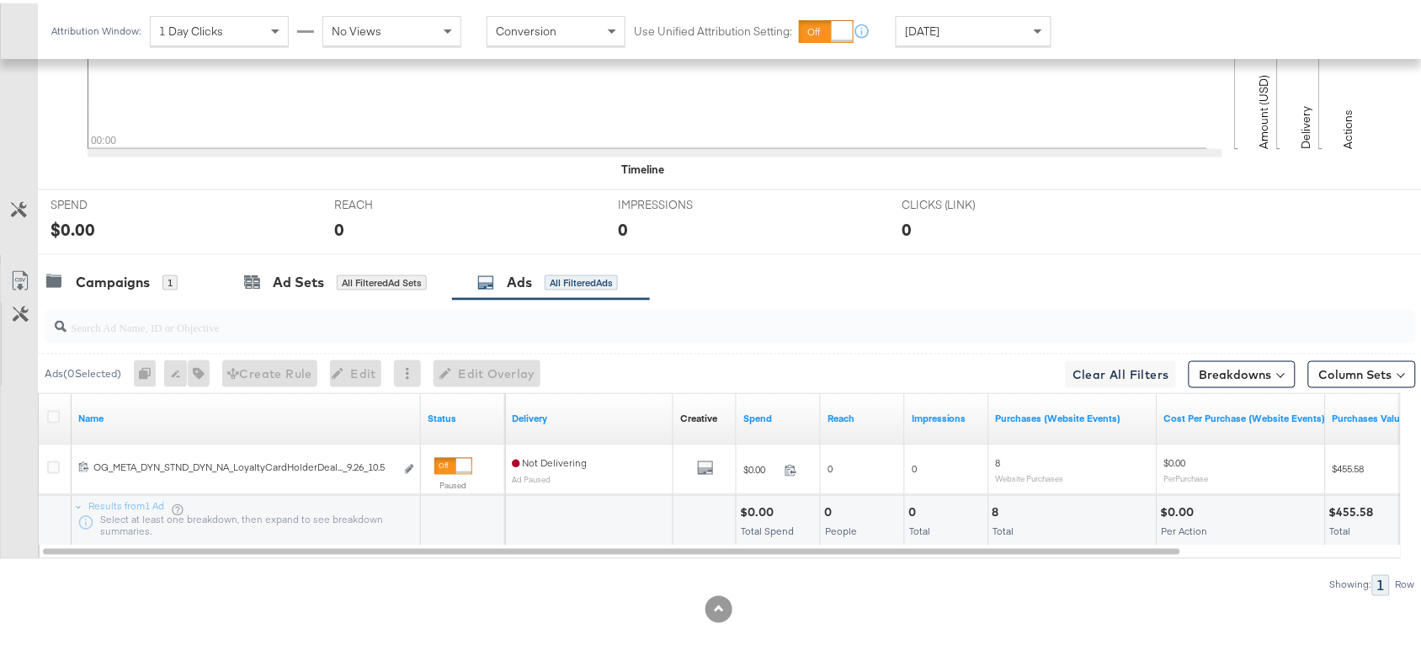
scroll to position [0, 0]
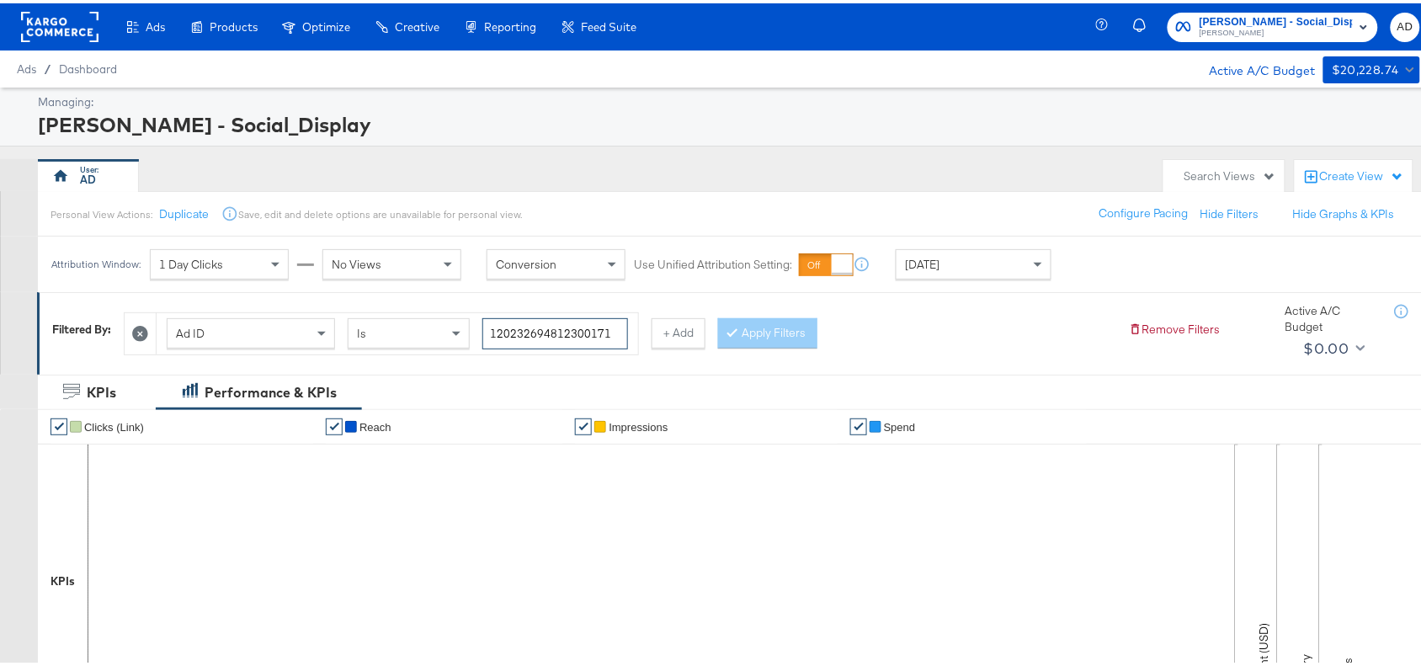
click at [616, 329] on input "120232694812300171" at bounding box center [555, 330] width 146 height 31
paste input "140230419"
click at [792, 337] on button "Apply Filters" at bounding box center [767, 330] width 99 height 30
click at [625, 322] on input "120231402304190171" at bounding box center [555, 330] width 146 height 31
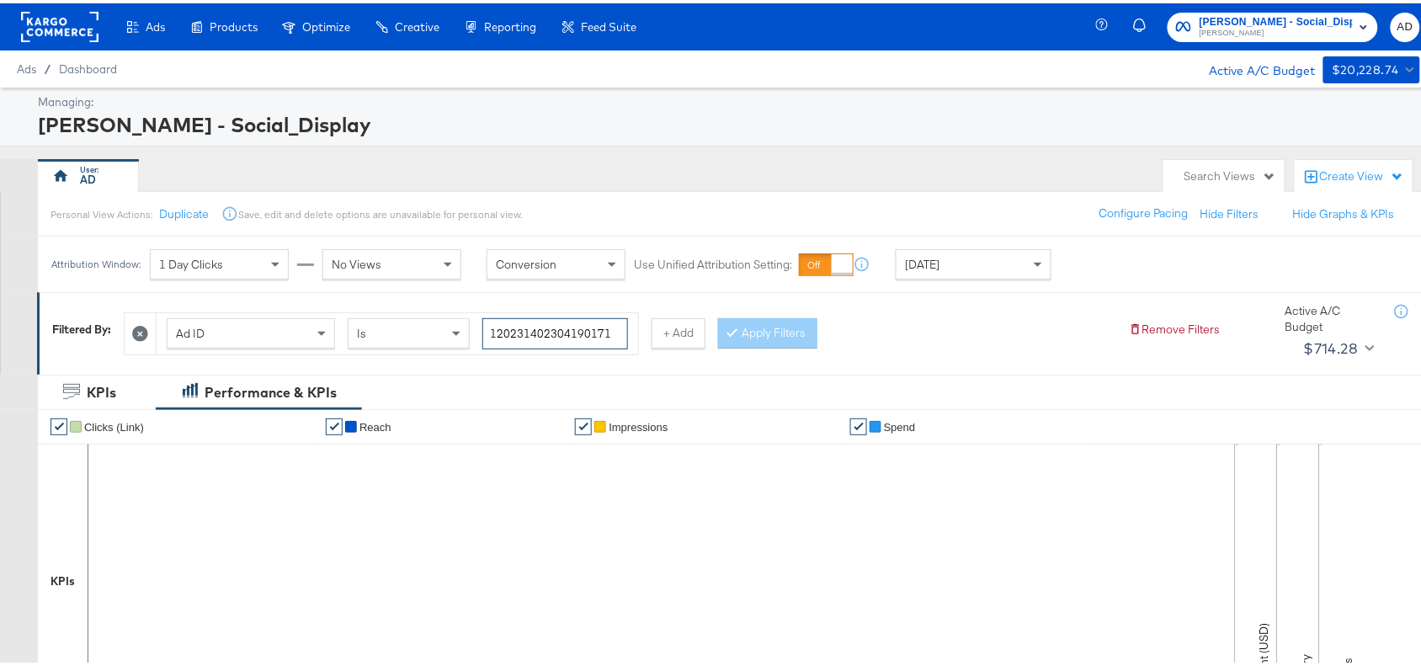
click at [625, 322] on input "120231402304190171" at bounding box center [555, 330] width 146 height 31
paste input "6"
type input "120231402304160171"
click at [797, 331] on button "Apply Filters" at bounding box center [767, 330] width 99 height 30
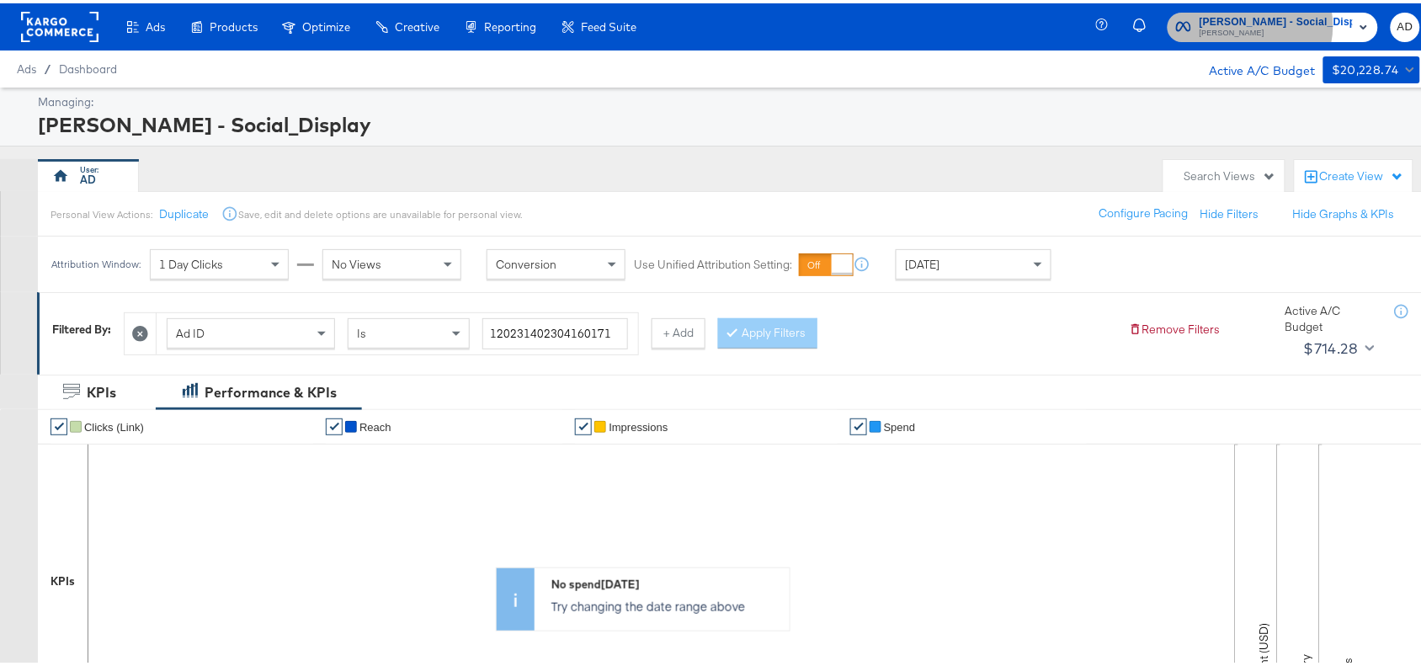
click at [1281, 22] on span "Belk - Social_Display" at bounding box center [1276, 19] width 153 height 18
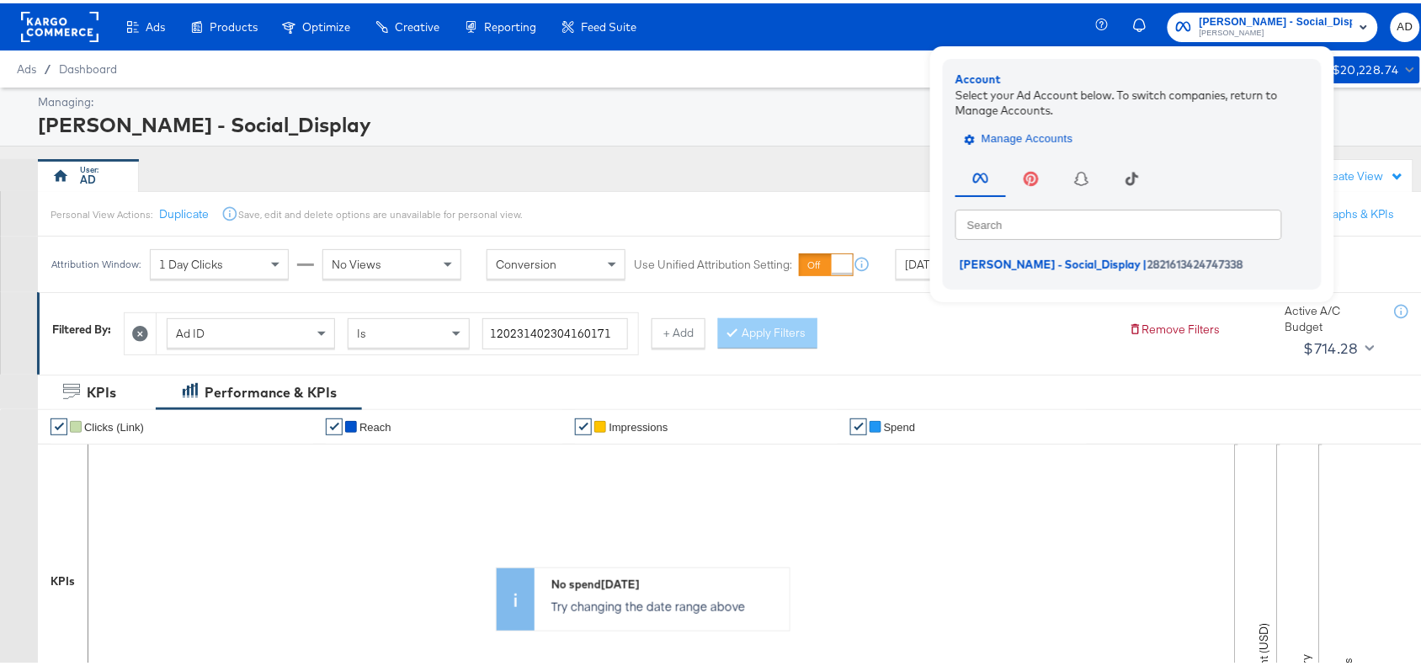
click at [1034, 136] on span "Manage Accounts" at bounding box center [1020, 135] width 105 height 19
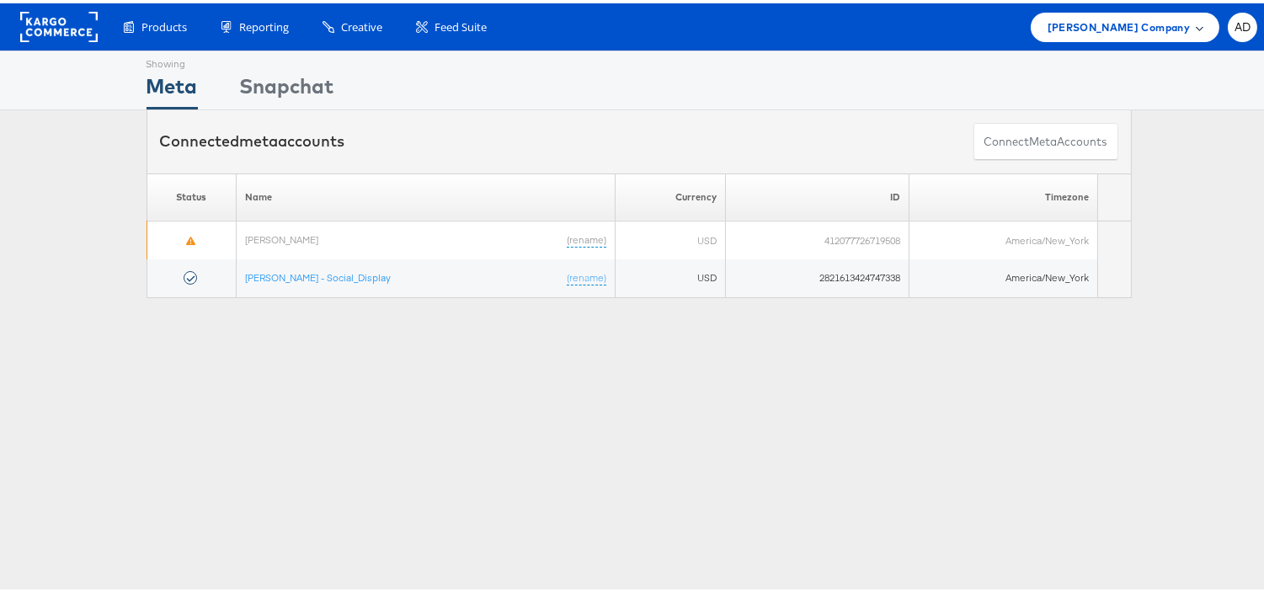
click at [1196, 22] on span at bounding box center [1200, 23] width 8 height 8
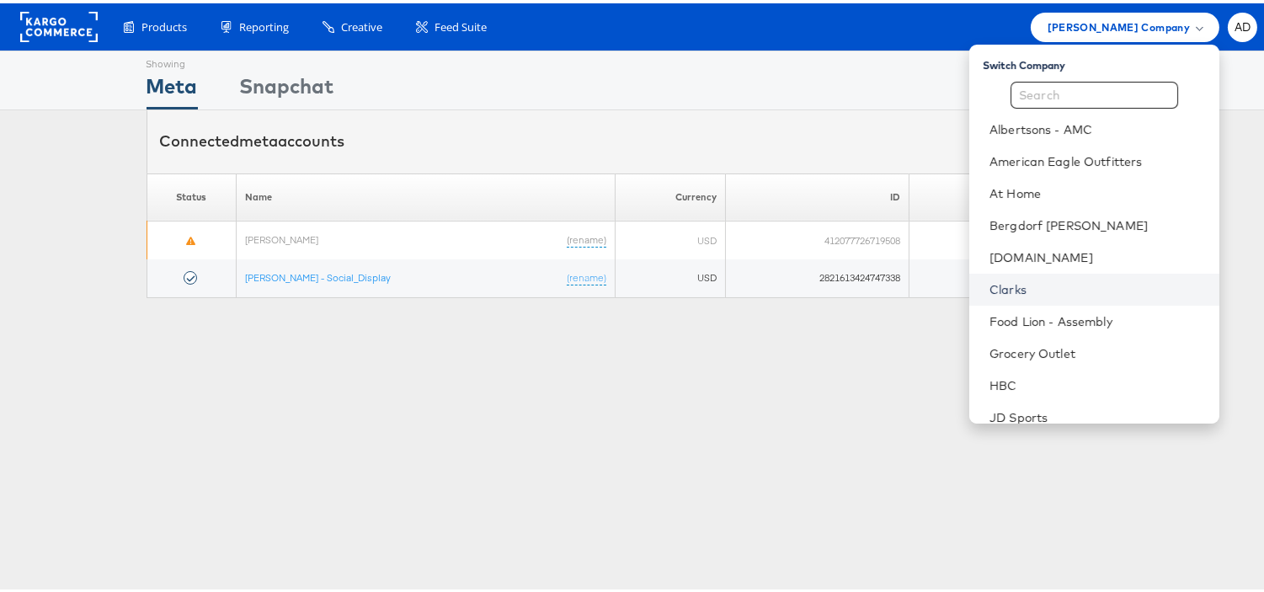
click at [989, 288] on link "Clarks" at bounding box center [1097, 286] width 216 height 17
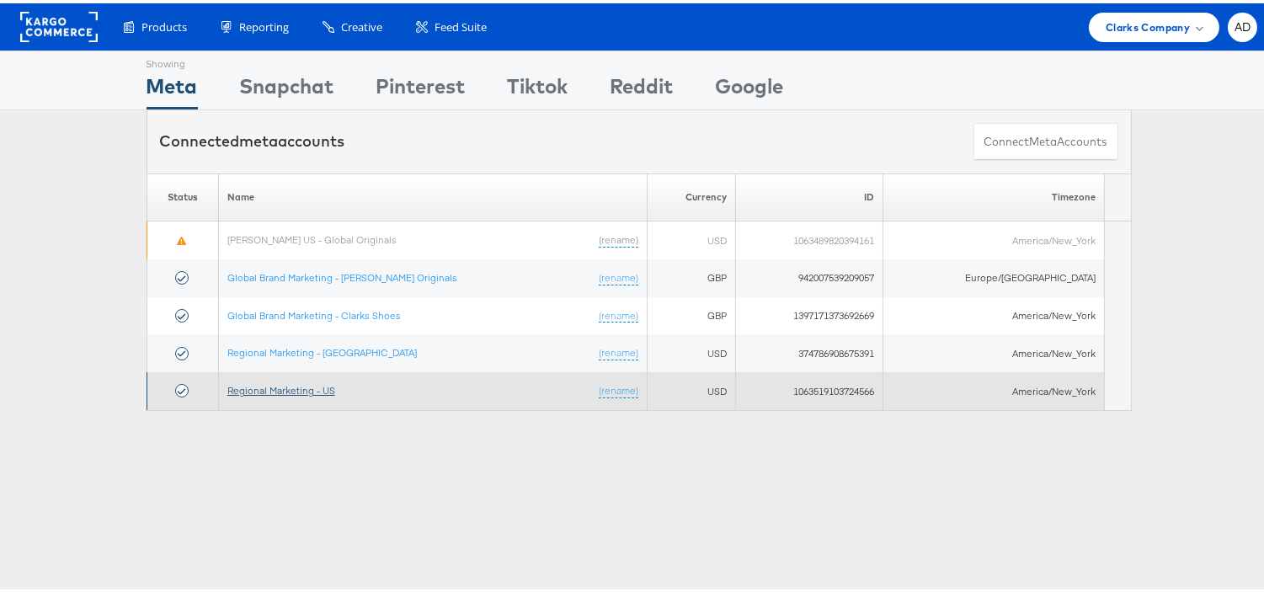
click at [290, 388] on link "Regional Marketing - US" at bounding box center [281, 387] width 108 height 13
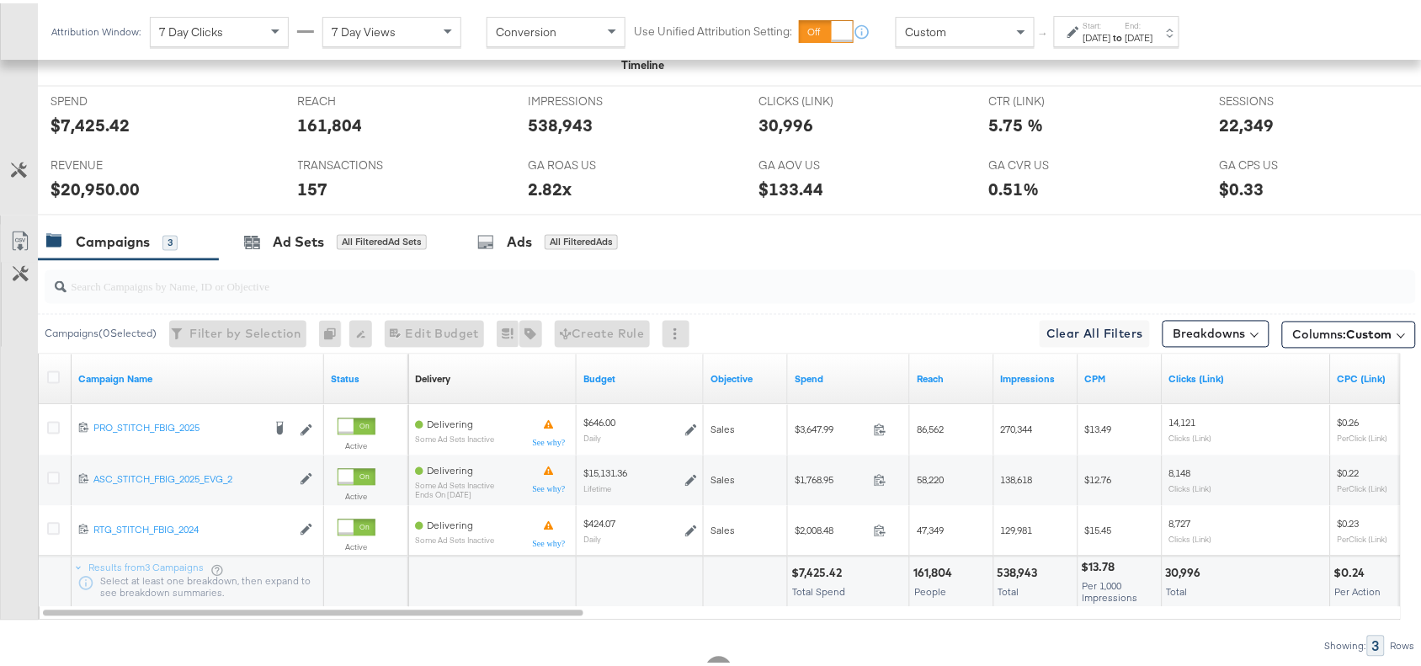
scroll to position [726, 0]
click at [1153, 28] on div "[DATE]" at bounding box center [1140, 34] width 28 height 13
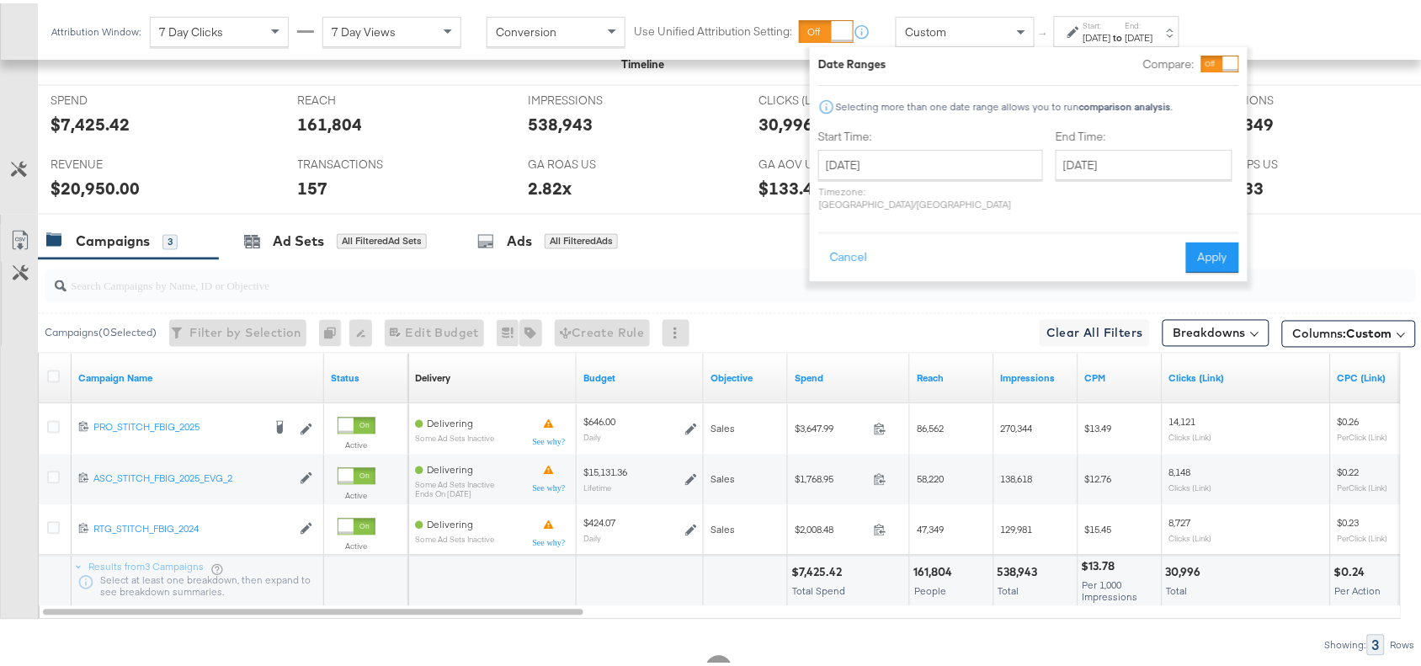
click at [1058, 136] on label "End Time:" at bounding box center [1148, 133] width 184 height 16
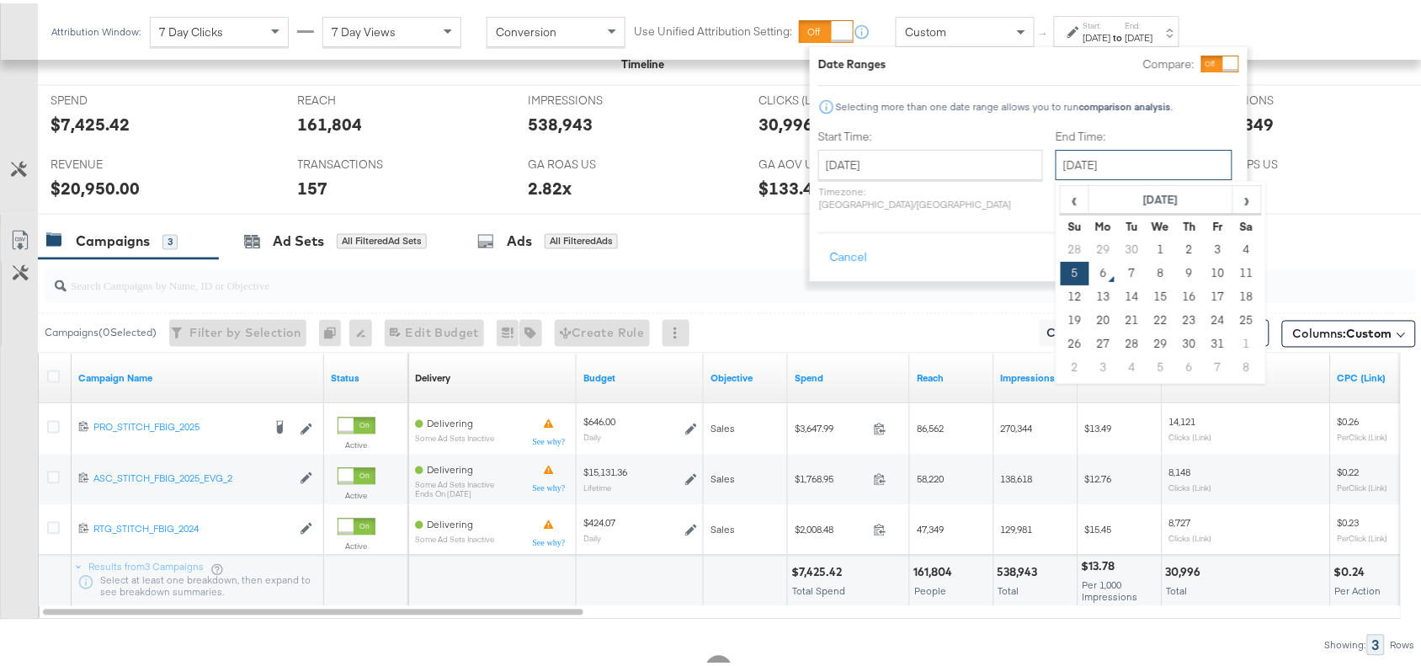
click at [1108, 161] on input "[DATE]" at bounding box center [1144, 162] width 177 height 30
click at [1233, 244] on td "4" at bounding box center [1247, 247] width 29 height 24
type input "[DATE]"
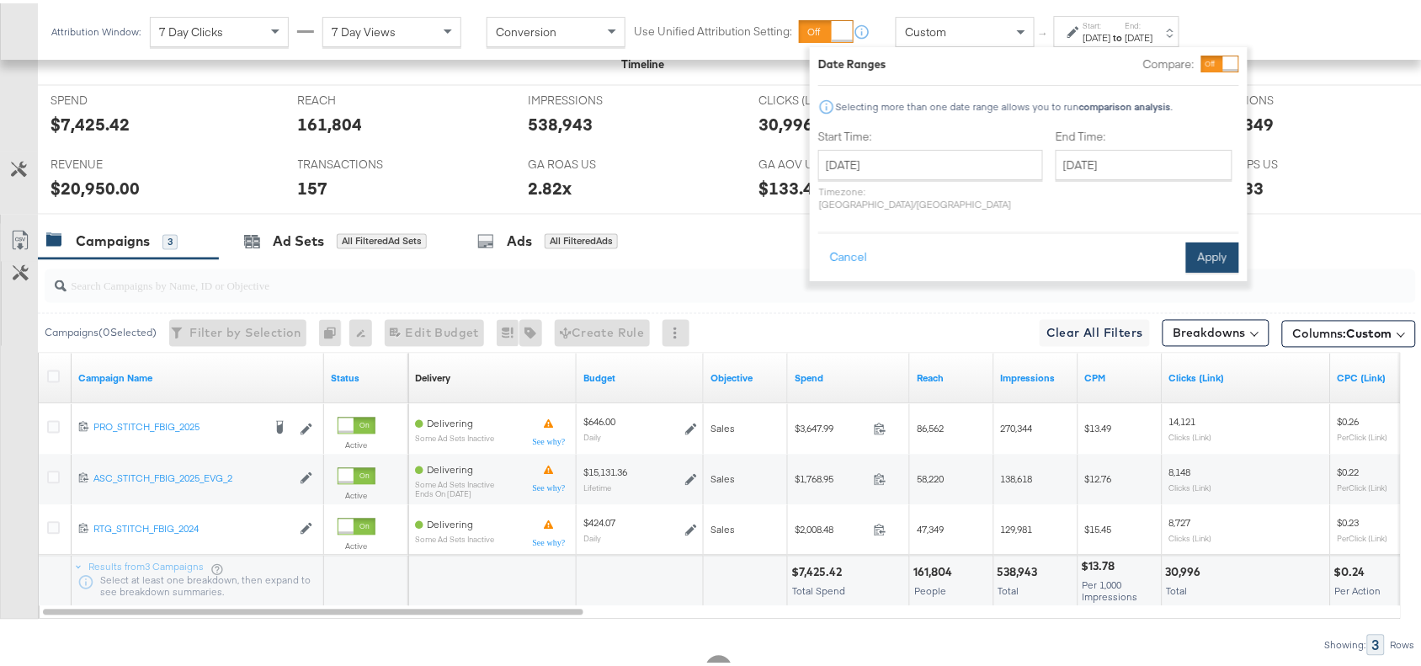
click at [1231, 239] on button "Apply" at bounding box center [1212, 254] width 53 height 30
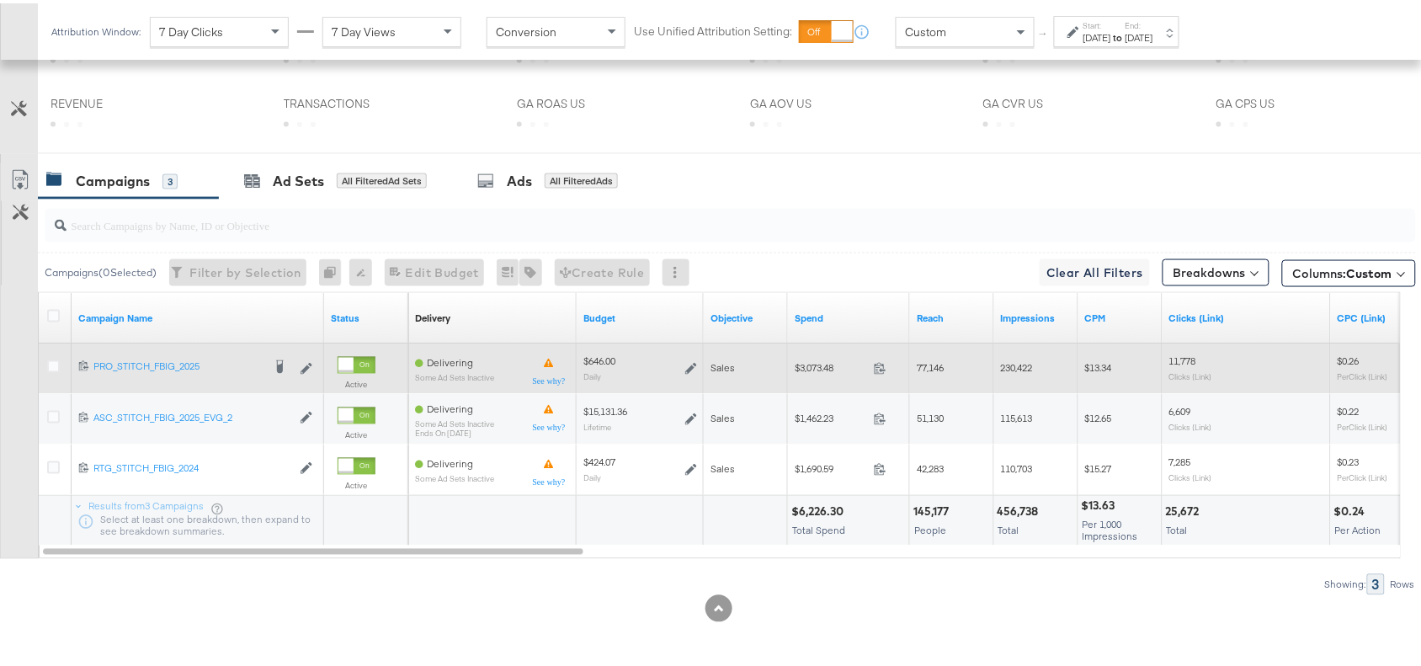
scroll to position [790, 0]
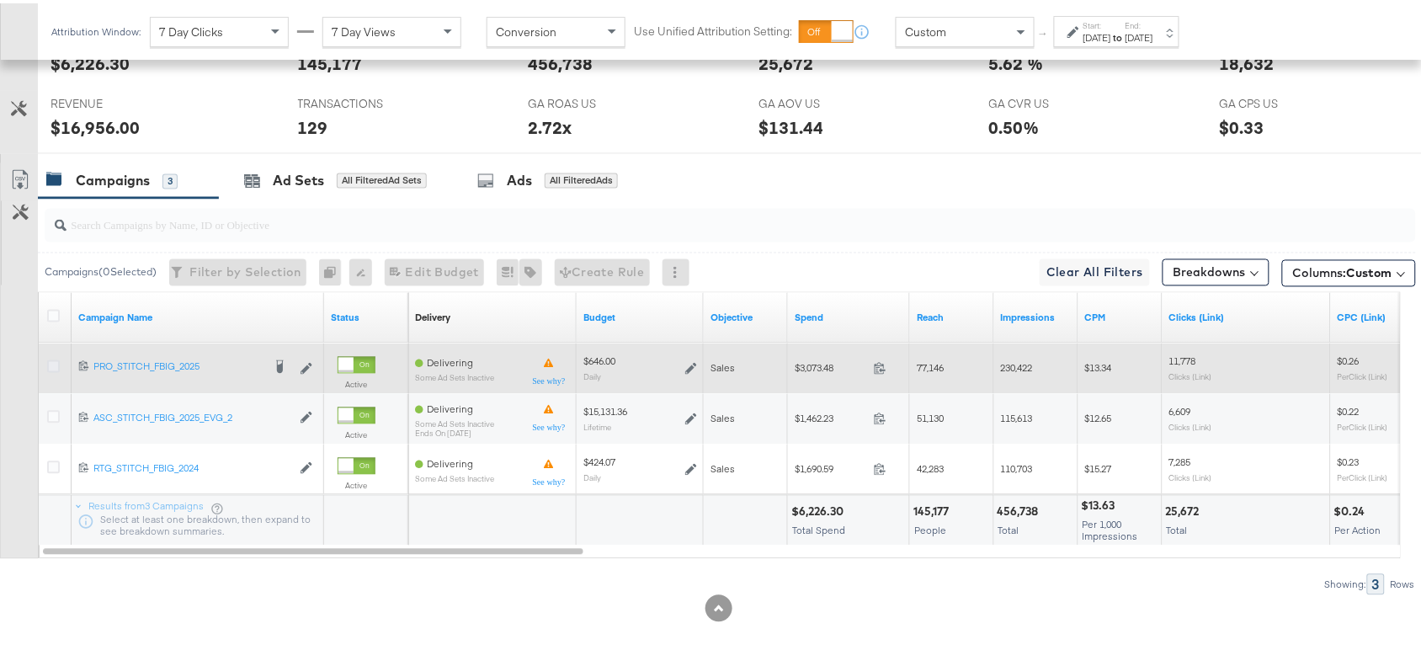
click at [57, 365] on icon at bounding box center [53, 363] width 13 height 13
click at [0, 0] on input "checkbox" at bounding box center [0, 0] width 0 height 0
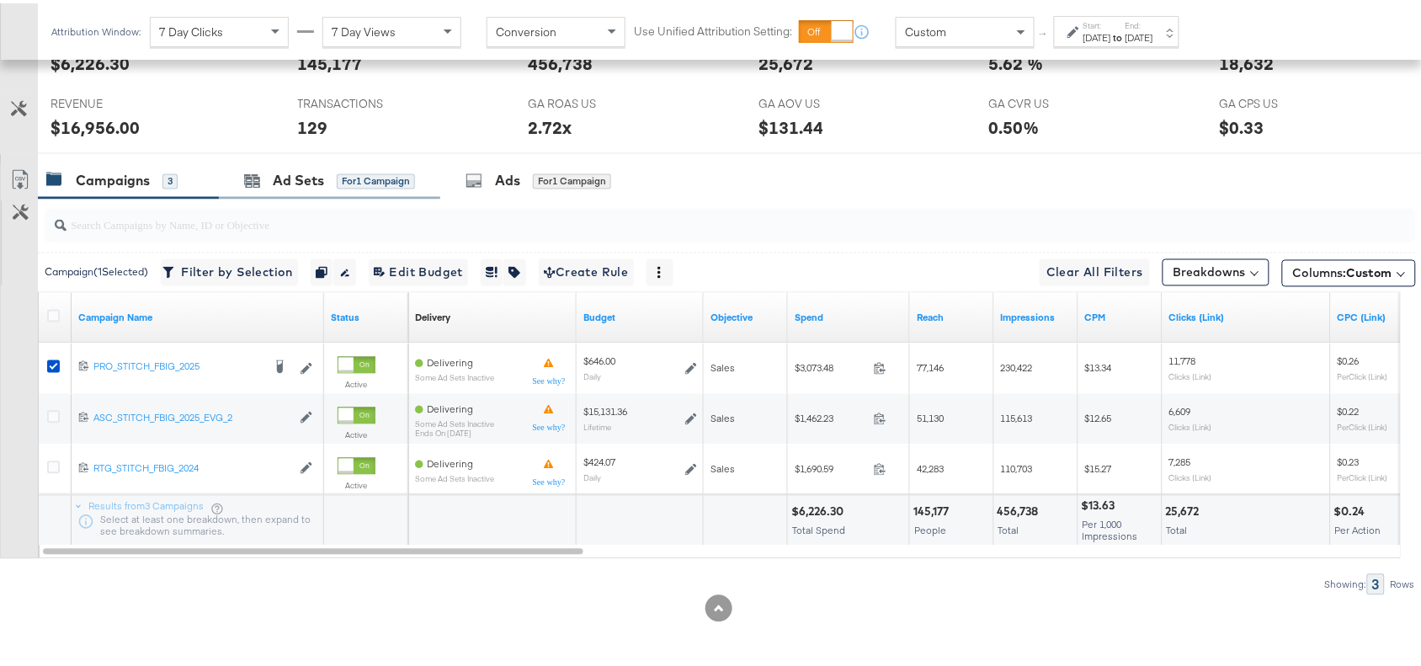
click at [303, 188] on div "Ad Sets for 1 Campaign" at bounding box center [329, 178] width 221 height 36
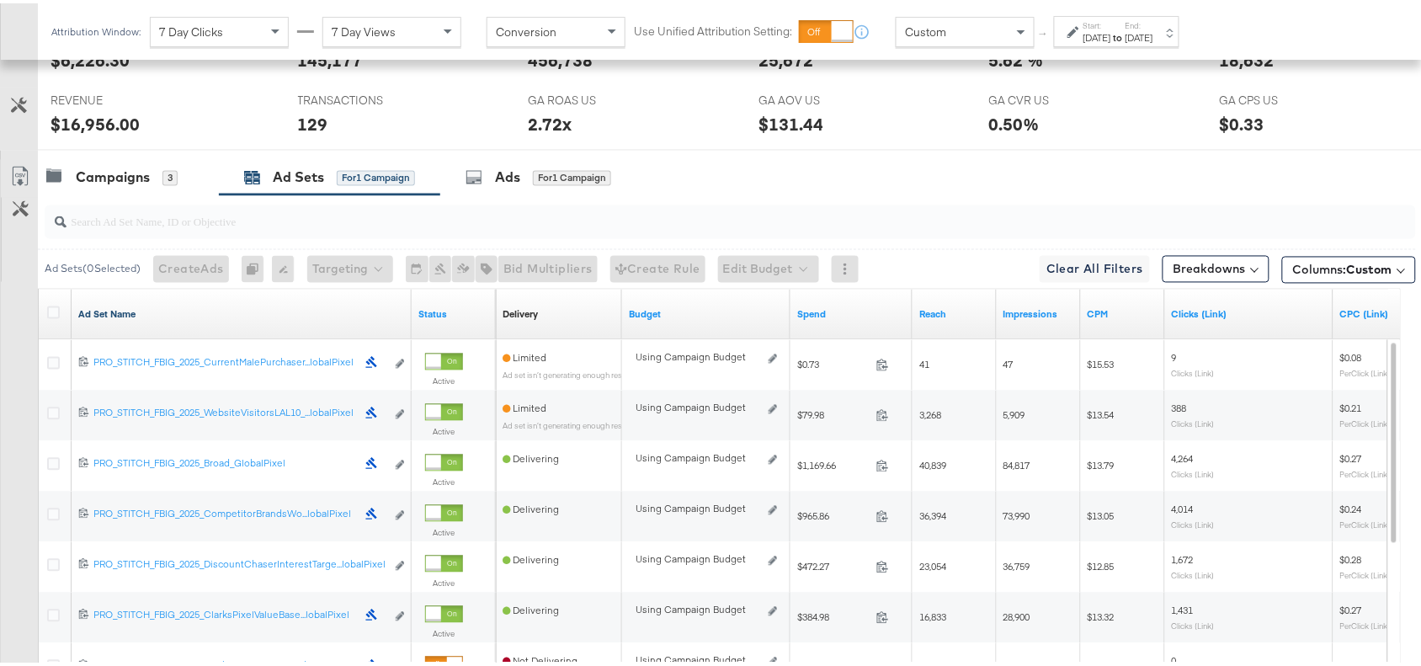
click at [141, 318] on link "Ad Set Name" at bounding box center [241, 311] width 327 height 13
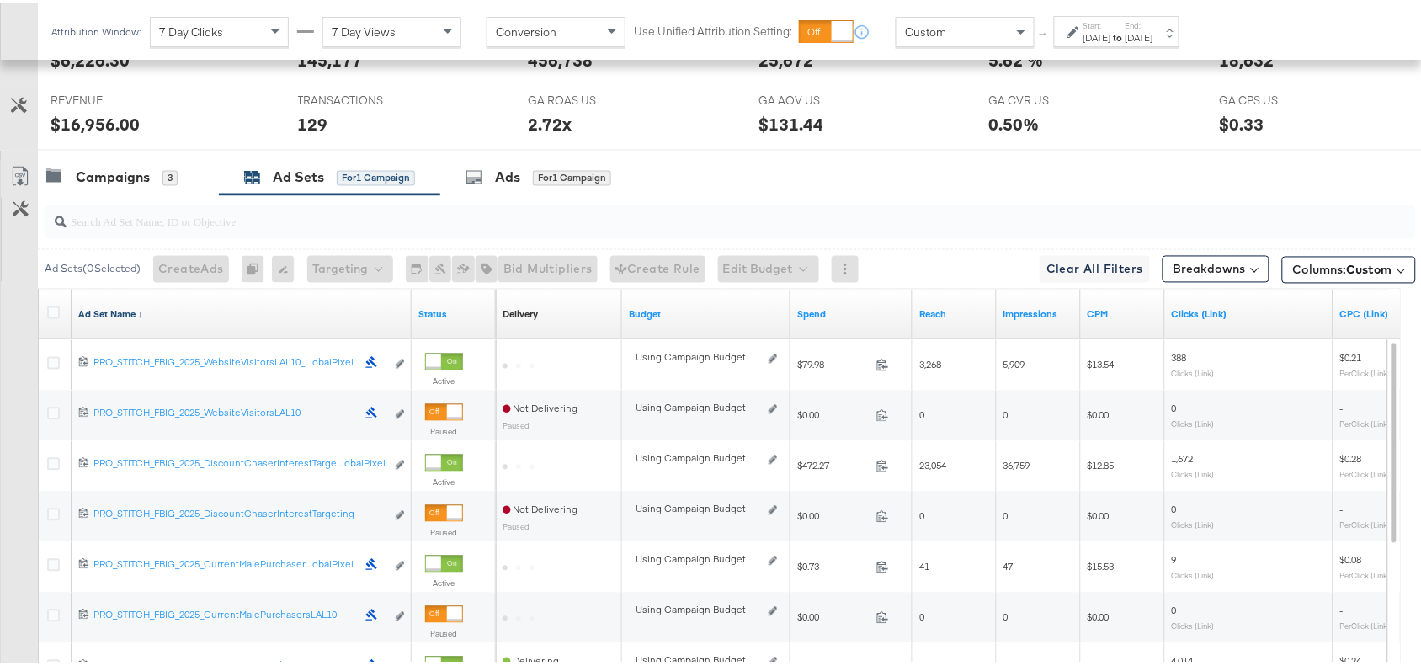
click at [141, 318] on link "Ad Set Name ↓" at bounding box center [241, 311] width 327 height 13
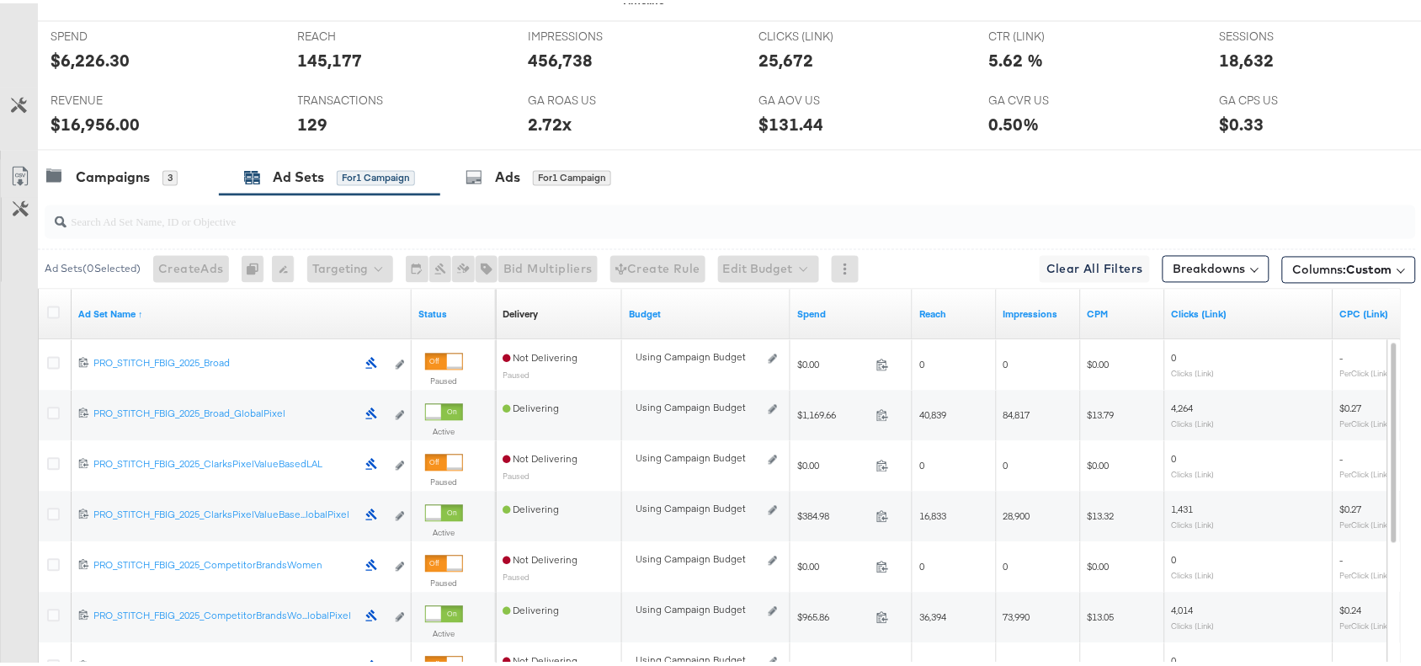
scroll to position [0, 0]
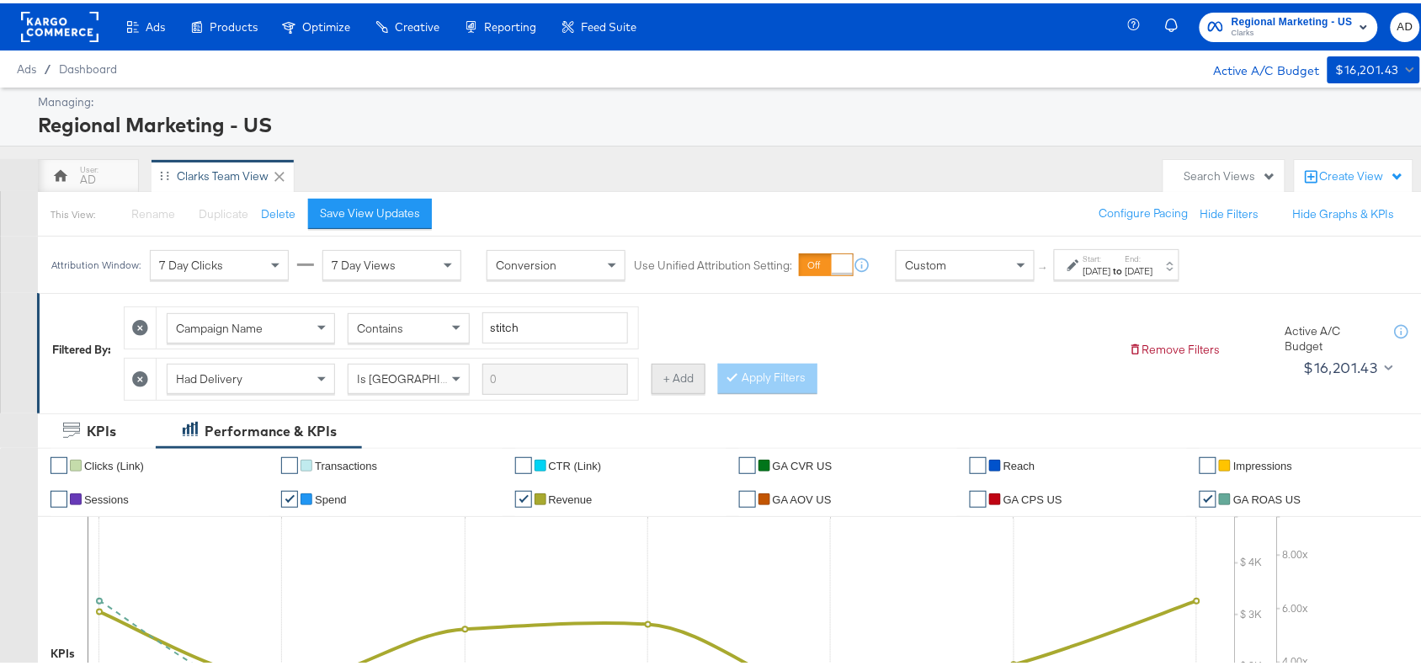
click at [667, 381] on button "+ Add" at bounding box center [679, 375] width 54 height 30
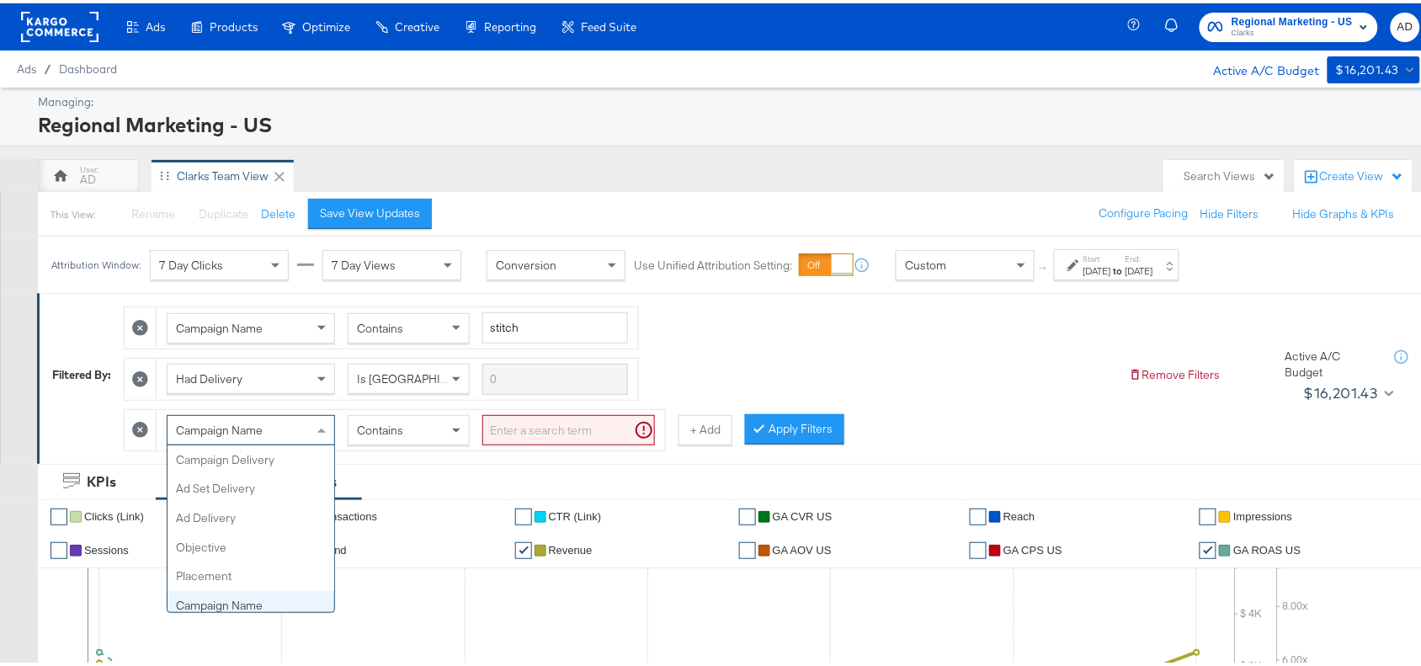
scroll to position [145, 0]
click at [304, 434] on div "Campaign Name" at bounding box center [251, 427] width 167 height 29
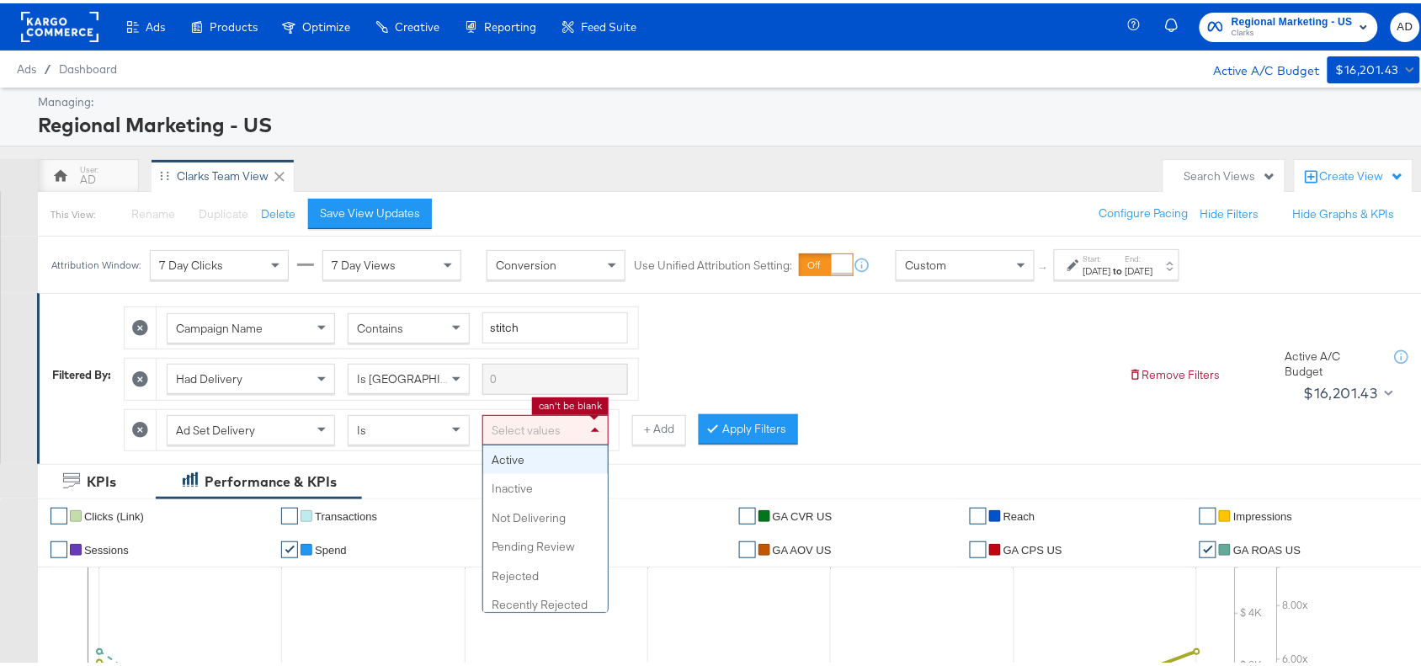
click at [530, 430] on div "Select values" at bounding box center [545, 427] width 125 height 29
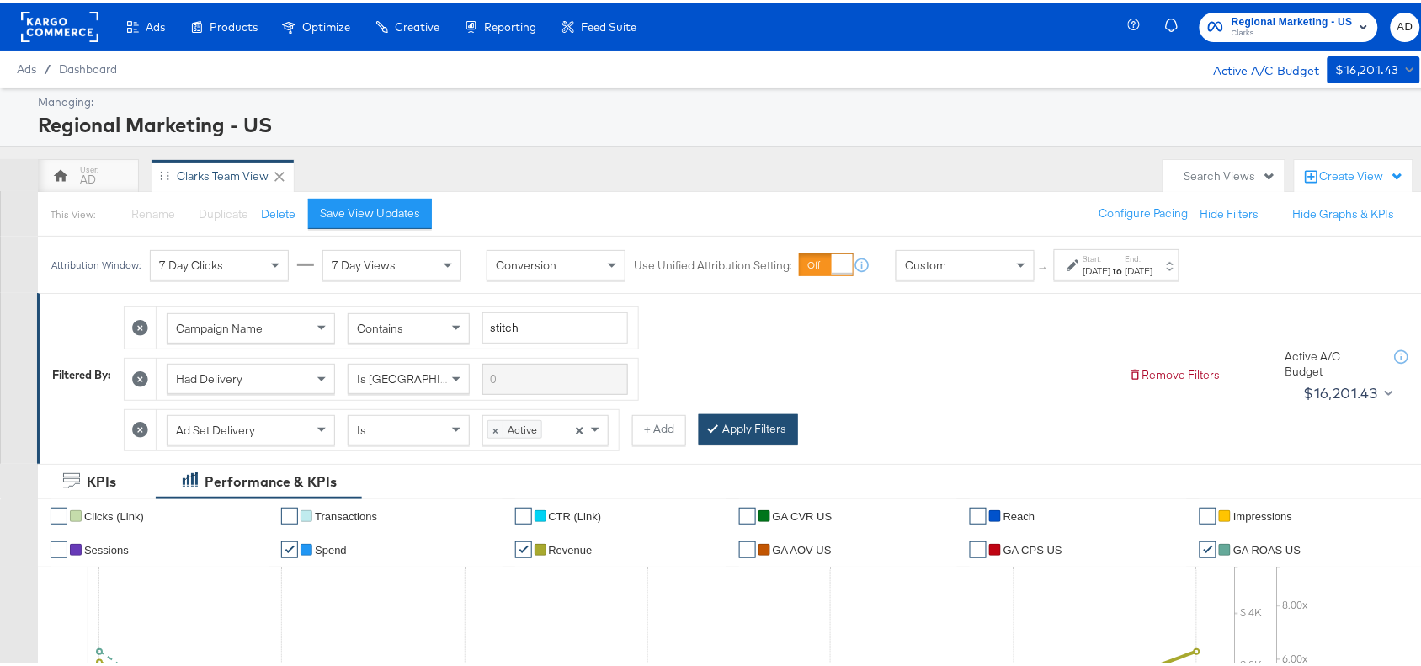
click at [747, 441] on button "Apply Filters" at bounding box center [748, 426] width 99 height 30
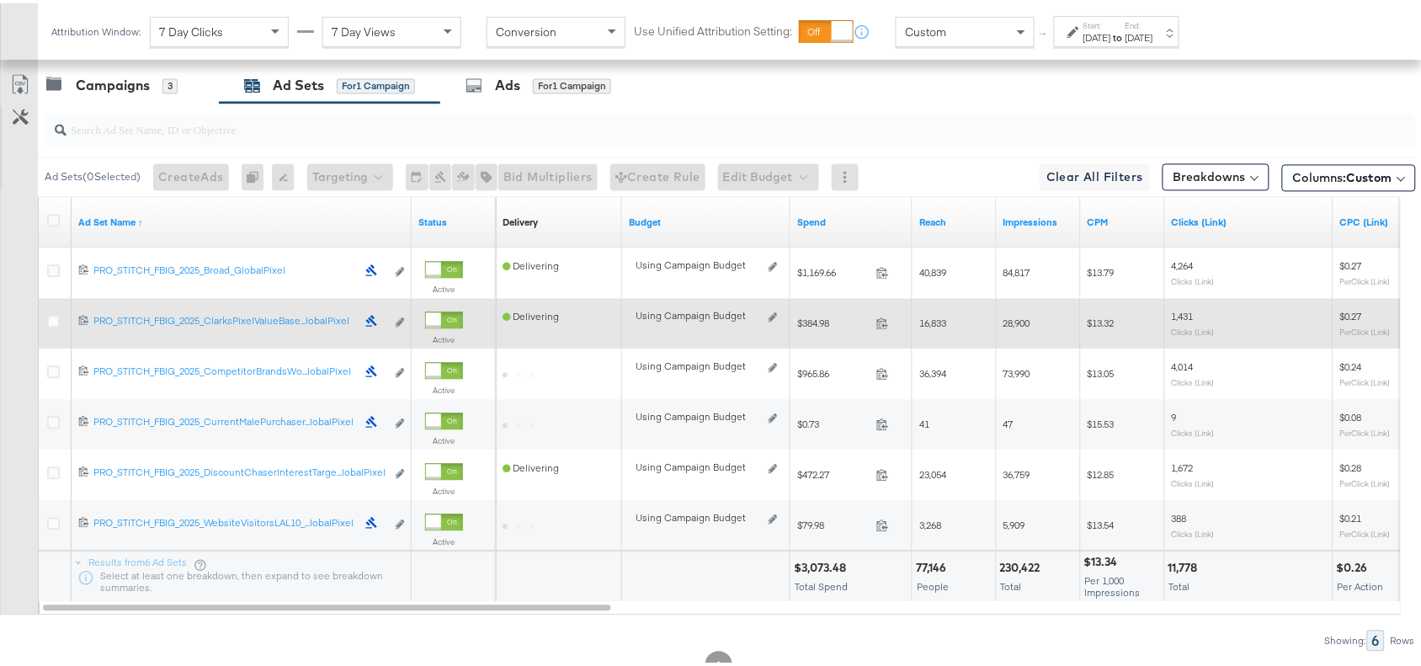
scroll to position [848, 0]
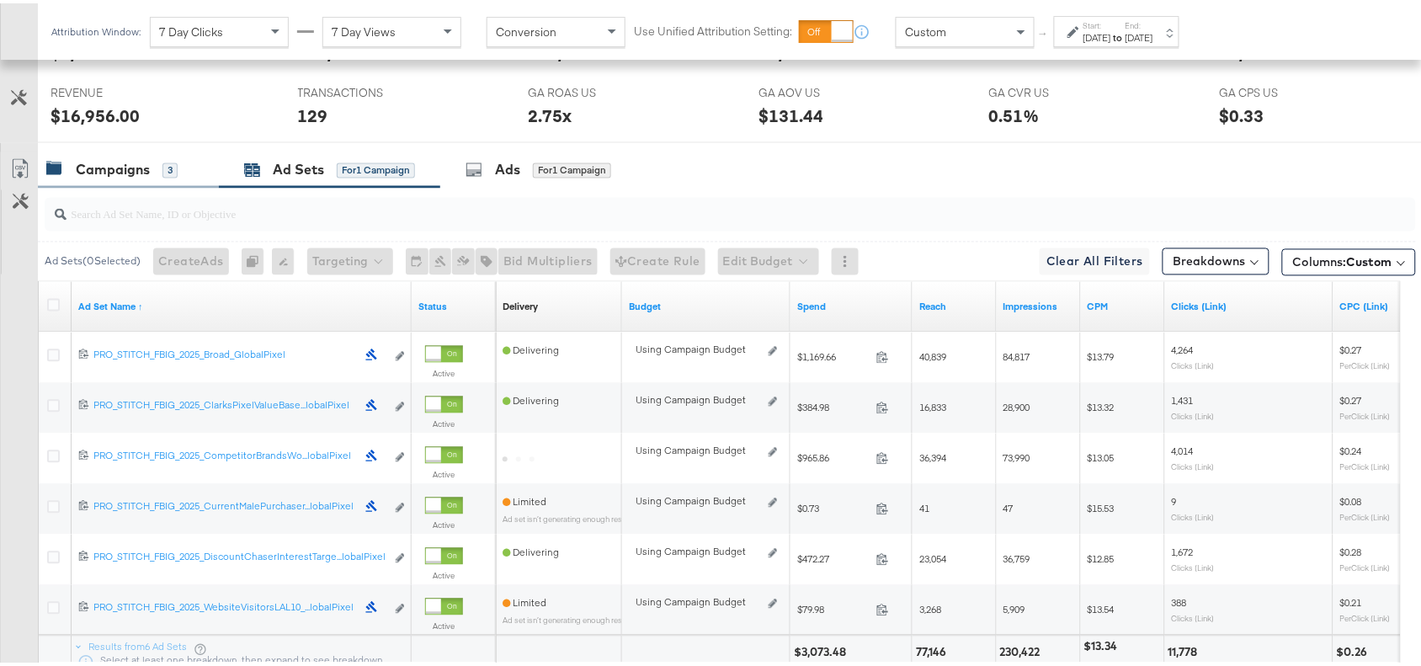
click at [111, 184] on div "Campaigns 3" at bounding box center [128, 167] width 181 height 36
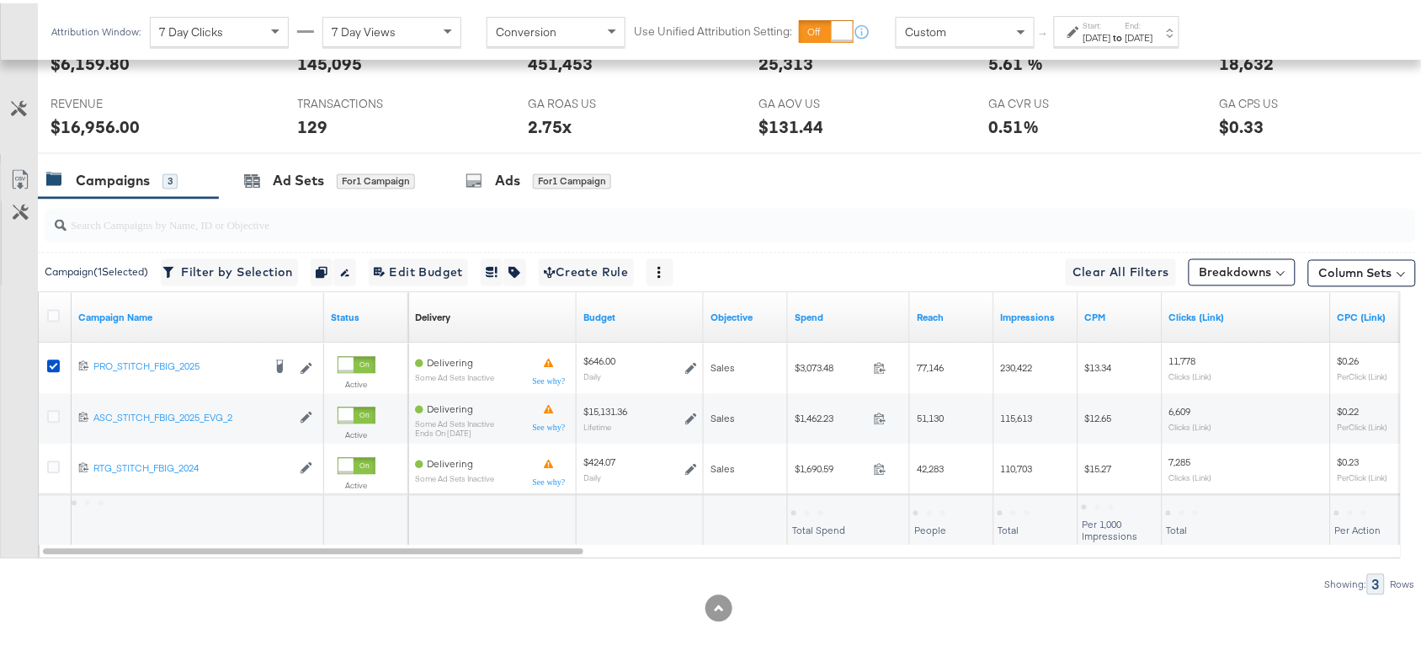
scroll to position [842, 0]
click at [313, 183] on div "Ad Sets" at bounding box center [298, 177] width 51 height 19
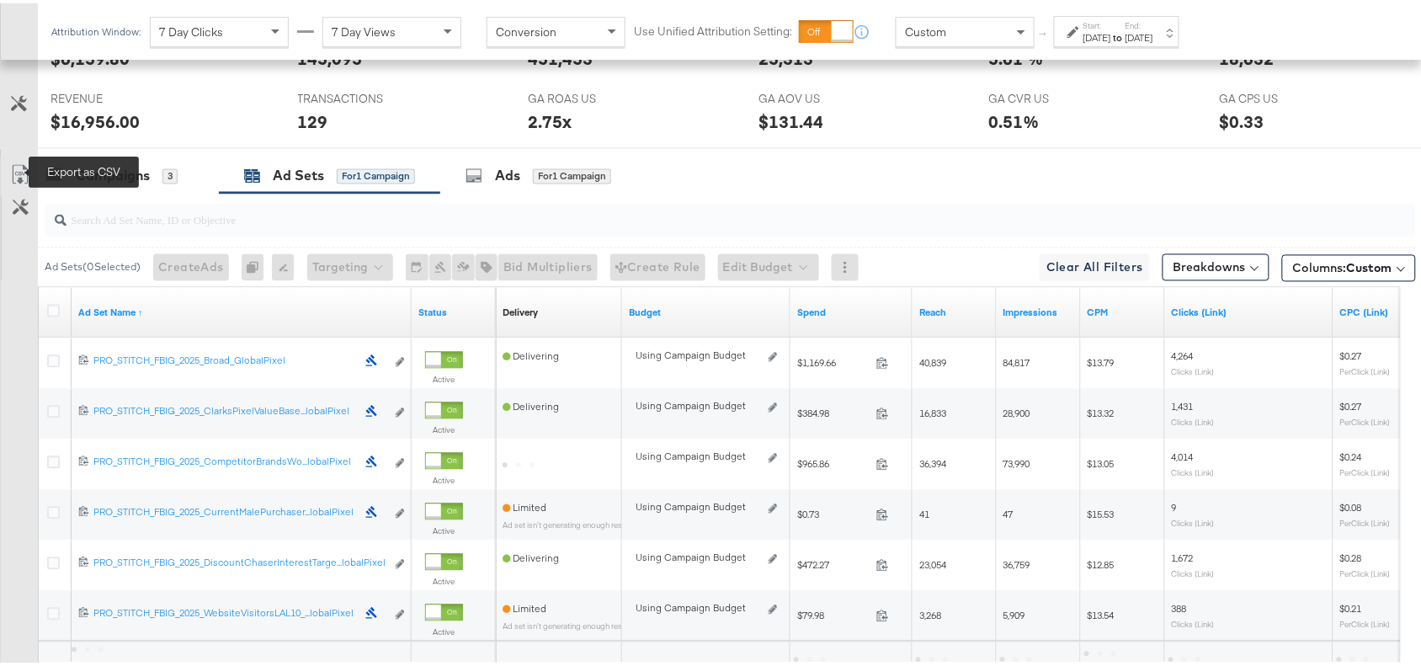
scroll to position [848, 0]
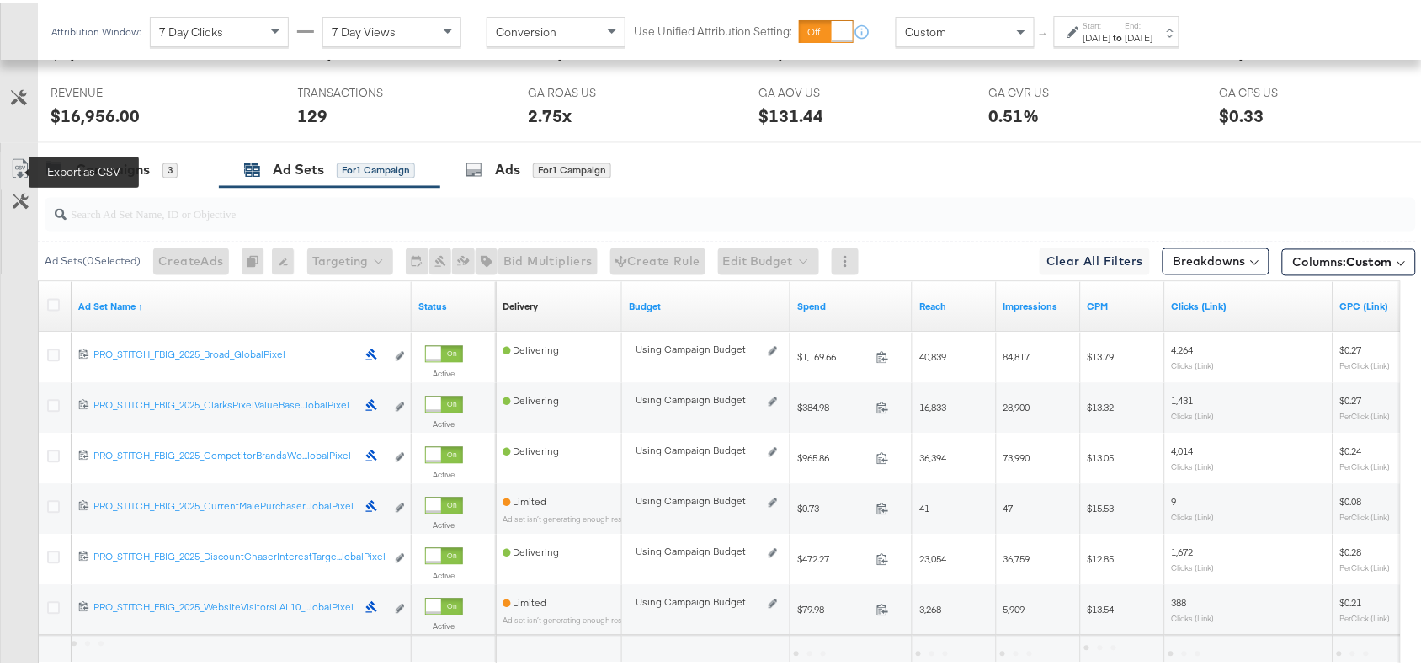
click at [19, 170] on icon at bounding box center [19, 168] width 10 height 13
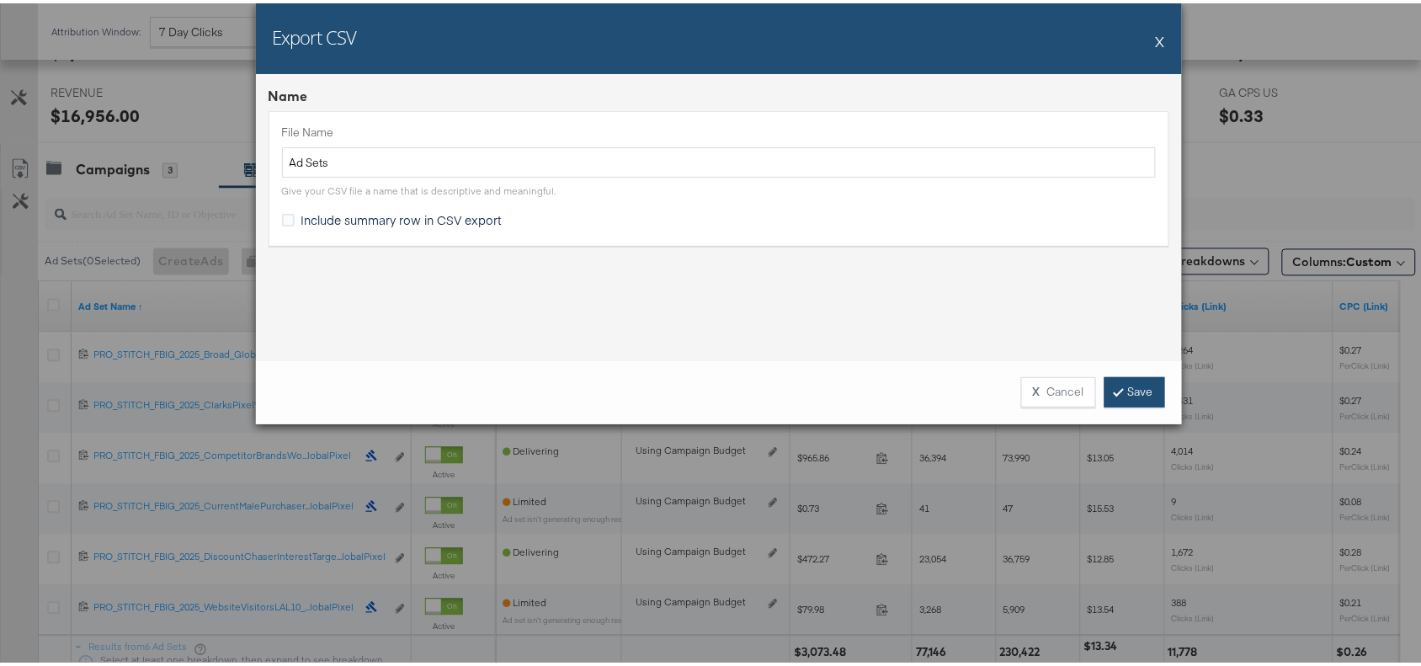
click at [1138, 386] on link "Save" at bounding box center [1135, 389] width 61 height 30
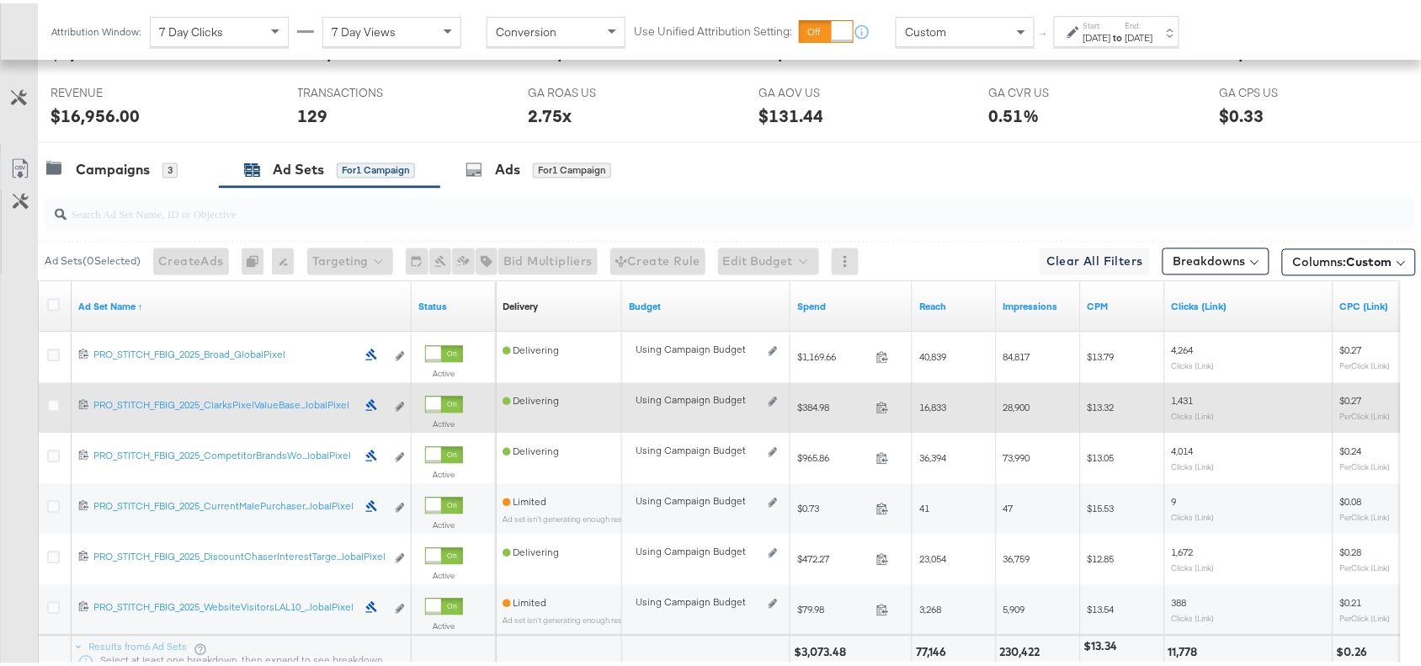
click at [815, 386] on div "$384.98 384.98" at bounding box center [852, 405] width 122 height 51
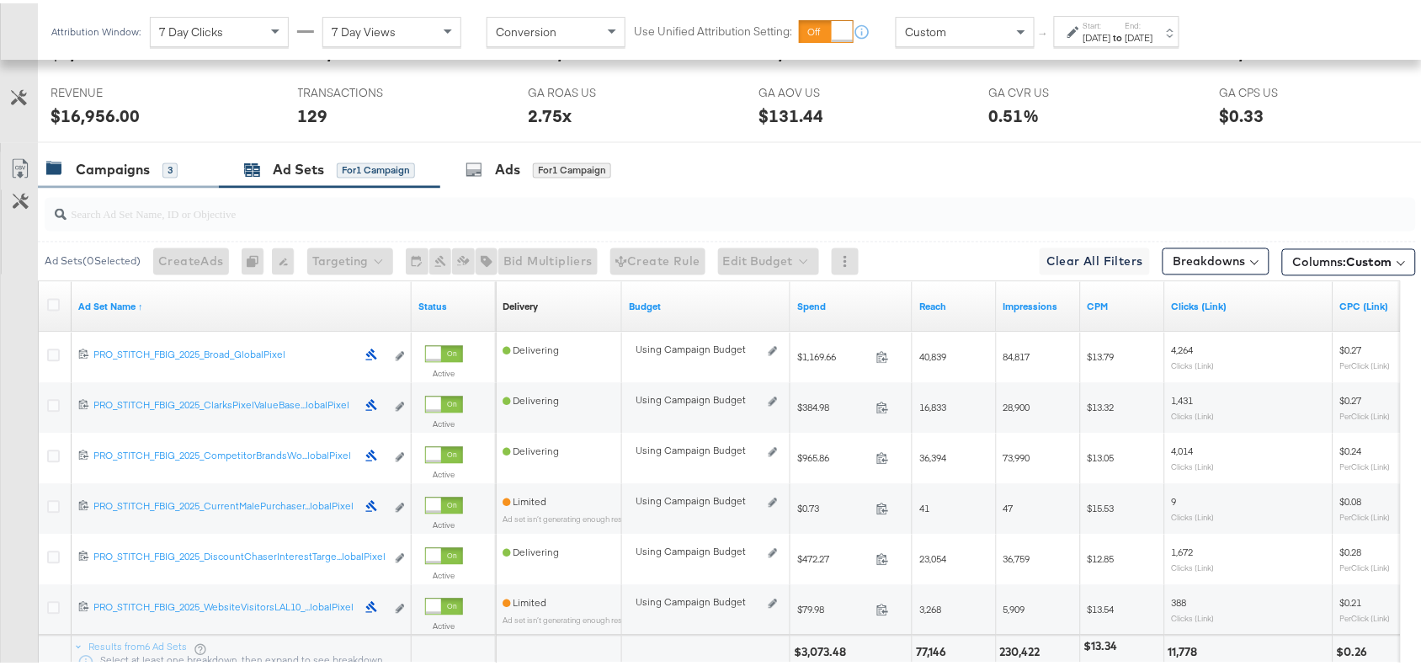
click at [87, 177] on div "Campaigns" at bounding box center [113, 166] width 74 height 19
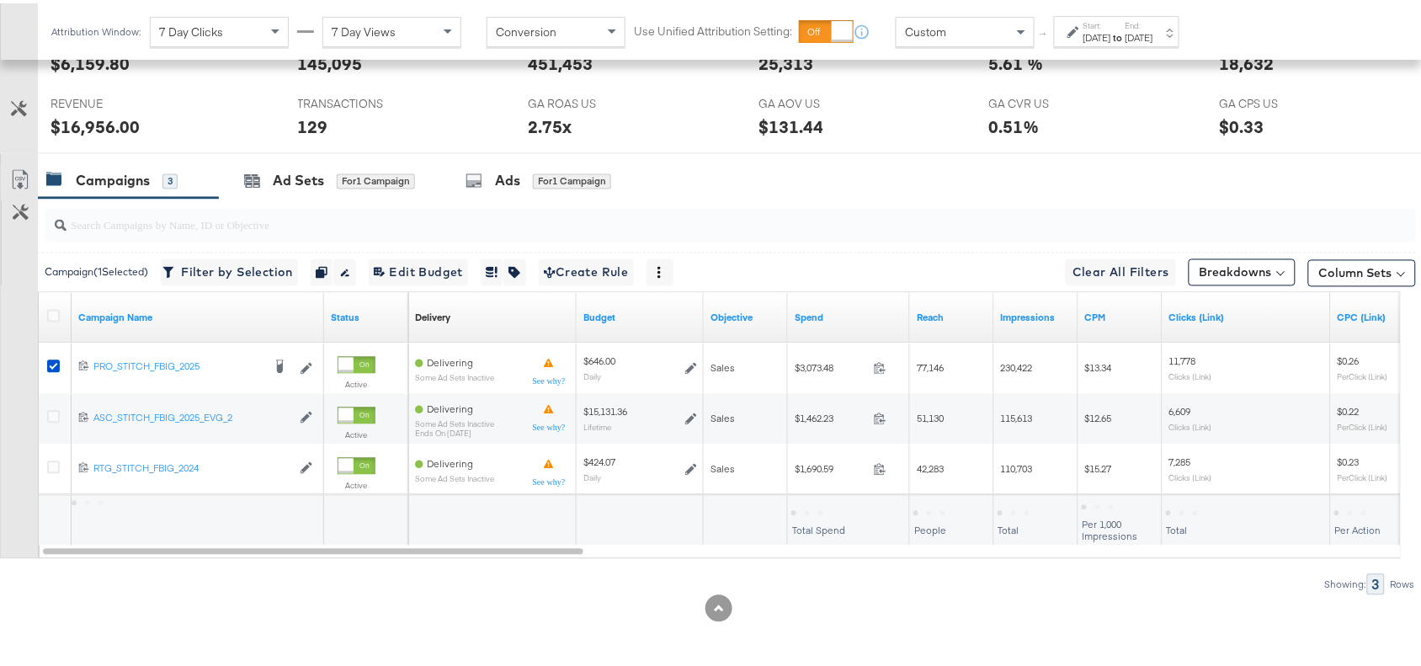
scroll to position [842, 0]
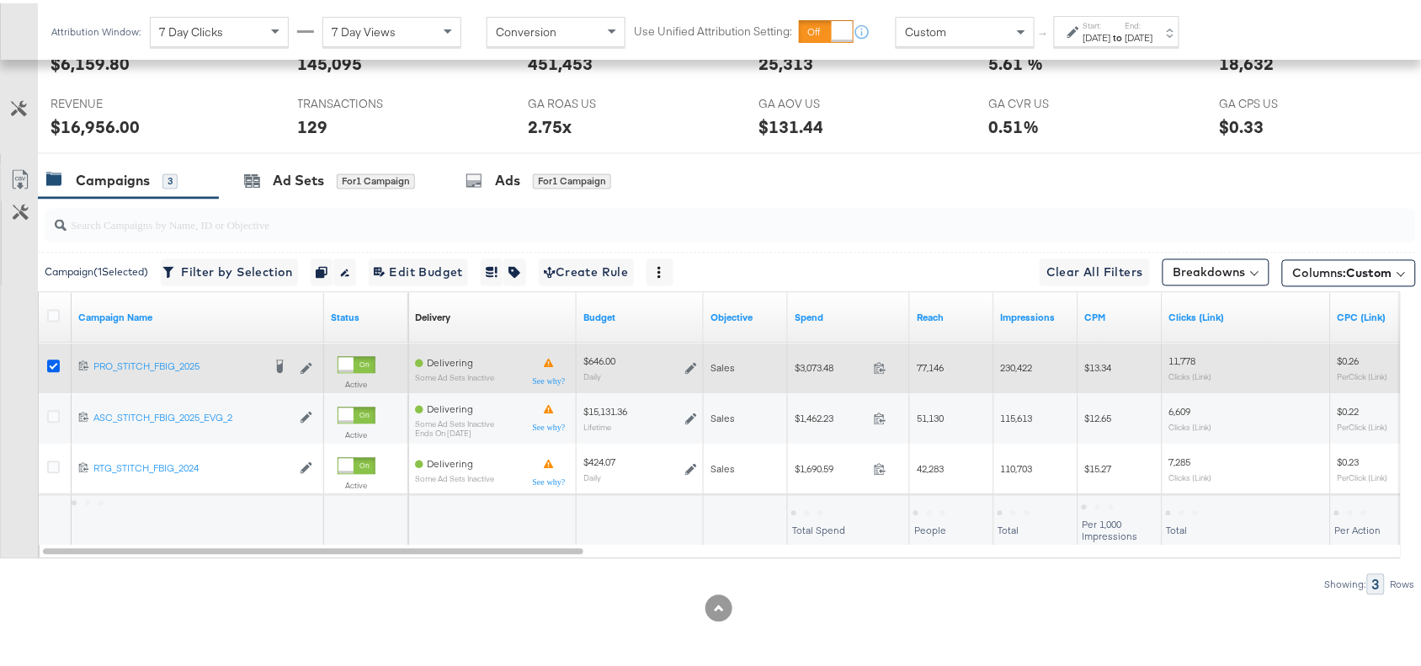
click at [52, 360] on icon at bounding box center [53, 363] width 13 height 13
click at [0, 0] on input "checkbox" at bounding box center [0, 0] width 0 height 0
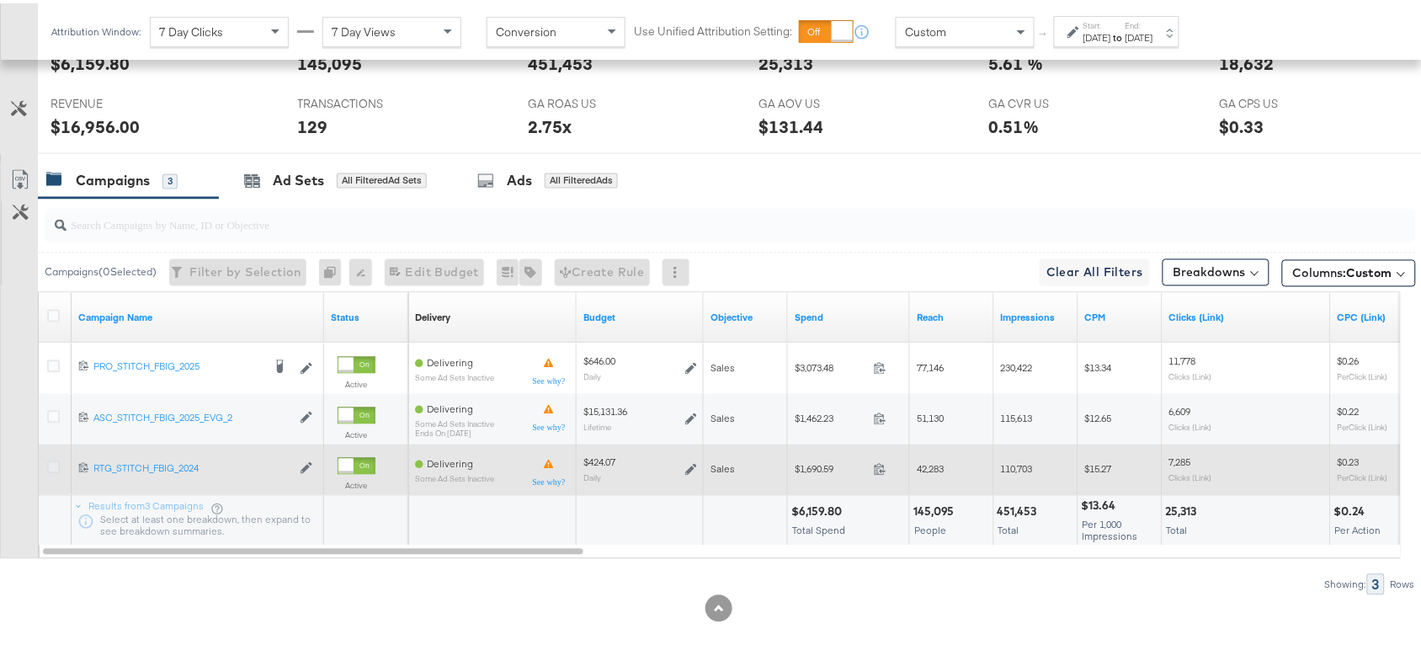
click at [57, 461] on icon at bounding box center [53, 464] width 13 height 13
click at [0, 0] on input "checkbox" at bounding box center [0, 0] width 0 height 0
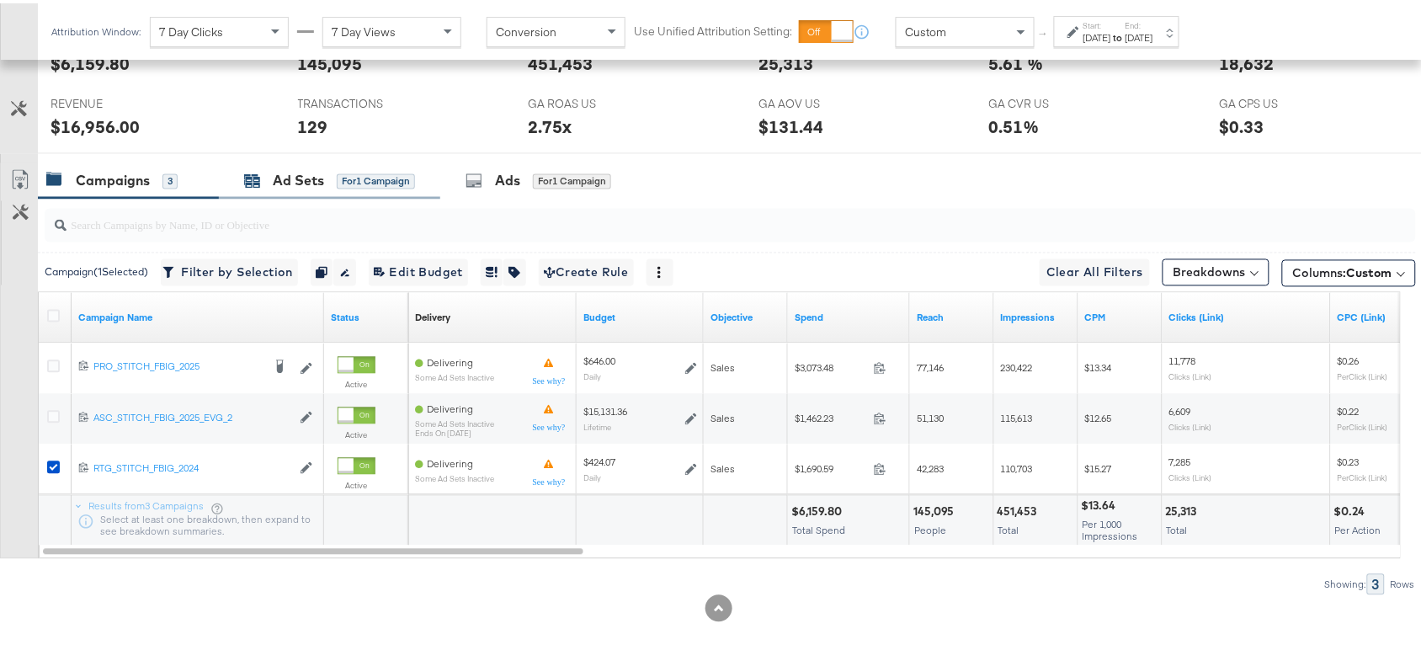
click at [289, 169] on div "Ad Sets" at bounding box center [298, 177] width 51 height 19
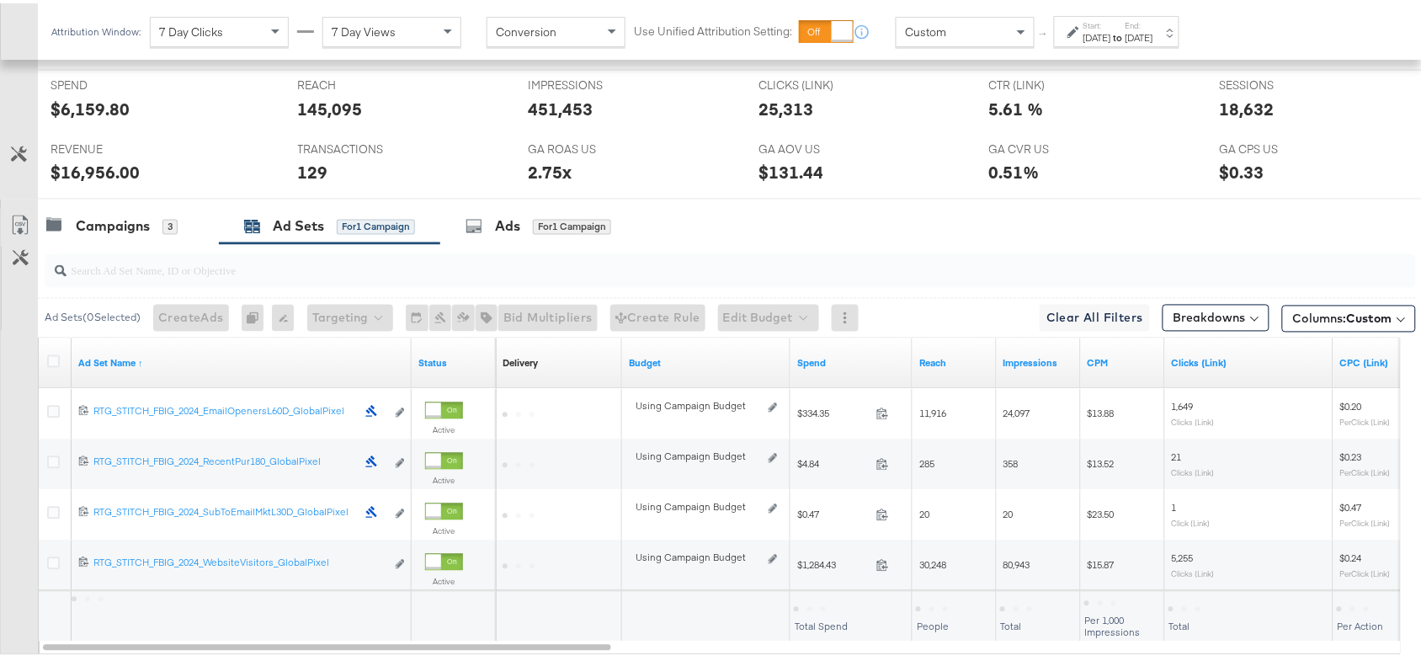
scroll to position [848, 0]
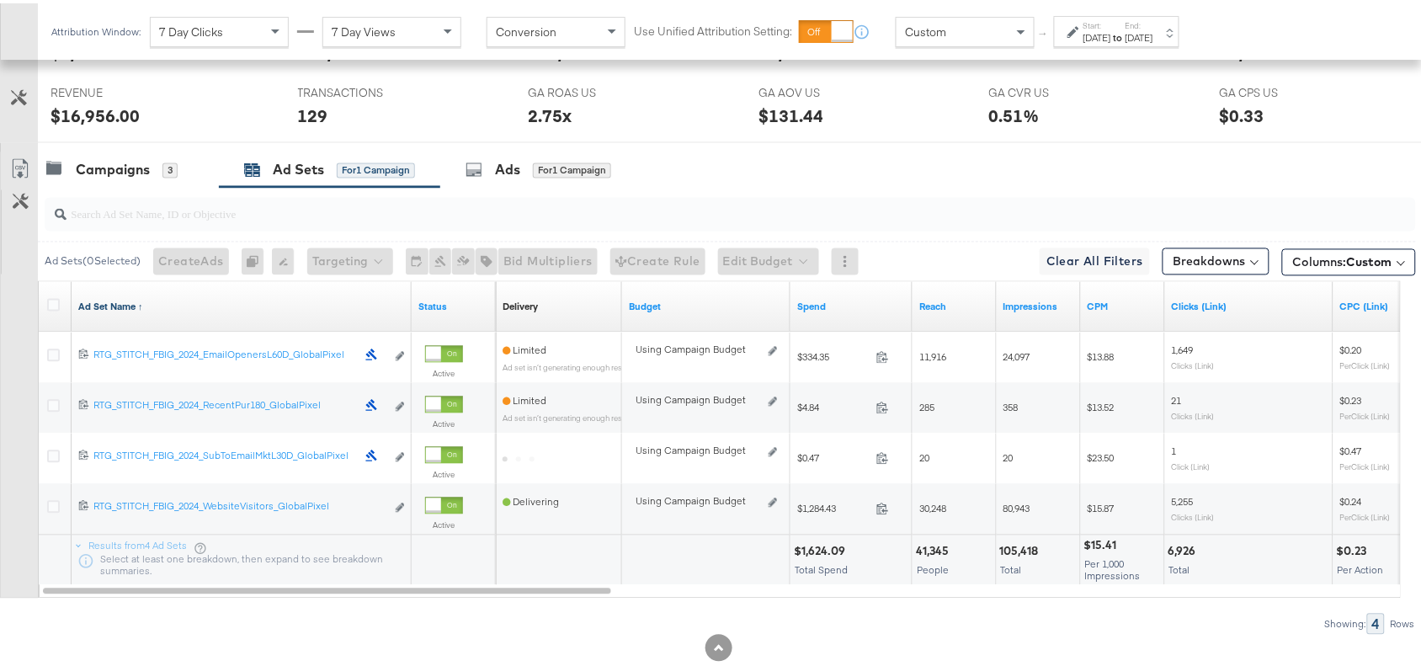
click at [145, 310] on link "Ad Set Name ↑" at bounding box center [241, 303] width 327 height 13
click at [145, 310] on link "Ad Set Name ↓" at bounding box center [241, 303] width 327 height 13
click at [11, 175] on icon at bounding box center [20, 166] width 20 height 20
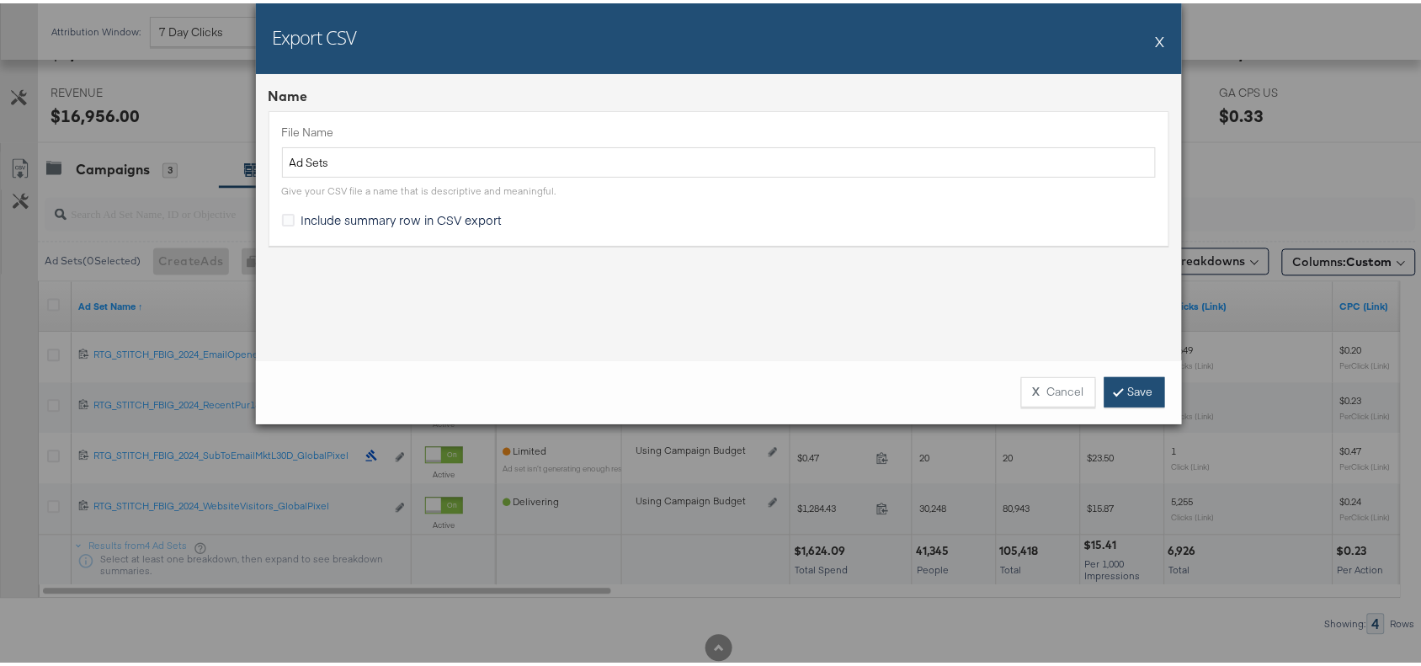
click at [1130, 385] on link "Save" at bounding box center [1135, 389] width 61 height 30
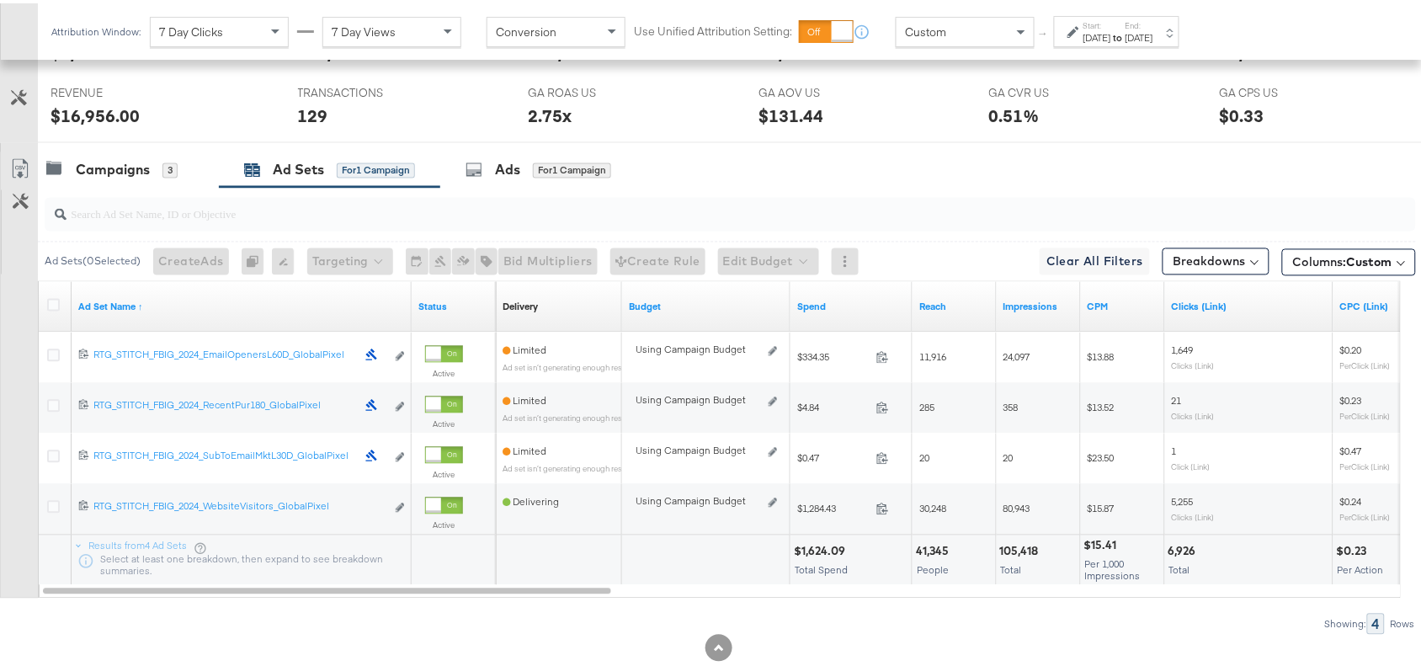
click at [961, 179] on div "Campaigns 3 Ad Sets for 1 Campaign Ads for 1 Campaign" at bounding box center [737, 167] width 1399 height 36
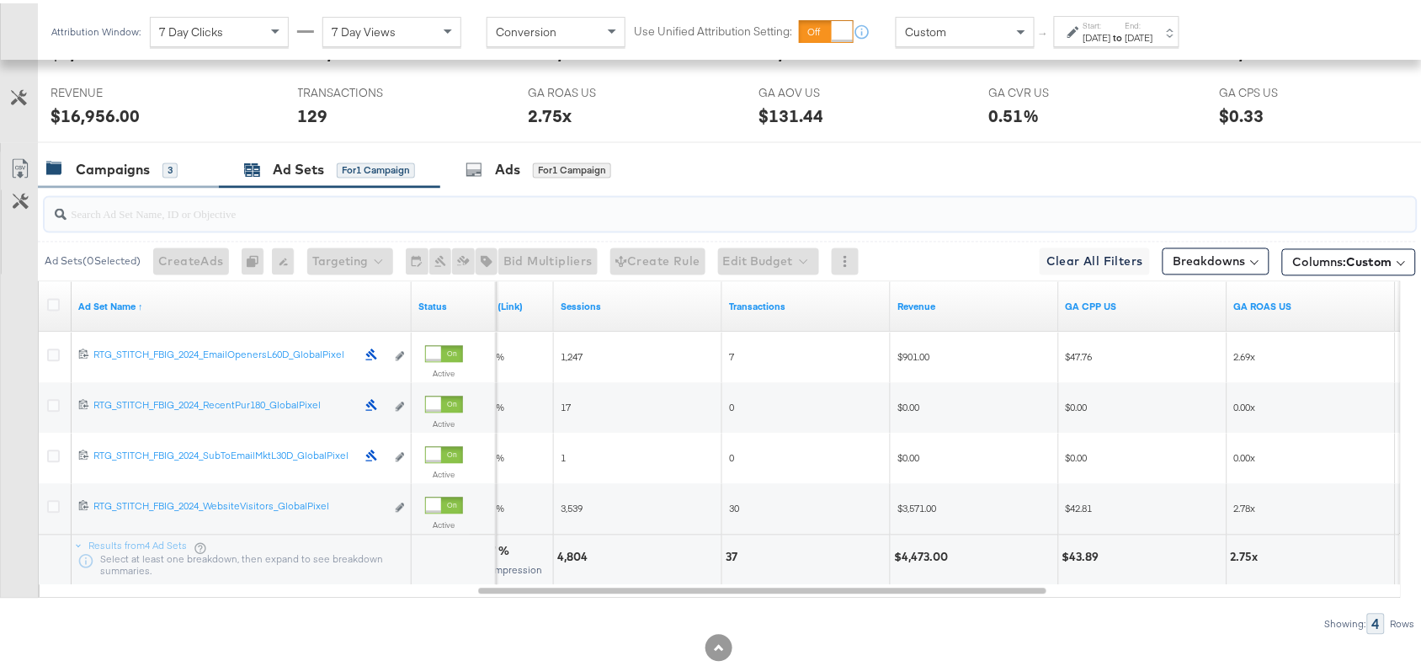
drag, startPoint x: 91, startPoint y: 191, endPoint x: 131, endPoint y: 165, distance: 47.4
click at [131, 165] on div "KPIs Performance & KPIs Customize KPIs ✔ Clicks (Link) ✔ Transactions ✔ CTR (Li…" at bounding box center [718, 159] width 1437 height 1093
click at [131, 165] on div "Campaigns" at bounding box center [113, 166] width 74 height 19
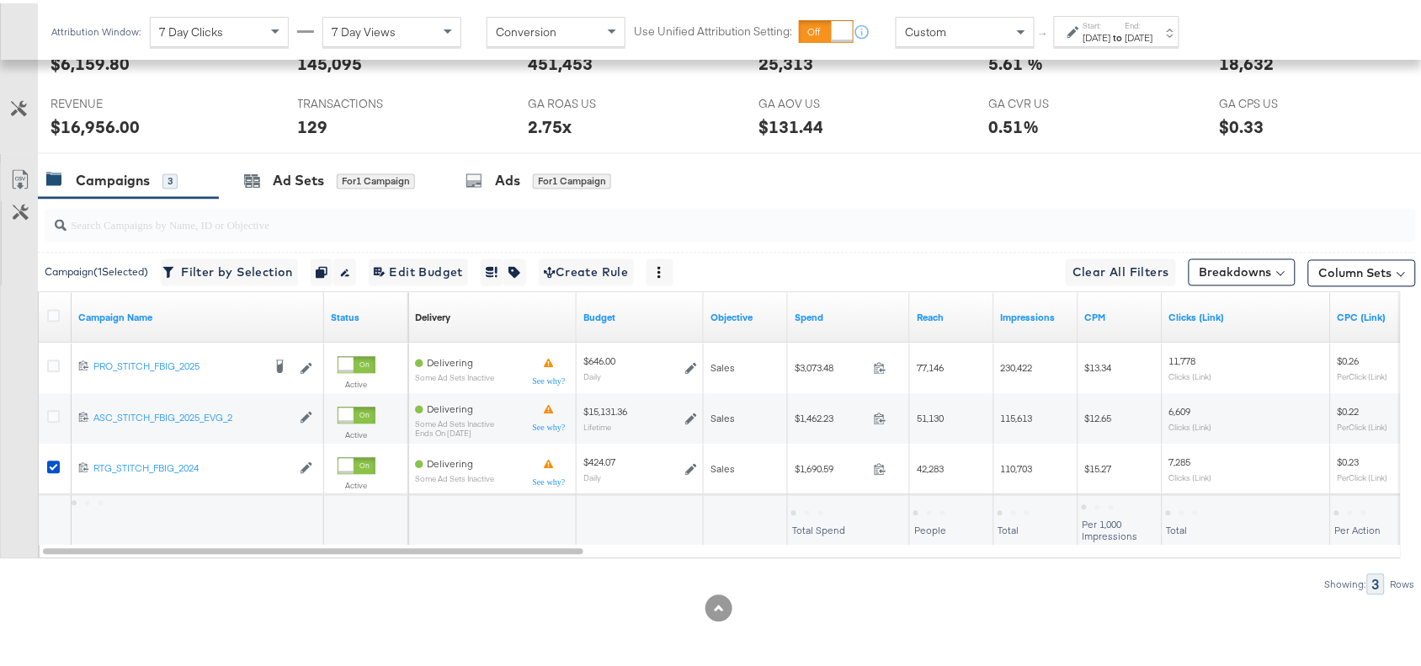
scroll to position [842, 0]
click at [1033, 196] on div at bounding box center [727, 222] width 1378 height 54
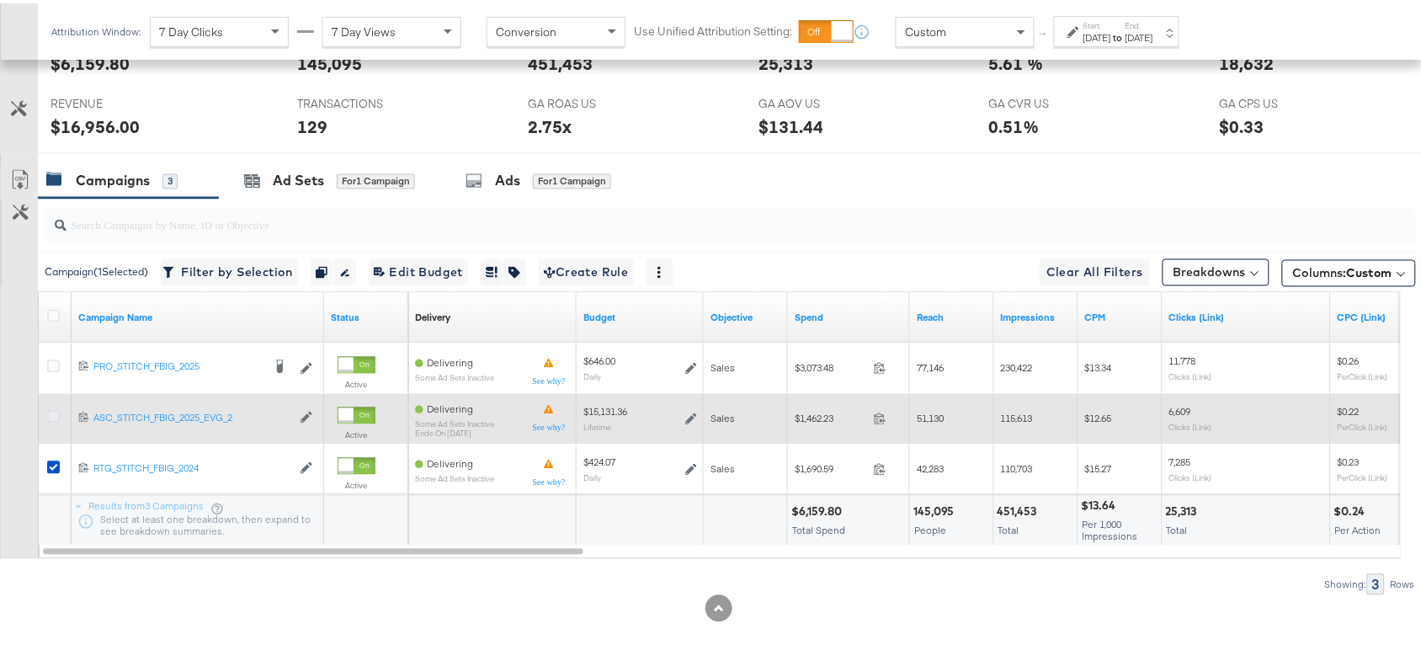
click at [55, 413] on icon at bounding box center [53, 414] width 13 height 13
click at [0, 0] on input "checkbox" at bounding box center [0, 0] width 0 height 0
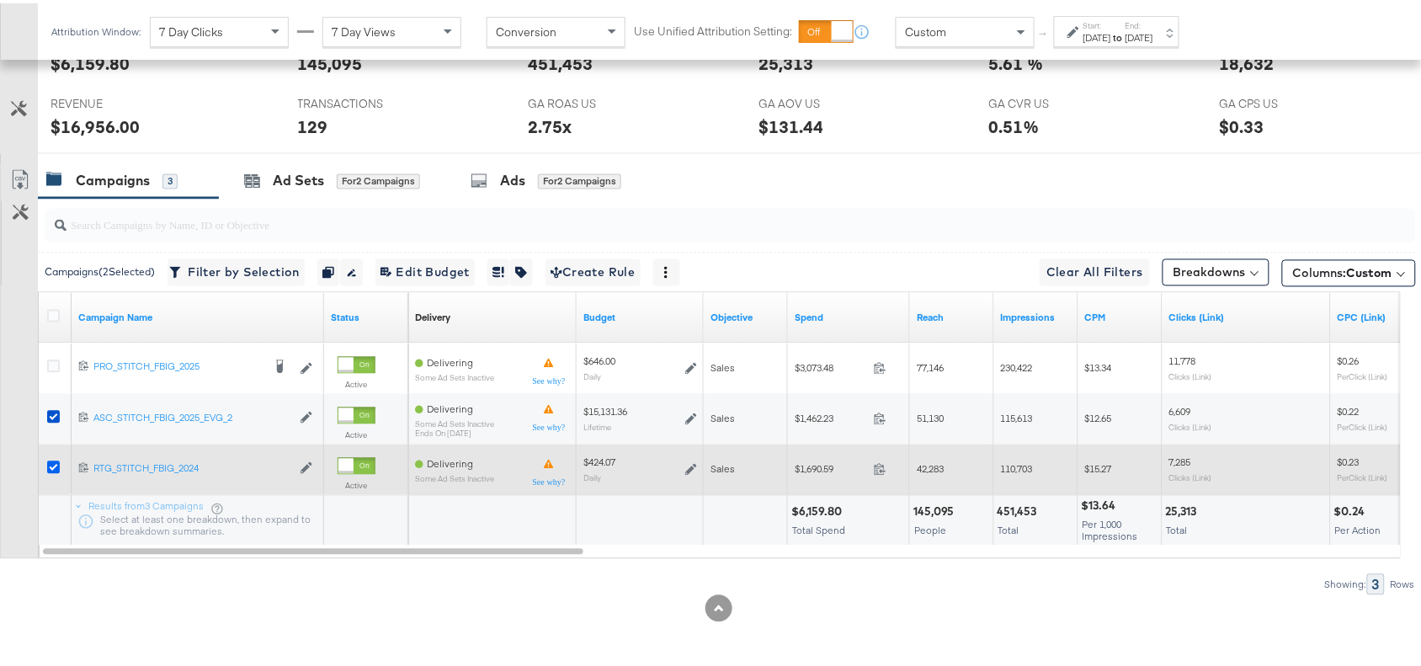
click at [53, 461] on icon at bounding box center [53, 464] width 13 height 13
click at [0, 0] on input "checkbox" at bounding box center [0, 0] width 0 height 0
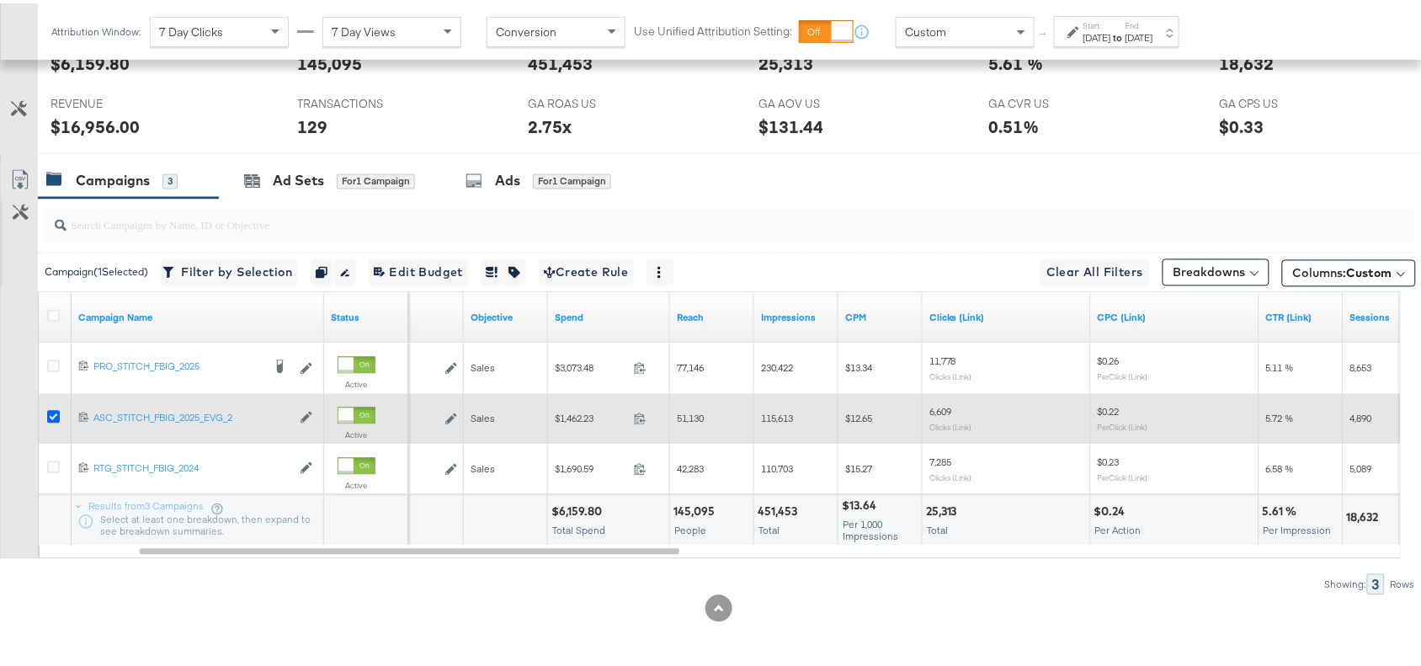
click at [53, 418] on icon at bounding box center [53, 414] width 13 height 13
click at [0, 0] on input "checkbox" at bounding box center [0, 0] width 0 height 0
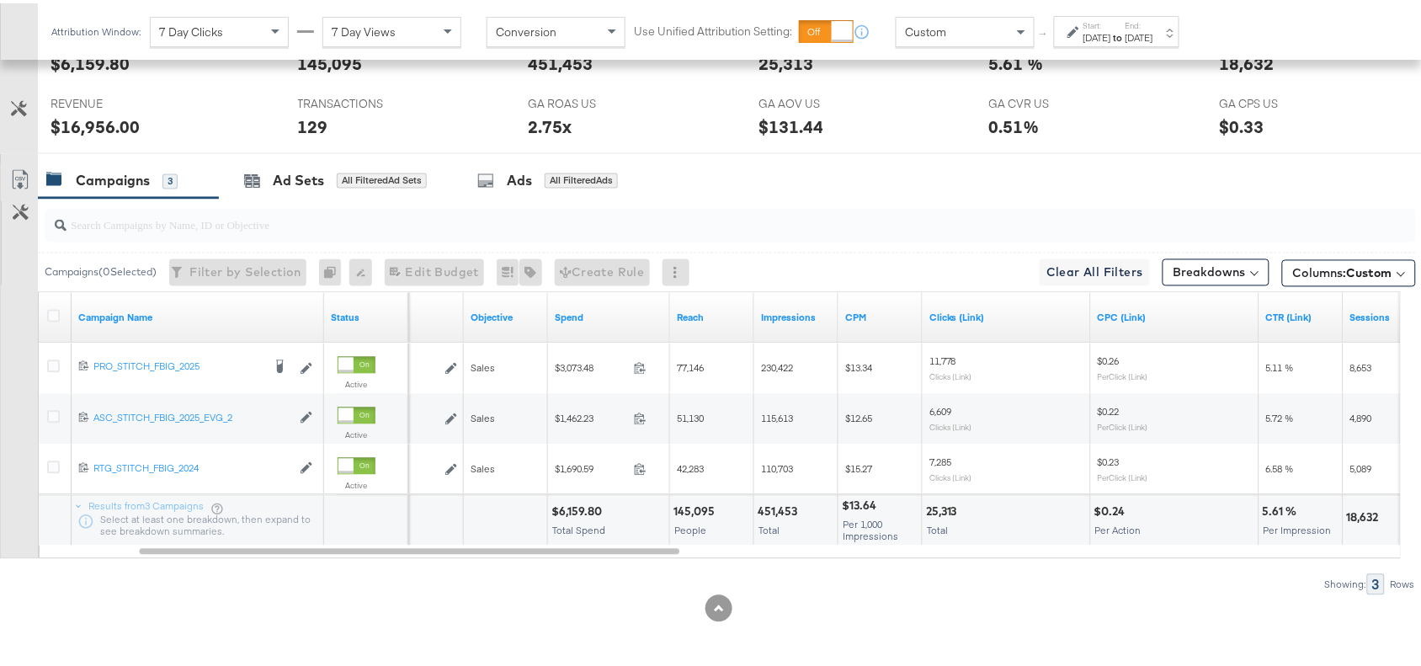
click at [233, 594] on div at bounding box center [718, 605] width 1437 height 27
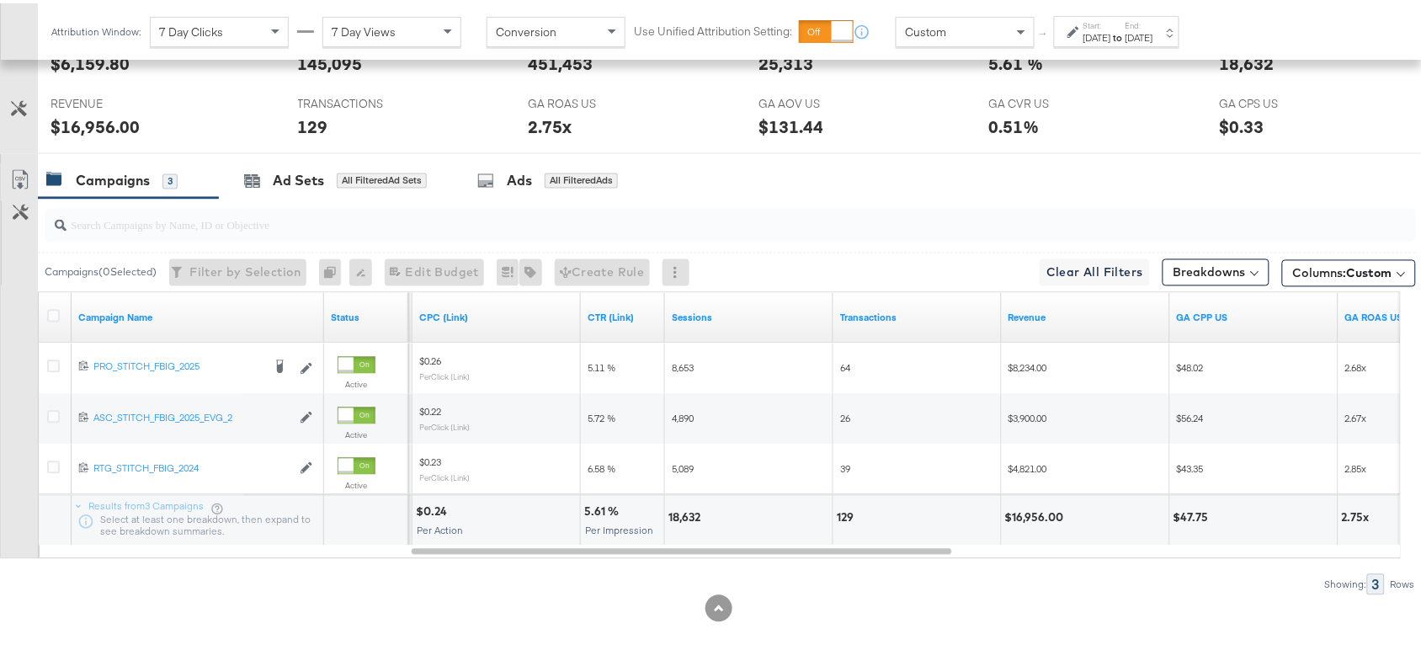
scroll to position [0, 0]
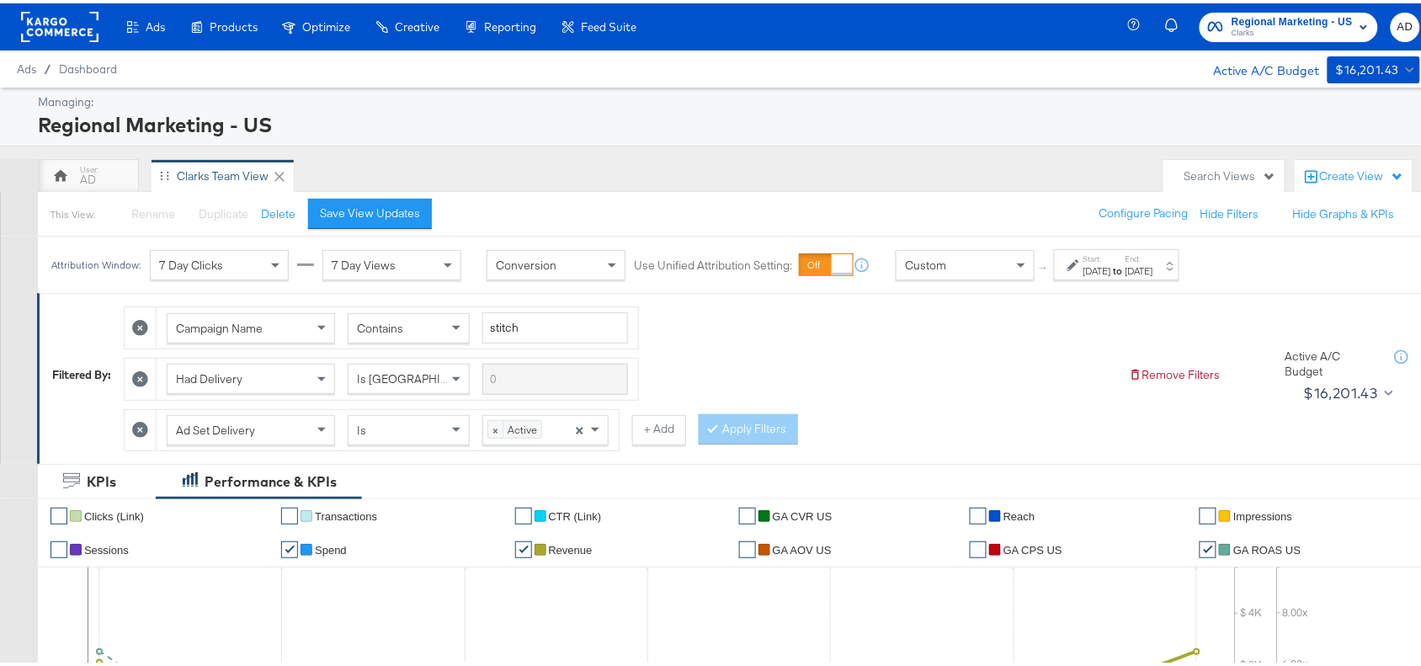
click at [131, 428] on div at bounding box center [141, 427] width 32 height 40
click at [137, 428] on icon at bounding box center [140, 426] width 16 height 16
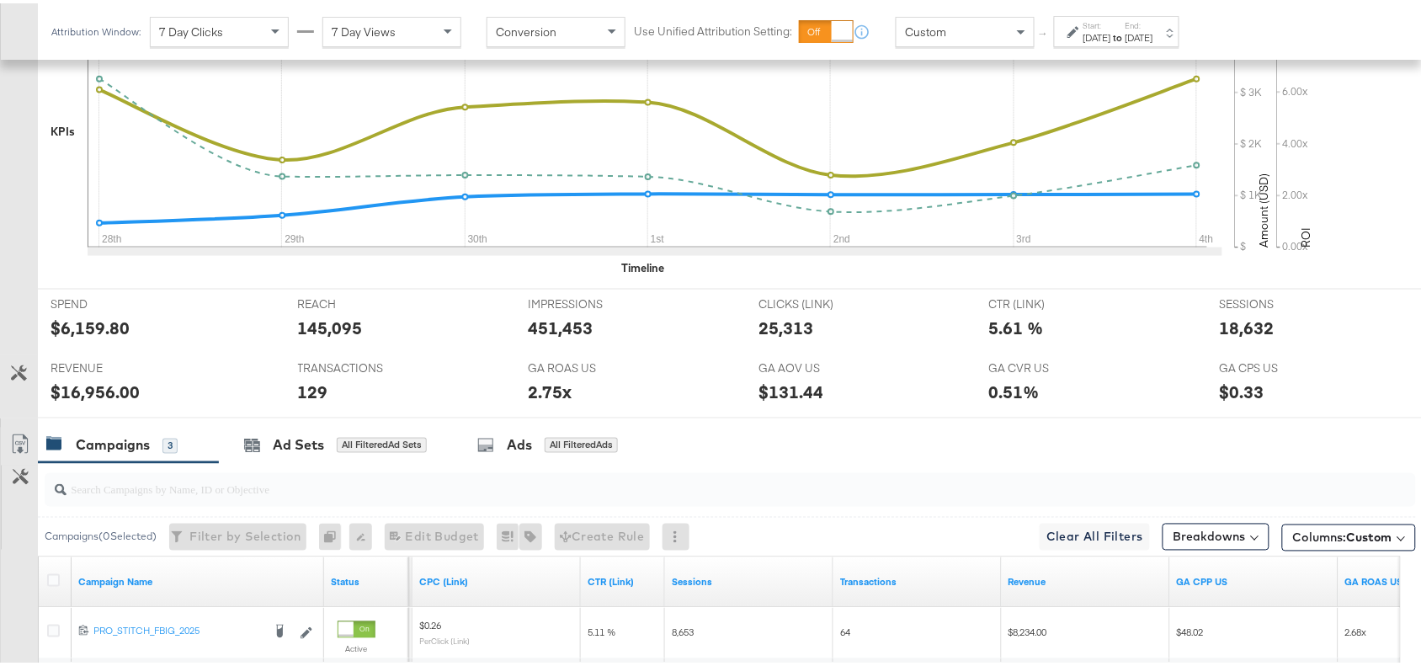
scroll to position [790, 0]
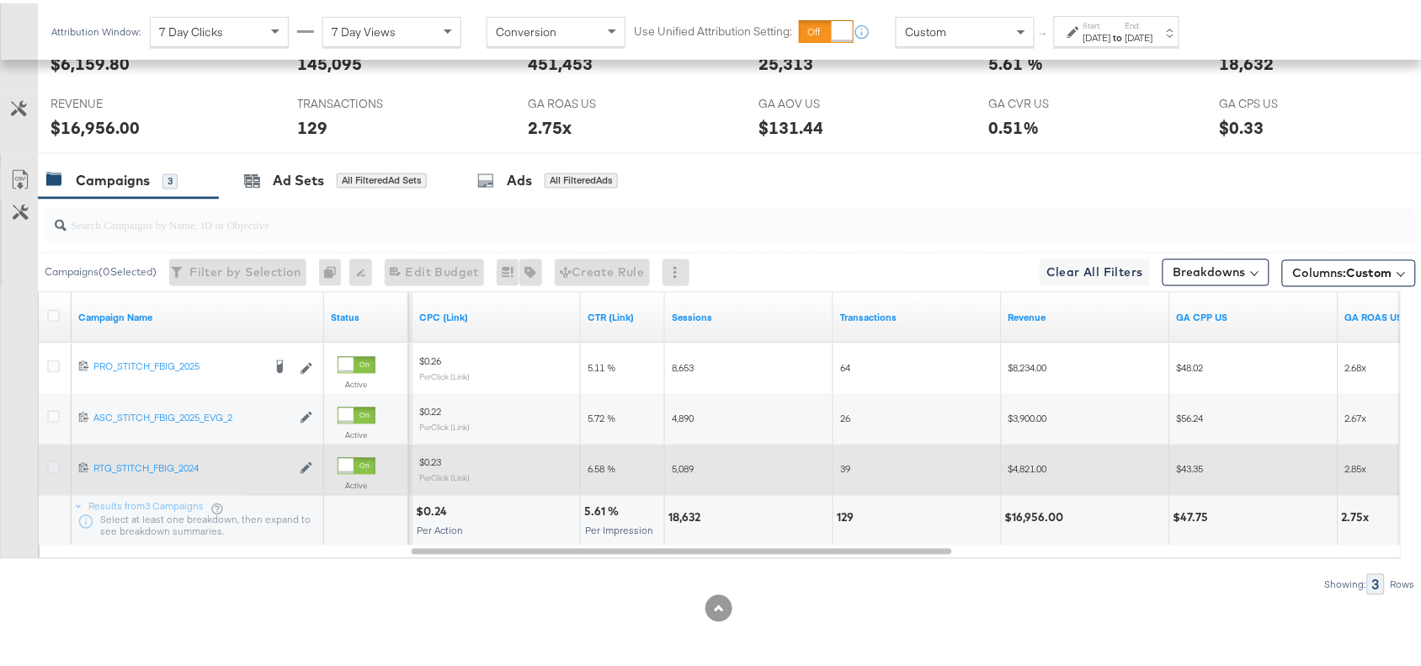
click at [51, 467] on icon at bounding box center [53, 464] width 13 height 13
click at [0, 0] on input "checkbox" at bounding box center [0, 0] width 0 height 0
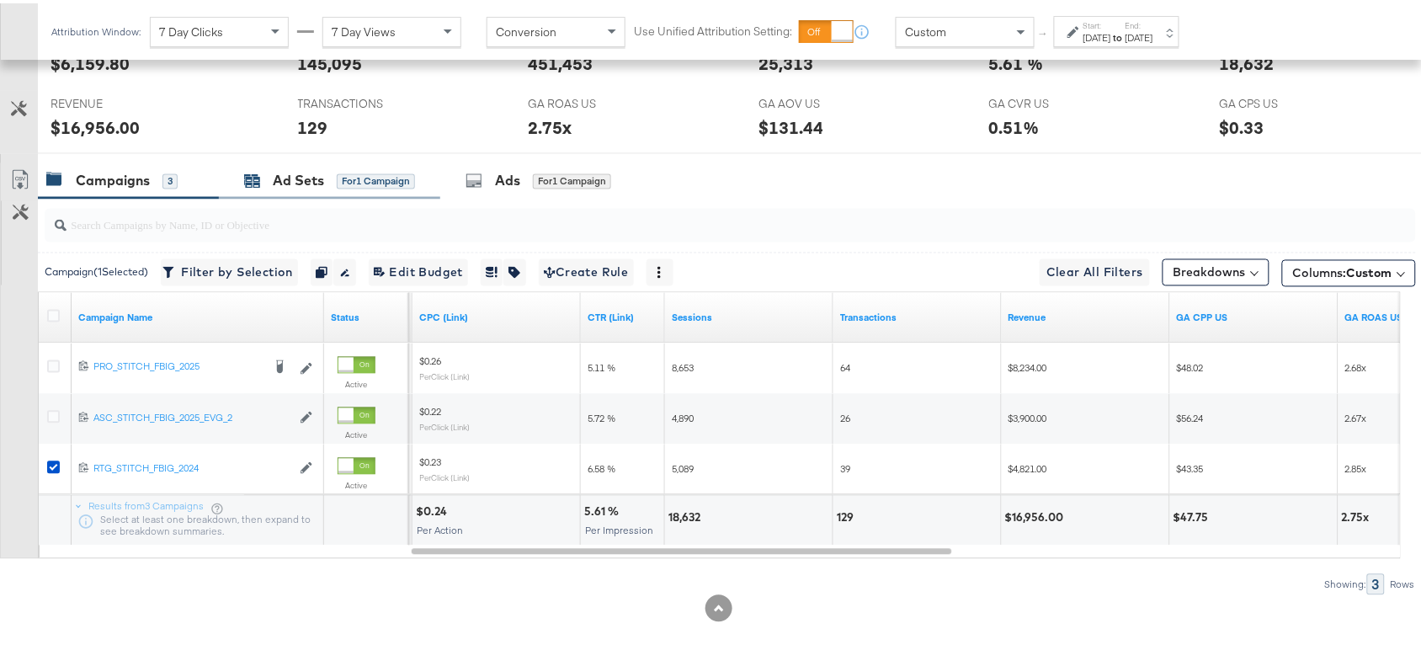
click at [297, 181] on div "Ad Sets" at bounding box center [298, 177] width 51 height 19
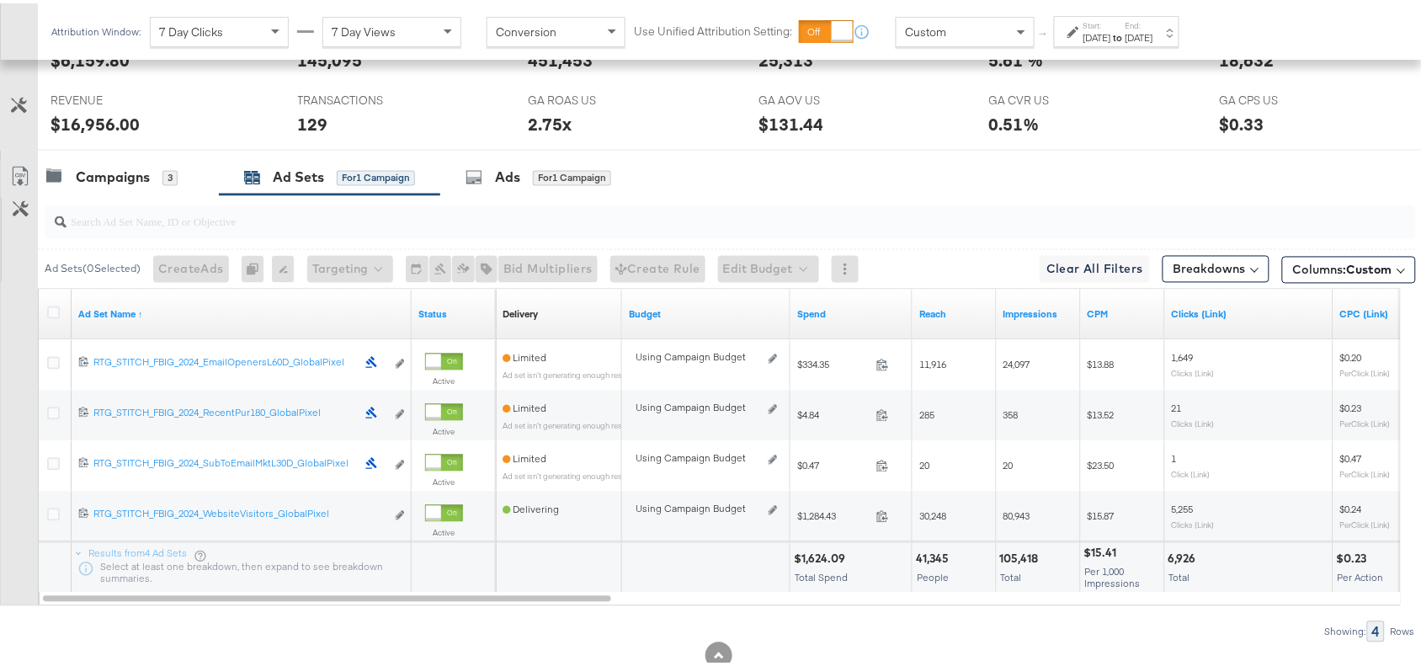
click at [808, 173] on div "Campaigns 3 Ad Sets for 1 Campaign Ads for 1 Campaign" at bounding box center [737, 175] width 1399 height 36
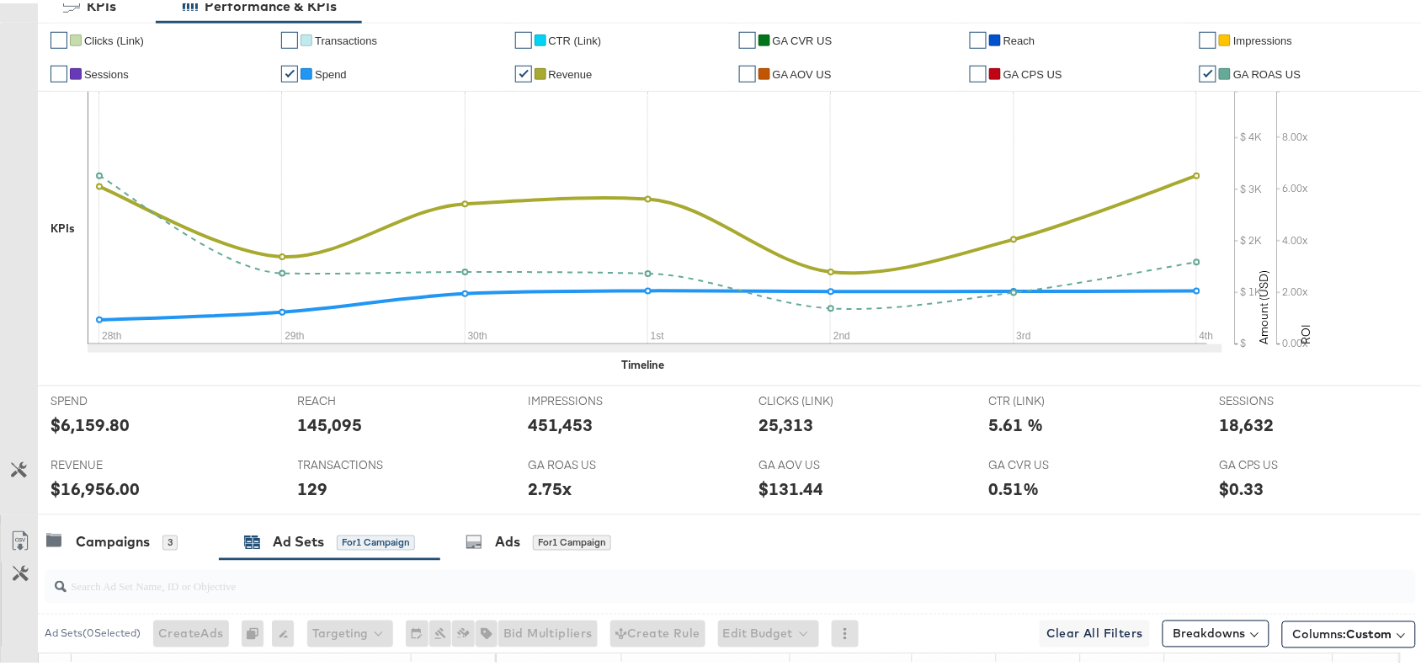
scroll to position [0, 0]
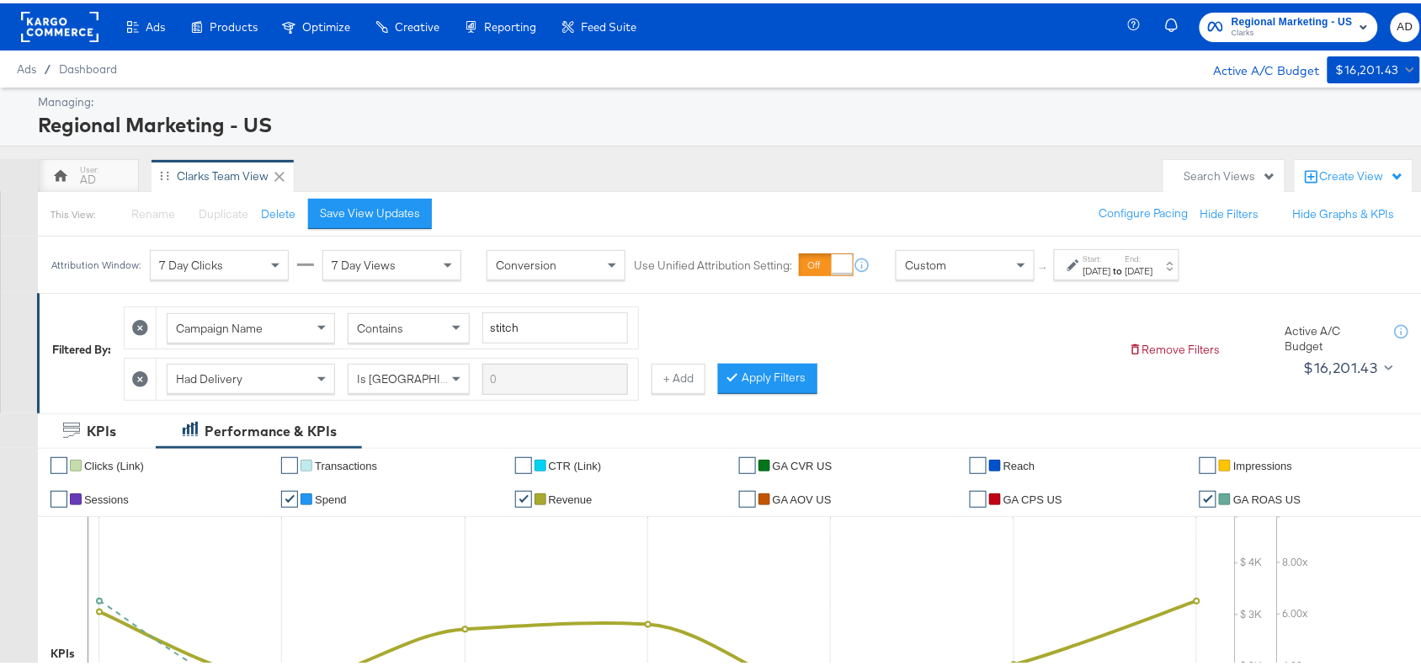
click at [68, 23] on rect at bounding box center [59, 23] width 77 height 30
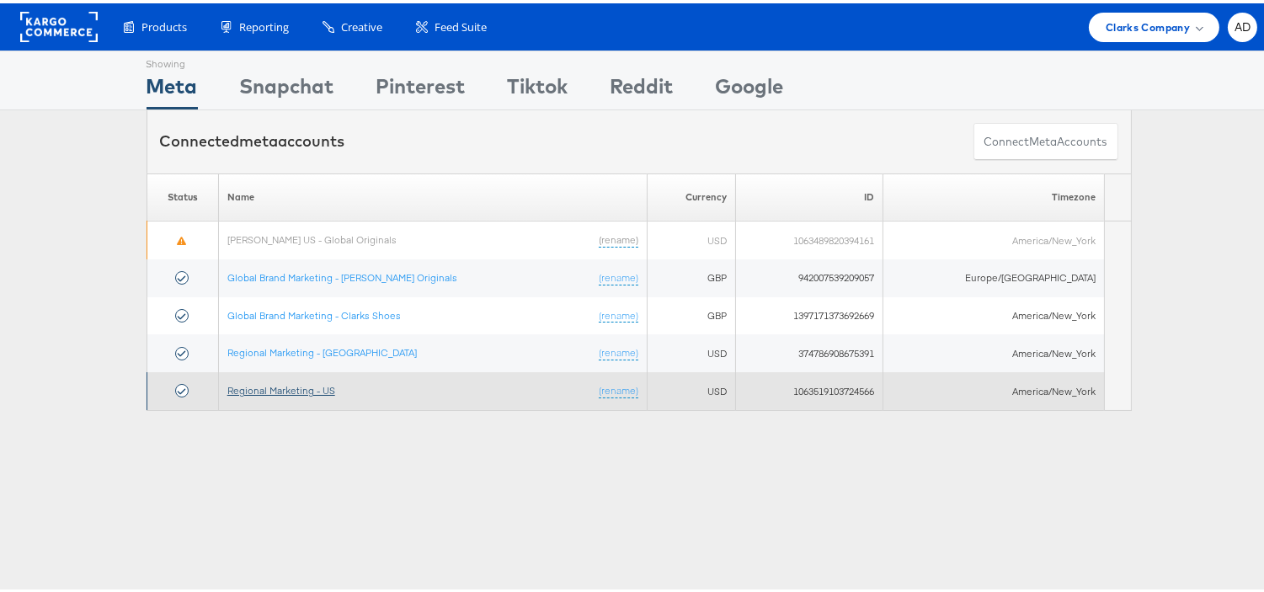
drag, startPoint x: 0, startPoint y: 0, endPoint x: 301, endPoint y: 385, distance: 488.3
click at [301, 385] on link "Regional Marketing - US" at bounding box center [281, 387] width 108 height 13
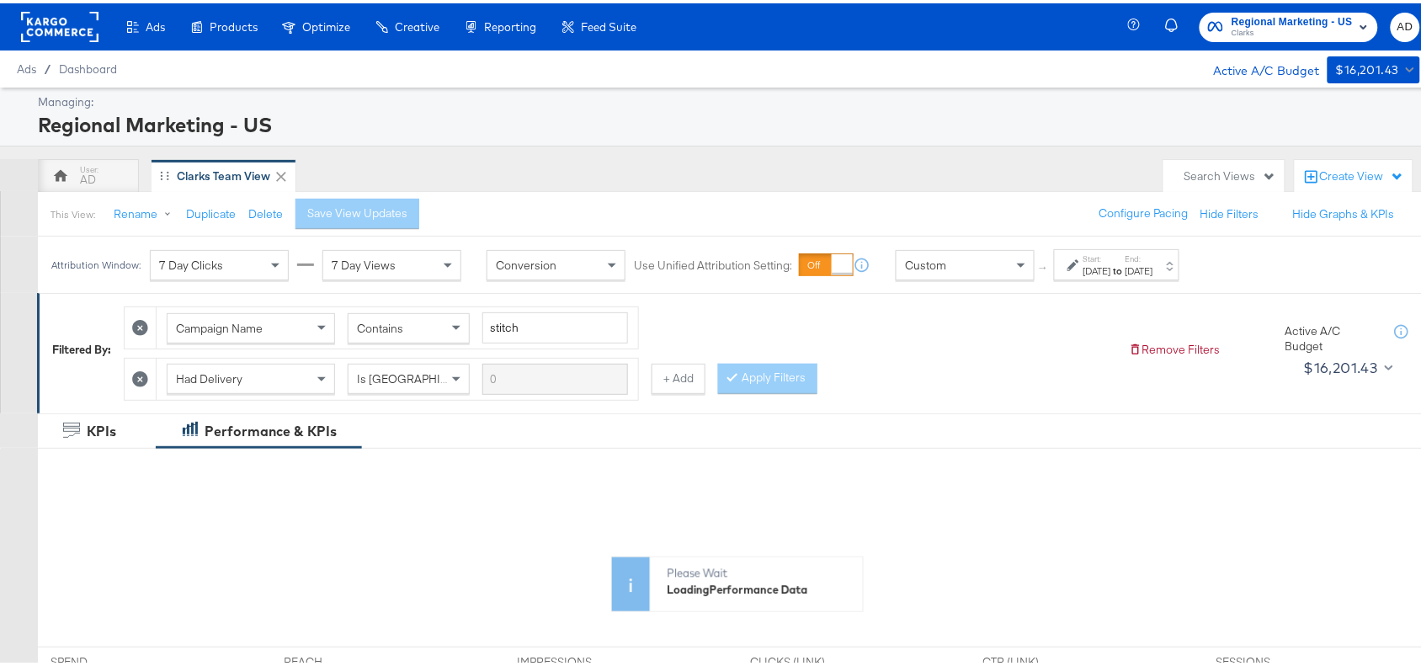
click at [1153, 258] on div "Start: [DATE] to End: [DATE]" at bounding box center [1119, 262] width 70 height 24
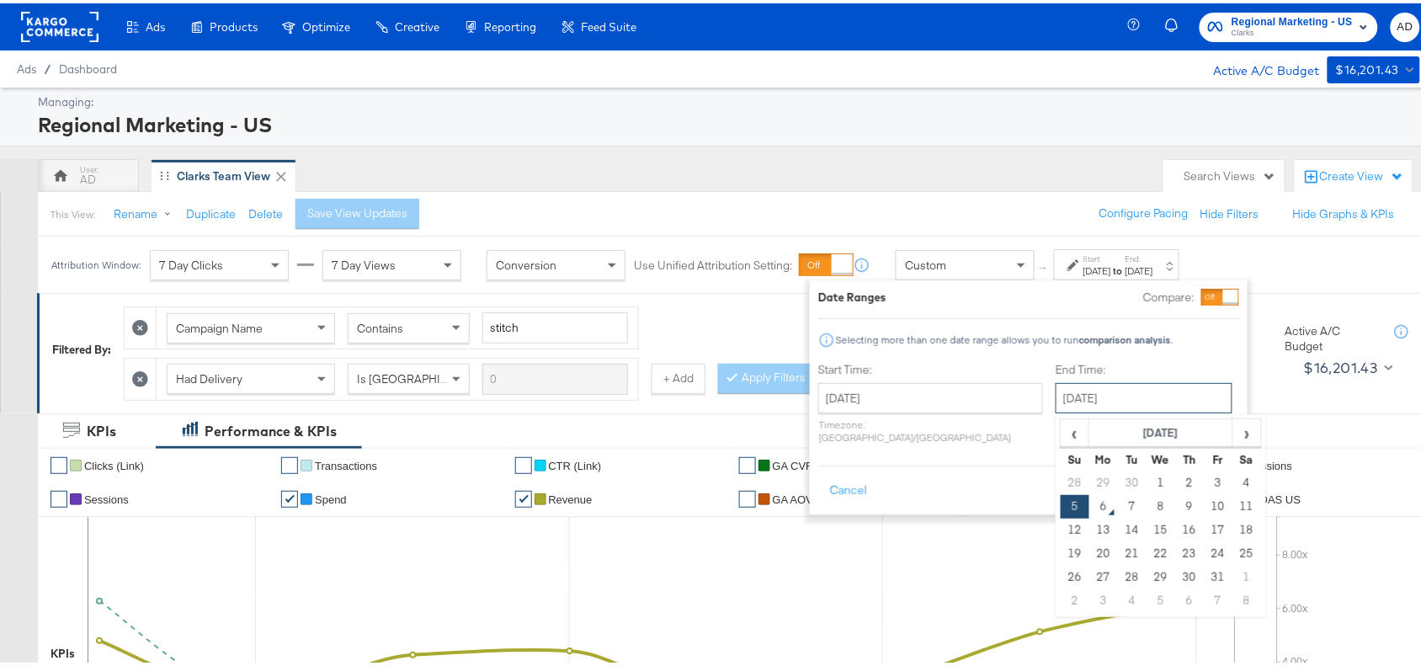
click at [1095, 396] on input "[DATE]" at bounding box center [1144, 395] width 177 height 30
click at [1233, 481] on td "4" at bounding box center [1247, 480] width 29 height 24
type input "[DATE]"
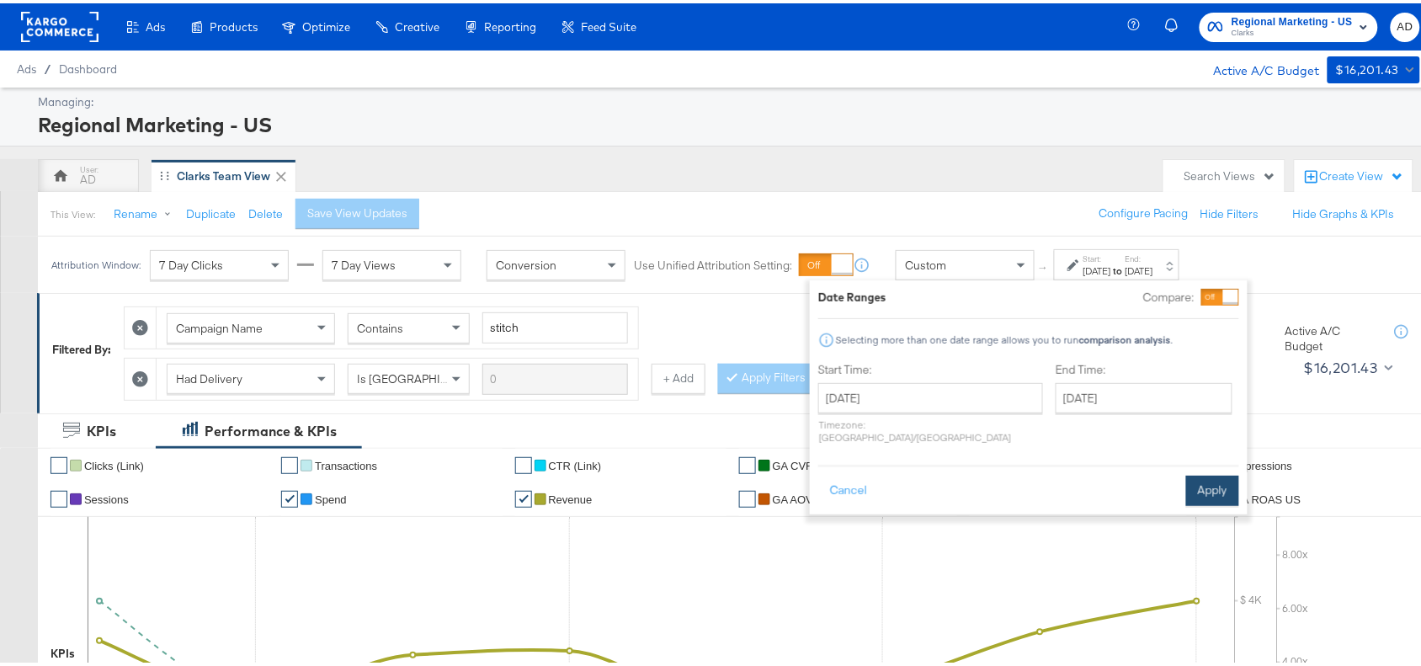
click at [1222, 472] on button "Apply" at bounding box center [1212, 487] width 53 height 30
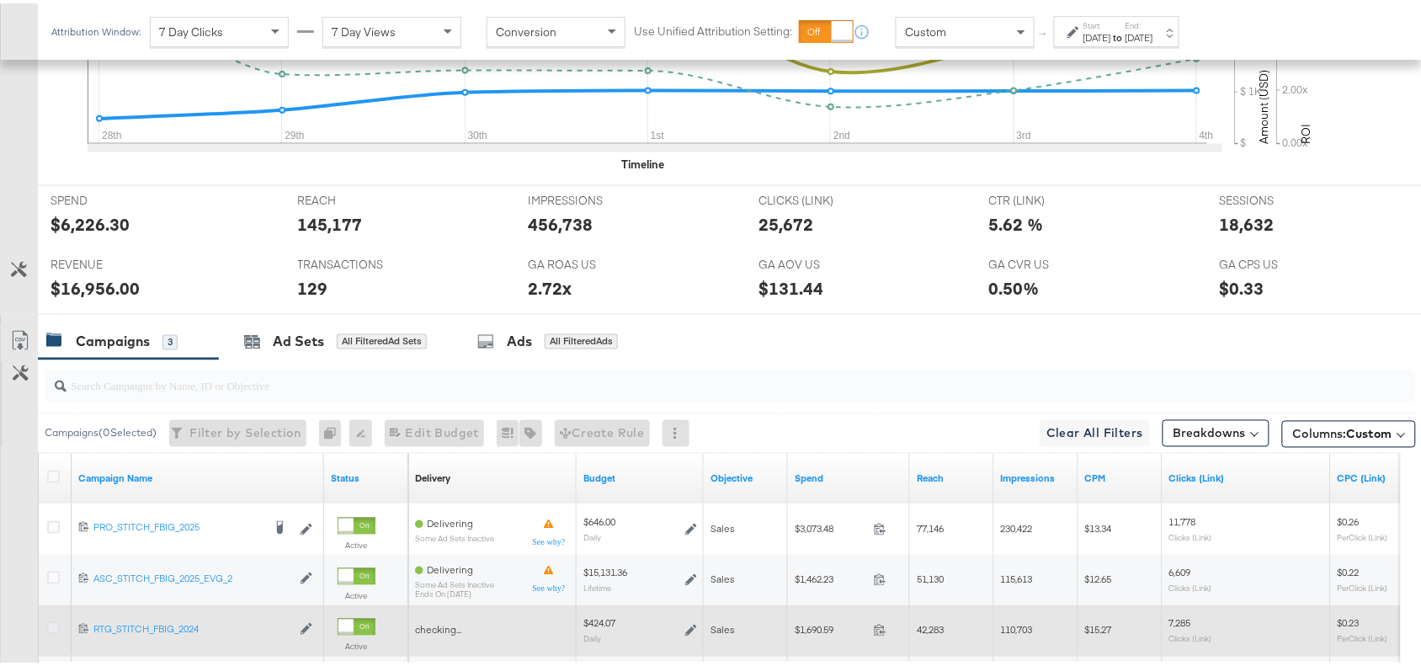
scroll to position [790, 0]
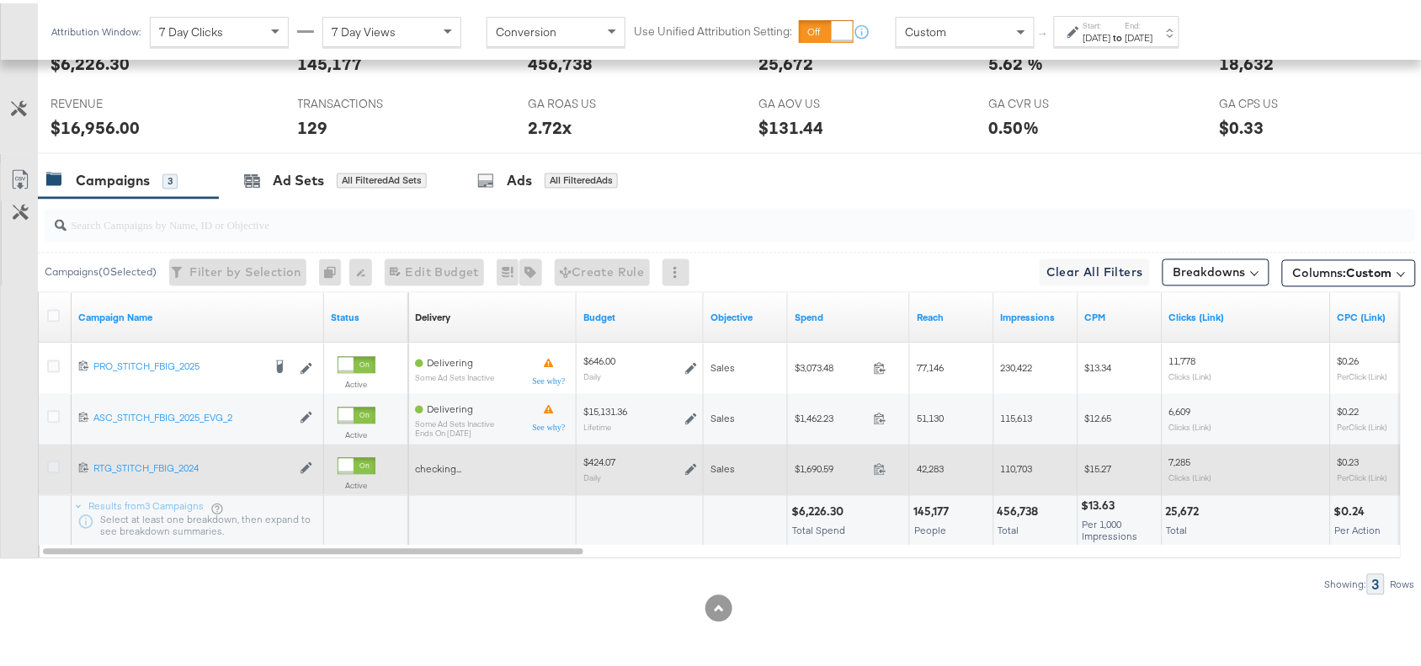
click at [55, 461] on icon at bounding box center [53, 464] width 13 height 13
click at [0, 0] on input "checkbox" at bounding box center [0, 0] width 0 height 0
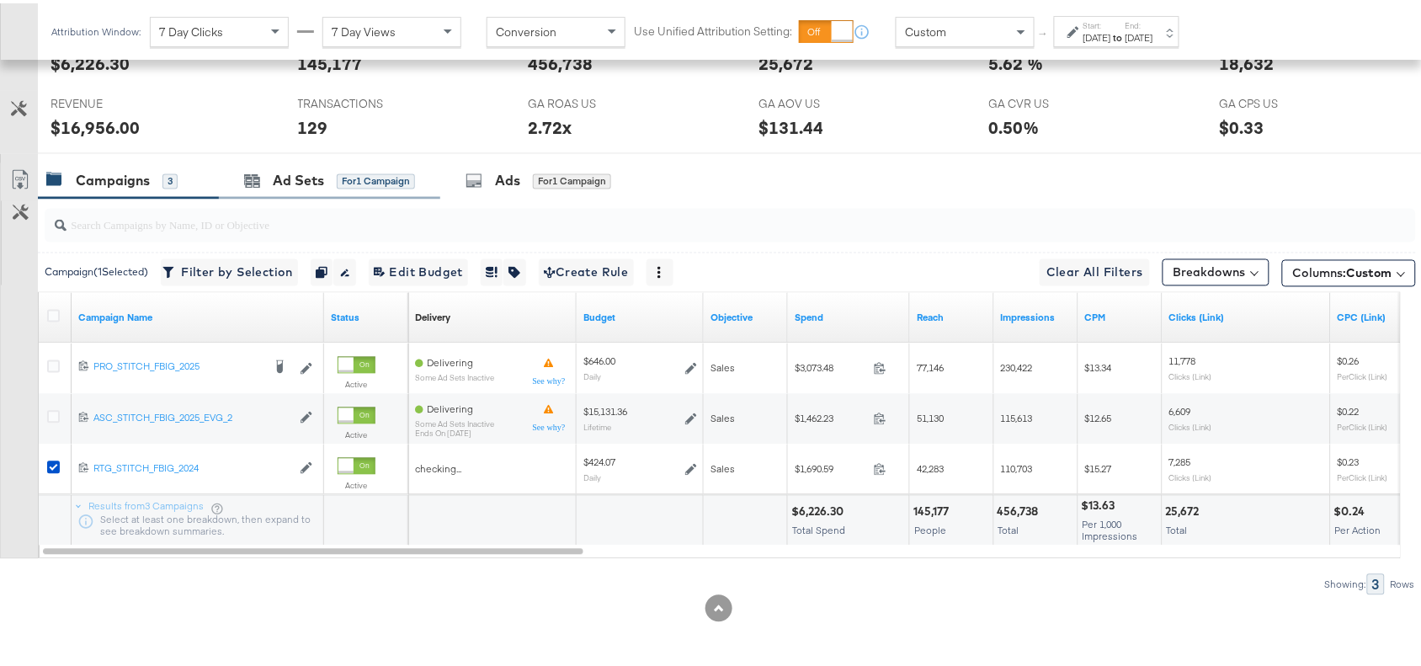
click at [279, 190] on div "Ad Sets for 1 Campaign" at bounding box center [329, 178] width 221 height 36
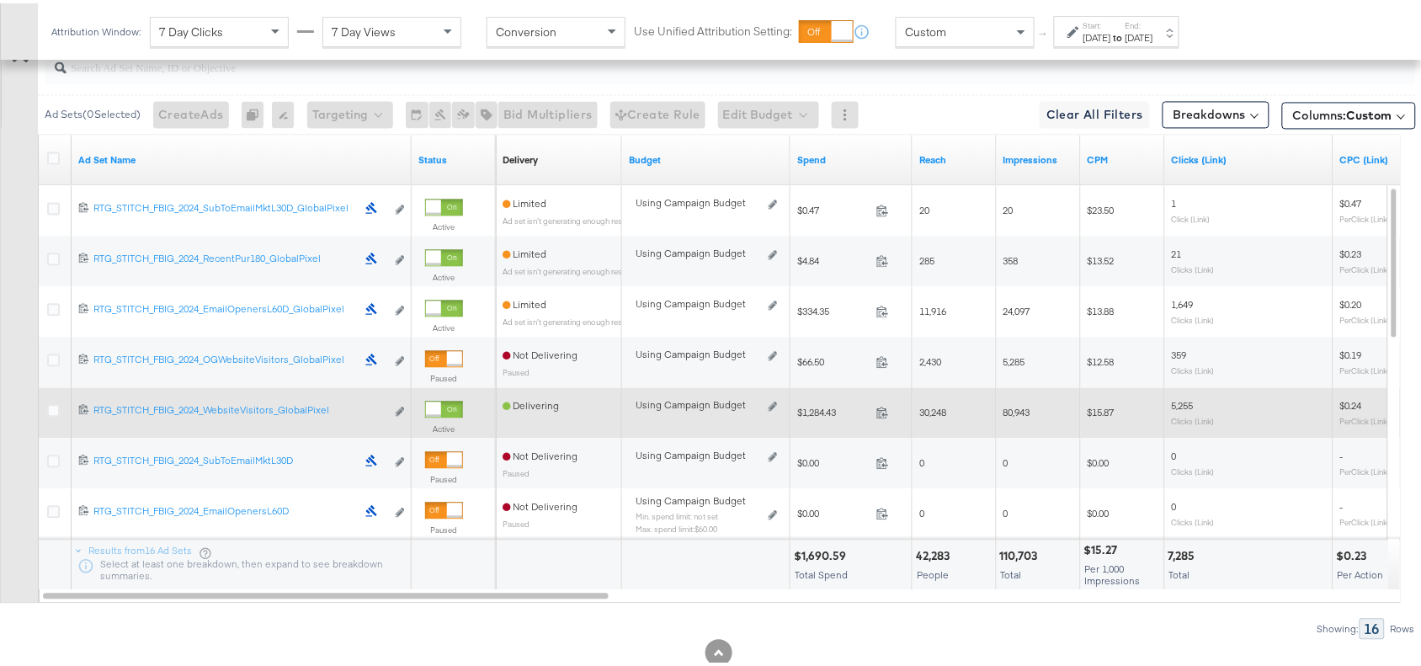
scroll to position [943, 0]
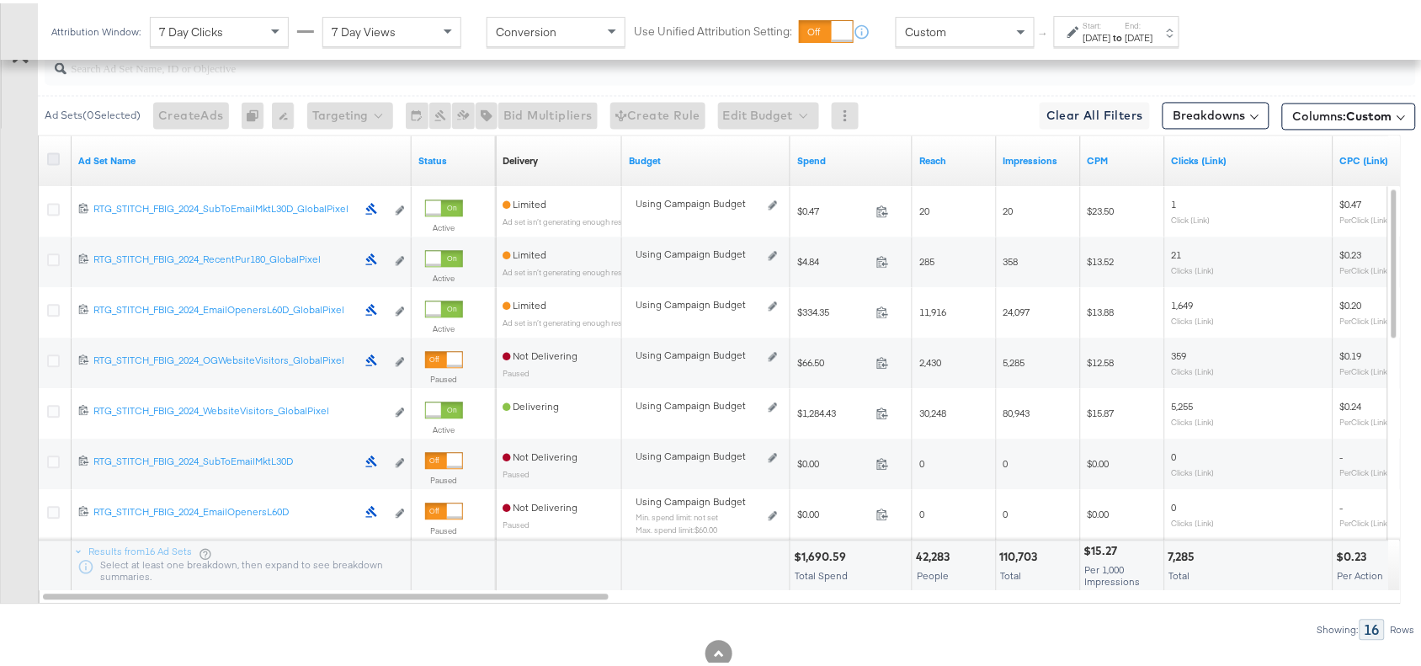
click at [51, 161] on icon at bounding box center [53, 156] width 13 height 13
click at [0, 0] on input "checkbox" at bounding box center [0, 0] width 0 height 0
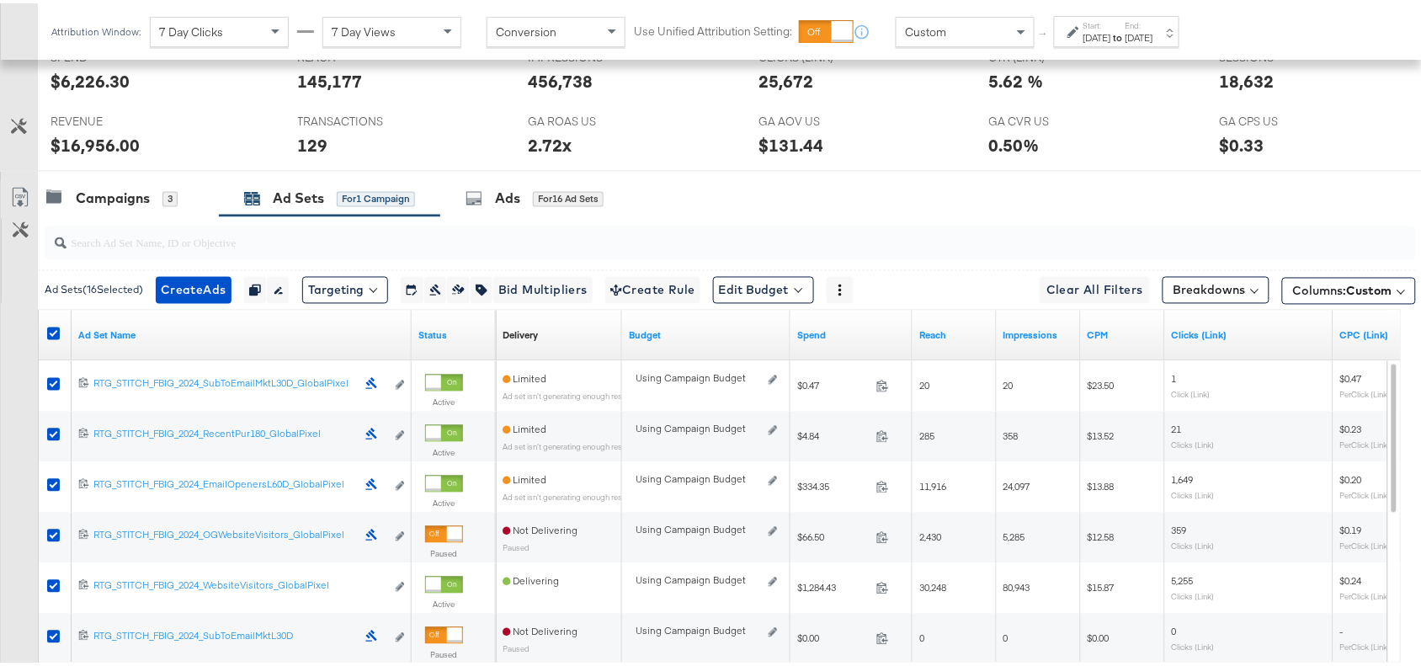
scroll to position [768, 0]
click at [21, 205] on icon at bounding box center [19, 198] width 10 height 13
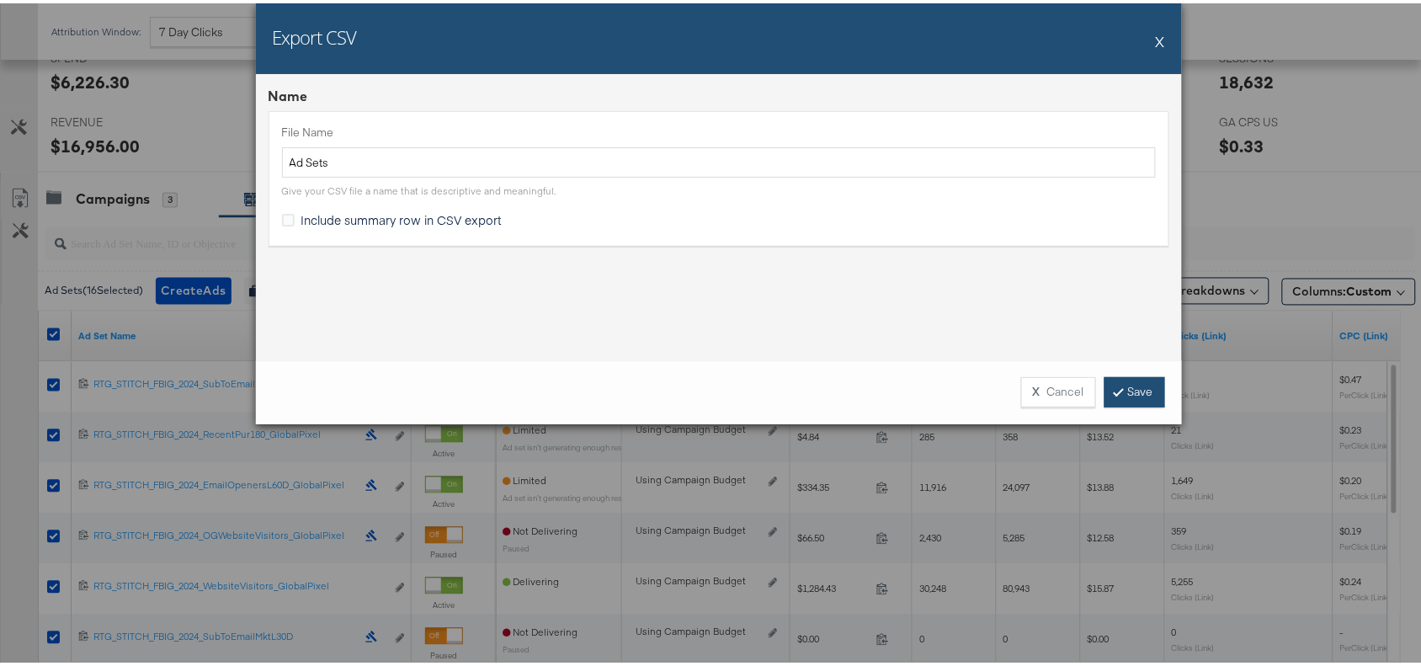
click at [1133, 376] on link "Save" at bounding box center [1135, 389] width 61 height 30
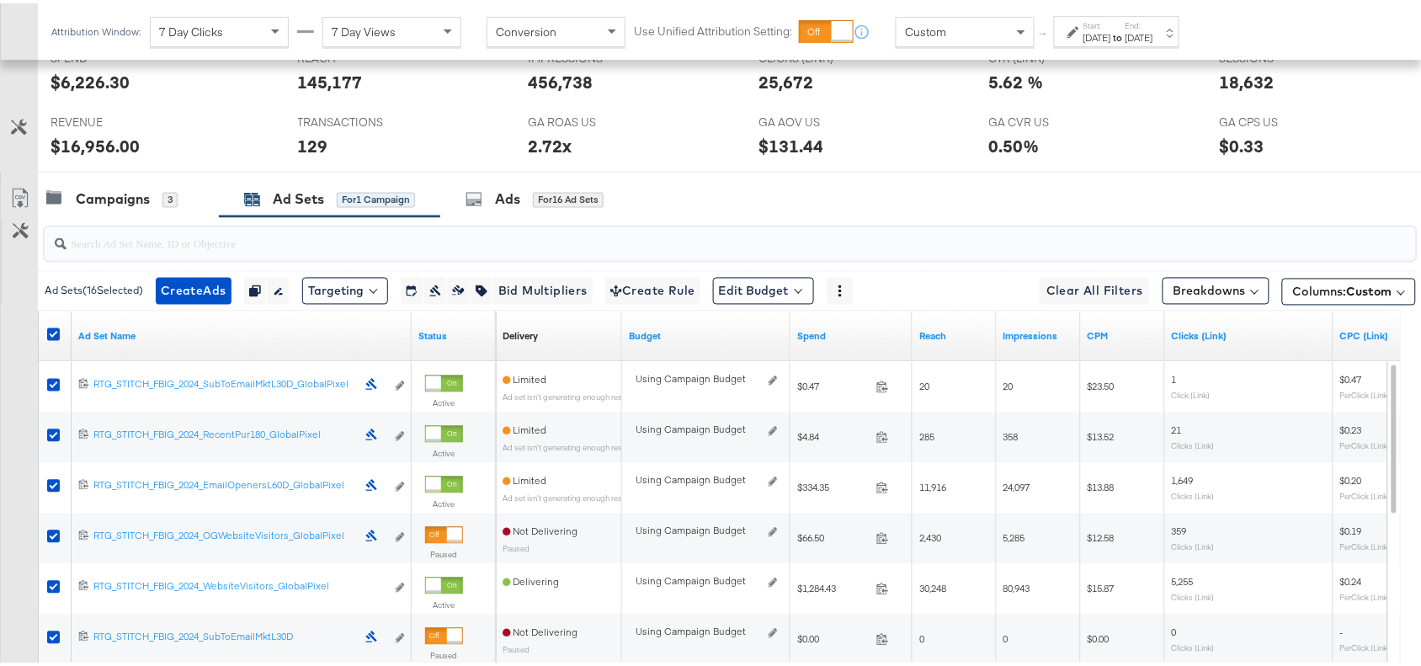
click at [888, 225] on input "search" at bounding box center [679, 233] width 1225 height 33
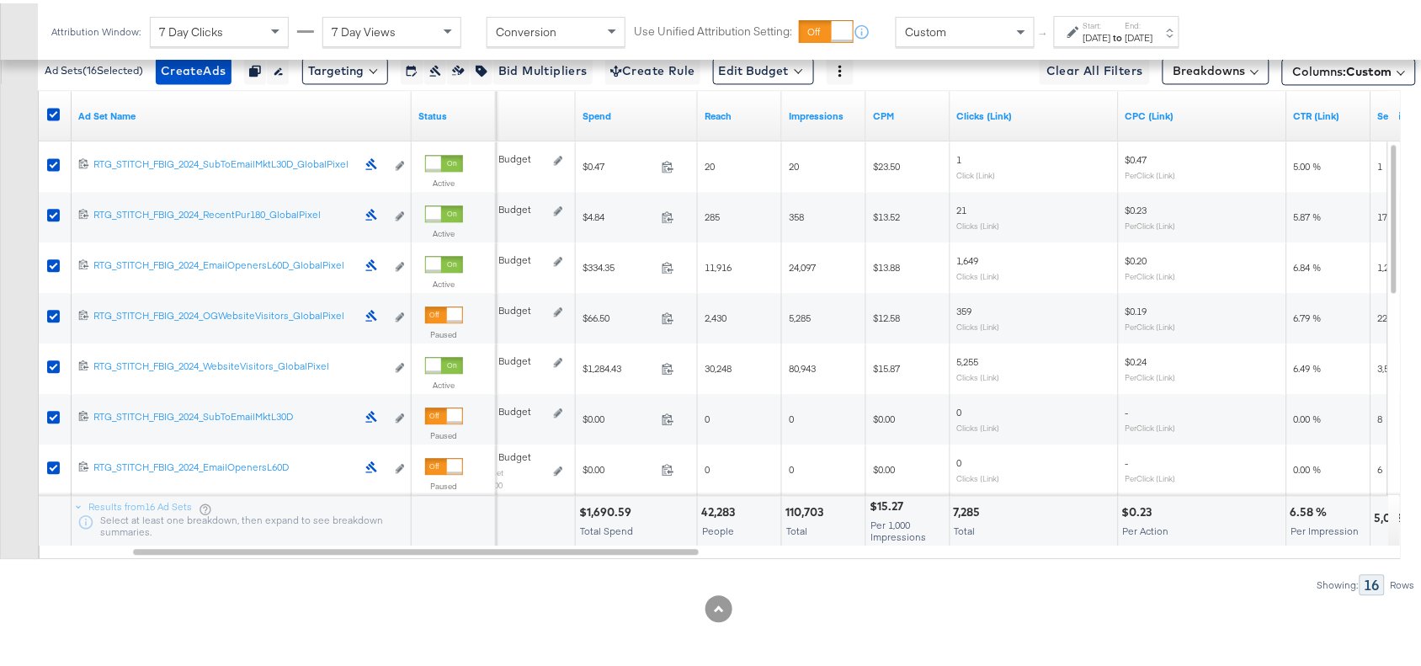
click at [908, 588] on div "Showing: 16 Rows" at bounding box center [708, 581] width 1416 height 21
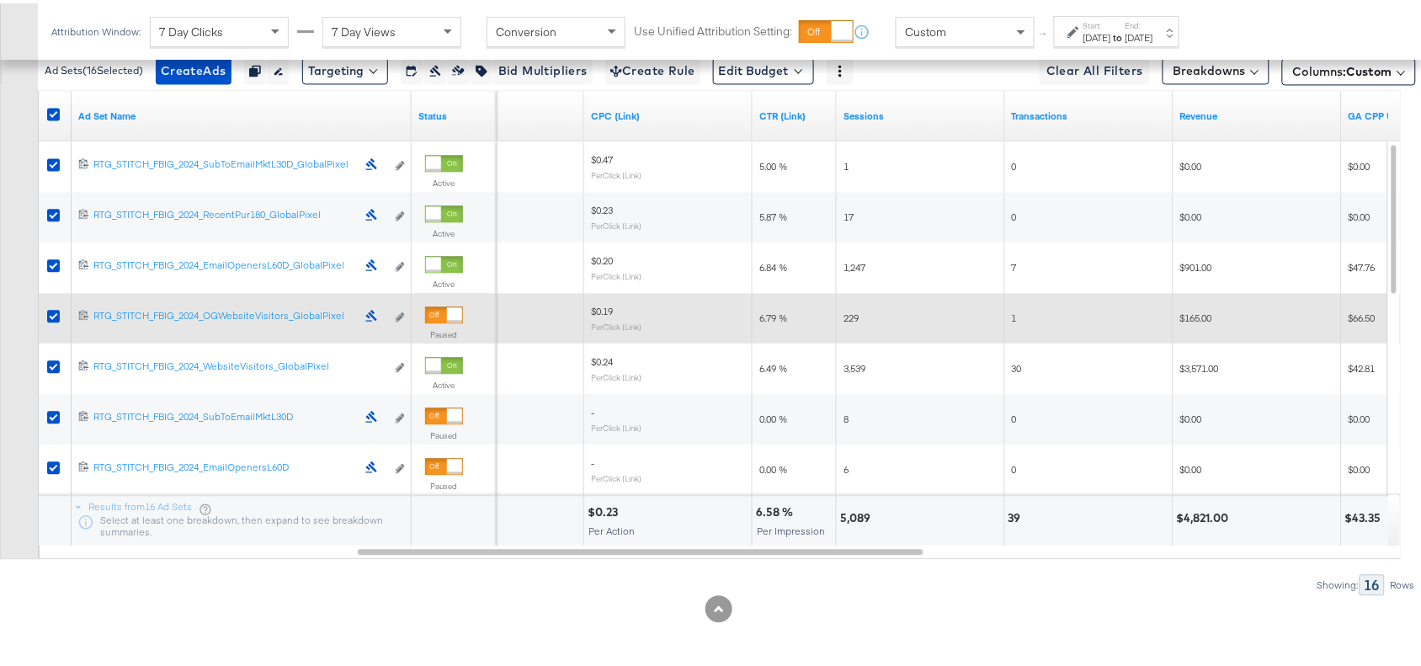
scroll to position [798, 0]
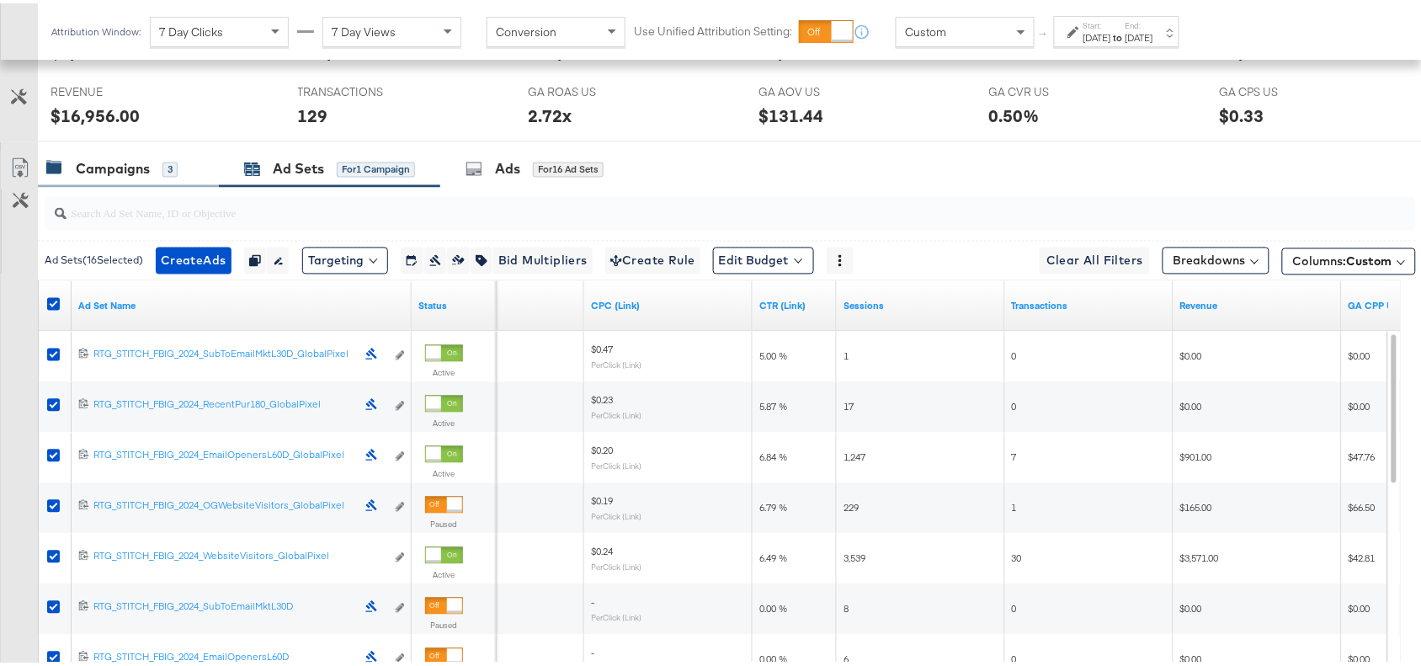
click at [114, 164] on div "Campaigns" at bounding box center [113, 166] width 74 height 19
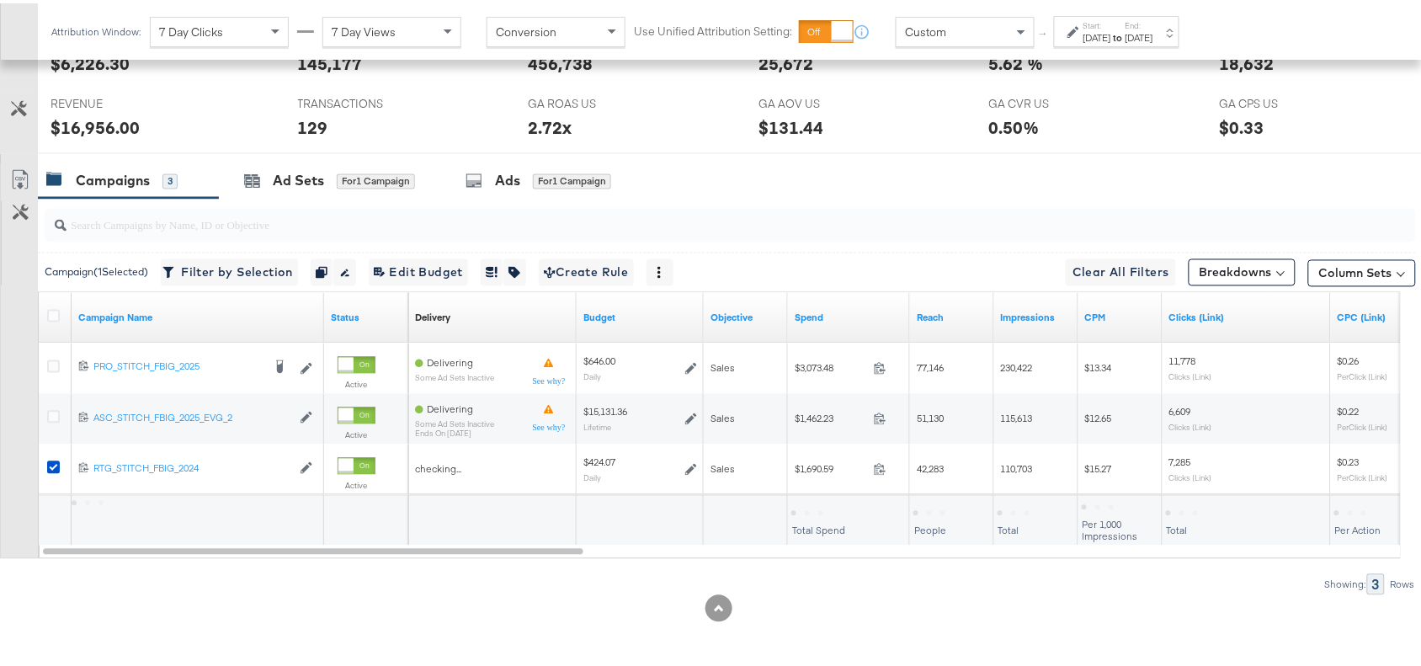
scroll to position [790, 0]
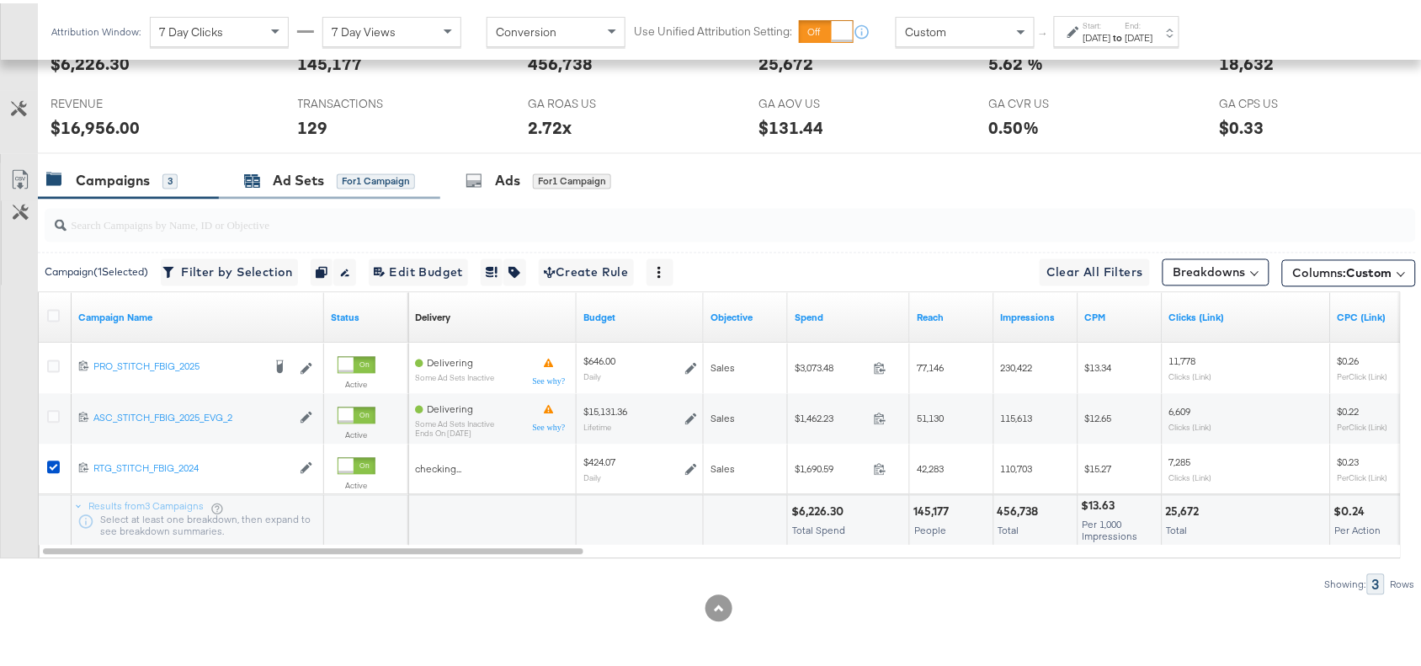
click at [312, 184] on div "Ad Sets" at bounding box center [298, 177] width 51 height 19
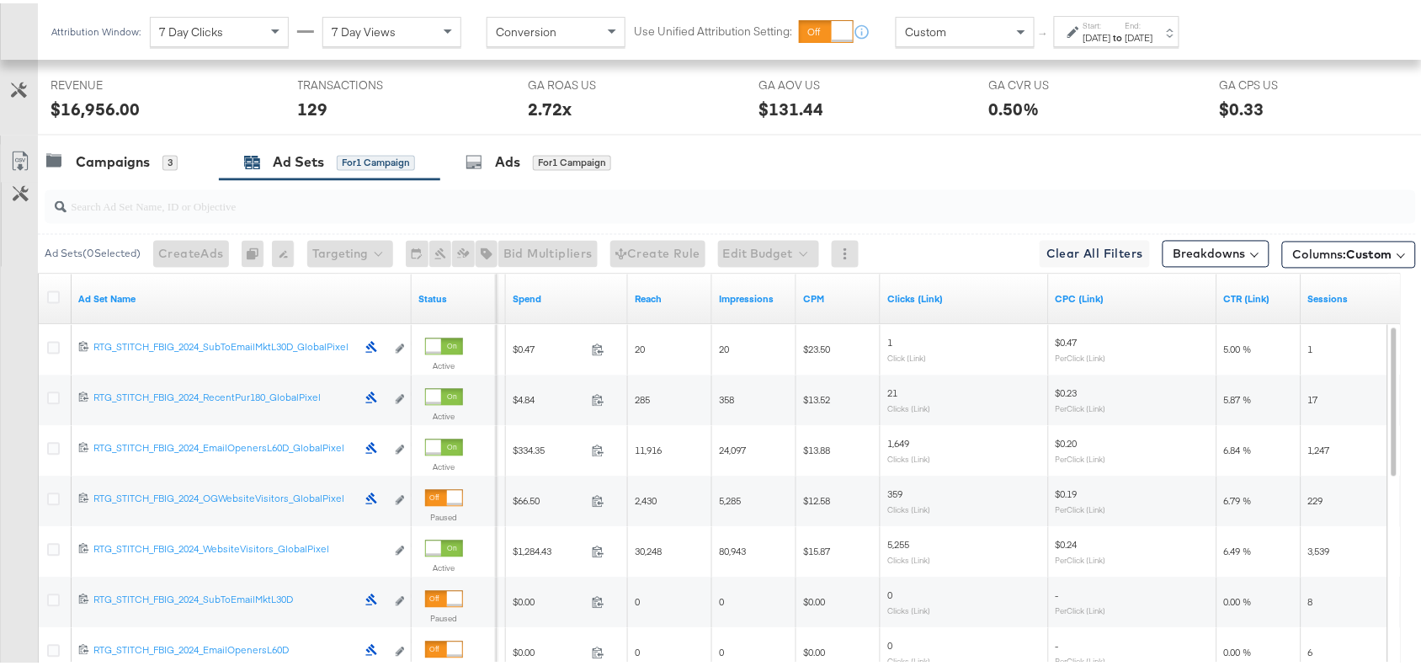
scroll to position [802, 0]
click at [131, 158] on div "Campaigns" at bounding box center [113, 161] width 74 height 19
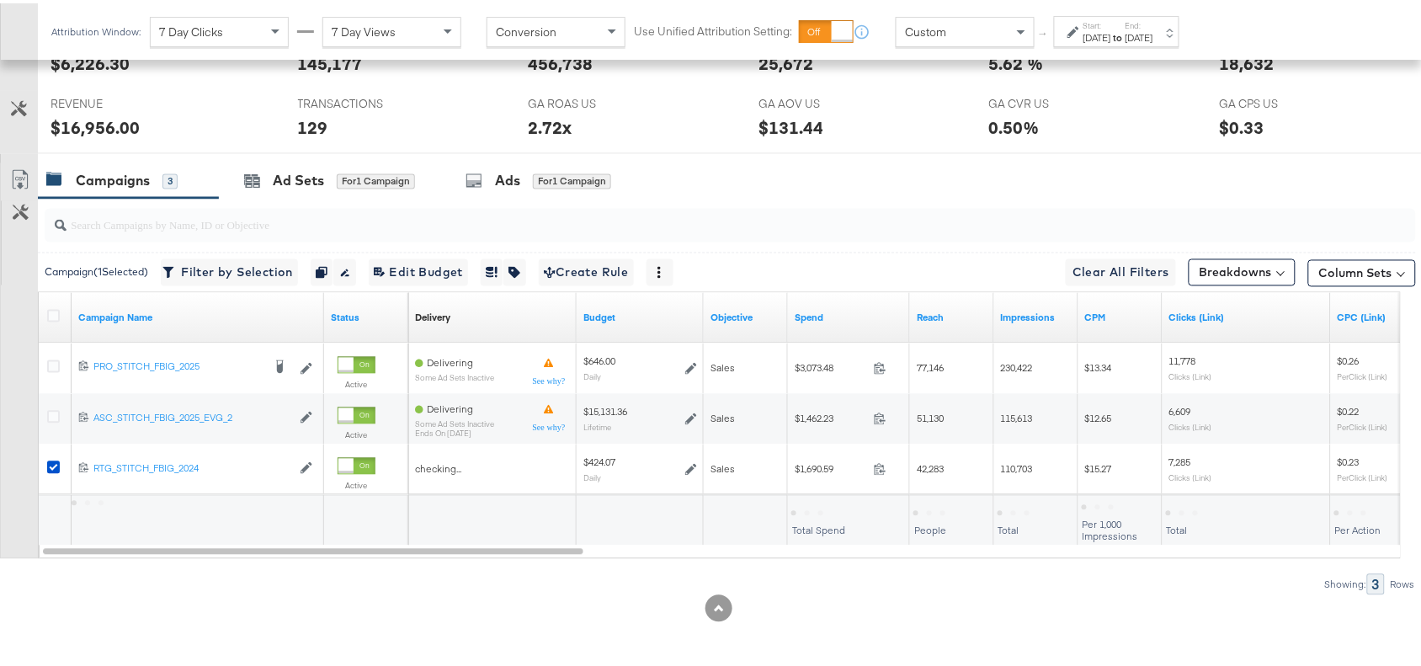
scroll to position [790, 0]
click at [1116, 191] on div "Campaigns 3 Ad Sets for 1 Campaign Ads for 1 Campaign" at bounding box center [737, 178] width 1399 height 36
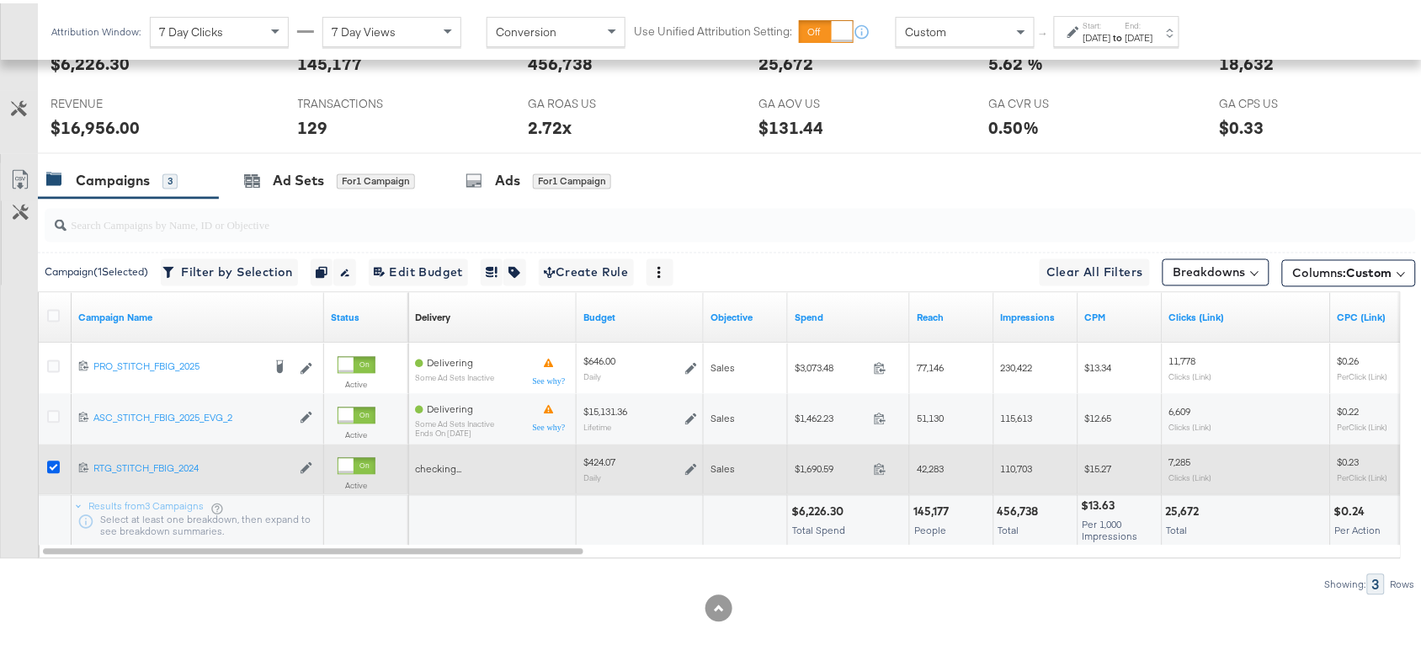
click at [49, 459] on icon at bounding box center [53, 464] width 13 height 13
click at [0, 0] on input "checkbox" at bounding box center [0, 0] width 0 height 0
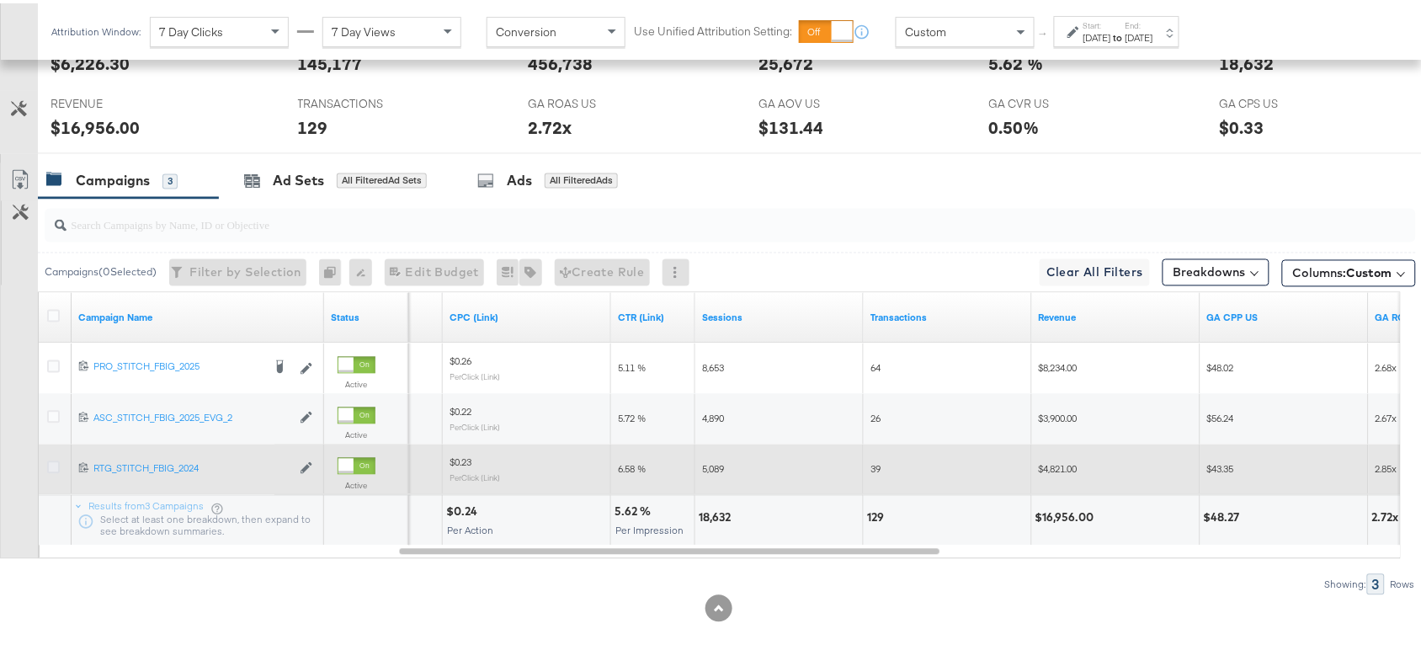
click at [48, 465] on icon at bounding box center [53, 464] width 13 height 13
click at [0, 0] on input "checkbox" at bounding box center [0, 0] width 0 height 0
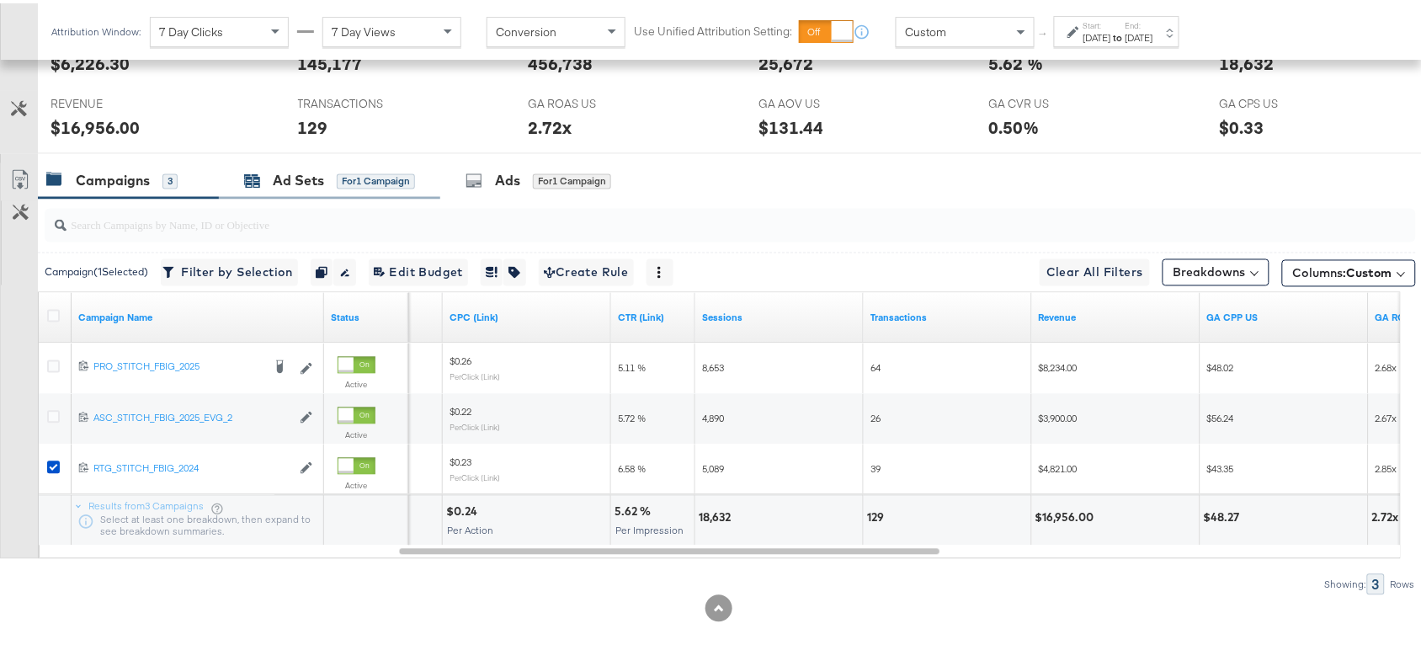
click at [301, 174] on div "Ad Sets" at bounding box center [298, 177] width 51 height 19
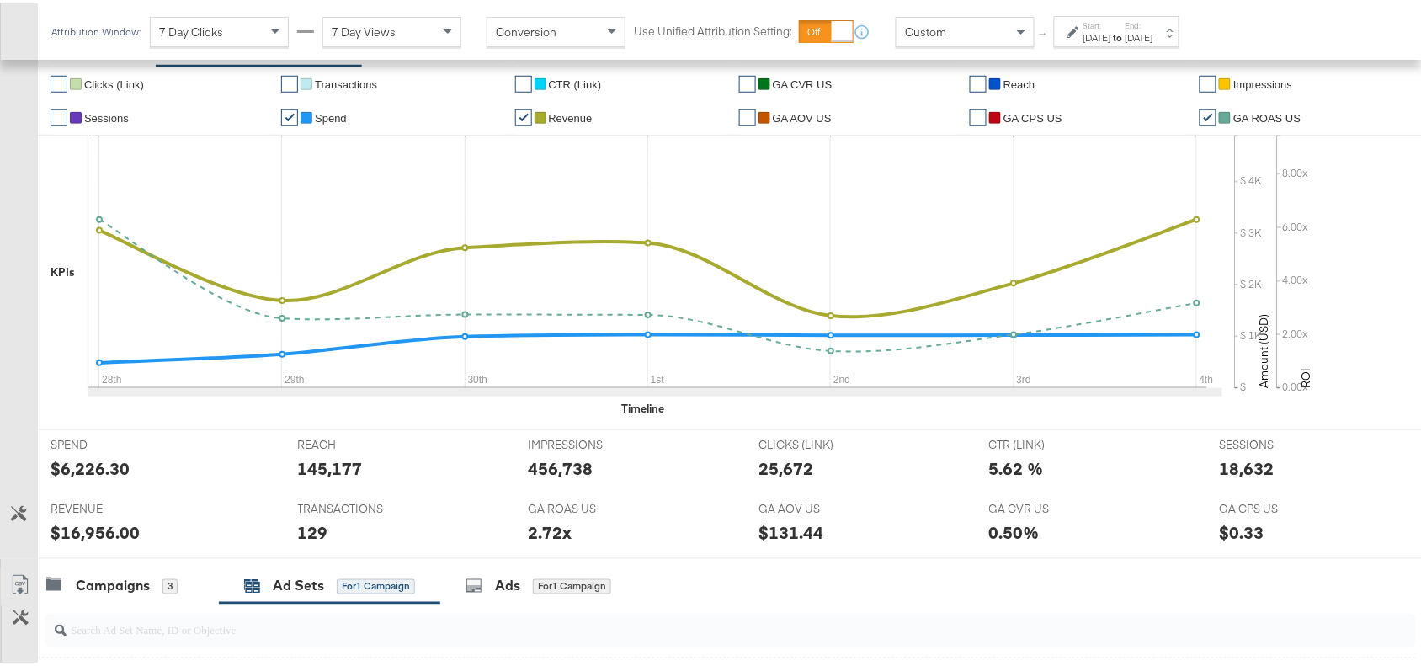
scroll to position [636, 0]
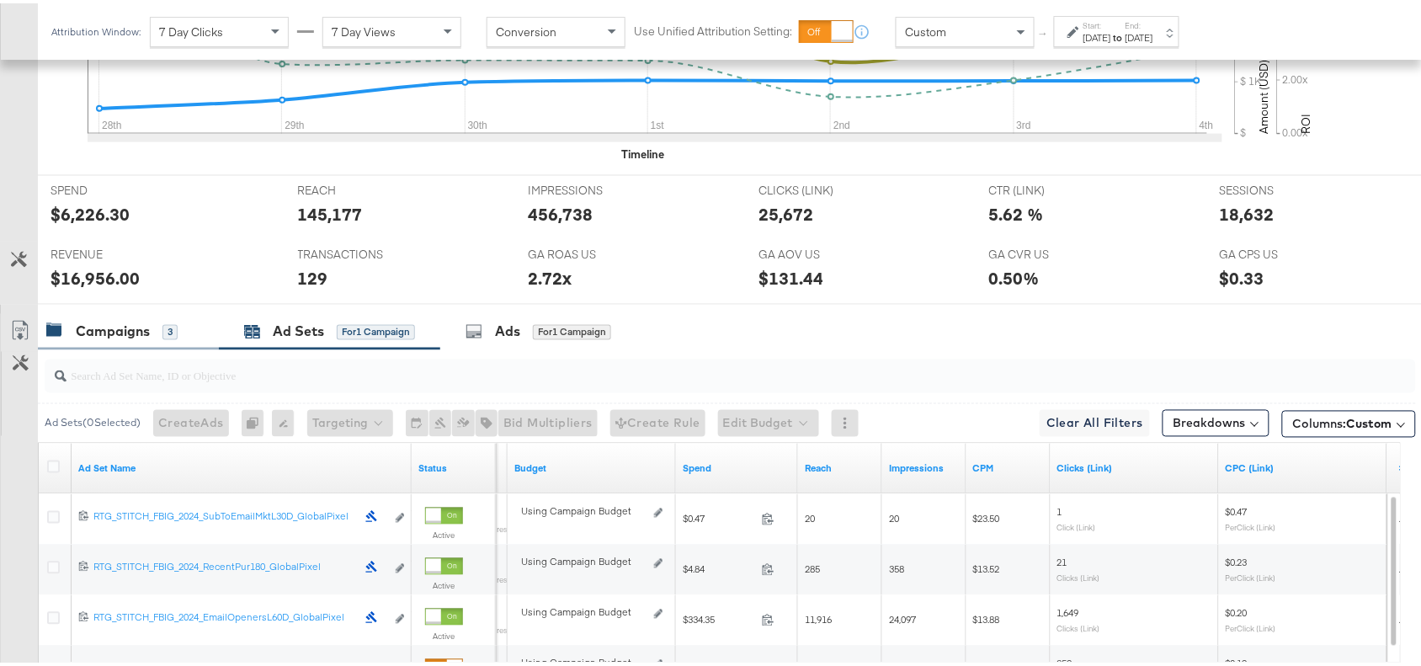
click at [95, 333] on div "Campaigns" at bounding box center [113, 328] width 74 height 19
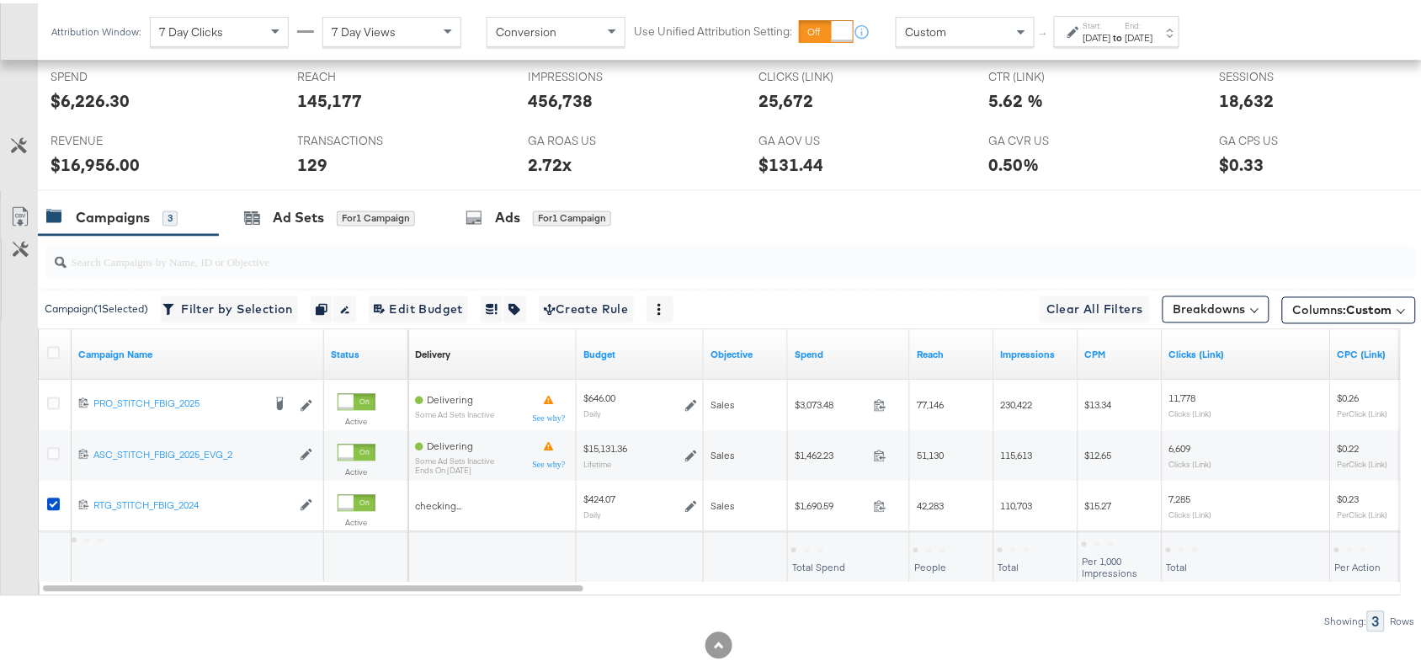
scroll to position [790, 0]
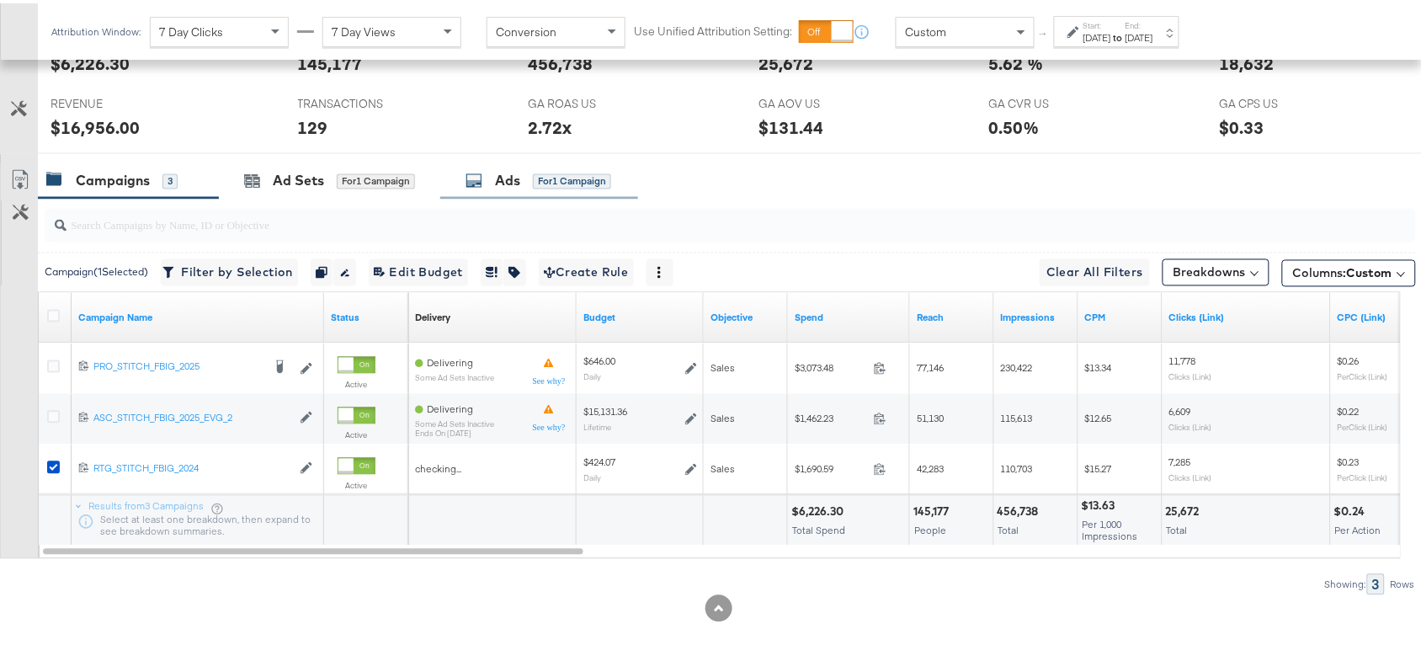
click at [515, 184] on div "Ads" at bounding box center [507, 177] width 25 height 19
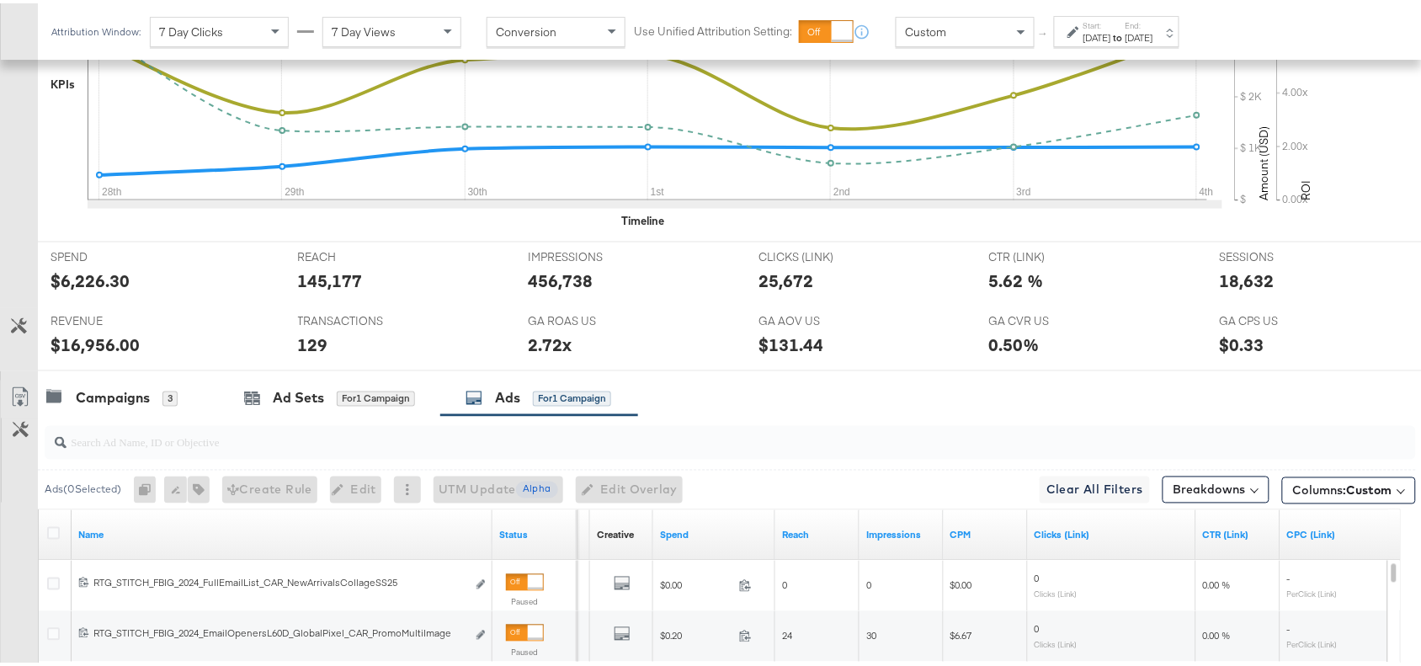
scroll to position [463, 0]
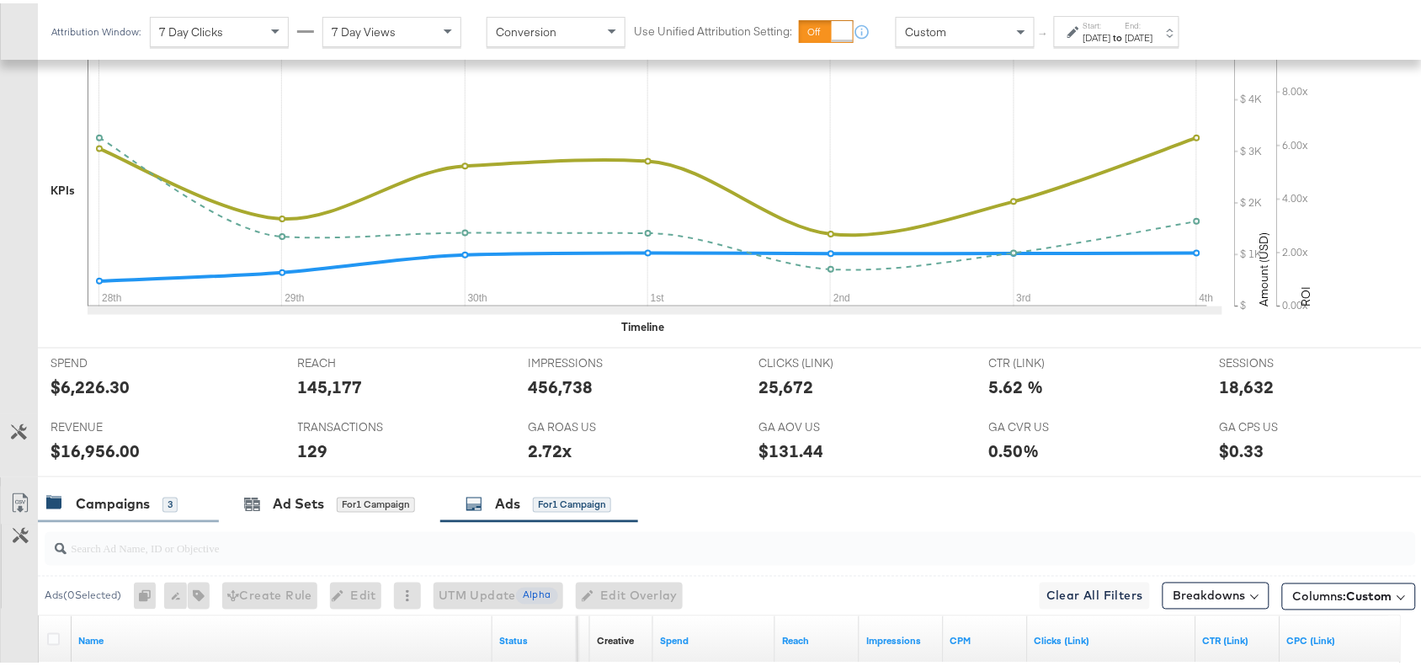
click at [105, 514] on div "Campaigns 3" at bounding box center [128, 501] width 181 height 36
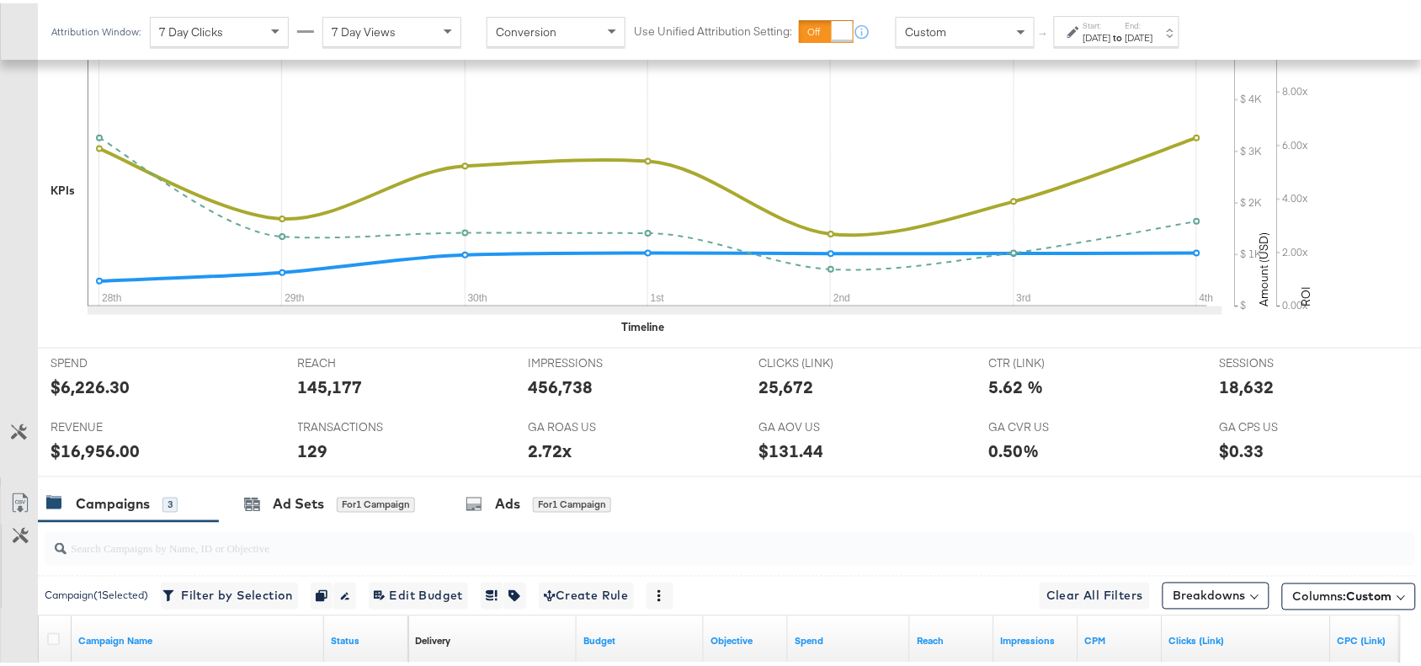
scroll to position [790, 0]
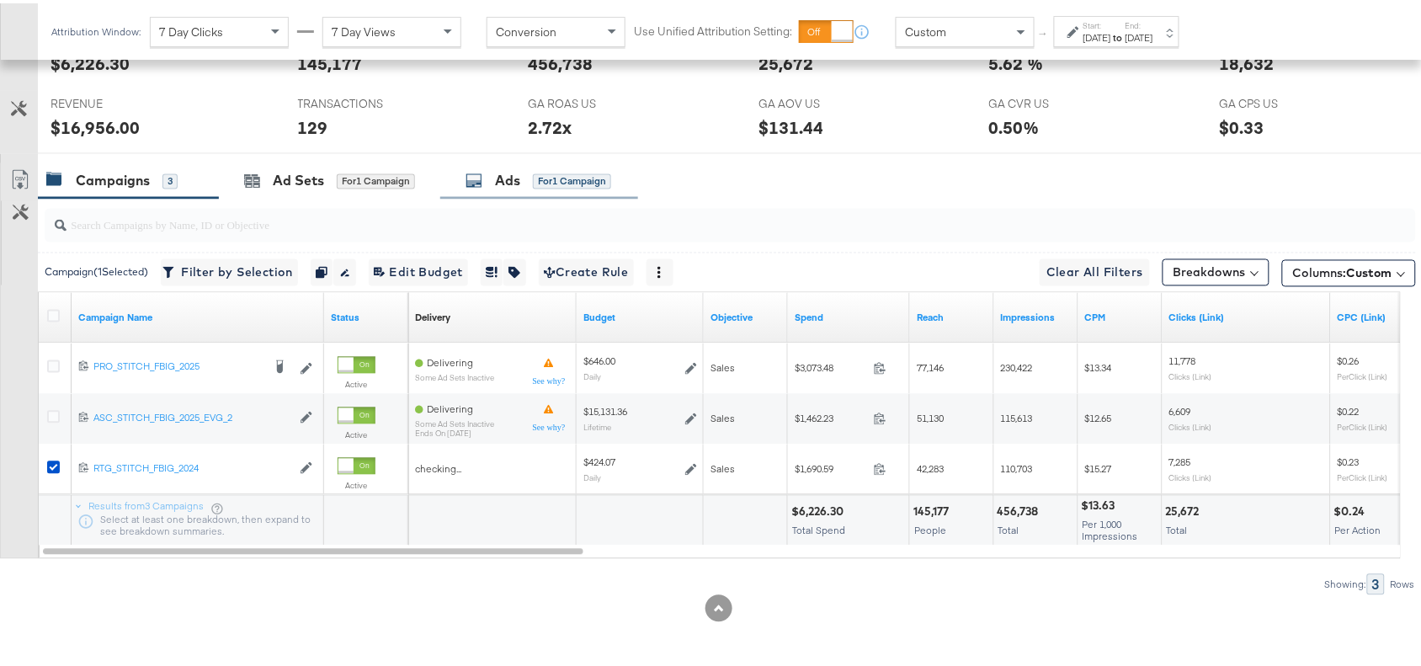
click at [507, 188] on div "Ads for 1 Campaign" at bounding box center [539, 178] width 198 height 36
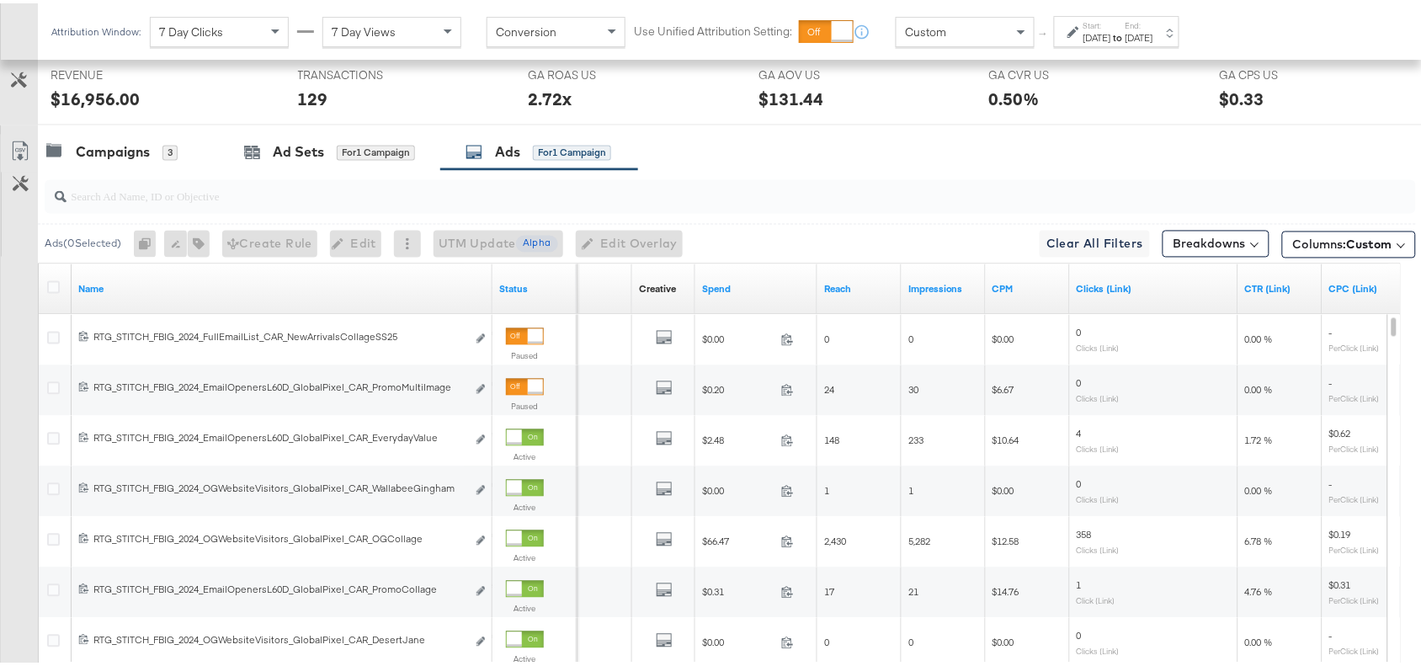
scroll to position [482, 0]
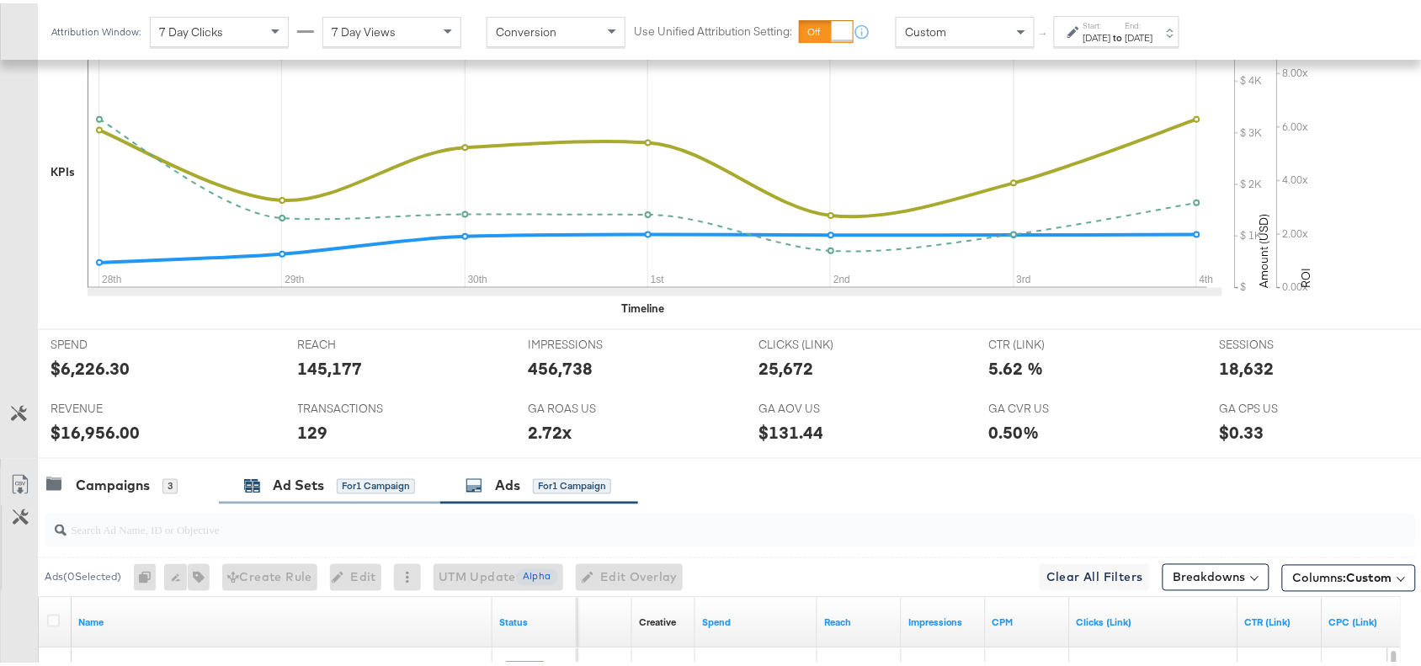
click at [296, 482] on div "Ad Sets" at bounding box center [298, 482] width 51 height 19
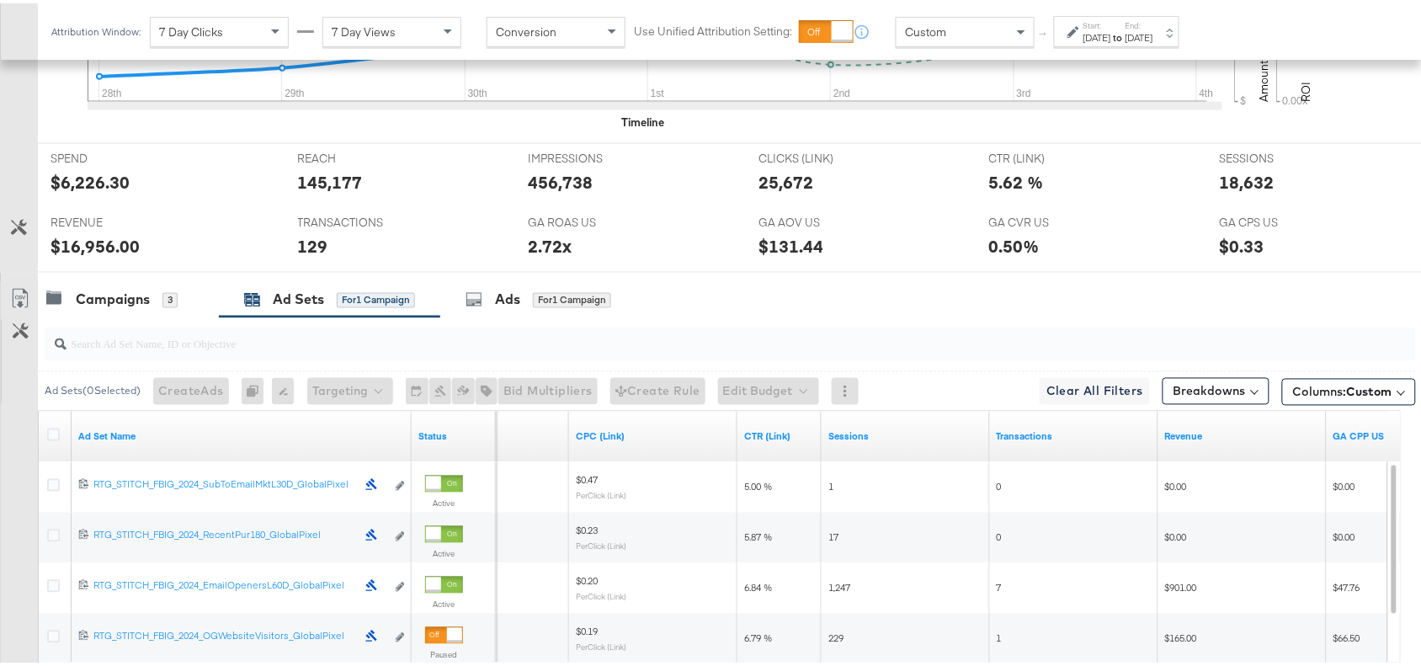
scroll to position [655, 0]
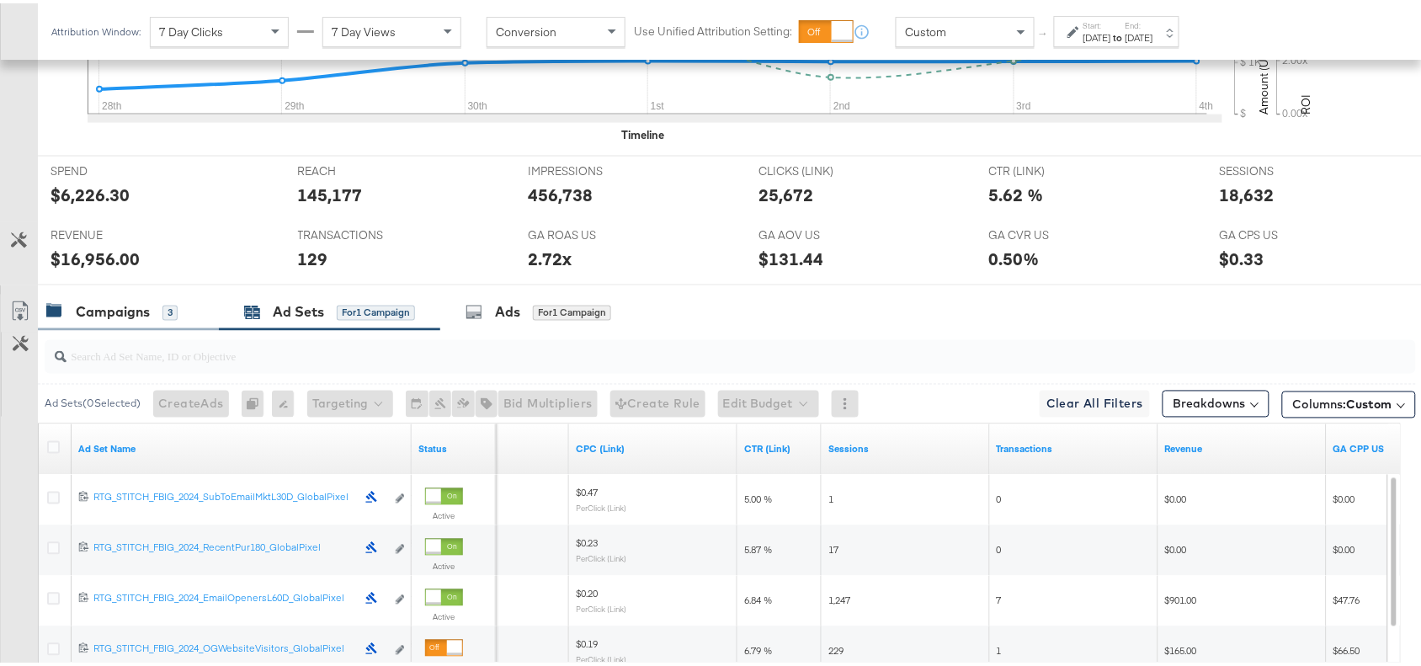
click at [95, 312] on div "Campaigns" at bounding box center [113, 309] width 74 height 19
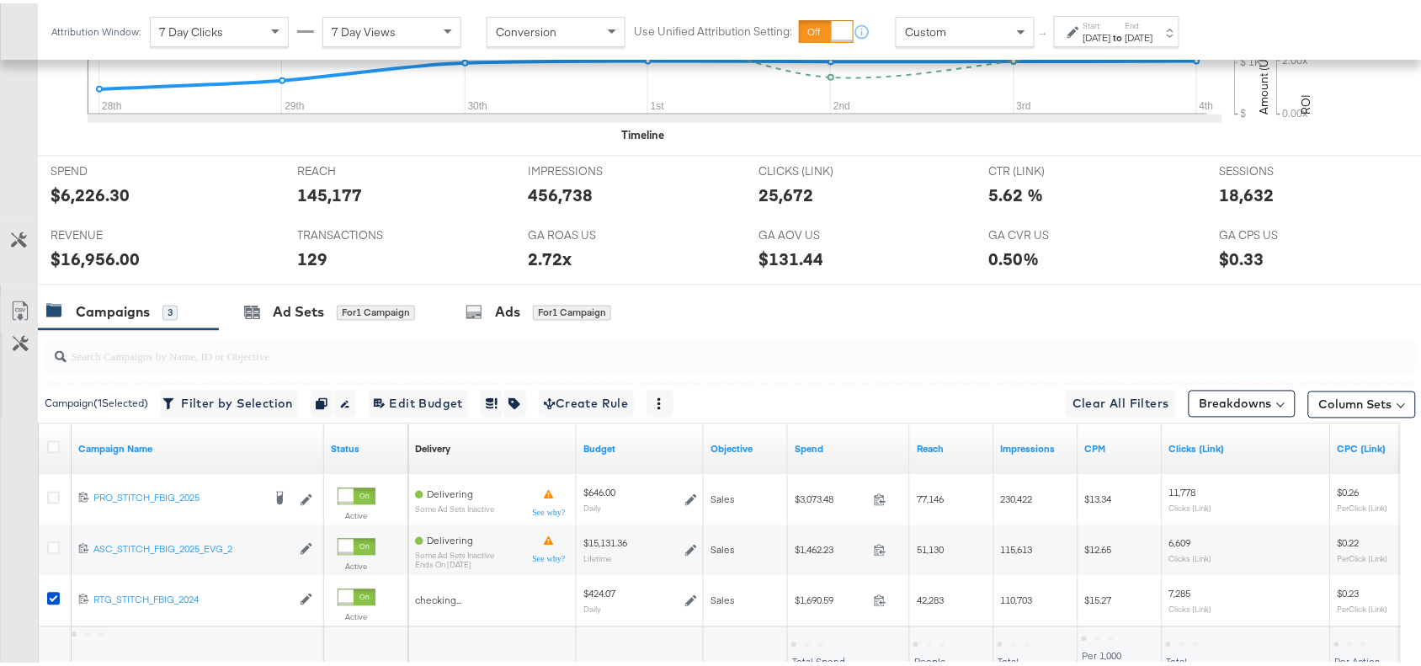
scroll to position [790, 0]
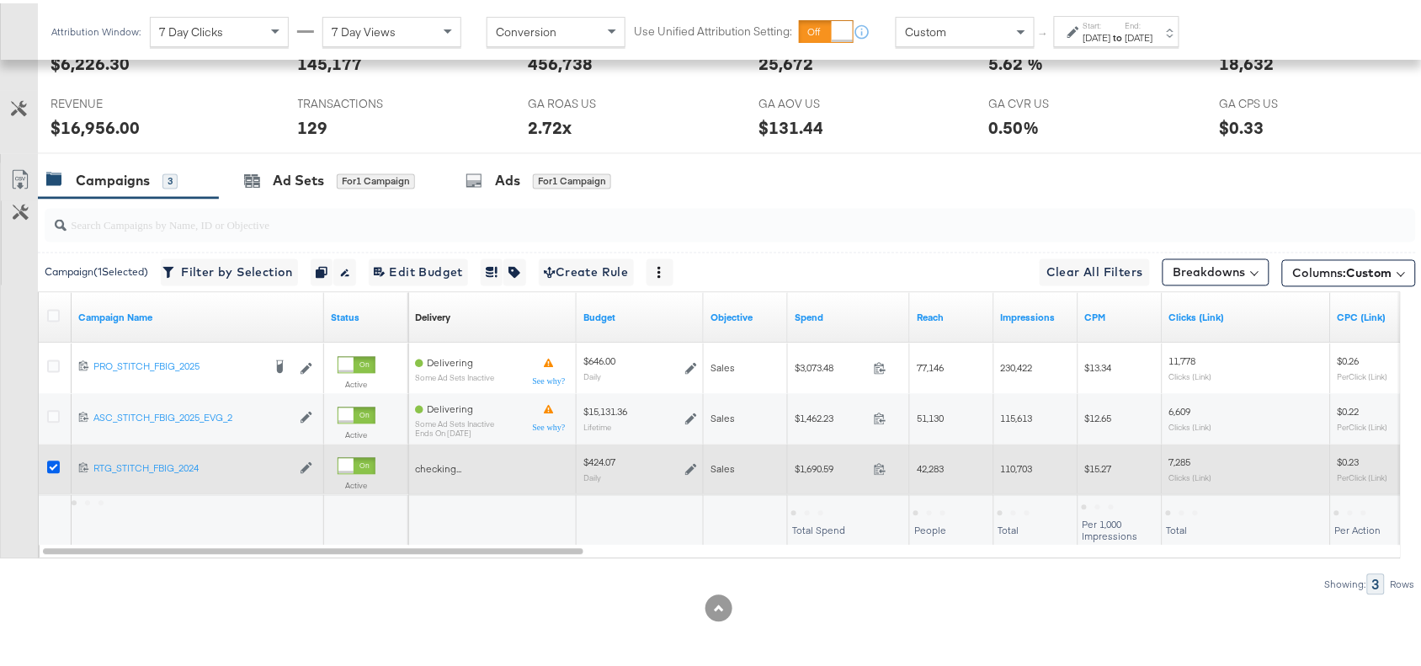
click at [55, 465] on icon at bounding box center [53, 464] width 13 height 13
click at [0, 0] on input "checkbox" at bounding box center [0, 0] width 0 height 0
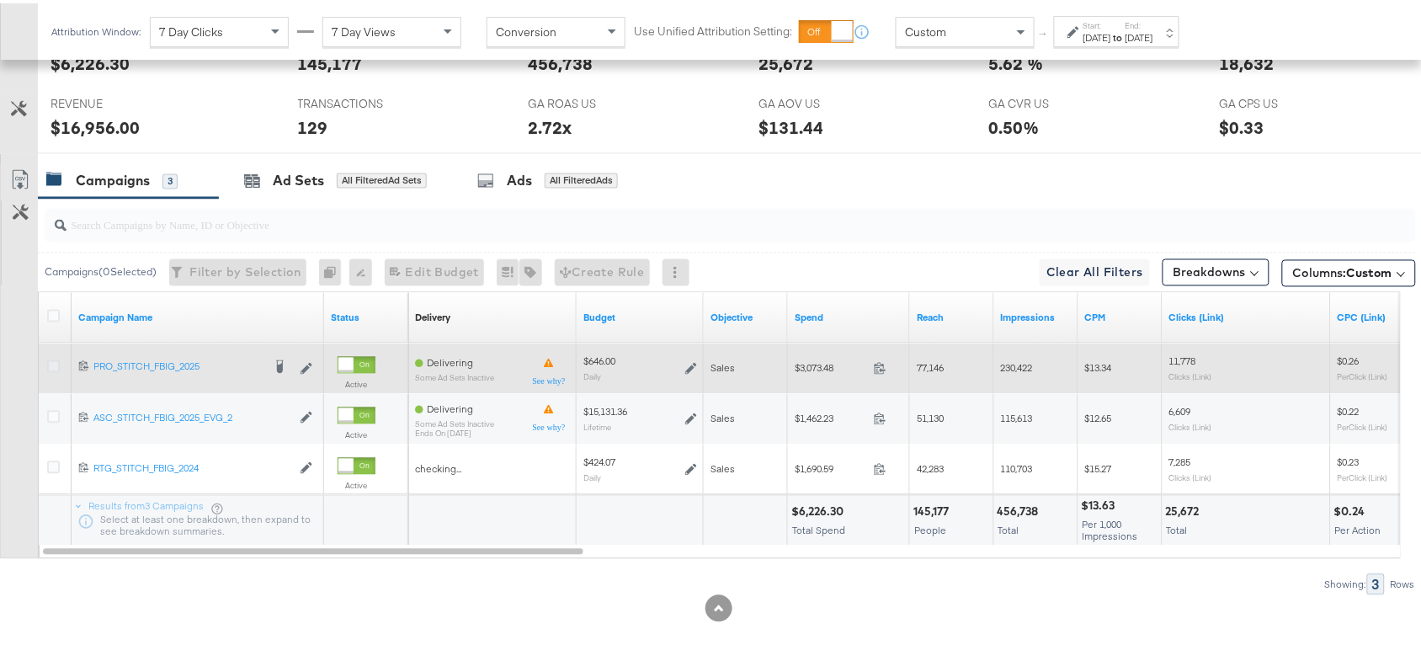
click at [56, 358] on icon at bounding box center [53, 363] width 13 height 13
click at [0, 0] on input "checkbox" at bounding box center [0, 0] width 0 height 0
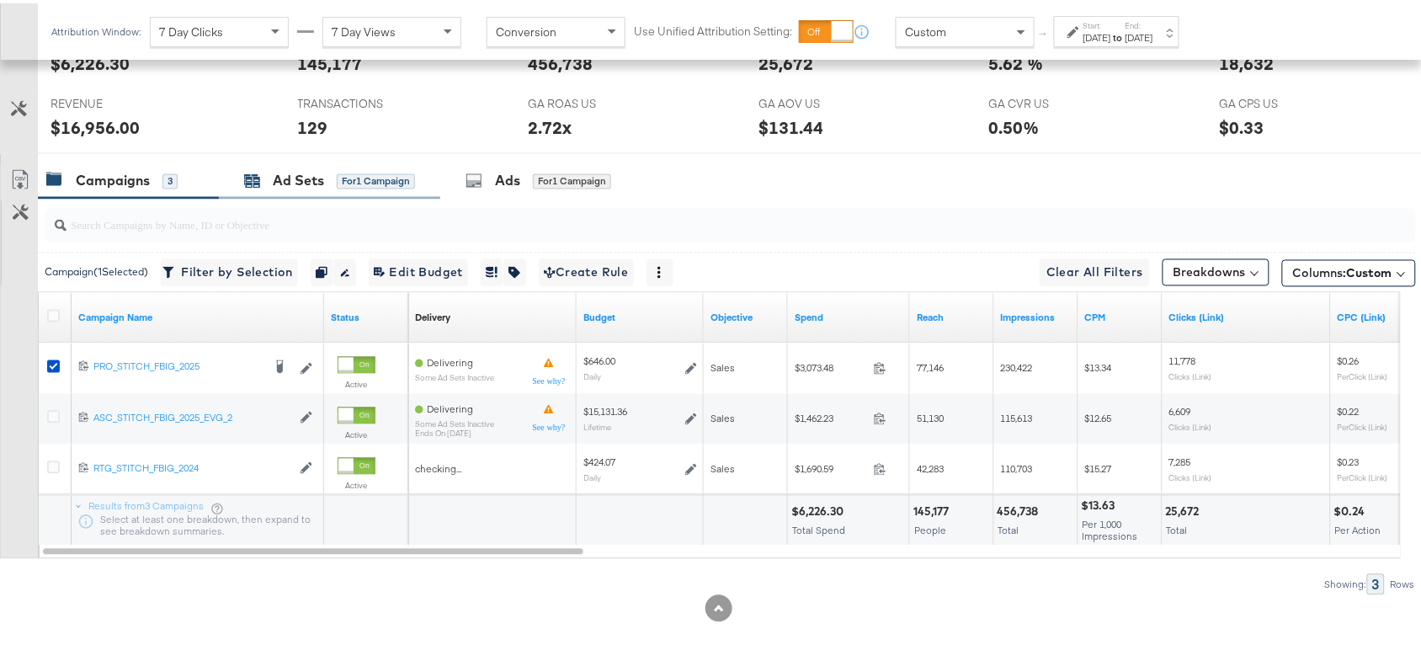
click at [314, 170] on div "Ad Sets" at bounding box center [298, 177] width 51 height 19
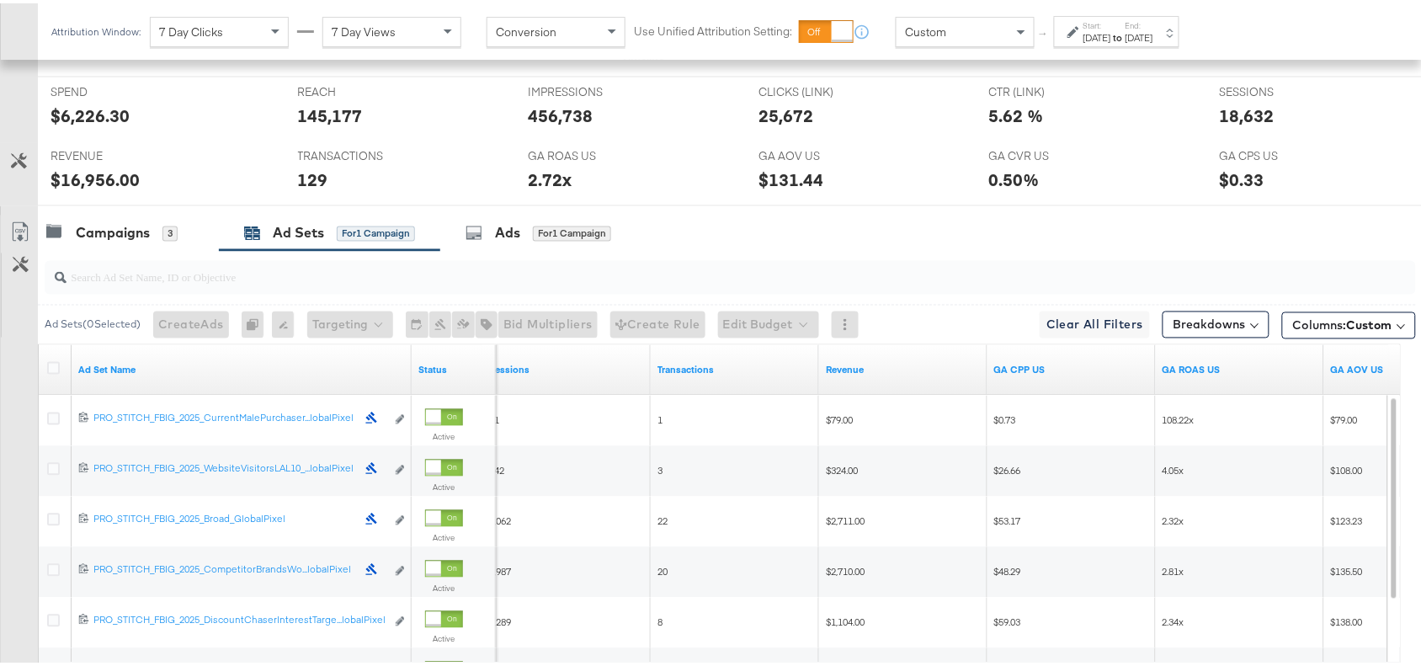
scroll to position [733, 0]
click at [120, 232] on div "Campaigns" at bounding box center [113, 230] width 74 height 19
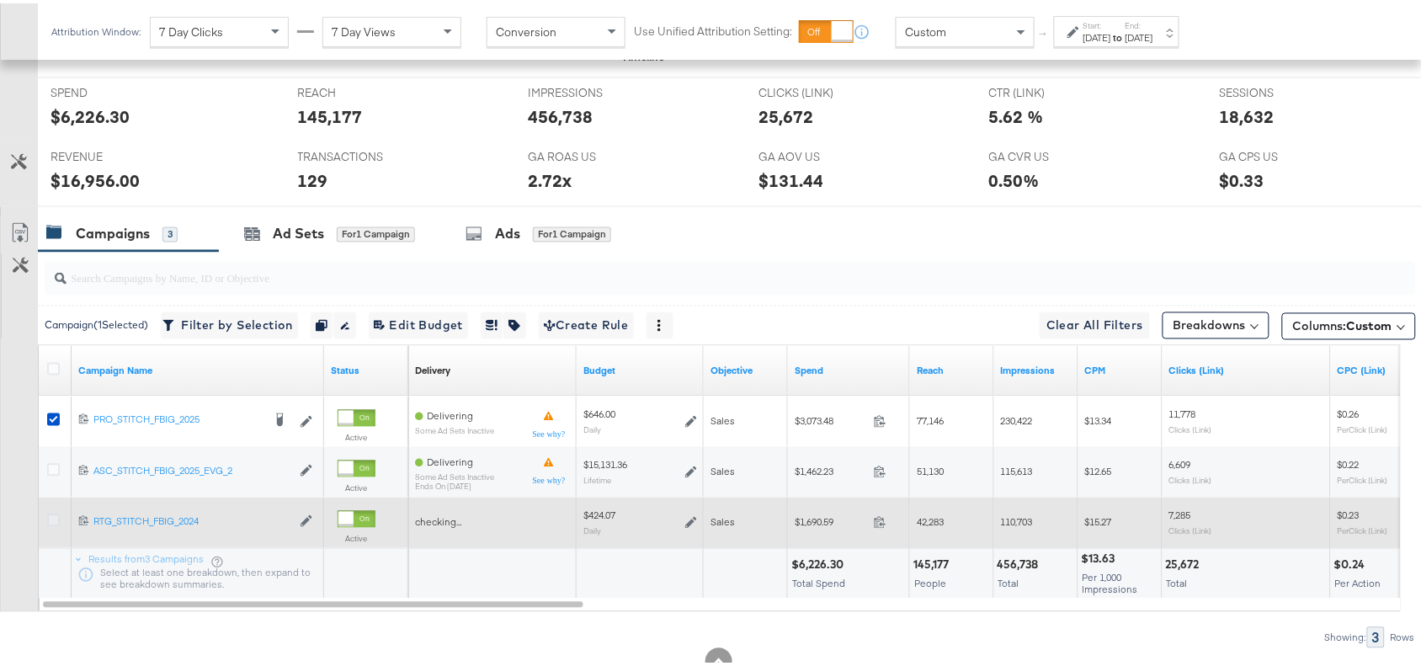
click at [51, 520] on icon at bounding box center [53, 517] width 13 height 13
click at [0, 0] on input "checkbox" at bounding box center [0, 0] width 0 height 0
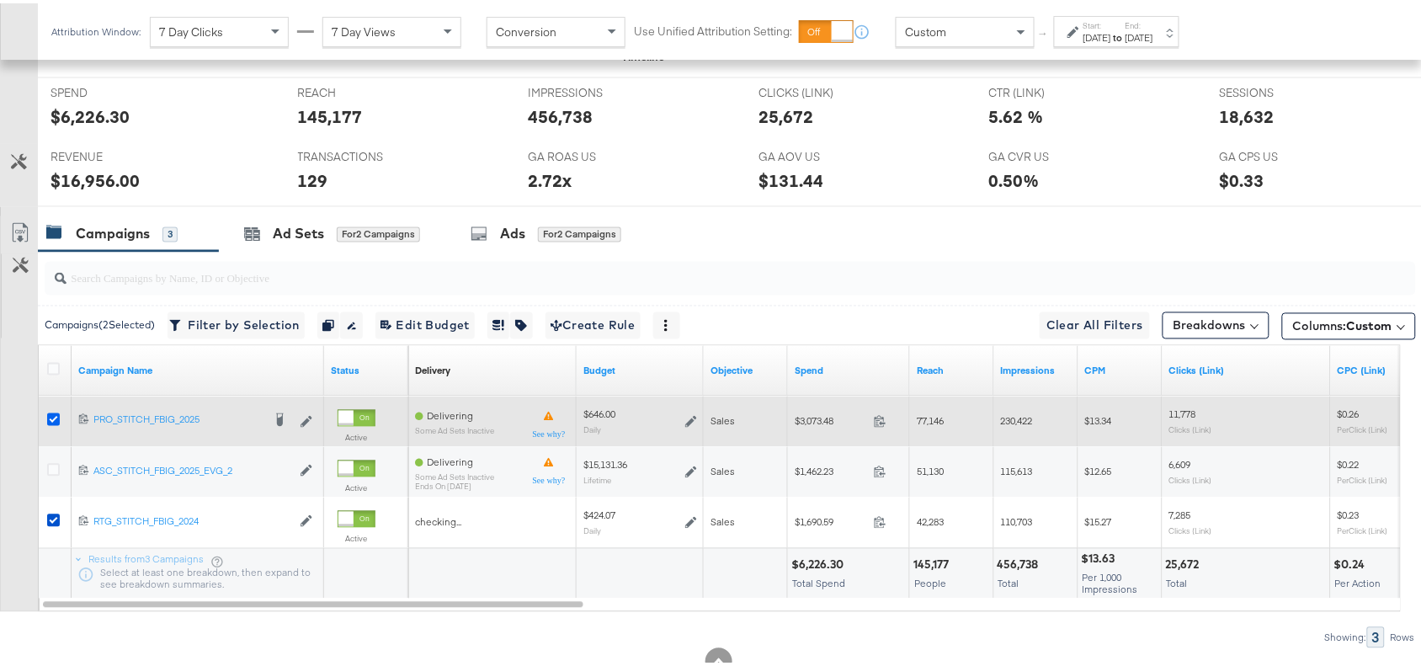
click at [52, 419] on icon at bounding box center [53, 416] width 13 height 13
click at [0, 0] on input "checkbox" at bounding box center [0, 0] width 0 height 0
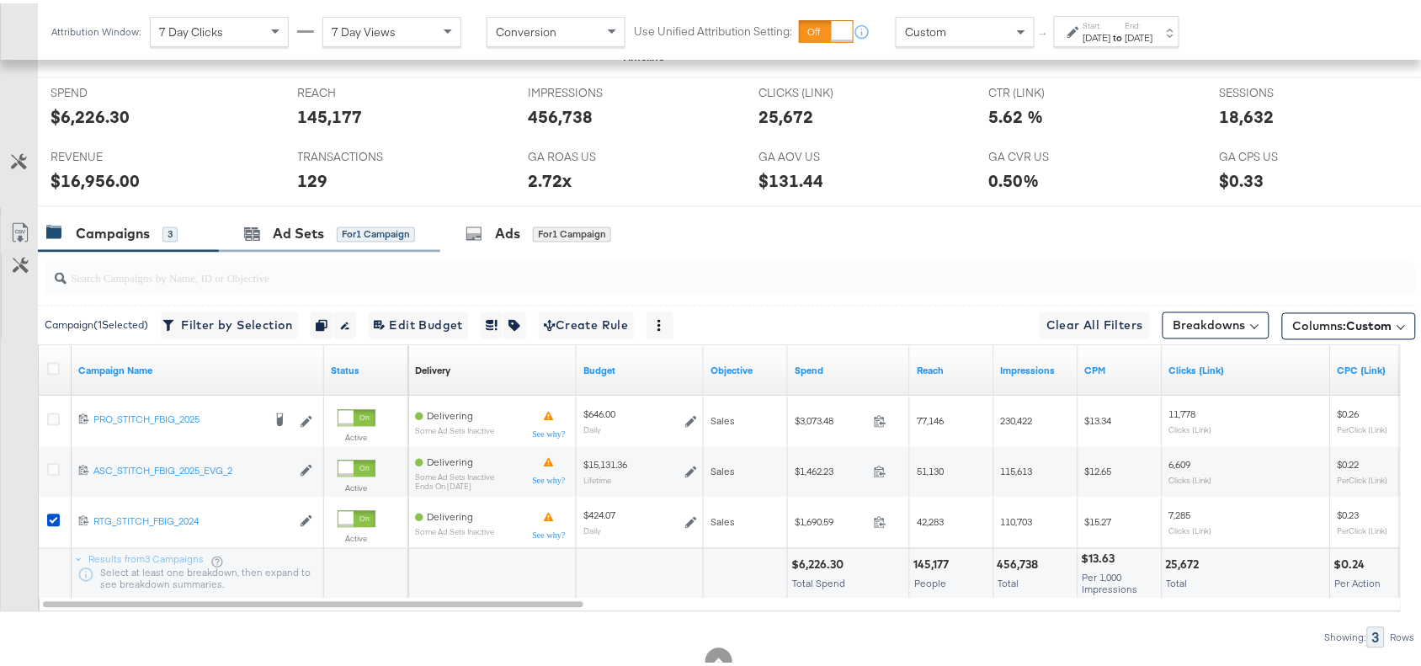
click at [331, 221] on div "Ad Sets for 1 Campaign" at bounding box center [329, 231] width 221 height 36
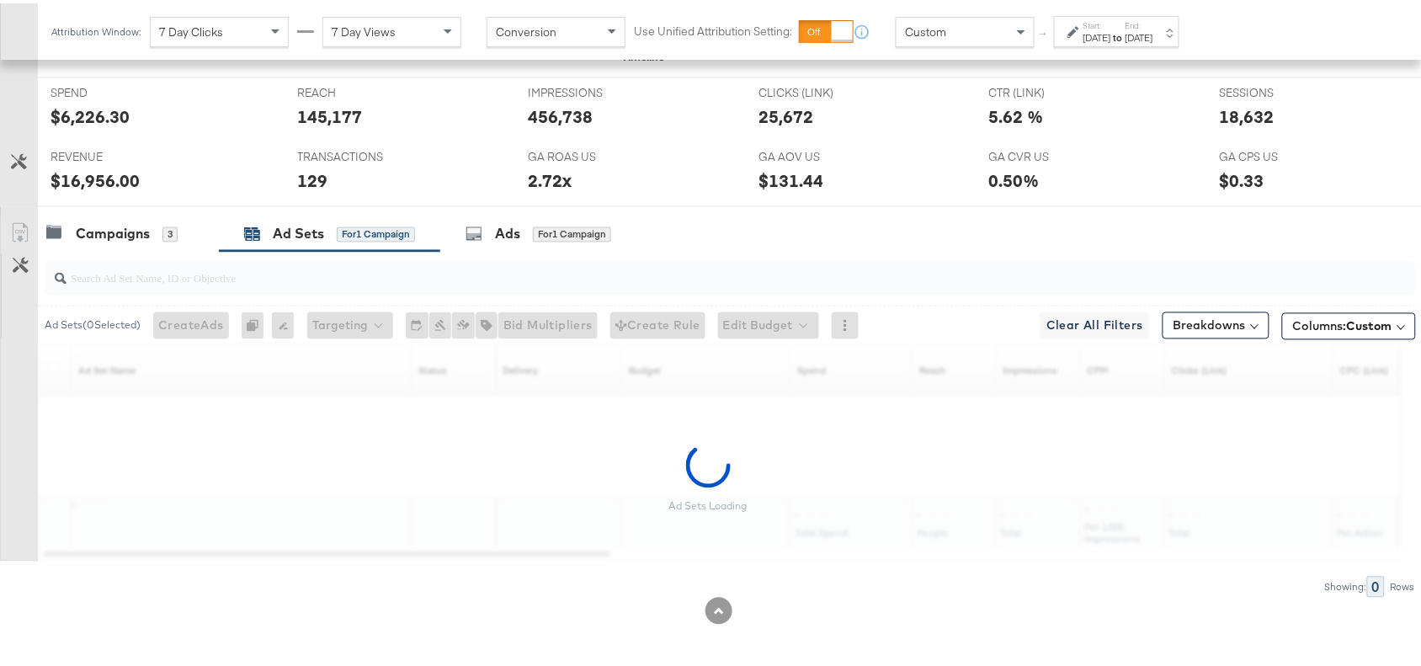
click at [295, 234] on div "Ad Sets" at bounding box center [298, 230] width 51 height 19
click at [960, 264] on input "search" at bounding box center [679, 268] width 1225 height 33
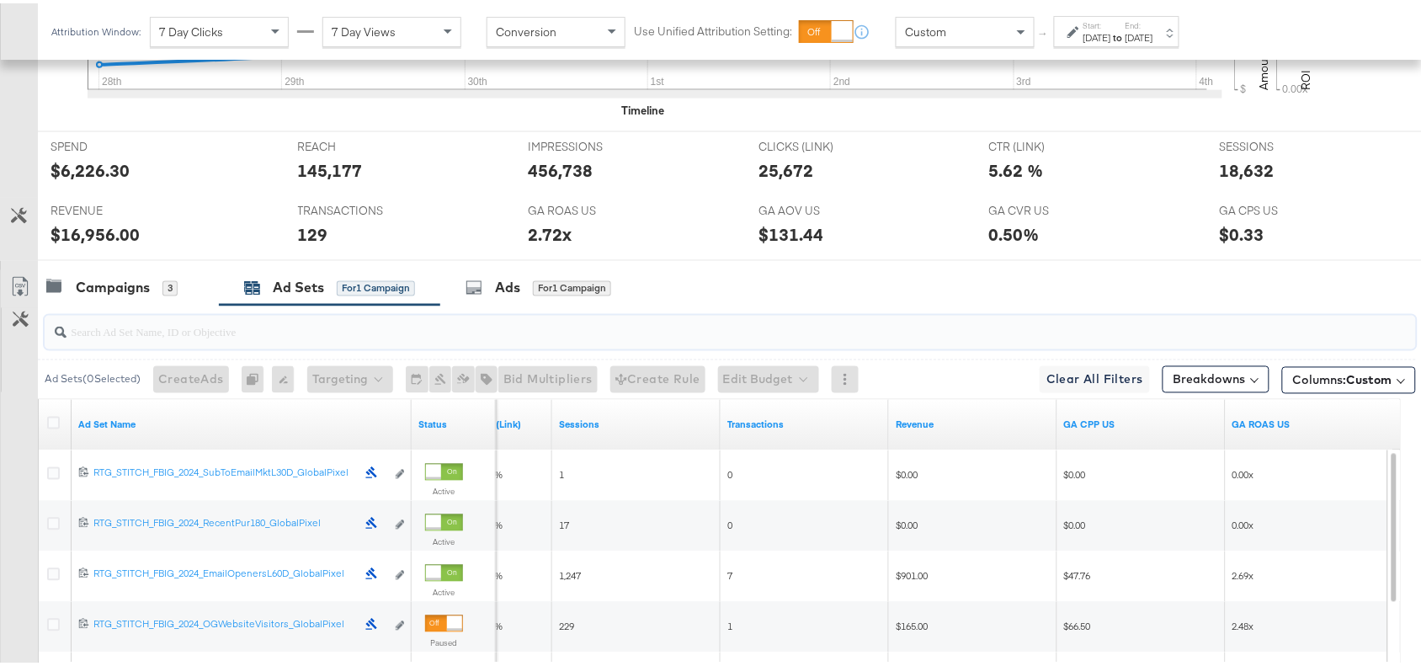
scroll to position [678, 0]
click at [112, 301] on div "Campaigns 3" at bounding box center [128, 287] width 181 height 36
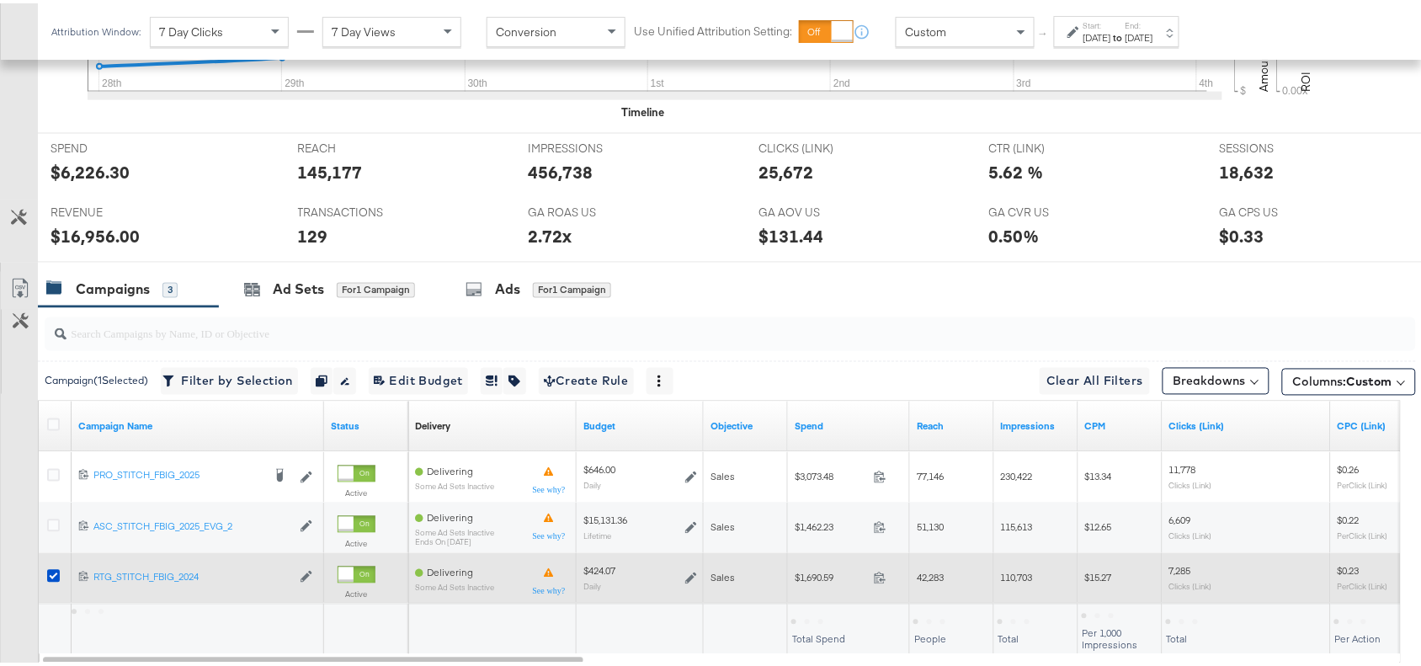
click at [51, 569] on div at bounding box center [55, 575] width 31 height 30
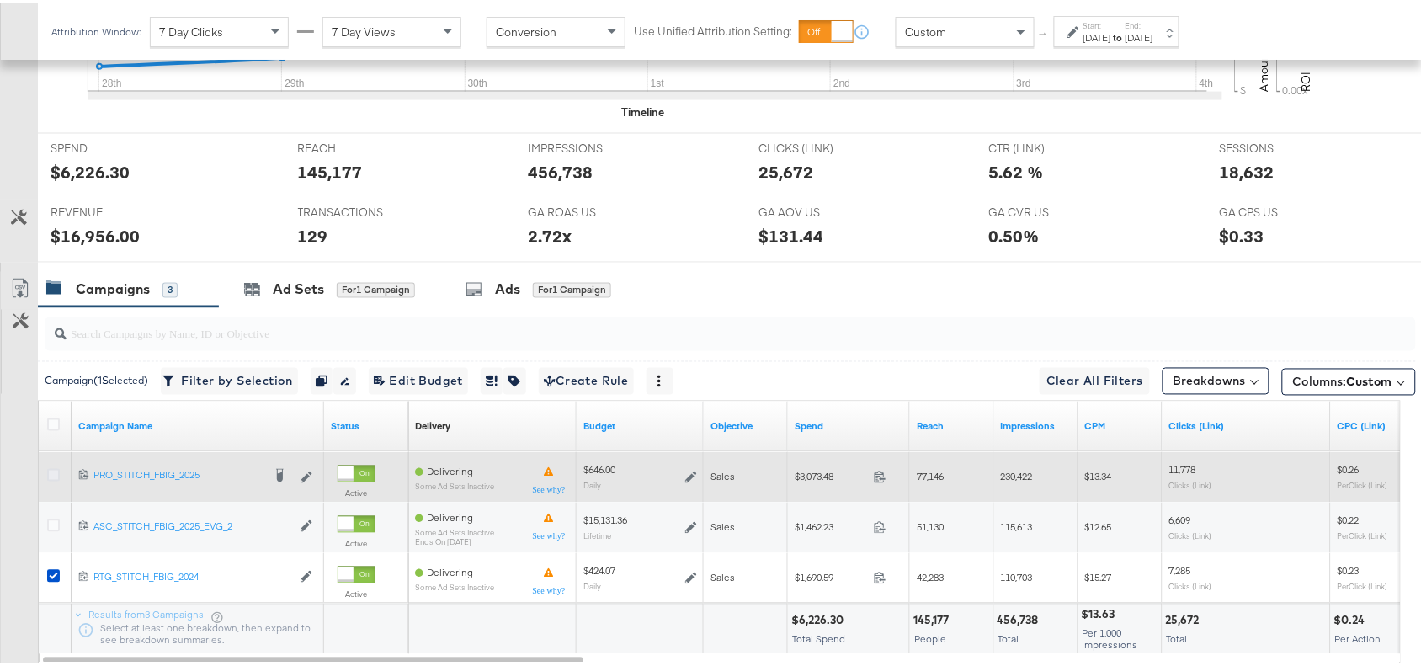
click at [51, 473] on icon at bounding box center [53, 472] width 13 height 13
click at [0, 0] on input "checkbox" at bounding box center [0, 0] width 0 height 0
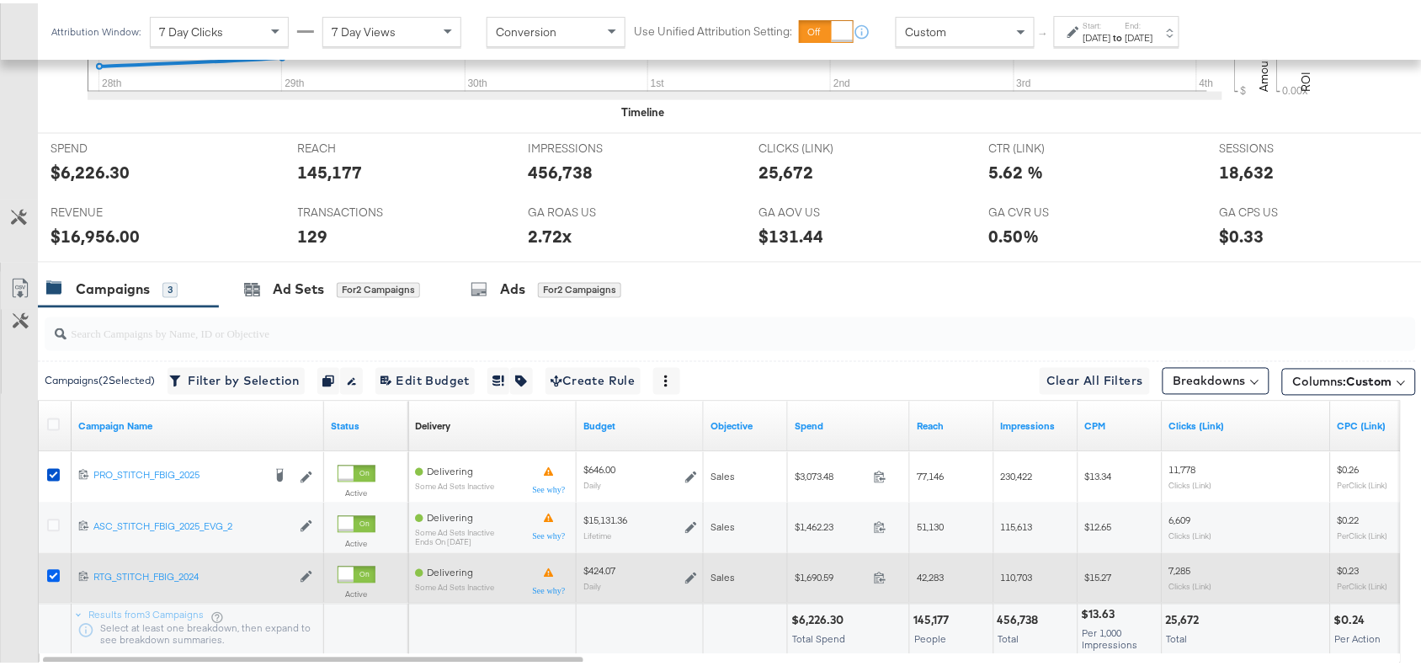
click at [52, 577] on icon at bounding box center [53, 573] width 13 height 13
click at [0, 0] on input "checkbox" at bounding box center [0, 0] width 0 height 0
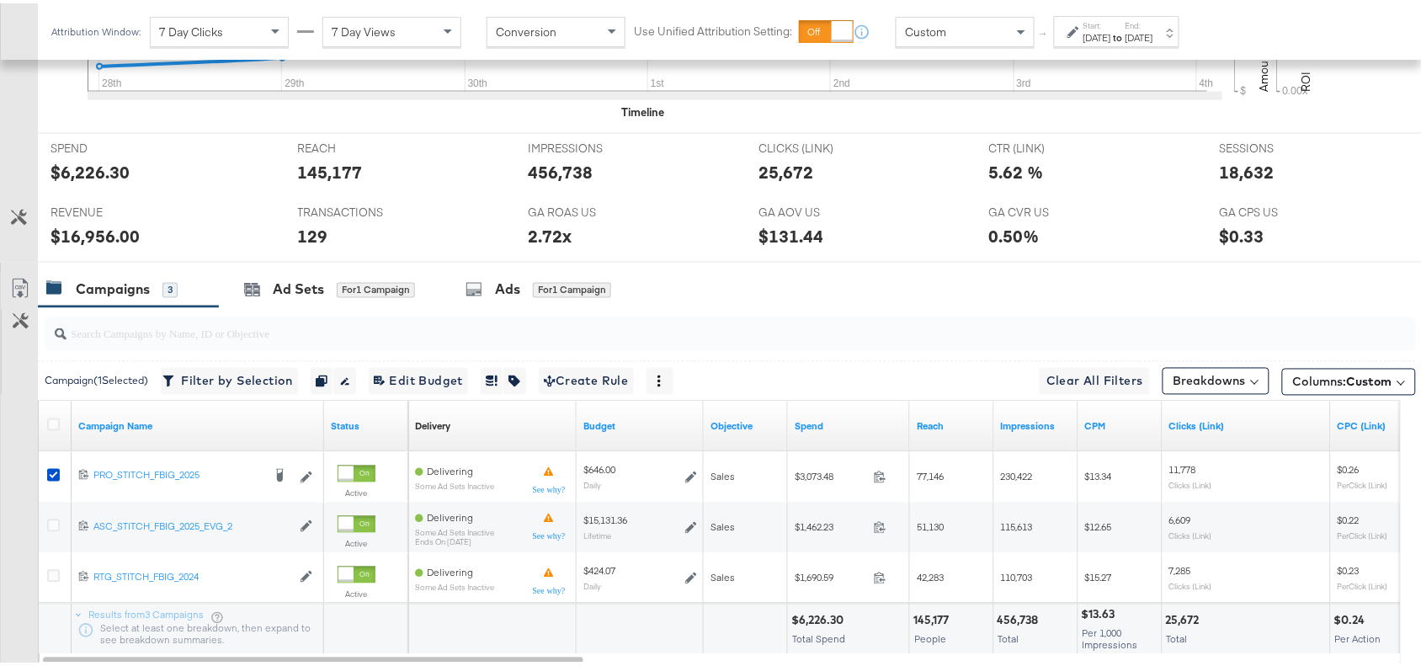
scroll to position [769, 0]
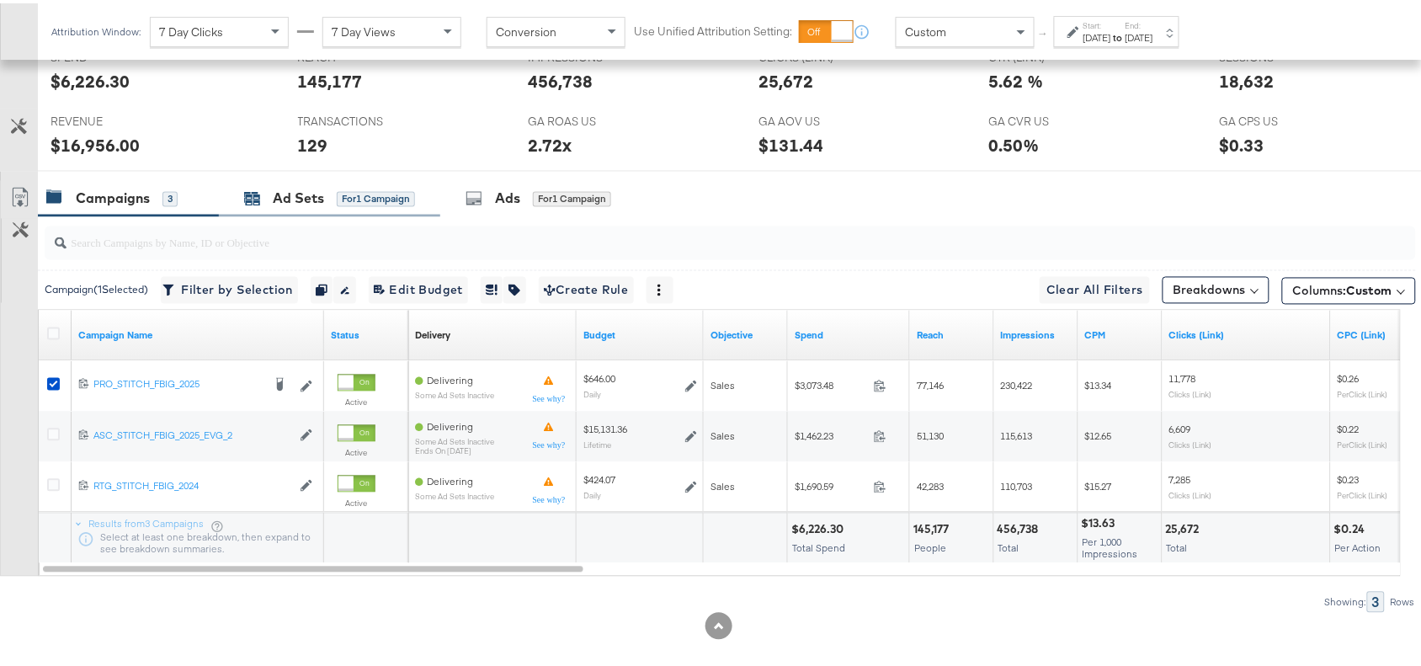
click at [299, 196] on div "Ad Sets" at bounding box center [298, 195] width 51 height 19
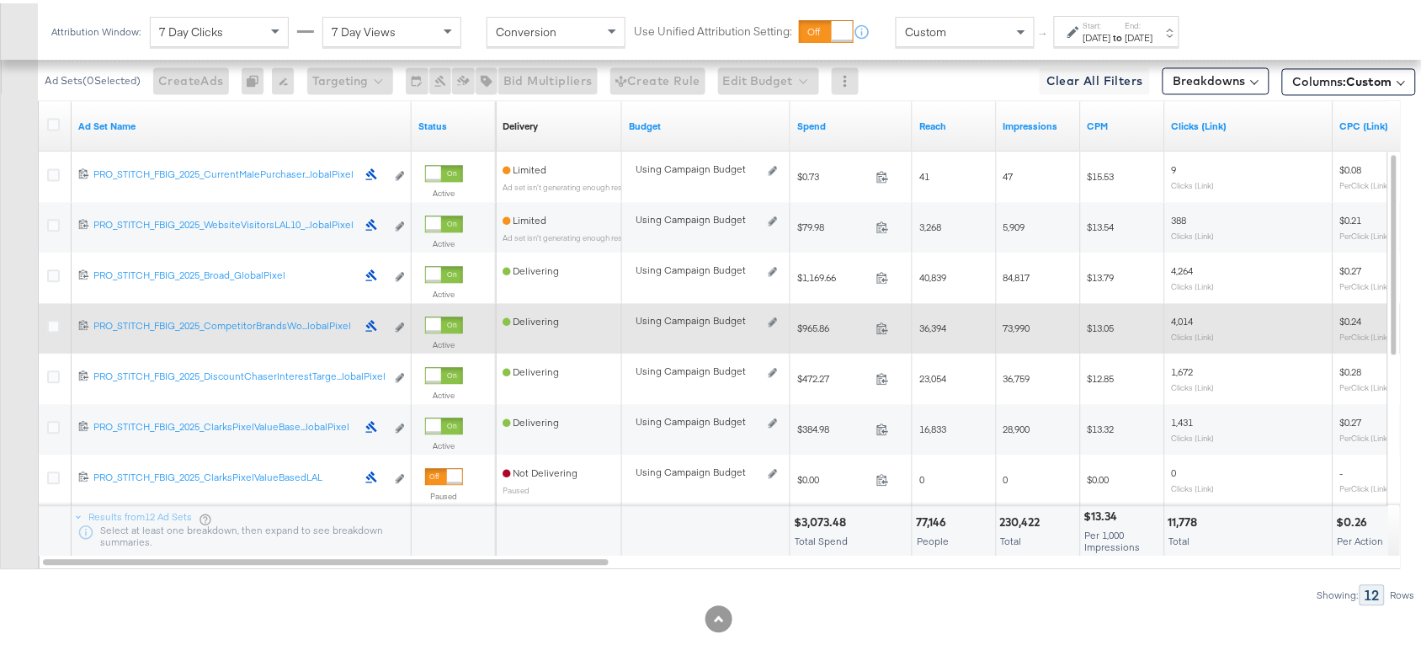
scroll to position [0, 0]
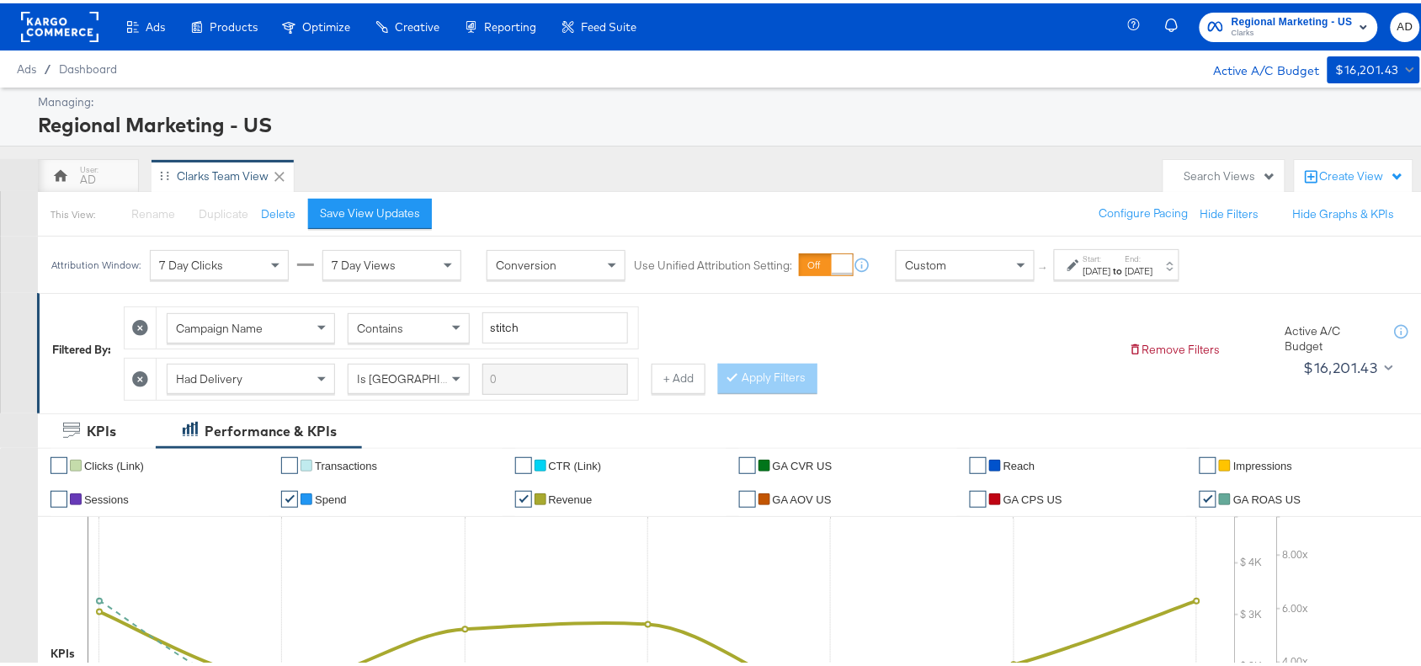
click at [1126, 265] on strong "to" at bounding box center [1118, 267] width 14 height 13
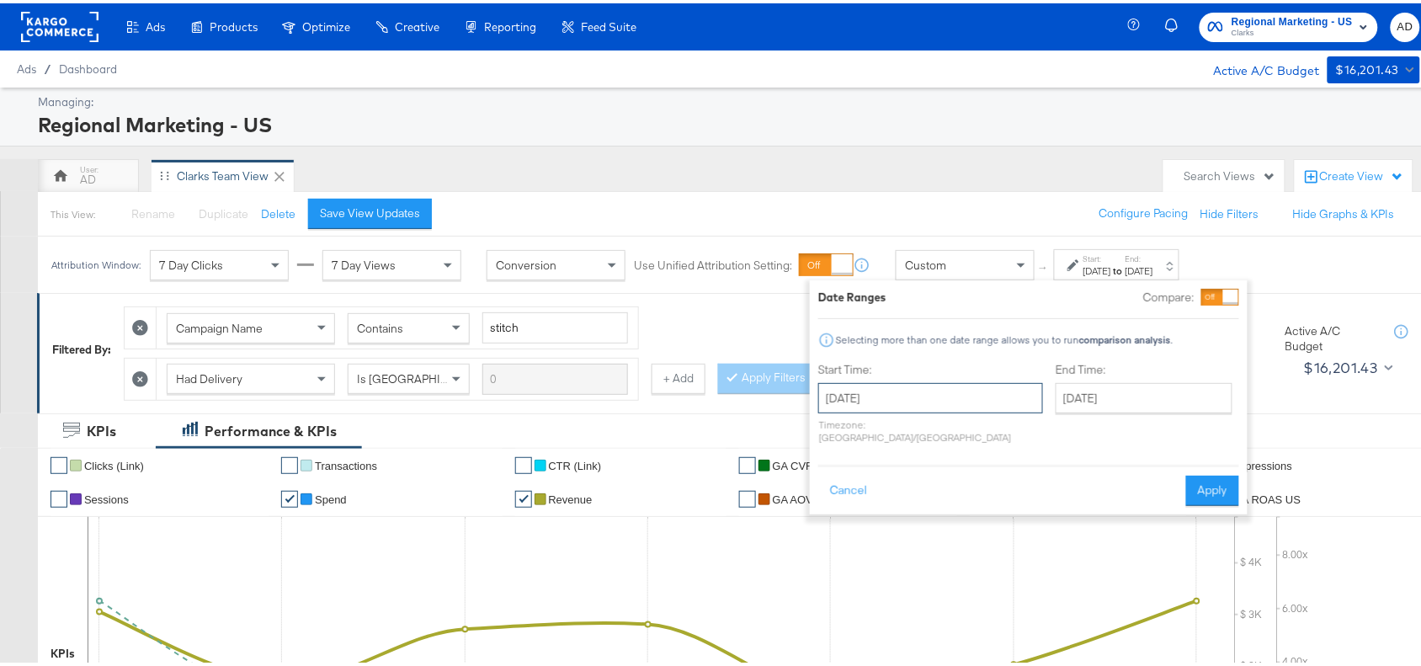
click at [928, 392] on input "September 28th 2025" at bounding box center [930, 395] width 225 height 30
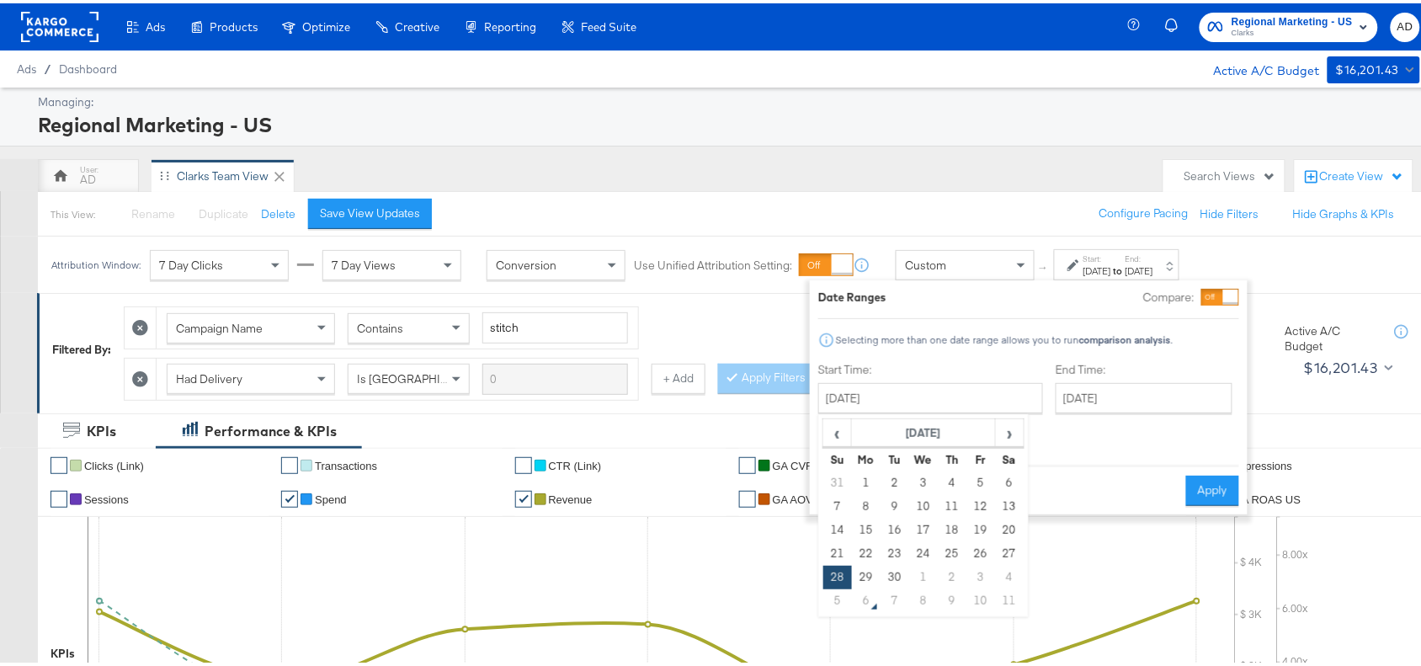
click at [979, 135] on div "Regional Marketing - US" at bounding box center [727, 121] width 1378 height 29
click at [933, 390] on input "September 28th 2025" at bounding box center [930, 395] width 225 height 30
click at [1016, 425] on span "›" at bounding box center [1010, 429] width 26 height 25
click at [949, 481] on td "2" at bounding box center [952, 480] width 29 height 24
type input "[DATE]"
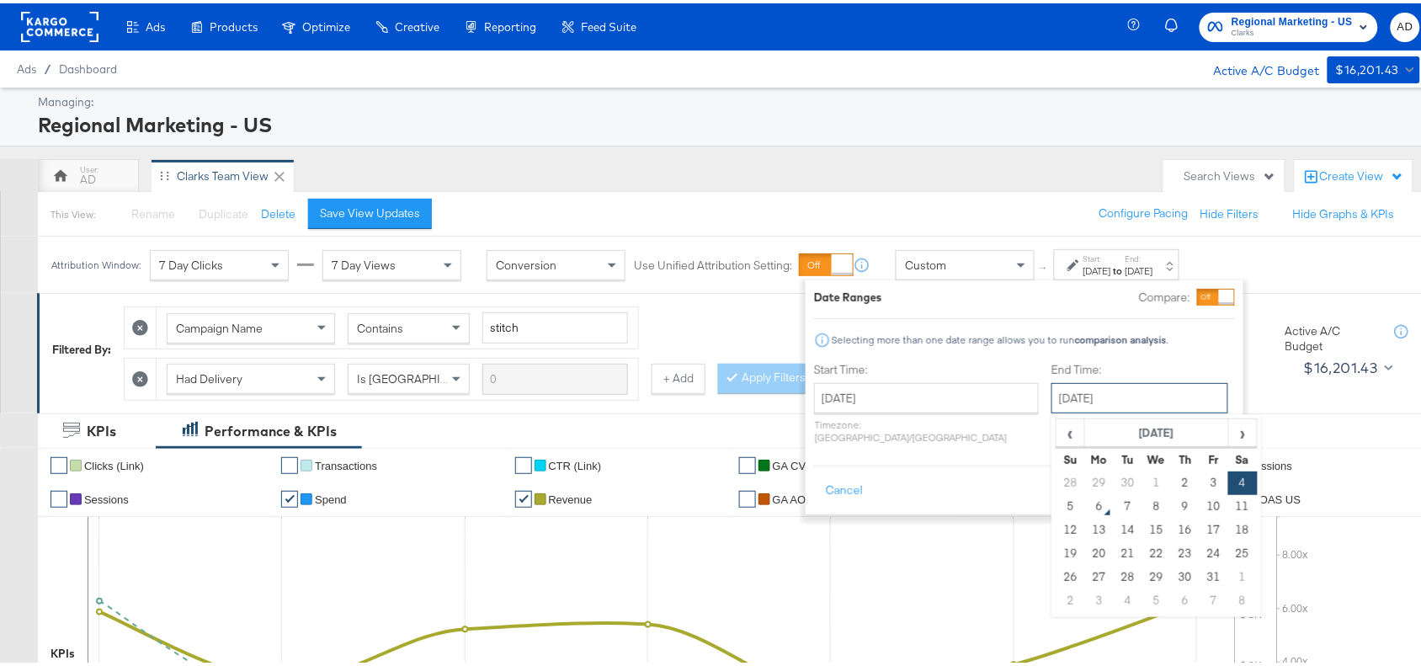
click at [1103, 405] on input "October 4th 2025" at bounding box center [1140, 395] width 177 height 30
click at [1171, 488] on td "2" at bounding box center [1185, 480] width 29 height 24
type input "[DATE]"
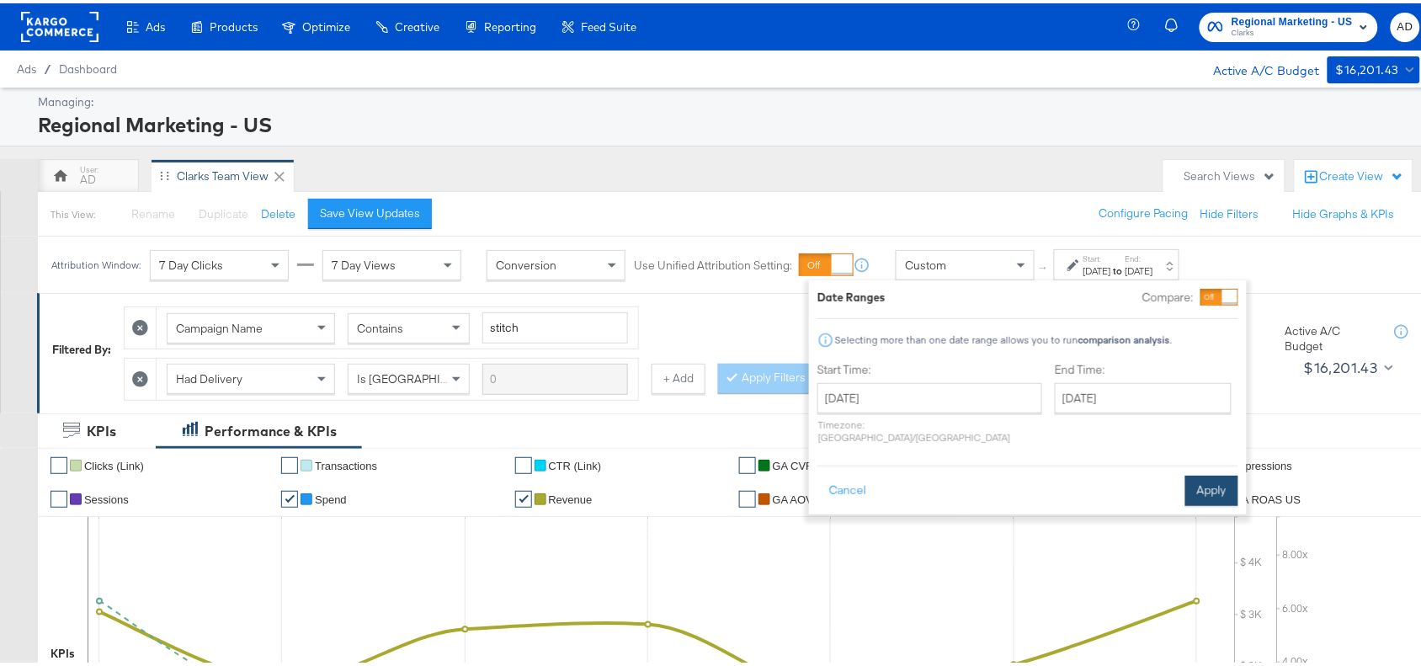
click at [1213, 473] on button "Apply" at bounding box center [1211, 487] width 53 height 30
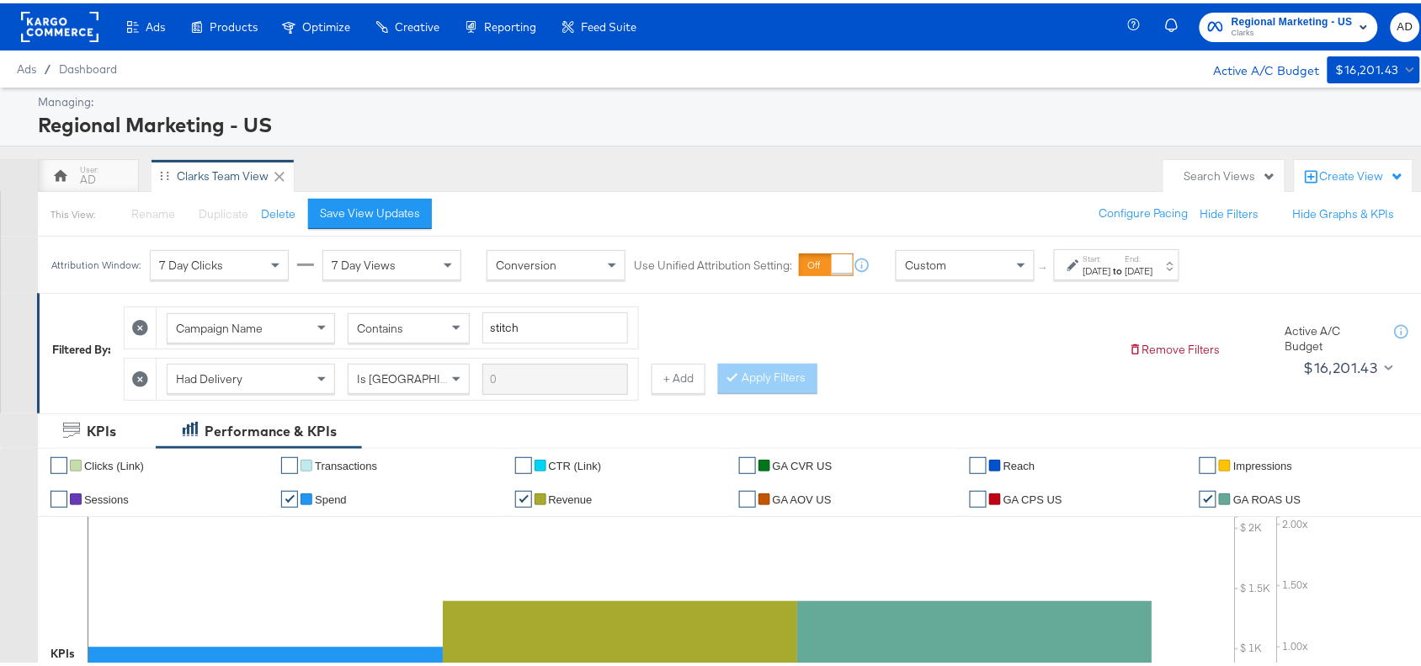
click at [72, 30] on rect at bounding box center [59, 23] width 77 height 30
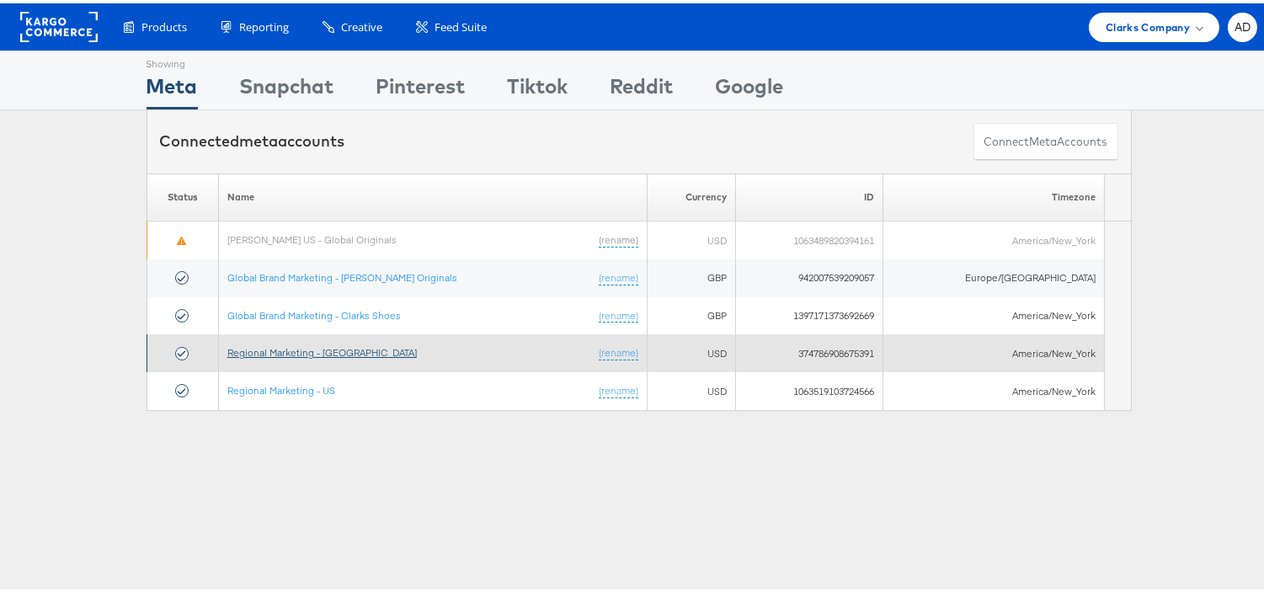
click at [298, 346] on link "Regional Marketing - [GEOGRAPHIC_DATA]" at bounding box center [321, 349] width 189 height 13
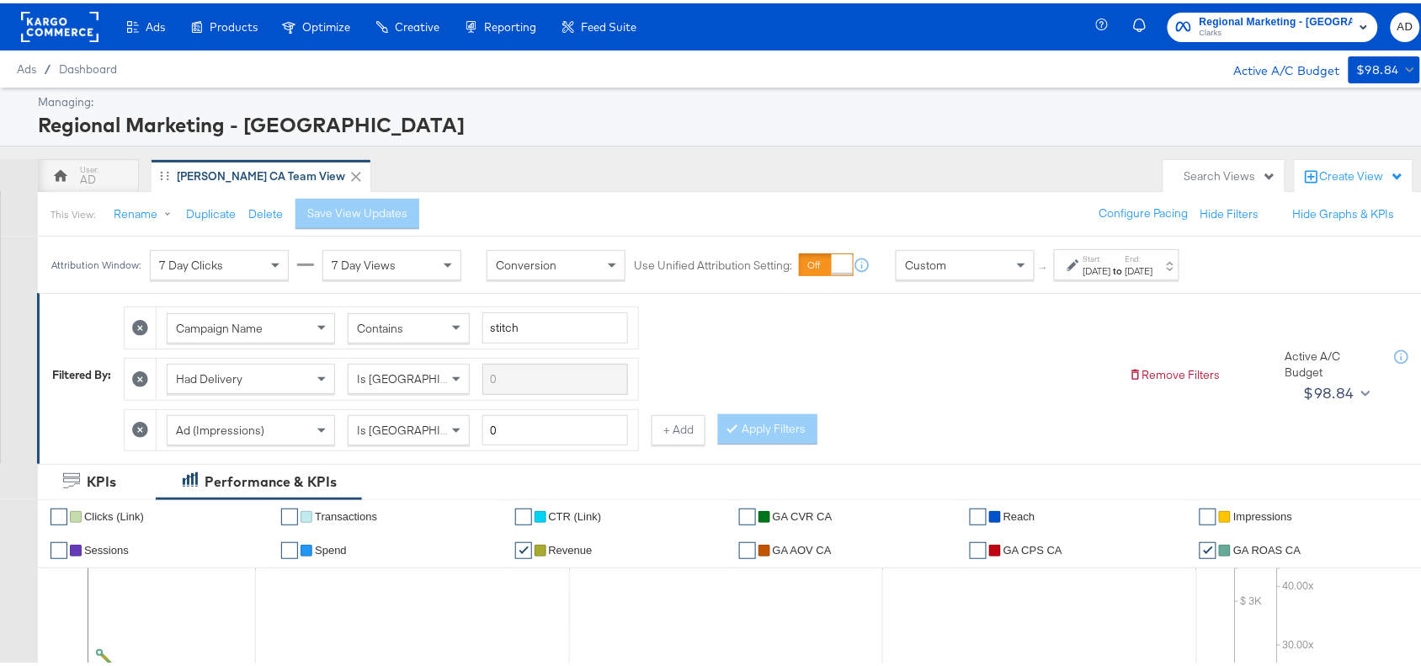
click at [1143, 276] on div "Start: [DATE] to End: [DATE]" at bounding box center [1116, 261] width 125 height 31
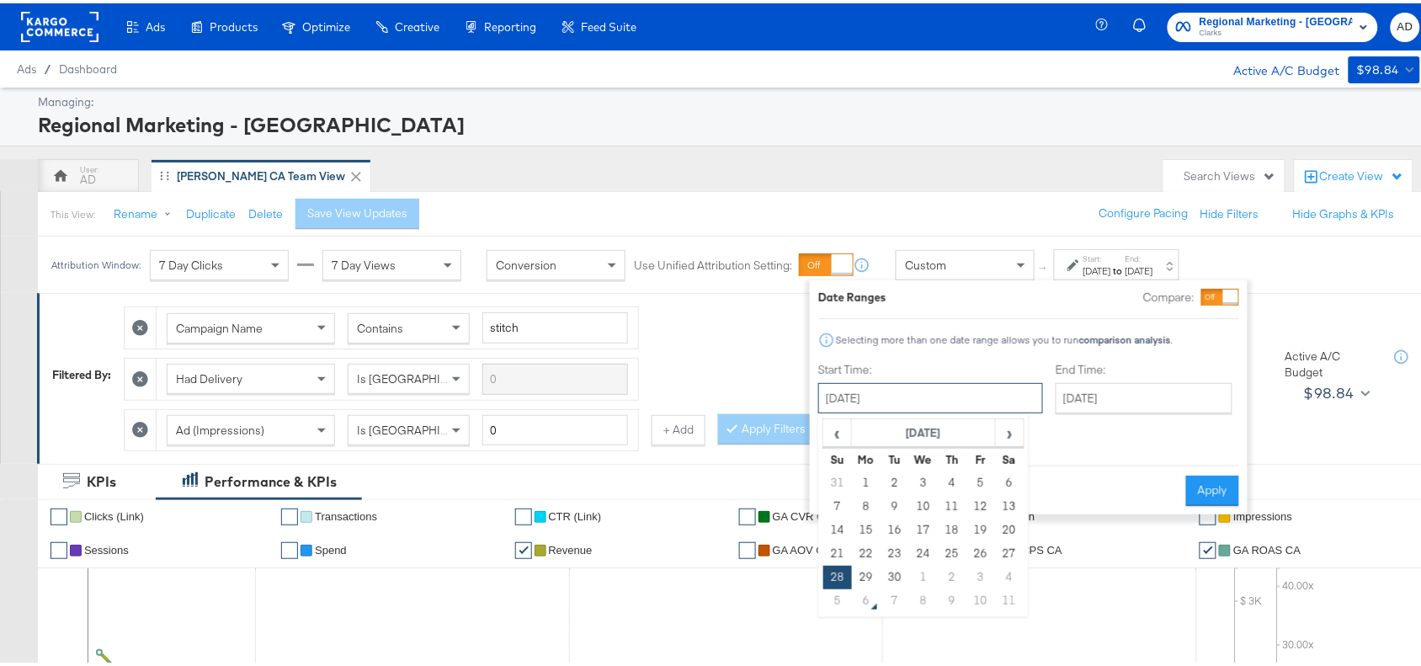
click at [961, 401] on input "[DATE]" at bounding box center [930, 395] width 225 height 30
click at [998, 426] on span "›" at bounding box center [1010, 429] width 26 height 25
click at [952, 490] on td "2" at bounding box center [952, 480] width 29 height 24
type input "[DATE]"
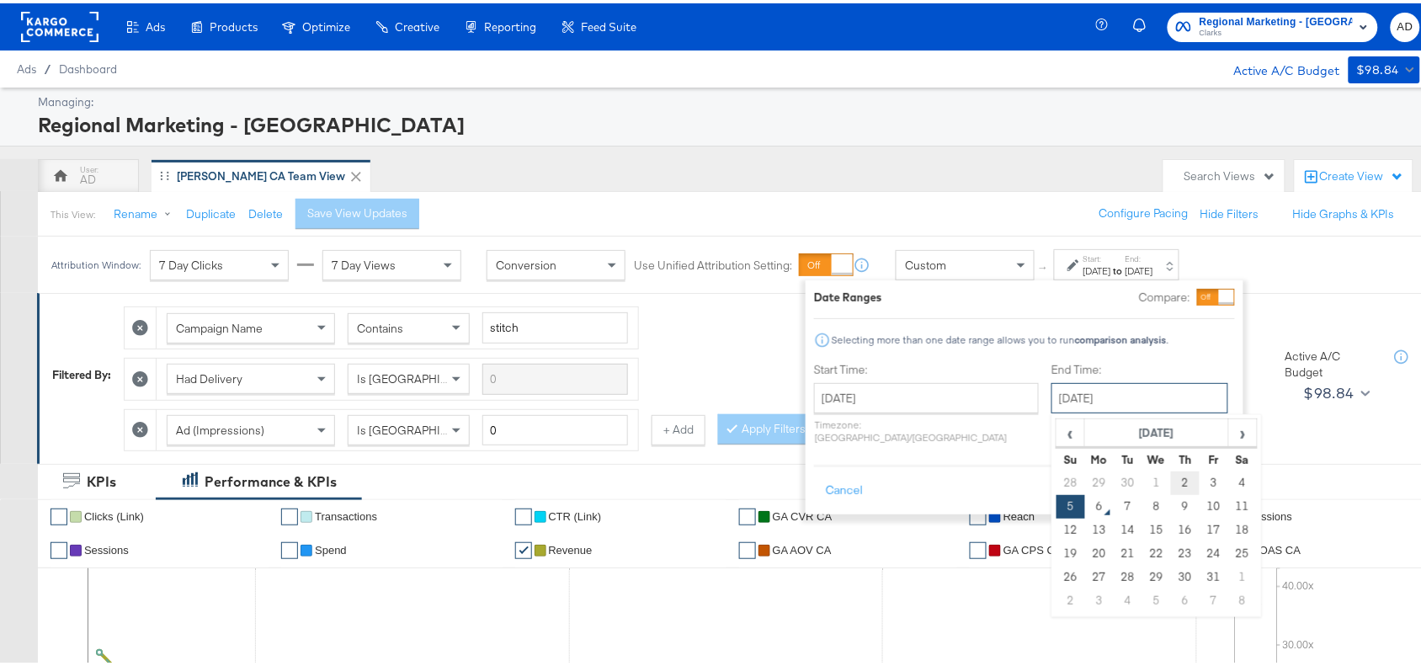
drag, startPoint x: 1108, startPoint y: 389, endPoint x: 1137, endPoint y: 484, distance: 99.4
click at [1137, 410] on div "[DATE] ‹ [DATE] › Su Mo Tu We Th Fr Sa 28 29 30 1 2 3 4 5 6 7 8 9 10 11 12 13 1…" at bounding box center [1140, 395] width 177 height 30
click at [1171, 484] on td "2" at bounding box center [1185, 480] width 29 height 24
type input "[DATE]"
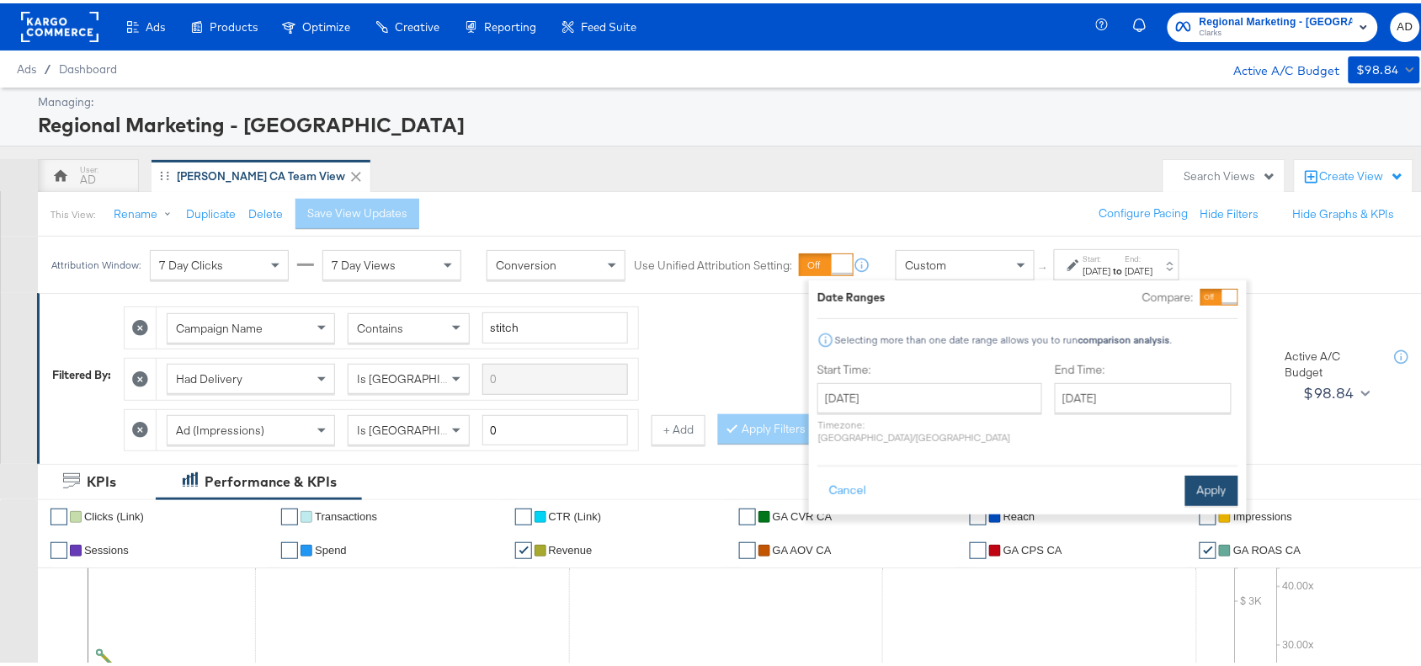
click at [1187, 472] on button "Apply" at bounding box center [1211, 487] width 53 height 30
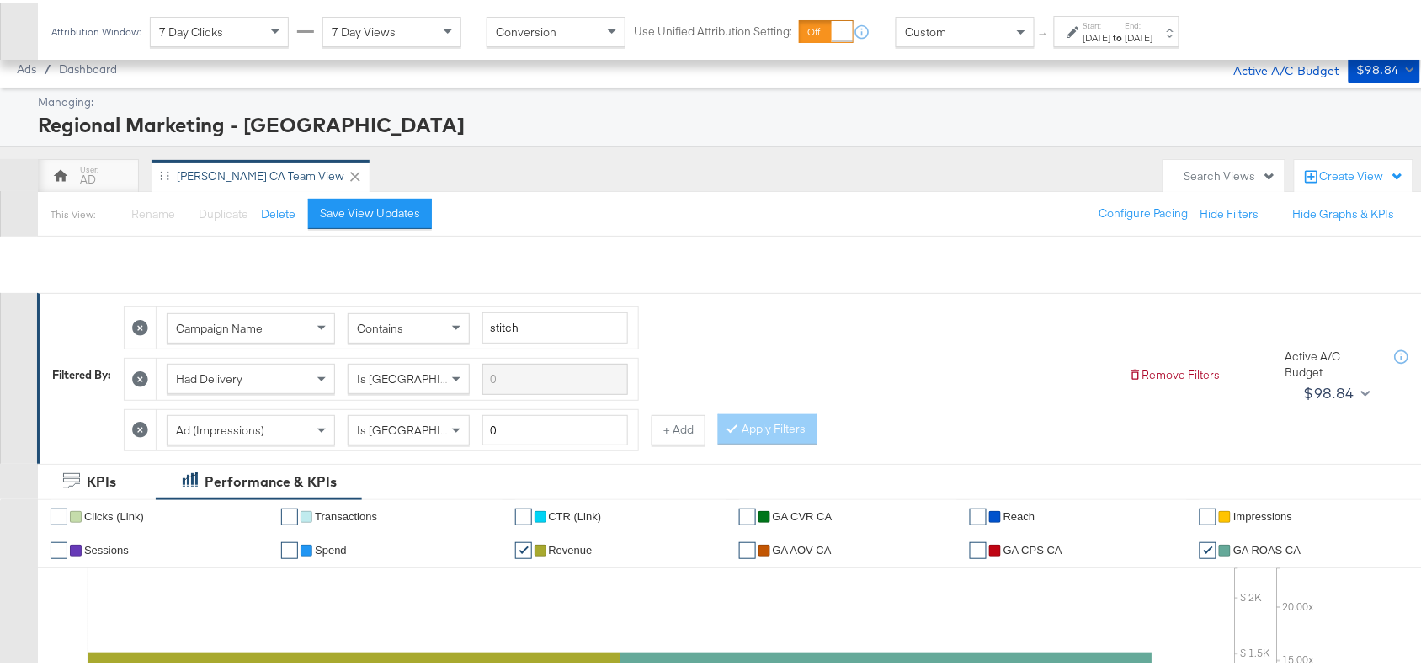
scroll to position [791, 0]
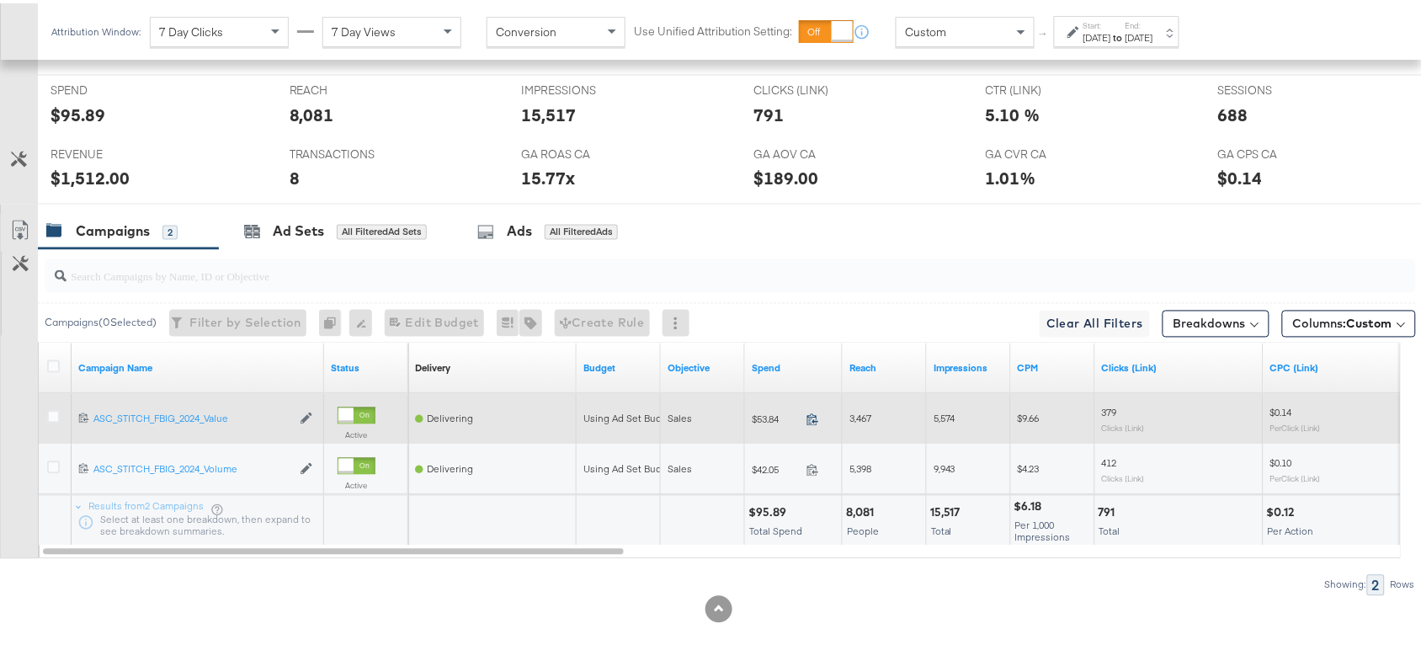
click at [809, 419] on icon at bounding box center [813, 416] width 13 height 13
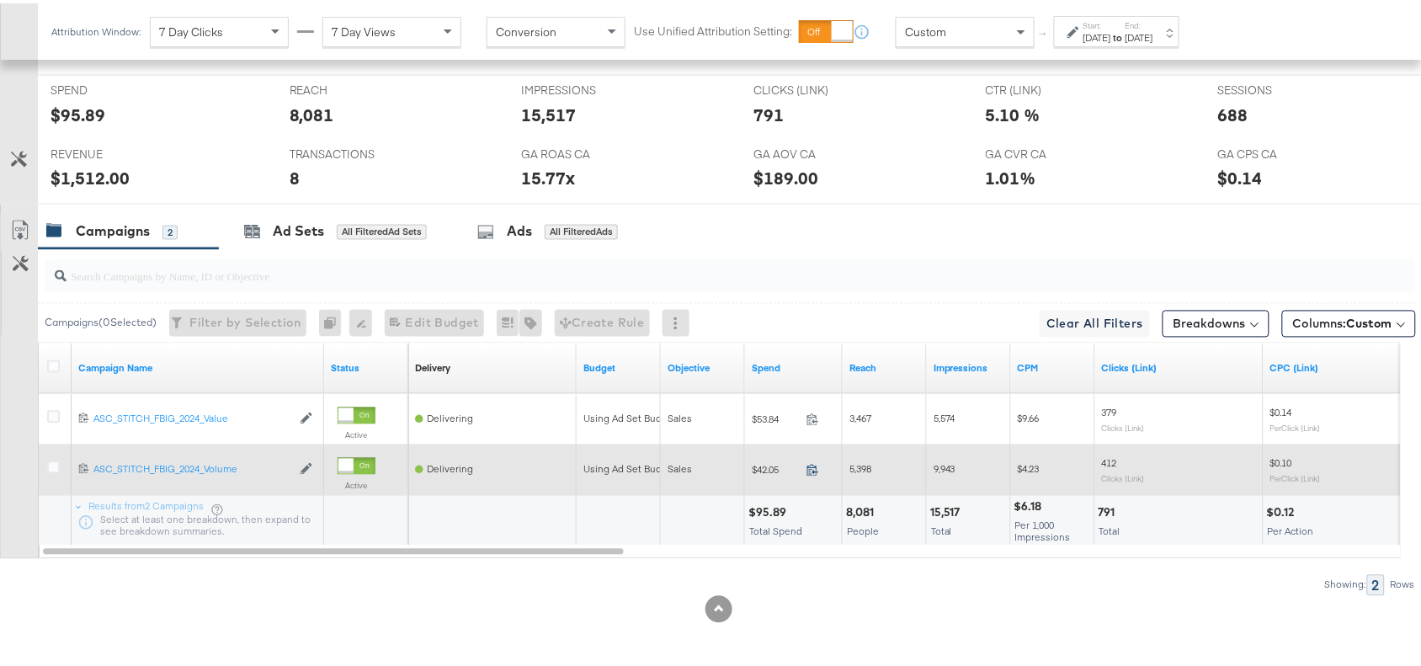
click at [812, 468] on icon at bounding box center [813, 467] width 13 height 13
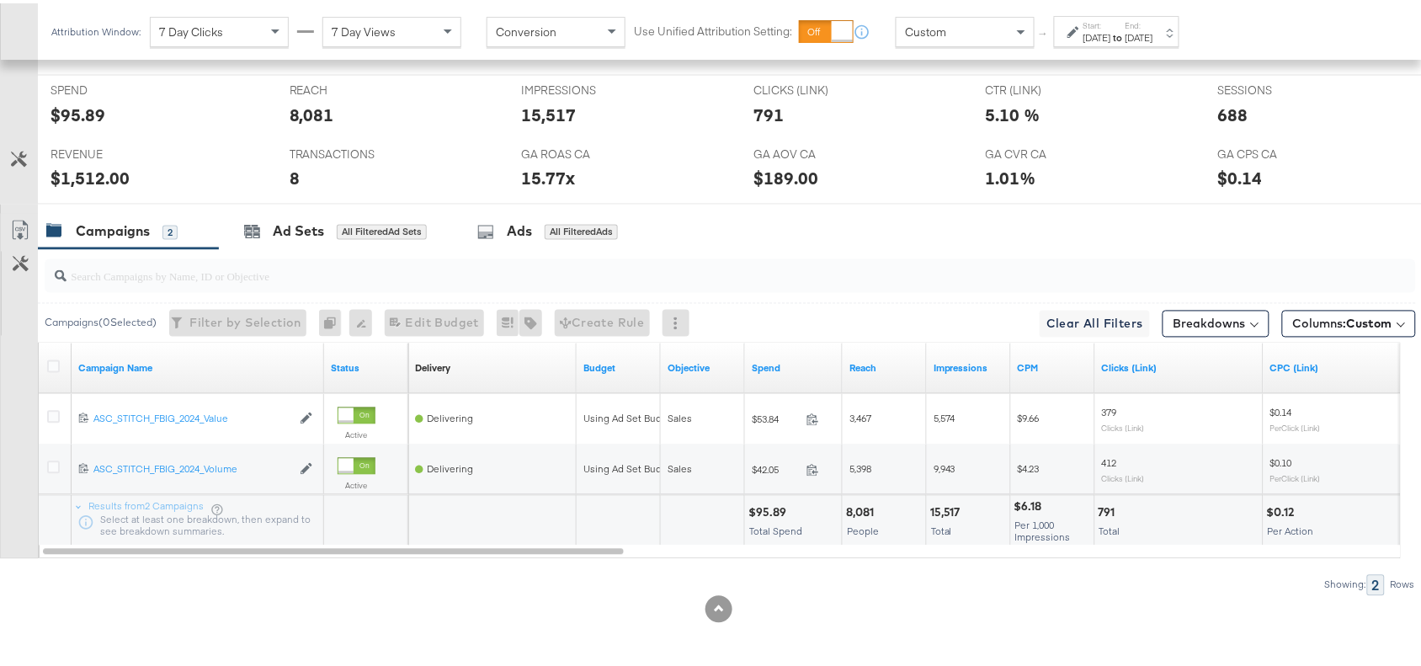
click at [1153, 25] on label "End:" at bounding box center [1140, 22] width 28 height 11
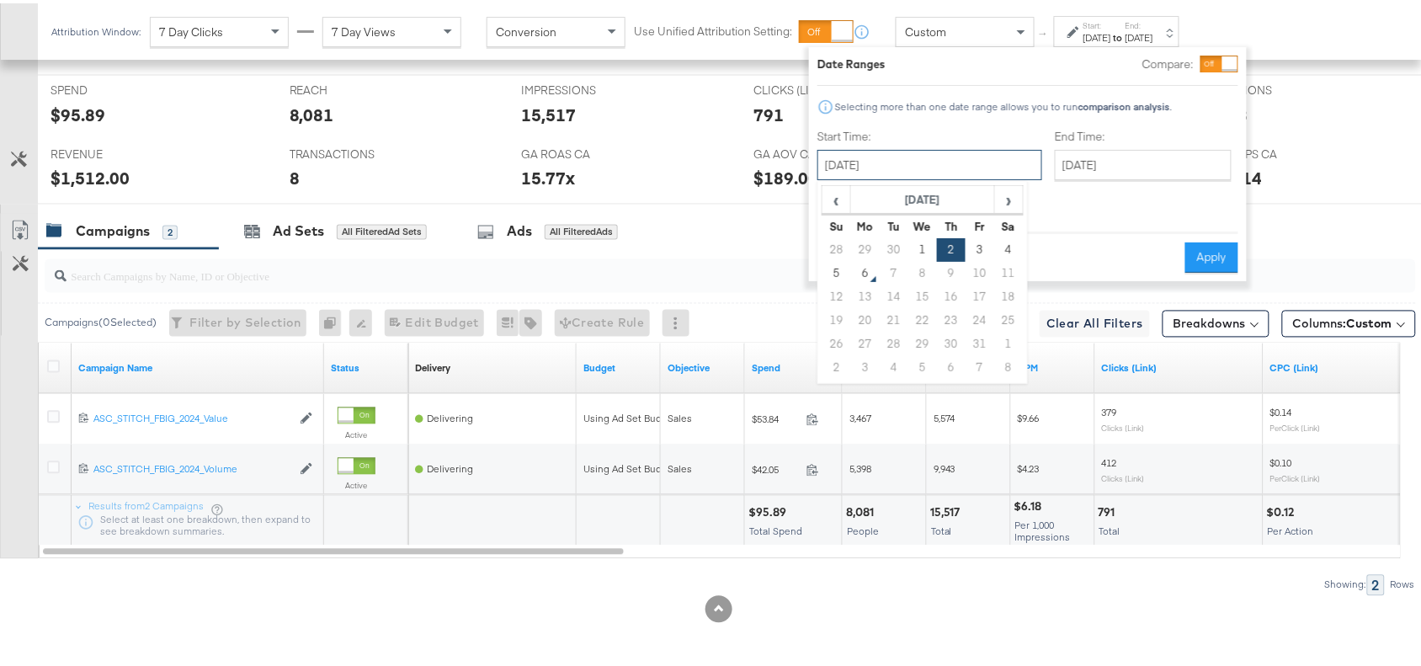
click at [908, 152] on input "[DATE]" at bounding box center [930, 162] width 225 height 30
click at [864, 268] on td "6" at bounding box center [865, 270] width 29 height 24
type input "October 6th 2025"
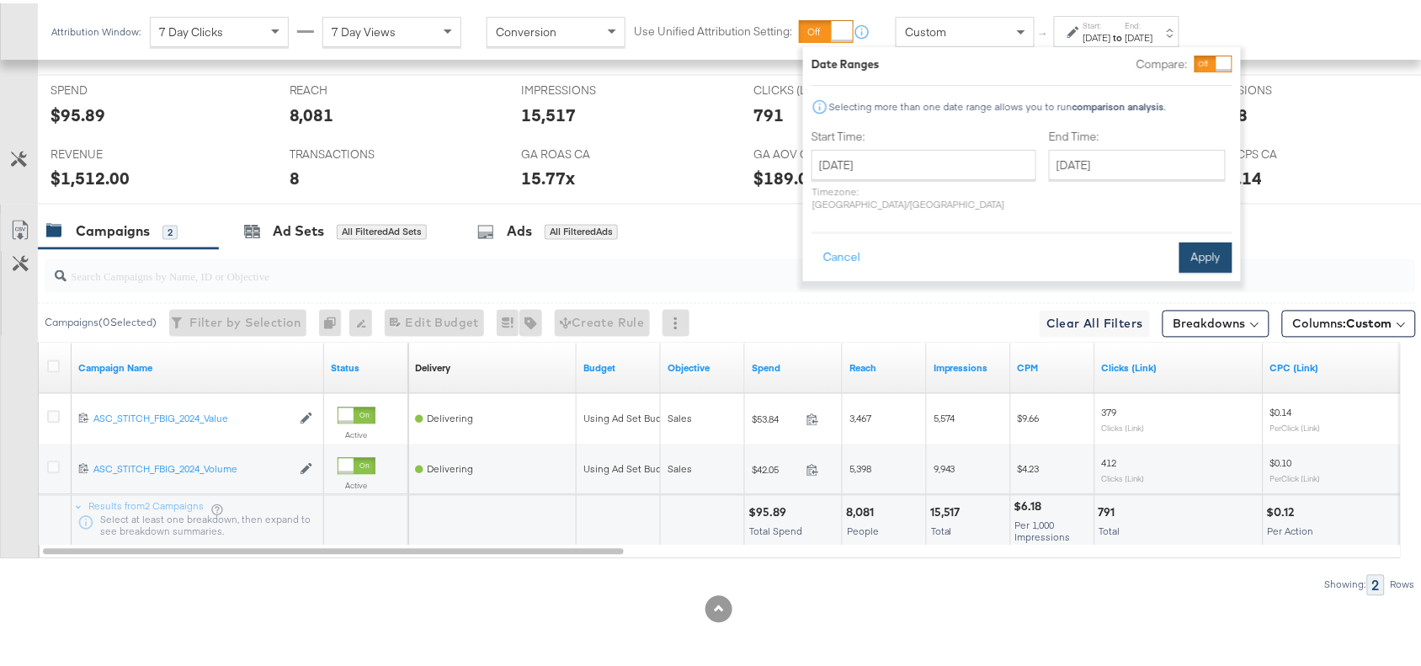
click at [1196, 241] on button "Apply" at bounding box center [1206, 254] width 53 height 30
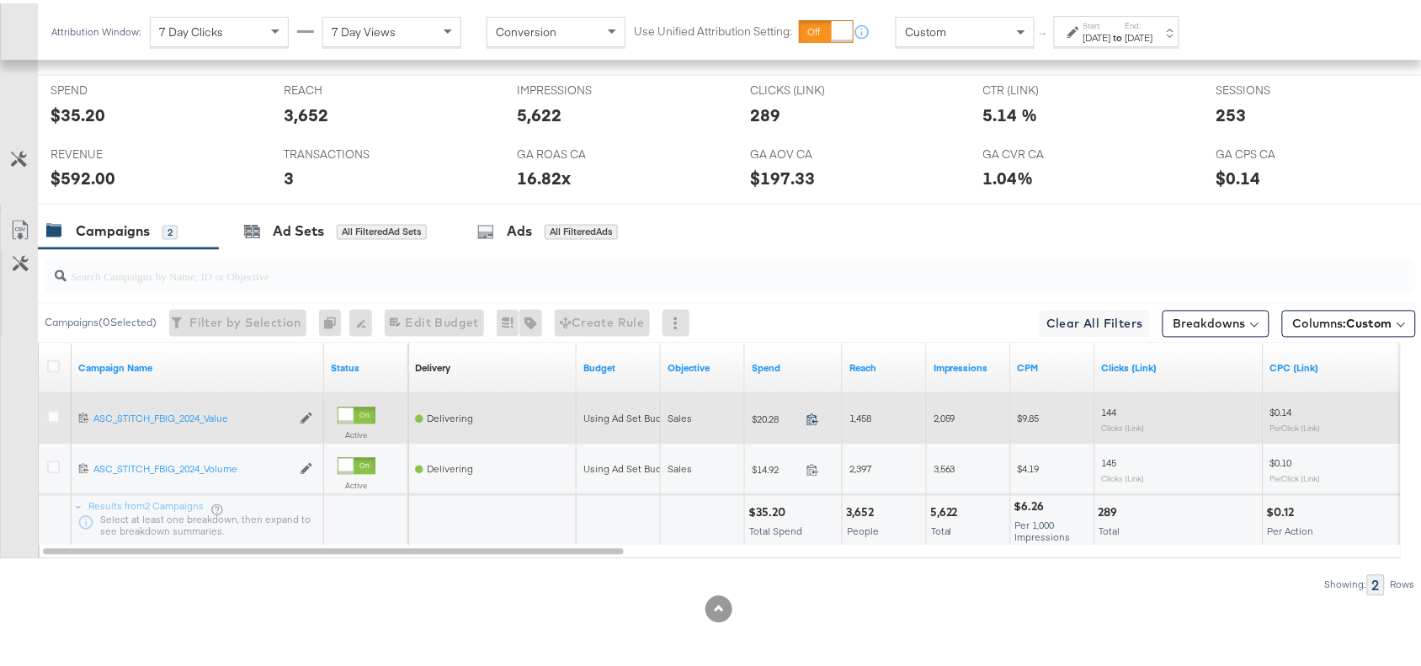
click at [813, 418] on icon at bounding box center [813, 416] width 13 height 13
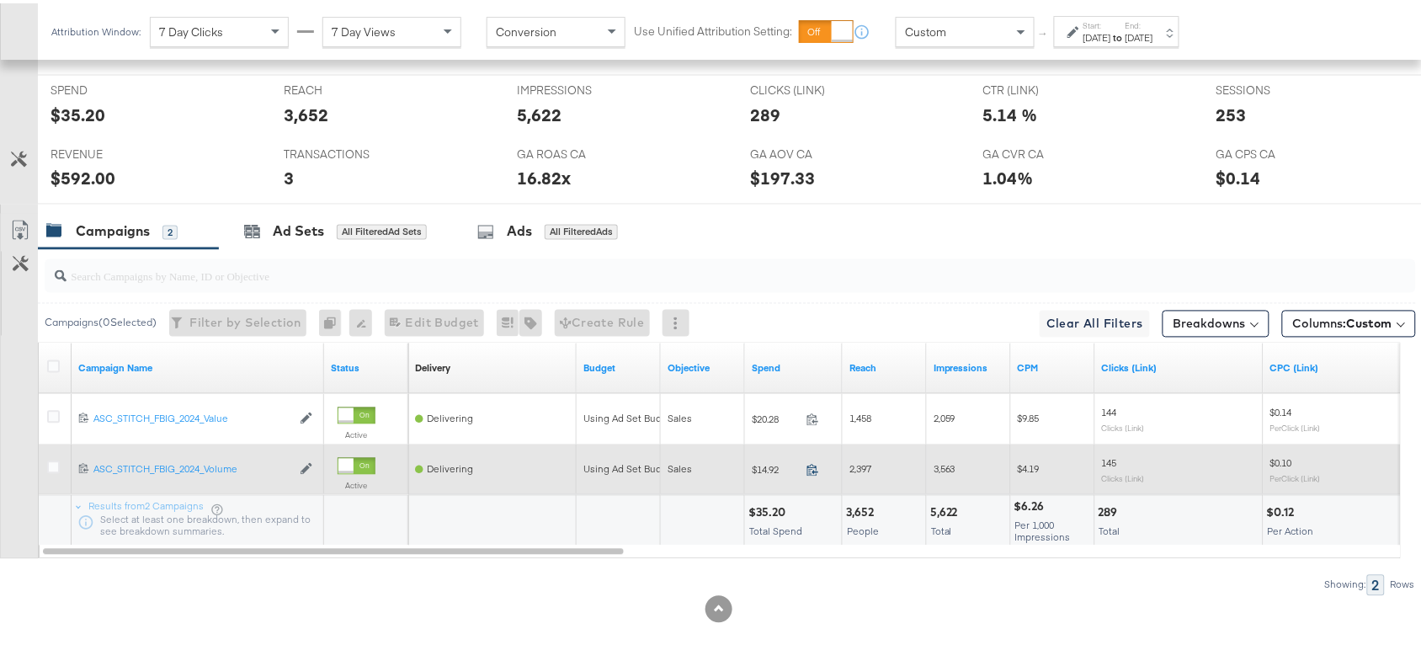
click at [810, 467] on icon at bounding box center [813, 467] width 13 height 13
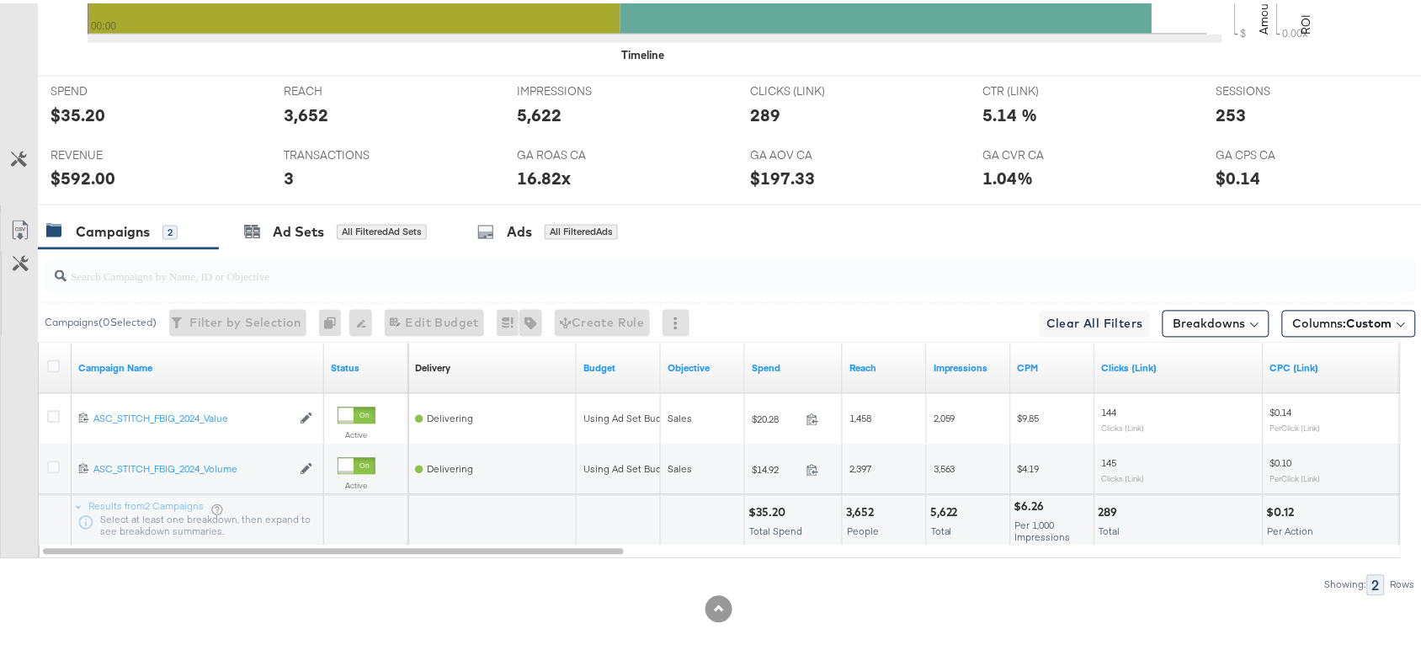
scroll to position [0, 0]
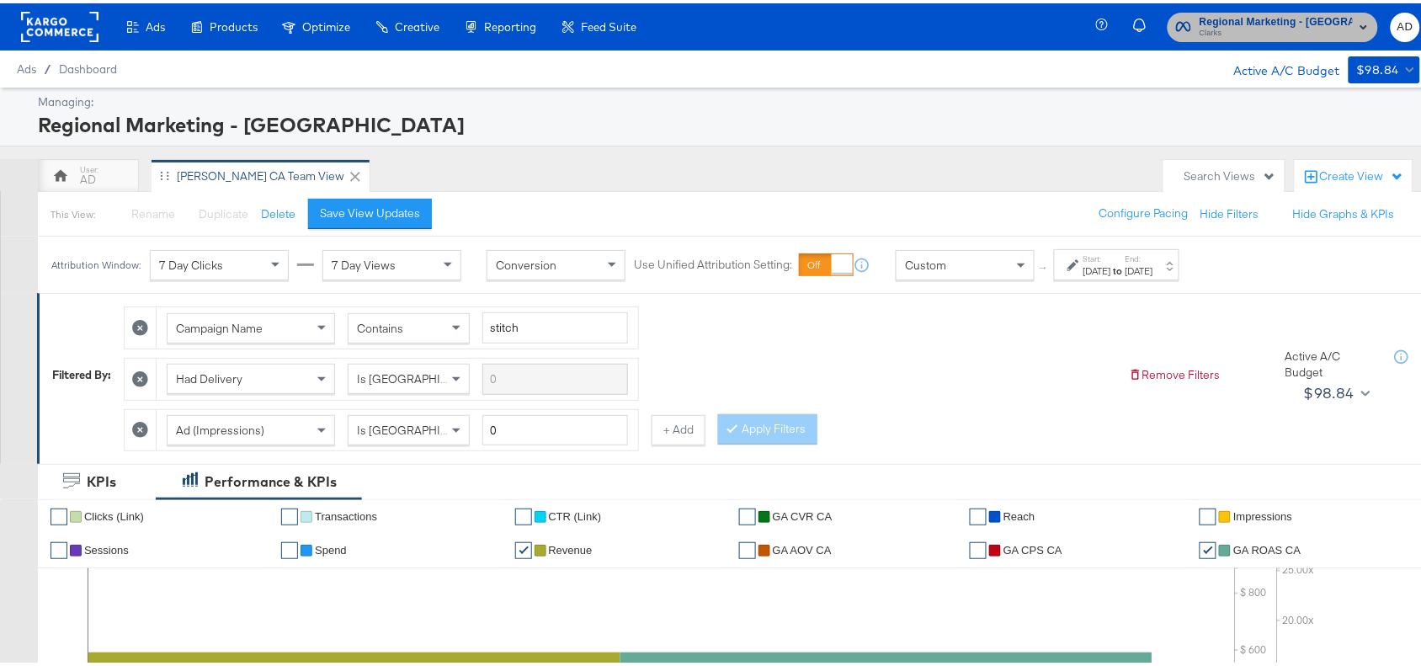
click at [1288, 17] on span "Regional Marketing - [GEOGRAPHIC_DATA]" at bounding box center [1276, 19] width 153 height 18
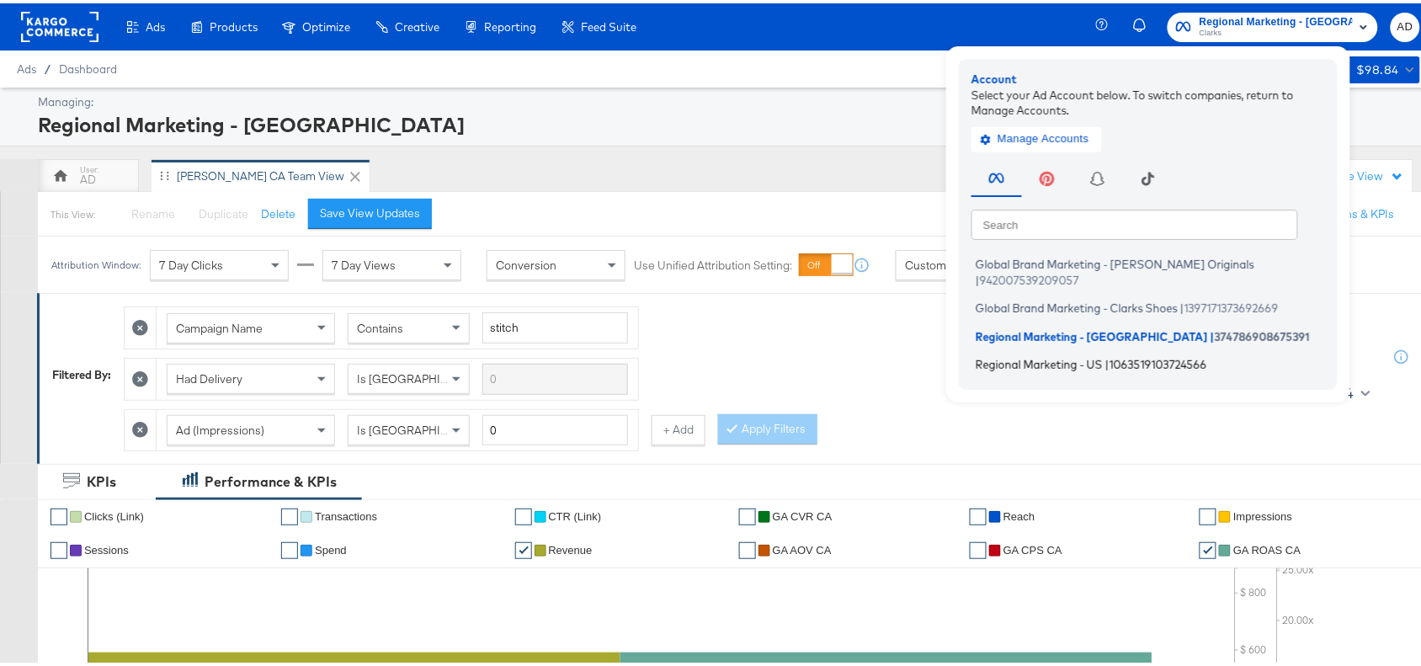
click at [1040, 354] on span "Regional Marketing - US" at bounding box center [1039, 360] width 127 height 13
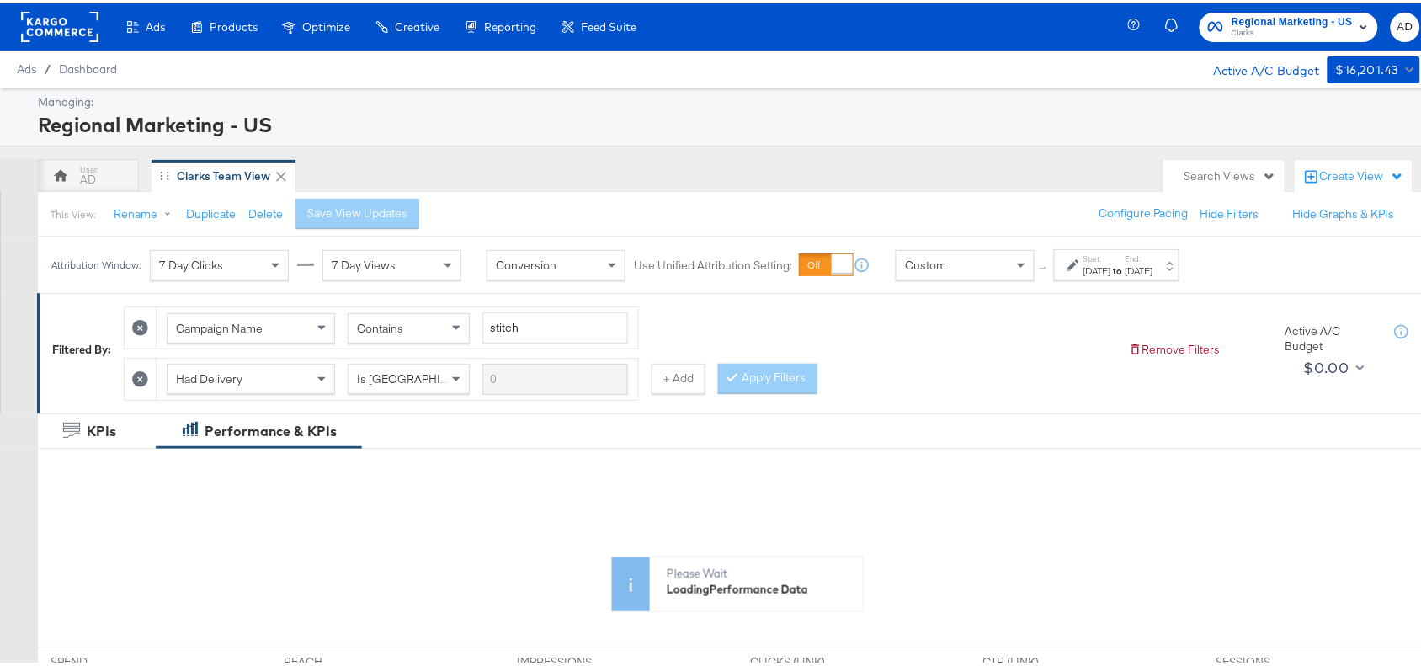
click at [1107, 258] on label "Start:" at bounding box center [1098, 255] width 28 height 11
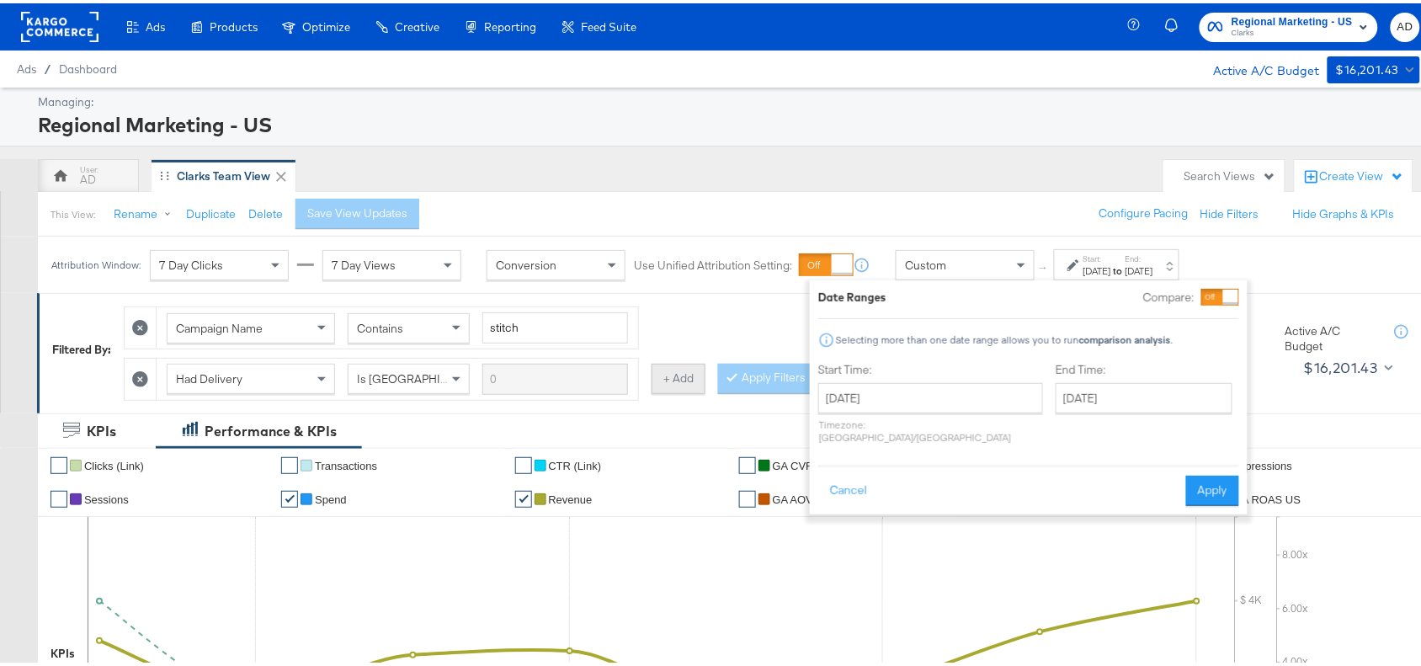
click at [695, 376] on button "+ Add" at bounding box center [679, 375] width 54 height 30
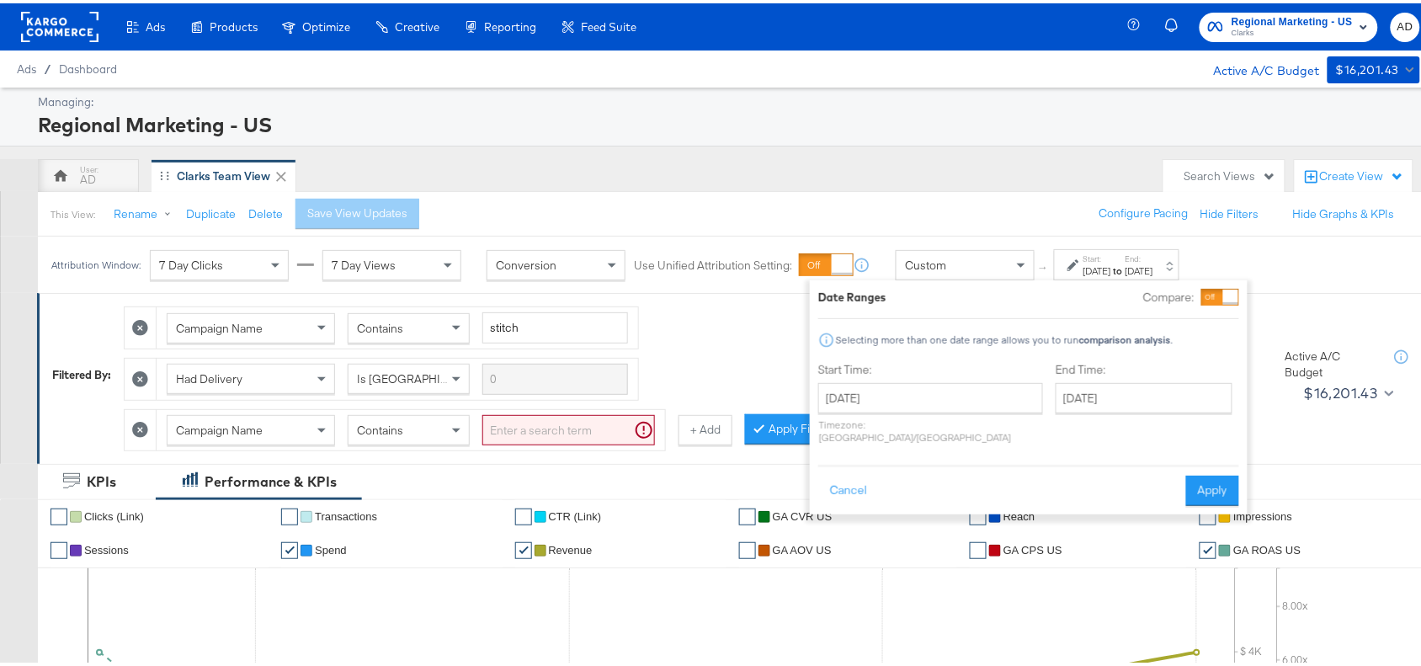
click at [305, 431] on div "Campaign Name" at bounding box center [251, 427] width 167 height 29
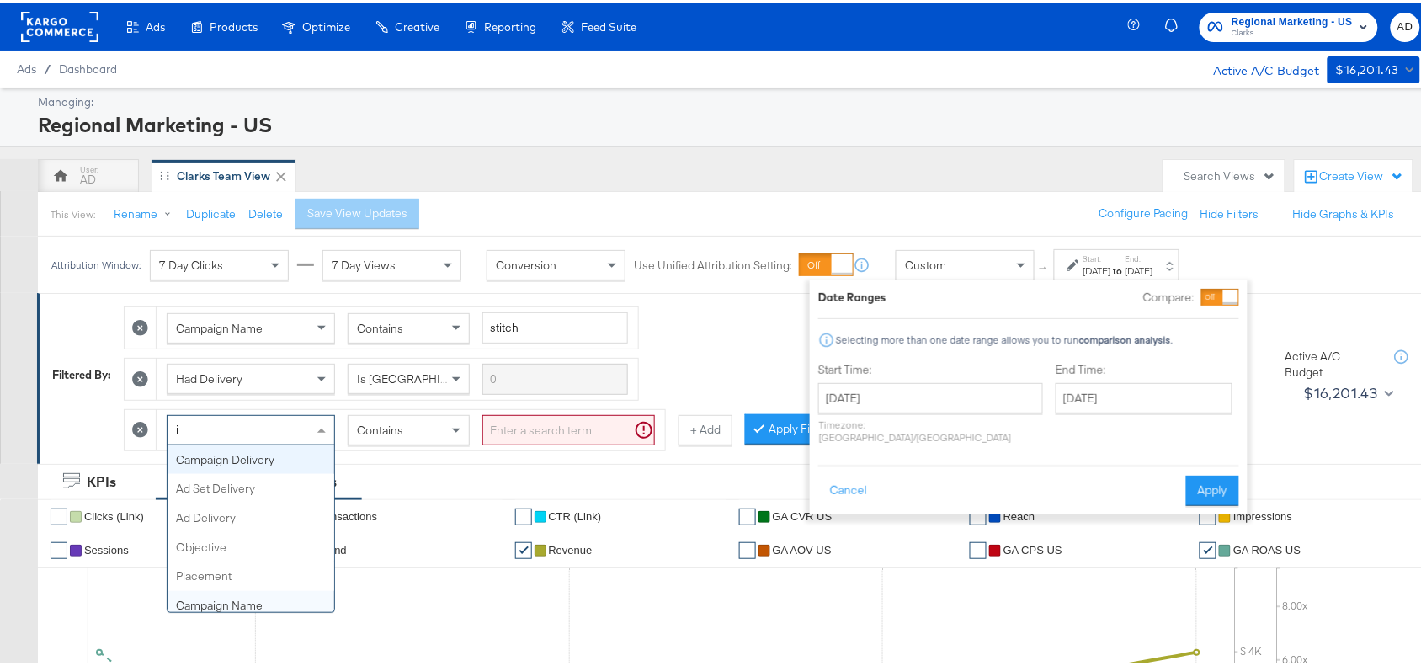
type input "im"
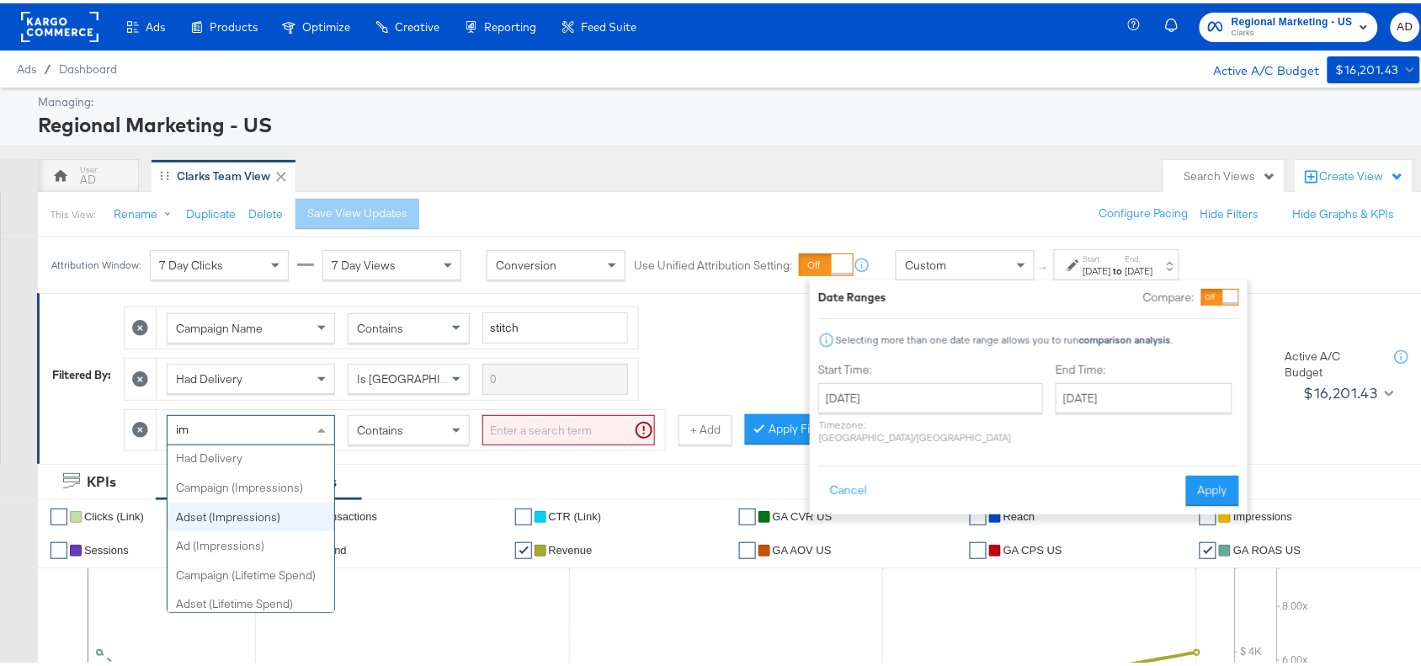
scroll to position [31, 0]
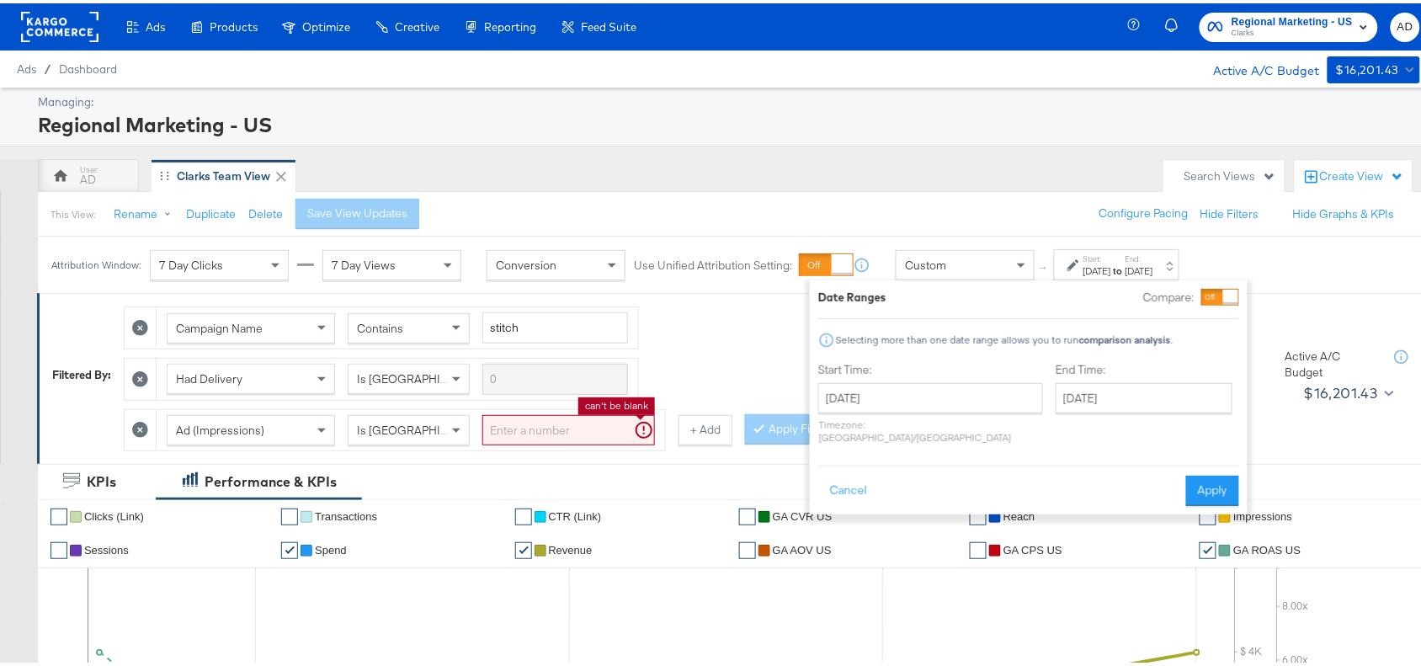
click at [600, 422] on input "search" at bounding box center [568, 427] width 173 height 31
click at [546, 439] on input "search" at bounding box center [568, 427] width 173 height 31
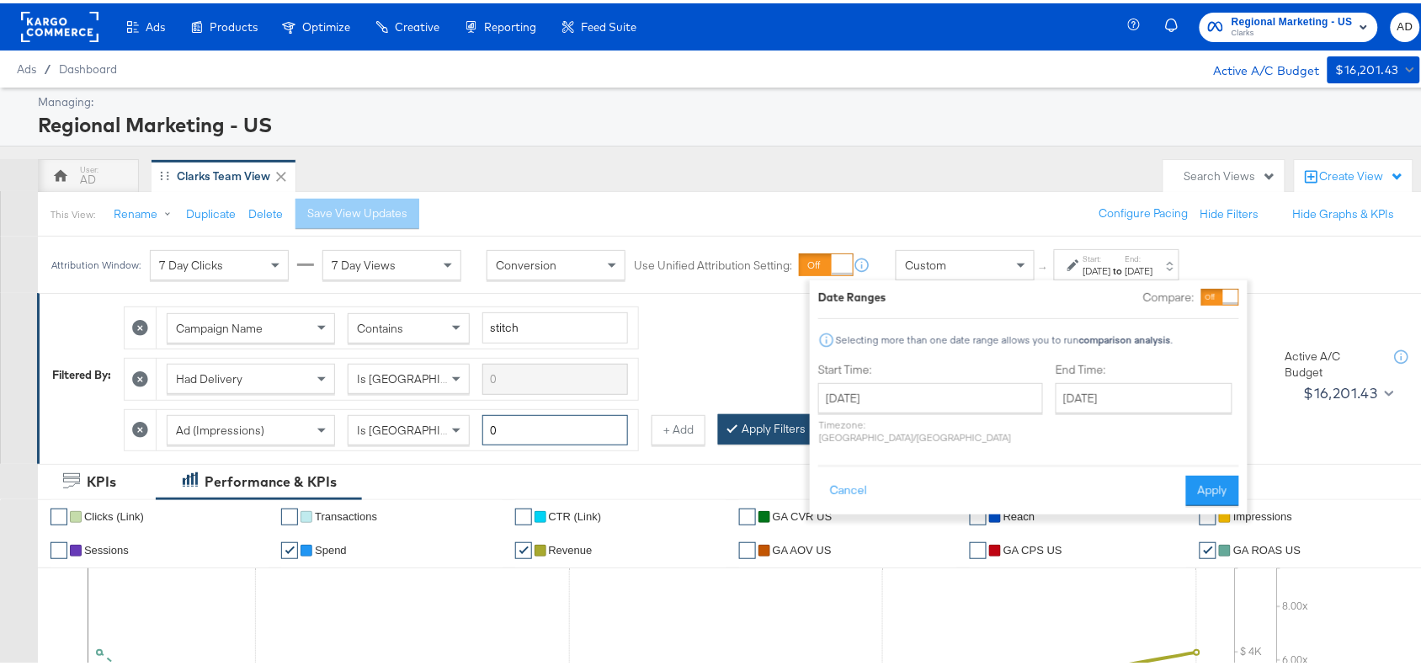
type input "0"
click at [756, 430] on button "Apply Filters" at bounding box center [767, 426] width 99 height 30
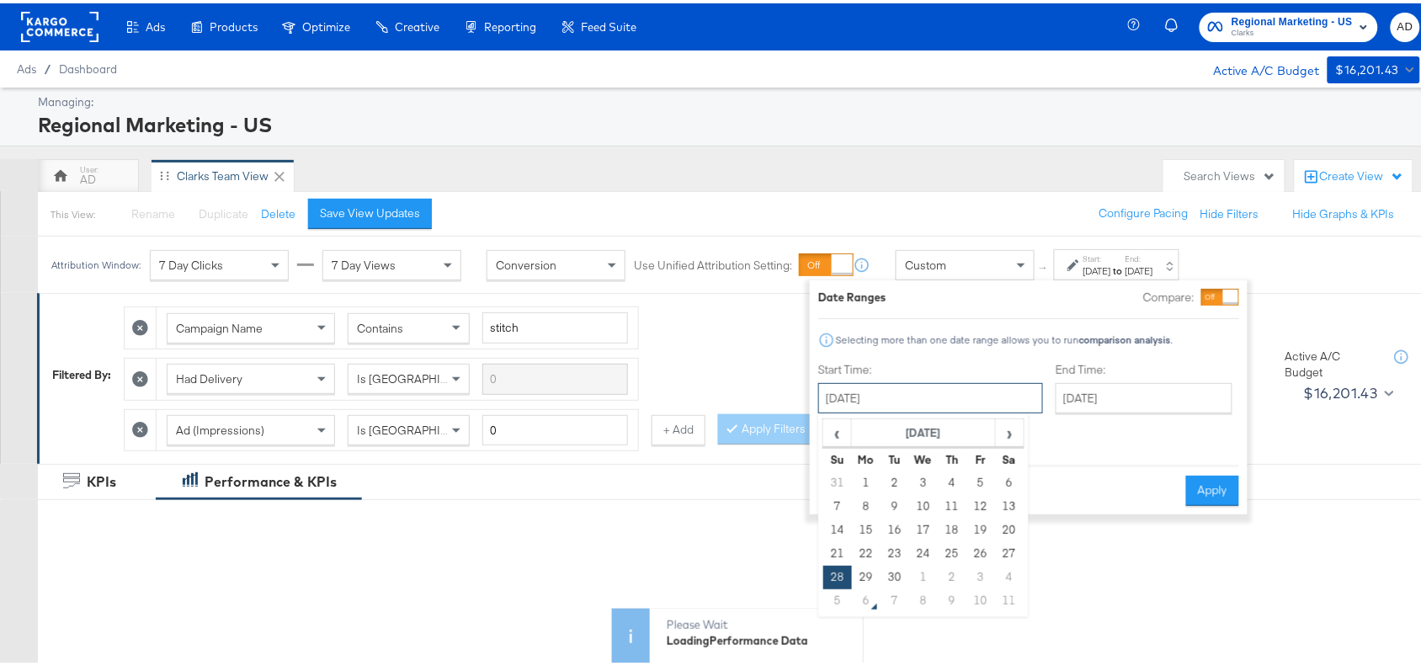
click at [958, 397] on input "September 28th 2025" at bounding box center [930, 395] width 225 height 30
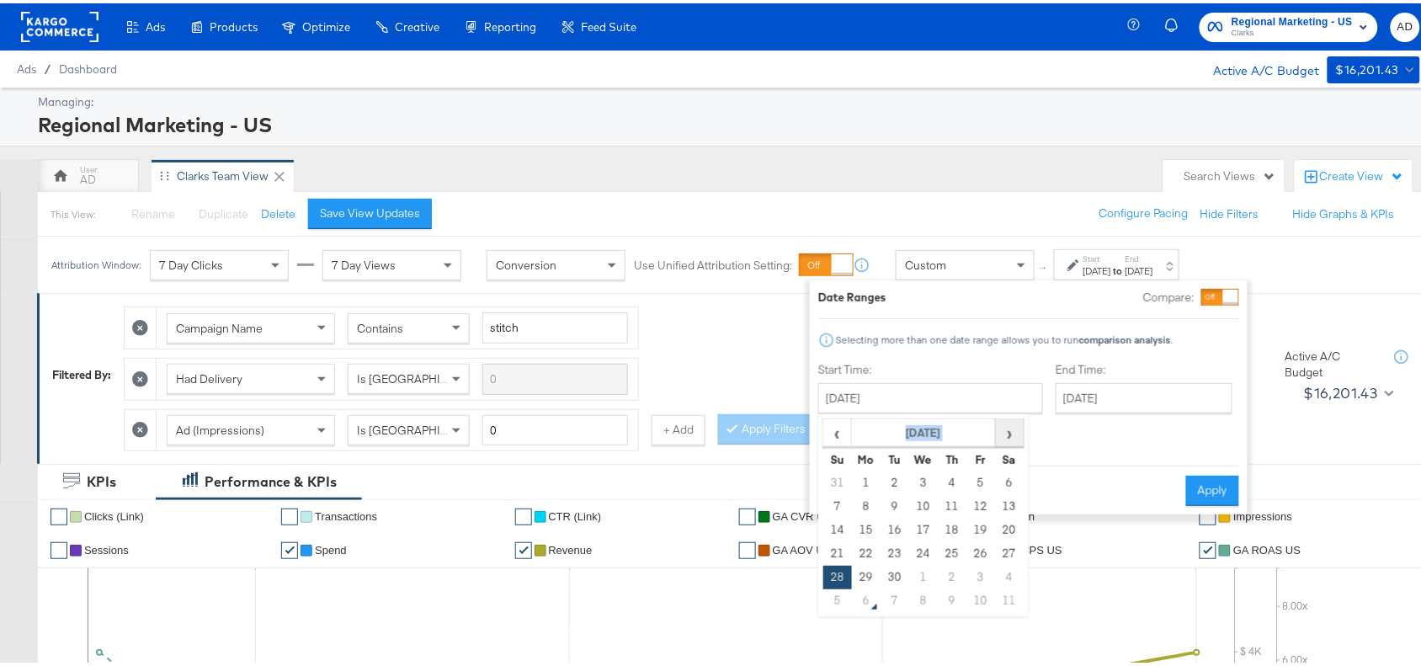
drag, startPoint x: 1026, startPoint y: 438, endPoint x: 1017, endPoint y: 436, distance: 8.6
click at [1017, 436] on div "‹ September 2025 › Su Mo Tu We Th Fr Sa 31 1 2 3 4 5 6 7 8 9 10 11 12 13 14 15 …" at bounding box center [923, 512] width 210 height 203
click at [1017, 436] on span "›" at bounding box center [1010, 429] width 26 height 25
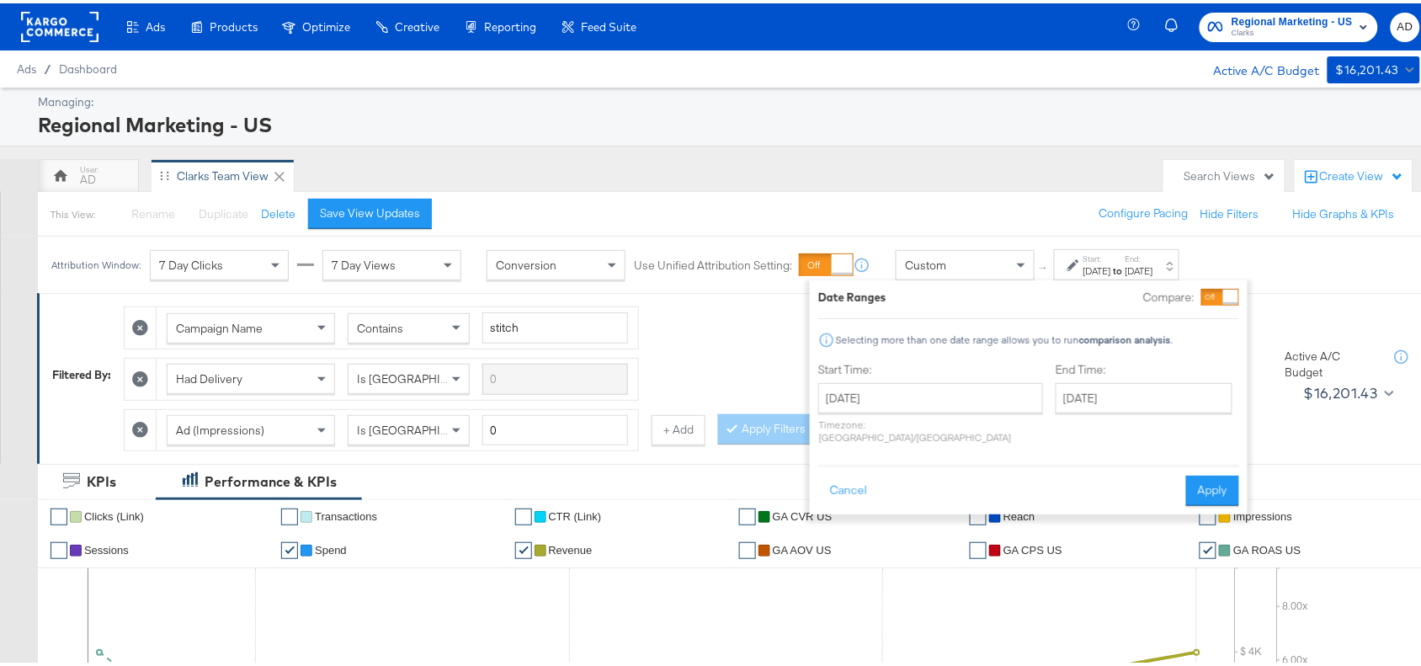
click at [1108, 434] on div "End Time: October 5th 2025 ‹ October 2025 › Su Mo Tu We Th Fr Sa 28 29 30 1 2 3…" at bounding box center [1148, 403] width 184 height 89
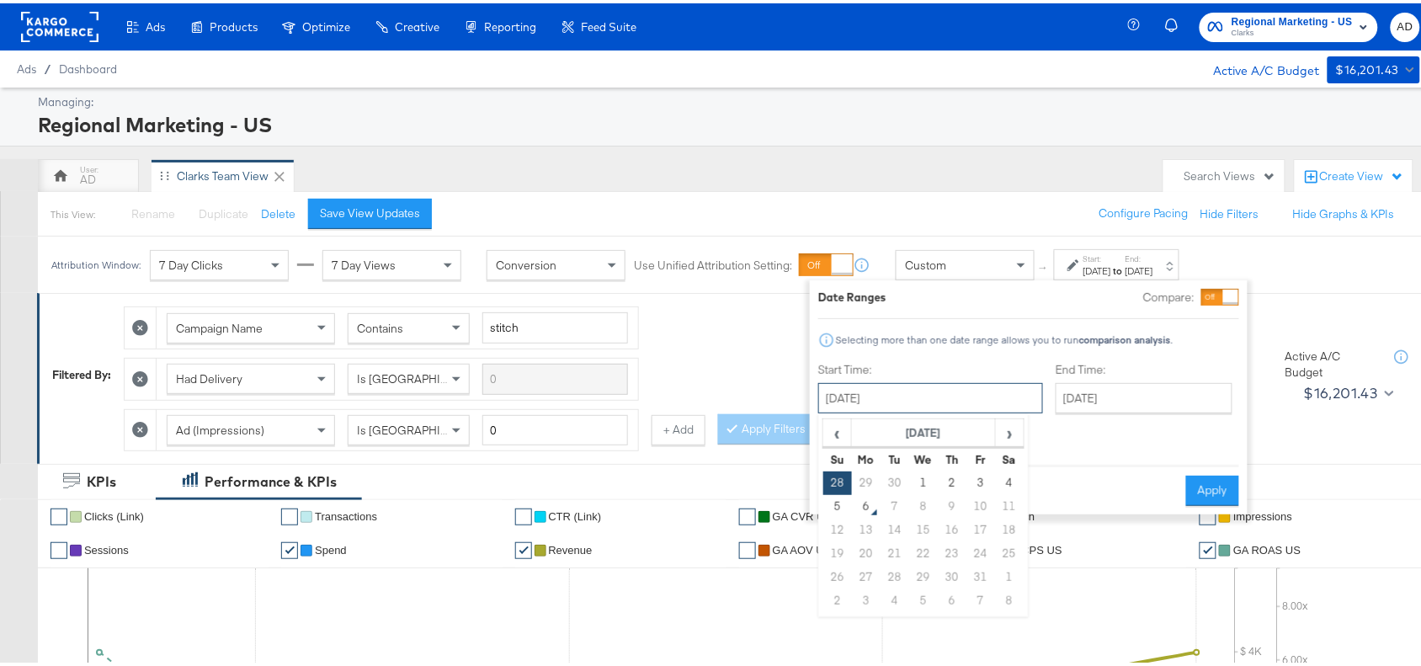
click at [983, 400] on input "September 28th 2025" at bounding box center [930, 395] width 225 height 30
click at [950, 485] on td "2" at bounding box center [952, 480] width 29 height 24
type input "[DATE]"
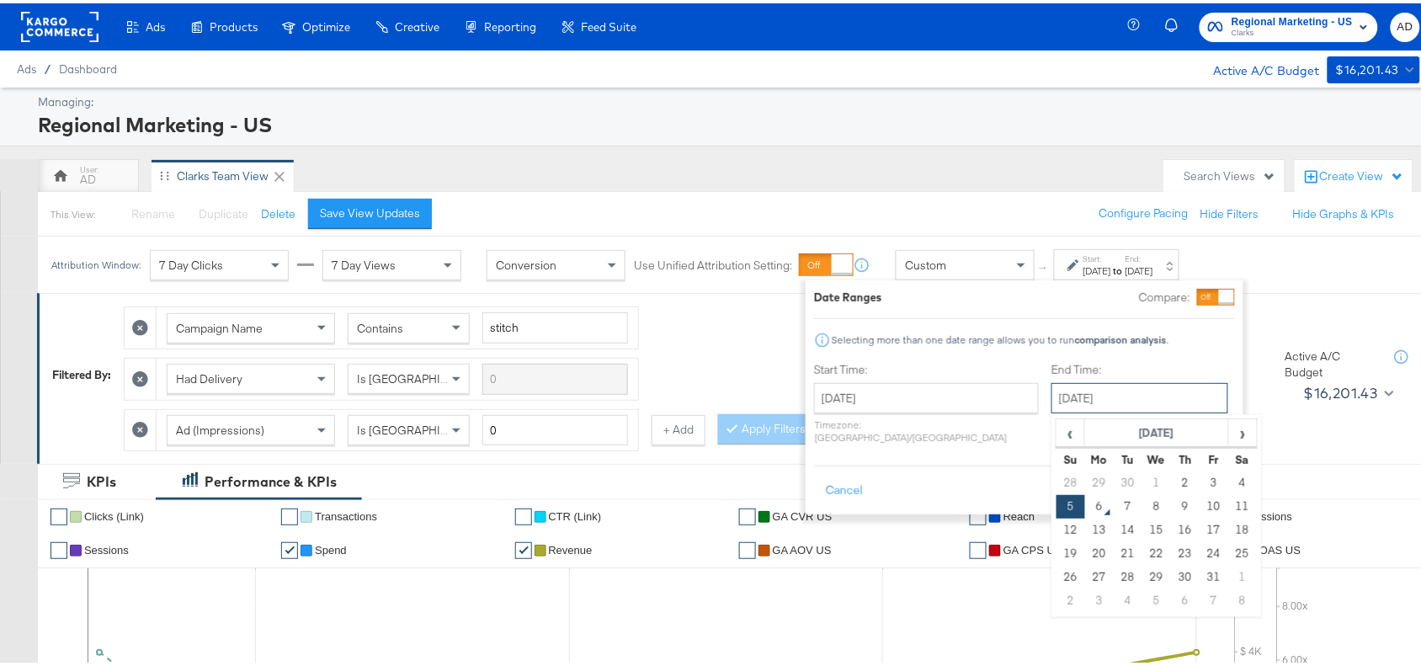
click at [1137, 392] on input "[DATE]" at bounding box center [1140, 395] width 177 height 30
click at [1171, 480] on td "2" at bounding box center [1185, 480] width 29 height 24
type input "[DATE]"
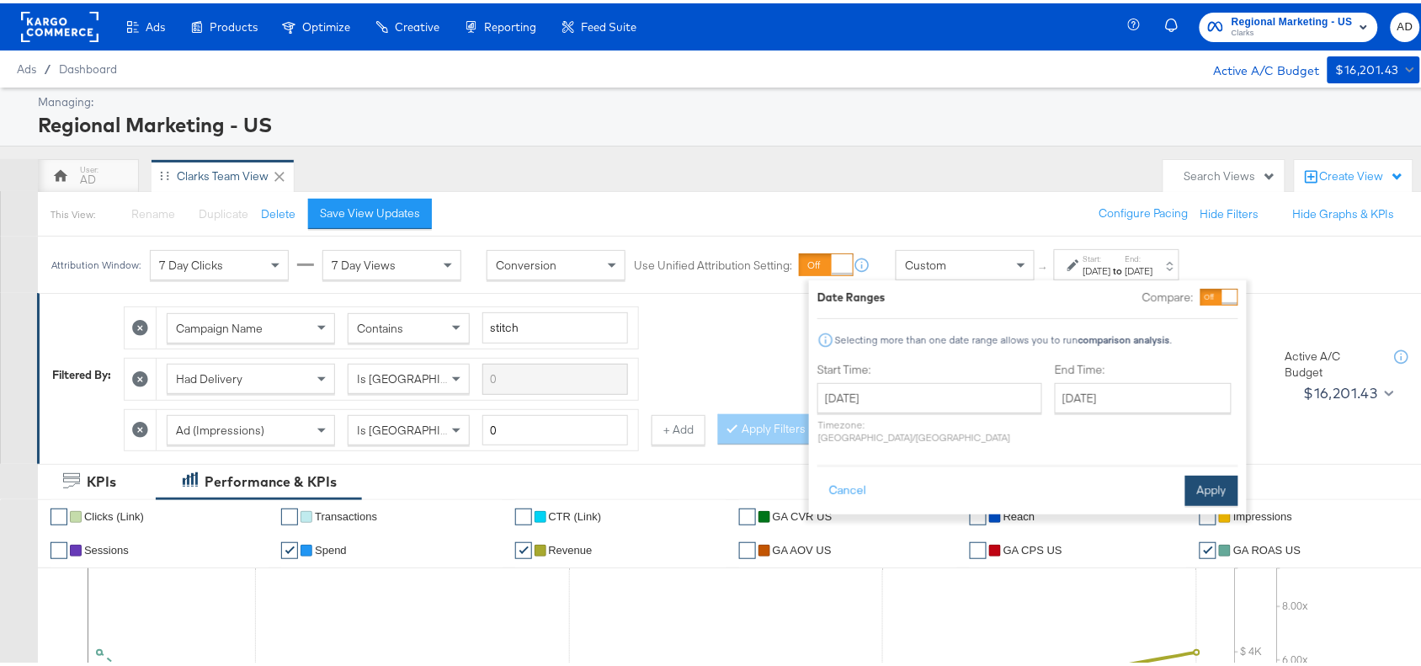
click at [1223, 472] on button "Apply" at bounding box center [1211, 487] width 53 height 30
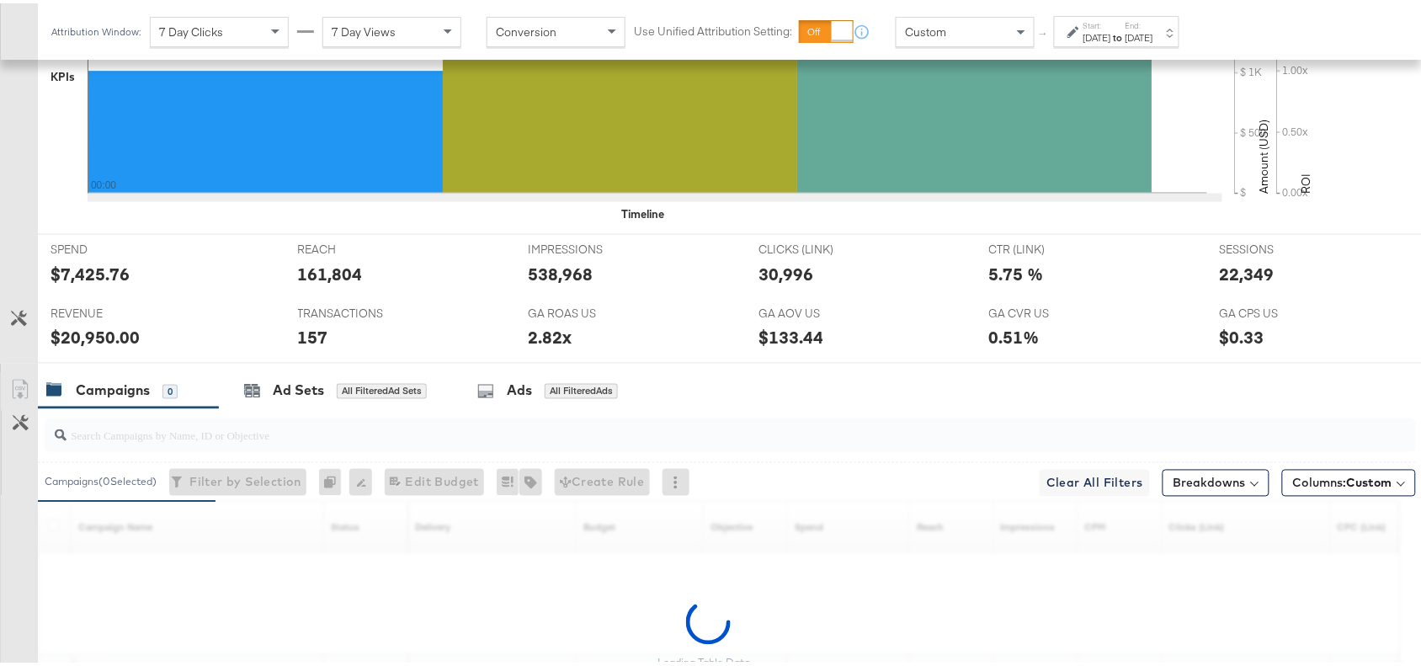
scroll to position [791, 0]
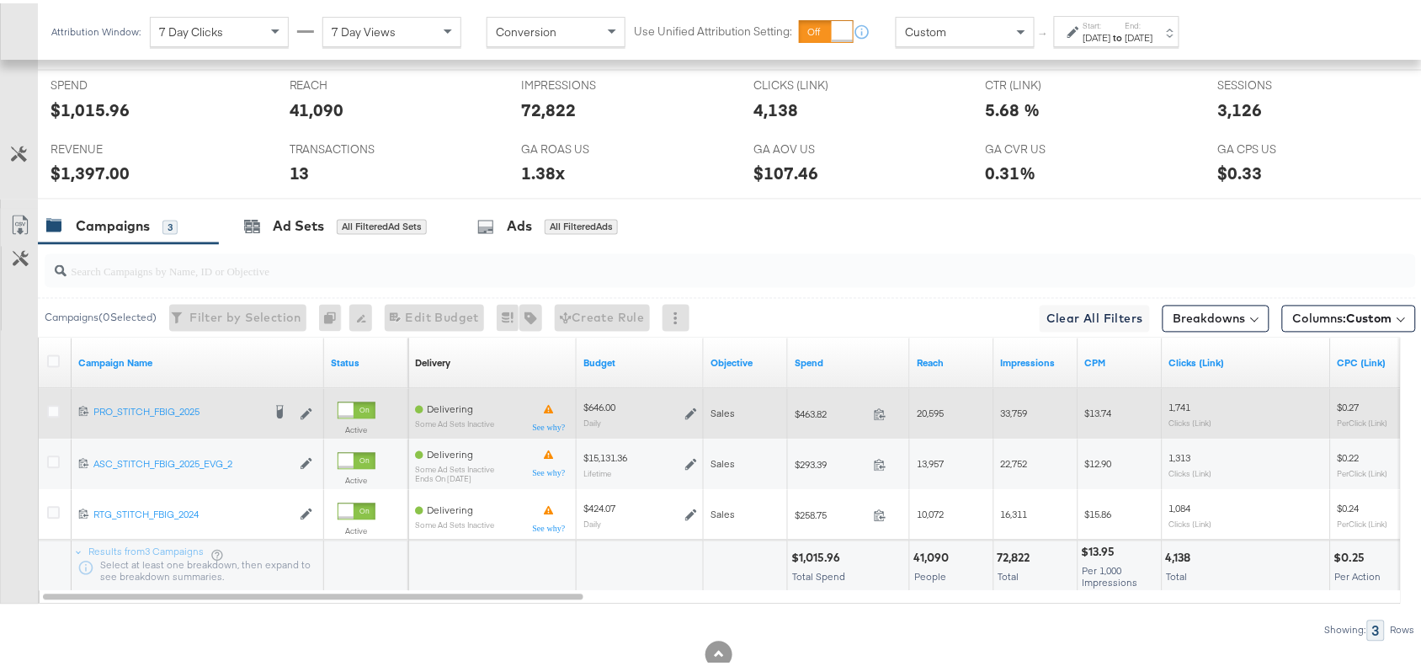
click at [887, 415] on span at bounding box center [885, 414] width 36 height 13
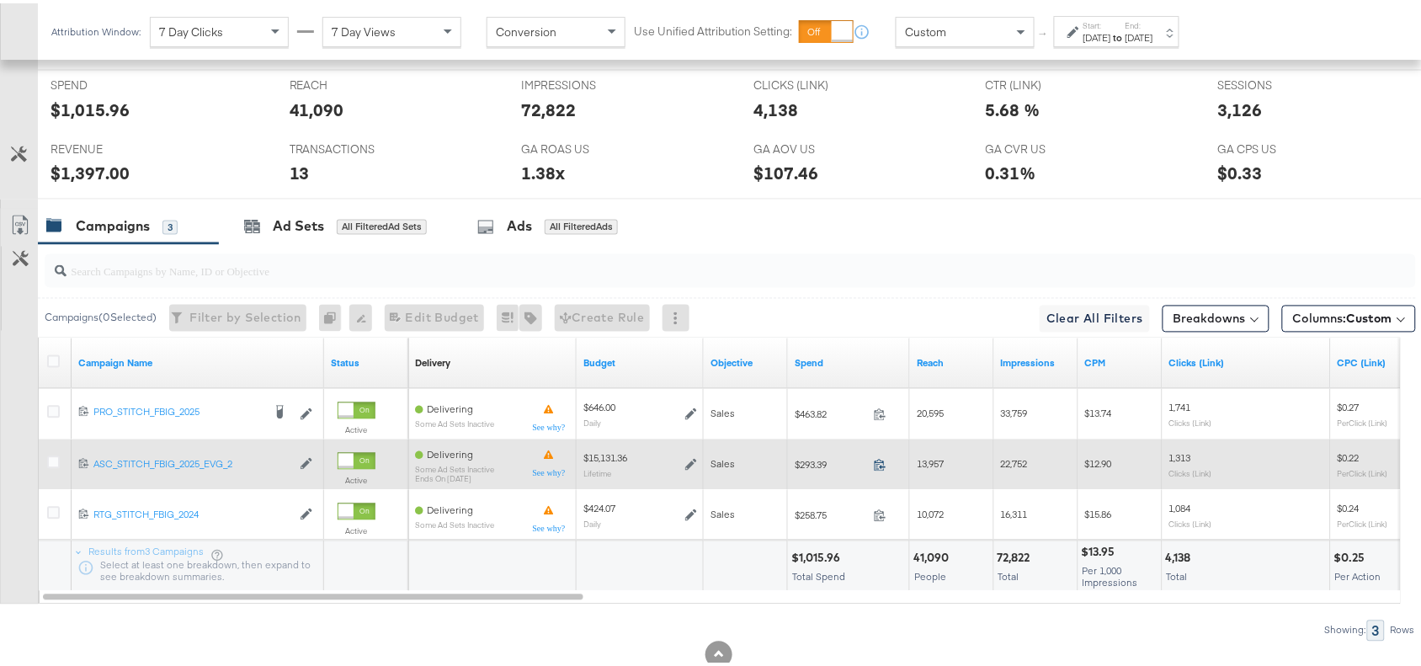
click at [874, 468] on icon at bounding box center [880, 462] width 13 height 13
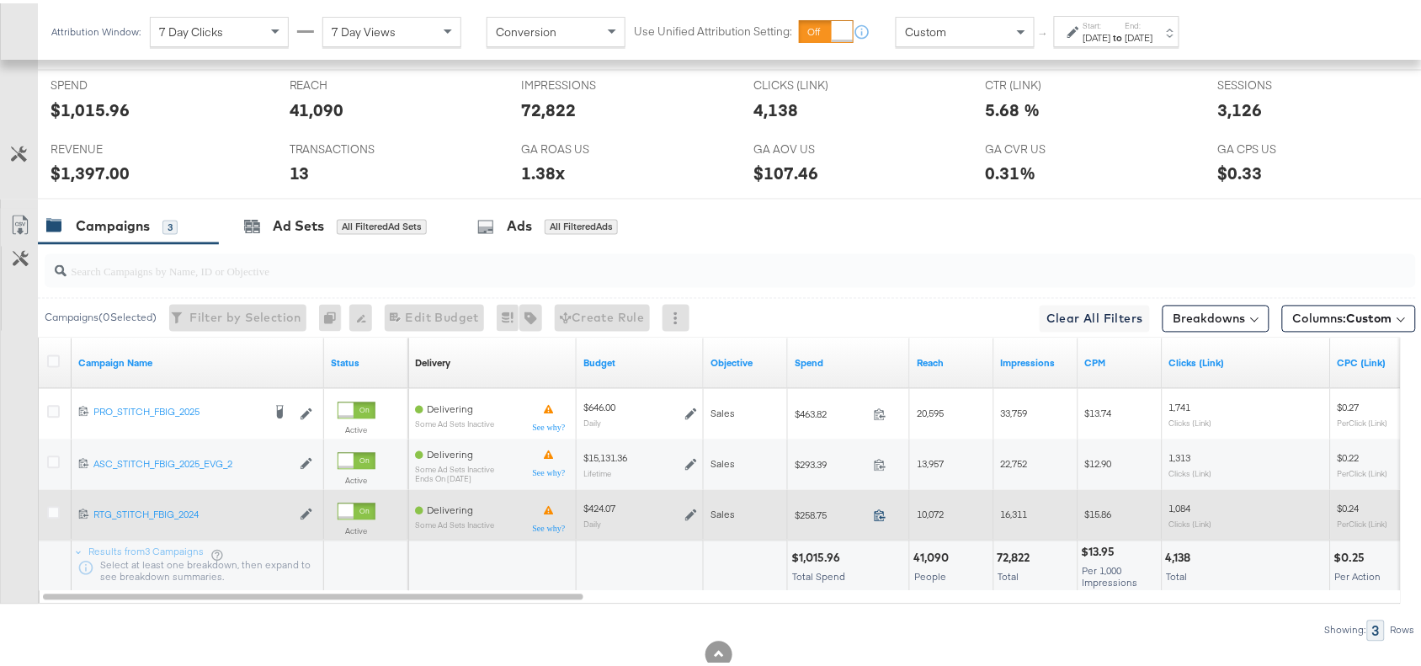
click at [882, 514] on icon at bounding box center [880, 512] width 13 height 13
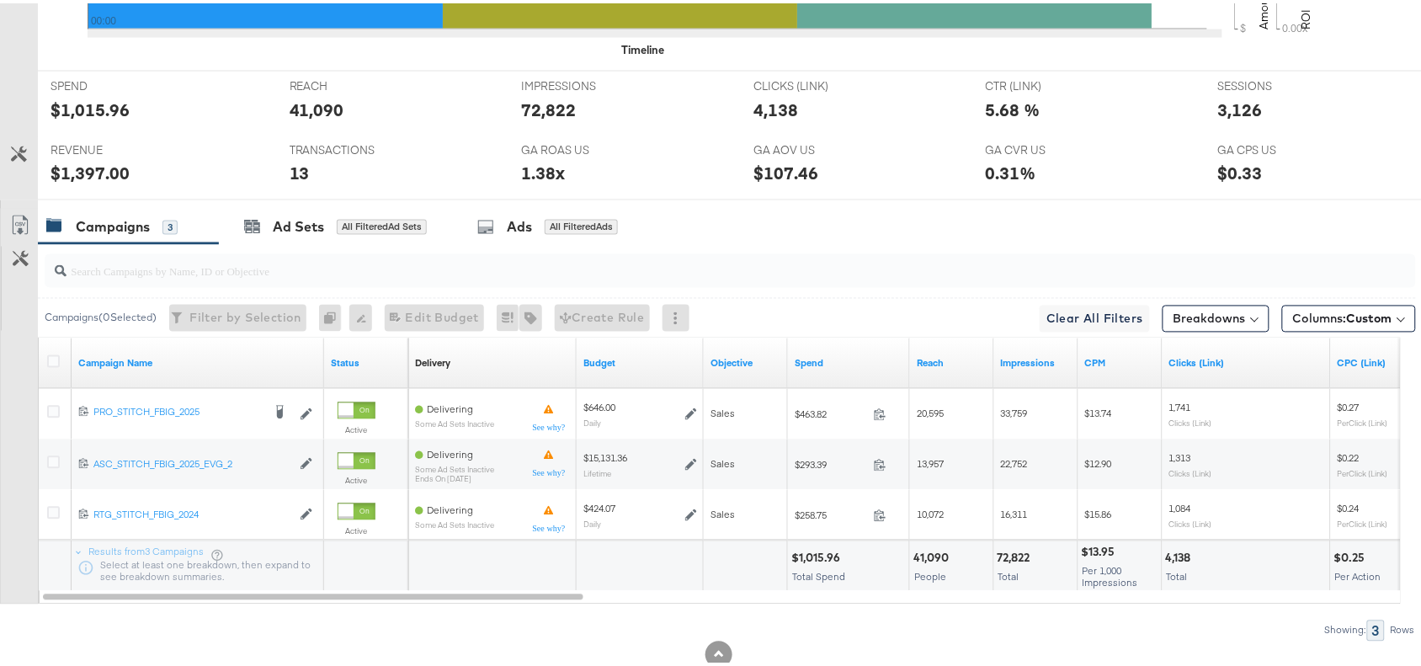
scroll to position [0, 0]
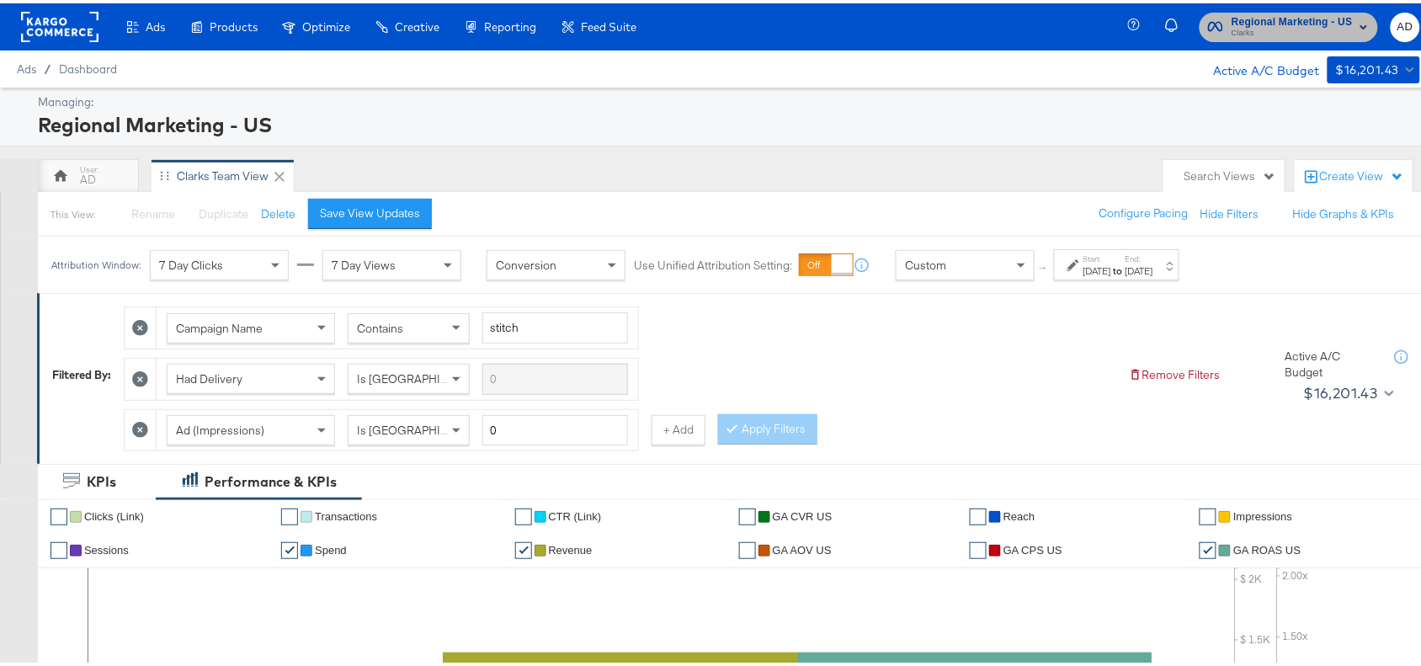
click at [1276, 19] on span "Regional Marketing - US" at bounding box center [1292, 19] width 121 height 18
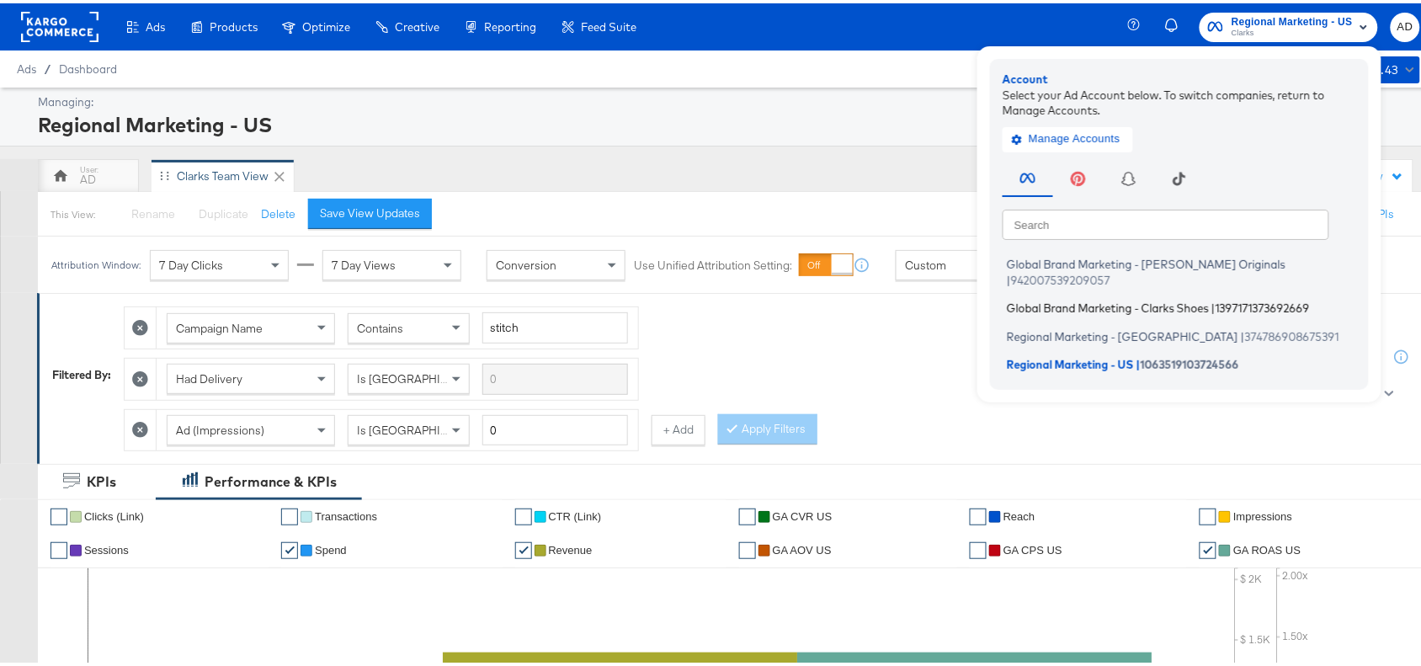
click at [1053, 298] on span "Global Brand Marketing - Clarks Shoes" at bounding box center [1108, 304] width 202 height 13
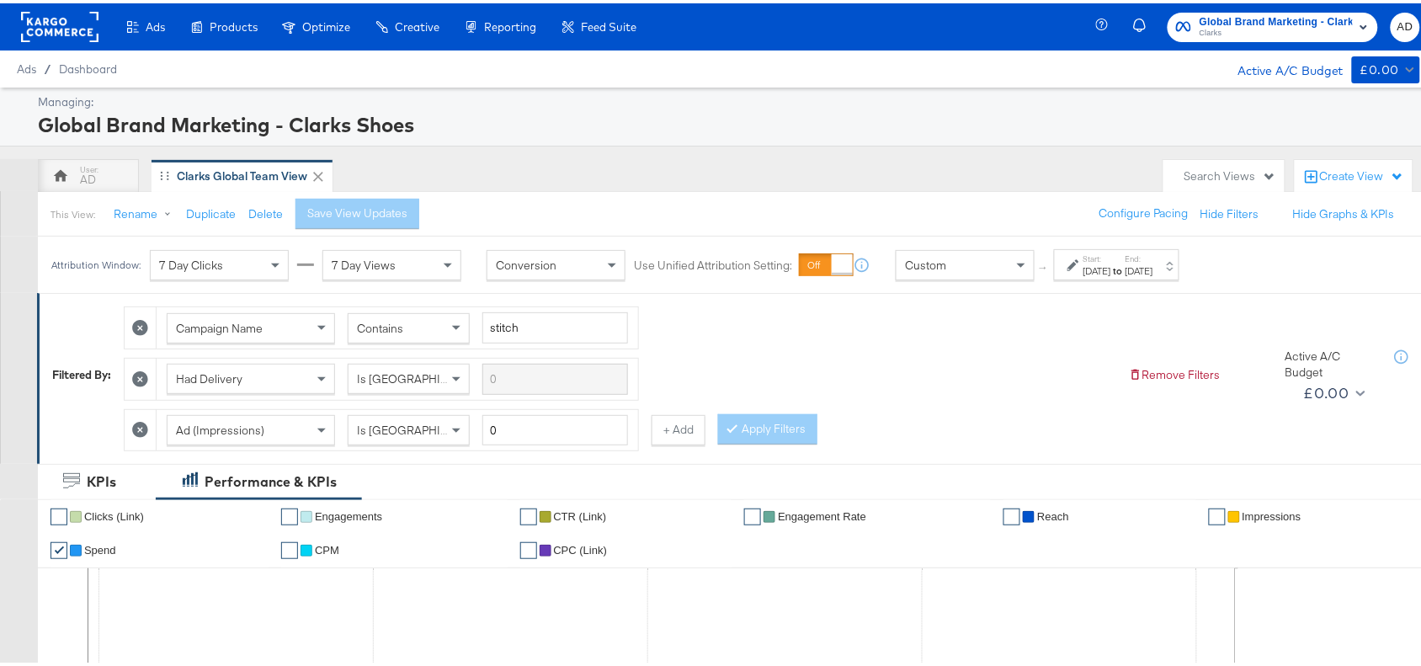
click at [1111, 258] on label "Start:" at bounding box center [1098, 255] width 28 height 11
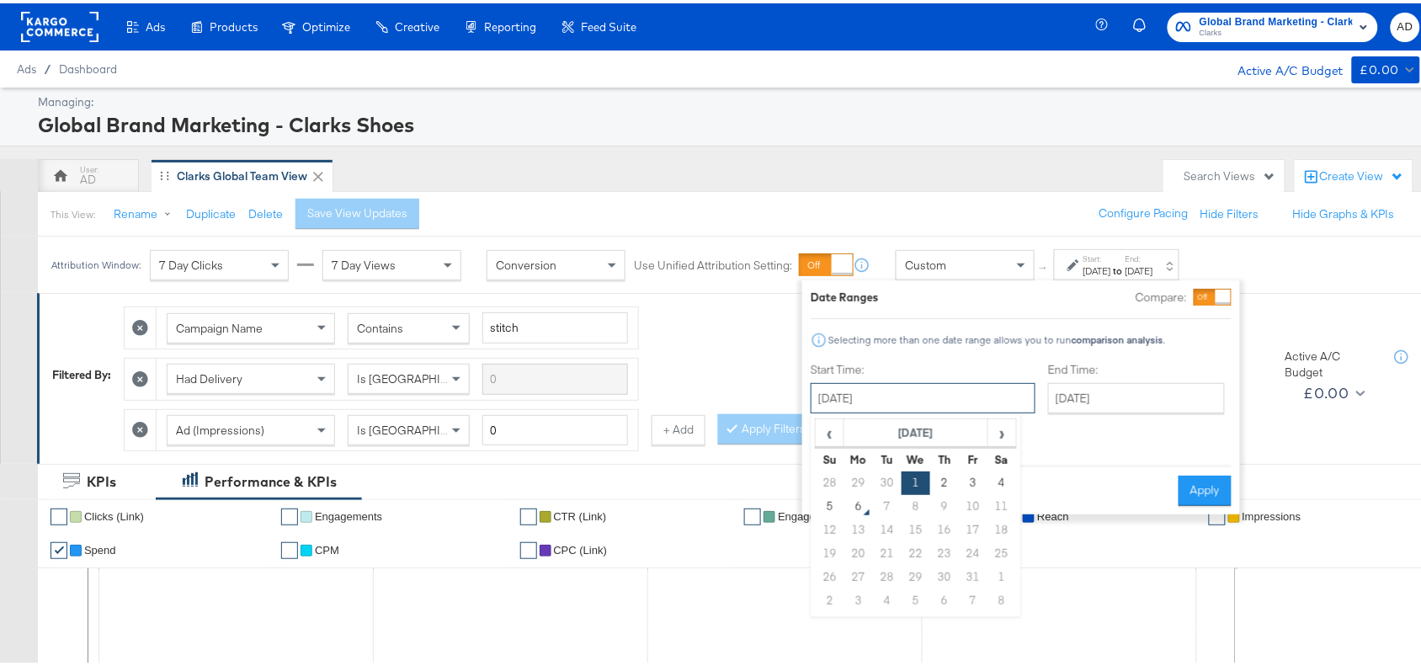
click at [946, 397] on input "[DATE]" at bounding box center [923, 395] width 225 height 30
click at [940, 476] on td "2" at bounding box center [944, 480] width 29 height 24
type input "[DATE]"
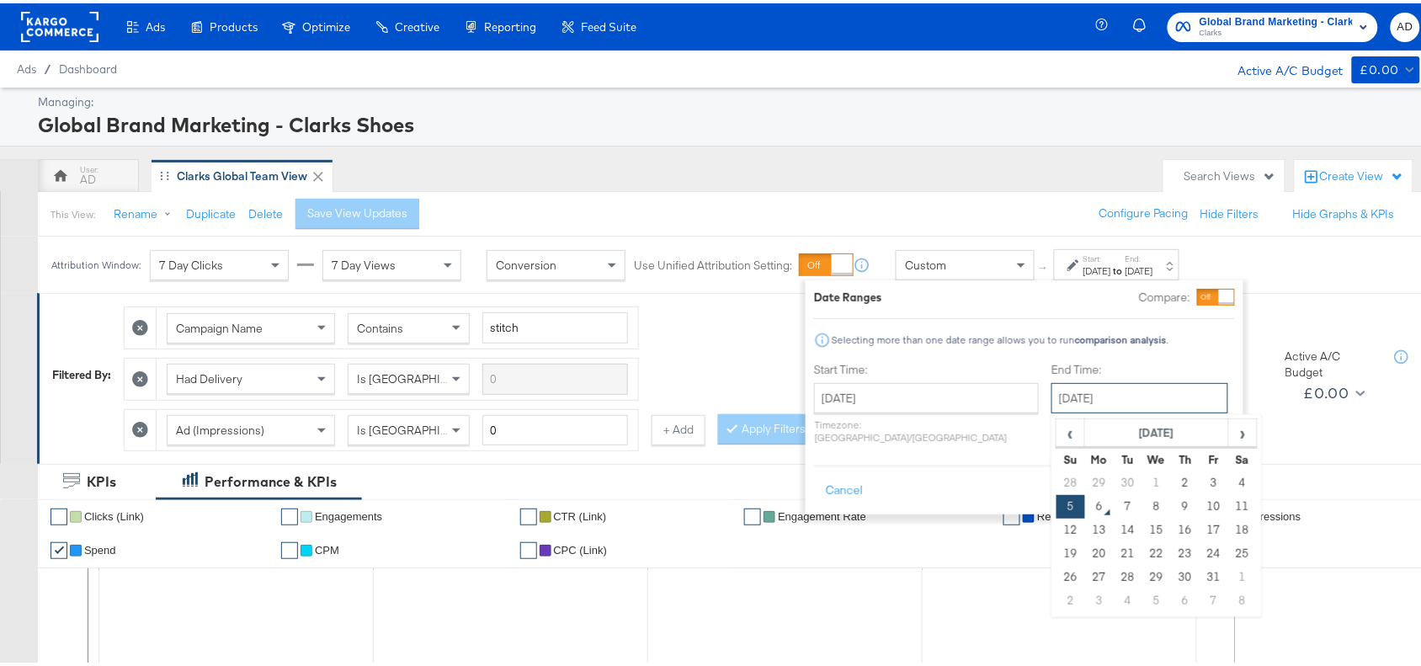
click at [1100, 406] on input "[DATE]" at bounding box center [1140, 395] width 177 height 30
click at [1171, 476] on td "2" at bounding box center [1185, 480] width 29 height 24
type input "[DATE]"
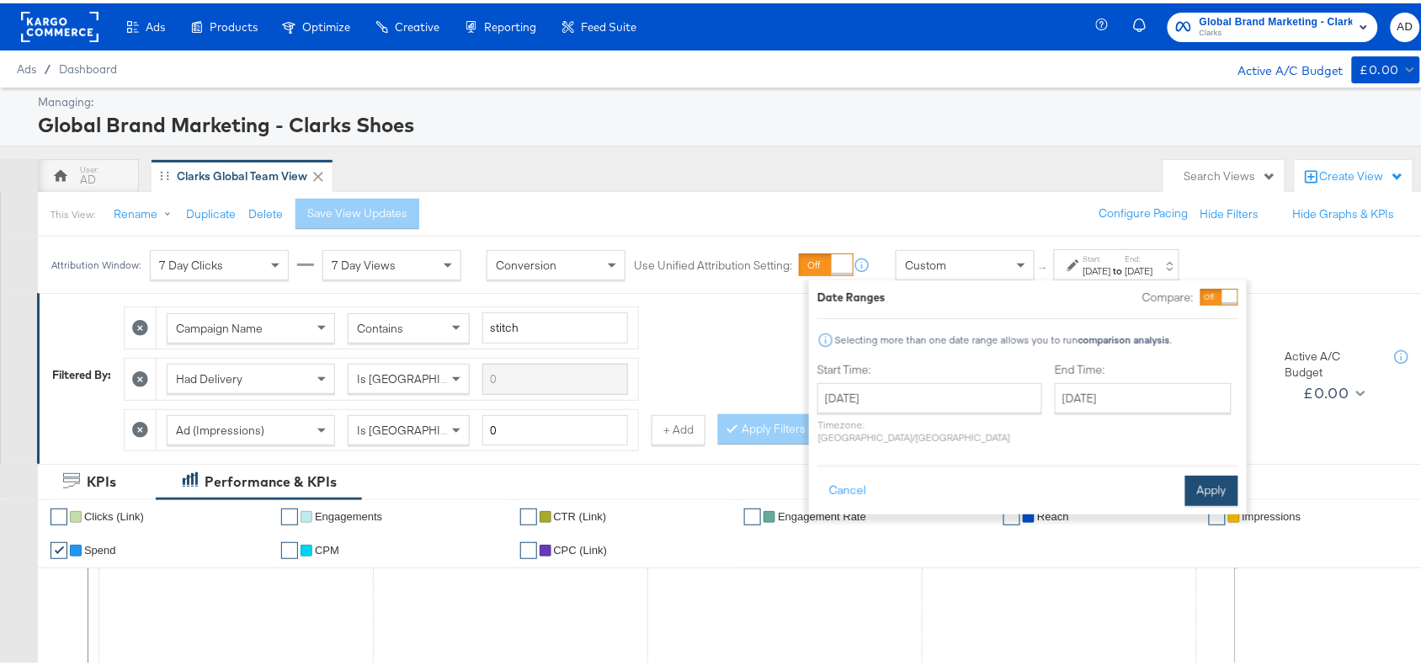
click at [1197, 472] on button "Apply" at bounding box center [1211, 487] width 53 height 30
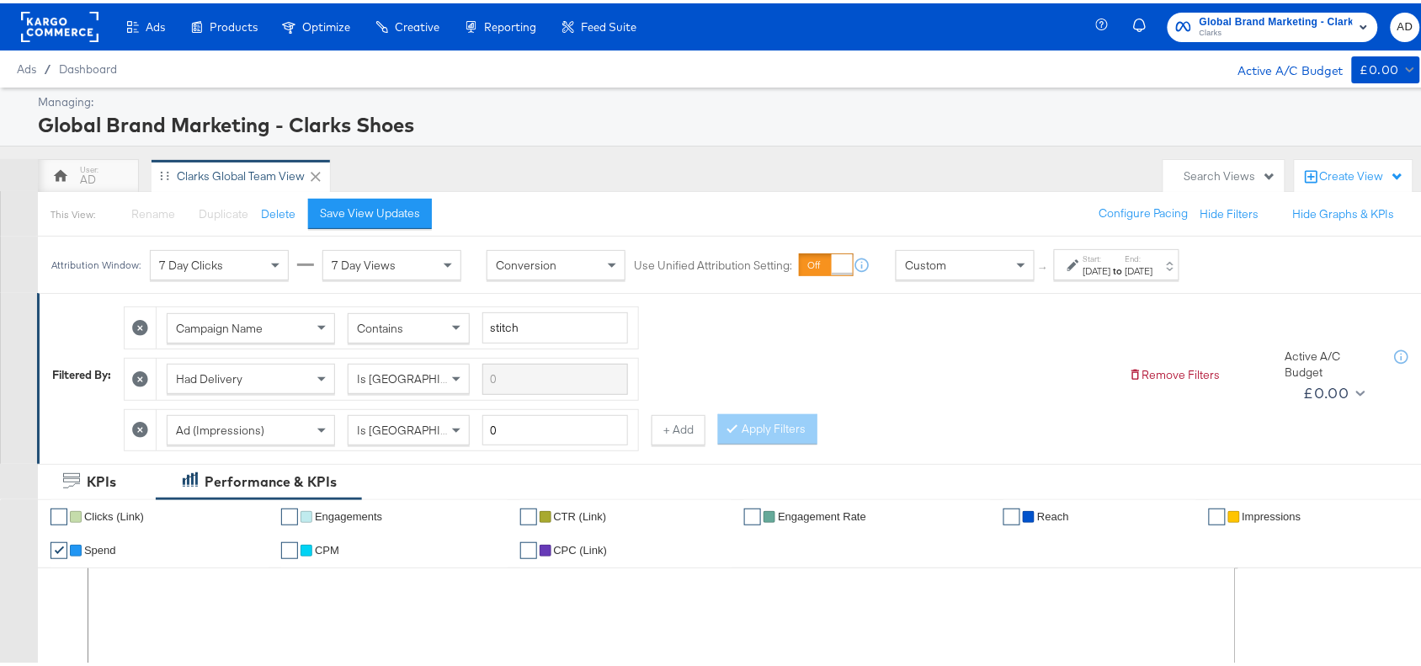
click at [1253, 18] on span "Global Brand Marketing - Clarks Shoes" at bounding box center [1276, 19] width 153 height 18
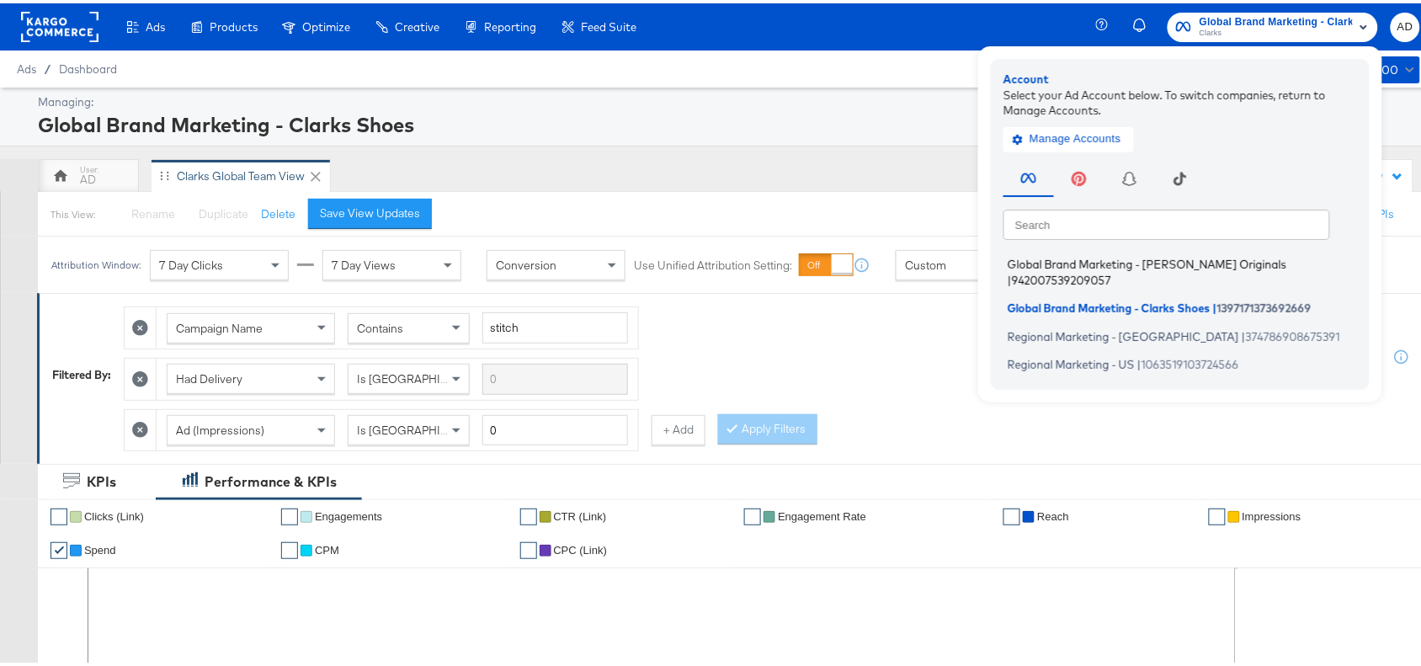
click at [1084, 258] on span "Global Brand Marketing - [PERSON_NAME] Originals" at bounding box center [1147, 260] width 279 height 13
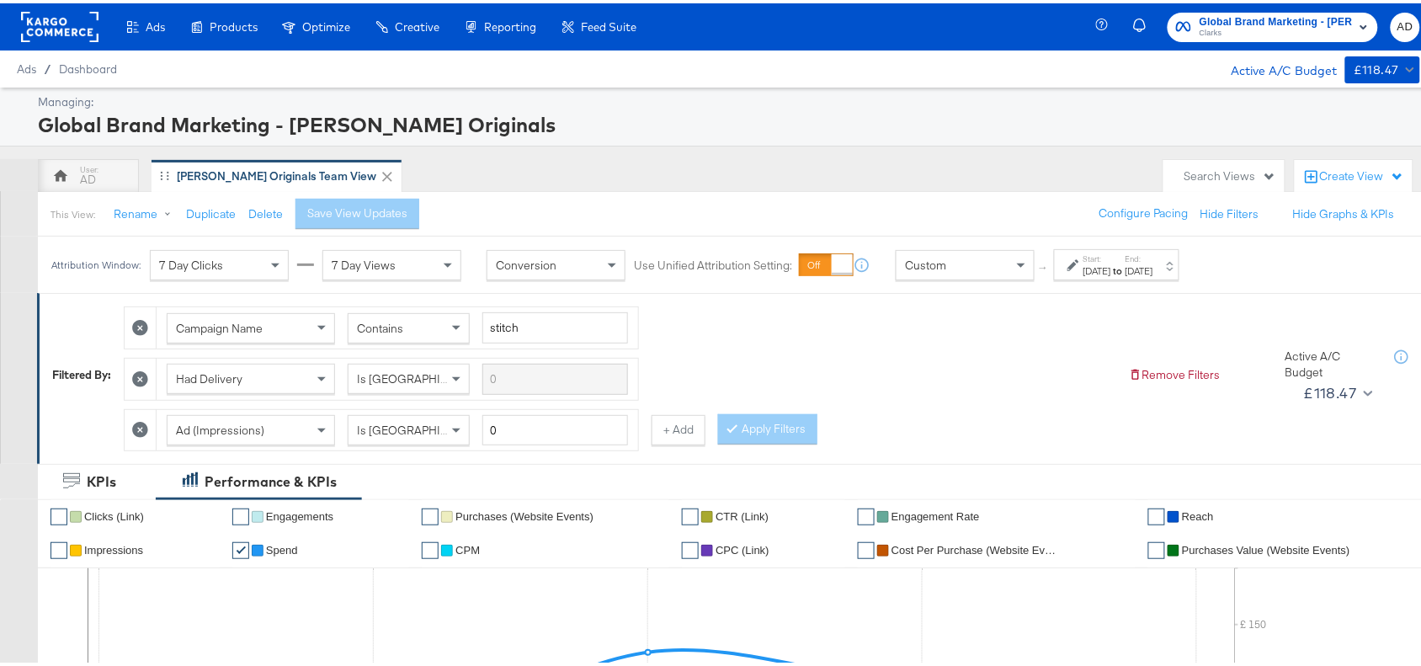
click at [1084, 258] on label "Start:" at bounding box center [1098, 255] width 28 height 11
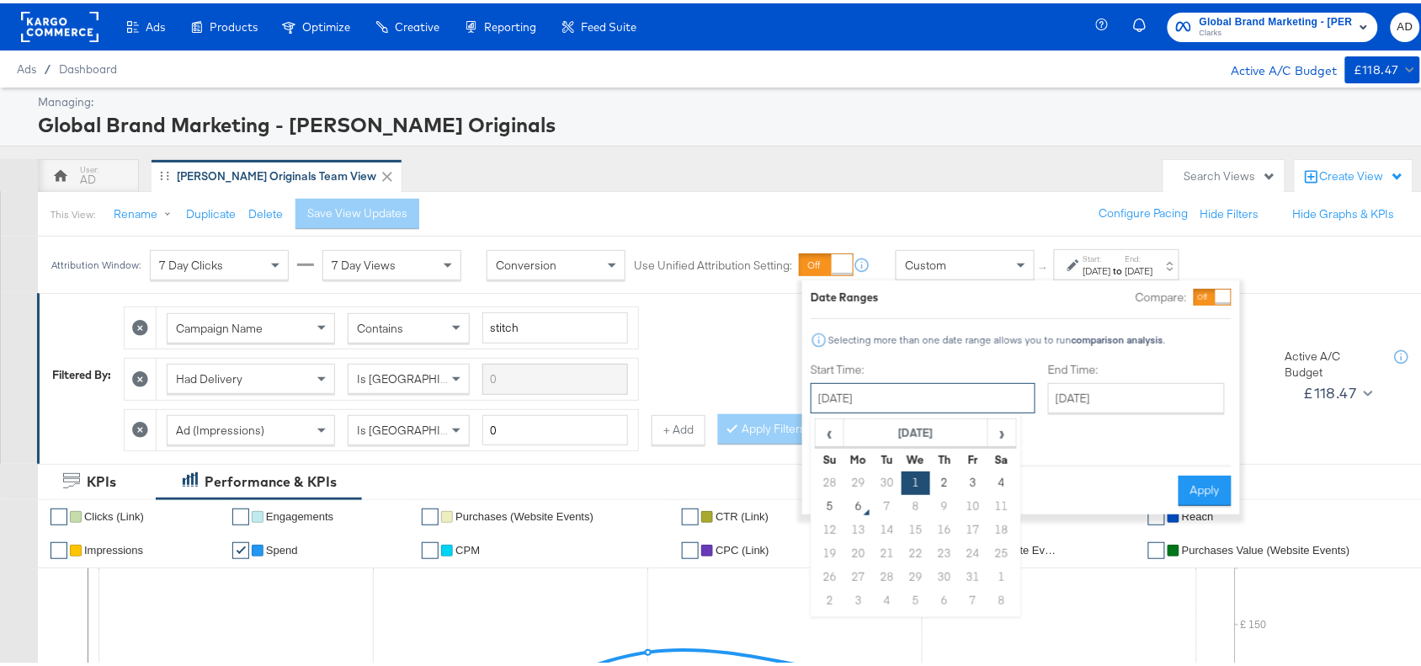
click at [923, 383] on input "[DATE]" at bounding box center [923, 395] width 225 height 30
click at [936, 473] on td "2" at bounding box center [944, 480] width 29 height 24
type input "[DATE]"
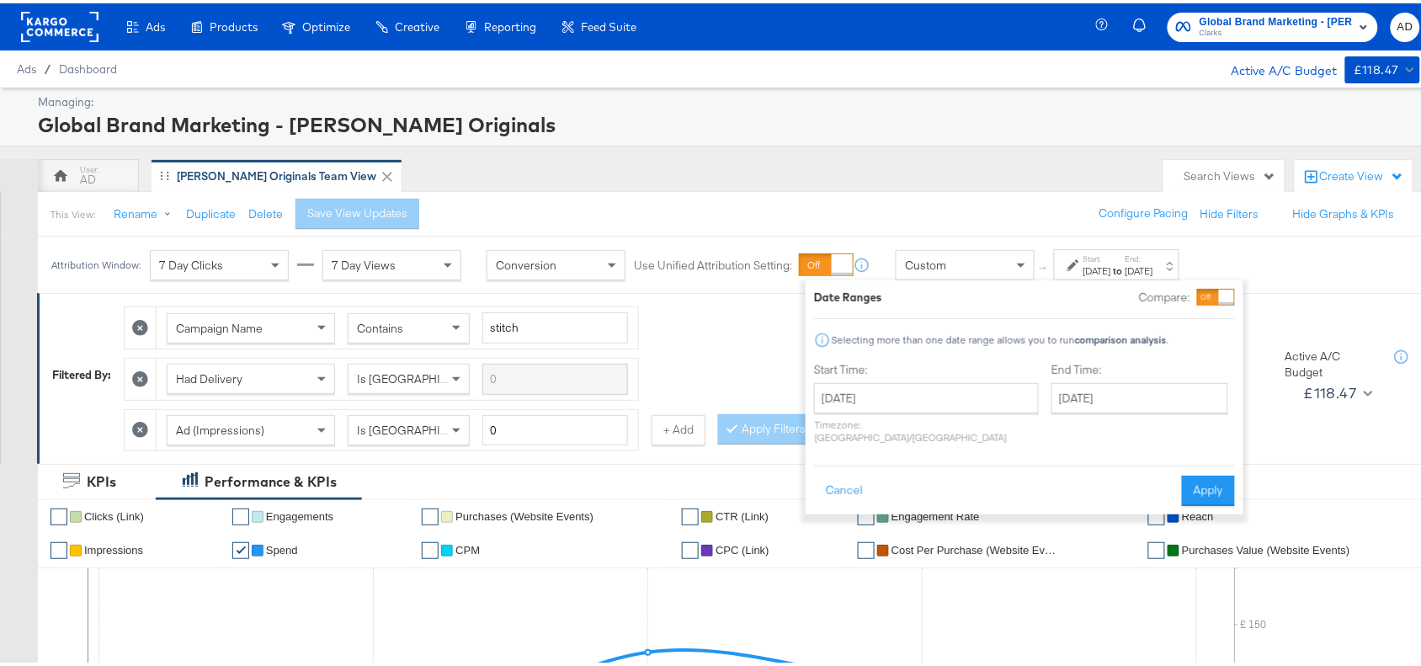
click at [1103, 411] on div "End Time: [DATE] ‹ [DATE] › Su Mo Tu We Th Fr Sa 28 29 30 1 2 3 4 5 6 7 8 9 10 …" at bounding box center [1144, 403] width 184 height 89
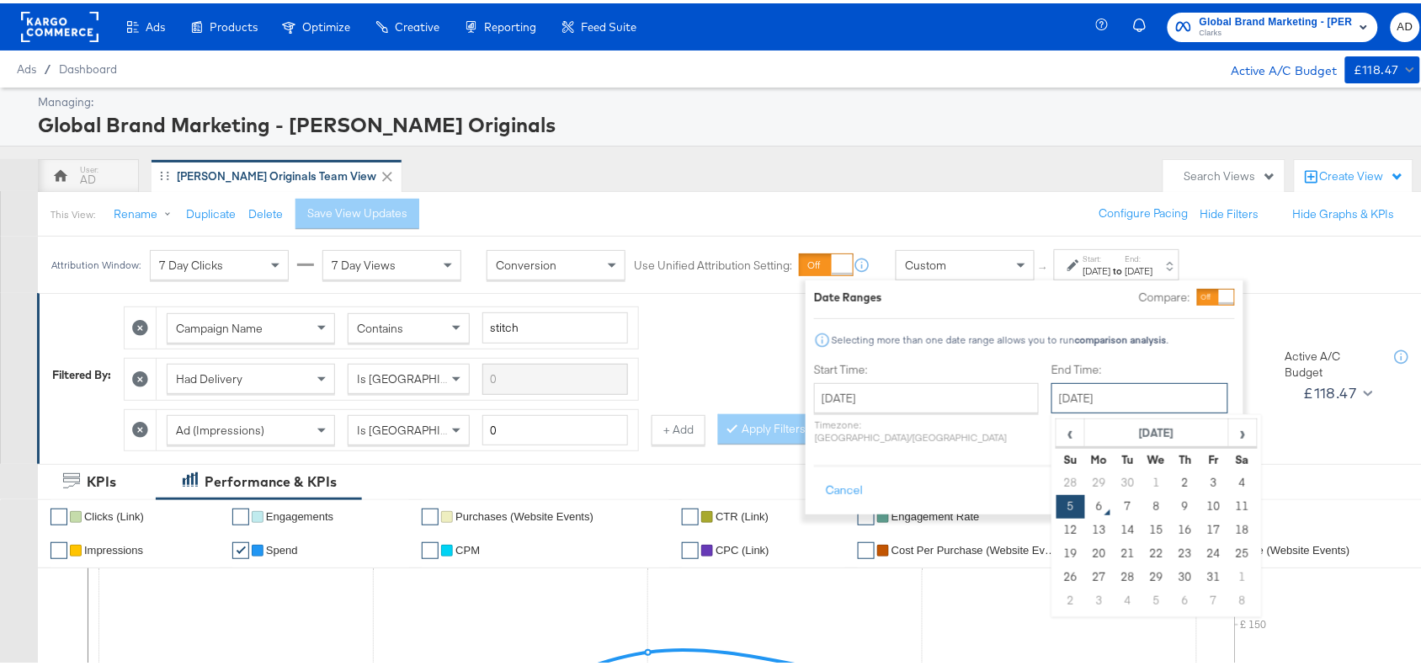
click at [1141, 397] on input "[DATE]" at bounding box center [1140, 395] width 177 height 30
click at [1171, 480] on td "2" at bounding box center [1185, 480] width 29 height 24
type input "[DATE]"
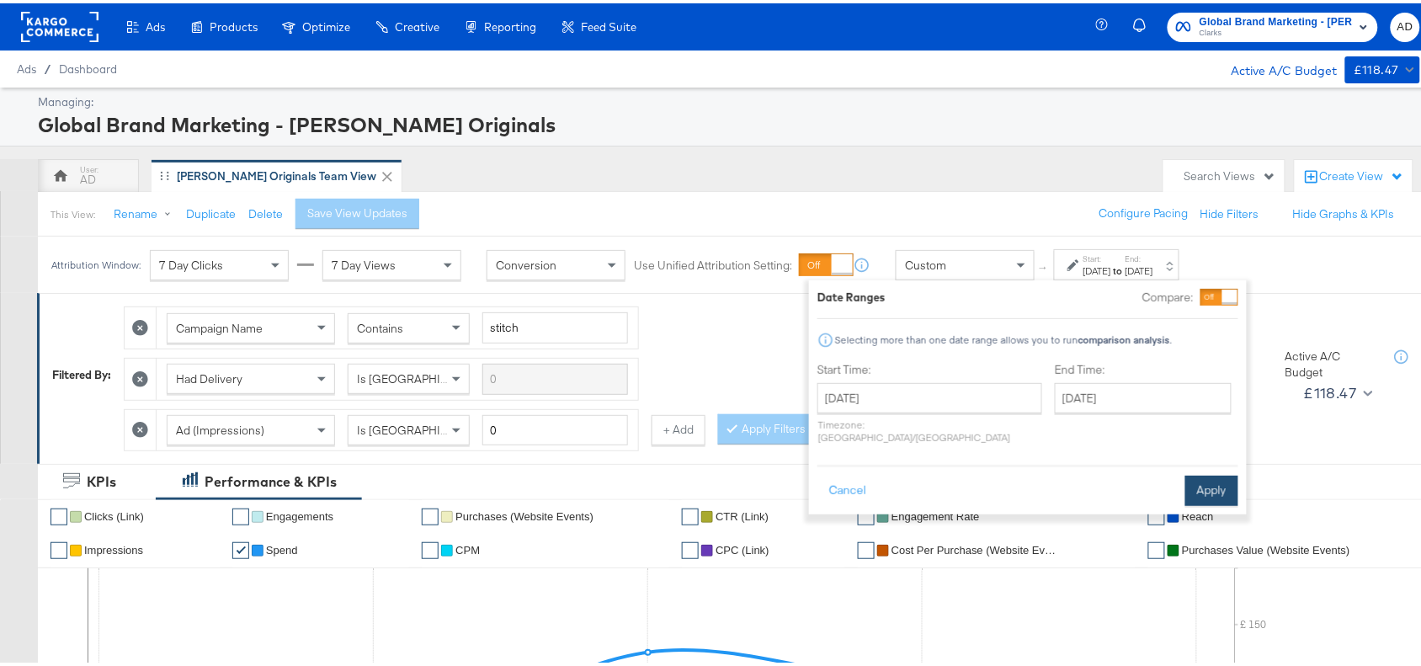
click at [1217, 478] on button "Apply" at bounding box center [1211, 487] width 53 height 30
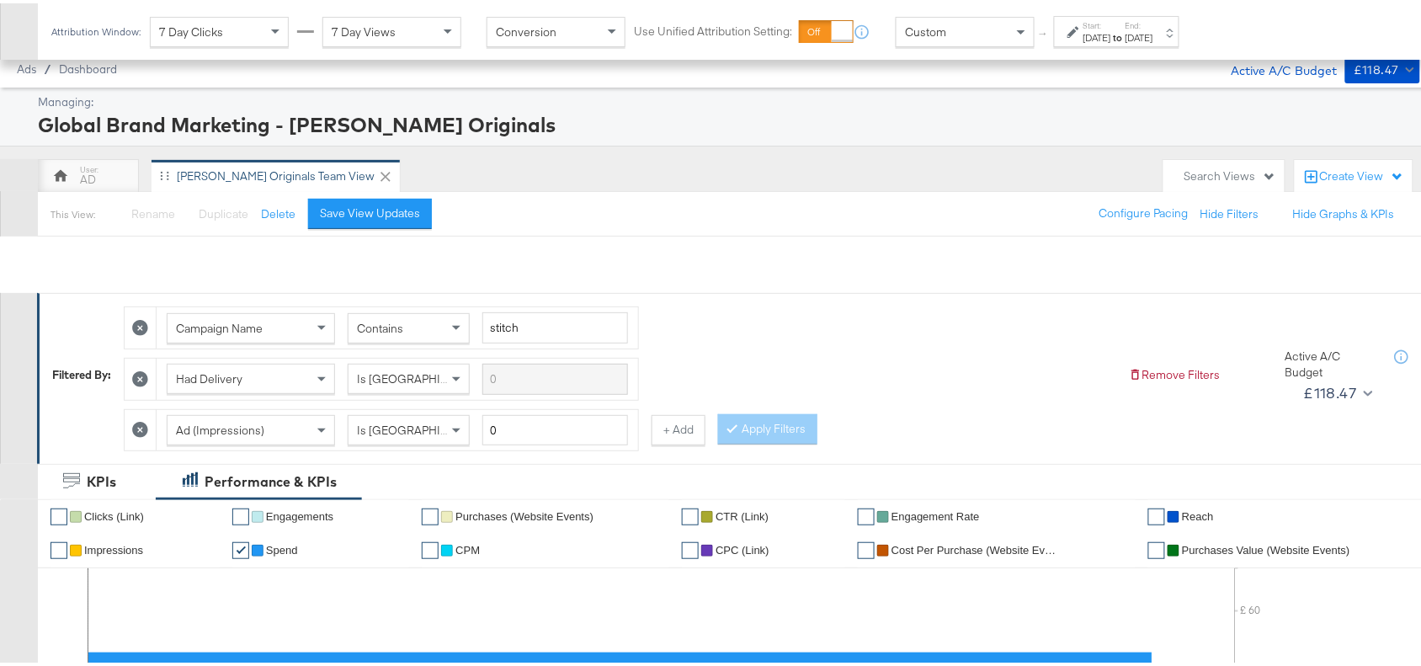
scroll to position [741, 0]
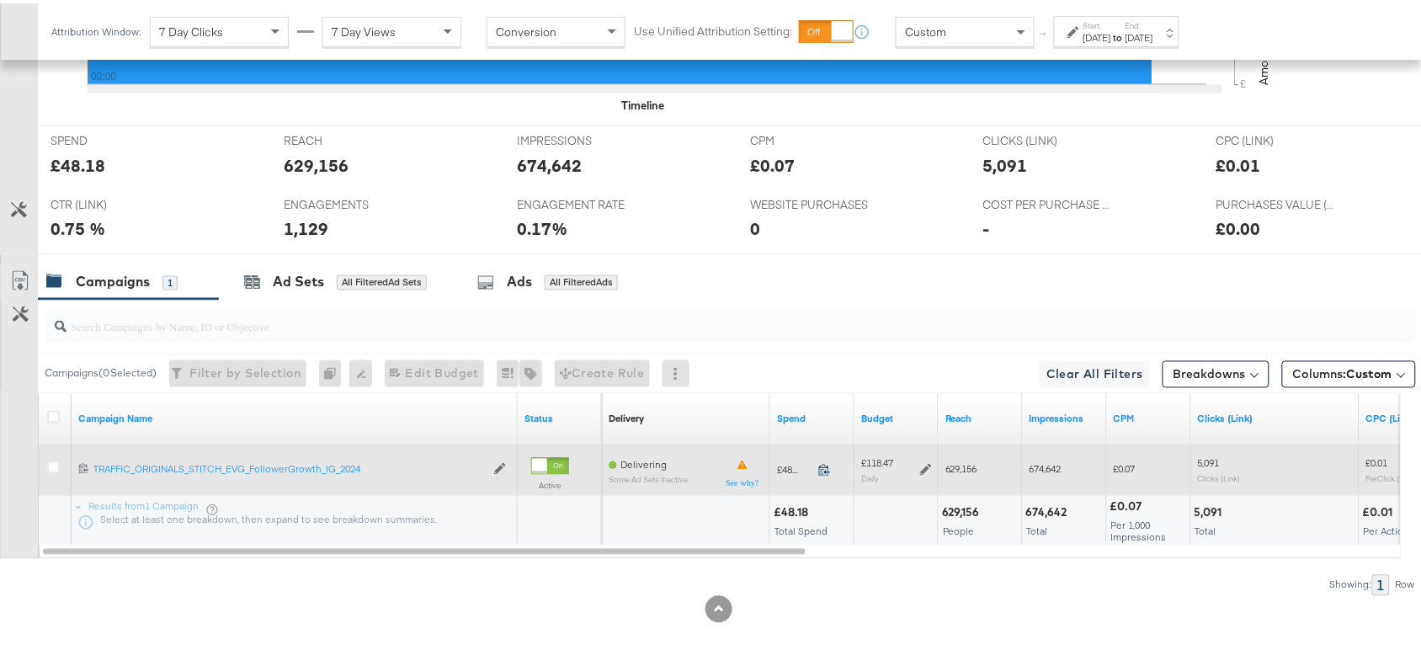
click at [830, 468] on icon at bounding box center [824, 467] width 13 height 13
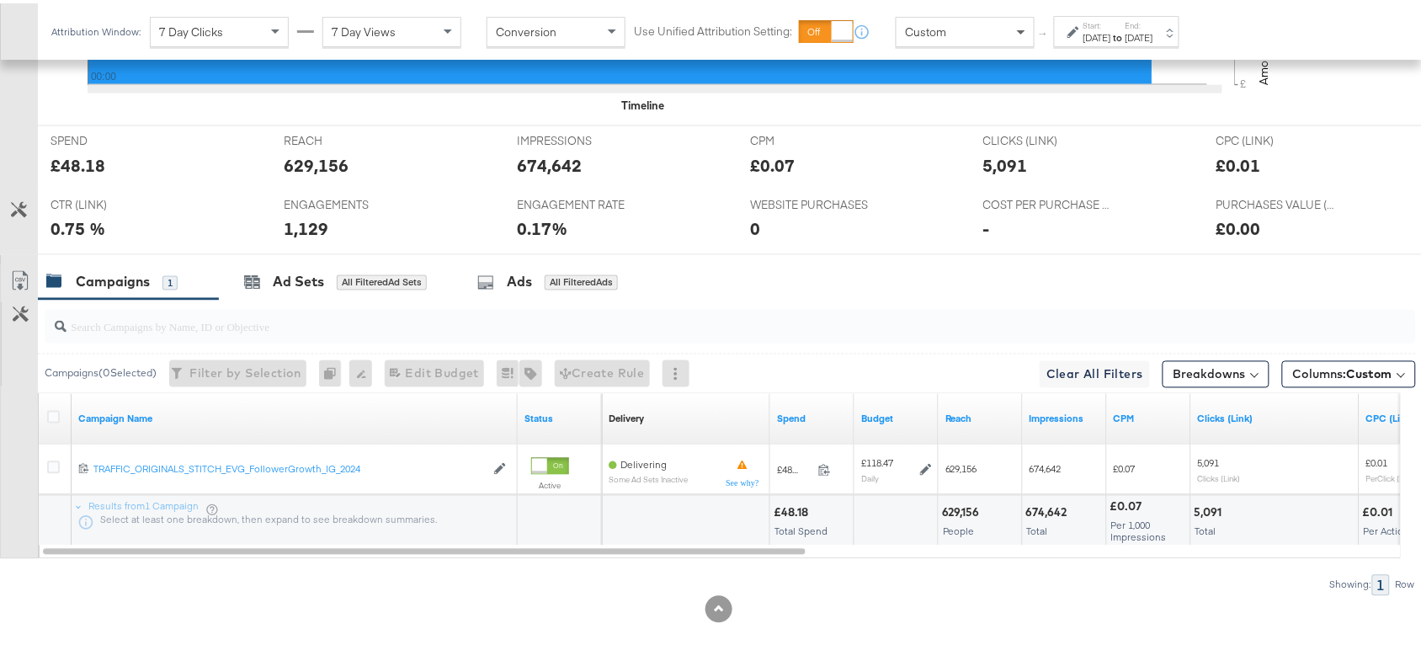
scroll to position [0, 0]
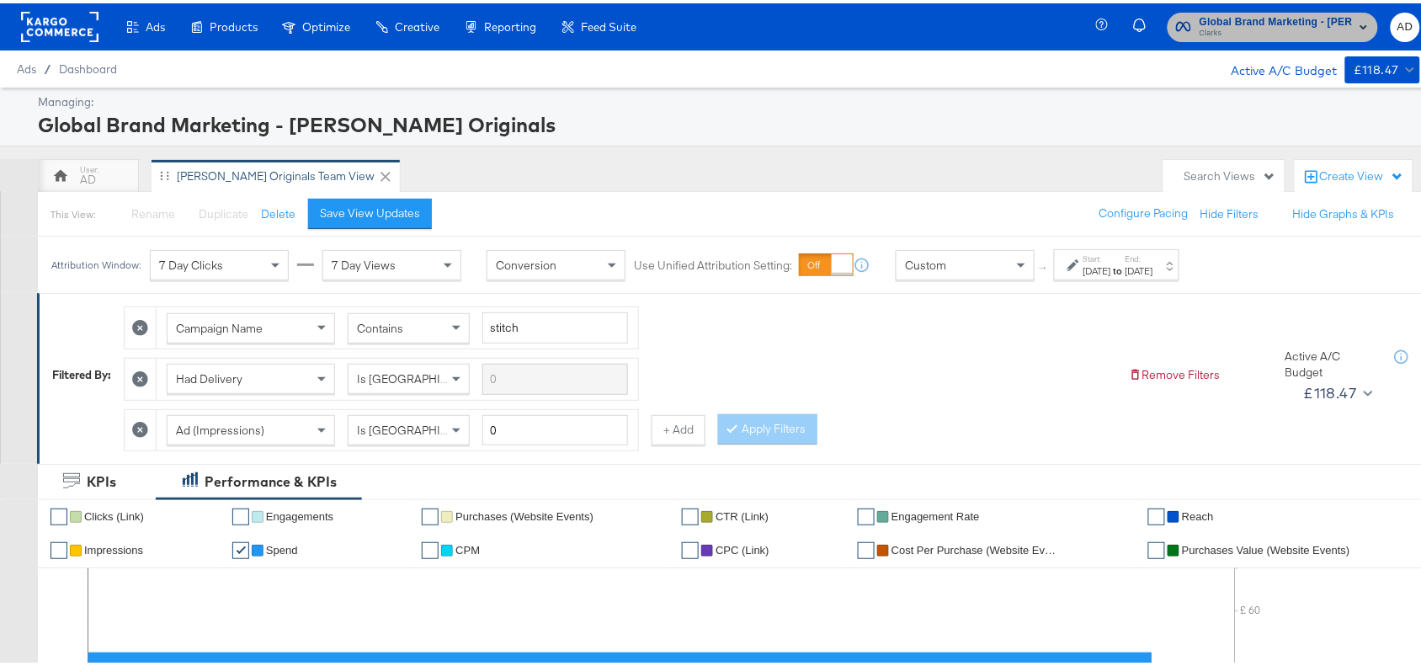
click at [1251, 26] on span "Clarks" at bounding box center [1276, 30] width 153 height 13
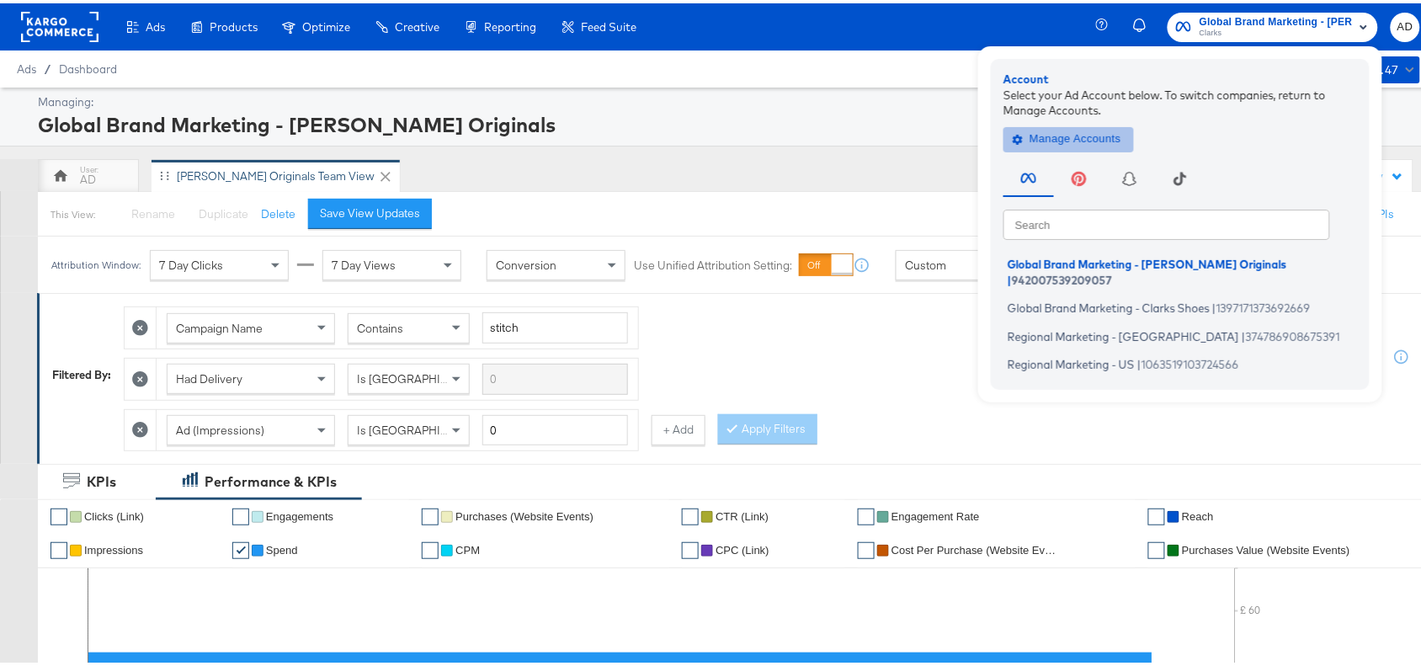
click at [1036, 135] on span "Manage Accounts" at bounding box center [1068, 135] width 105 height 19
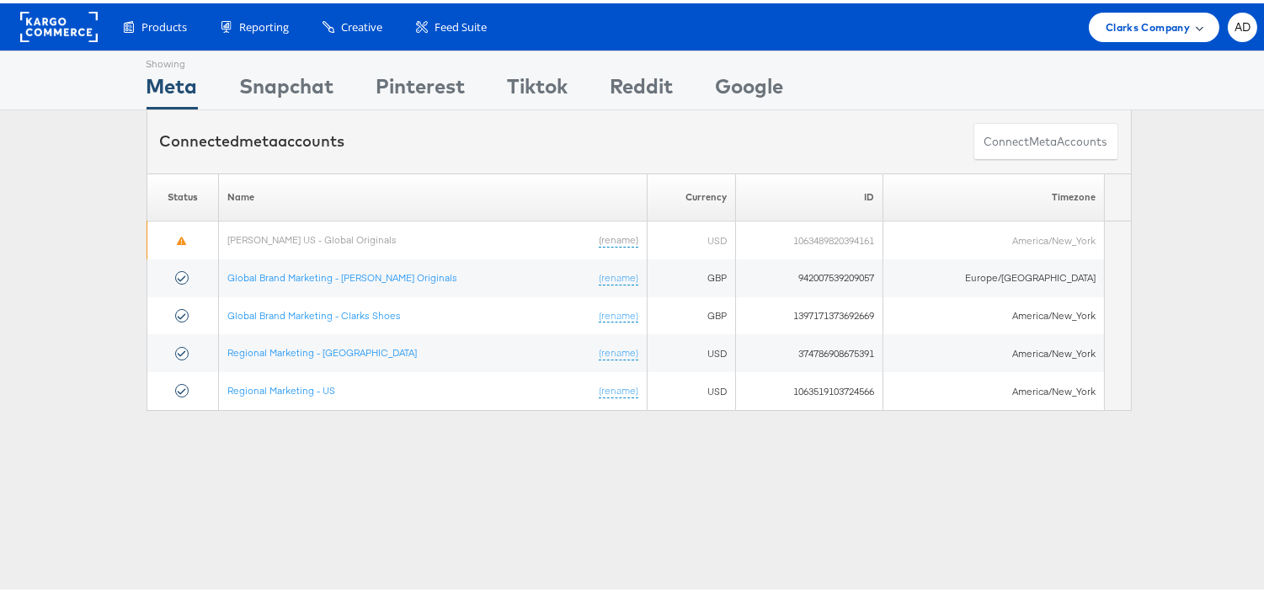
click at [1122, 35] on div "Clarks Company" at bounding box center [1154, 23] width 131 height 29
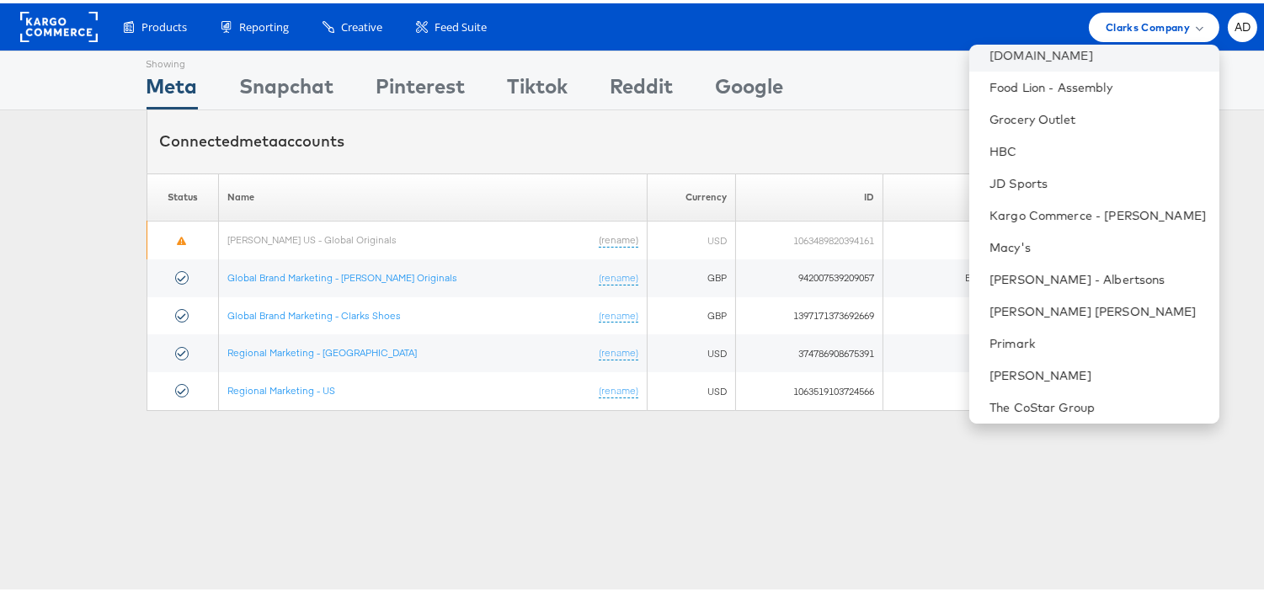
scroll to position [236, 0]
click at [1013, 118] on link "Grocery Outlet" at bounding box center [1097, 114] width 216 height 17
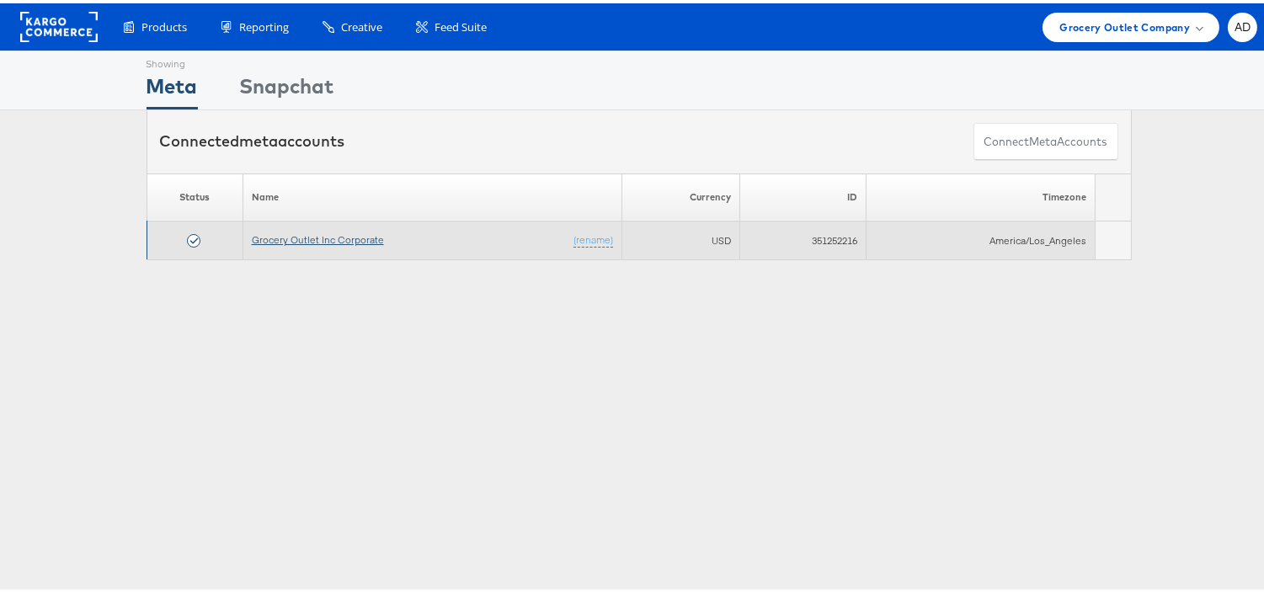
click at [324, 236] on link "Grocery Outlet Inc Corporate" at bounding box center [318, 236] width 132 height 13
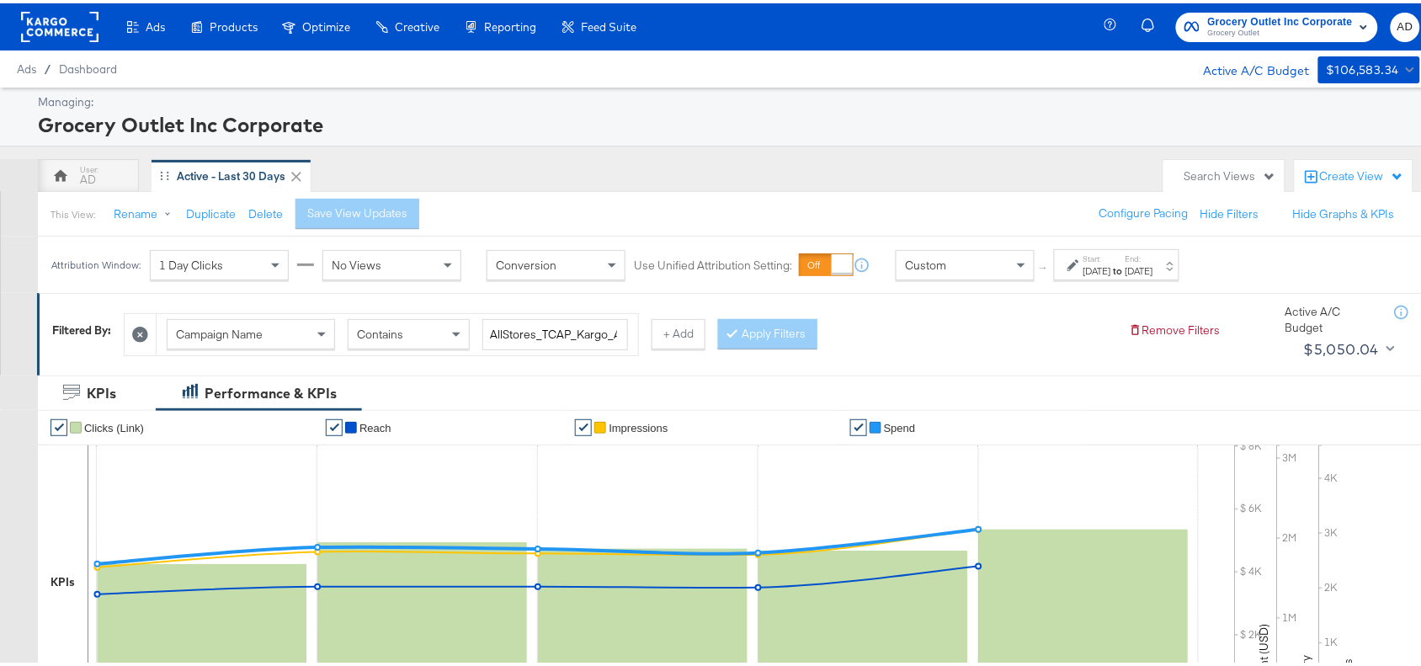
click at [1111, 262] on div "[DATE]" at bounding box center [1098, 267] width 28 height 13
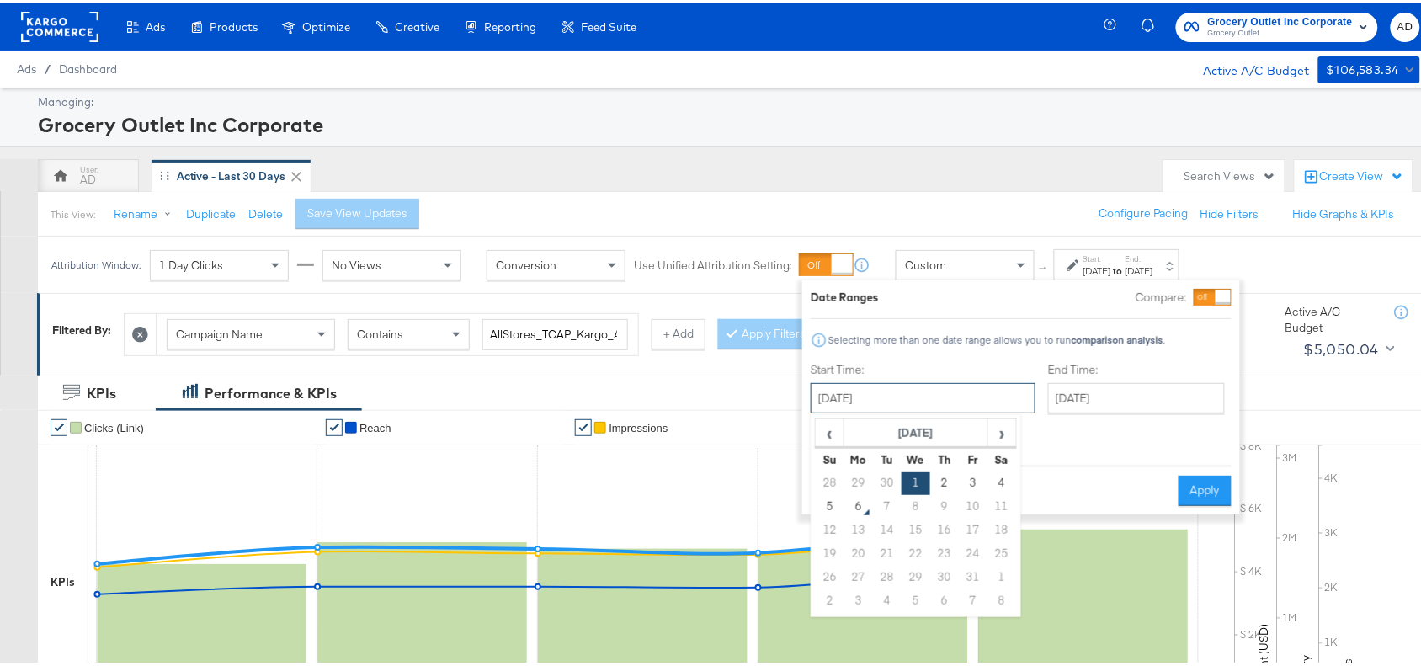
click at [912, 383] on input "[DATE]" at bounding box center [923, 395] width 225 height 30
click at [932, 480] on td "2" at bounding box center [944, 480] width 29 height 24
type input "[DATE]"
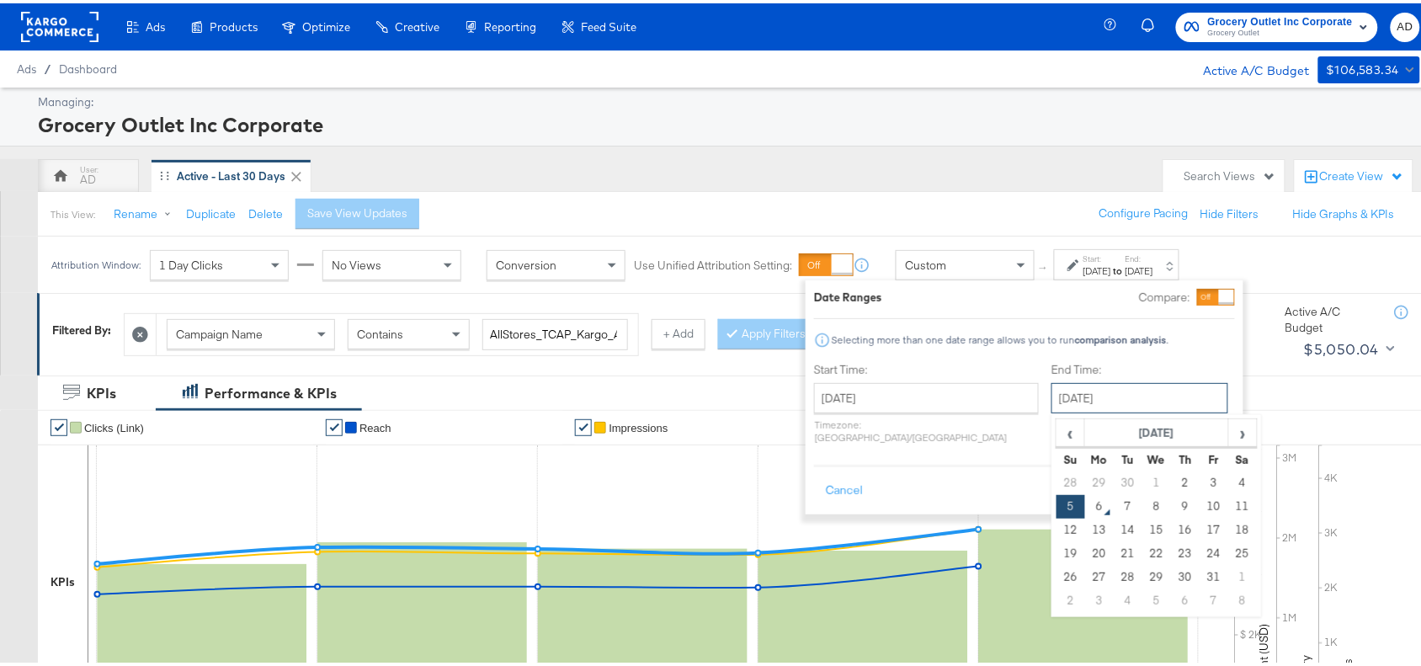
click at [1118, 386] on input "[DATE]" at bounding box center [1140, 395] width 177 height 30
click at [1171, 486] on td "2" at bounding box center [1185, 480] width 29 height 24
type input "[DATE]"
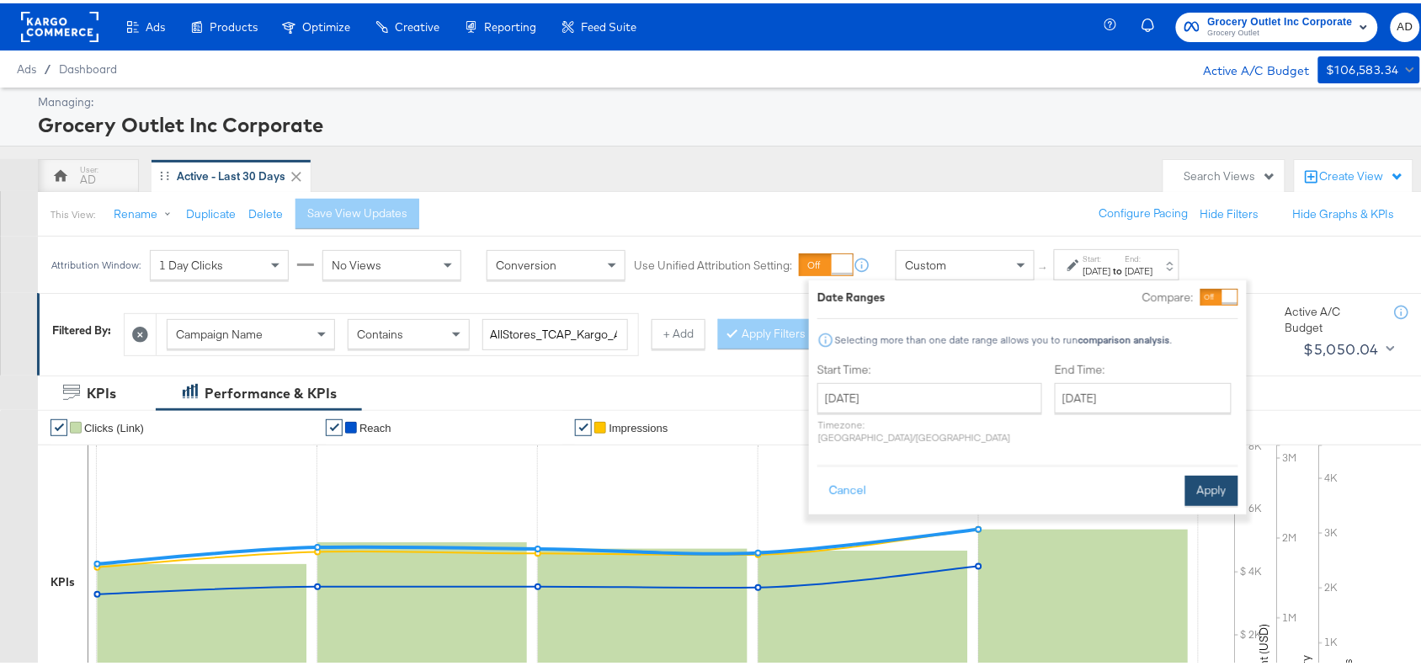
click at [1192, 480] on button "Apply" at bounding box center [1211, 487] width 53 height 30
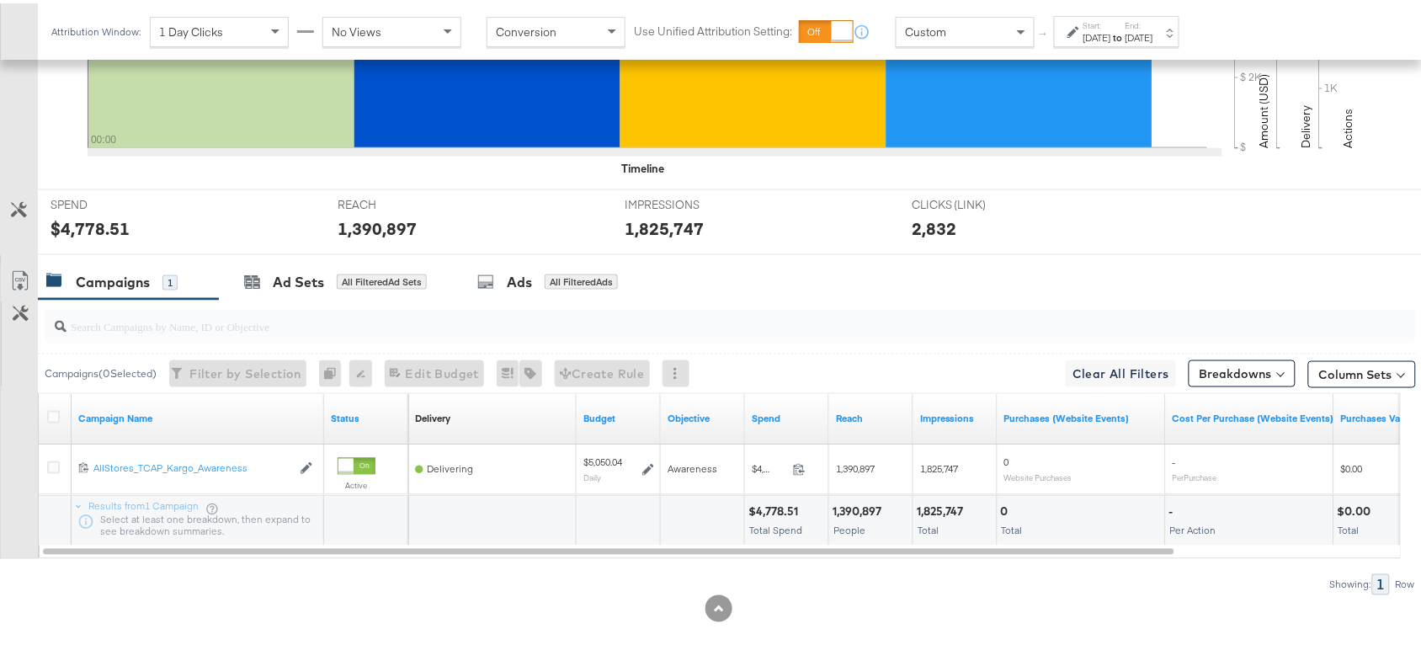
scroll to position [551, 0]
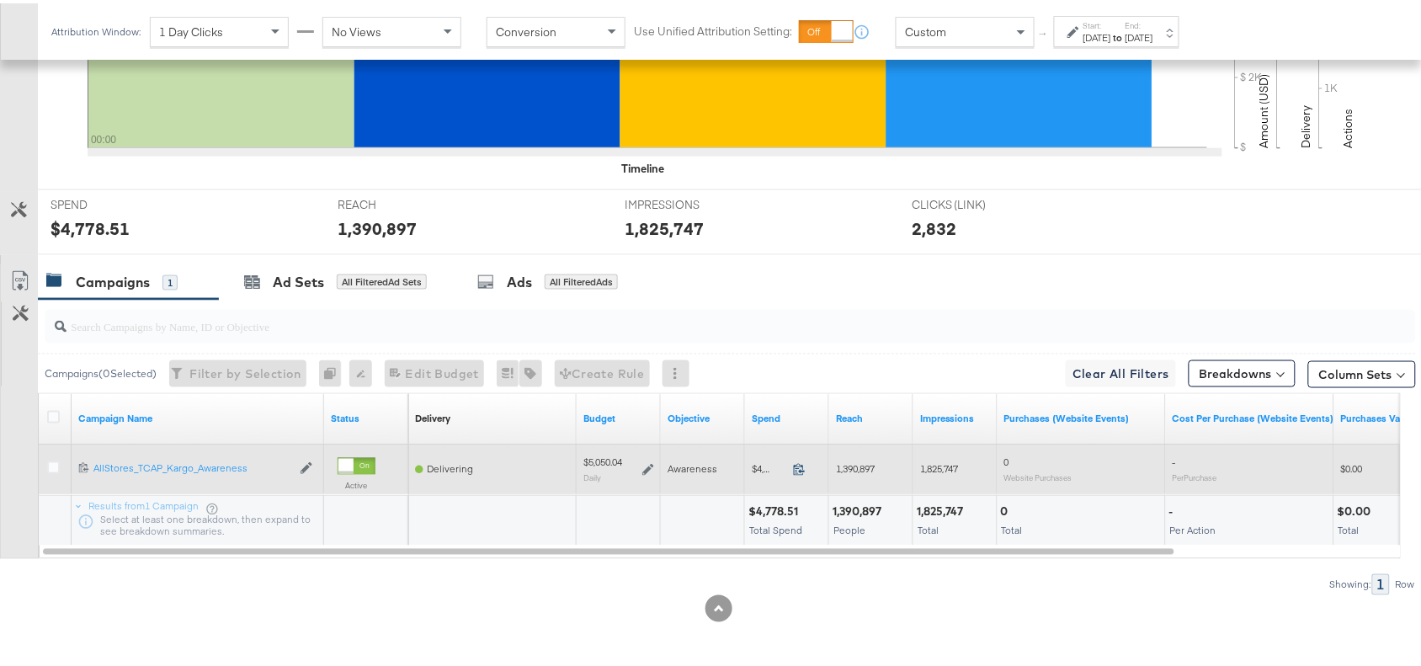
click at [802, 464] on icon at bounding box center [799, 467] width 11 height 12
